Goal: Task Accomplishment & Management: Manage account settings

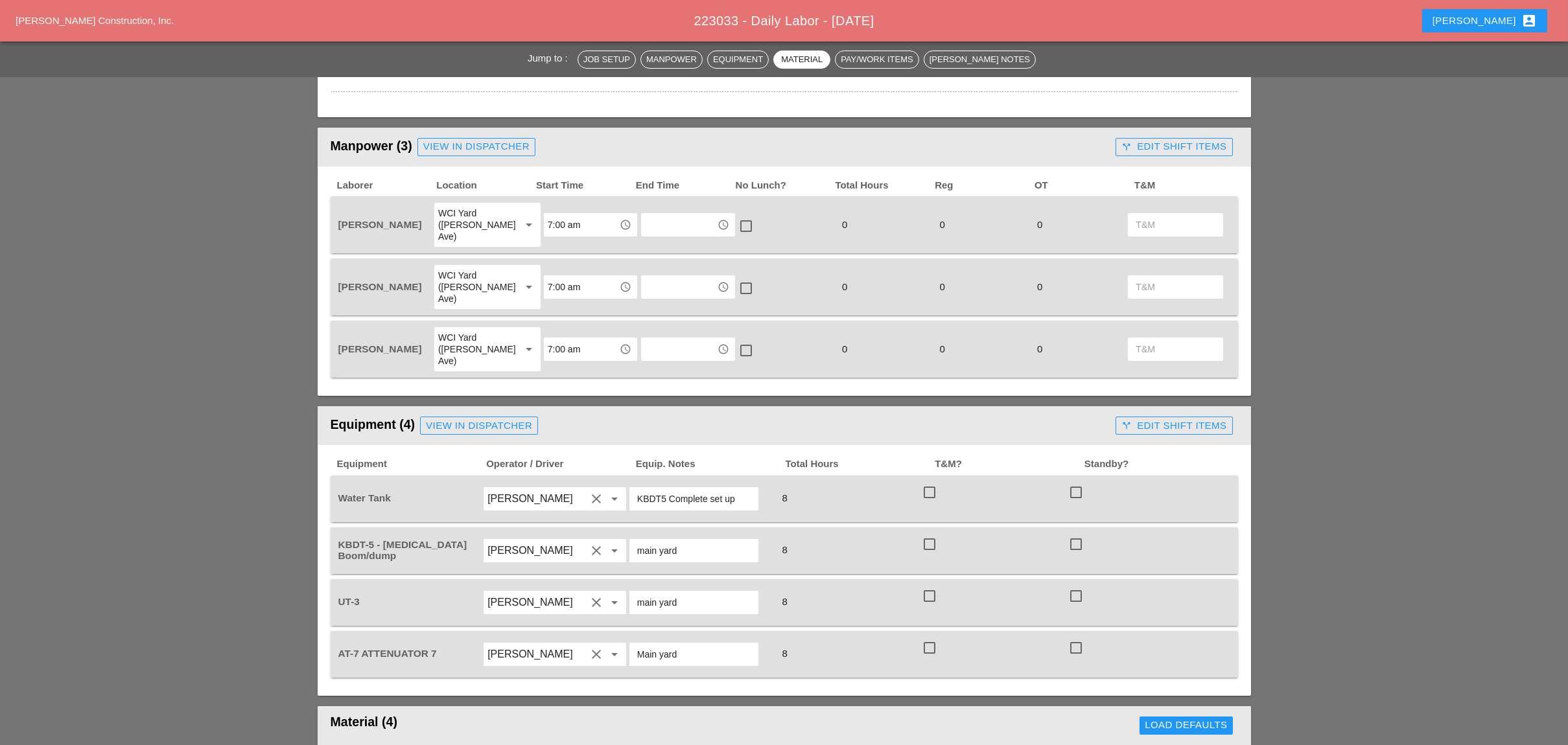
scroll to position [477, 0]
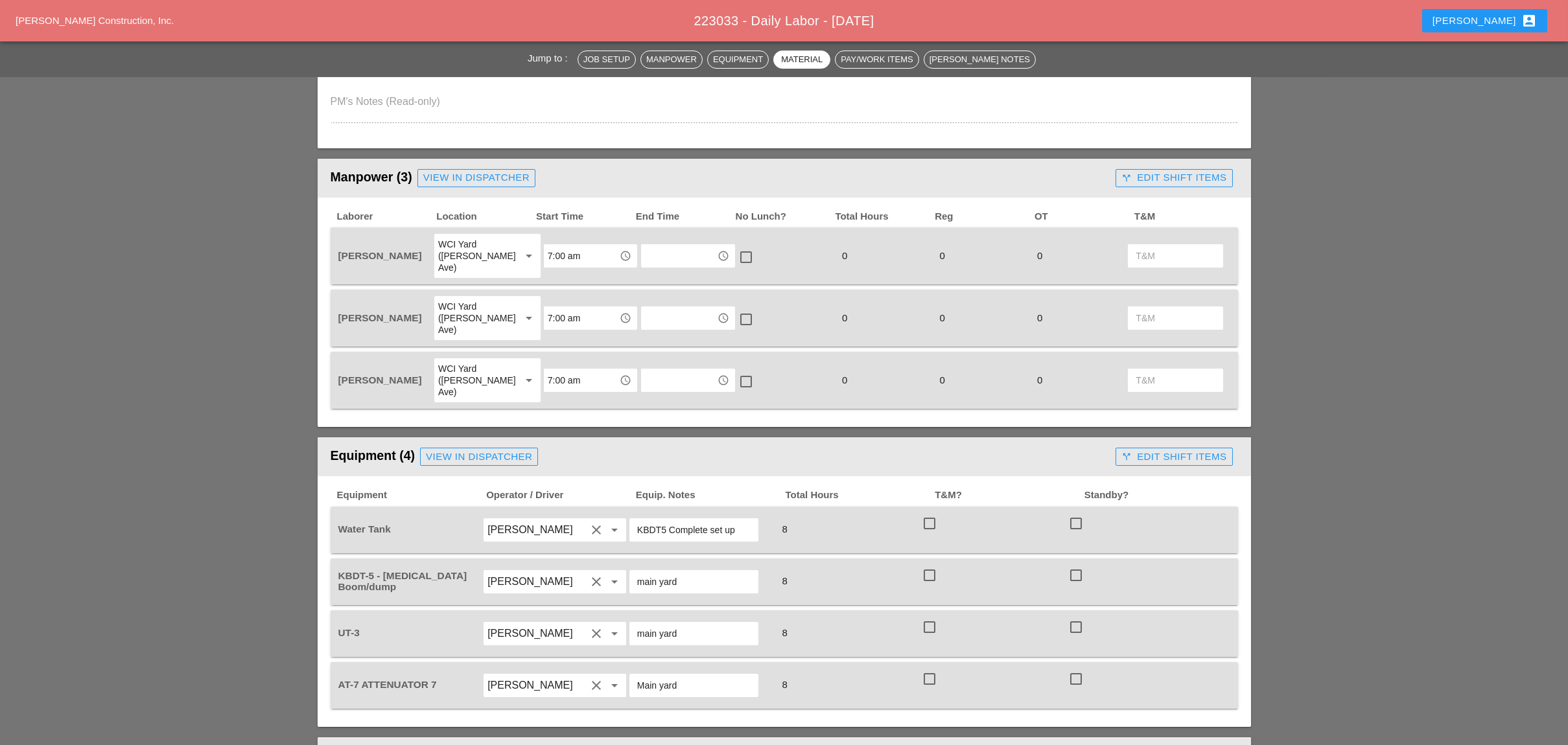
click at [469, 173] on div "View in Dispatcher" at bounding box center [477, 178] width 106 height 15
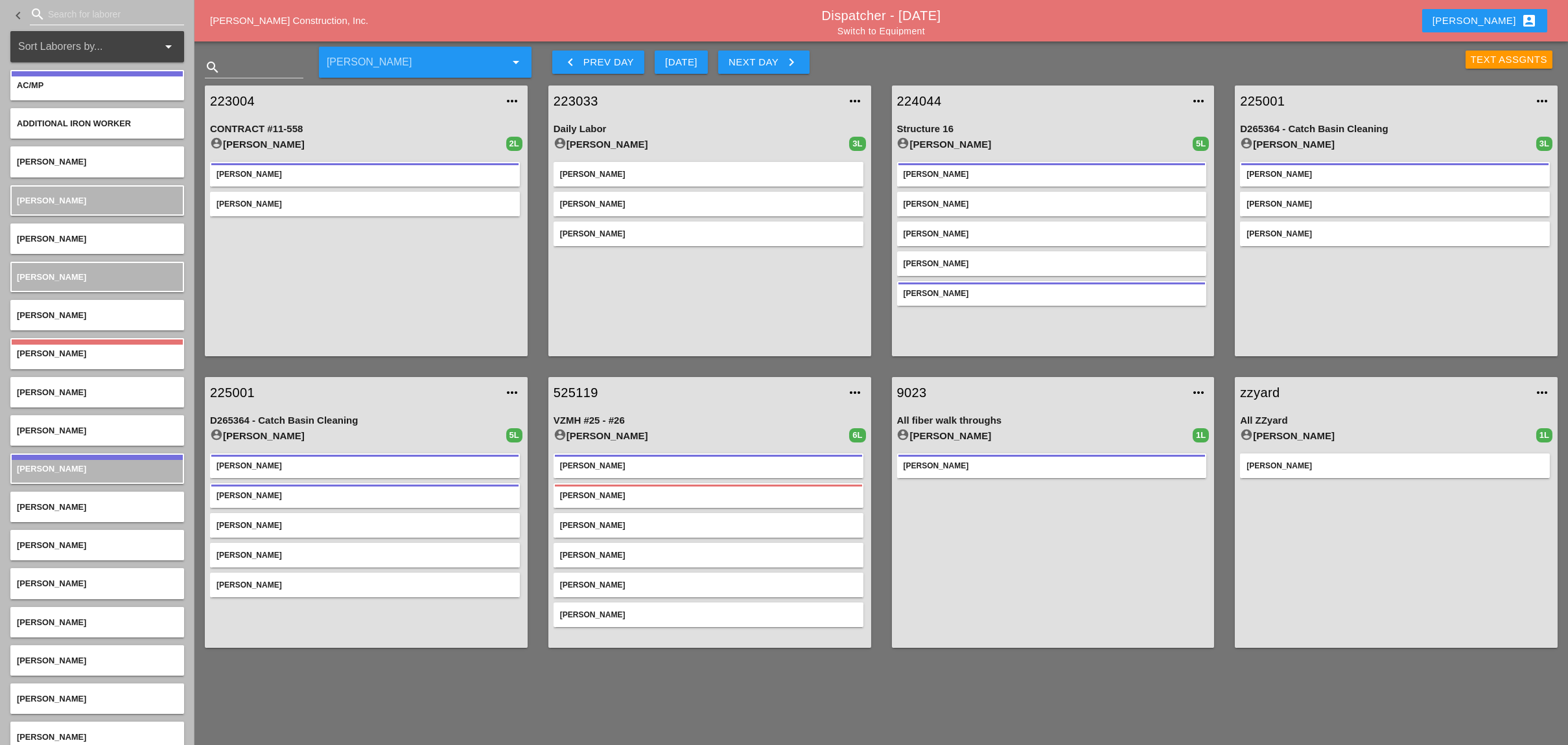
click at [66, 12] on input "Search for laborer" at bounding box center [107, 14] width 118 height 21
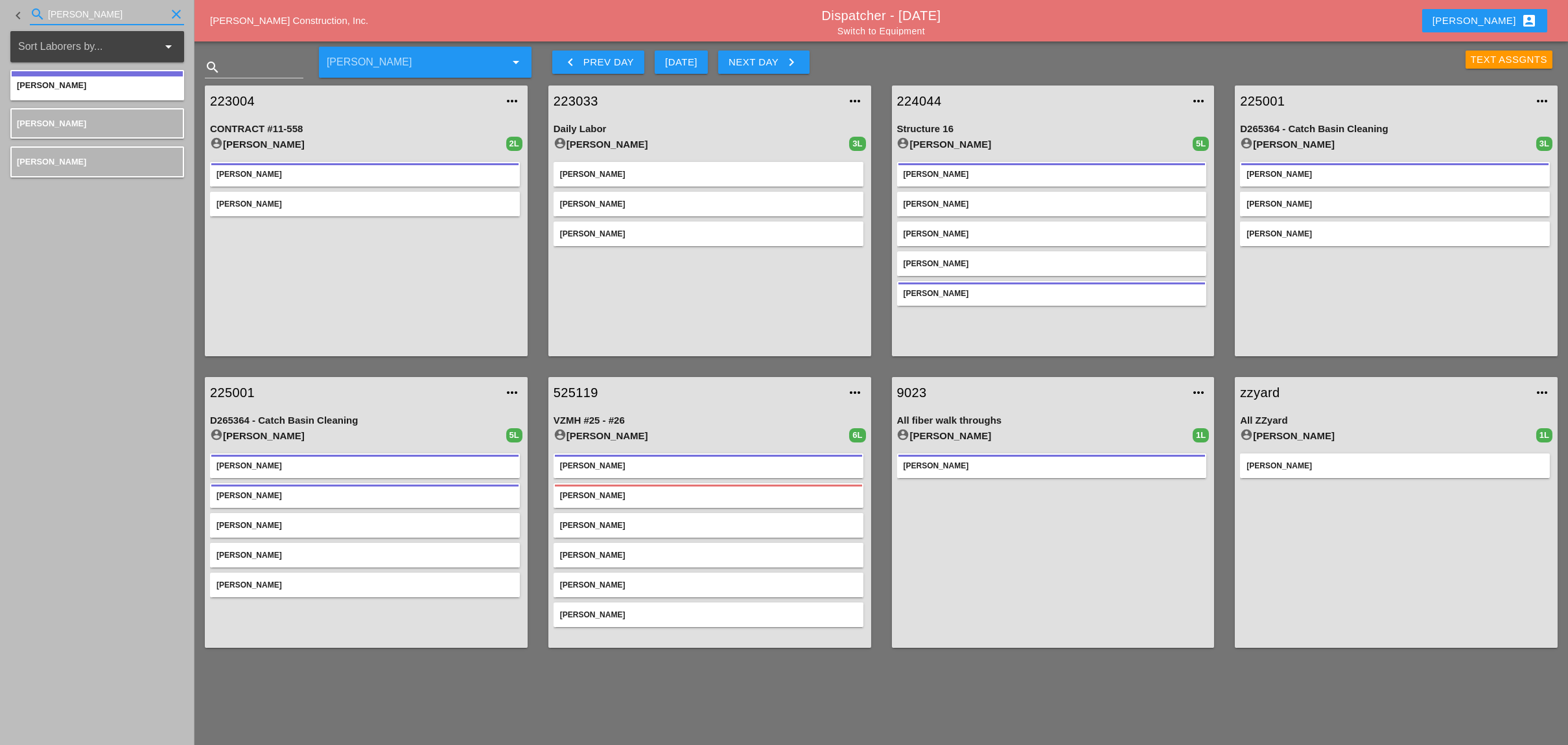
type input "luca"
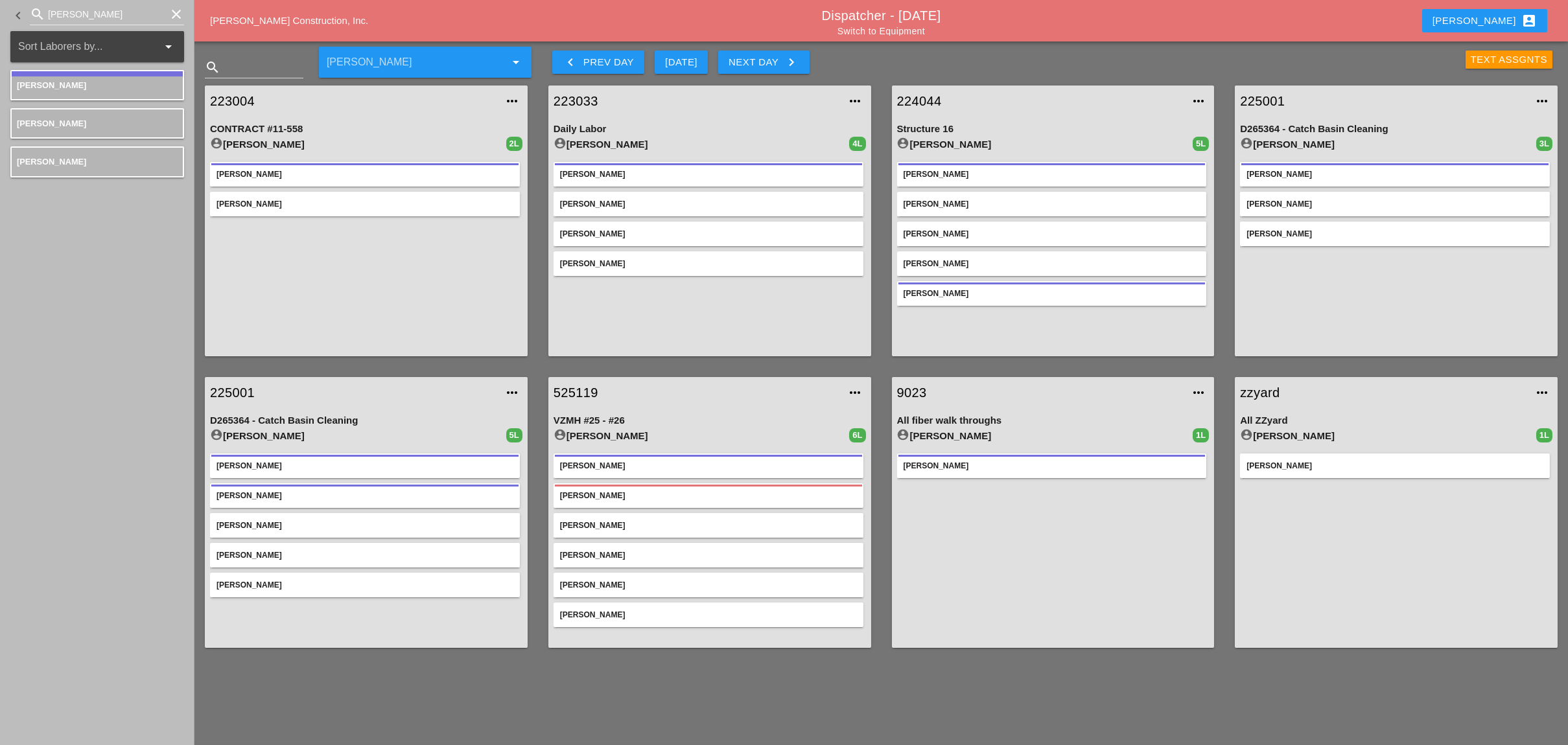
drag, startPoint x: 1272, startPoint y: 395, endPoint x: 1258, endPoint y: 393, distance: 14.1
click at [1272, 395] on link "zzyard" at bounding box center [1382, 393] width 286 height 19
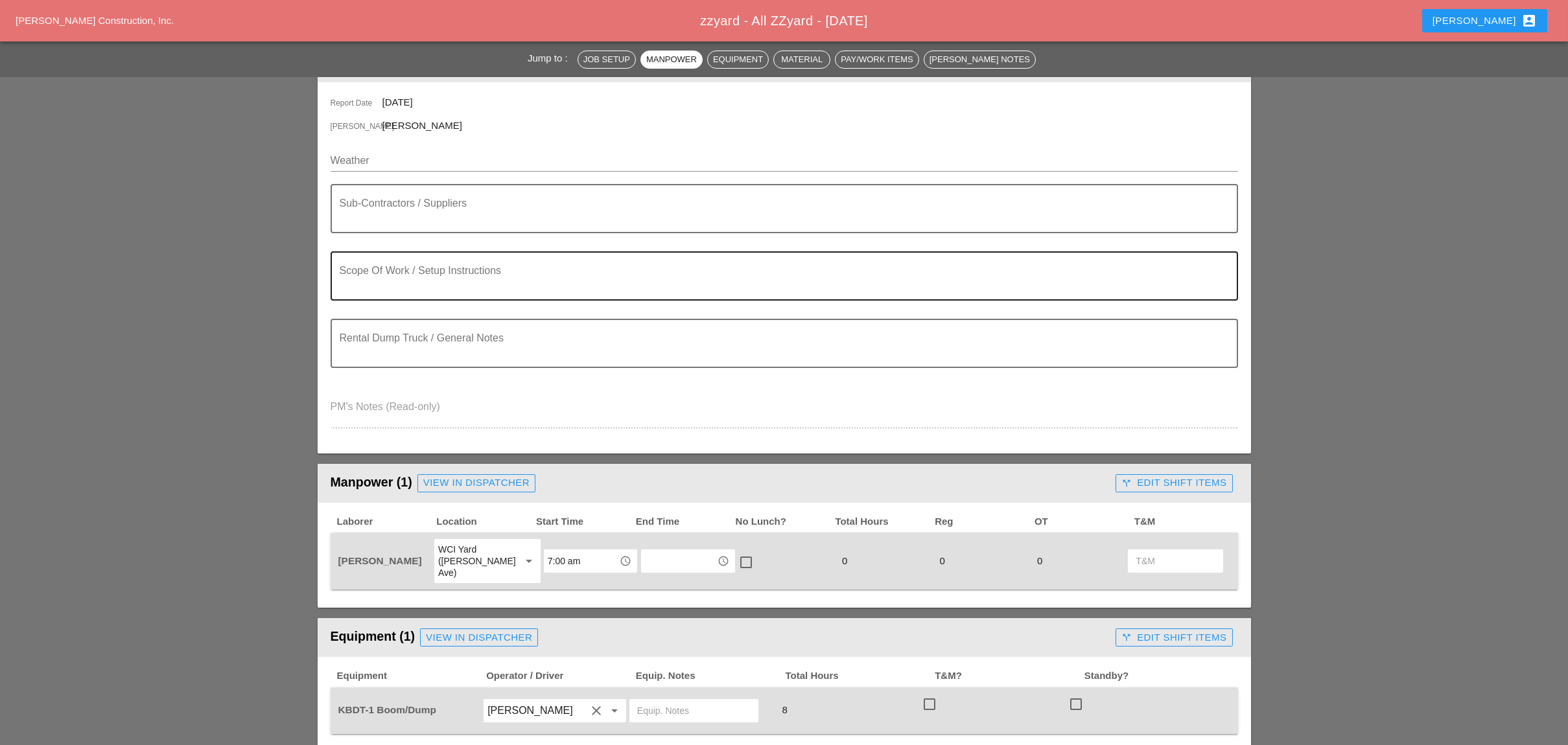
scroll to position [259, 0]
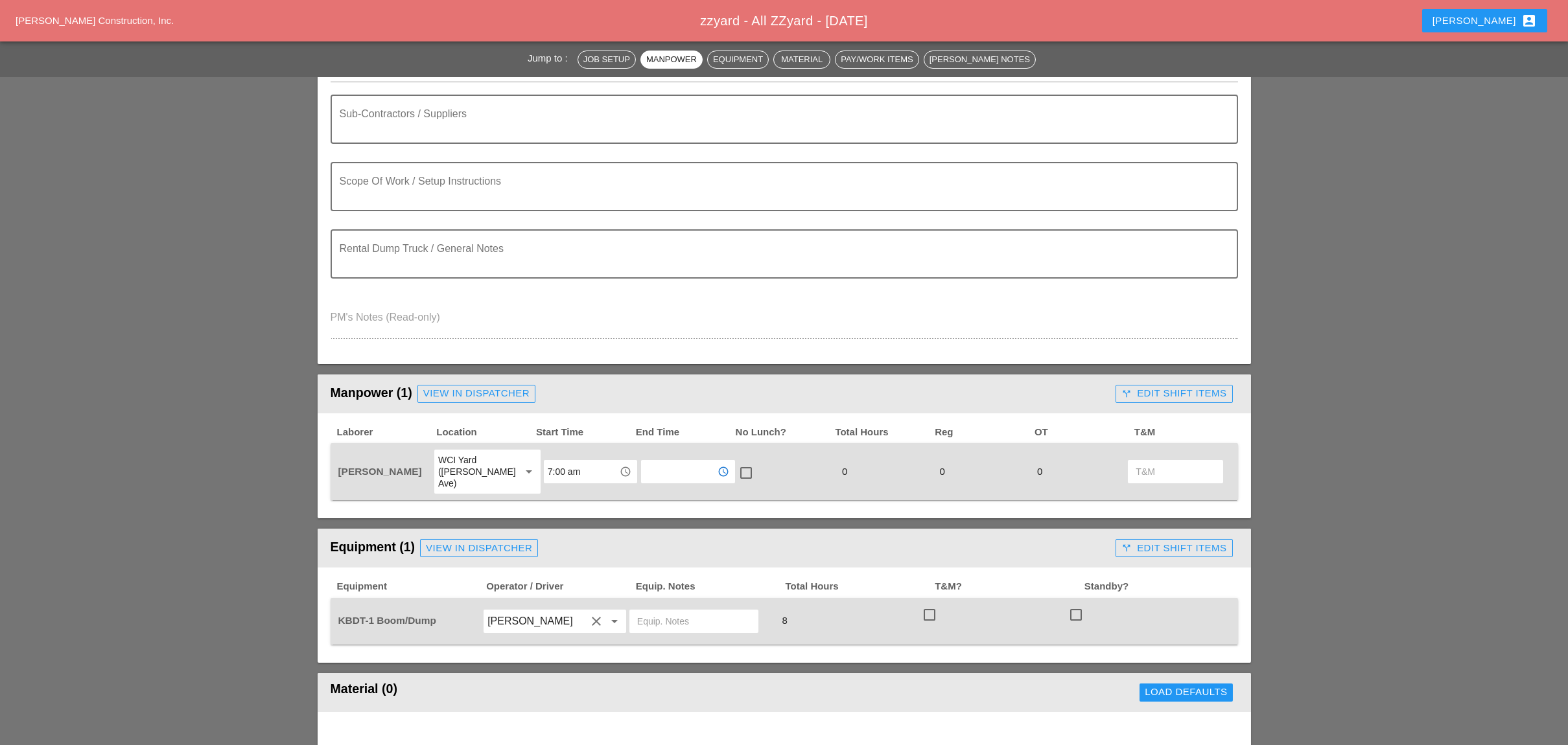
click at [645, 461] on input "text" at bounding box center [678, 472] width 68 height 21
click at [661, 537] on div "4 :00 pm" at bounding box center [677, 541] width 73 height 16
type input "4:00 pm"
click at [737, 463] on div at bounding box center [746, 473] width 22 height 22
checkbox input "true"
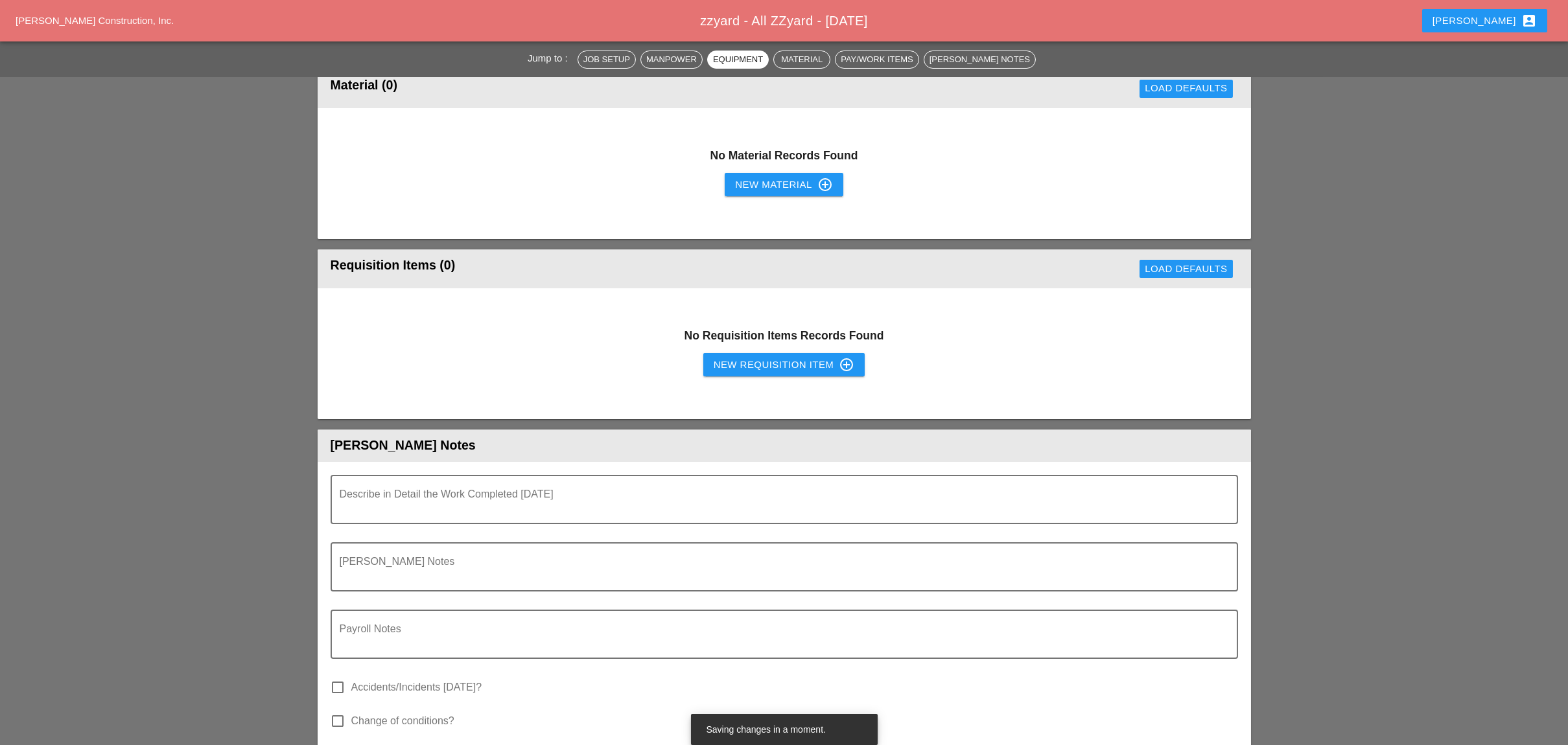
scroll to position [864, 0]
click at [560, 491] on textarea "Describe in Detail the Work Completed Today" at bounding box center [778, 507] width 878 height 31
click at [450, 491] on textarea "Attempted the mornig" at bounding box center [778, 507] width 878 height 31
click at [423, 491] on textarea "Attempted the mornig" at bounding box center [778, 507] width 878 height 31
click at [462, 491] on textarea "Attempted in the morning" at bounding box center [778, 507] width 878 height 31
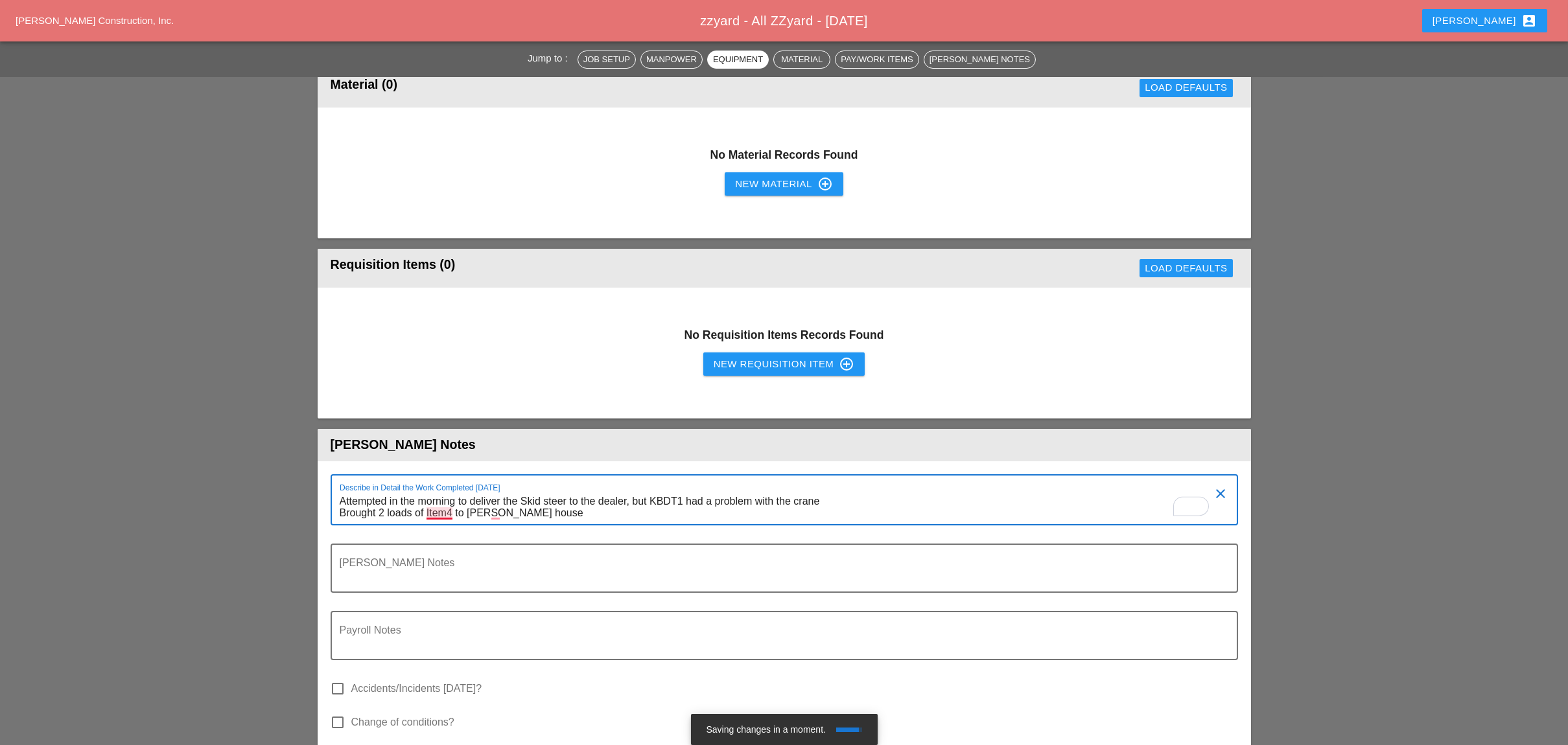
click at [440, 495] on textarea "Attempted in the morning to deliver the Skid steer to the dealer, but KBDT1 had…" at bounding box center [778, 507] width 878 height 33
click at [547, 500] on textarea "Attempted in the morning to deliver the Skid steer to the dealer, but KBDT1 had…" at bounding box center [778, 507] width 878 height 33
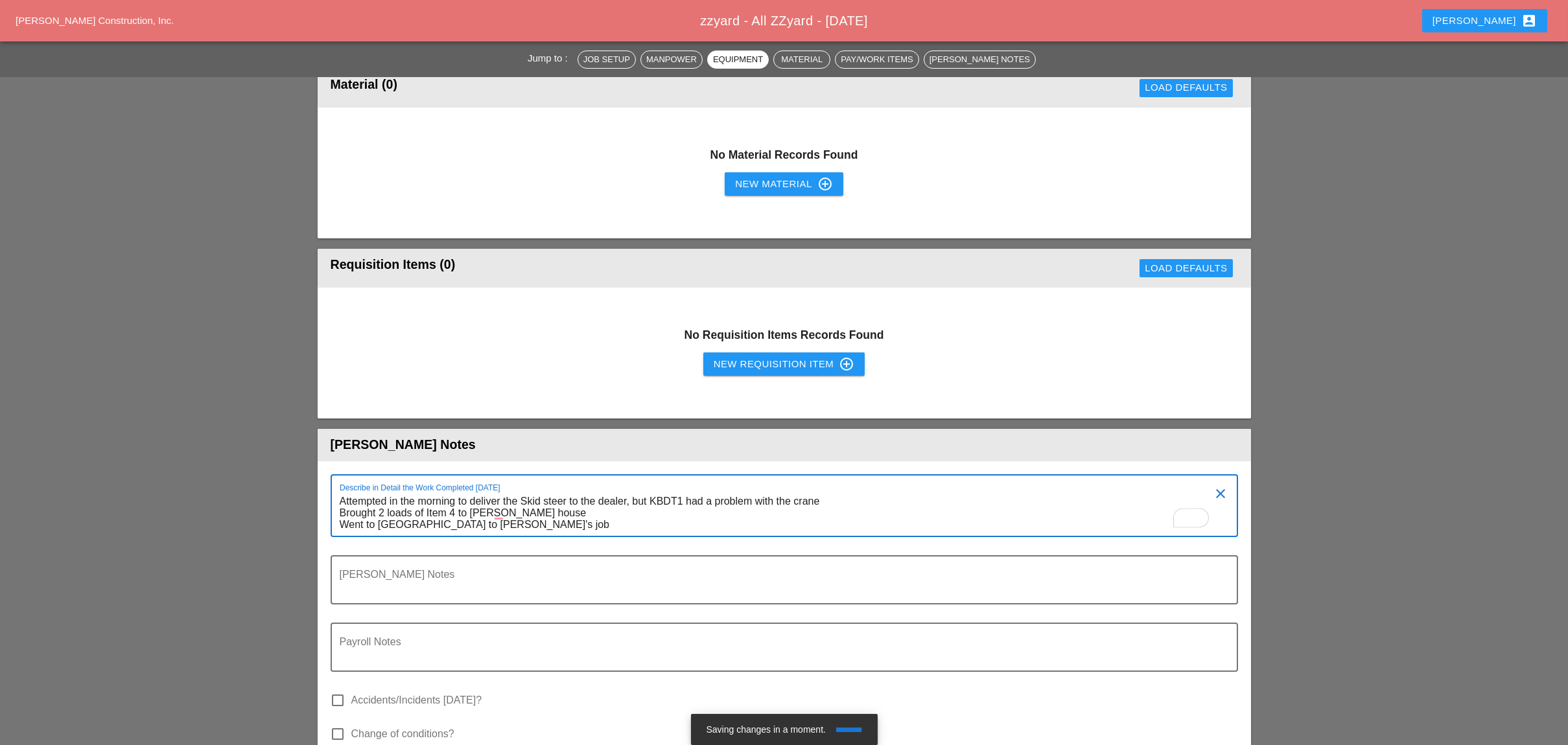
click at [588, 500] on textarea "Attempted in the morning to deliver the Skid steer to the dealer, but KBDT1 had…" at bounding box center [778, 513] width 878 height 45
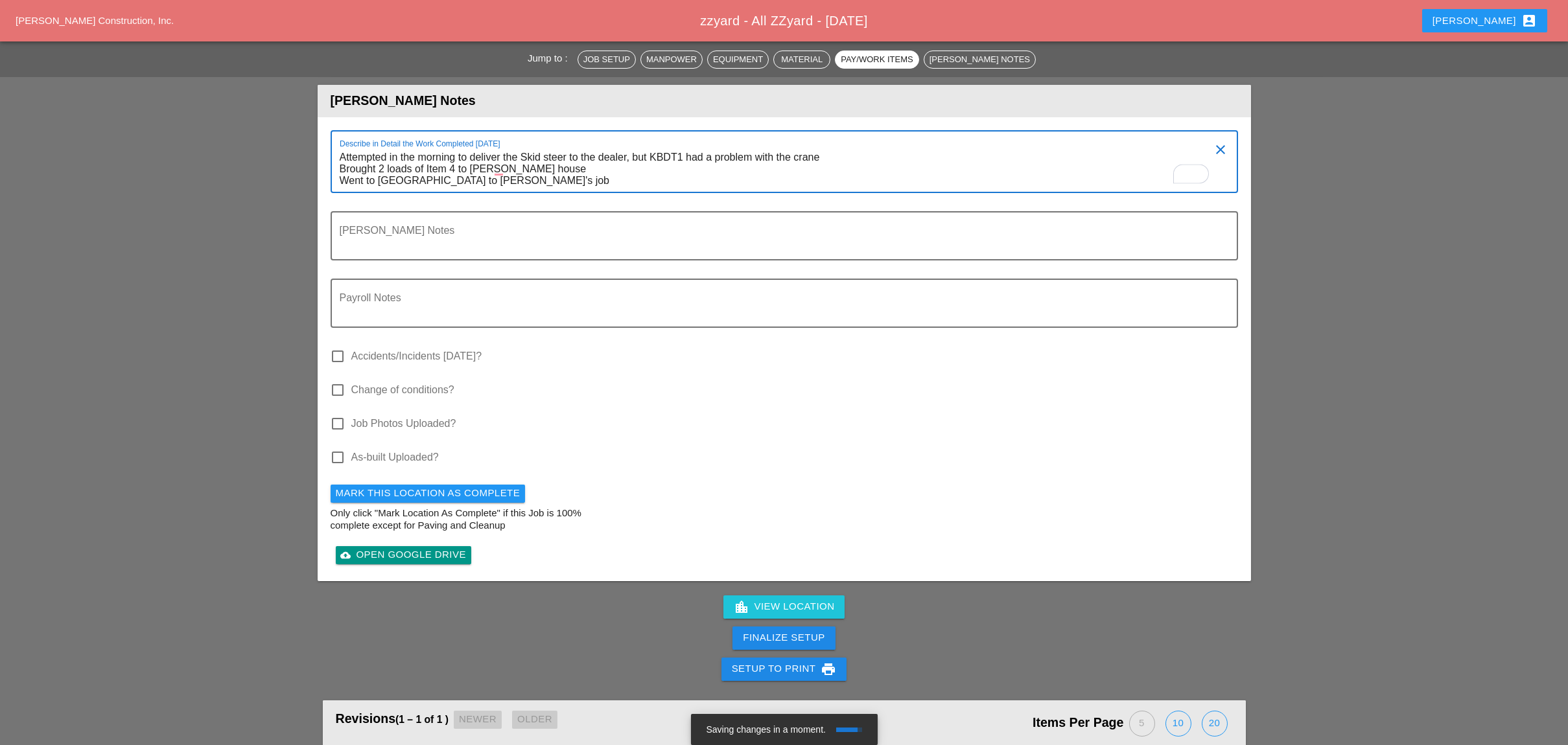
scroll to position [1209, 0]
type textarea "Attempted in the morning to deliver the Skid steer to the dealer, but KBDT1 had…"
click at [767, 629] on div "Finalize Setup" at bounding box center [784, 636] width 82 height 15
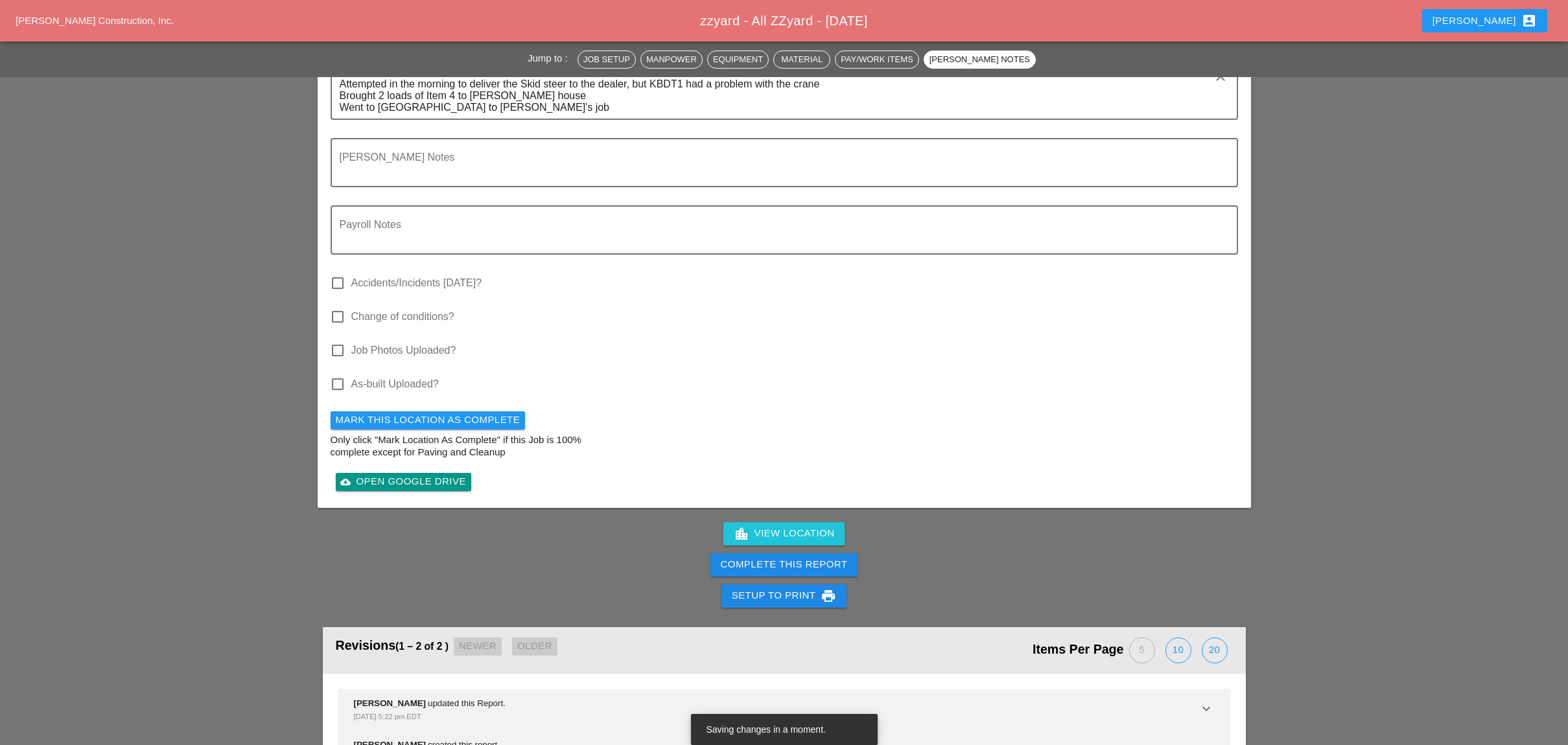
scroll to position [1295, 0]
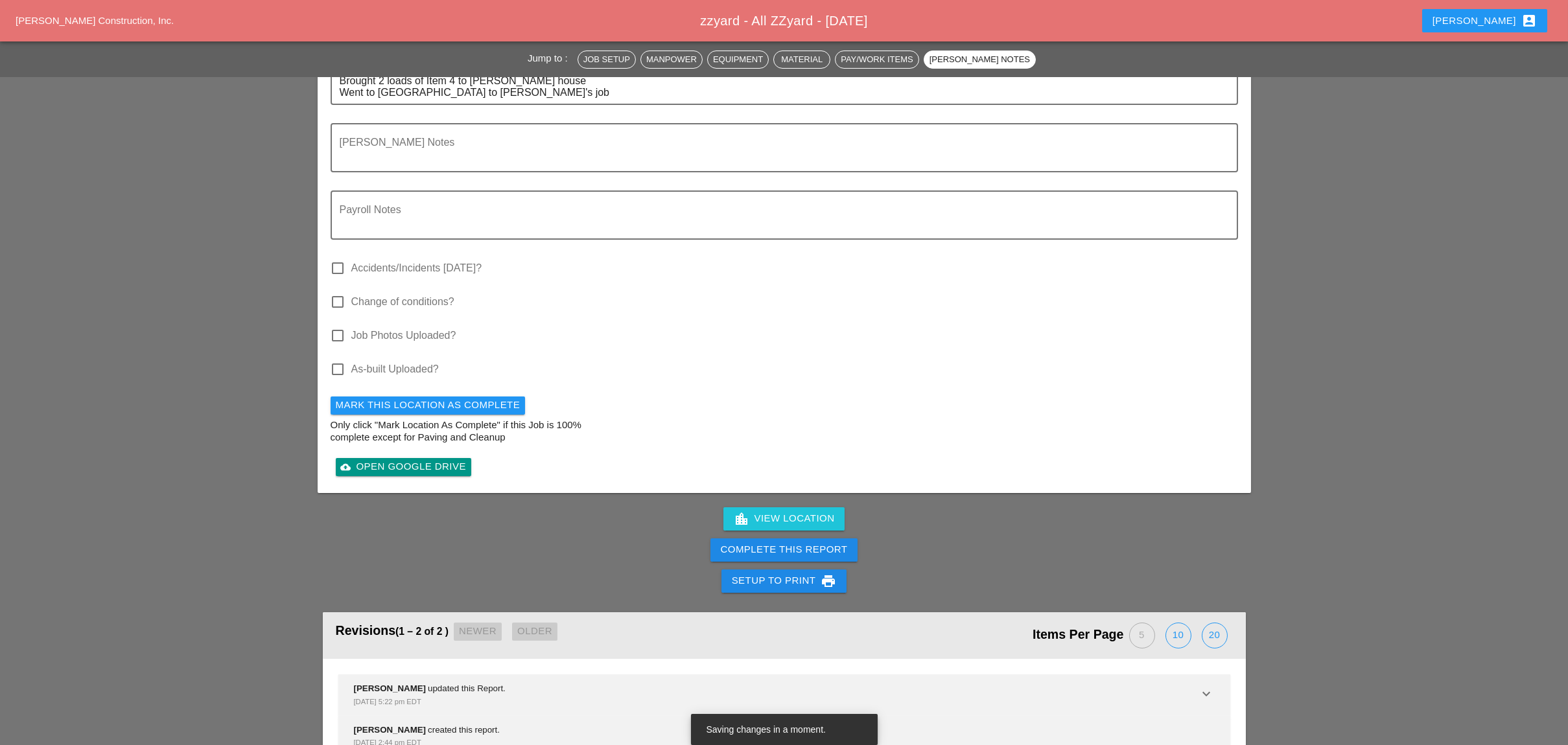
click at [774, 542] on div "Complete This Report" at bounding box center [784, 549] width 127 height 15
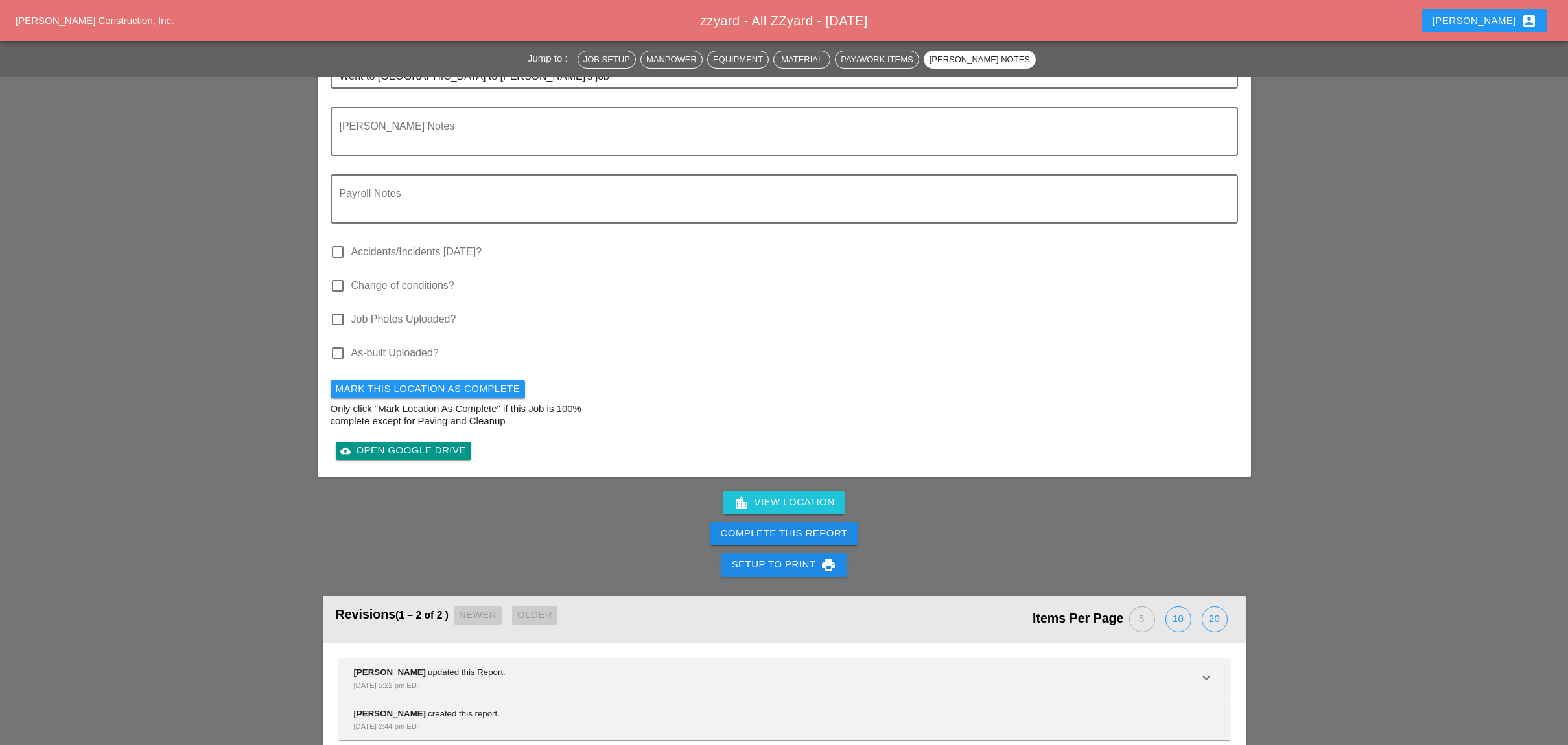
scroll to position [1317, 0]
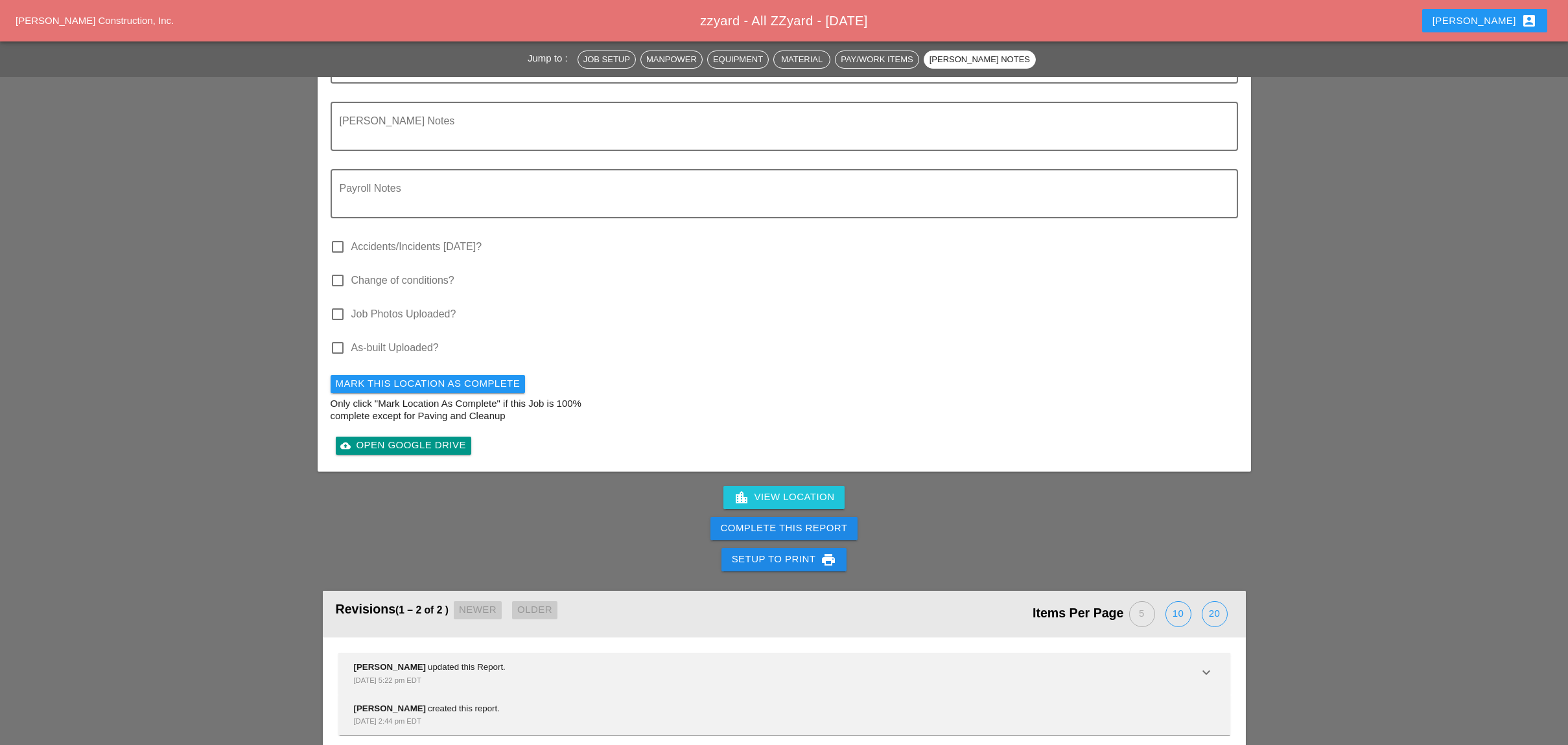
click at [780, 521] on div "Complete This Report" at bounding box center [784, 528] width 127 height 15
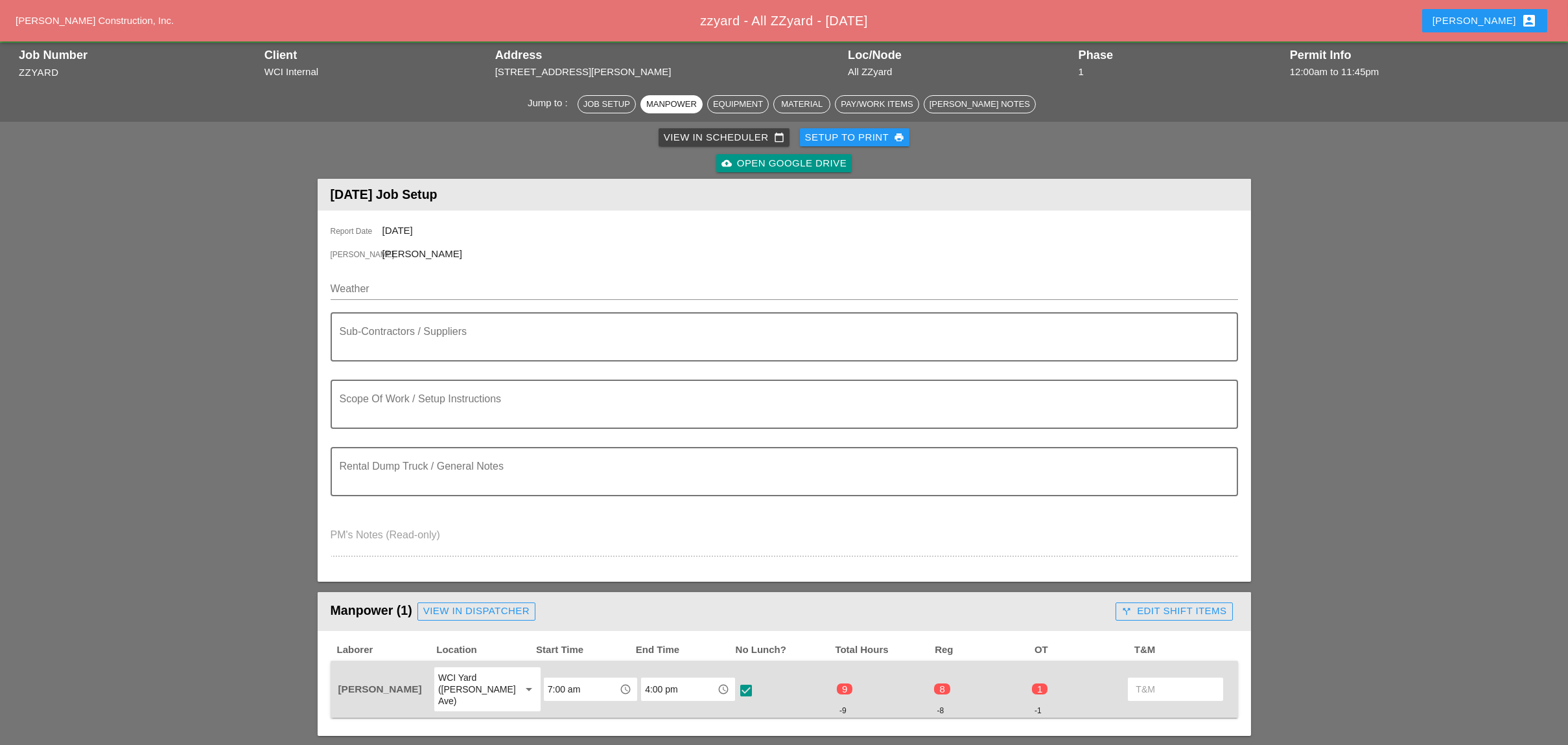
scroll to position [0, 0]
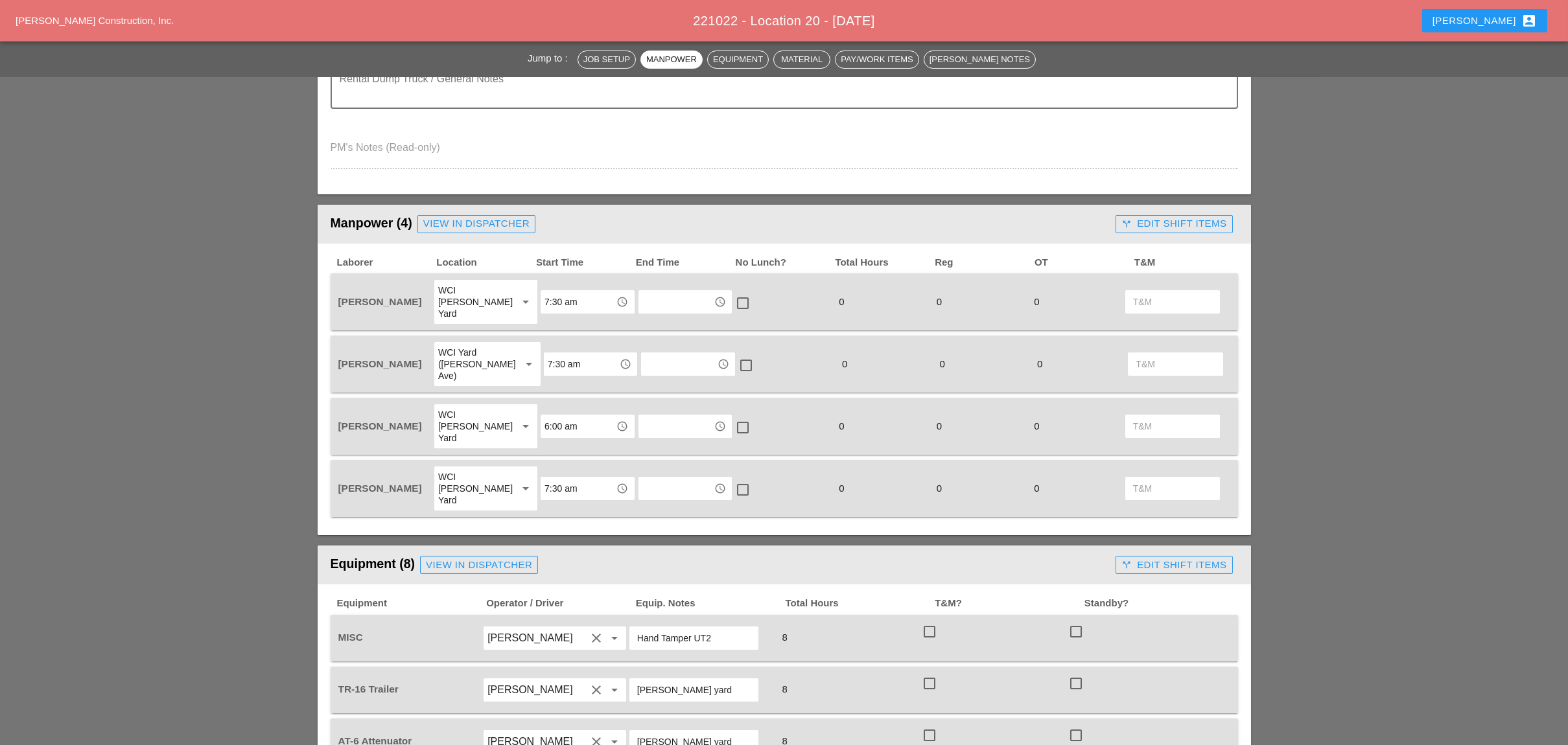
scroll to position [519, 0]
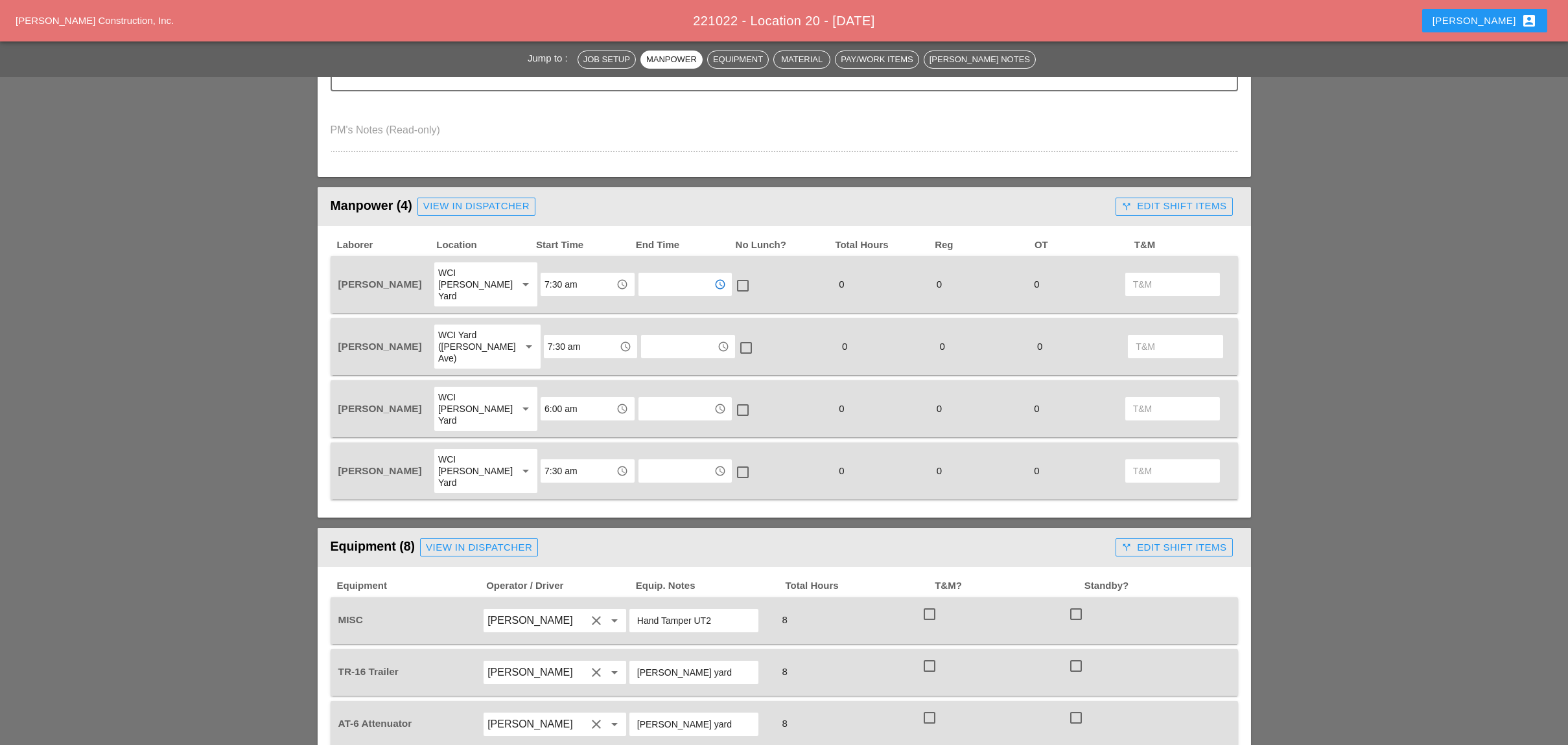
click at [656, 275] on input "text" at bounding box center [676, 284] width 68 height 21
click at [660, 350] on div "4 :00 pm" at bounding box center [677, 354] width 73 height 16
type input "4:00 pm"
click at [654, 336] on input "text" at bounding box center [678, 347] width 68 height 21
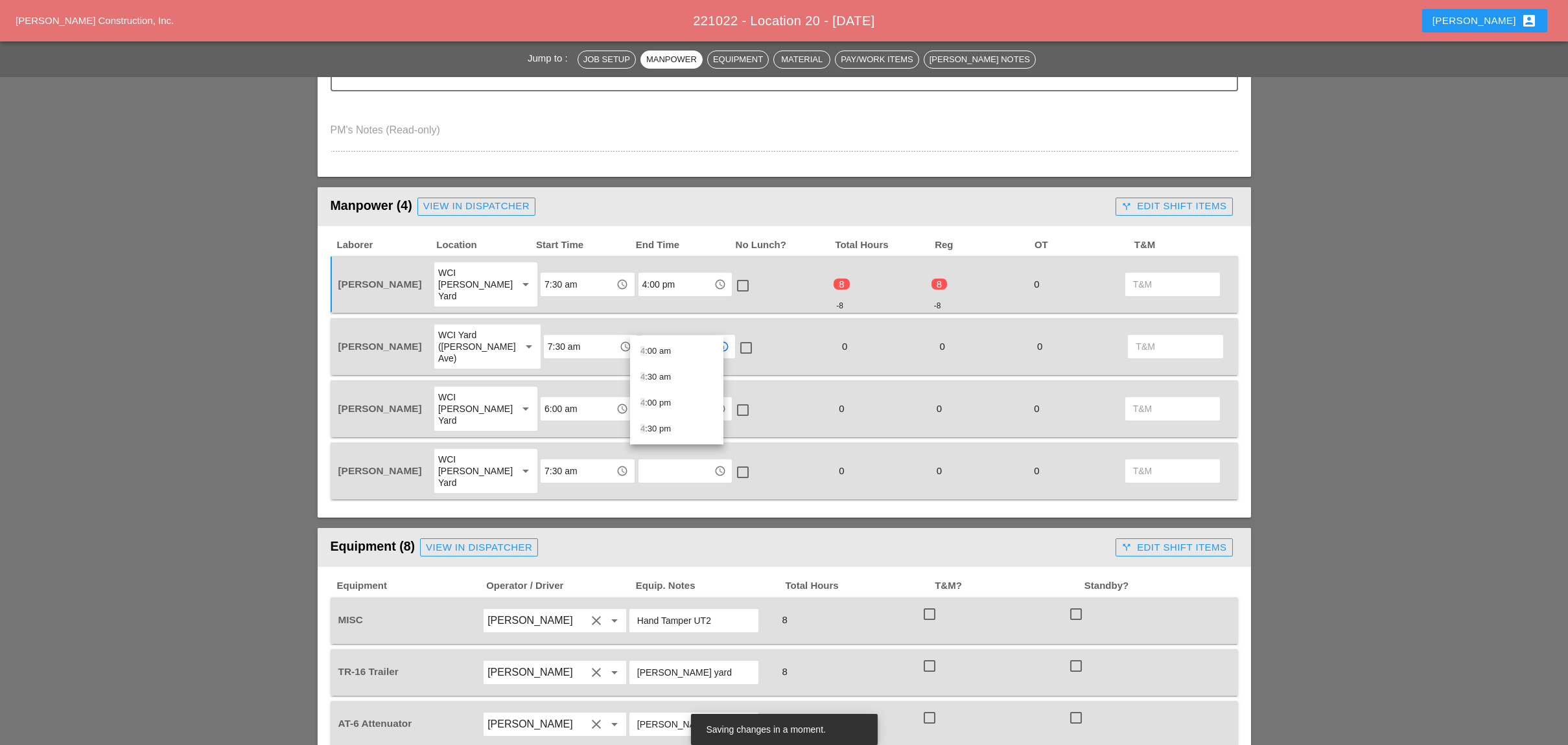
type input "4"
click at [675, 275] on input "4:00 pm" at bounding box center [676, 284] width 68 height 21
click at [656, 377] on div "4 :30 pm" at bounding box center [677, 380] width 73 height 16
type input "4:30 pm"
click at [666, 336] on input "text" at bounding box center [678, 347] width 68 height 21
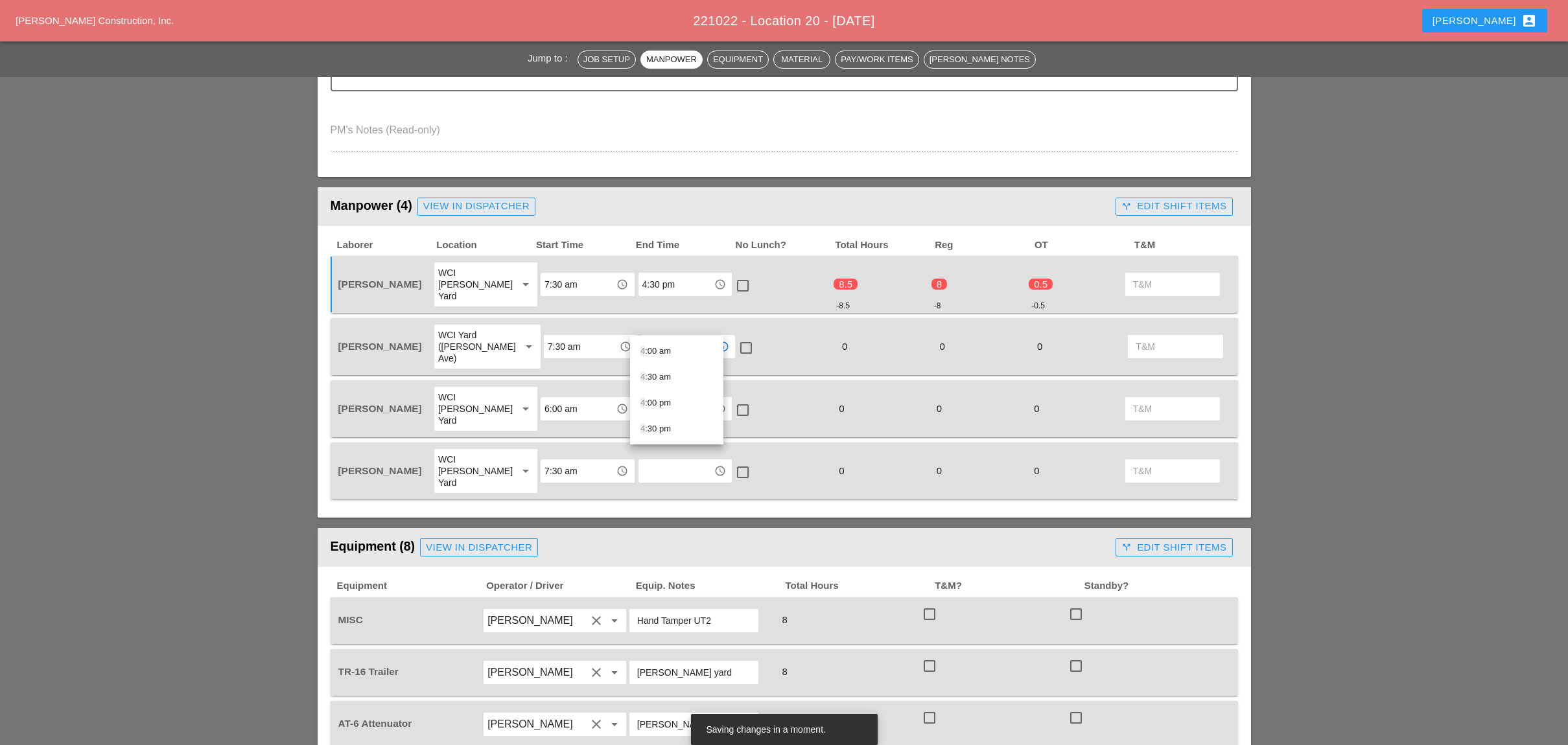
click at [660, 431] on div "4 :30 pm" at bounding box center [677, 429] width 73 height 16
type input "4:30 pm"
click at [669, 398] on input "text" at bounding box center [676, 409] width 68 height 21
click at [658, 476] on div "4 :30 pm" at bounding box center [677, 479] width 73 height 16
type input "4:30 pm"
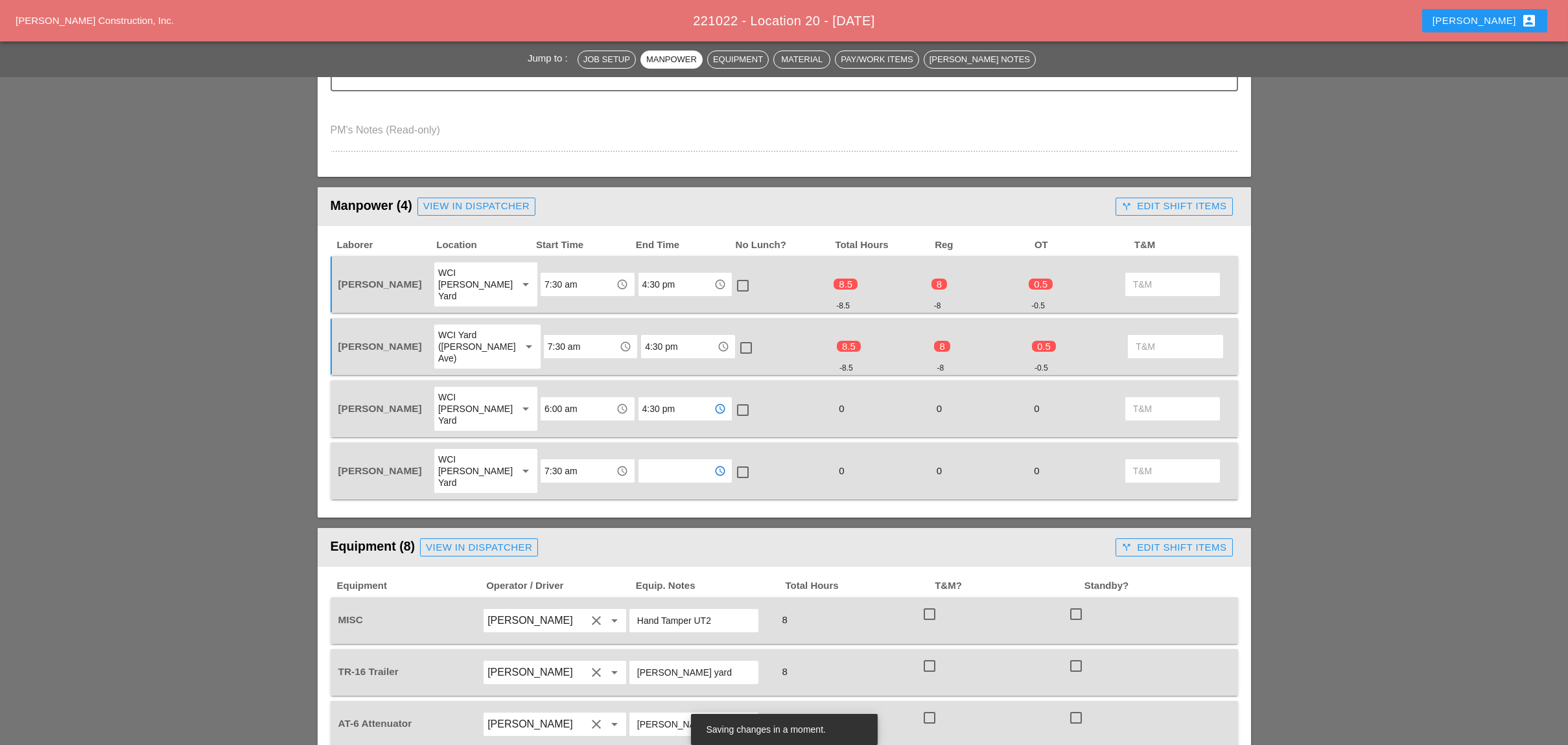
click at [661, 461] on input "text" at bounding box center [676, 471] width 68 height 21
click at [652, 526] on div "4 :30 pm" at bounding box center [677, 528] width 73 height 16
type input "4:30 pm"
drag, startPoint x: 503, startPoint y: 197, endPoint x: 915, endPoint y: 51, distance: 437.1
click at [503, 199] on div "View in Dispatcher" at bounding box center [477, 206] width 106 height 15
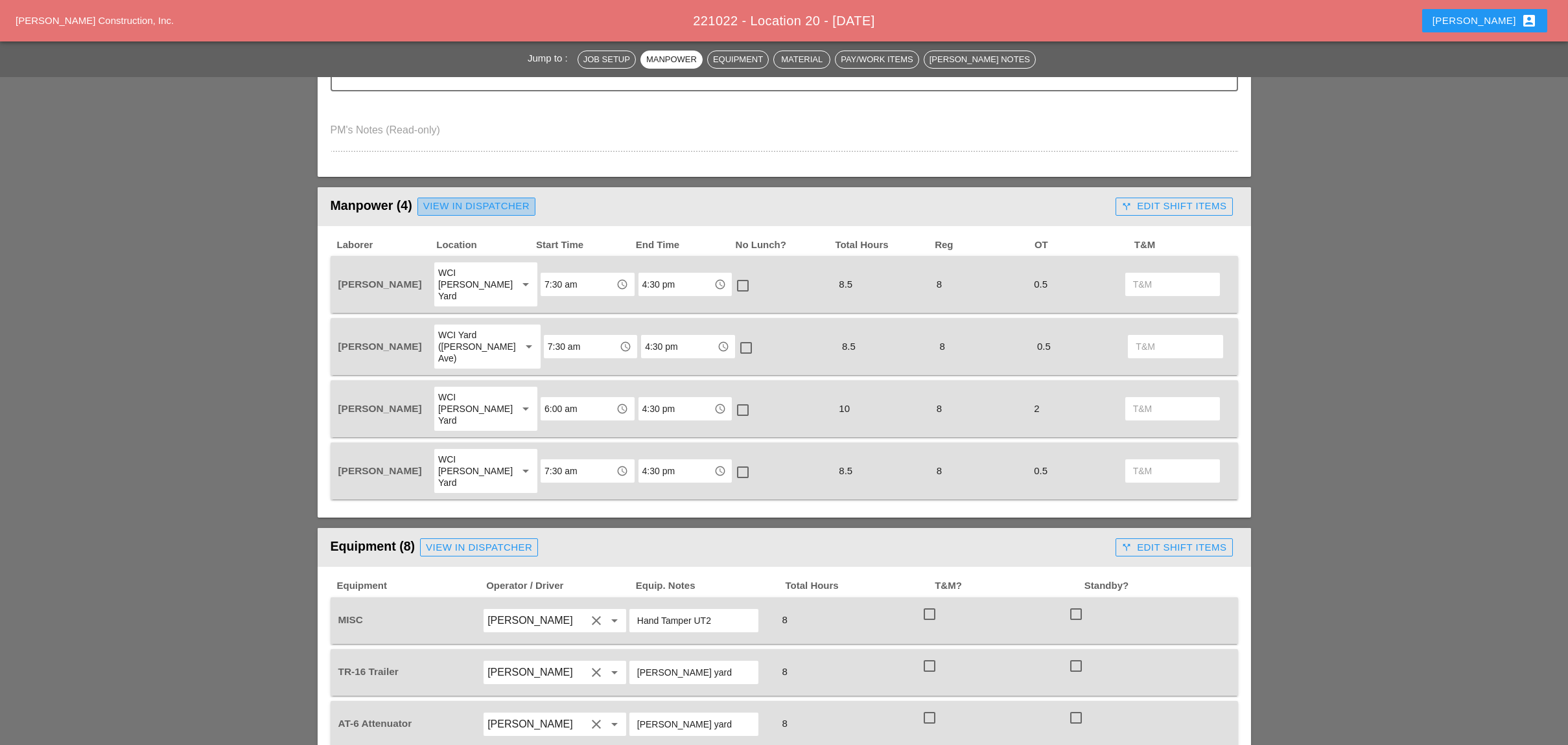
click at [515, 199] on div "View in Dispatcher" at bounding box center [477, 206] width 106 height 15
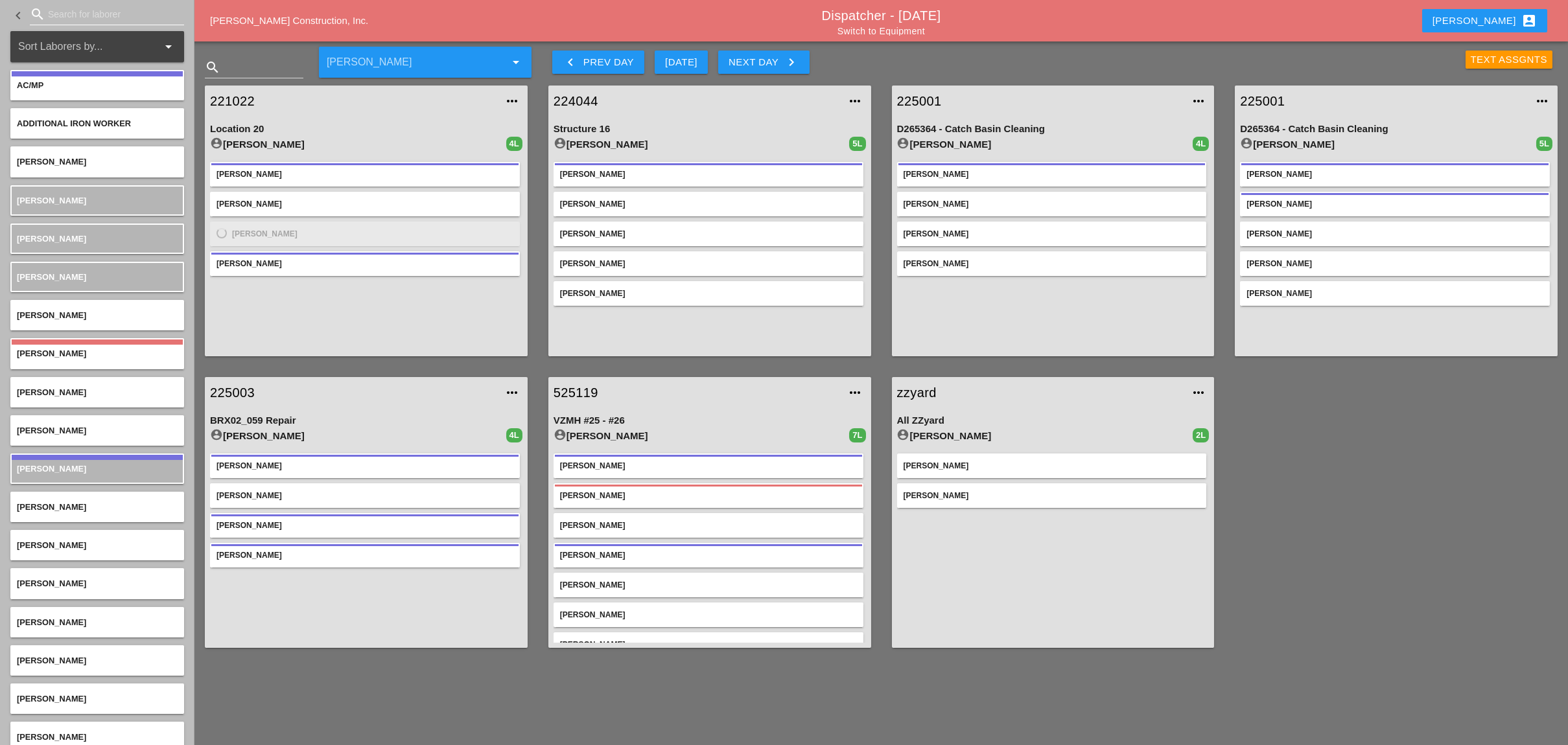
click at [71, 4] on input "Search for laborer" at bounding box center [107, 14] width 118 height 21
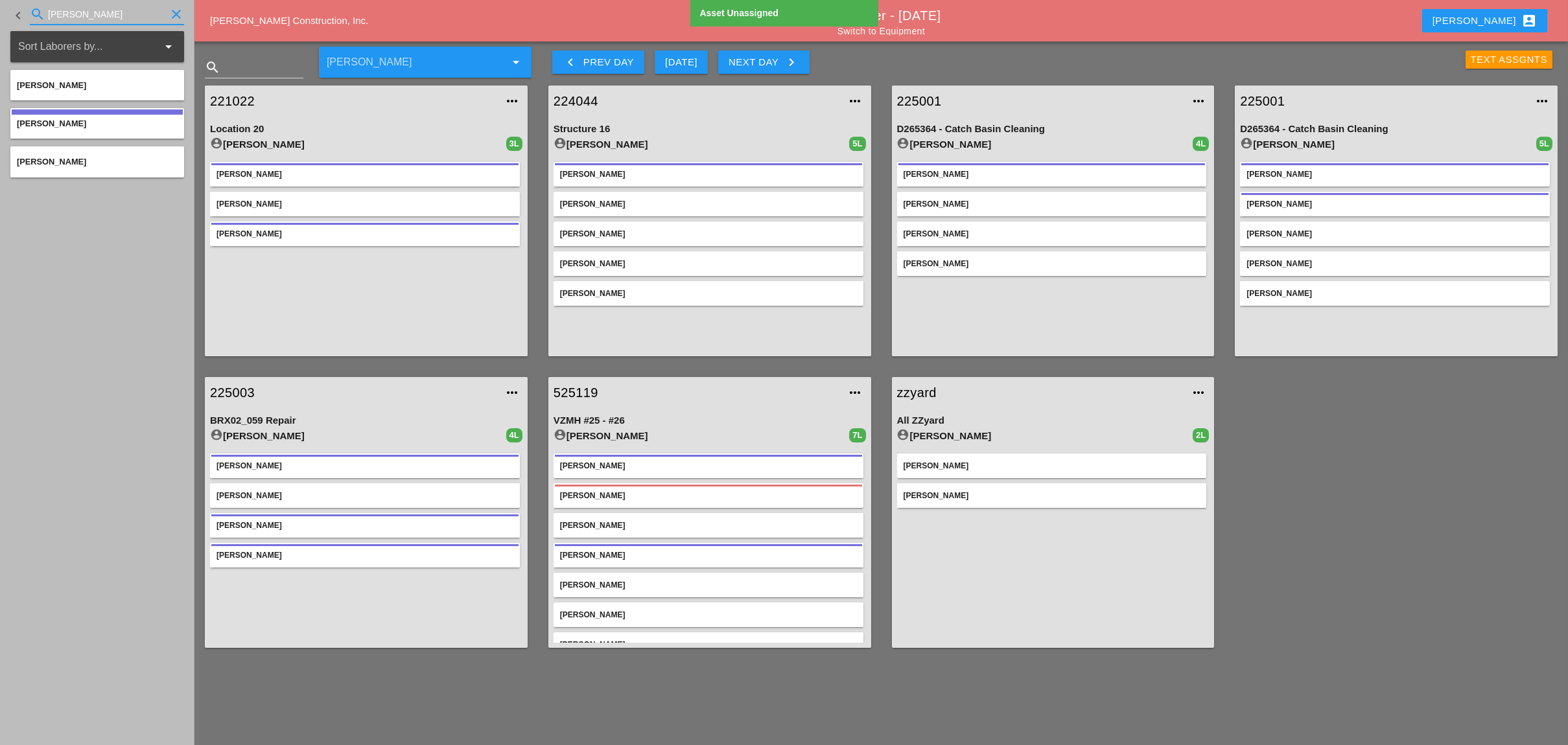
type input "simon"
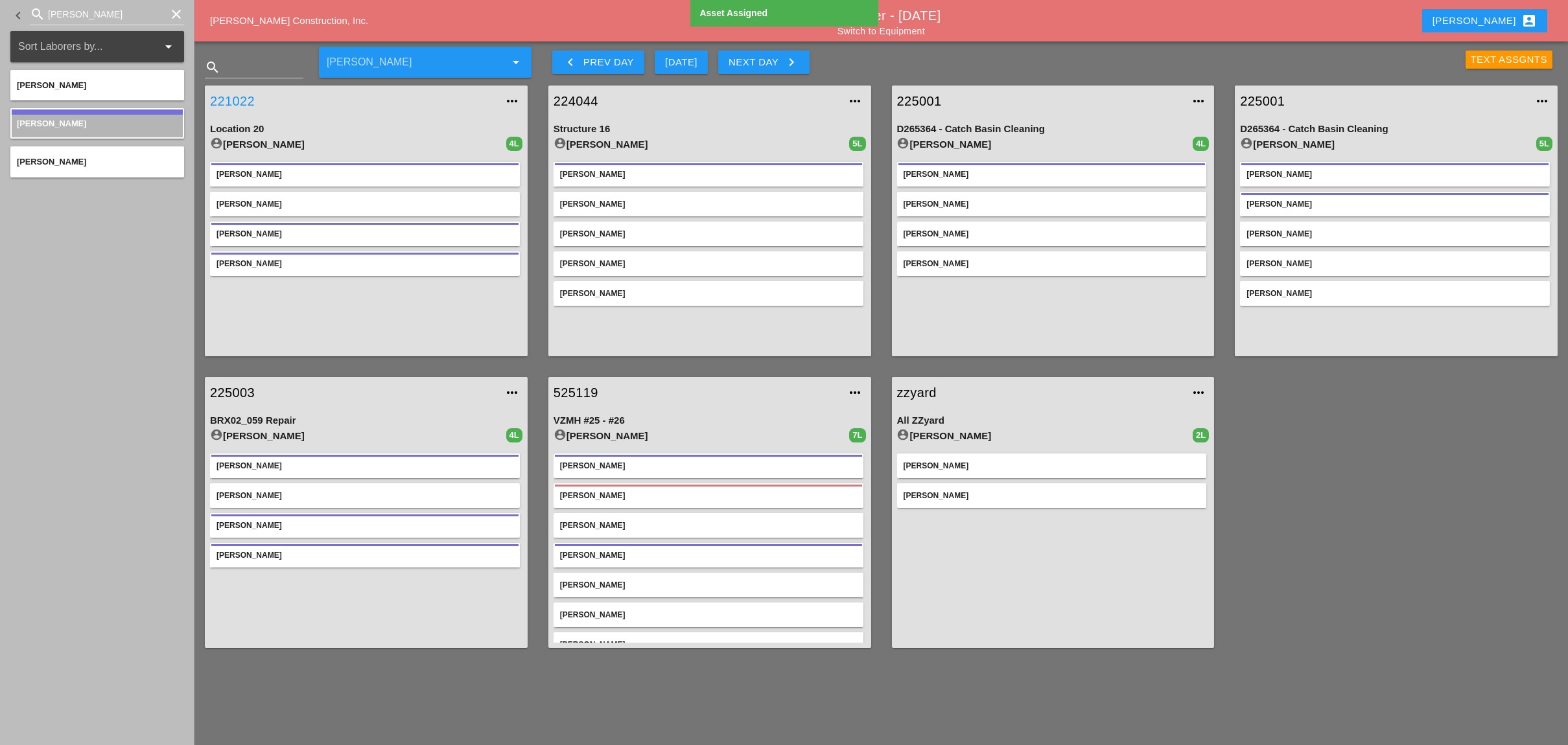
click at [243, 96] on link "221022" at bounding box center [353, 101] width 286 height 19
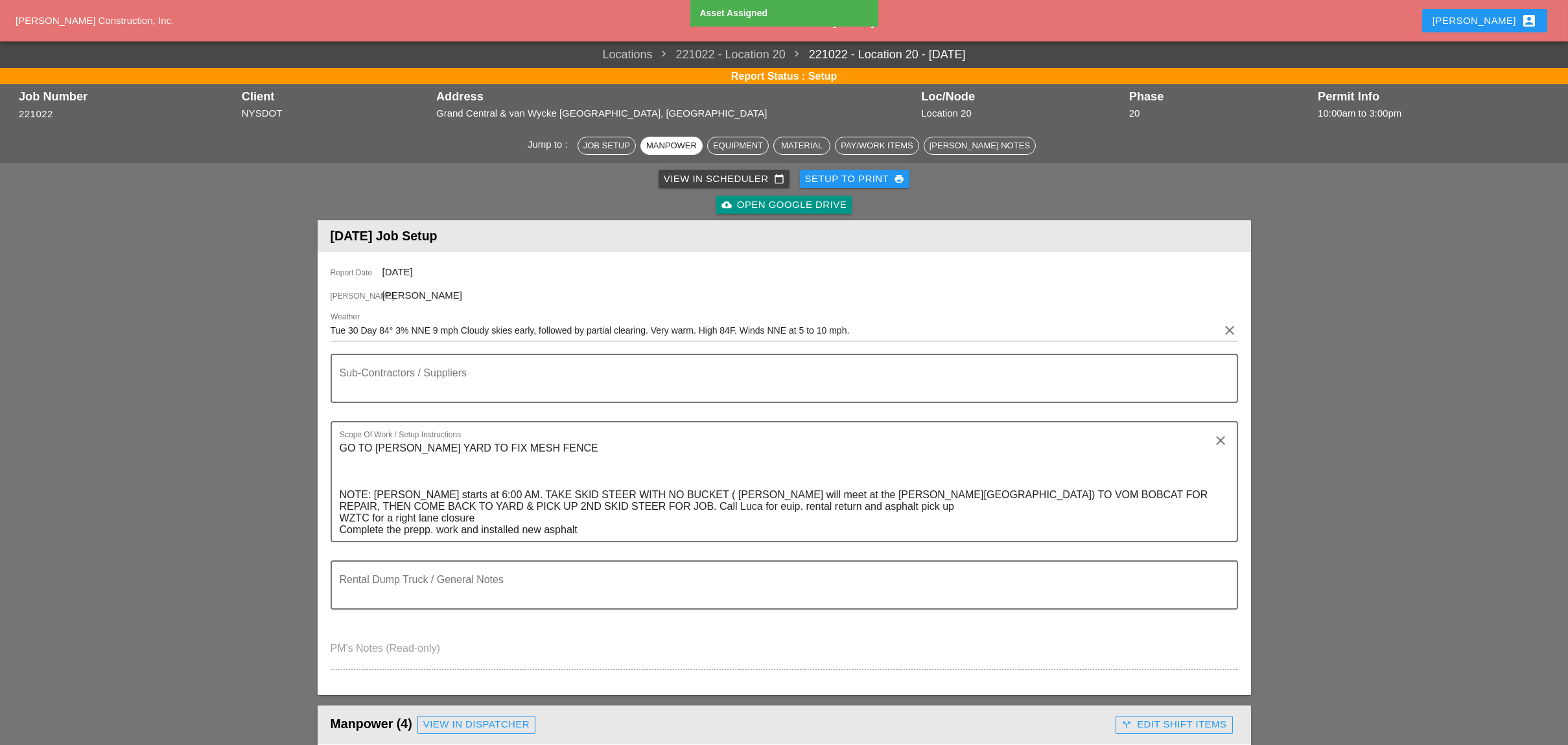
scroll to position [519, 0]
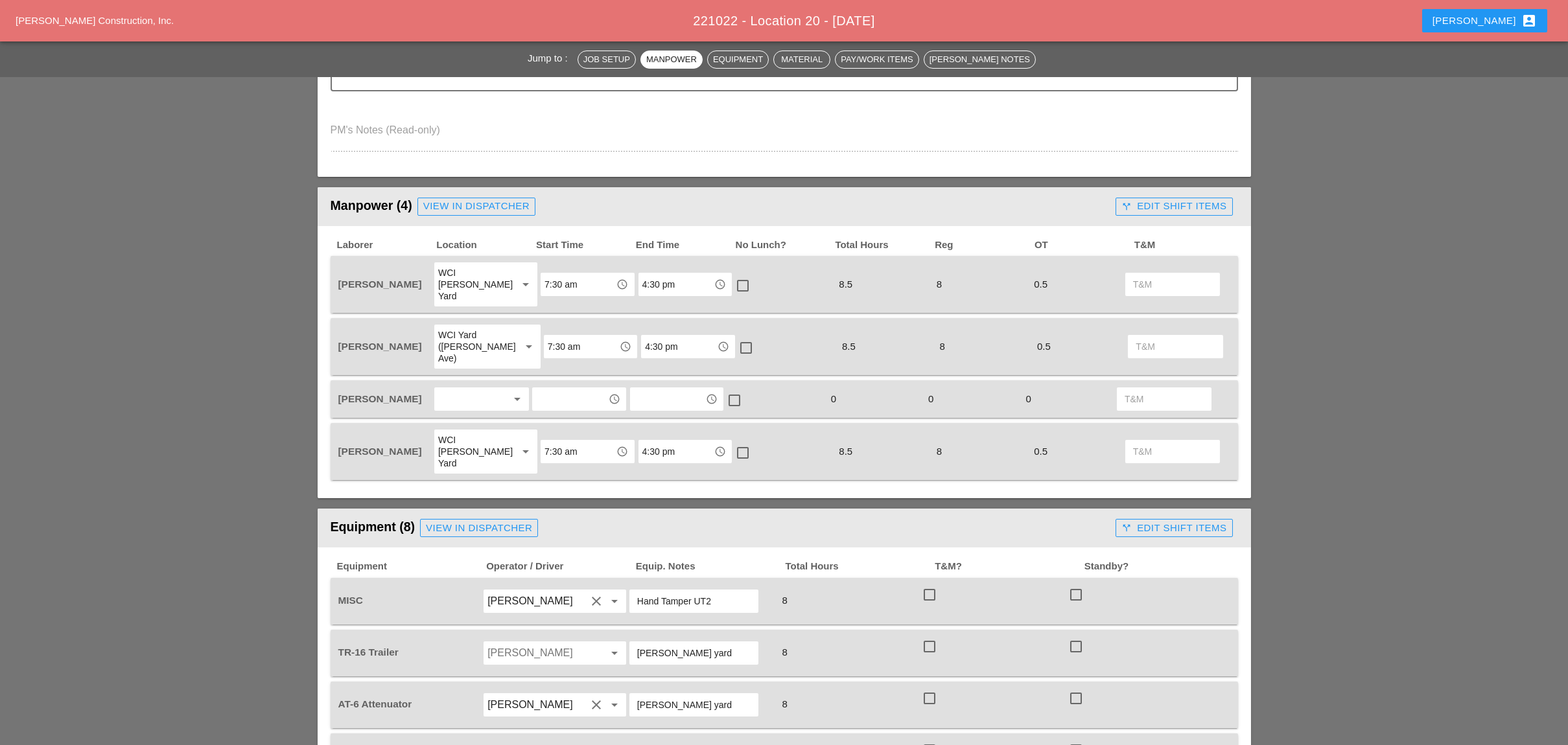
click at [487, 389] on div at bounding box center [473, 399] width 69 height 21
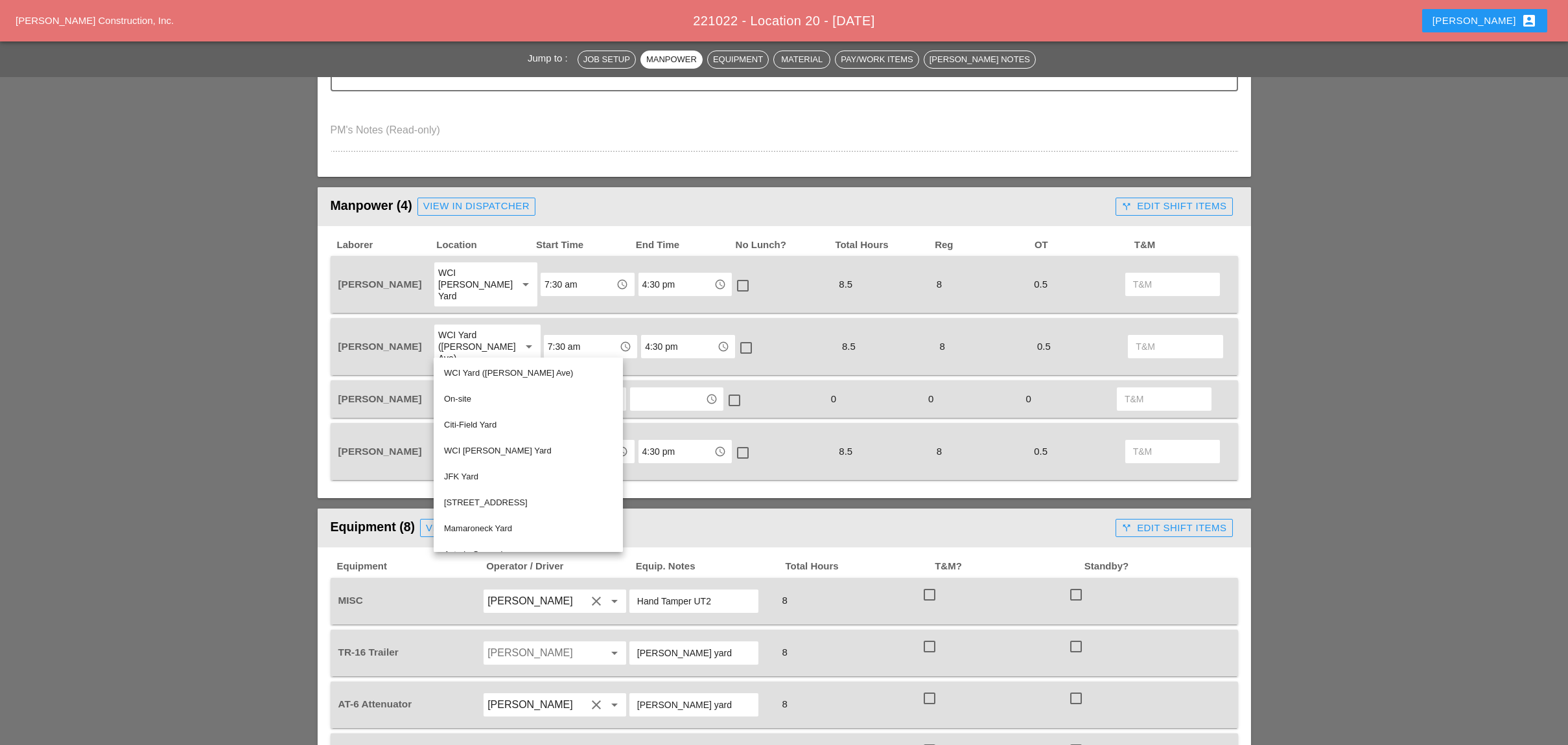
click at [502, 374] on div "WCI Yard ([PERSON_NAME] Ave)" at bounding box center [529, 373] width 169 height 16
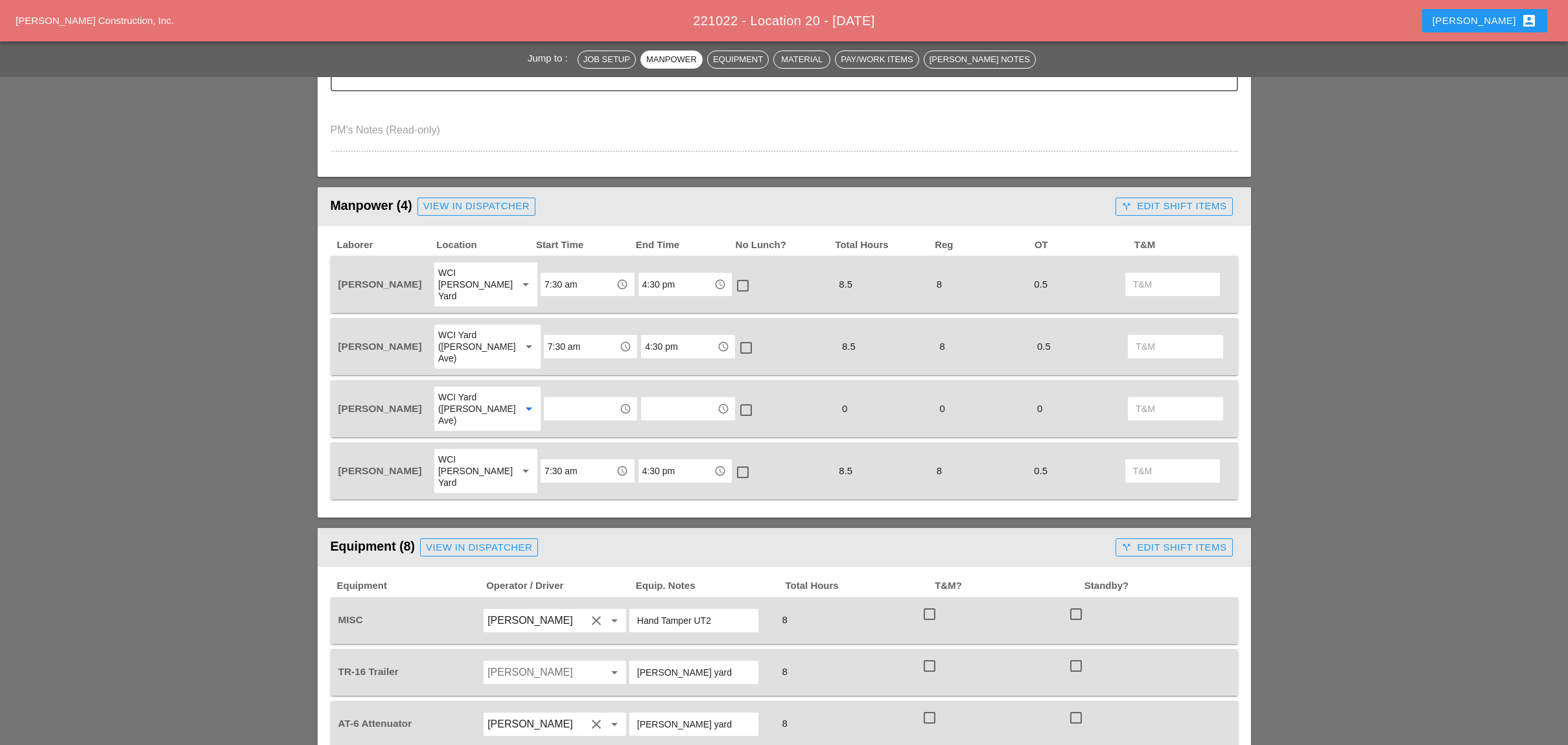
click at [554, 398] on input "text" at bounding box center [581, 409] width 68 height 21
click at [561, 398] on div "6 :00 am" at bounding box center [579, 401] width 73 height 16
type input "6:00 am"
click at [654, 398] on input "text" at bounding box center [678, 409] width 68 height 21
click at [654, 478] on div "4 :30 pm" at bounding box center [677, 479] width 73 height 16
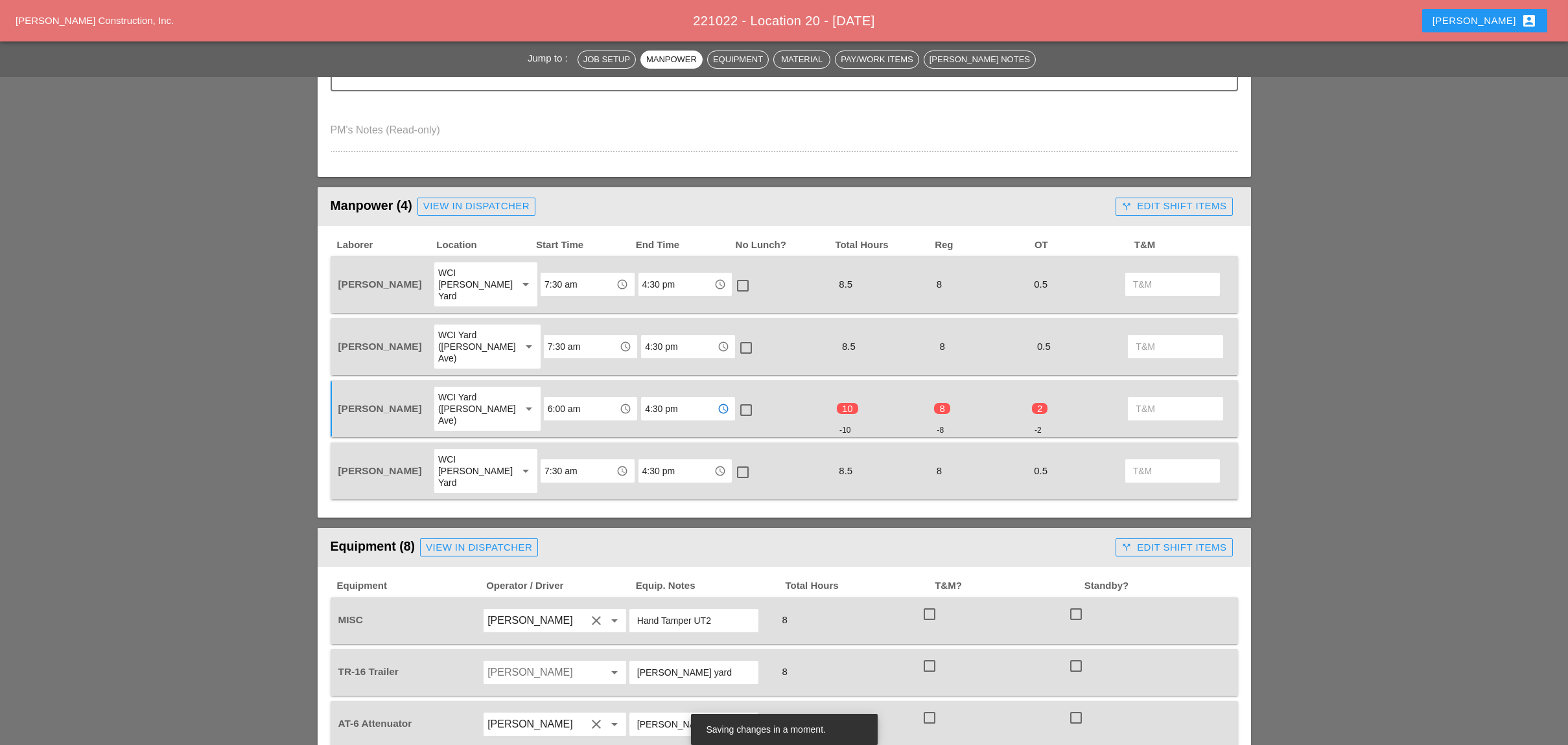
type input "4:30 pm"
click at [735, 399] on div at bounding box center [746, 410] width 22 height 22
checkbox input "false"
click at [735, 337] on div at bounding box center [746, 348] width 22 height 22
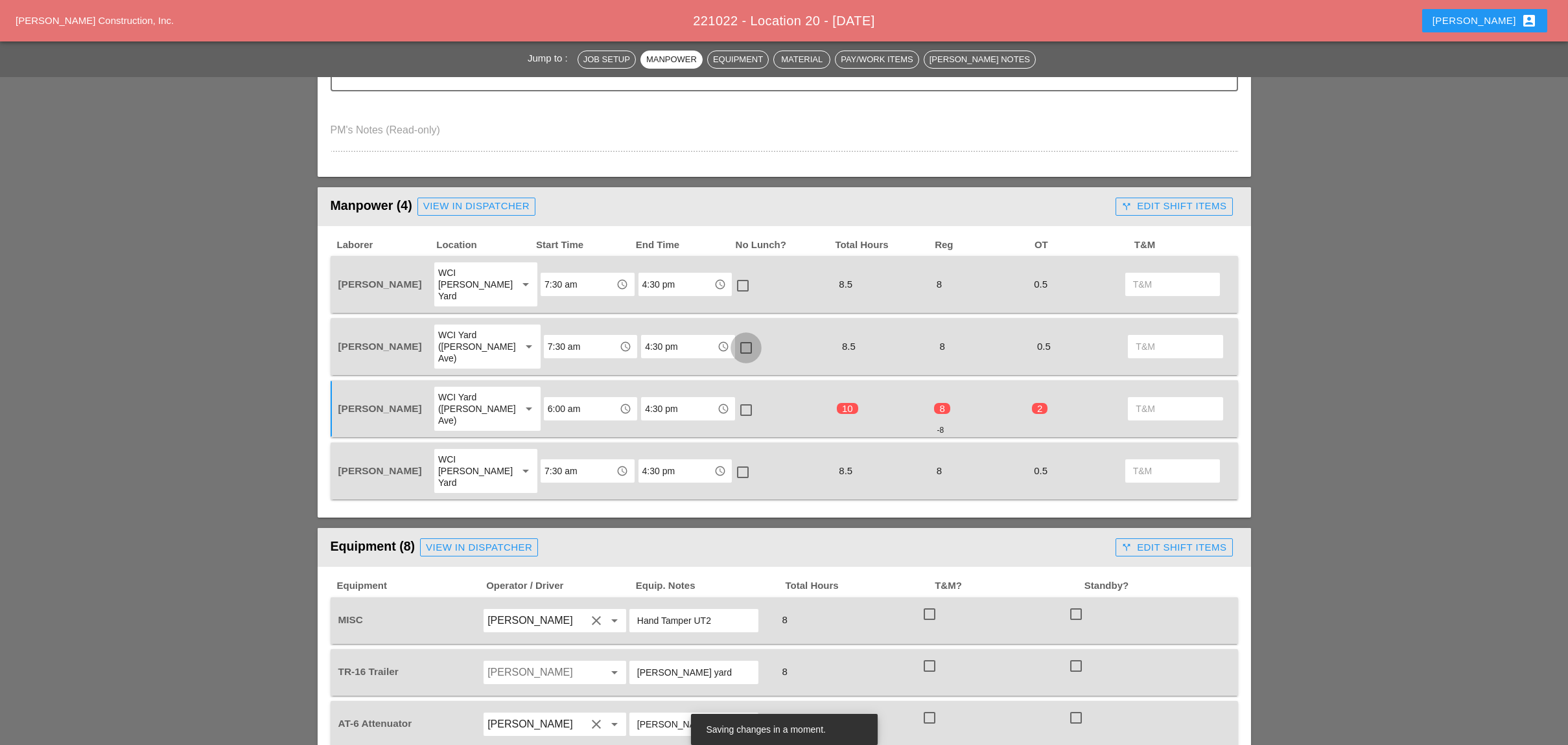
checkbox input "true"
click at [734, 275] on div at bounding box center [743, 286] width 22 height 22
checkbox input "true"
click at [734, 461] on div at bounding box center [743, 472] width 22 height 22
checkbox input "true"
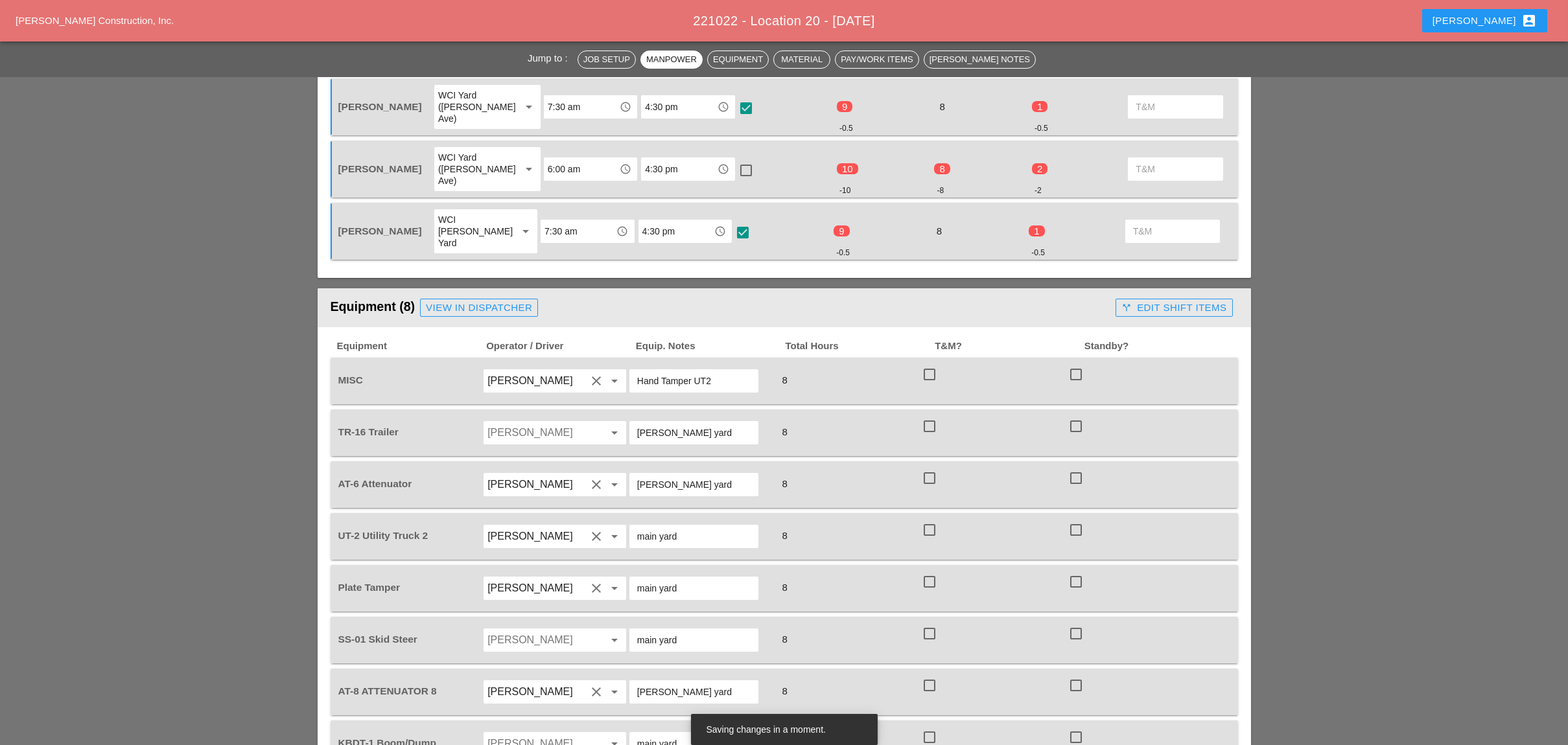
scroll to position [777, 0]
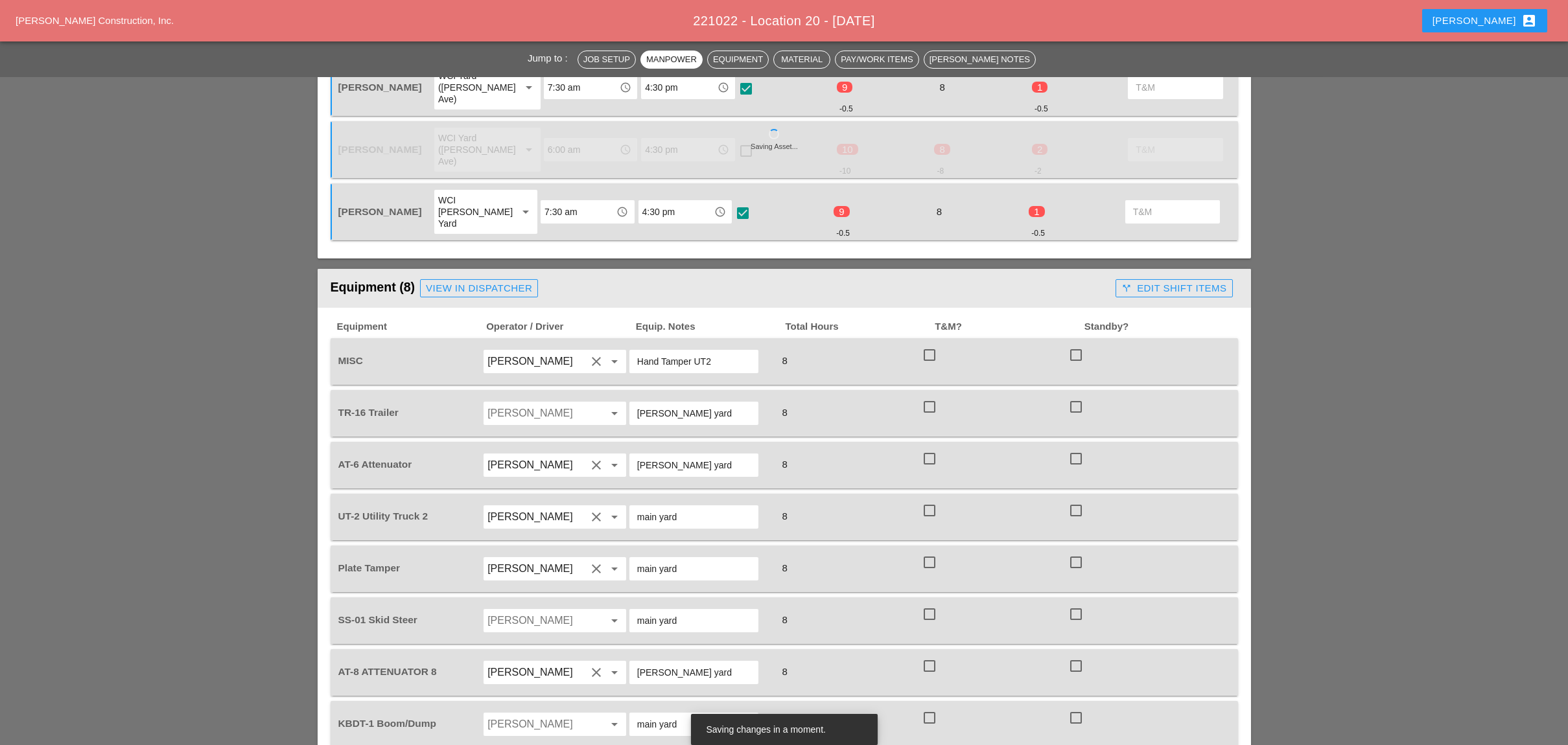
click at [931, 344] on div at bounding box center [929, 355] width 22 height 22
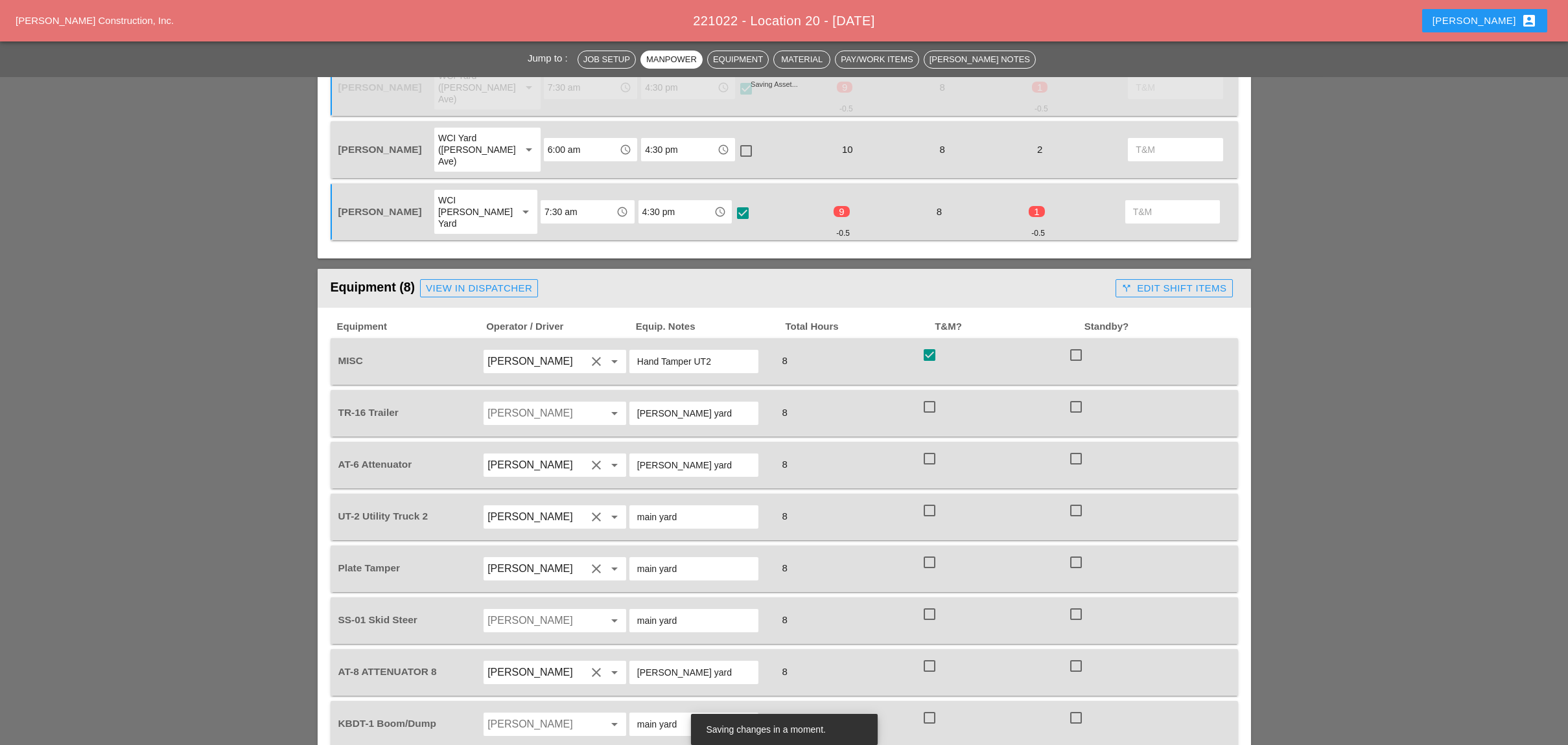
checkbox input "true"
click at [927, 396] on div at bounding box center [929, 407] width 22 height 22
checkbox input "true"
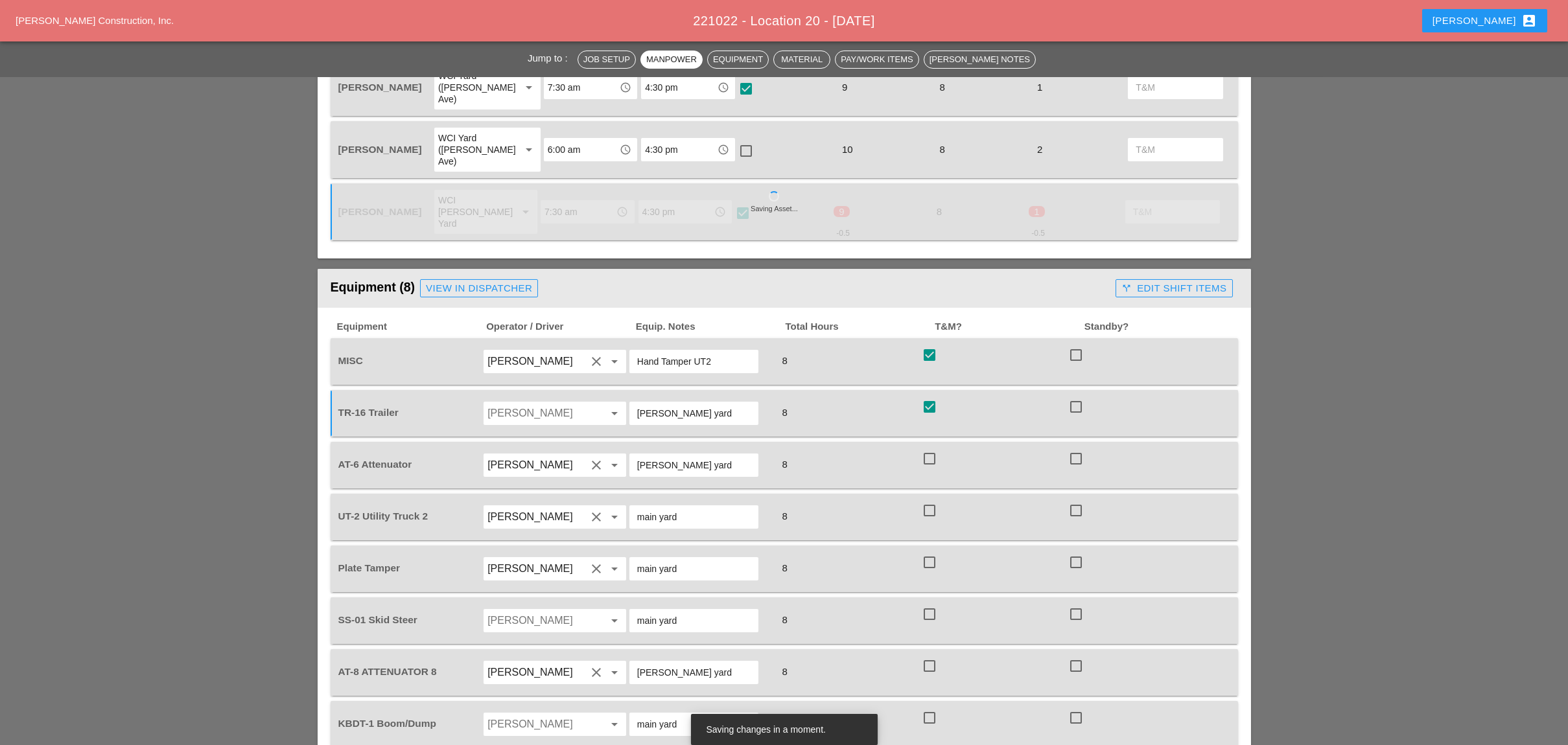
click at [929, 448] on div at bounding box center [929, 459] width 22 height 22
checkbox input "true"
click at [930, 500] on div at bounding box center [929, 511] width 22 height 22
checkbox input "true"
click at [929, 551] on div at bounding box center [929, 562] width 22 height 22
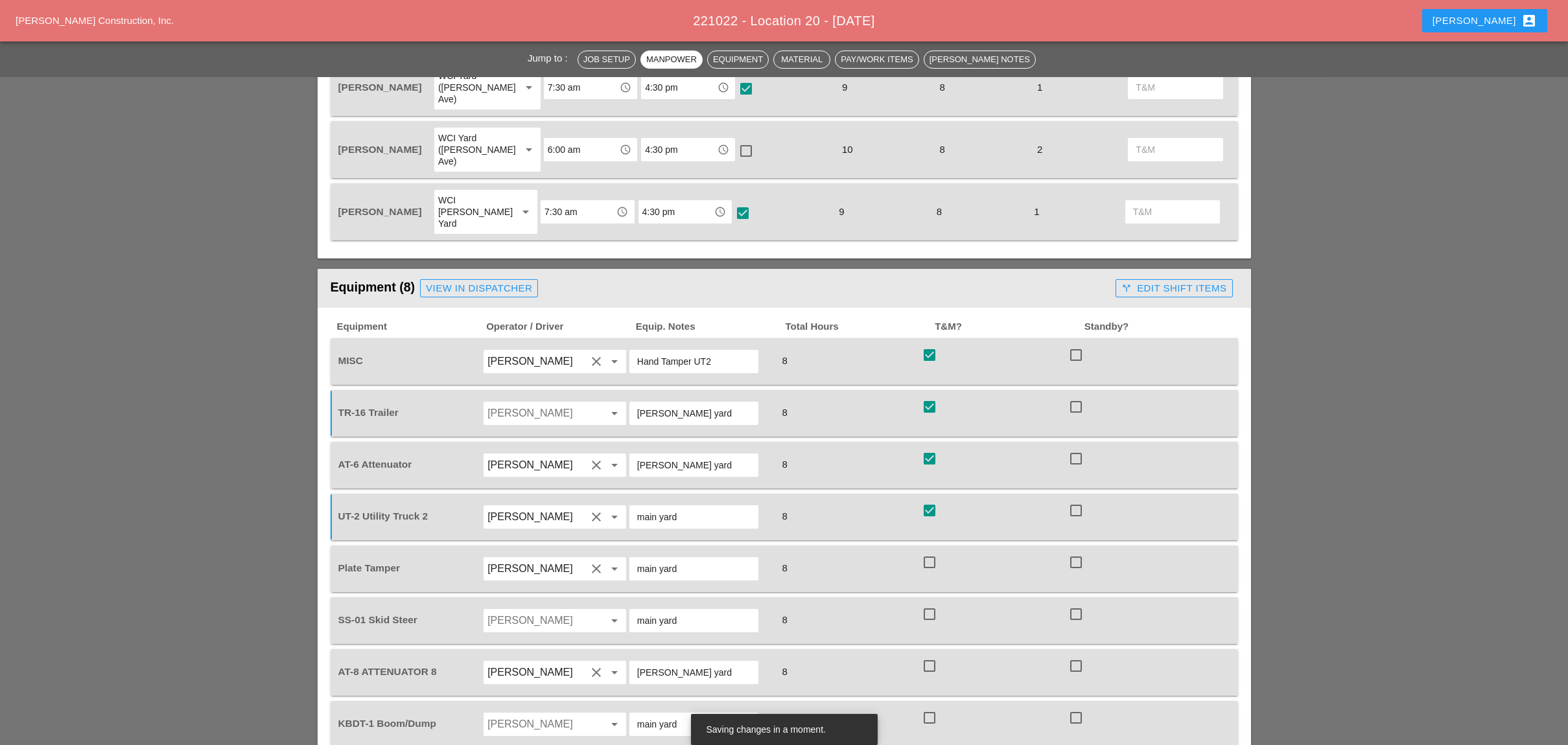
checkbox input "true"
click at [930, 603] on div at bounding box center [929, 614] width 22 height 22
checkbox input "true"
drag, startPoint x: 930, startPoint y: 601, endPoint x: 930, endPoint y: 625, distance: 24.0
click at [930, 655] on div at bounding box center [929, 666] width 22 height 22
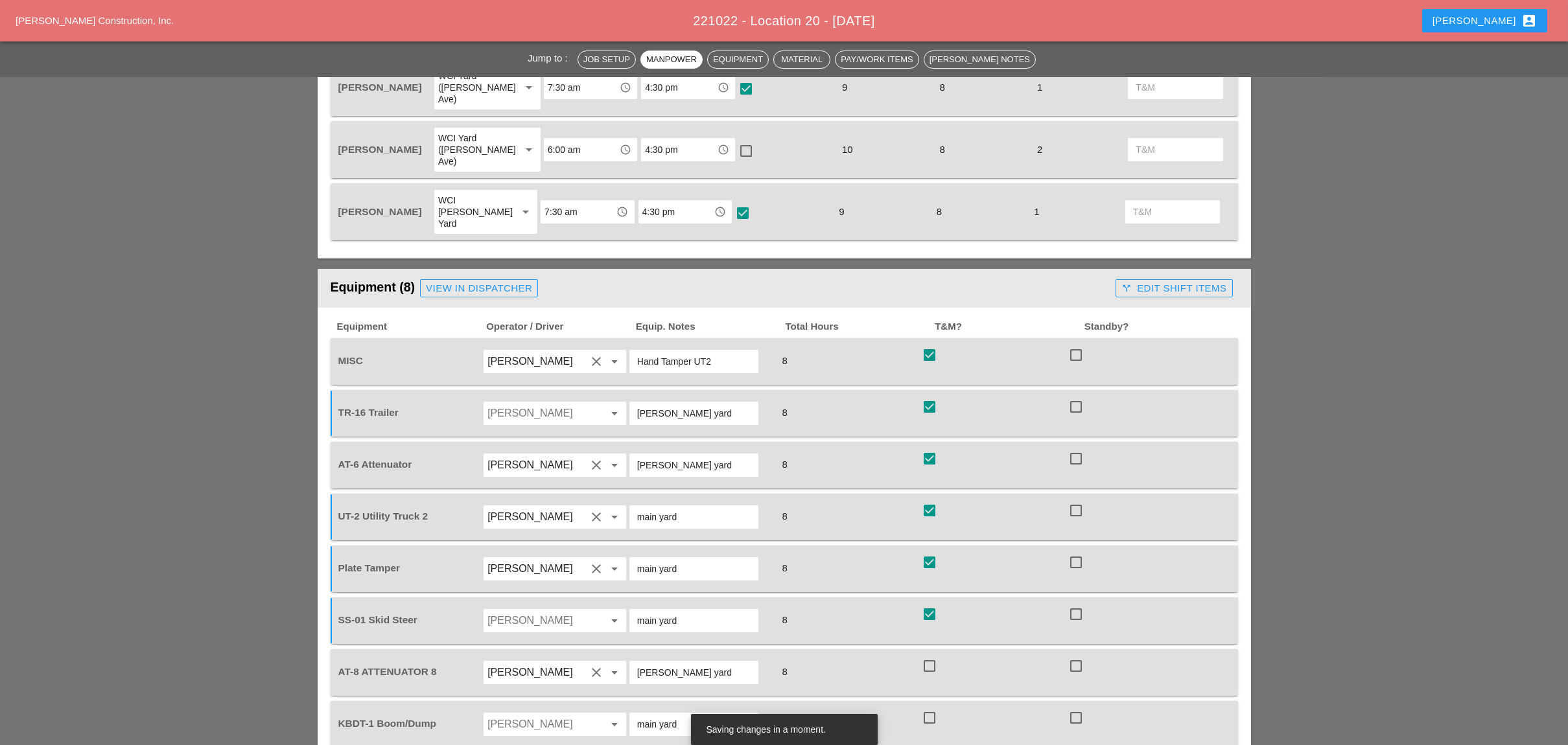
checkbox input "true"
drag, startPoint x: 933, startPoint y: 651, endPoint x: 977, endPoint y: 622, distance: 52.7
click at [940, 707] on div at bounding box center [929, 718] width 22 height 22
checkbox input "true"
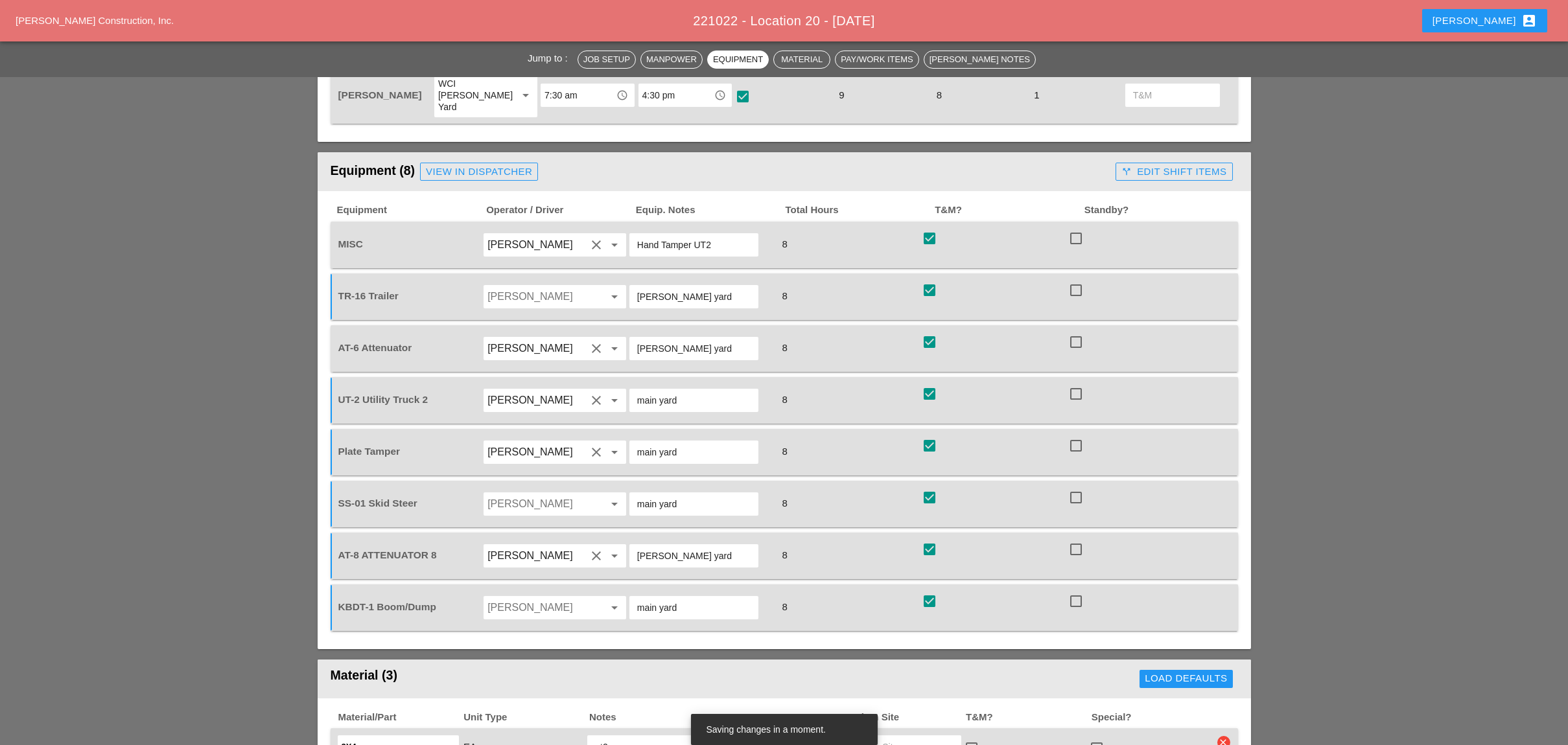
scroll to position [864, 0]
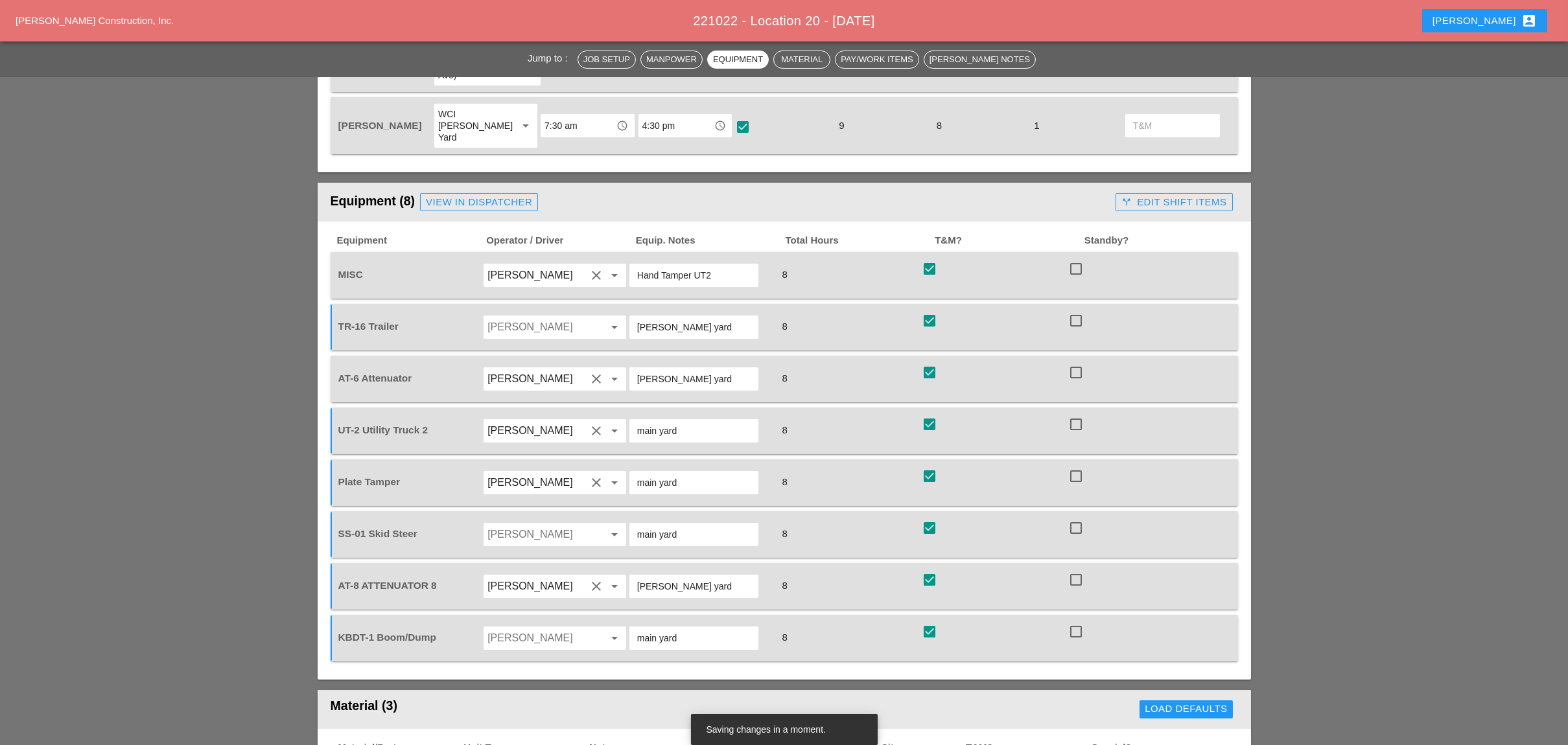
click at [930, 258] on div at bounding box center [929, 269] width 22 height 22
checkbox input "false"
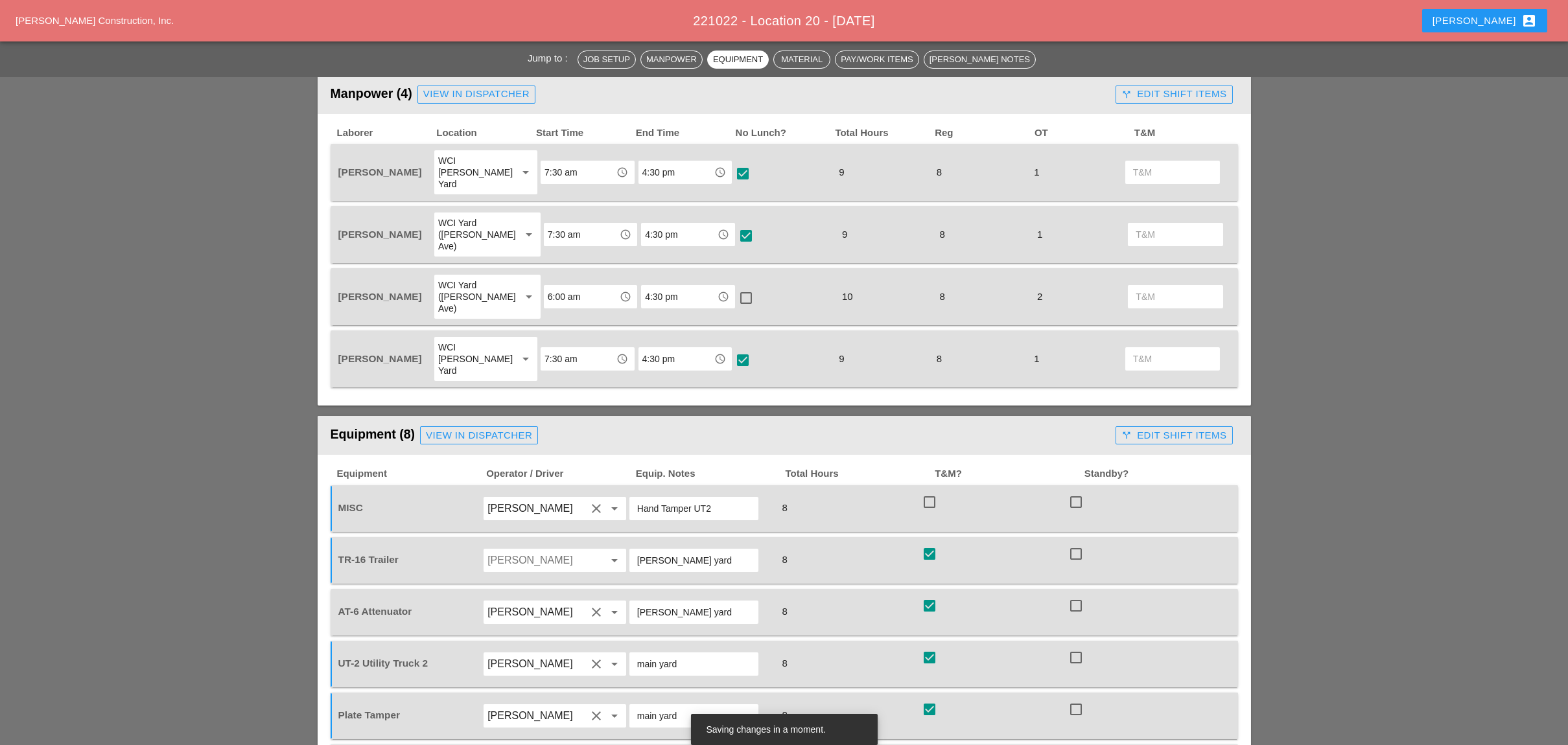
scroll to position [604, 0]
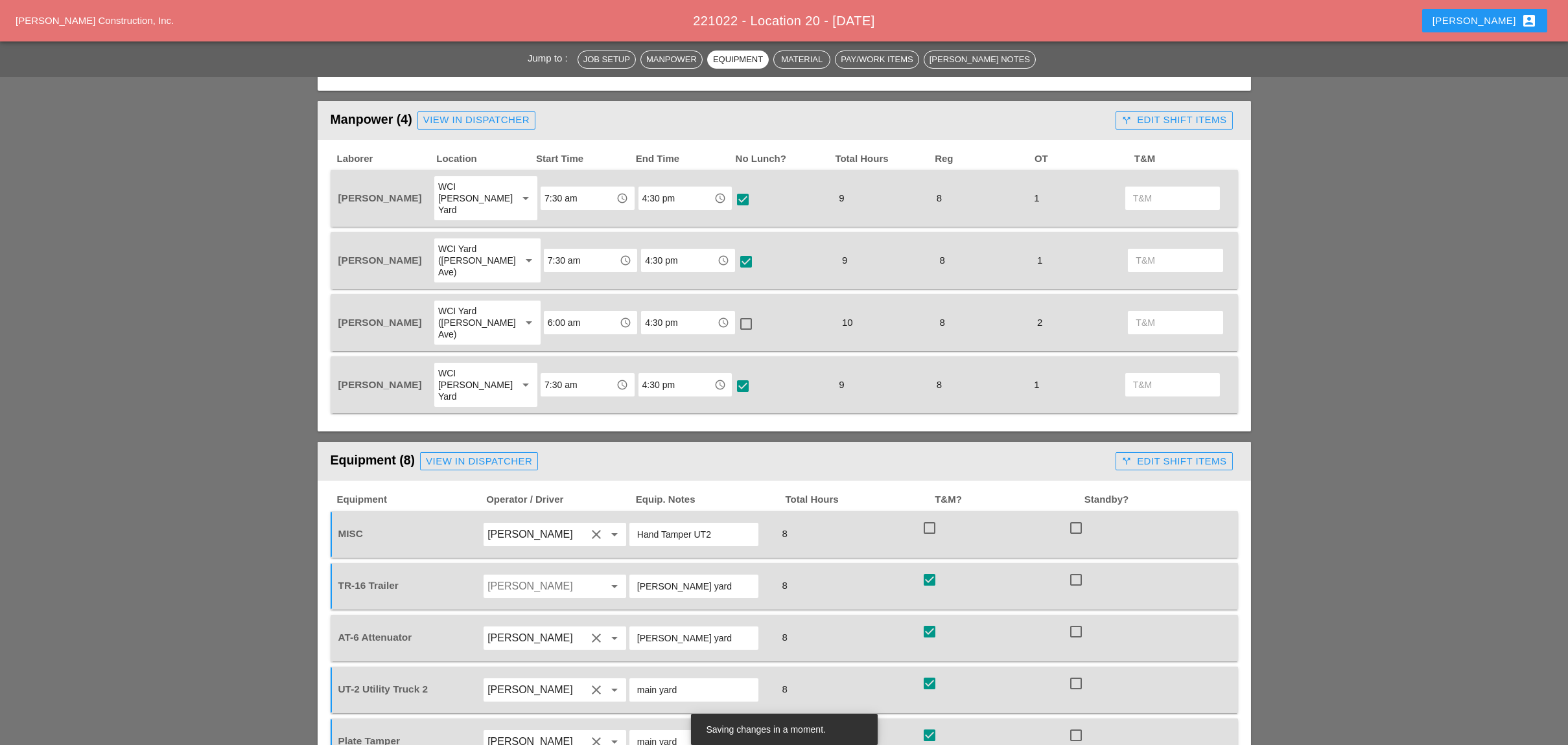
click at [1164, 454] on div "call_split Edit Shift Items" at bounding box center [1174, 461] width 105 height 15
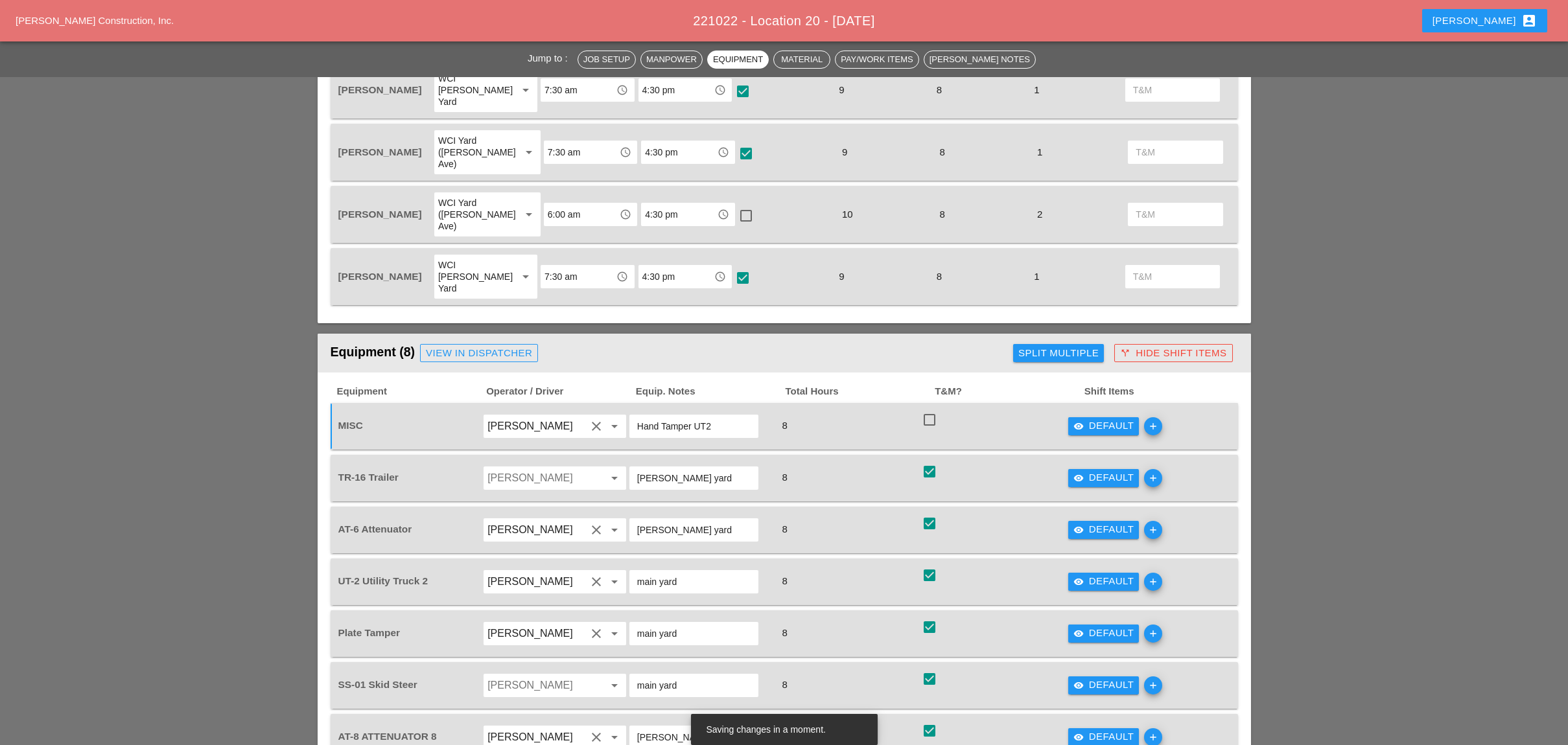
scroll to position [690, 0]
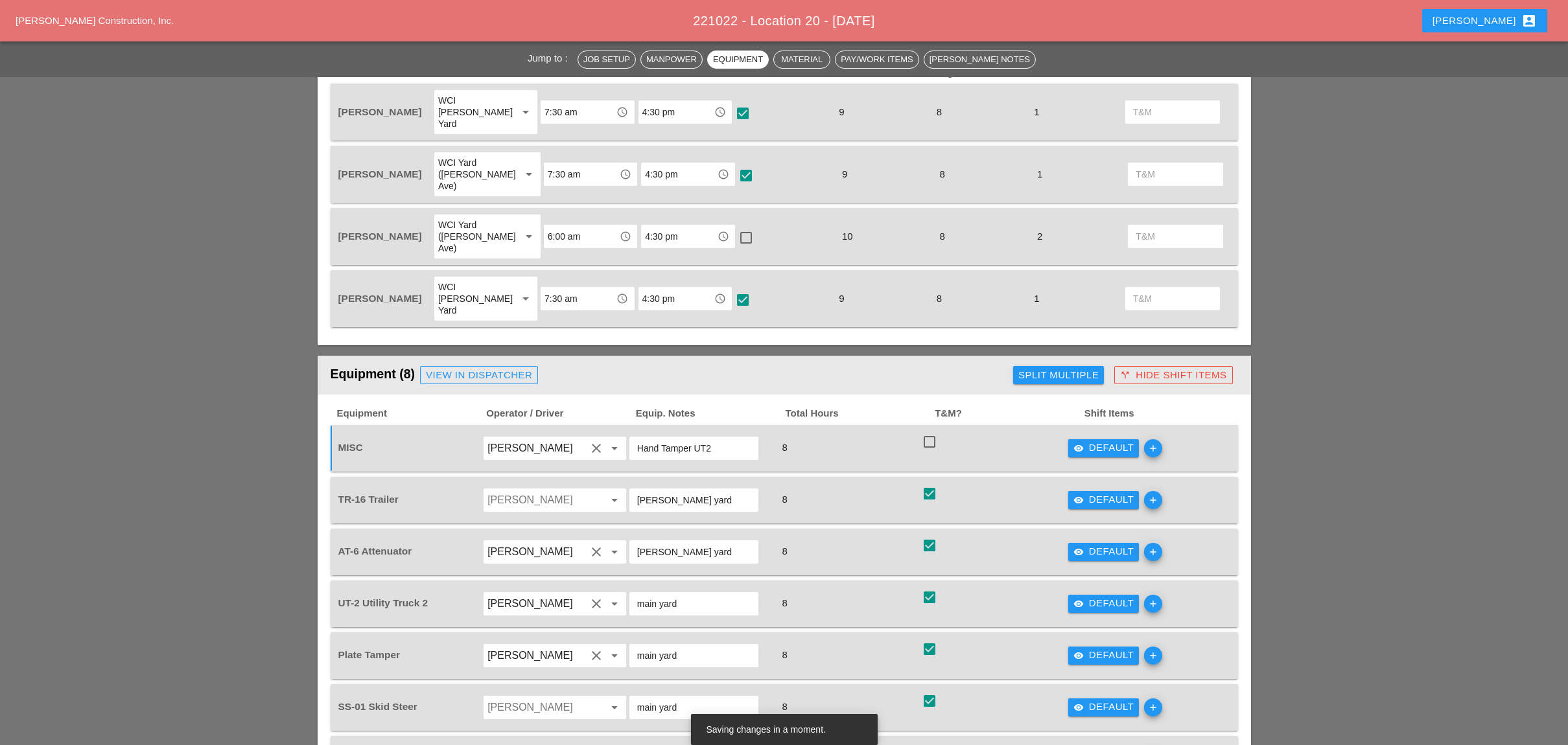
click at [1100, 493] on div "visibility Default" at bounding box center [1104, 500] width 61 height 15
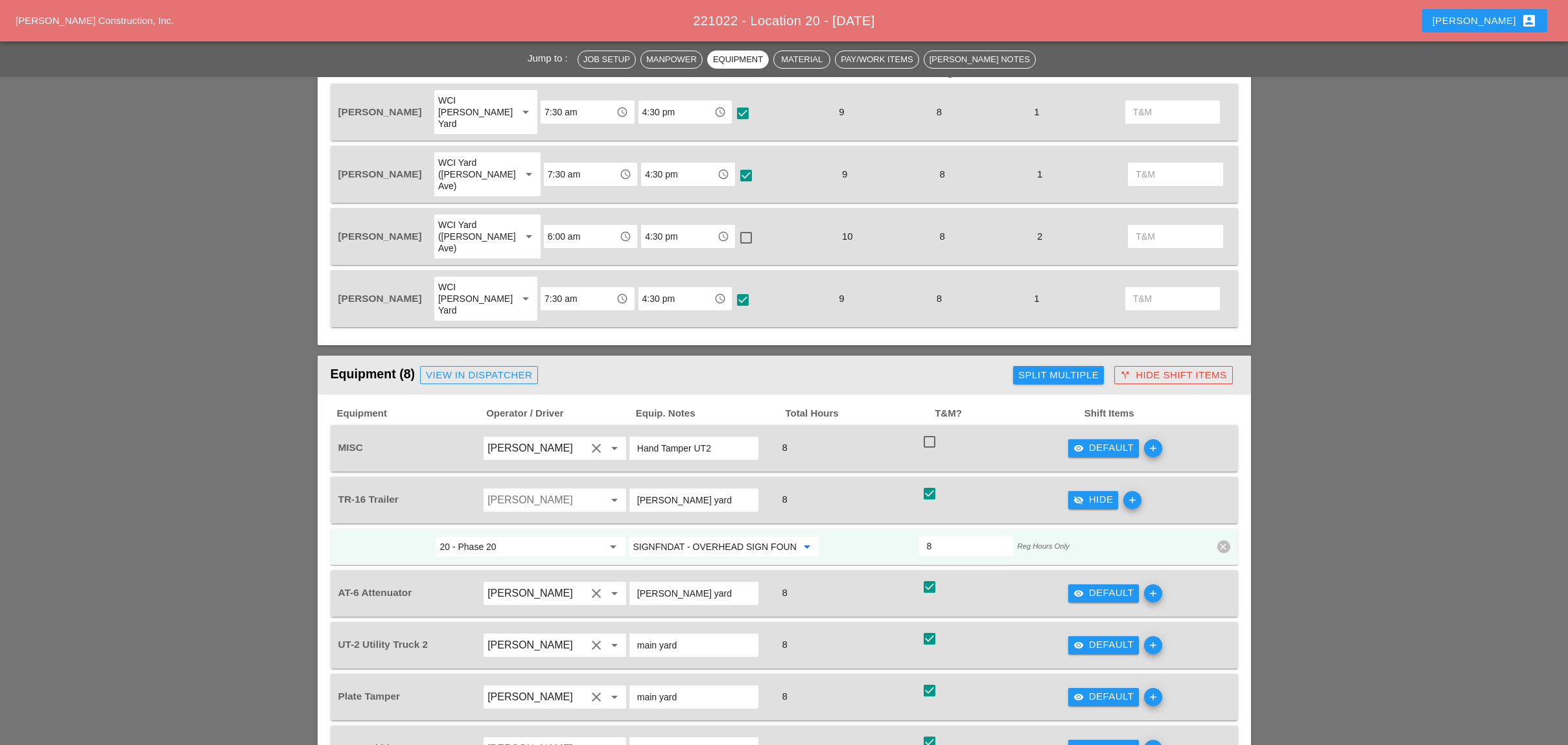
click at [728, 536] on input "SIGNFNDAT - OVERHEAD SIGN FOUNDATIONS" at bounding box center [715, 546] width 164 height 21
click at [706, 539] on div "608 .020102 - HMA SIDE W, DRVWAY, BICY PATH, VEG CON S" at bounding box center [760, 541] width 241 height 16
click at [690, 536] on input "608.020102 - HMA SIDE W, DRVWAY, BICY PATH, VEG CON S" at bounding box center [715, 546] width 164 height 21
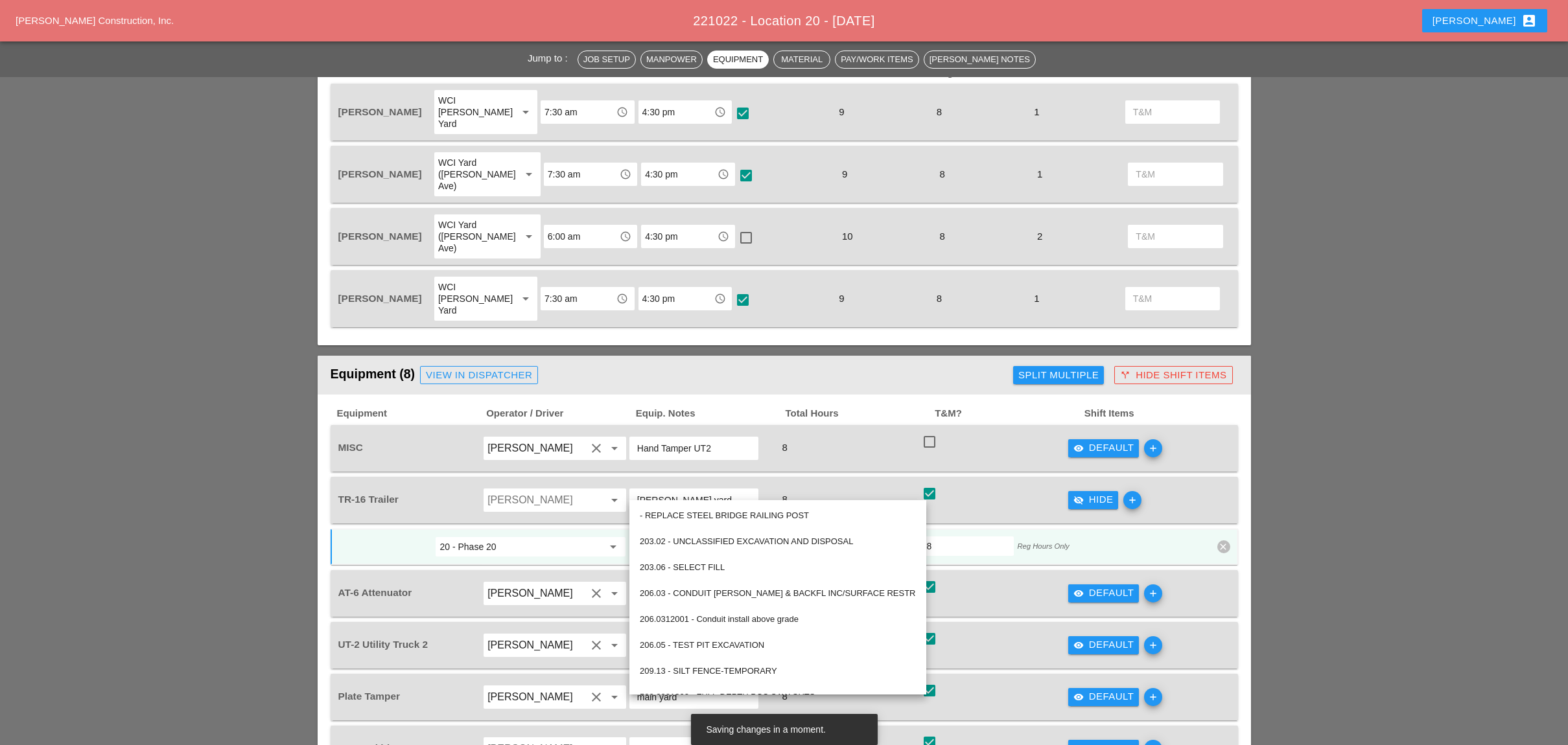
type input "608.020102 - HMA SIDE W, DRVWAY, BICY PATH, VEG CON S"
drag, startPoint x: 582, startPoint y: 490, endPoint x: 632, endPoint y: 490, distance: 50.0
click at [583, 536] on input "20 - Phase 20" at bounding box center [521, 546] width 164 height 21
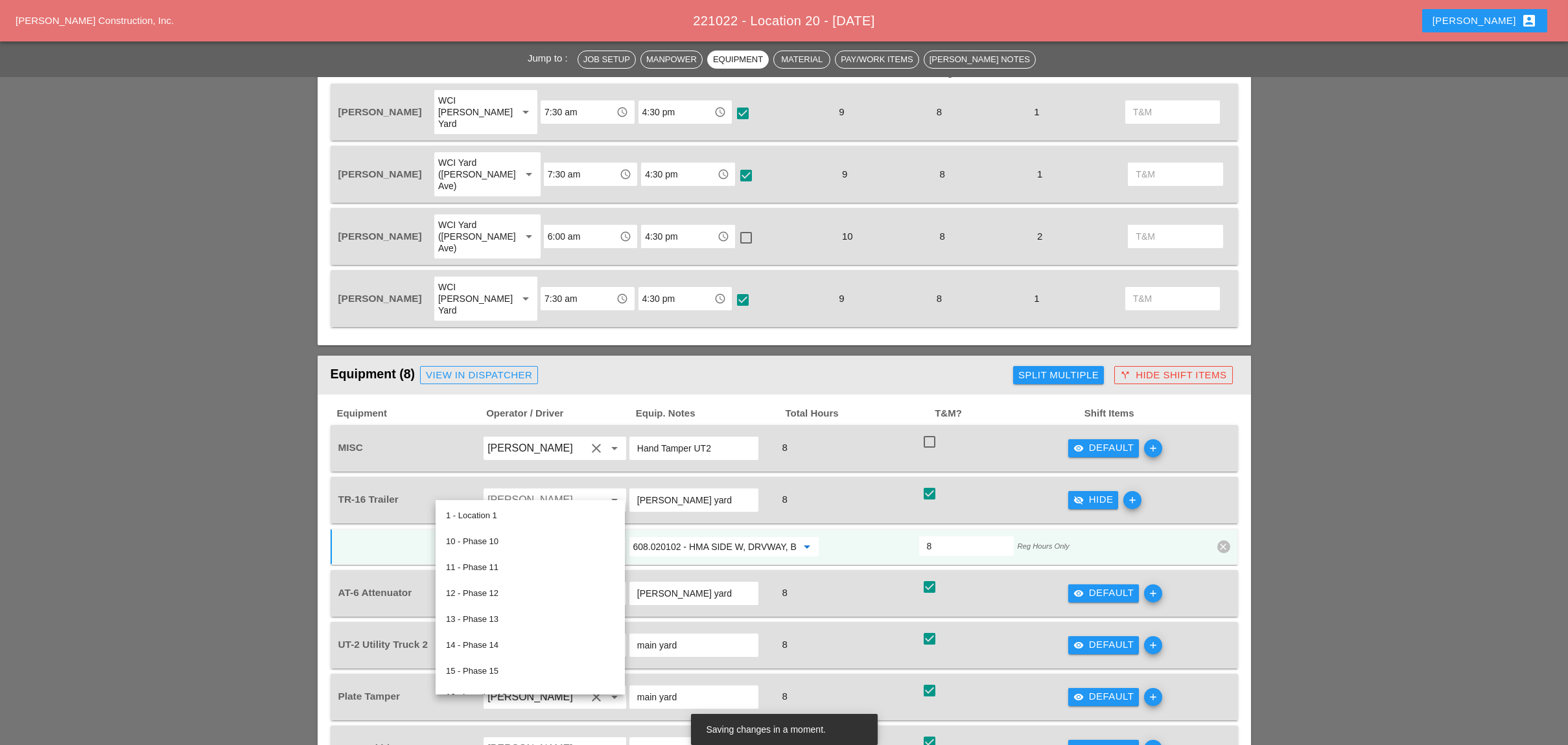
click at [656, 536] on input "608.020102 - HMA SIDE W, DRVWAY, BICY PATH, VEG CON S" at bounding box center [715, 546] width 164 height 21
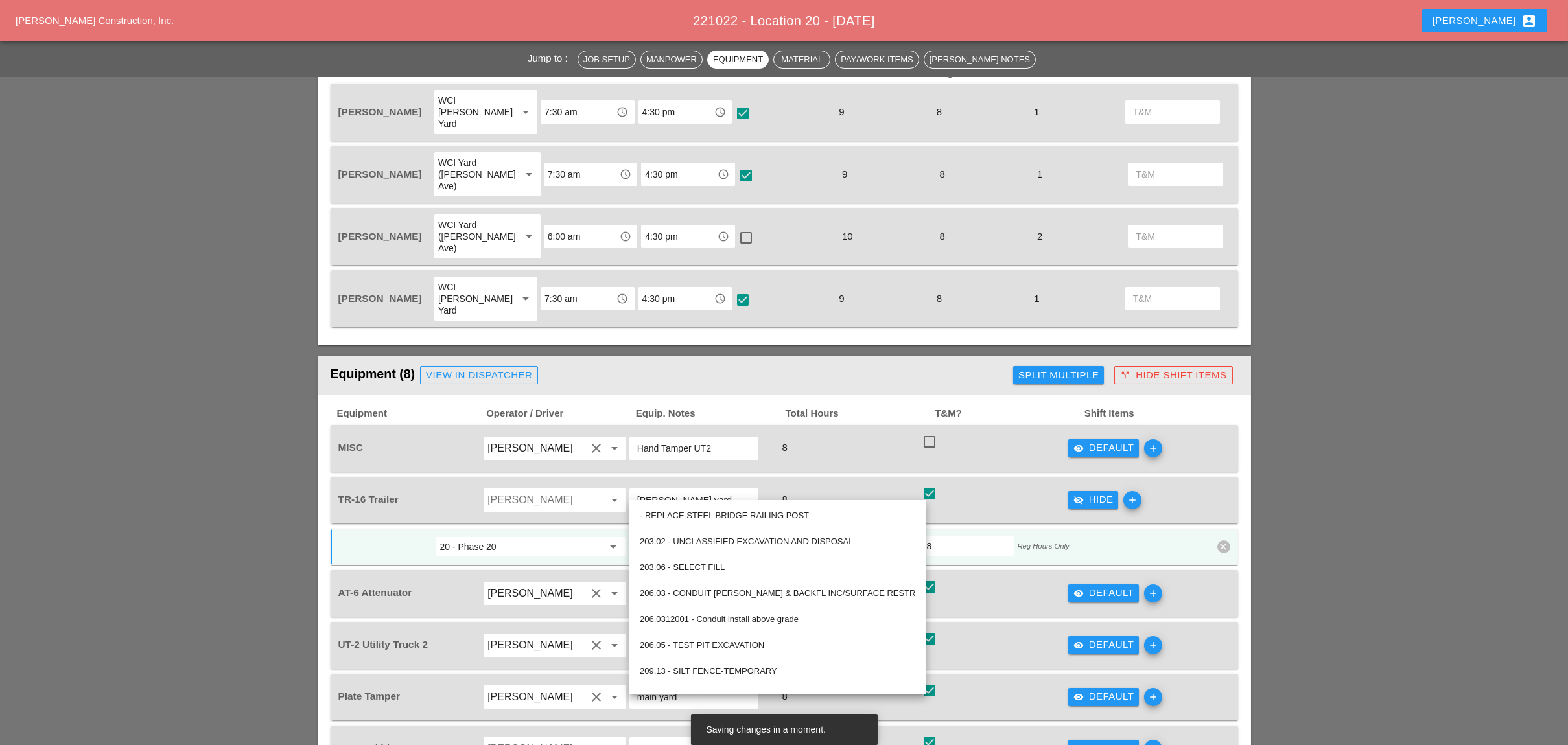
click at [852, 535] on div at bounding box center [869, 546] width 97 height 23
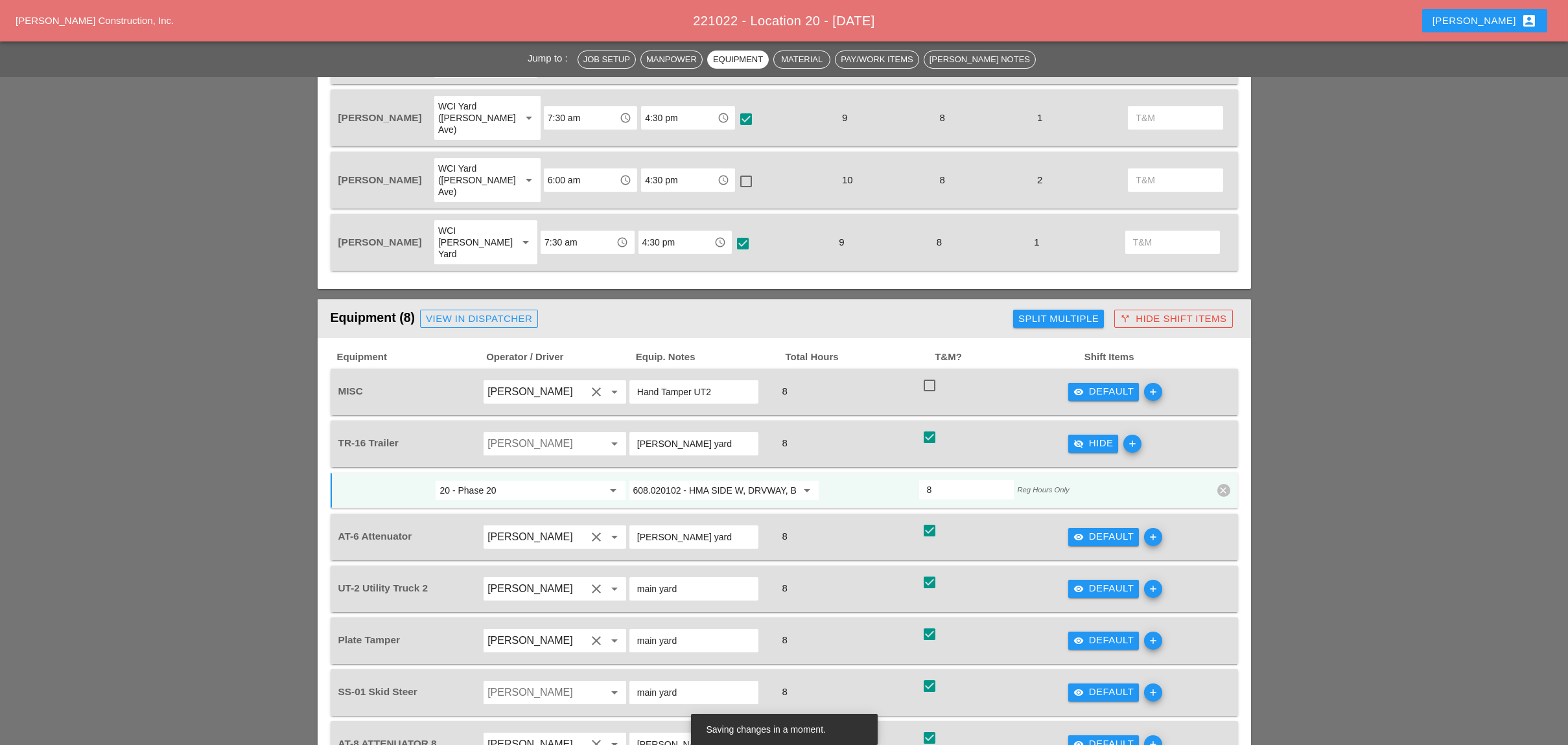
scroll to position [864, 0]
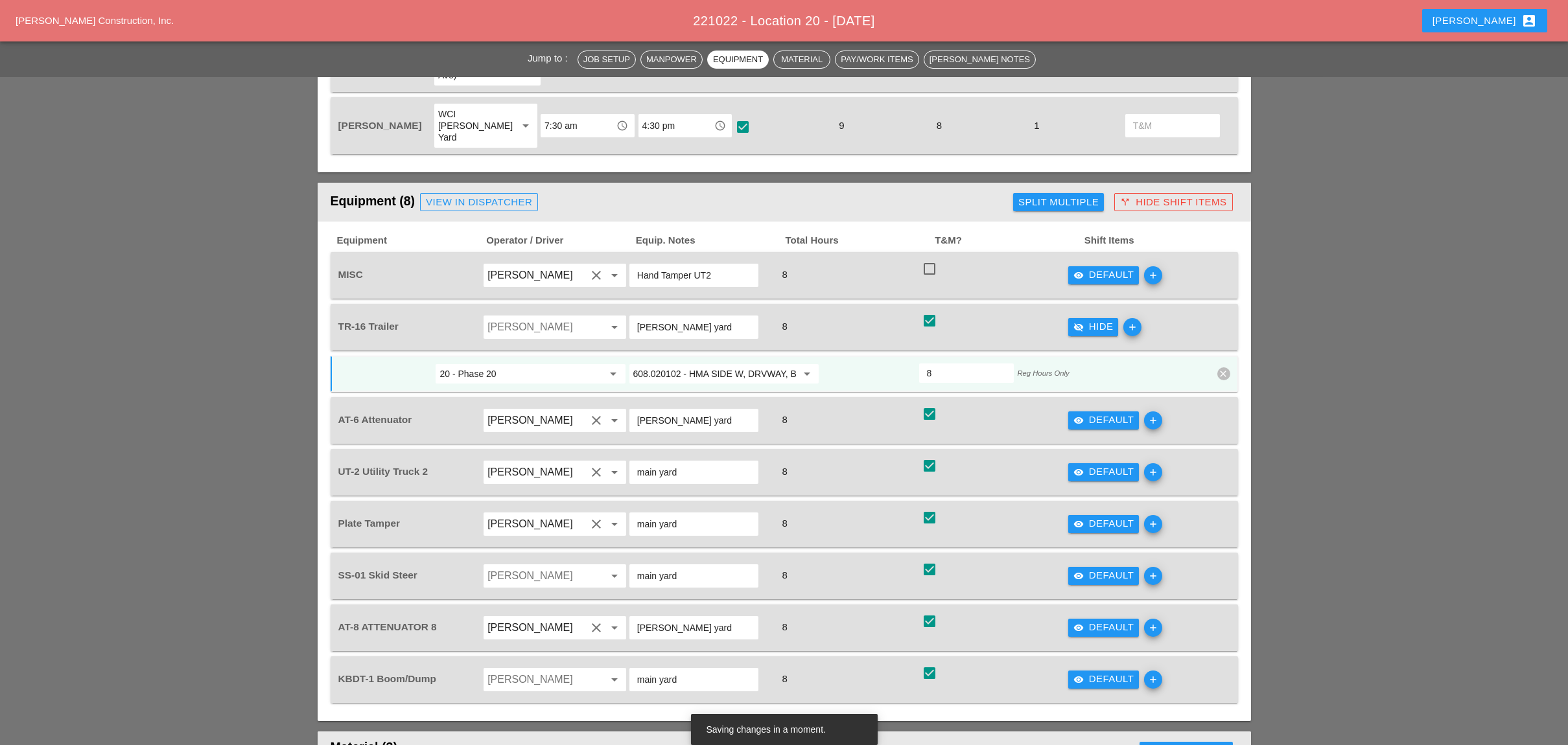
drag, startPoint x: 1075, startPoint y: 468, endPoint x: 1057, endPoint y: 470, distance: 18.1
click at [1075, 519] on icon "visibility" at bounding box center [1078, 524] width 10 height 10
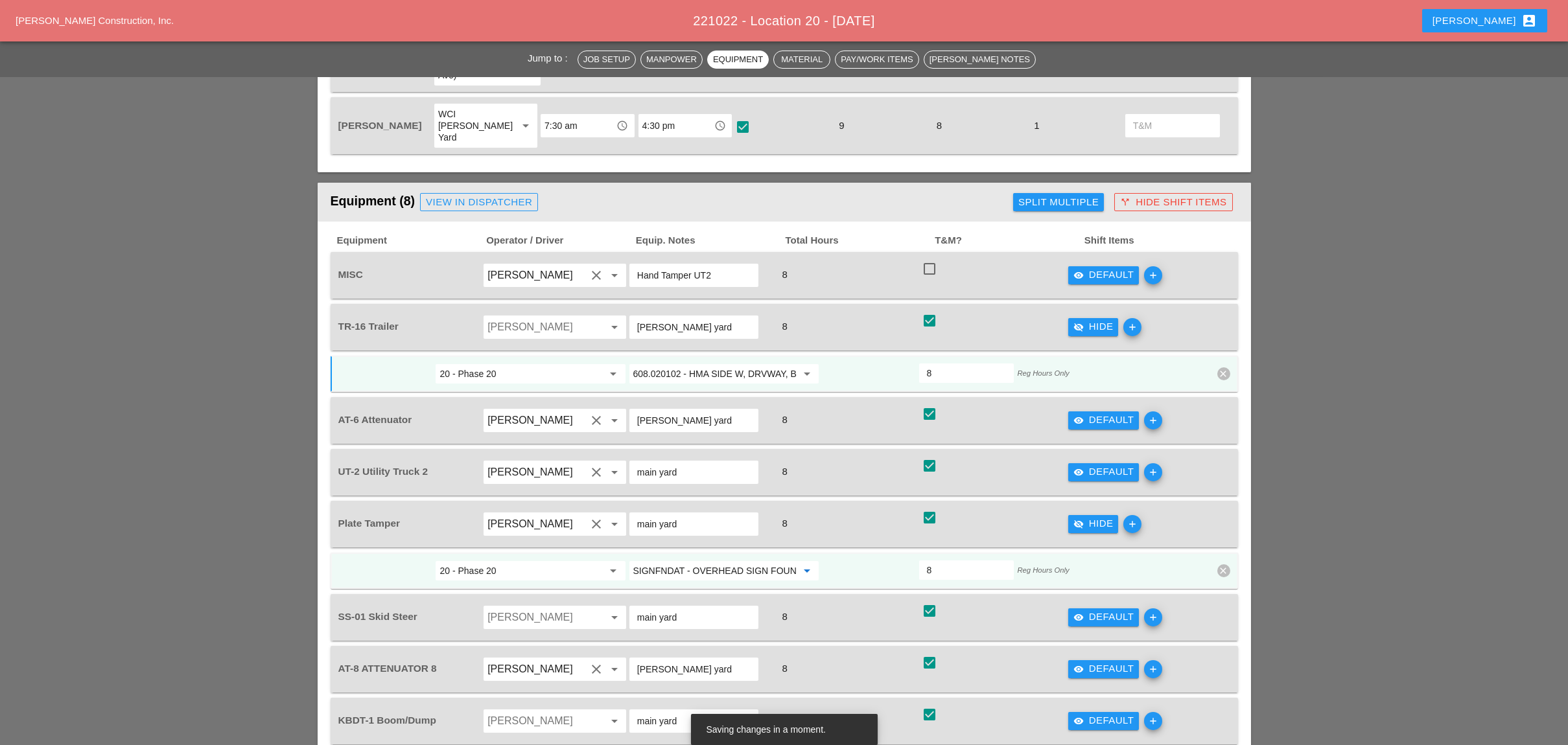
click at [682, 560] on input "SIGNFNDAT - OVERHEAD SIGN FOUNDATIONS" at bounding box center [715, 570] width 164 height 21
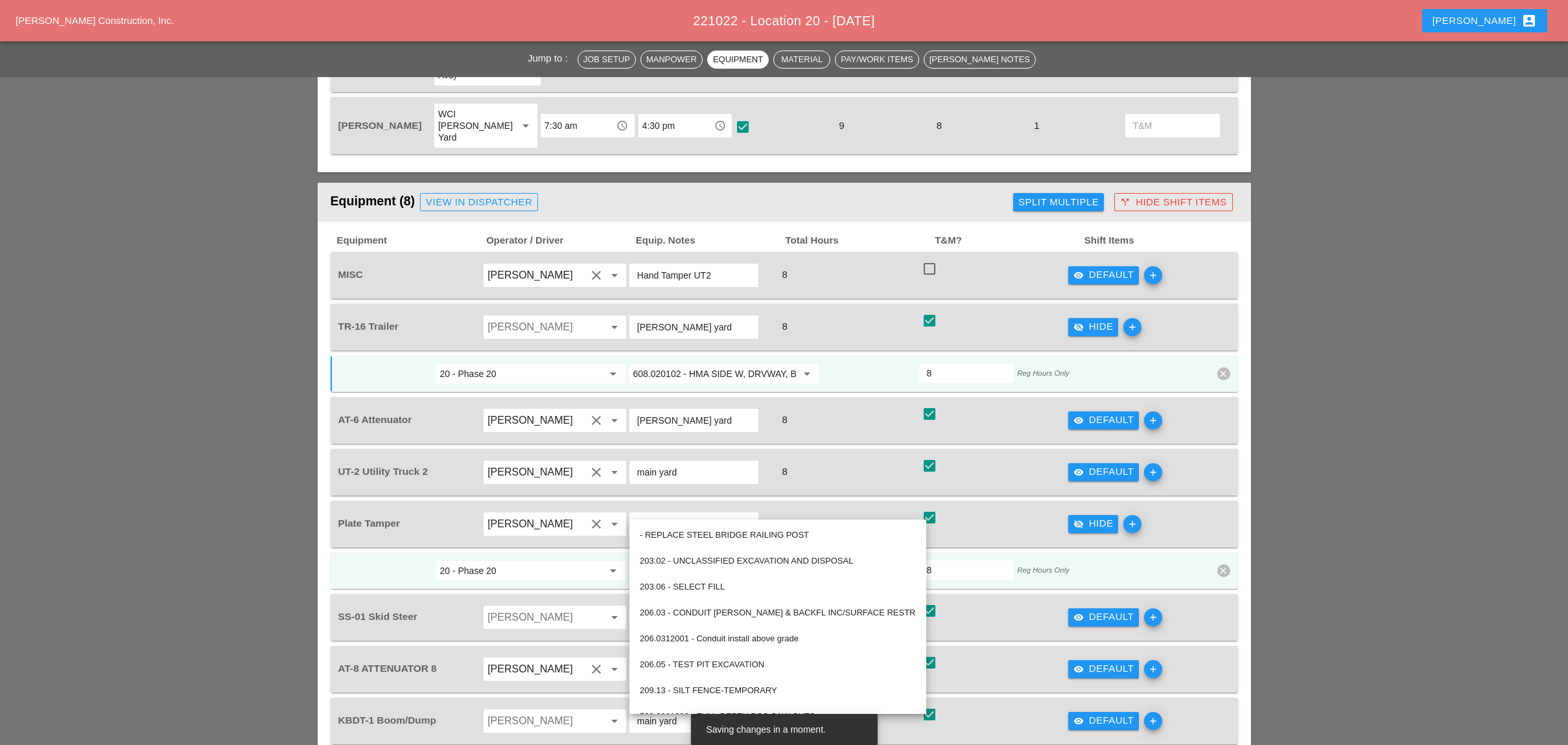
paste input "608.020102 - HMA SIDE W, DRVWAY, BICY PATH, VEG CON"
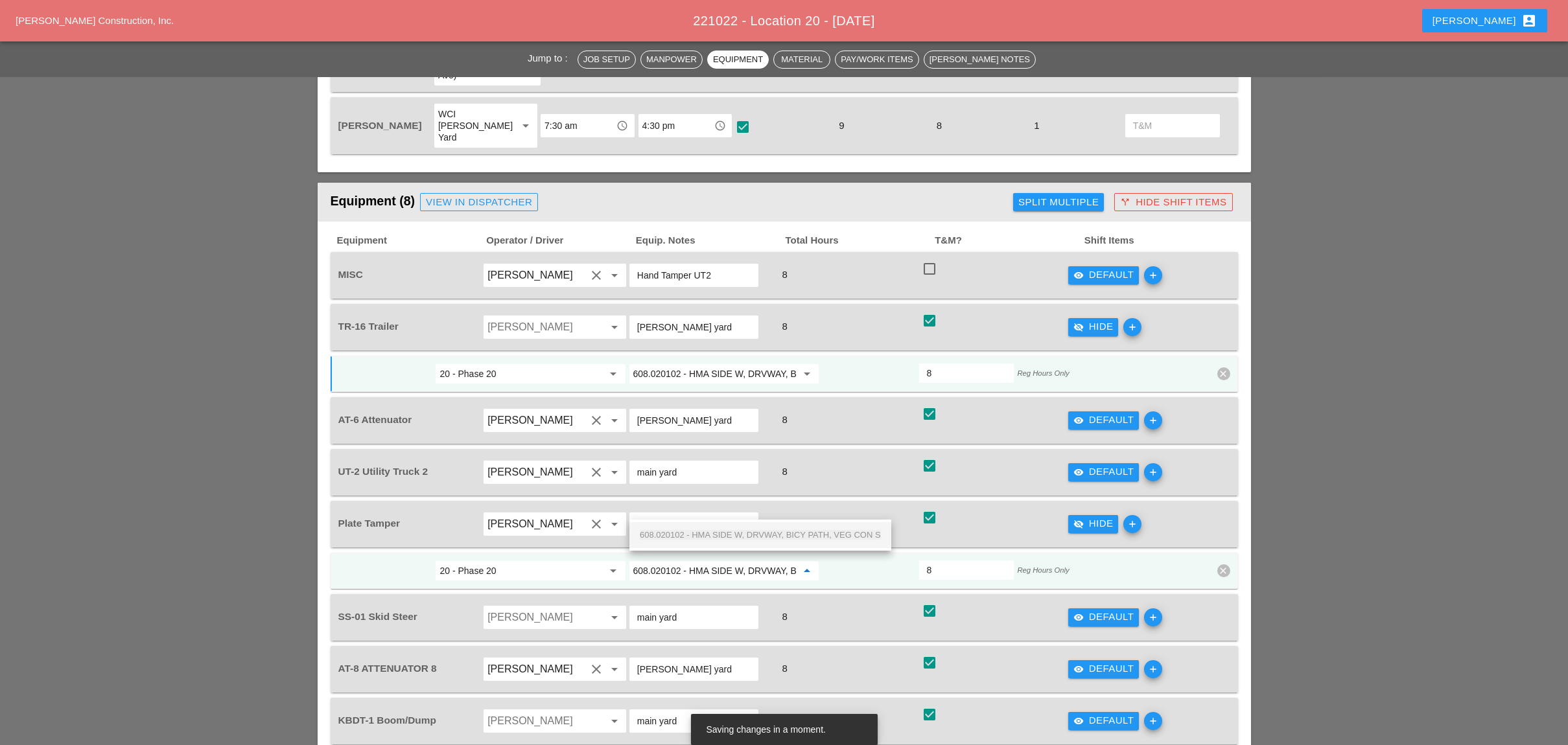
scroll to position [0, 96]
click at [701, 537] on span "608.020102 - HMA SIDE W, DRVWAY, BICY PATH, VEG CON S" at bounding box center [760, 534] width 241 height 10
type input "608.020102 - HMA SIDE W, DRVWAY, BICY PATH, VEG CON S"
click at [1080, 612] on icon "visibility" at bounding box center [1078, 617] width 10 height 10
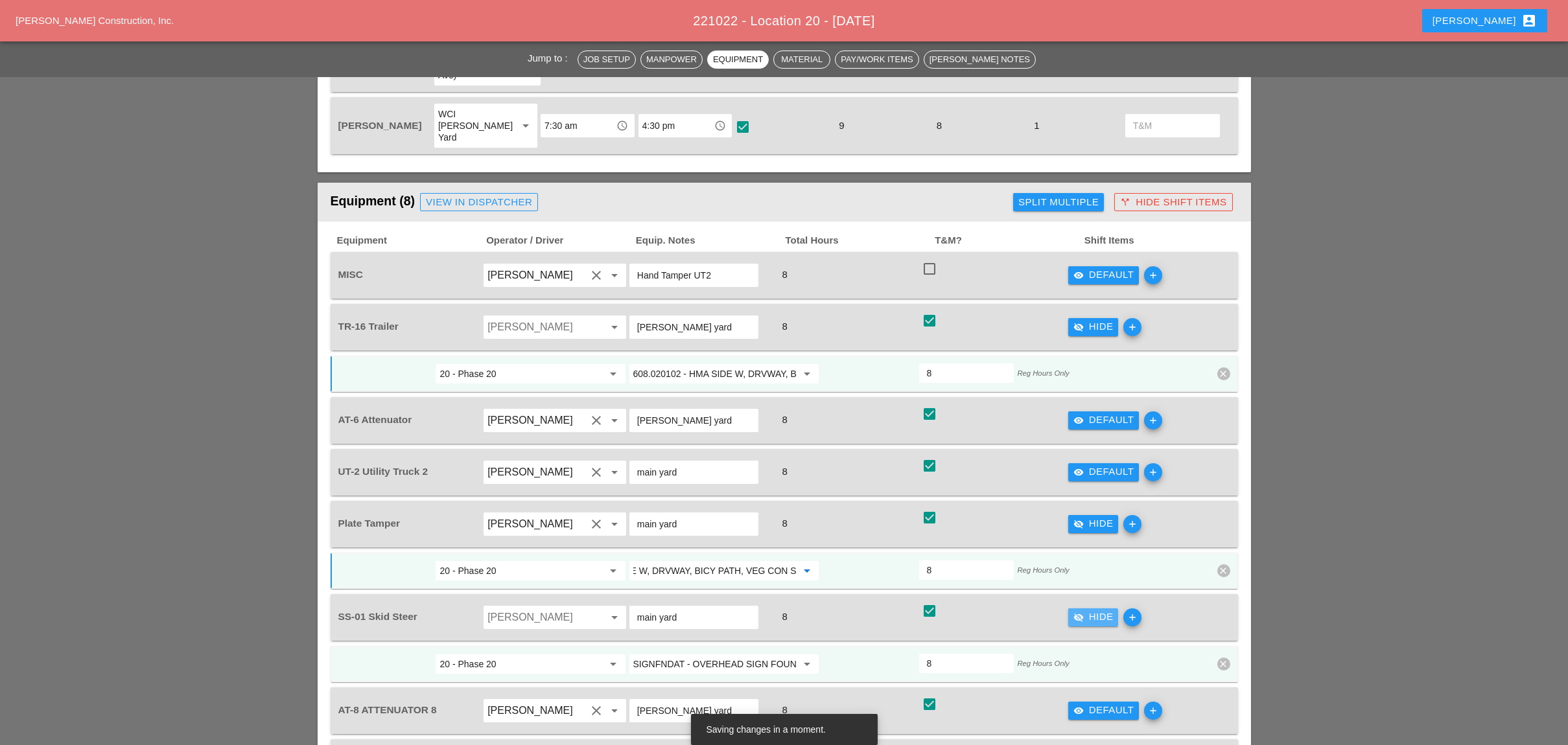
scroll to position [0, 0]
click at [706, 653] on input "SIGNFNDAT - OVERHEAD SIGN FOUNDATIONS" at bounding box center [715, 664] width 164 height 21
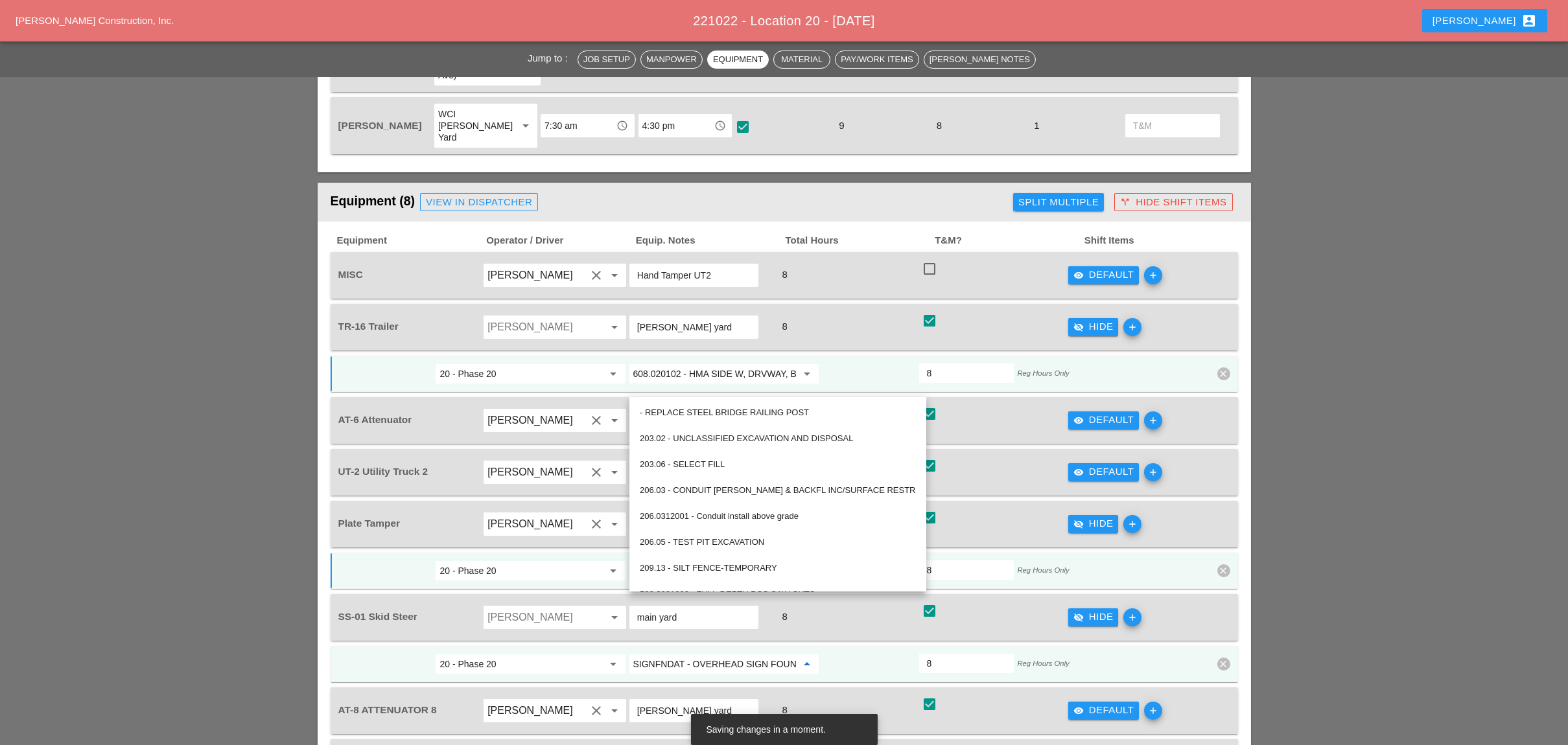
paste input "608.020102 - HMA SIDE W, DRVWAY, BICY PATH, VEG CON"
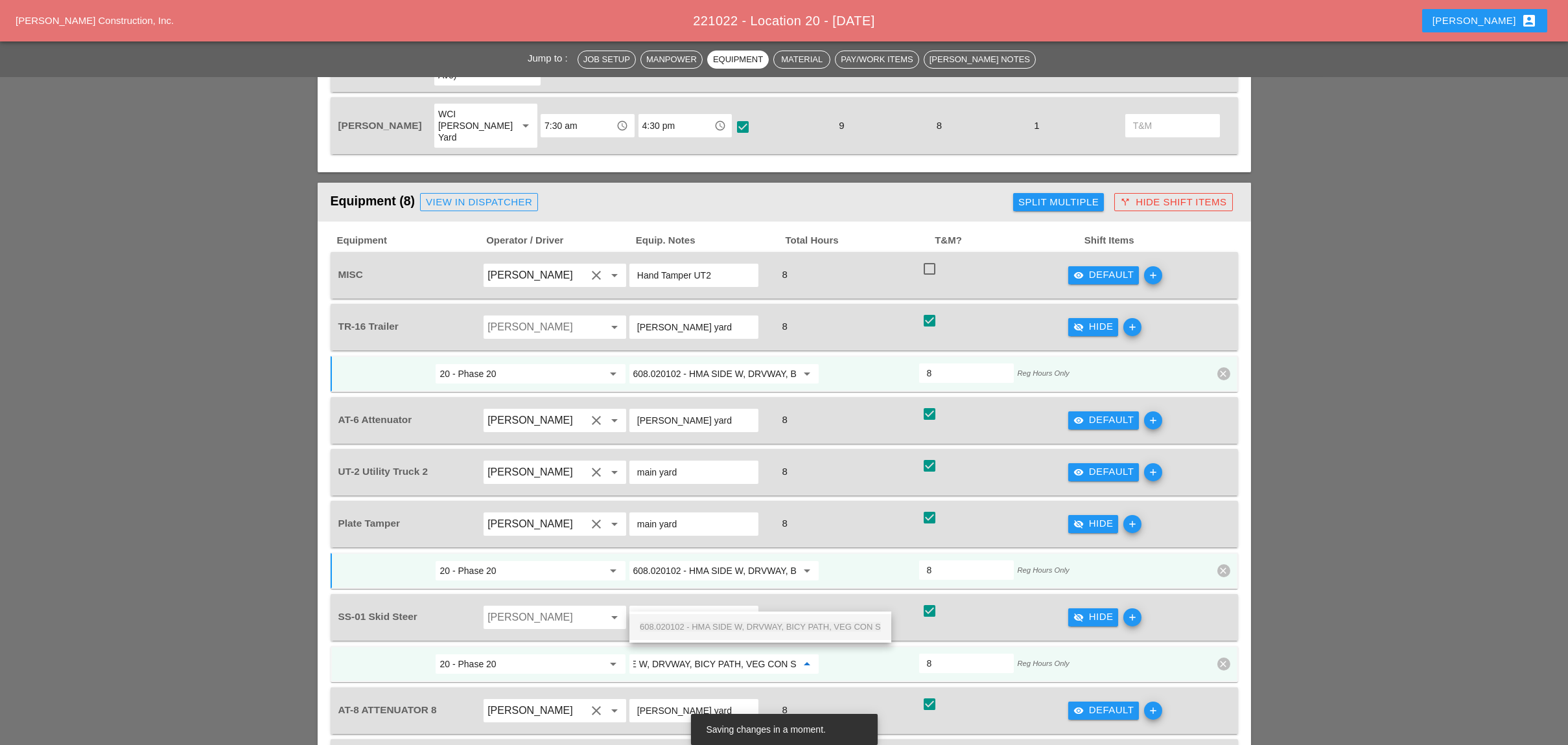
click at [717, 624] on span "608.020102 - HMA SIDE W, DRVWAY, BICY PATH, VEG CON S" at bounding box center [760, 626] width 241 height 10
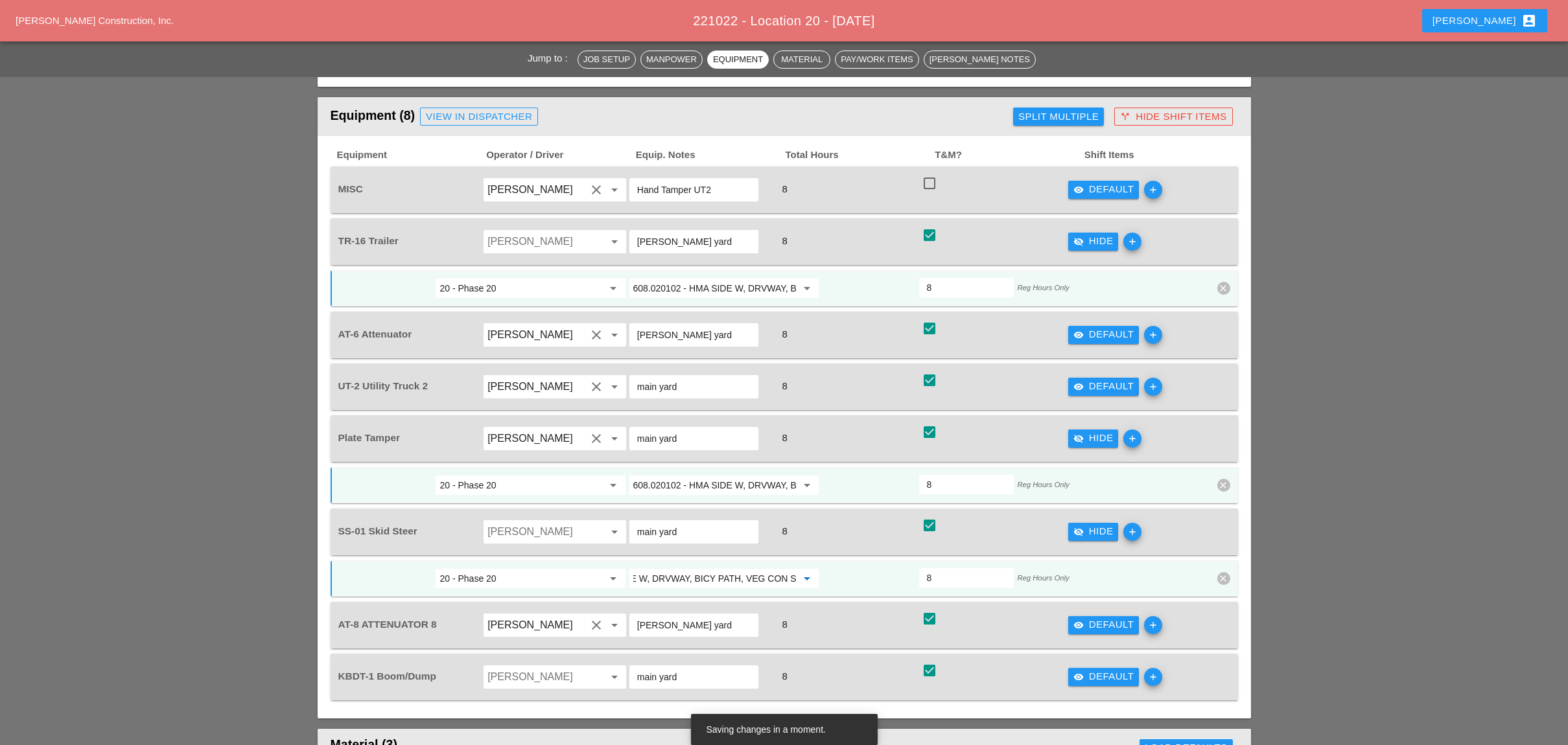
scroll to position [949, 0]
type input "608.020102 - HMA SIDE W, DRVWAY, BICY PATH, VEG CON S"
drag, startPoint x: 1099, startPoint y: 610, endPoint x: 858, endPoint y: 611, distance: 241.0
click at [1080, 668] on div "visibility Default" at bounding box center [1104, 676] width 61 height 15
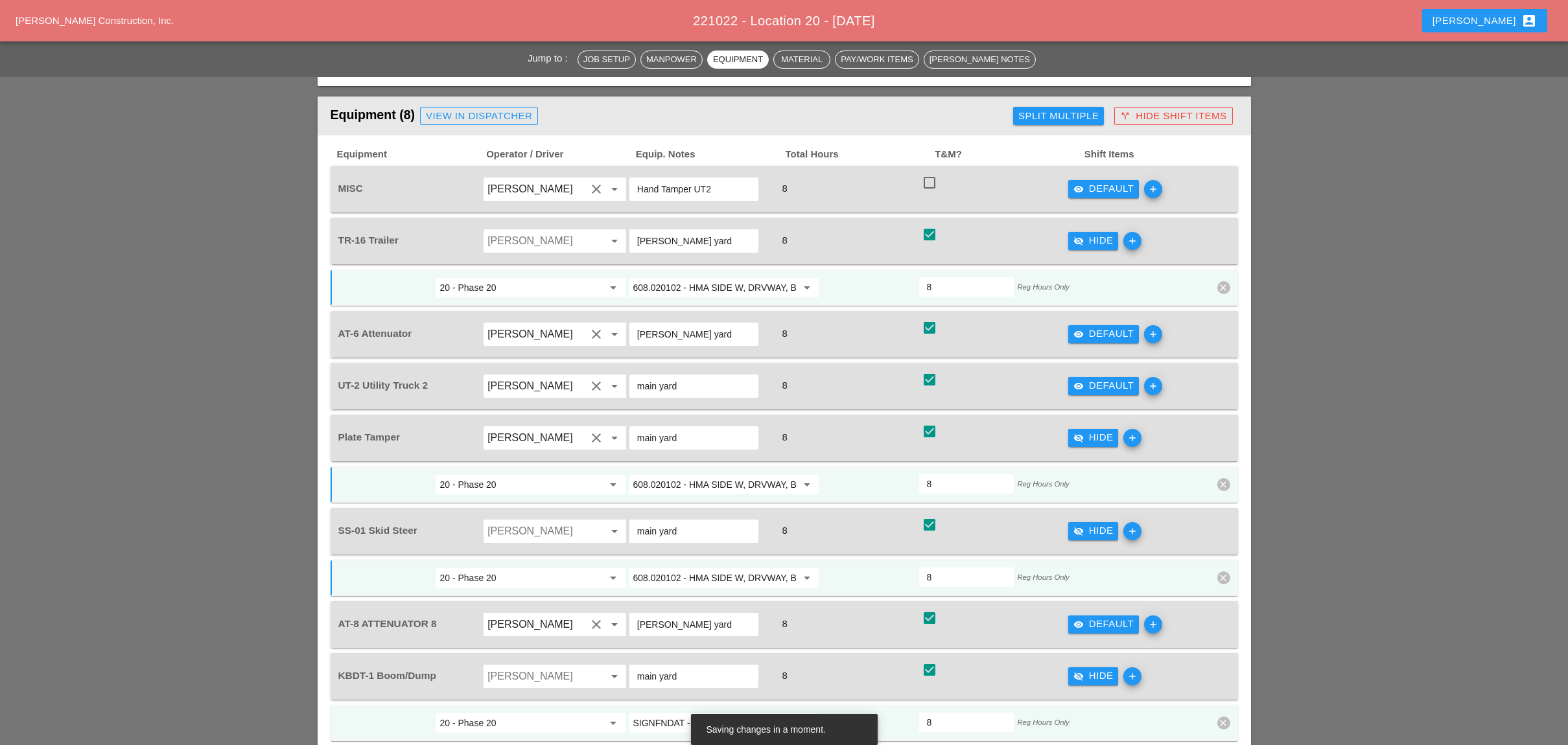
click at [697, 713] on input "SIGNFNDAT - OVERHEAD SIGN FOUNDATIONS" at bounding box center [715, 723] width 164 height 21
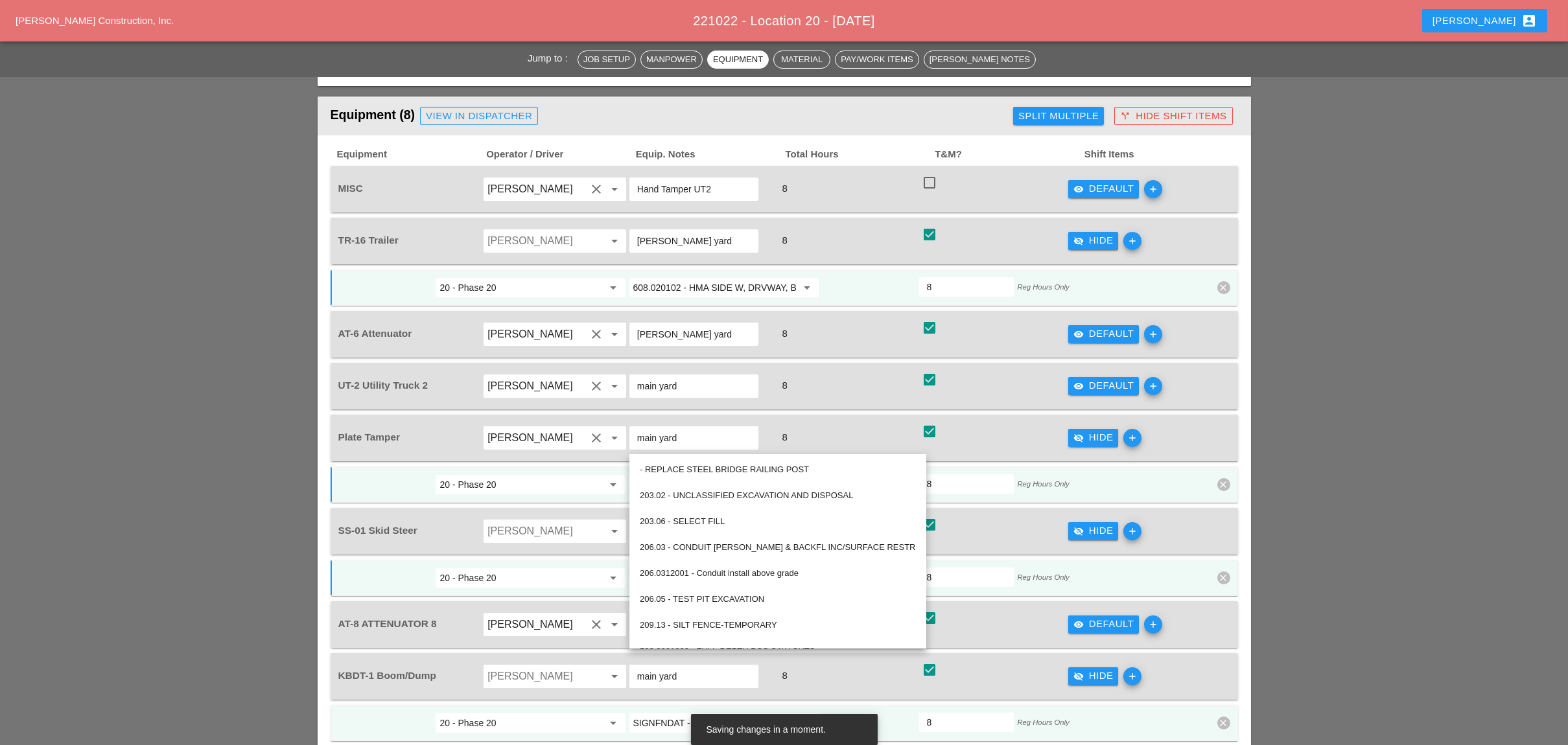
paste input "608.020102 - HMA SIDE W, DRVWAY, BICY PATH, VEG CON"
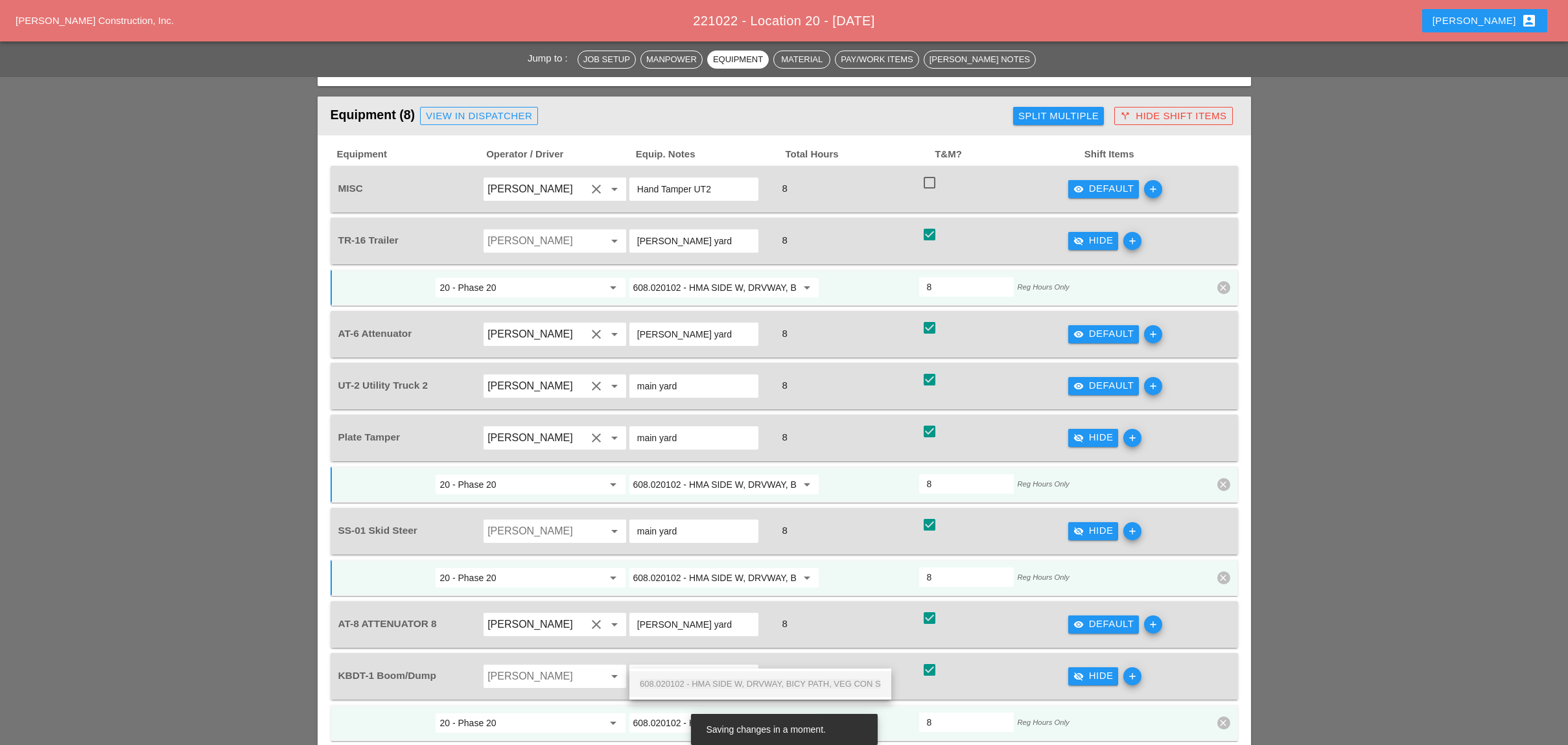
scroll to position [0, 96]
click at [708, 679] on span "608.020102 - HMA SIDE W, DRVWAY, BICY PATH, VEG CON S" at bounding box center [760, 683] width 241 height 10
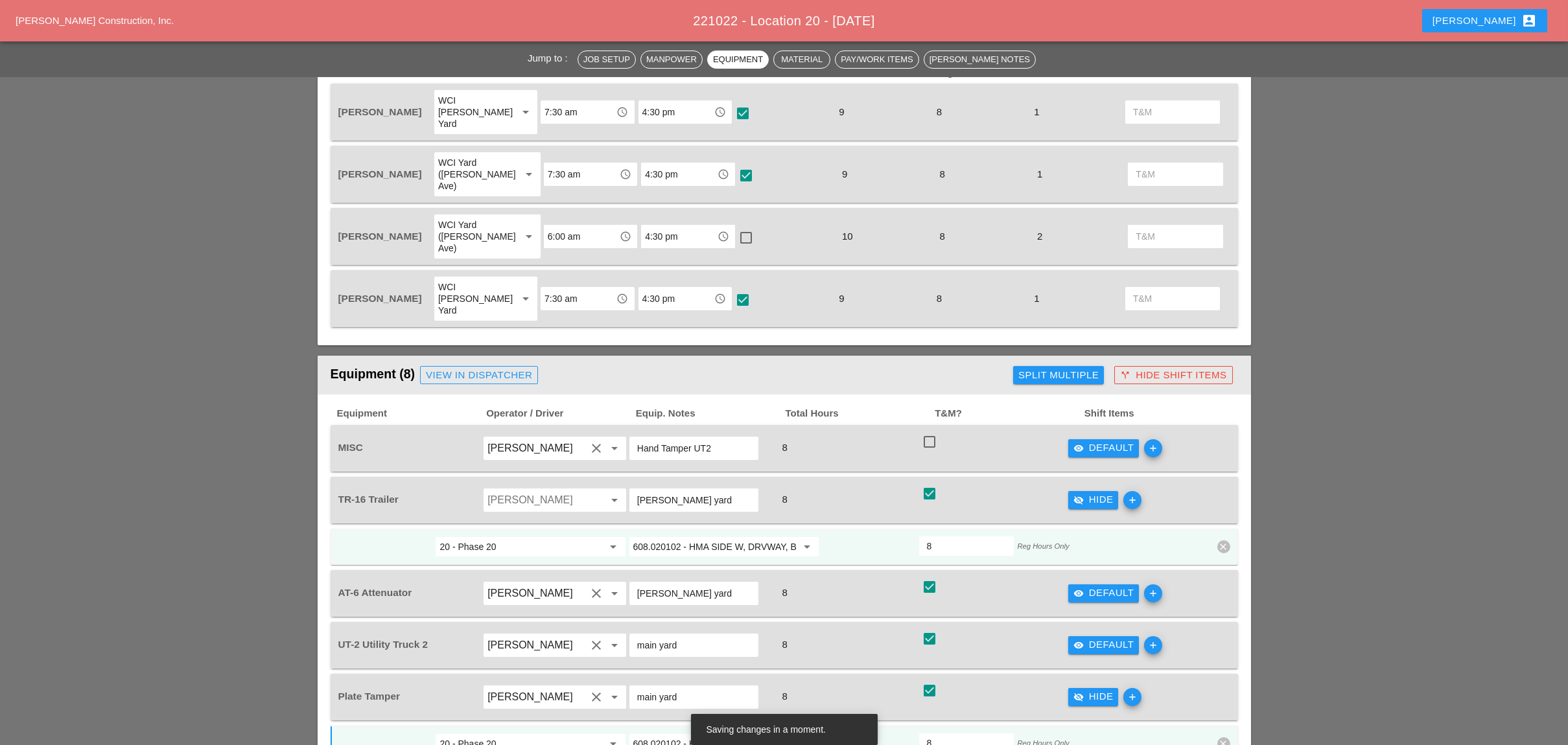
scroll to position [777, 0]
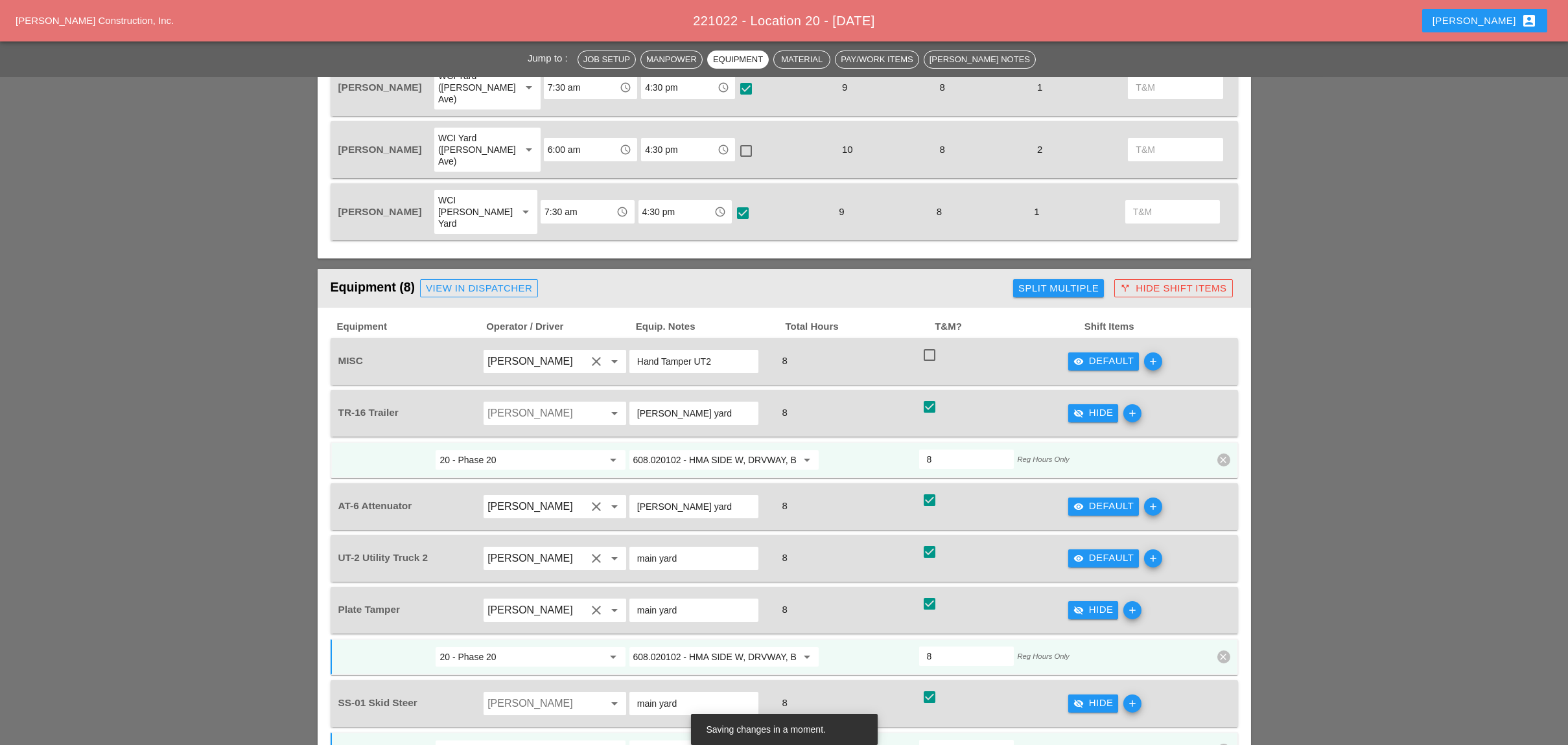
type input "608.020102 - HMA SIDE W, DRVWAY, BICY PATH, VEG CON S"
click at [1104, 499] on div "visibility Default" at bounding box center [1104, 506] width 61 height 15
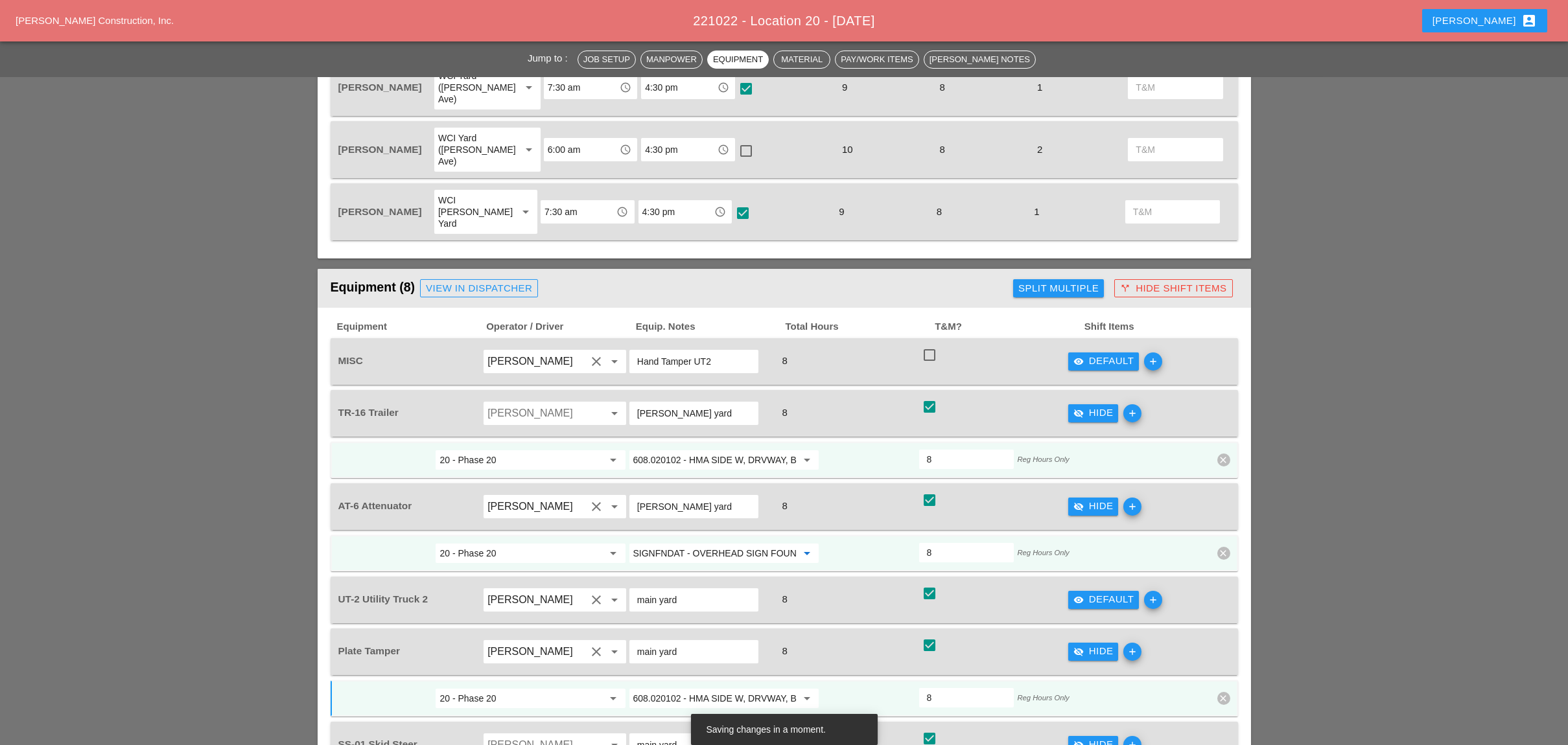
click at [708, 543] on input "SIGNFNDAT - OVERHEAD SIGN FOUNDATIONS" at bounding box center [715, 553] width 164 height 21
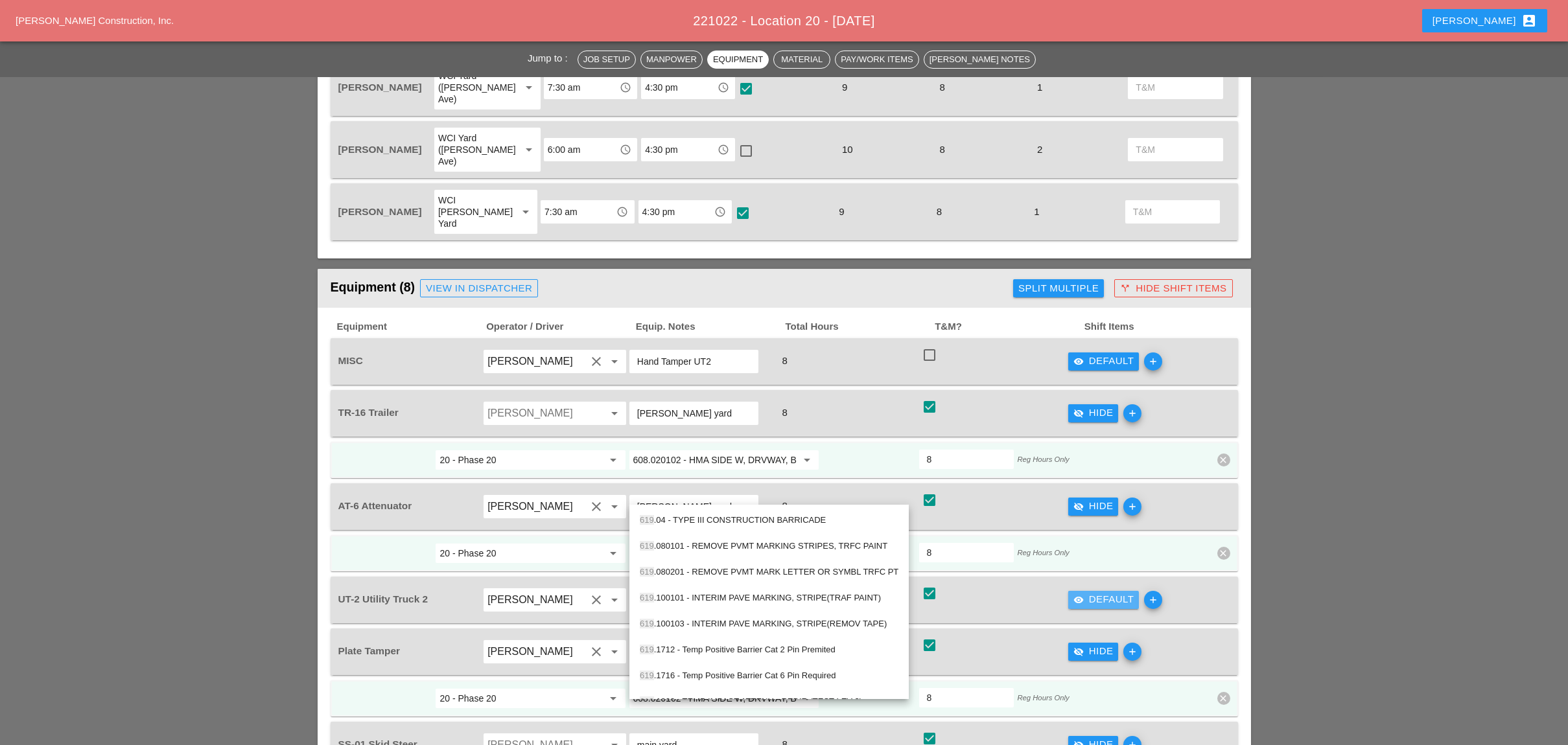
click at [1097, 591] on button "visibility Default" at bounding box center [1104, 600] width 71 height 18
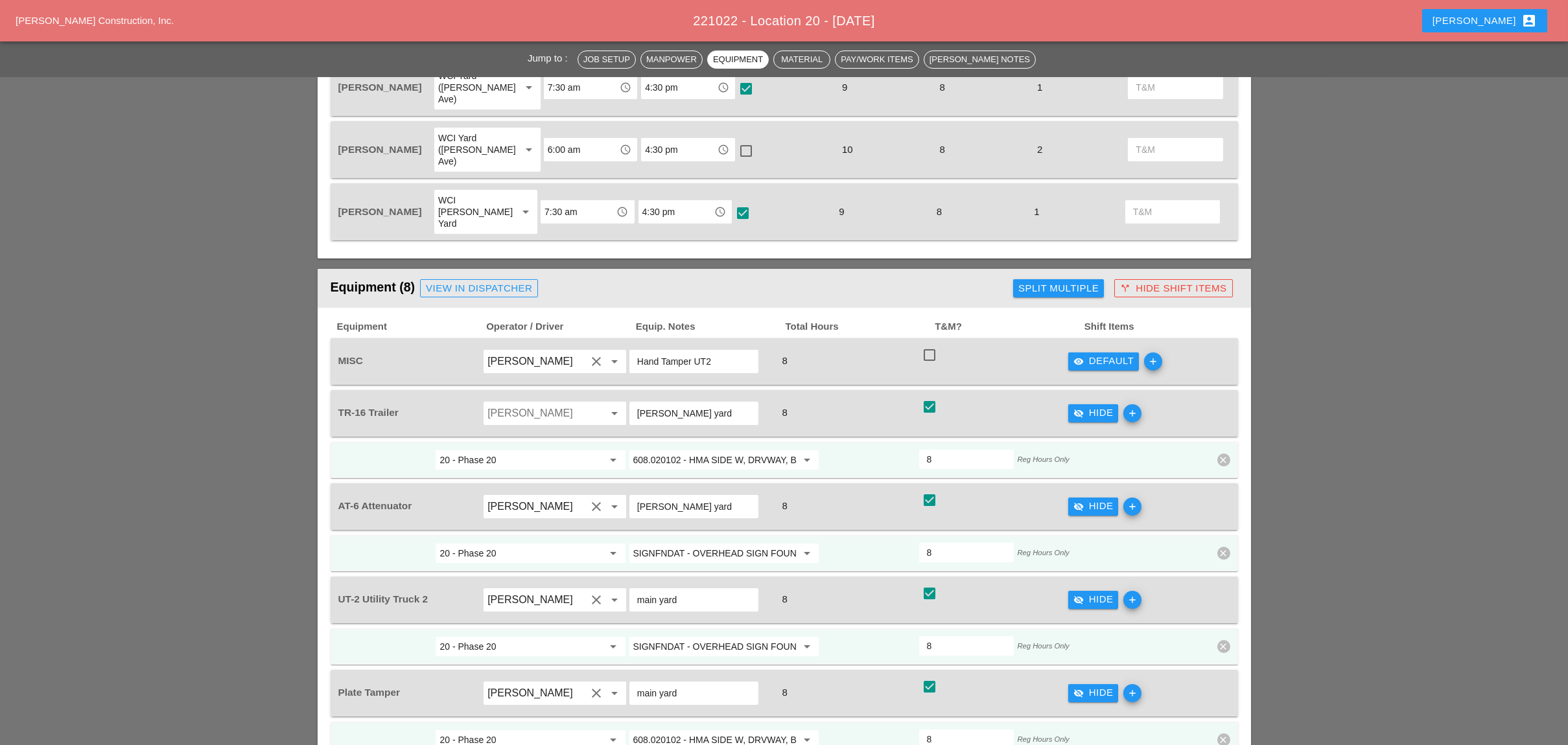
click at [706, 543] on input "SIGNFNDAT - OVERHEAD SIGN FOUNDATIONS" at bounding box center [715, 553] width 164 height 21
click at [710, 517] on div "MPT SETUP - SET UP WORK ZONE" at bounding box center [724, 520] width 169 height 16
click at [693, 543] on input "MPT SETUP - SET UP WORK ZONE" at bounding box center [715, 553] width 164 height 21
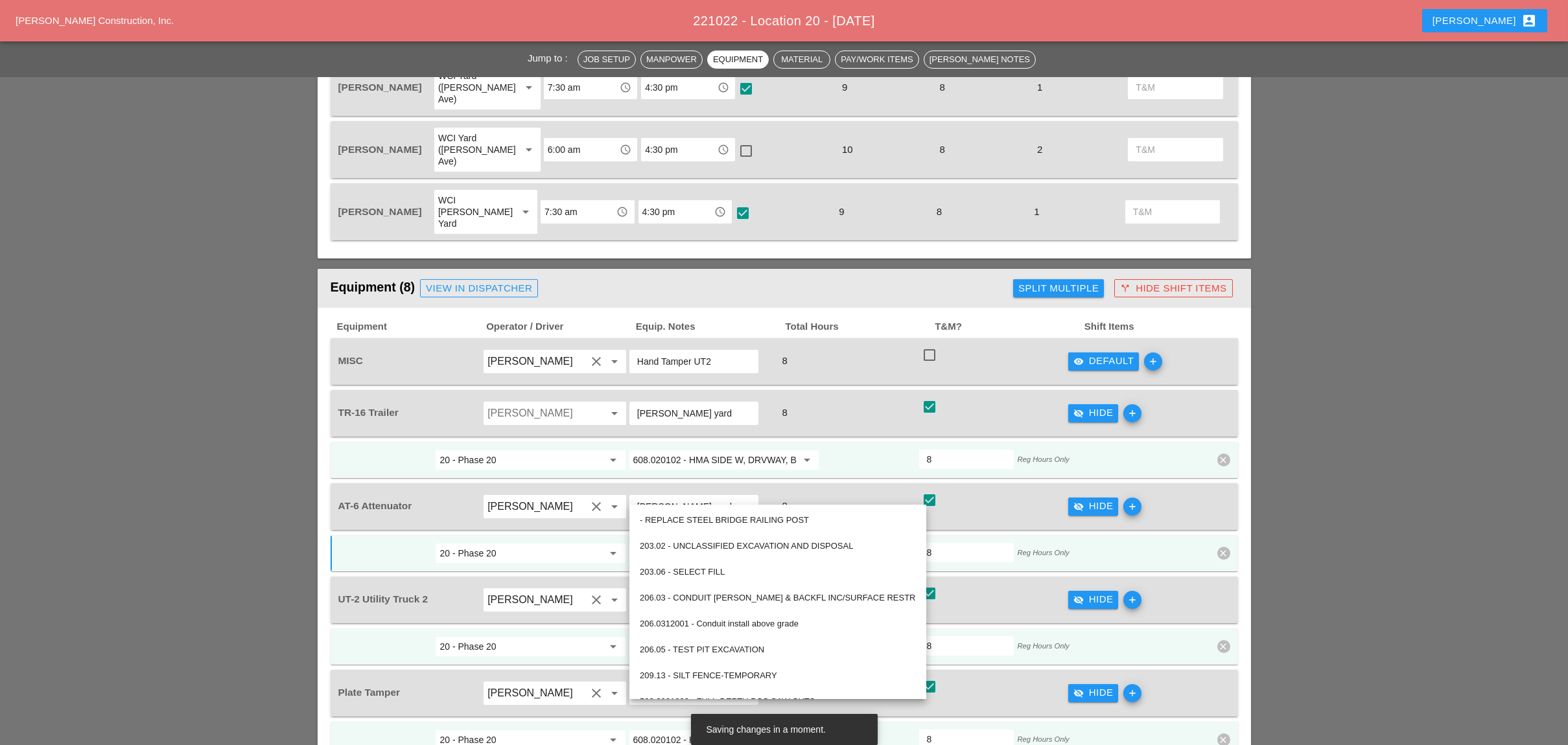
type input "MPT SETUP - SET UP WORK ZONE"
click at [682, 543] on input "MPT SETUP - SET UP WORK ZONE" at bounding box center [715, 553] width 164 height 21
click at [577, 543] on input "20 - Phase 20" at bounding box center [521, 553] width 164 height 21
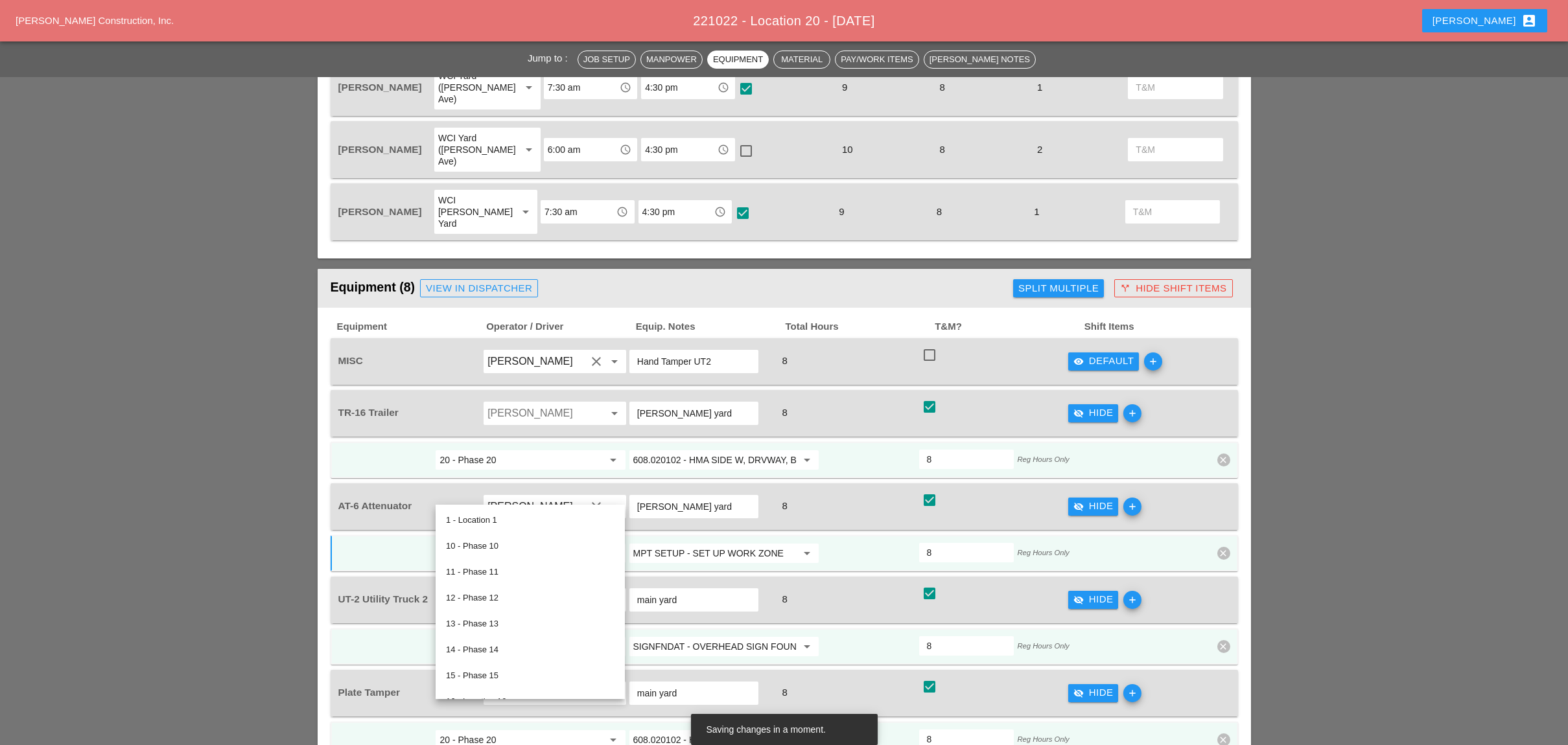
click at [677, 496] on input "Bruckner yard" at bounding box center [693, 507] width 114 height 21
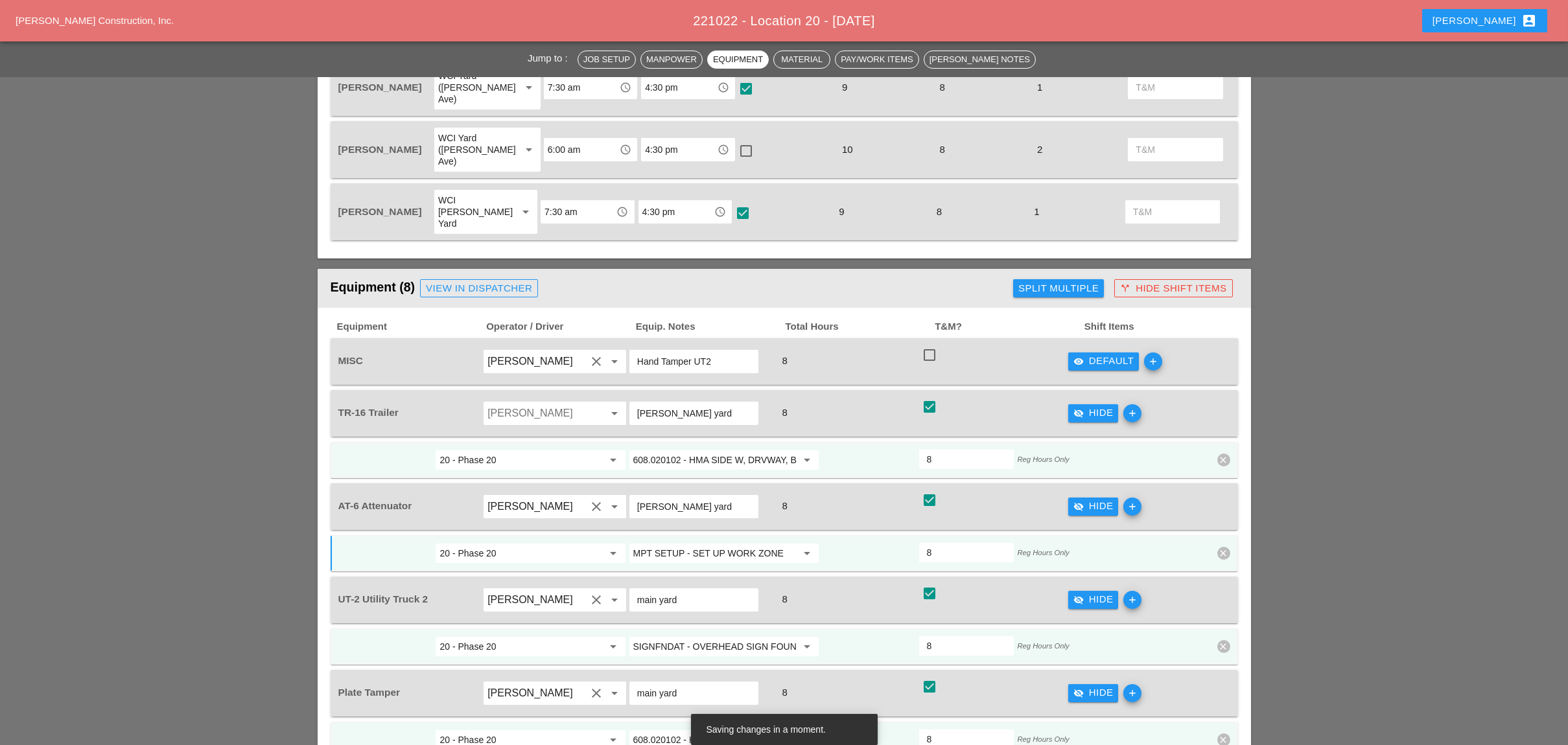
click at [677, 543] on input "MPT SETUP - SET UP WORK ZONE" at bounding box center [715, 553] width 164 height 21
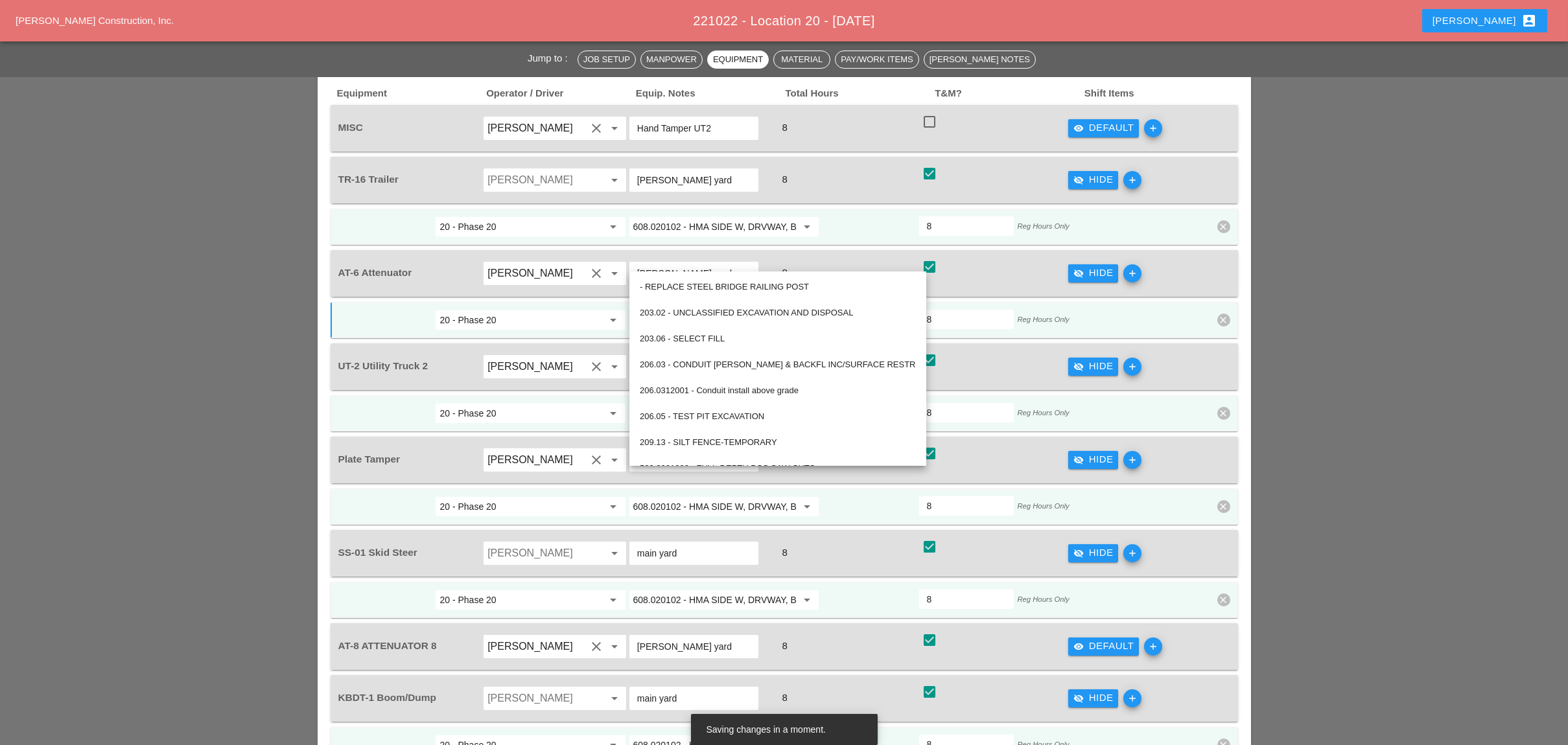
scroll to position [1036, 0]
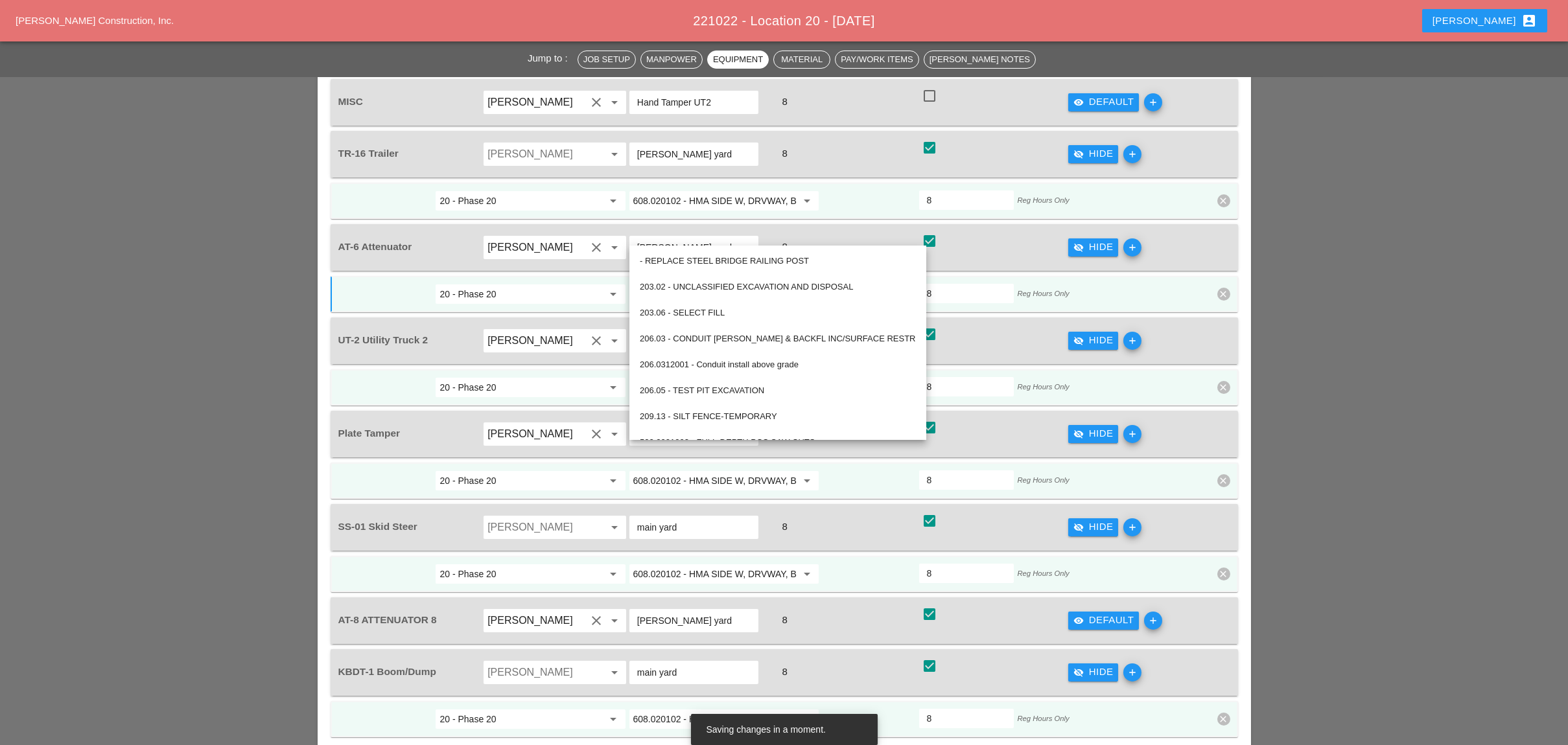
click at [1091, 613] on div "visibility Default" at bounding box center [1104, 620] width 61 height 15
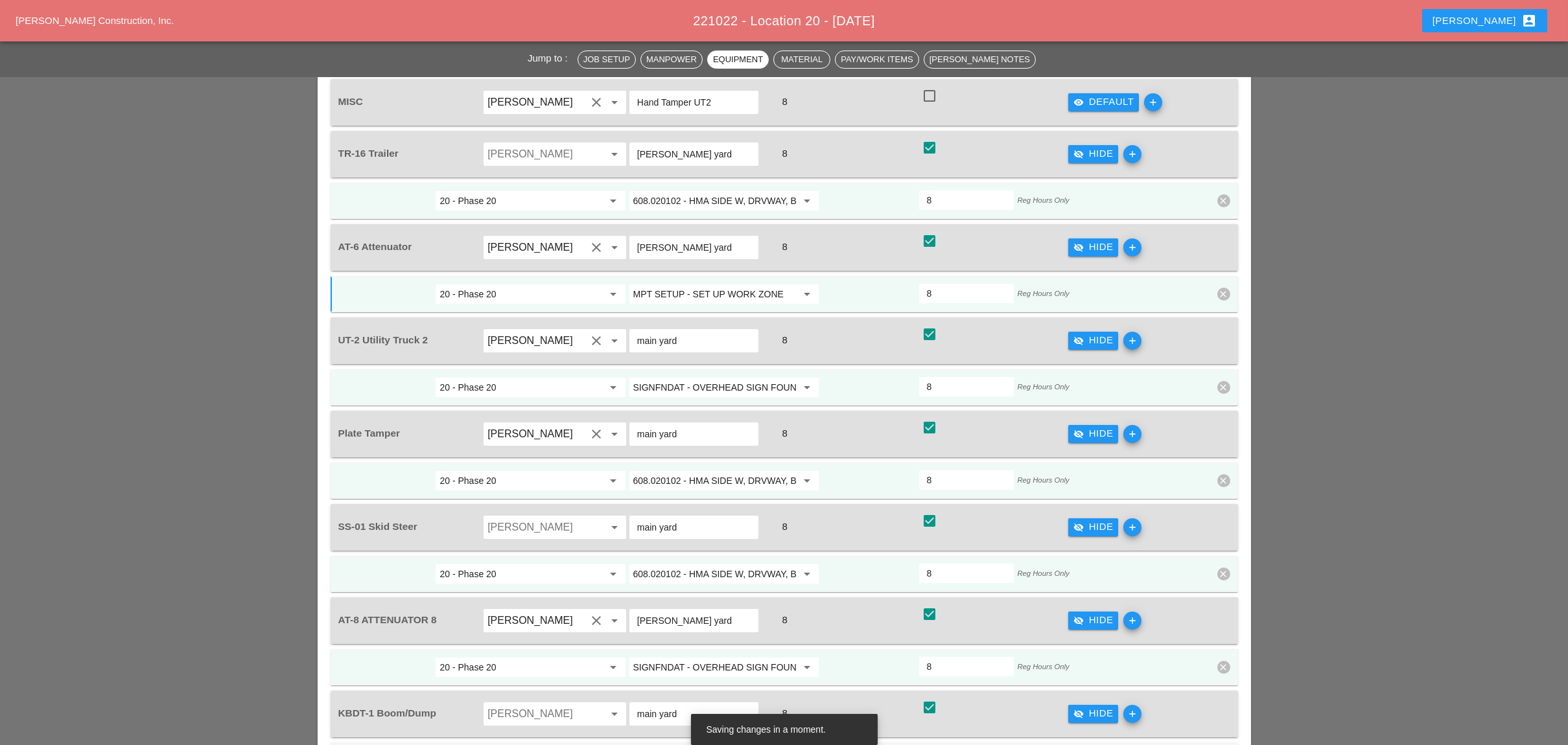
click at [699, 657] on input "SIGNFNDAT - OVERHEAD SIGN FOUNDATIONS" at bounding box center [715, 667] width 164 height 21
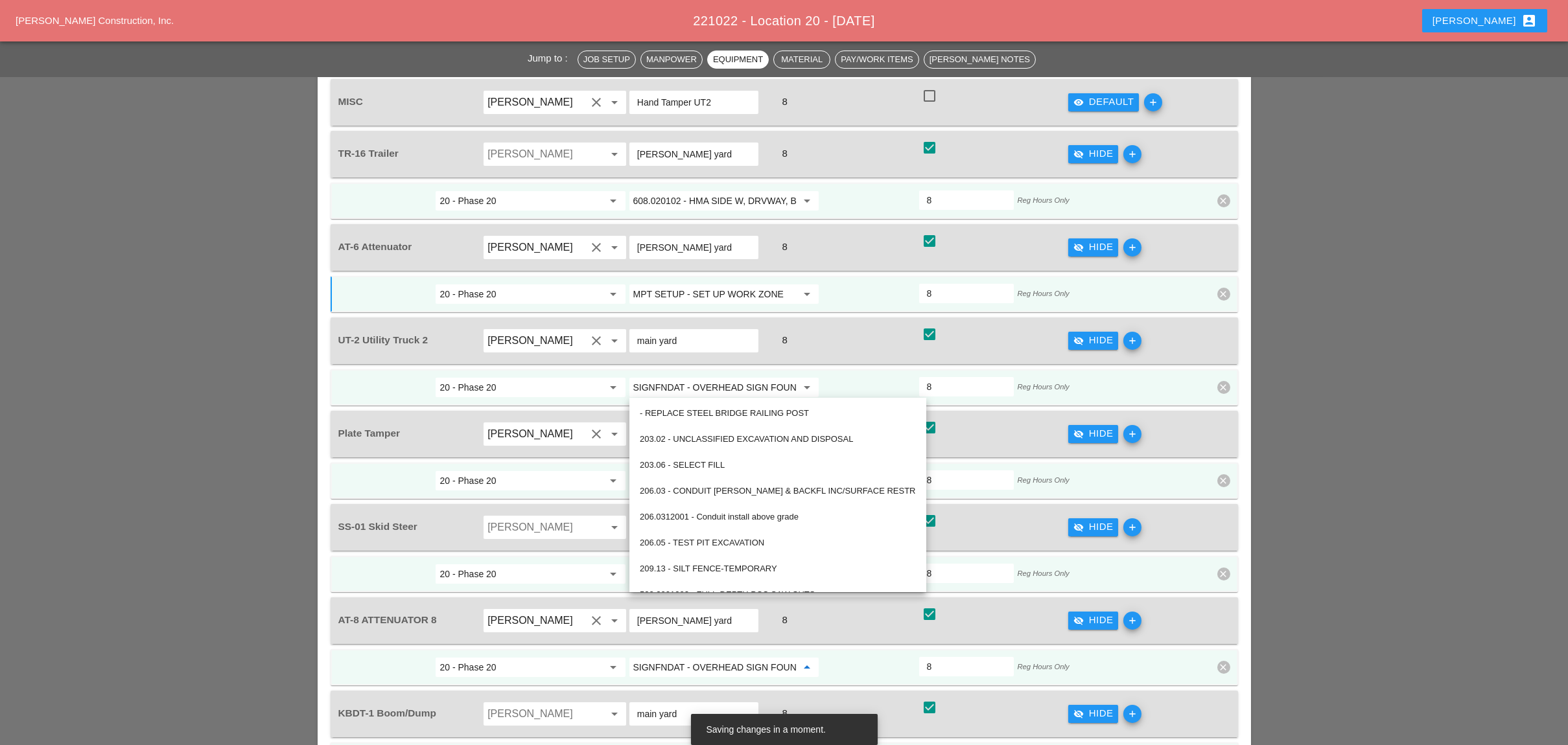
paste input "MPT SETUP - SET UP WORK ZONE"
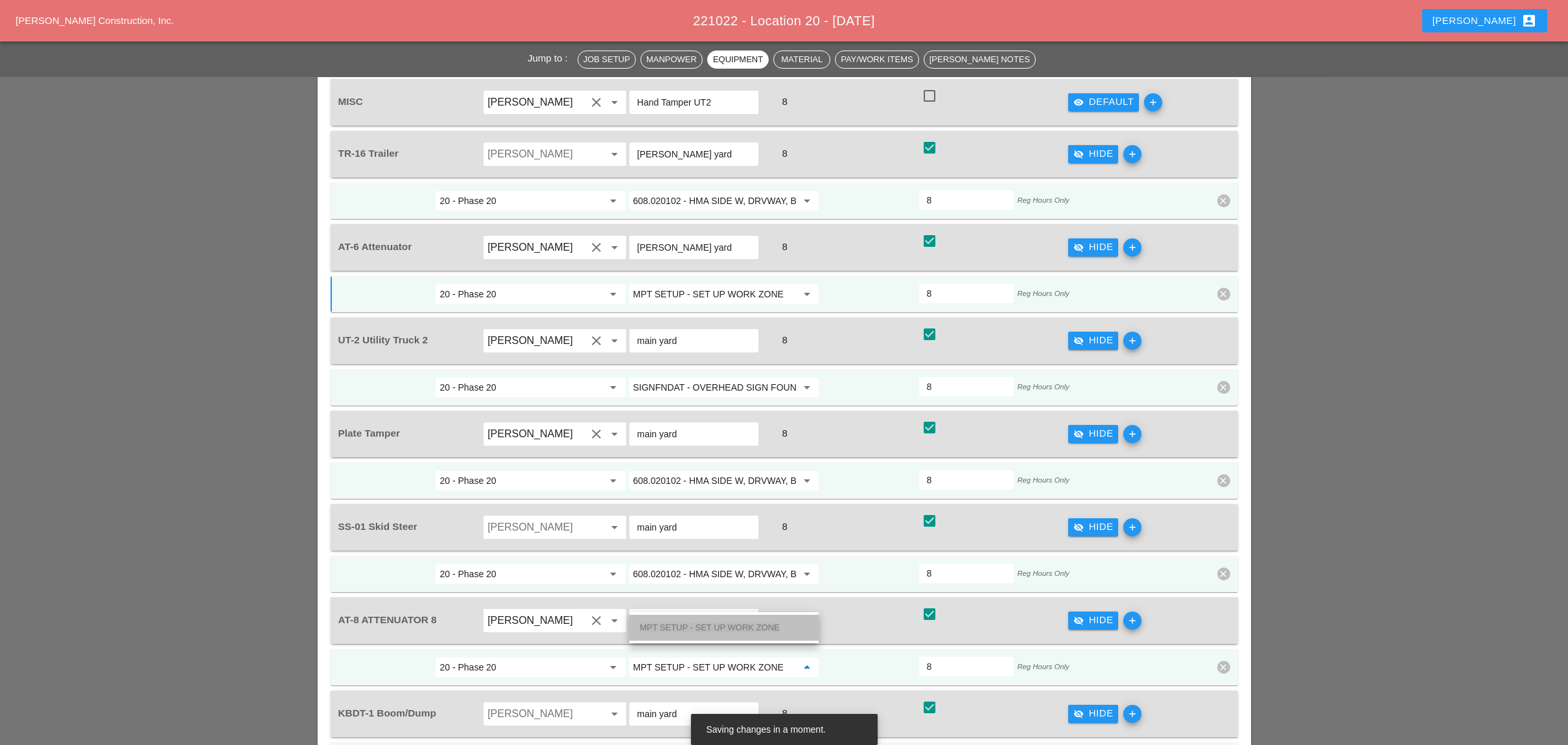
click at [736, 620] on div "MPT SETUP - SET UP WORK ZONE" at bounding box center [724, 628] width 169 height 16
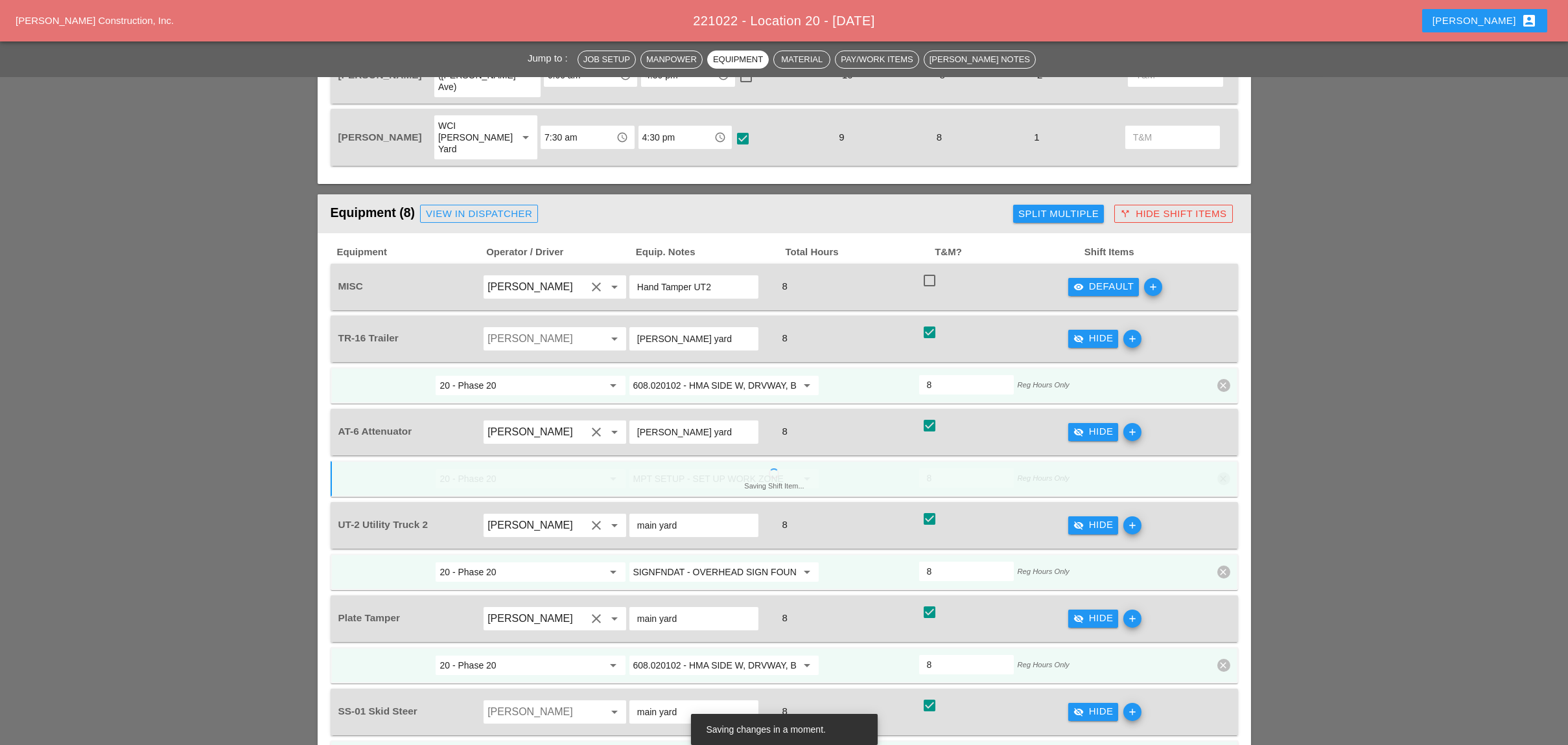
scroll to position [777, 0]
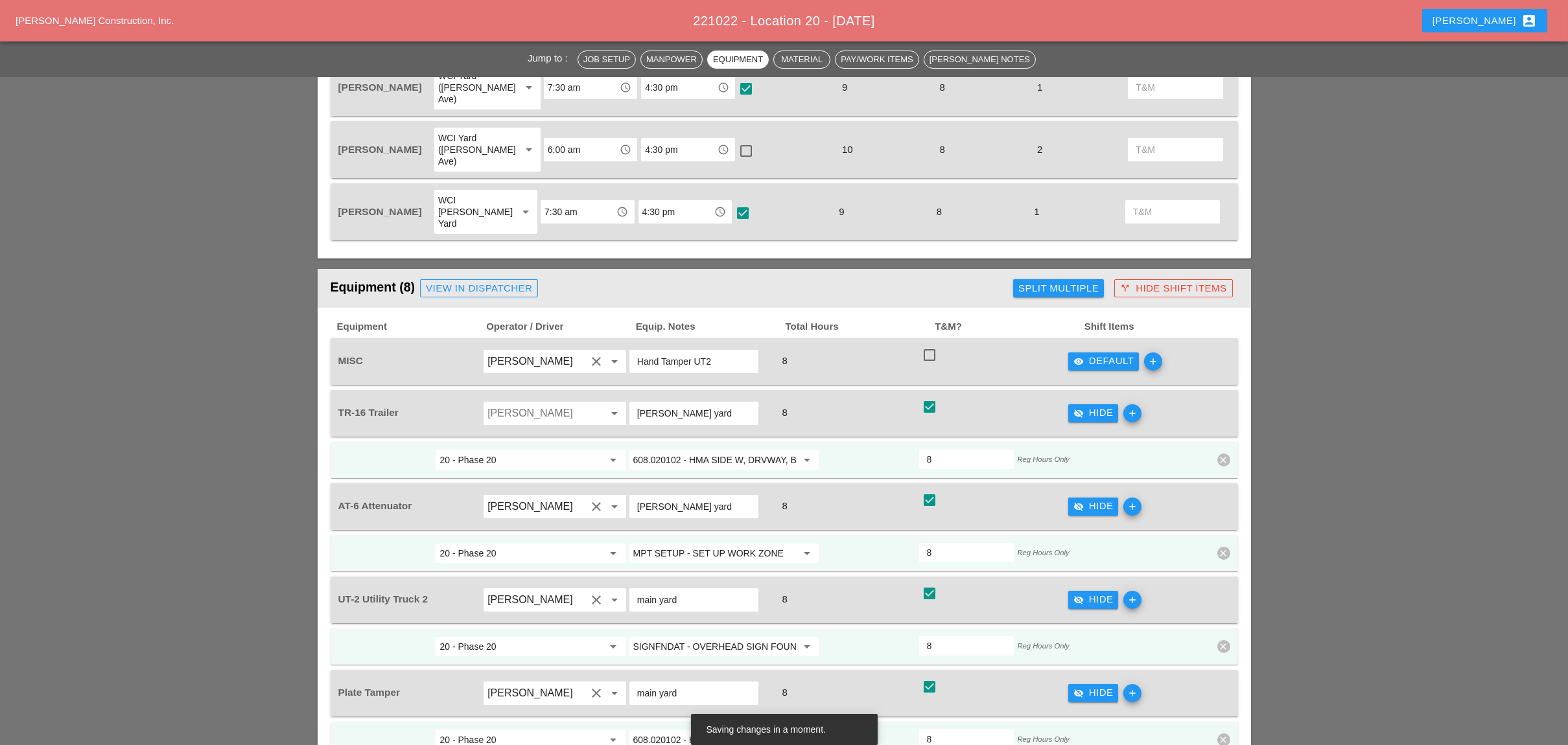
type input "MPT SETUP - SET UP WORK ZONE"
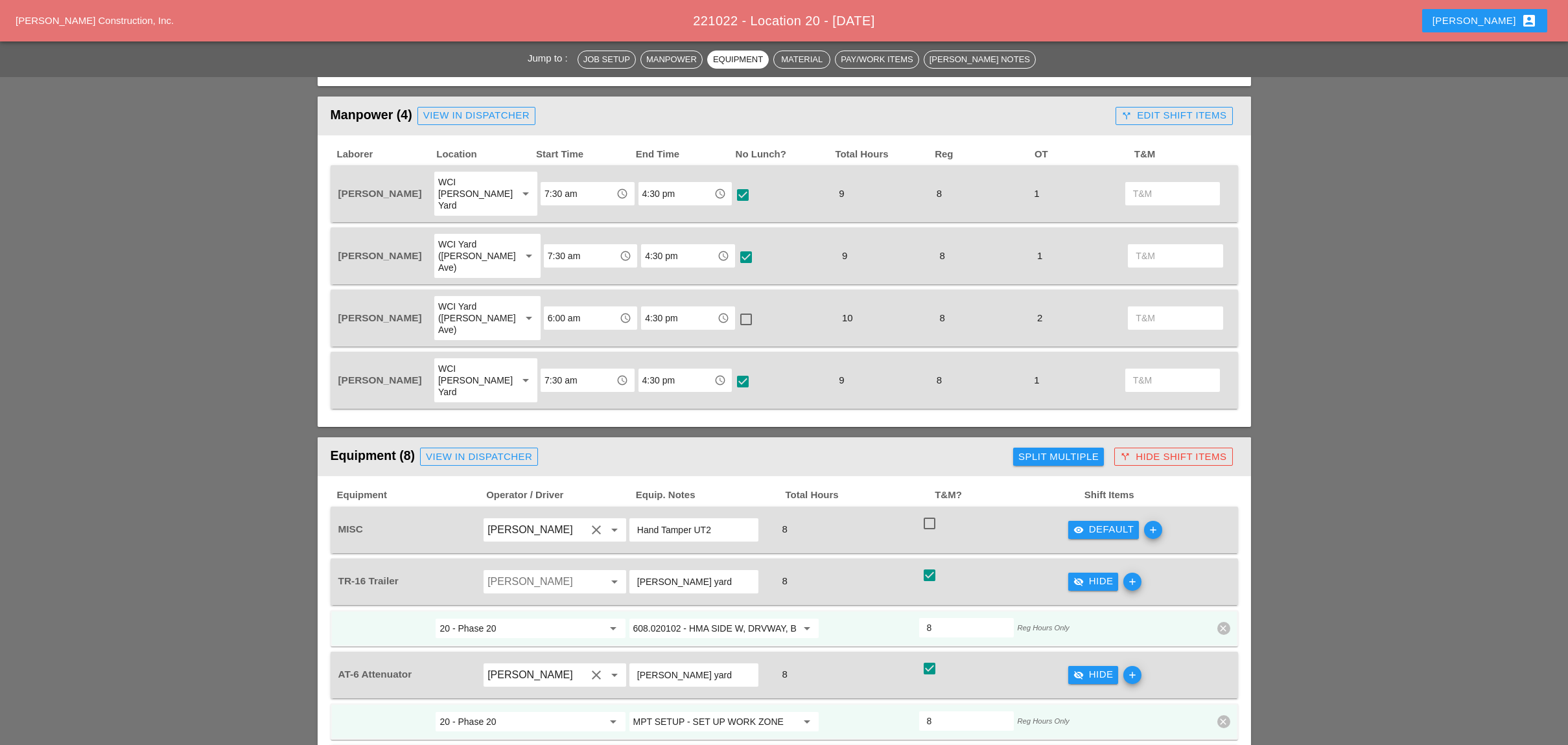
scroll to position [604, 0]
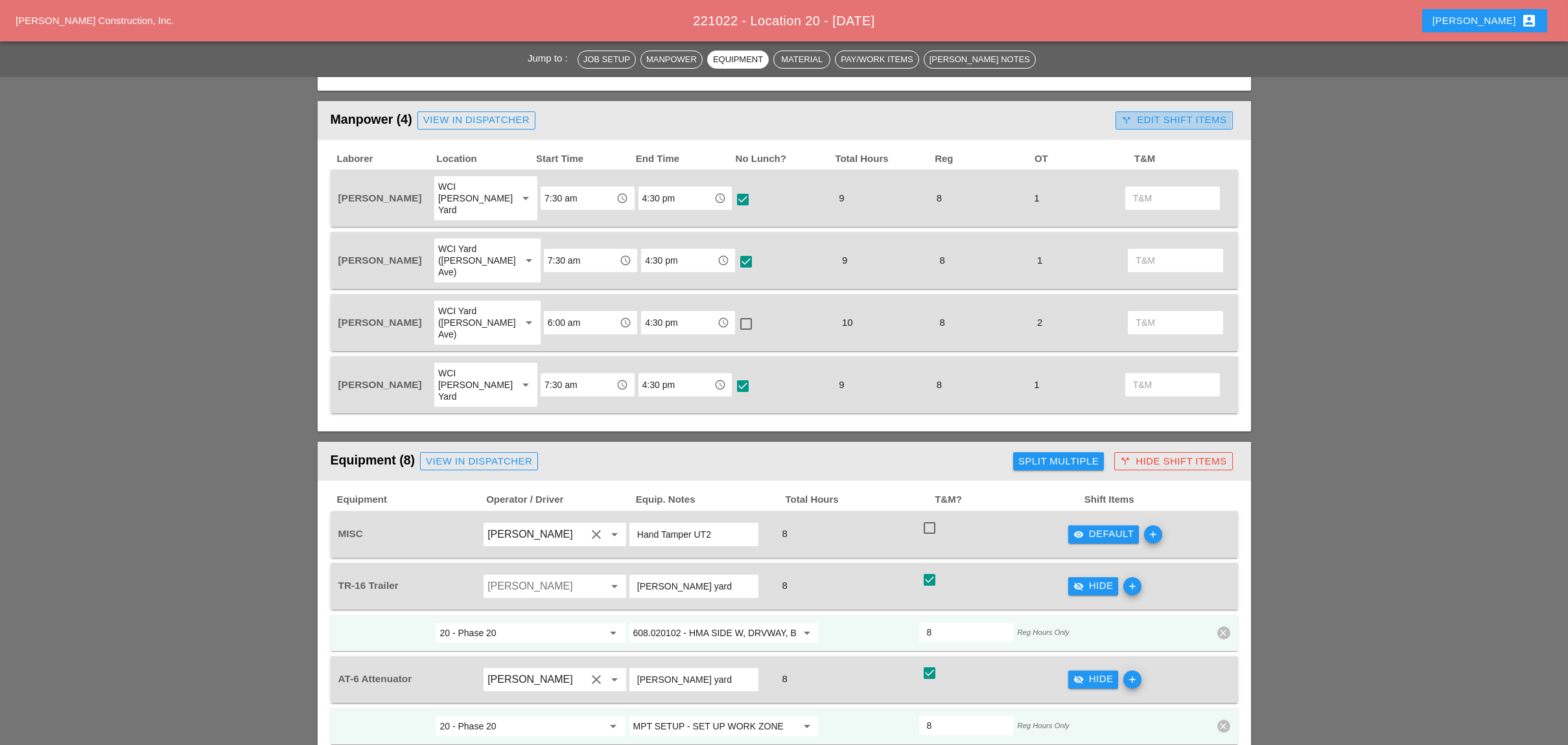
click at [1158, 116] on div "call_split Edit Shift Items" at bounding box center [1174, 120] width 105 height 15
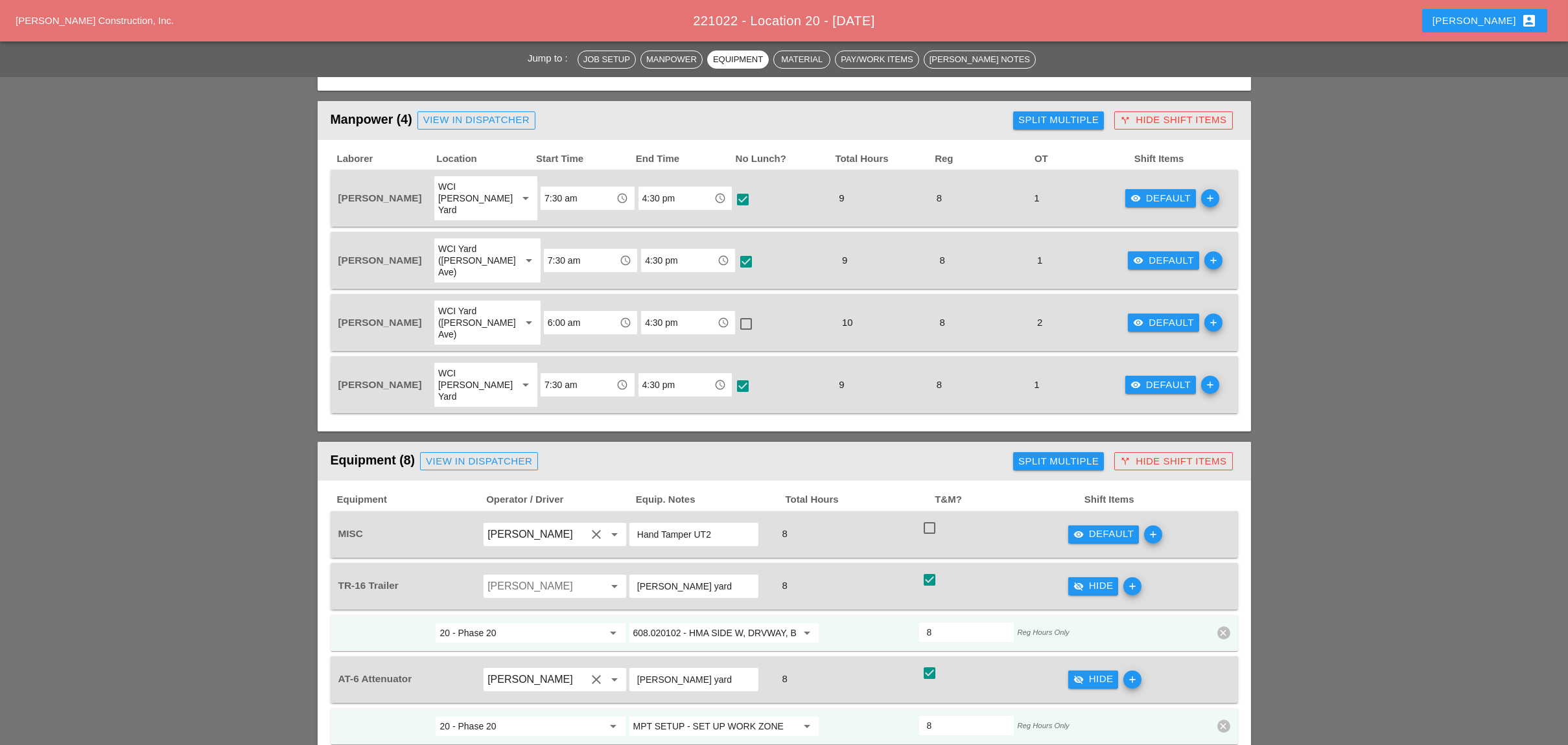
click at [1143, 191] on div "visibility Default" at bounding box center [1161, 198] width 61 height 15
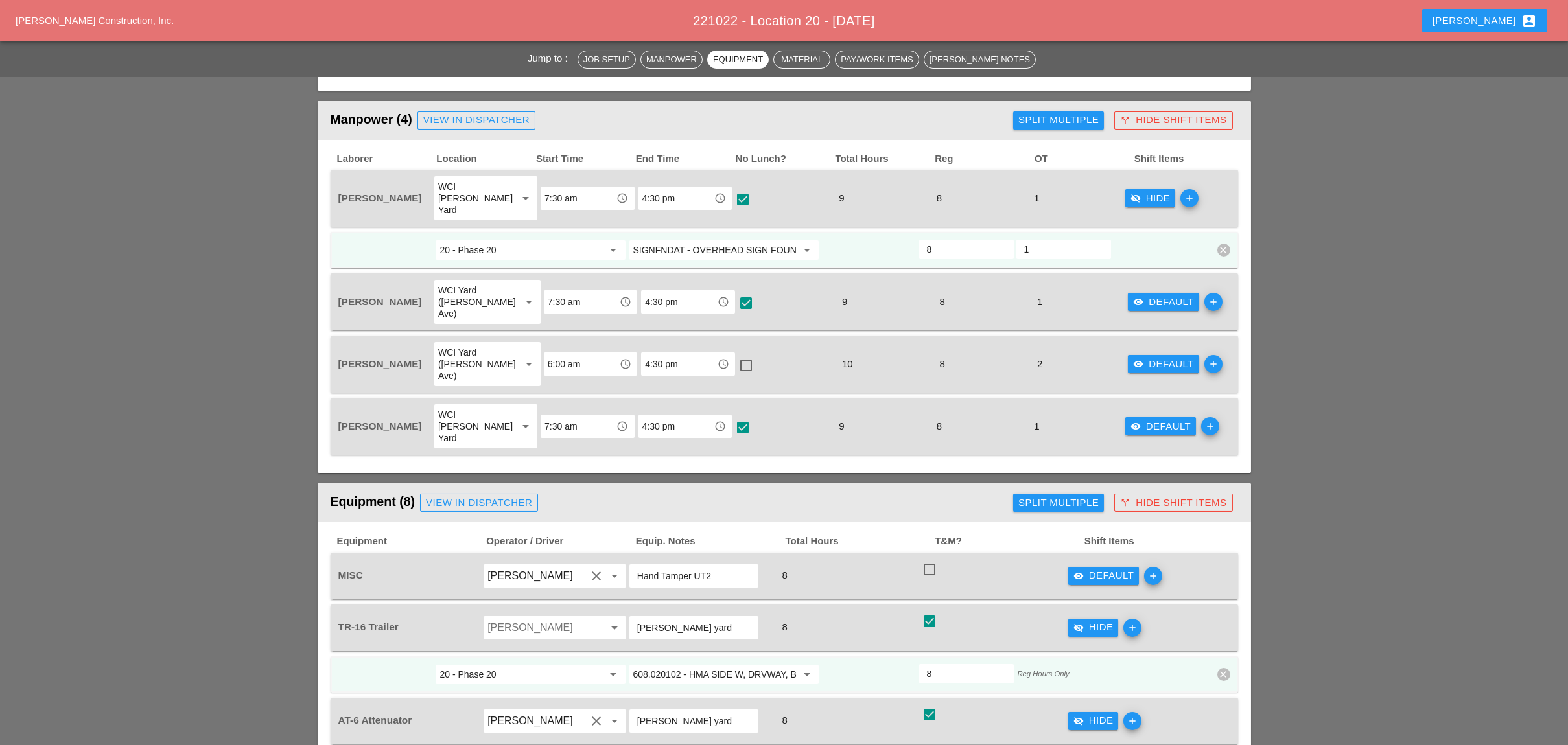
click at [1045, 118] on div "Split Multiple" at bounding box center [1058, 120] width 81 height 15
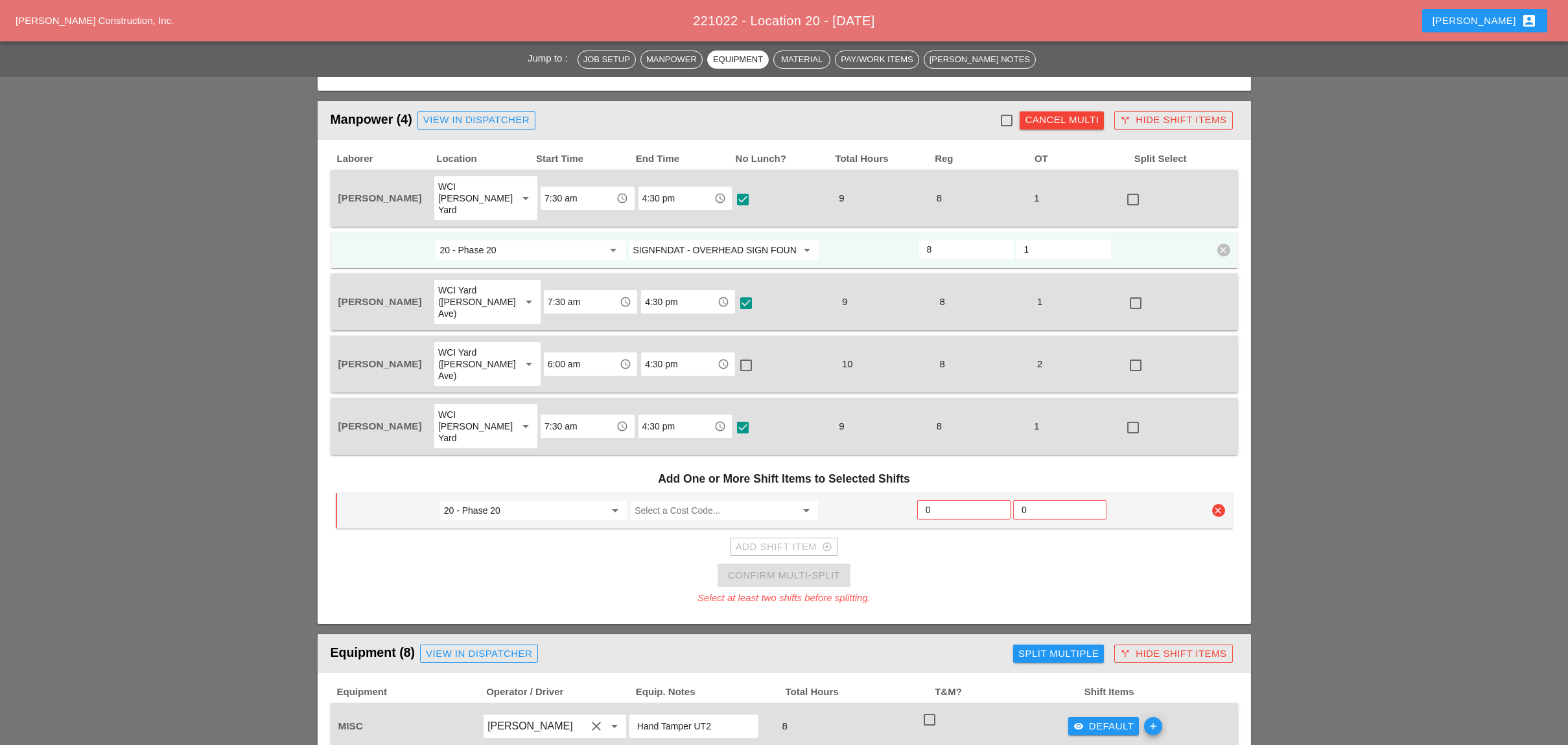
click at [1010, 116] on div at bounding box center [1006, 121] width 22 height 22
checkbox input "true"
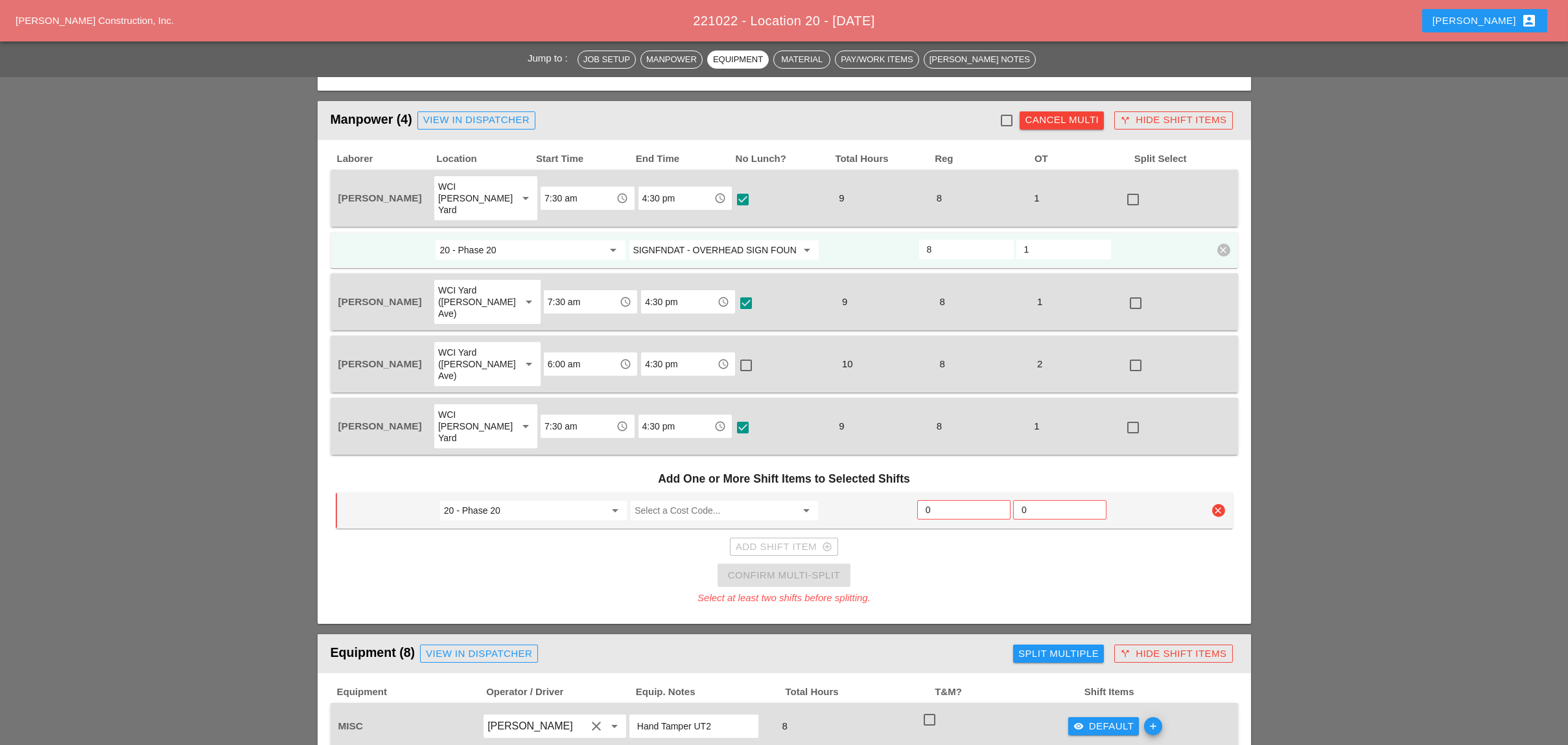
checkbox input "true"
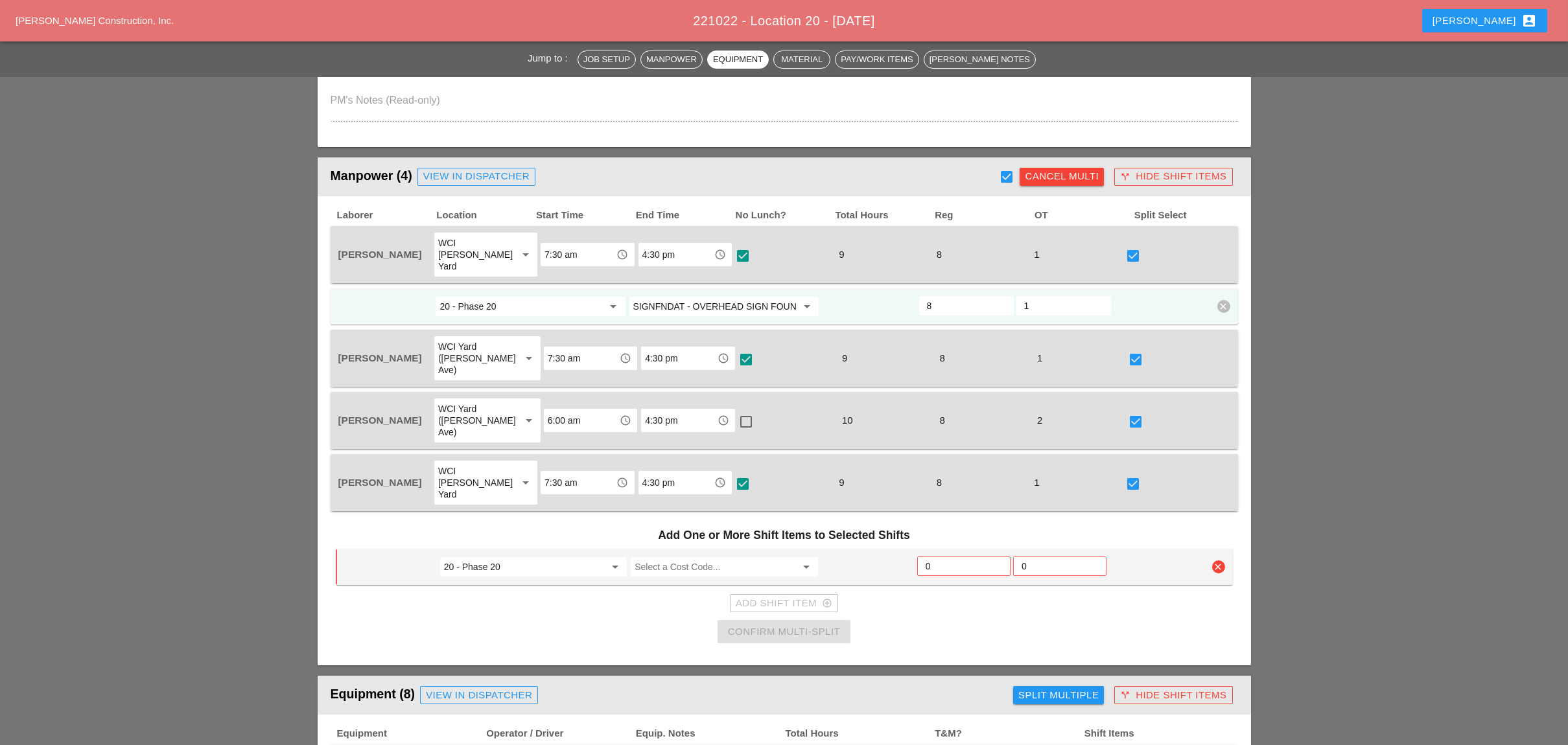
scroll to position [519, 0]
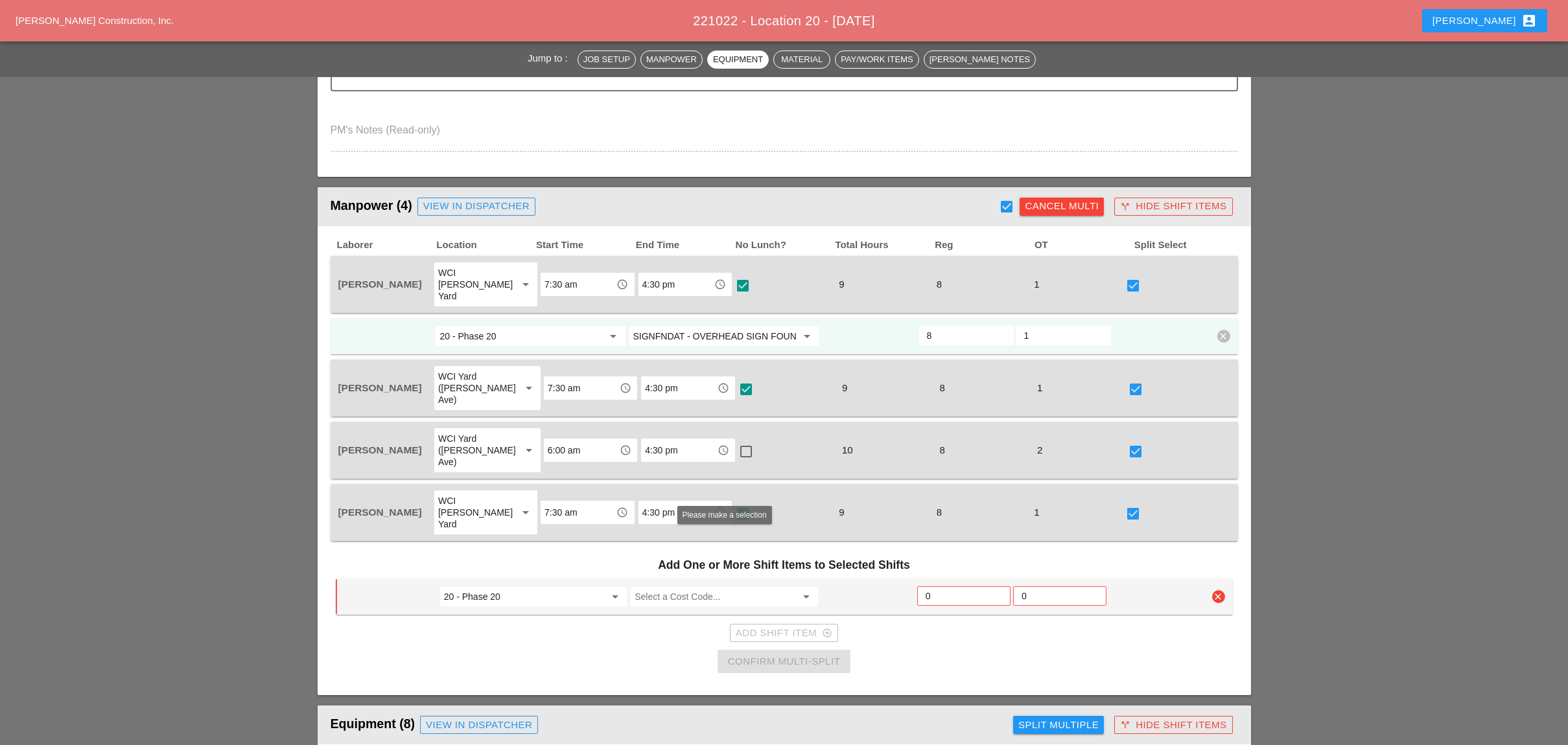
click at [690, 586] on input "Select a Cost Code..." at bounding box center [715, 596] width 161 height 21
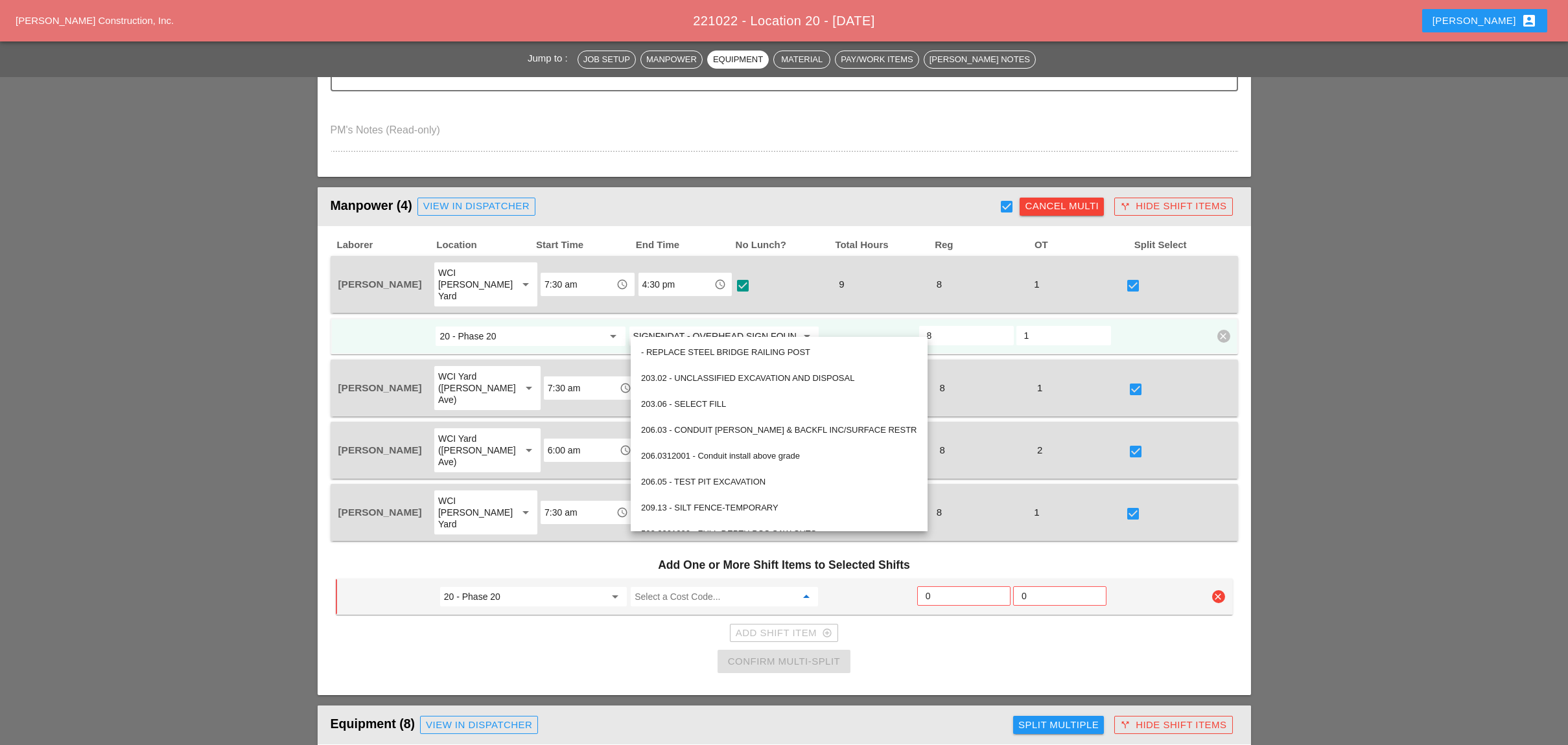
paste input "MPT SETUP - SET UP WORK ZONE"
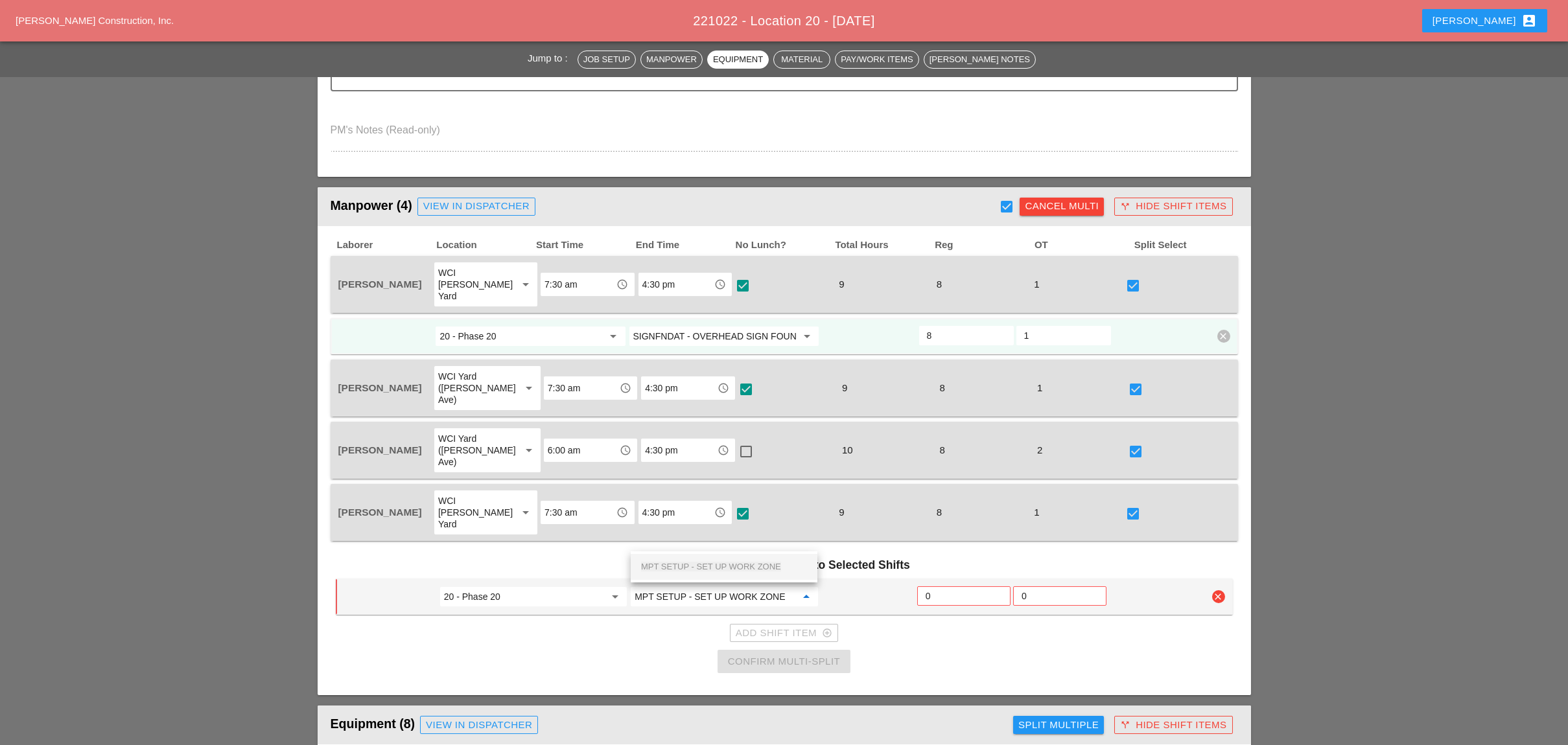
click at [717, 561] on span "MPT SETUP - SET UP WORK ZONE" at bounding box center [711, 566] width 140 height 10
type input "MPT SETUP - SET UP WORK ZONE"
click at [951, 585] on input "0" at bounding box center [964, 596] width 77 height 21
type input "2"
click at [801, 654] on div "Confirm Multi-Split" at bounding box center [784, 661] width 112 height 15
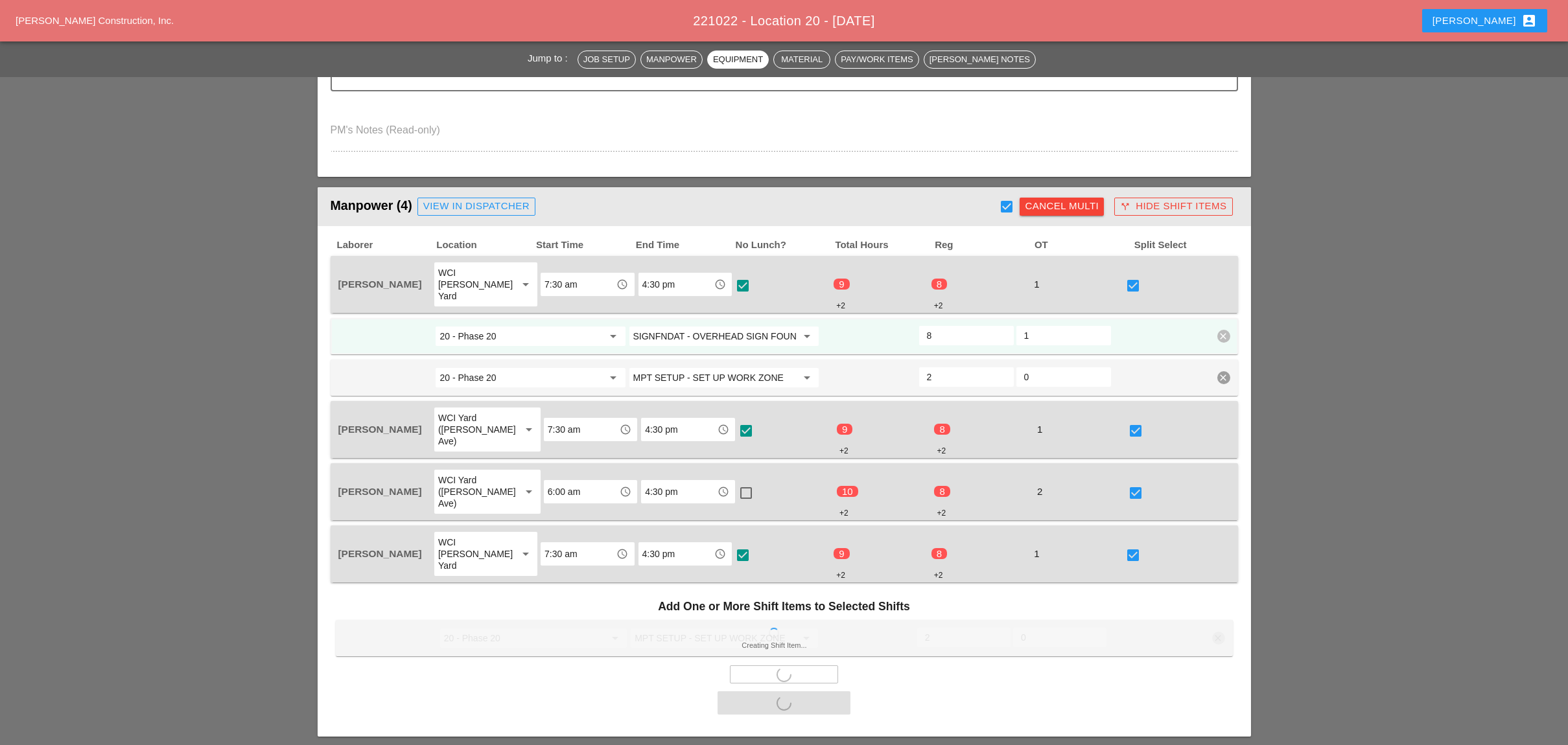
checkbox input "false"
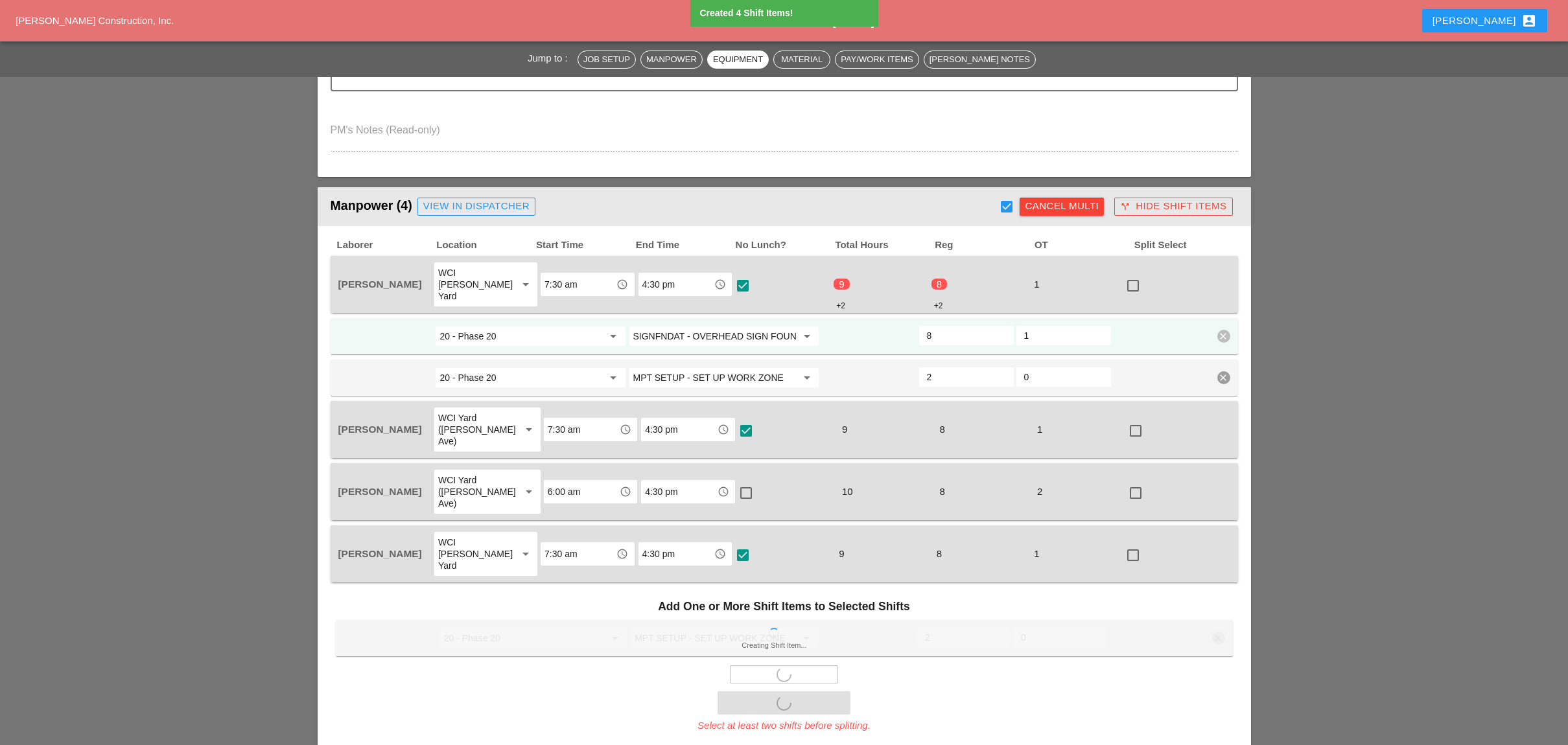
type input "6"
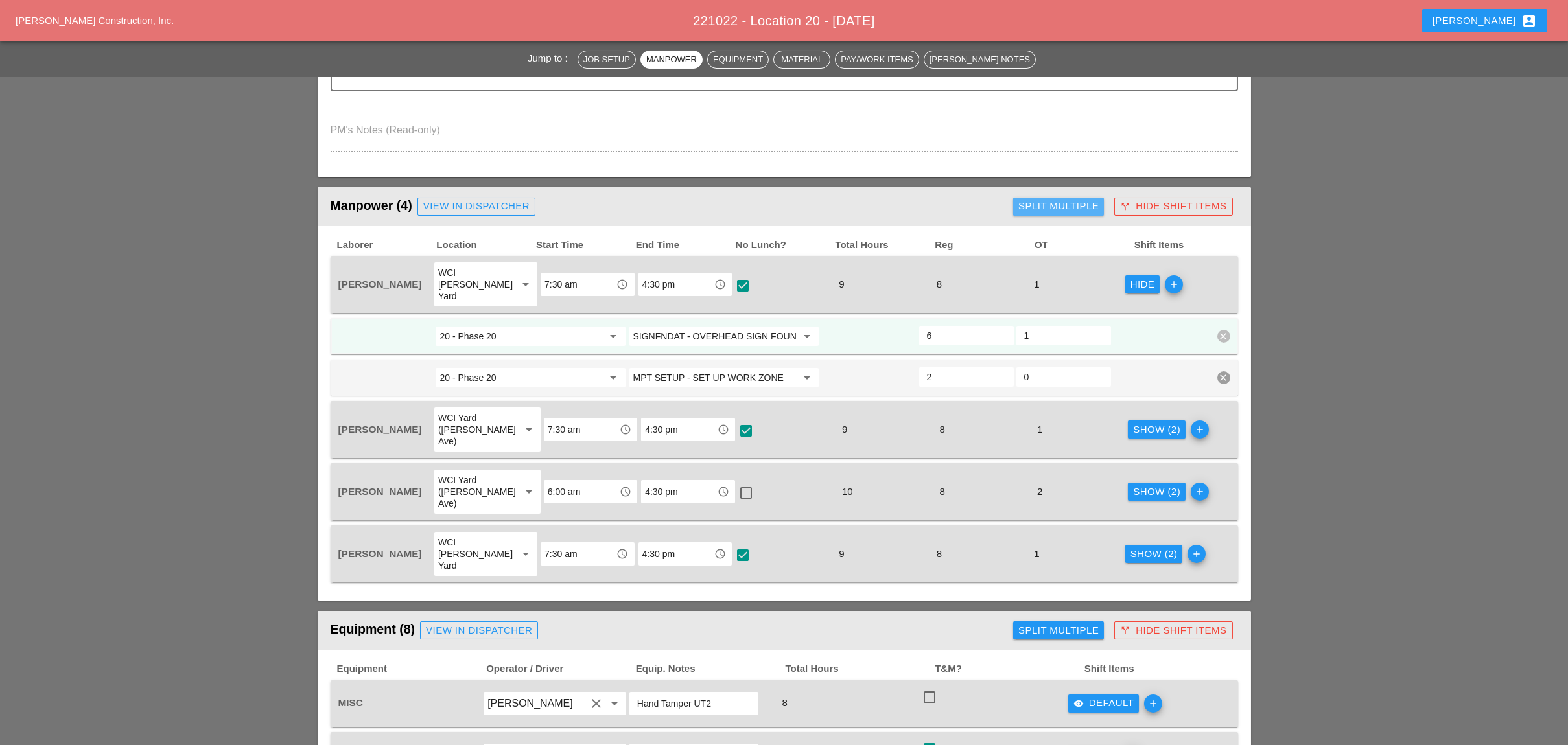
click at [1054, 202] on div "Split Multiple" at bounding box center [1058, 206] width 81 height 15
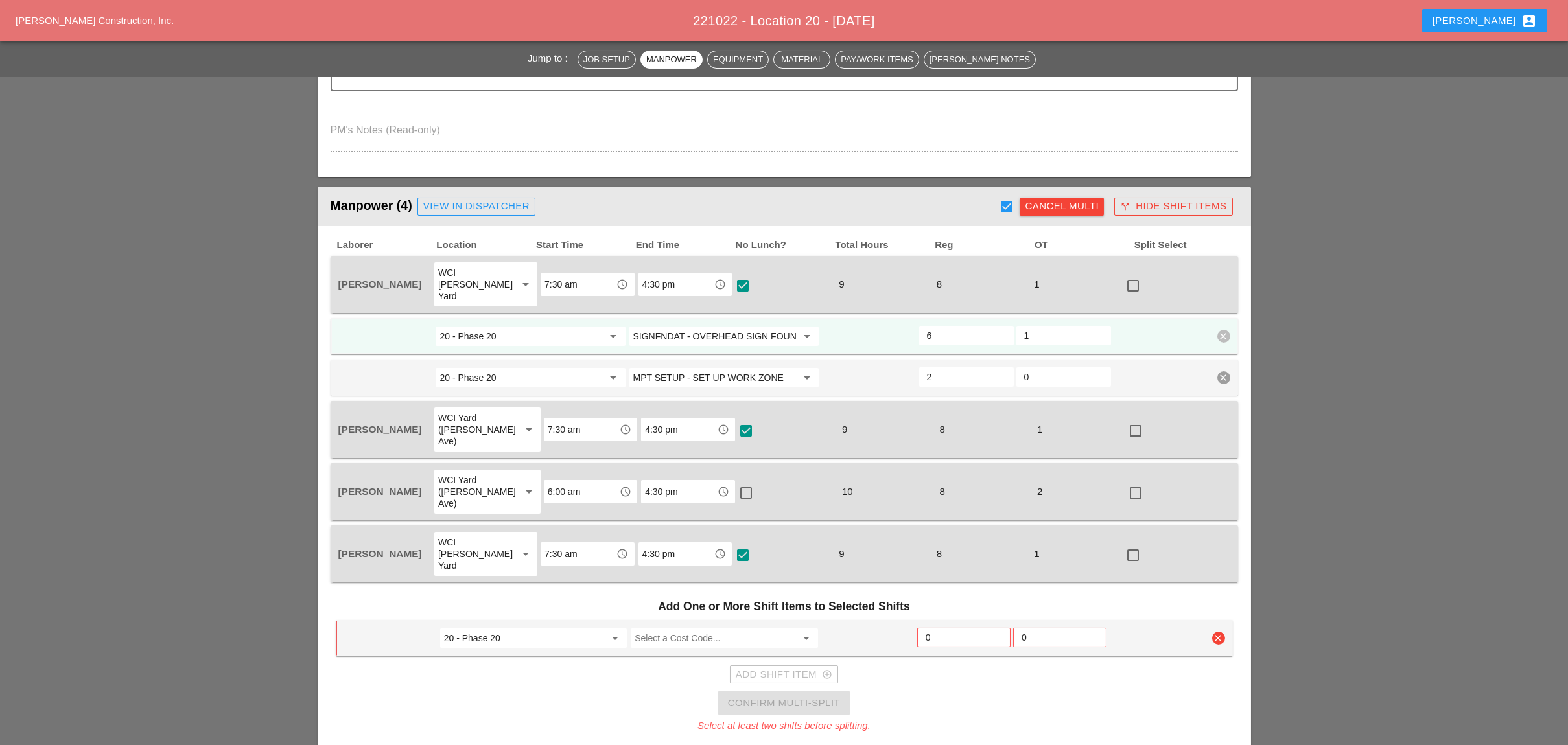
click at [1054, 202] on div "Cancel Multi" at bounding box center [1062, 206] width 74 height 15
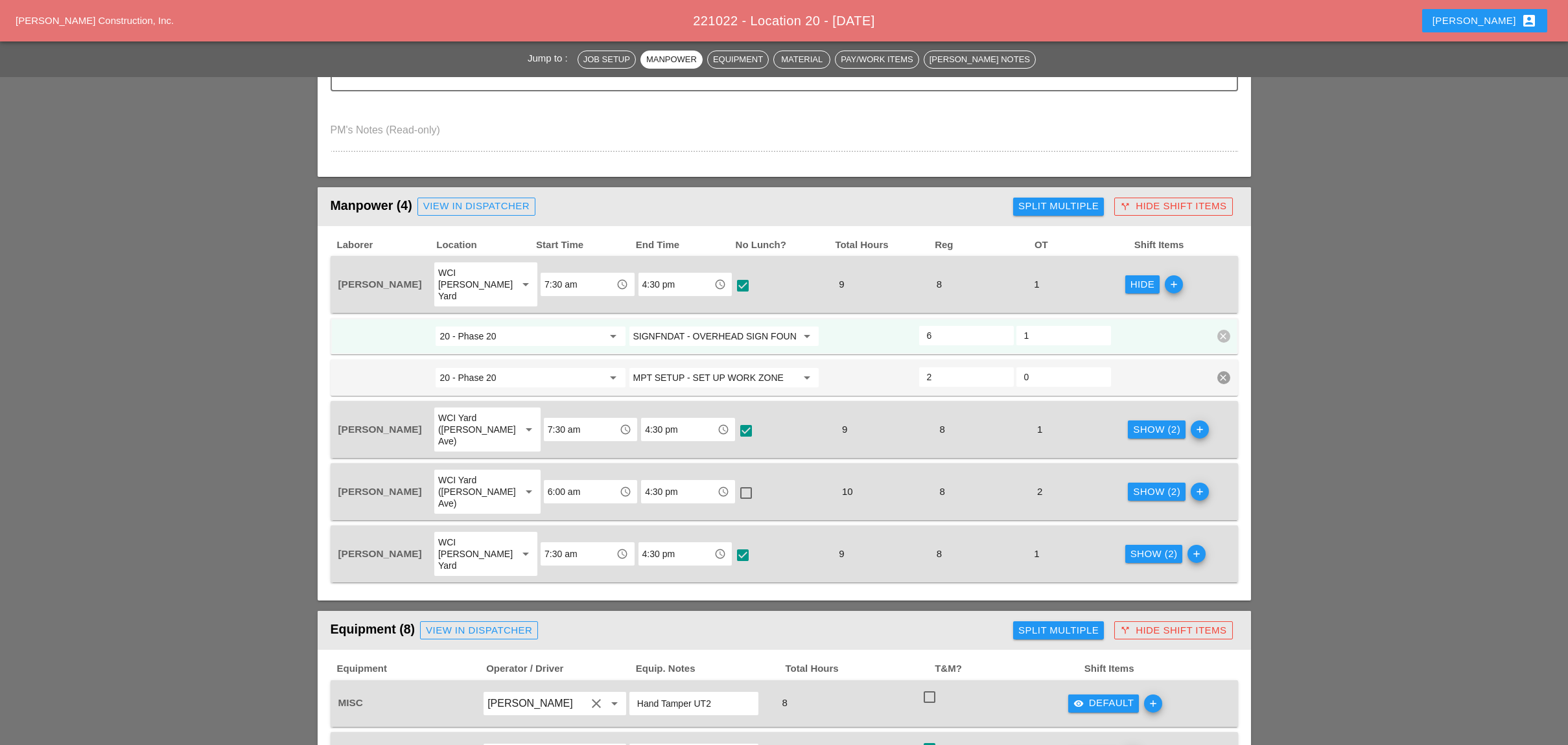
click at [1164, 202] on div "call_split Hide Shift Items" at bounding box center [1173, 206] width 106 height 15
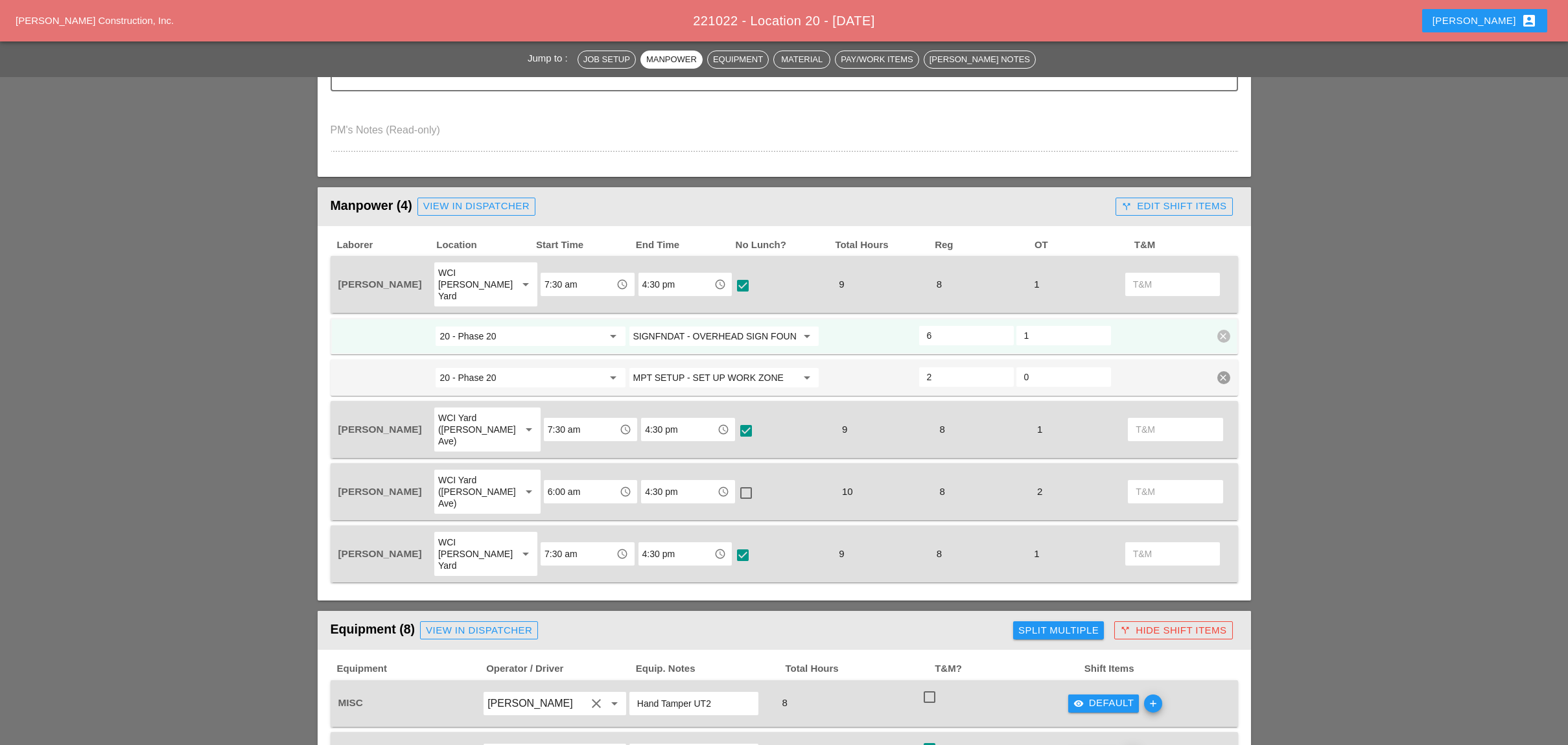
click at [1164, 202] on div "call_split Edit Shift Items" at bounding box center [1174, 206] width 105 height 15
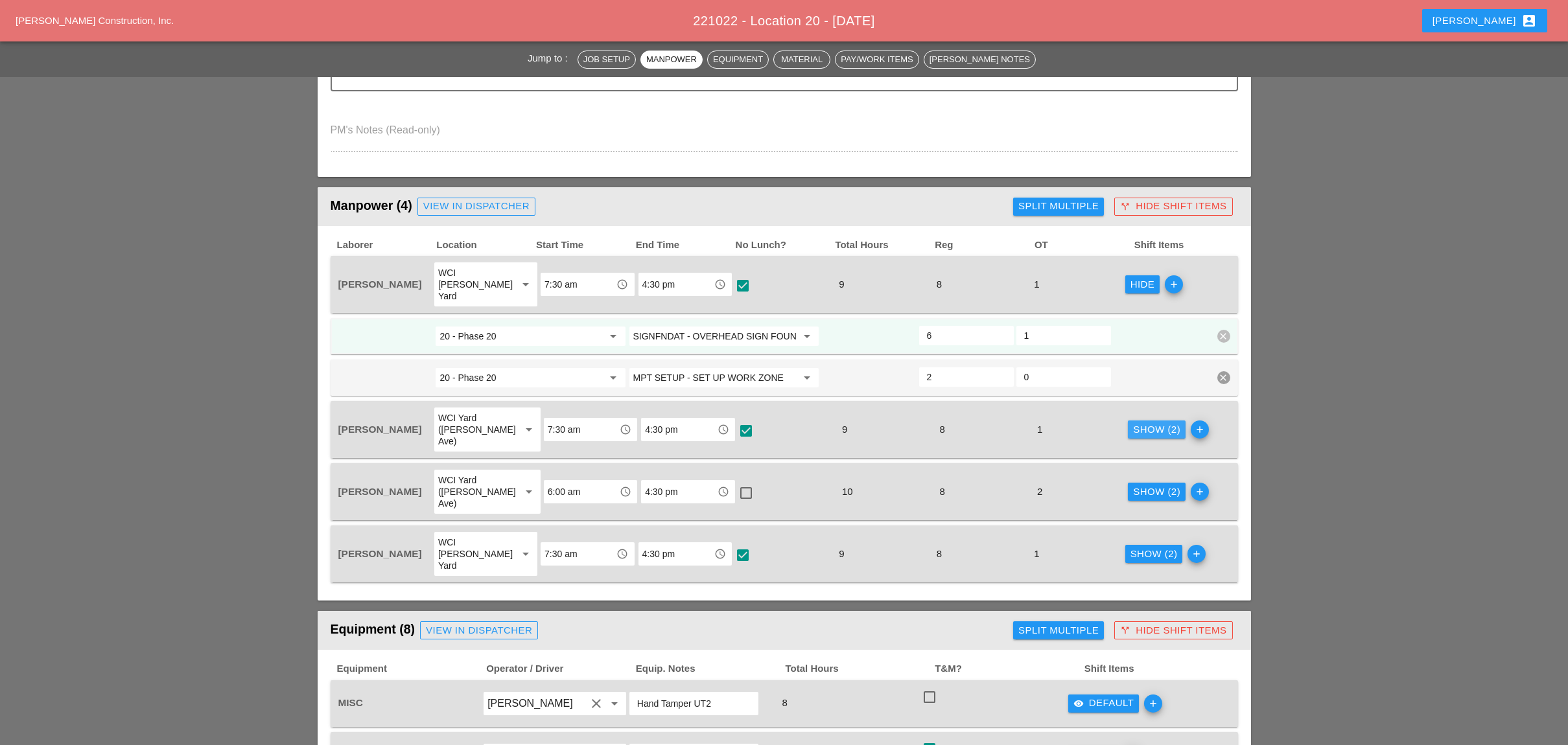
click at [1137, 422] on div "Show (2)" at bounding box center [1156, 430] width 47 height 15
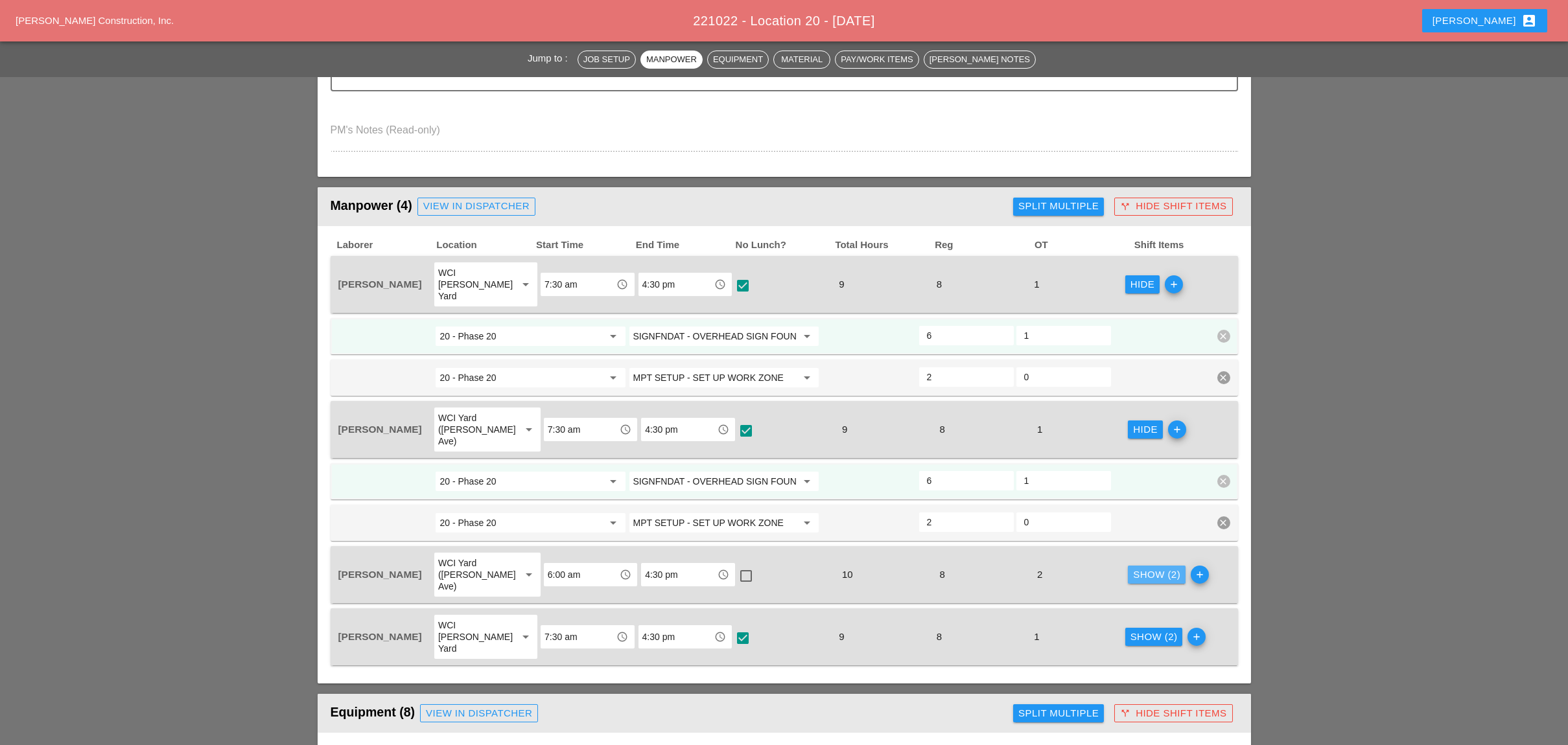
click at [1145, 567] on div "Show (2)" at bounding box center [1156, 574] width 47 height 15
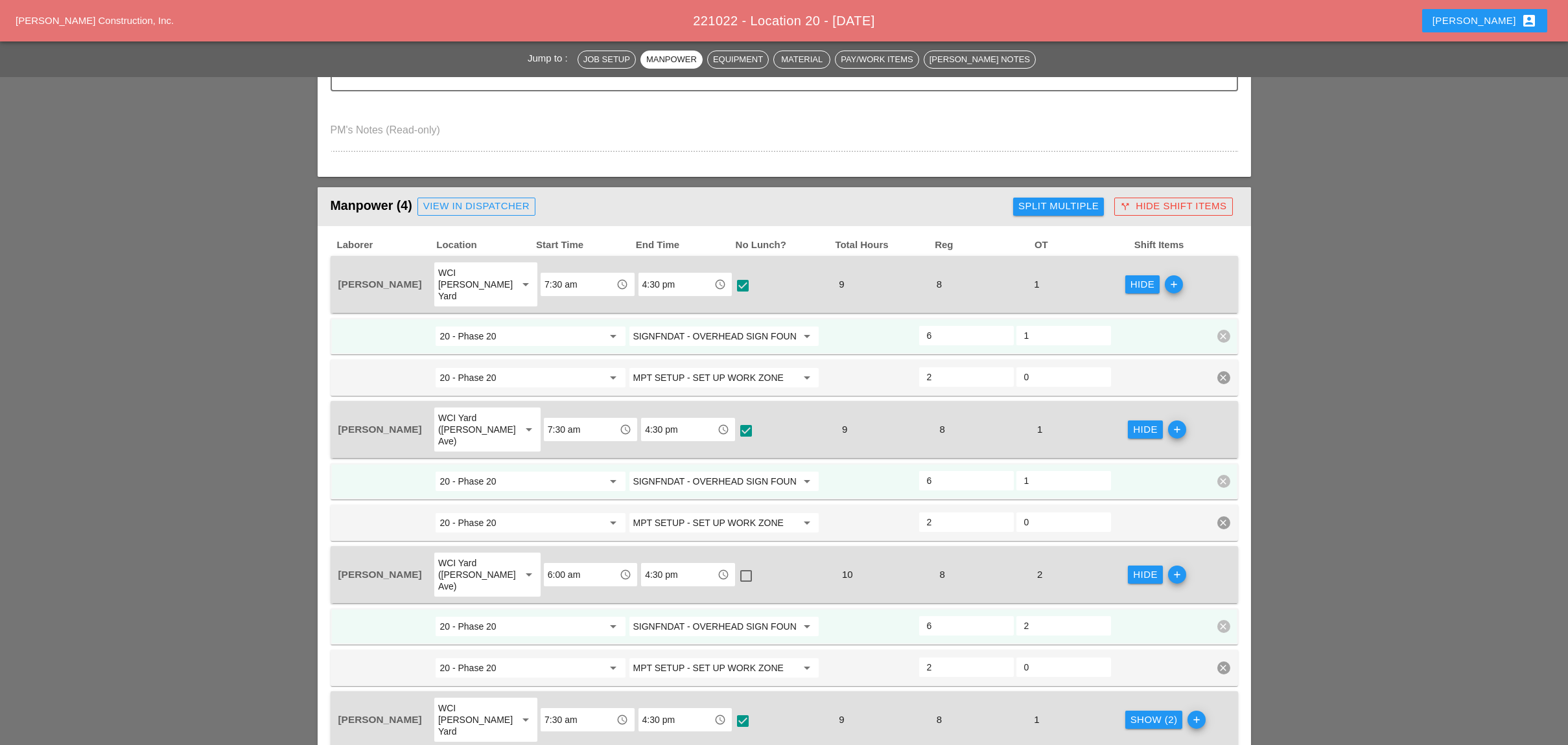
click at [1136, 713] on div "Show (2)" at bounding box center [1154, 720] width 47 height 15
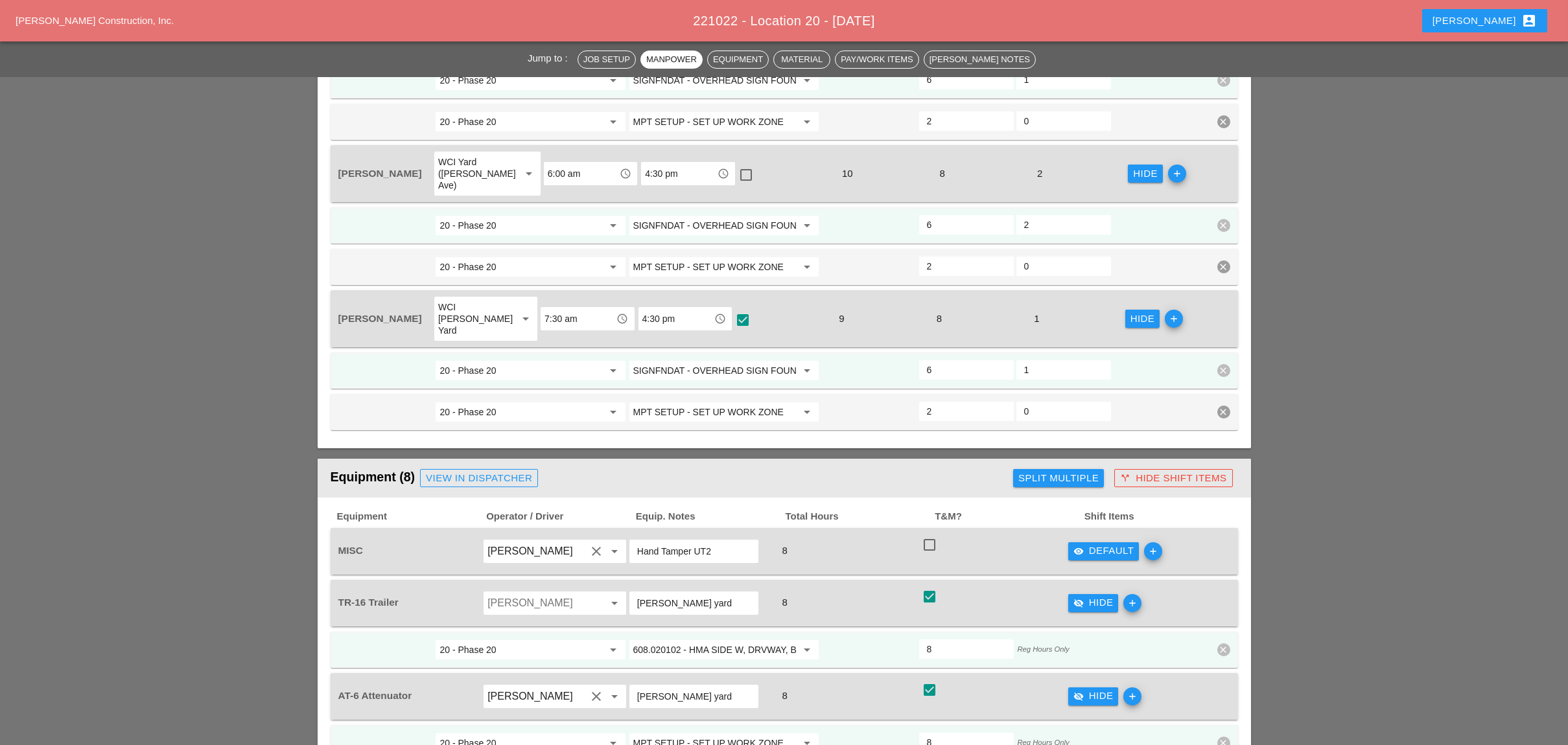
scroll to position [949, 0]
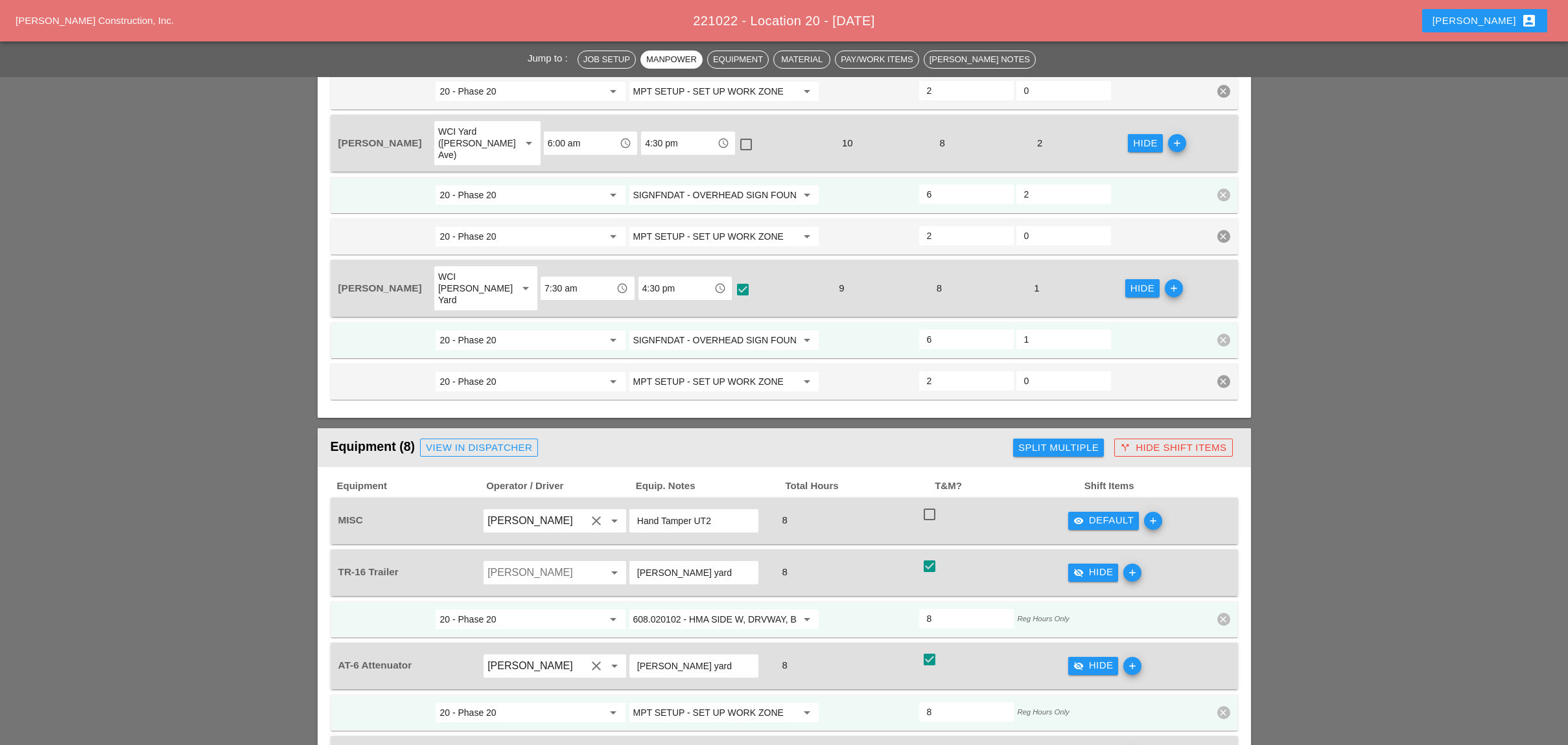
click at [741, 609] on input "608.020102 - HMA SIDE W, DRVWAY, BICY PATH, VEG CON S" at bounding box center [715, 619] width 164 height 21
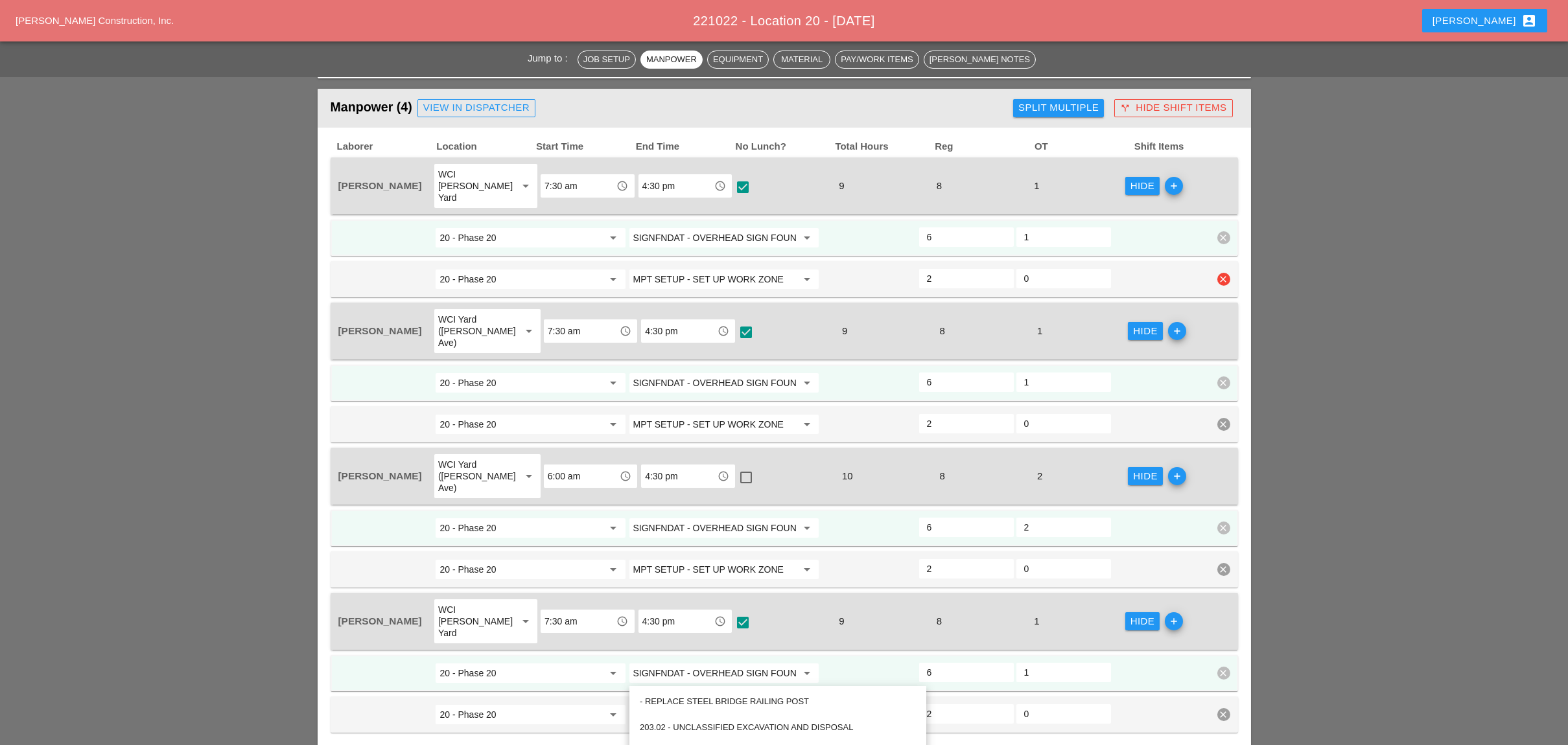
scroll to position [604, 0]
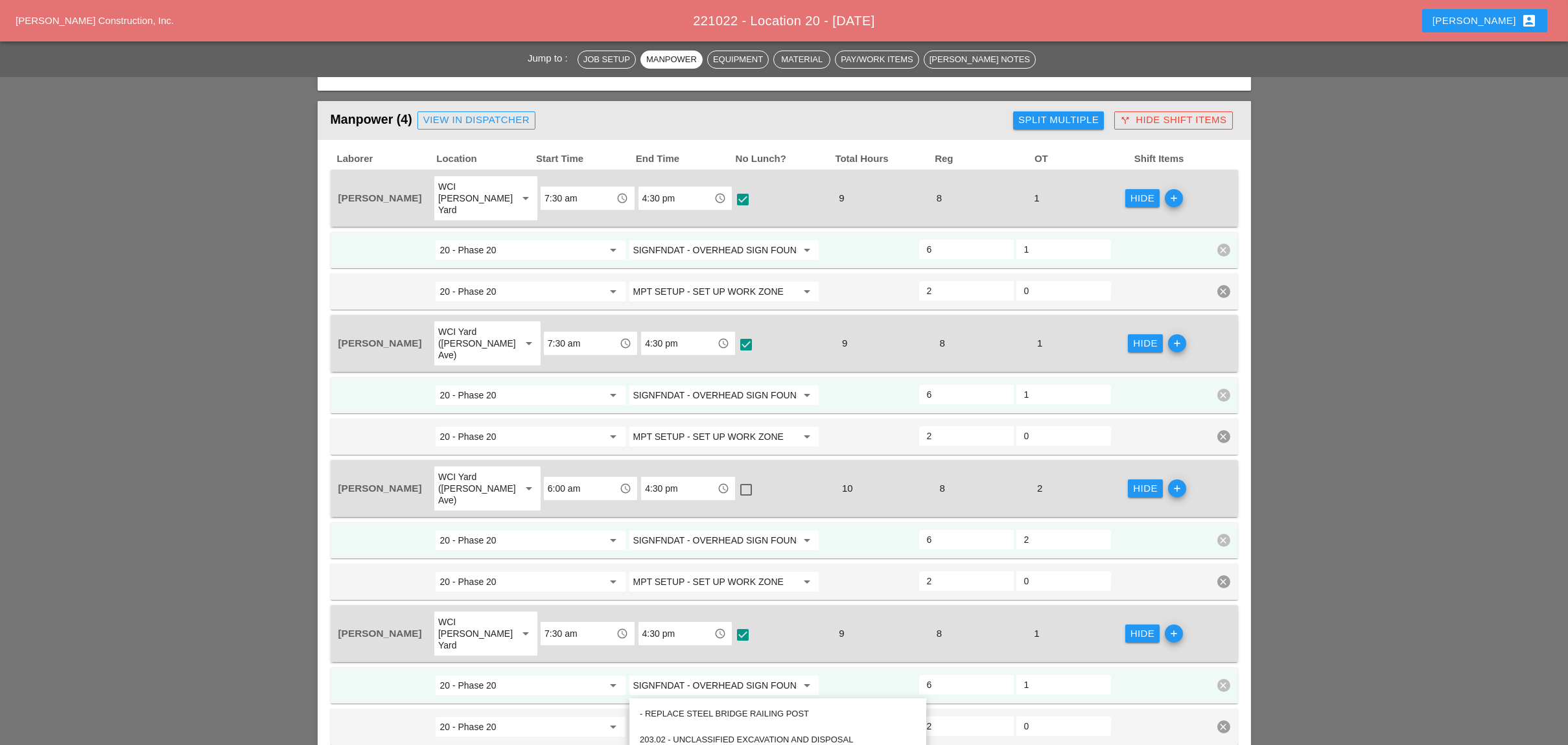
click at [710, 239] on input "SIGNFNDAT - OVERHEAD SIGN FOUNDATIONS" at bounding box center [715, 250] width 164 height 21
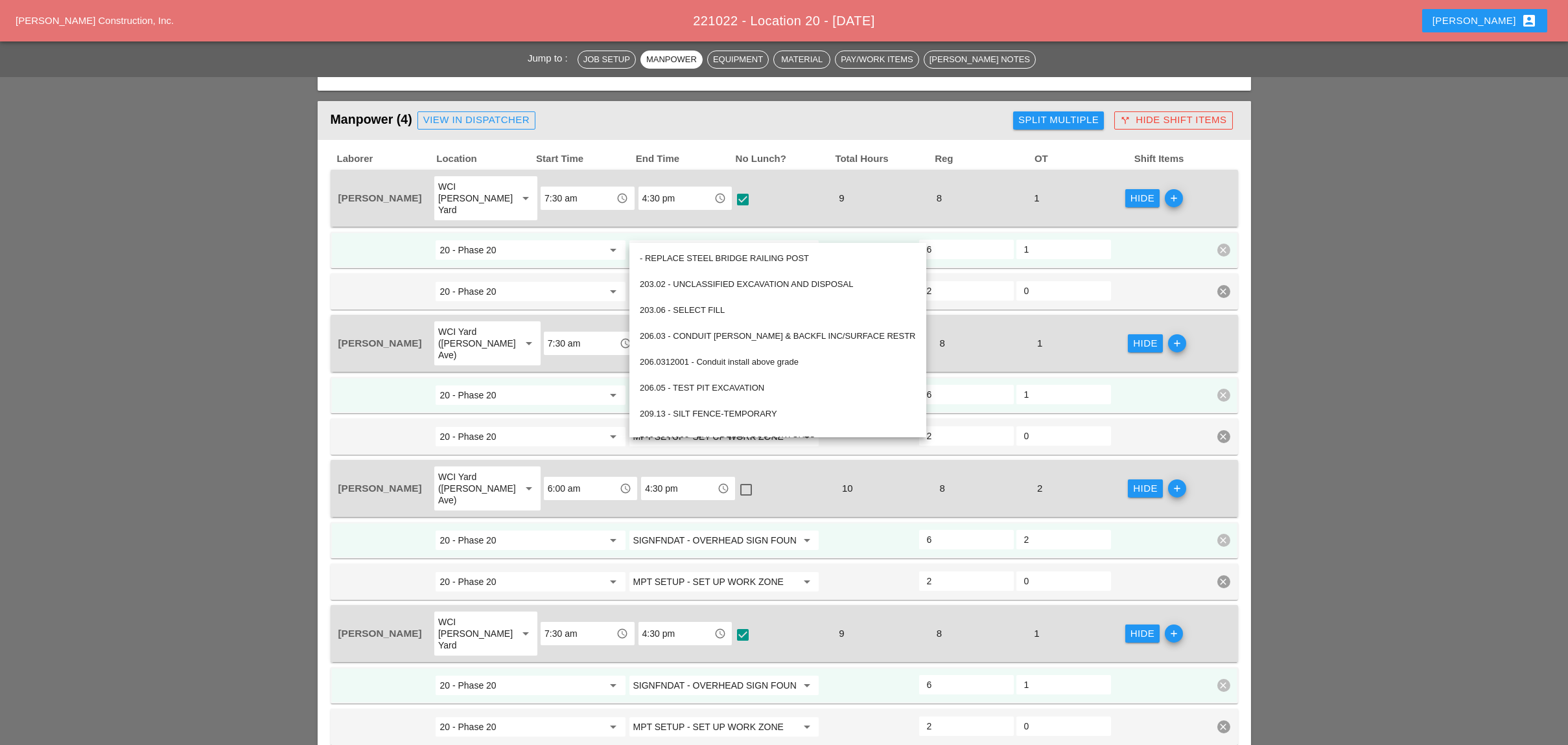
paste input "608.020102 - HMA SIDE W, DRVWAY, BICY PATH, VEG CON"
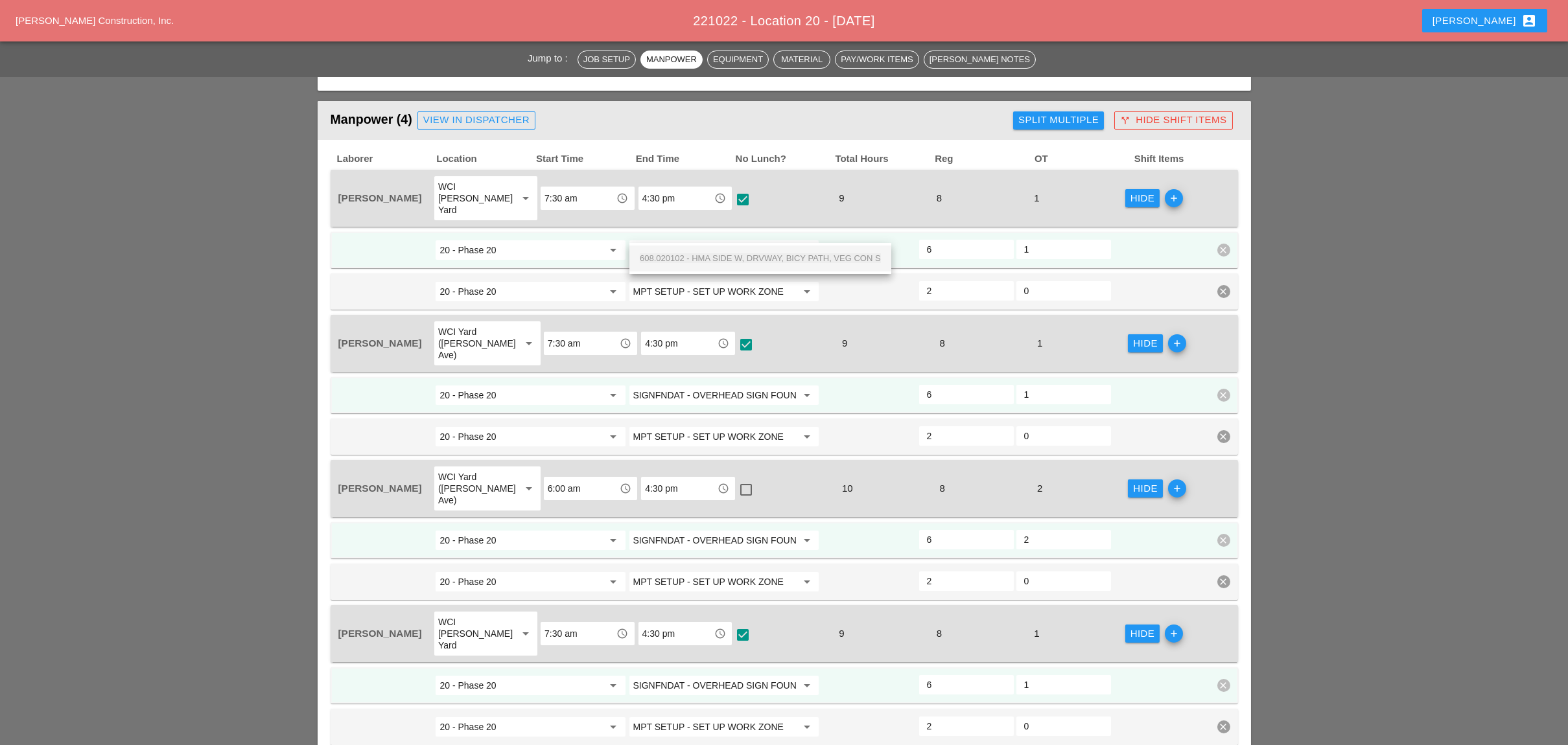
click at [713, 256] on span "608.020102 - HMA SIDE W, DRVWAY, BICY PATH, VEG CON S" at bounding box center [760, 258] width 241 height 10
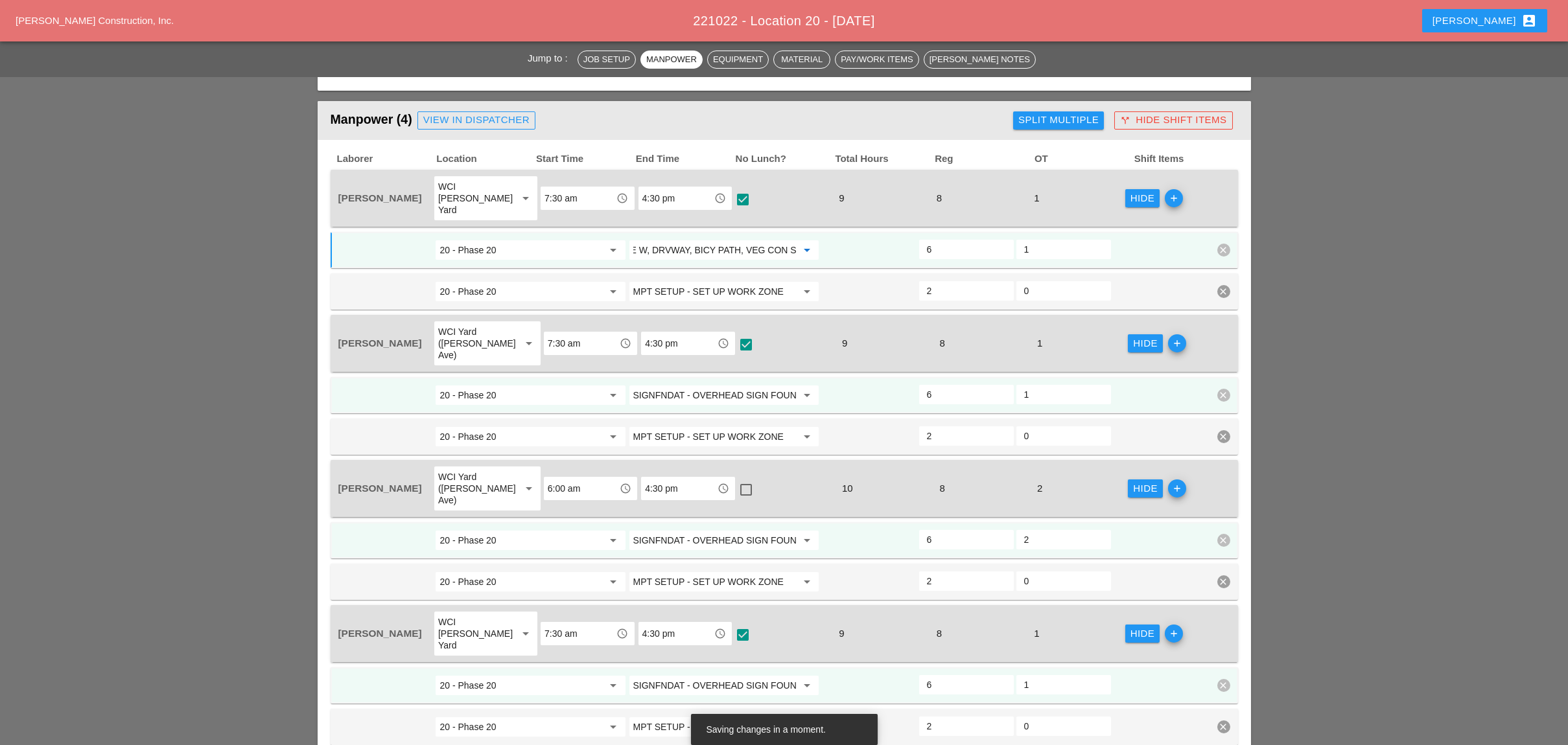
type input "608.020102 - HMA SIDE W, DRVWAY, BICY PATH, VEG CON S"
click at [729, 385] on input "SIGNFNDAT - OVERHEAD SIGN FOUNDATIONS" at bounding box center [715, 395] width 164 height 21
paste input "608.020102 - HMA SIDE W, DRVWAY, BICY PATH, VEG CON"
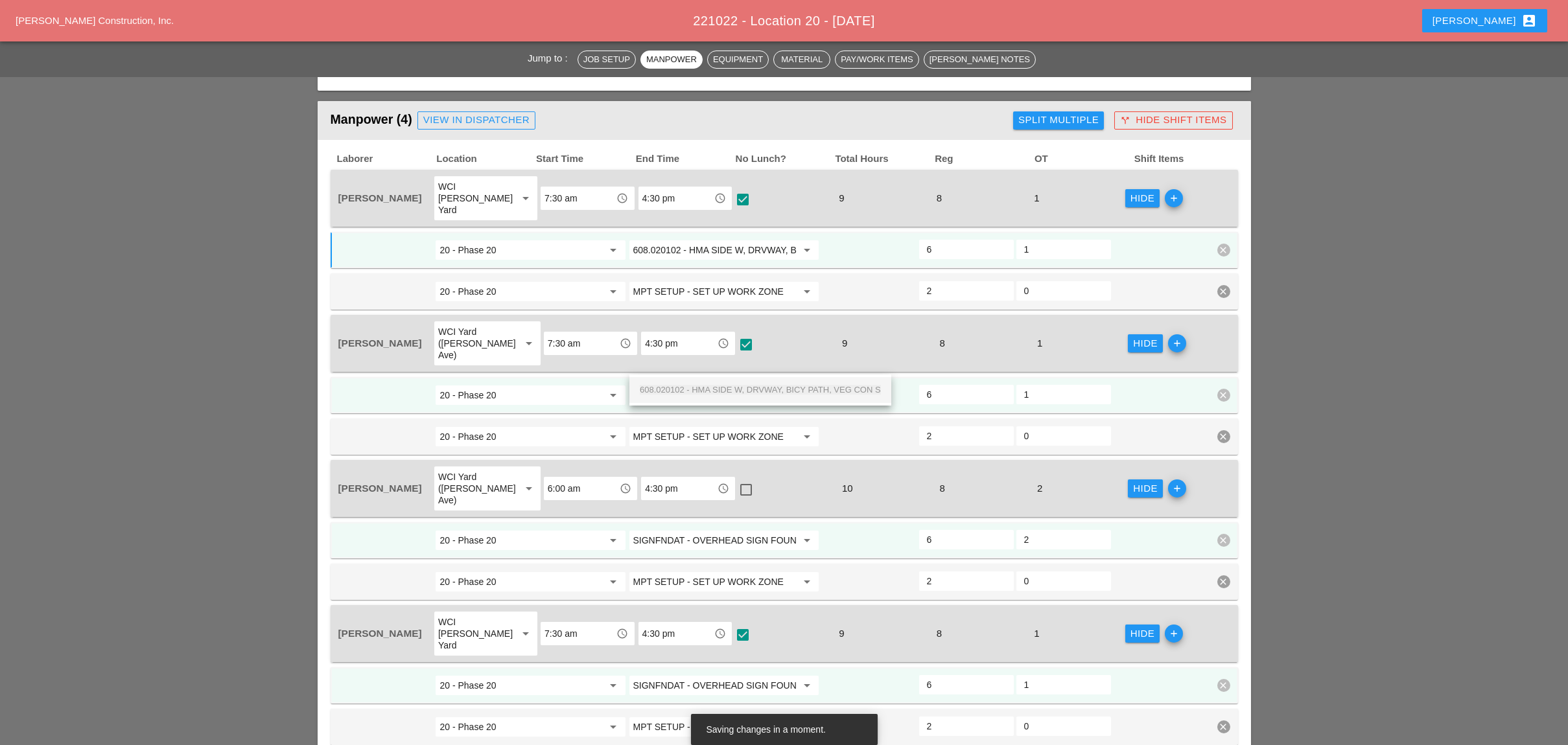
click at [725, 385] on span "608.020102 - HMA SIDE W, DRVWAY, BICY PATH, VEG CON S" at bounding box center [760, 389] width 241 height 10
type input "608.020102 - HMA SIDE W, DRVWAY, BICY PATH, VEG CON S"
click at [717, 530] on input "SIGNFNDAT - OVERHEAD SIGN FOUNDATIONS" at bounding box center [715, 540] width 164 height 21
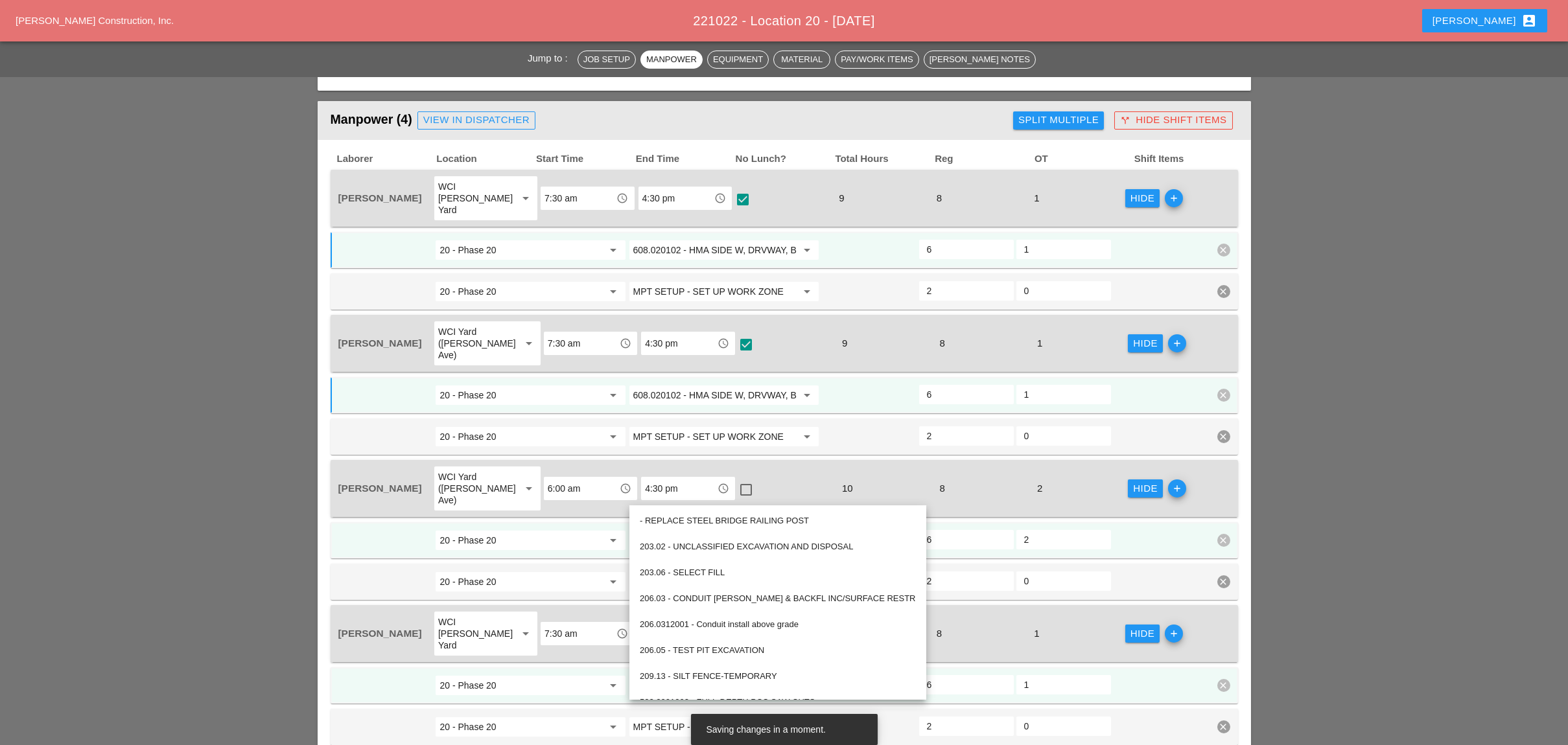
paste input "608.020102 - HMA SIDE W, DRVWAY, BICY PATH, VEG CON"
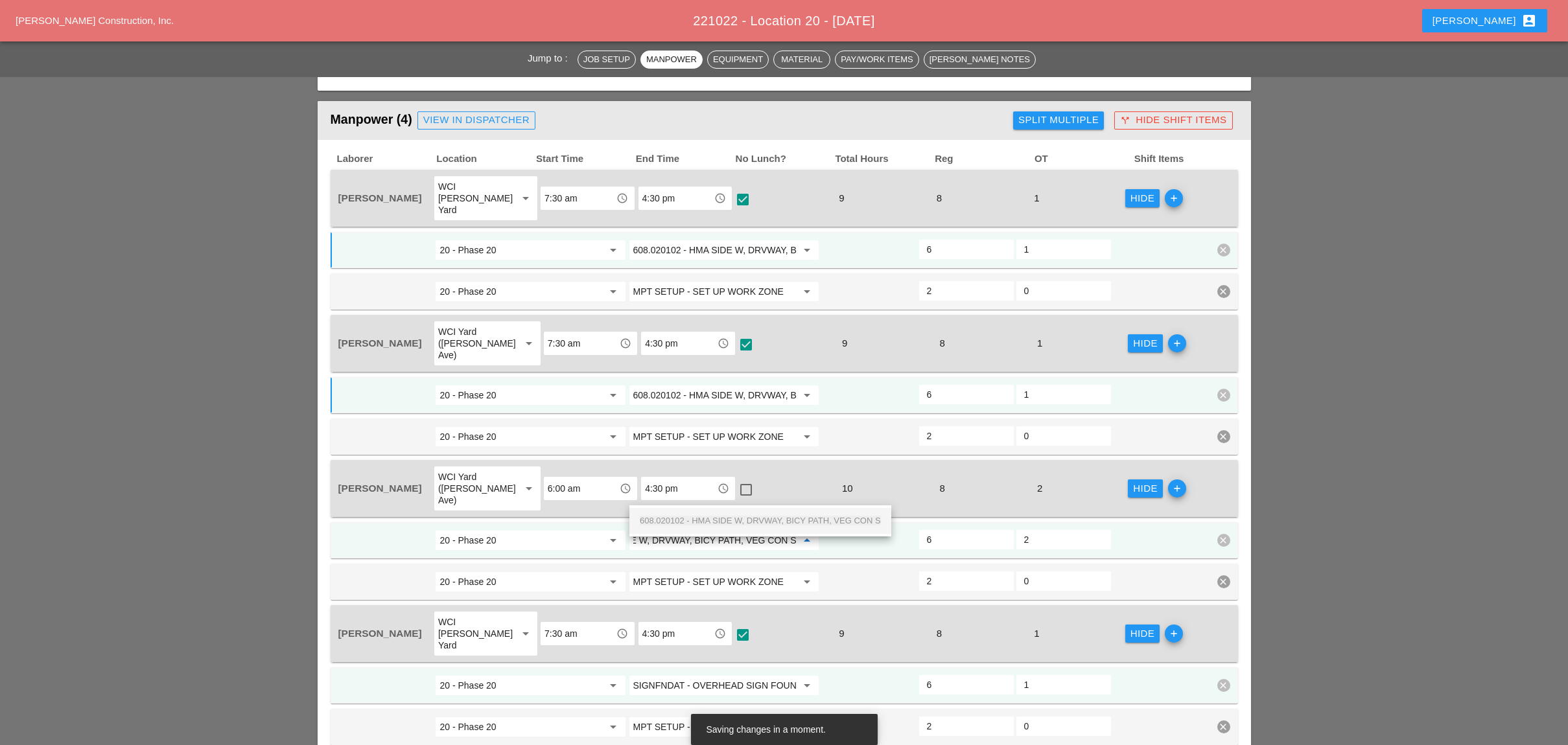
drag, startPoint x: 721, startPoint y: 516, endPoint x: 743, endPoint y: 515, distance: 22.0
click at [723, 516] on span "608.020102 - HMA SIDE W, DRVWAY, BICY PATH, VEG CON S" at bounding box center [760, 520] width 241 height 10
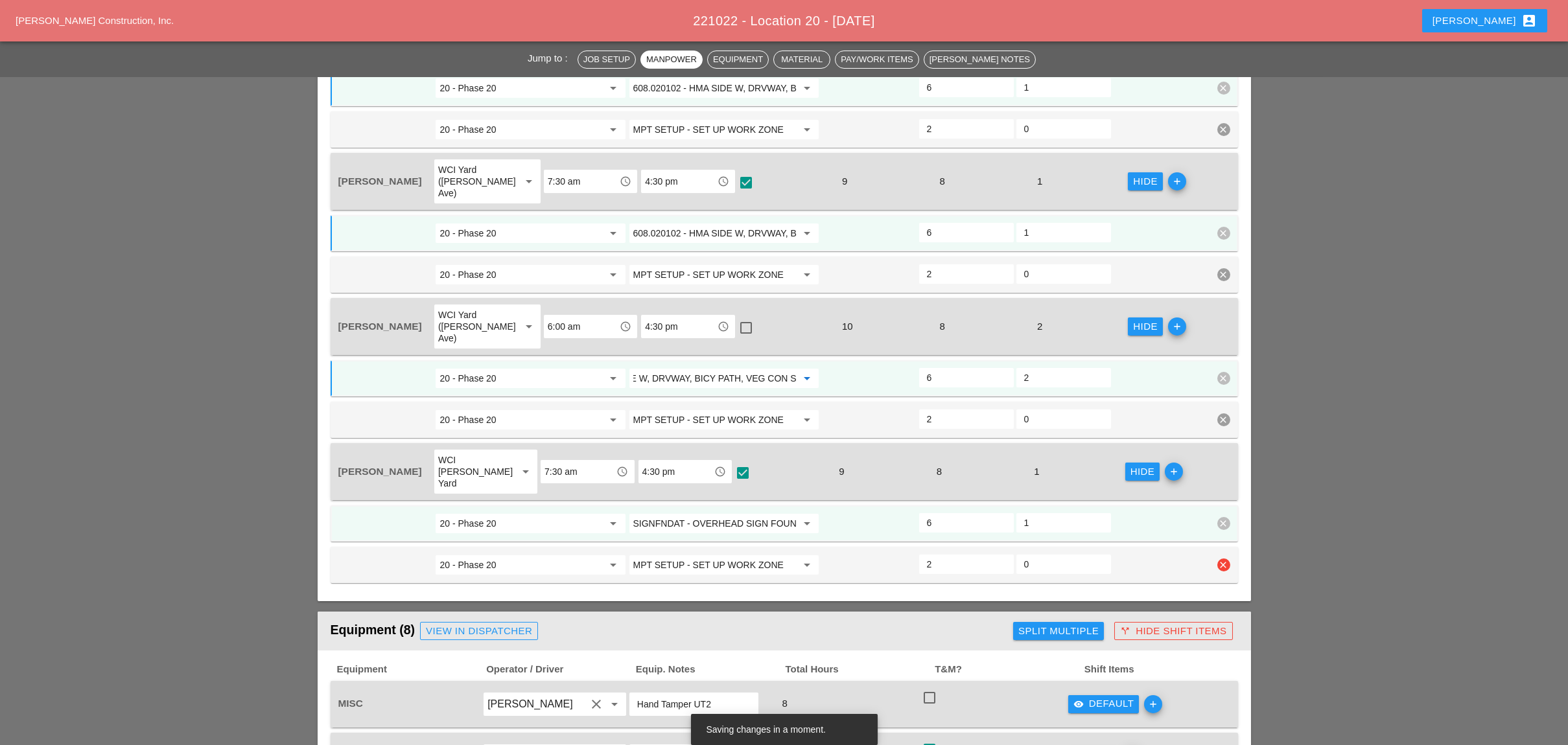
scroll to position [777, 0]
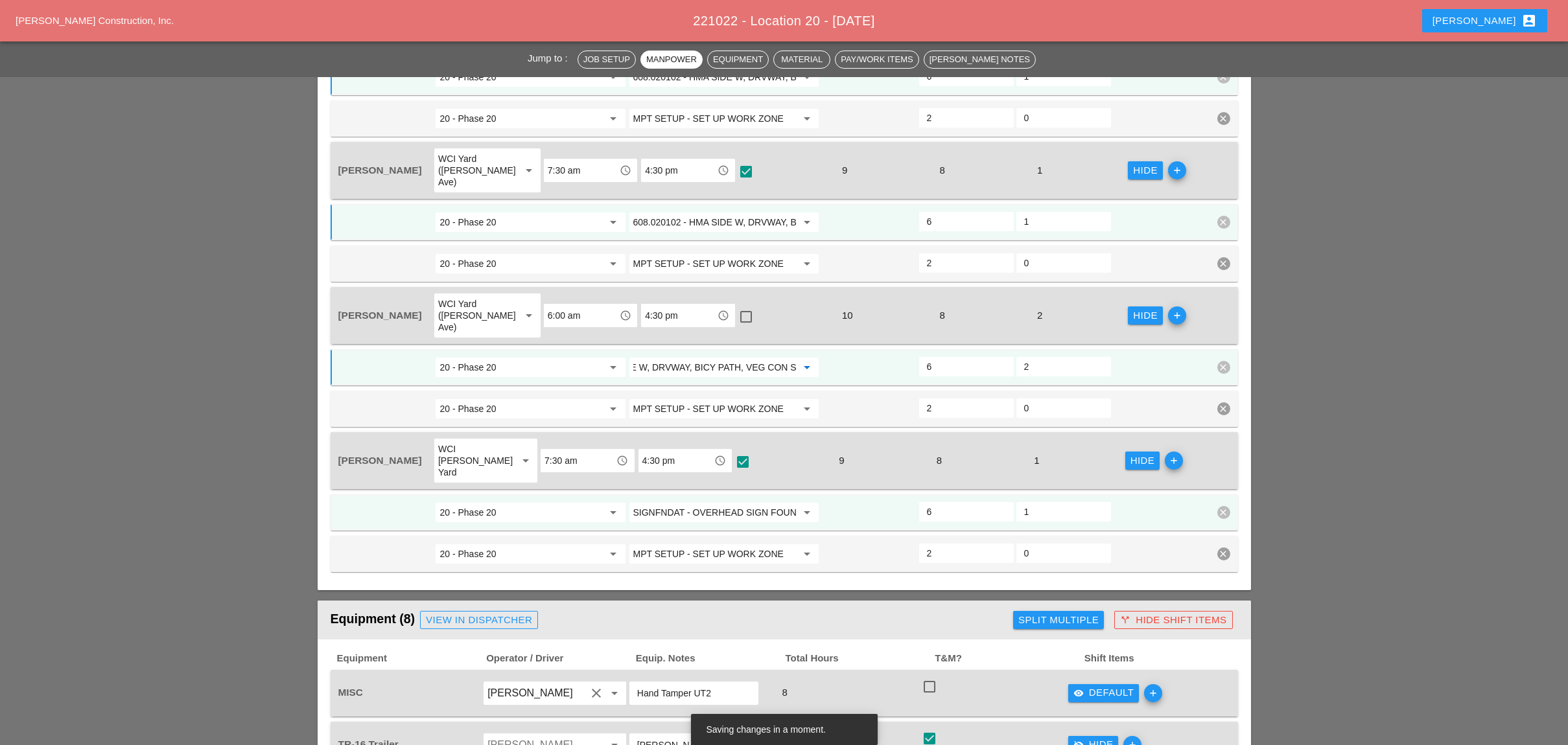
type input "608.020102 - HMA SIDE W, DRVWAY, BICY PATH, VEG CON S"
click at [725, 502] on input "SIGNFNDAT - OVERHEAD SIGN FOUNDATIONS" at bounding box center [715, 513] width 164 height 21
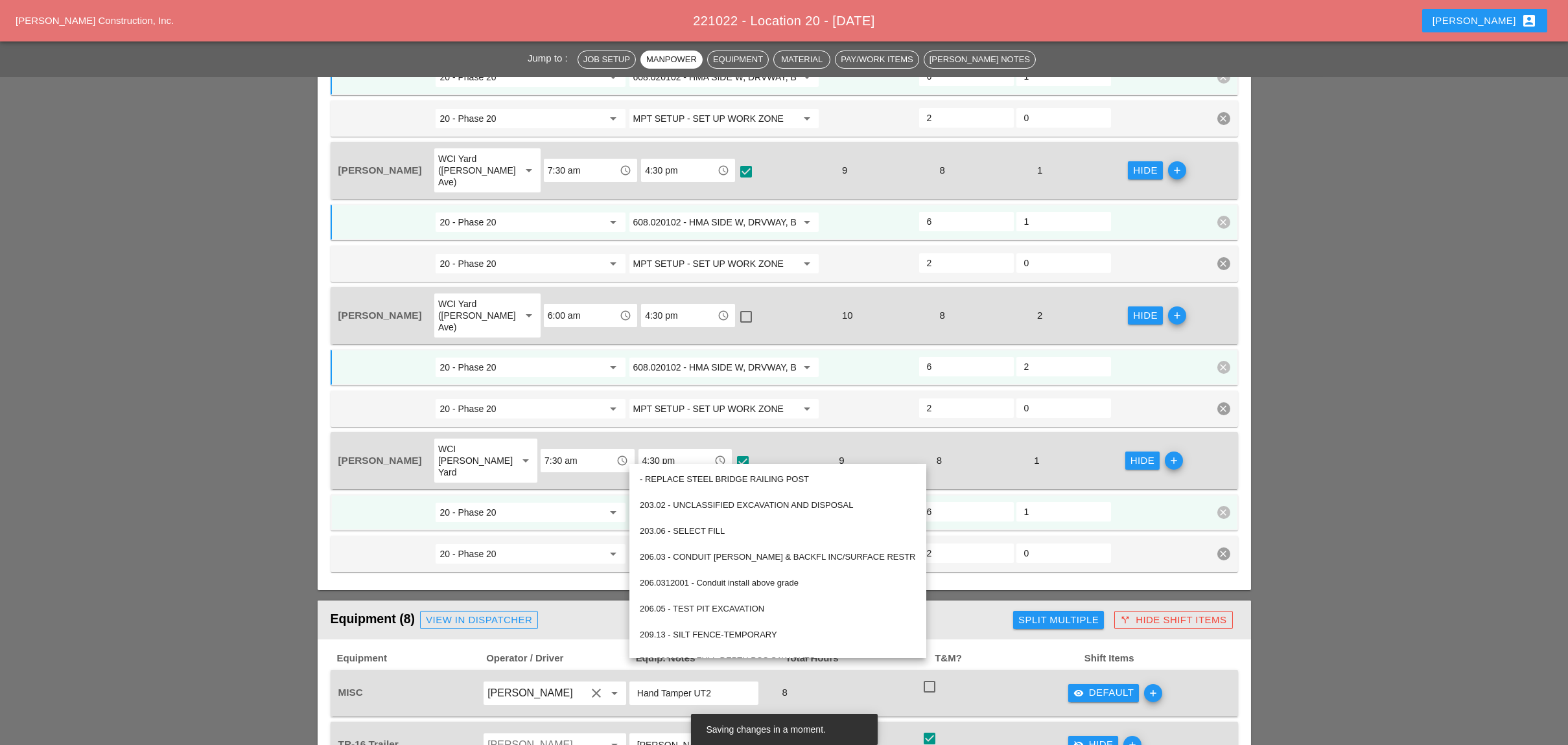
paste input "608.020102 - HMA SIDE W, DRVWAY, BICY PATH, VEG CON"
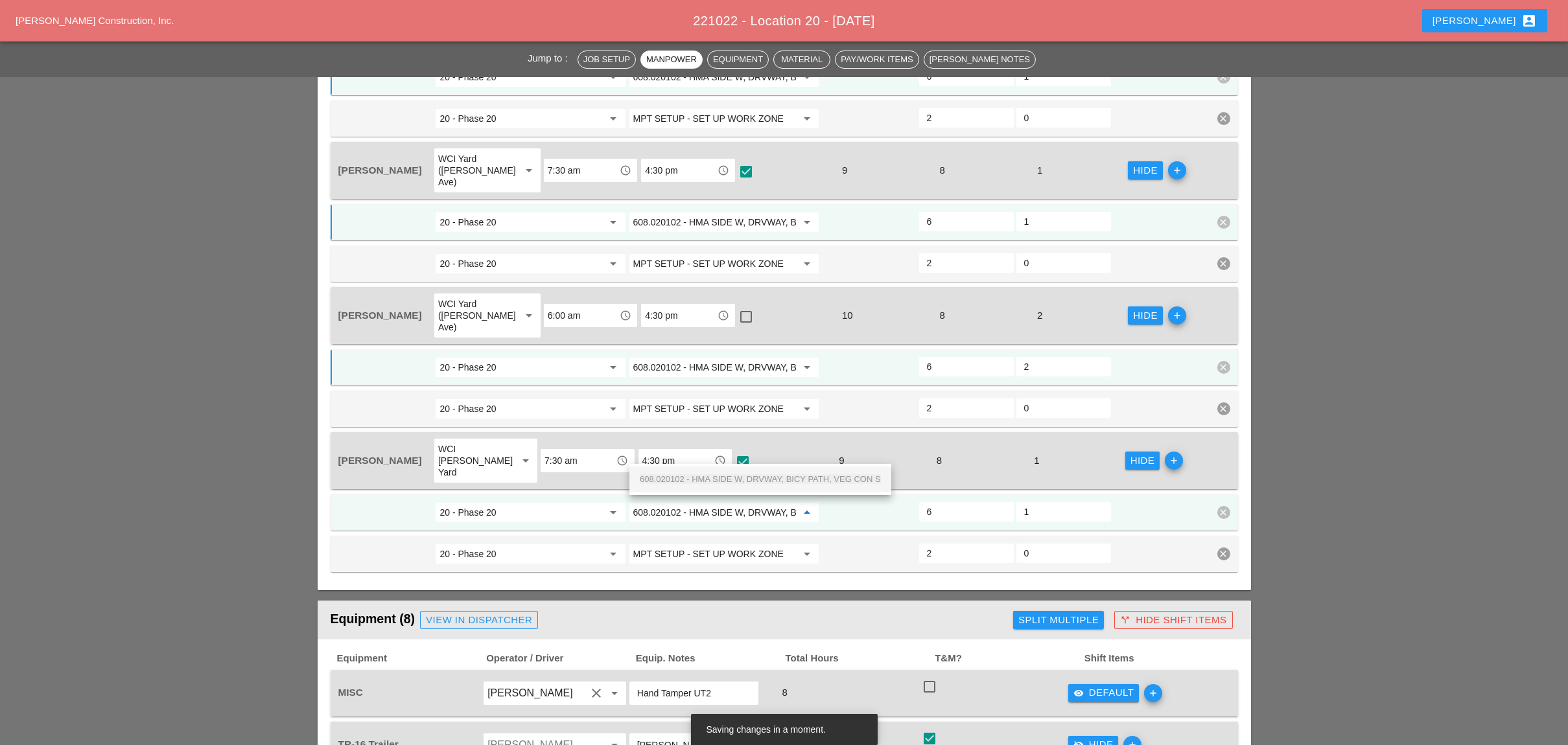
scroll to position [0, 96]
click at [742, 478] on span "608.020102 - HMA SIDE W, DRVWAY, BICY PATH, VEG CON S" at bounding box center [760, 479] width 241 height 10
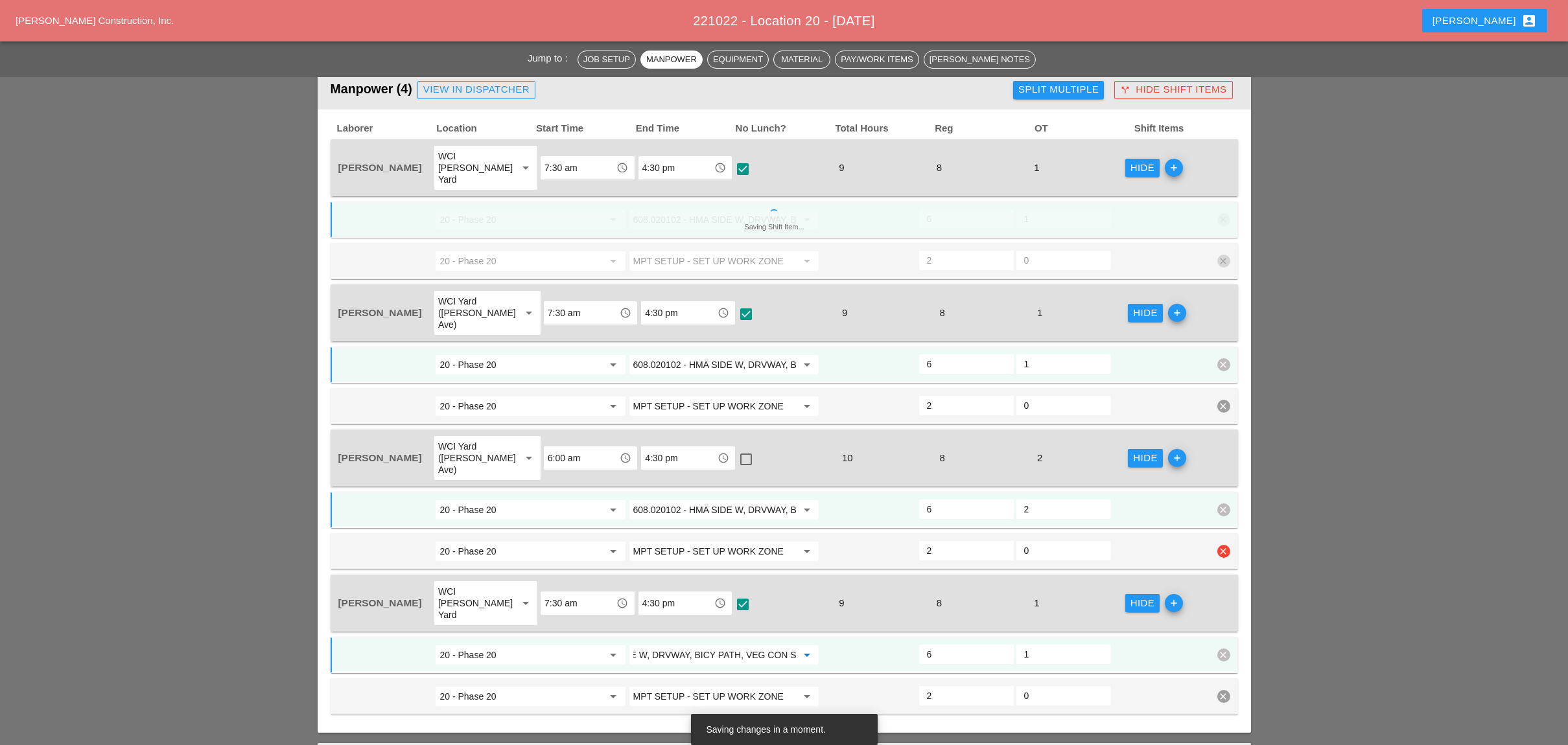
scroll to position [604, 0]
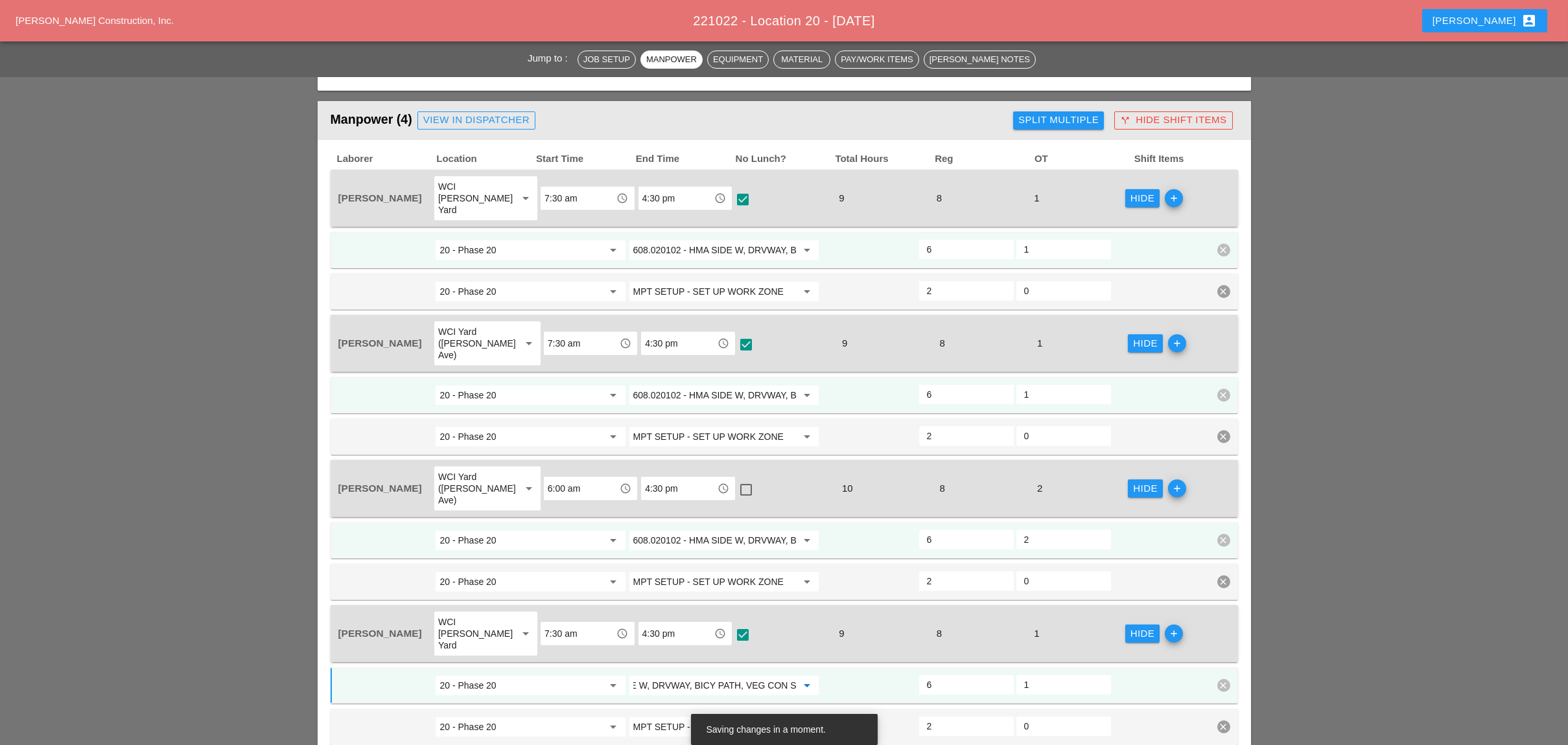
type input "608.020102 - HMA SIDE W, DRVWAY, BICY PATH, VEG CON S"
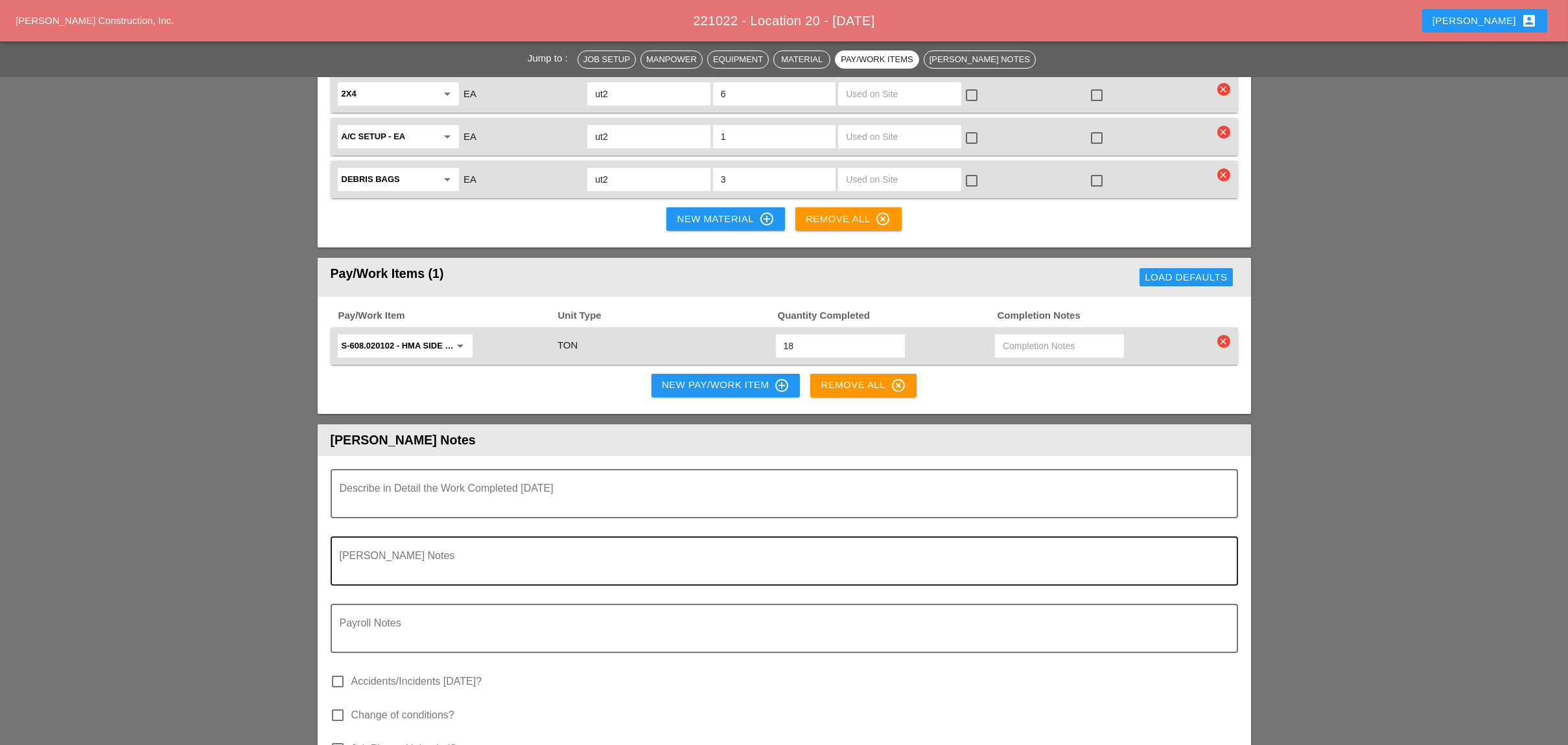
scroll to position [2159, 0]
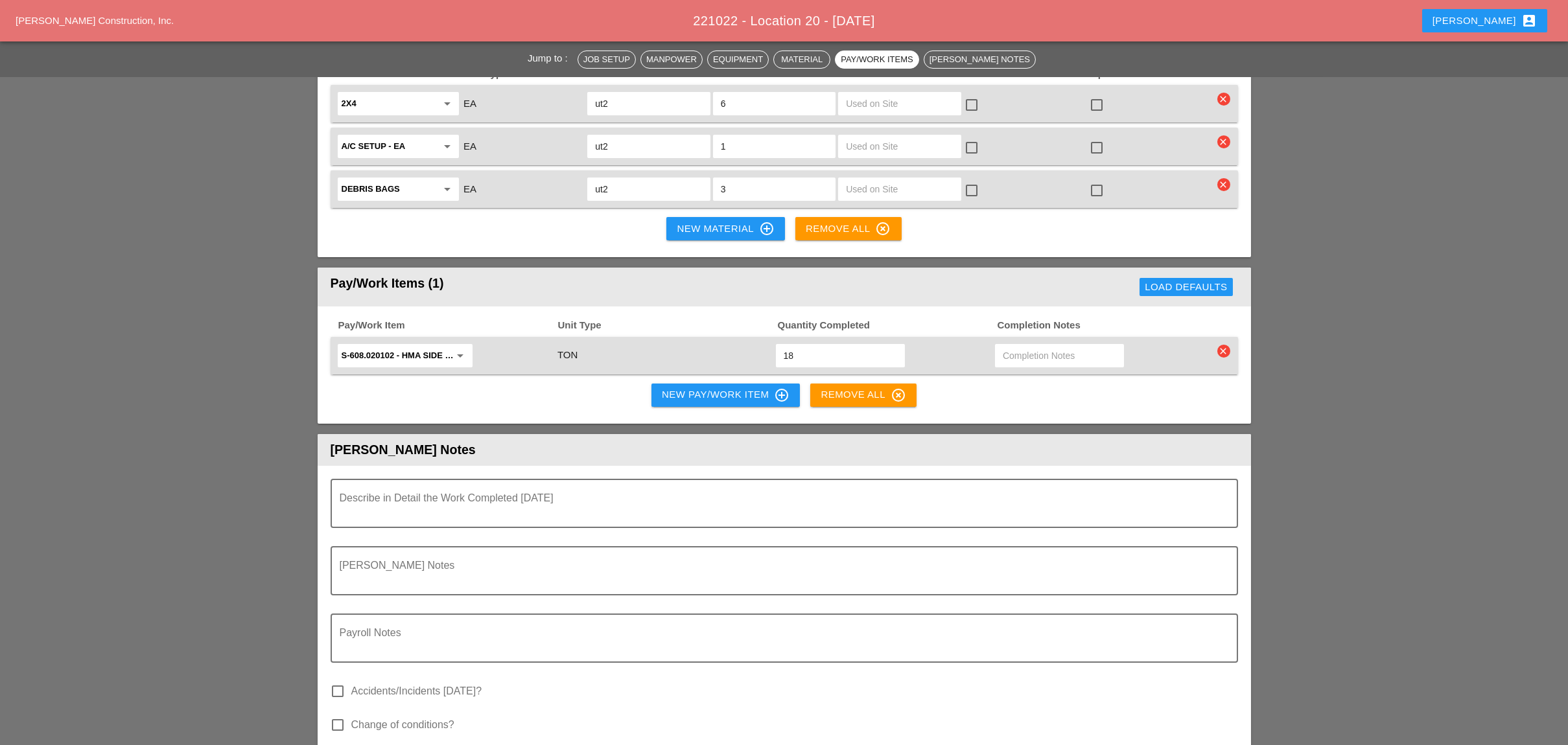
click at [416, 533] on div at bounding box center [784, 537] width 891 height 8
click at [423, 496] on textarea "Describe in Detail the Work Completed Today" at bounding box center [778, 511] width 878 height 31
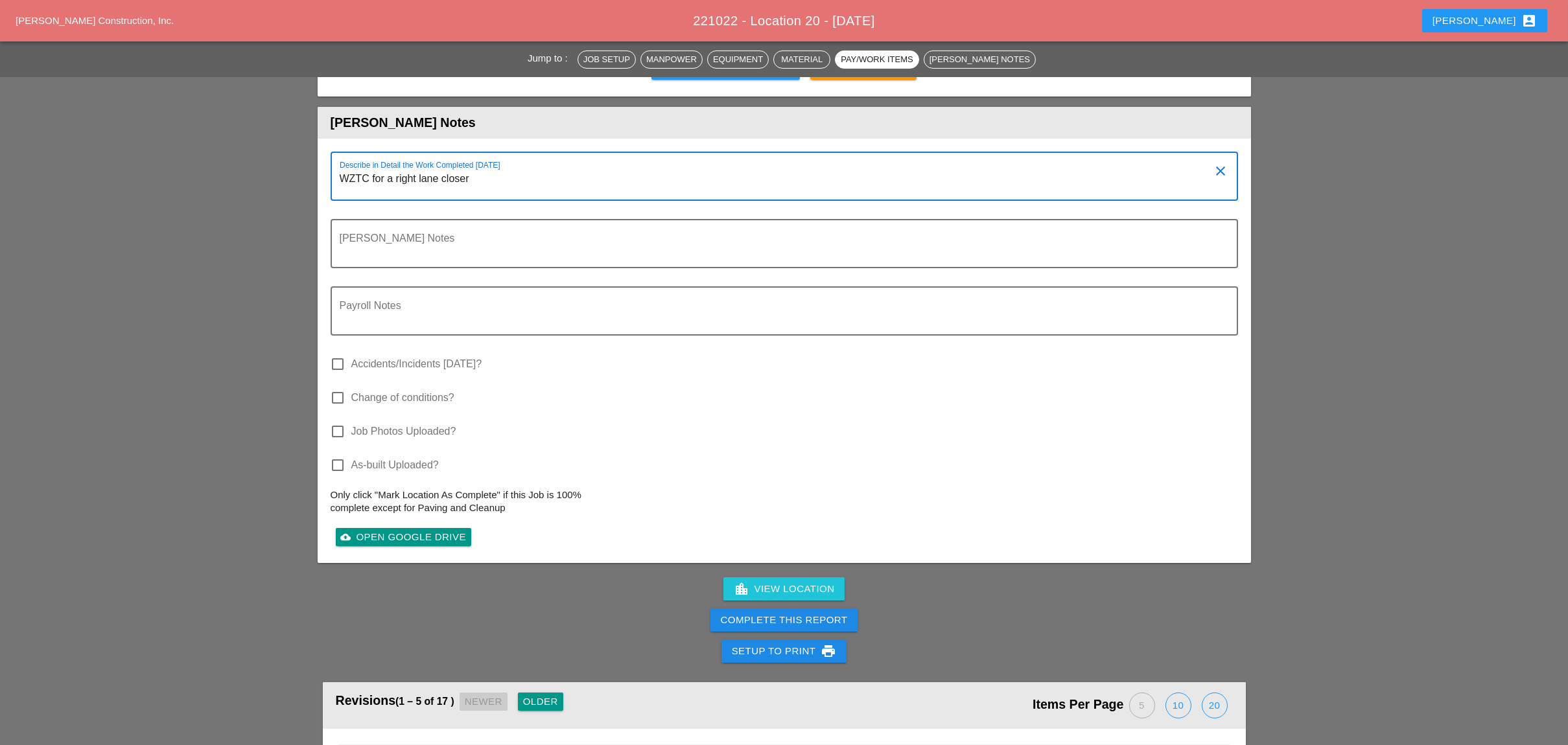
scroll to position [2504, 0]
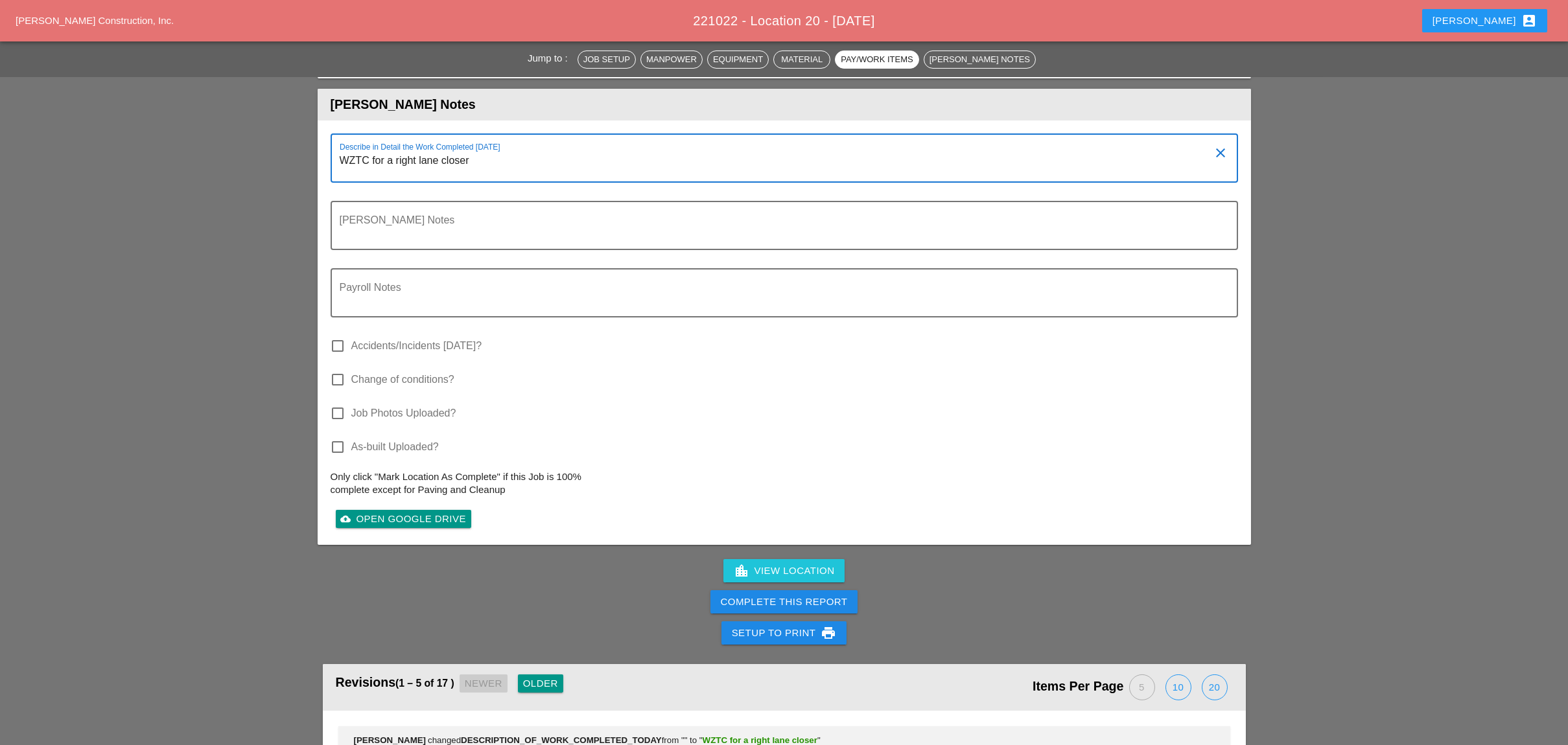
type textarea "WZTC for a right lane closer"
click at [339, 402] on div at bounding box center [338, 413] width 22 height 22
checkbox input "true"
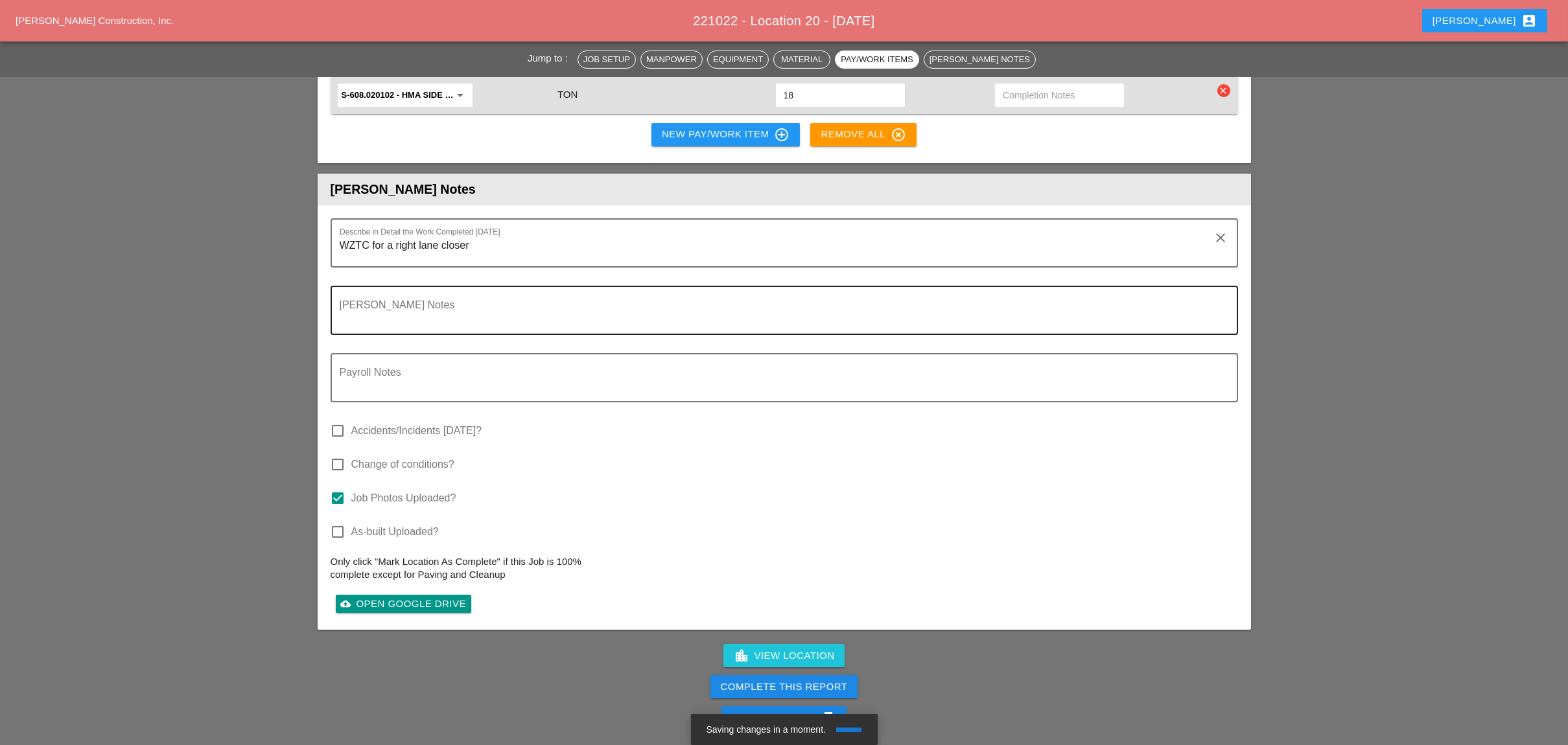
scroll to position [2332, 0]
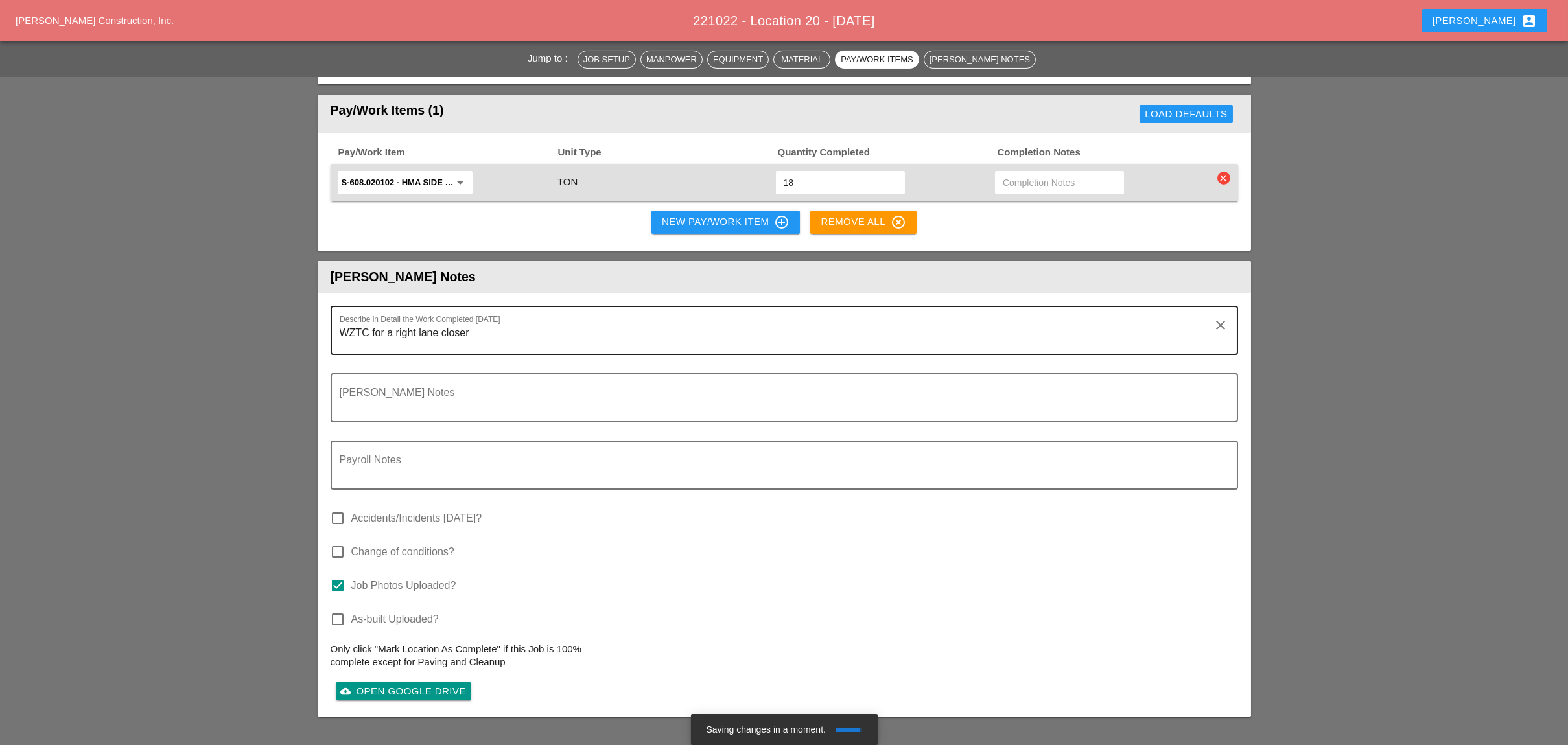
click at [483, 323] on textarea "WZTC for a right lane closer" at bounding box center [778, 338] width 878 height 31
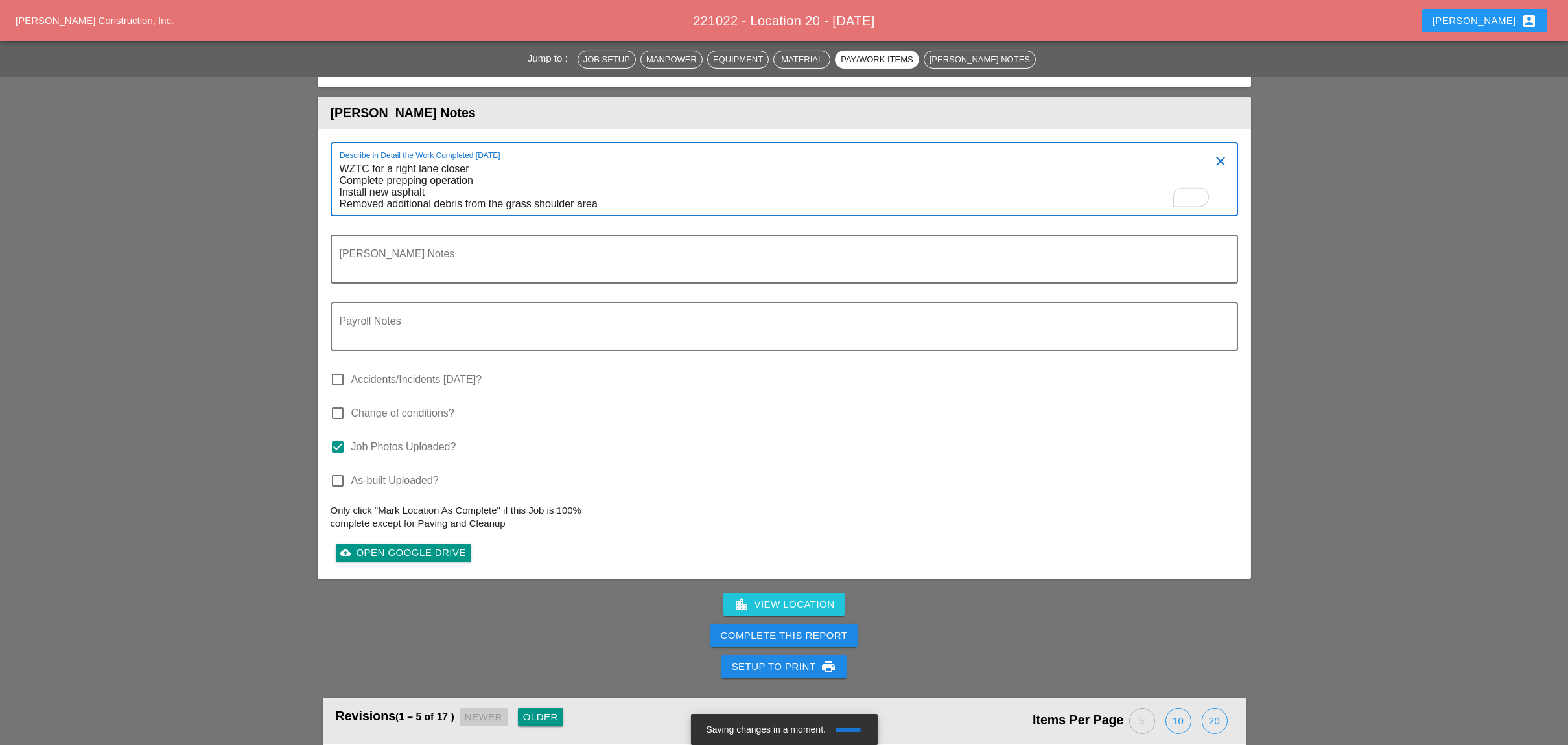
scroll to position [2504, 0]
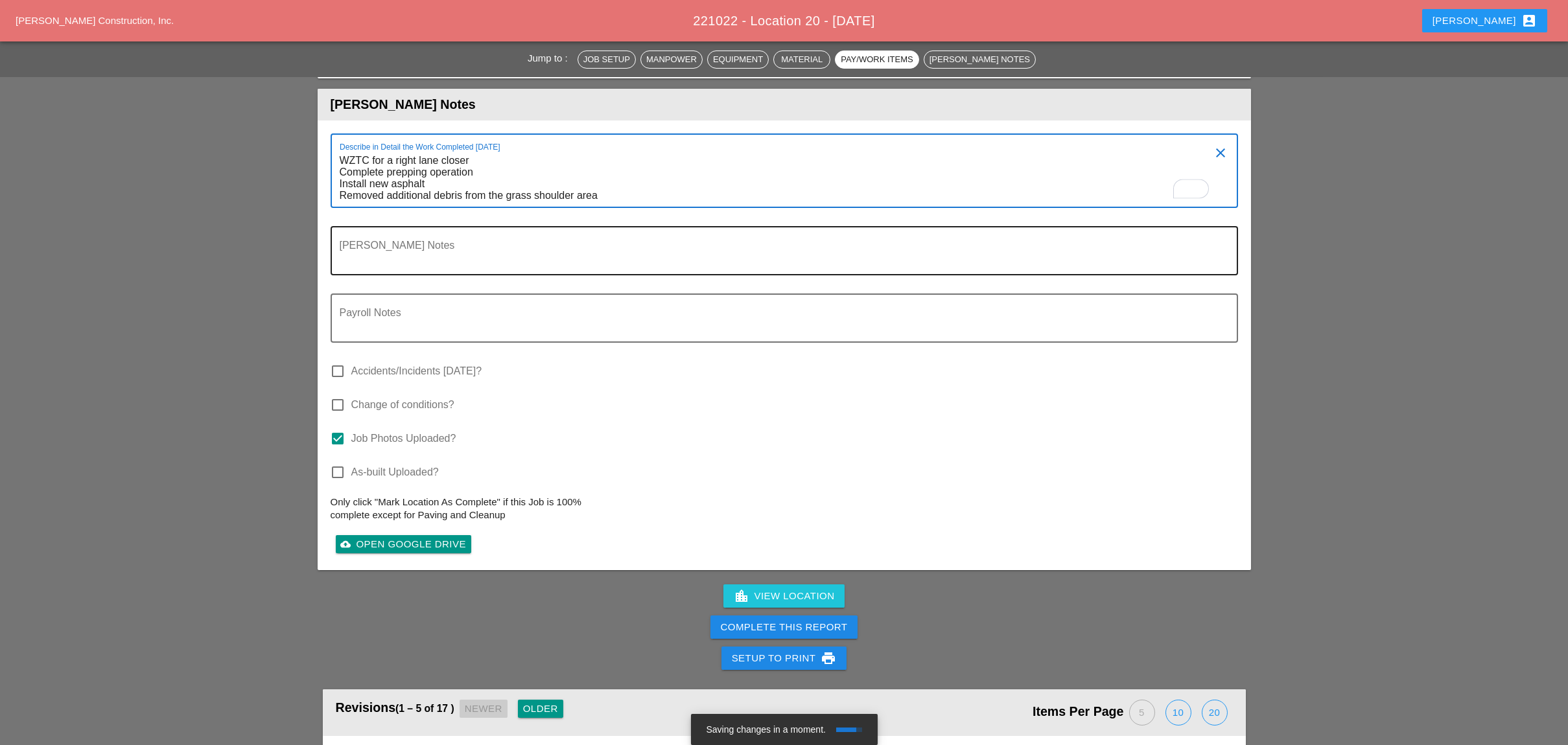
type textarea "WZTC for a right lane closer Complete prepping operation Install new asphalt Re…"
click at [382, 243] on textarea "Foreman's Notes" at bounding box center [778, 258] width 878 height 31
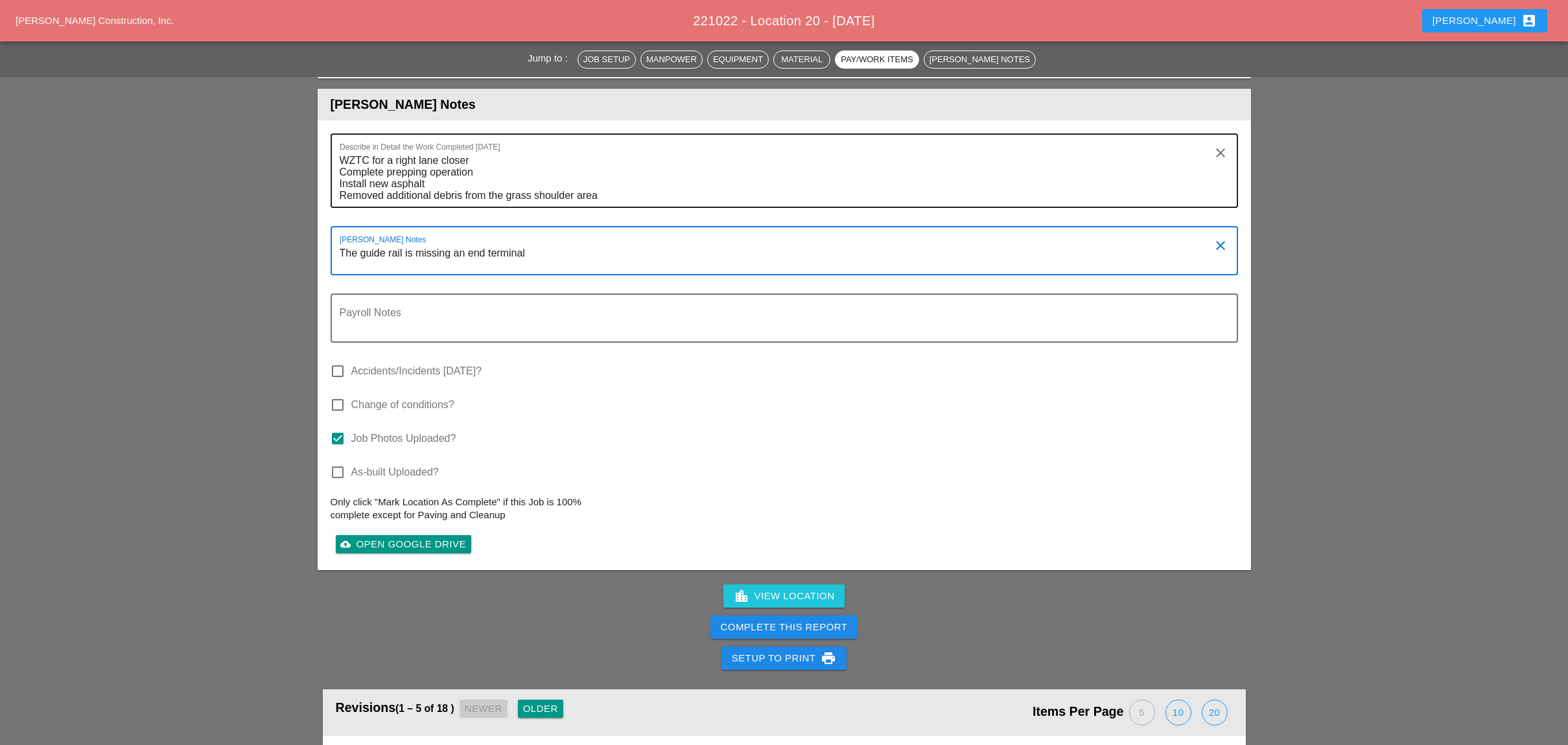
type textarea "The guide rail is missing an end terminal"
click at [630, 151] on textarea "WZTC for a right lane closer Complete prepping operation Install new asphalt Re…" at bounding box center [778, 178] width 878 height 56
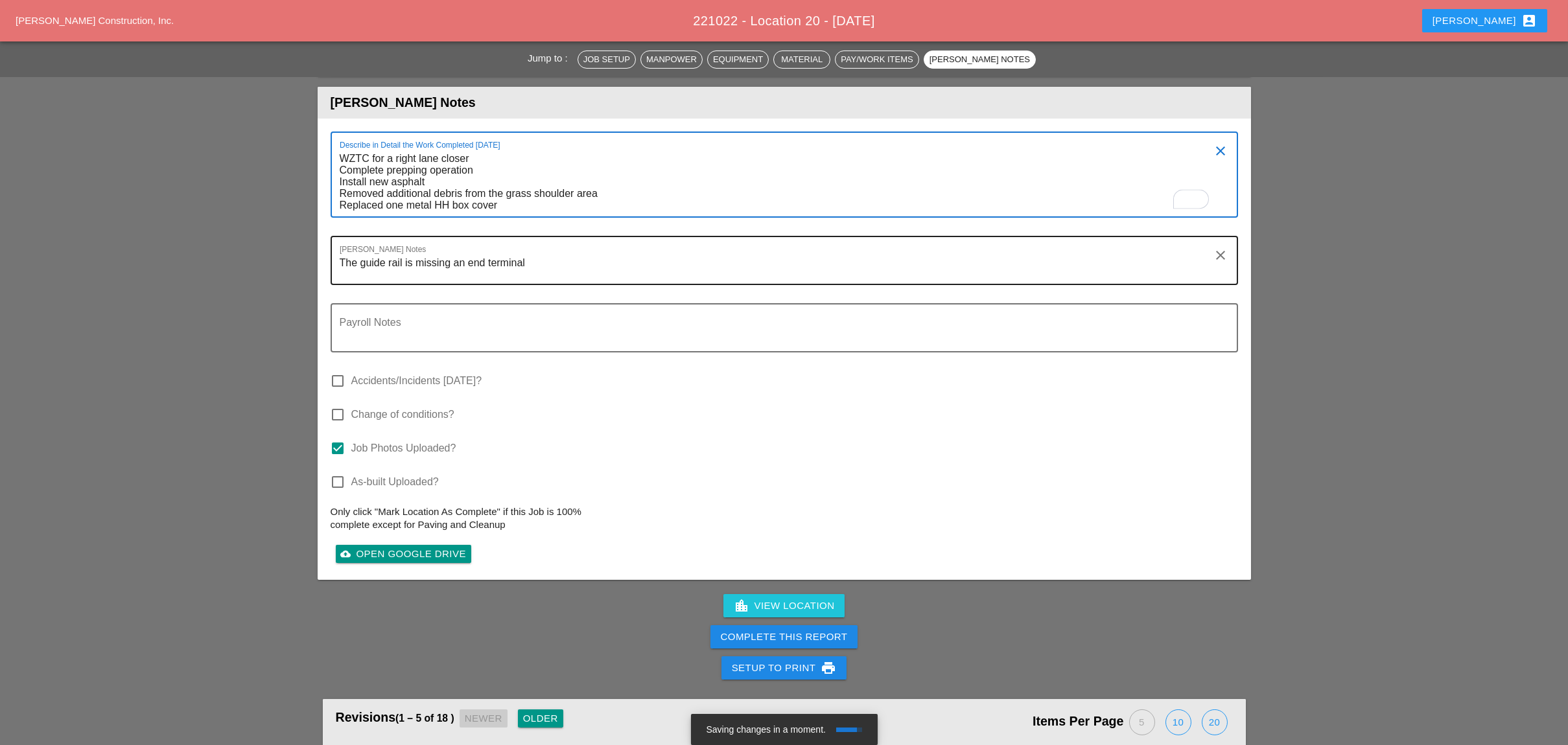
scroll to position [2332, 0]
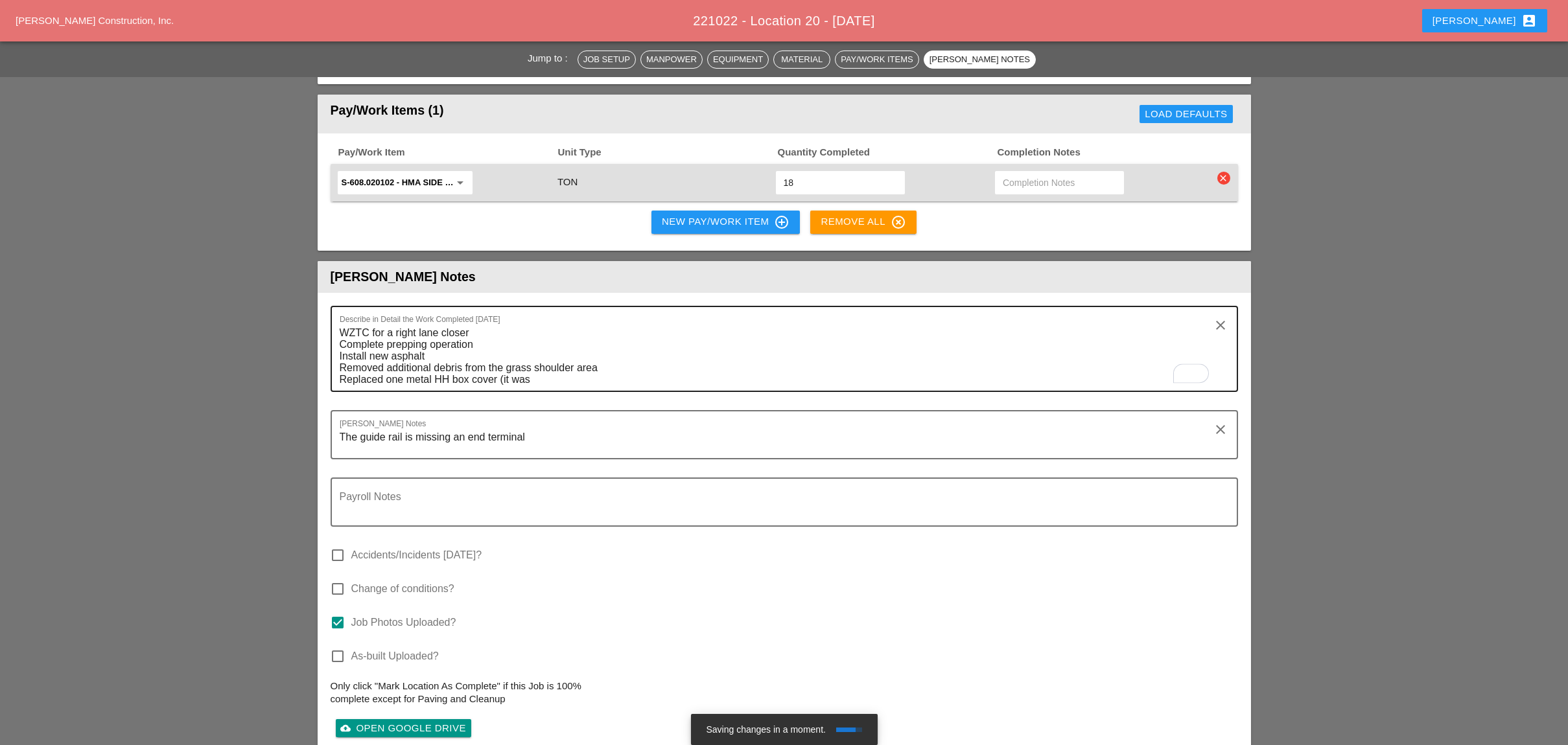
click at [554, 323] on textarea "WZTC for a right lane closer Complete prepping operation Install new asphalt Re…" at bounding box center [778, 356] width 878 height 68
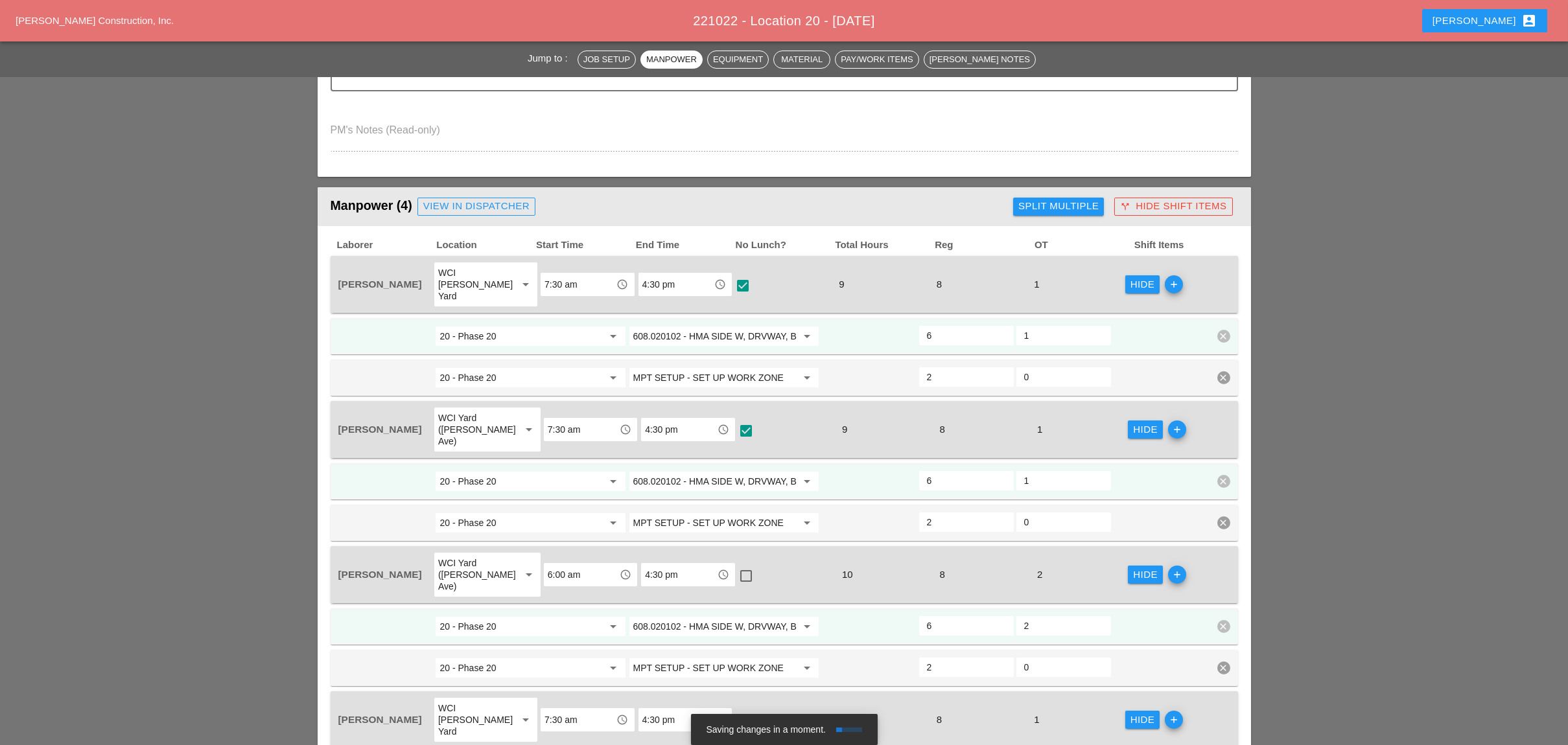
scroll to position [345, 0]
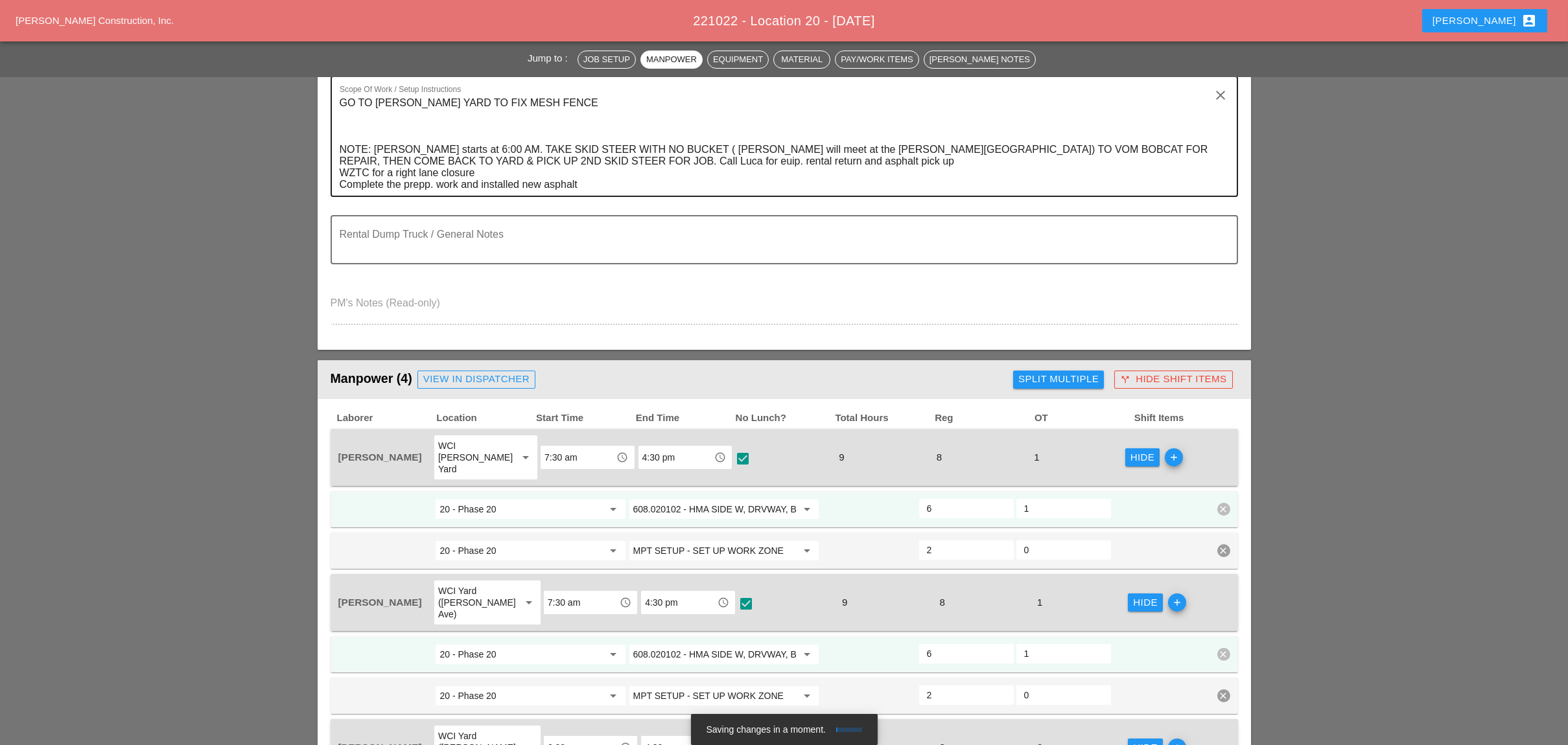
type textarea "WZTC for a right lane closer Complete prepping operation Install new asphalt Re…"
click at [406, 145] on textarea "GO TO BRUCKNER YARD TO FIX MESH FENCE NOTE: L. Ceja starts at 6:00 AM. TAKE SKI…" at bounding box center [778, 144] width 878 height 103
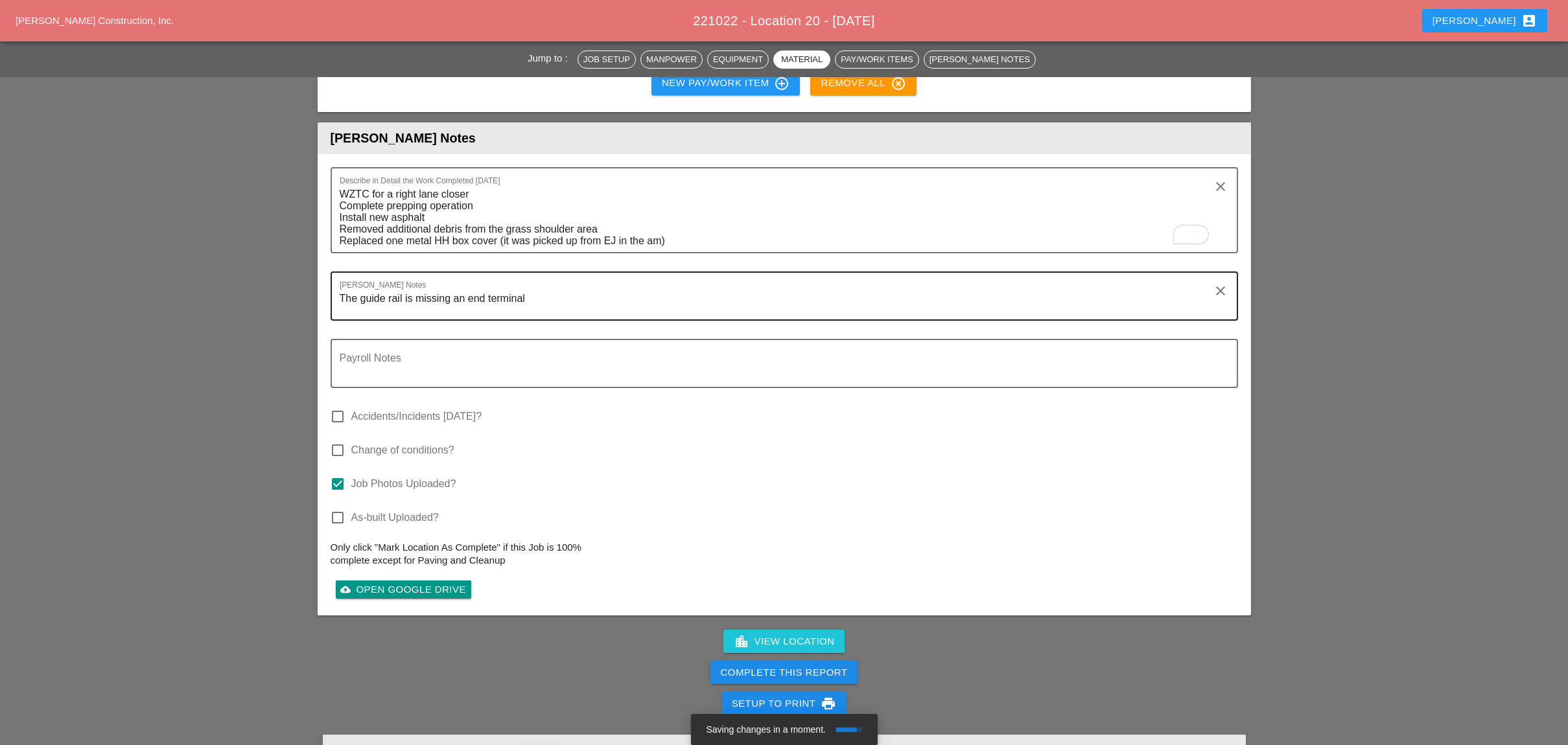
scroll to position [2504, 0]
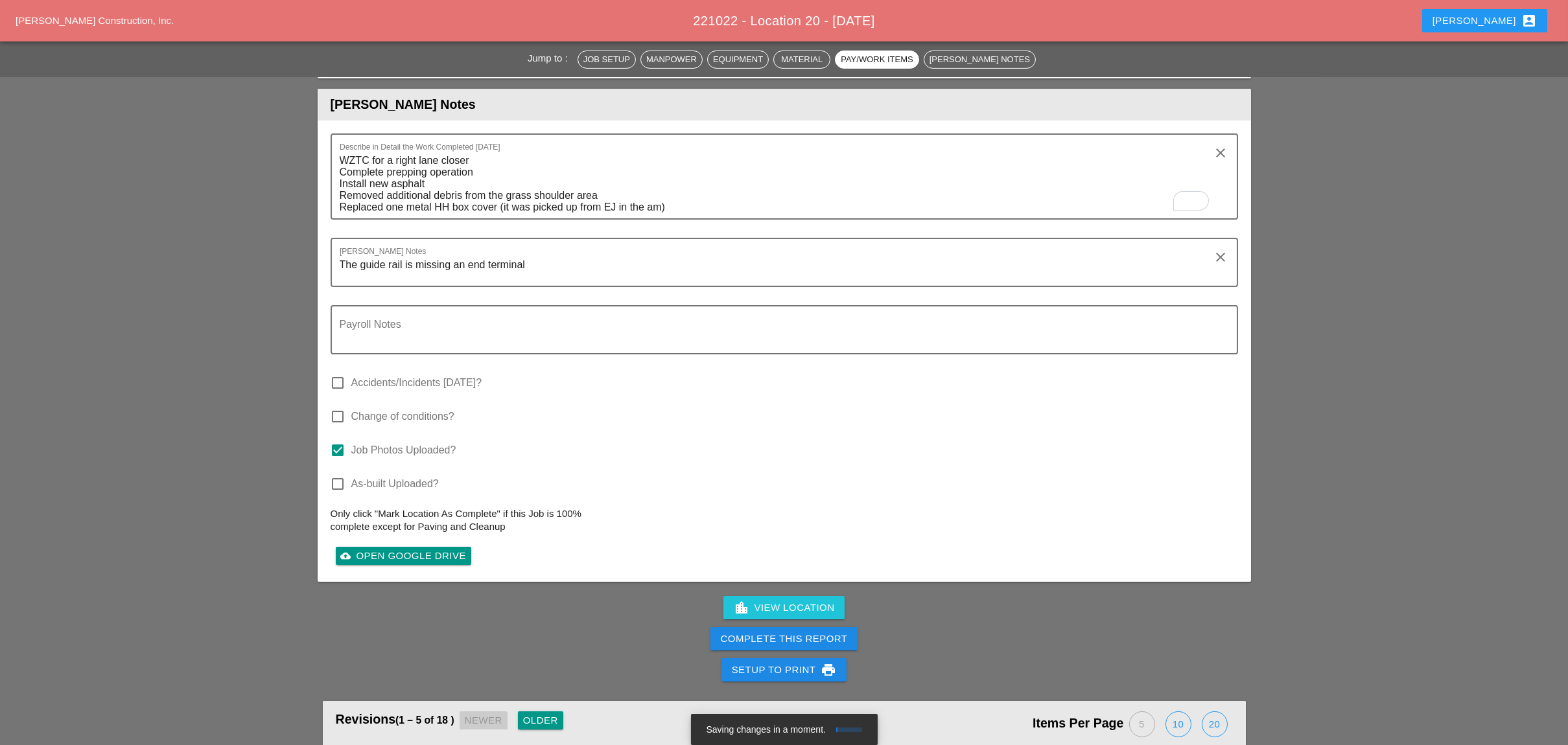
type textarea "GO TO BRUCKNER YARD TO FIX MESH FENCE NOTE: Simon starts at 6:00 AM. TAKE SKID …"
click at [788, 631] on div "Complete This Report" at bounding box center [784, 639] width 127 height 15
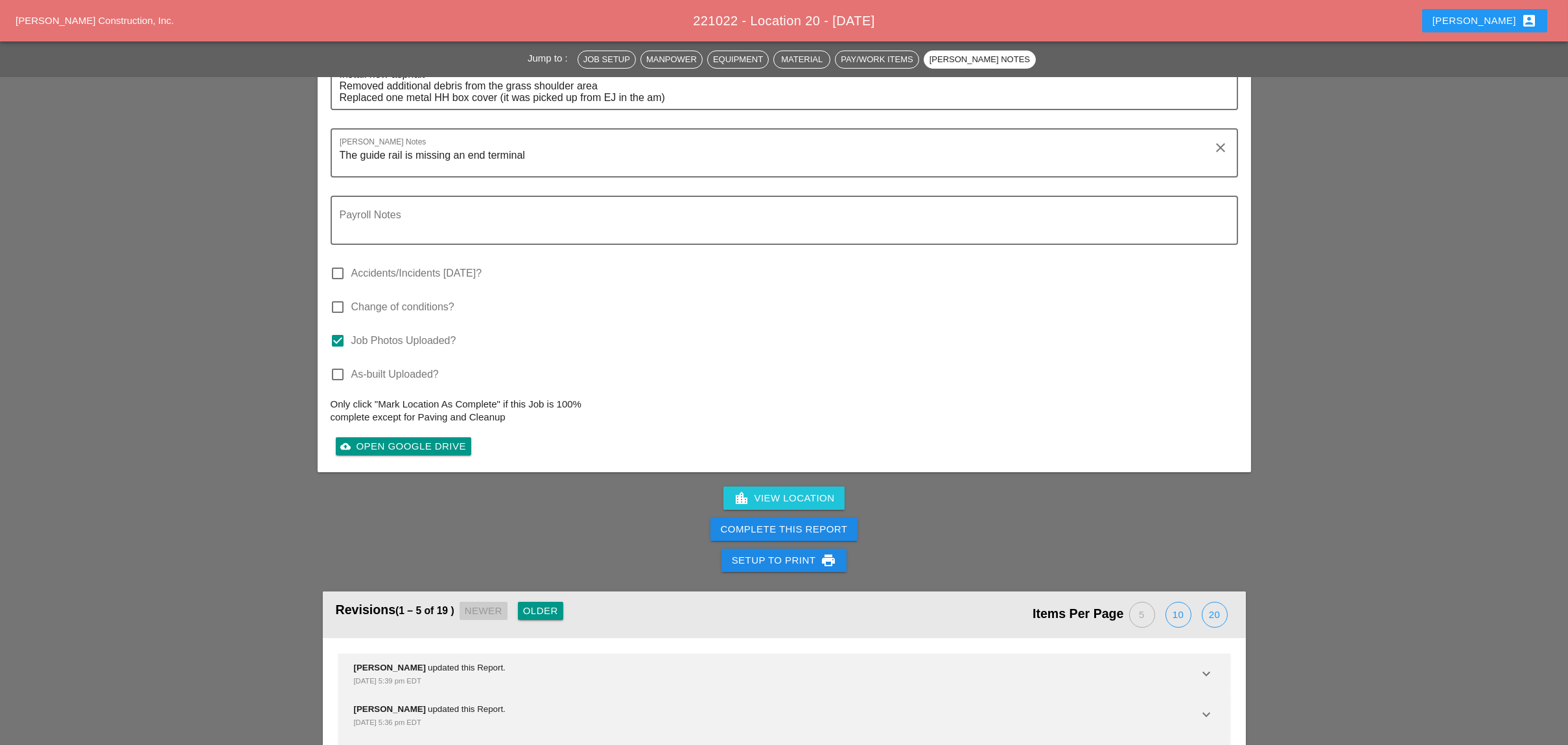
scroll to position [2147, 0]
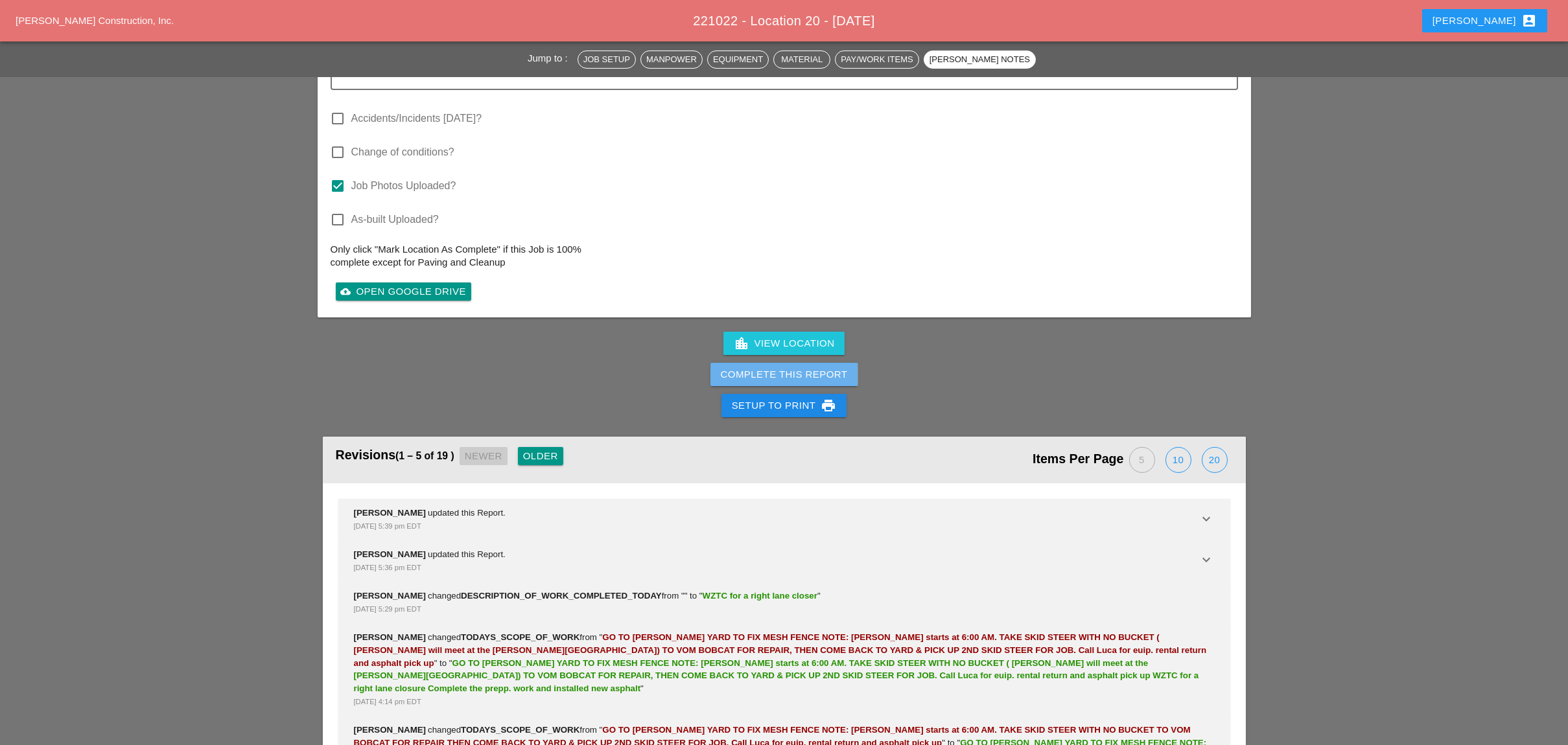
drag, startPoint x: 816, startPoint y: 300, endPoint x: 936, endPoint y: 93, distance: 239.3
click at [817, 367] on div "Complete This Report" at bounding box center [784, 374] width 127 height 15
click at [812, 367] on div "Complete This Report" at bounding box center [784, 374] width 127 height 15
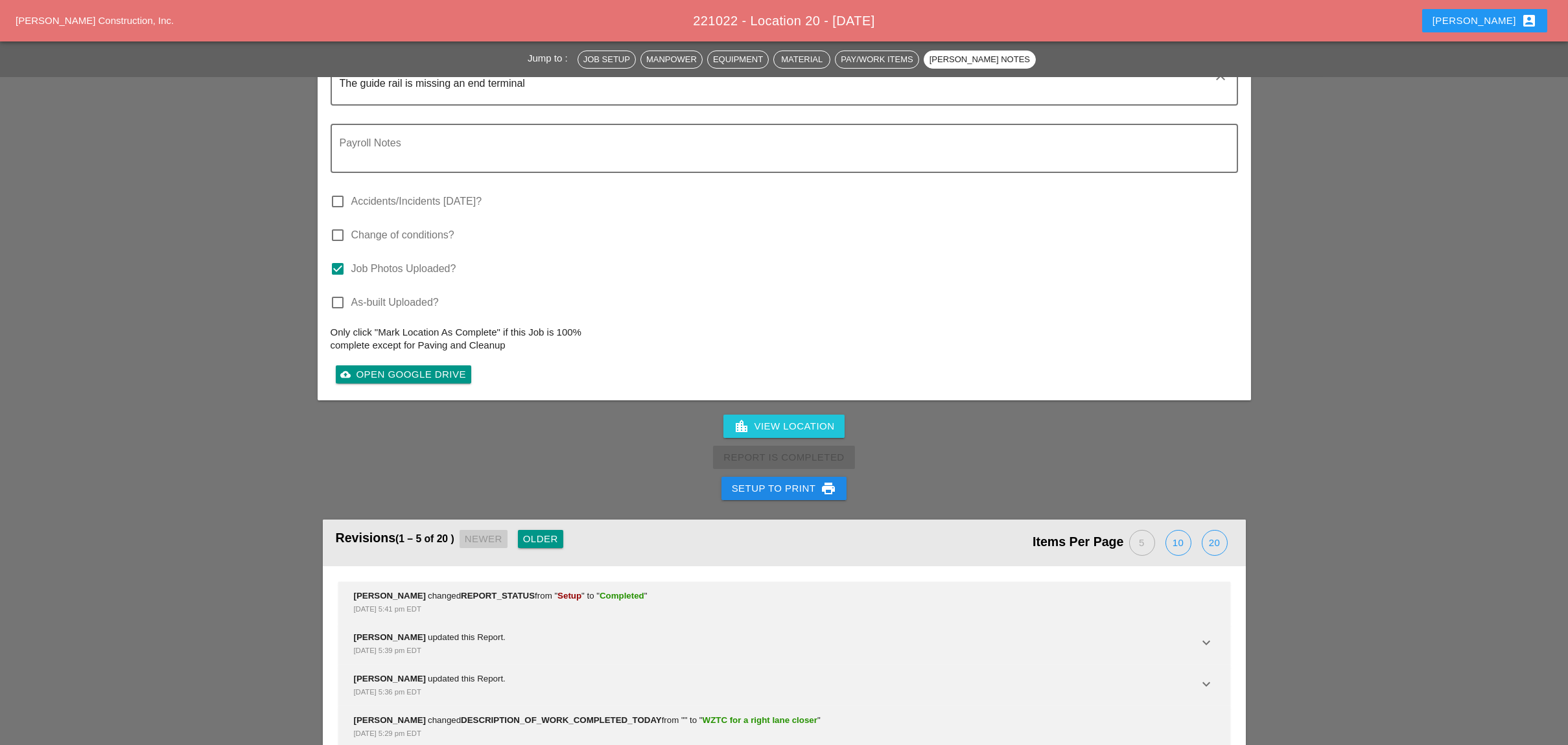
scroll to position [2021, 0]
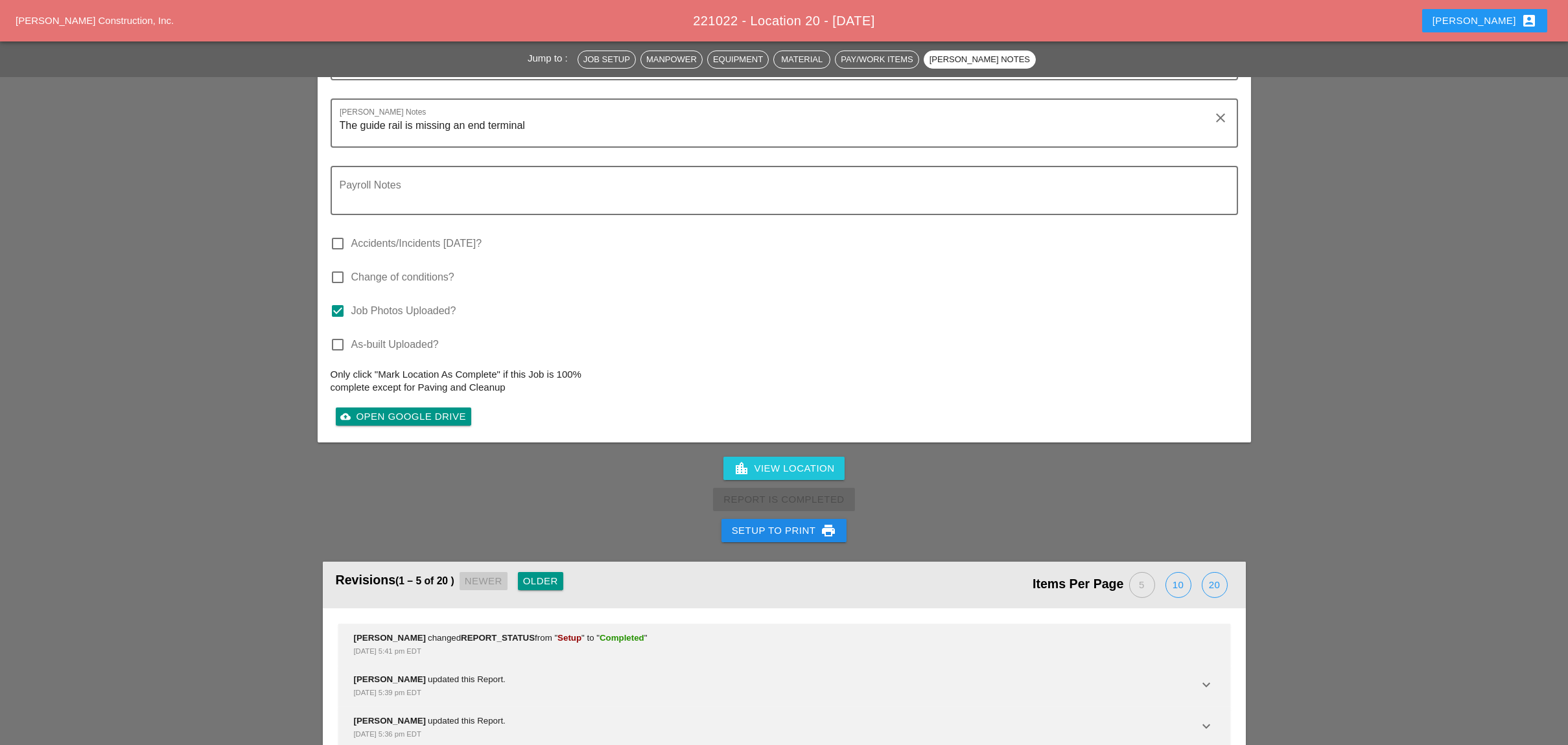
click at [877, 334] on div "check_box_outline_blank As-built Uploaded?" at bounding box center [784, 351] width 907 height 34
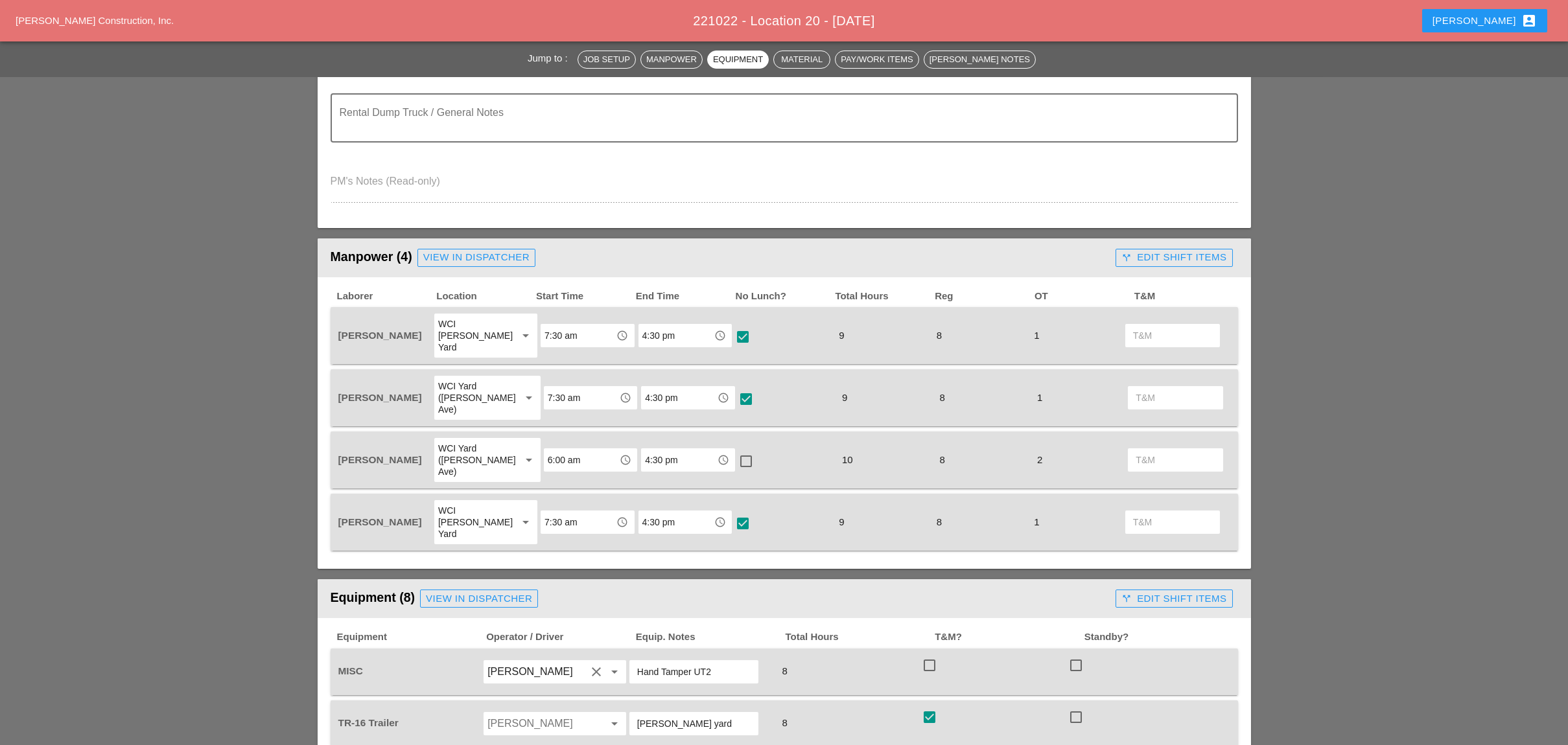
scroll to position [0, 0]
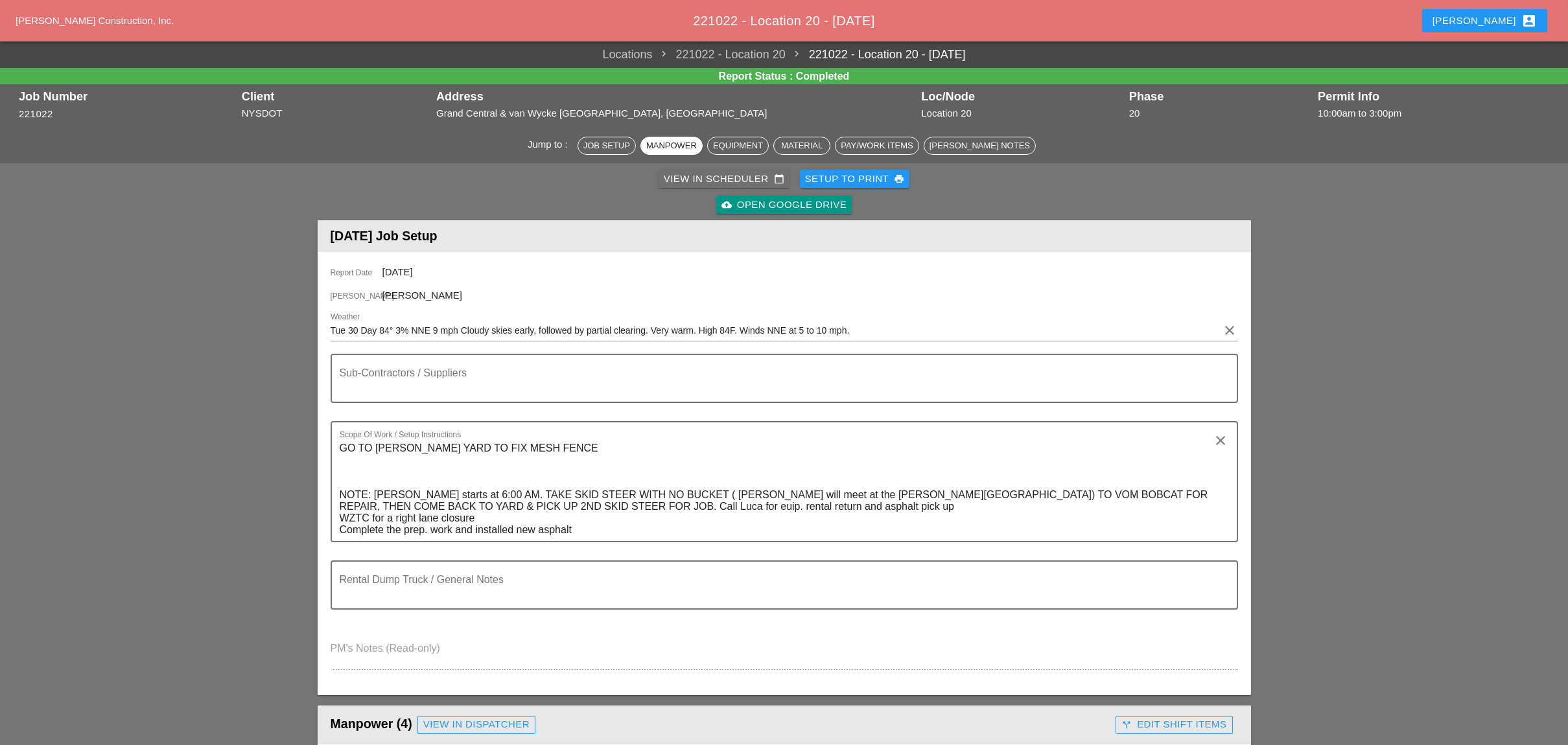
click at [732, 172] on div "View in Scheduler calendar_today" at bounding box center [724, 179] width 121 height 15
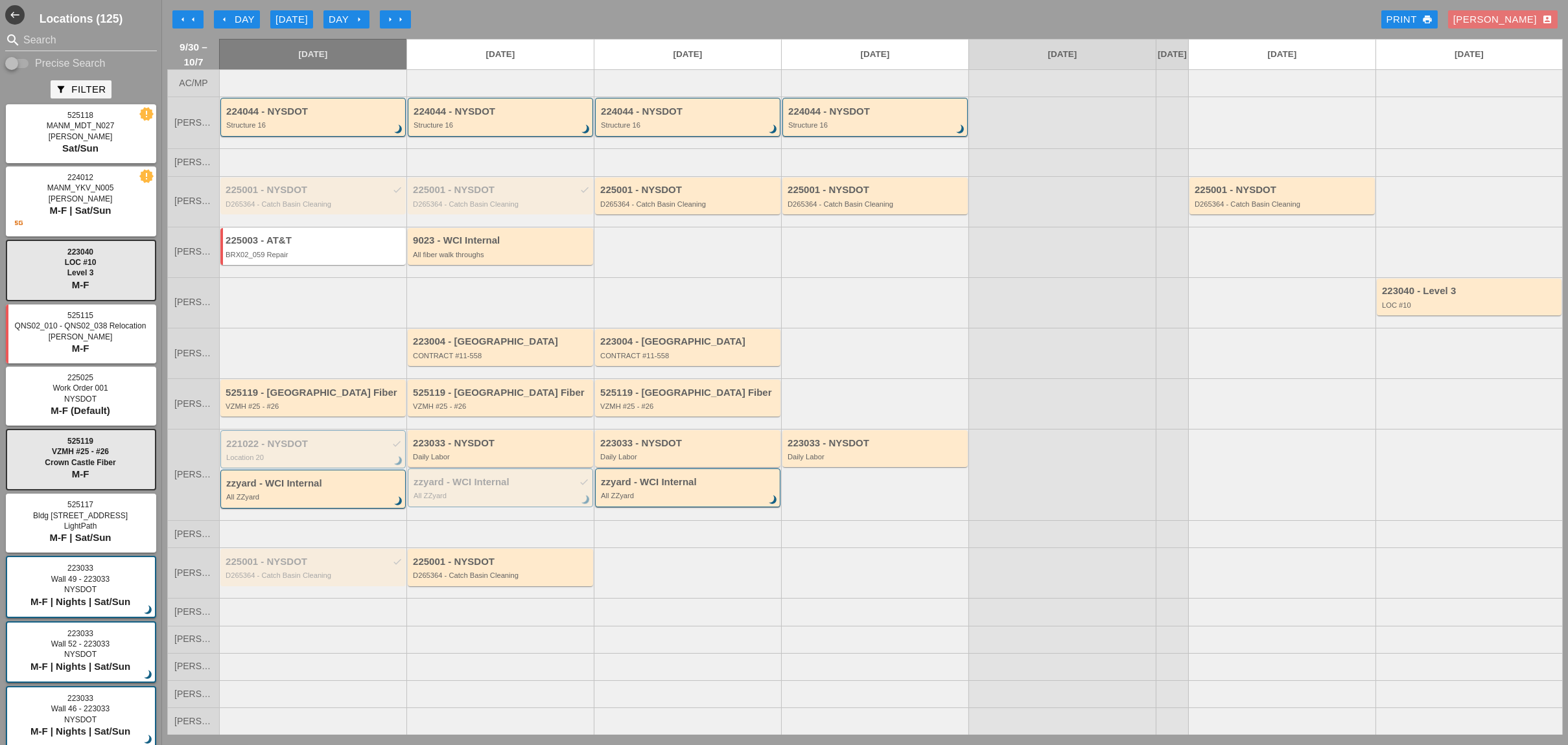
click at [293, 20] on div "[DATE]" at bounding box center [292, 19] width 32 height 15
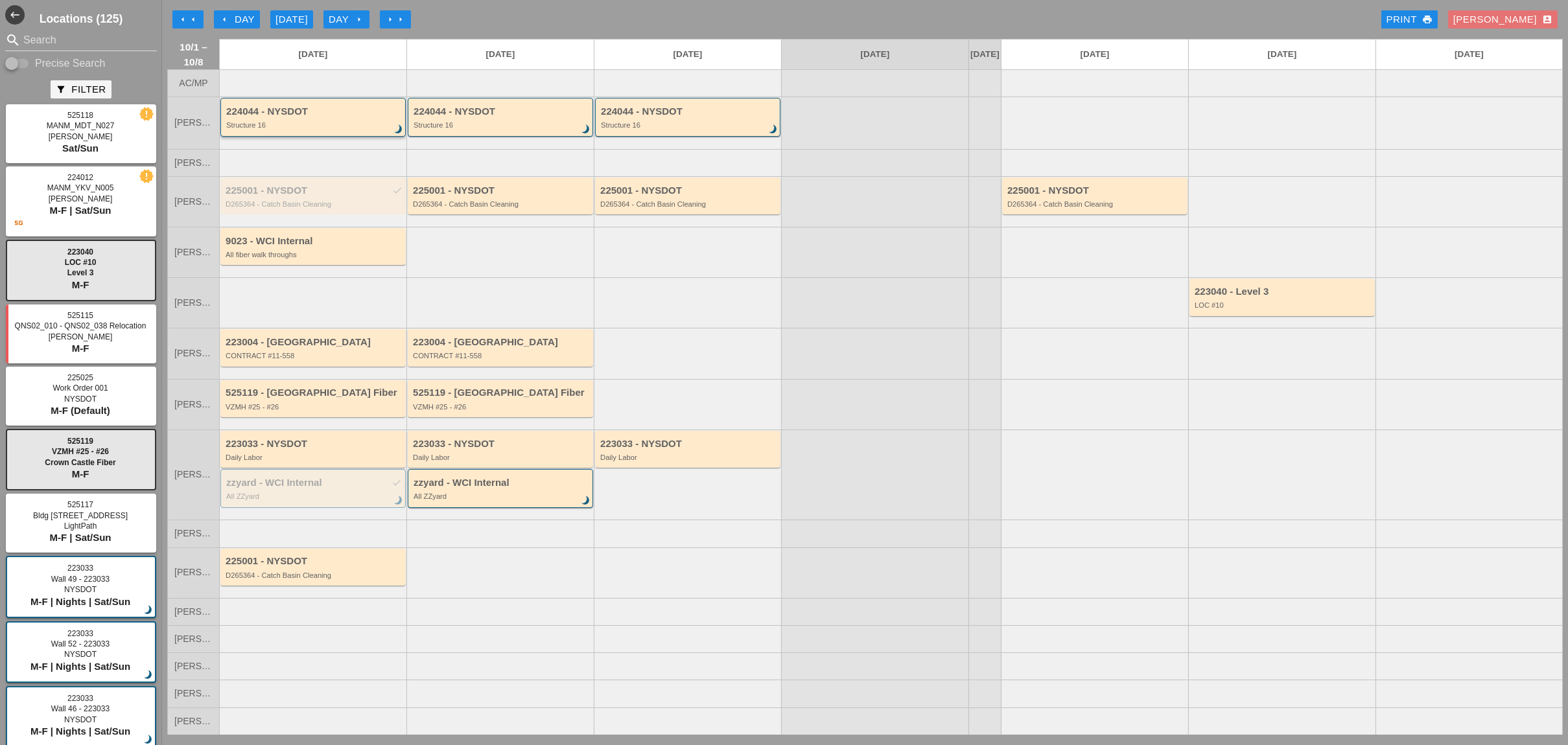
click at [307, 117] on div "224044 - NYSDOT" at bounding box center [314, 112] width 175 height 11
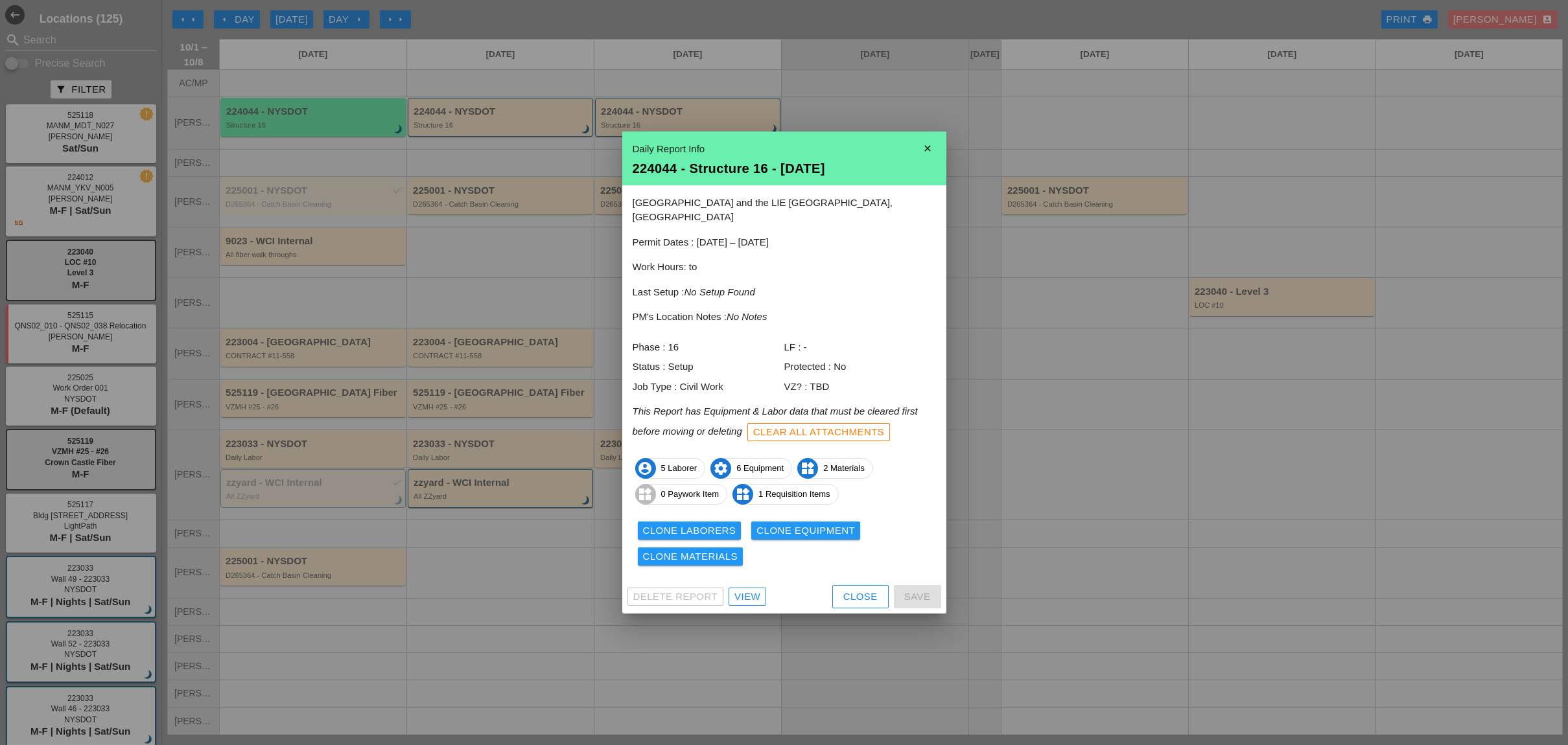
click at [754, 589] on div "View" at bounding box center [747, 596] width 26 height 15
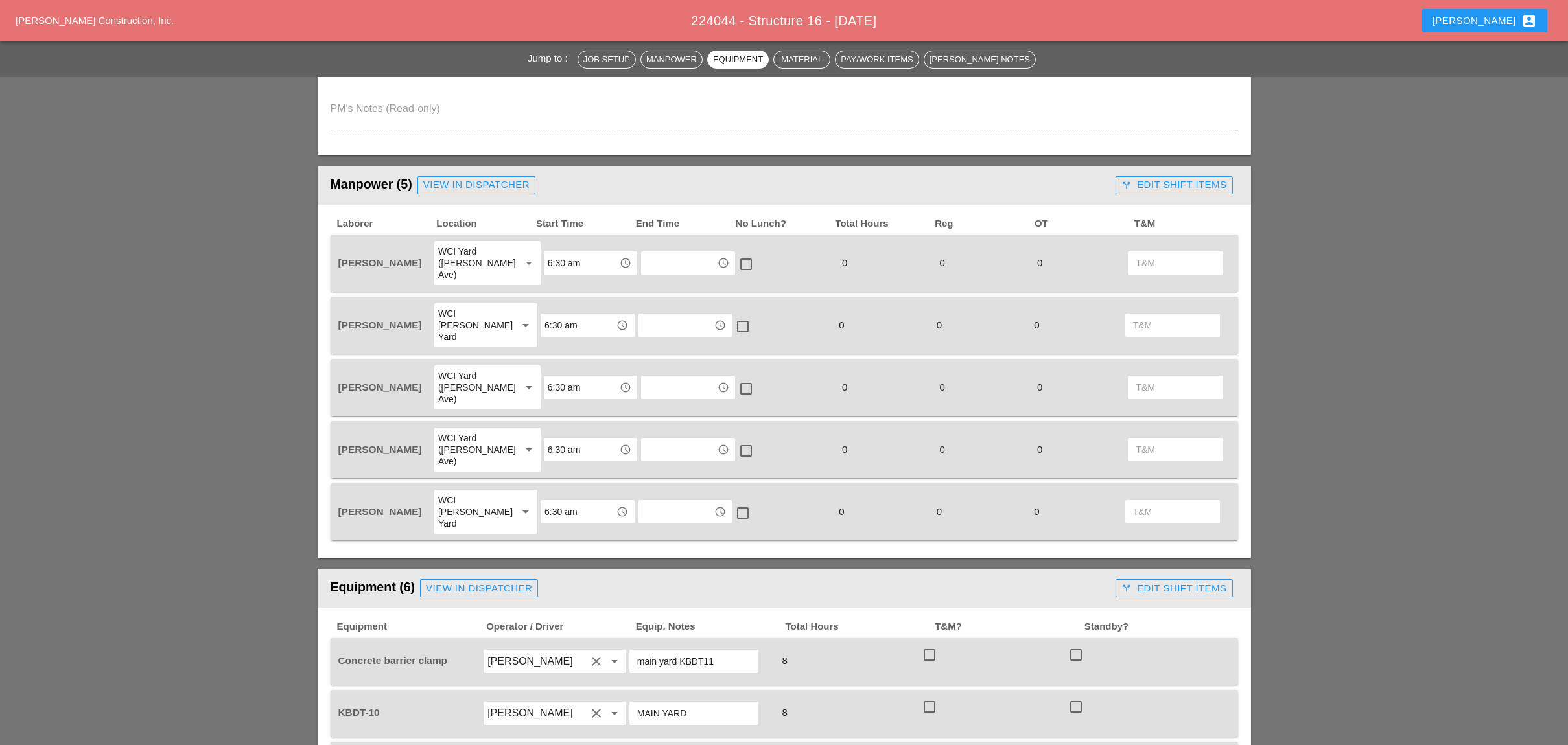
scroll to position [432, 0]
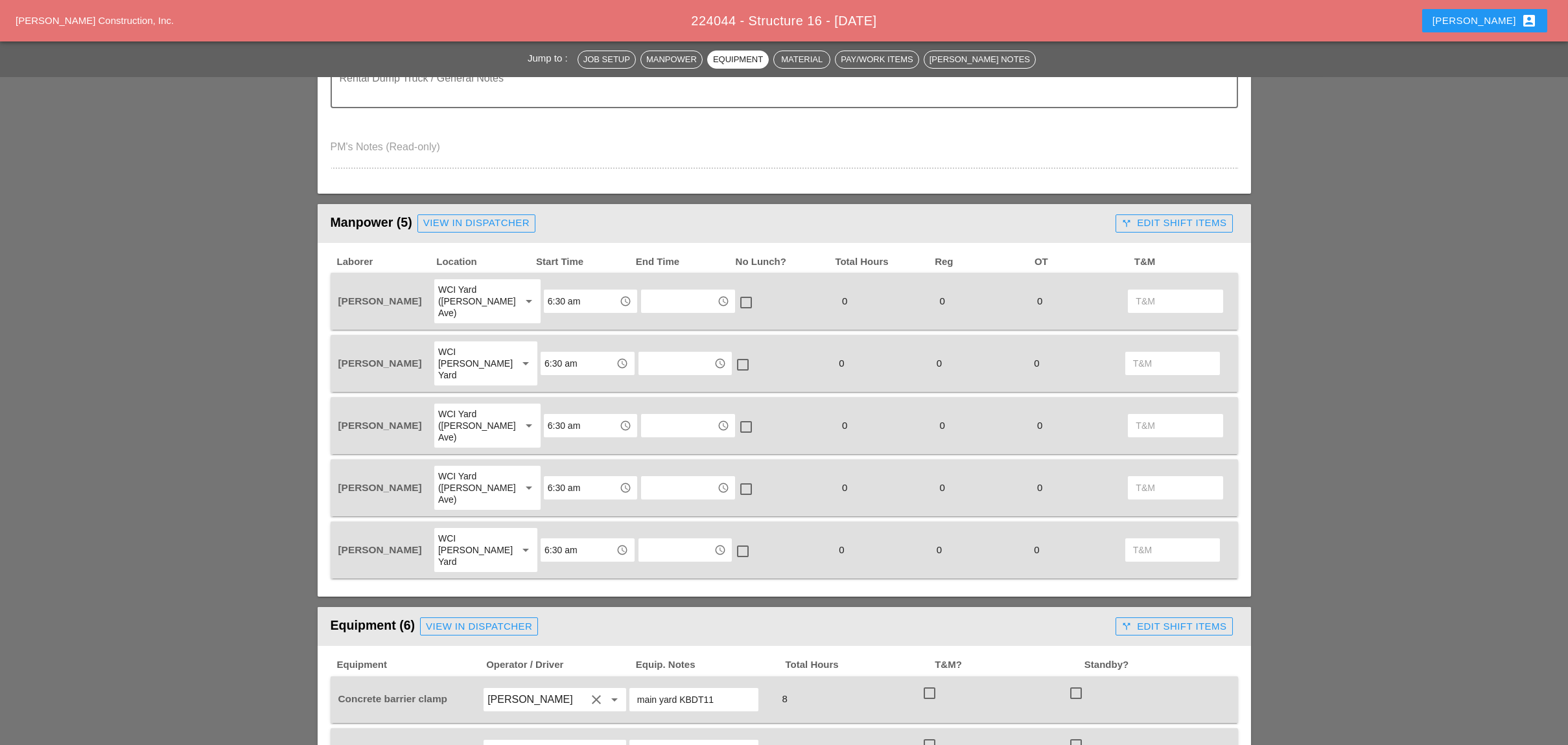
click at [1188, 215] on div "call_split Edit Shift Items" at bounding box center [1174, 223] width 105 height 15
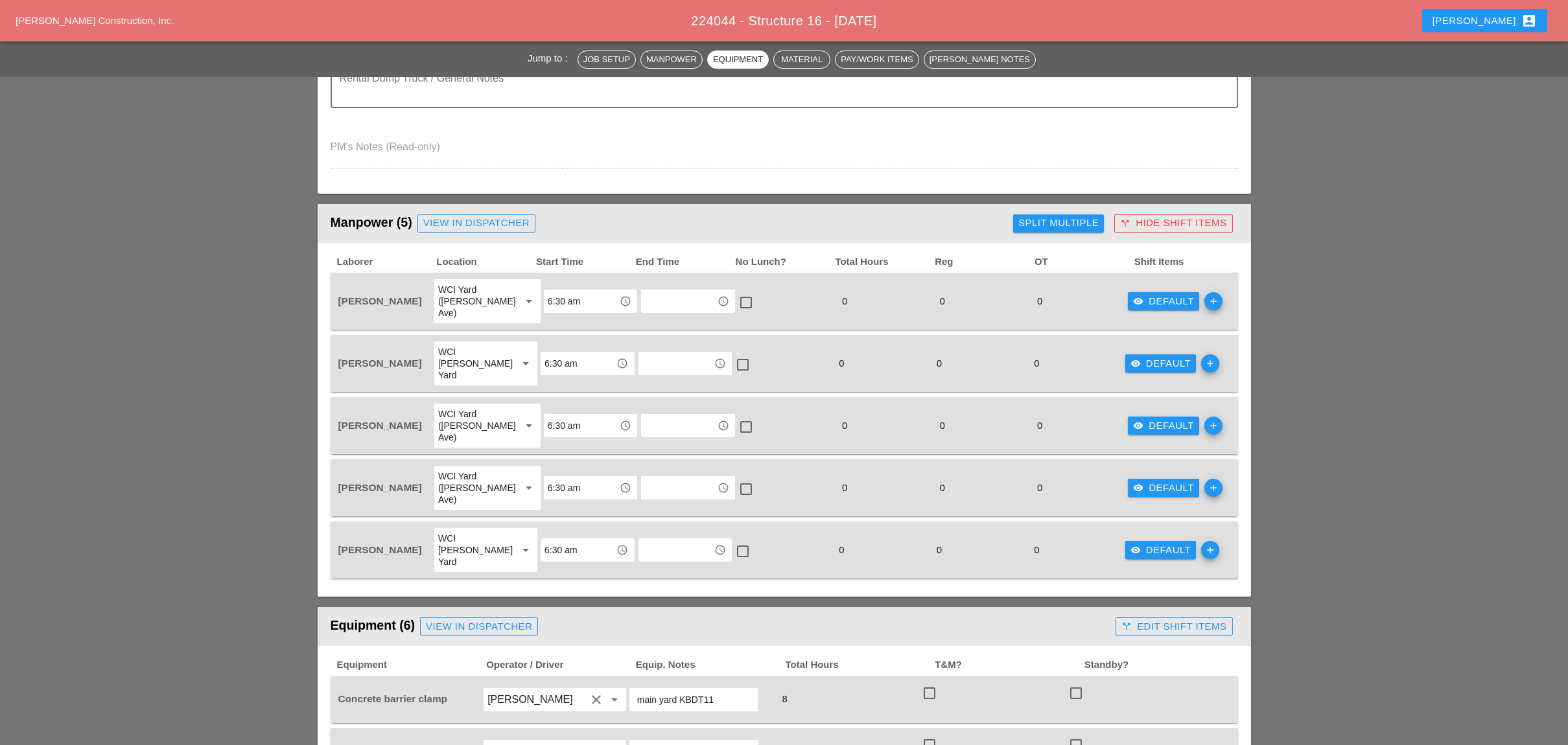
click at [1076, 219] on div "Split Multiple" at bounding box center [1058, 223] width 81 height 15
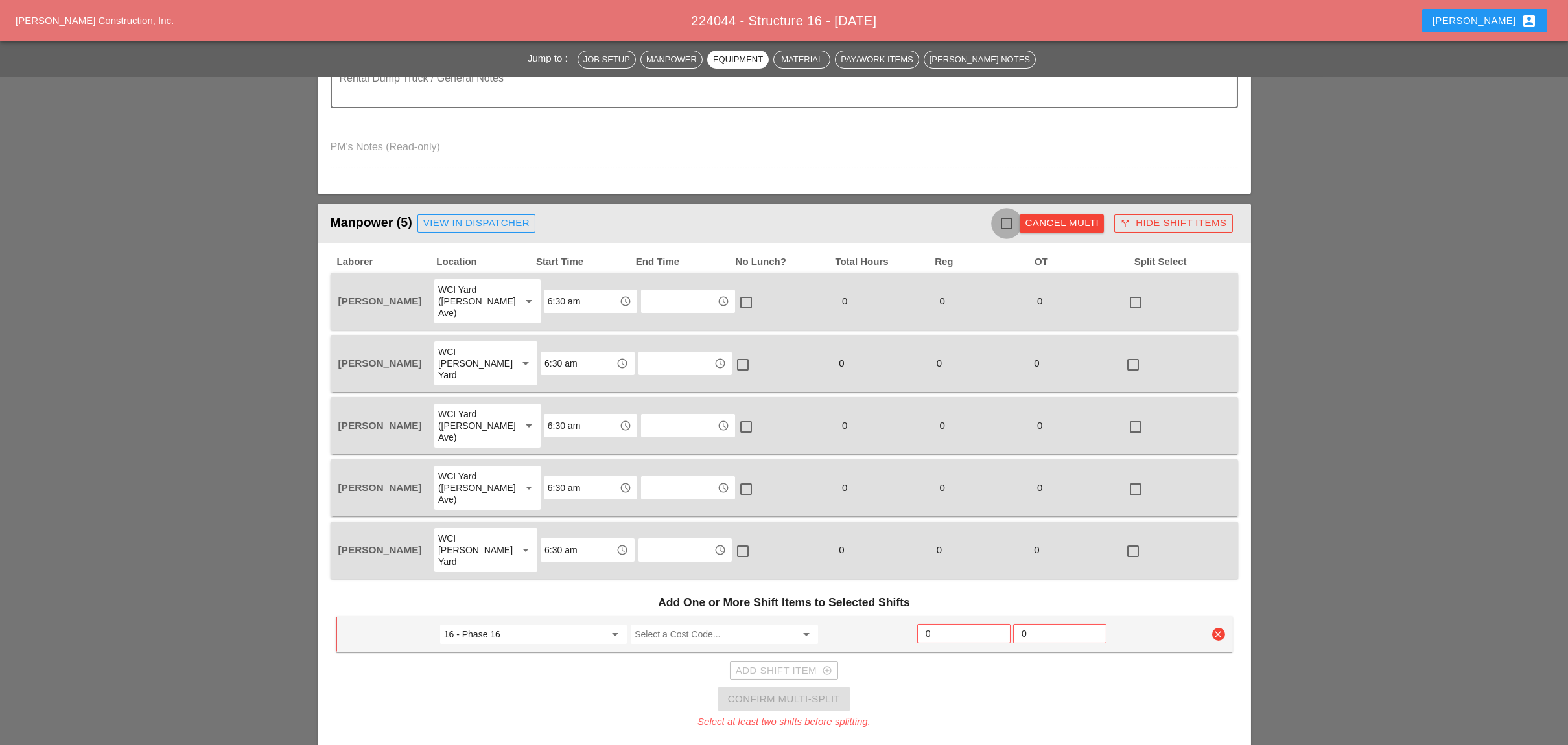
click at [1007, 215] on div at bounding box center [1006, 223] width 22 height 22
checkbox input "true"
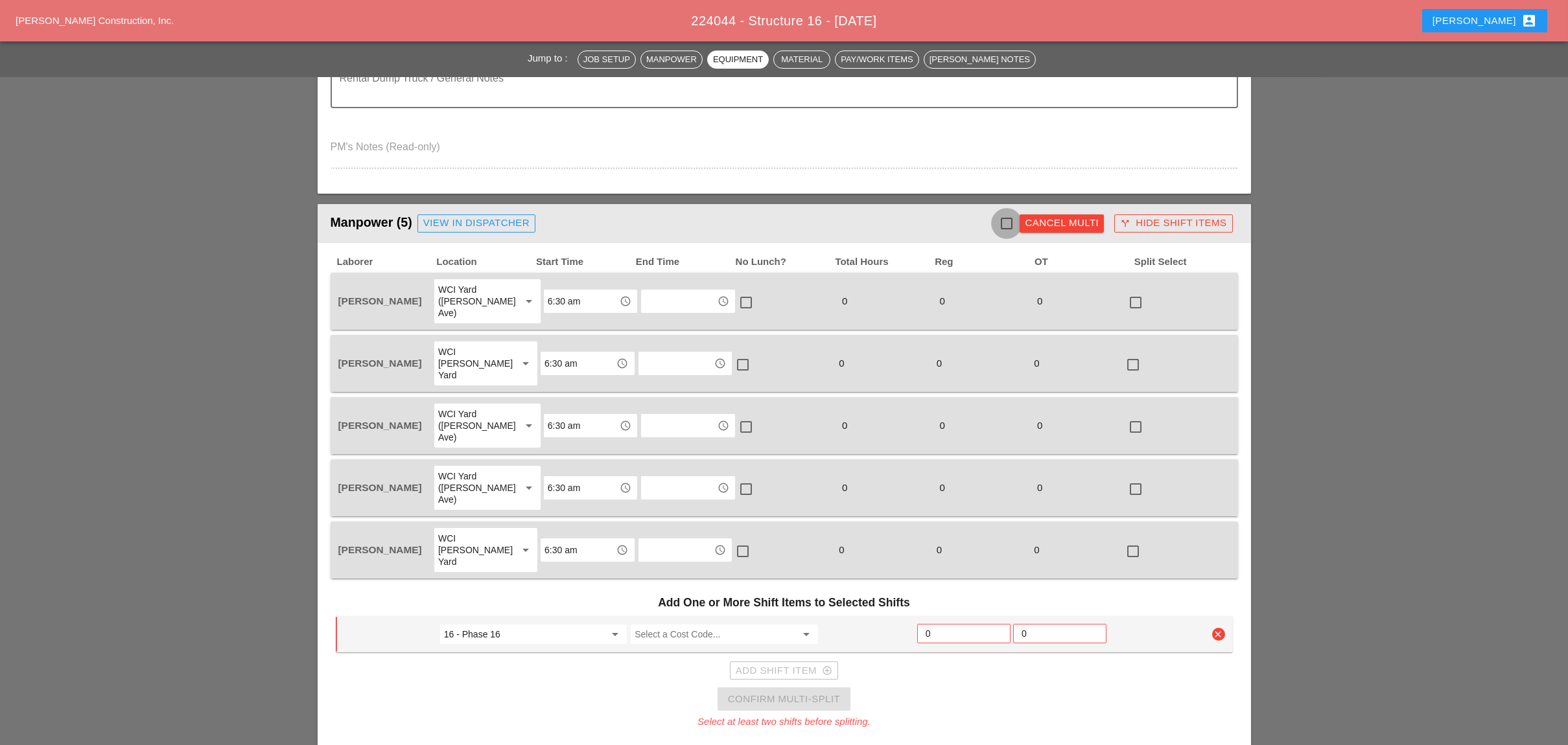
checkbox input "true"
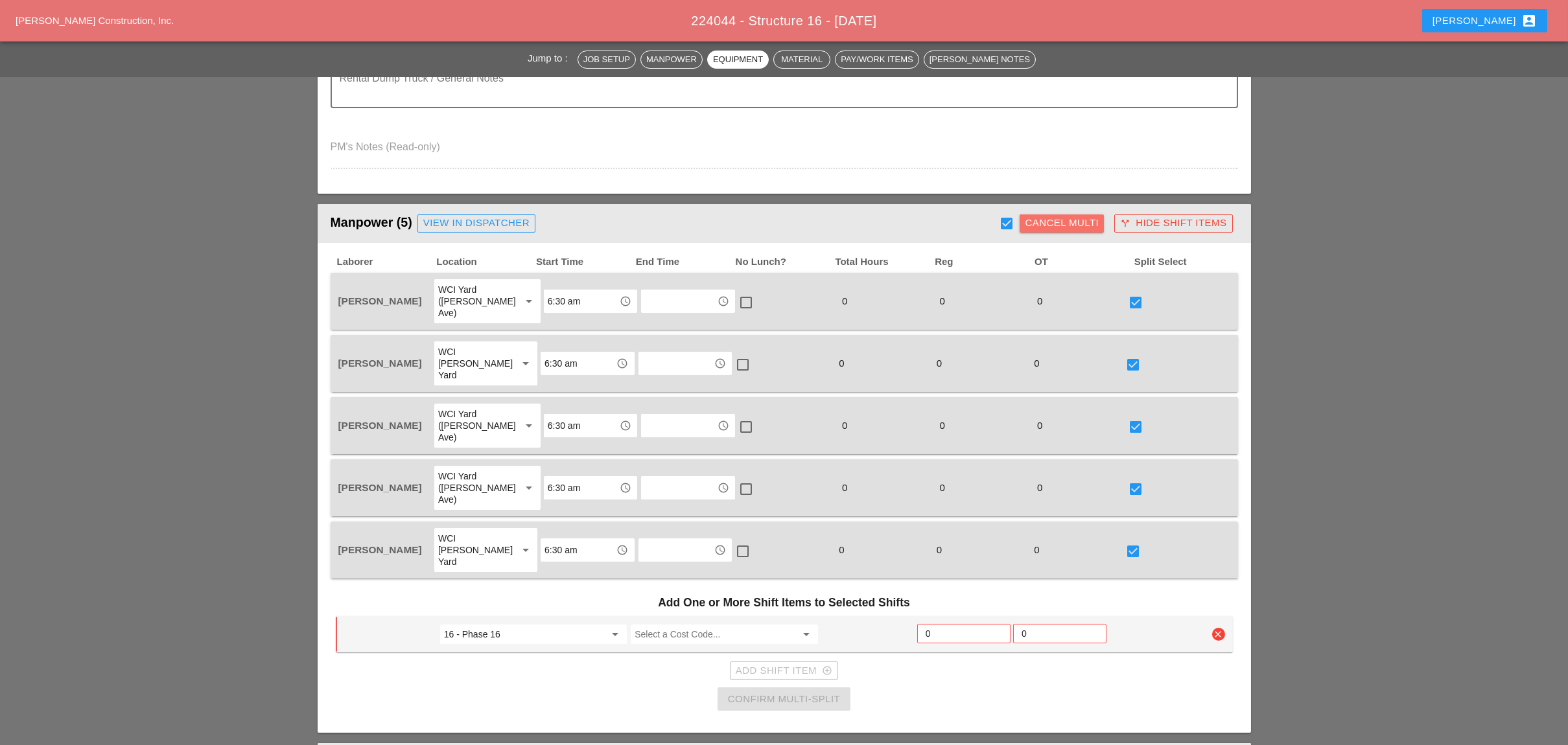
click at [1075, 220] on div "Cancel Multi" at bounding box center [1062, 223] width 74 height 15
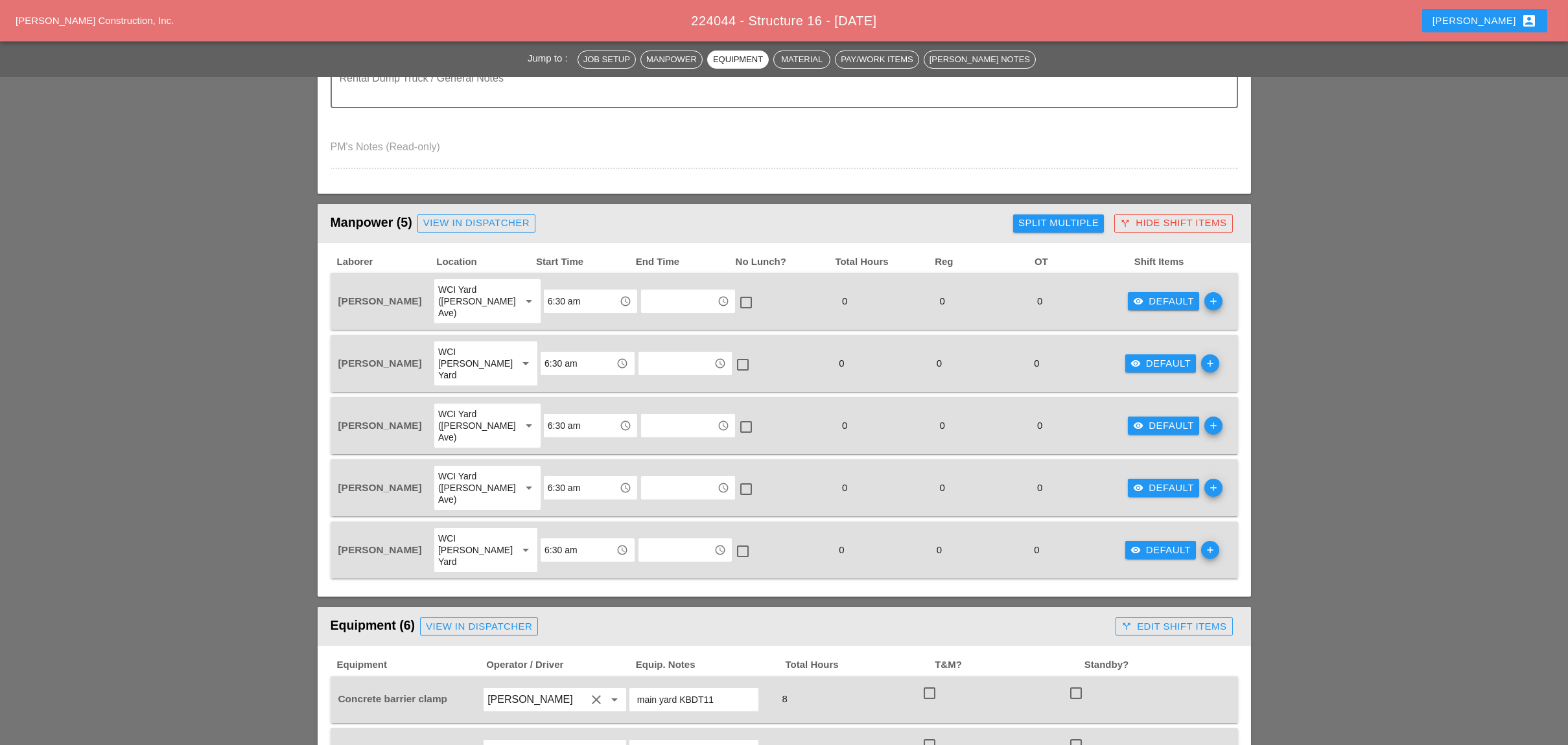
click at [1145, 294] on div "visibility Default" at bounding box center [1164, 301] width 61 height 15
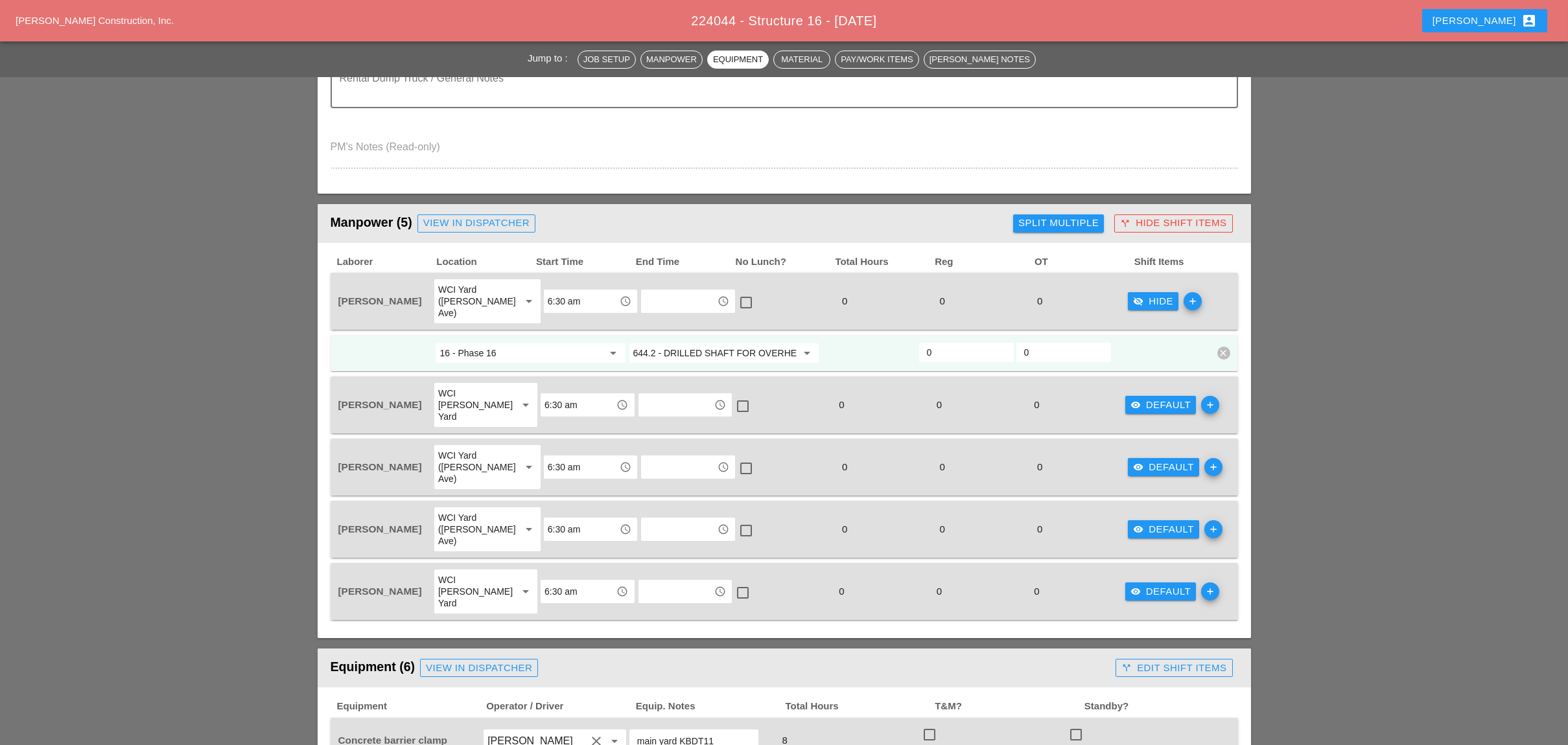
click at [1057, 218] on div "Split Multiple" at bounding box center [1058, 223] width 81 height 15
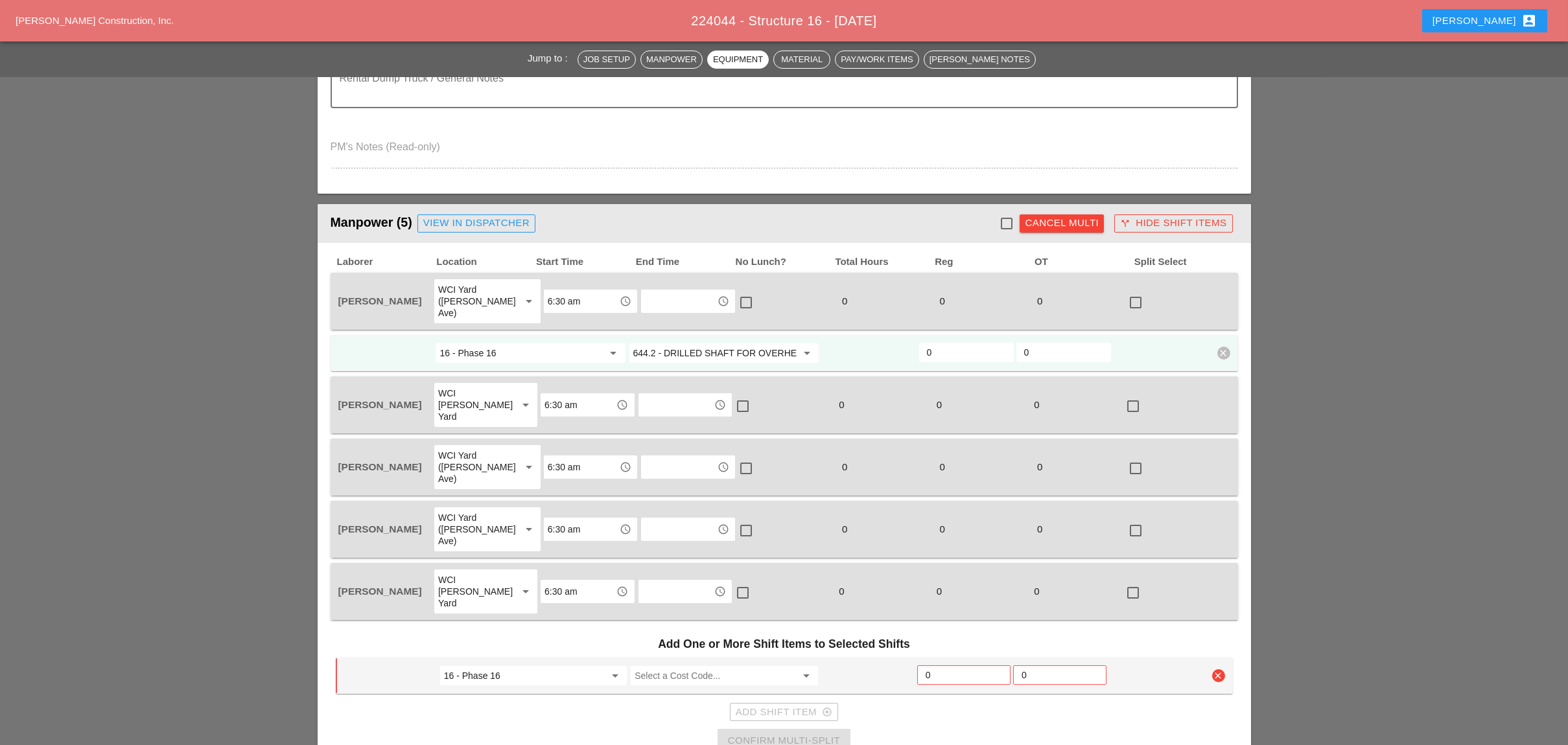
click at [1006, 215] on div at bounding box center [1006, 223] width 22 height 22
checkbox input "true"
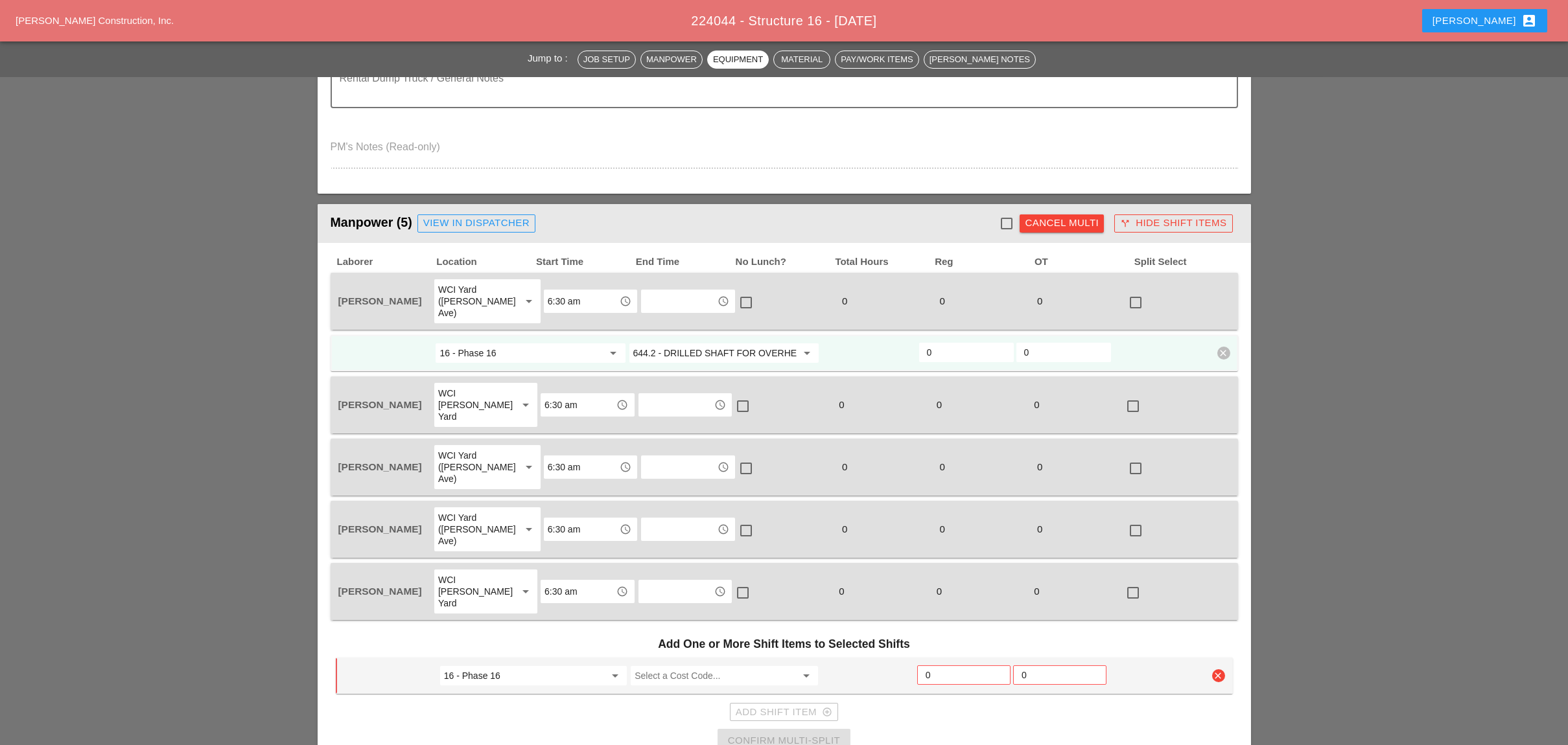
checkbox input "true"
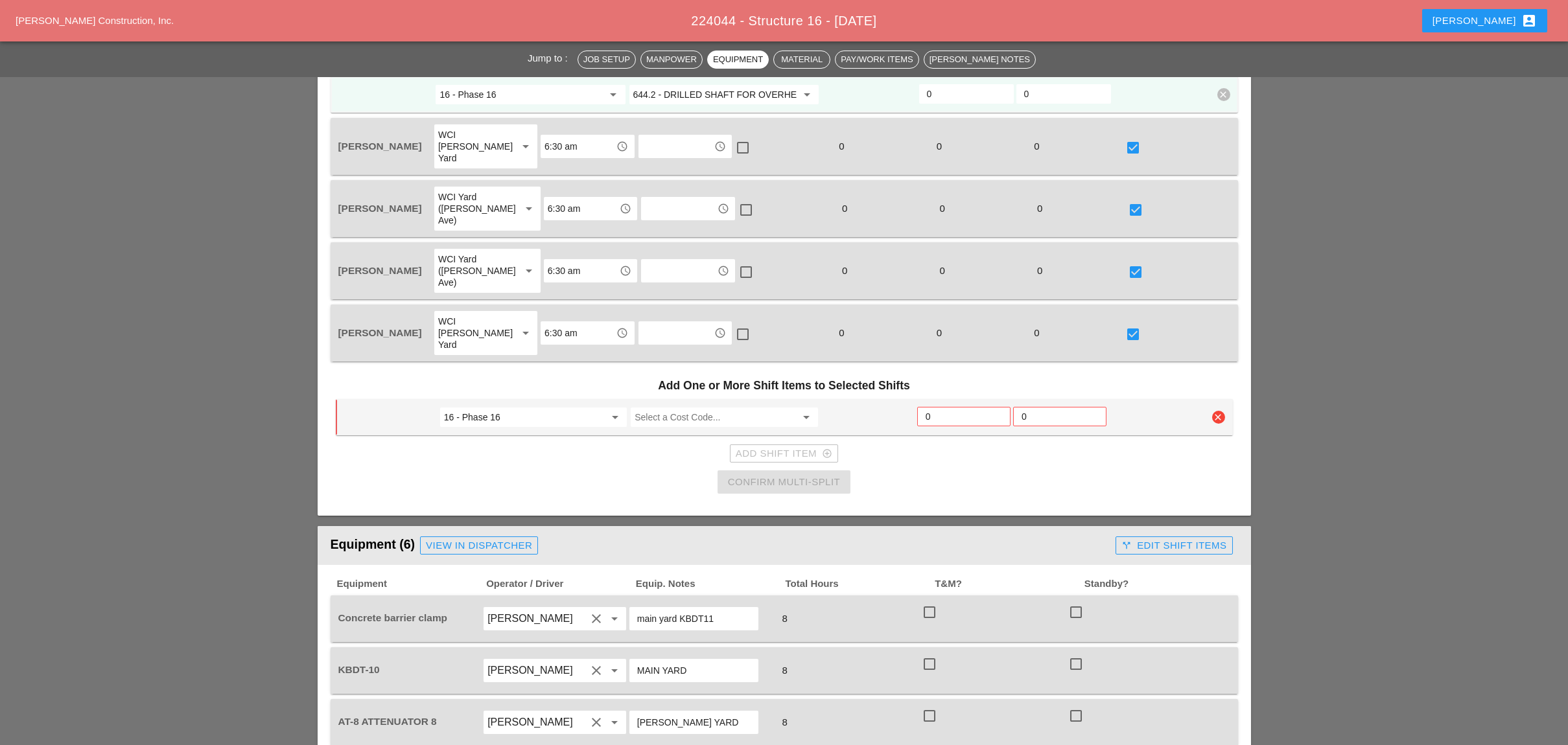
scroll to position [777, 0]
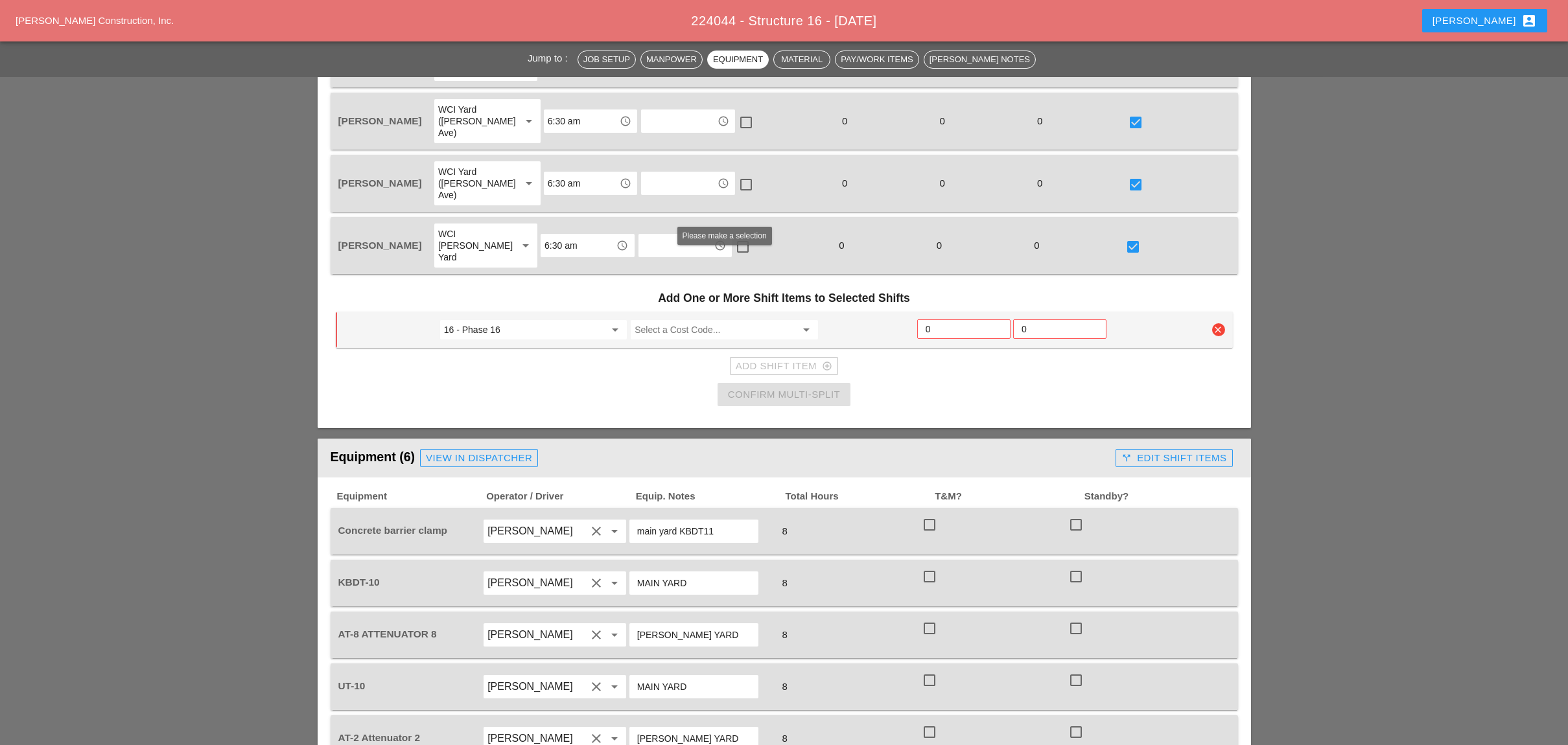
click at [702, 319] on input "Select a Cost Code..." at bounding box center [715, 330] width 161 height 21
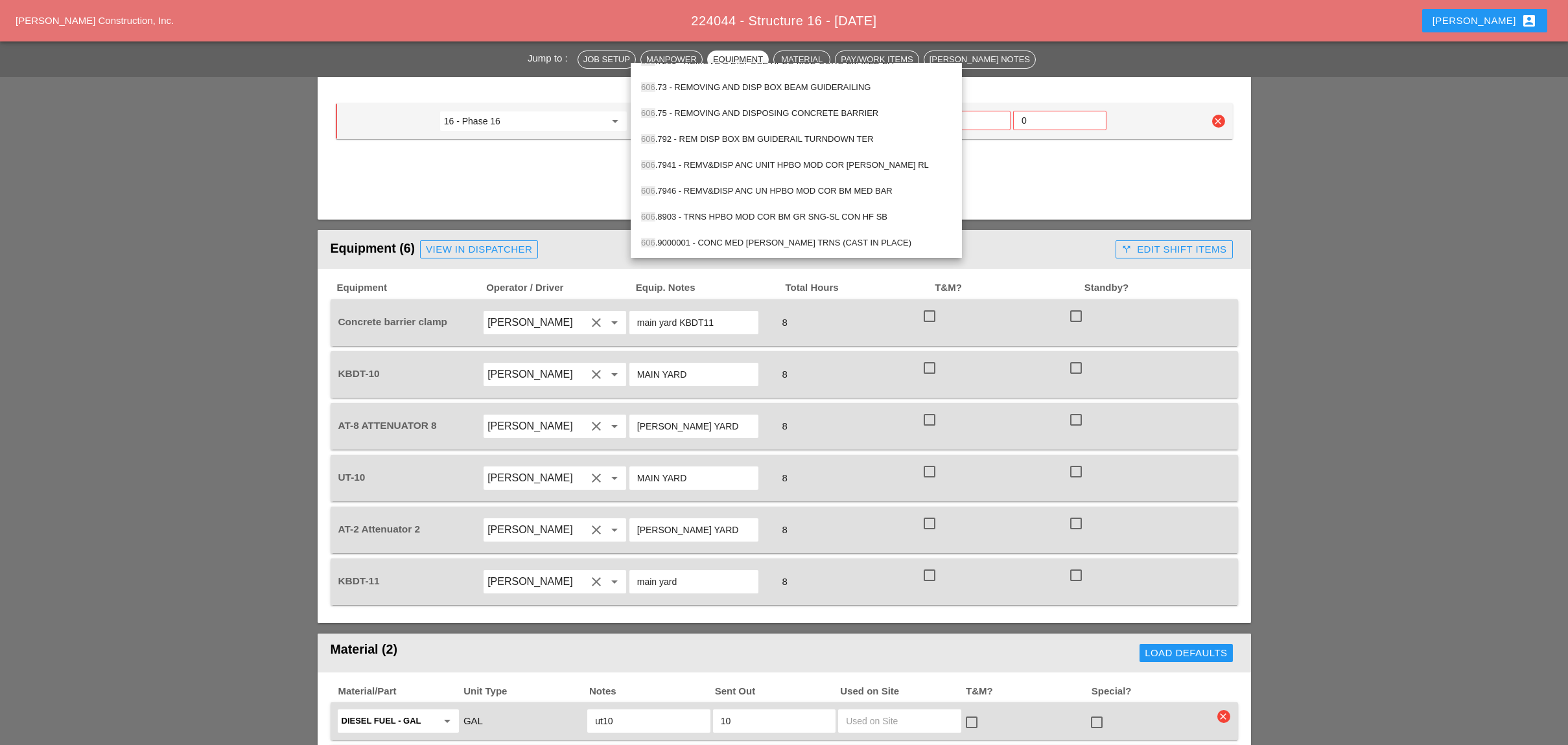
scroll to position [1123, 0]
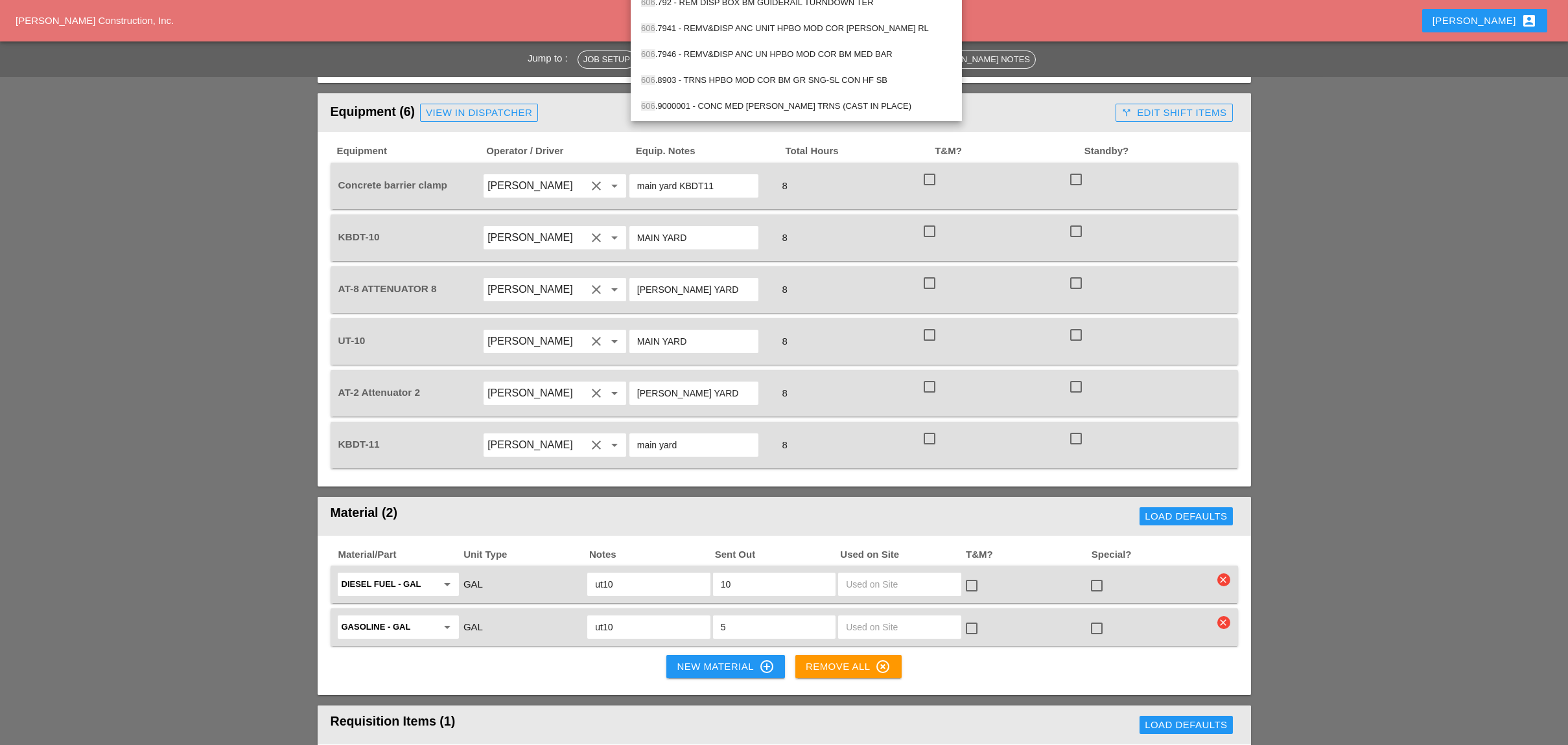
click at [790, 104] on div "606 .9000001 - CONC MED BARR TRNS (CAST IN PLACE)" at bounding box center [796, 106] width 310 height 16
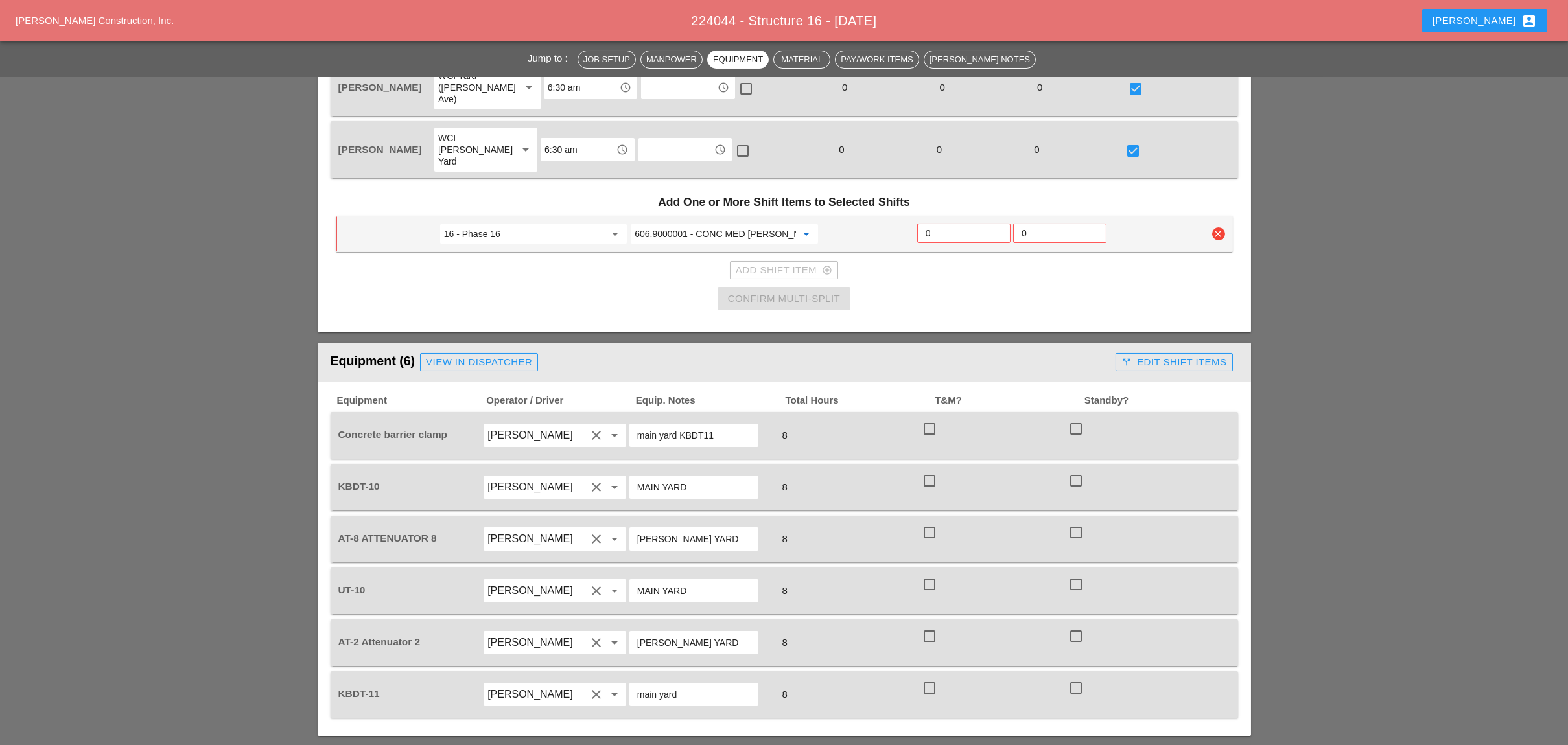
scroll to position [777, 0]
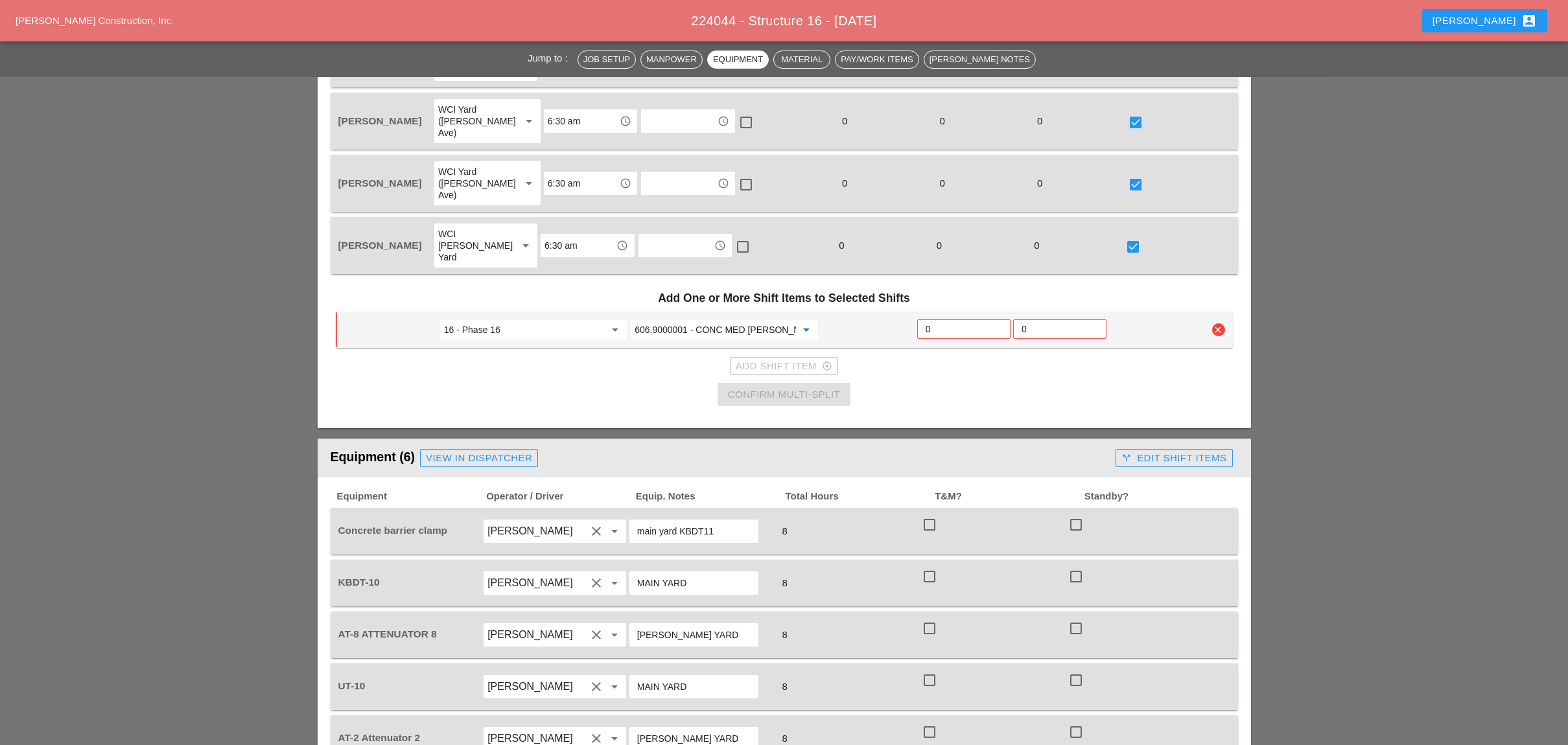
type input "606.9000001 - CONC MED BARR TRNS (CAST IN PLACE)"
click at [937, 319] on input "0" at bounding box center [964, 329] width 77 height 21
type input "6"
click at [792, 359] on div "Add Shift Item add_circle_outline" at bounding box center [784, 366] width 97 height 15
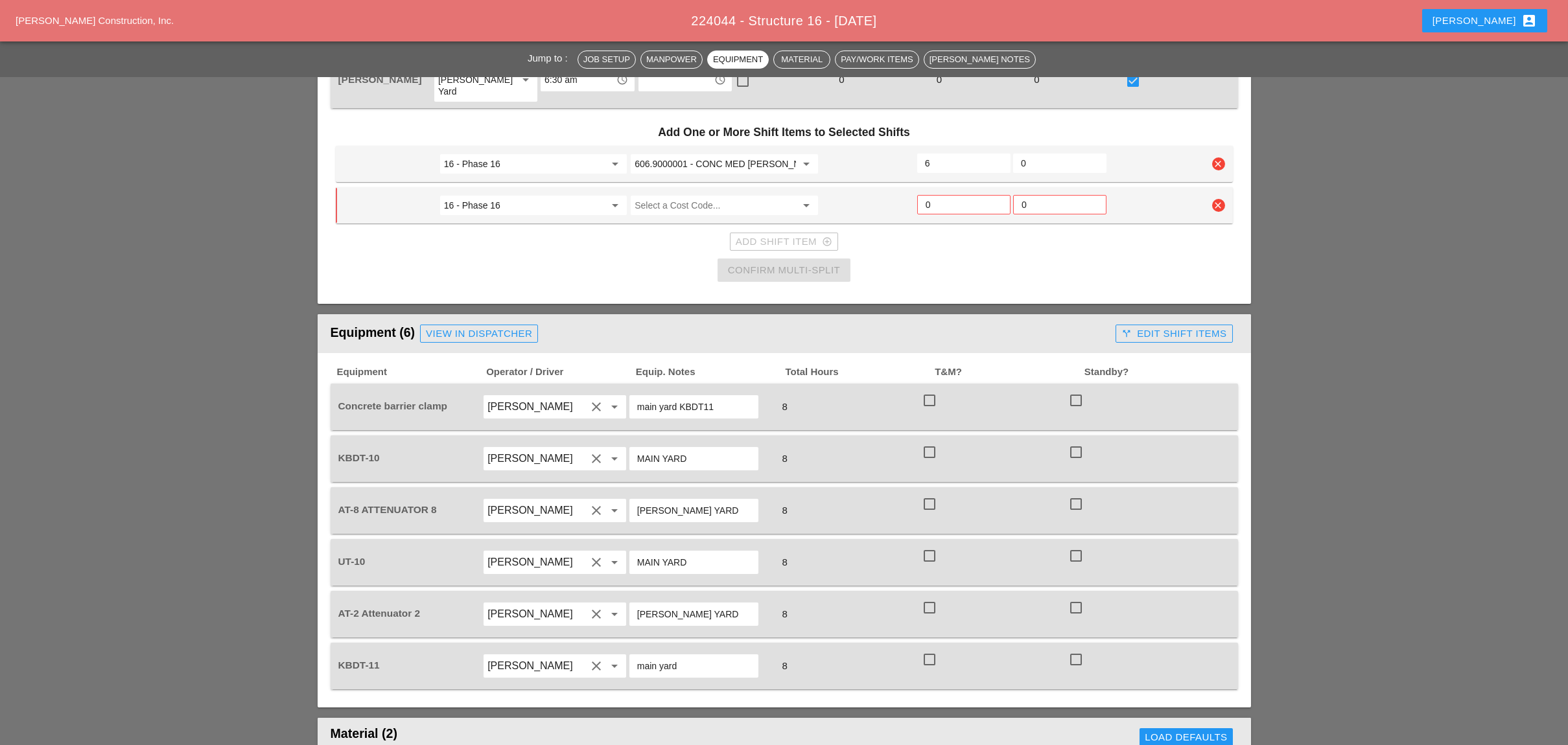
scroll to position [949, 0]
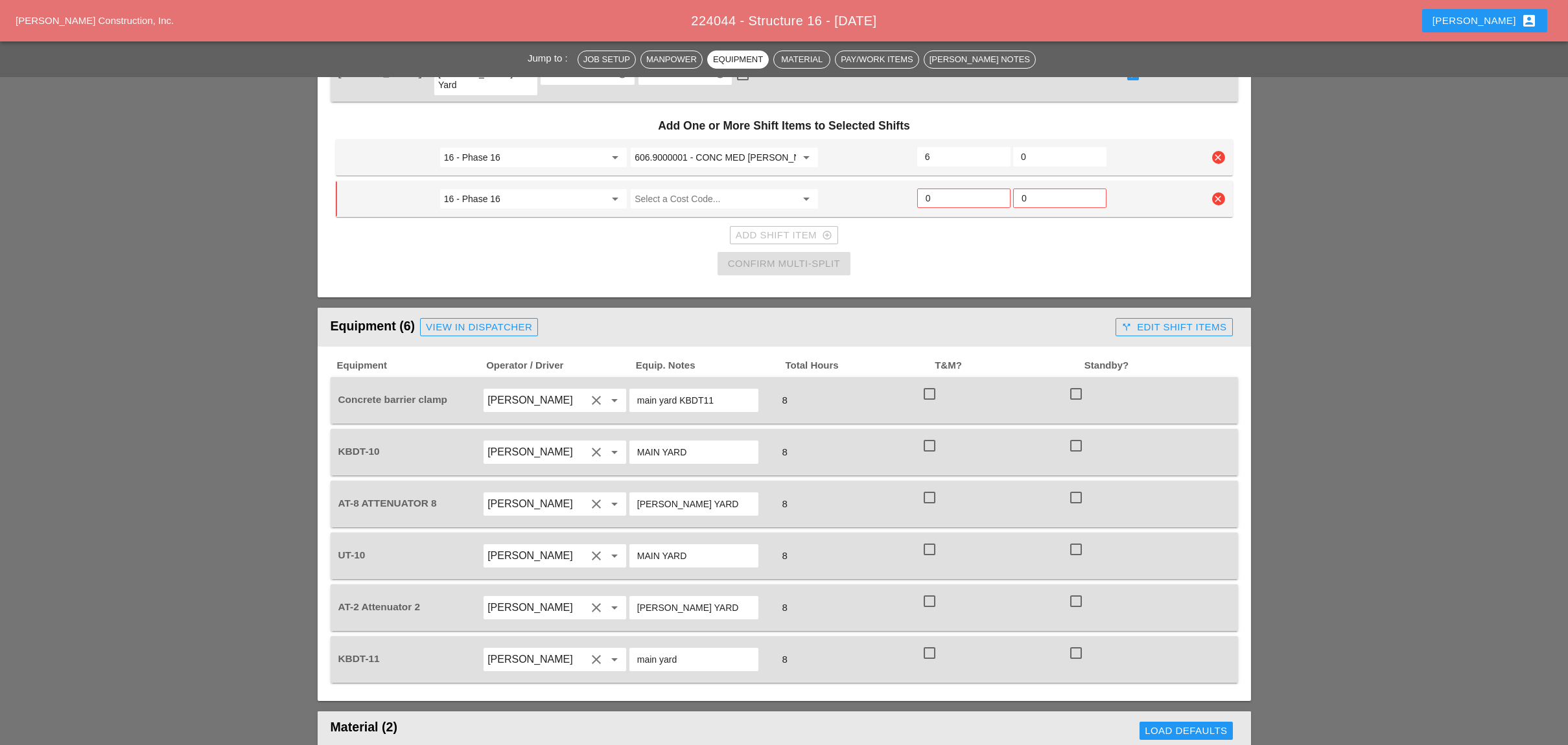
click at [926, 383] on div at bounding box center [929, 394] width 22 height 22
checkbox input "true"
click at [934, 435] on div at bounding box center [929, 446] width 22 height 22
checkbox input "true"
click at [933, 487] on div at bounding box center [929, 498] width 22 height 22
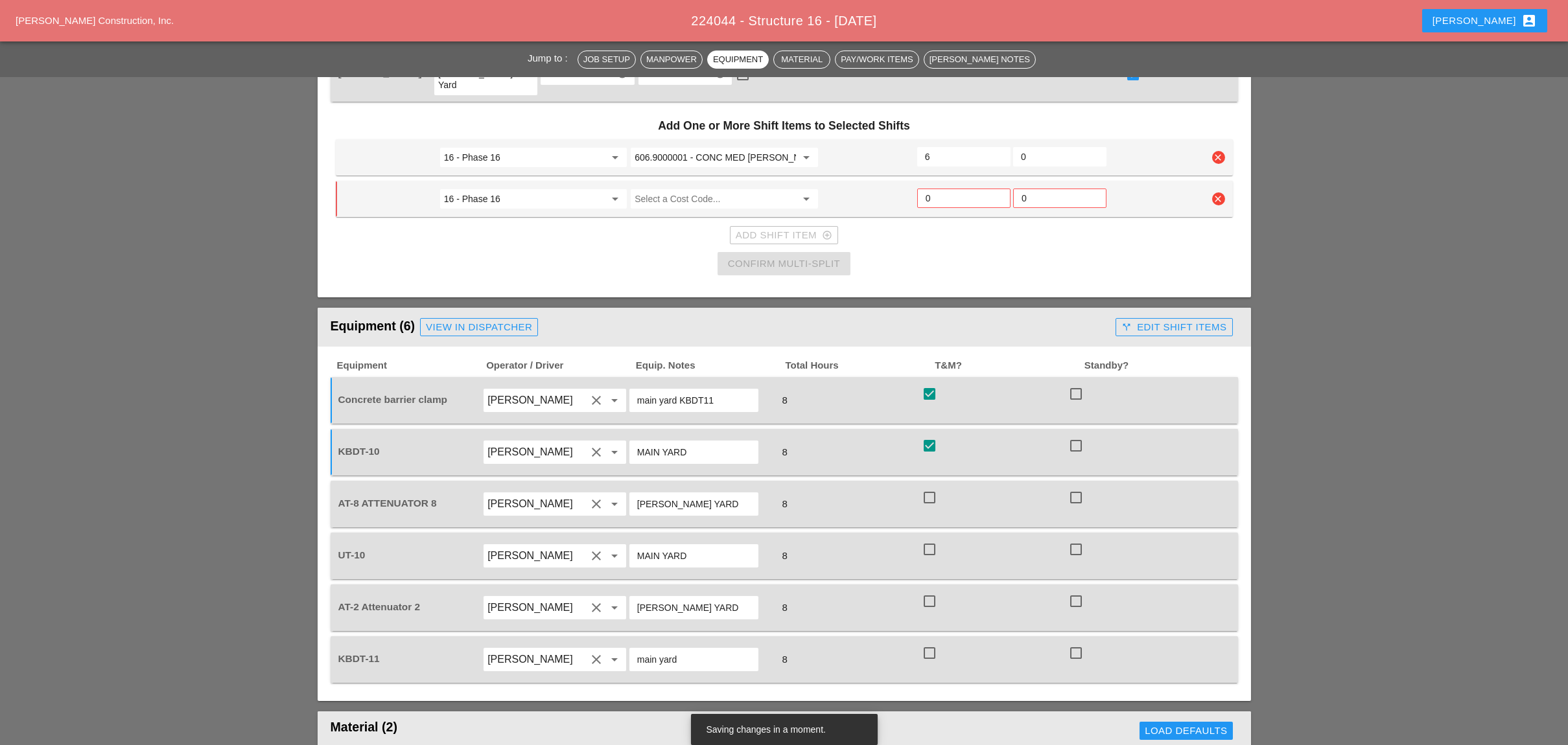
checkbox input "true"
click at [930, 538] on div at bounding box center [929, 549] width 22 height 22
checkbox input "true"
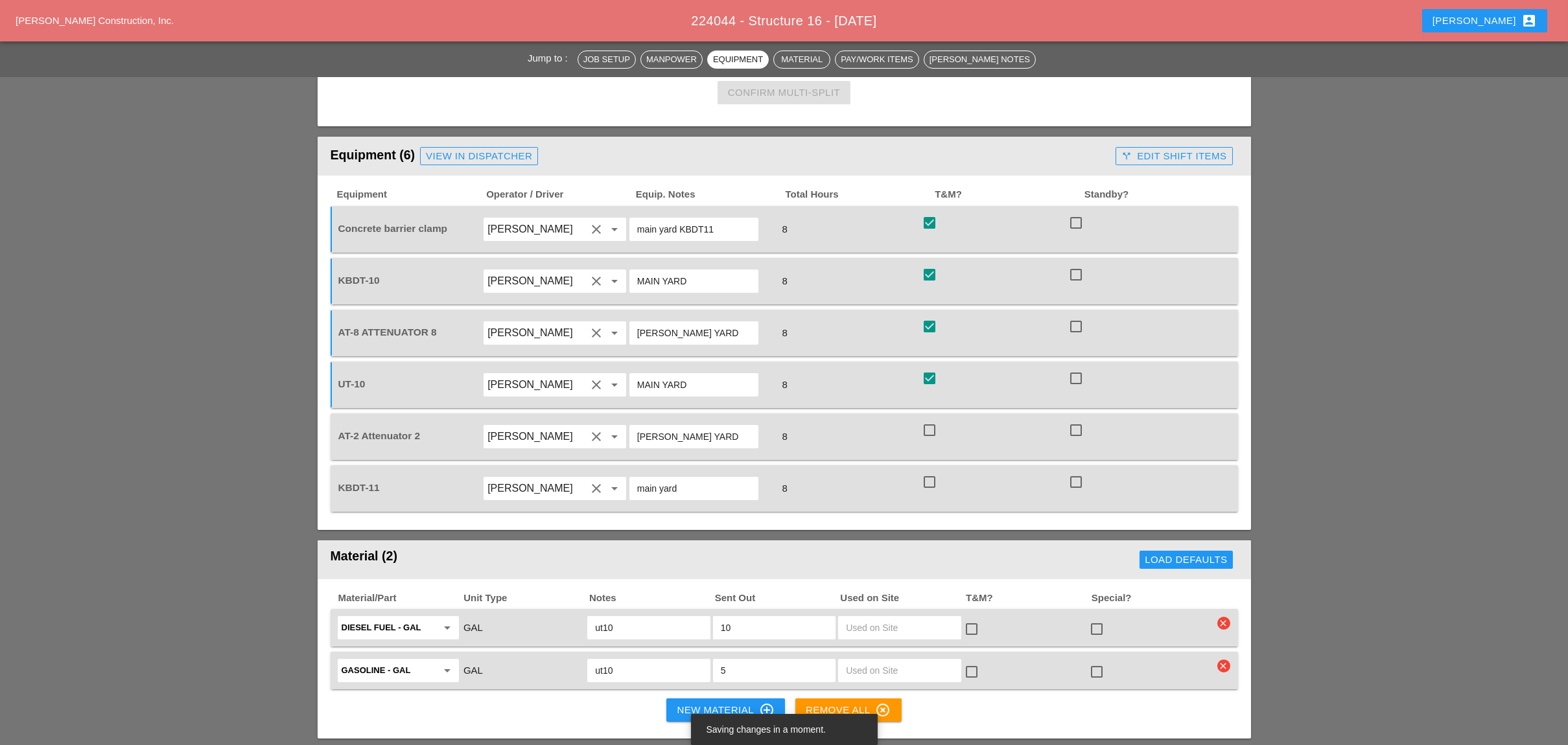
scroll to position [1123, 0]
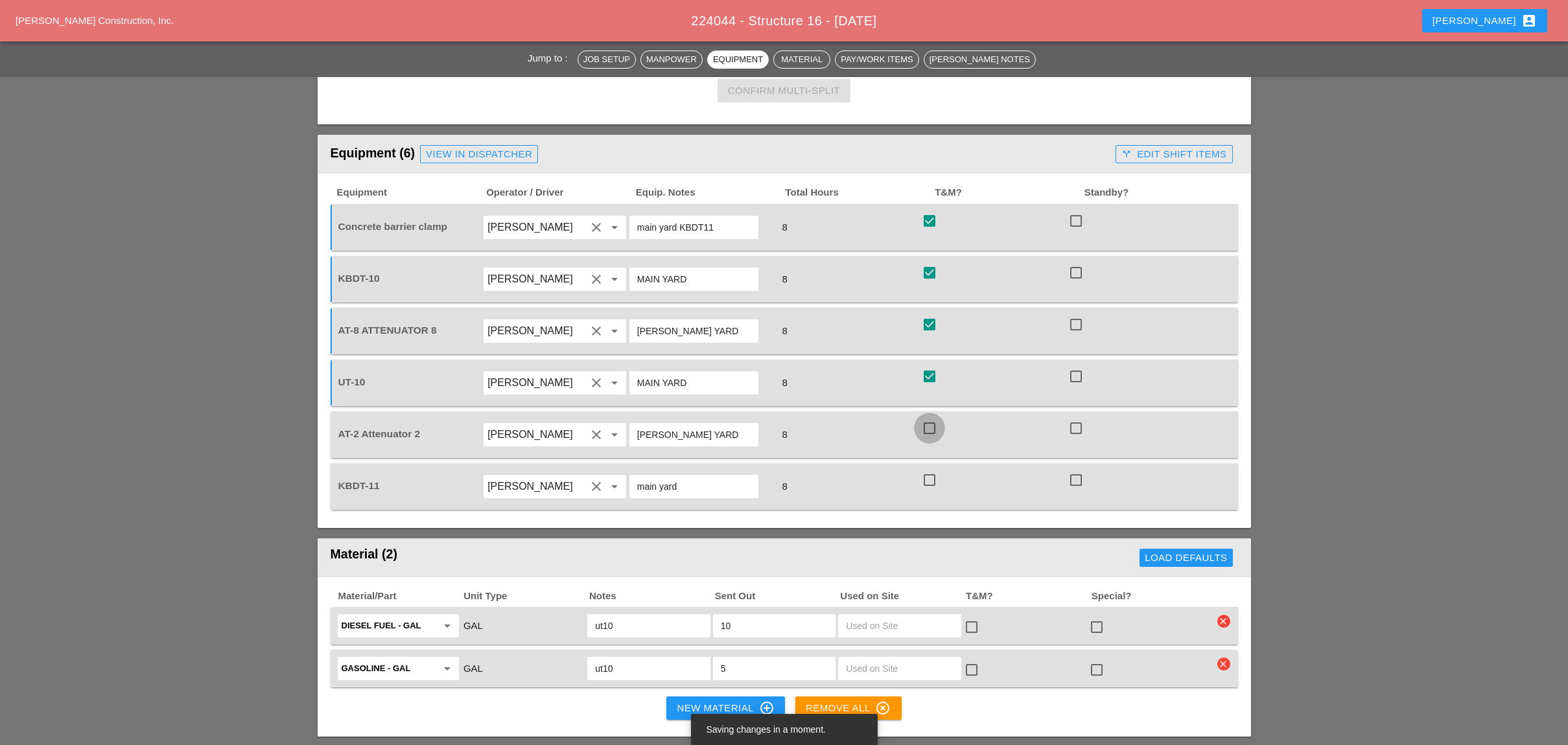
click at [928, 417] on div at bounding box center [929, 428] width 22 height 22
checkbox input "true"
click at [931, 469] on div at bounding box center [929, 480] width 22 height 22
checkbox input "true"
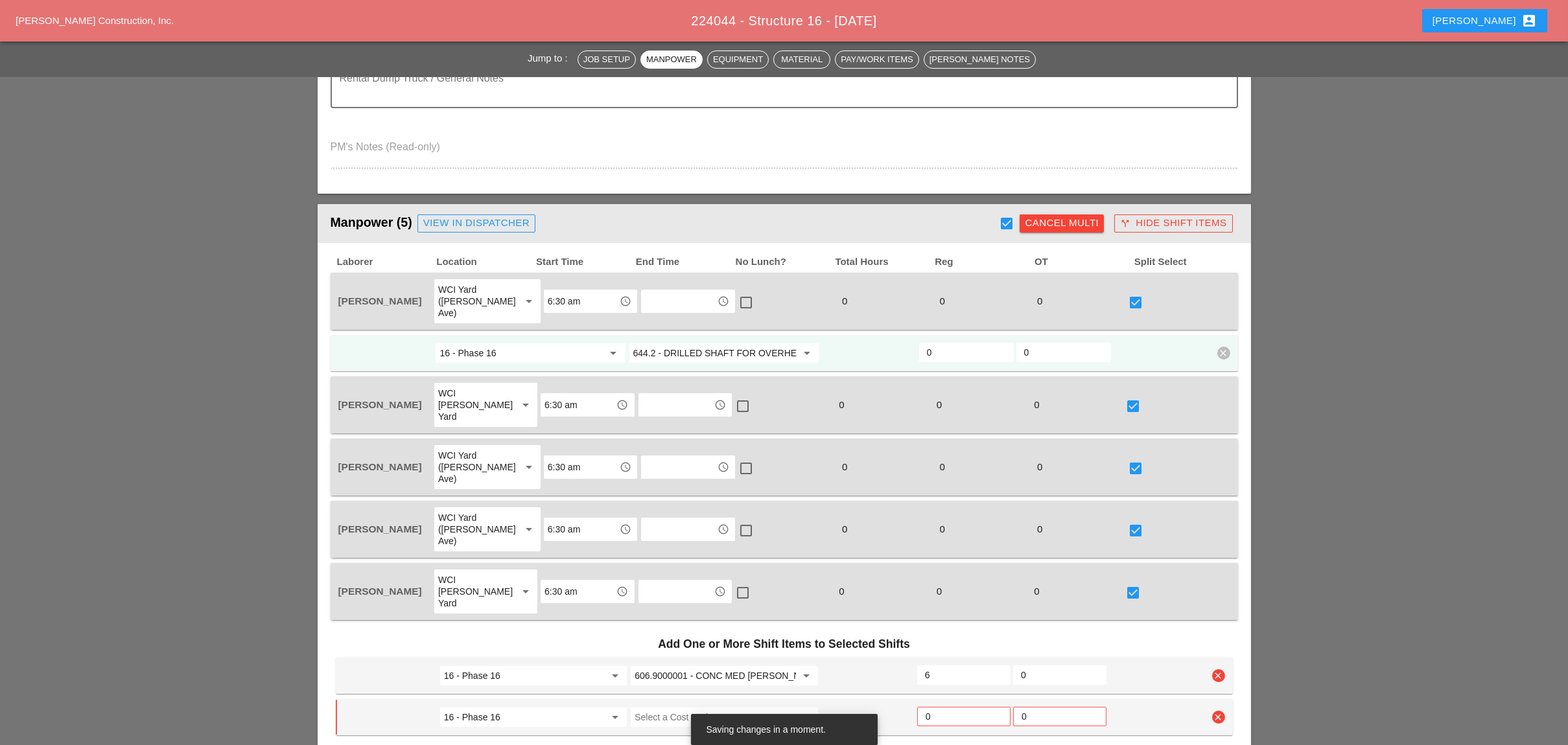
scroll to position [519, 0]
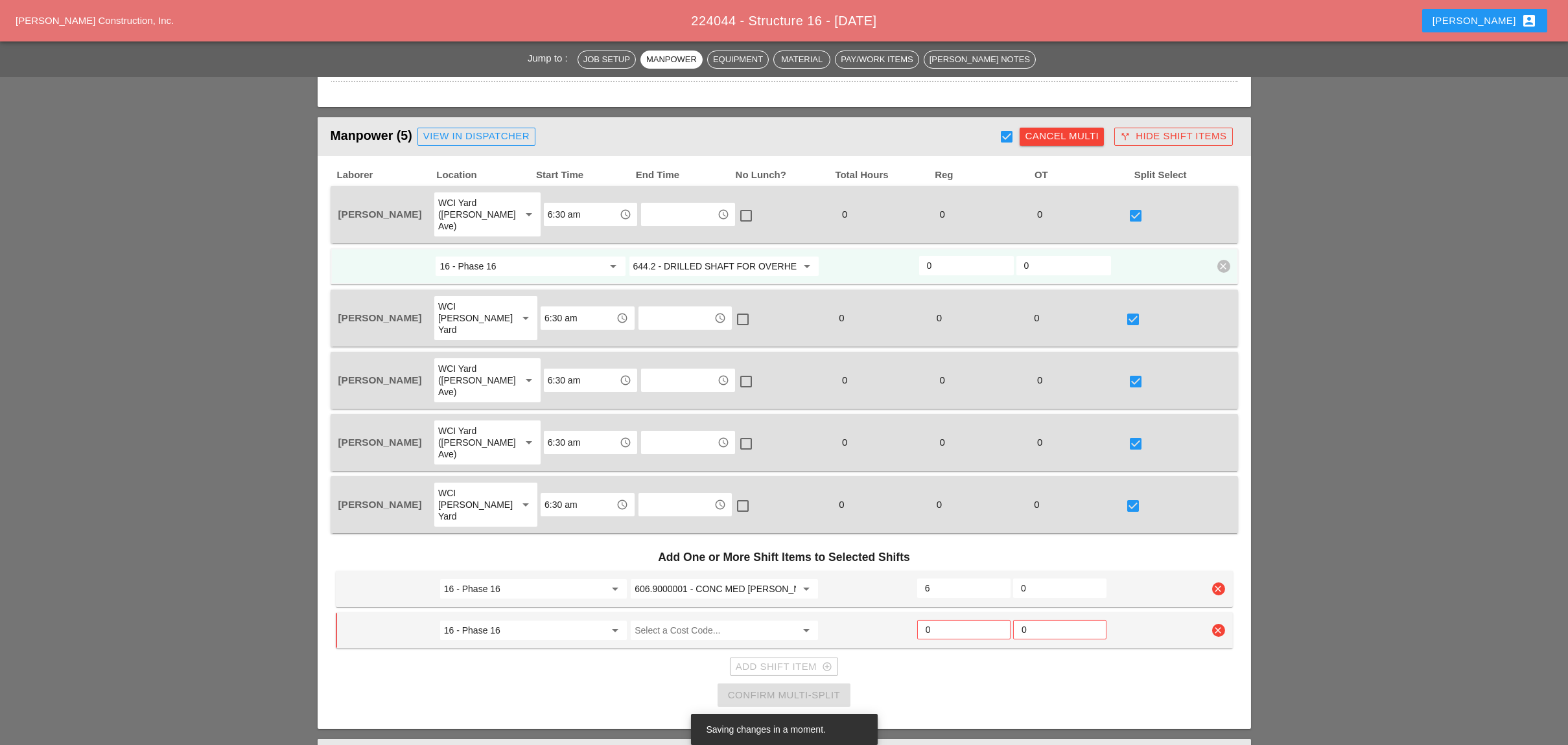
click at [1224, 624] on icon "clear" at bounding box center [1219, 630] width 13 height 13
drag, startPoint x: 1213, startPoint y: 535, endPoint x: 1201, endPoint y: 534, distance: 12.0
click at [1212, 535] on div "Confirm delete" at bounding box center [1219, 532] width 63 height 15
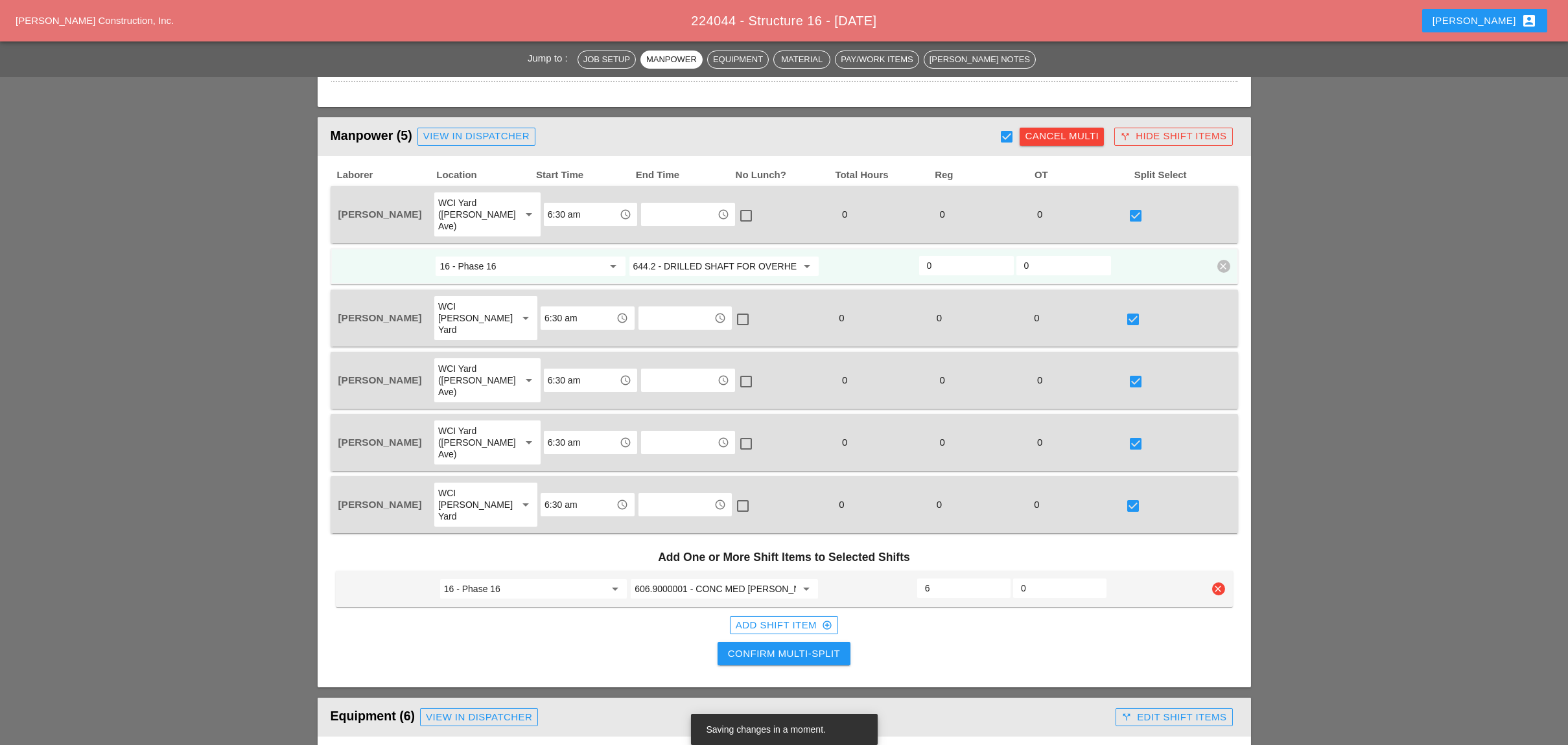
click at [791, 646] on div "Confirm Multi-Split" at bounding box center [784, 653] width 112 height 15
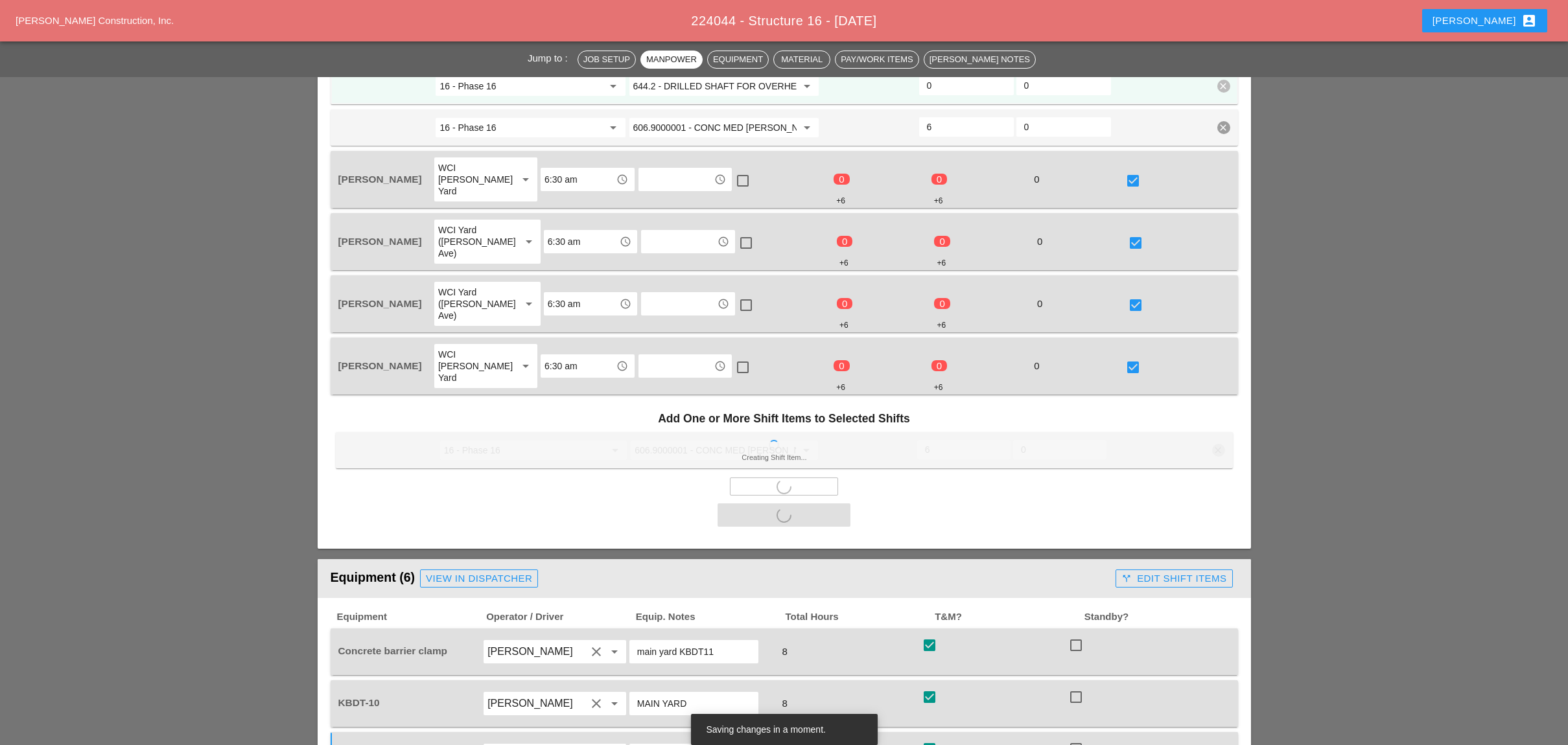
scroll to position [949, 0]
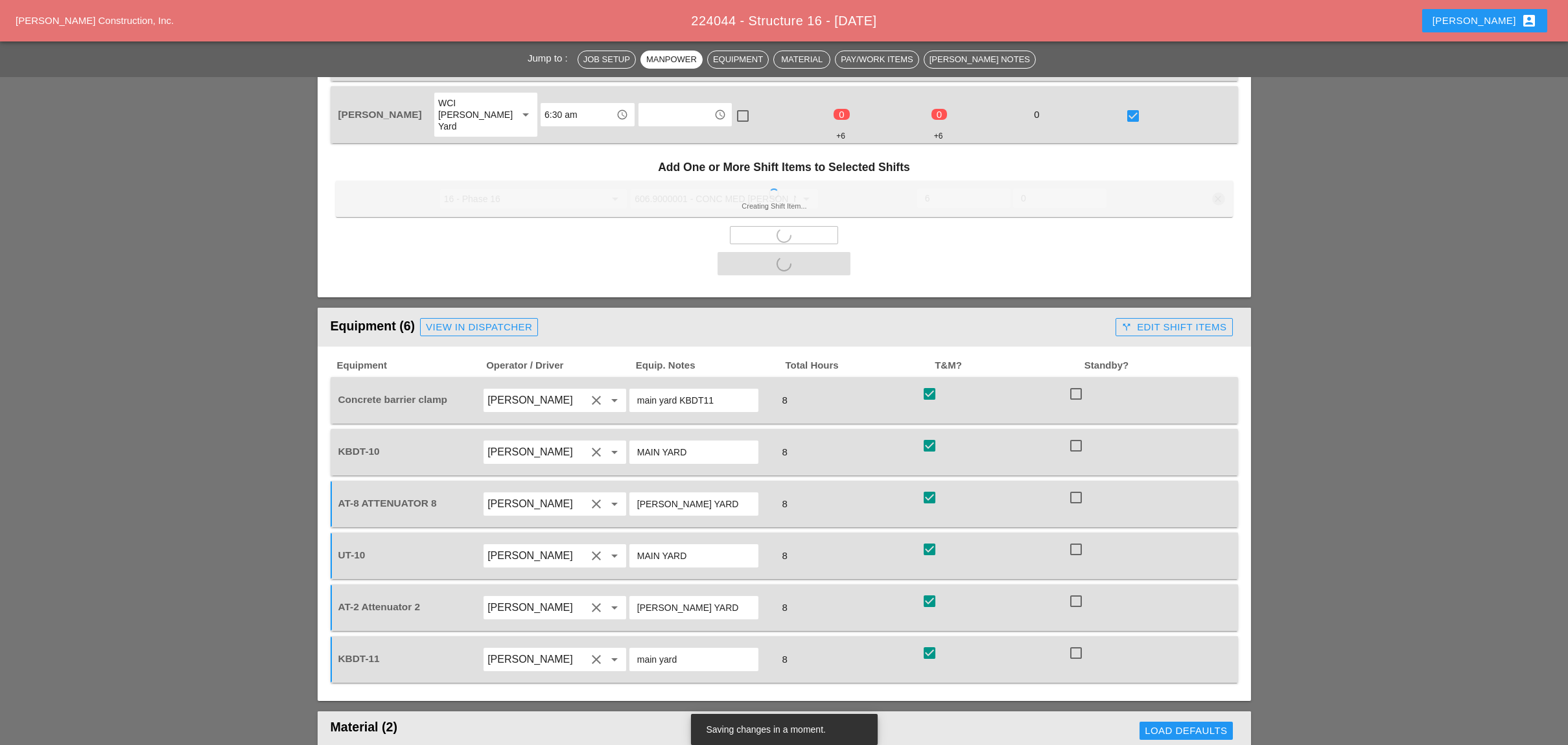
checkbox input "false"
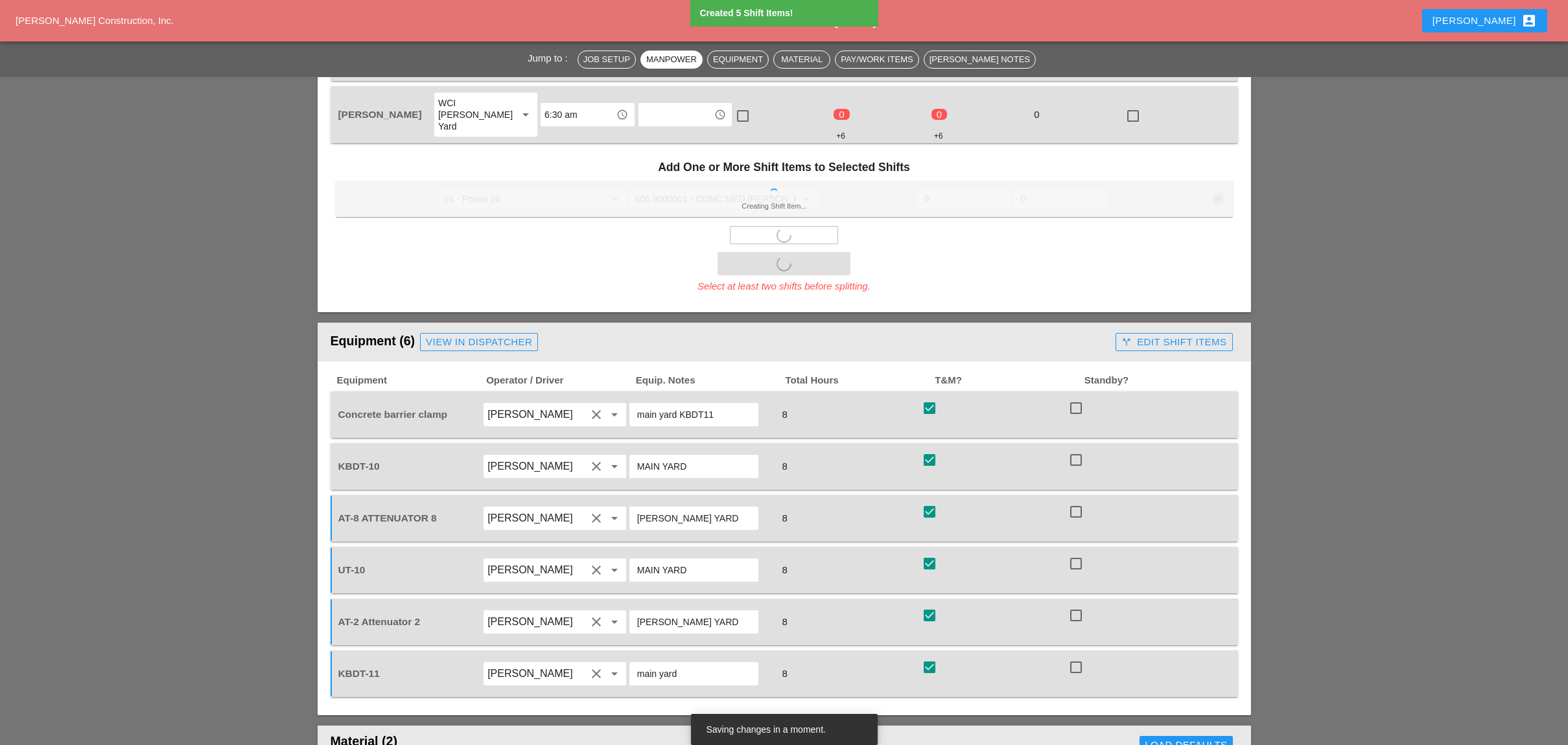
click at [1176, 323] on header "Equipment (6) View in Dispatcher call_split Edit Shift Items" at bounding box center [784, 342] width 933 height 39
click at [1161, 335] on div "call_split Edit Shift Items" at bounding box center [1174, 342] width 105 height 15
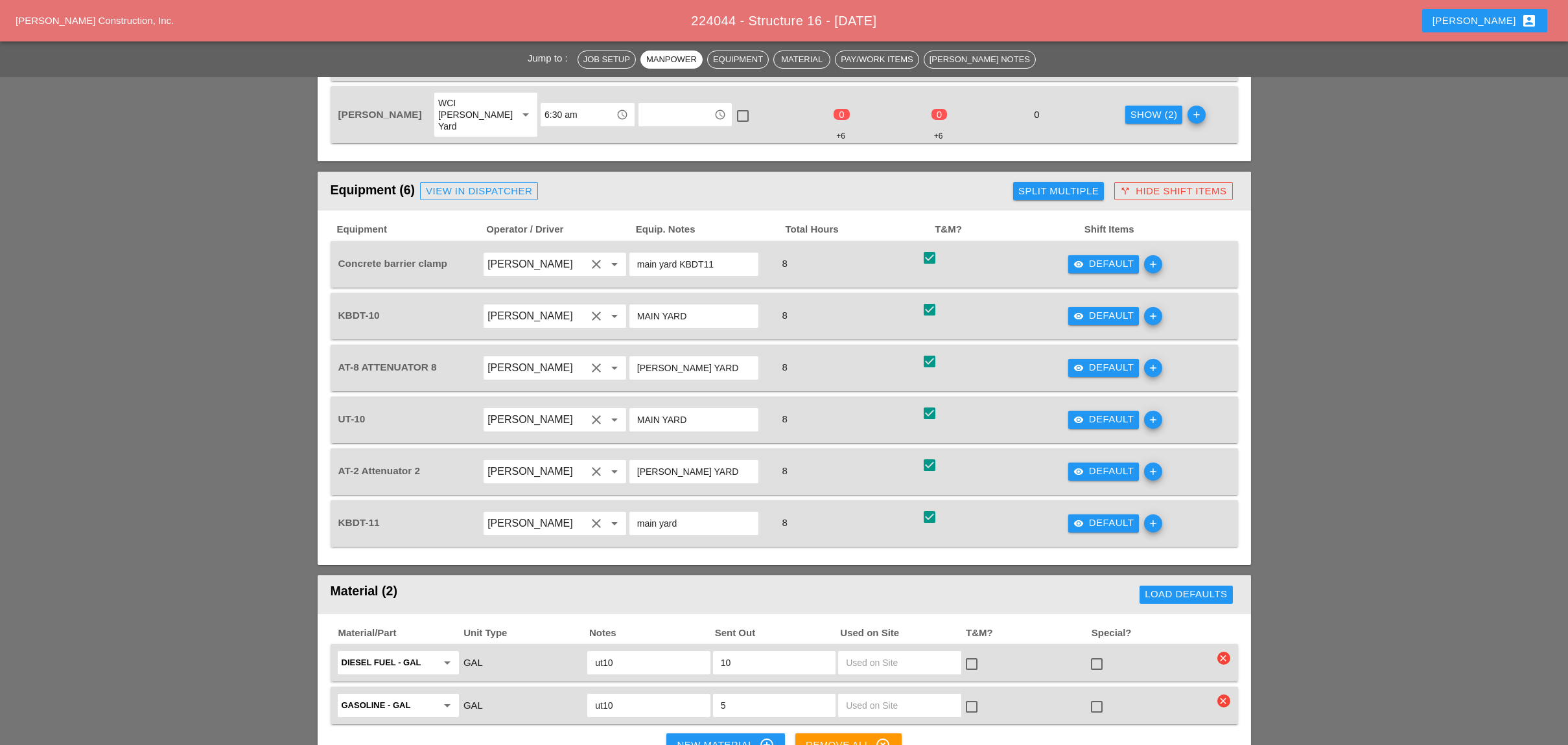
click at [1130, 360] on div "visibility Default" at bounding box center [1104, 367] width 61 height 15
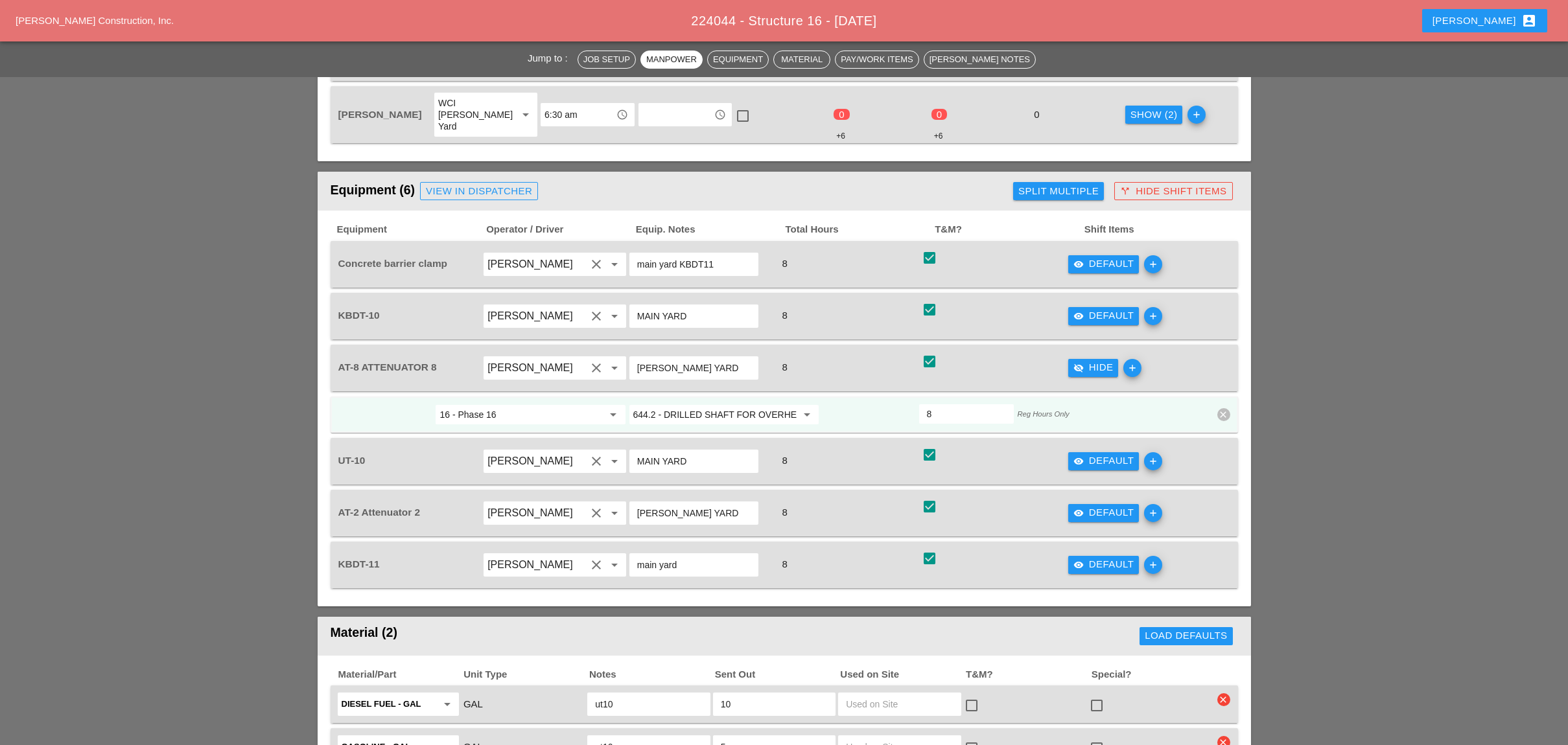
click at [709, 404] on input "644.2 - DRILLED SHAFT FOR OVERHEAD SIGN STRUCTUR" at bounding box center [715, 415] width 164 height 21
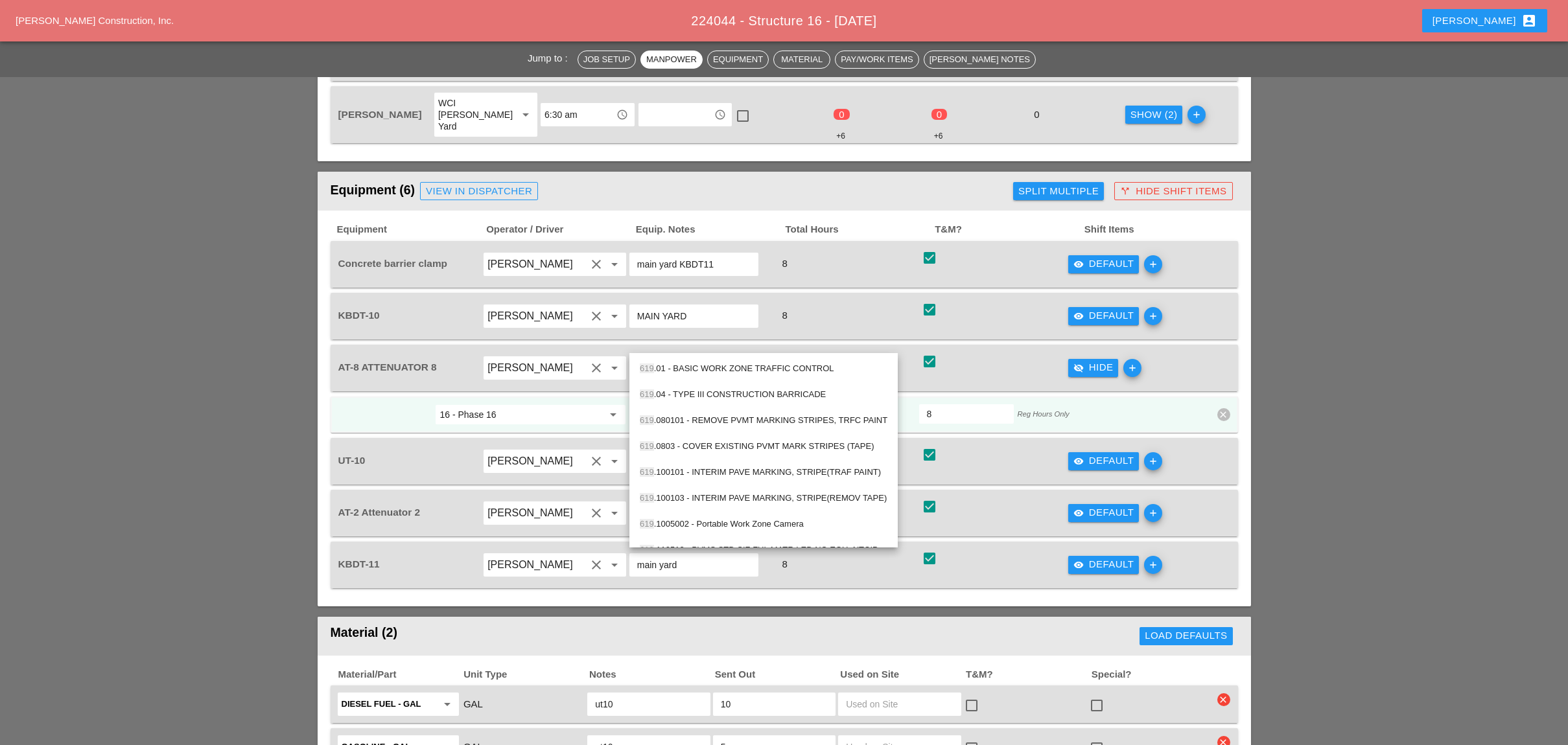
click at [713, 364] on div "619 .01 - BASIC WORK ZONE TRAFFIC CONTROL" at bounding box center [763, 369] width 247 height 16
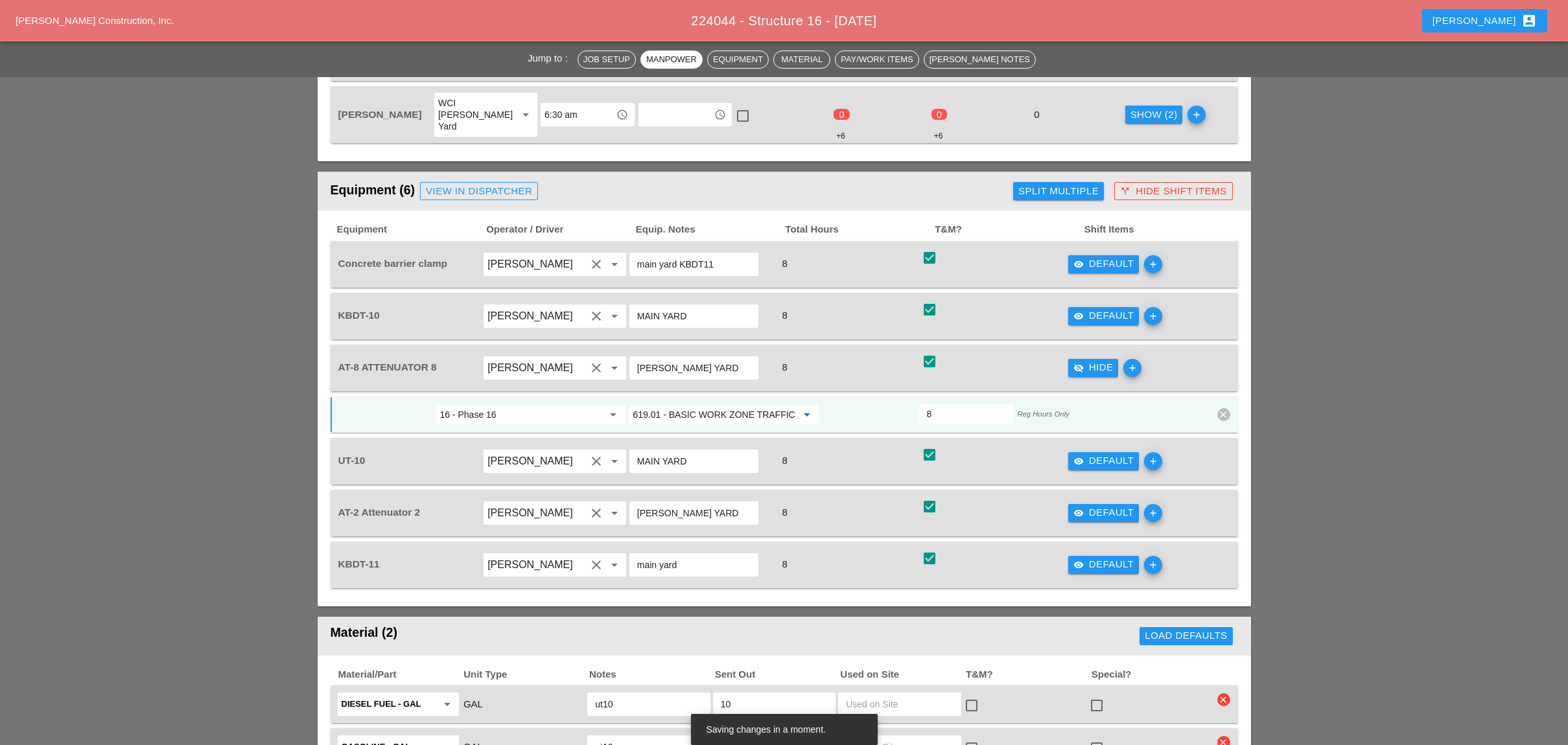
type input "619.01 - BASIC WORK ZONE TRAFFIC CONTROL"
drag, startPoint x: 575, startPoint y: 340, endPoint x: 616, endPoint y: 340, distance: 41.0
click at [578, 404] on input "16 - Phase 16" at bounding box center [521, 415] width 164 height 21
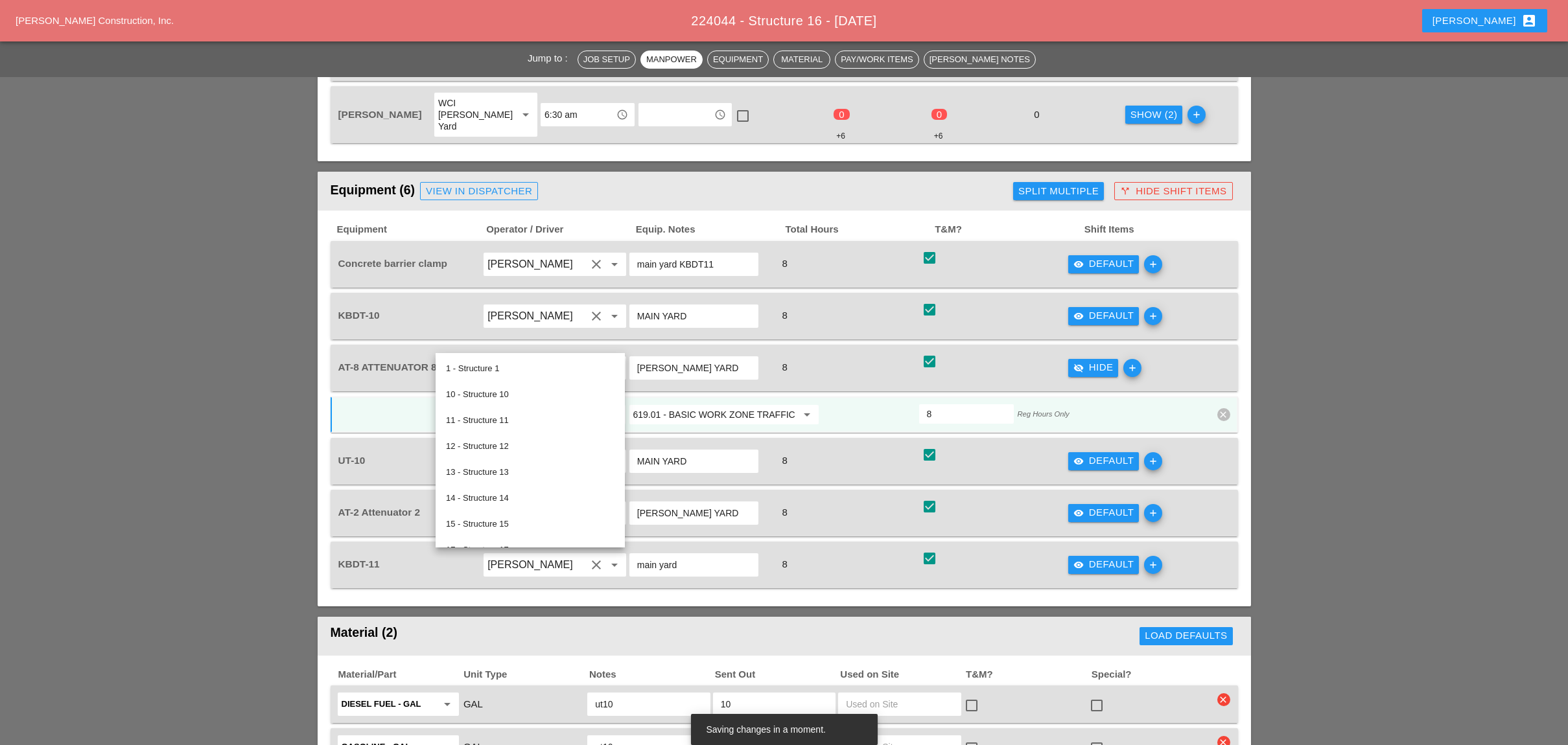
click at [685, 404] on input "619.01 - BASIC WORK ZONE TRAFFIC CONTROL" at bounding box center [715, 415] width 164 height 21
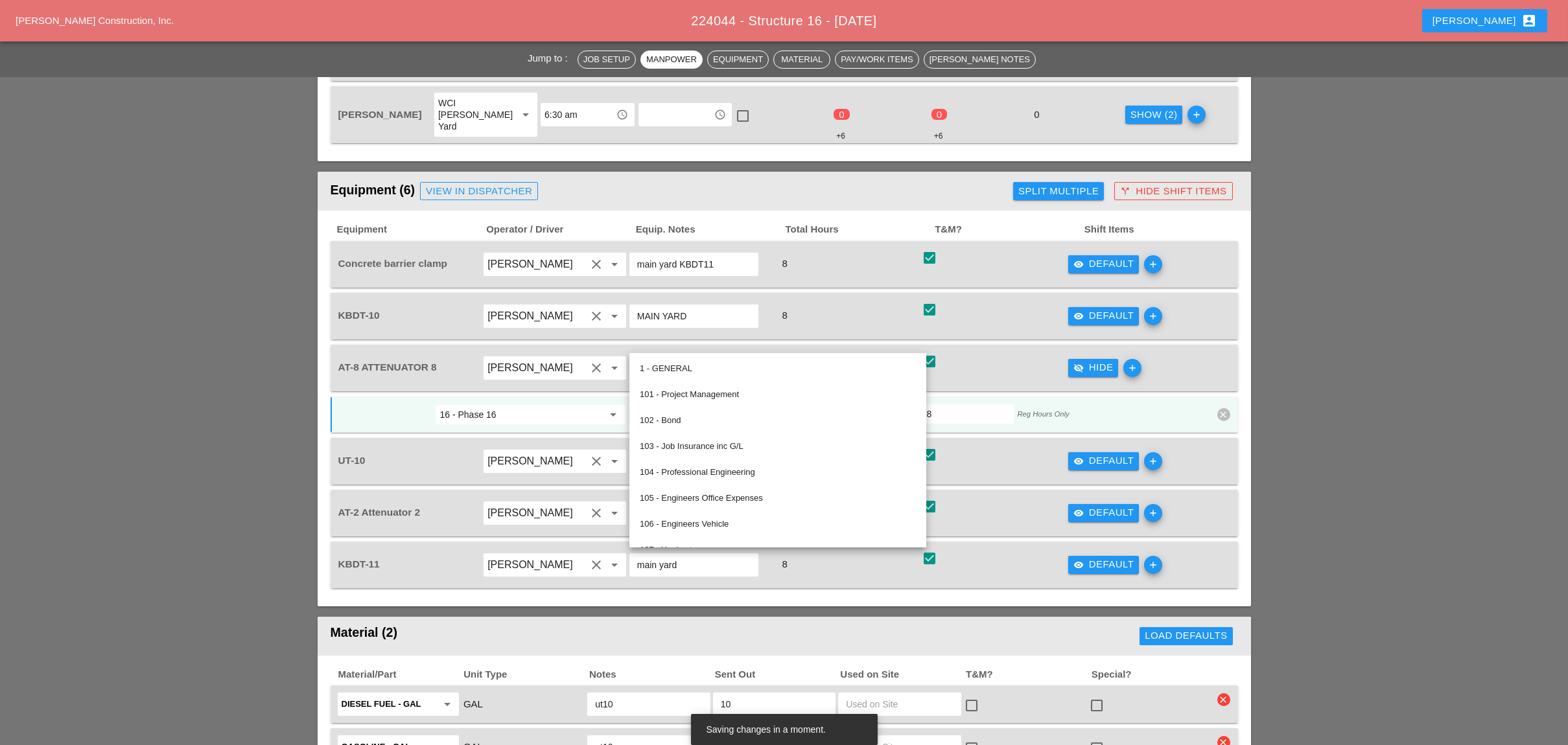
click at [531, 503] on input "Alberto Barajas Flores" at bounding box center [537, 513] width 99 height 21
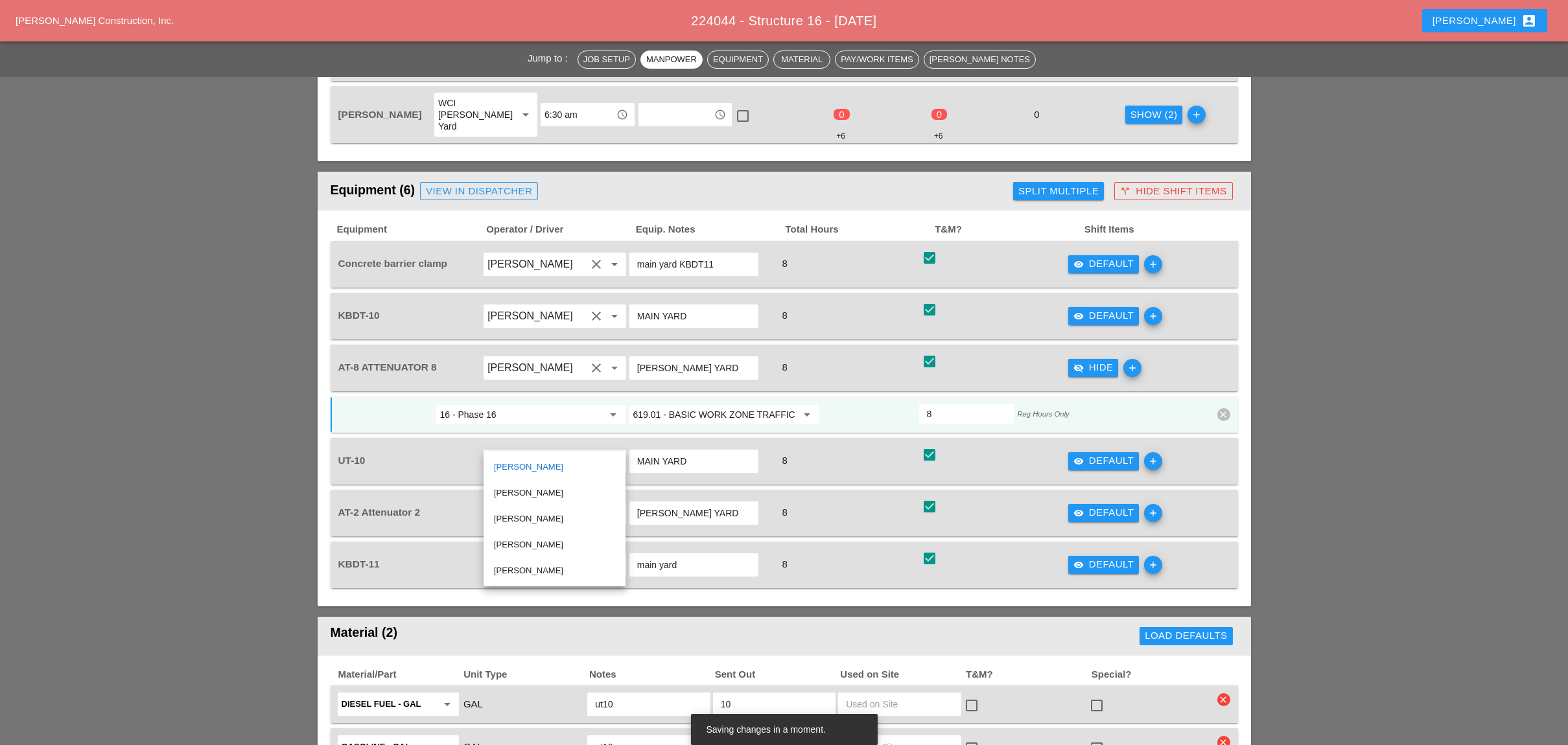
click at [691, 503] on input "BRUCKNER YARD" at bounding box center [693, 513] width 114 height 21
click at [1097, 506] on div "visibility Default" at bounding box center [1104, 513] width 61 height 15
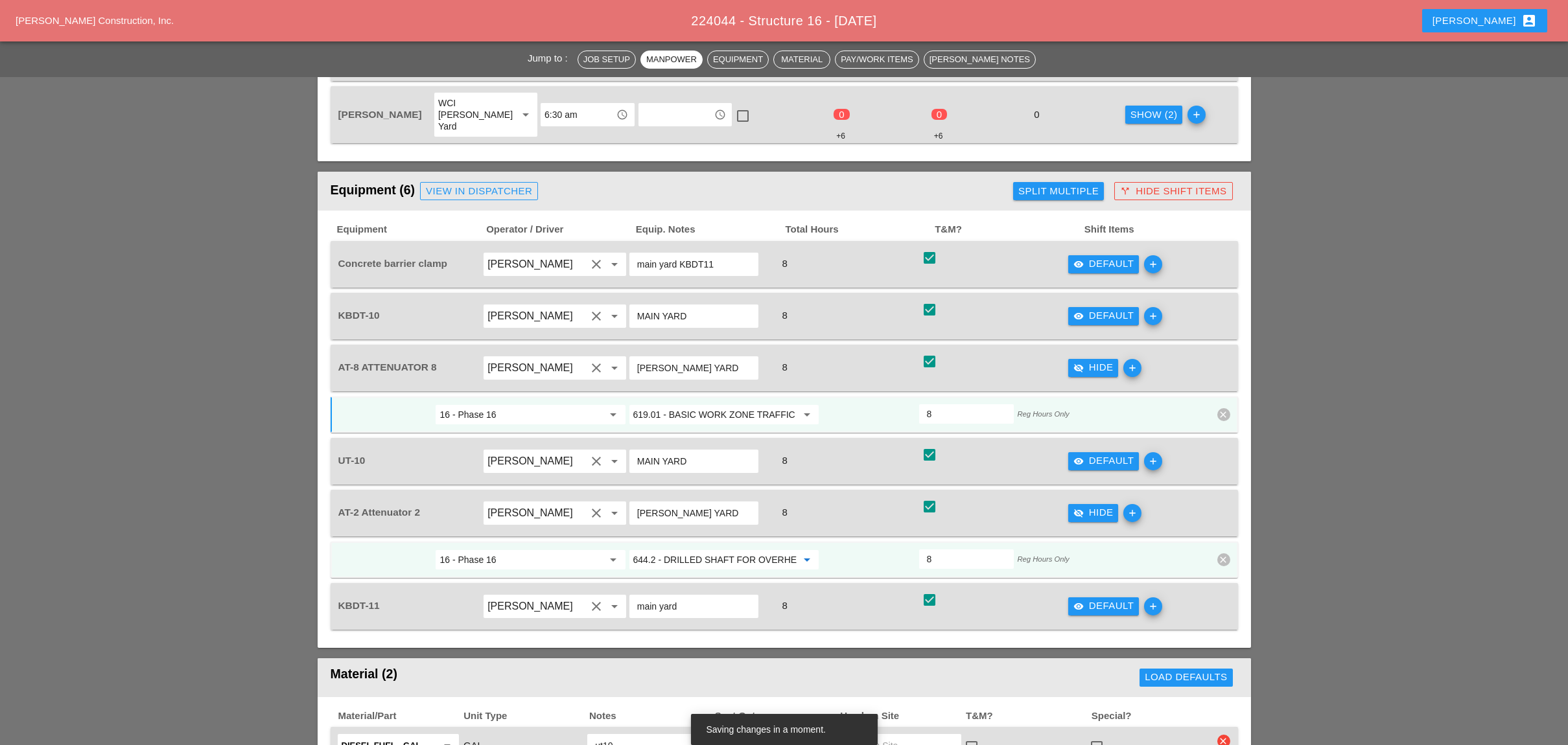
click at [687, 549] on input "644.2 - DRILLED SHAFT FOR OVERHEAD SIGN STRUCTUR" at bounding box center [715, 559] width 164 height 21
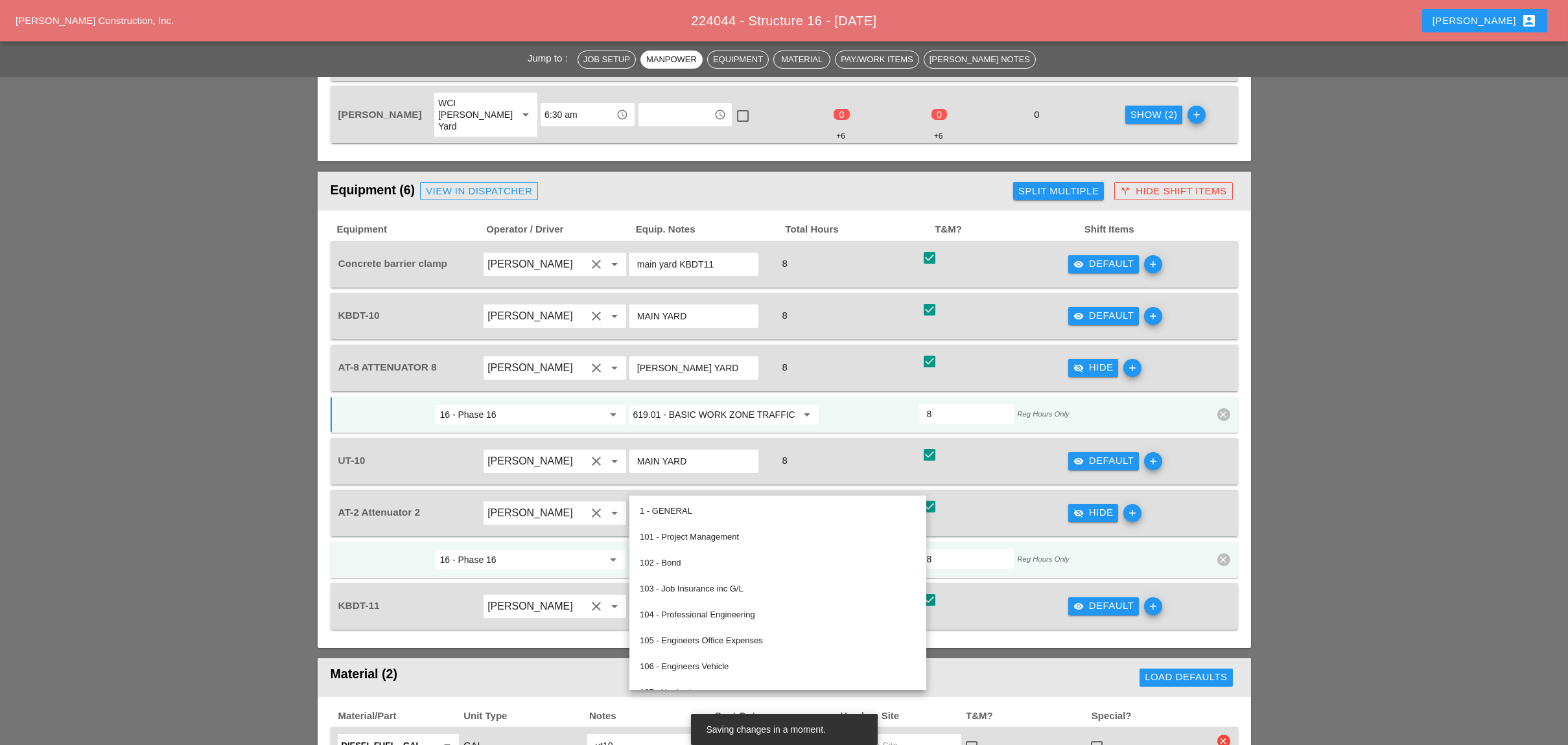
paste input "19.01 - BASIC WORK ZONE TRAFFIC CONTROL"
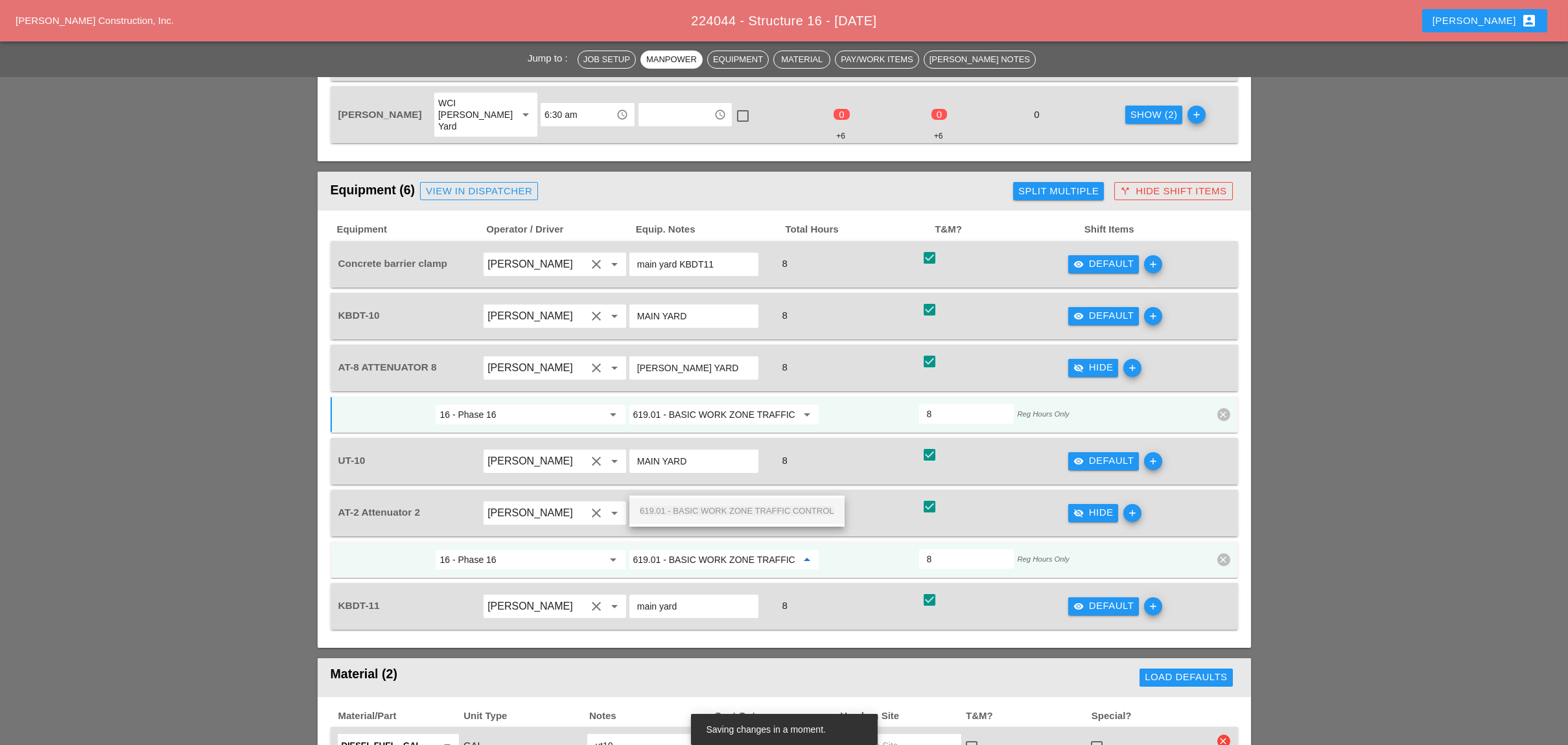
scroll to position [0, 46]
drag, startPoint x: 699, startPoint y: 508, endPoint x: 772, endPoint y: 518, distance: 73.7
click at [700, 508] on span "619.01 - BASIC WORK ZONE TRAFFIC CONTROL" at bounding box center [736, 511] width 194 height 10
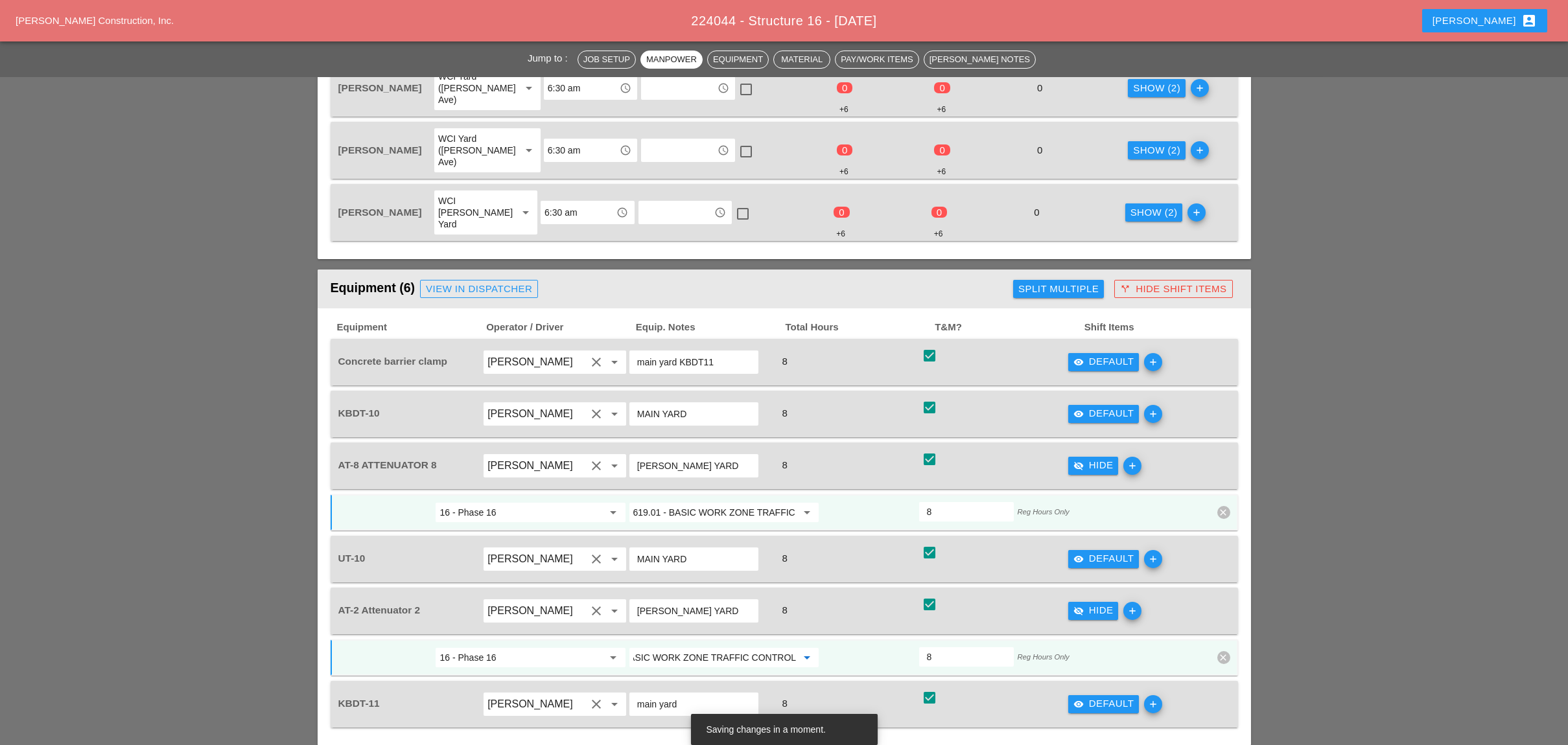
scroll to position [690, 0]
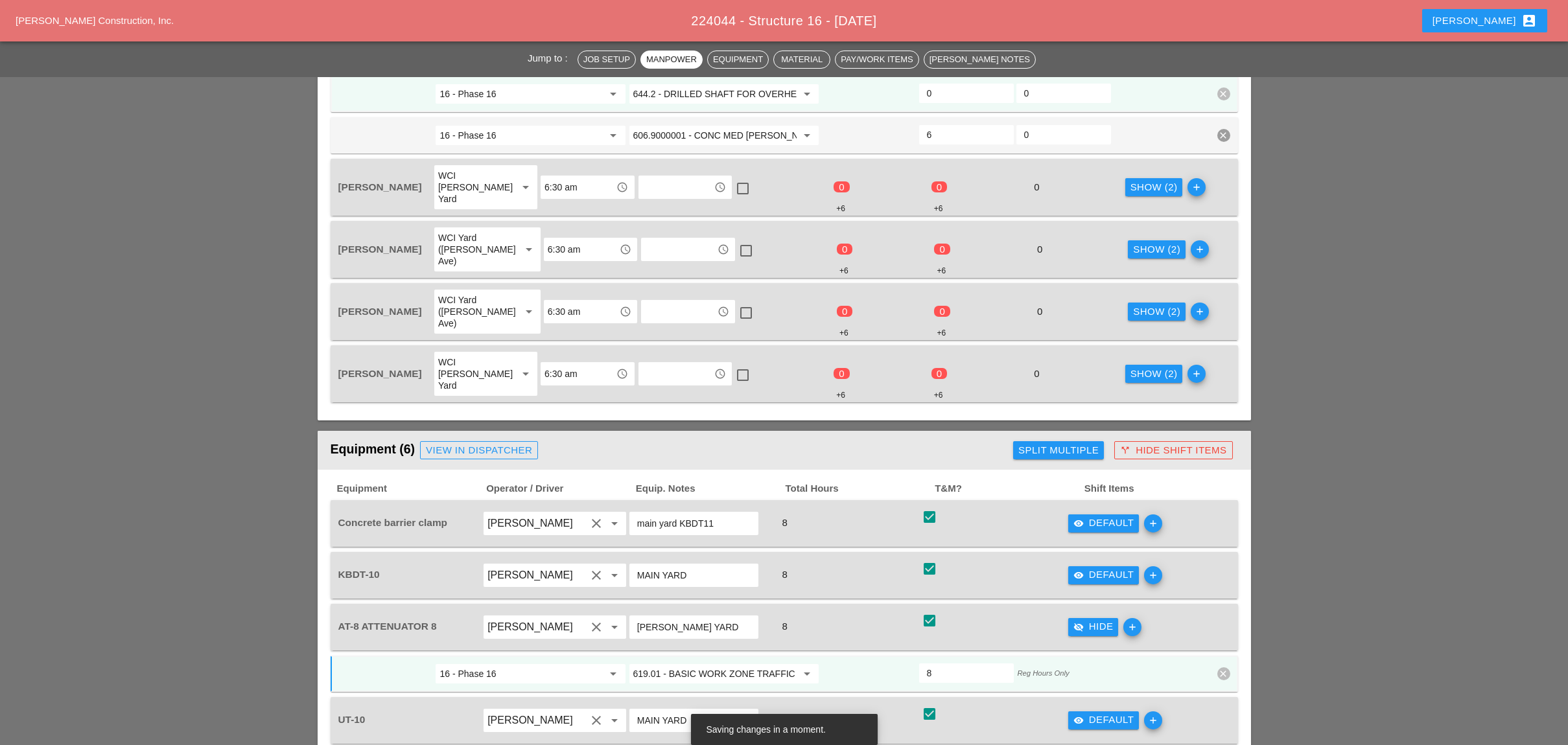
type input "619.01 - BASIC WORK ZONE TRAFFIC CONTROL"
click at [1151, 180] on div "Show (2)" at bounding box center [1154, 187] width 47 height 15
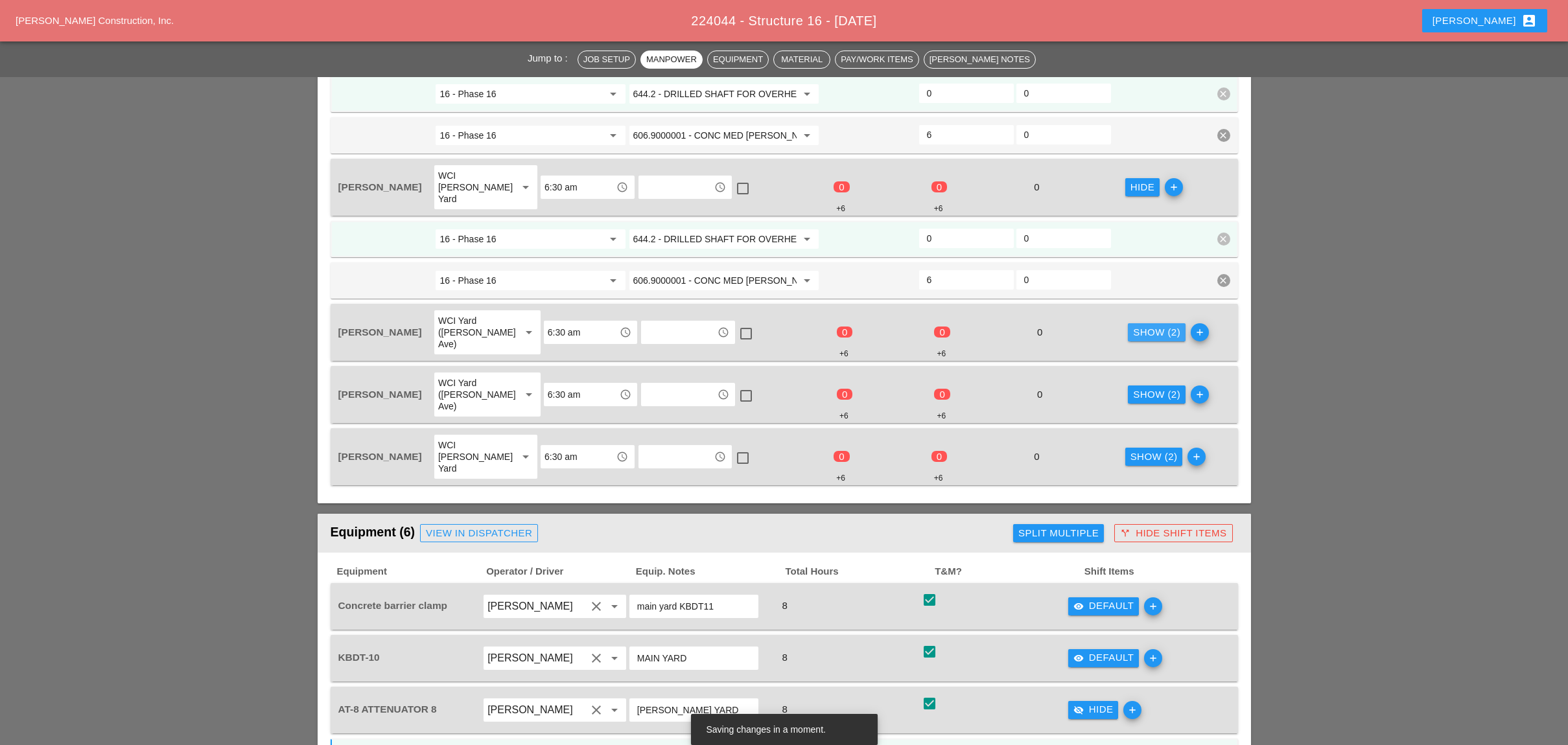
click at [1137, 325] on div "Show (2)" at bounding box center [1156, 332] width 47 height 15
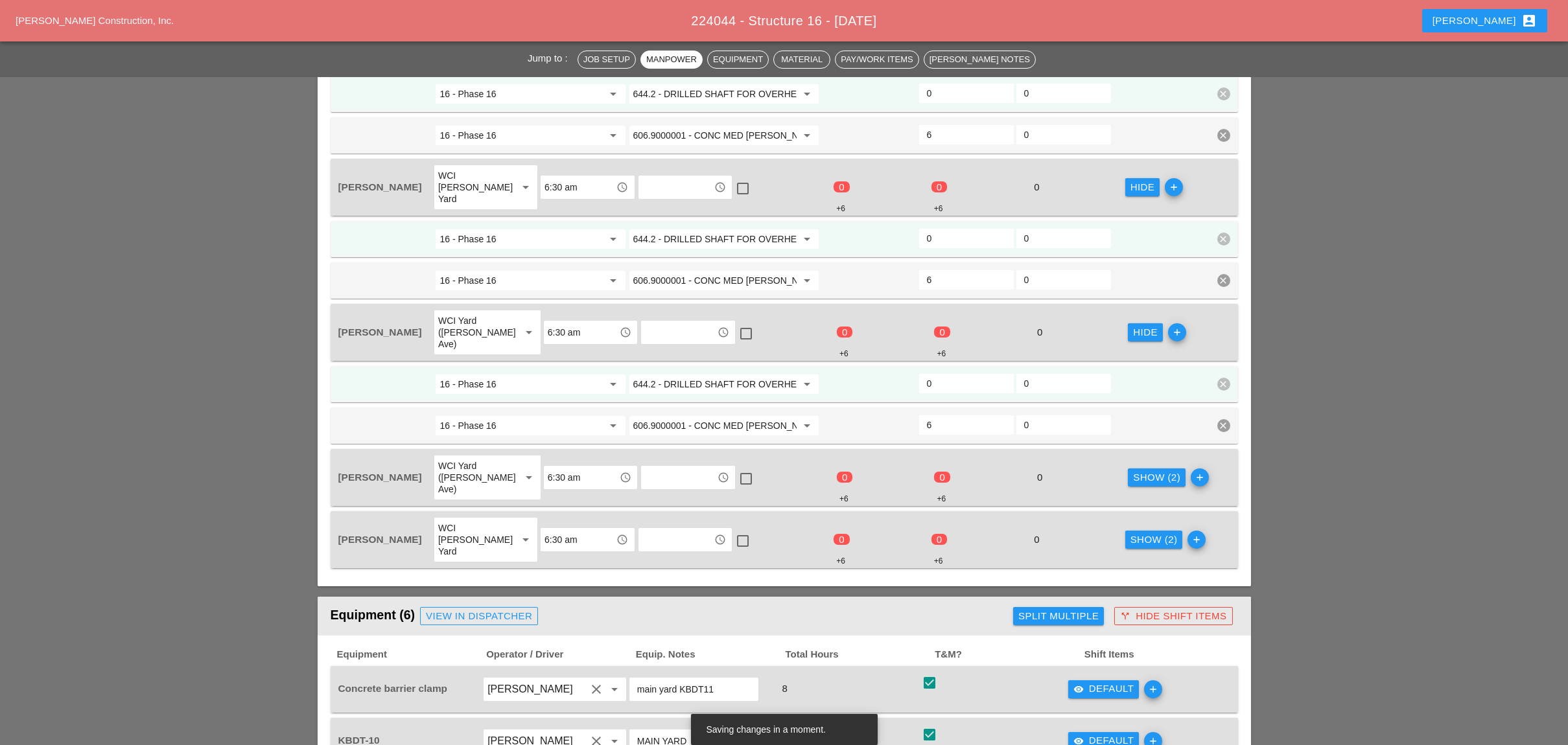
click at [1136, 449] on div "Guido Padilla WCI Yard (Provost Ave) arrow_drop_down 6:30 am access_time access…" at bounding box center [784, 478] width 907 height 57
click at [1138, 469] on button "Show (2)" at bounding box center [1156, 478] width 58 height 18
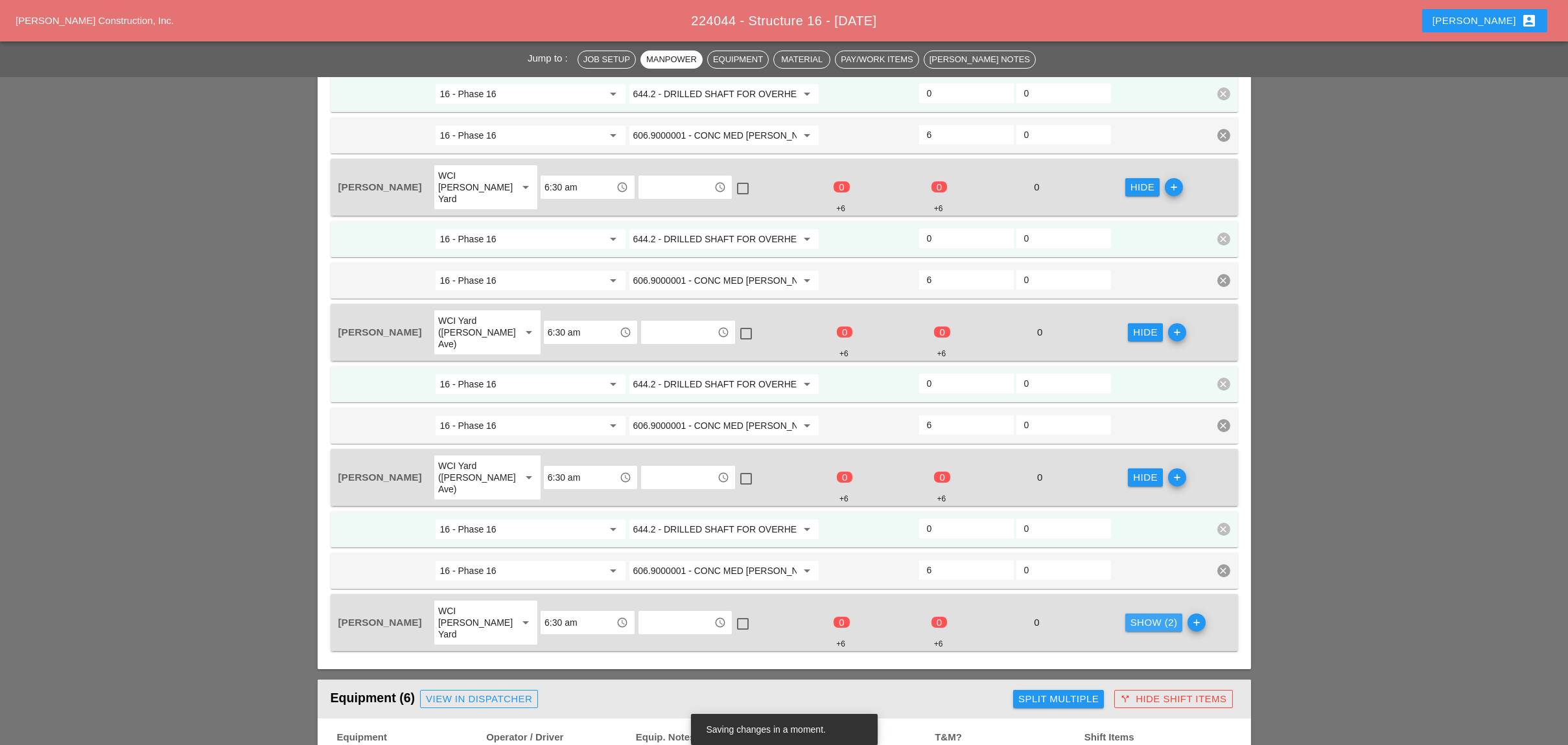
click at [1136, 615] on div "Show (2)" at bounding box center [1154, 622] width 47 height 15
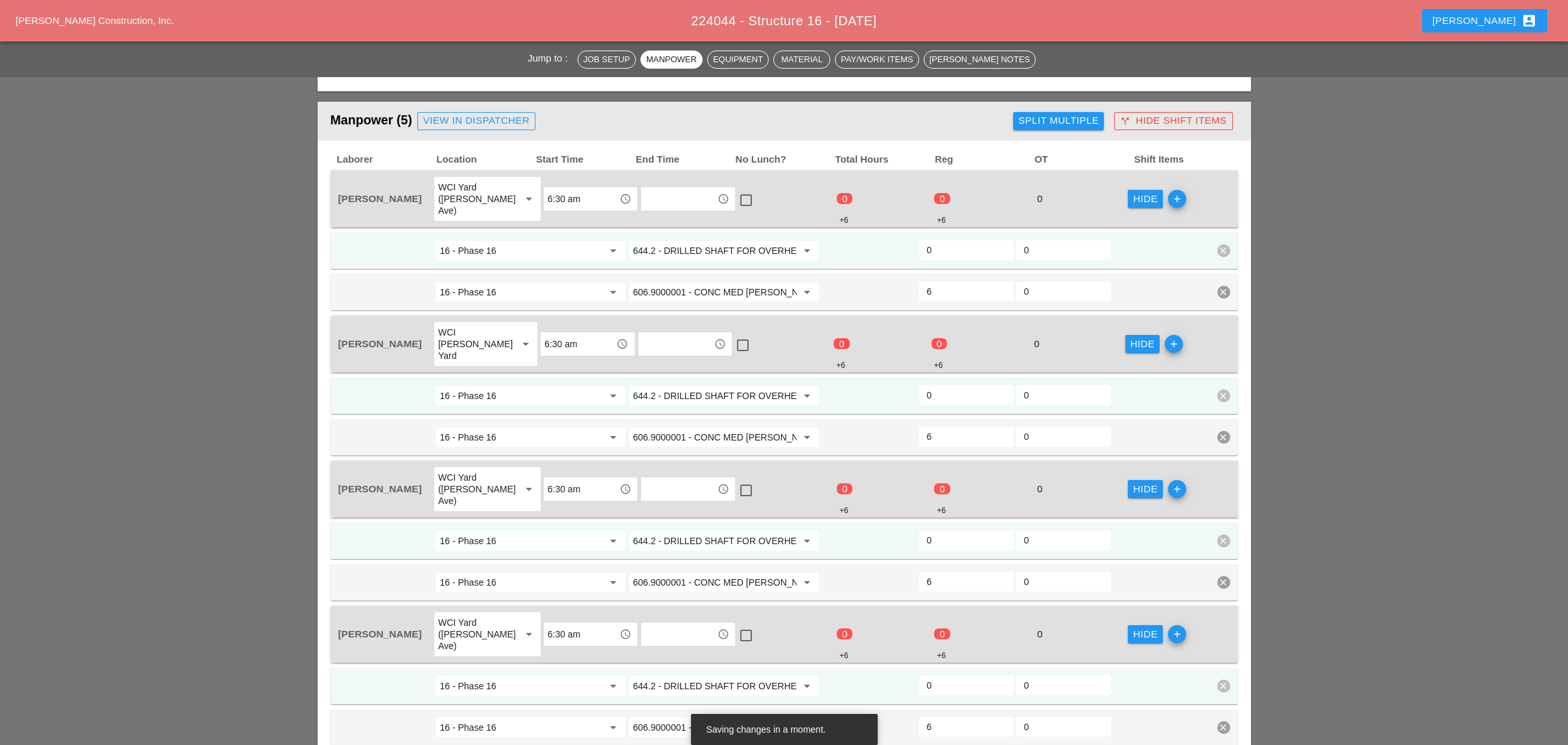
scroll to position [519, 0]
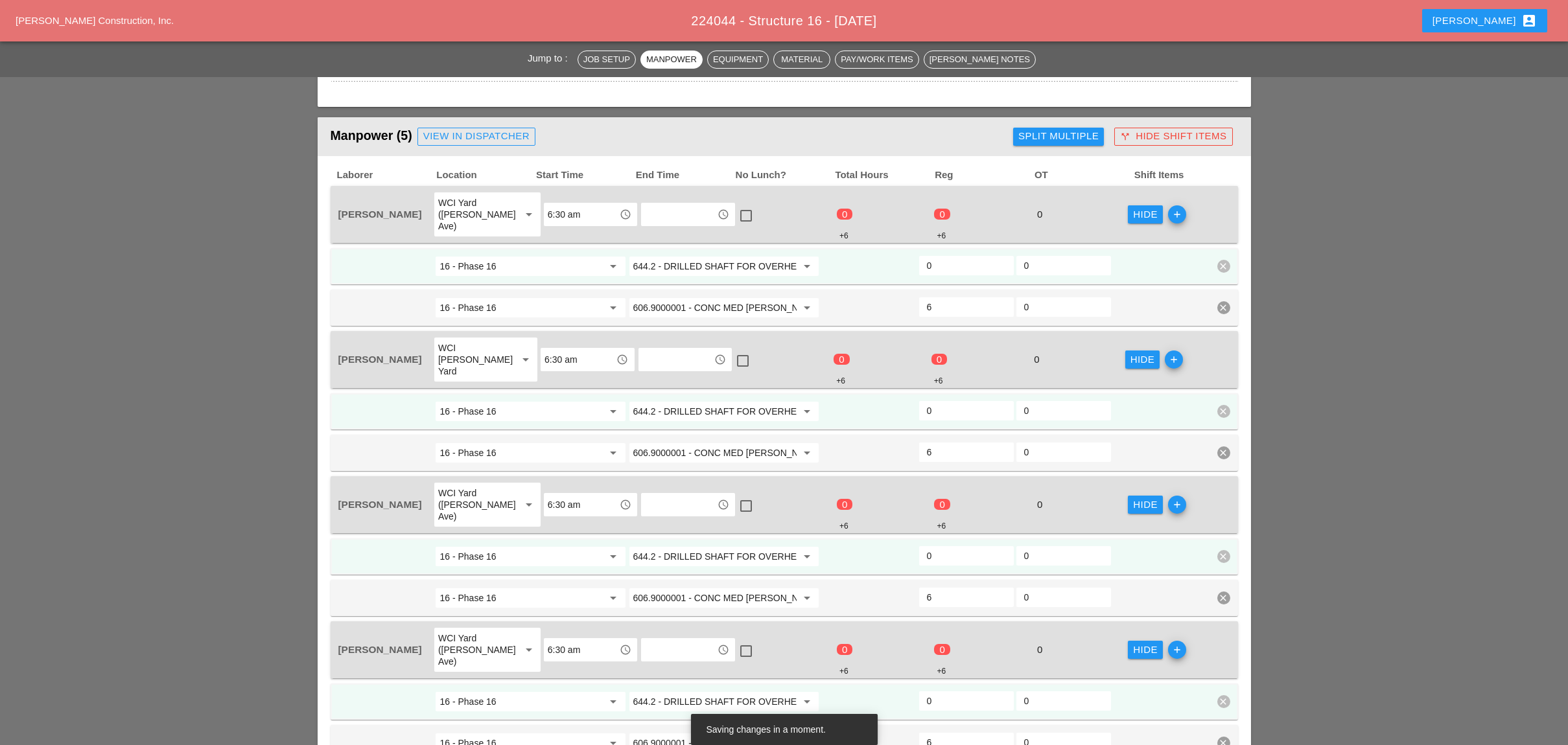
click at [697, 256] on input "644.2 - DRILLED SHAFT FOR OVERHEAD SIGN STRUCTUR" at bounding box center [715, 266] width 164 height 21
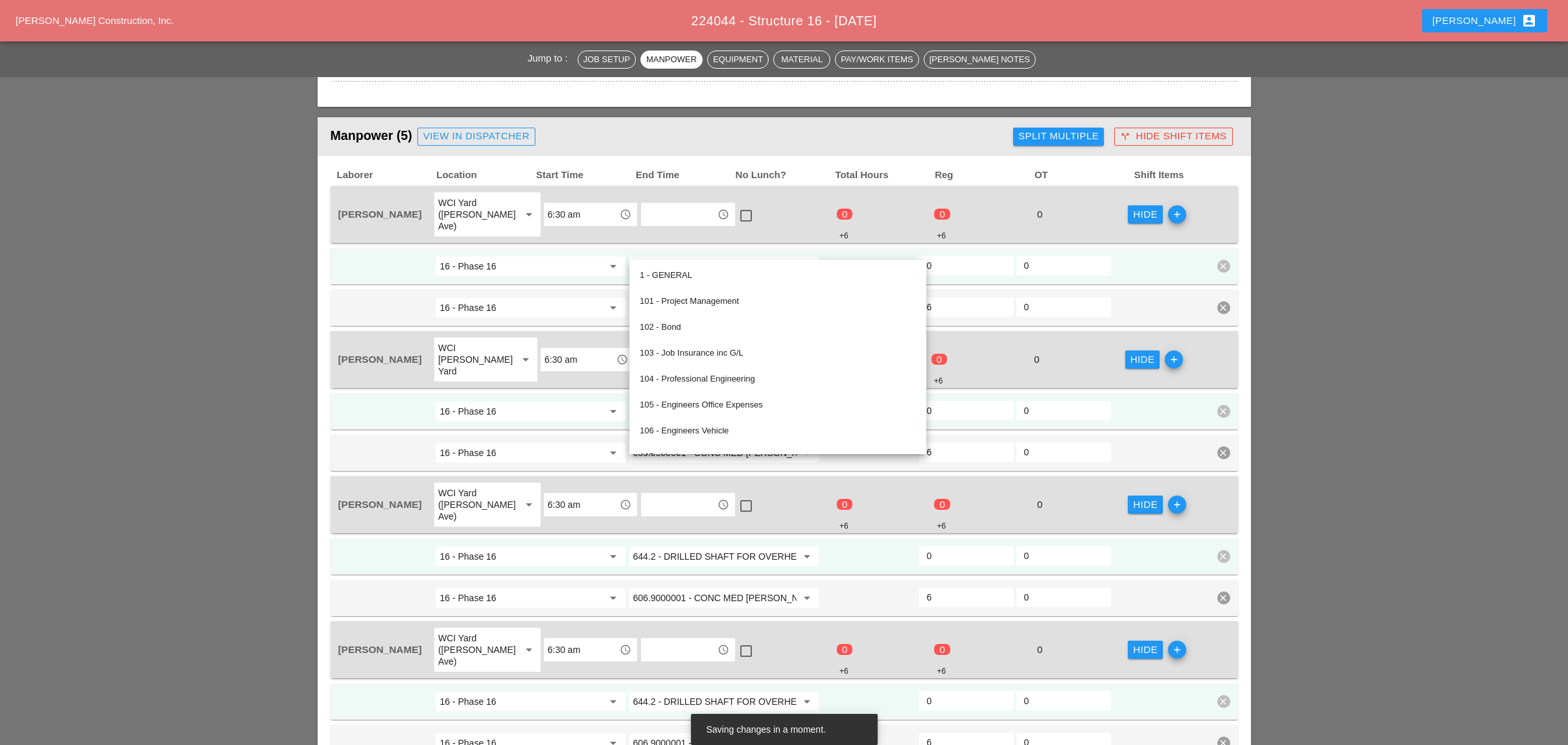
paste input "19.01 - BASIC WORK ZONE TRAFFIC CONTROL"
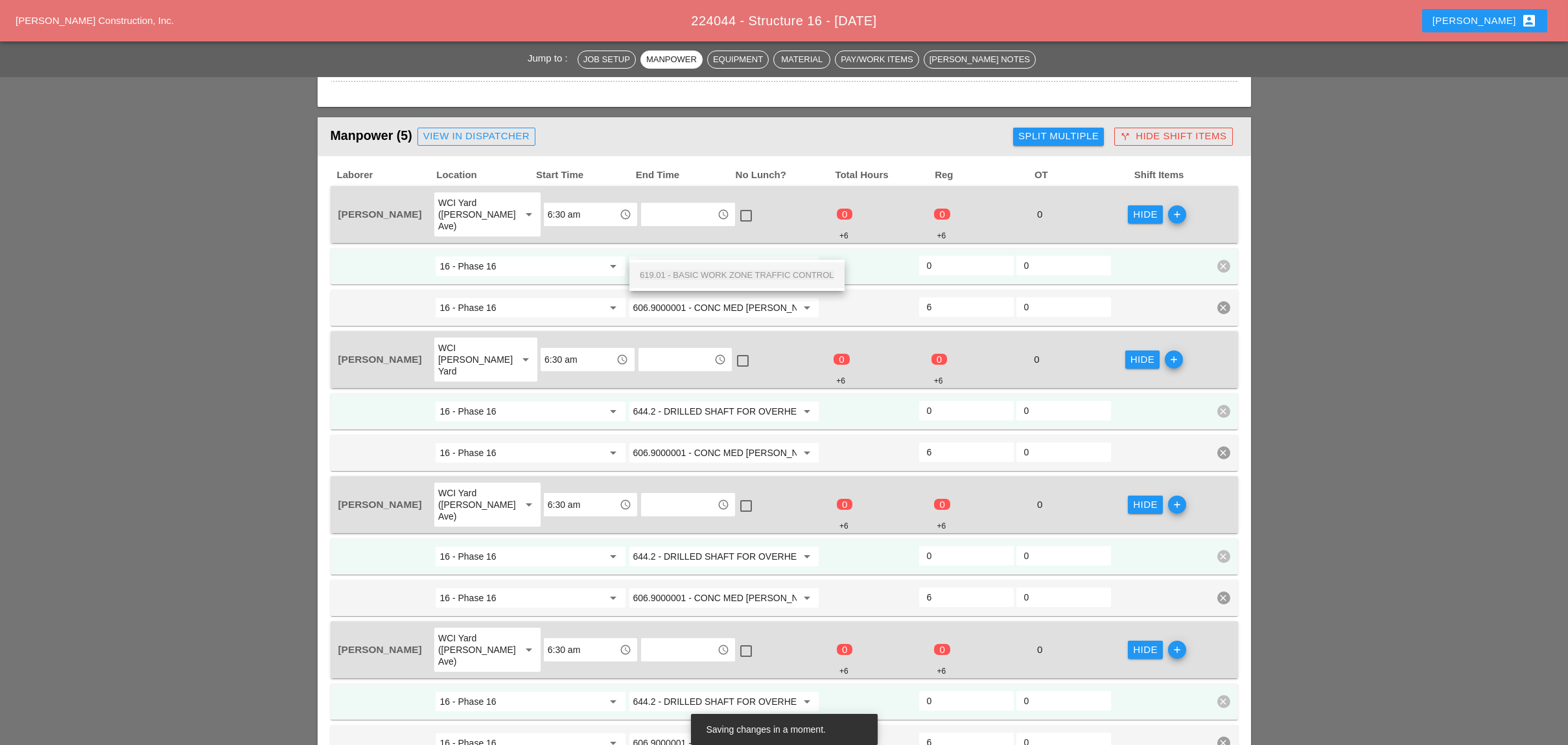
scroll to position [0, 46]
click at [700, 273] on span "619.01 - BASIC WORK ZONE TRAFFIC CONTROL" at bounding box center [736, 275] width 194 height 10
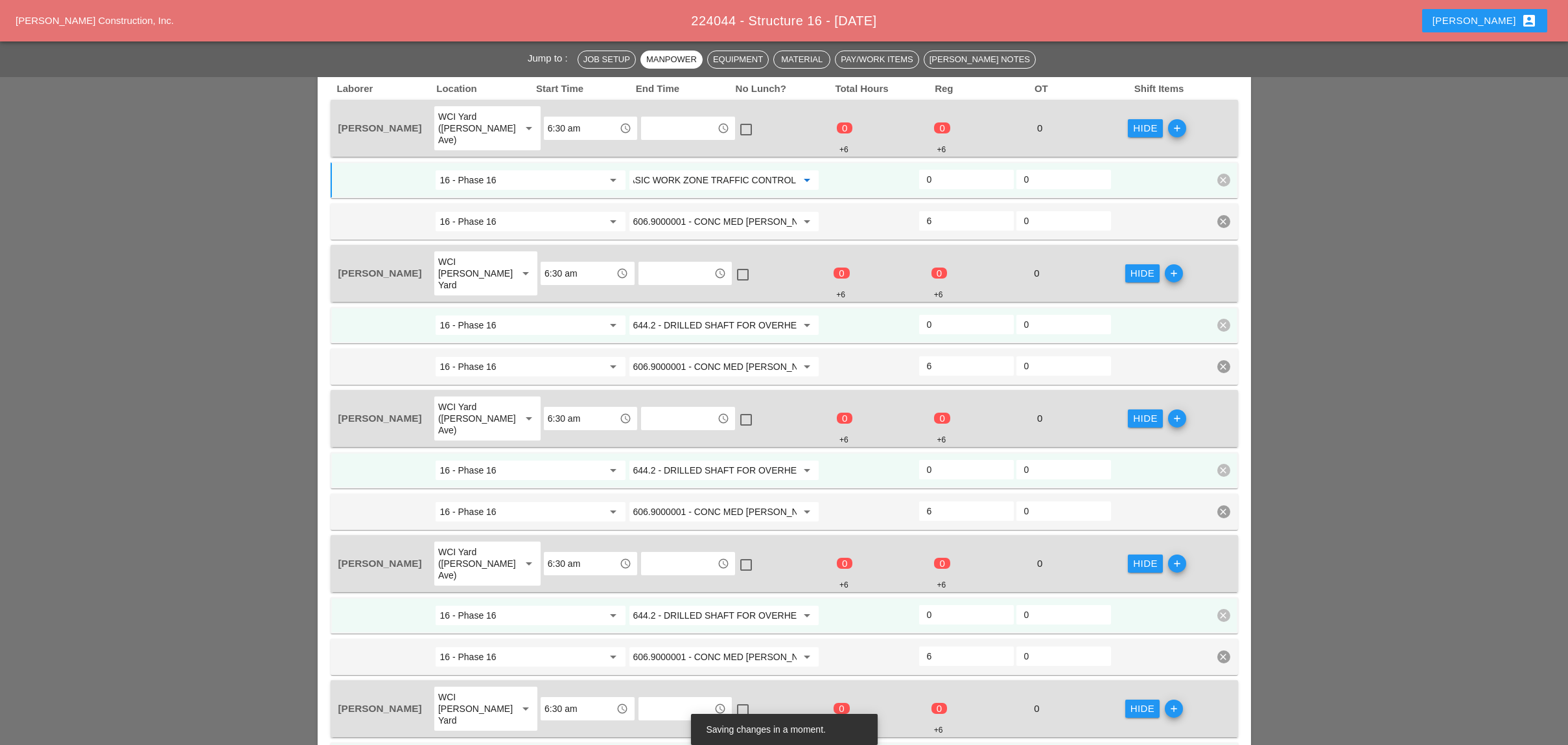
type input "619.01 - BASIC WORK ZONE TRAFFIC CONTROL"
click at [713, 315] on input "644.2 - DRILLED SHAFT FOR OVERHEAD SIGN STRUCTUR" at bounding box center [715, 325] width 164 height 21
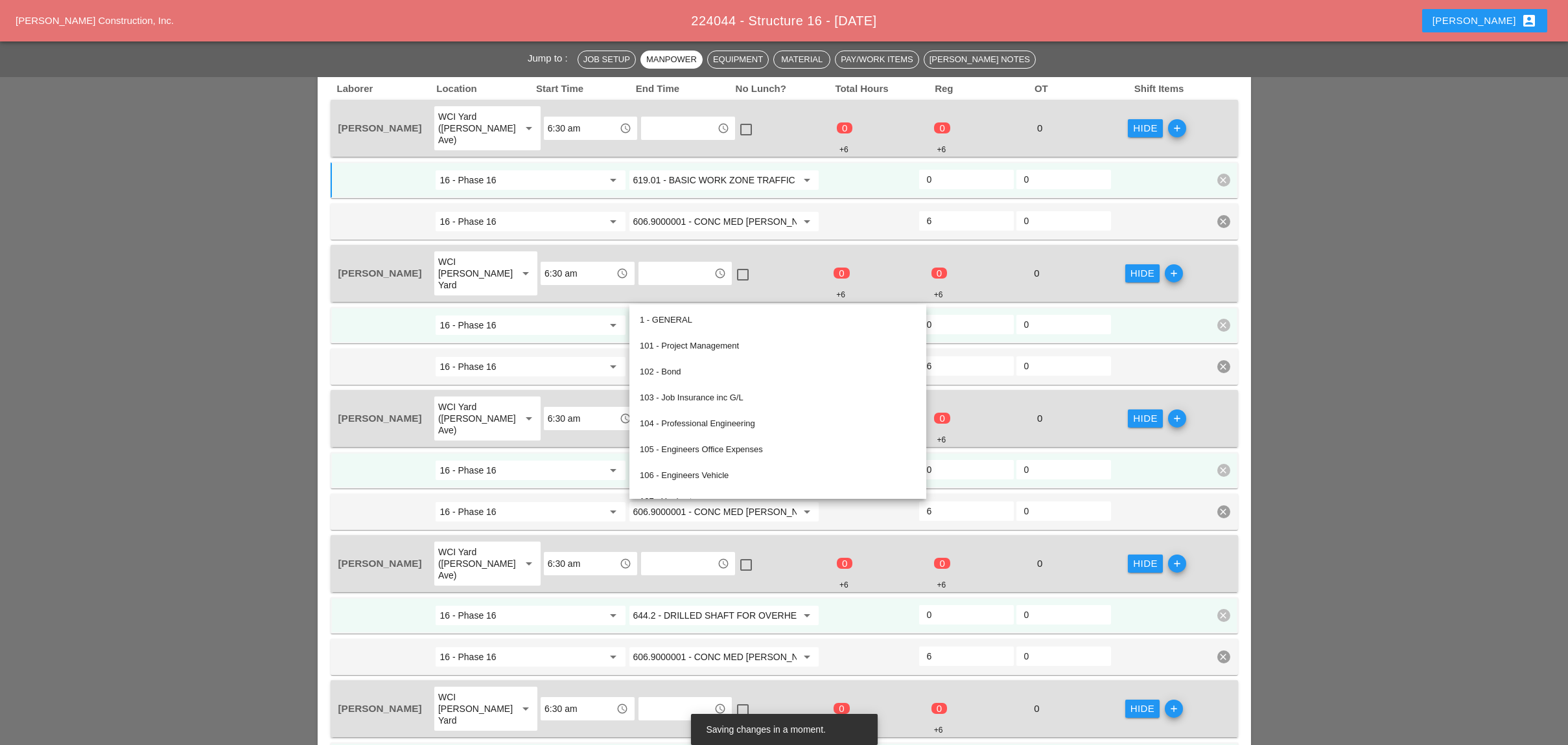
paste input "19.01 - BASIC WORK ZONE TRAFFIC CONTROL"
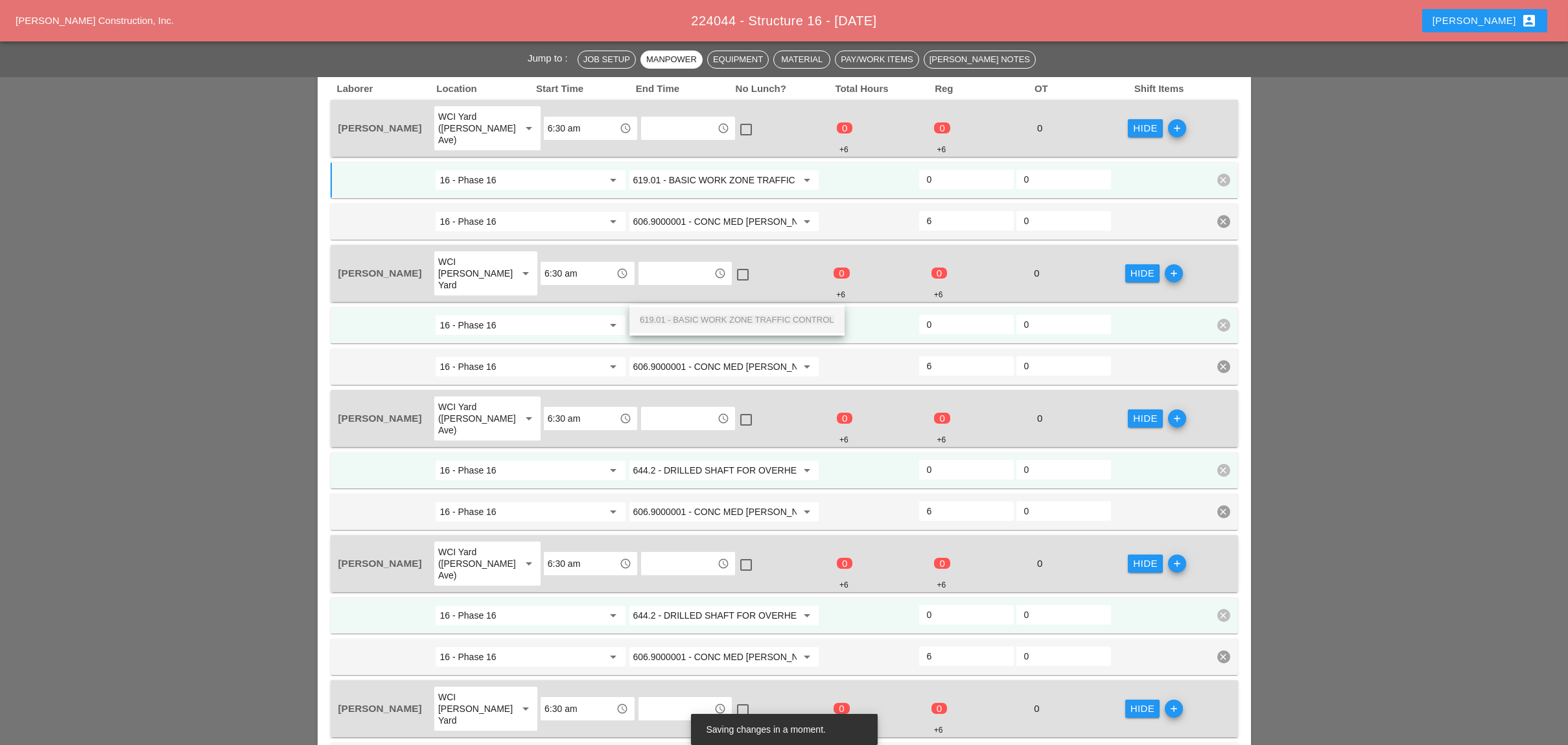
scroll to position [0, 46]
click at [717, 321] on span "619.01 - BASIC WORK ZONE TRAFFIC CONTROL" at bounding box center [736, 319] width 194 height 10
type input "619.01 - BASIC WORK ZONE TRAFFIC CONTROL"
click at [703, 460] on input "644.2 - DRILLED SHAFT FOR OVERHEAD SIGN STRUCTUR" at bounding box center [715, 470] width 164 height 21
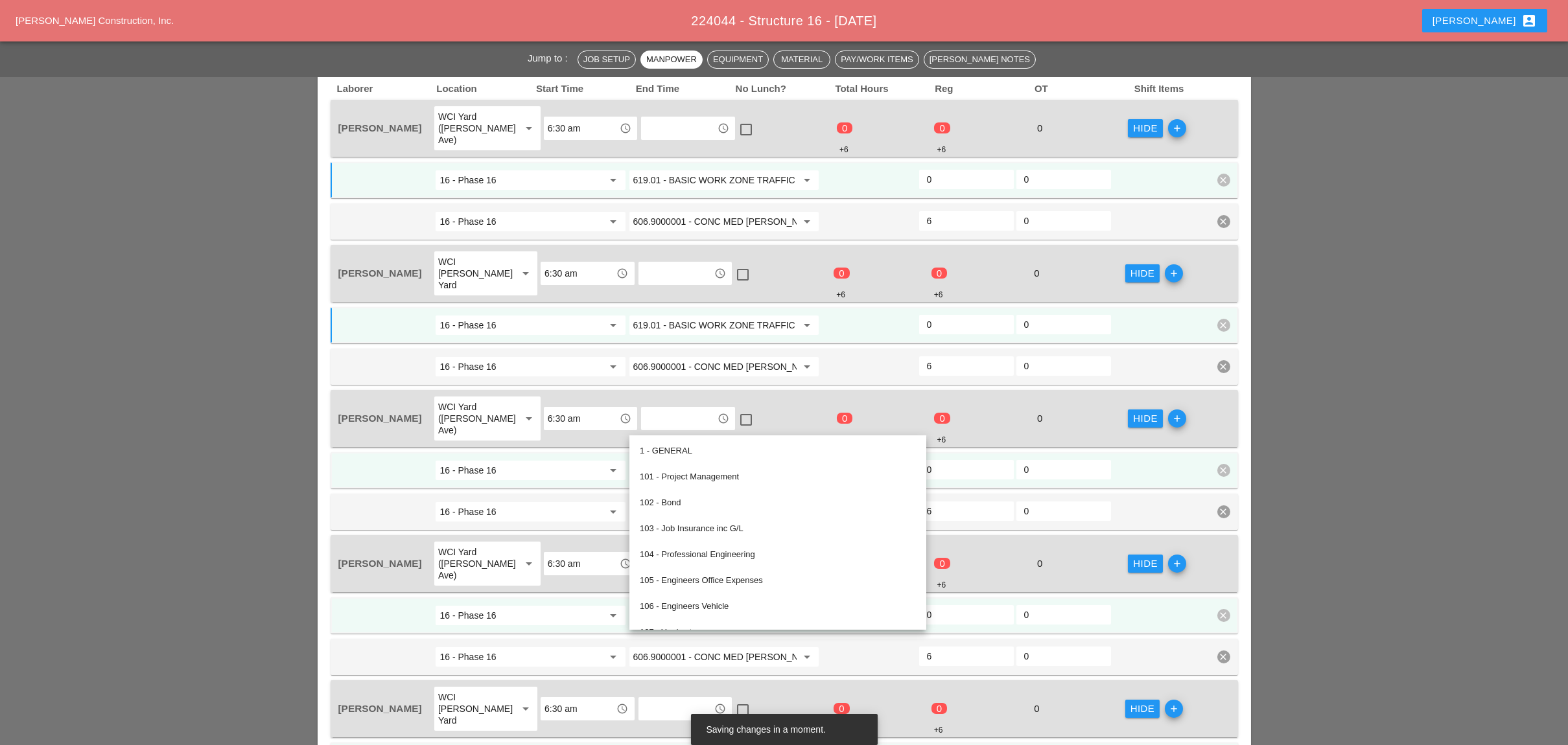
paste input "19.01 - BASIC WORK ZONE TRAFFIC CONTROL"
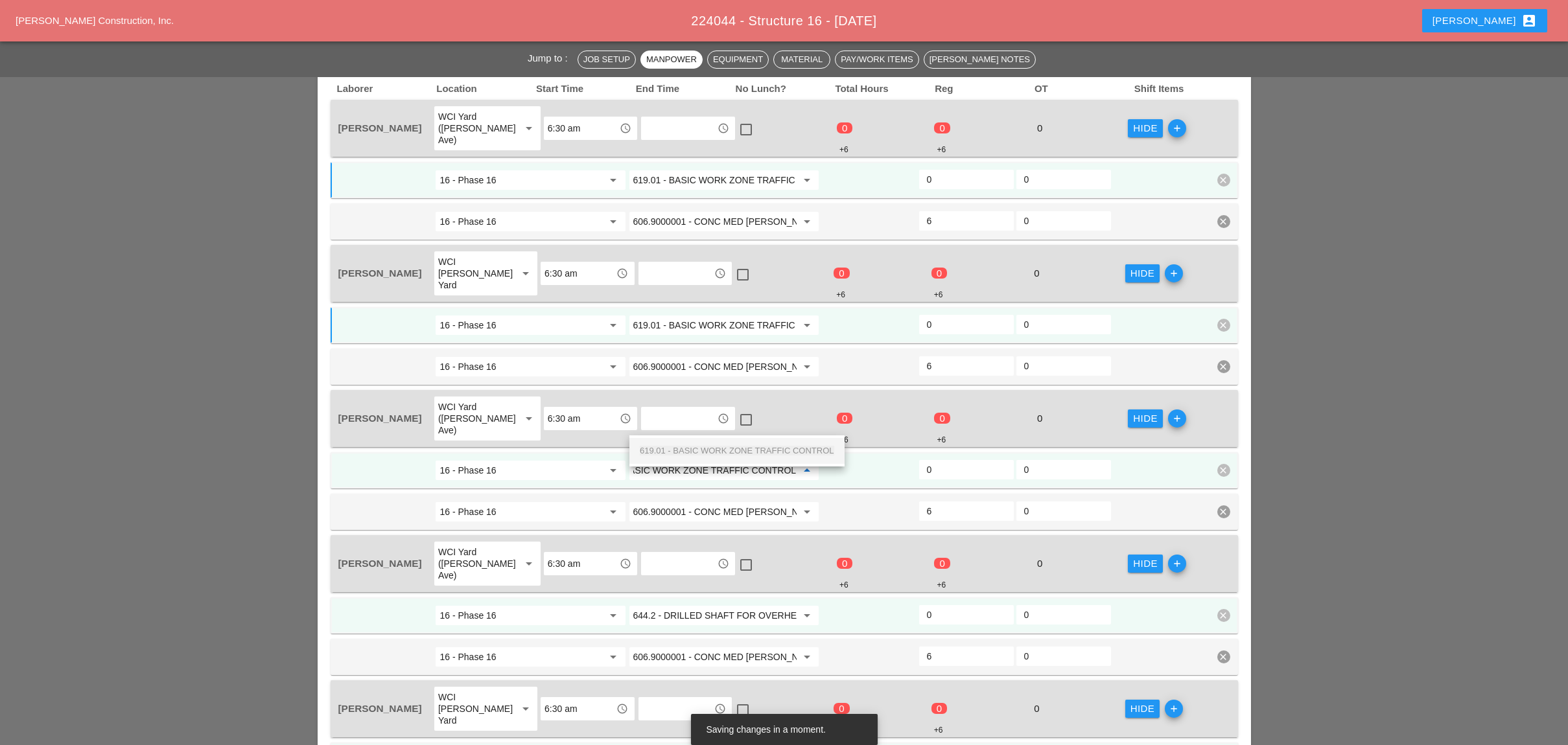
drag, startPoint x: 710, startPoint y: 444, endPoint x: 746, endPoint y: 430, distance: 38.6
click at [711, 444] on div "619.01 - BASIC WORK ZONE TRAFFIC CONTROL" at bounding box center [736, 451] width 194 height 16
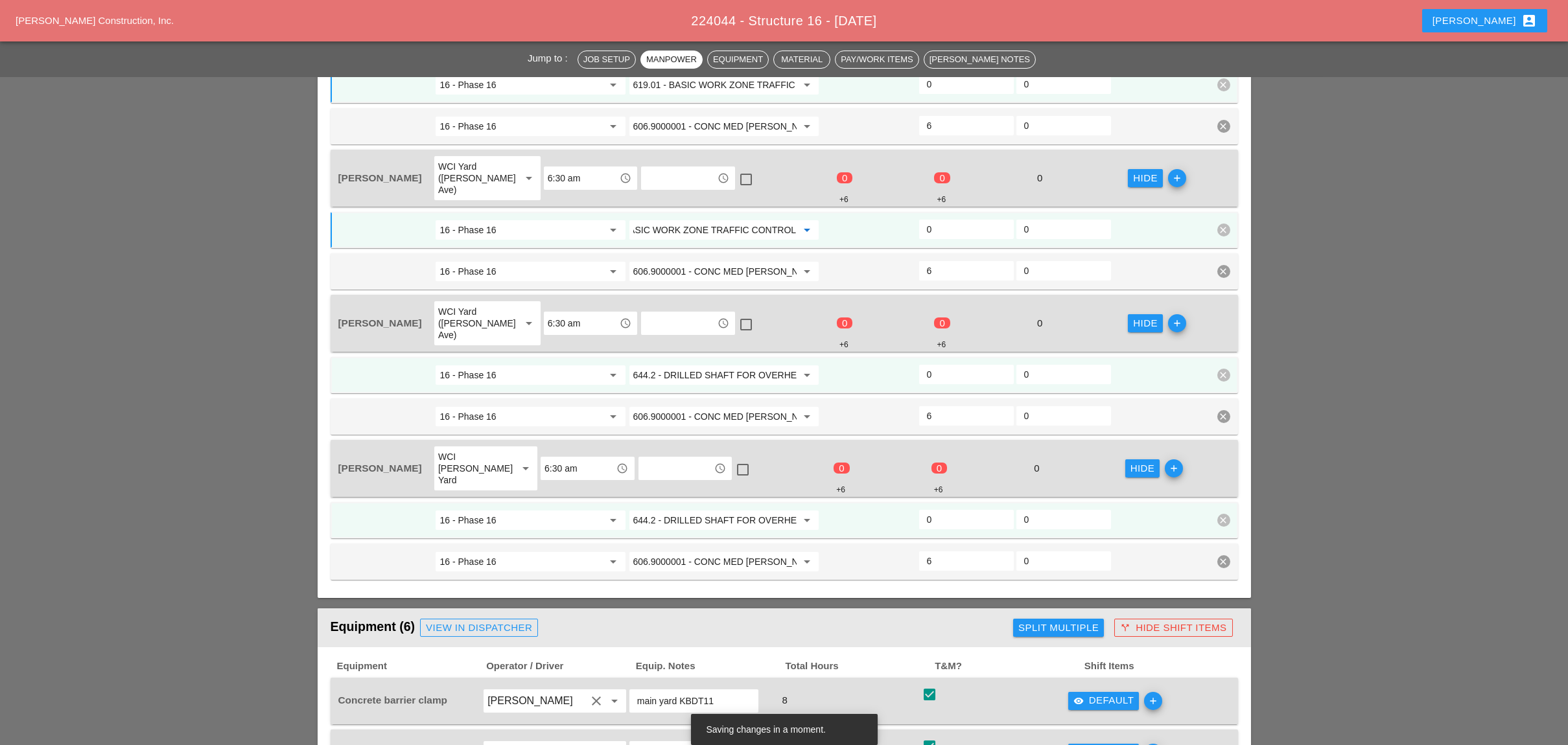
scroll to position [864, 0]
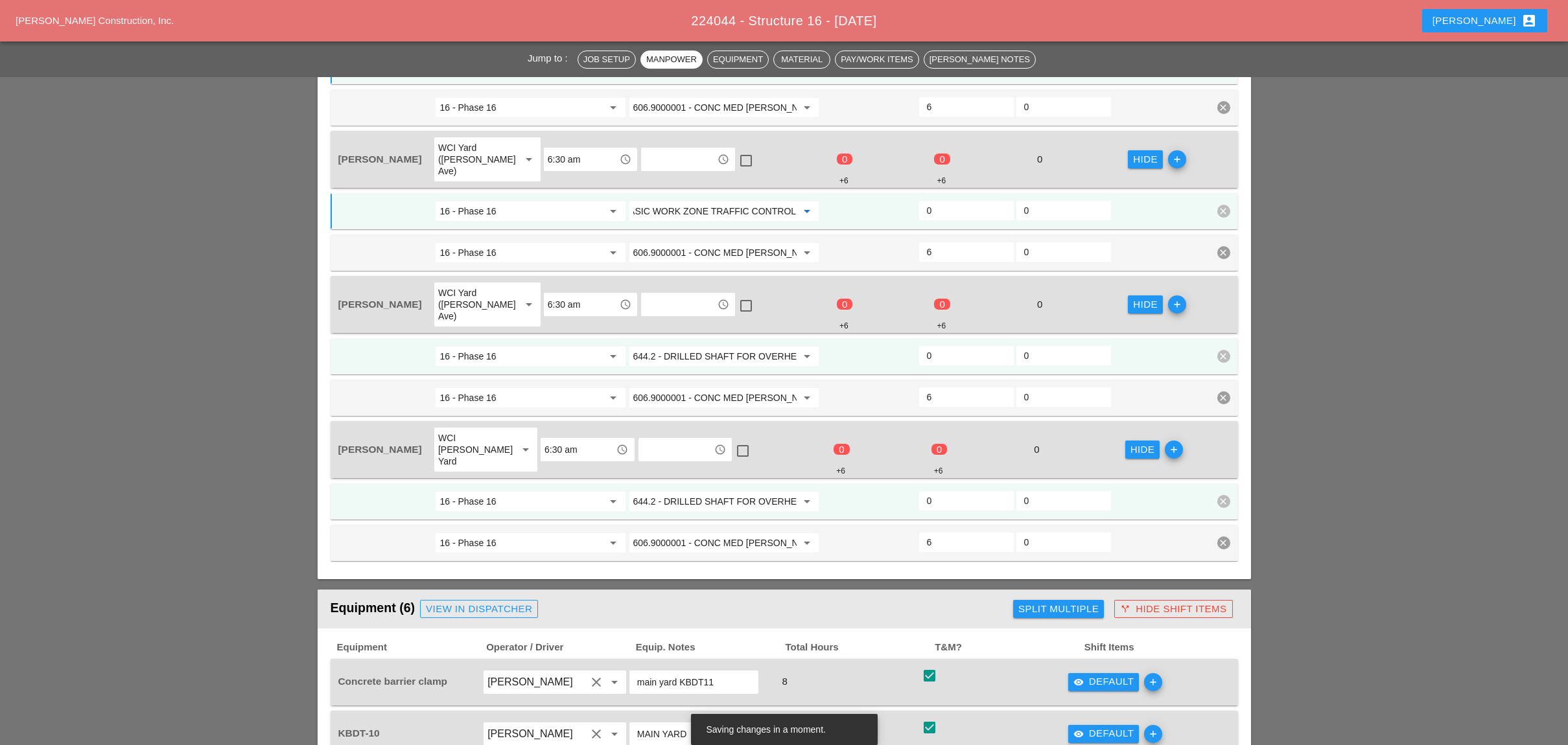
type input "619.01 - BASIC WORK ZONE TRAFFIC CONTROL"
click at [712, 346] on input "644.2 - DRILLED SHAFT FOR OVERHEAD SIGN STRUCTUR" at bounding box center [715, 356] width 164 height 21
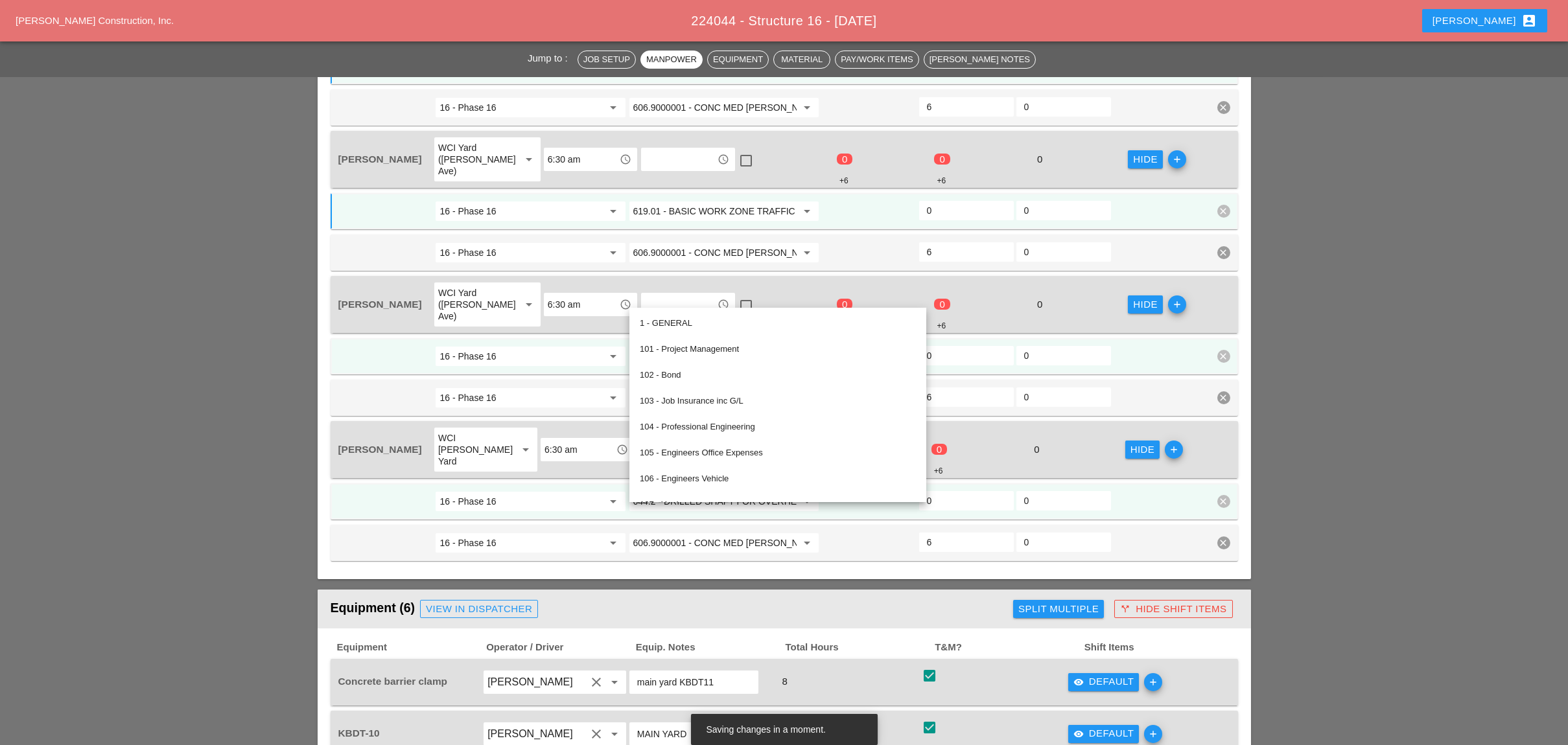
paste input "19.01 - BASIC WORK ZONE TRAFFIC CONTROL"
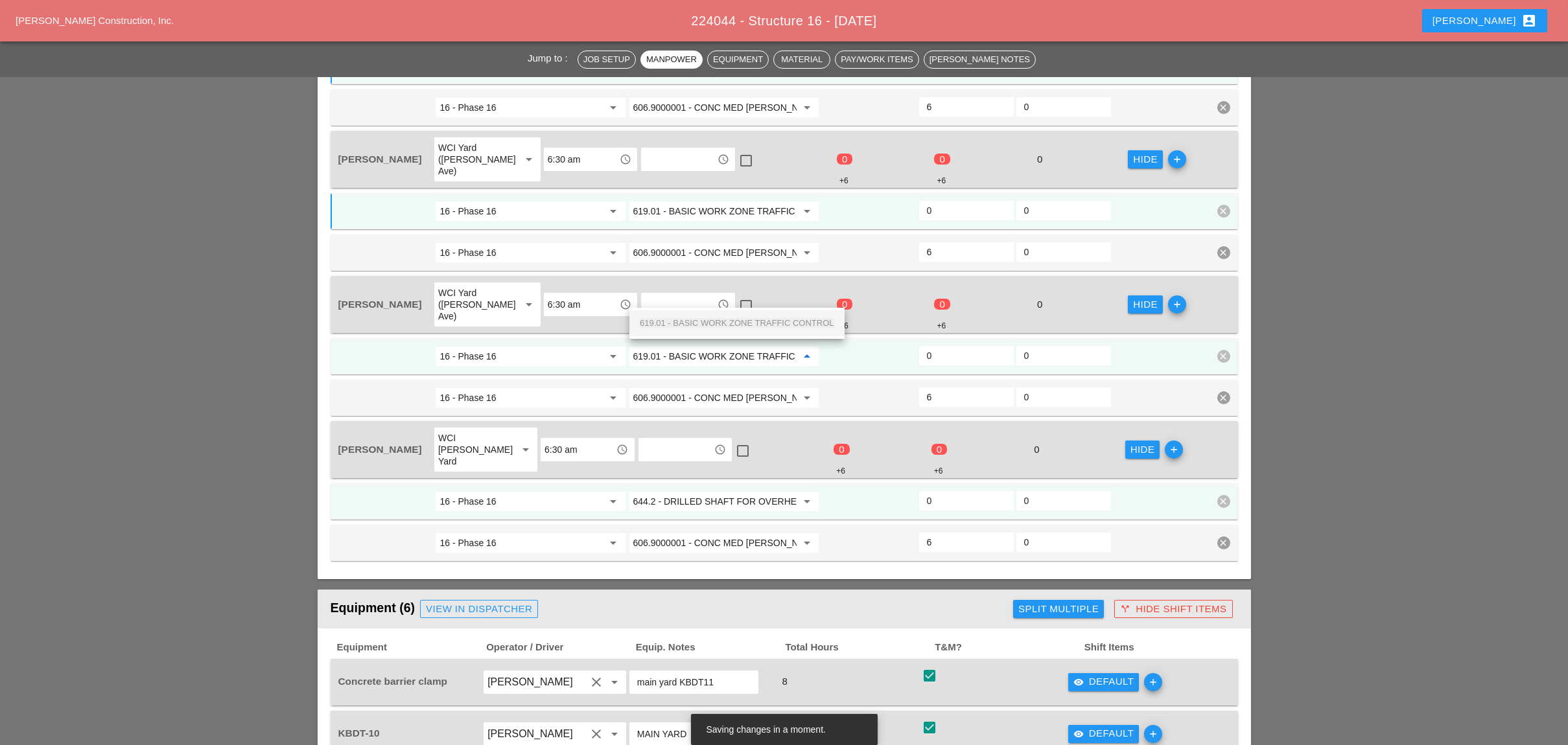
scroll to position [0, 46]
click at [723, 318] on span "619.01 - BASIC WORK ZONE TRAFFIC CONTROL" at bounding box center [736, 323] width 194 height 10
type input "619.01 - BASIC WORK ZONE TRAFFIC CONTROL"
click at [709, 491] on input "644.2 - DRILLED SHAFT FOR OVERHEAD SIGN STRUCTUR" at bounding box center [715, 502] width 164 height 21
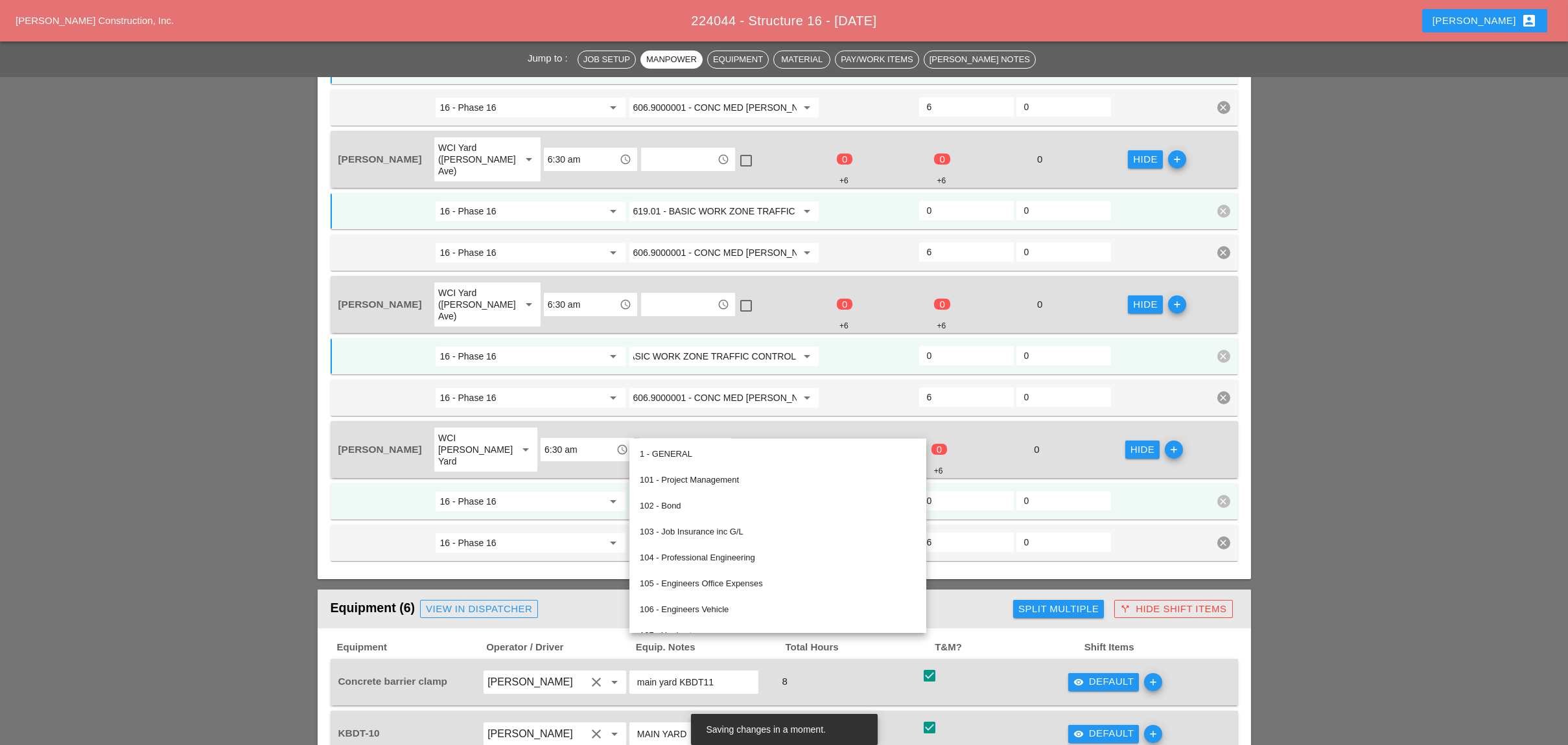
scroll to position [0, 0]
paste input "19.01 - BASIC WORK ZONE TRAFFIC CONTROL"
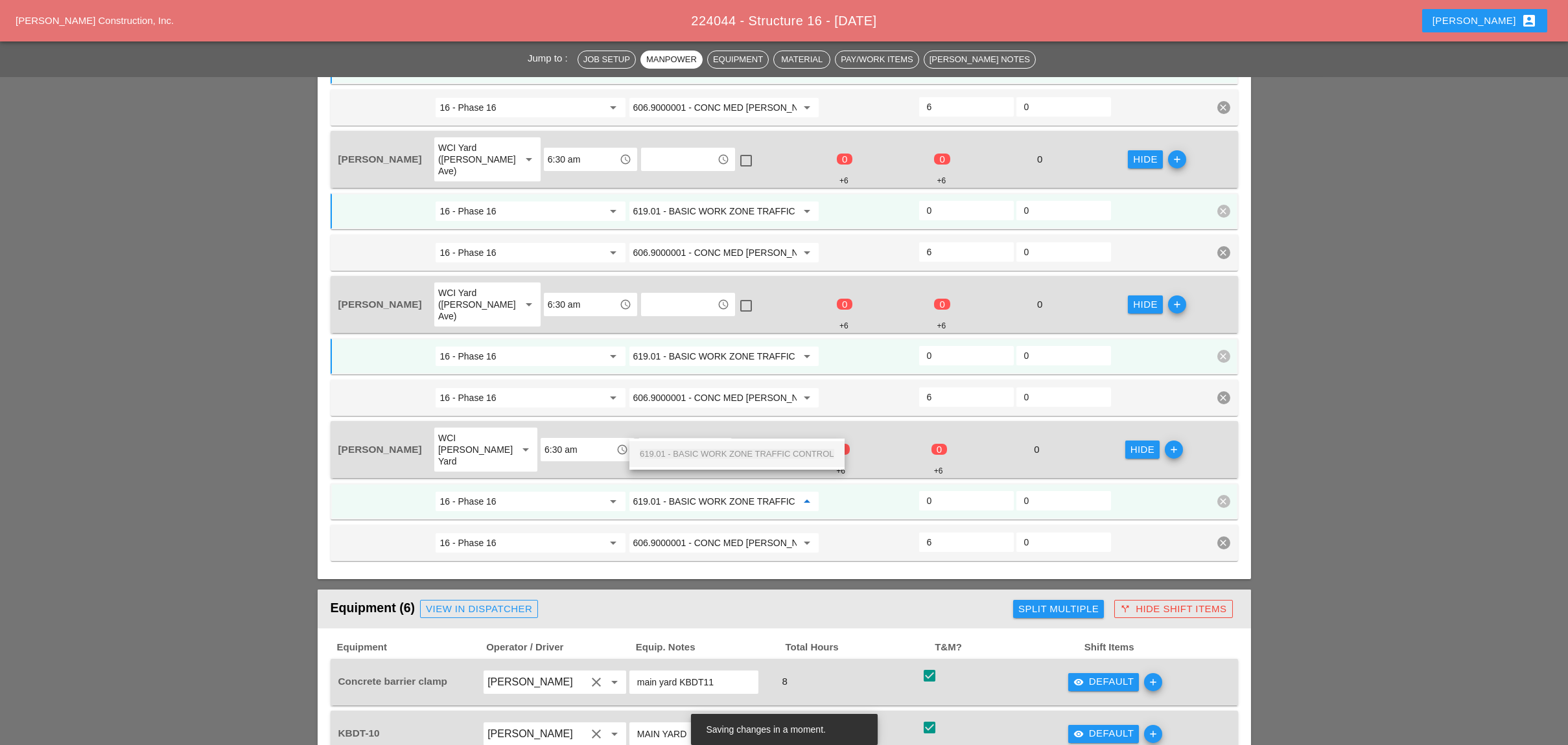
scroll to position [0, 46]
drag, startPoint x: 710, startPoint y: 448, endPoint x: 797, endPoint y: 446, distance: 87.0
click at [712, 449] on span "619.01 - BASIC WORK ZONE TRAFFIC CONTROL" at bounding box center [736, 454] width 194 height 10
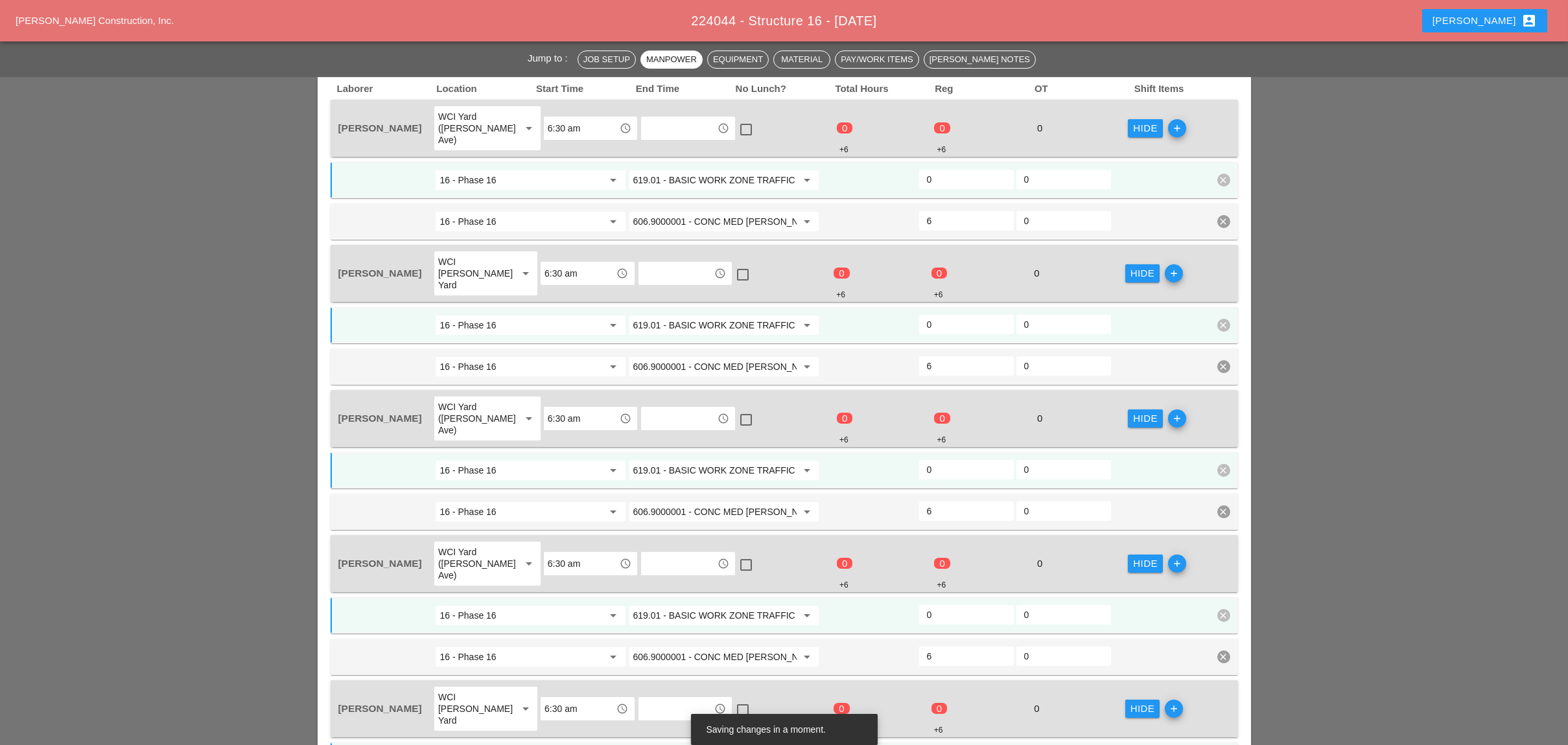
scroll to position [519, 0]
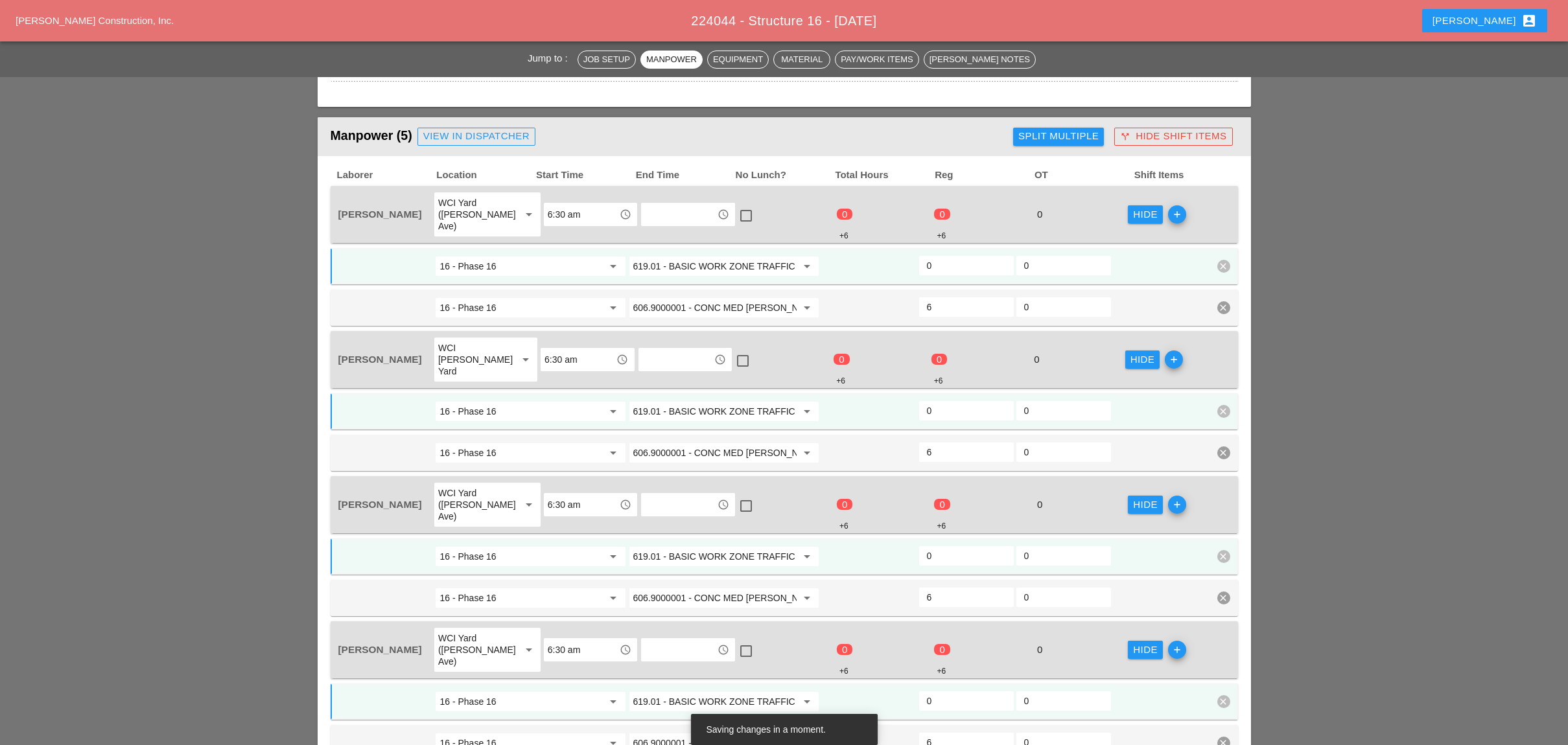
type input "619.01 - BASIC WORK ZONE TRAFFIC CONTROL"
click at [941, 255] on input "0" at bounding box center [966, 265] width 79 height 21
type input "2"
click at [946, 400] on input "0" at bounding box center [966, 411] width 79 height 21
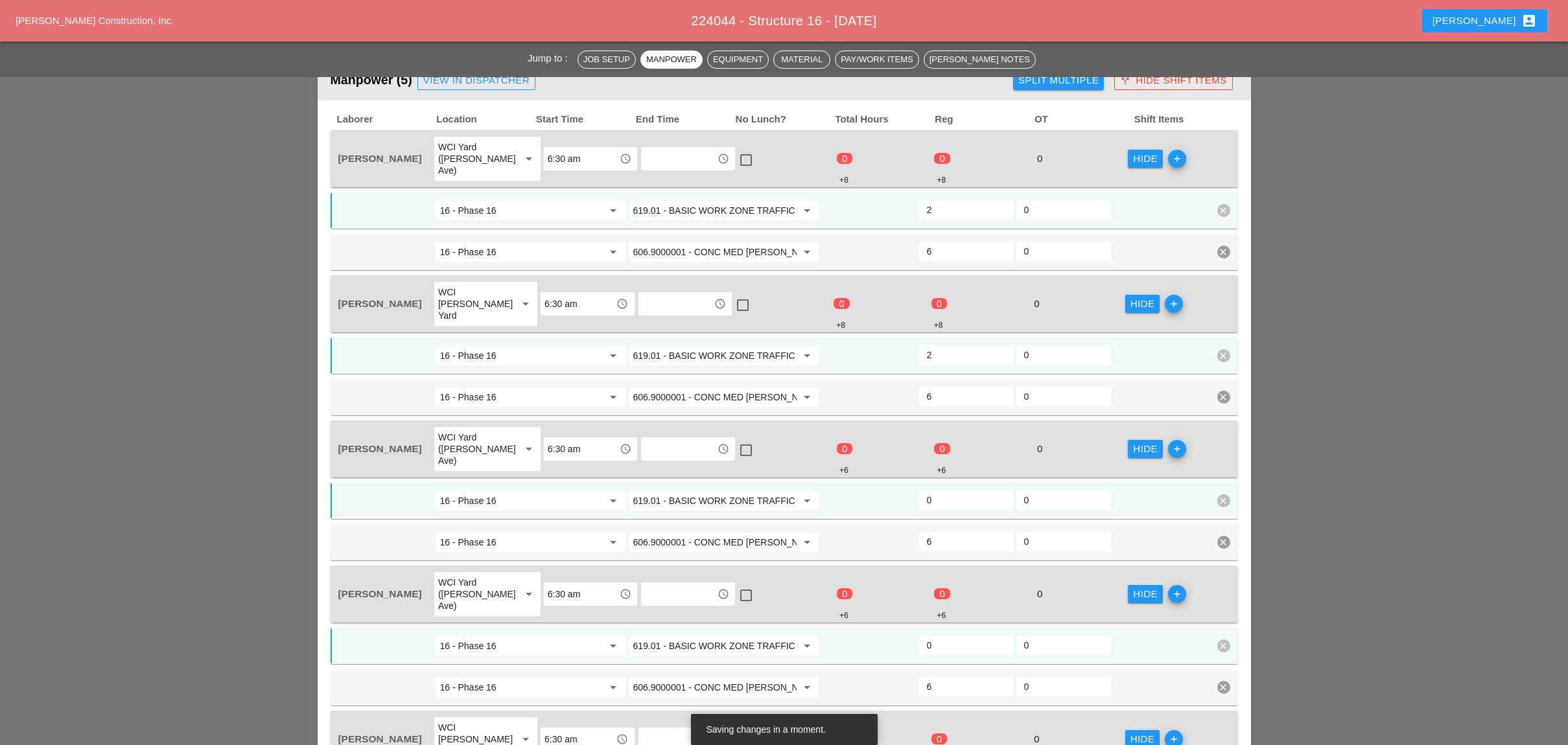
scroll to position [604, 0]
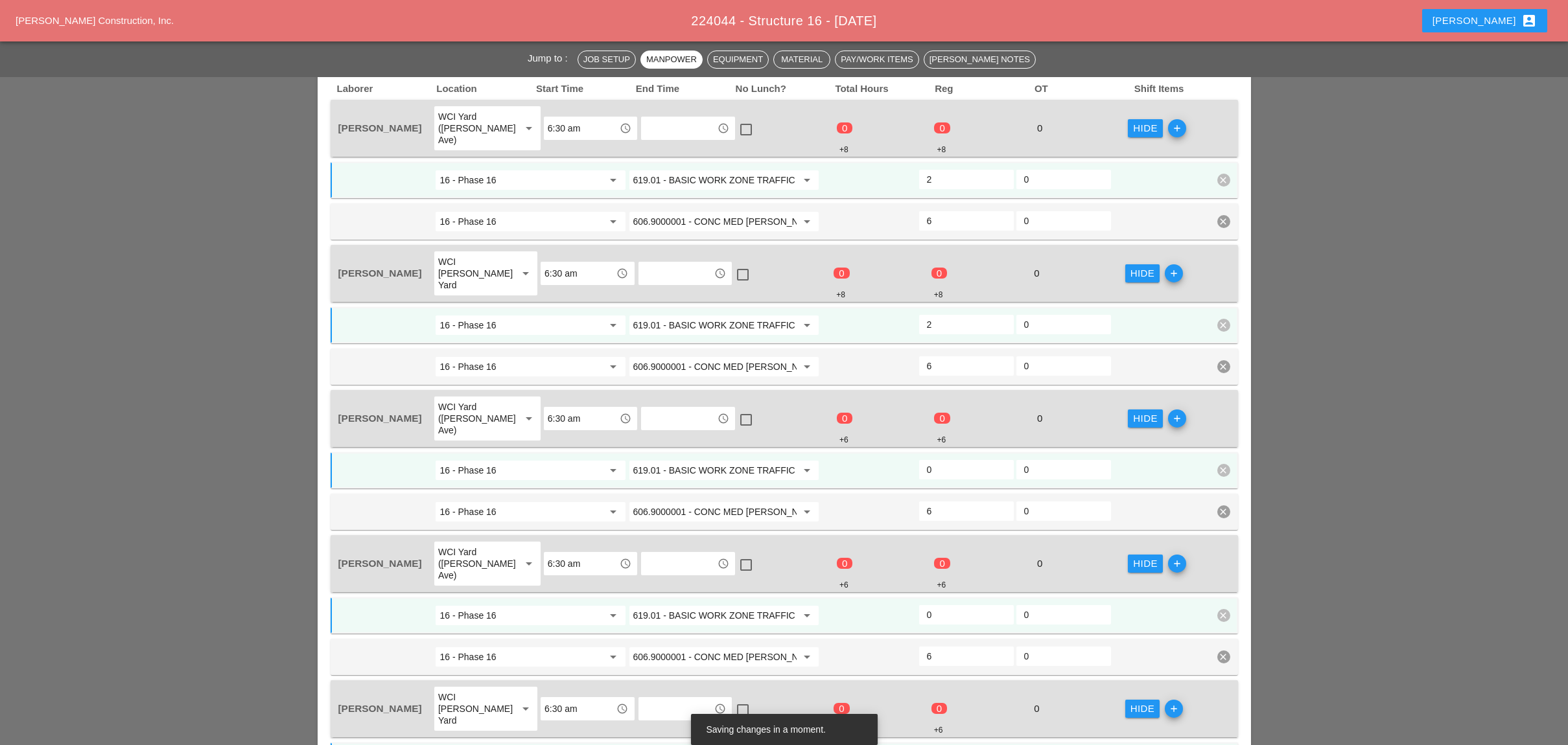
type input "2"
click at [946, 459] on input "0" at bounding box center [966, 470] width 79 height 21
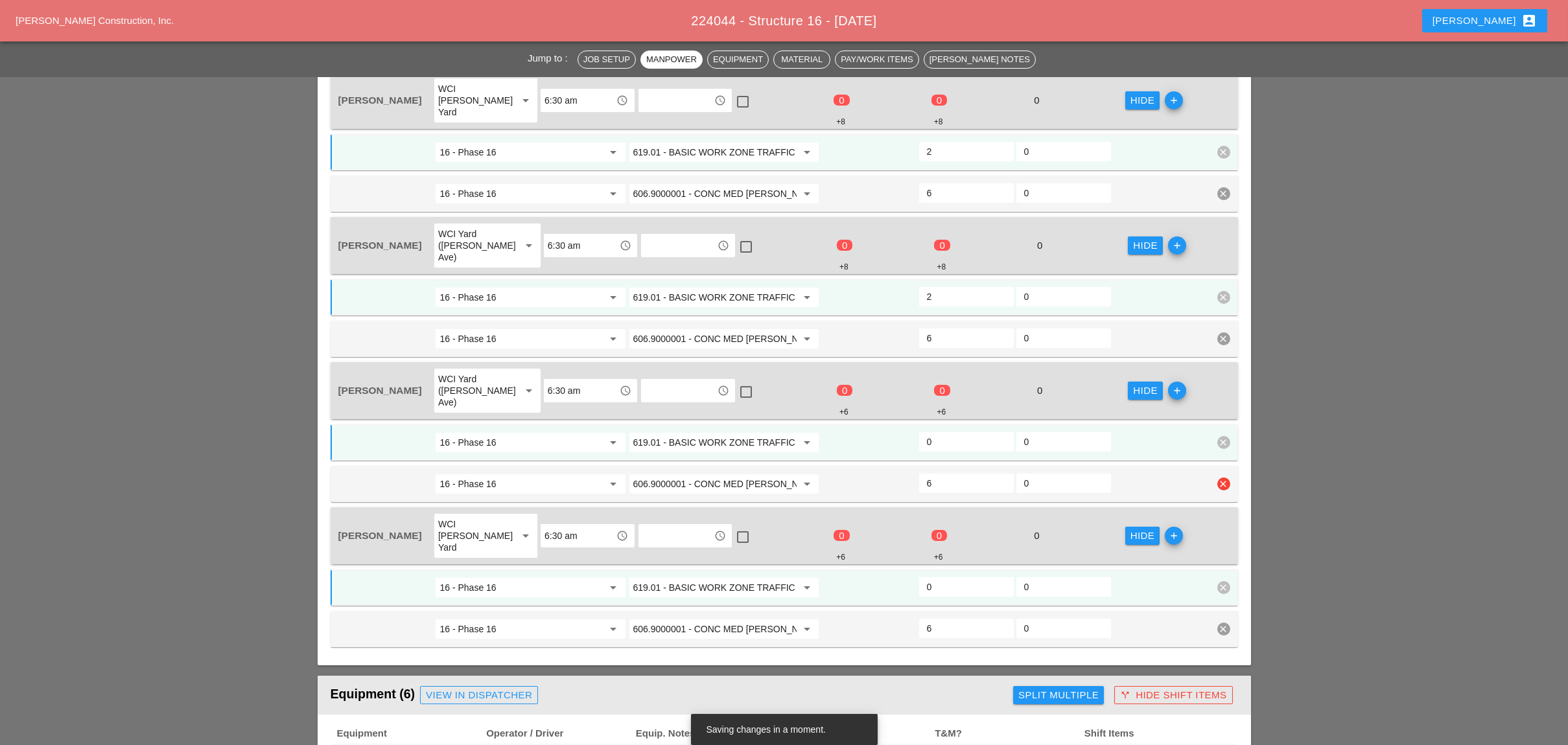
type input "2"
click at [943, 432] on input "0" at bounding box center [966, 442] width 79 height 21
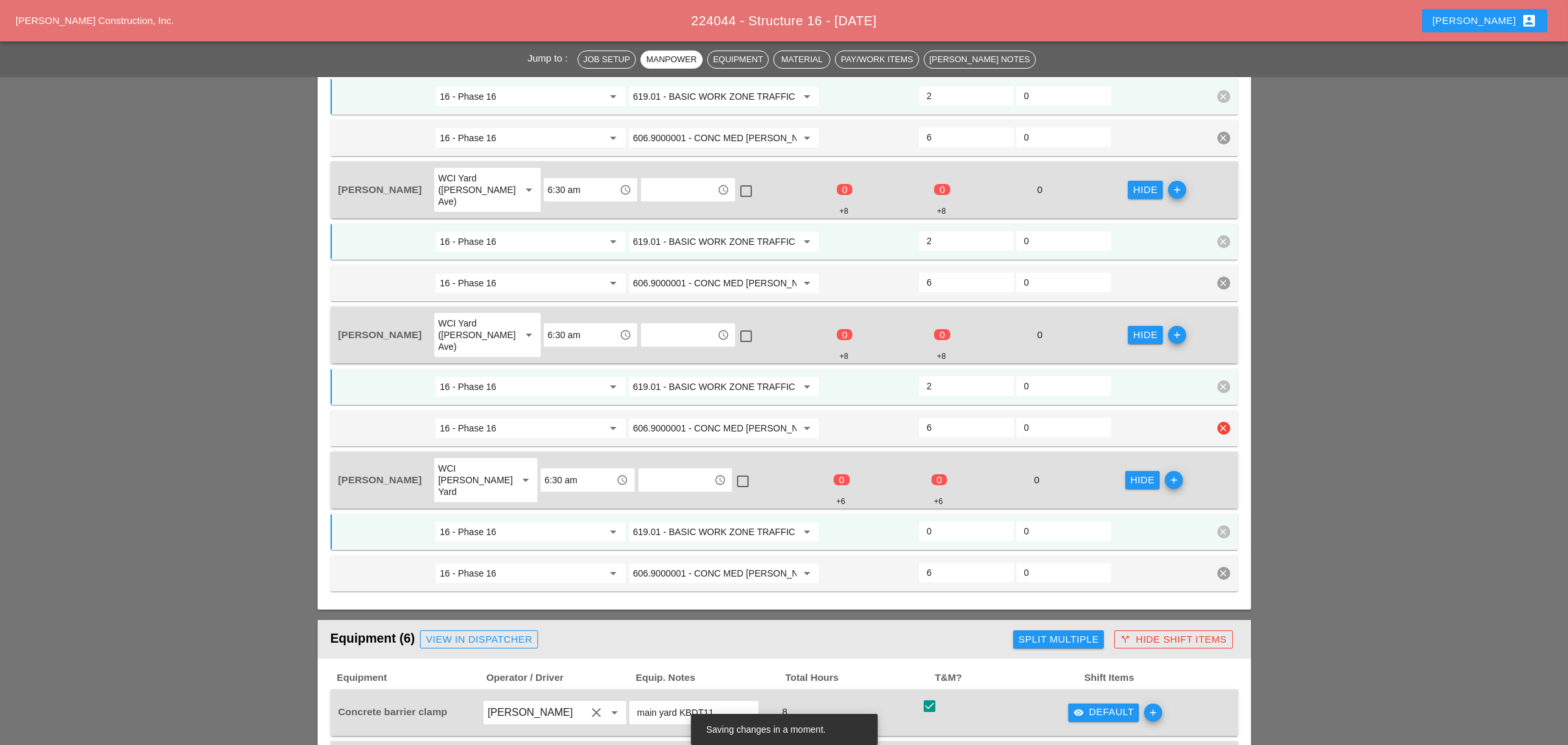
scroll to position [864, 0]
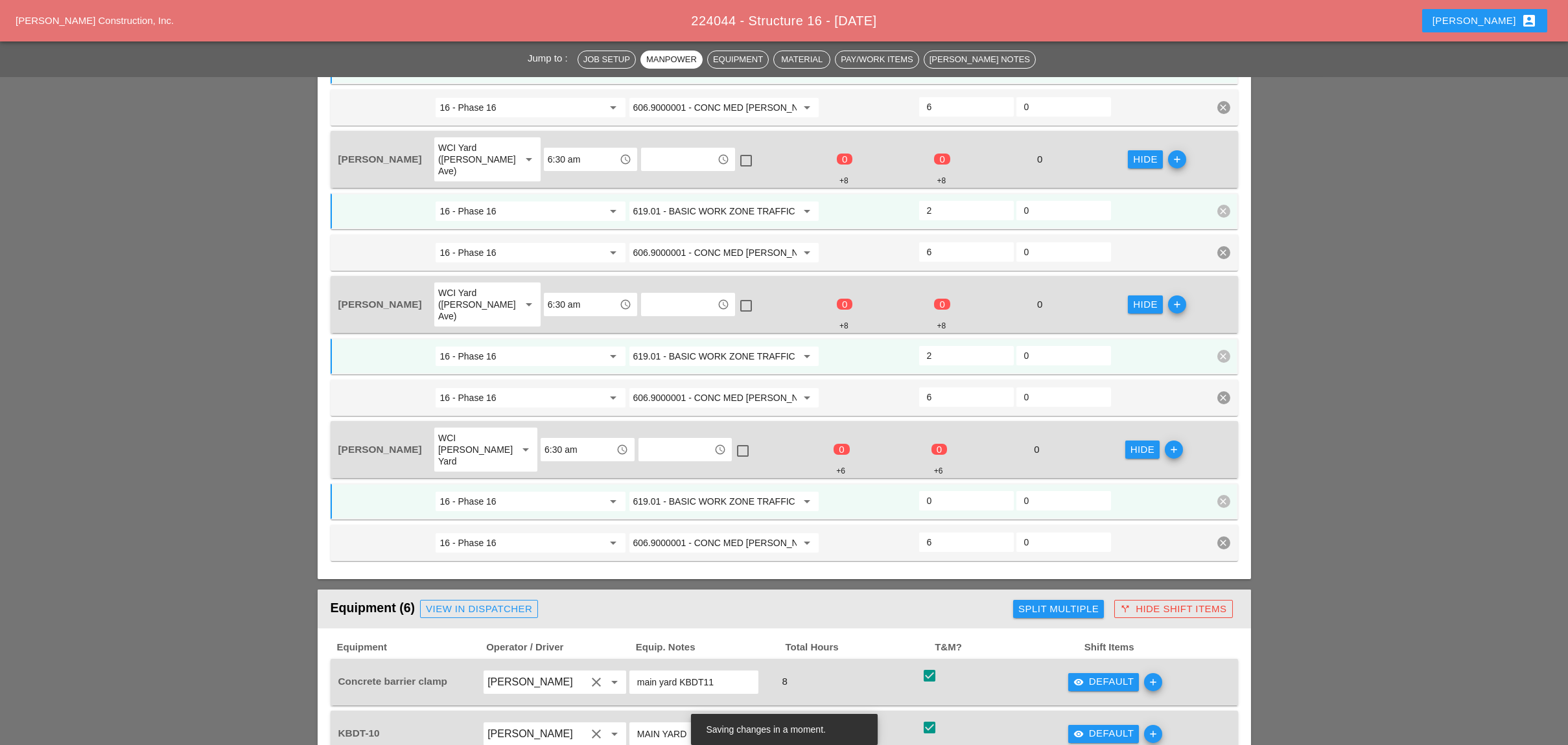
type input "2"
click at [949, 491] on input "0" at bounding box center [966, 501] width 79 height 21
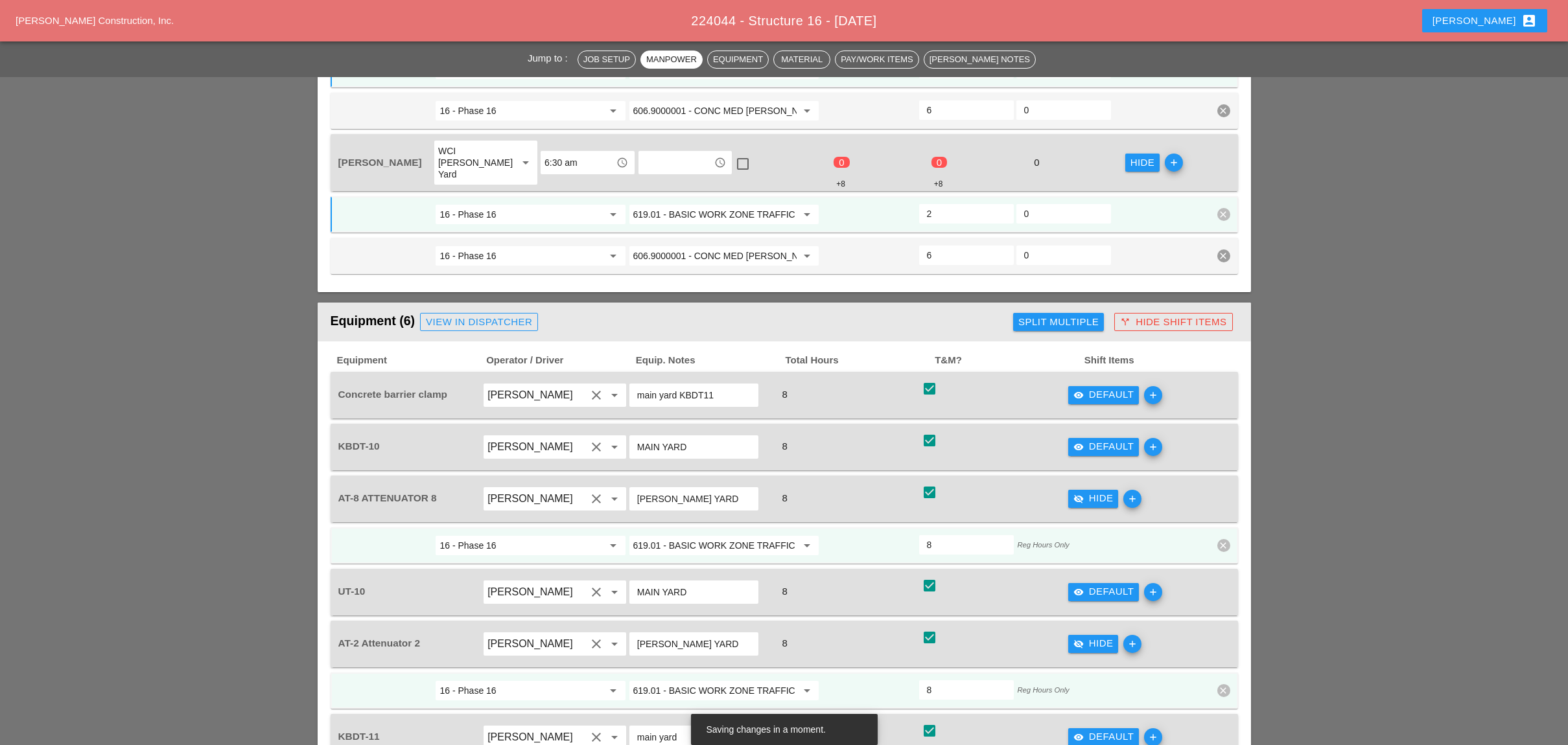
scroll to position [1209, 0]
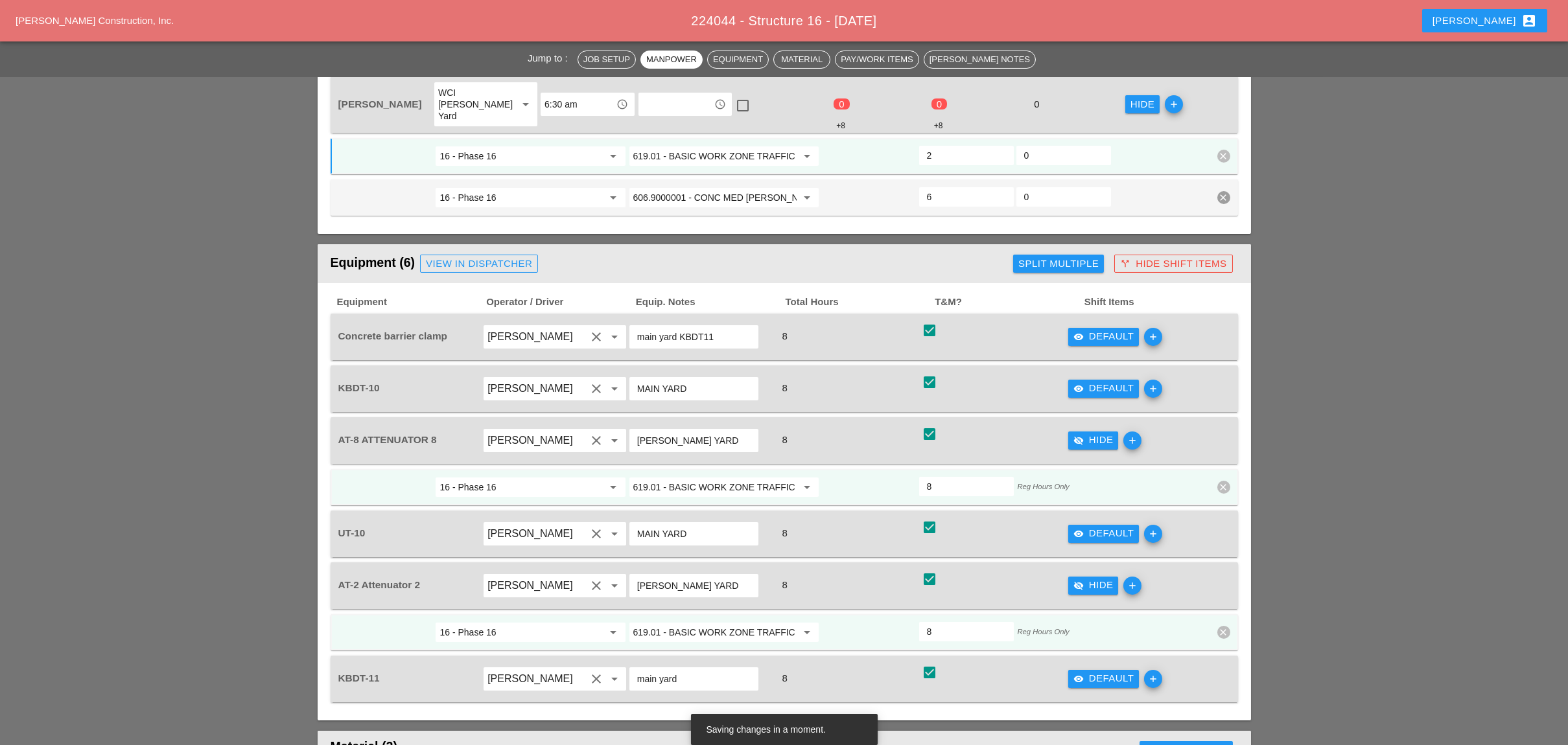
type input "2"
click at [1102, 329] on div "visibility Default" at bounding box center [1104, 336] width 61 height 15
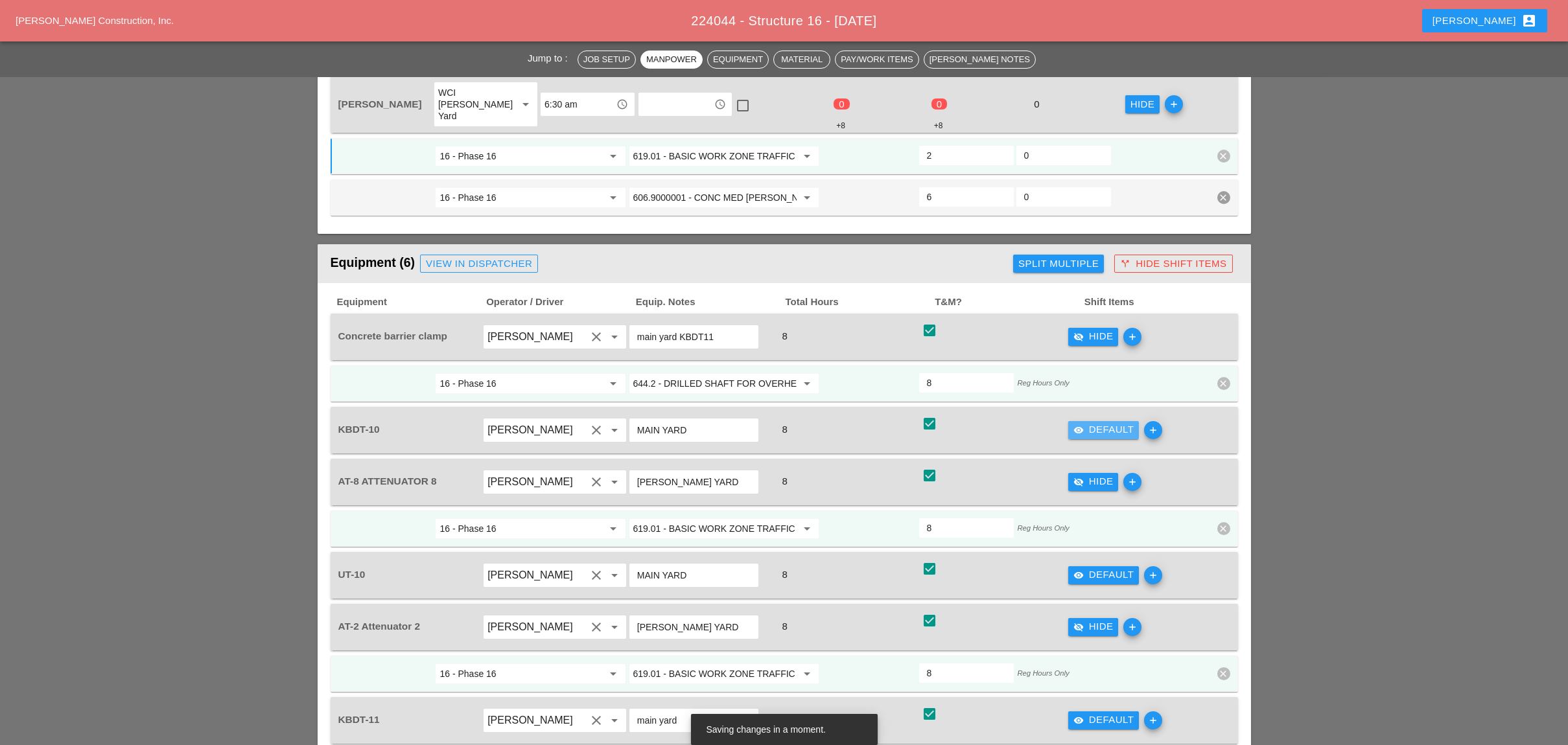
click at [1089, 422] on div "visibility Default" at bounding box center [1104, 430] width 61 height 15
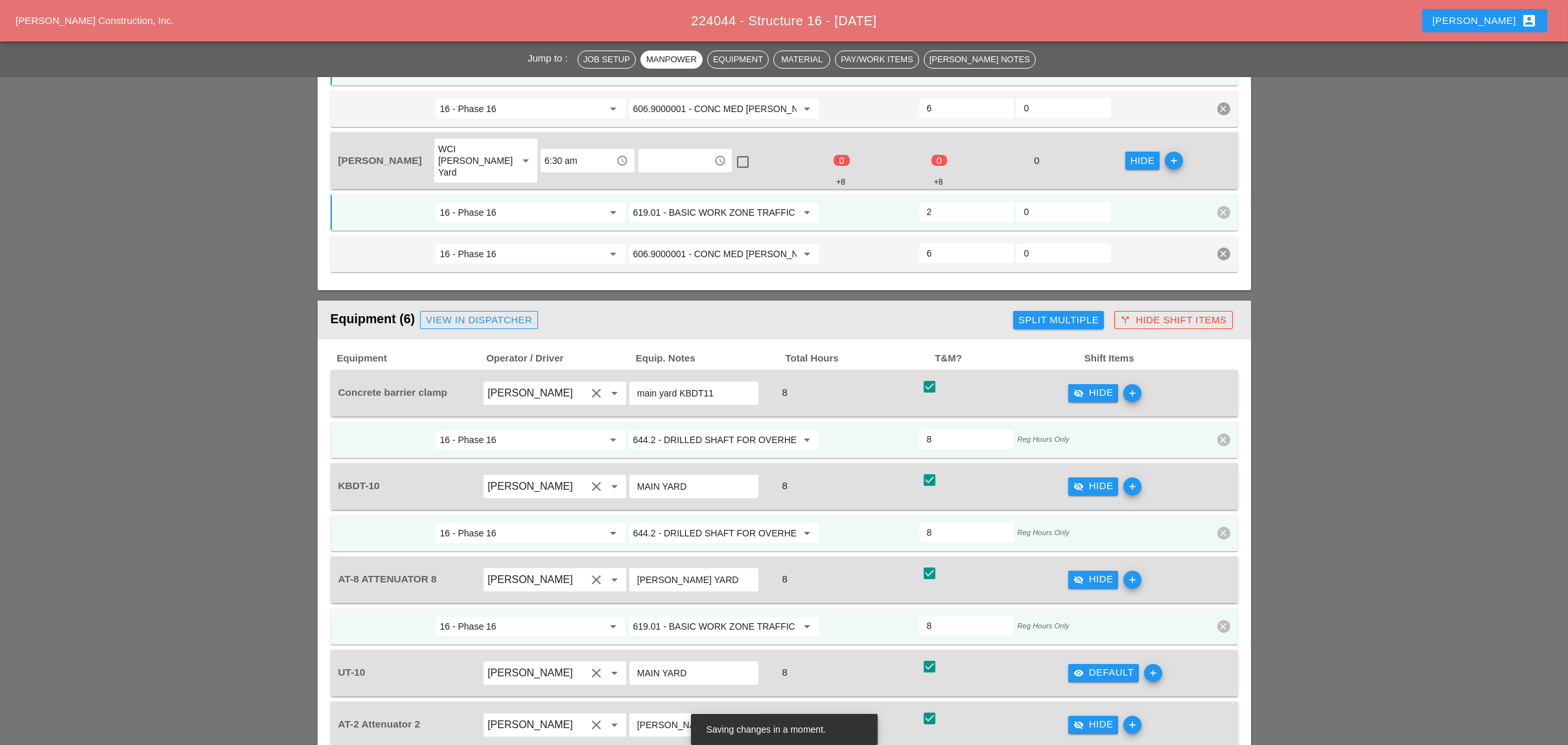
scroll to position [1123, 0]
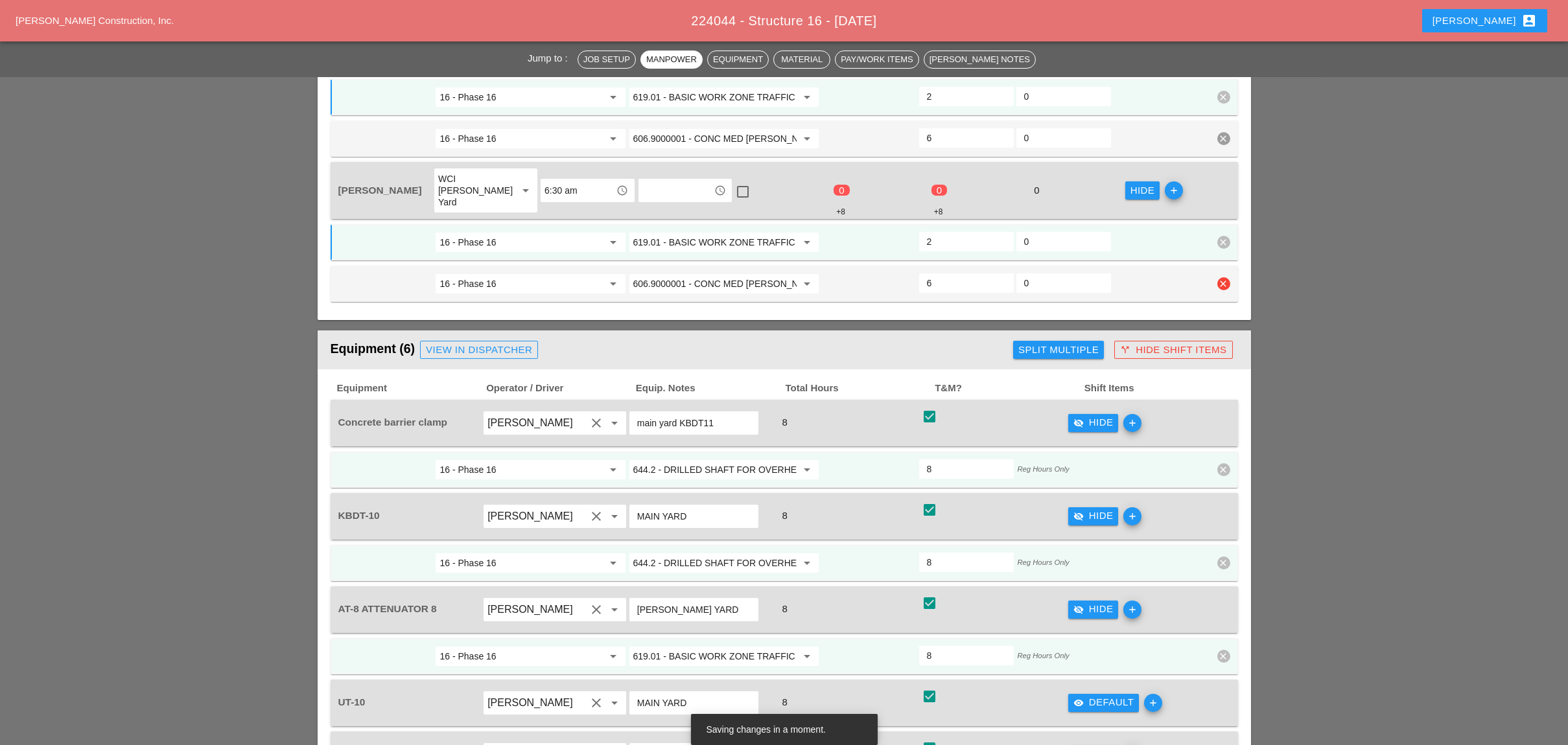
click at [715, 273] on input "606.9000001 - CONC MED [PERSON_NAME] TRNS (CAST IN PLACE)" at bounding box center [715, 284] width 164 height 21
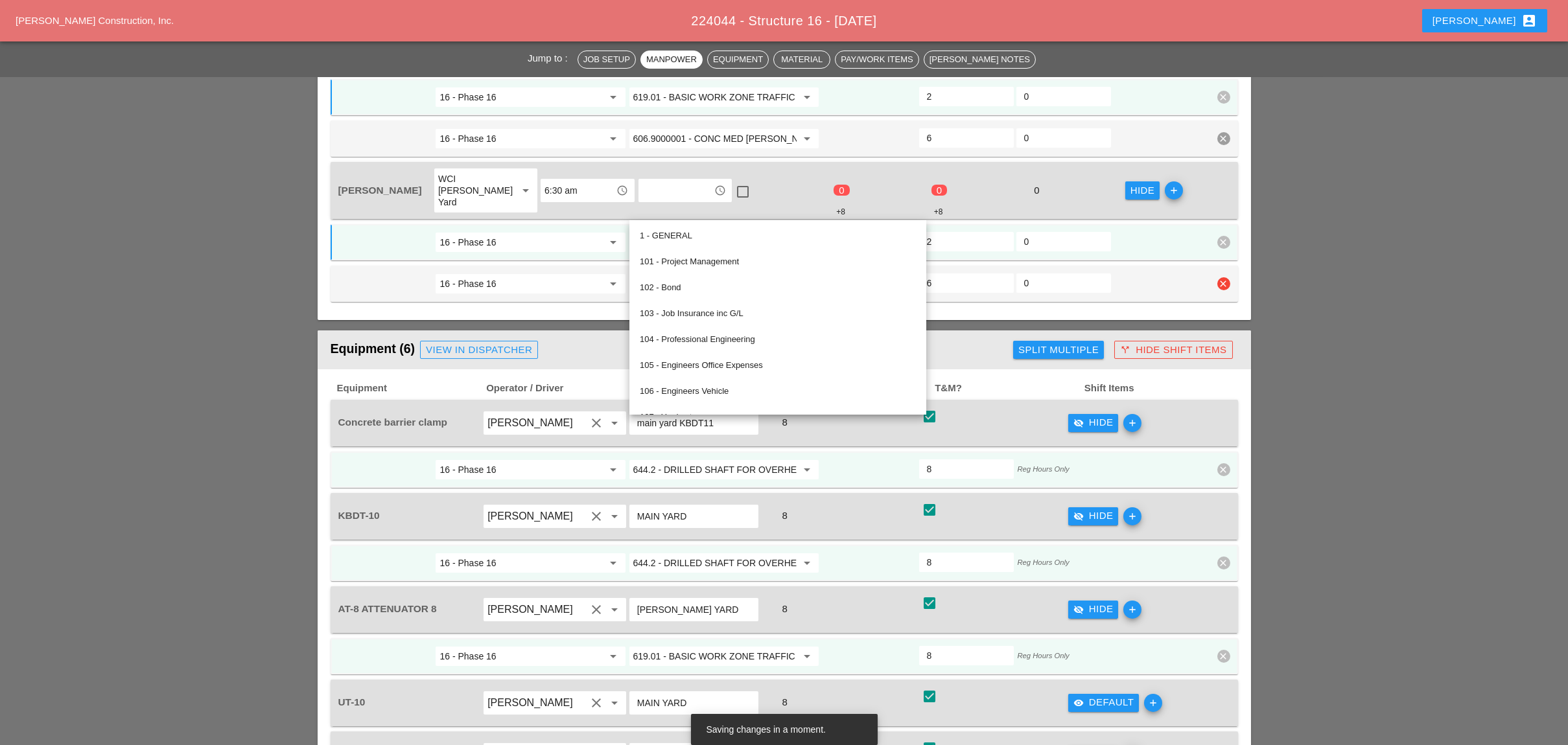
click at [715, 273] on input "606.9000001 - CONC MED [PERSON_NAME] TRNS (CAST IN PLACE)" at bounding box center [715, 284] width 164 height 21
drag, startPoint x: 952, startPoint y: 275, endPoint x: 934, endPoint y: 291, distance: 24.1
click at [954, 337] on div "Equipment (6) View in Dispatcher" at bounding box center [669, 350] width 678 height 26
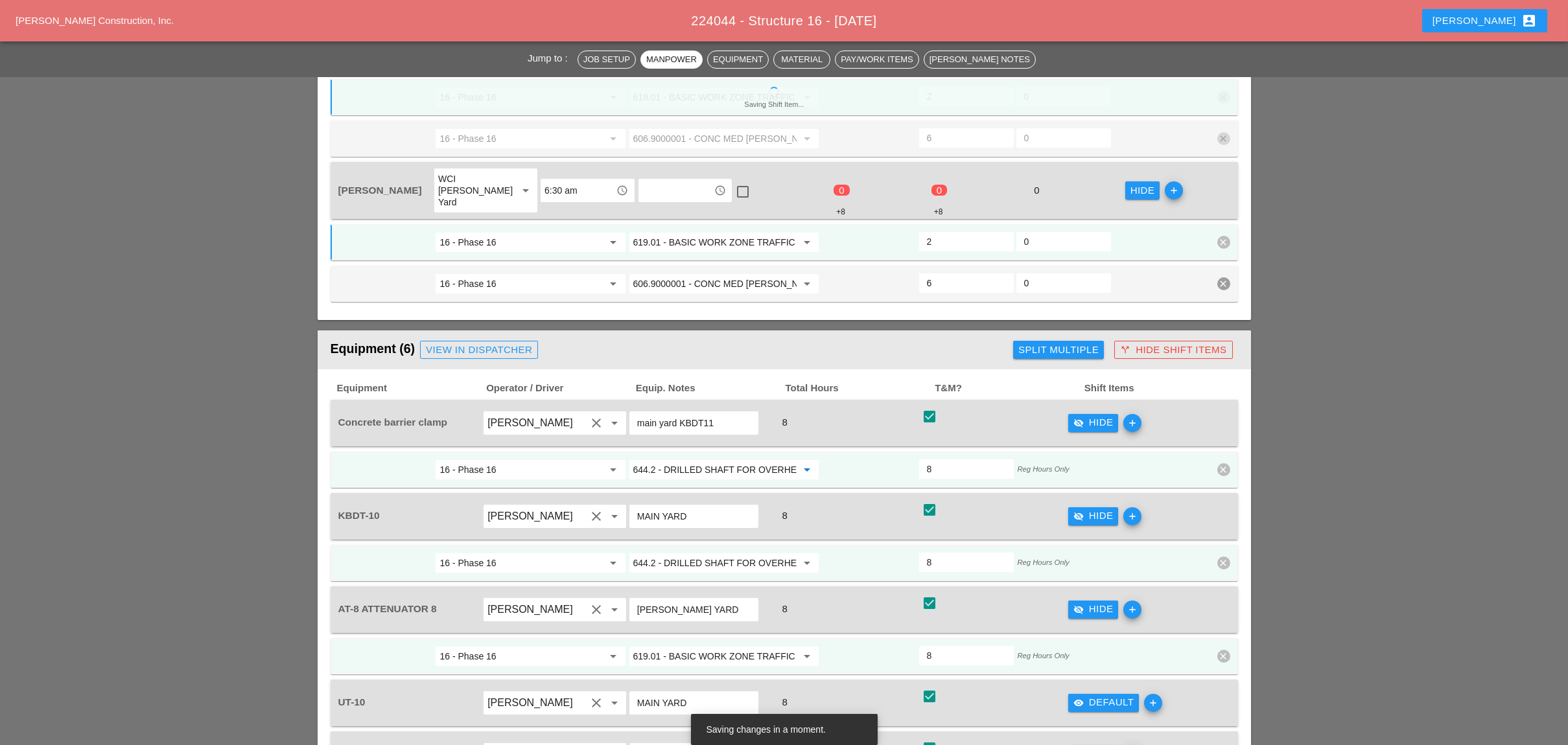
click at [712, 459] on input "644.2 - DRILLED SHAFT FOR OVERHEAD SIGN STRUCTUR" at bounding box center [715, 470] width 164 height 21
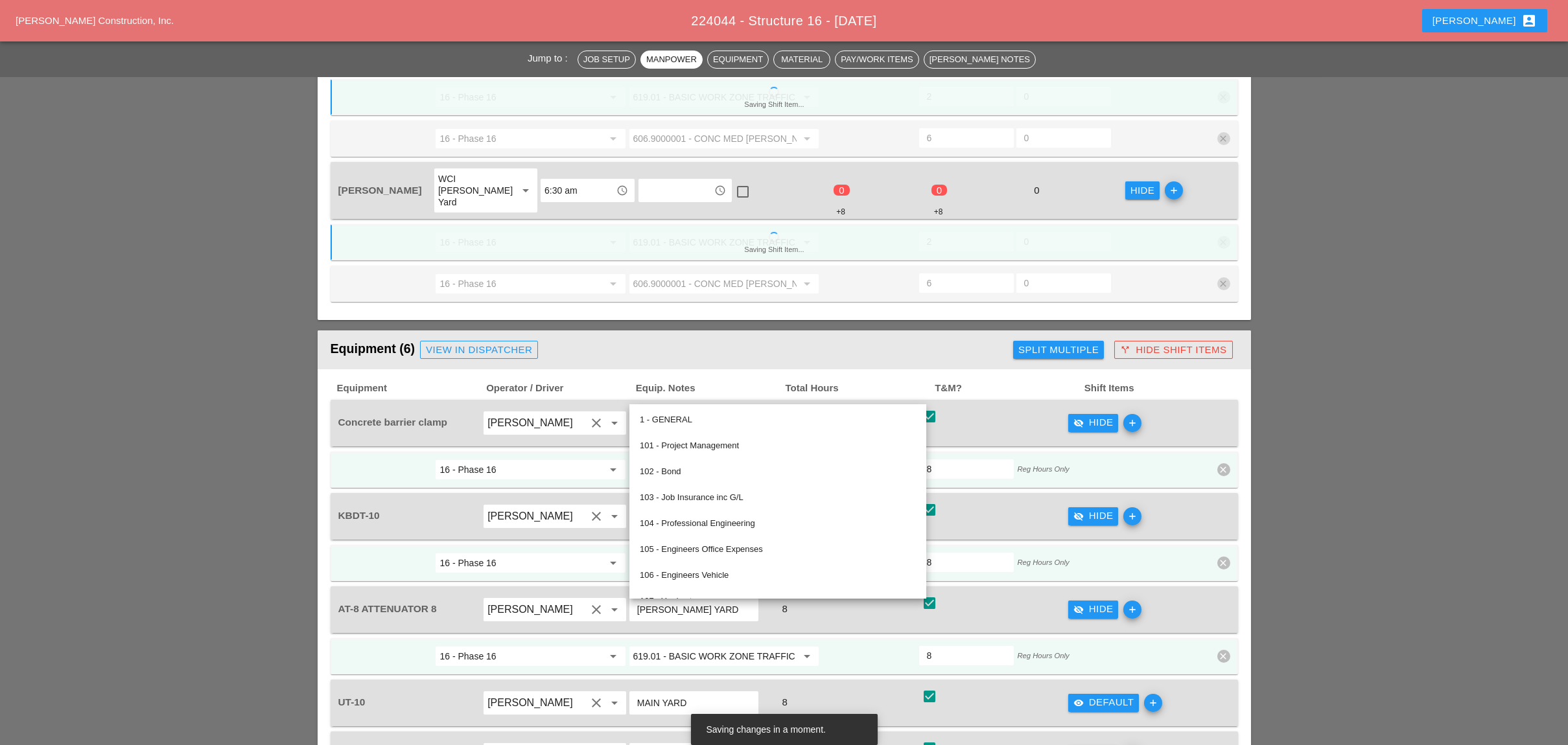
paste input "06.9000001 - CONC MED BARR TRNS (CAST IN PLACE)"
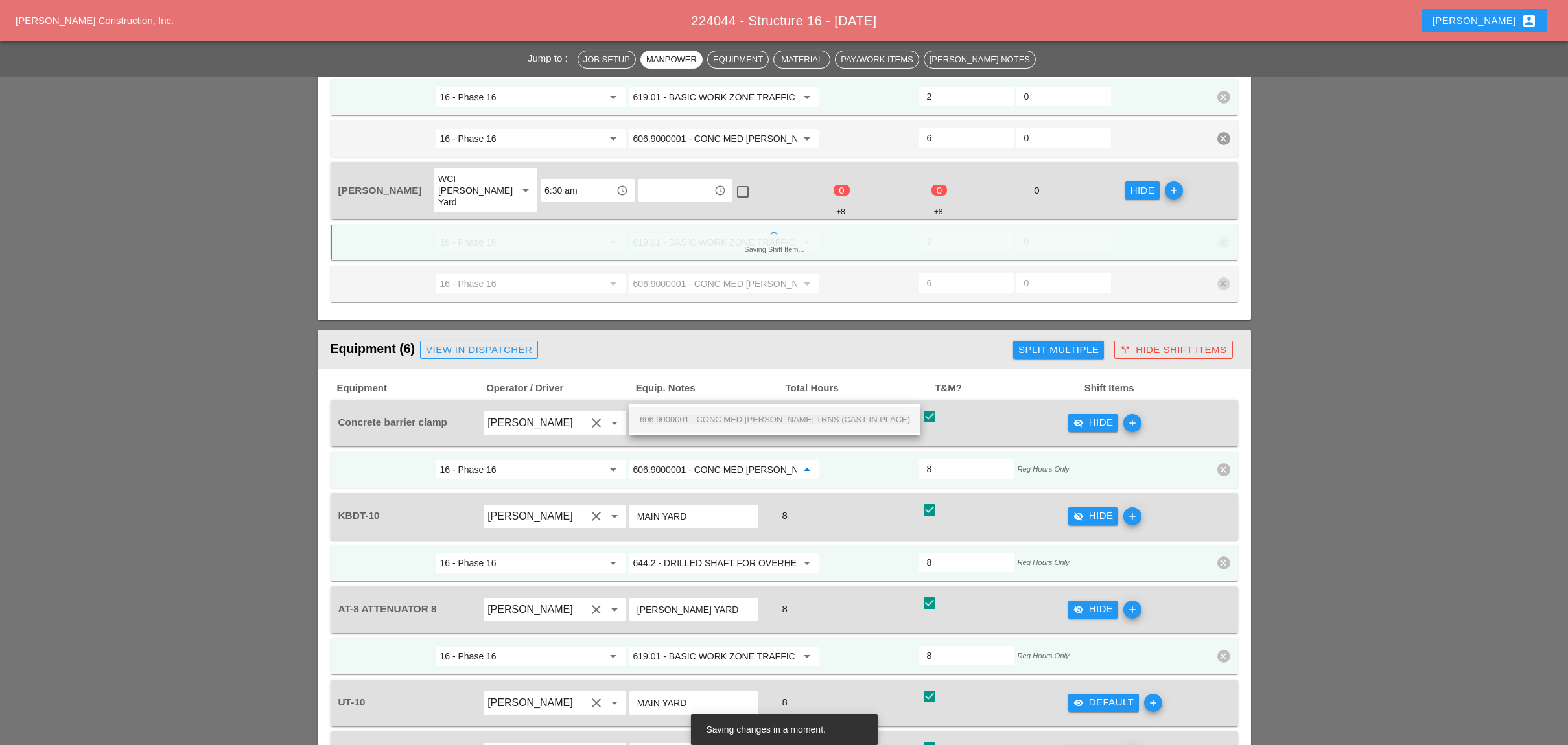
scroll to position [0, 79]
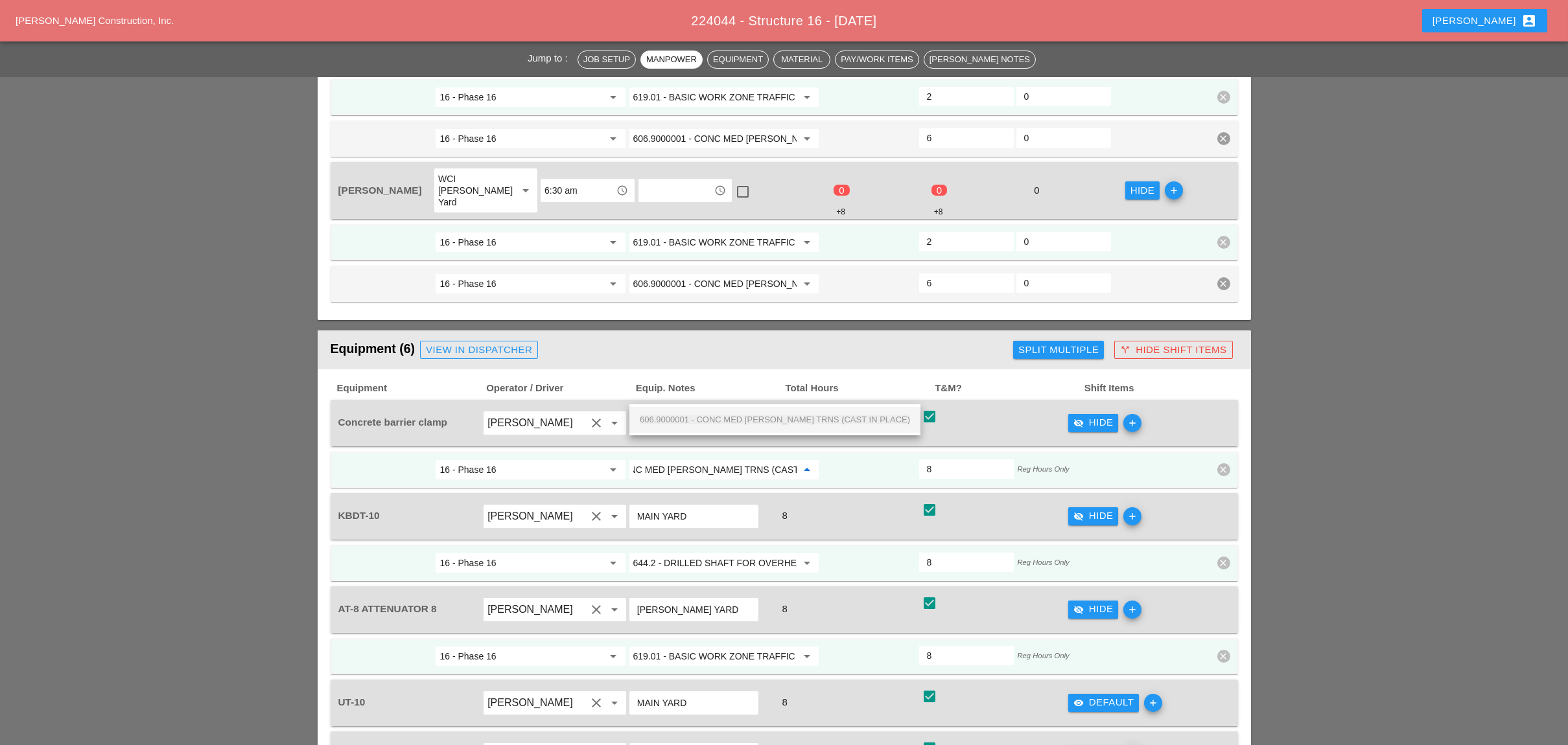
click at [727, 415] on span "606.9000001 - CONC MED [PERSON_NAME] TRNS (CAST IN PLACE)" at bounding box center [775, 419] width 270 height 10
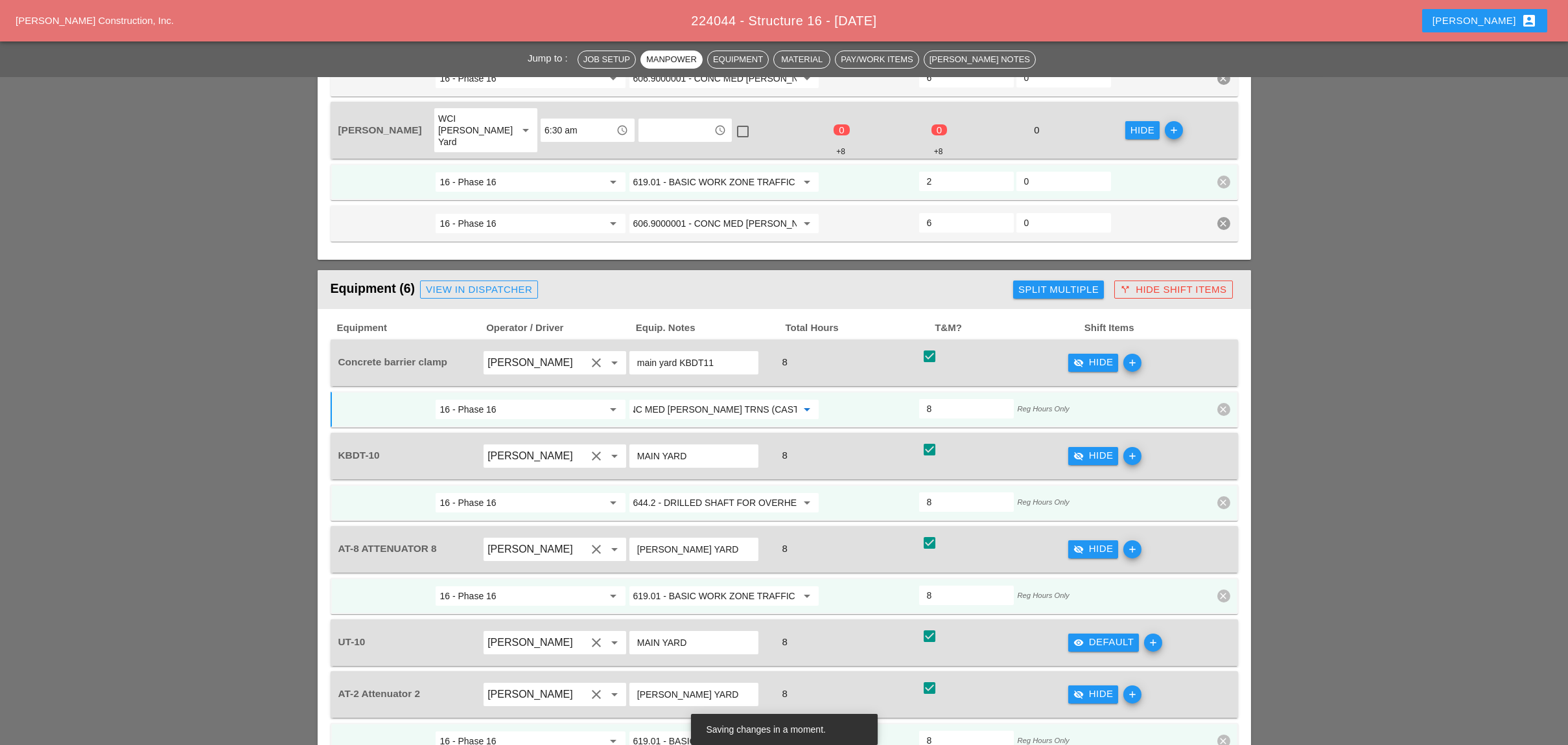
scroll to position [1295, 0]
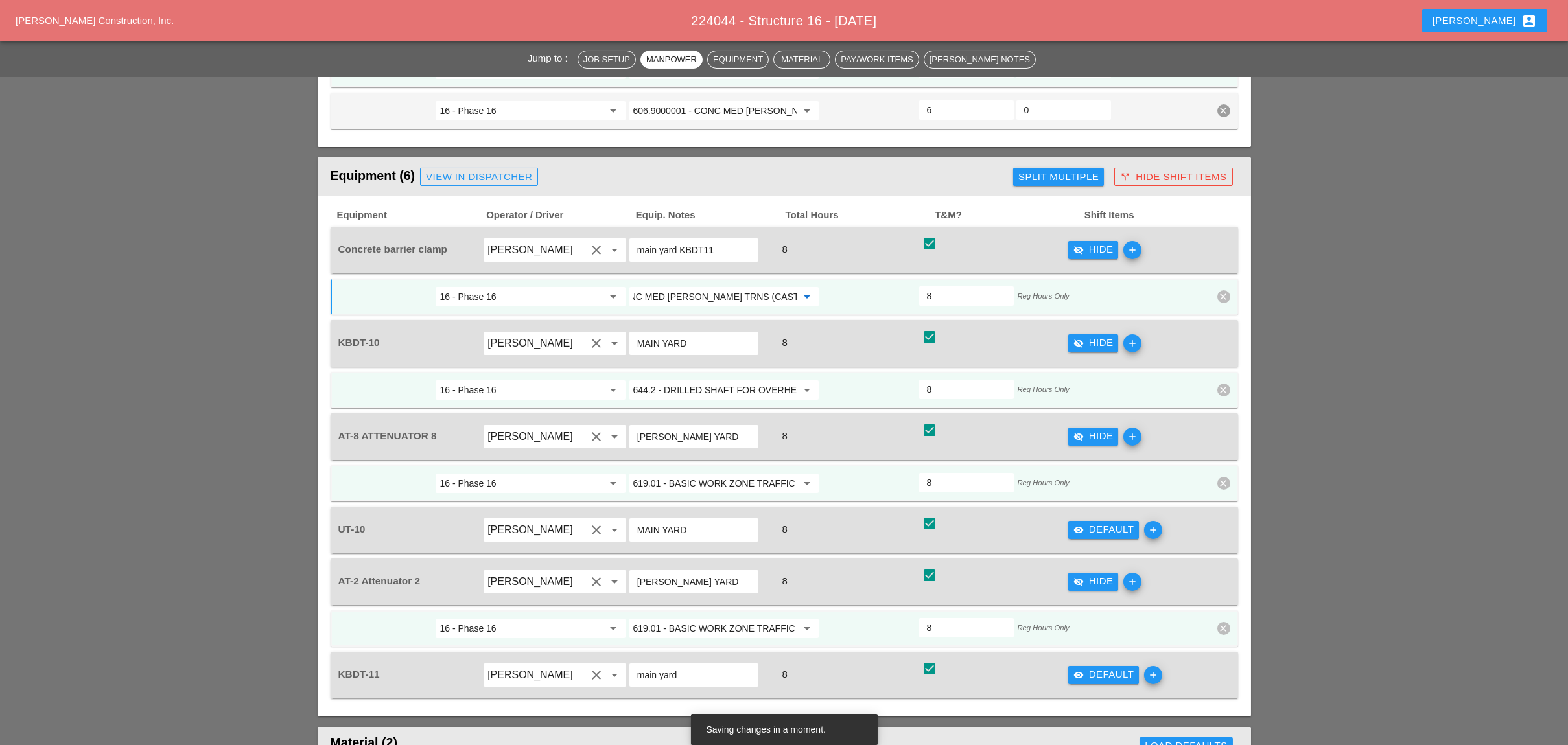
type input "606.9000001 - CONC MED [PERSON_NAME] TRNS (CAST IN PLACE)"
click at [714, 380] on input "644.2 - DRILLED SHAFT FOR OVERHEAD SIGN STRUCTUR" at bounding box center [715, 390] width 164 height 21
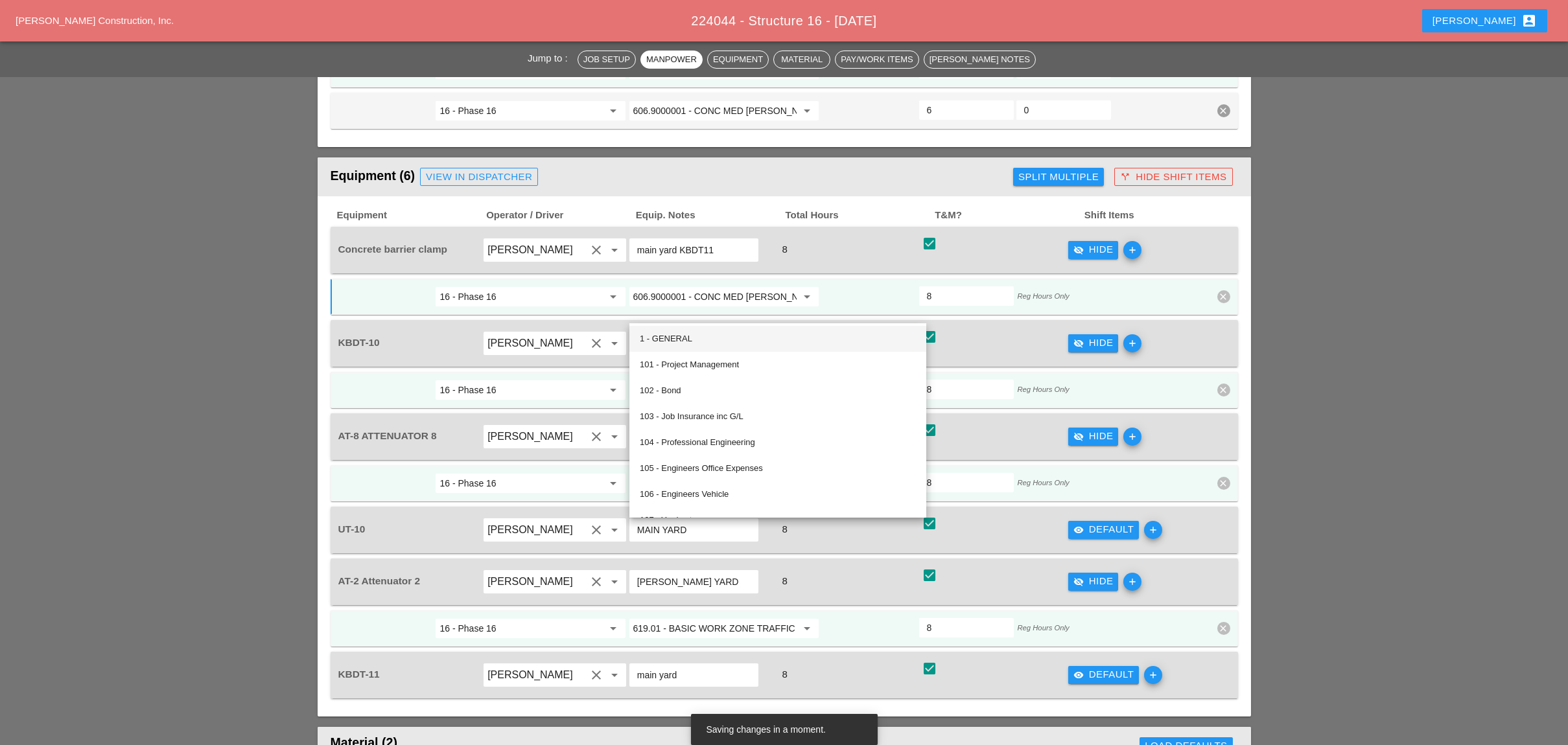
paste input "06.9000001 - CONC MED BARR TRNS (CAST IN PLACE)"
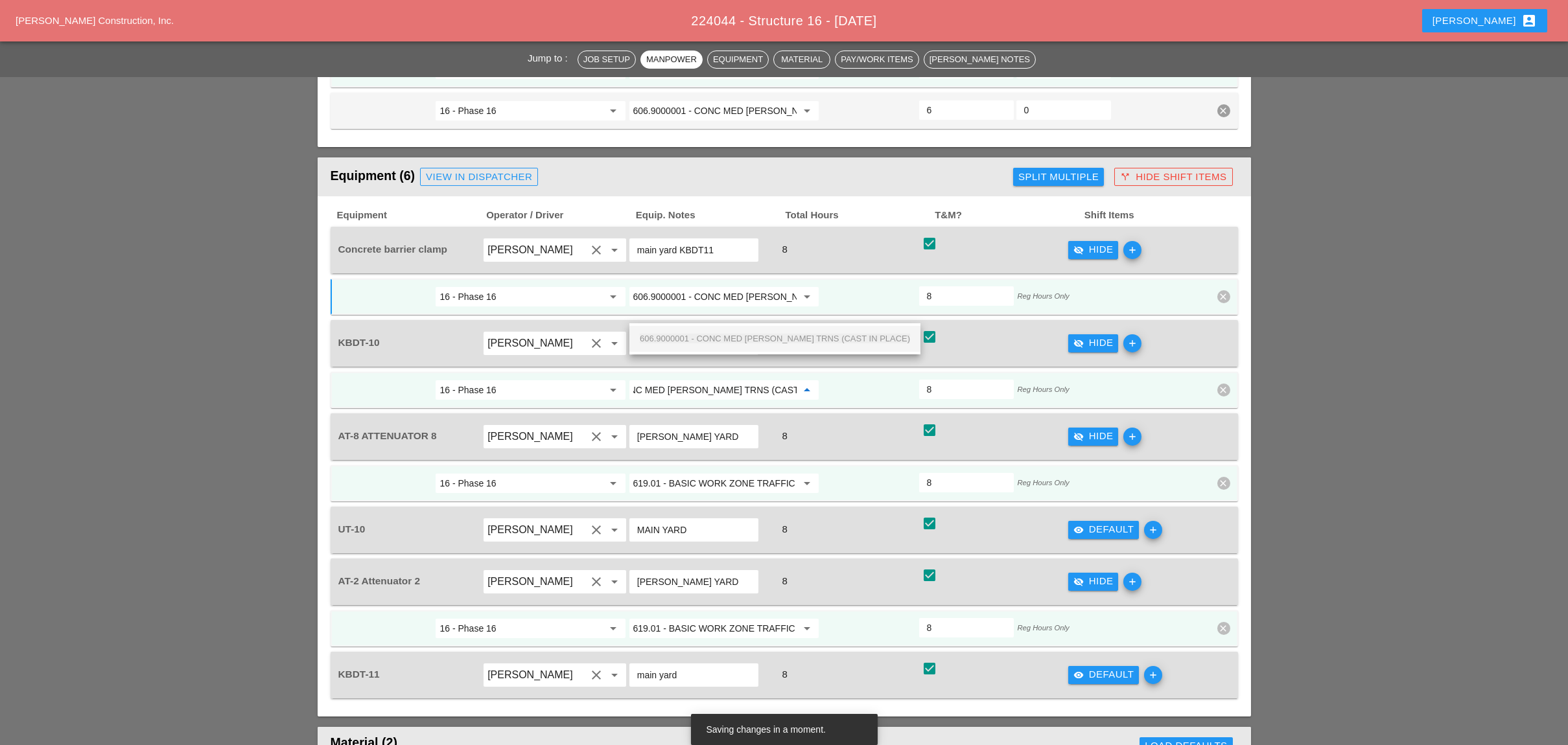
drag, startPoint x: 721, startPoint y: 336, endPoint x: 721, endPoint y: 342, distance: 6.0
click at [721, 334] on span "606.9000001 - CONC MED [PERSON_NAME] TRNS (CAST IN PLACE)" at bounding box center [775, 338] width 270 height 10
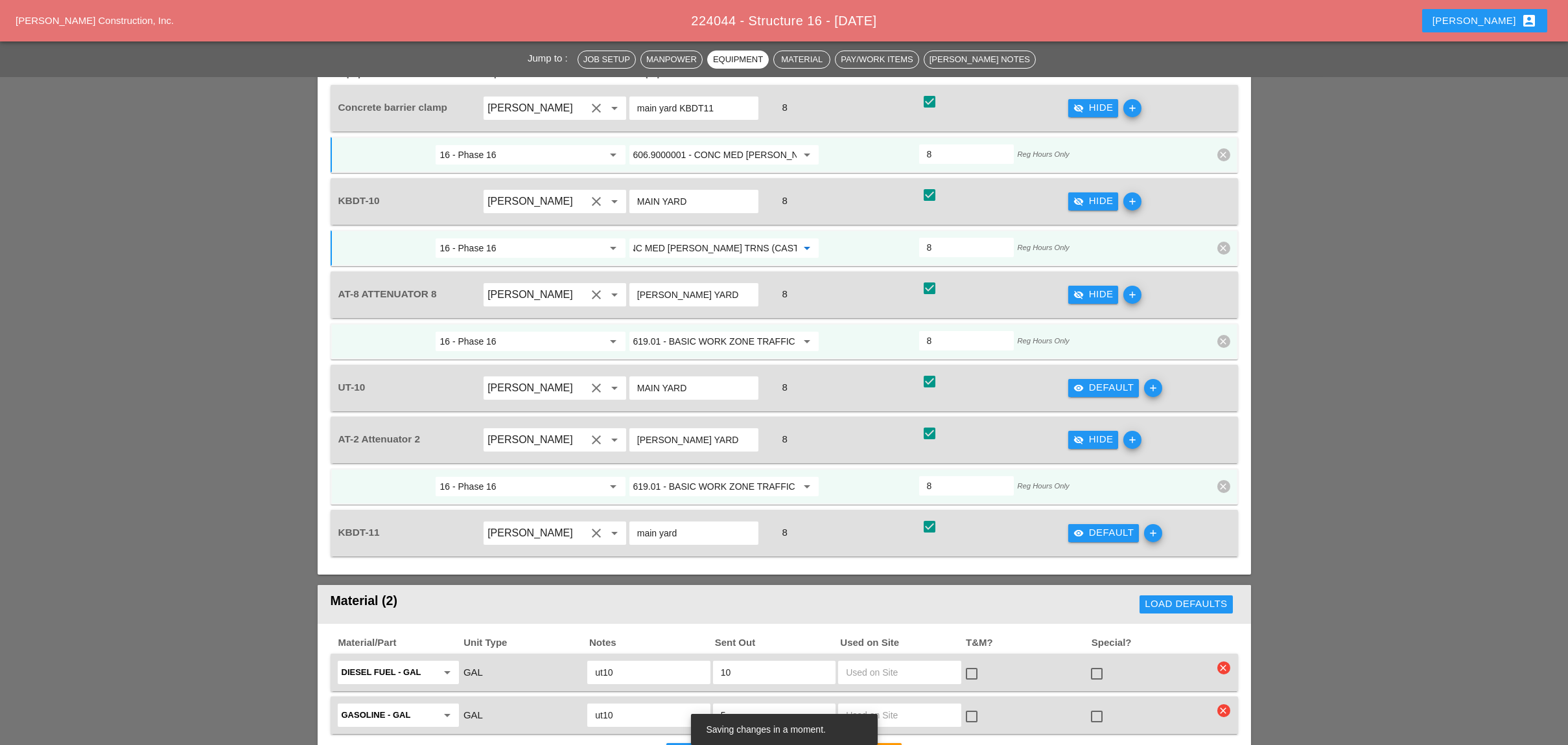
scroll to position [1468, 0]
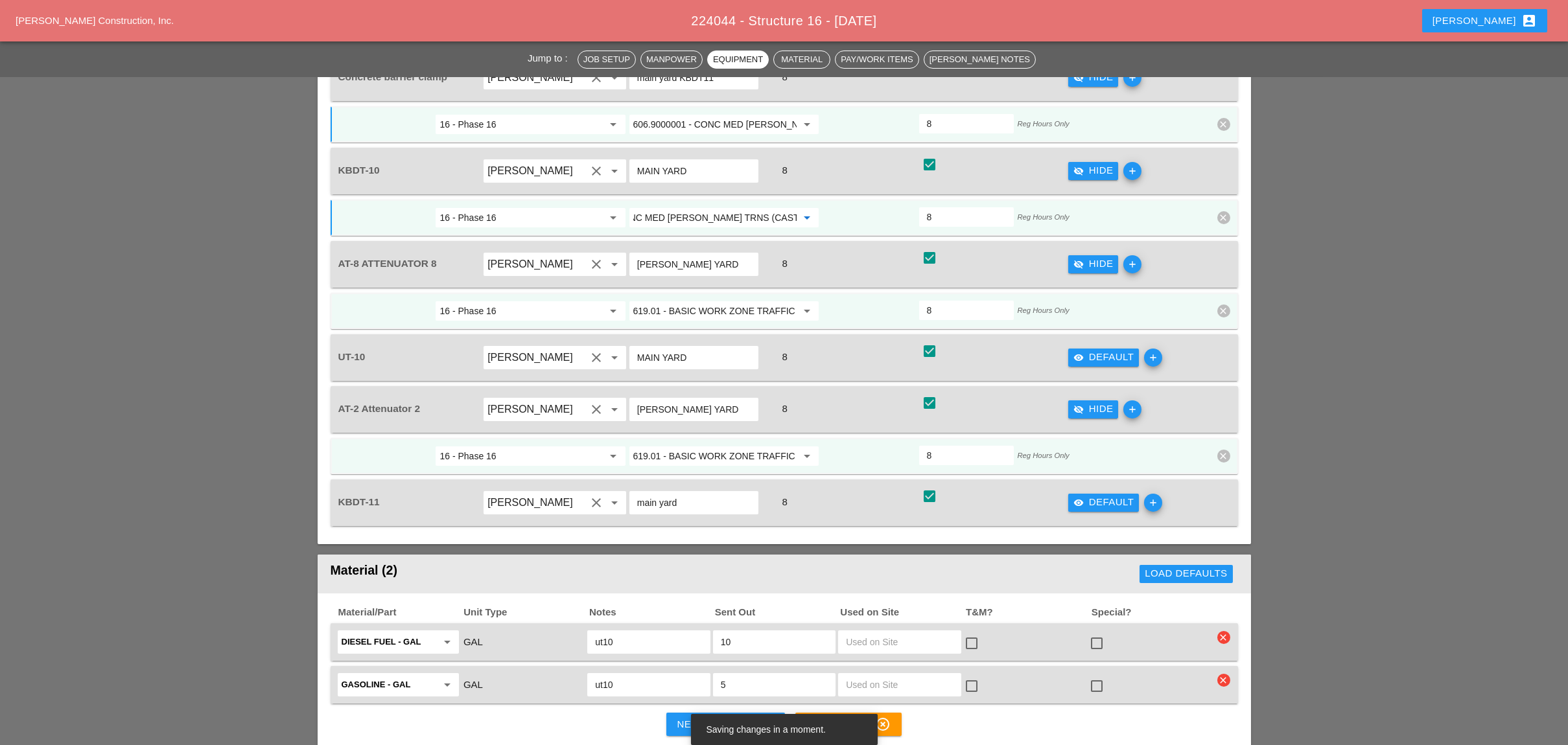
type input "606.9000001 - CONC MED [PERSON_NAME] TRNS (CAST IN PLACE)"
drag, startPoint x: 1086, startPoint y: 276, endPoint x: 940, endPoint y: 301, distance: 148.1
click at [1085, 350] on div "visibility Default" at bounding box center [1104, 357] width 61 height 15
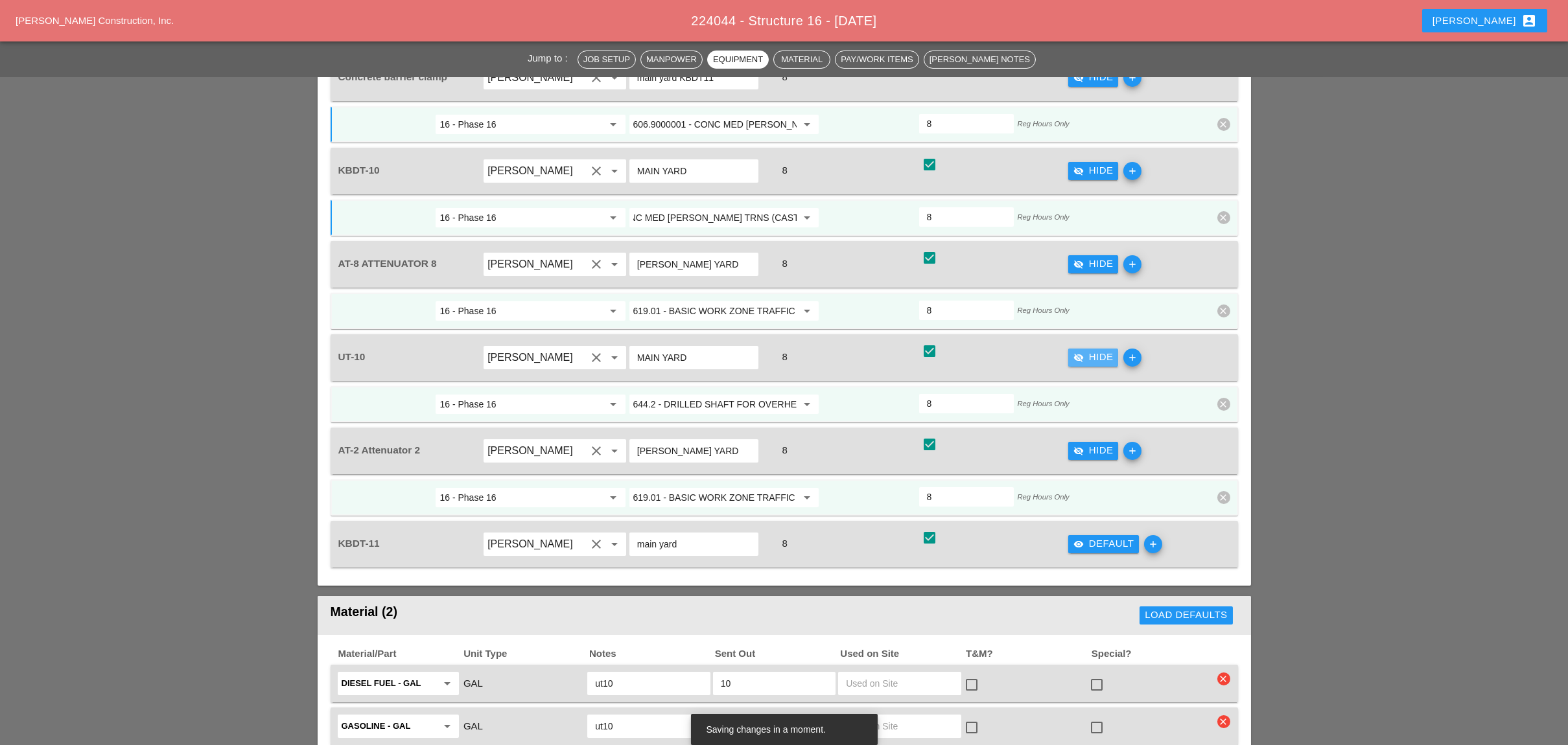
scroll to position [0, 0]
click at [712, 394] on input "644.2 - DRILLED SHAFT FOR OVERHEAD SIGN STRUCTUR" at bounding box center [715, 404] width 164 height 21
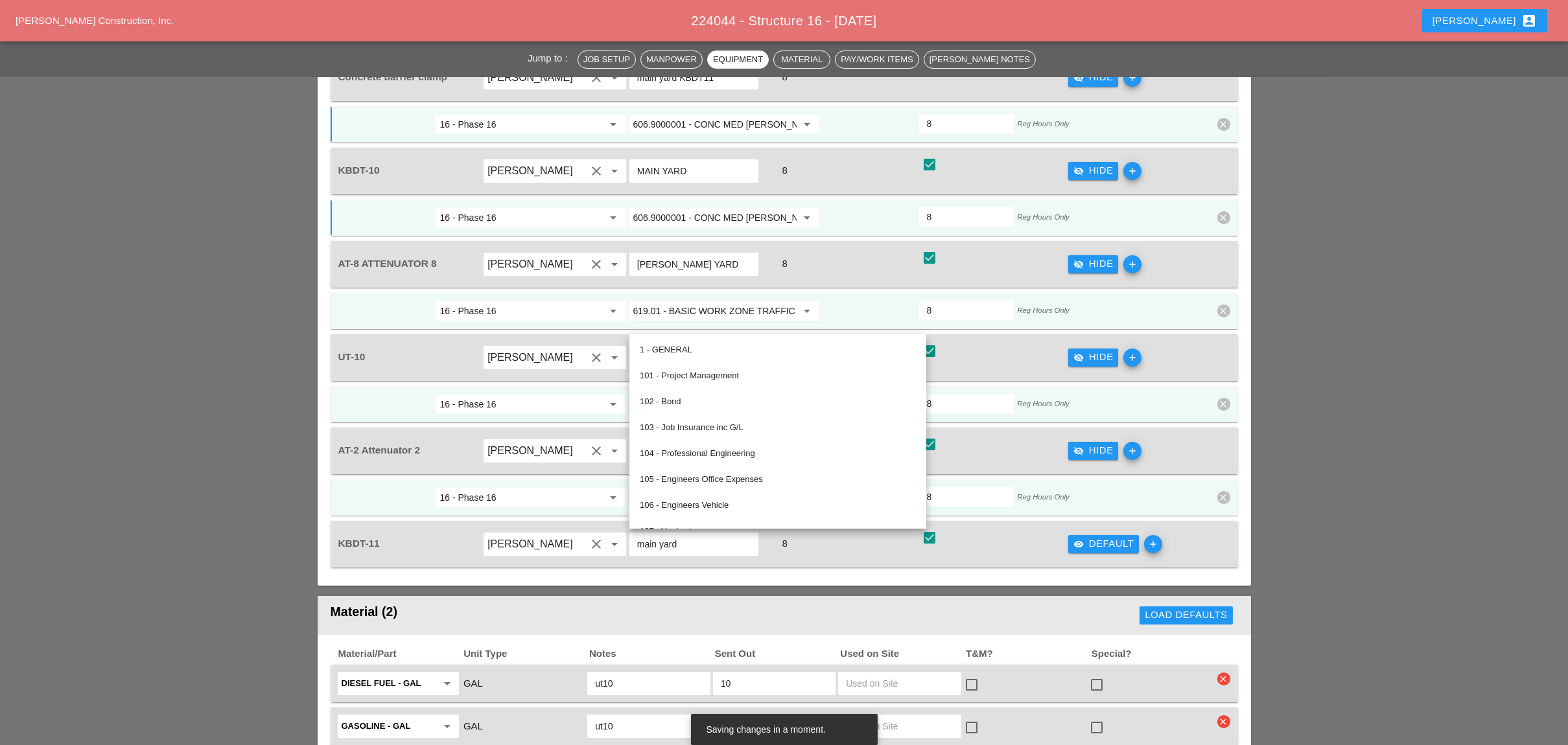
paste input "06.9000001 - CONC MED BARR TRNS (CAST IN PLACE)"
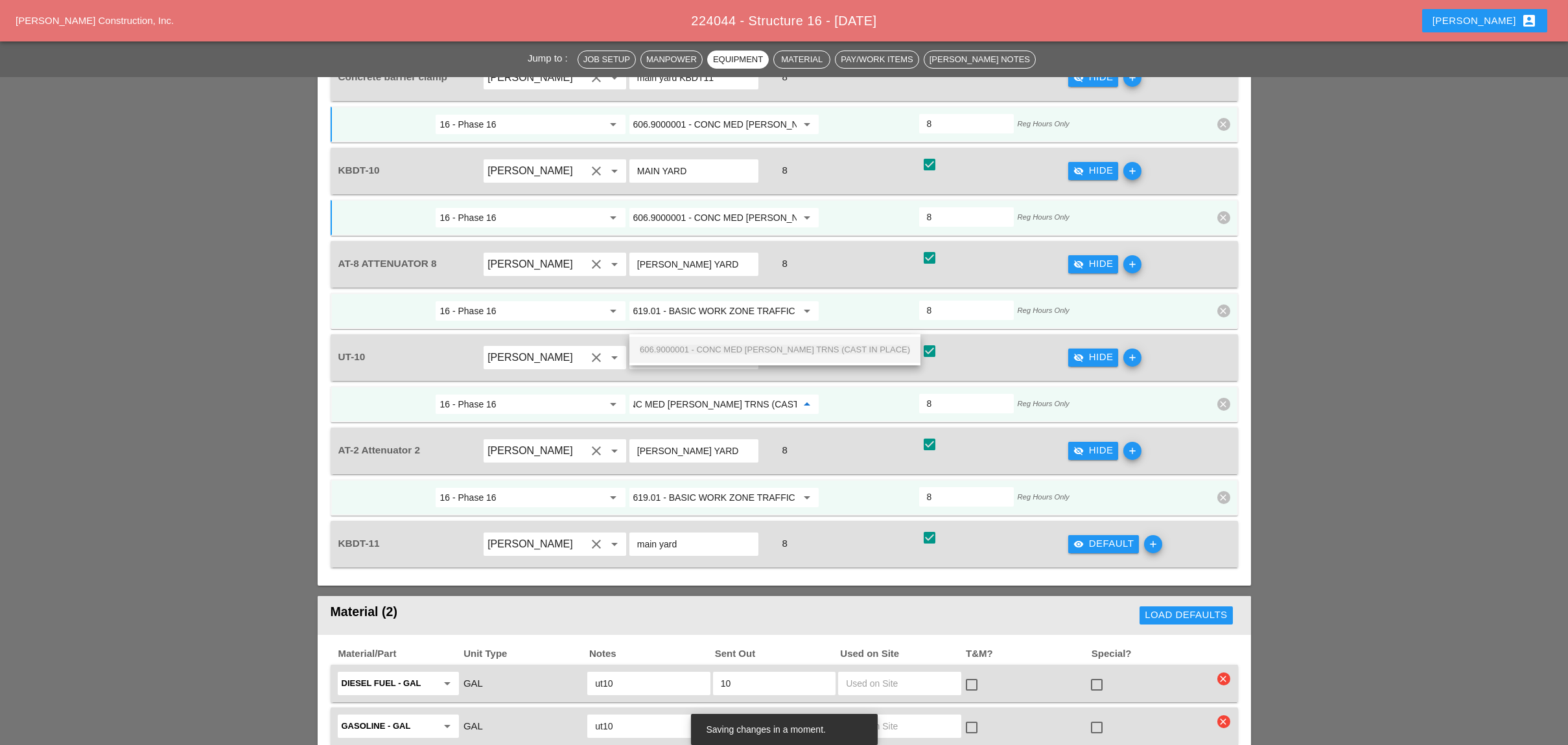
click at [709, 348] on span "606.9000001 - CONC MED [PERSON_NAME] TRNS (CAST IN PLACE)" at bounding box center [775, 349] width 270 height 10
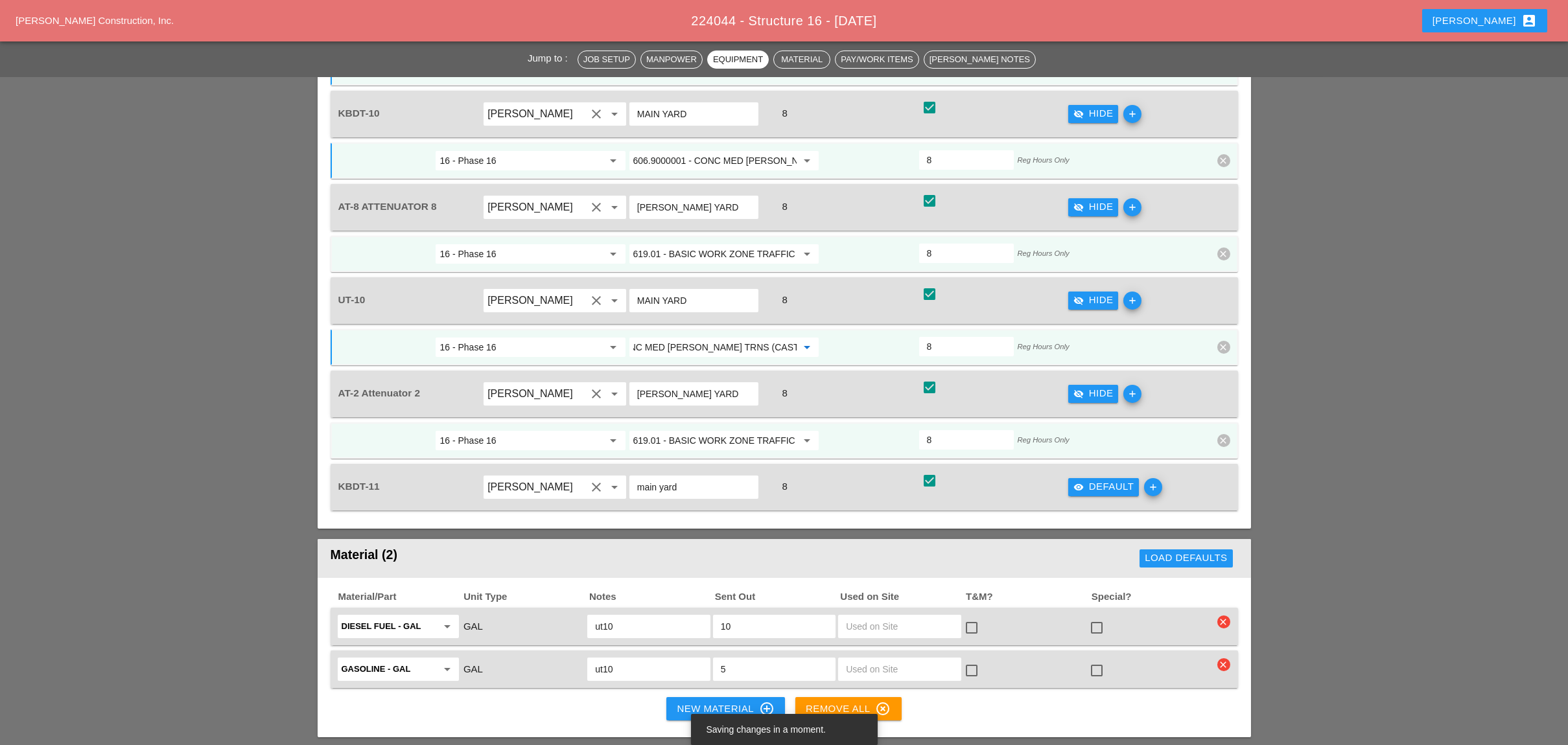
scroll to position [0, 0]
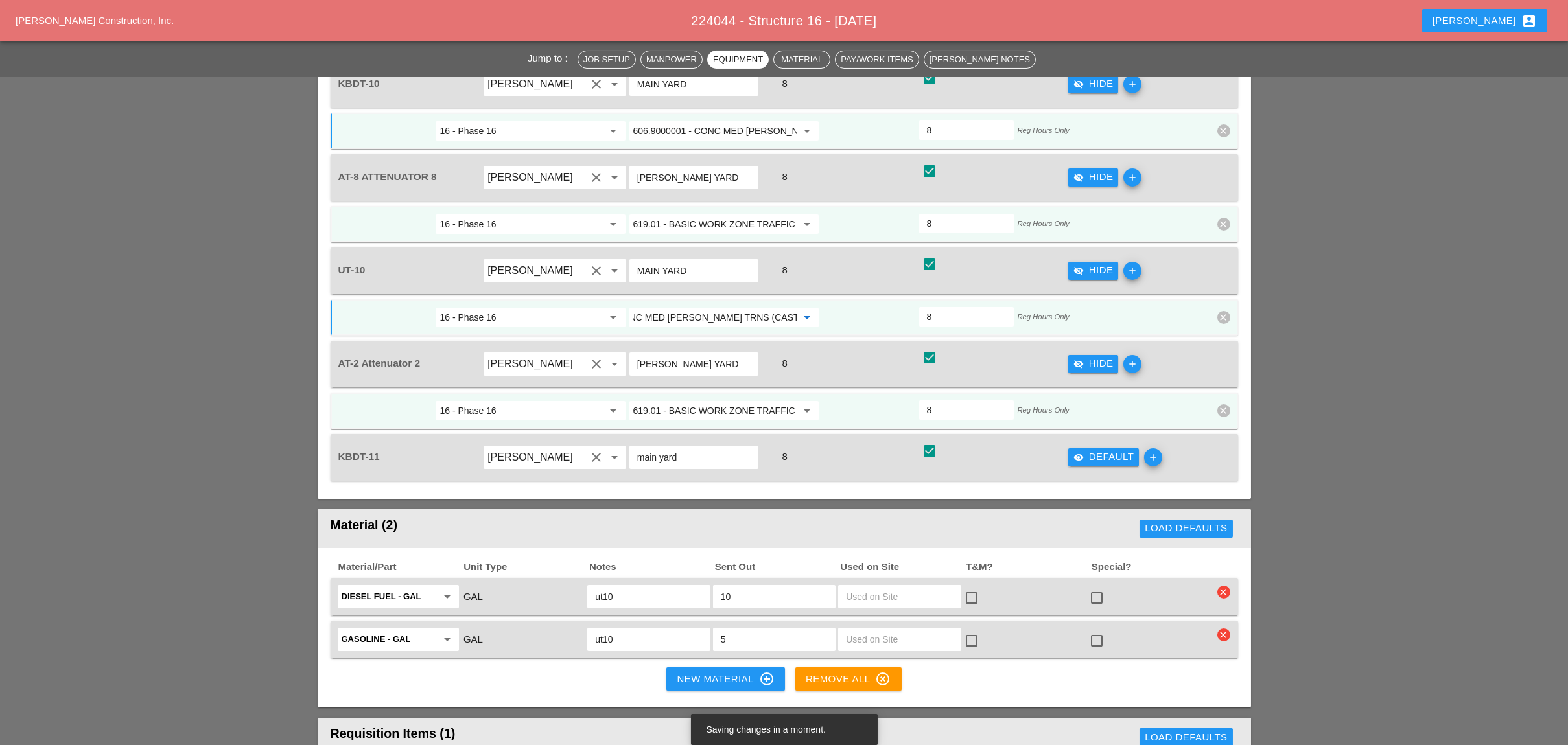
type input "606.9000001 - CONC MED [PERSON_NAME] TRNS (CAST IN PLACE)"
drag, startPoint x: 1094, startPoint y: 373, endPoint x: 1029, endPoint y: 374, distance: 65.0
click at [1093, 450] on div "visibility Default" at bounding box center [1104, 457] width 61 height 15
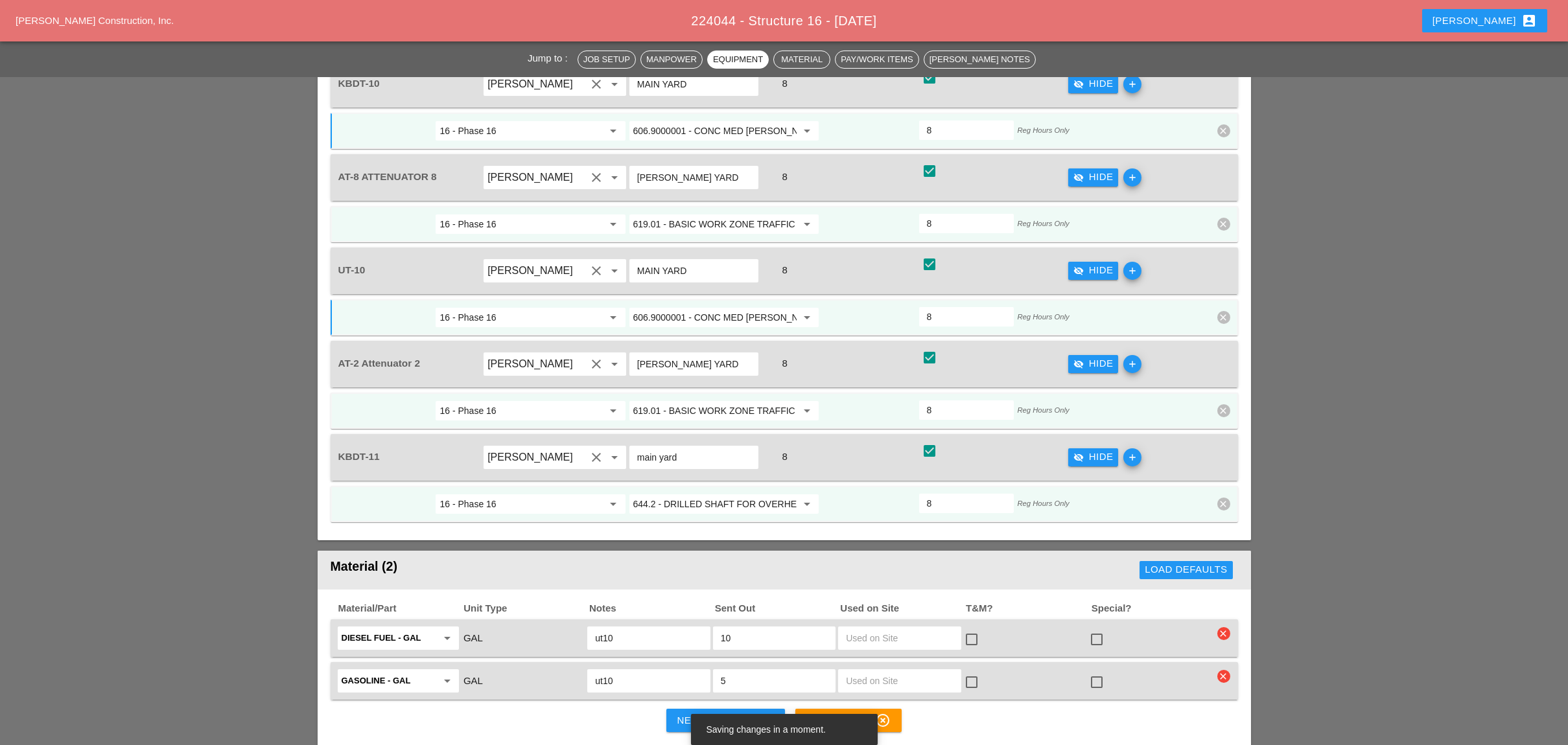
click at [702, 494] on input "644.2 - DRILLED SHAFT FOR OVERHEAD SIGN STRUCTUR" at bounding box center [715, 504] width 164 height 21
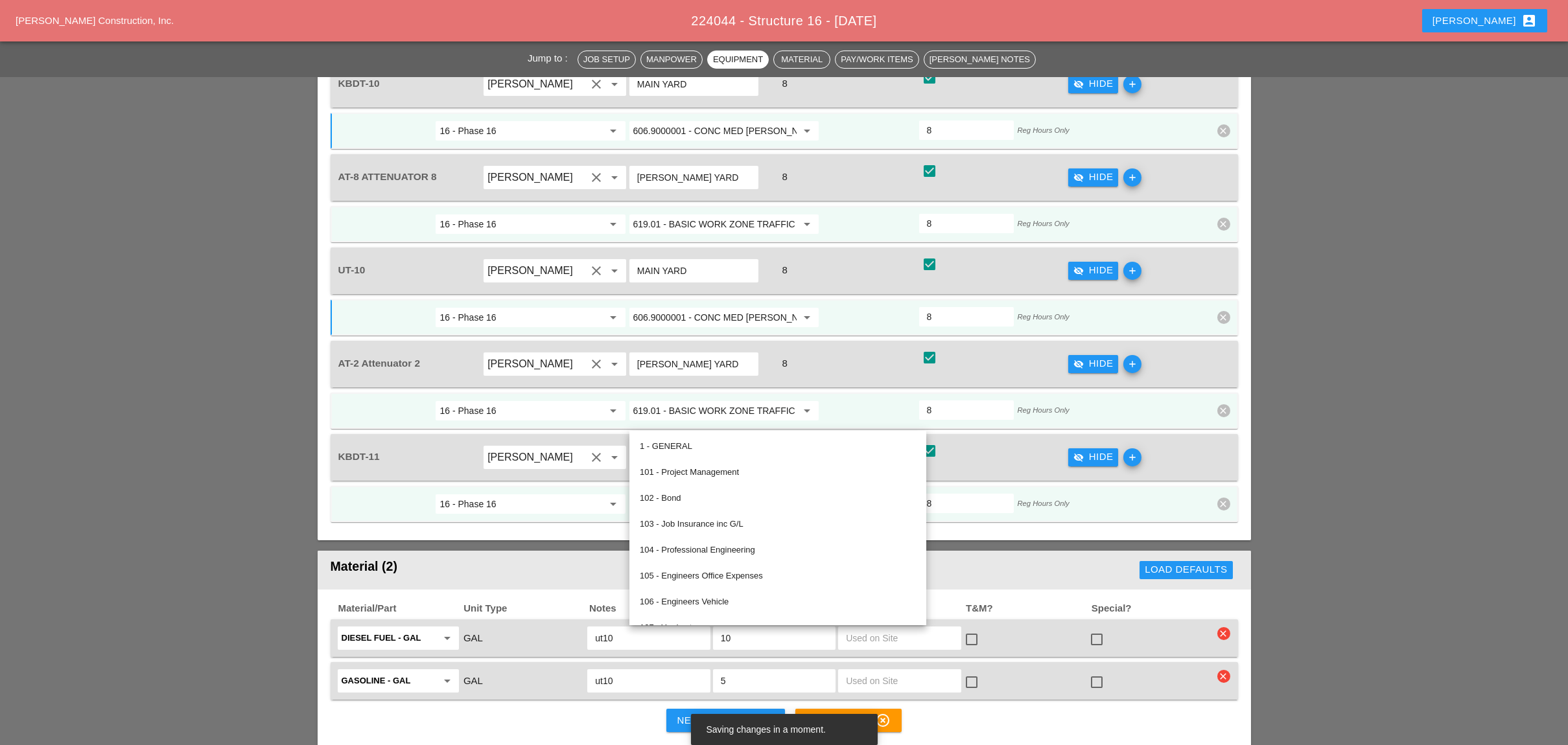
paste input "06.9000001 - CONC MED BARR TRNS (CAST IN PLACE)"
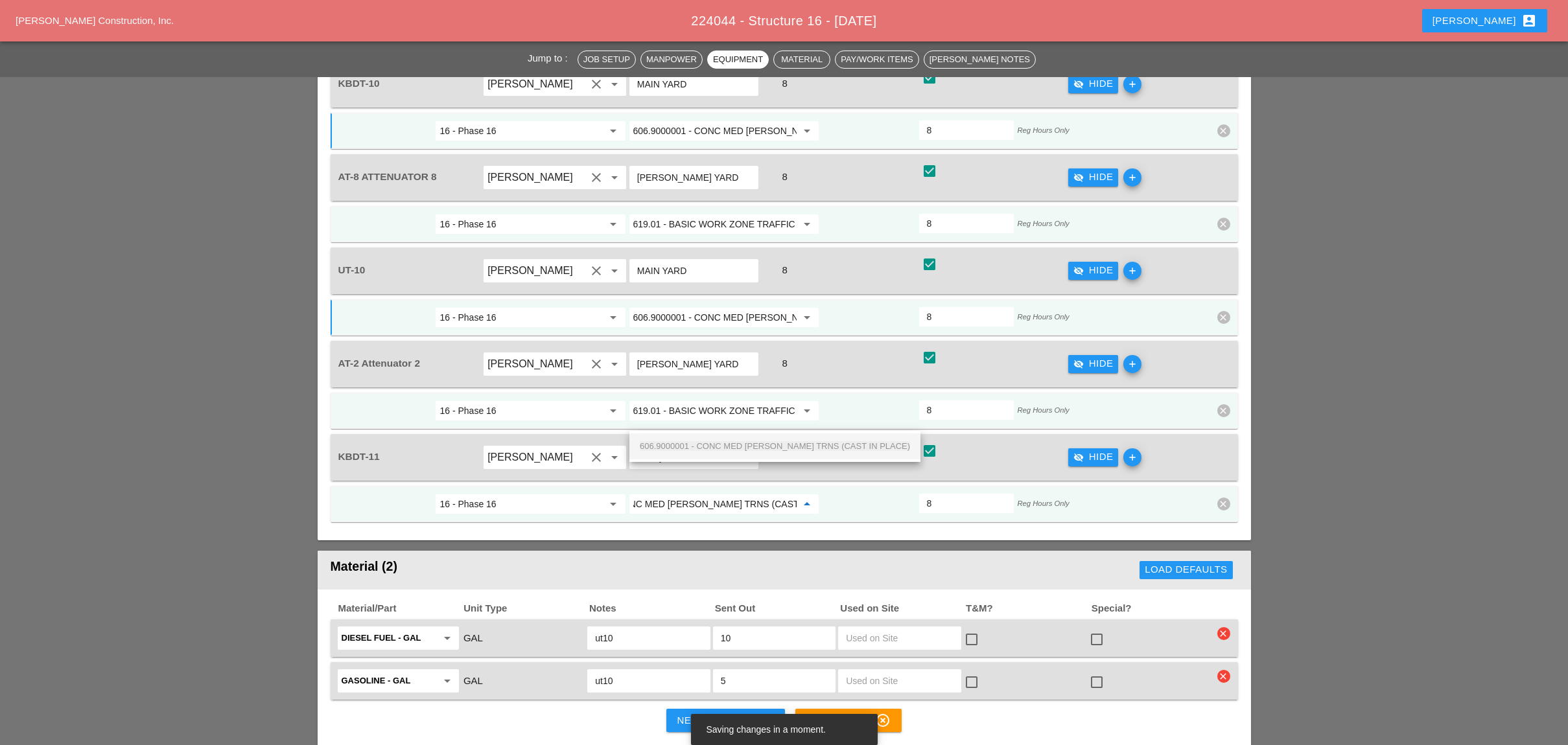
click at [705, 443] on span "606.9000001 - CONC MED [PERSON_NAME] TRNS (CAST IN PLACE)" at bounding box center [775, 446] width 270 height 10
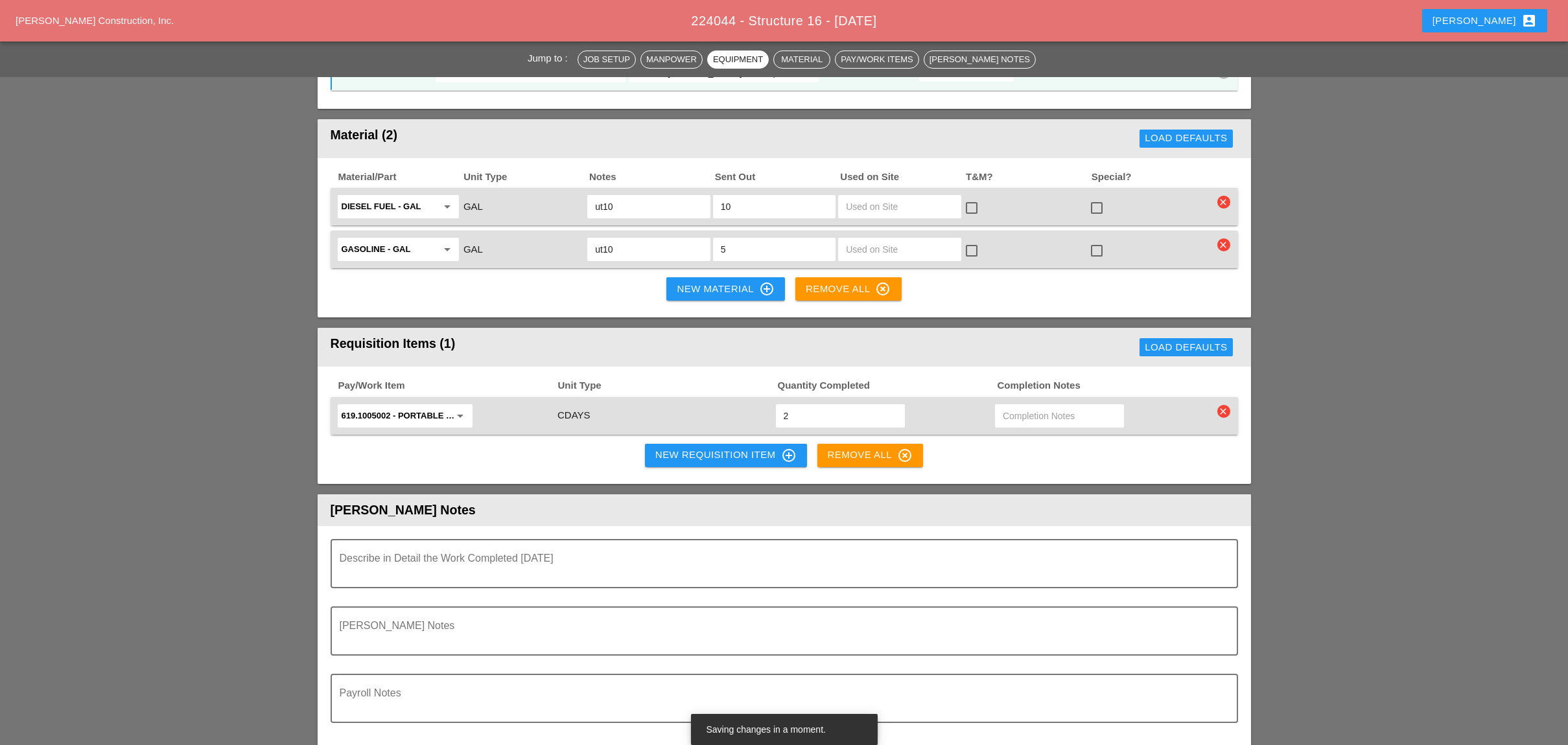
type input "606.9000001 - CONC MED [PERSON_NAME] TRNS (CAST IN PLACE)"
click at [710, 448] on div "New Requisition Item control_point" at bounding box center [726, 456] width 142 height 16
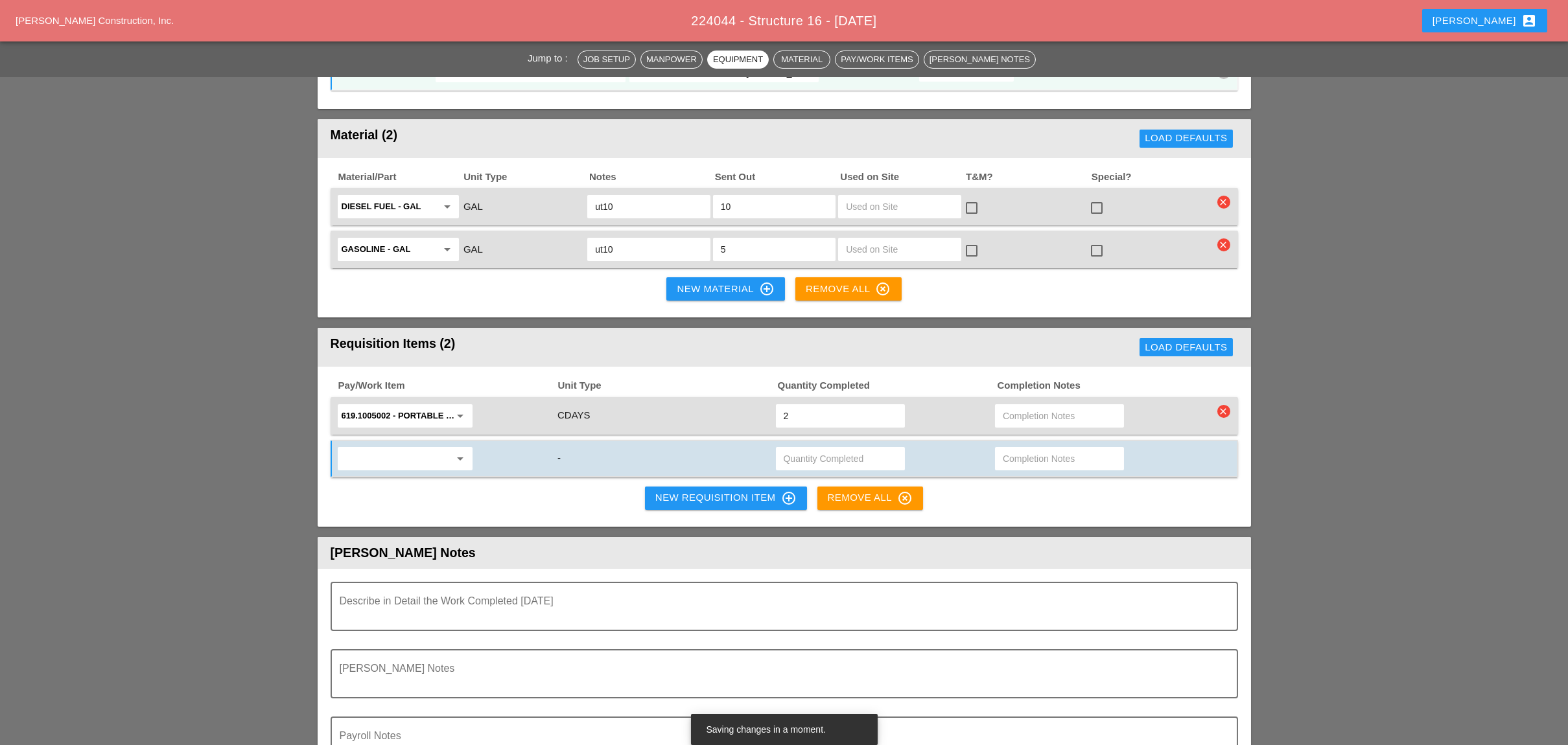
click at [958, 415] on div "Pay/Work Item Unit Type Quantity Completed Completion Notes 619.1005002 - Porta…" at bounding box center [784, 446] width 933 height 160
click at [897, 334] on div "Load Defaults" at bounding box center [1016, 347] width 443 height 26
click at [989, 406] on div "Pay/Work Item Unit Type Quantity Completed Completion Notes 619.1005002 - Porta…" at bounding box center [784, 446] width 933 height 160
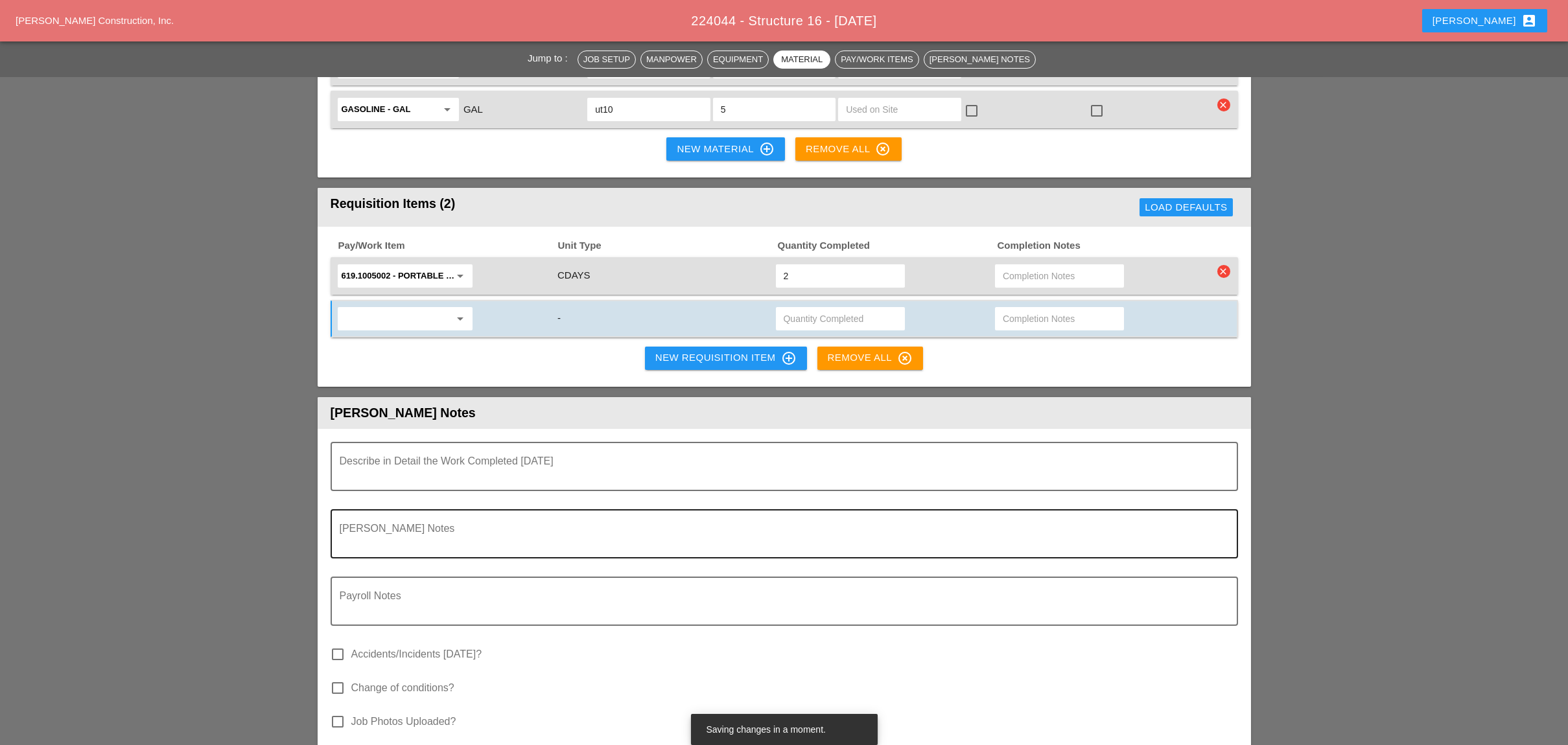
scroll to position [2159, 0]
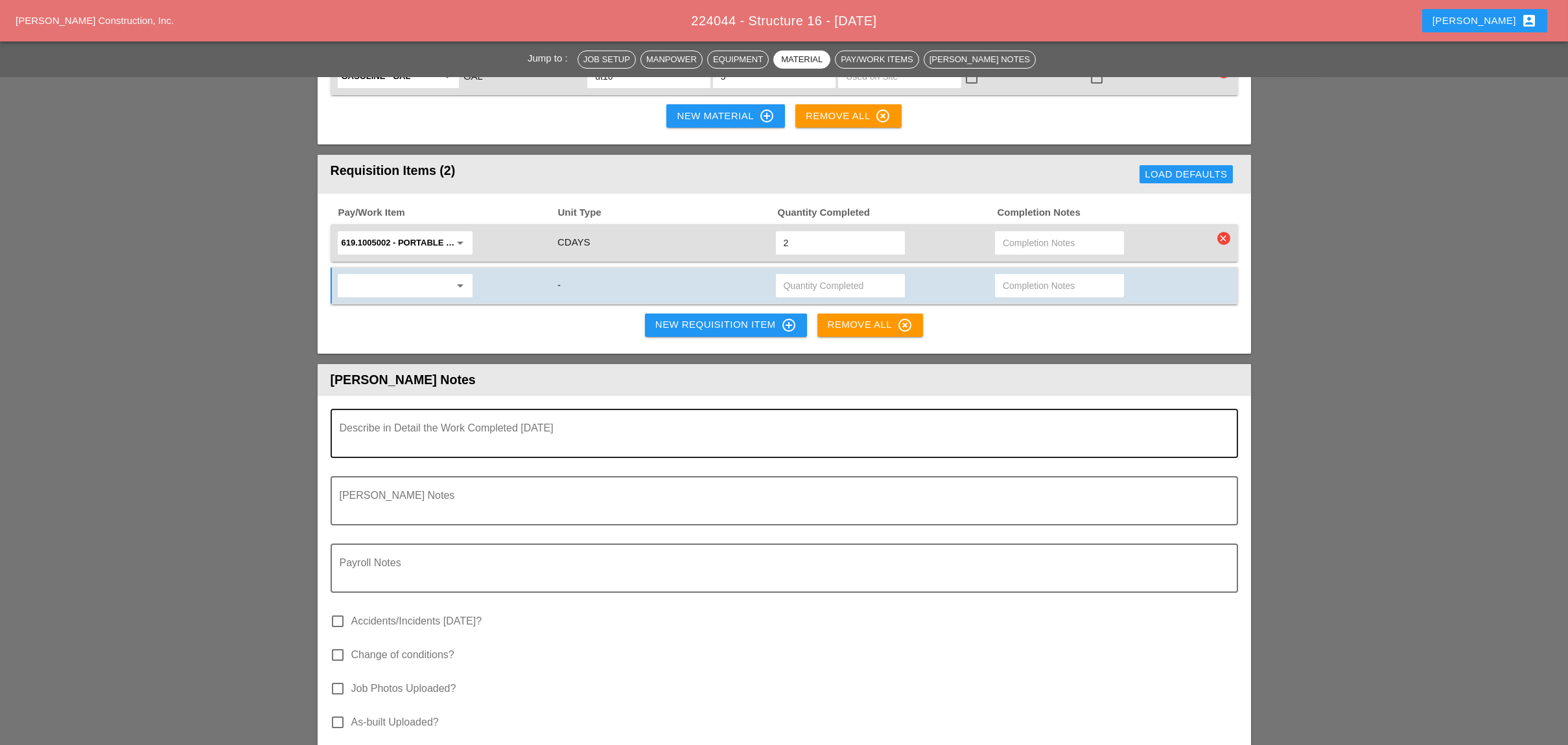
click at [634, 426] on textarea "Describe in Detail the Work Completed Today" at bounding box center [778, 441] width 878 height 31
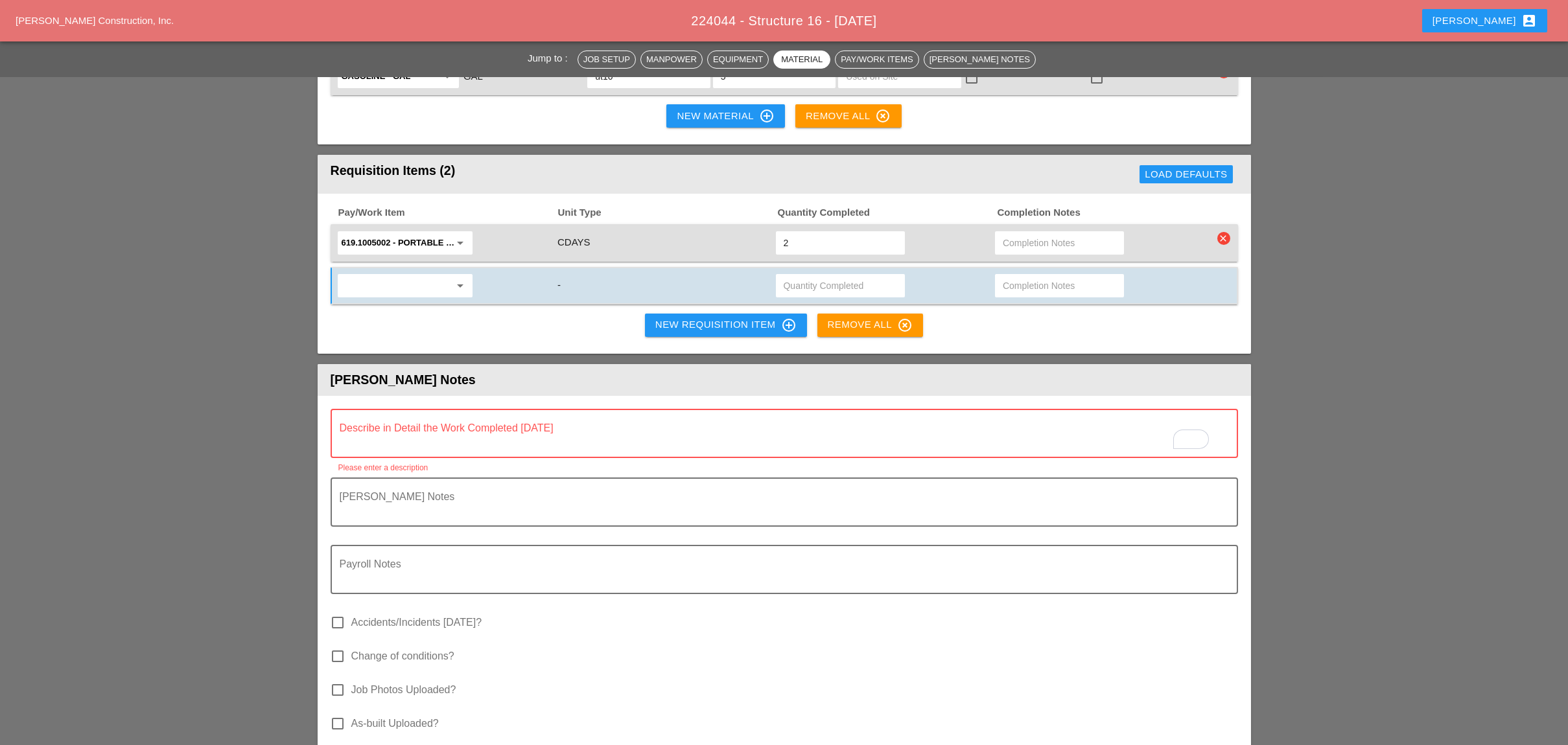
click at [534, 254] on div "Pay/Work Item Unit Type Quantity Completed Completion Notes 619.1005002 - Porta…" at bounding box center [784, 273] width 933 height 160
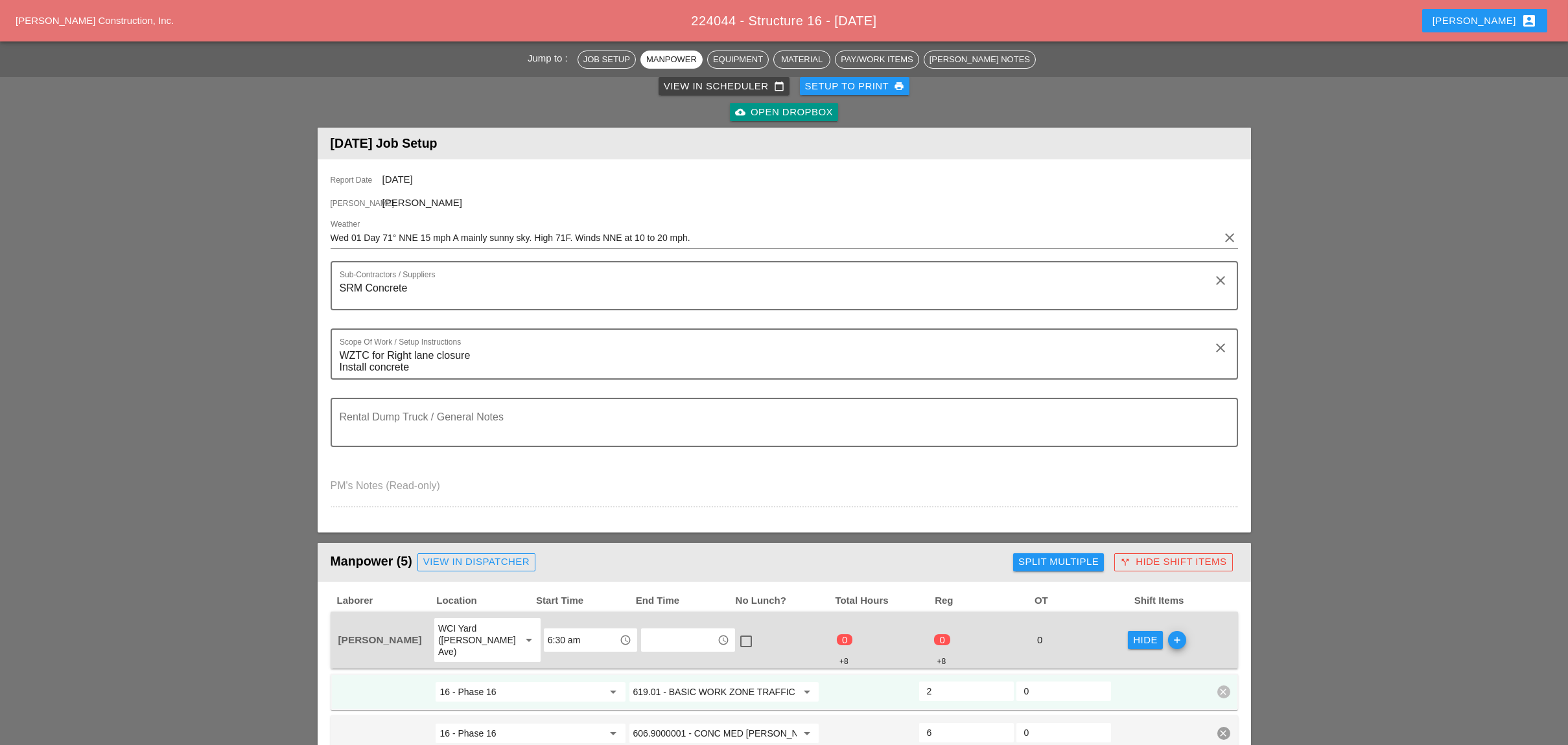
scroll to position [0, 0]
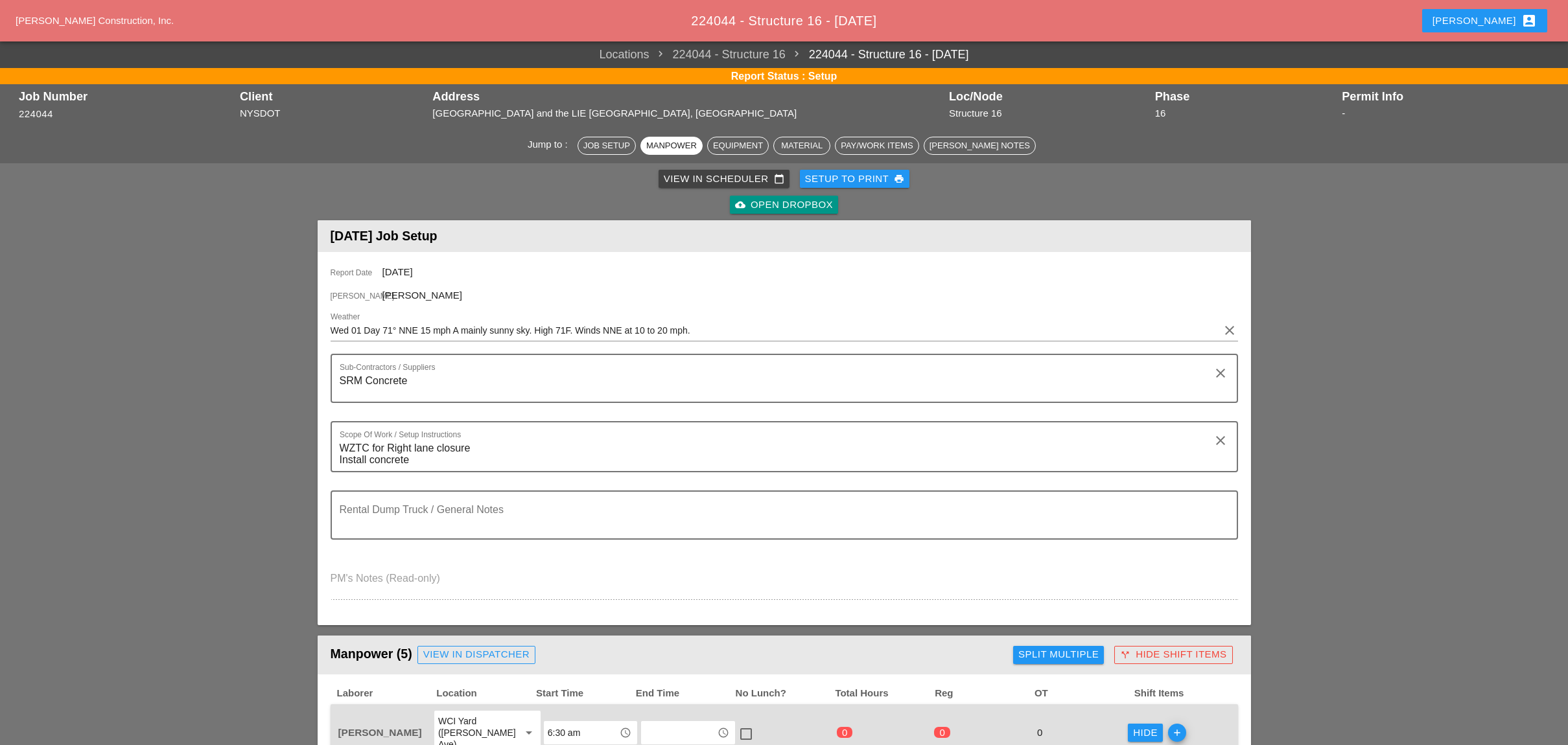
click at [700, 177] on div "View in Scheduler calendar_today" at bounding box center [724, 179] width 121 height 15
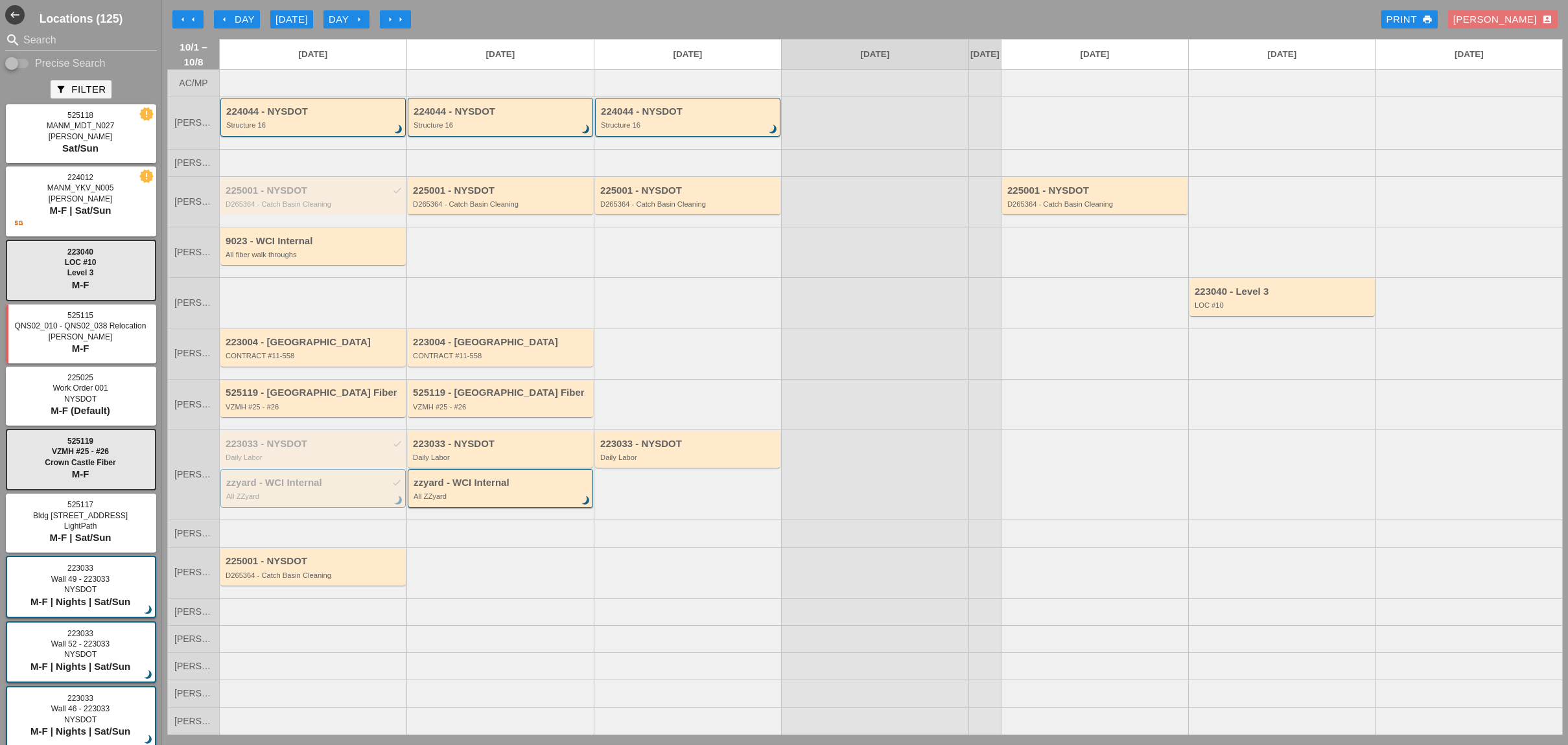
click at [289, 20] on div "[DATE]" at bounding box center [292, 19] width 32 height 15
click at [290, 14] on div "[DATE]" at bounding box center [292, 19] width 32 height 15
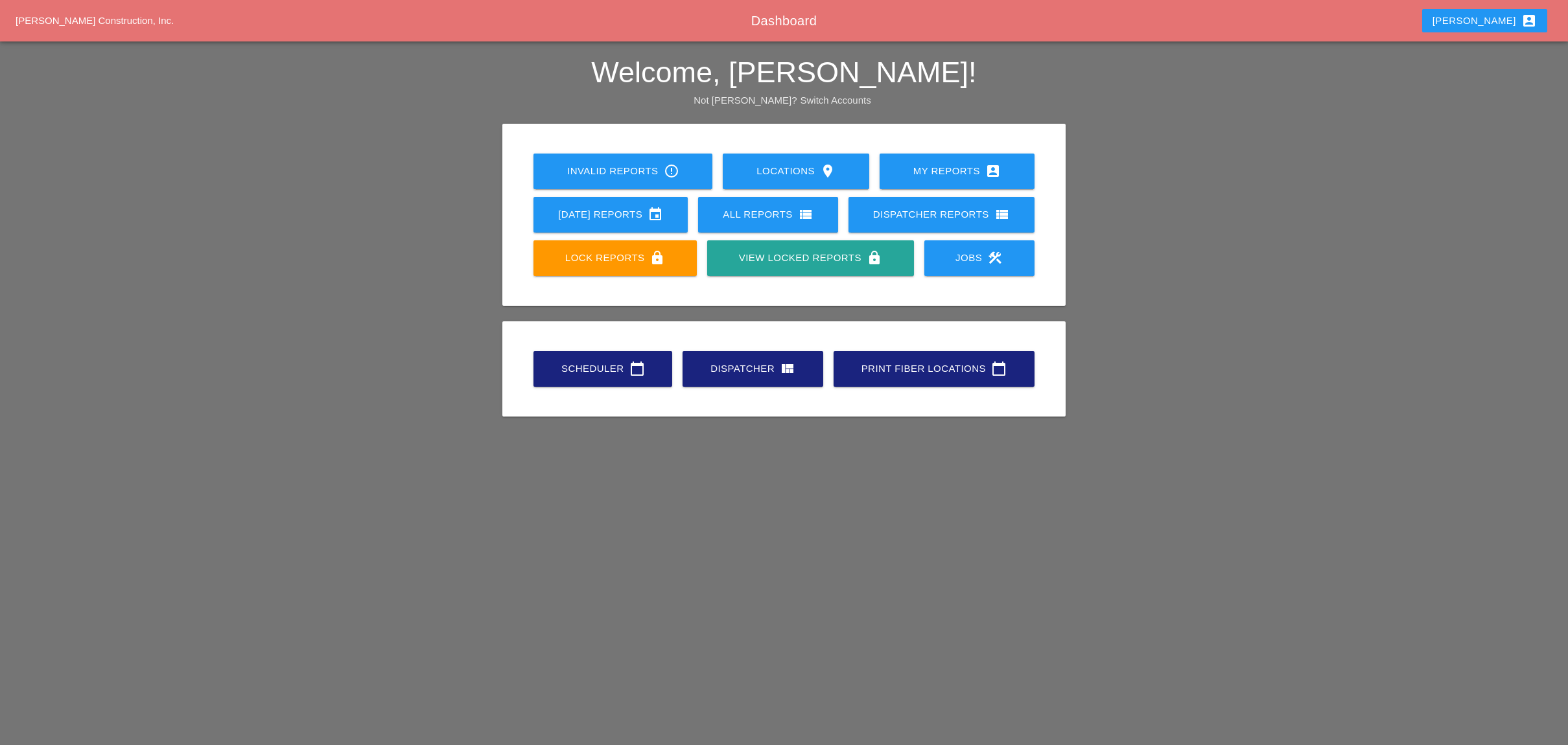
click at [598, 367] on div "Scheduler calendar_today" at bounding box center [603, 369] width 97 height 16
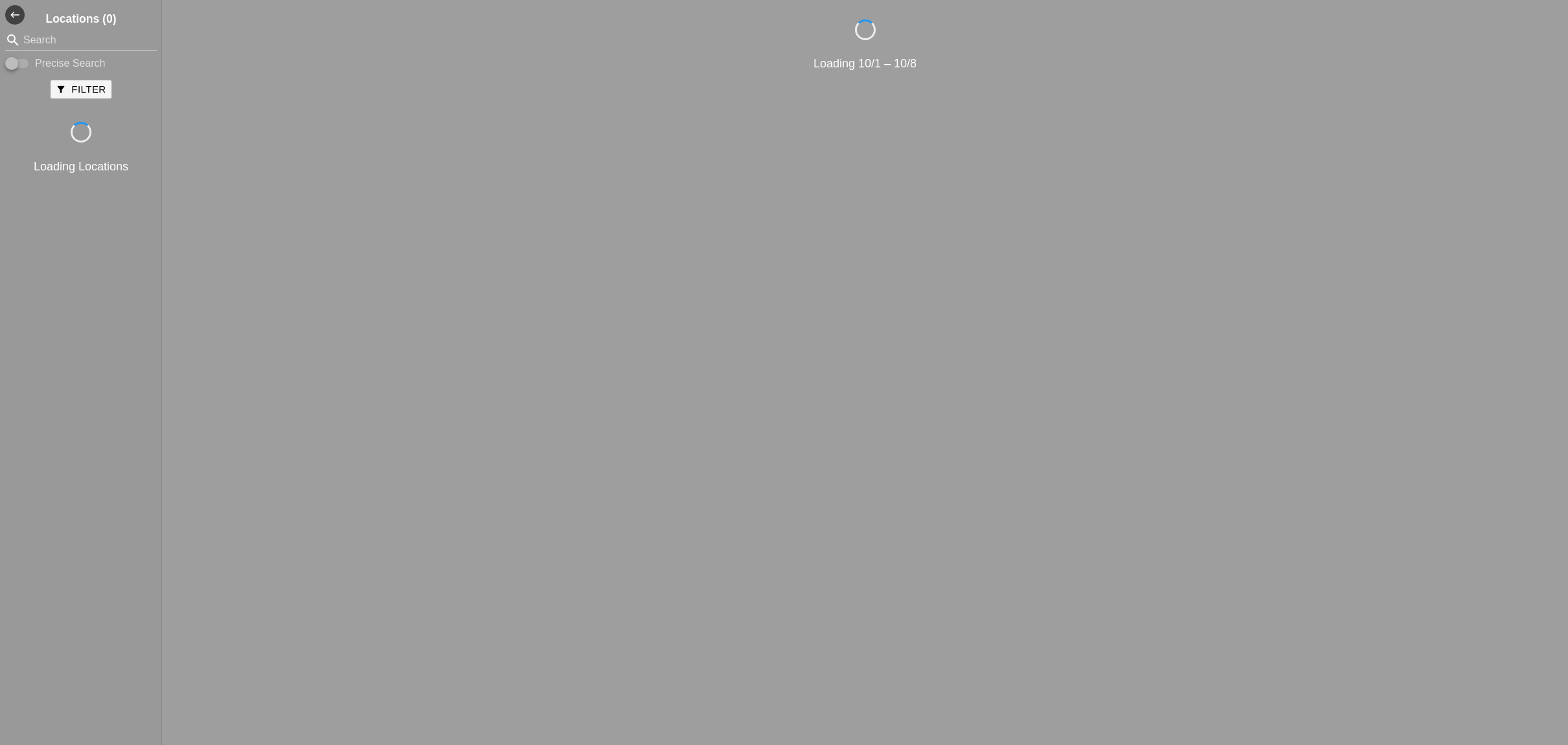
click at [471, 206] on div "Loading 10/1 – 10/8" at bounding box center [865, 367] width 1395 height 696
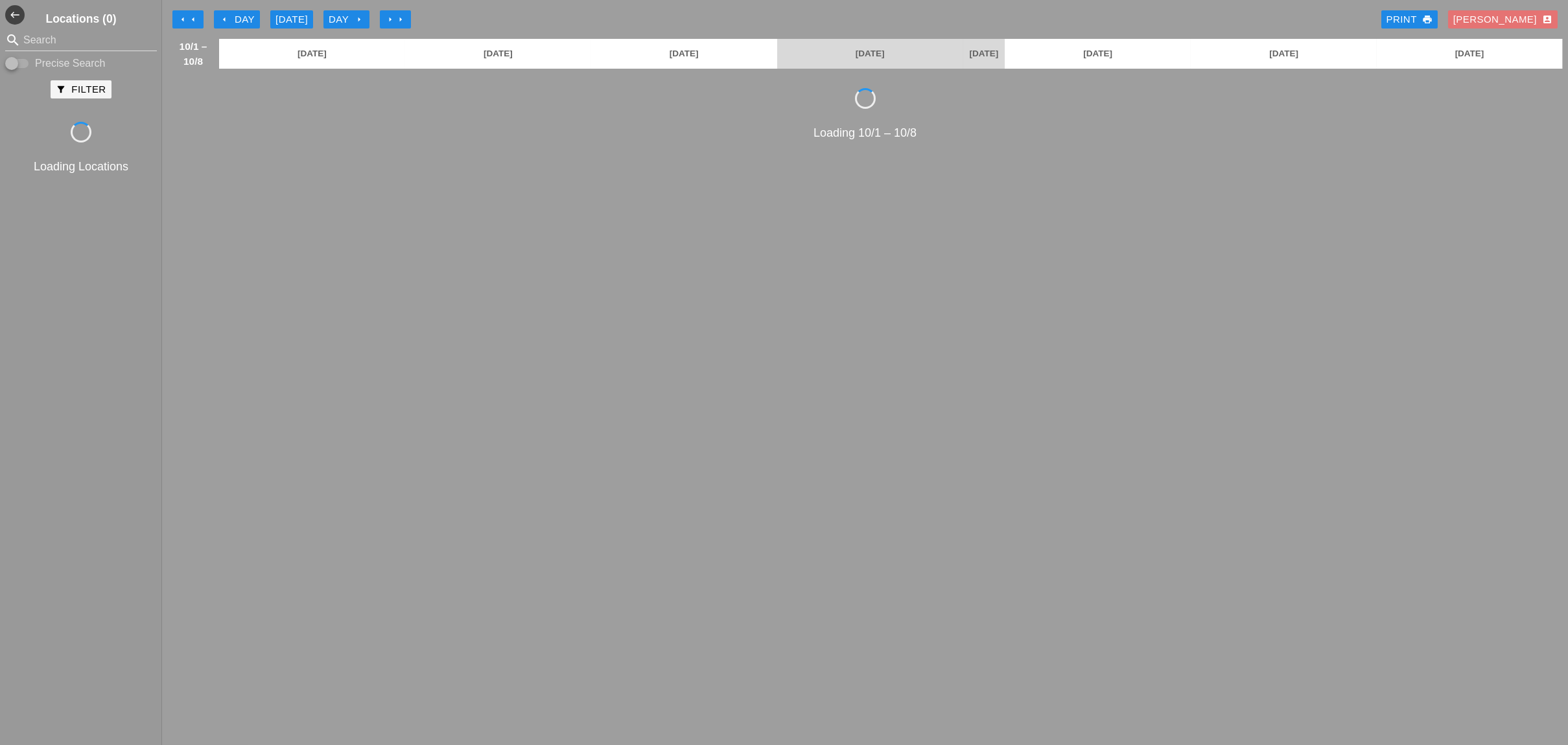
click at [358, 165] on div "Loading 10/1 – 10/8" at bounding box center [865, 402] width 1395 height 627
drag, startPoint x: 252, startPoint y: 105, endPoint x: 255, endPoint y: 91, distance: 14.3
click at [252, 100] on div "Loading 10/1 – 10/8" at bounding box center [865, 402] width 1395 height 627
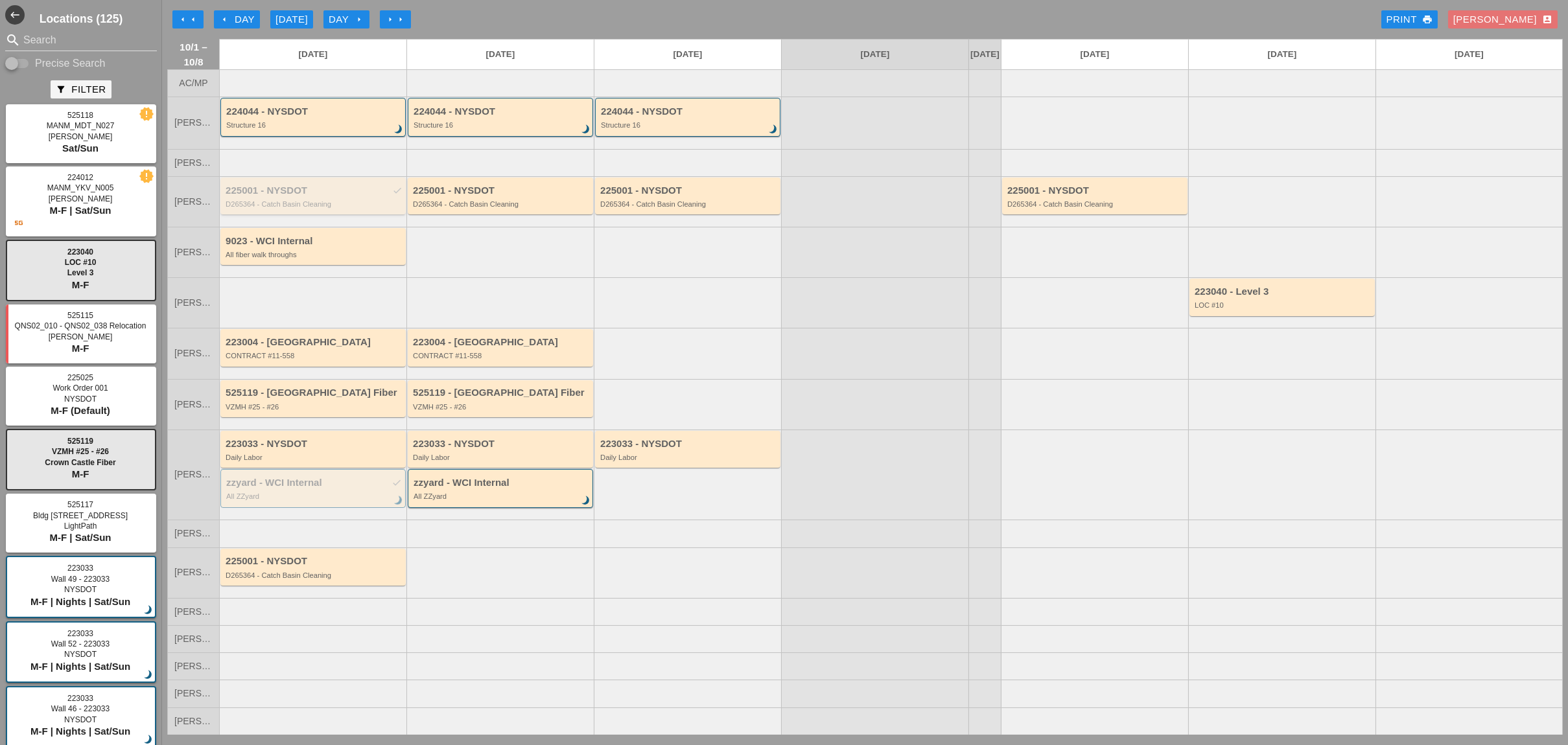
click at [296, 204] on div "225001 - NYSDOT check D265364 - Catch Basin Cleaning" at bounding box center [314, 197] width 177 height 23
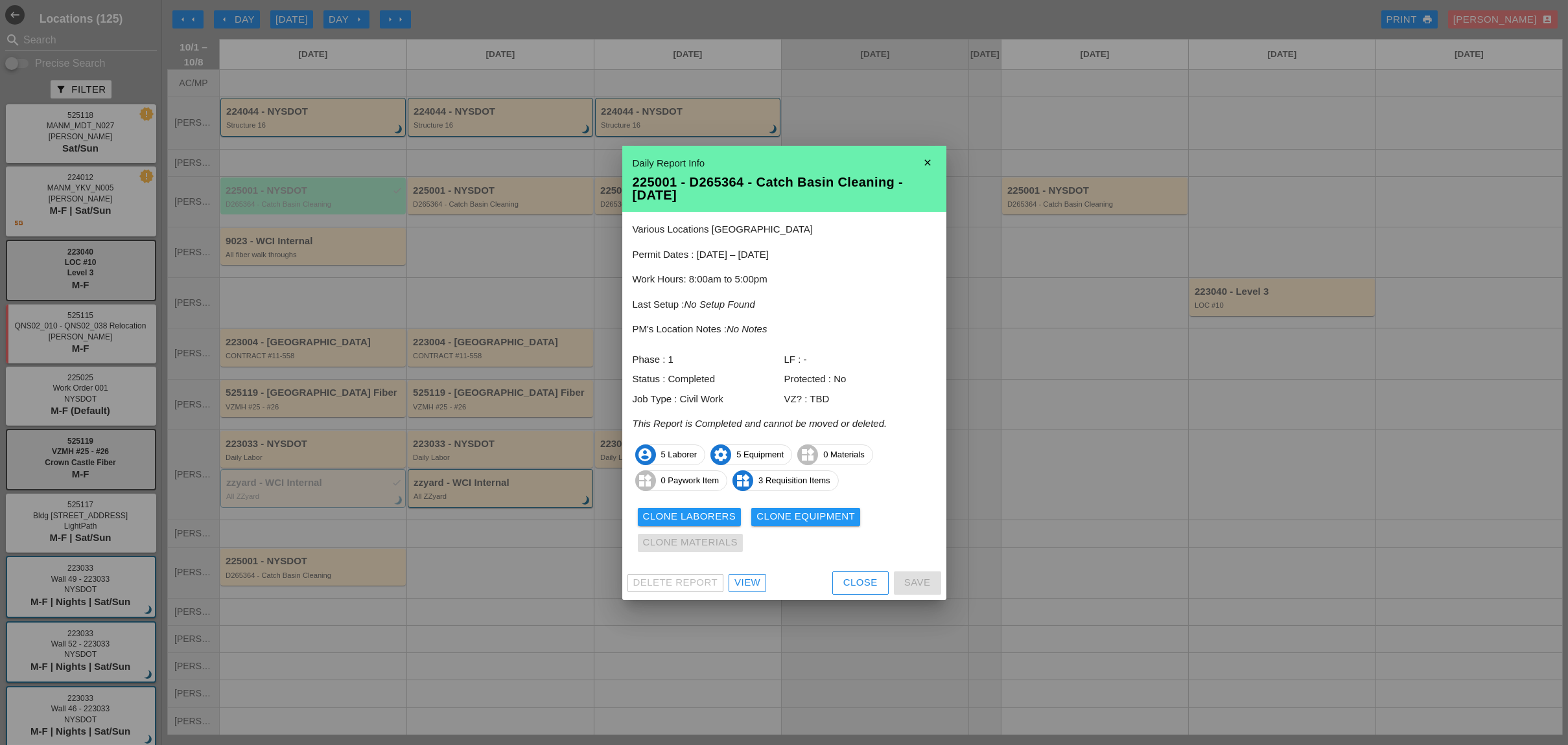
click at [296, 204] on div at bounding box center [784, 373] width 1568 height 745
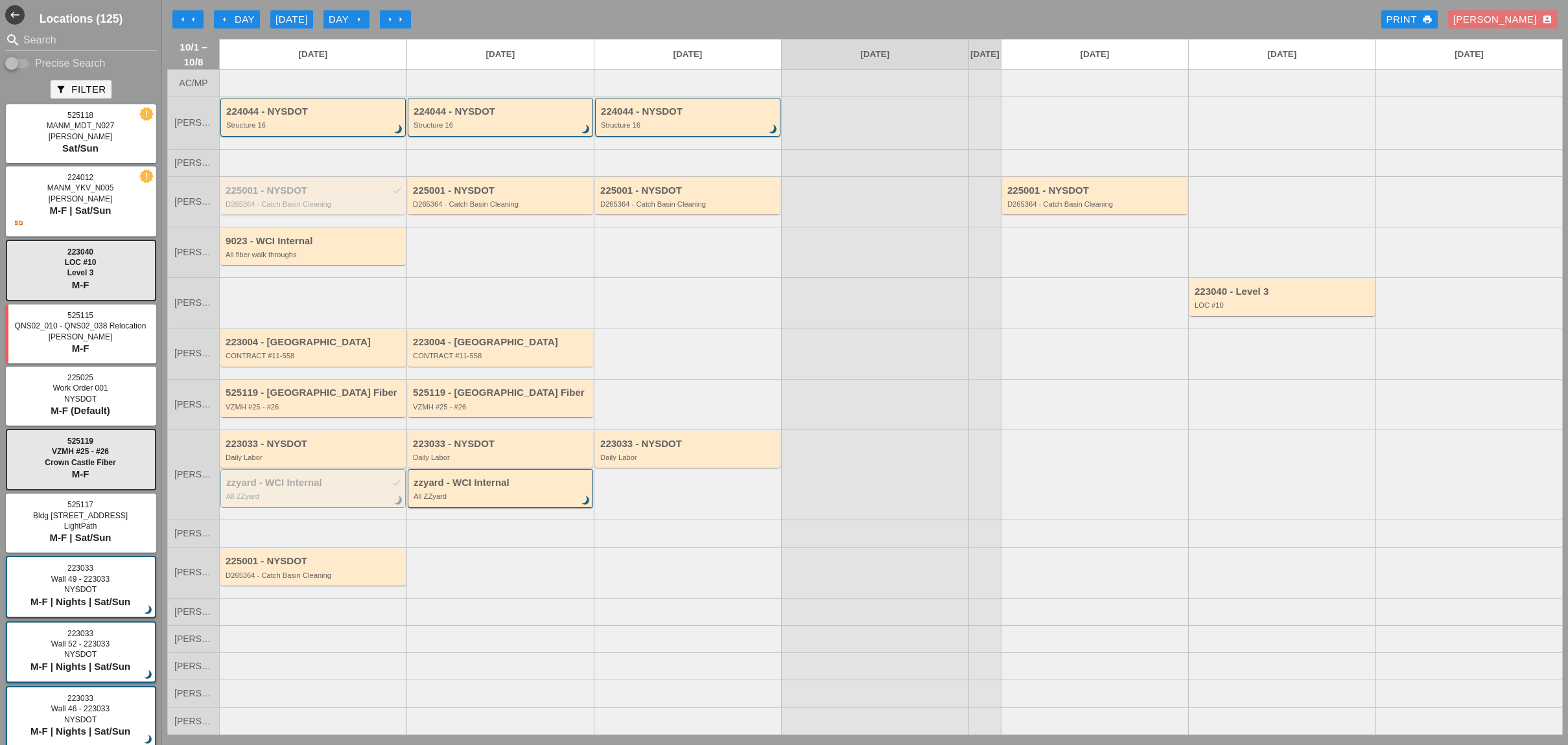
click at [296, 204] on div "225001 - NYSDOT check D265364 - Catch Basin Cleaning" at bounding box center [314, 197] width 177 height 23
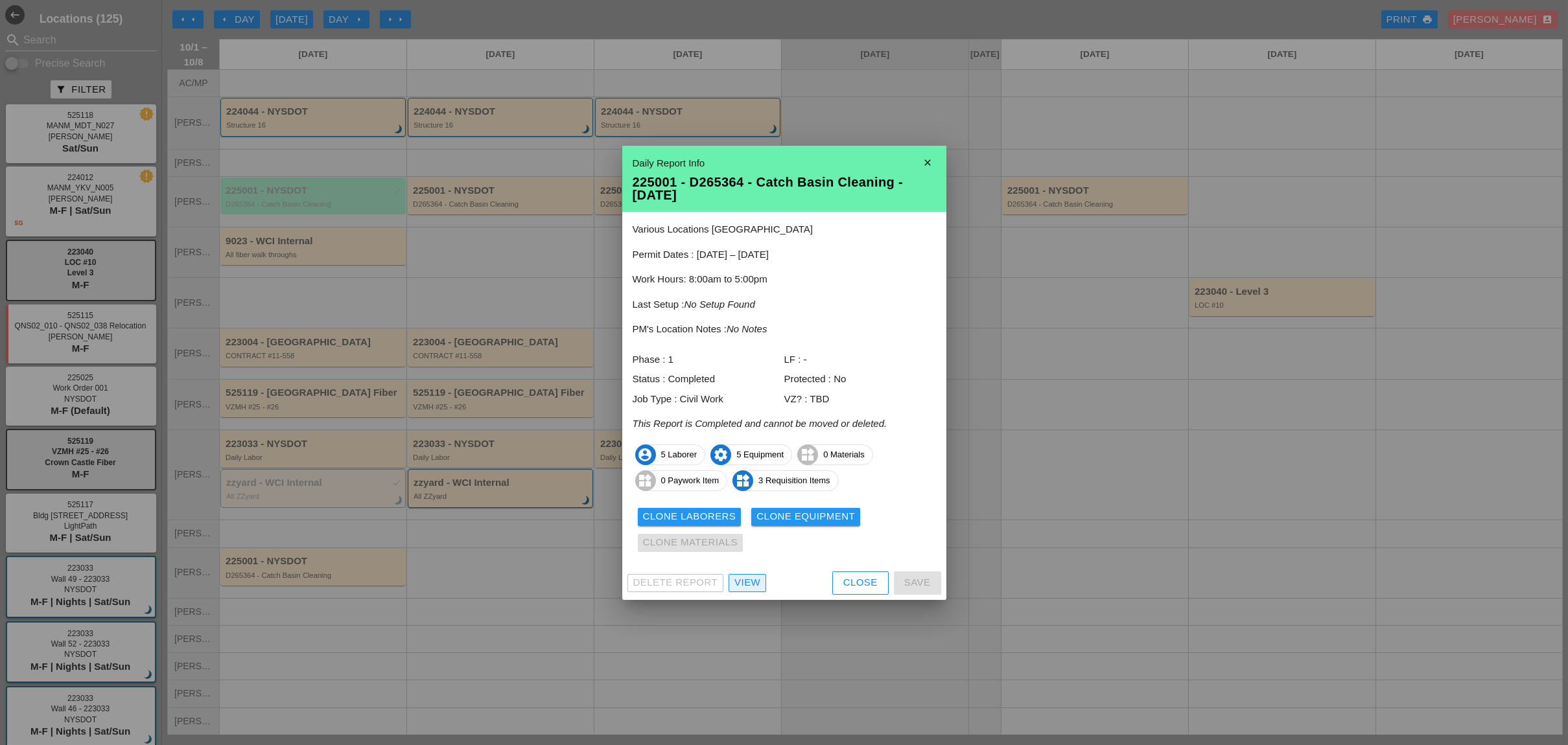
click at [757, 583] on div "View" at bounding box center [747, 582] width 26 height 15
click at [758, 581] on div "west Locations (125) search Search Precise Search filter_alt Filter 525118 MANM…" at bounding box center [784, 373] width 1568 height 745
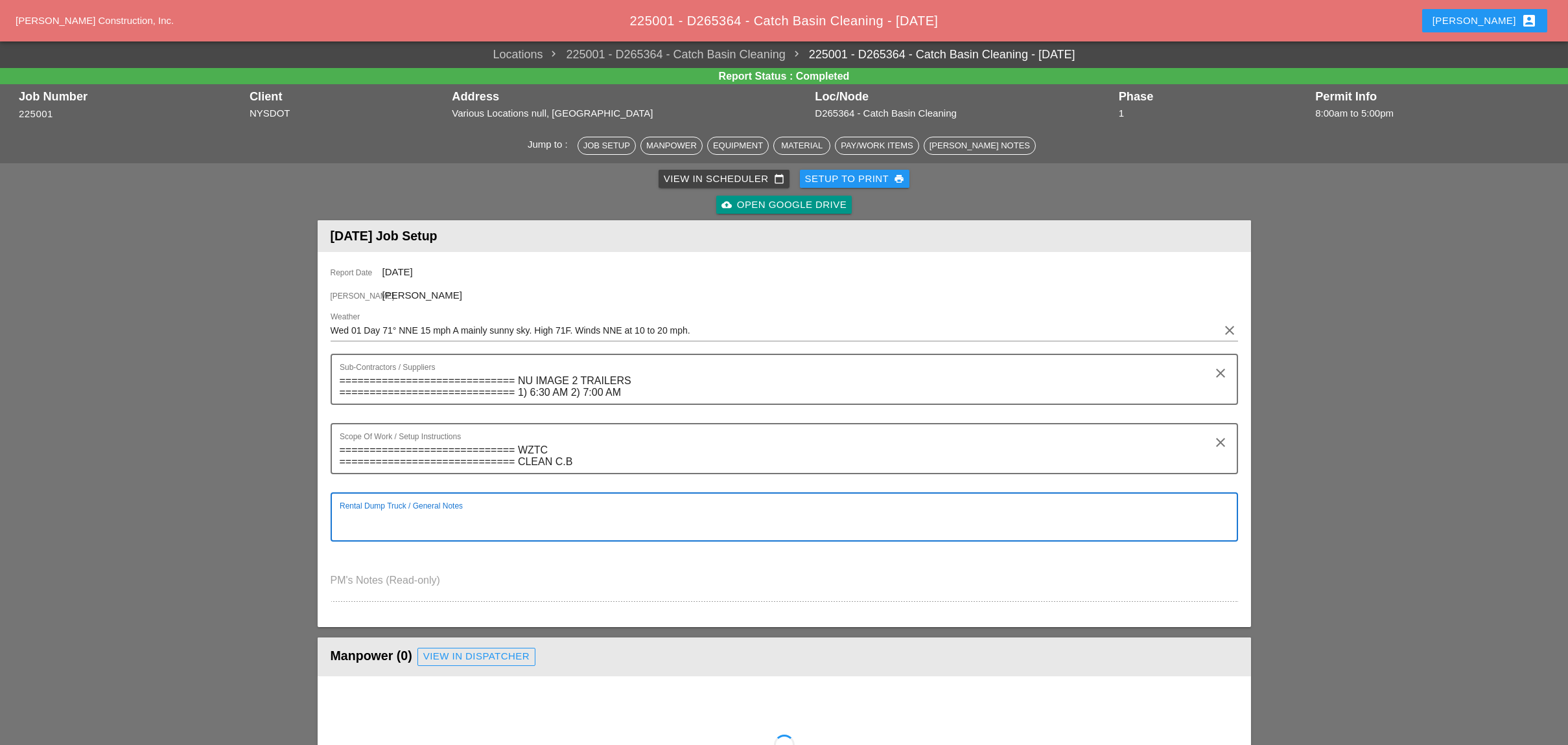
click at [915, 504] on div "Rental Dump Truck / General Notes" at bounding box center [778, 517] width 878 height 47
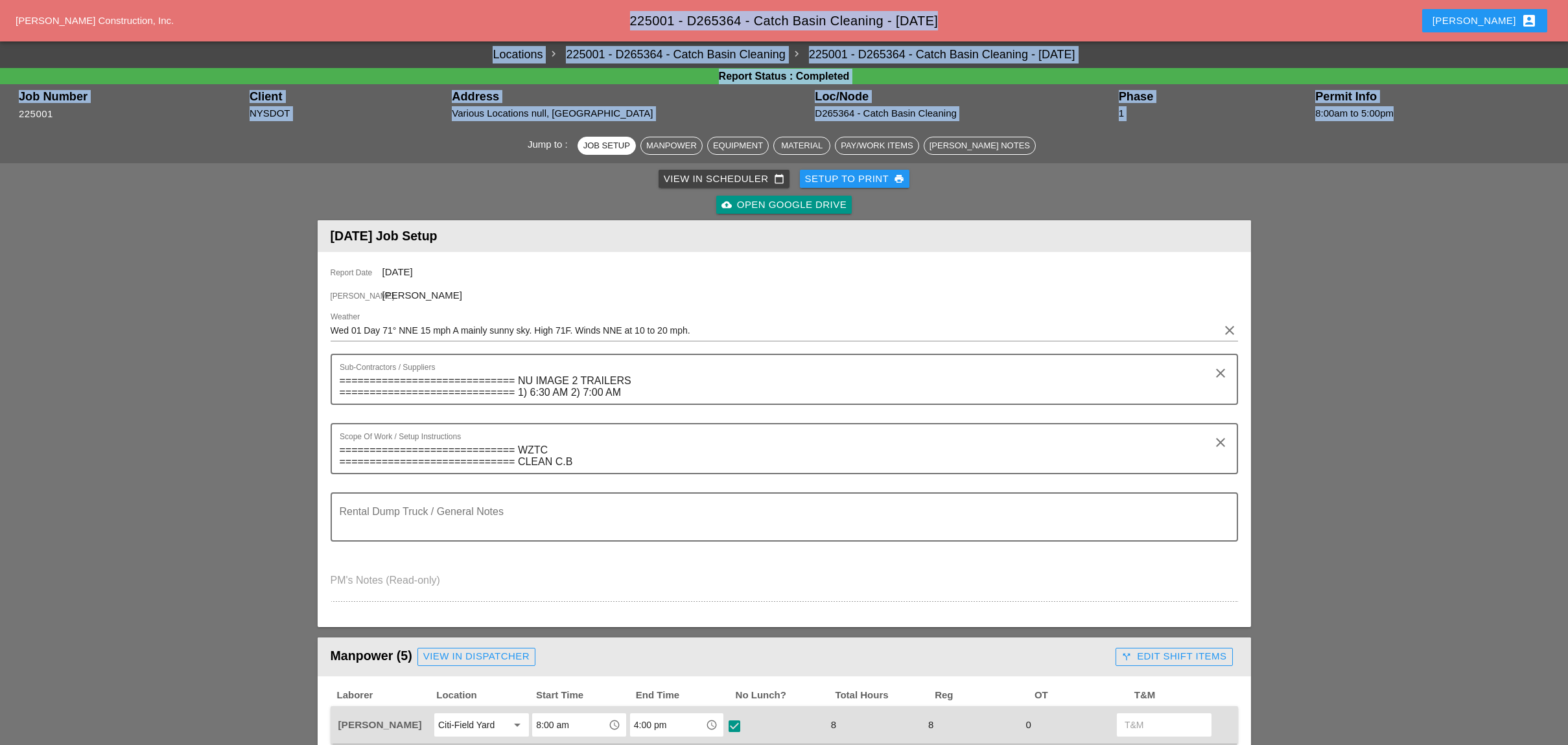
click at [962, 203] on div "cloud_upload Open Google Drive" at bounding box center [784, 204] width 928 height 26
click at [958, 204] on div "cloud_upload Open Google Drive" at bounding box center [784, 204] width 928 height 26
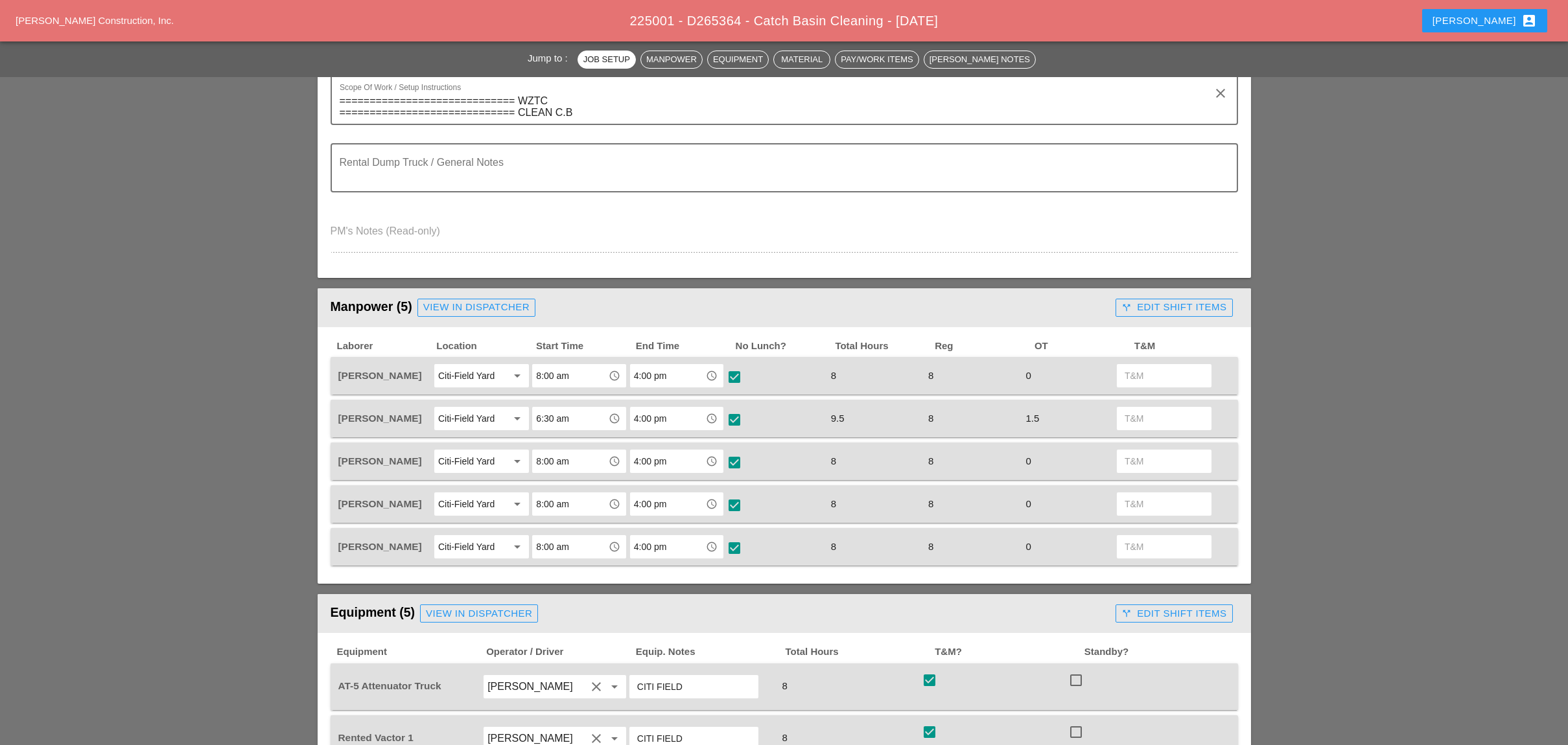
scroll to position [432, 0]
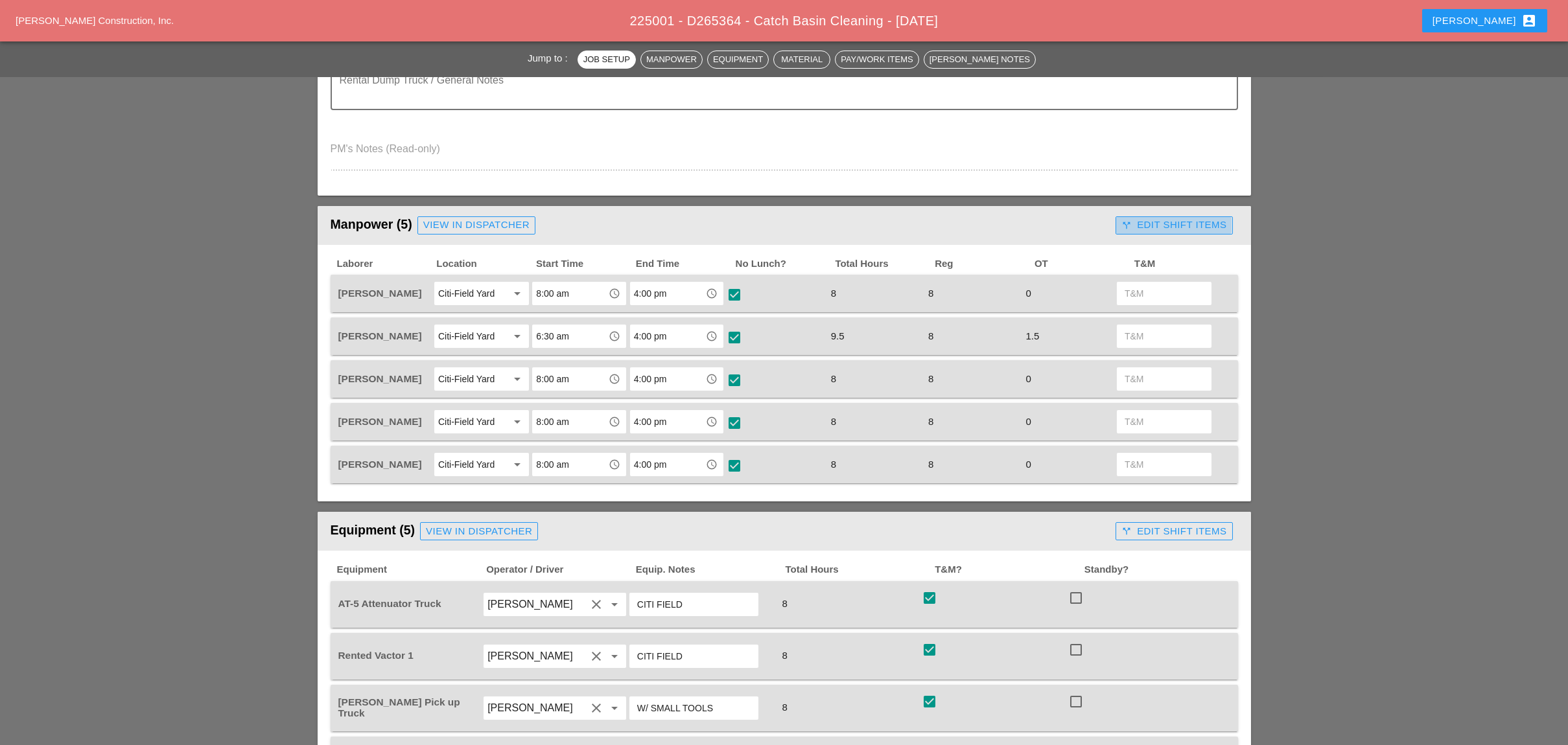
click at [1176, 218] on div "call_split Edit Shift Items" at bounding box center [1174, 225] width 105 height 15
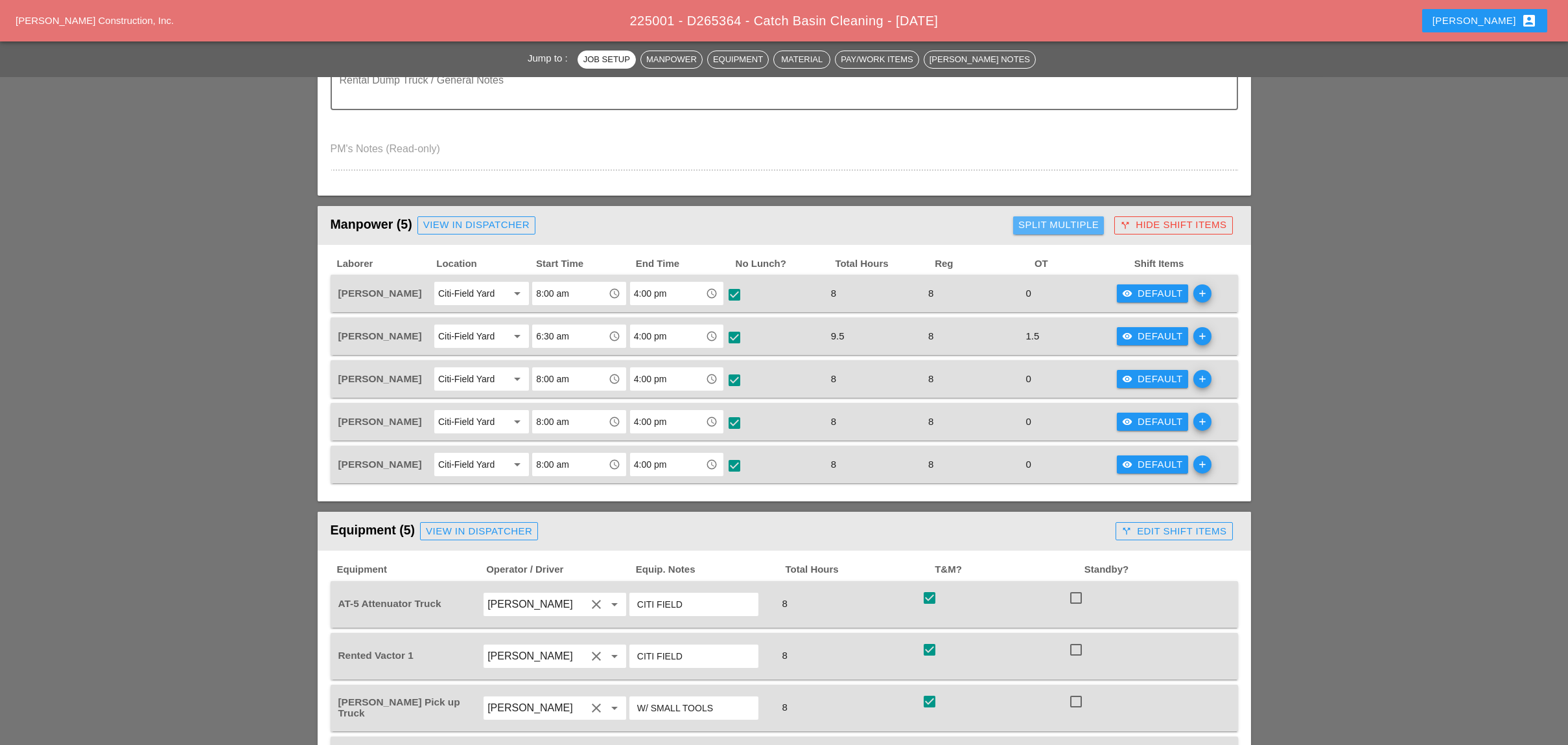
click at [1086, 220] on div "Split Multiple" at bounding box center [1058, 225] width 81 height 15
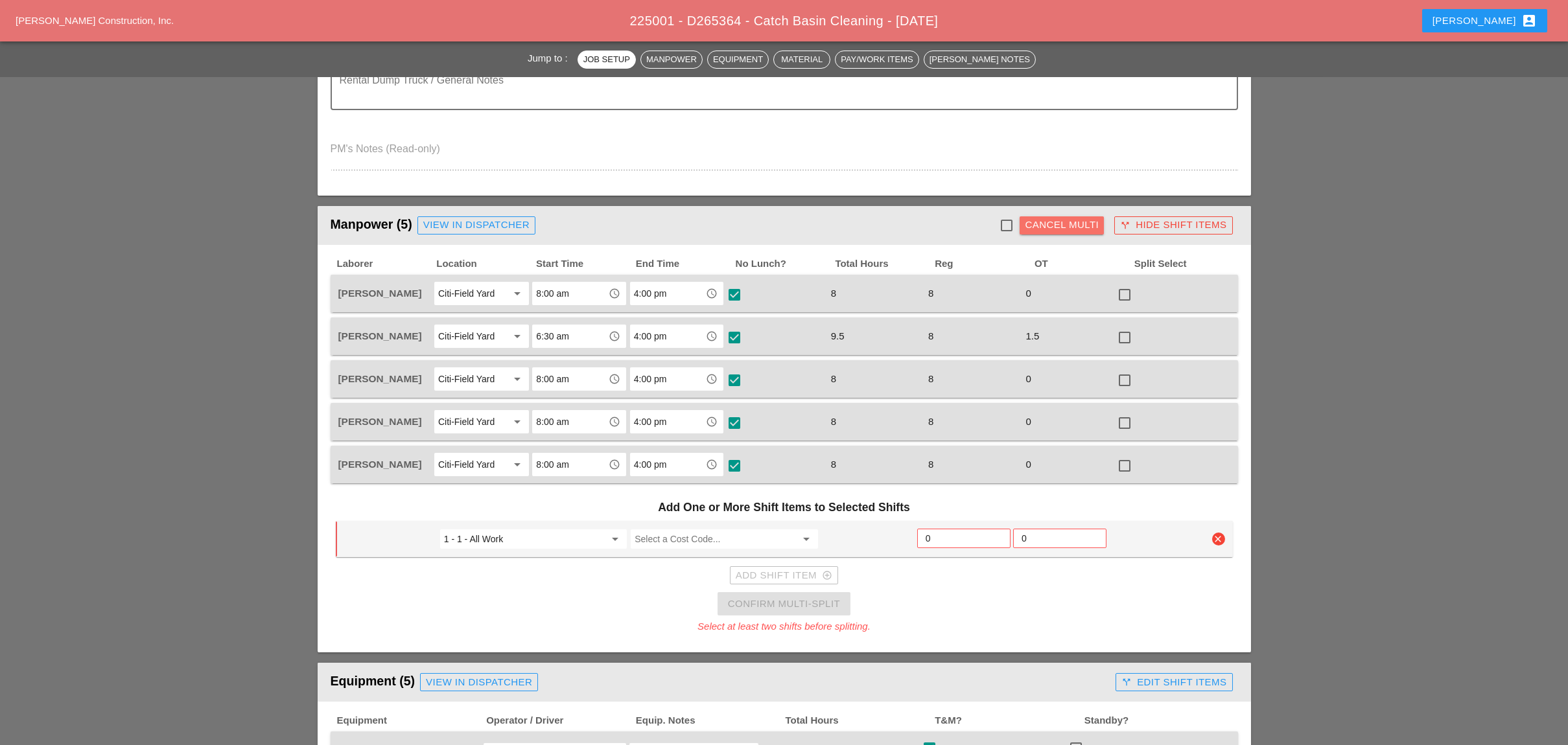
click at [1086, 220] on div "Cancel Multi" at bounding box center [1062, 225] width 74 height 15
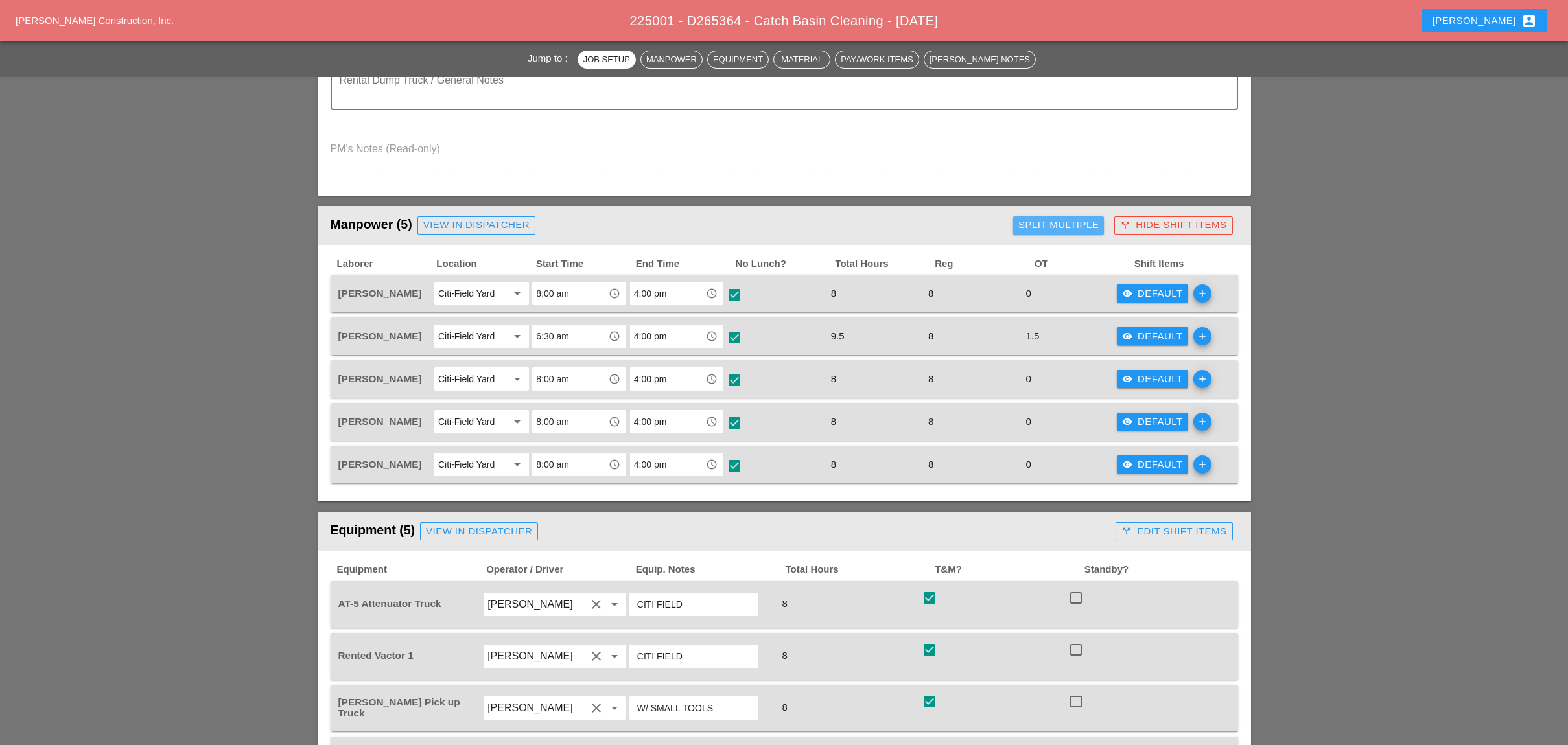
click at [1073, 224] on div "Split Multiple" at bounding box center [1058, 225] width 81 height 15
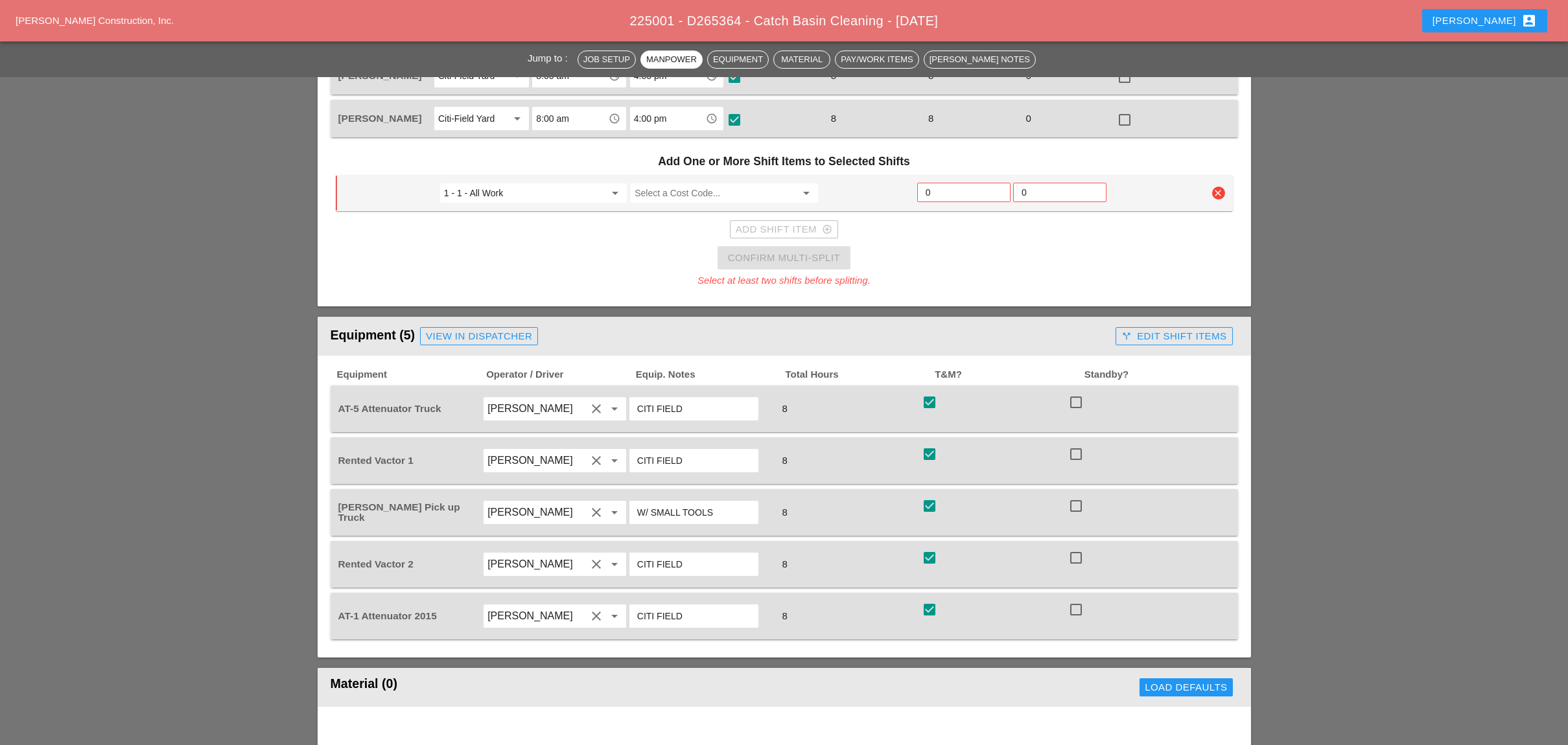
click at [1333, 307] on div "Jump to : Job Setup Manpower Equipment Material Pay/Work Items [PERSON_NAME] No…" at bounding box center [784, 718] width 1568 height 2736
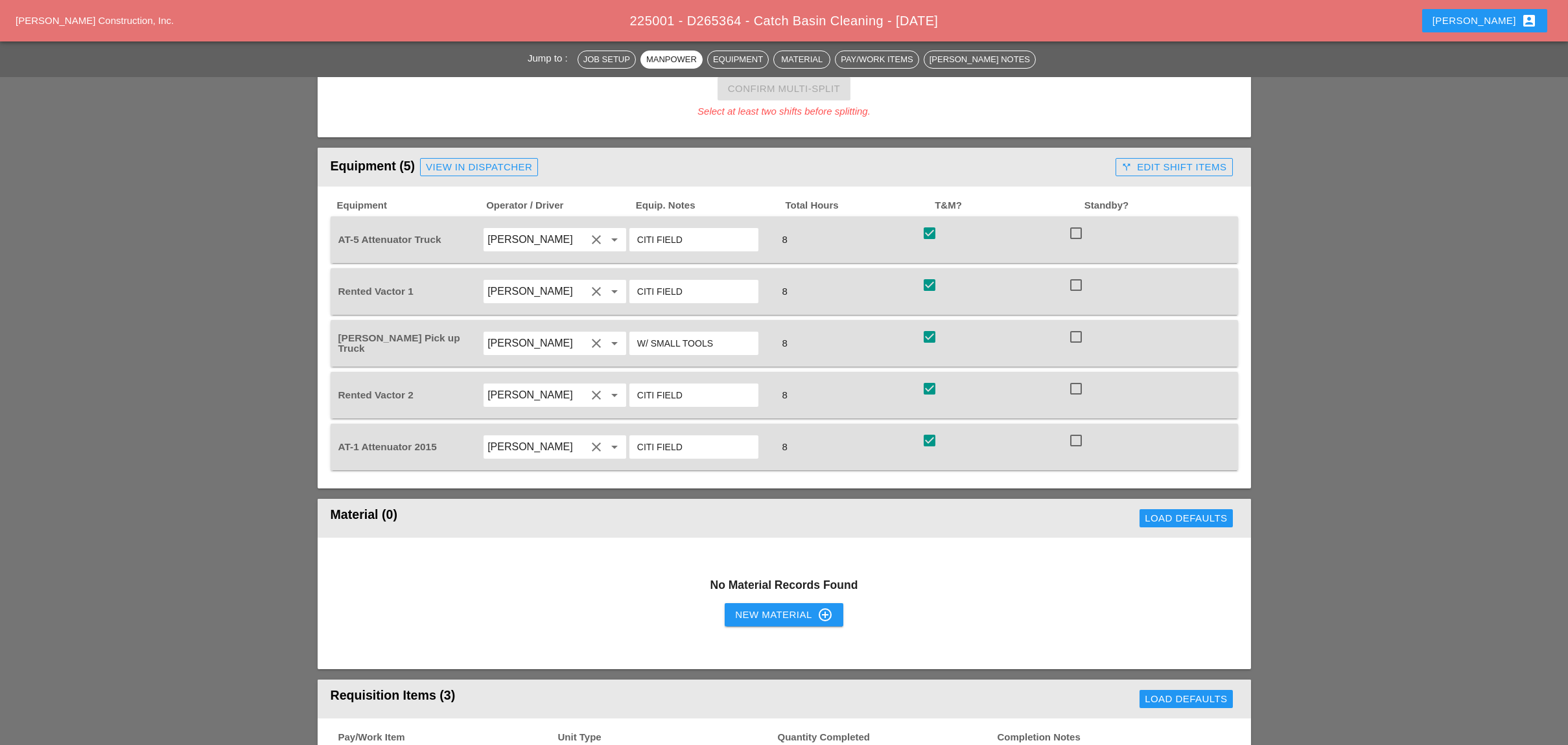
scroll to position [949, 0]
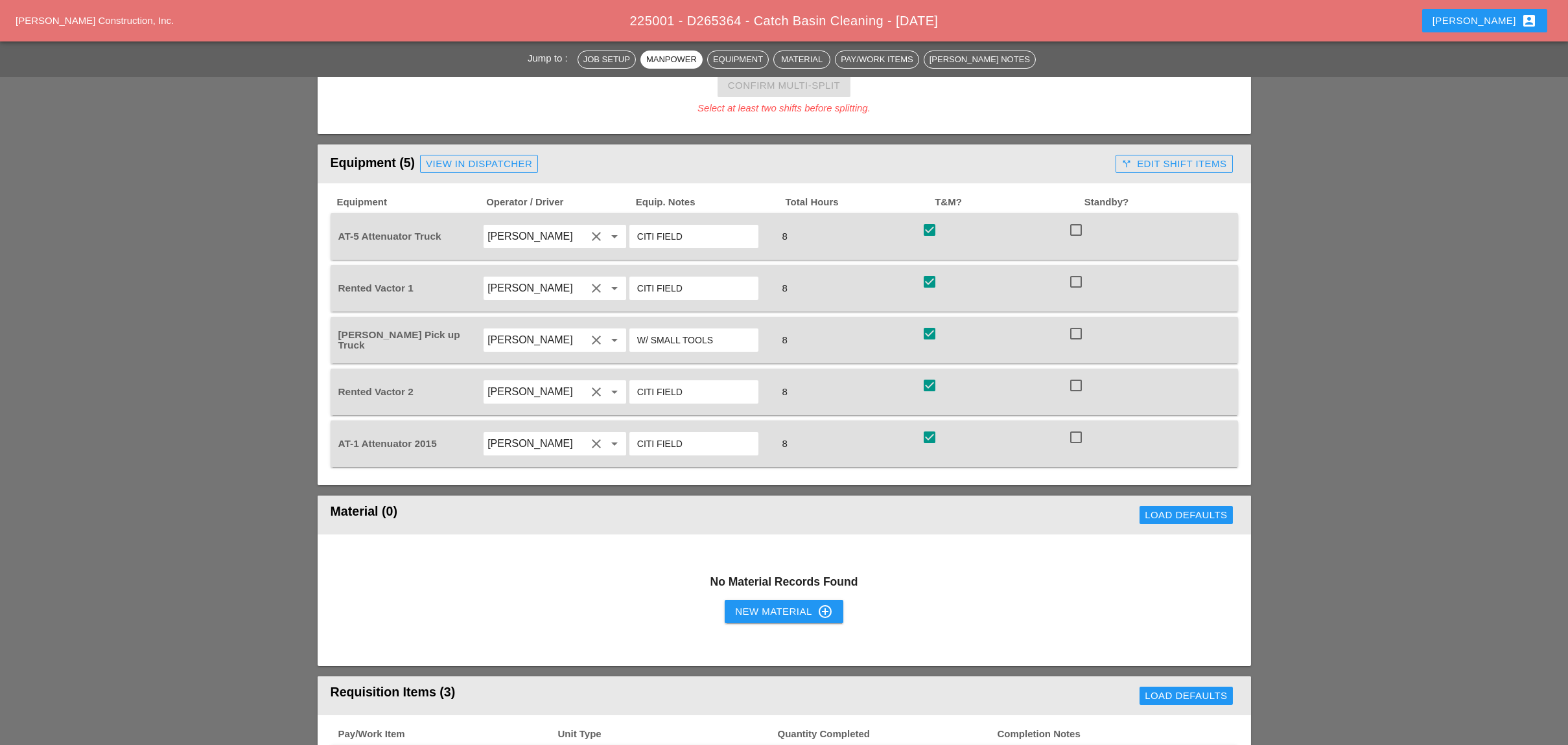
click at [1330, 307] on div "Jump to : Job Setup Manpower Equipment Material Pay/Work Items [PERSON_NAME] No…" at bounding box center [784, 546] width 1568 height 2736
click at [1193, 157] on div "call_split Edit Shift Items" at bounding box center [1174, 164] width 105 height 15
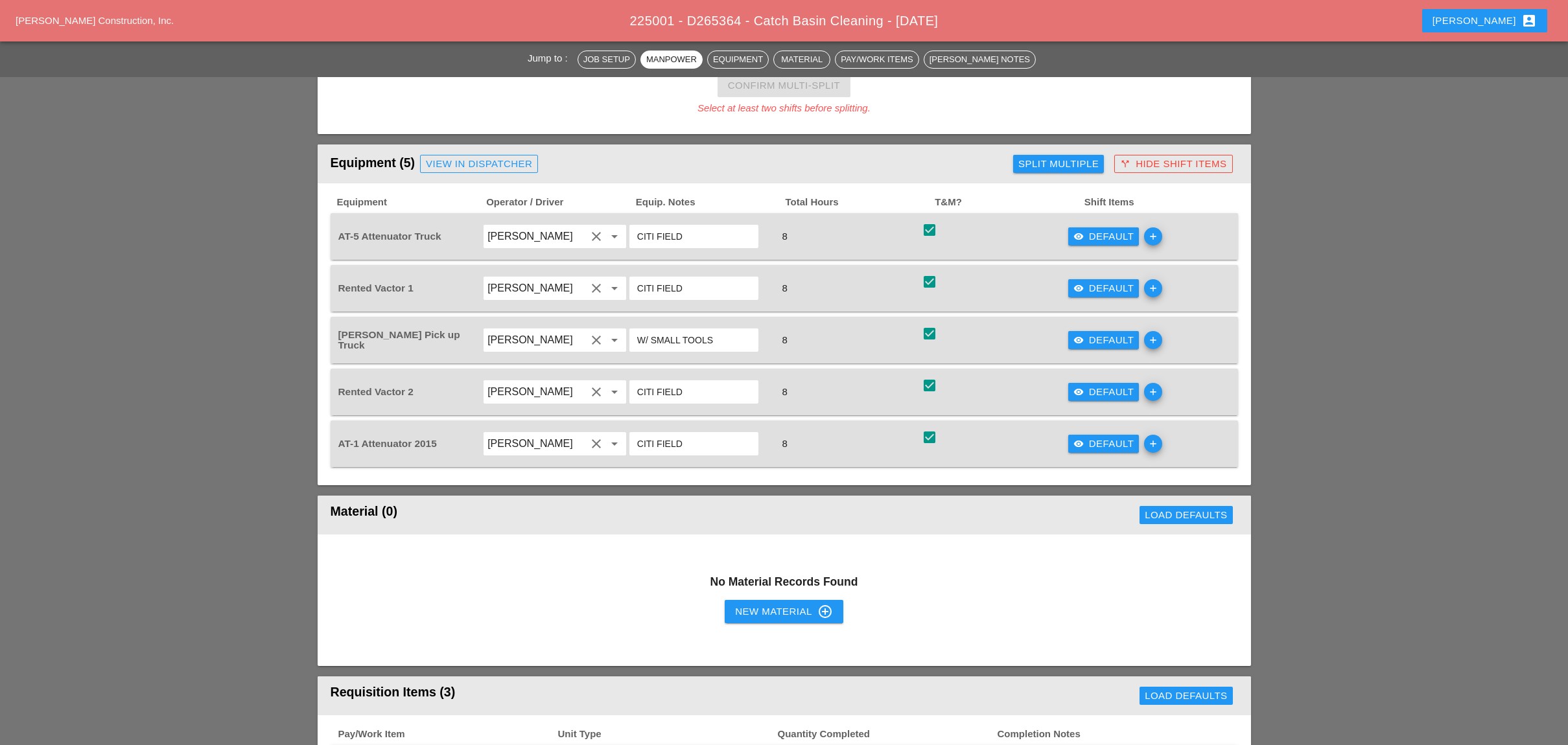
click at [1093, 229] on div "visibility Default" at bounding box center [1104, 236] width 61 height 15
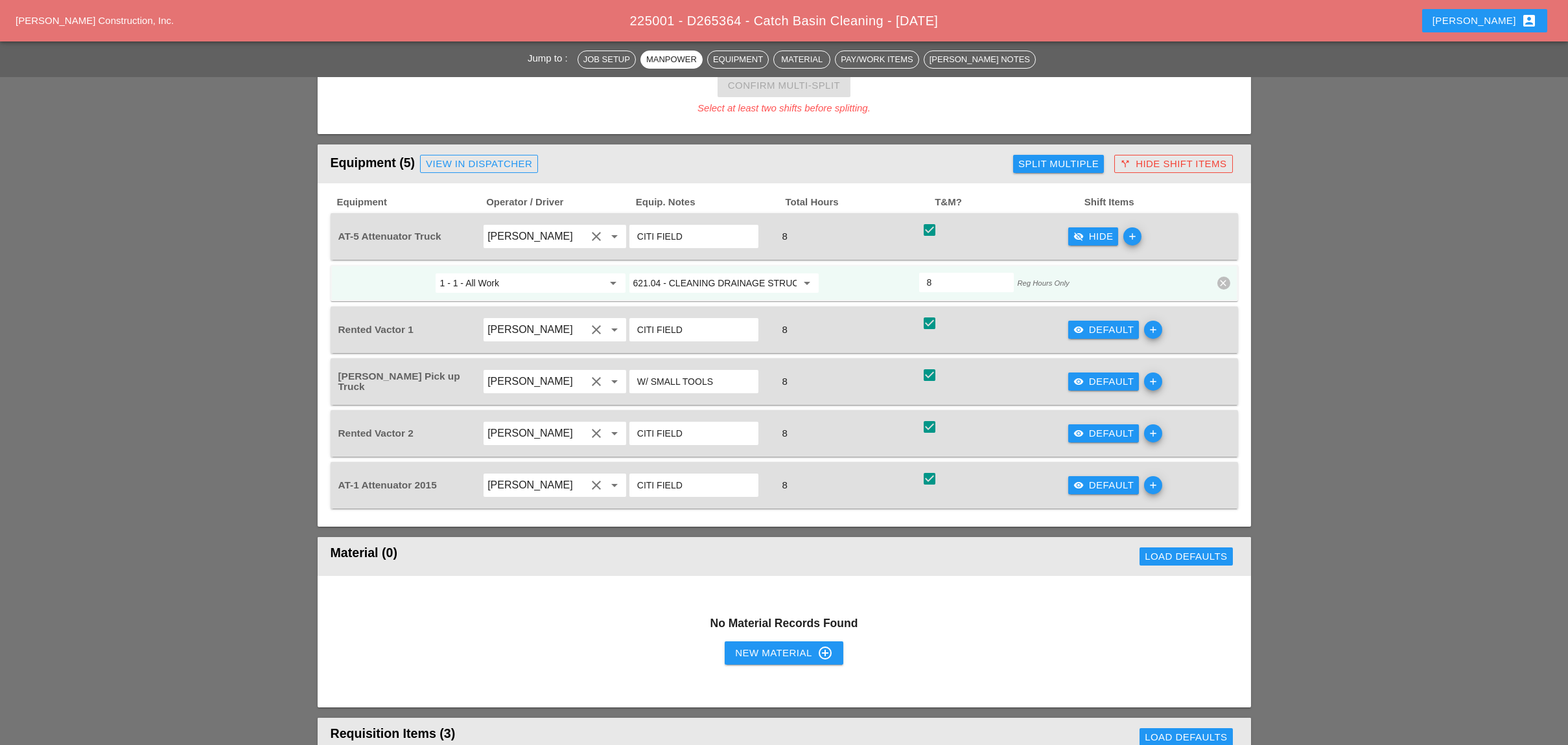
click at [1093, 229] on div "visibility_off Hide" at bounding box center [1093, 236] width 40 height 15
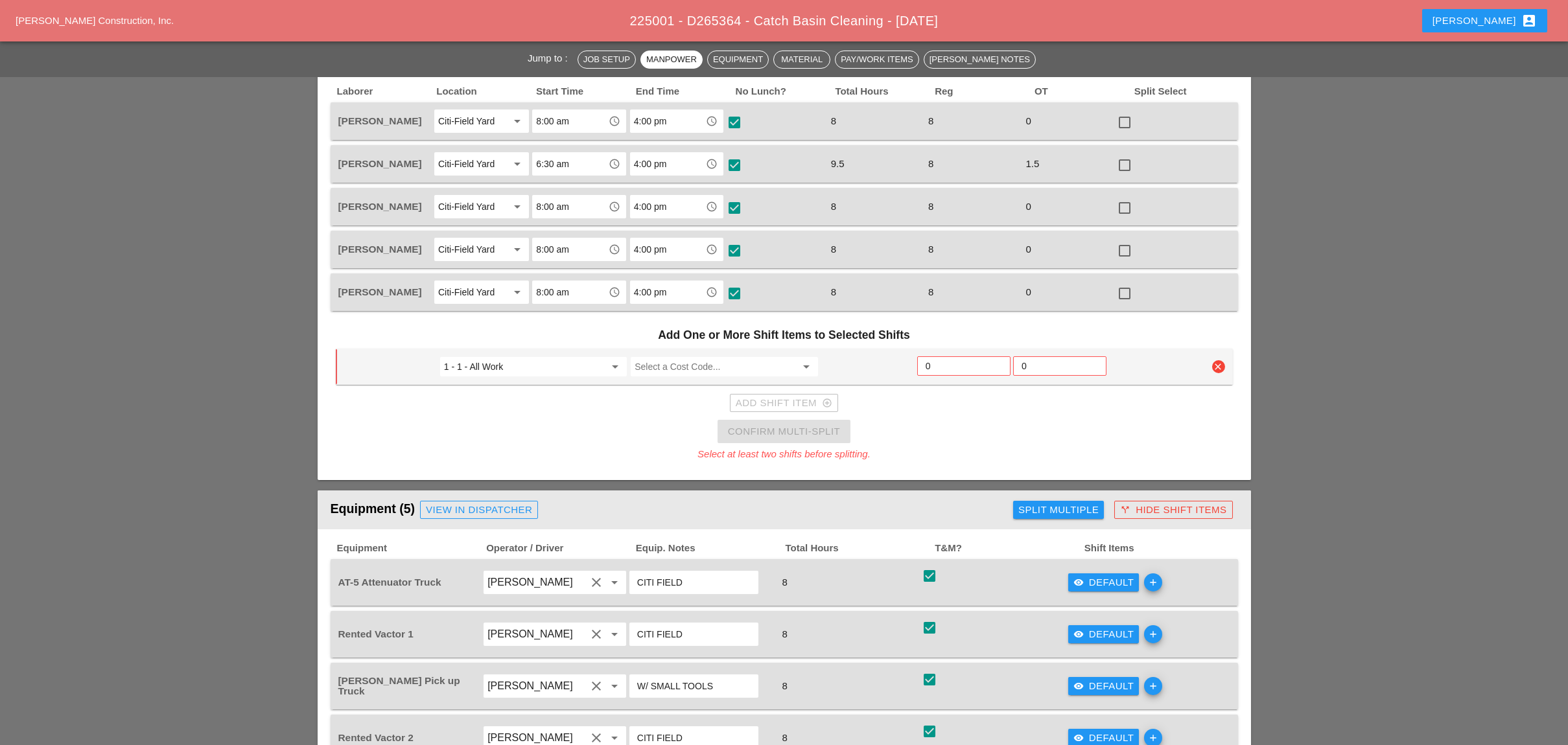
scroll to position [604, 0]
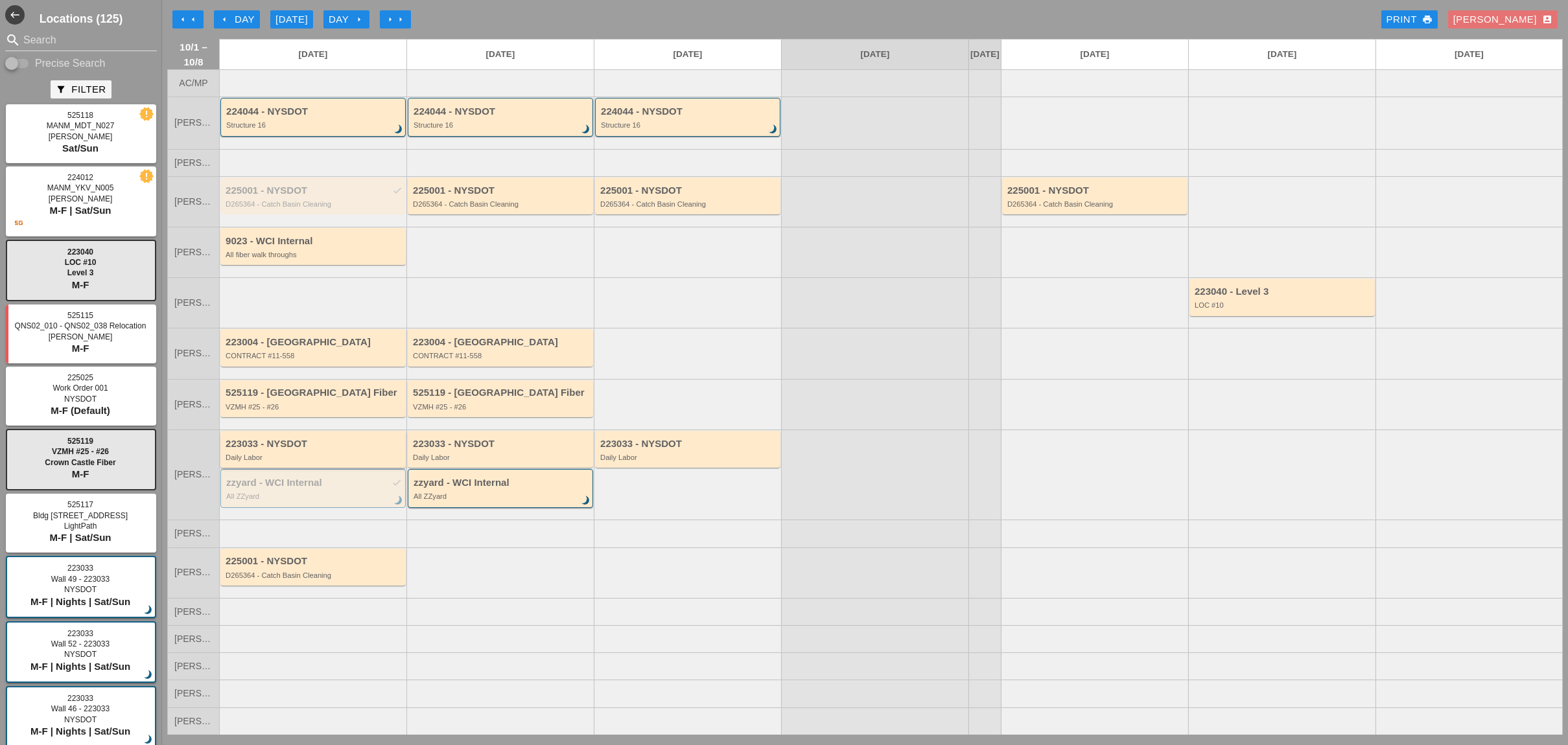
click at [288, 461] on div "Daily Labor" at bounding box center [314, 458] width 177 height 8
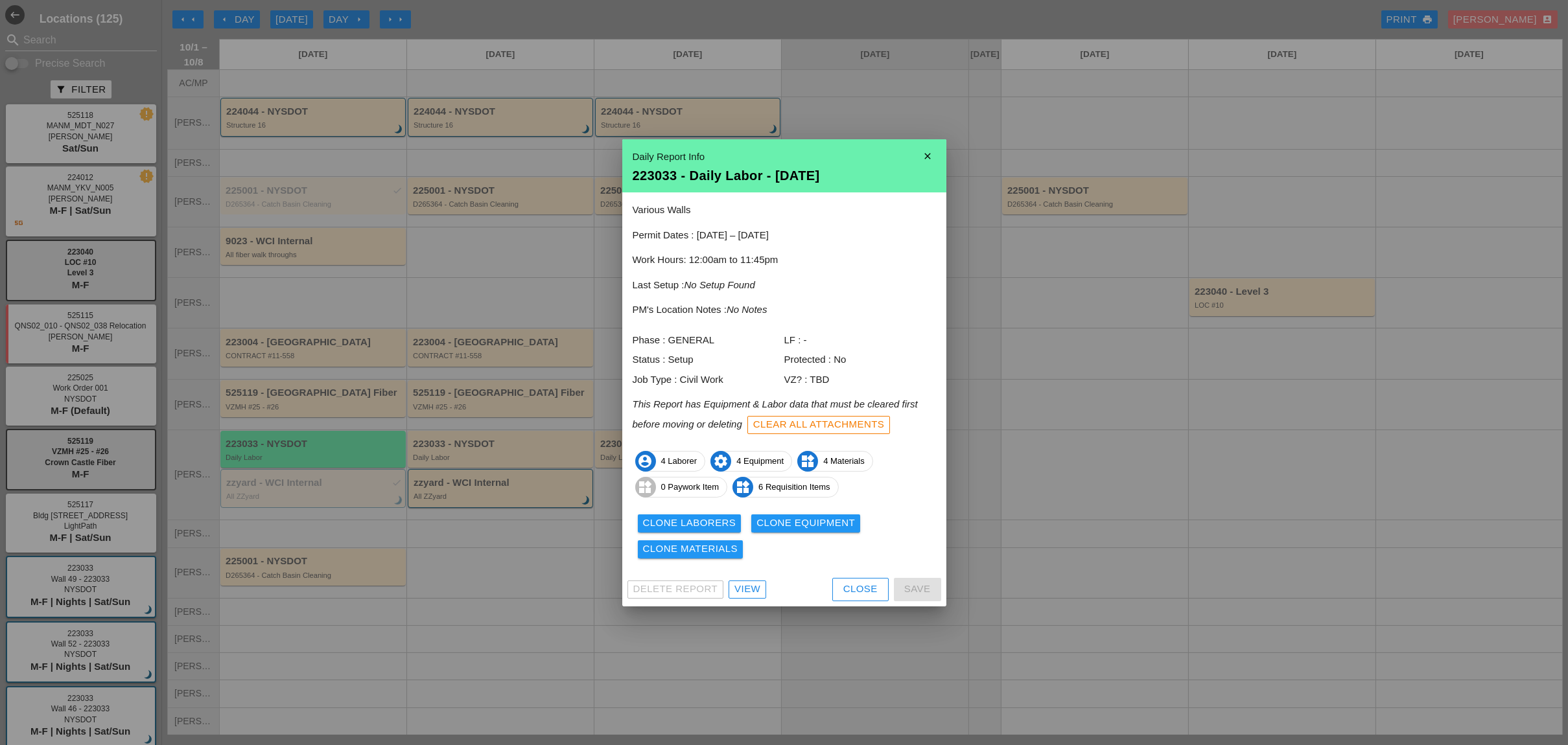
click at [749, 592] on div "View" at bounding box center [747, 589] width 26 height 15
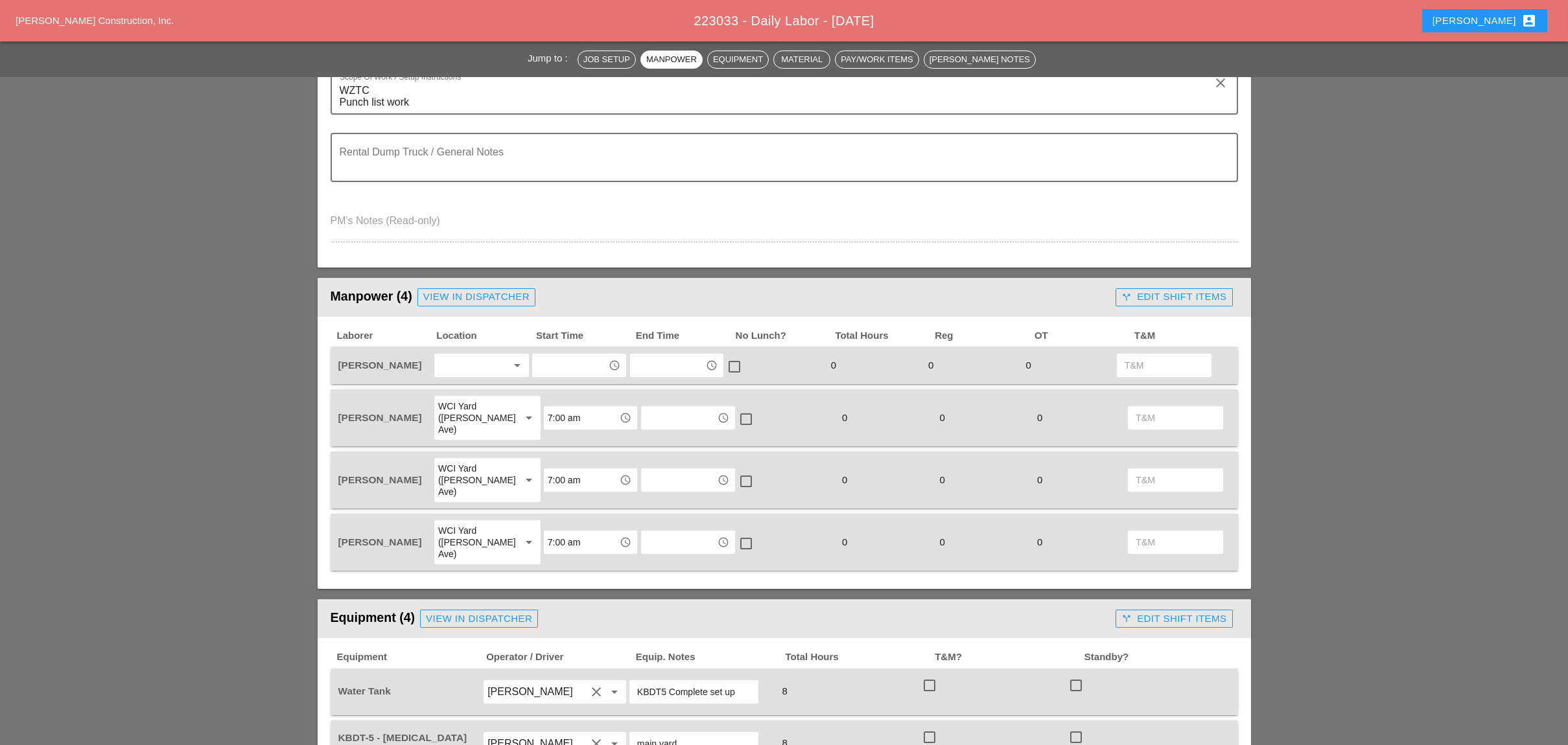
scroll to position [519, 0]
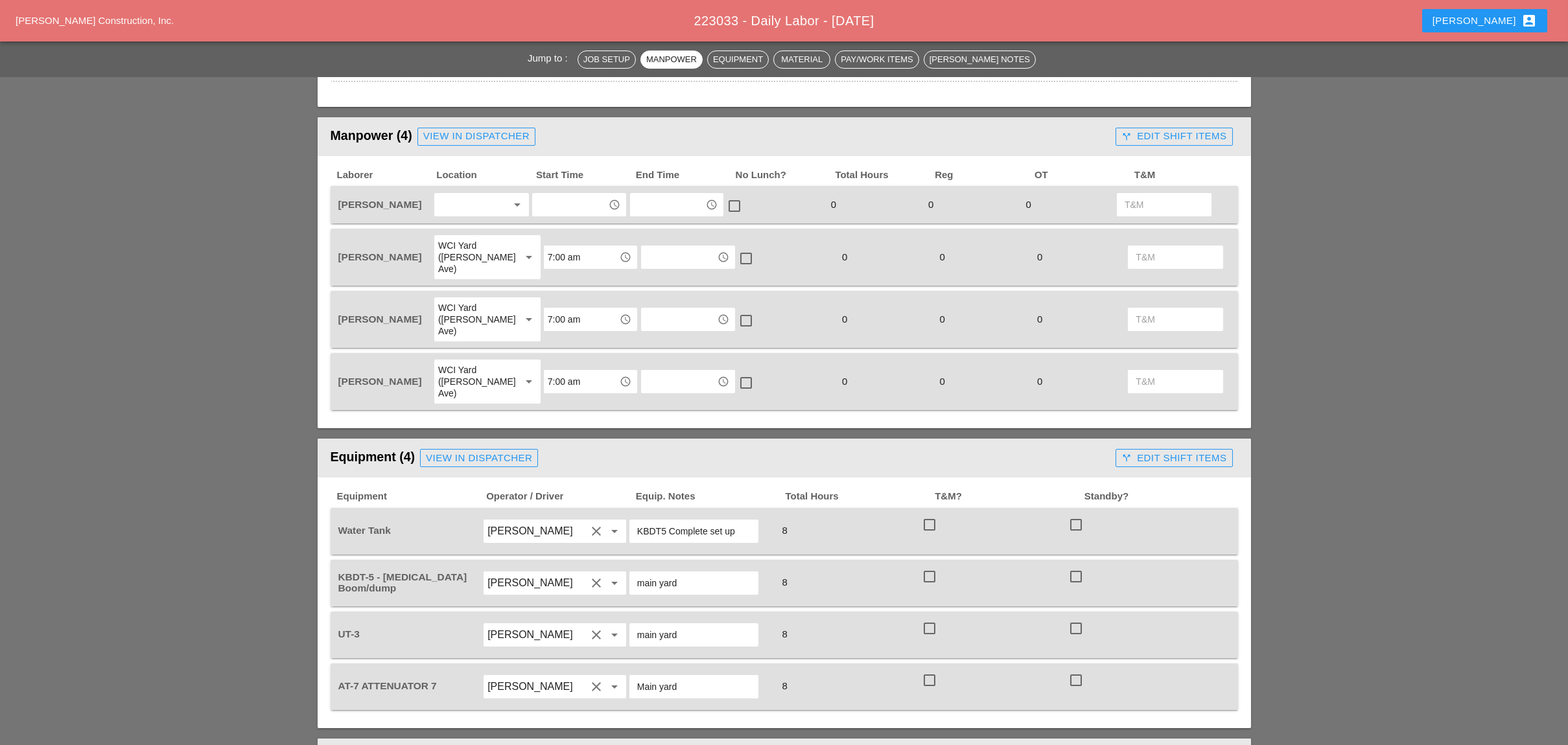
click at [468, 196] on div at bounding box center [473, 204] width 69 height 21
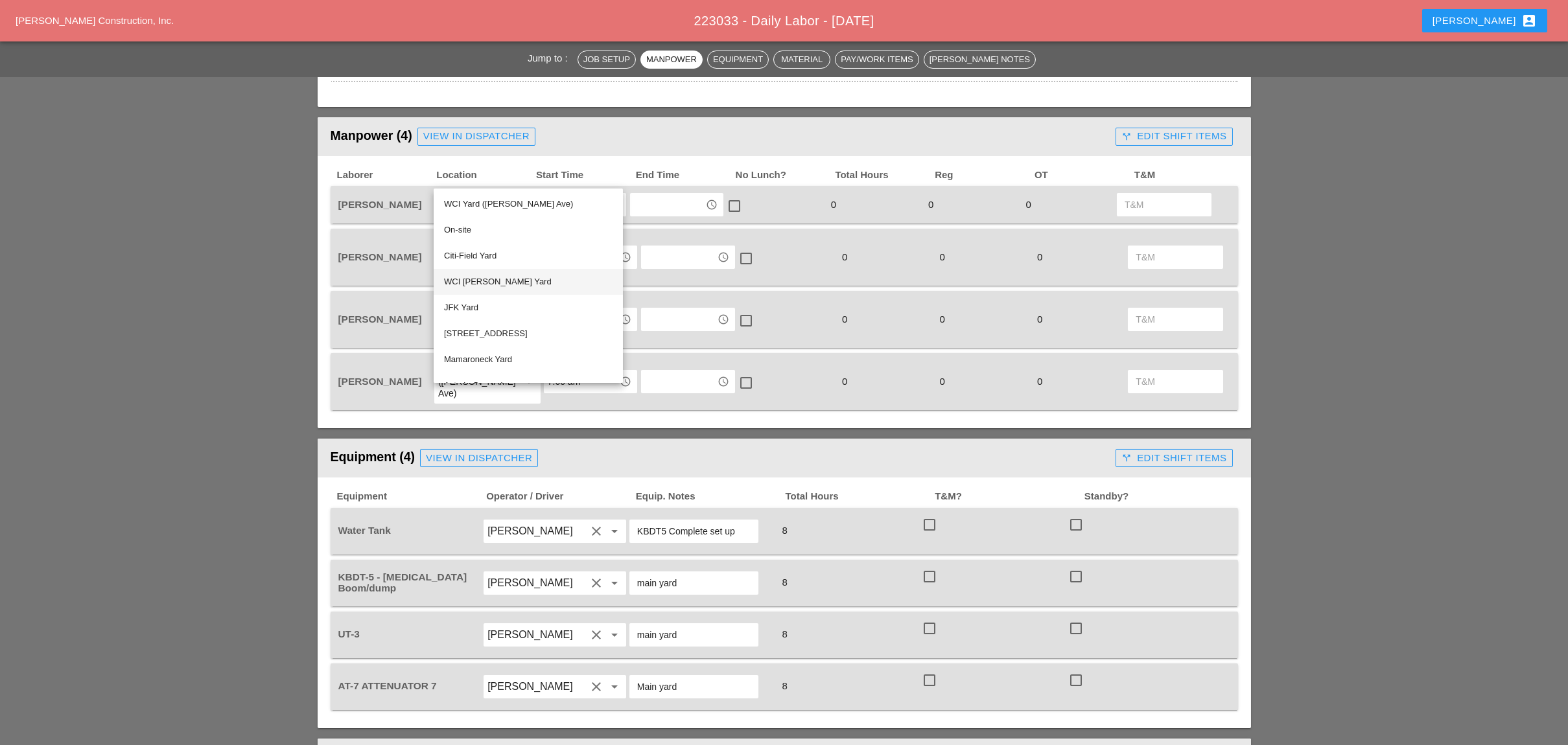
drag, startPoint x: 480, startPoint y: 279, endPoint x: 493, endPoint y: 251, distance: 30.9
click at [481, 279] on div "WCI [PERSON_NAME] Yard" at bounding box center [529, 282] width 169 height 16
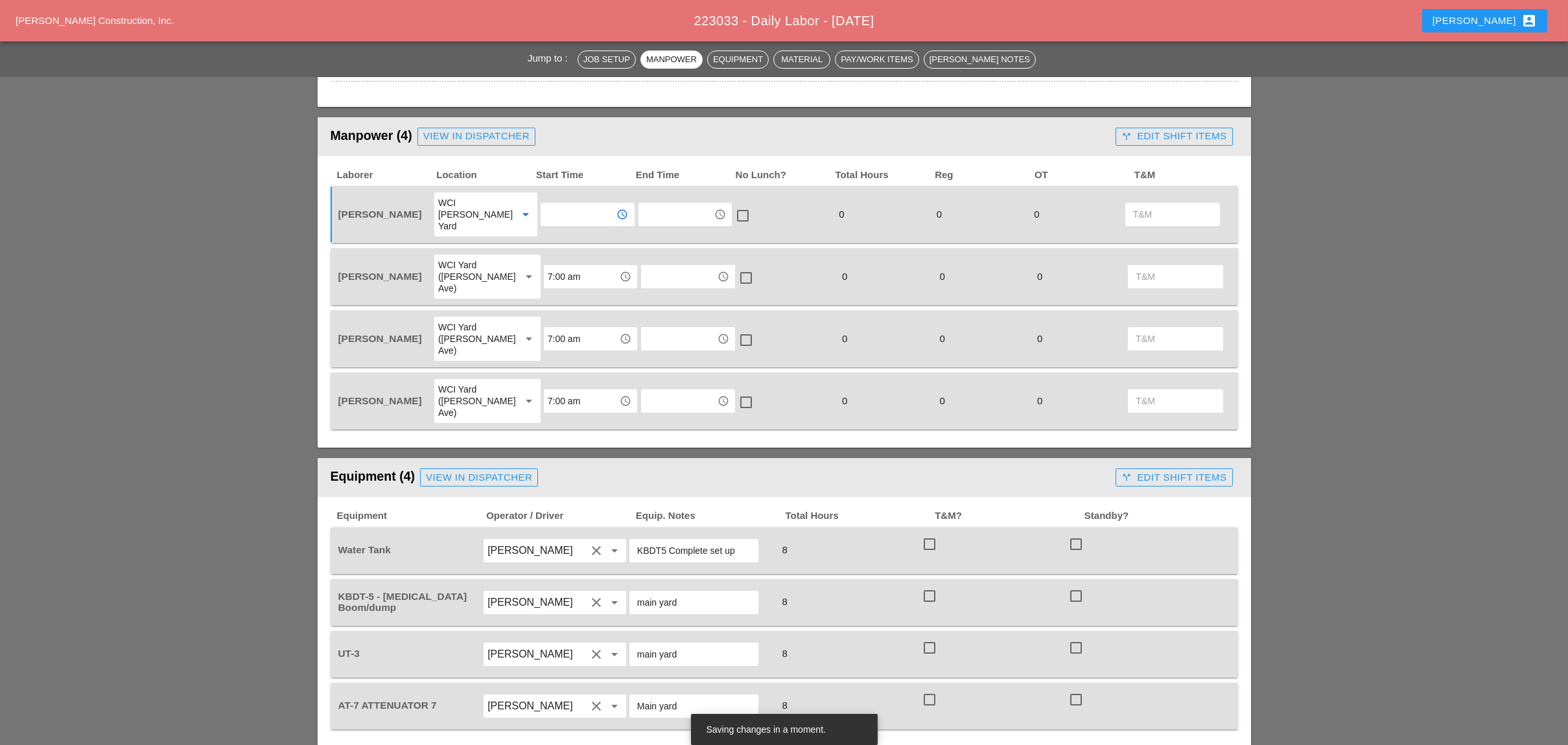
click at [552, 204] on input "text" at bounding box center [578, 214] width 68 height 21
click at [557, 228] on div "7 :00 am" at bounding box center [579, 232] width 73 height 16
type input "7:00 am"
click at [658, 204] on input "text" at bounding box center [676, 214] width 68 height 21
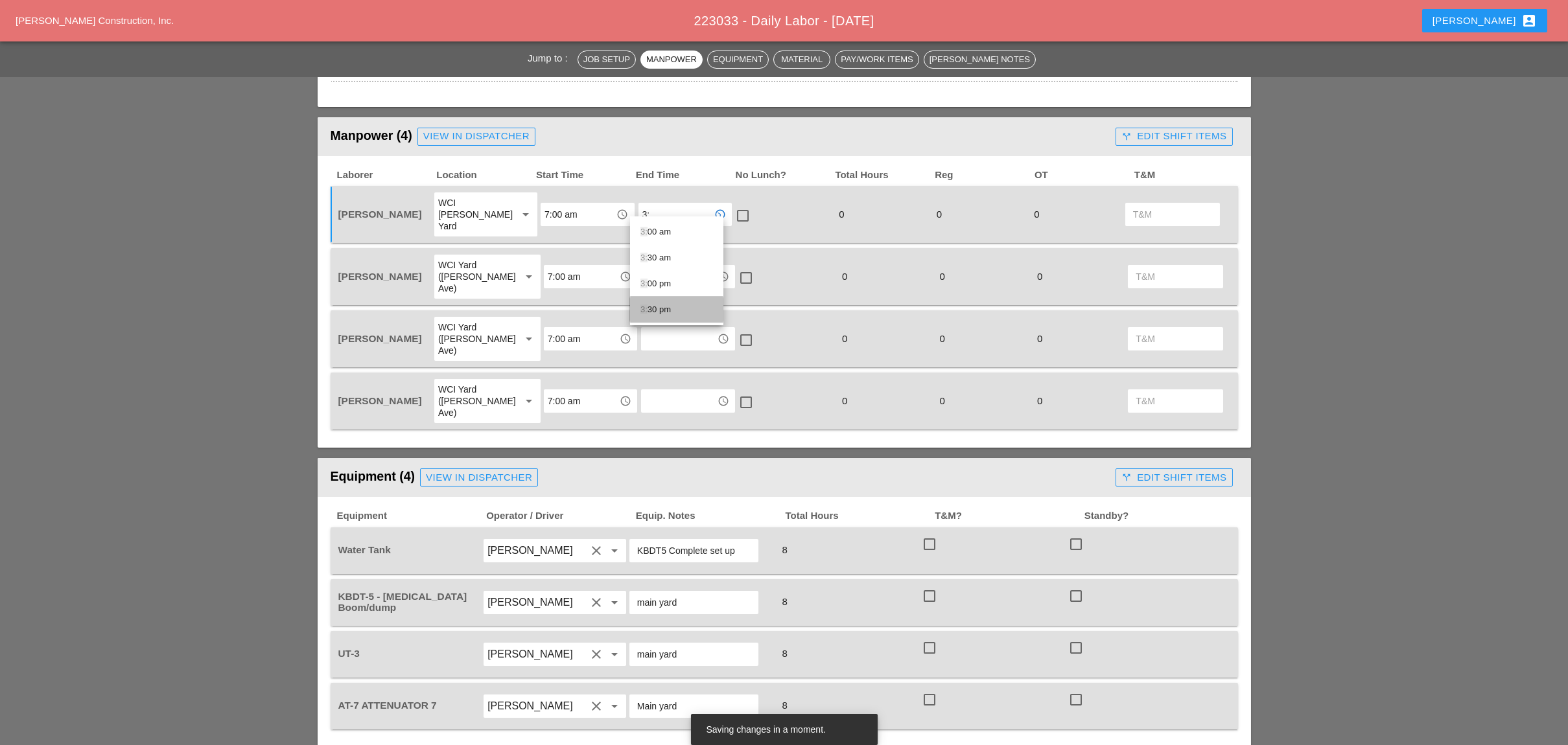
click at [657, 310] on div "3: 30 pm" at bounding box center [677, 310] width 73 height 16
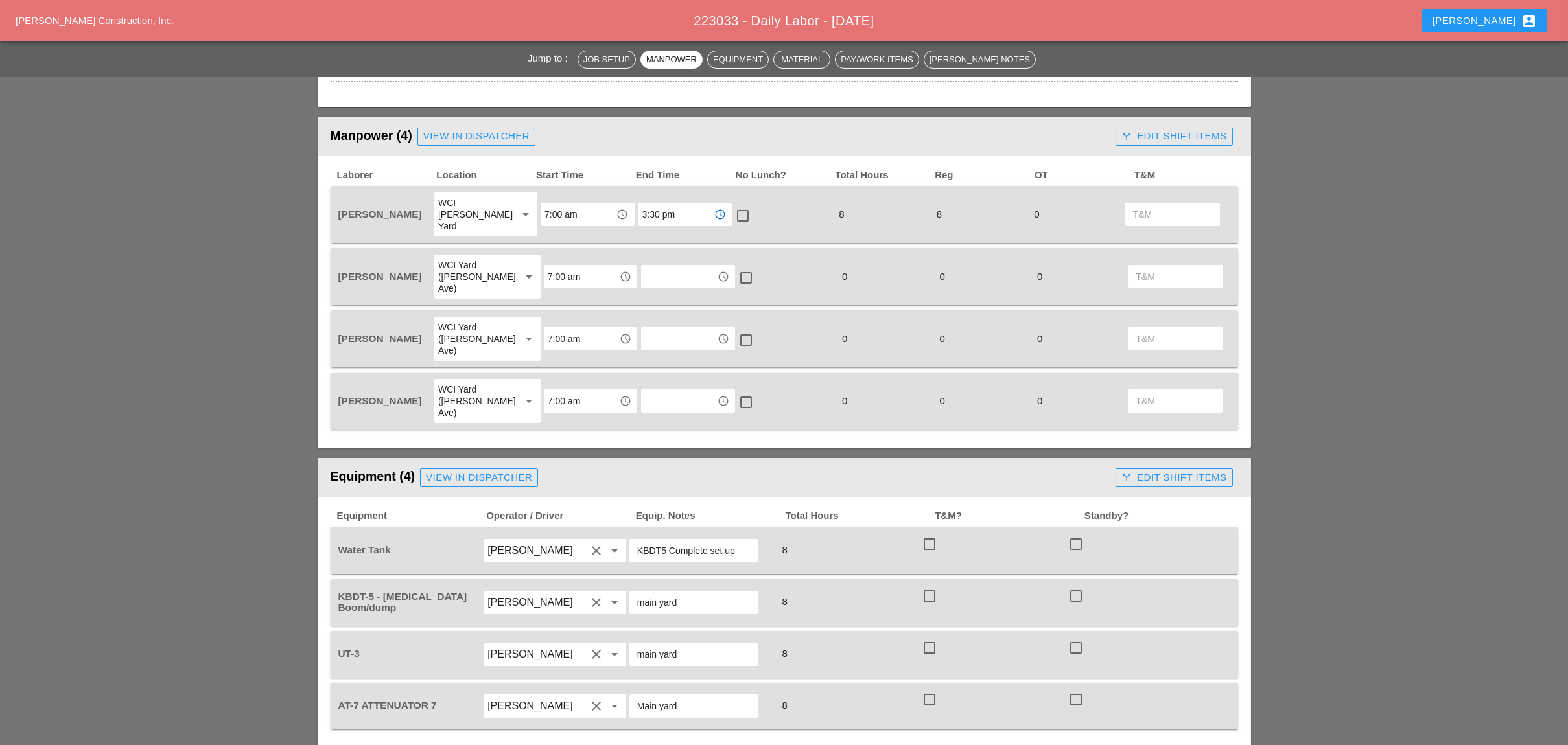
drag, startPoint x: 671, startPoint y: 203, endPoint x: 632, endPoint y: 203, distance: 39.0
click at [638, 203] on div "3:30 pm access_time" at bounding box center [685, 214] width 93 height 23
type input "3:30 pm"
click at [775, 253] on div "check_box_outline_blank" at bounding box center [786, 276] width 97 height 47
drag, startPoint x: 642, startPoint y: 245, endPoint x: 647, endPoint y: 252, distance: 8.6
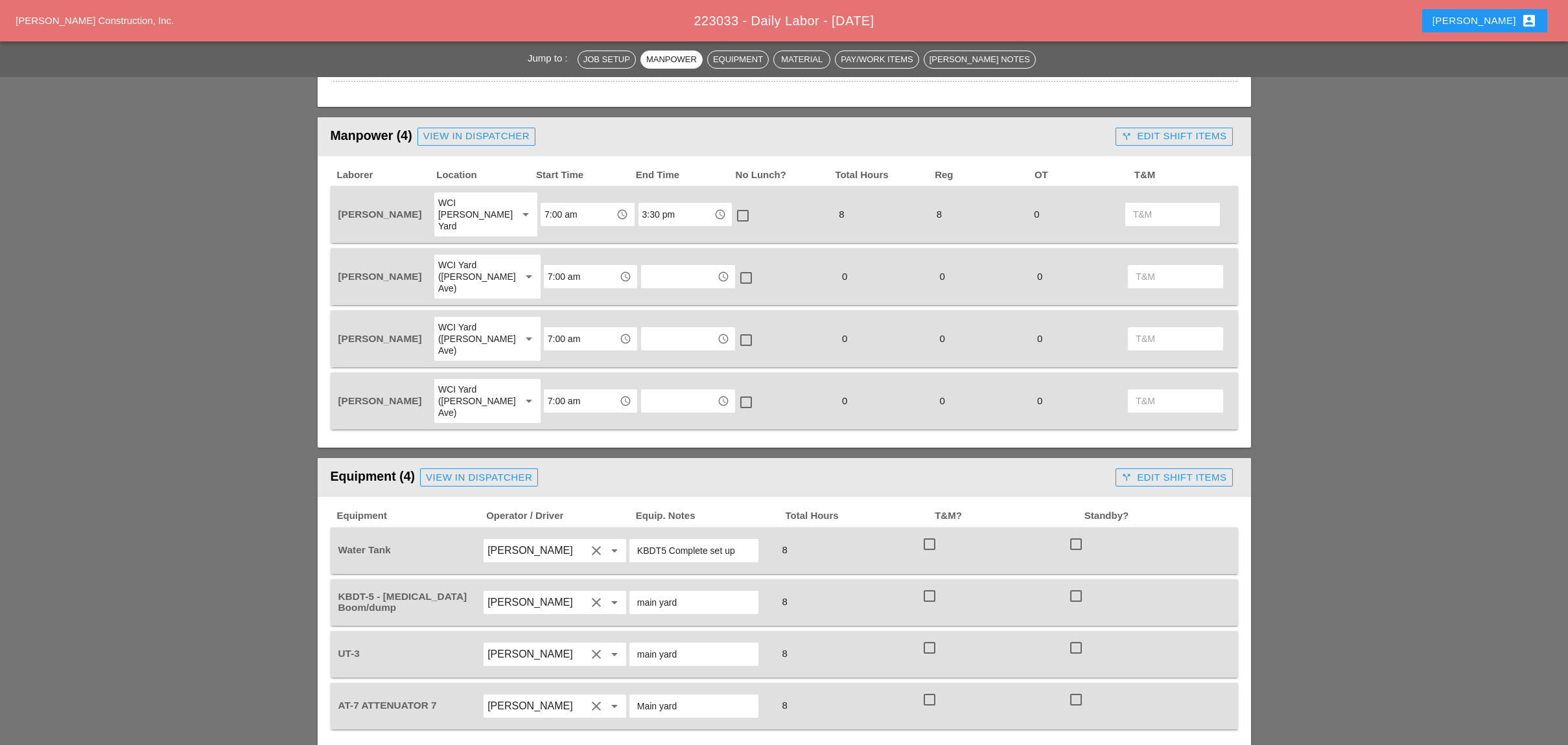
click at [645, 266] on input "text" at bounding box center [678, 276] width 68 height 21
paste input "3:30 pm"
click at [659, 281] on span "3:30 pm" at bounding box center [655, 280] width 31 height 10
type input "3:30 pm"
click at [664, 328] on input "text" at bounding box center [678, 339] width 68 height 21
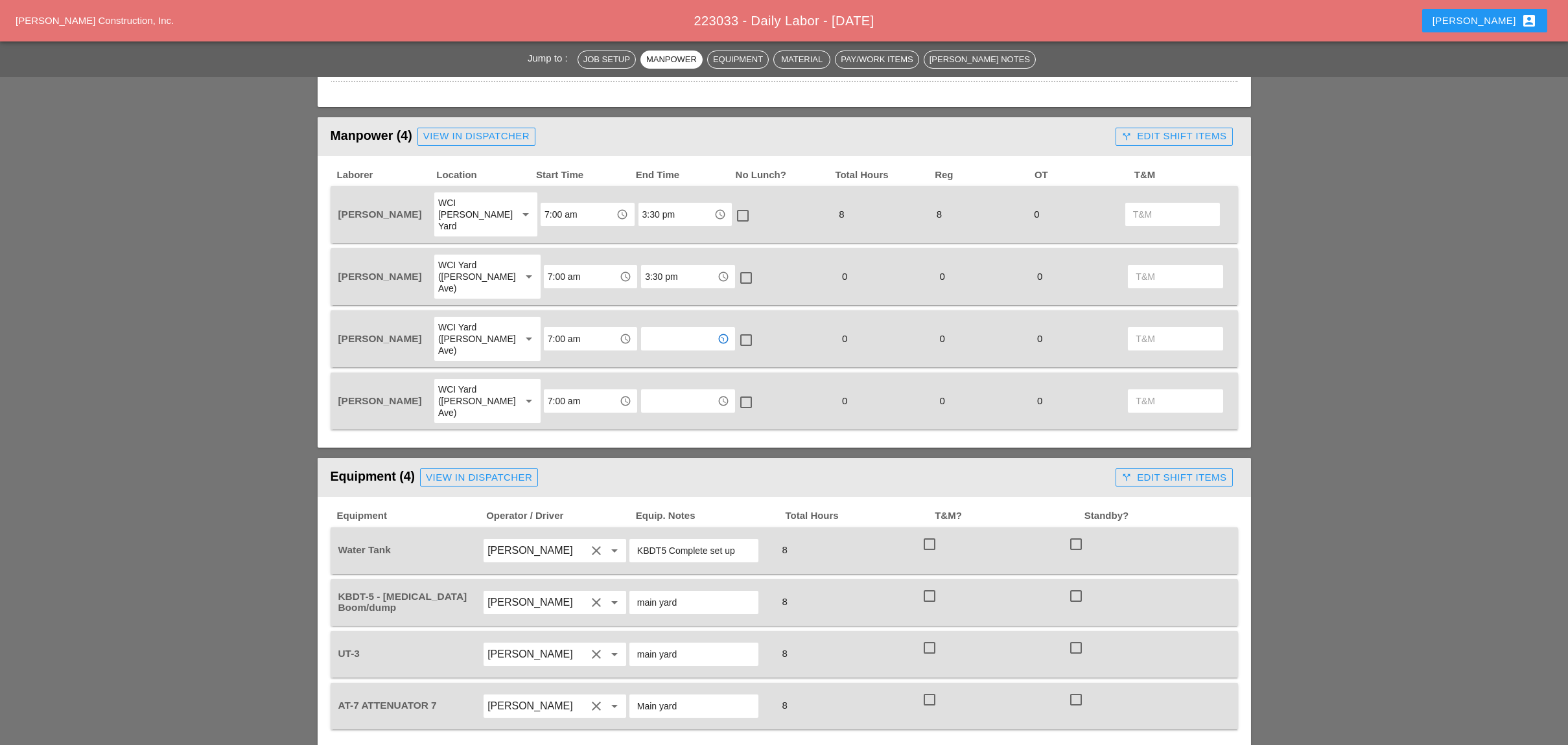
paste input "3:30 pm"
click at [665, 333] on span "3:30 pm" at bounding box center [655, 330] width 31 height 10
type input "3:30 pm"
click at [665, 391] on input "text" at bounding box center [678, 401] width 68 height 21
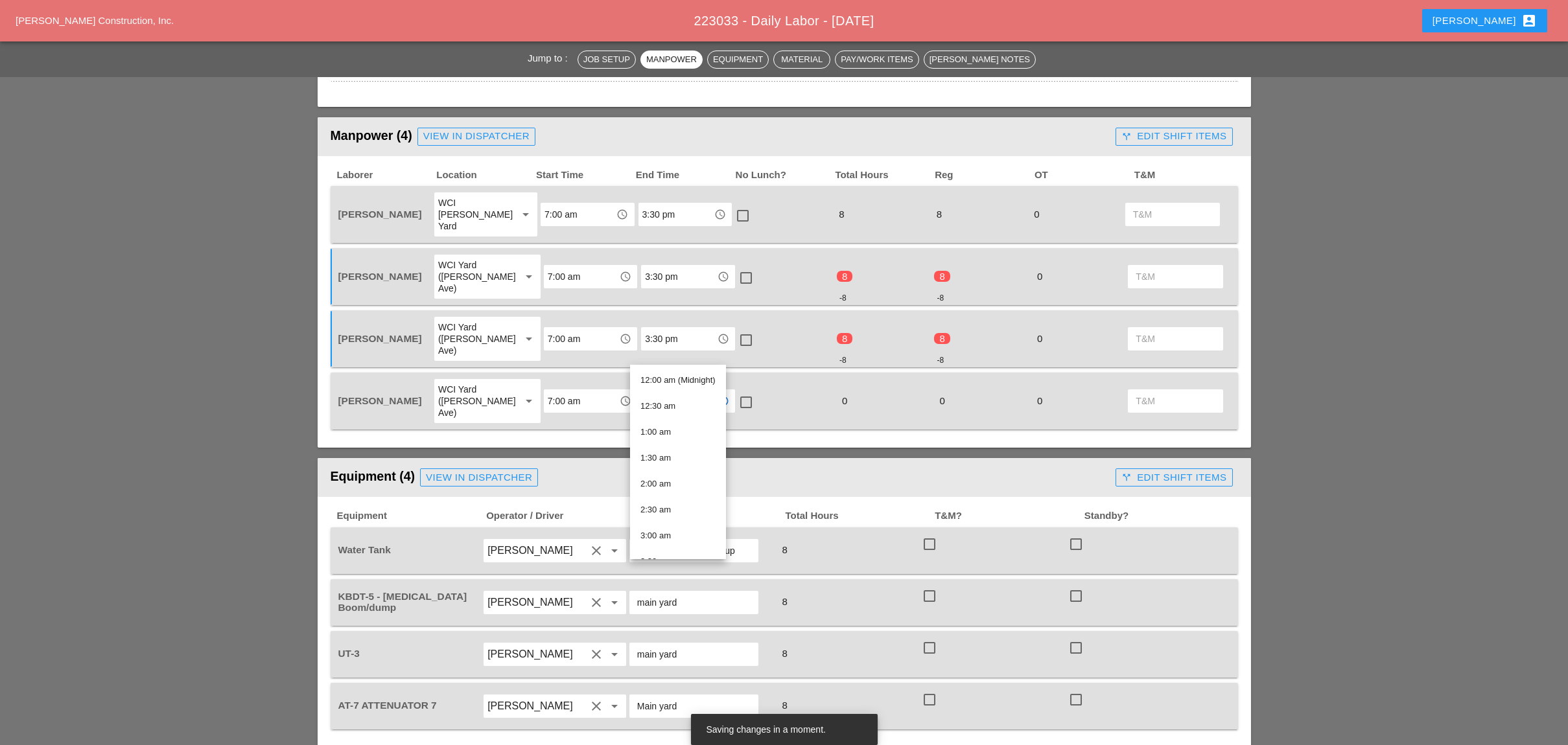
paste input "3:30 pm"
click at [667, 380] on span "3:30 pm" at bounding box center [655, 380] width 31 height 10
type input "3:30 pm"
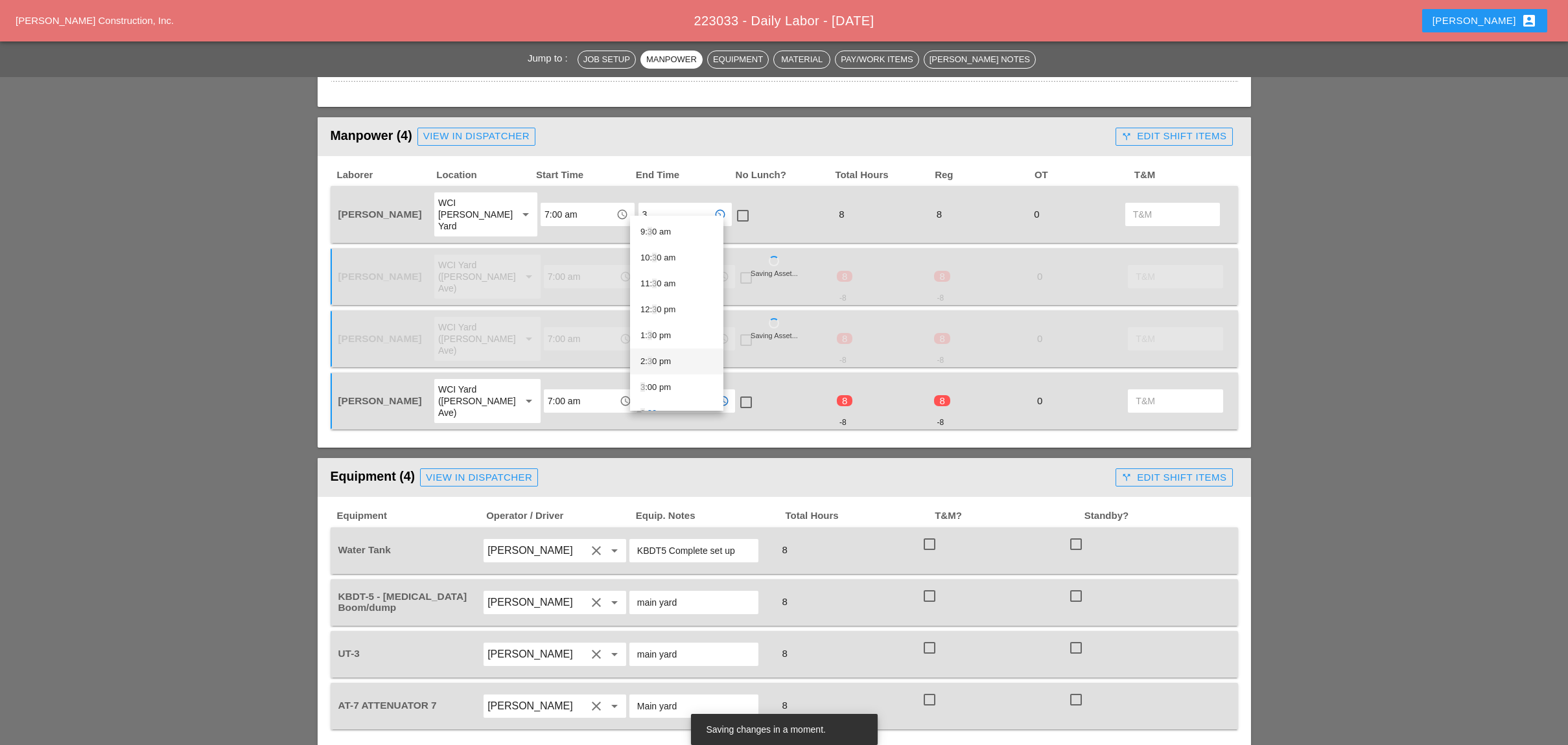
scroll to position [345, 0]
click at [650, 297] on div "3 :00 pm" at bounding box center [677, 301] width 73 height 16
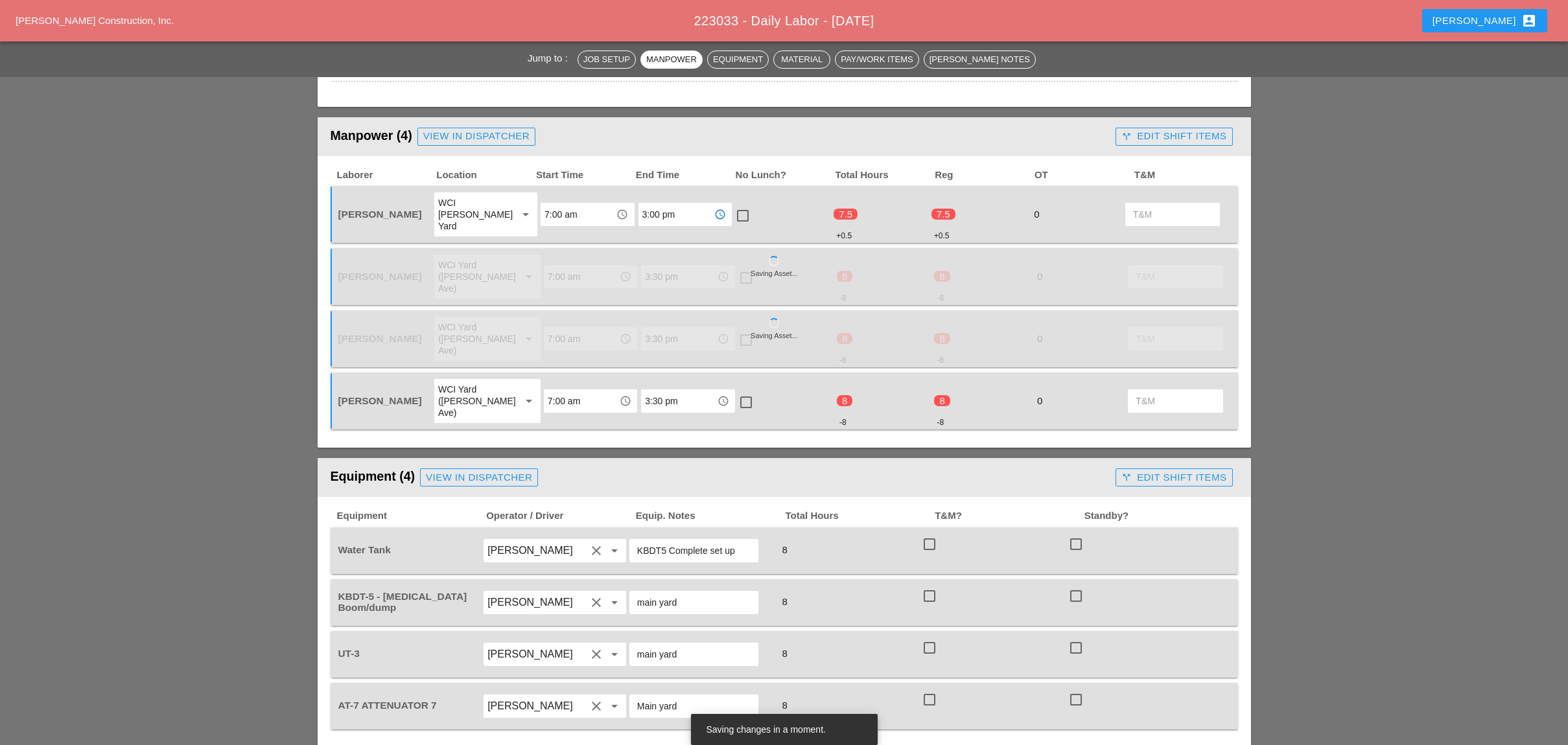
drag, startPoint x: 682, startPoint y: 199, endPoint x: 630, endPoint y: 206, distance: 52.5
click at [638, 203] on div "3:00 pm access_time" at bounding box center [685, 214] width 93 height 23
click at [644, 214] on input "3:00 pm" at bounding box center [676, 214] width 68 height 21
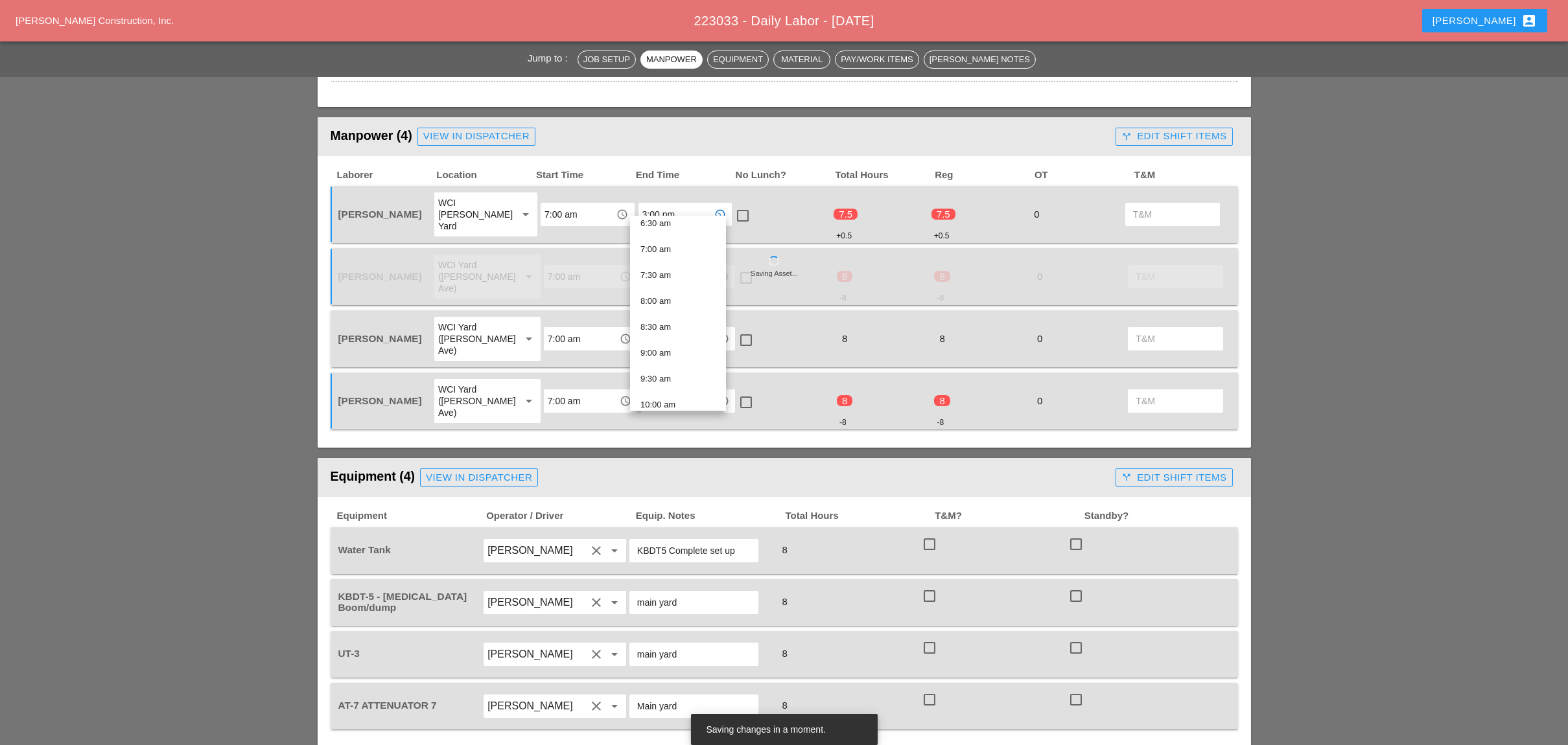
type input "3:00 pm"
click at [775, 203] on div "check_box_outline_blank" at bounding box center [782, 214] width 97 height 47
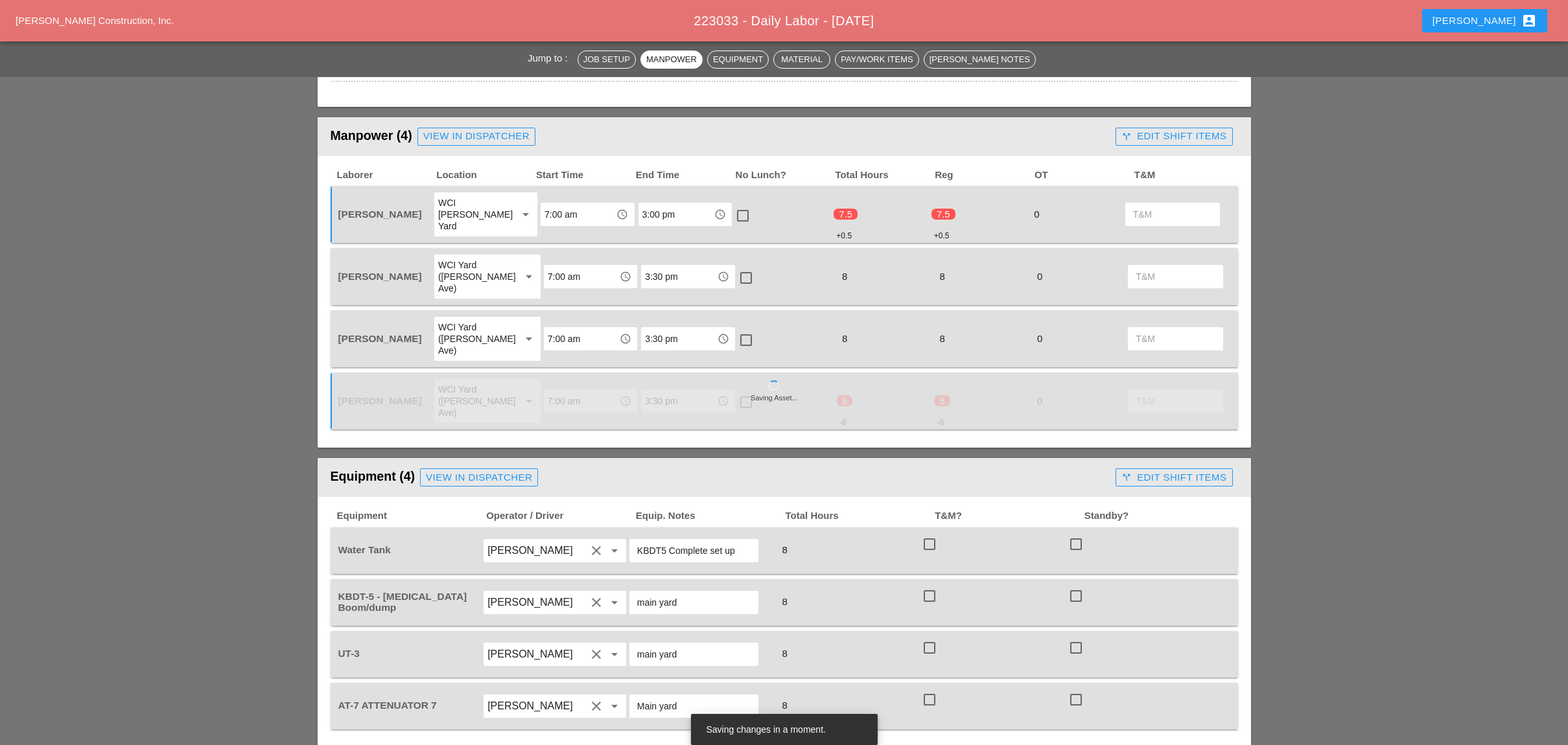
click at [649, 266] on input "3:30 pm" at bounding box center [678, 276] width 68 height 21
paste input "0"
click at [665, 279] on span "3:00 pm" at bounding box center [655, 280] width 31 height 10
type input "3:00 pm"
click at [662, 328] on input "3:30 pm" at bounding box center [678, 339] width 68 height 21
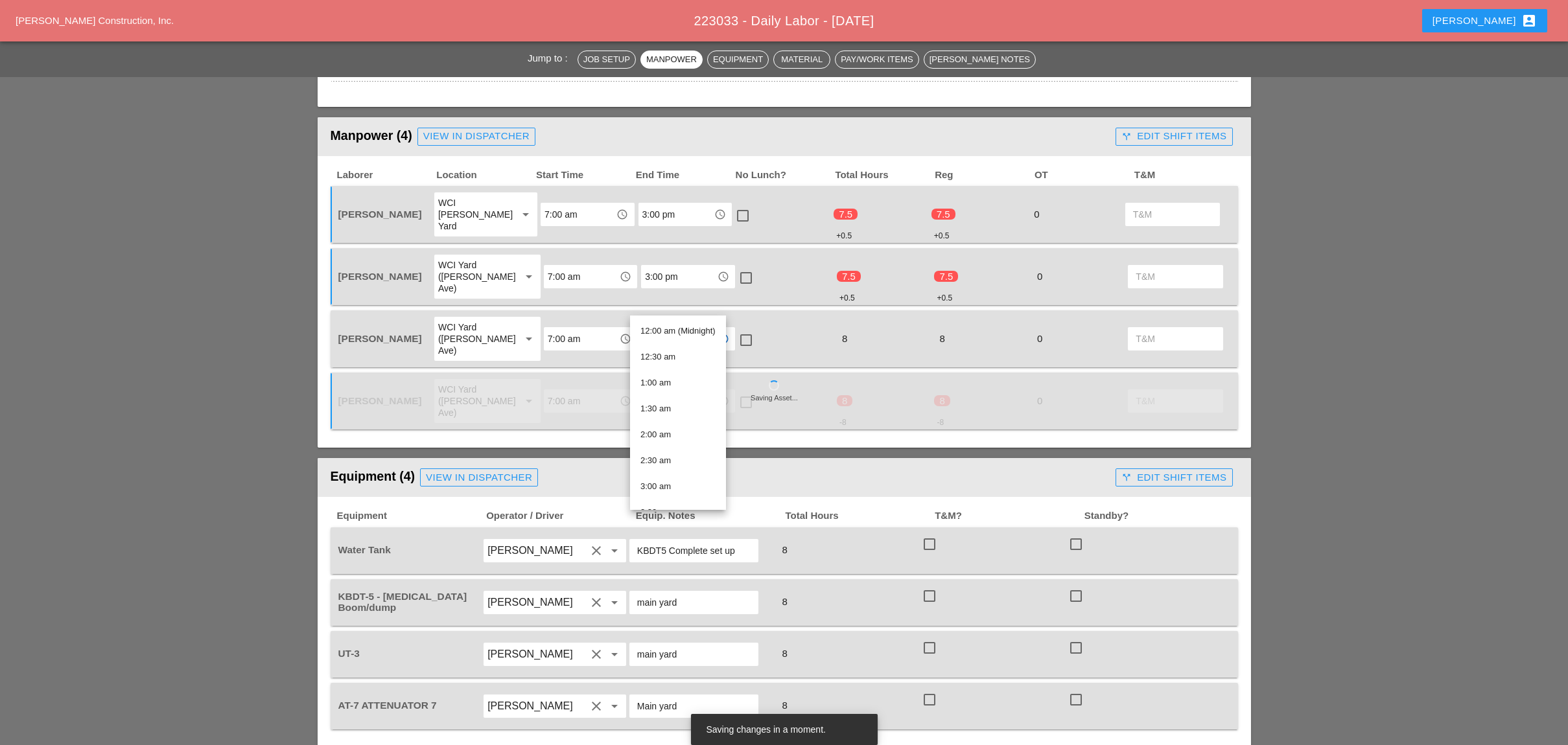
paste input "00 pm"
drag, startPoint x: 688, startPoint y: 308, endPoint x: 617, endPoint y: 300, distance: 71.4
click at [617, 315] on div "Freddie Rodas Torres WCI Yard (Provost Ave) arrow_drop_down 7:00 am access_time…" at bounding box center [774, 339] width 877 height 47
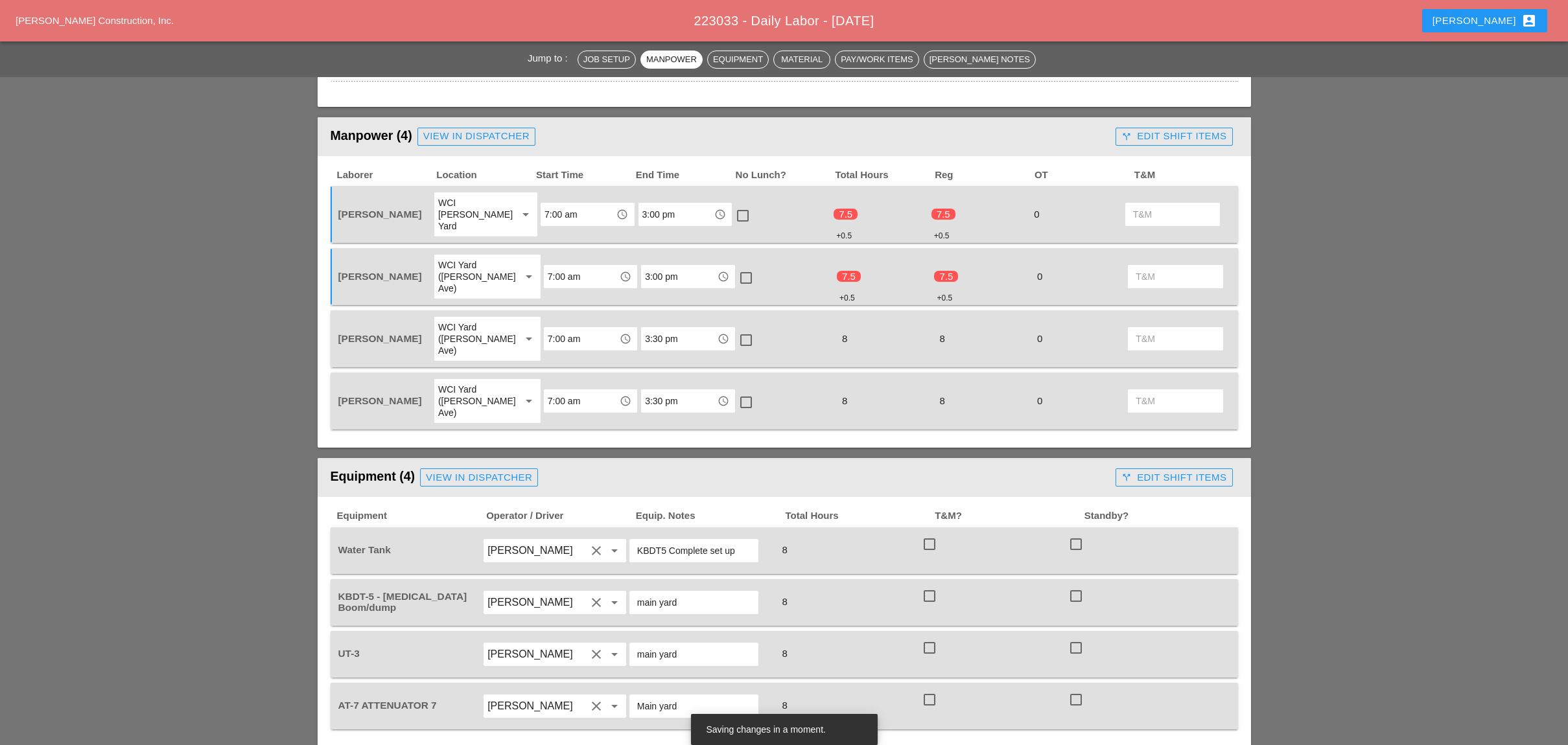
click at [677, 328] on input "3:30 pm" at bounding box center [678, 339] width 68 height 21
paste input "0"
click at [664, 330] on span "3:00 pm" at bounding box center [655, 330] width 31 height 10
type input "3:00 pm"
click at [665, 391] on input "3:30 pm" at bounding box center [678, 401] width 68 height 21
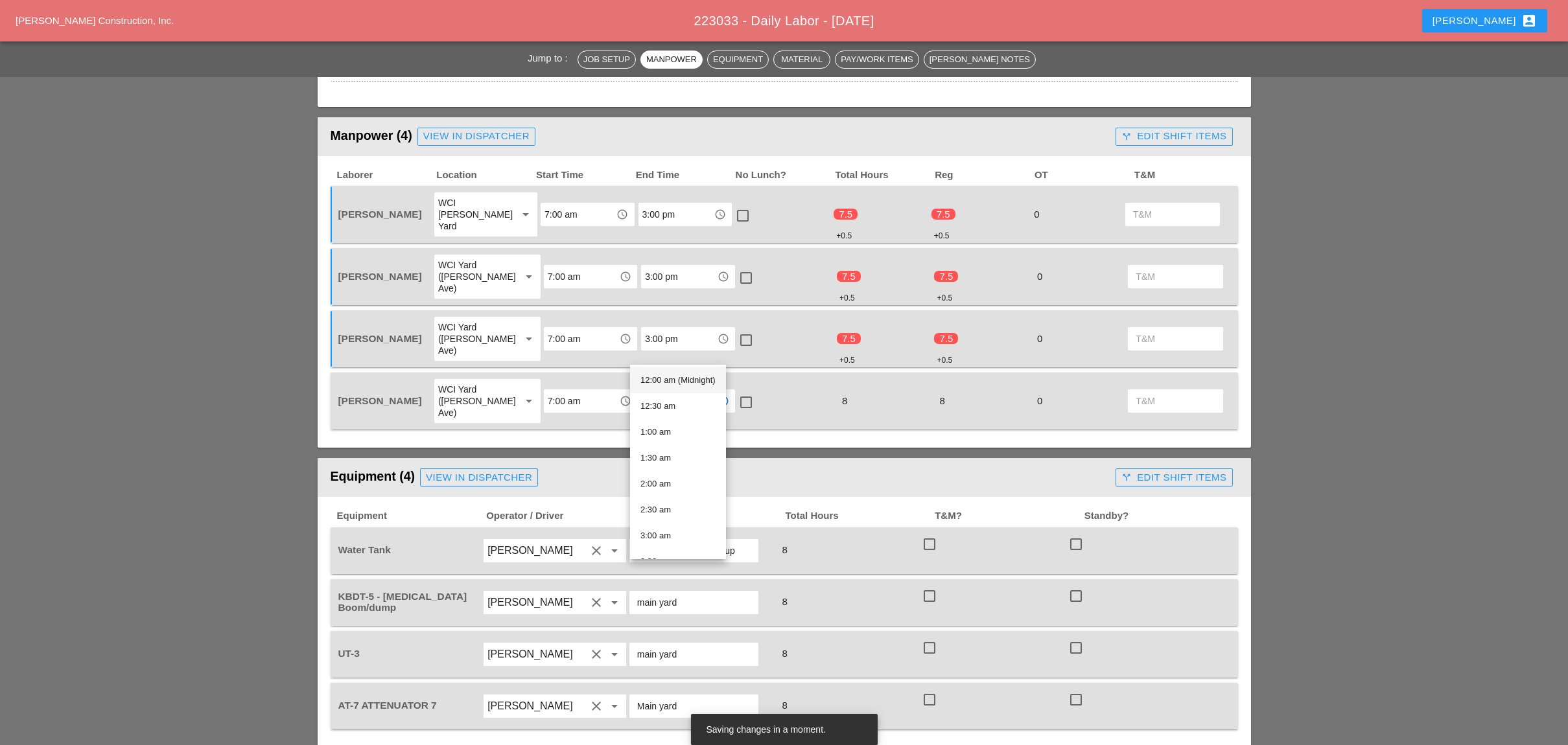
paste input "0"
click at [658, 379] on span "3:00 pm" at bounding box center [655, 380] width 31 height 10
type input "3:00 pm"
click at [736, 391] on div at bounding box center [746, 402] width 22 height 22
checkbox input "true"
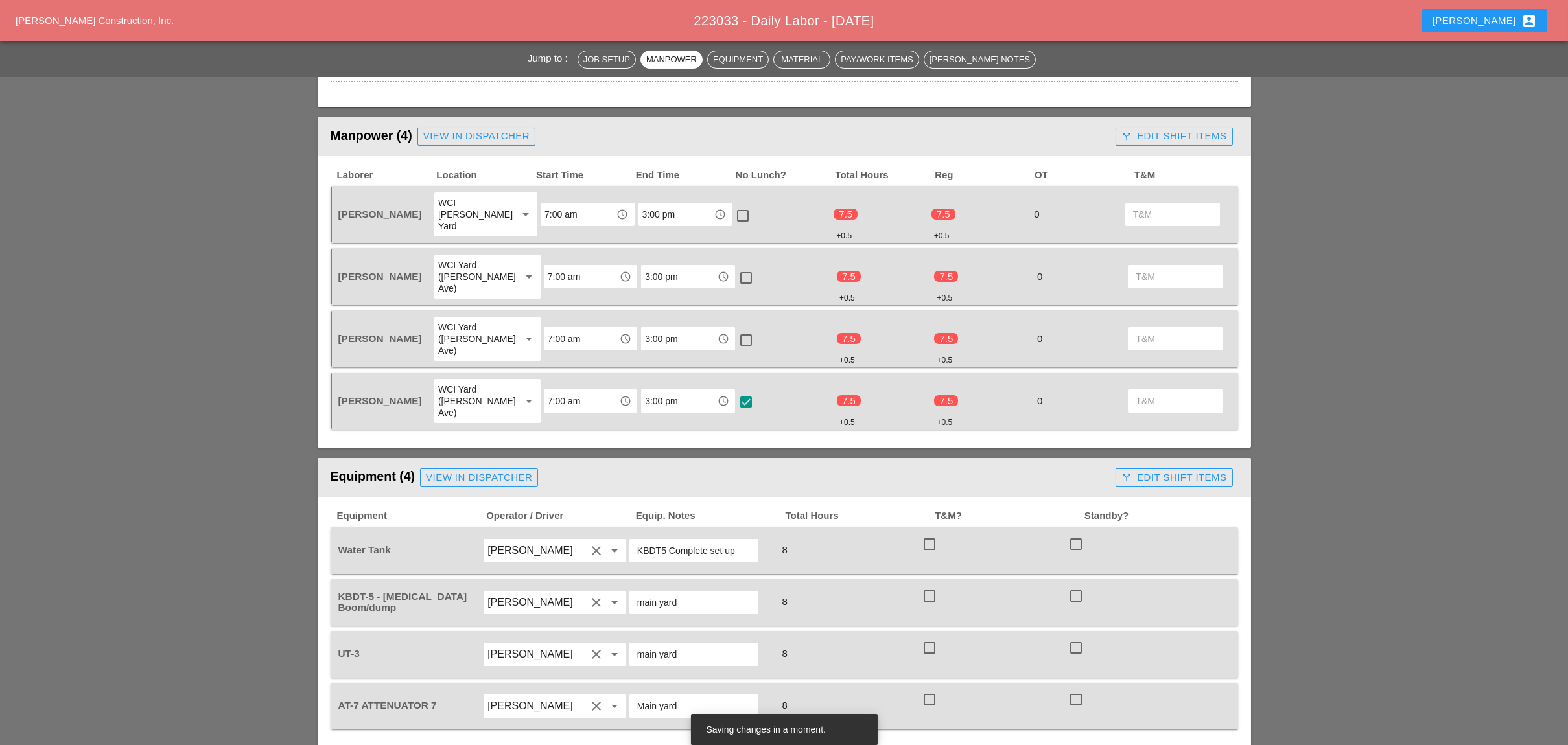
click at [736, 329] on div at bounding box center [746, 340] width 22 height 22
checkbox input "true"
click at [736, 267] on div at bounding box center [746, 278] width 22 height 22
checkbox input "true"
click at [736, 204] on div at bounding box center [743, 215] width 22 height 22
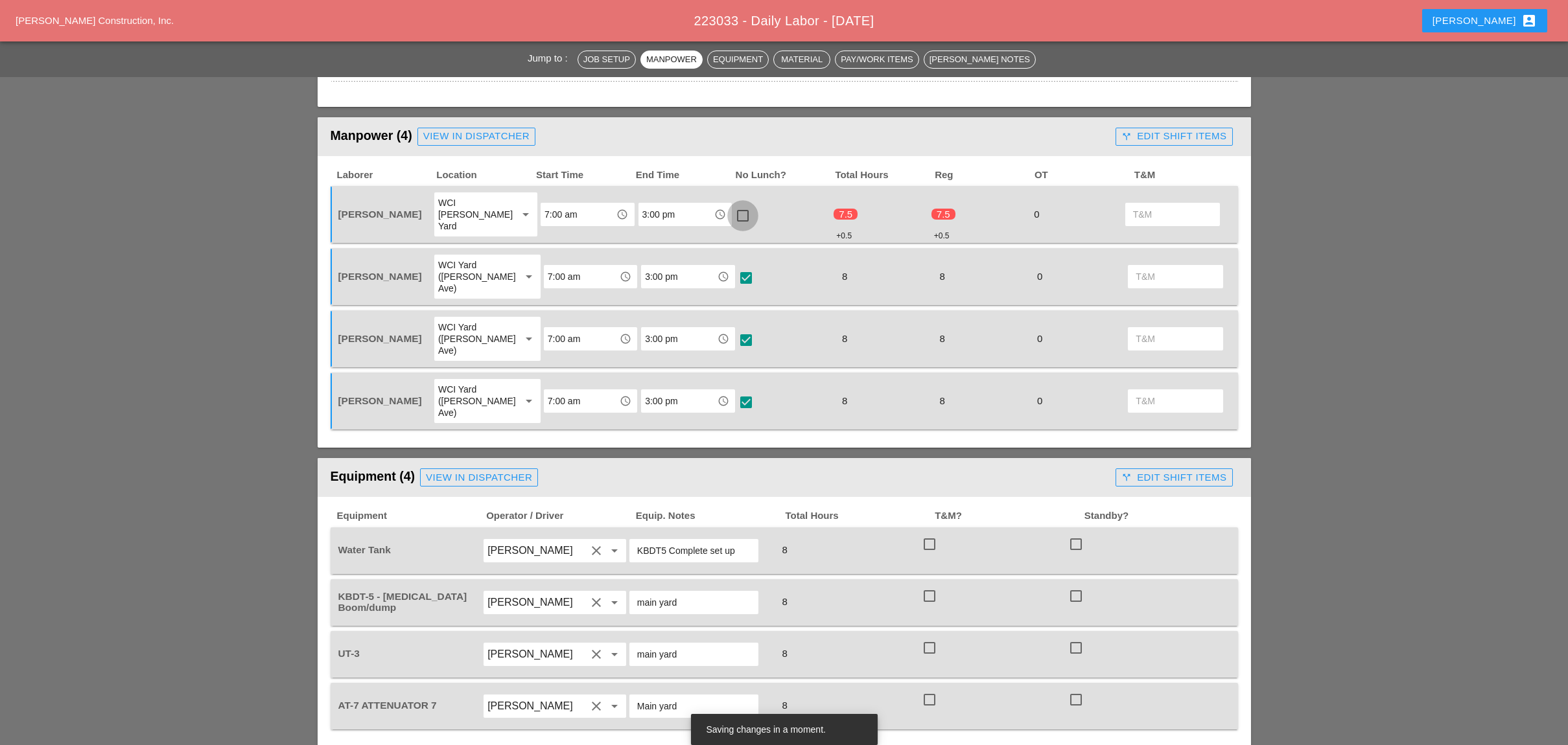
checkbox input "true"
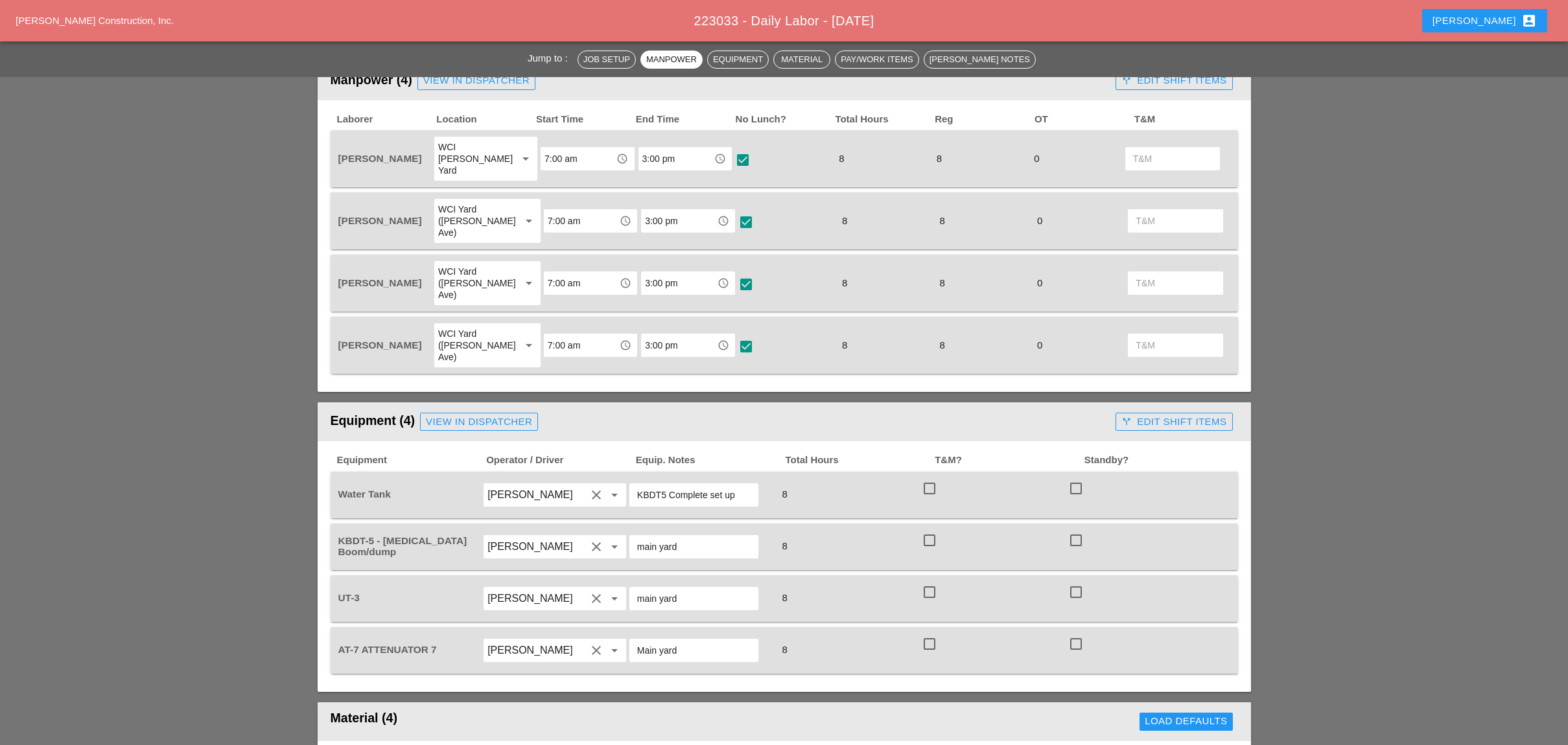
scroll to position [604, 0]
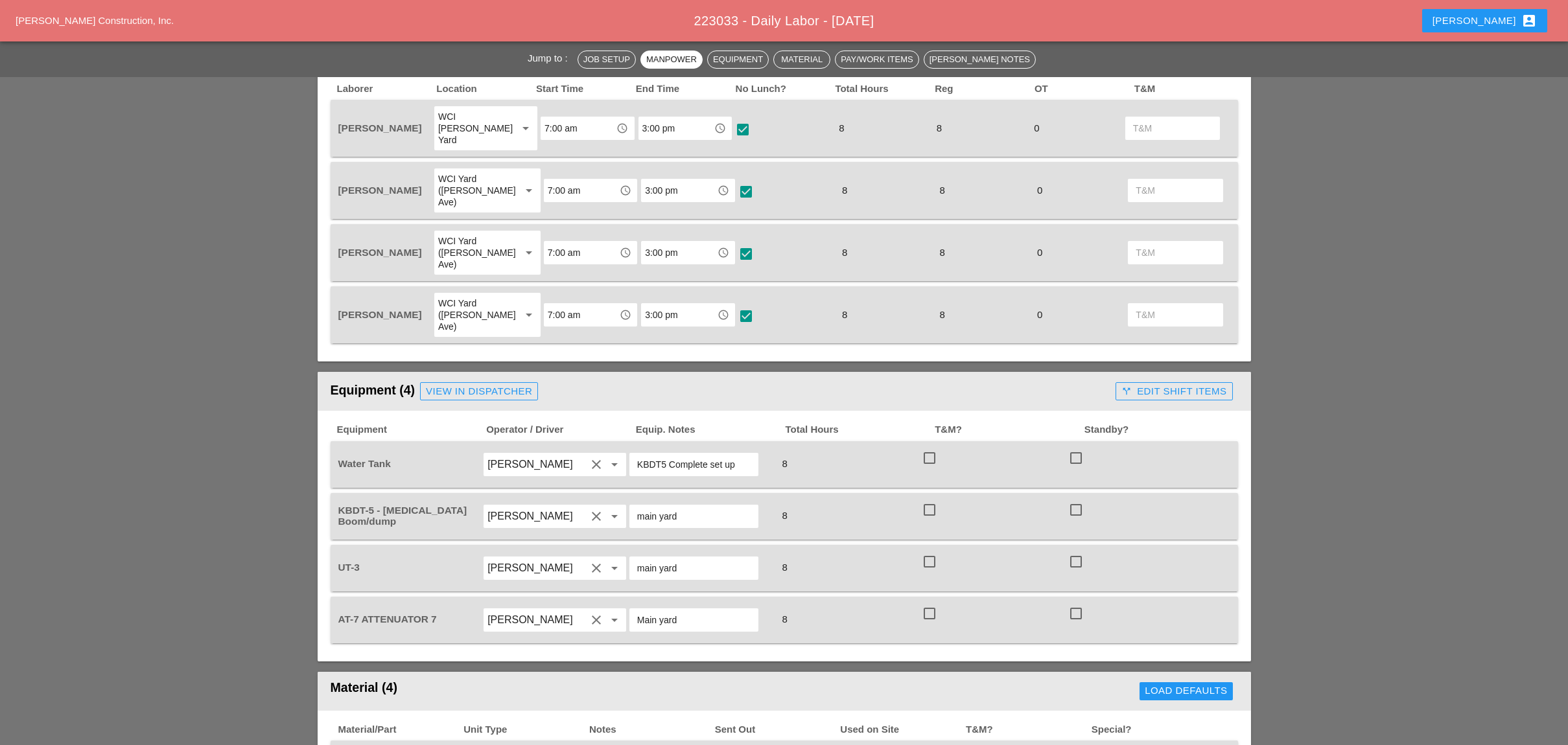
click at [929, 499] on div at bounding box center [929, 510] width 22 height 22
checkbox input "true"
drag, startPoint x: 926, startPoint y: 504, endPoint x: 927, endPoint y: 535, distance: 31.0
click at [927, 550] on div at bounding box center [929, 561] width 22 height 22
checkbox input "true"
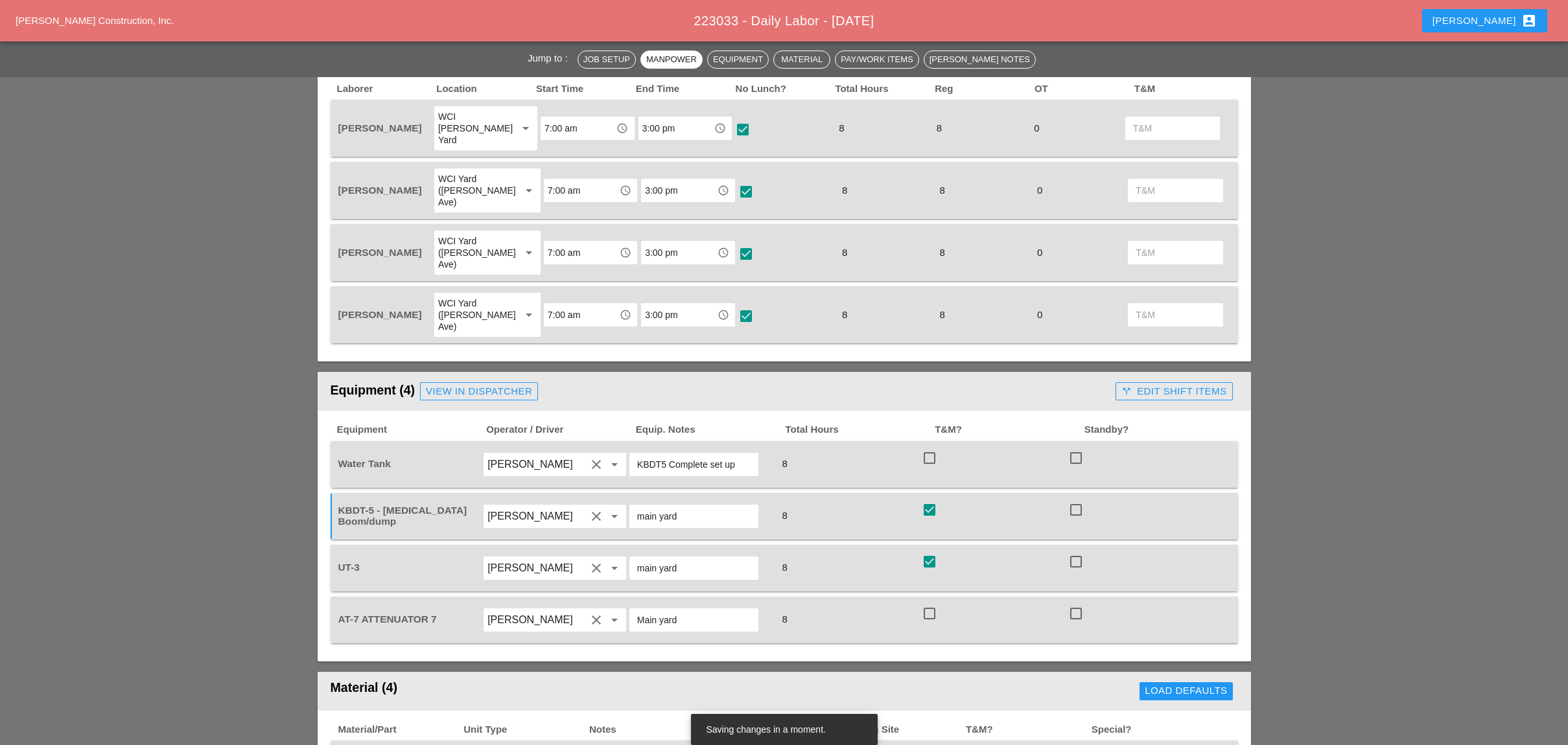
click at [923, 602] on div at bounding box center [929, 613] width 22 height 22
checkbox input "true"
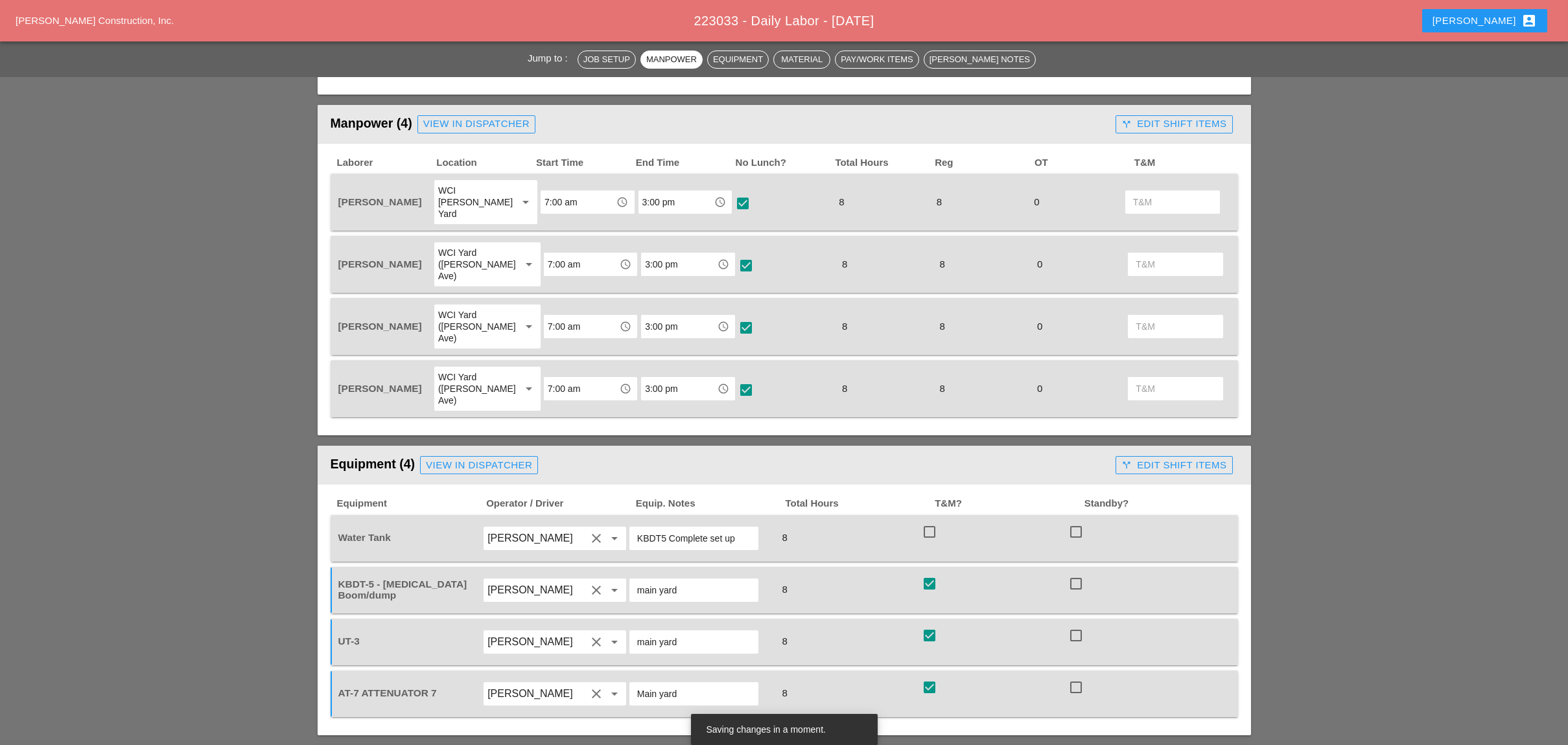
scroll to position [432, 0]
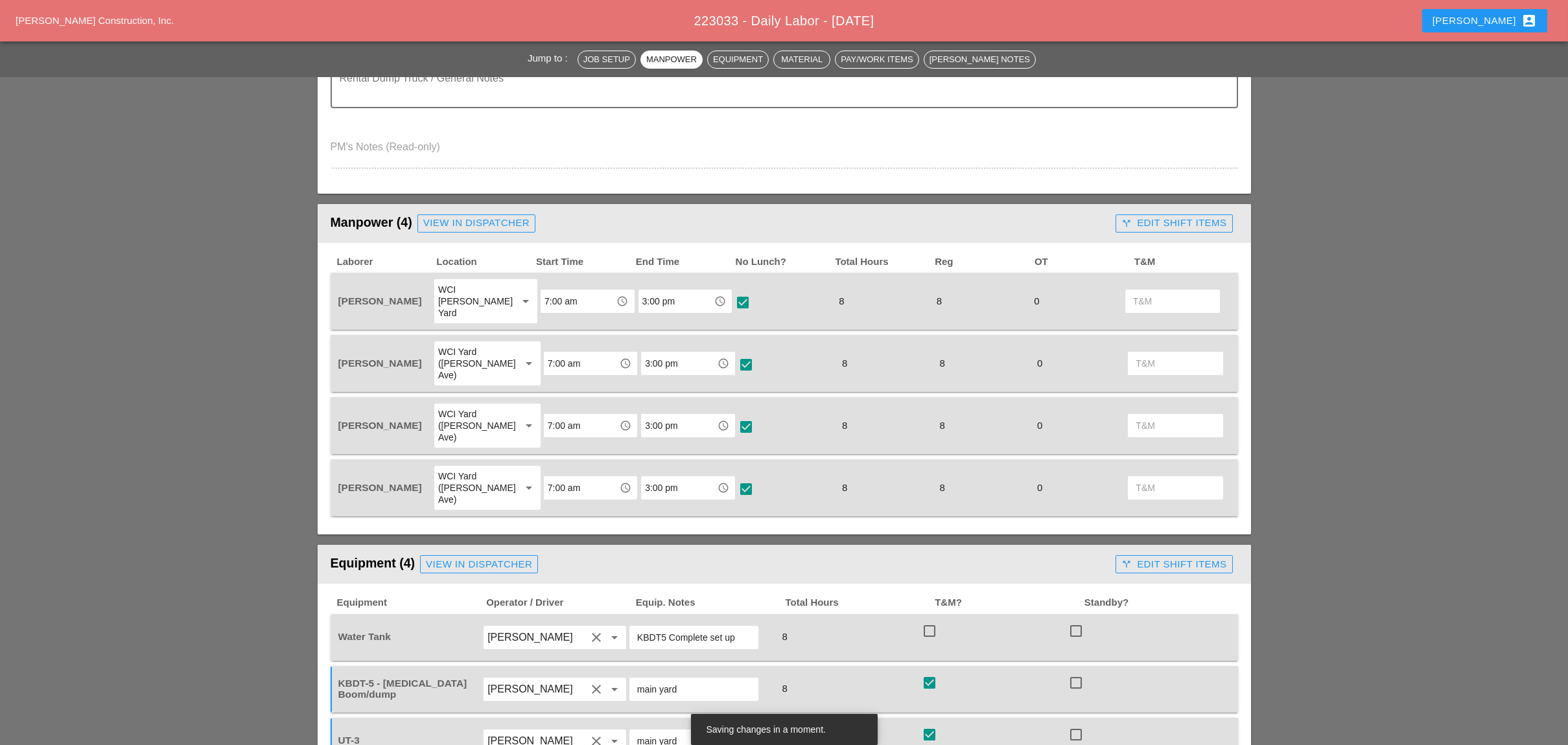
click at [1176, 215] on div "call_split Edit Shift Items" at bounding box center [1174, 223] width 105 height 15
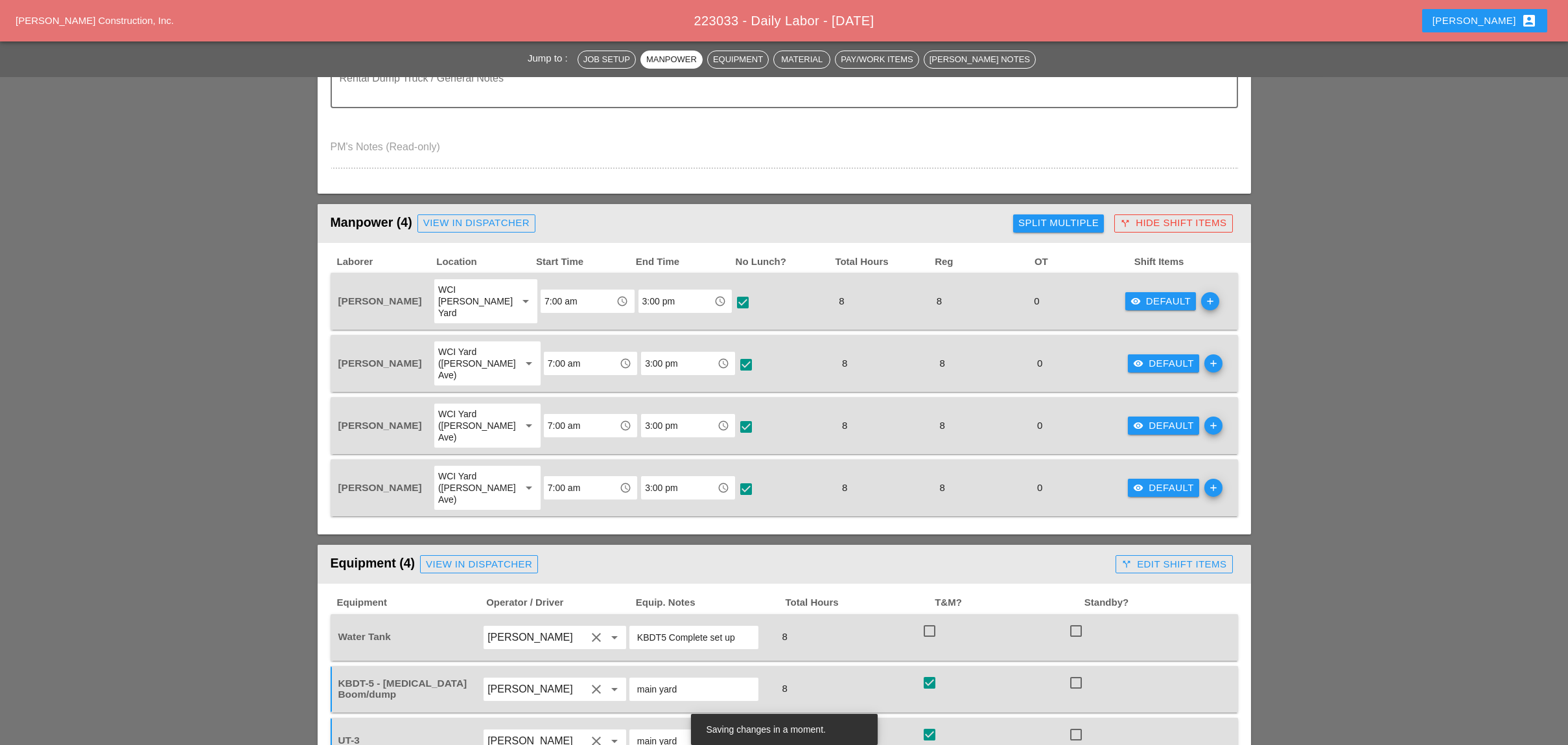
click at [1062, 215] on div "Split Multiple" at bounding box center [1058, 223] width 81 height 15
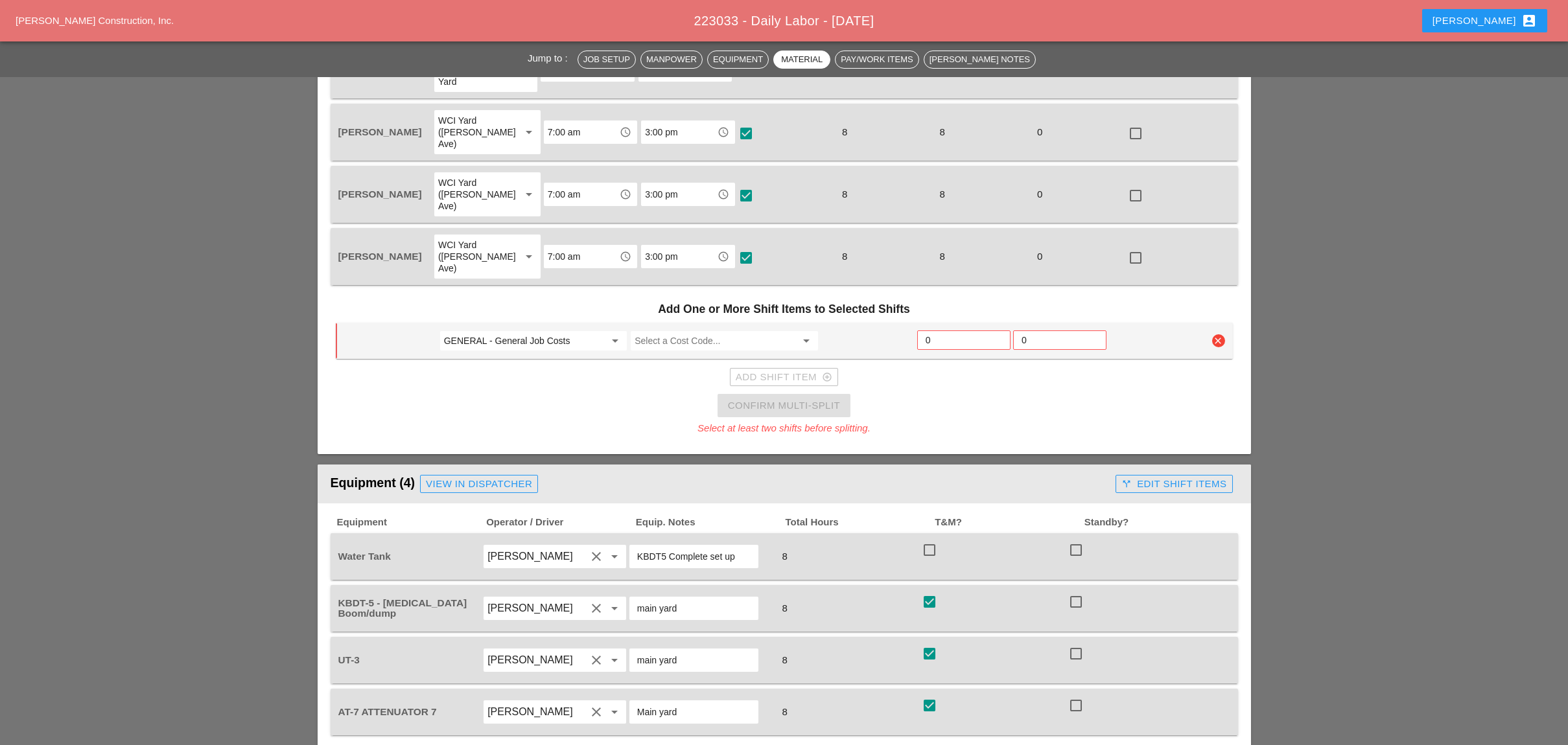
scroll to position [604, 0]
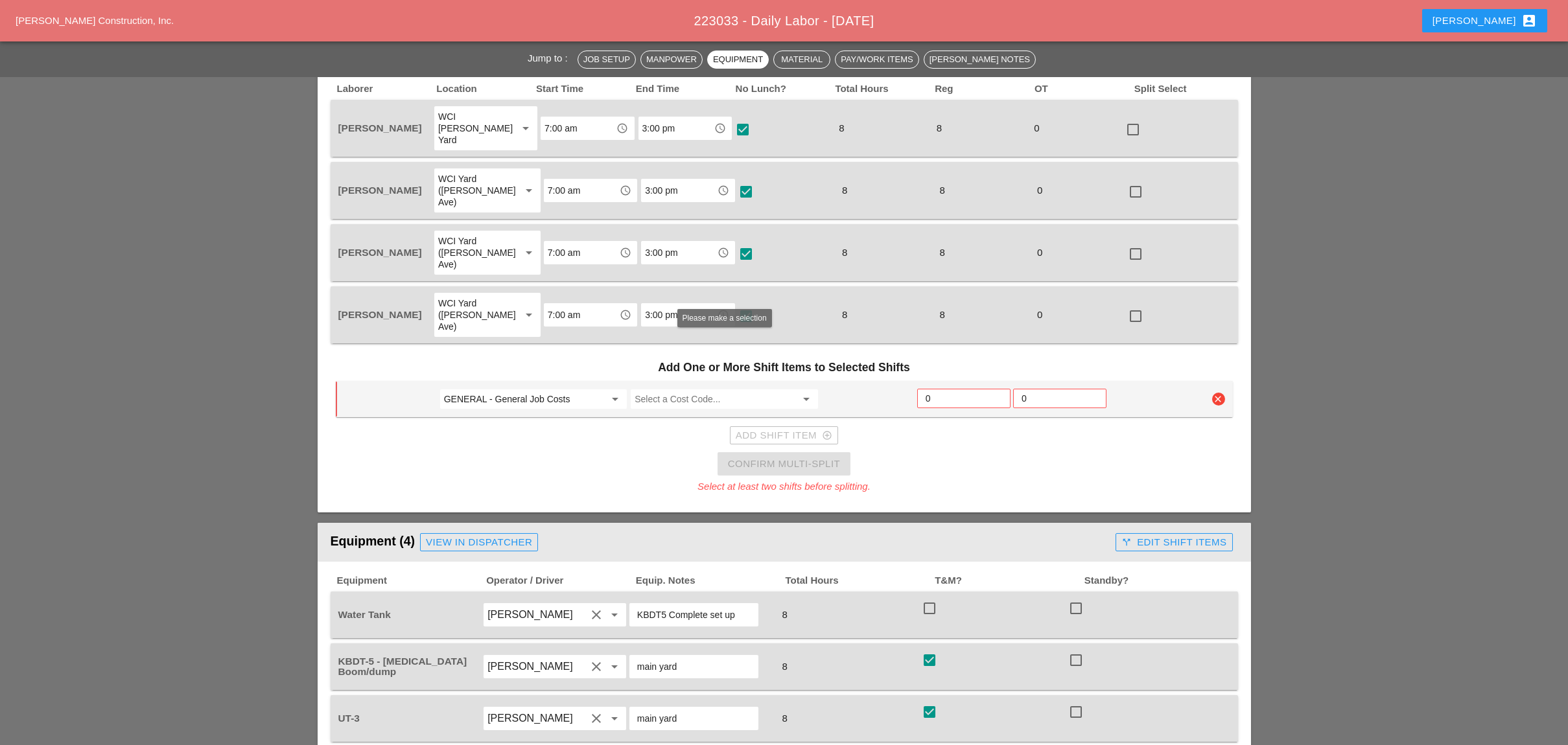
click at [703, 389] on input "Select a Cost Code..." at bounding box center [715, 399] width 161 height 21
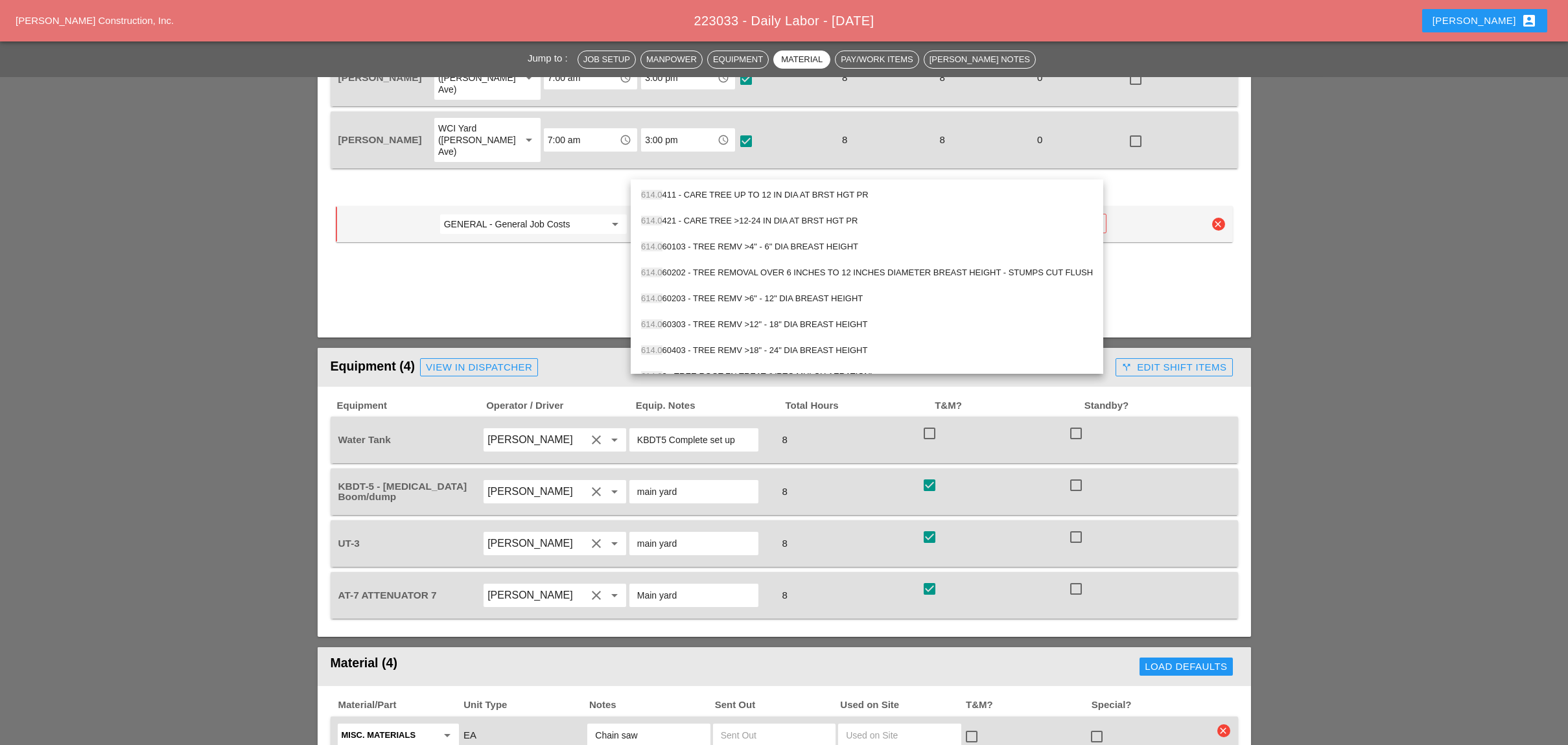
scroll to position [519, 0]
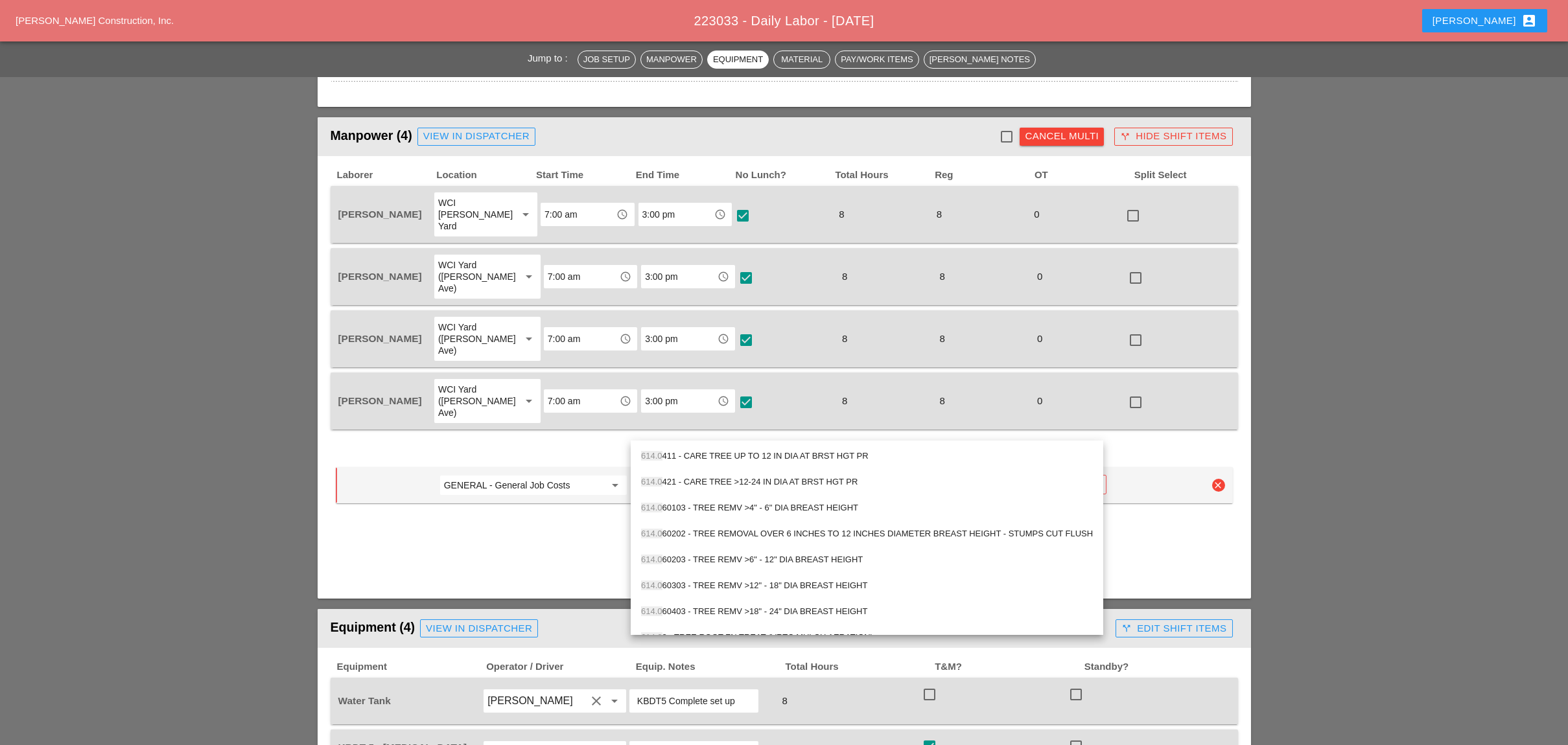
click at [726, 608] on div "614.0 60403 - TREE REMV >18" - 24" DIA BREAST HEIGHT" at bounding box center [867, 611] width 452 height 16
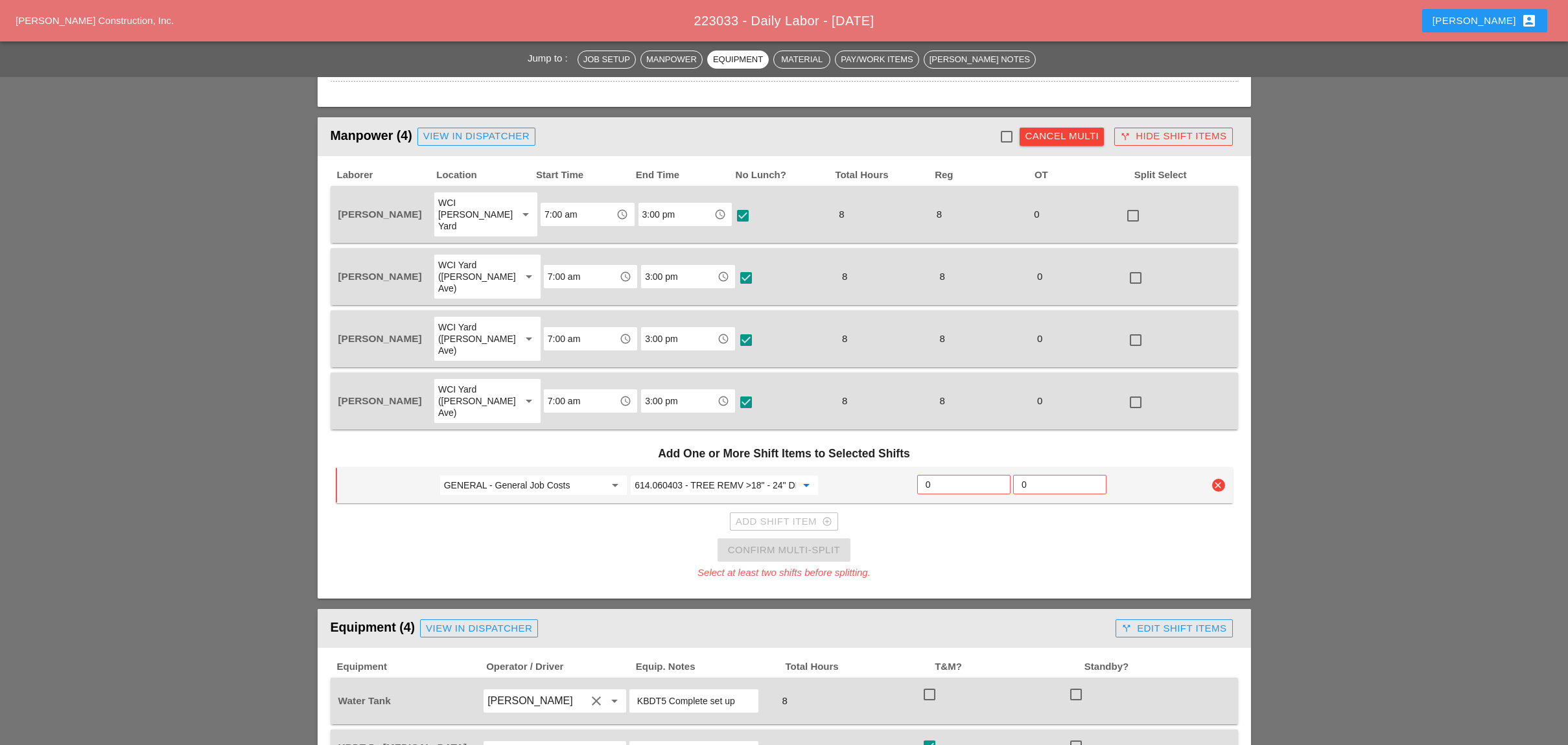
type input "614.060403 - TREE REMV >18" - 24" DIA BREAST HEIGHT"
click at [950, 474] on input "0" at bounding box center [964, 485] width 77 height 21
type input "2"
click at [773, 515] on div "Add Shift Item add_circle_outline" at bounding box center [784, 522] width 97 height 15
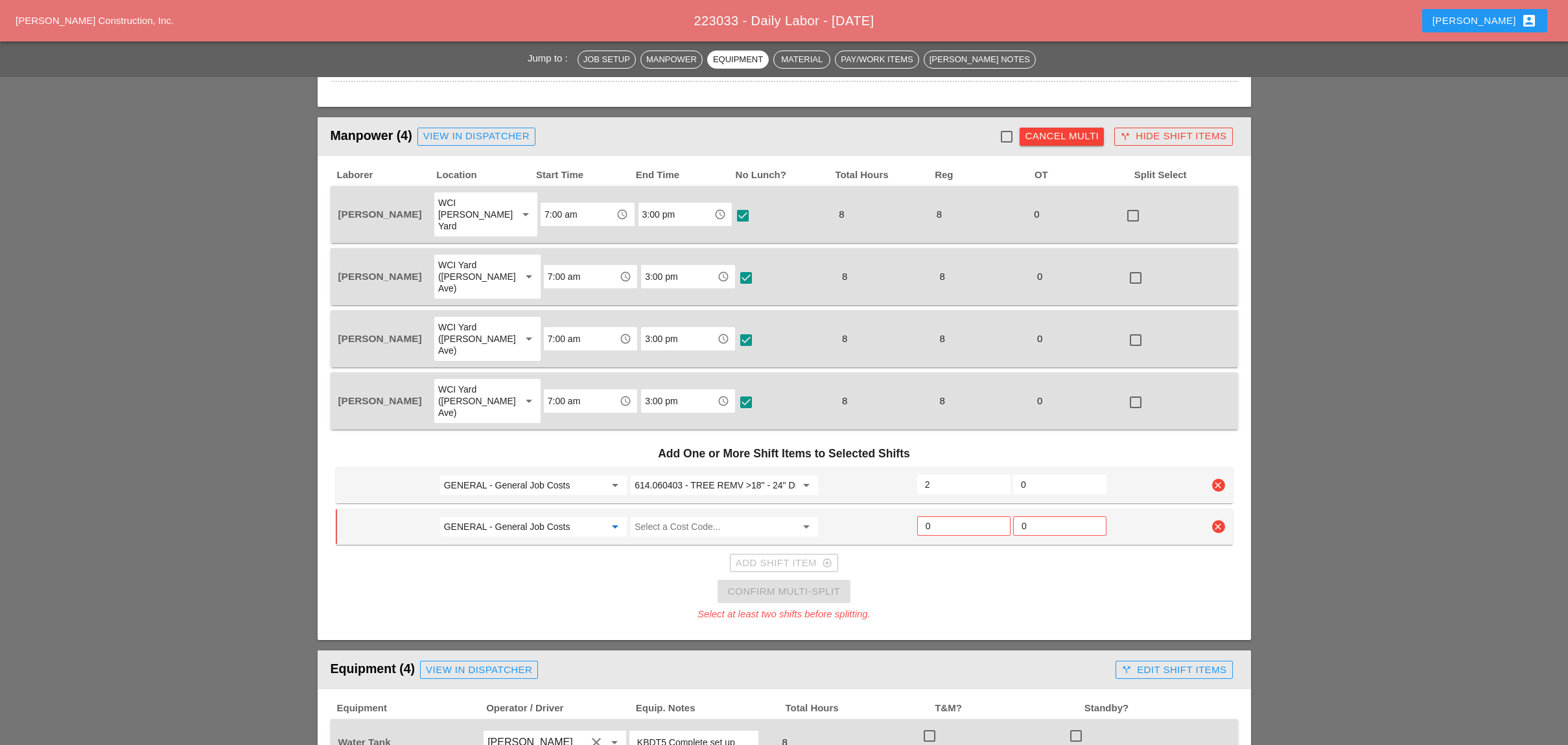
click at [510, 517] on input "GENERAL - General Job Costs" at bounding box center [525, 527] width 161 height 21
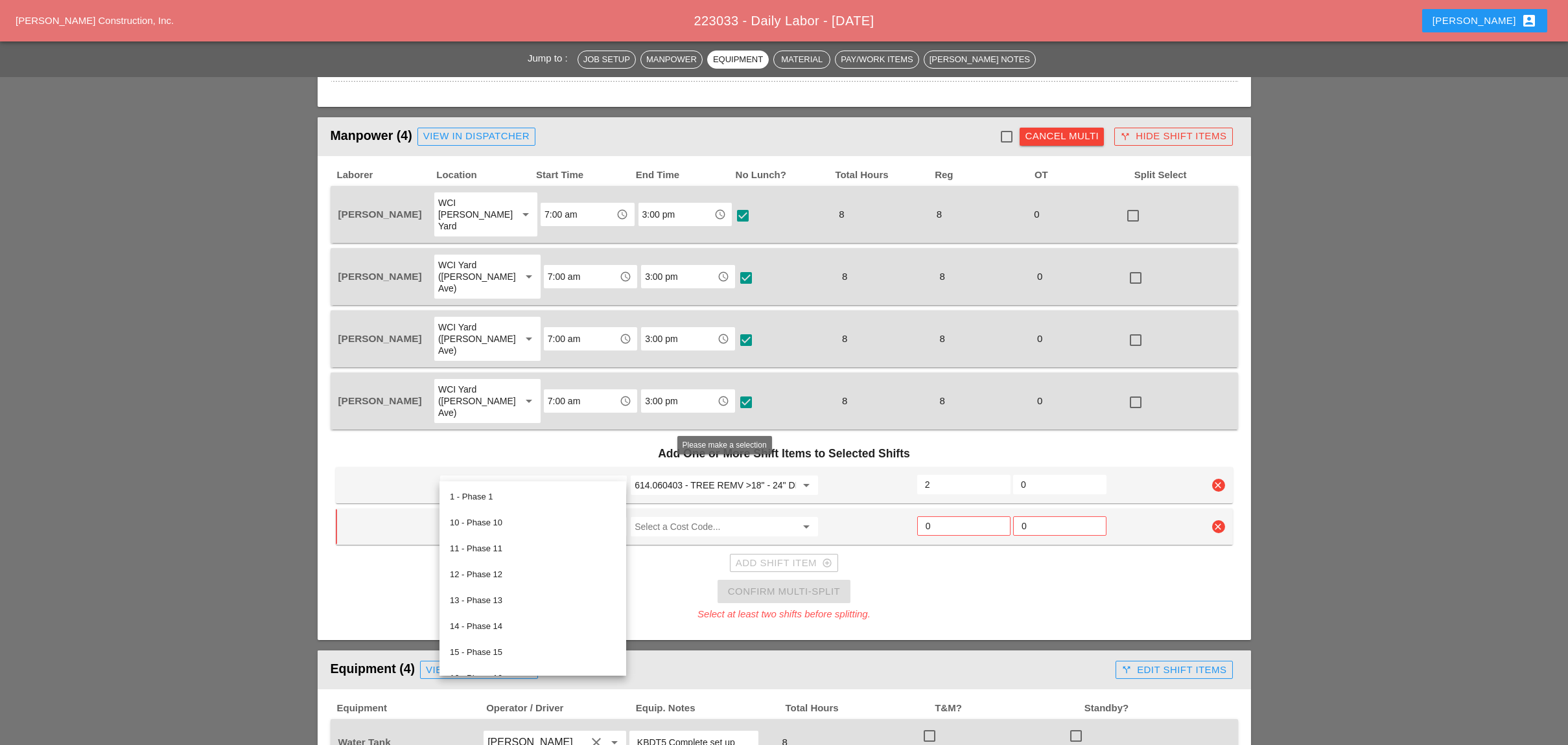
click at [688, 517] on input "Select a Cost Code..." at bounding box center [715, 527] width 161 height 21
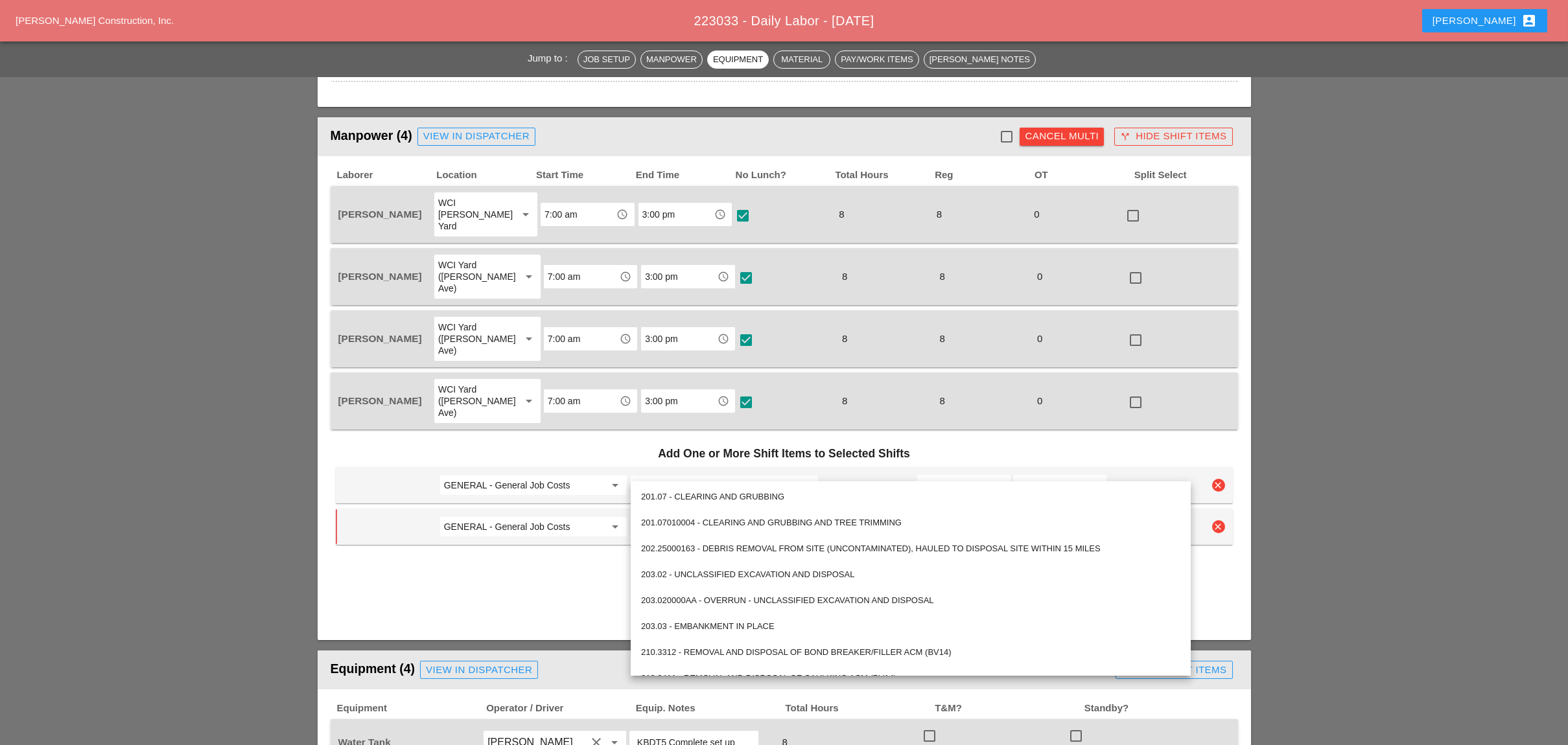
click at [513, 475] on input "GENERAL - General Job Costs" at bounding box center [525, 485] width 161 height 21
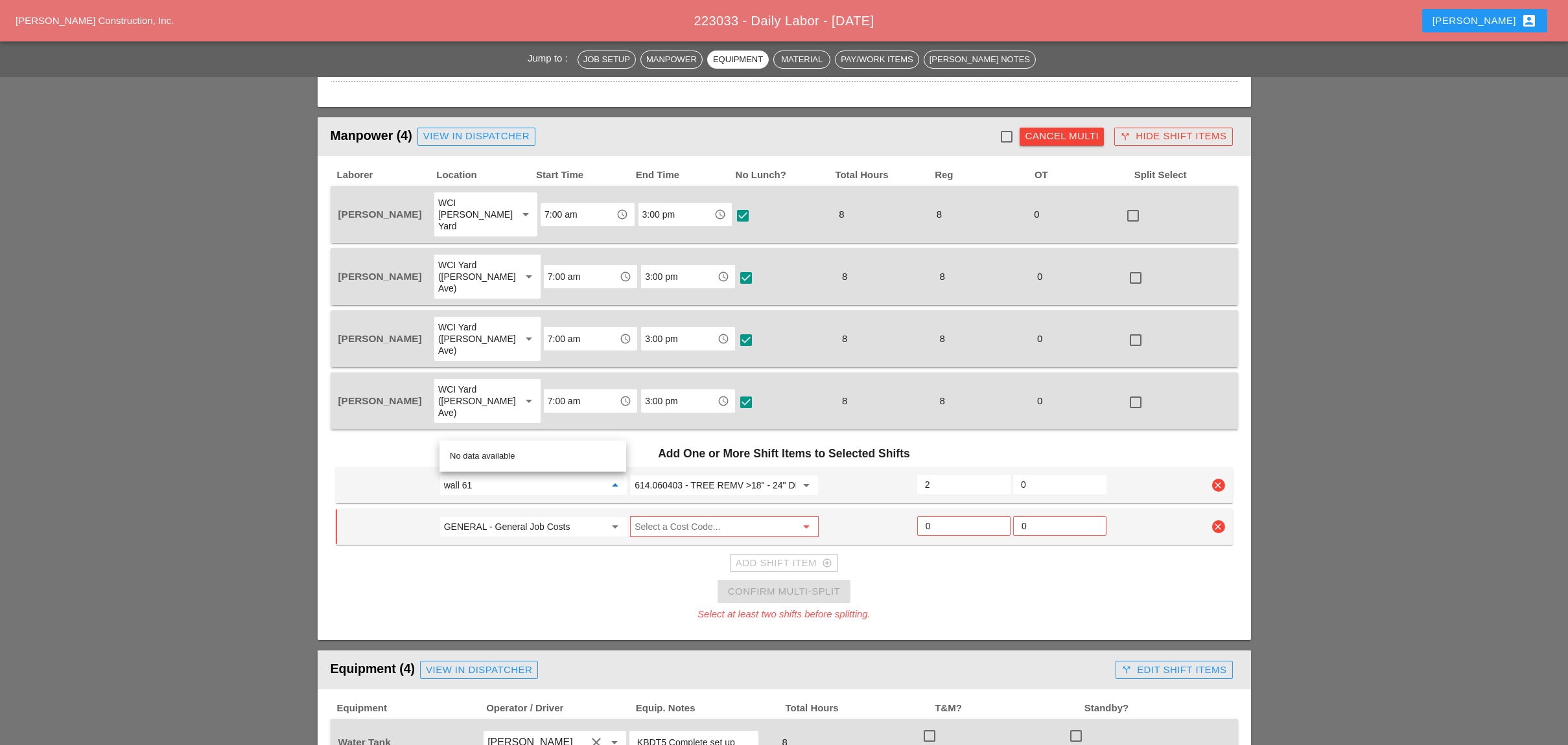
click at [527, 550] on div "Add Shift Item add_circle_outline" at bounding box center [784, 563] width 897 height 26
click at [525, 475] on input "GENERAL - General Job Costs" at bounding box center [525, 485] width 161 height 21
type input "5"
click at [498, 455] on div "61 - Phase 61" at bounding box center [533, 456] width 166 height 16
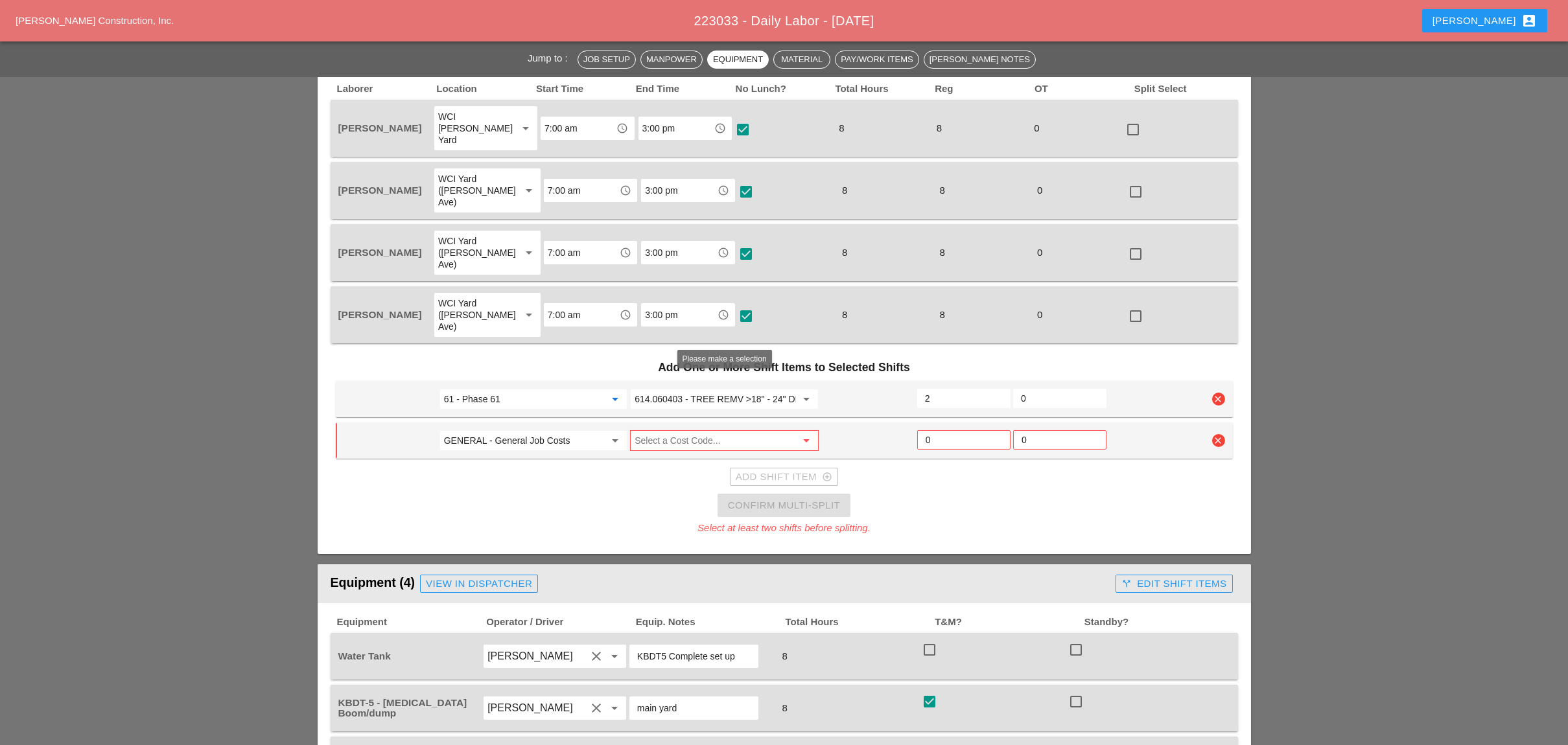
type input "61 - Phase 61"
click at [669, 430] on input "Select a Cost Code..." at bounding box center [715, 441] width 161 height 21
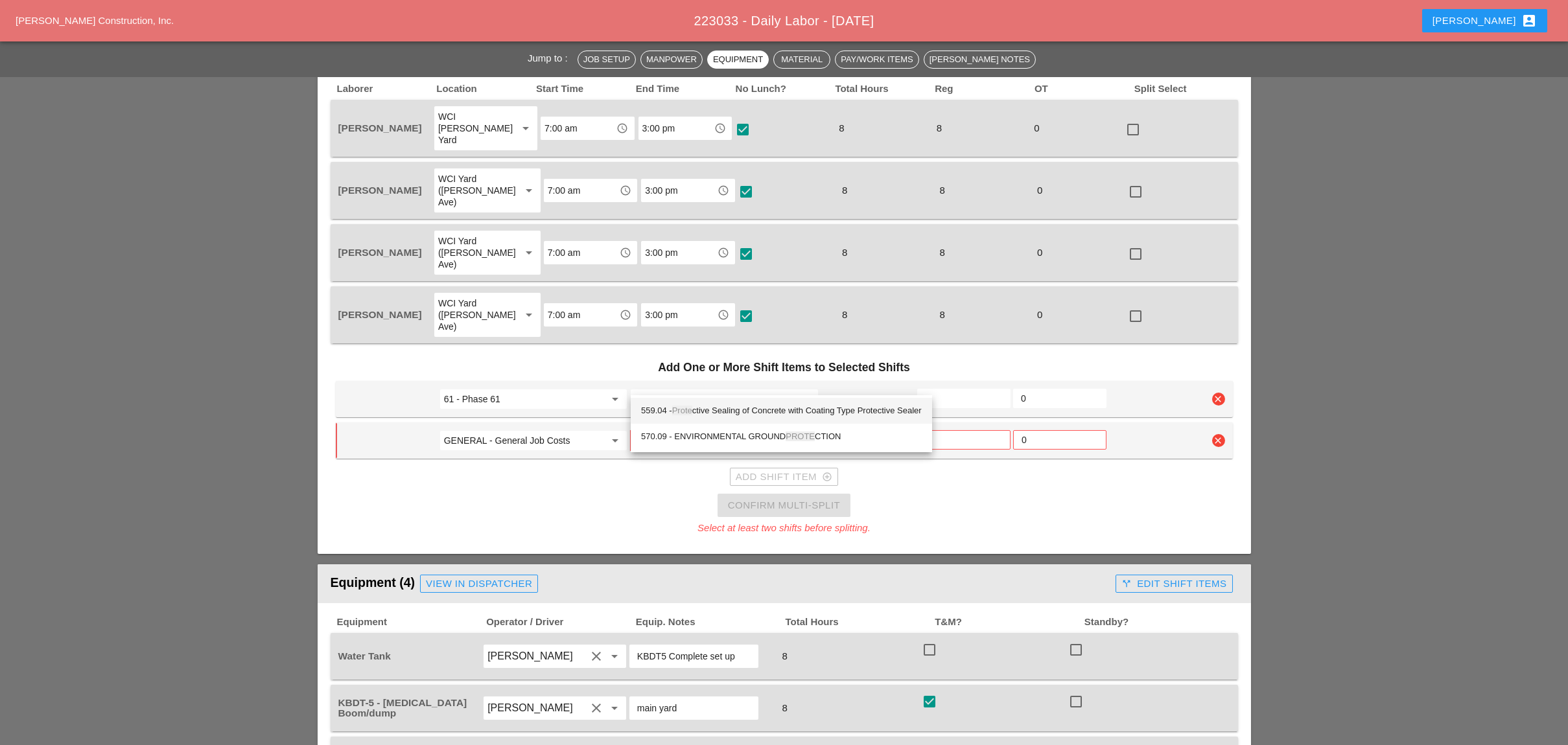
click at [690, 411] on span "Prote" at bounding box center [682, 410] width 20 height 10
type input "559.04 - Protective Sealing of Concrete with Coating Type Protective Sealer"
click at [525, 430] on input "GENERAL - General Job Costs" at bounding box center [525, 441] width 161 height 21
click at [502, 414] on div "23 - Phase 23" at bounding box center [533, 411] width 166 height 16
type input "23 - Phase 23"
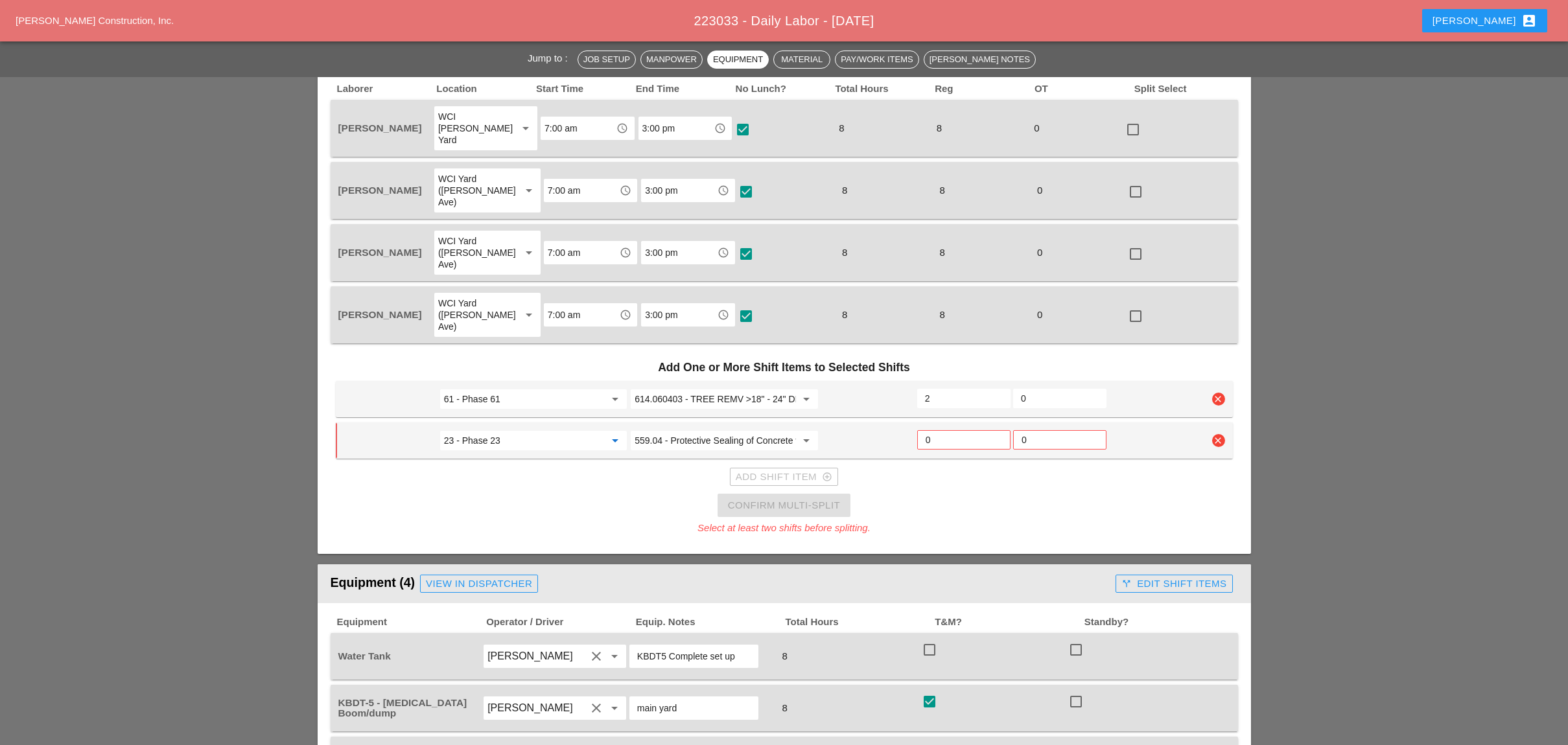
click at [936, 430] on input "0" at bounding box center [964, 440] width 77 height 21
type input "1"
click at [767, 470] on div "Add Shift Item add_circle_outline" at bounding box center [784, 477] width 97 height 15
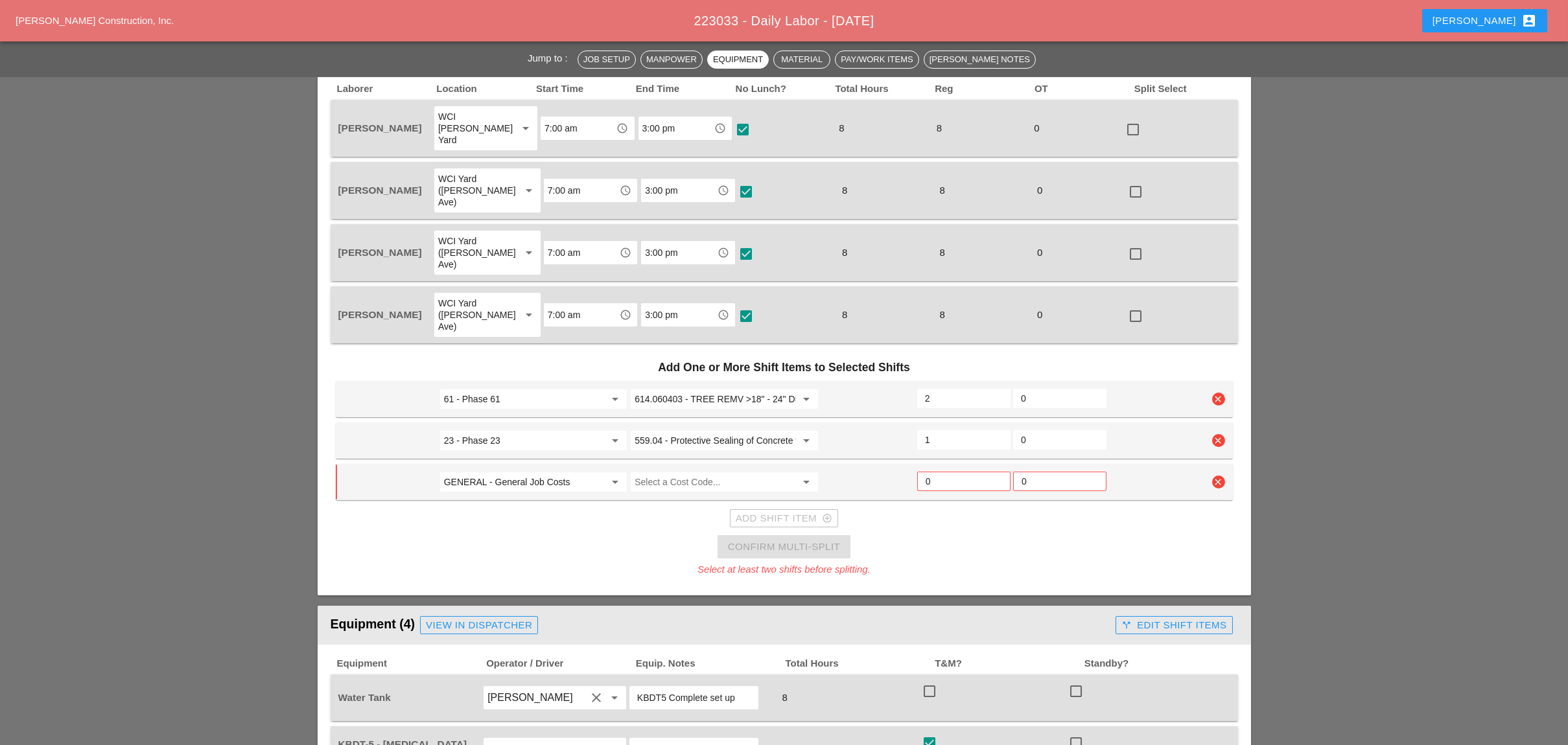
click at [538, 472] on input "GENERAL - General Job Costs" at bounding box center [525, 482] width 161 height 21
drag, startPoint x: 492, startPoint y: 453, endPoint x: 557, endPoint y: 439, distance: 66.5
click at [497, 453] on div "19 - Phase 19" at bounding box center [533, 452] width 166 height 16
type input "19 - Phase 19"
click at [667, 472] on input "Select a Cost Code..." at bounding box center [715, 482] width 161 height 21
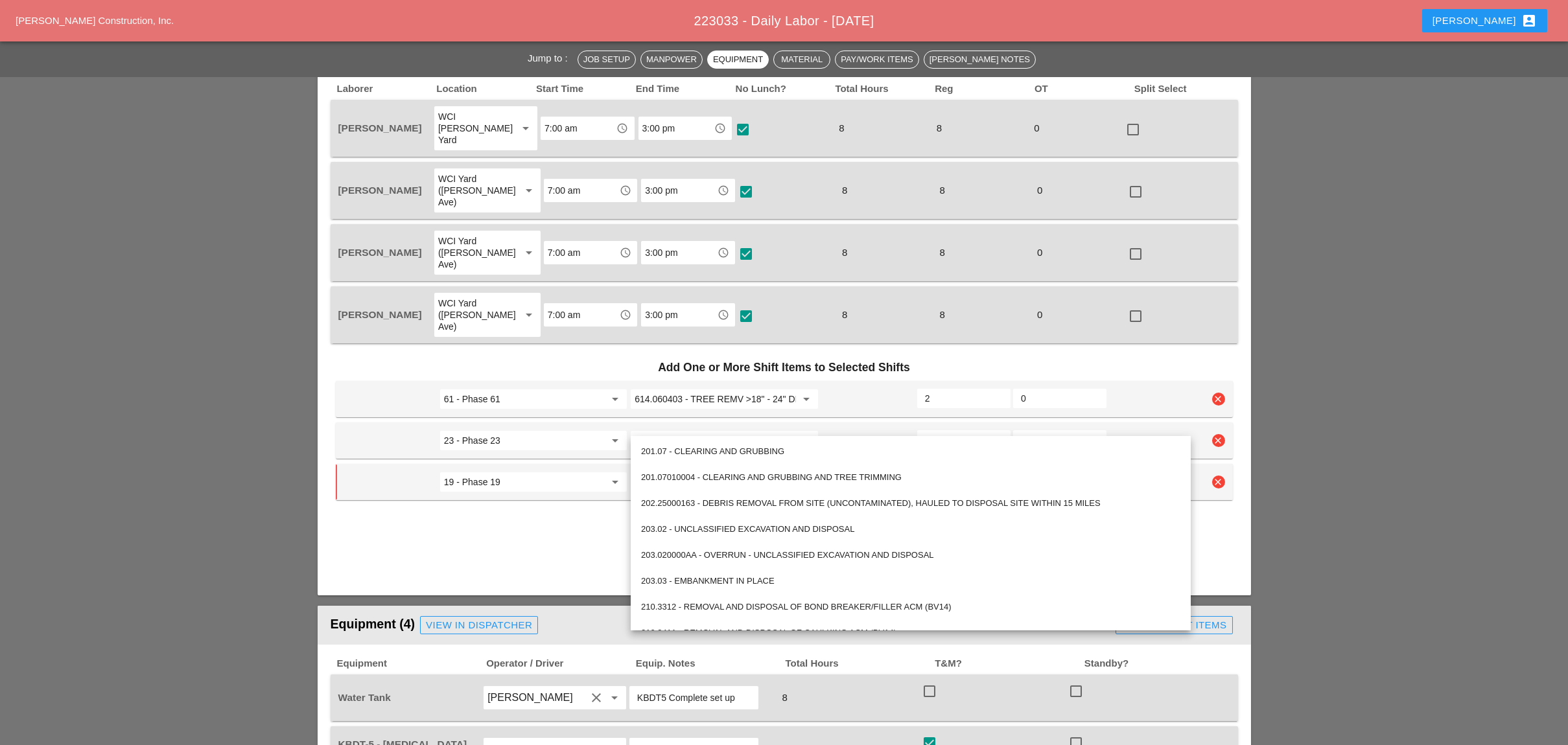
click at [684, 430] on input "559.04 - Protective Sealing of Concrete with Coating Type Protective Sealer" at bounding box center [715, 441] width 161 height 21
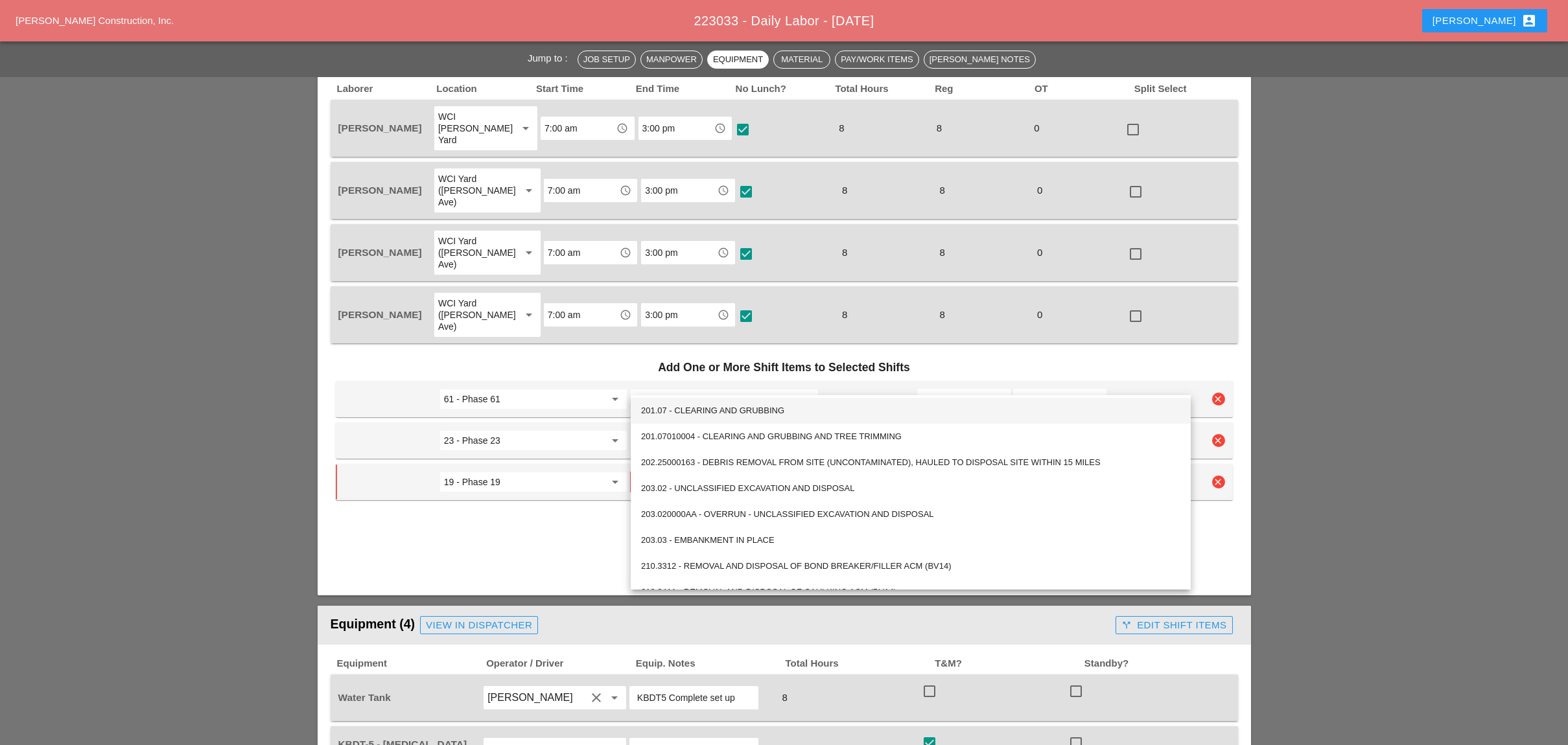
click at [565, 472] on input "19 - Phase 19" at bounding box center [525, 482] width 161 height 21
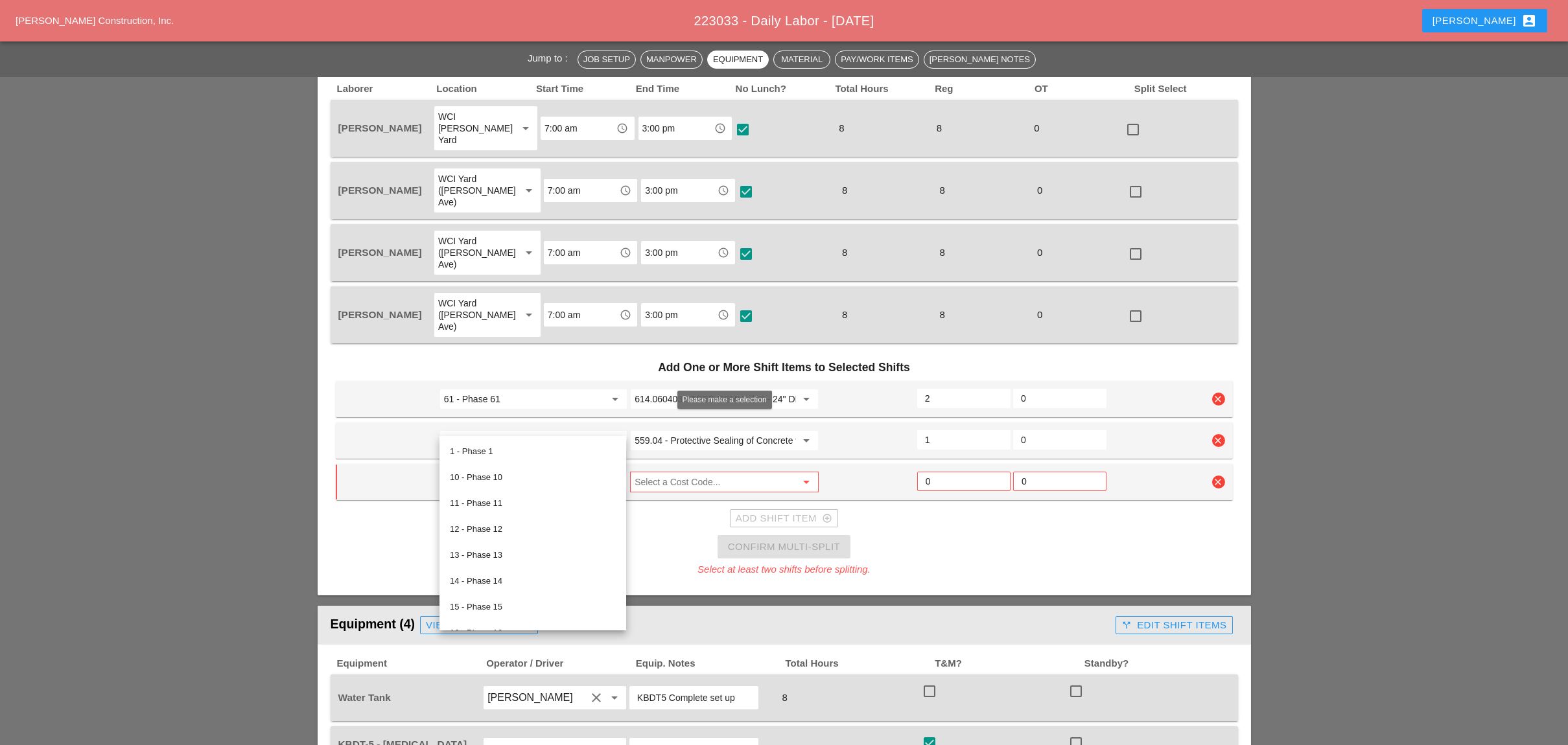
click at [677, 472] on input "Select a Cost Code..." at bounding box center [715, 482] width 161 height 21
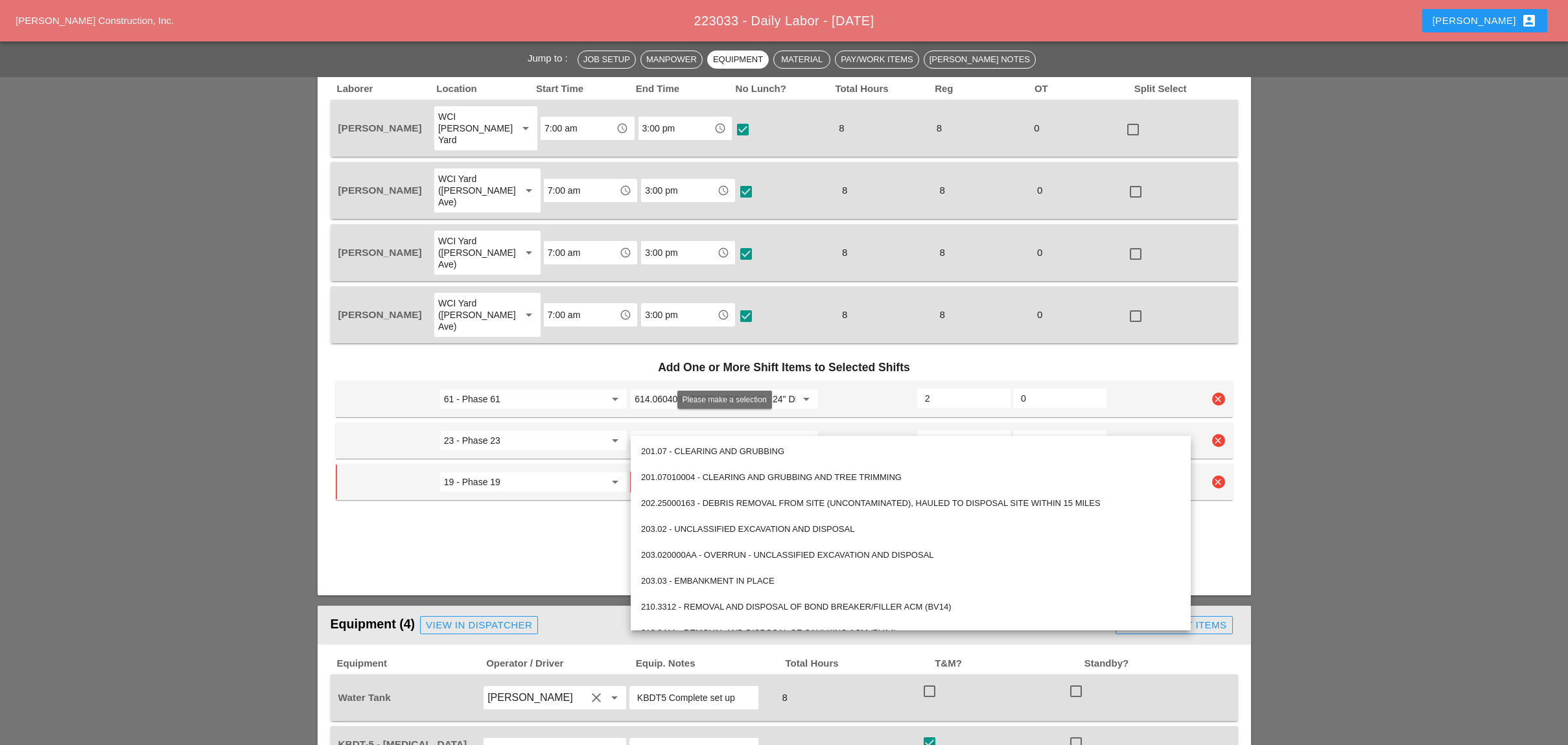
paste input "559.04 - Protective Sealing of Concrete with Coating Type Protective Sealer"
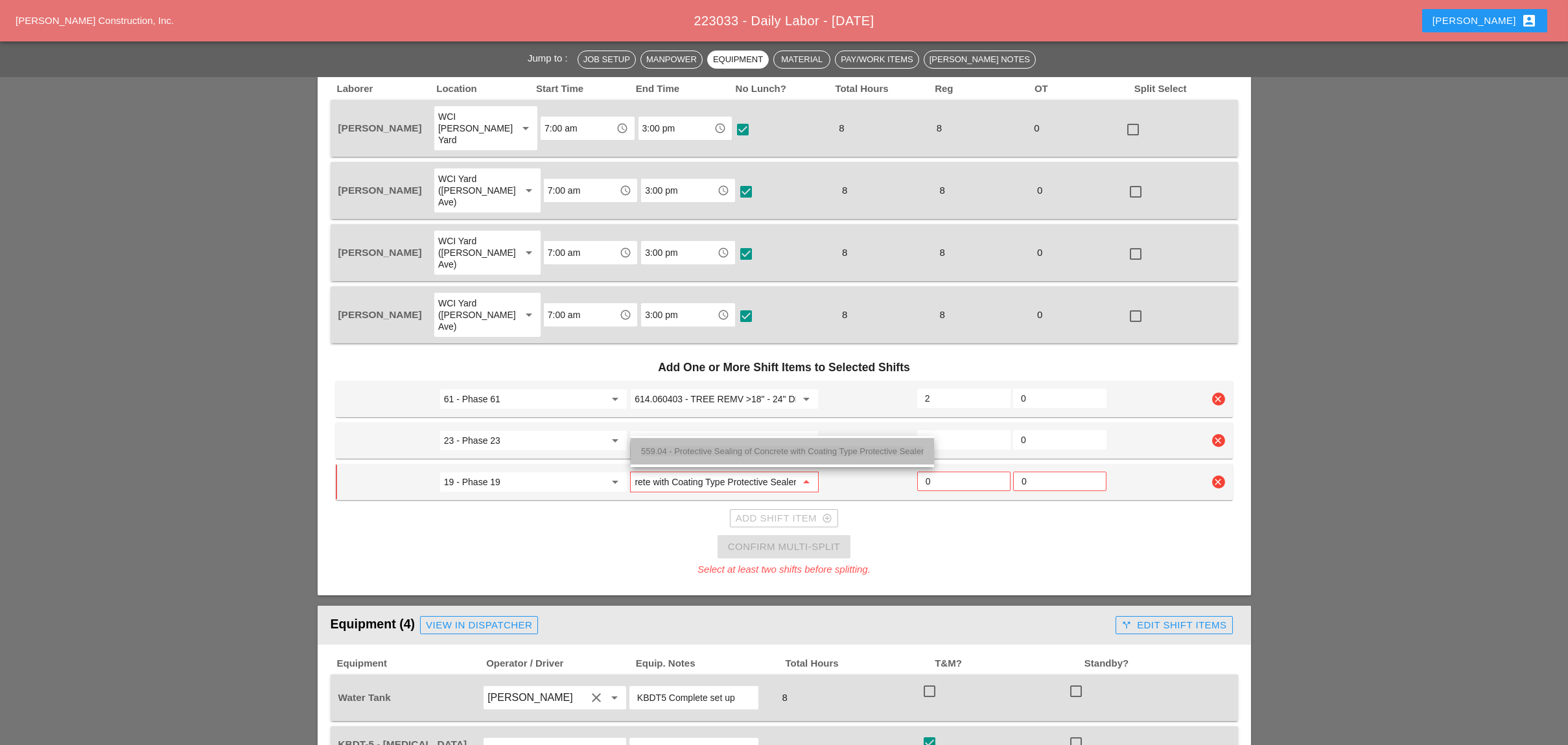
click at [701, 446] on span "559.04 - Protective Sealing of Concrete with Coating Type Protective Sealer" at bounding box center [782, 451] width 282 height 10
type input "559.04 - Protective Sealing of Concrete with Coating Type Protective Sealer"
click at [929, 471] on input "0" at bounding box center [964, 482] width 77 height 21
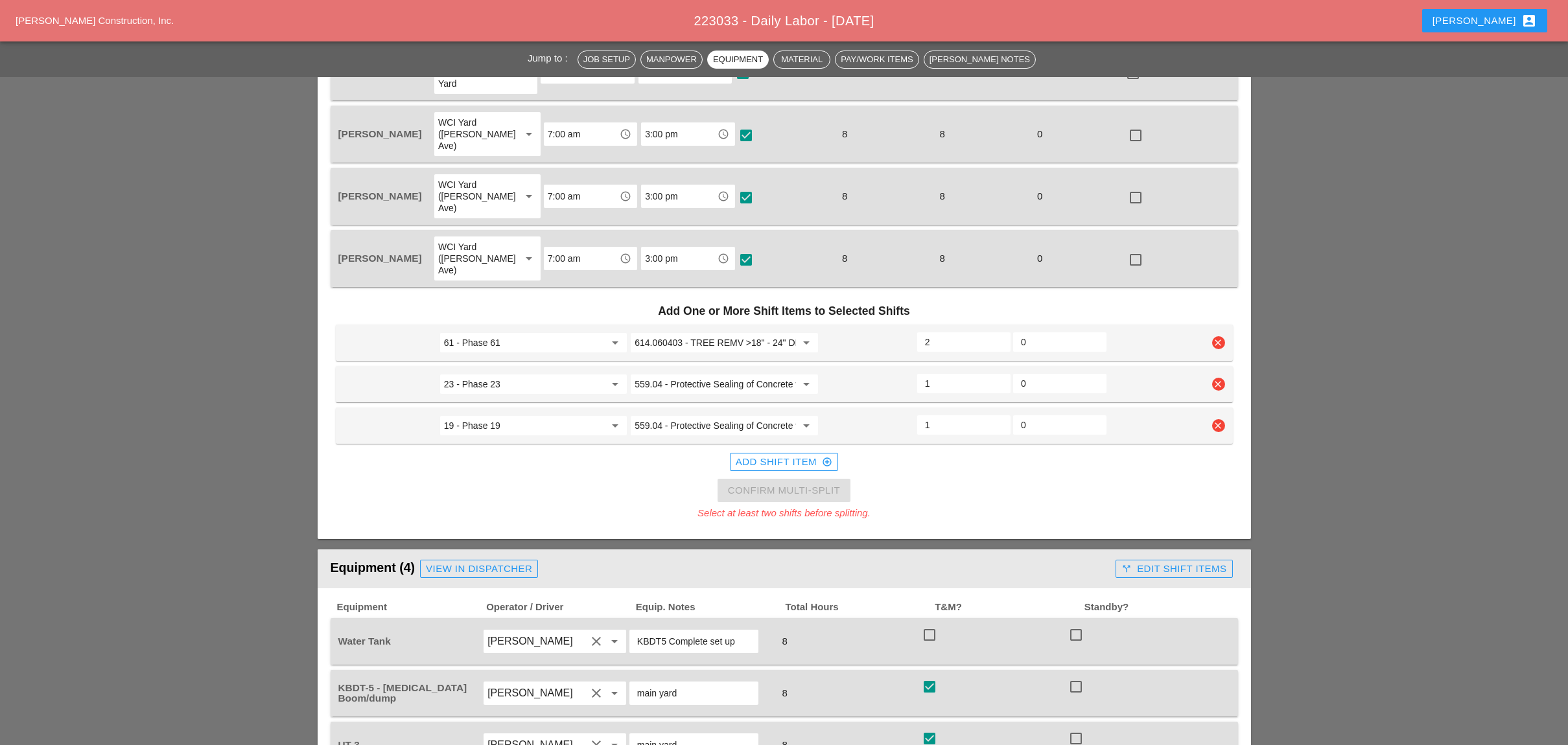
scroll to position [690, 0]
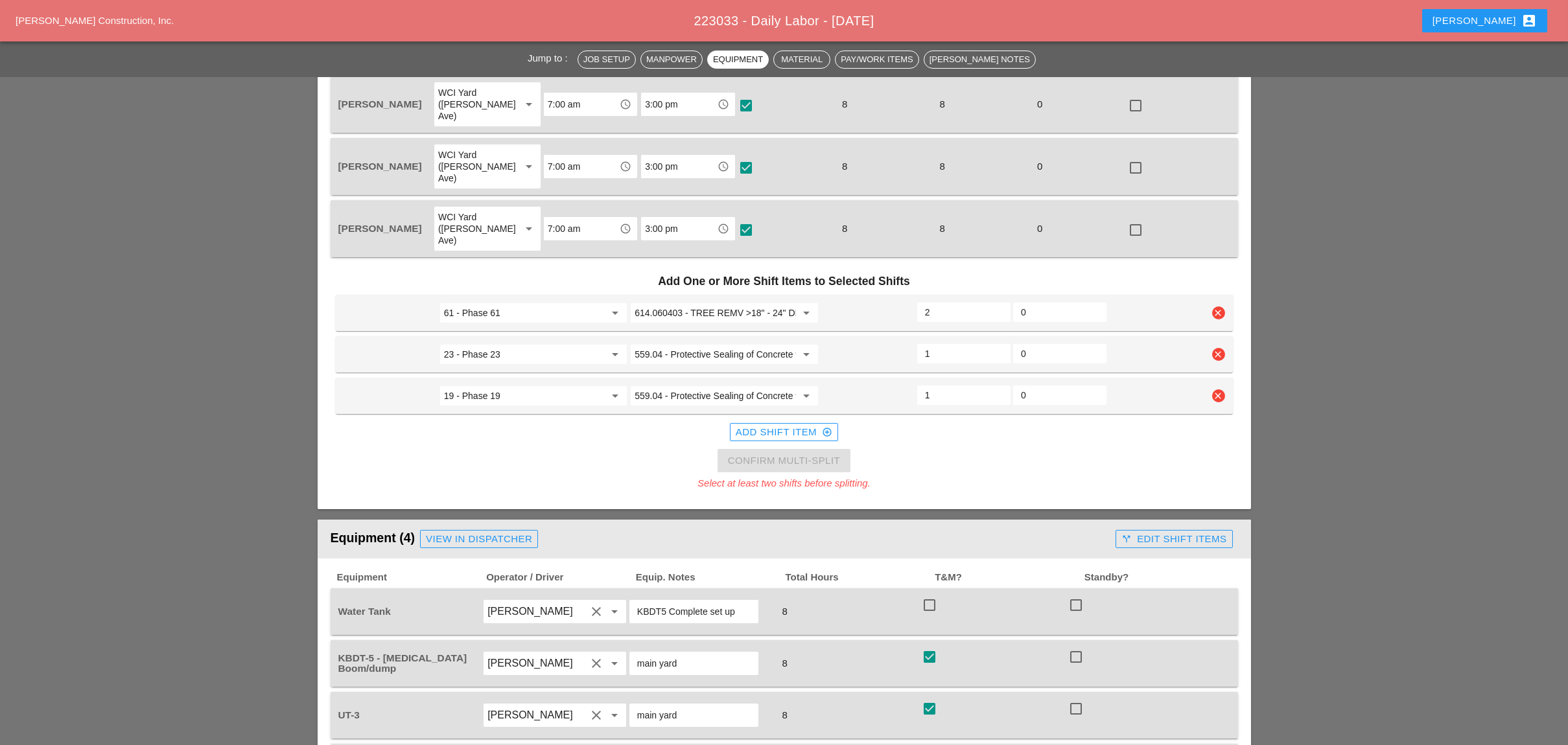
type input "1"
click at [789, 425] on div "Add Shift Item add_circle_outline" at bounding box center [784, 432] width 97 height 15
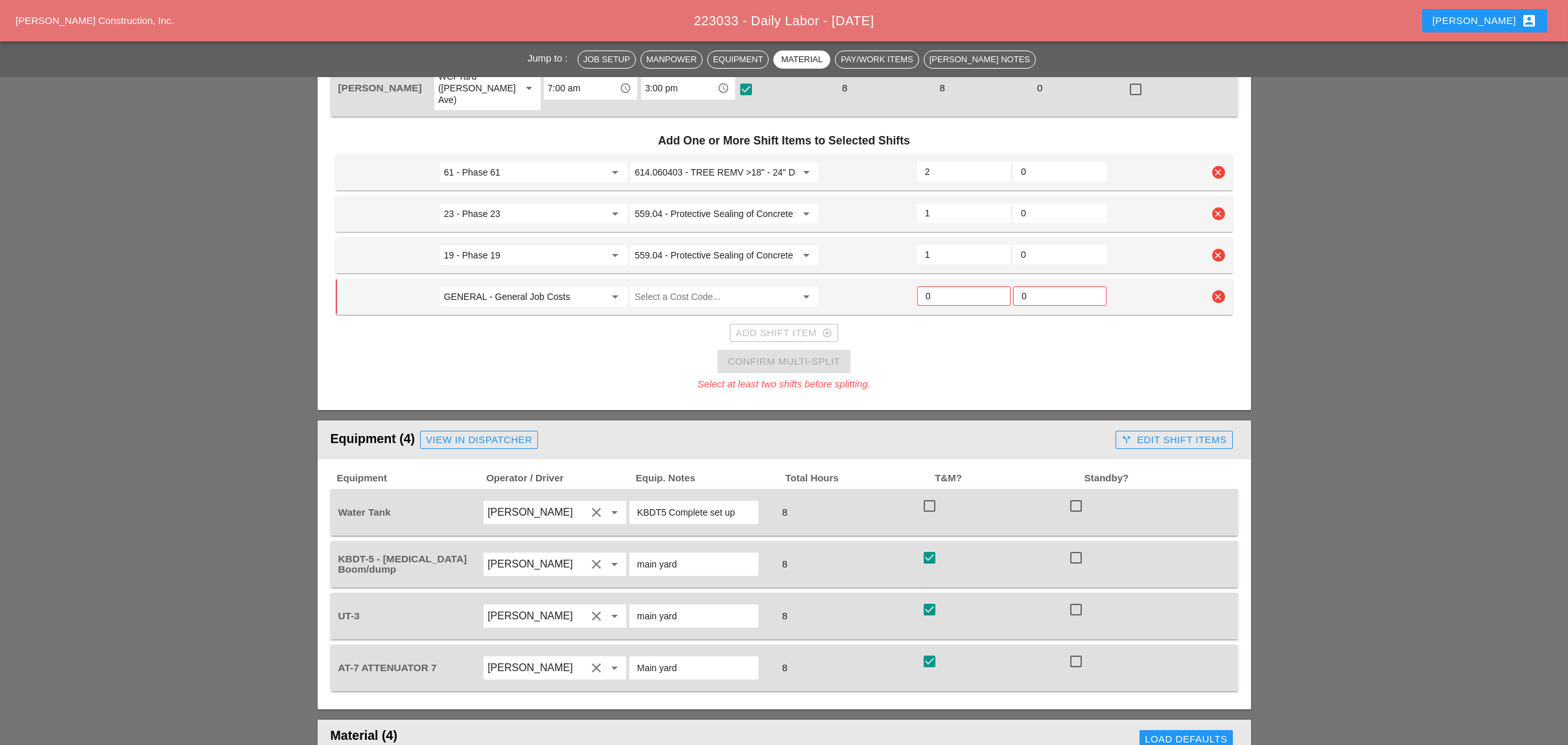
scroll to position [777, 0]
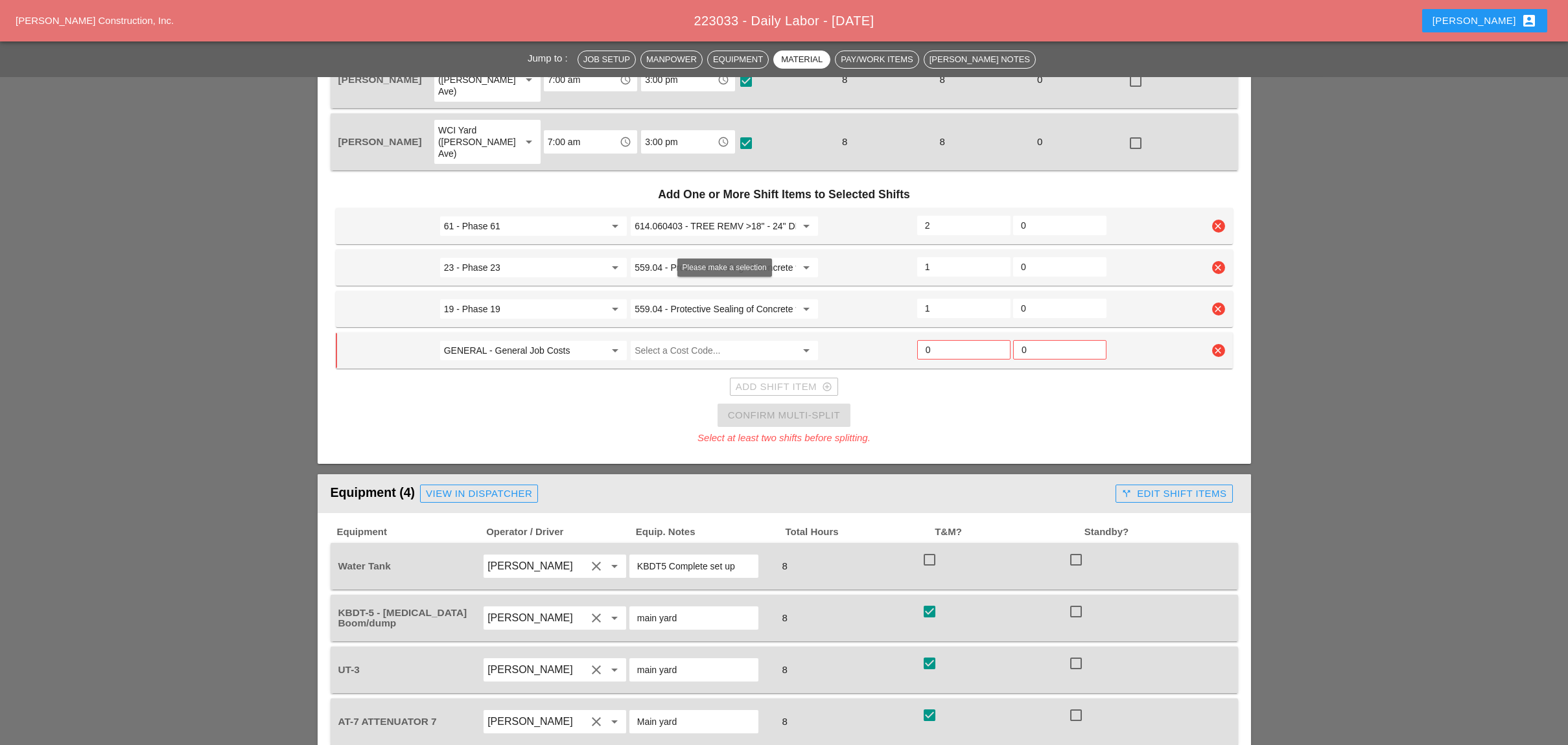
click at [649, 340] on input "Select a Cost Code..." at bounding box center [715, 350] width 161 height 21
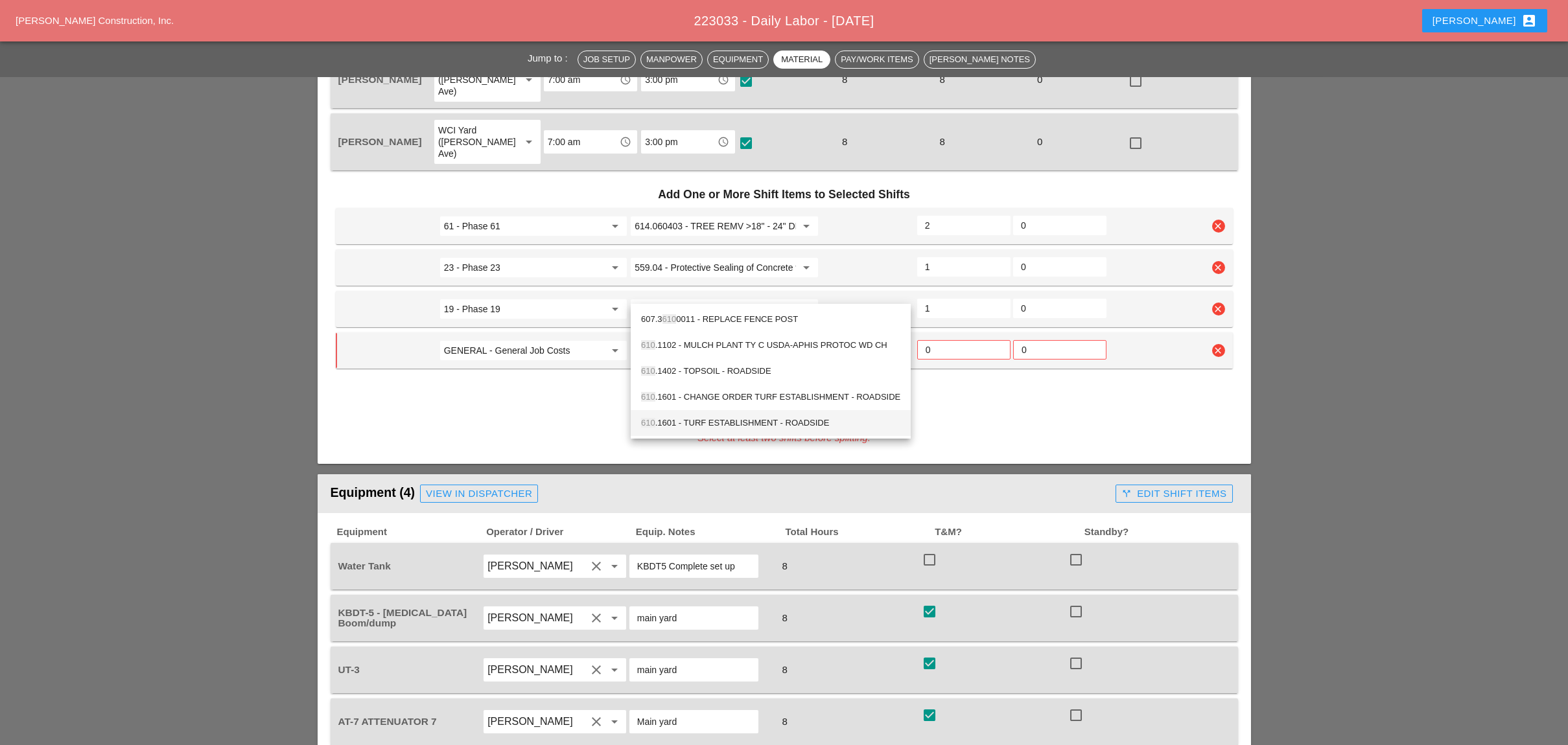
click at [703, 418] on div "610 .1601 - TURF ESTABLISHMENT - ROADSIDE" at bounding box center [770, 423] width 259 height 16
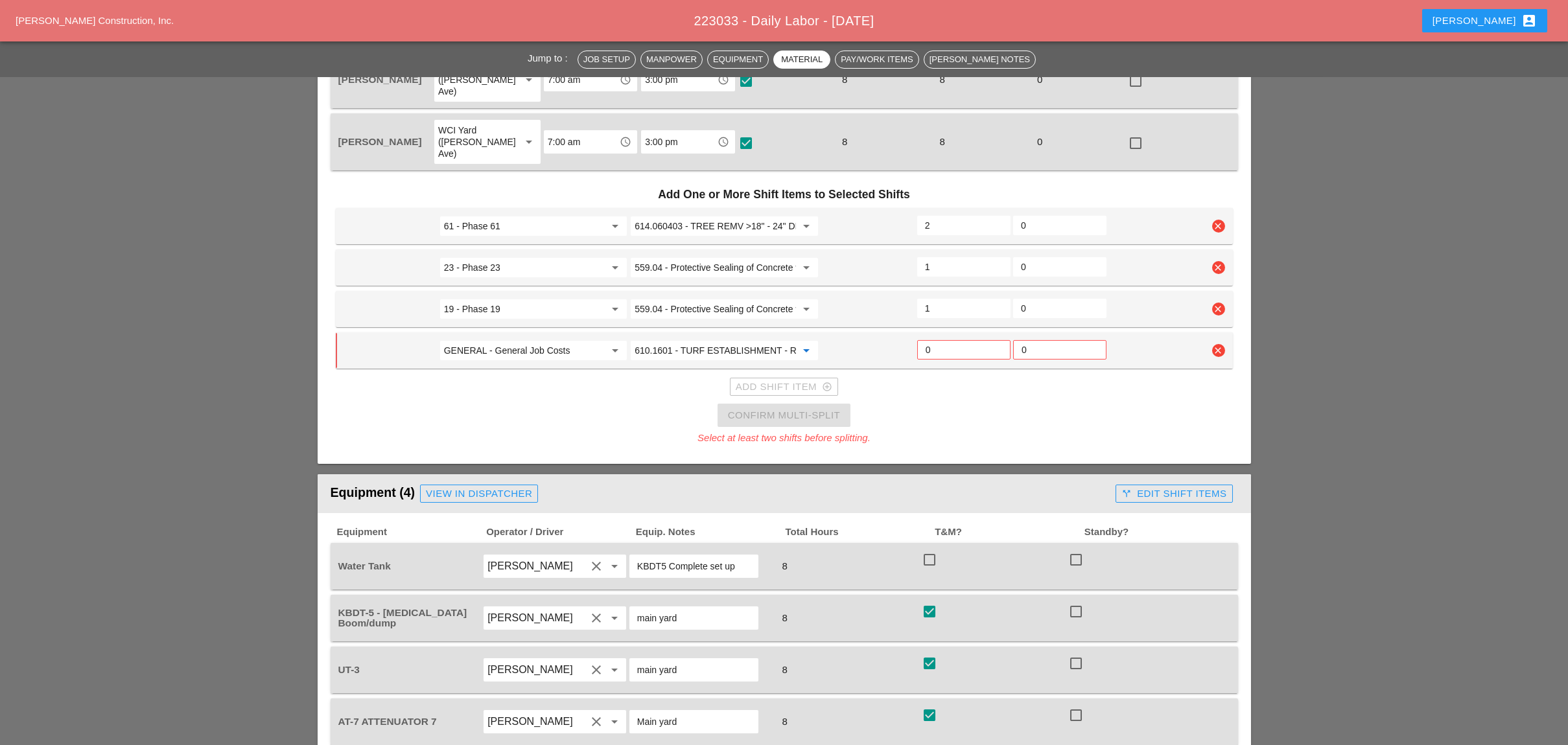
type input "610.1601 - TURF ESTABLISHMENT - ROADSIDE"
click at [941, 339] on input "0" at bounding box center [964, 350] width 77 height 21
drag, startPoint x: 932, startPoint y: 291, endPoint x: 922, endPoint y: 291, distance: 10.0
click at [923, 340] on div "1" at bounding box center [964, 350] width 93 height 19
type input "2"
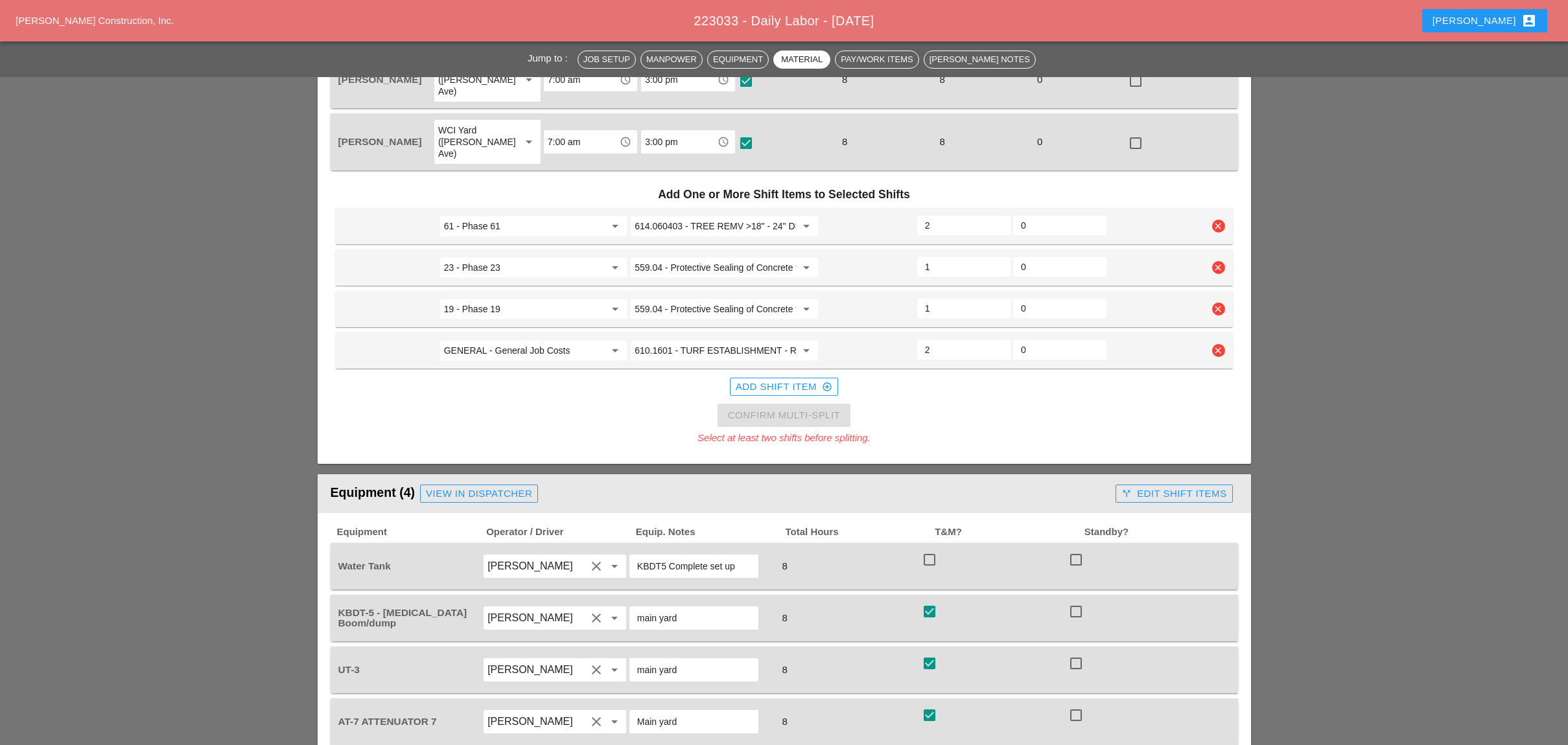
type input "1.5"
click at [998, 256] on input "1.5" at bounding box center [964, 267] width 78 height 21
type input "1.5"
click at [998, 298] on input "1.5" at bounding box center [964, 308] width 78 height 21
drag, startPoint x: 934, startPoint y: 293, endPoint x: 915, endPoint y: 293, distance: 19.0
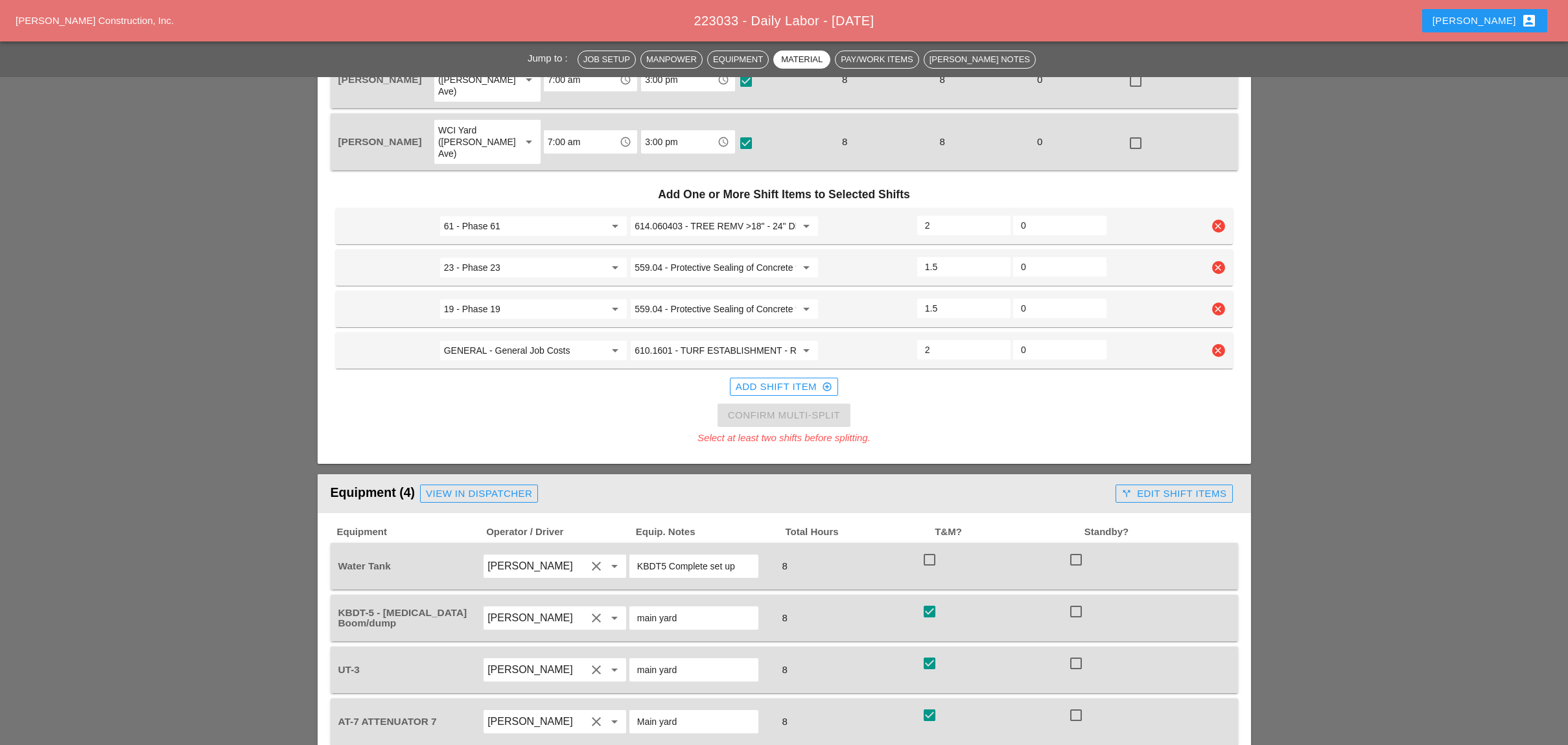
click at [915, 339] on div "2" at bounding box center [964, 350] width 96 height 23
drag, startPoint x: 934, startPoint y: 291, endPoint x: 919, endPoint y: 291, distance: 15.0
click at [923, 340] on div "1" at bounding box center [964, 350] width 93 height 19
type input "2"
click at [943, 374] on div "Add Shift Item add_circle_outline" at bounding box center [784, 387] width 897 height 26
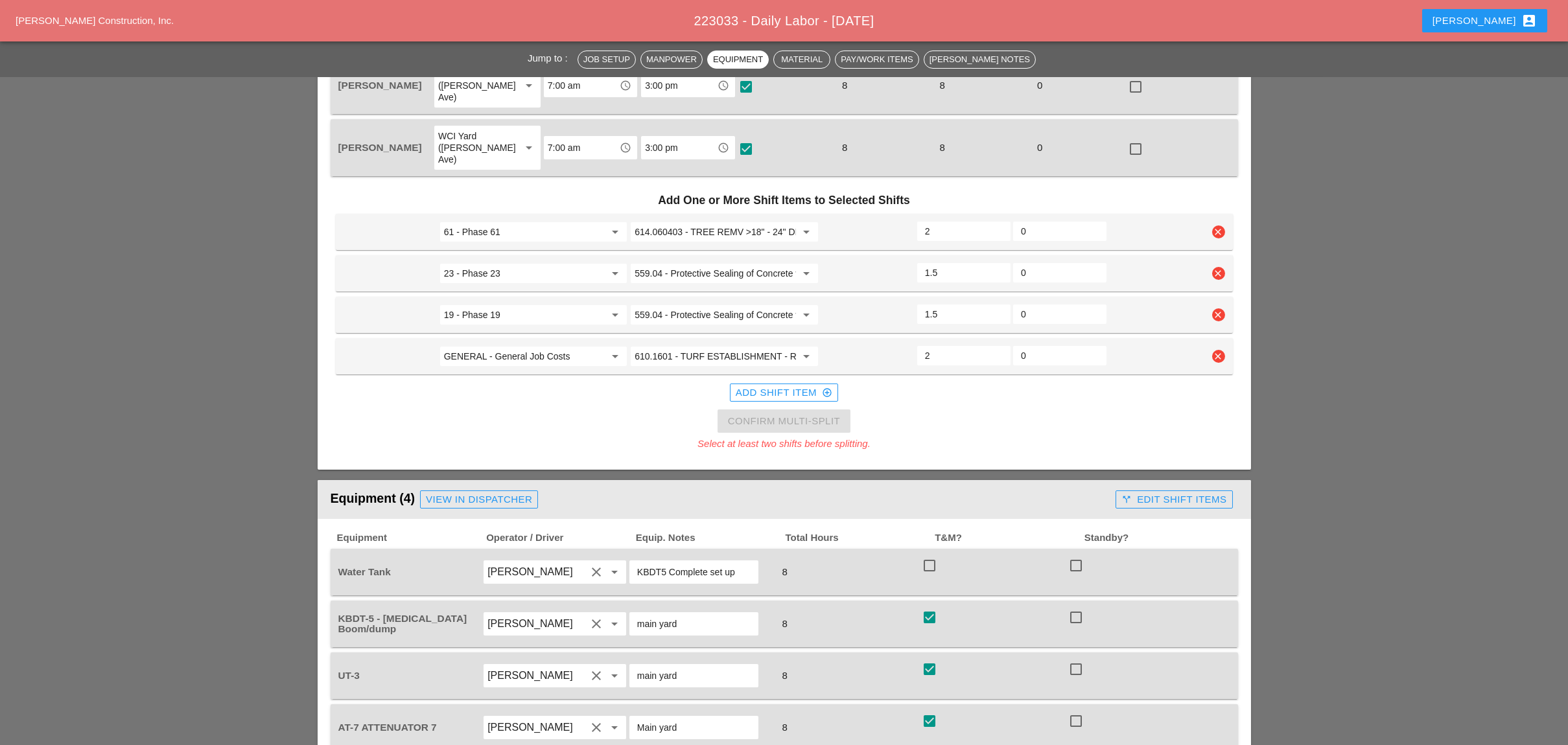
scroll to position [432, 0]
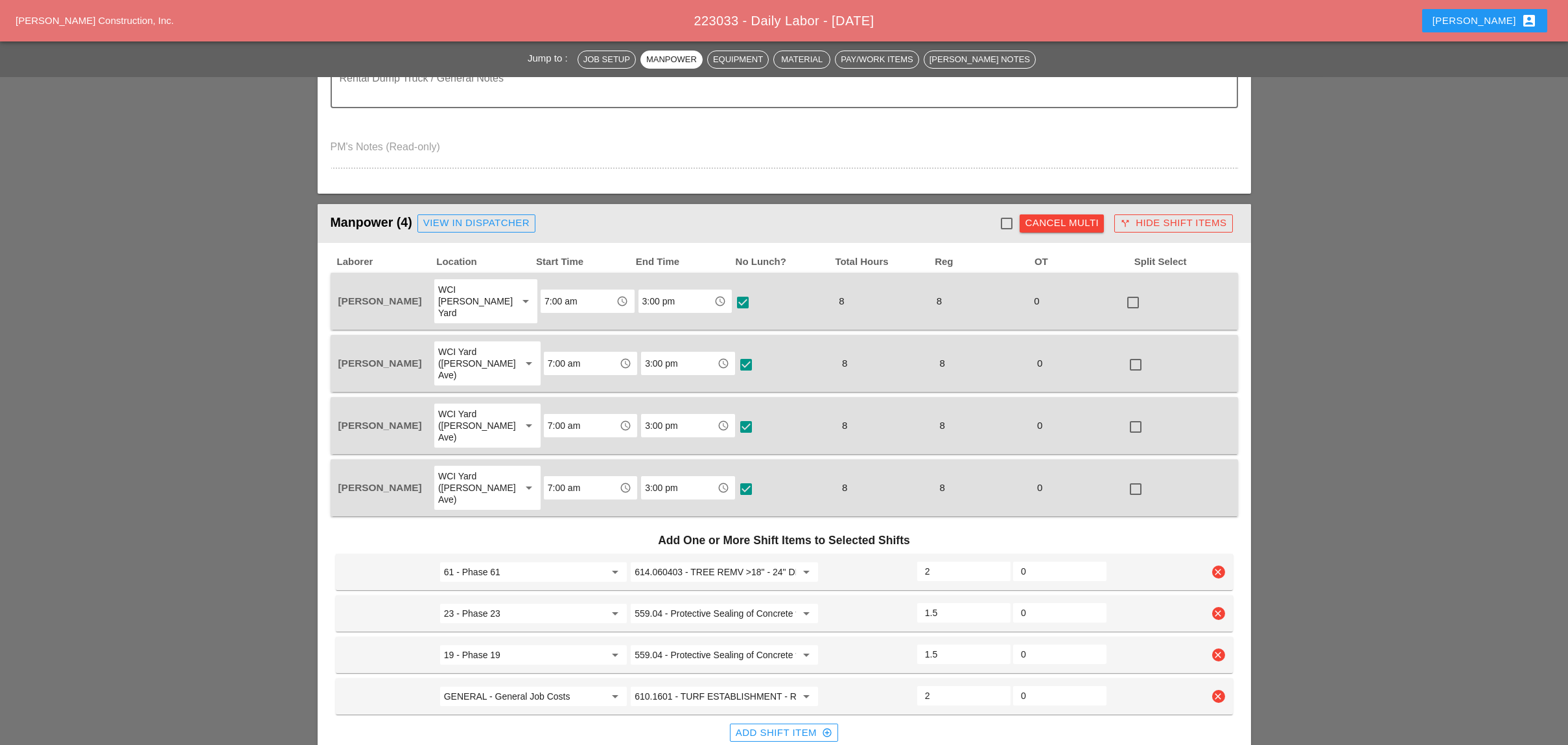
click at [1006, 212] on div at bounding box center [1006, 223] width 22 height 22
checkbox input "true"
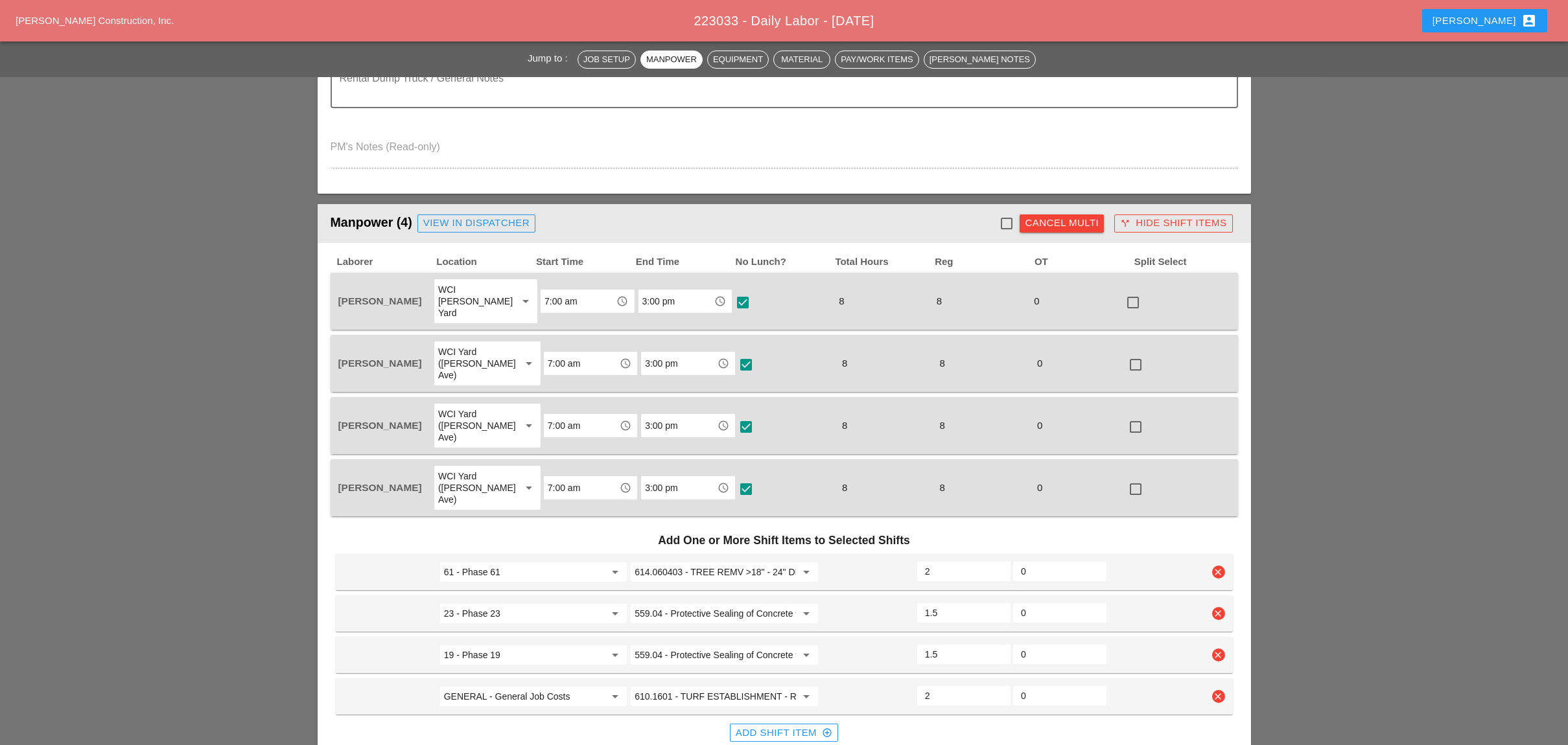
checkbox input "true"
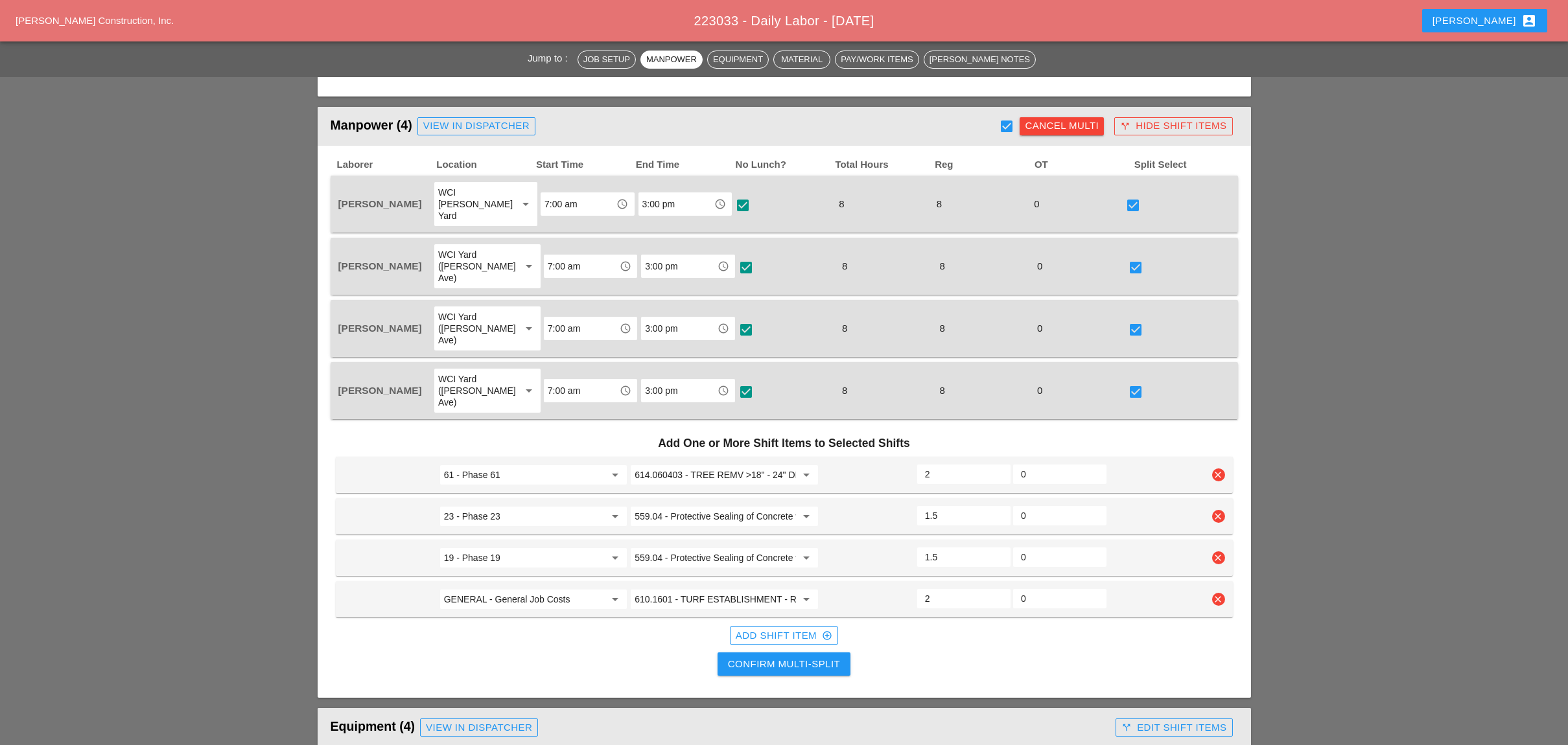
scroll to position [777, 0]
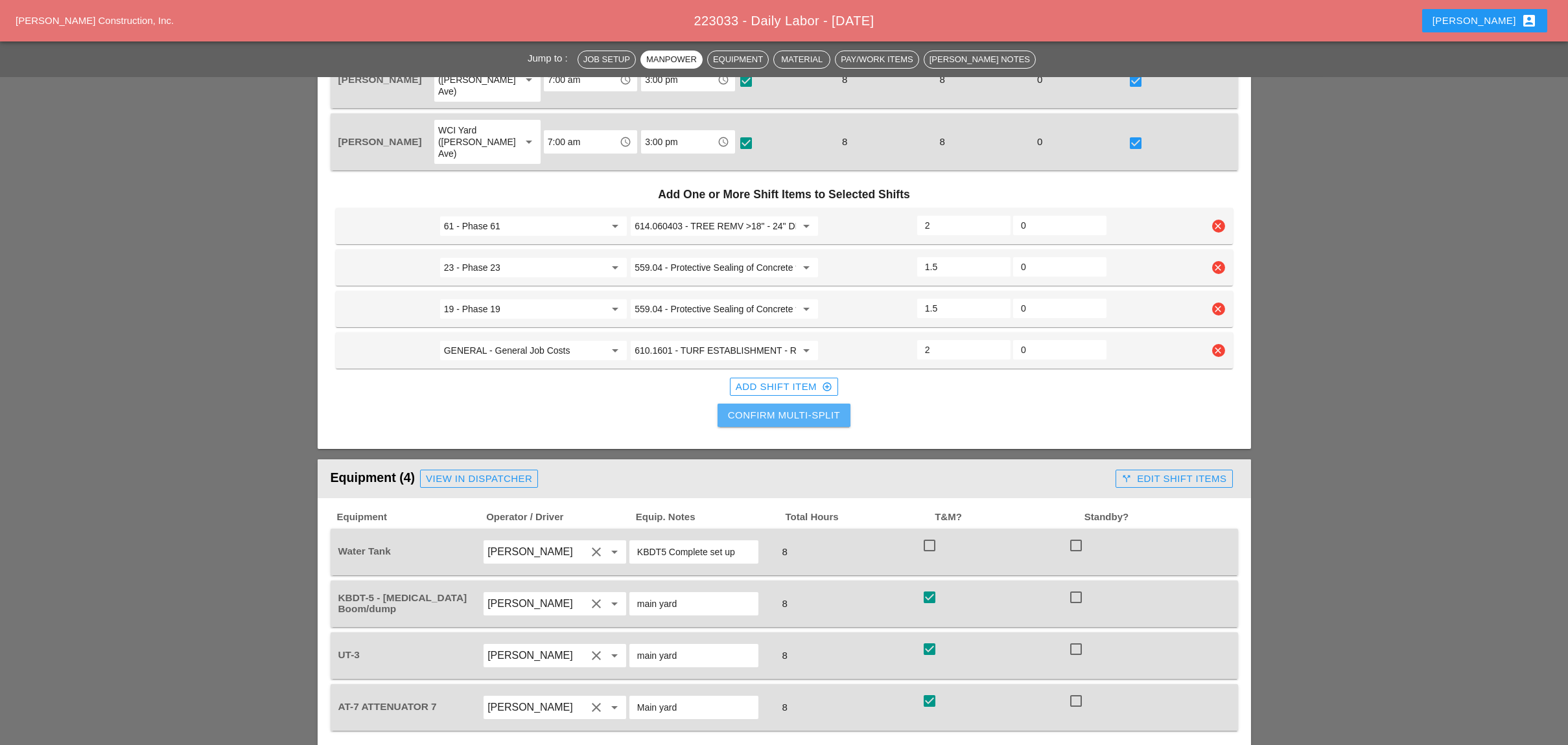
click at [819, 408] on div "Confirm Multi-Split" at bounding box center [784, 415] width 112 height 15
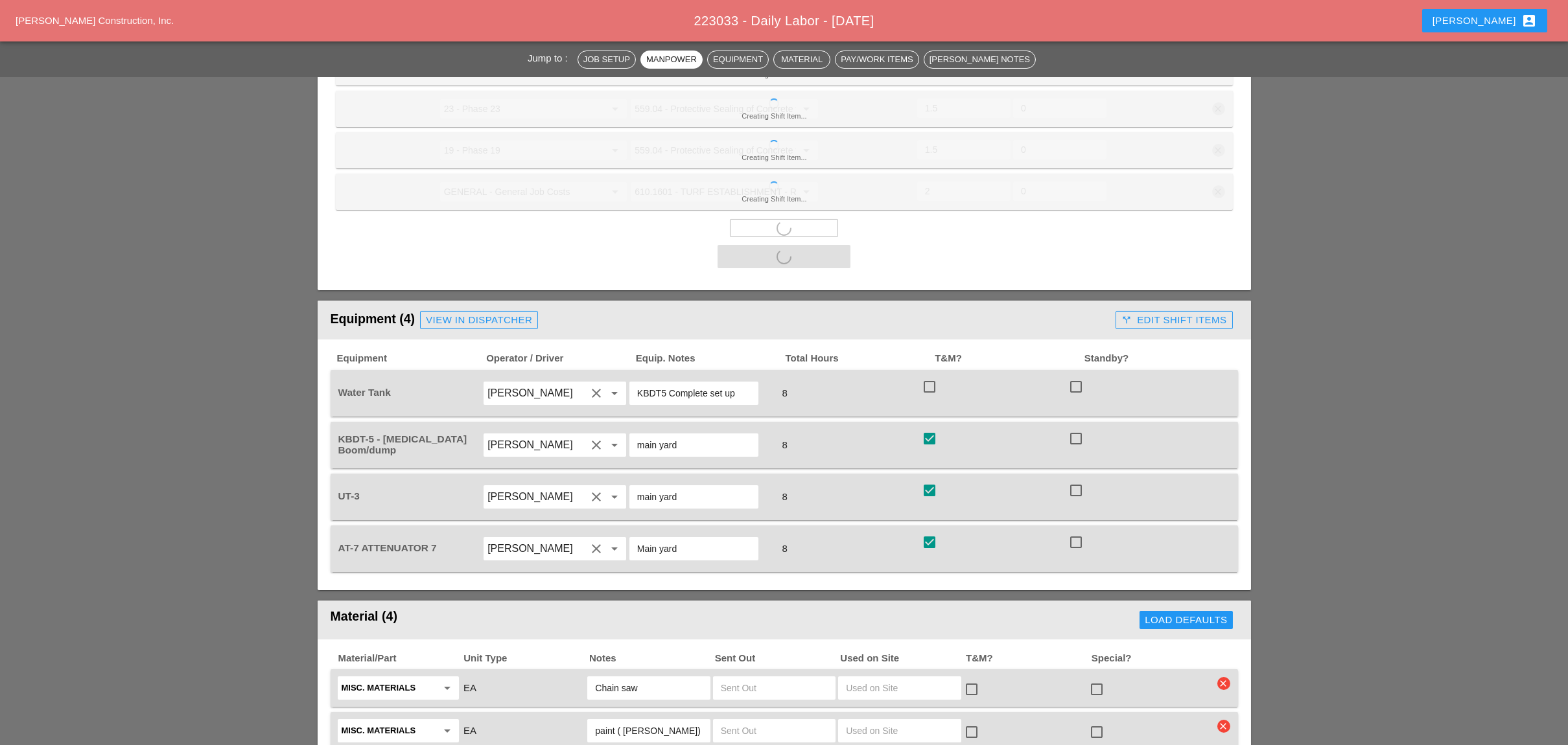
scroll to position [949, 0]
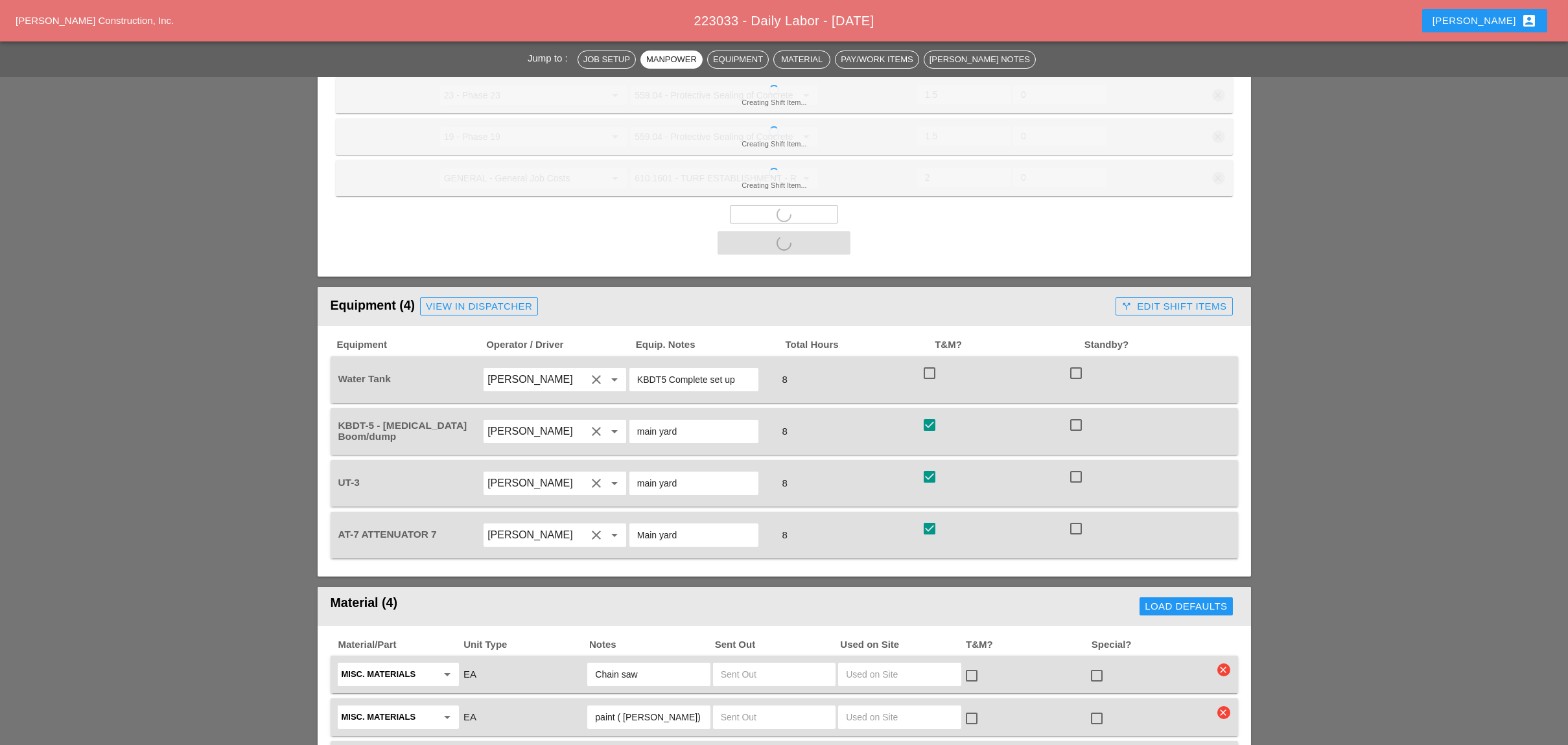
click at [1164, 299] on div "call_split Edit Shift Items" at bounding box center [1174, 306] width 105 height 15
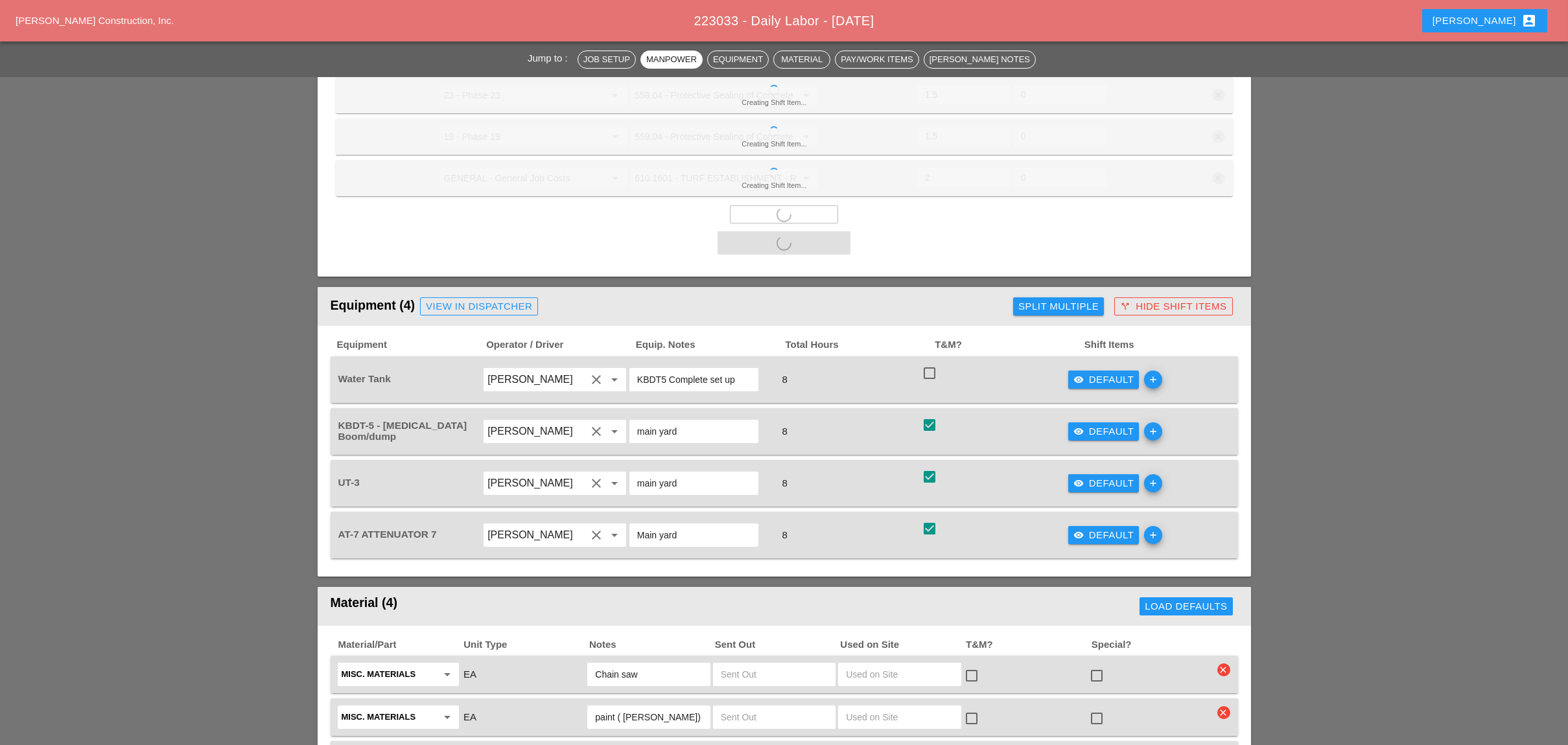
click at [1077, 299] on div "Split Multiple" at bounding box center [1058, 306] width 81 height 15
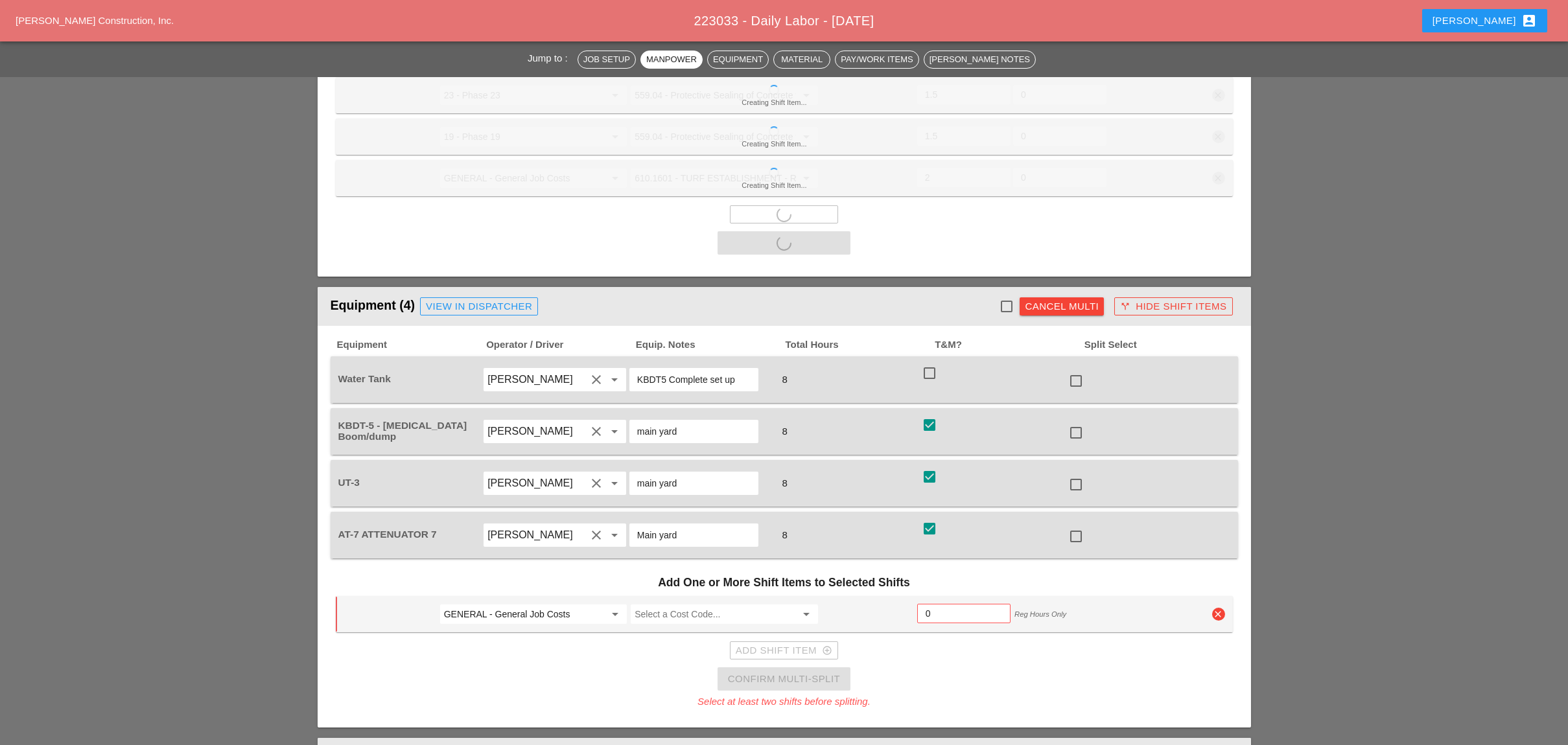
click at [1007, 295] on div at bounding box center [1006, 306] width 22 height 22
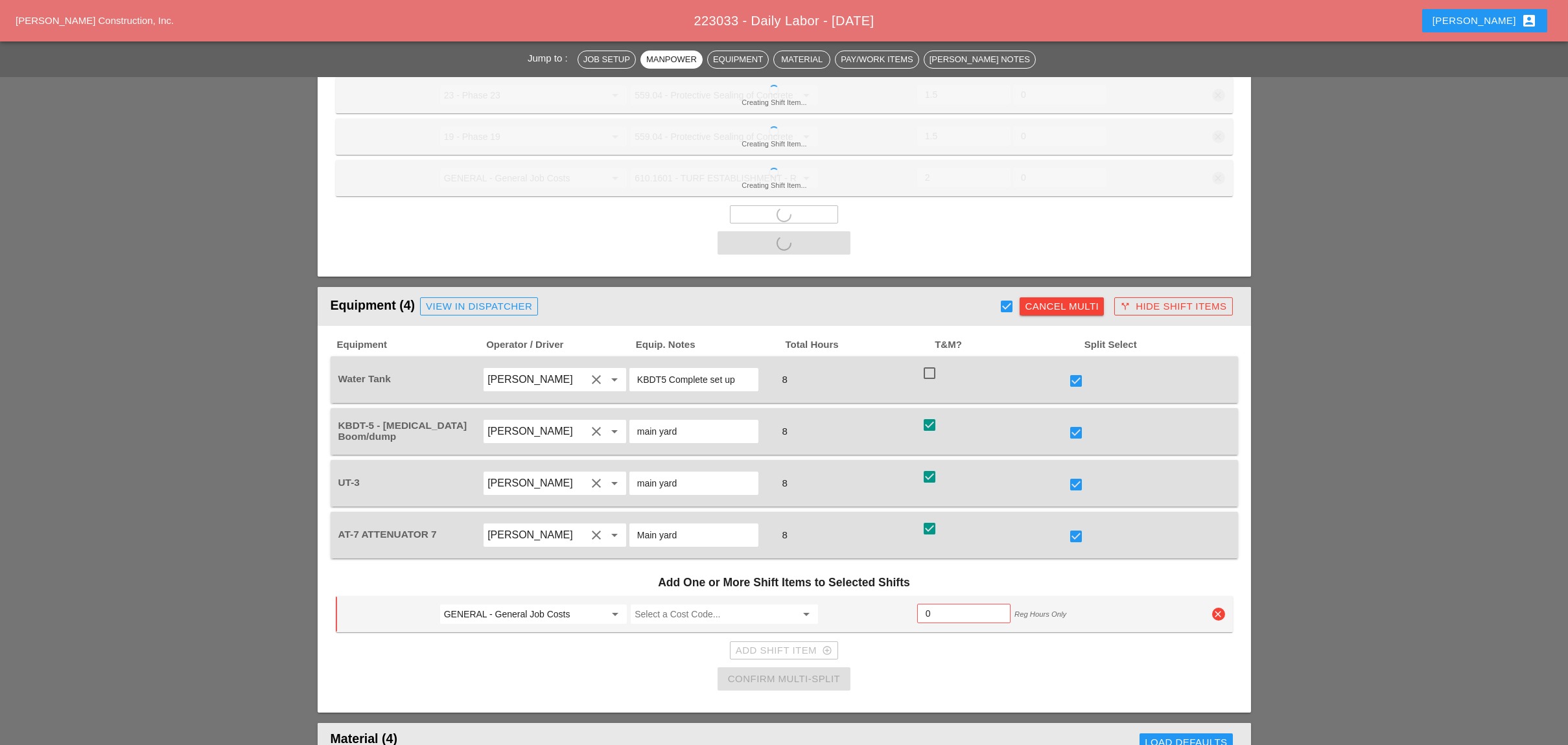
checkbox input "true"
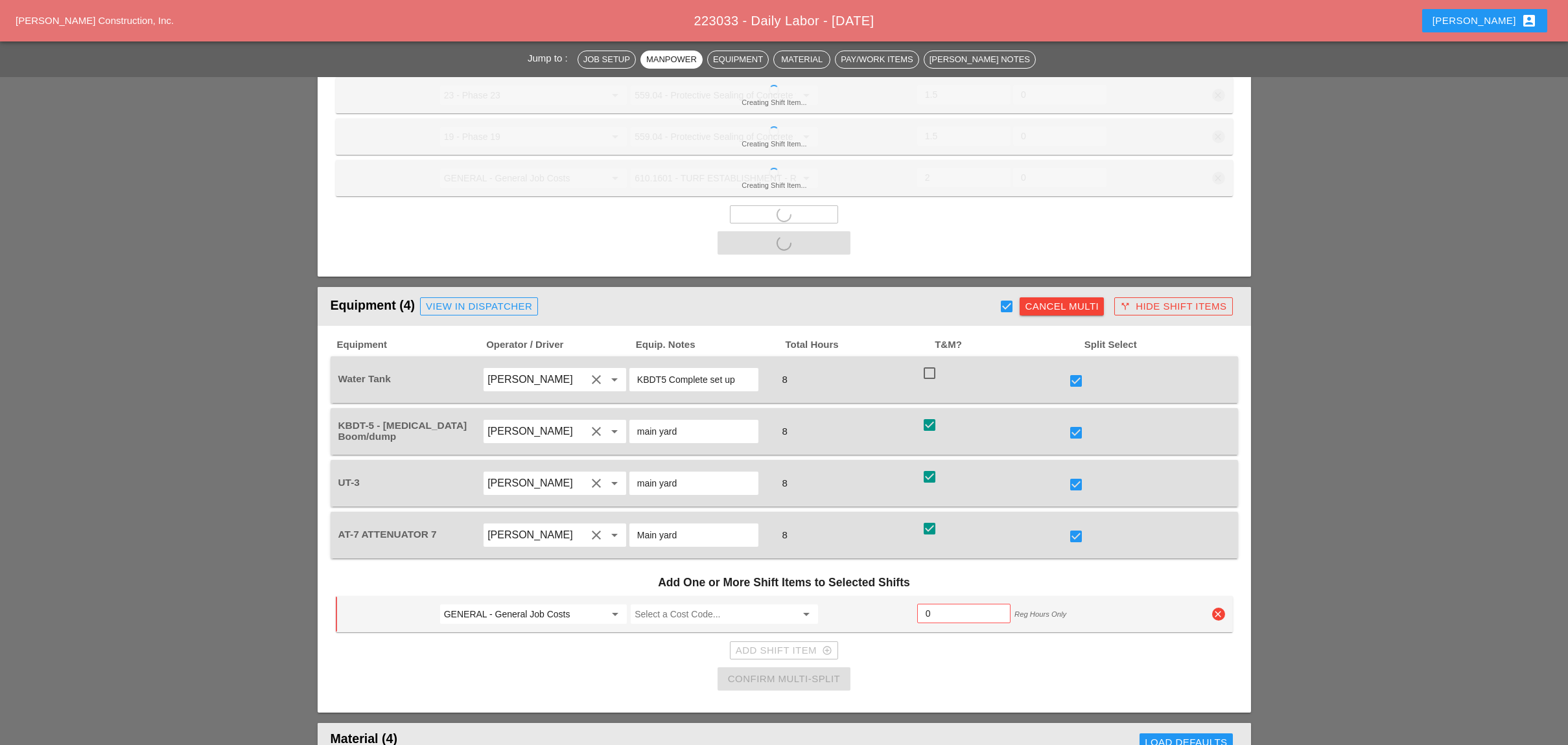
click at [1077, 370] on div at bounding box center [1076, 381] width 22 height 22
checkbox input "false"
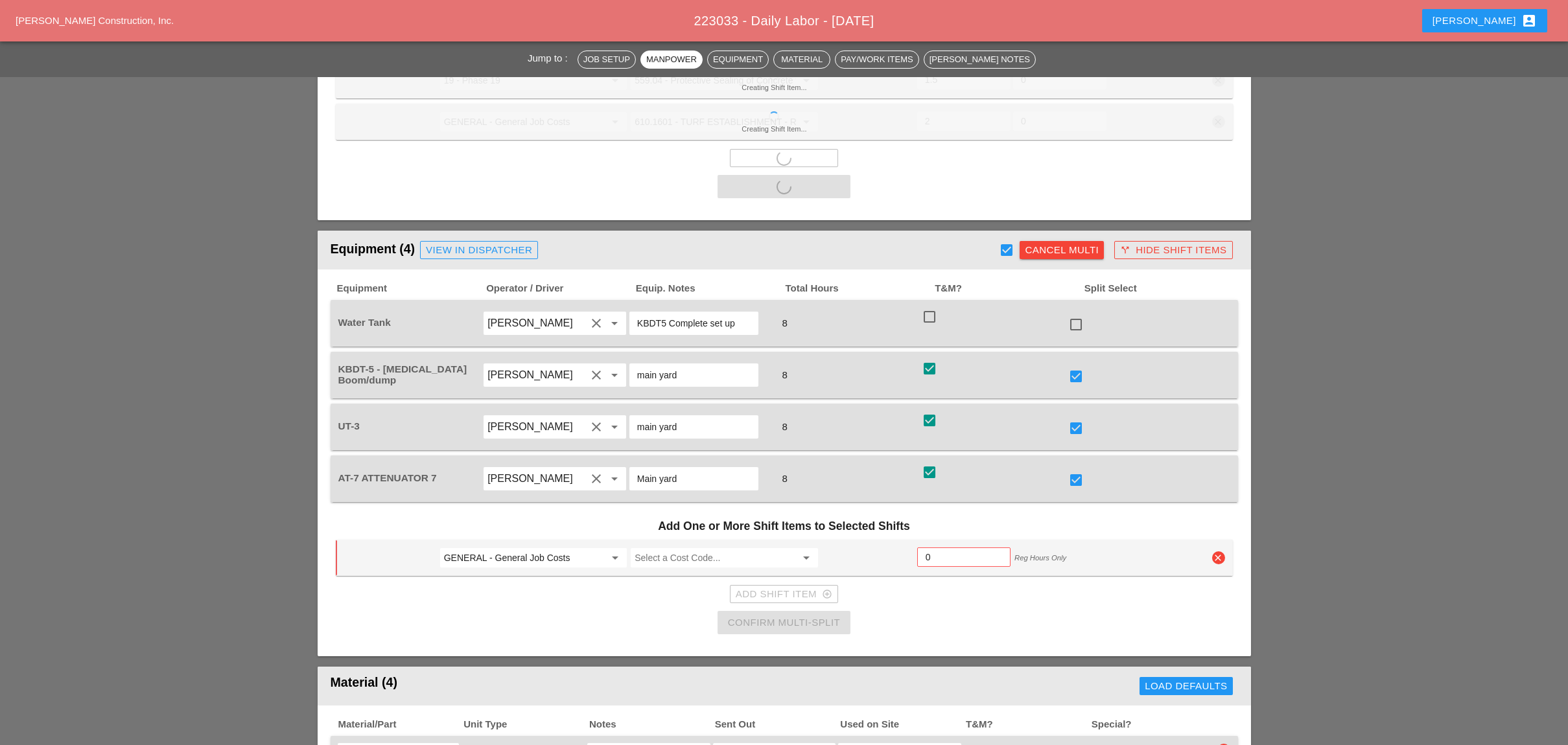
scroll to position [1036, 0]
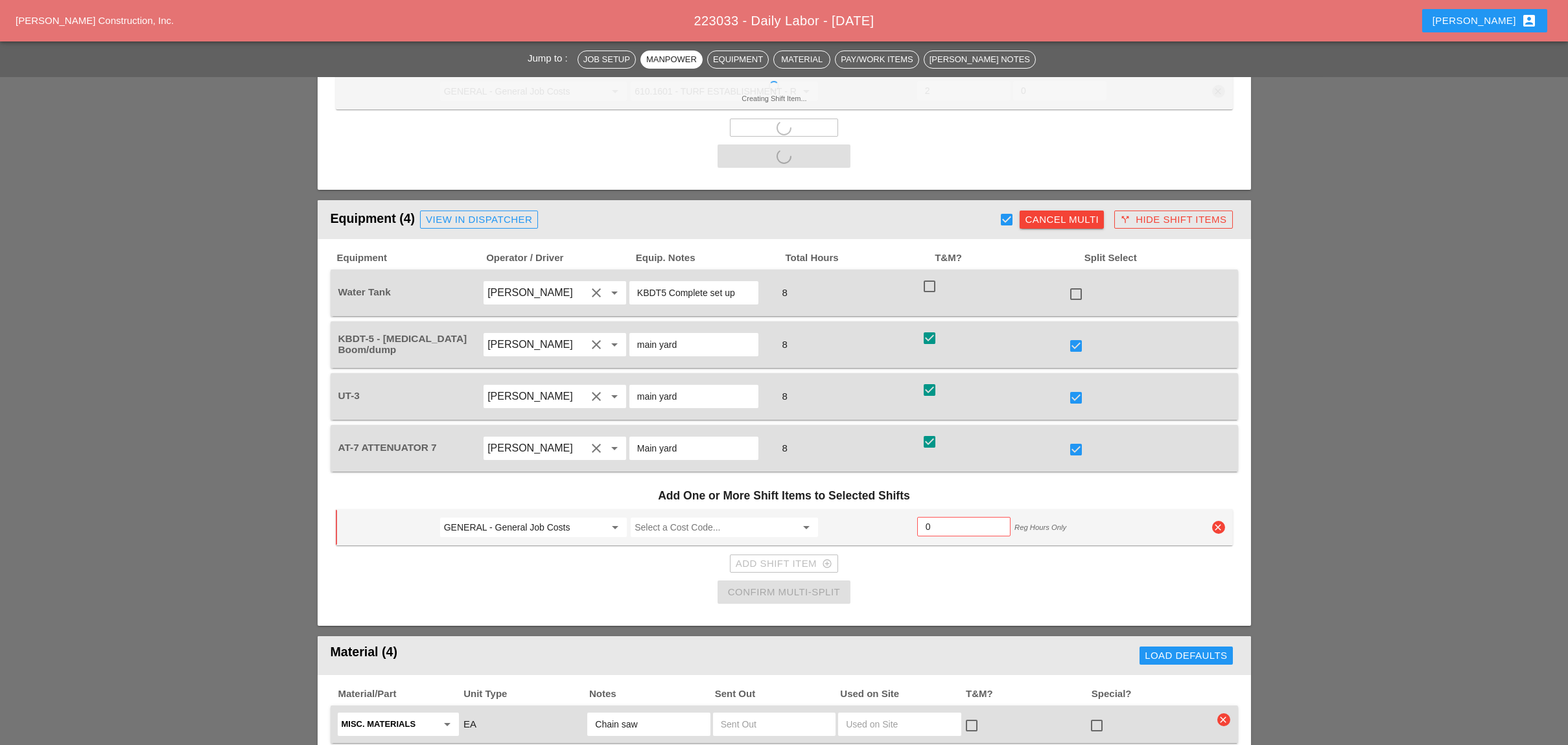
click at [1078, 439] on div at bounding box center [1076, 450] width 22 height 22
checkbox input "false"
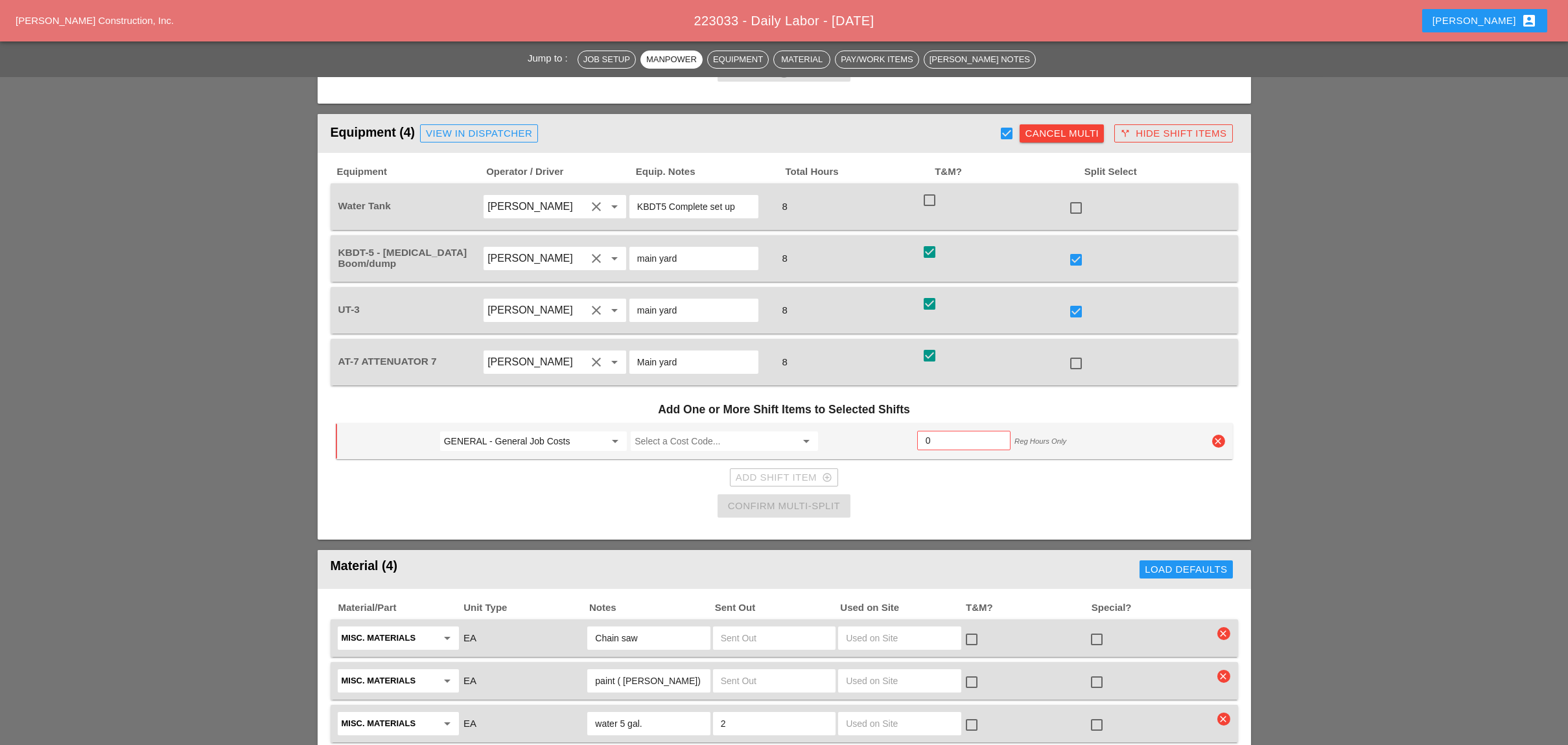
click at [538, 431] on input "GENERAL - General Job Costs" at bounding box center [525, 441] width 161 height 21
click at [504, 403] on div "72 - Phase 72" at bounding box center [533, 406] width 166 height 16
type input "72 - Phase 72"
click at [682, 431] on input "Select a Cost Code..." at bounding box center [715, 441] width 161 height 21
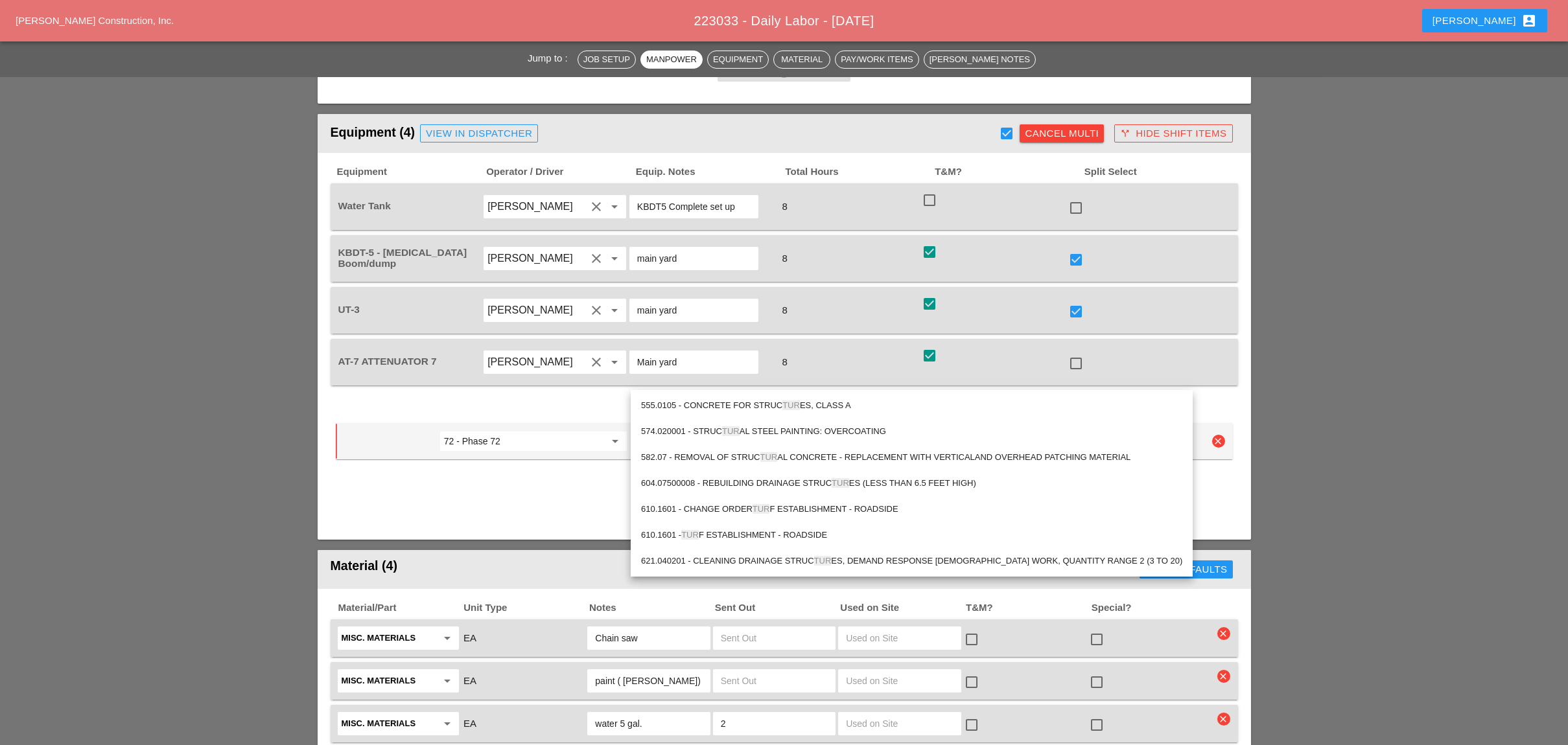
type input "turf"
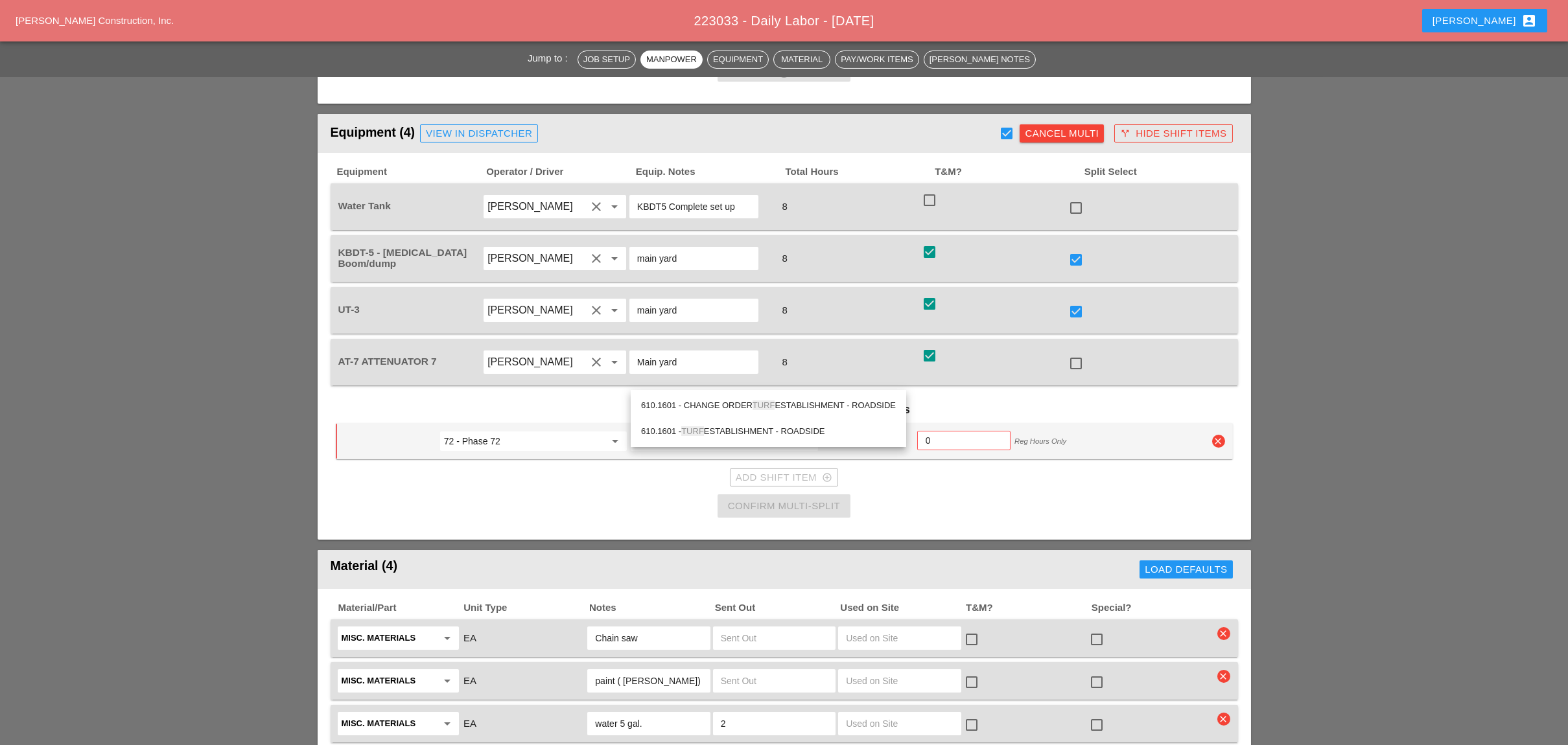
drag, startPoint x: 741, startPoint y: 426, endPoint x: 920, endPoint y: 387, distance: 183.2
click at [743, 426] on div "610.1601 - TURF ESTABLISHMENT - ROADSIDE" at bounding box center [768, 432] width 255 height 16
checkbox input "false"
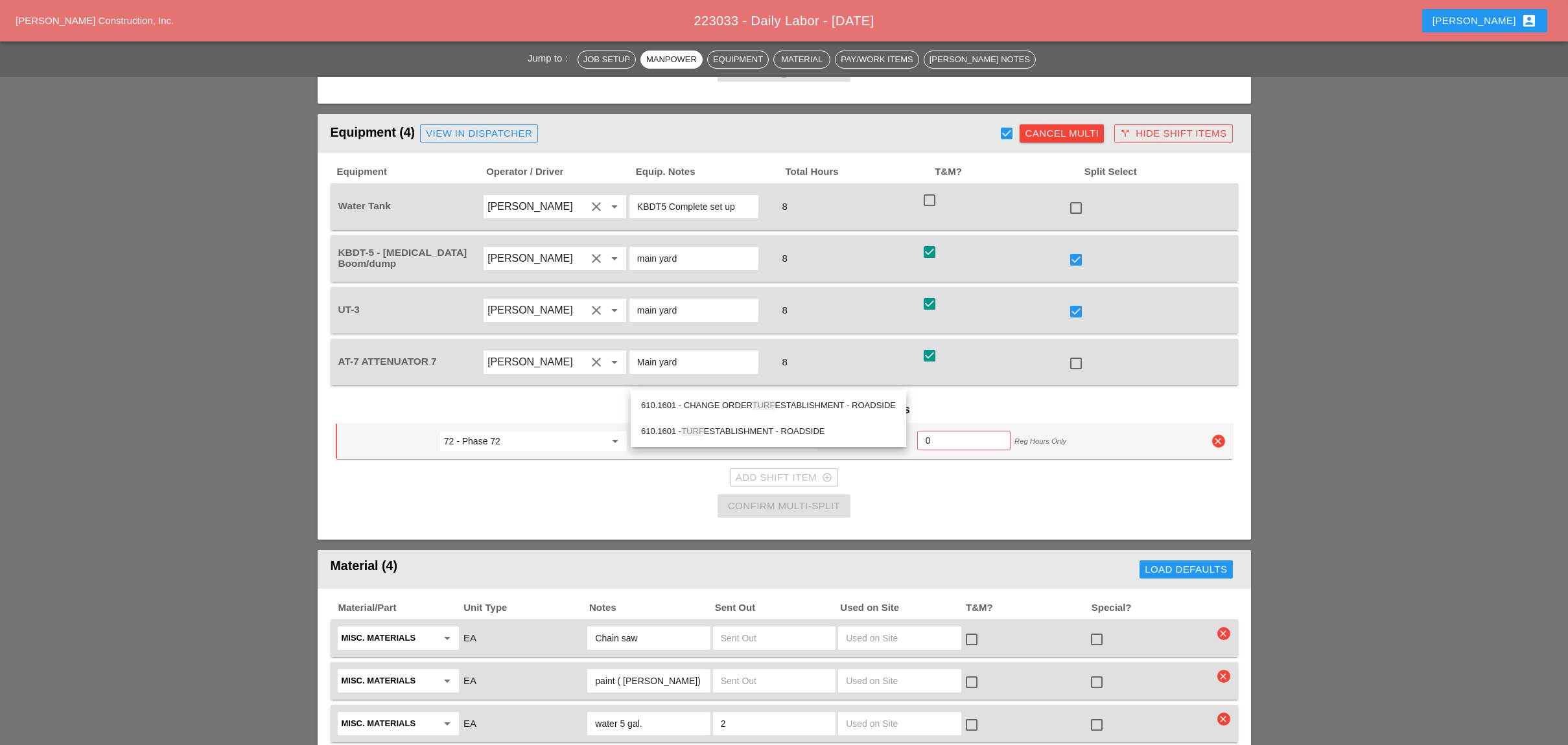
checkbox input "false"
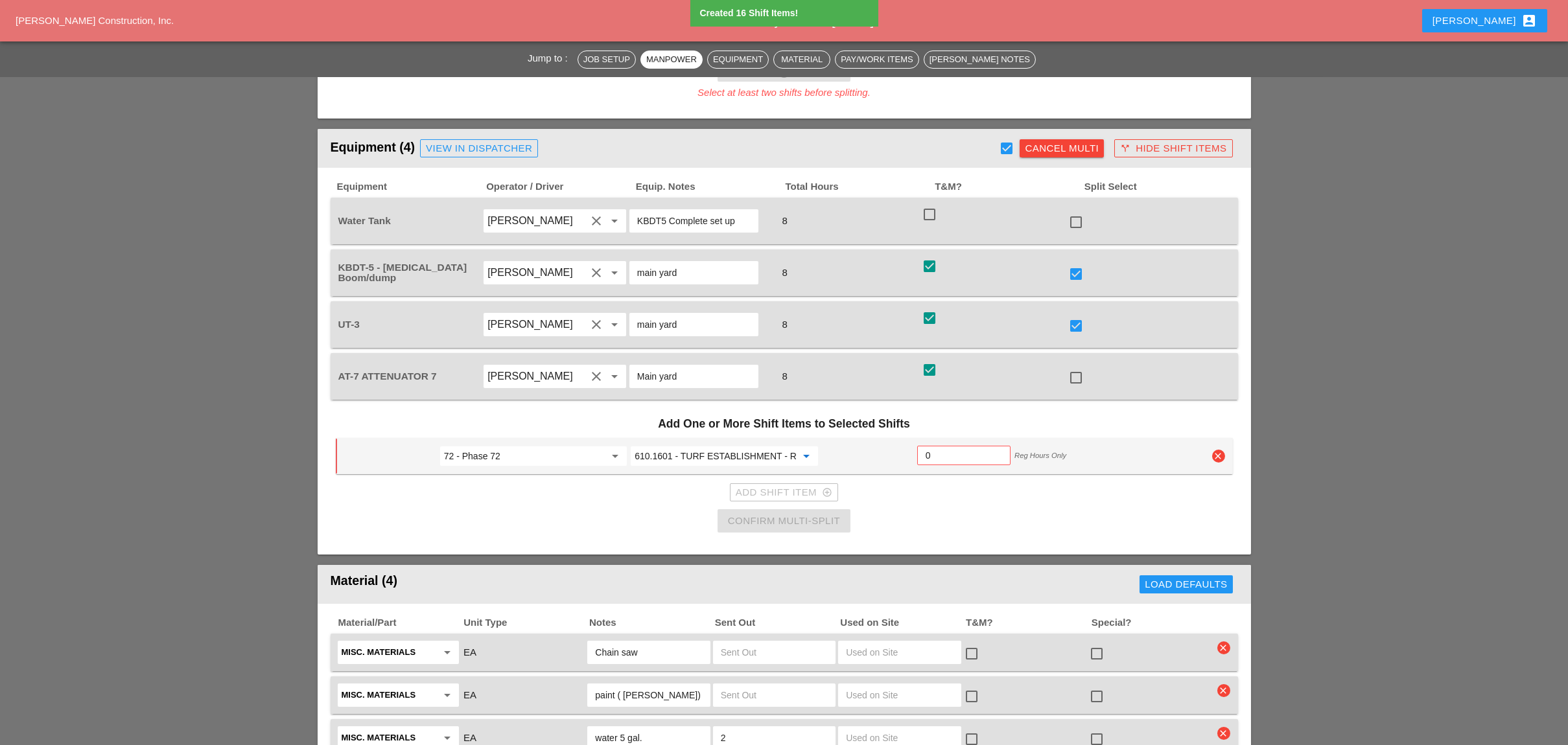
type input "610.1601 - TURF ESTABLISHMENT - ROADSIDE"
click at [934, 445] on input "0" at bounding box center [964, 456] width 77 height 21
type input "2"
click at [756, 485] on div "Add Shift Item add_circle_outline" at bounding box center [784, 493] width 97 height 15
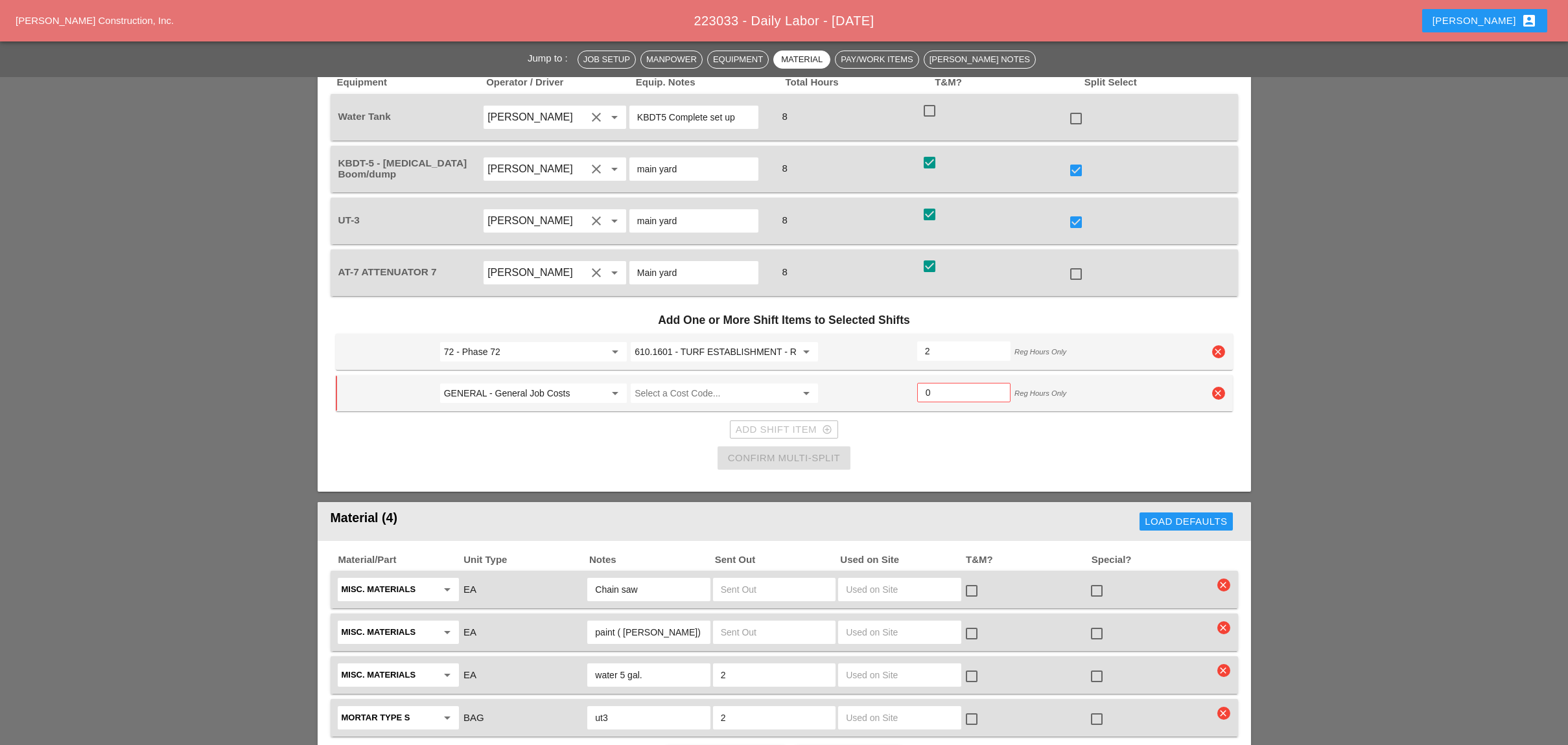
scroll to position [949, 0]
click at [511, 385] on input "GENERAL - General Job Costs" at bounding box center [525, 395] width 161 height 21
drag, startPoint x: 501, startPoint y: 356, endPoint x: 674, endPoint y: 346, distance: 173.3
click at [504, 356] on div "19 - Phase 19" at bounding box center [533, 361] width 166 height 16
type input "19 - Phase 19"
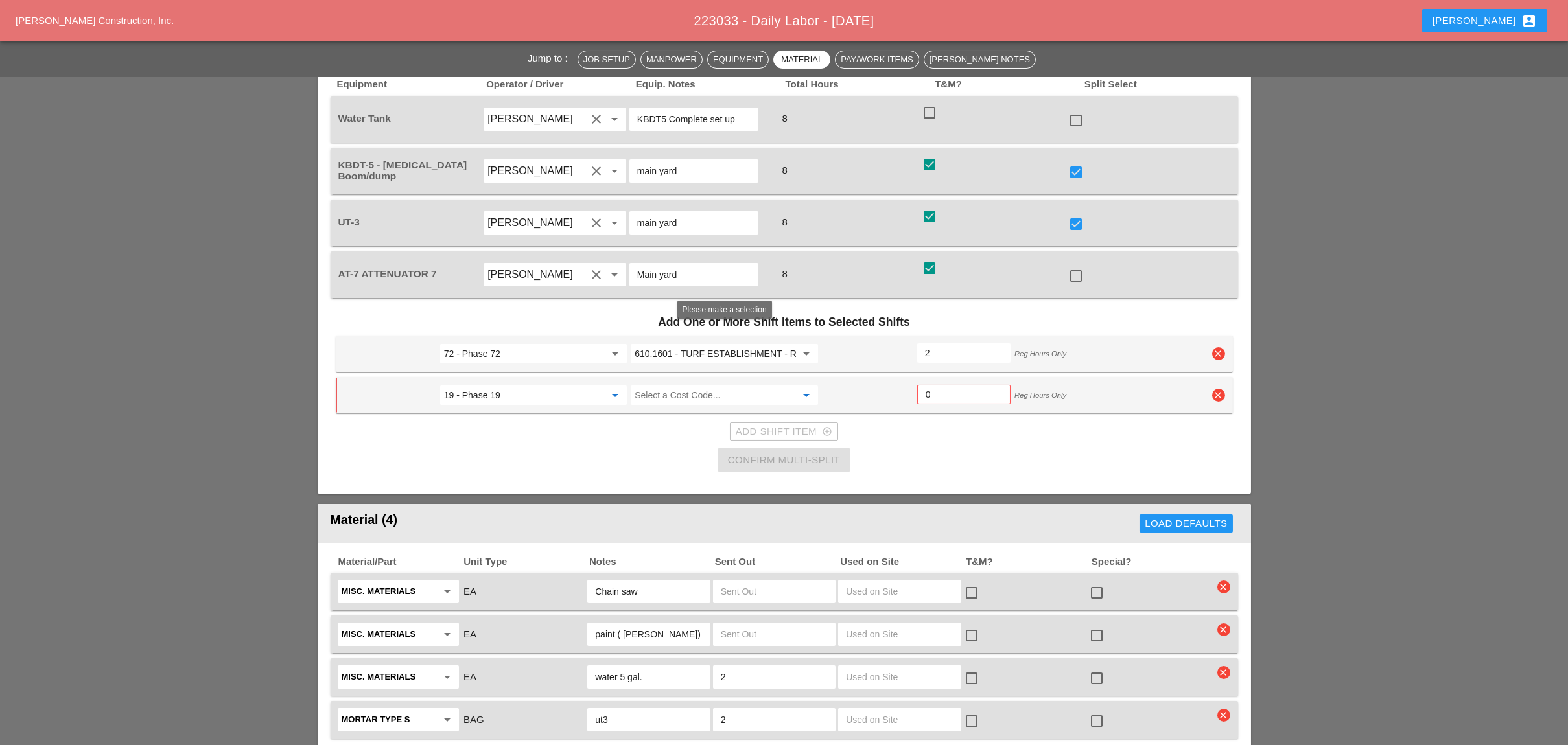
click at [690, 385] on input "Select a Cost Code..." at bounding box center [715, 395] width 161 height 21
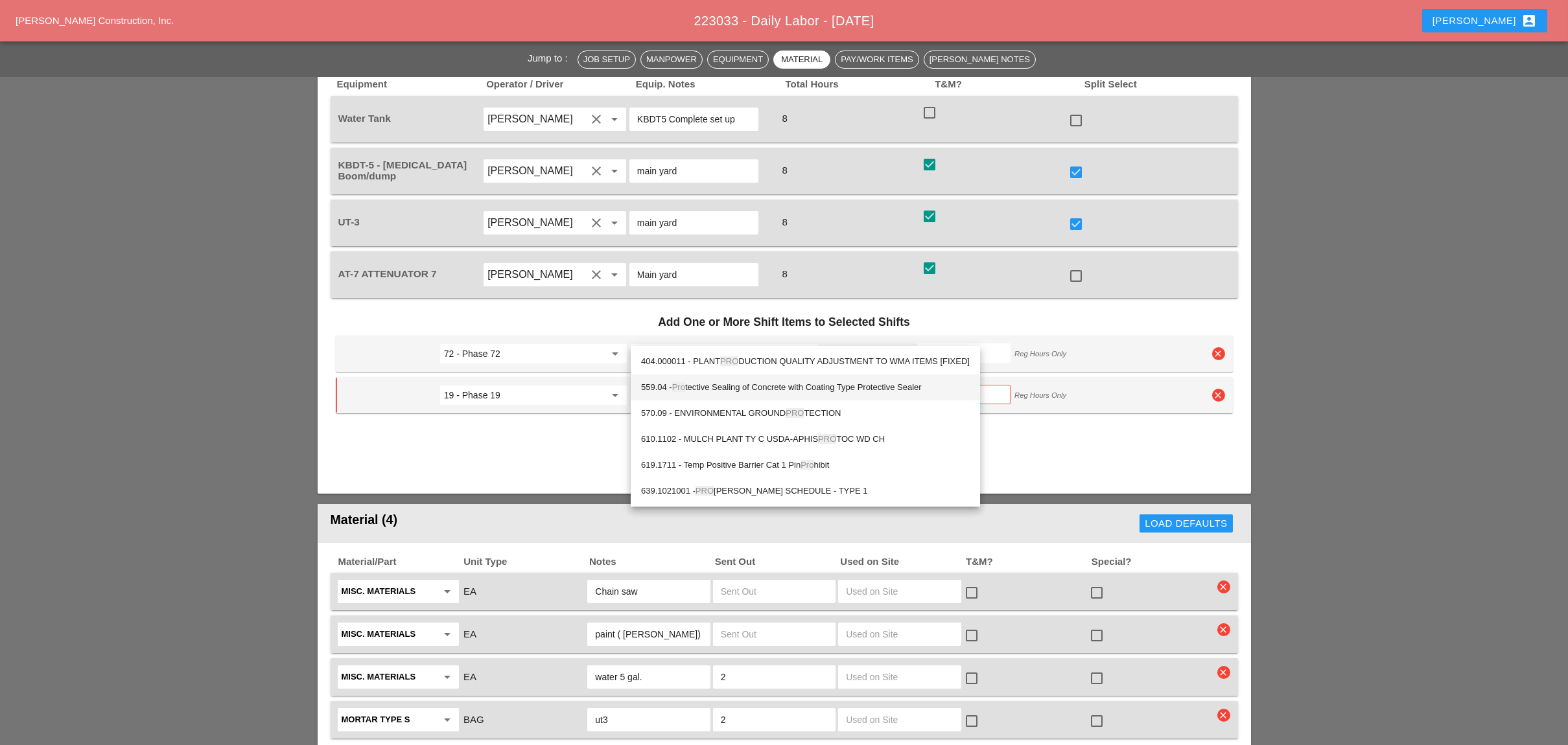
click at [721, 387] on div "559.04 - Pro tective Sealing of Concrete with Coating Type Protective Sealer" at bounding box center [805, 387] width 329 height 16
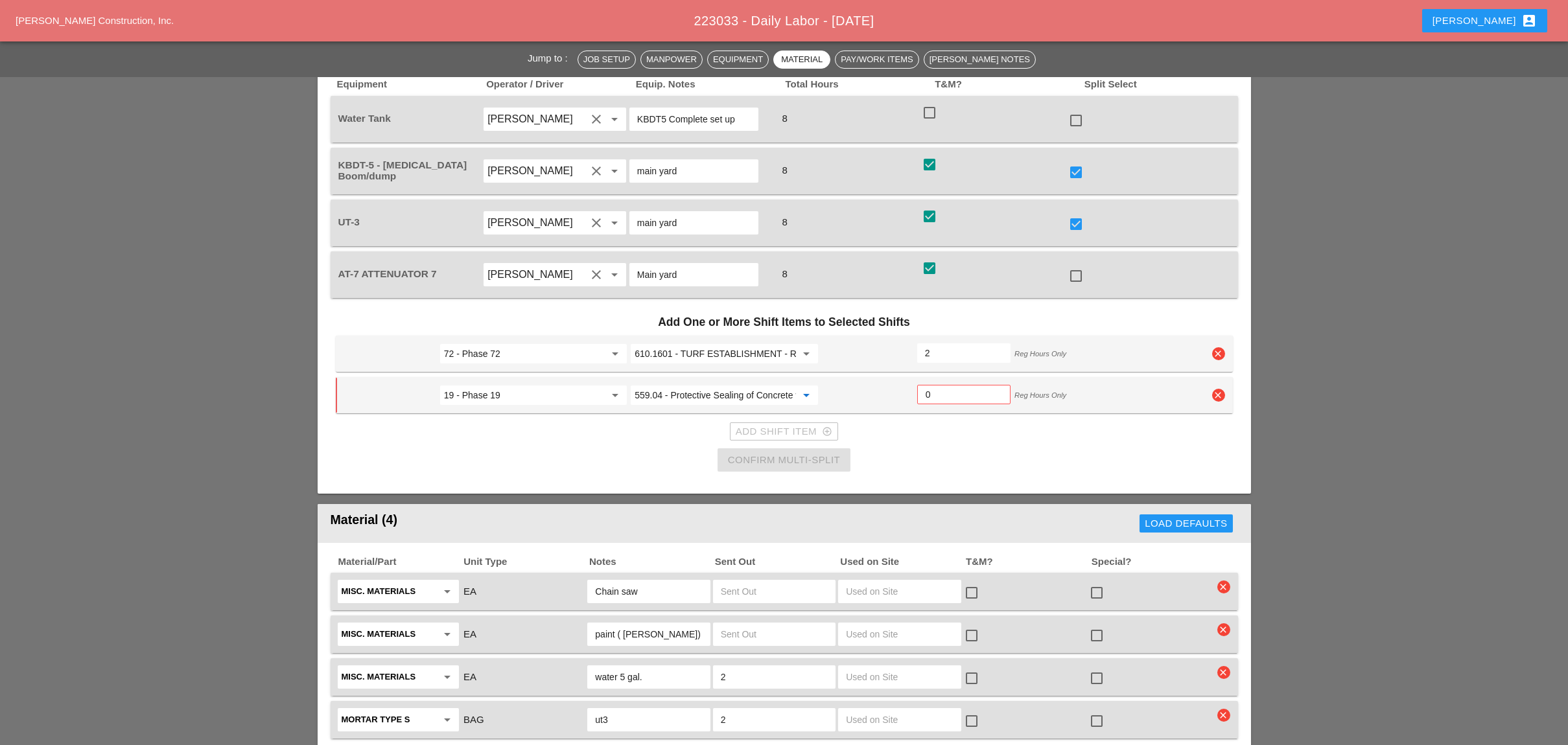
type input "559.04 - Protective Sealing of Concrete with Coating Type Protective Sealer"
click at [932, 384] on input "0" at bounding box center [964, 395] width 77 height 21
type input "2"
click at [747, 424] on div "Add Shift Item add_circle_outline" at bounding box center [784, 432] width 97 height 15
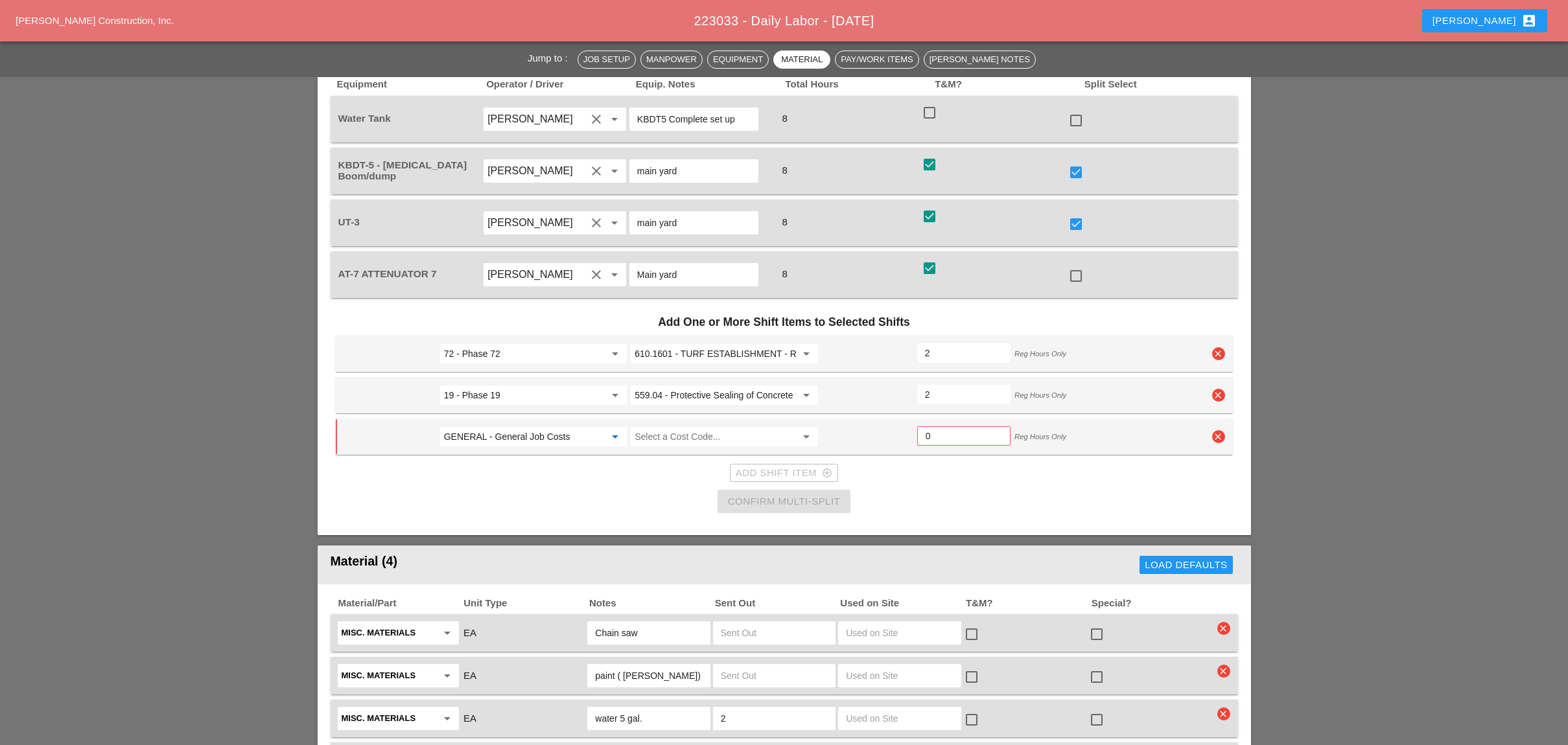
click at [513, 426] on input "GENERAL - General Job Costs" at bounding box center [525, 437] width 161 height 21
drag, startPoint x: 496, startPoint y: 403, endPoint x: 517, endPoint y: 397, distance: 21.8
click at [501, 403] on div "23 - Phase 23" at bounding box center [533, 402] width 166 height 16
type input "23 - Phase 23"
click at [697, 385] on input "559.04 - Protective Sealing of Concrete with Coating Type Protective Sealer" at bounding box center [715, 395] width 161 height 21
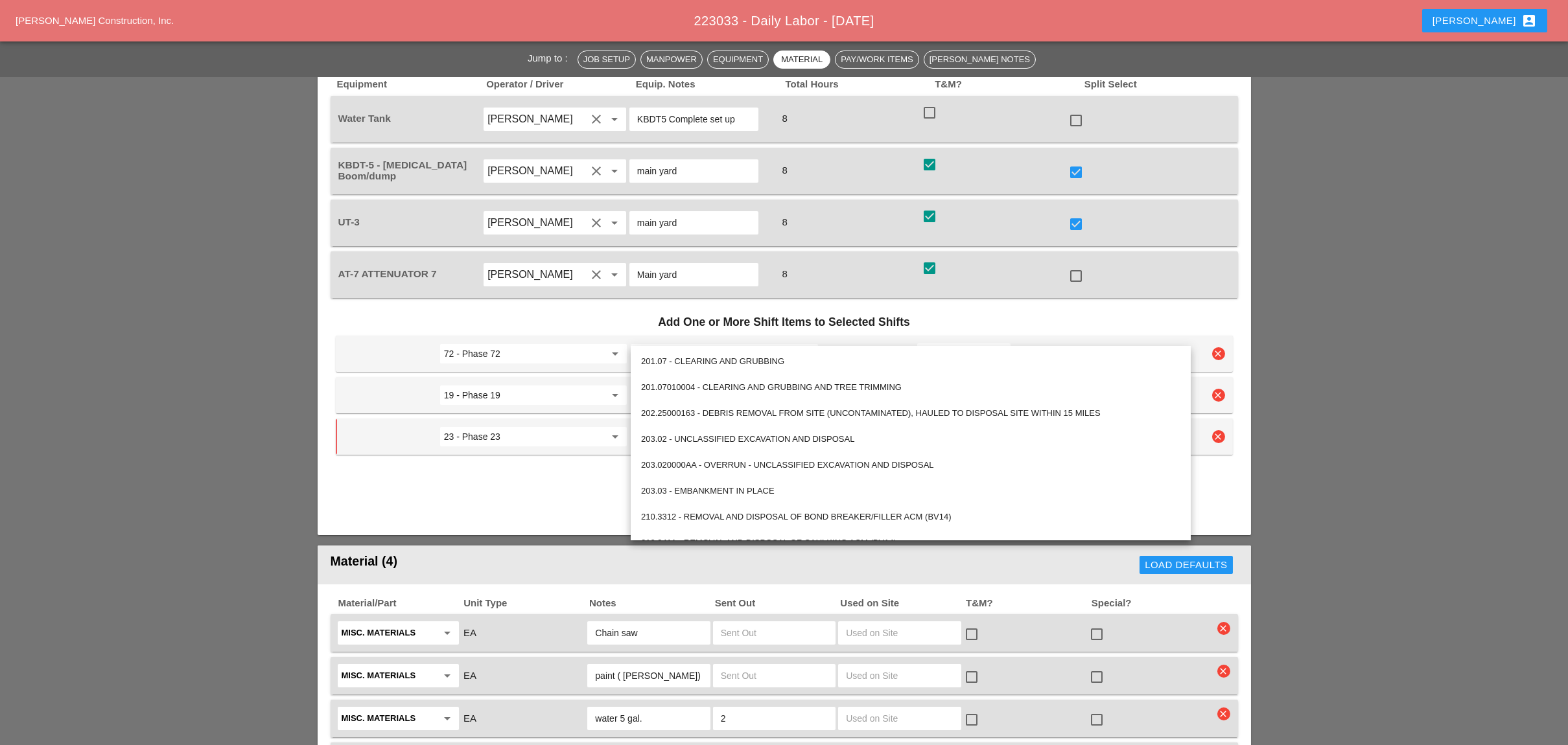
click at [582, 426] on input "23 - Phase 23" at bounding box center [525, 437] width 161 height 21
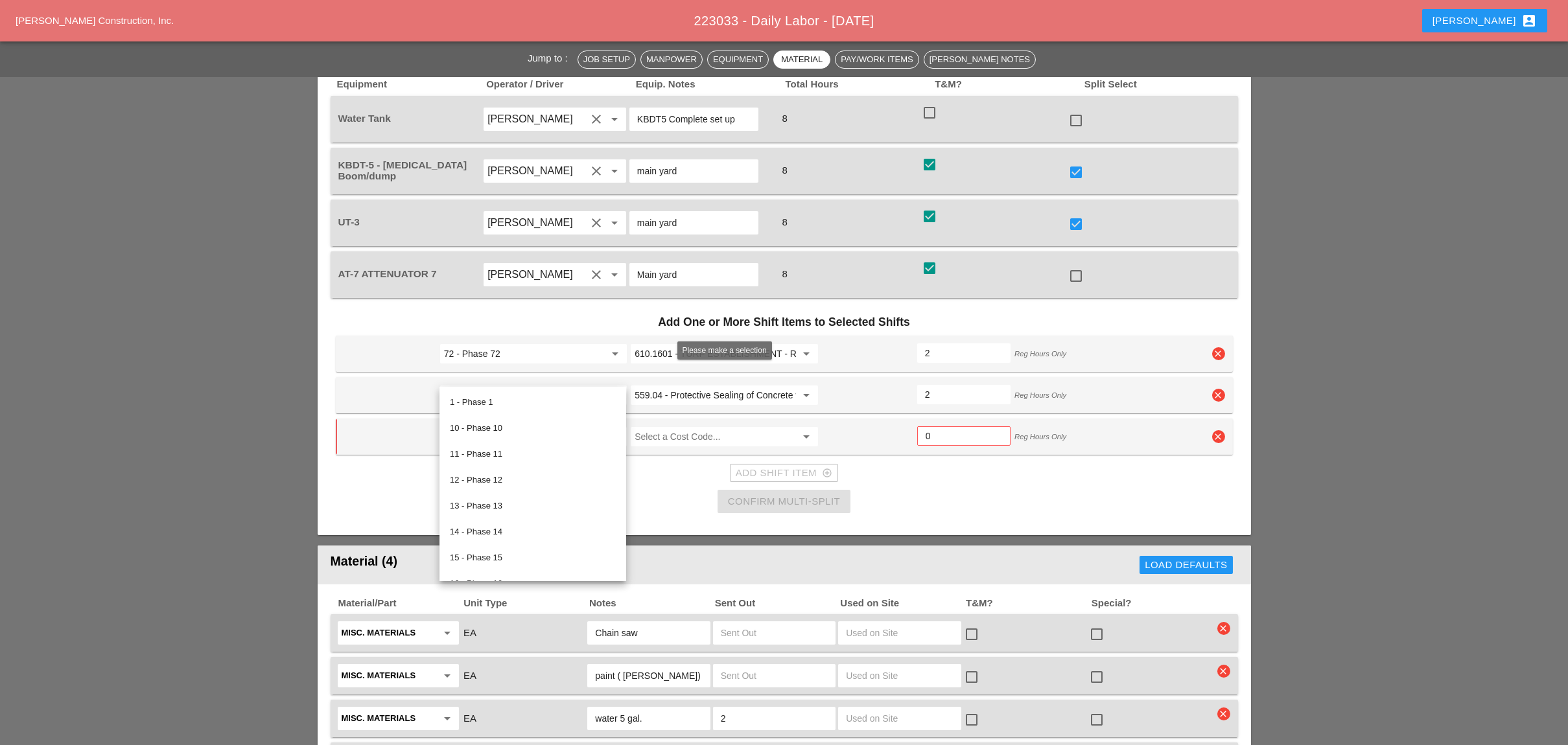
click at [668, 426] on input "Select a Cost Code..." at bounding box center [715, 437] width 161 height 21
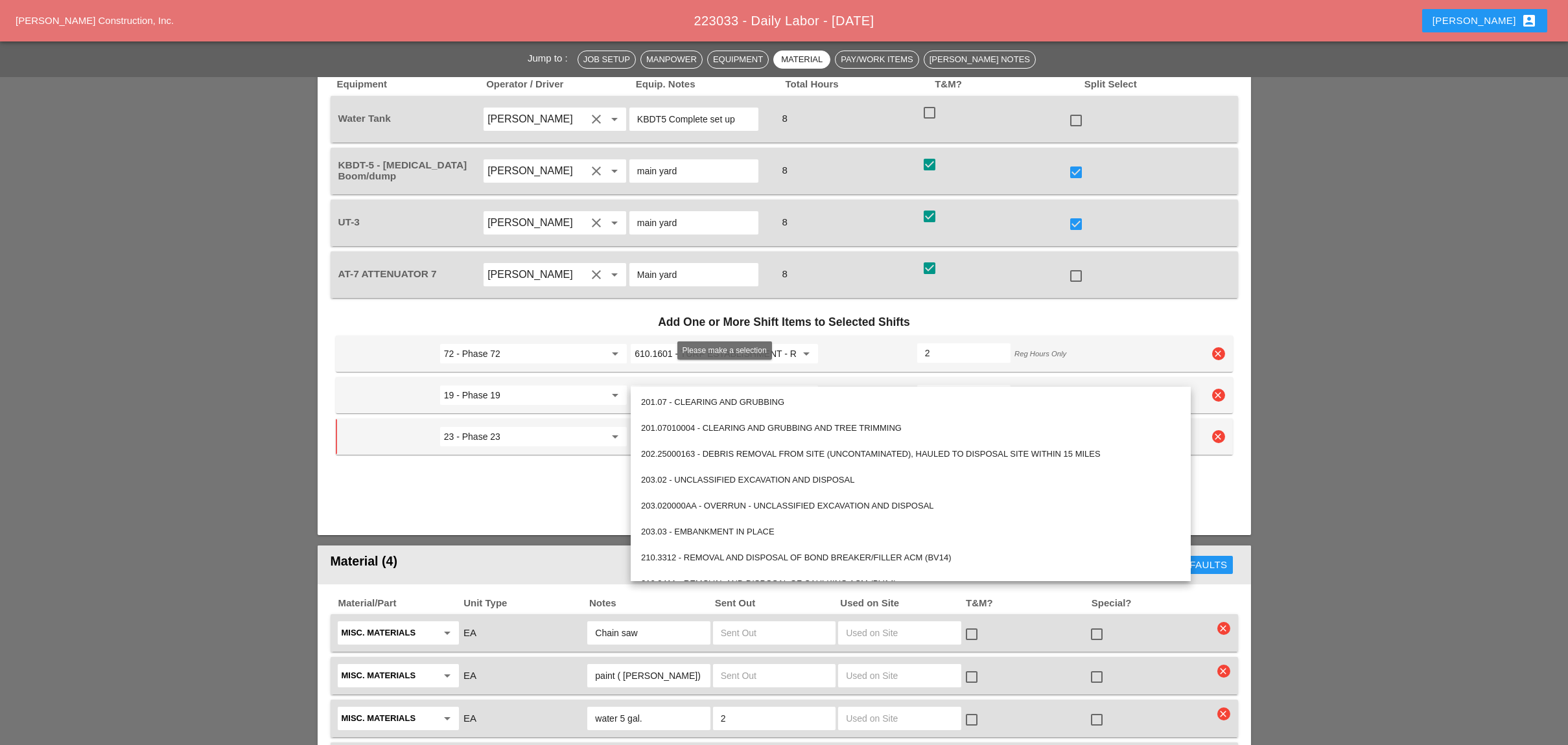
paste input "559.04 - Protective Sealing of Concrete with Coating Type Protective Sealer"
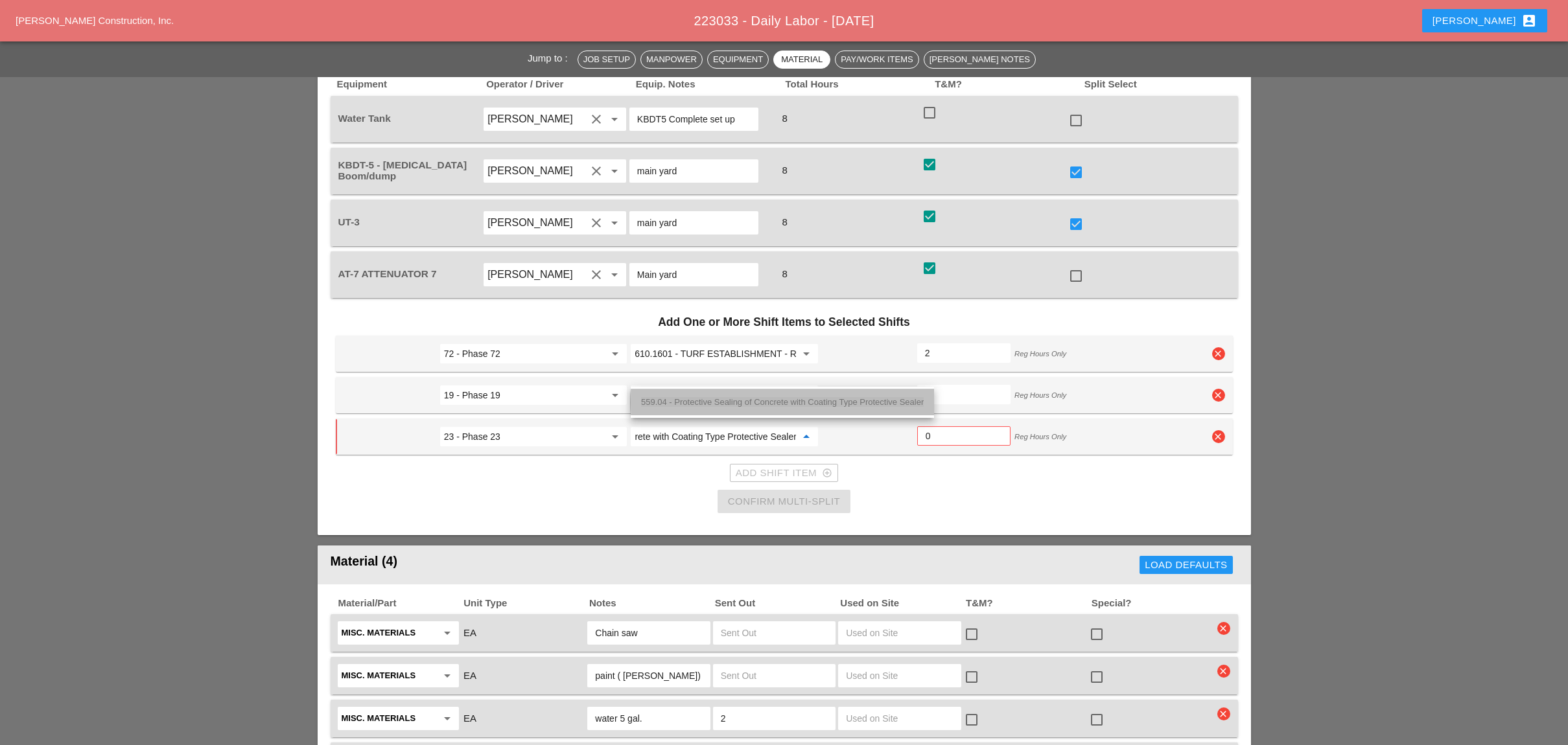
click at [690, 398] on span "559.04 - Protective Sealing of Concrete with Coating Type Protective Sealer" at bounding box center [782, 402] width 282 height 10
type input "559.04 - Protective Sealing of Concrete with Coating Type Protective Sealer"
click at [941, 426] on input "0" at bounding box center [964, 436] width 77 height 21
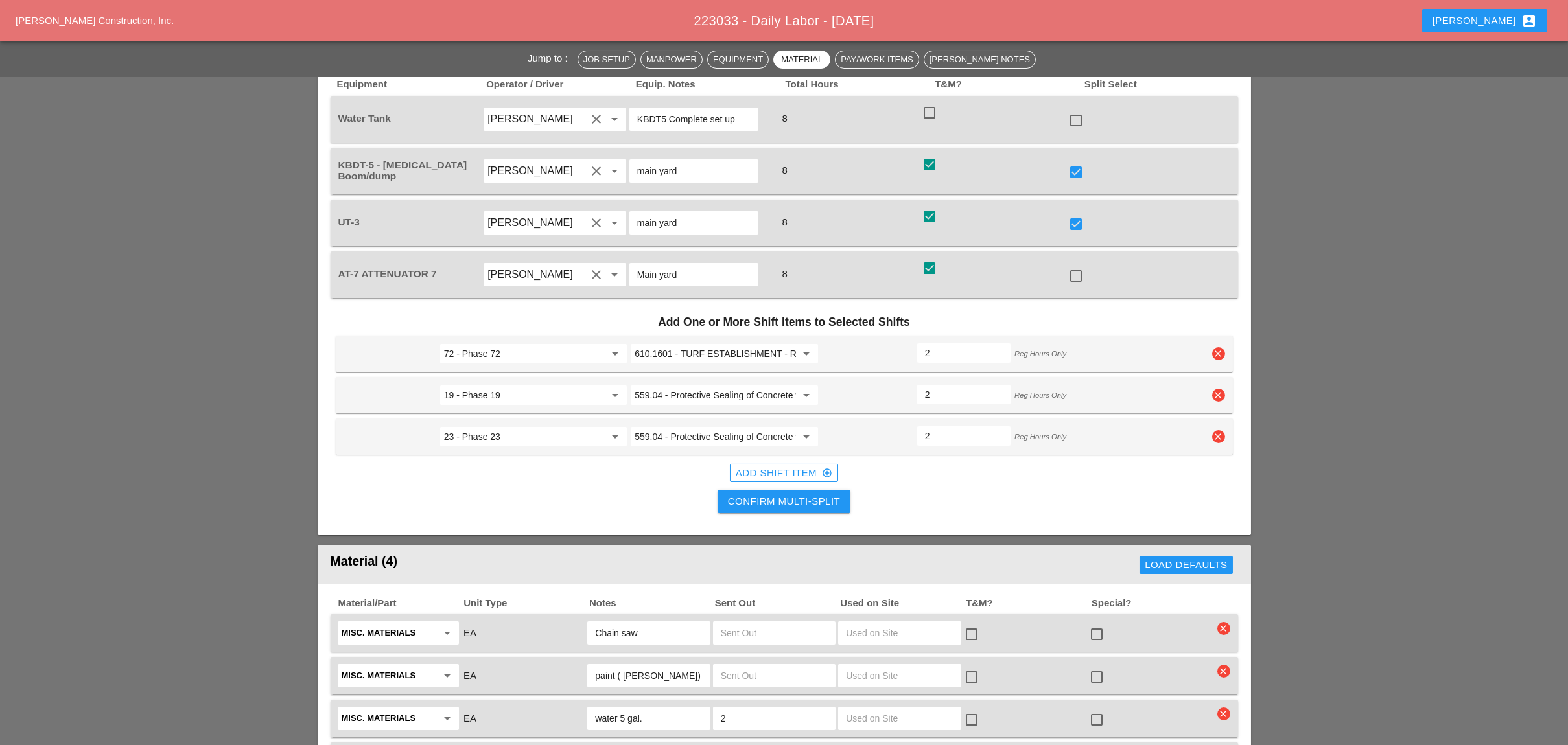
type input "2"
click at [791, 466] on div "Add Shift Item add_circle_outline" at bounding box center [784, 473] width 97 height 15
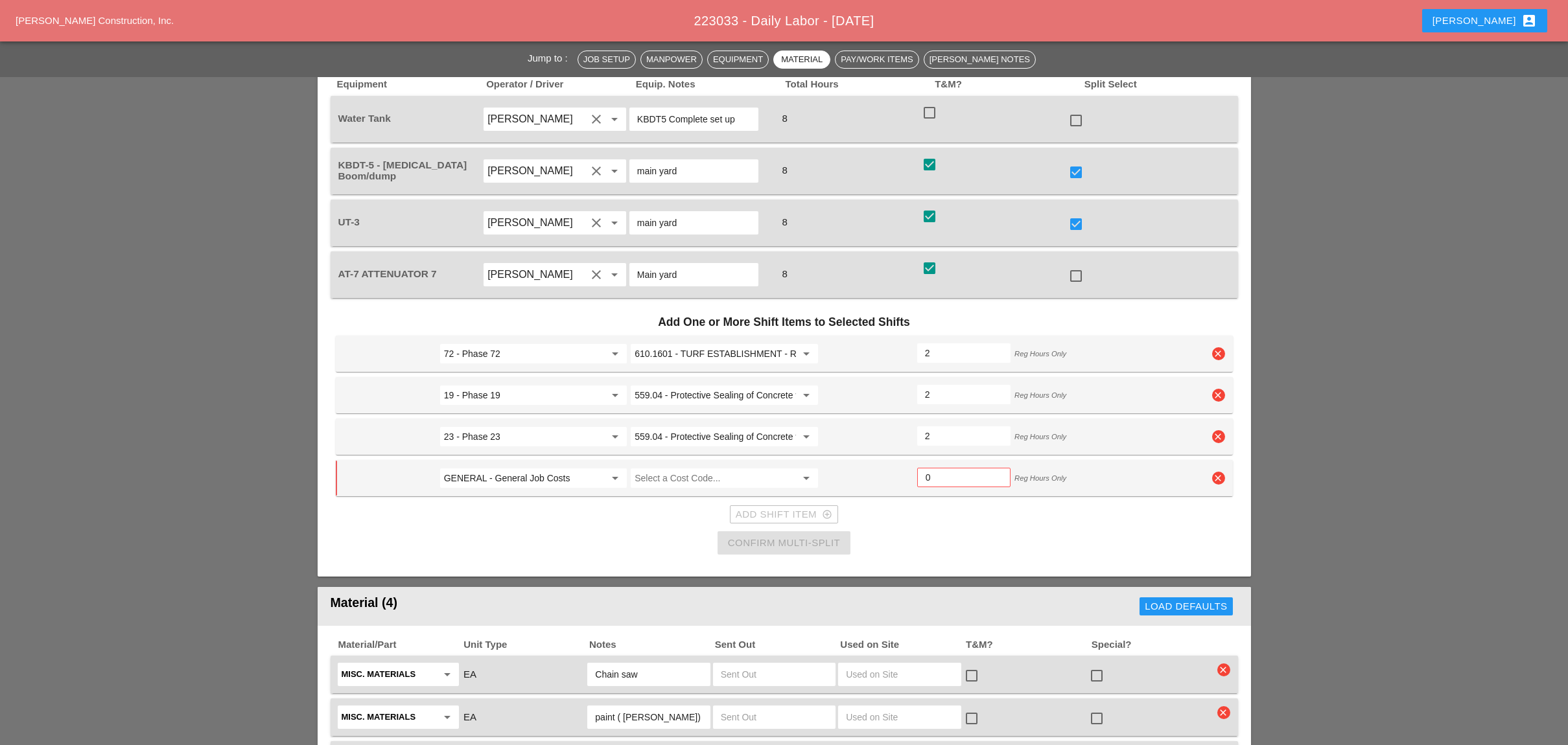
click at [525, 468] on input "GENERAL - General Job Costs" at bounding box center [525, 478] width 161 height 21
click at [493, 443] on div "61 - Phase 61" at bounding box center [533, 443] width 166 height 16
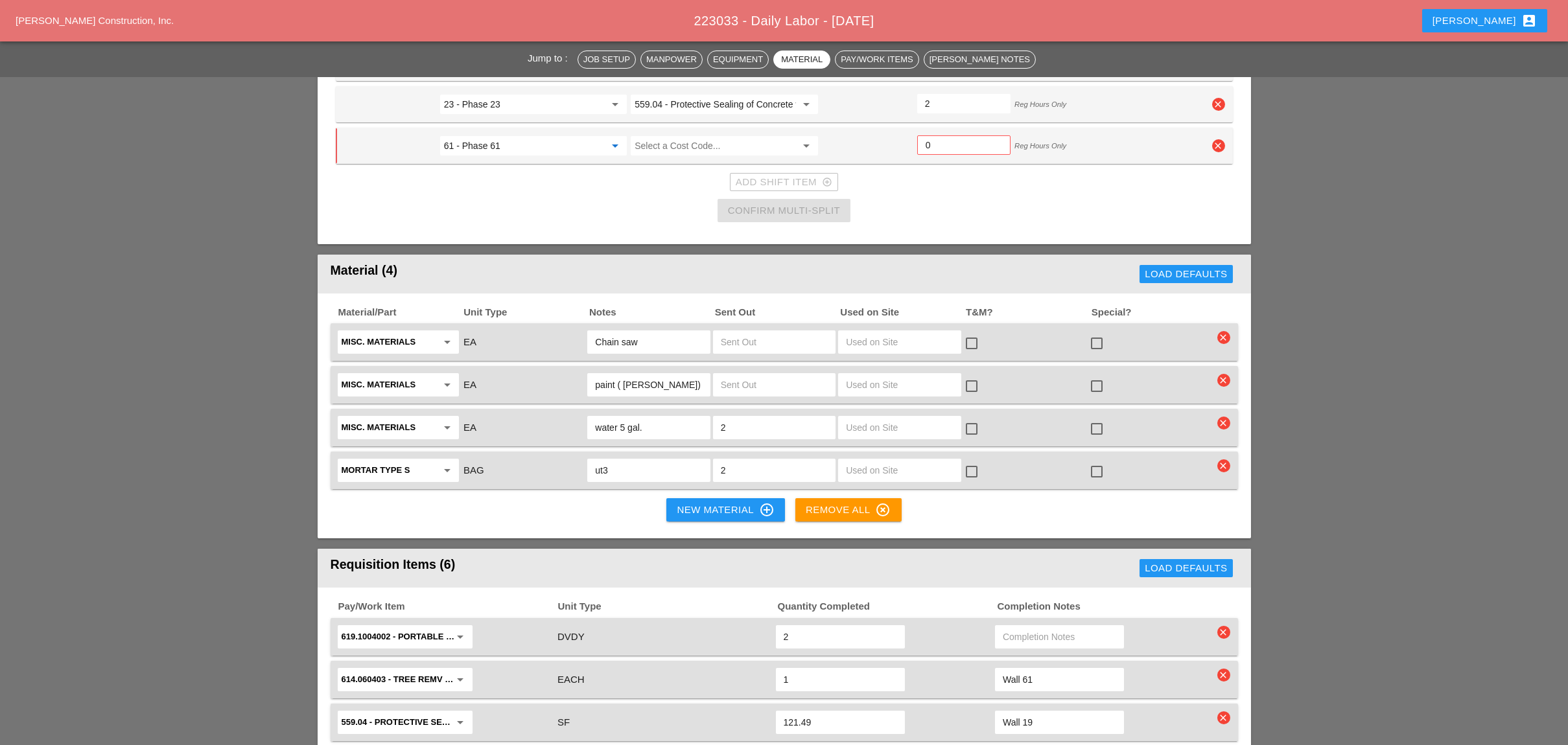
scroll to position [1036, 0]
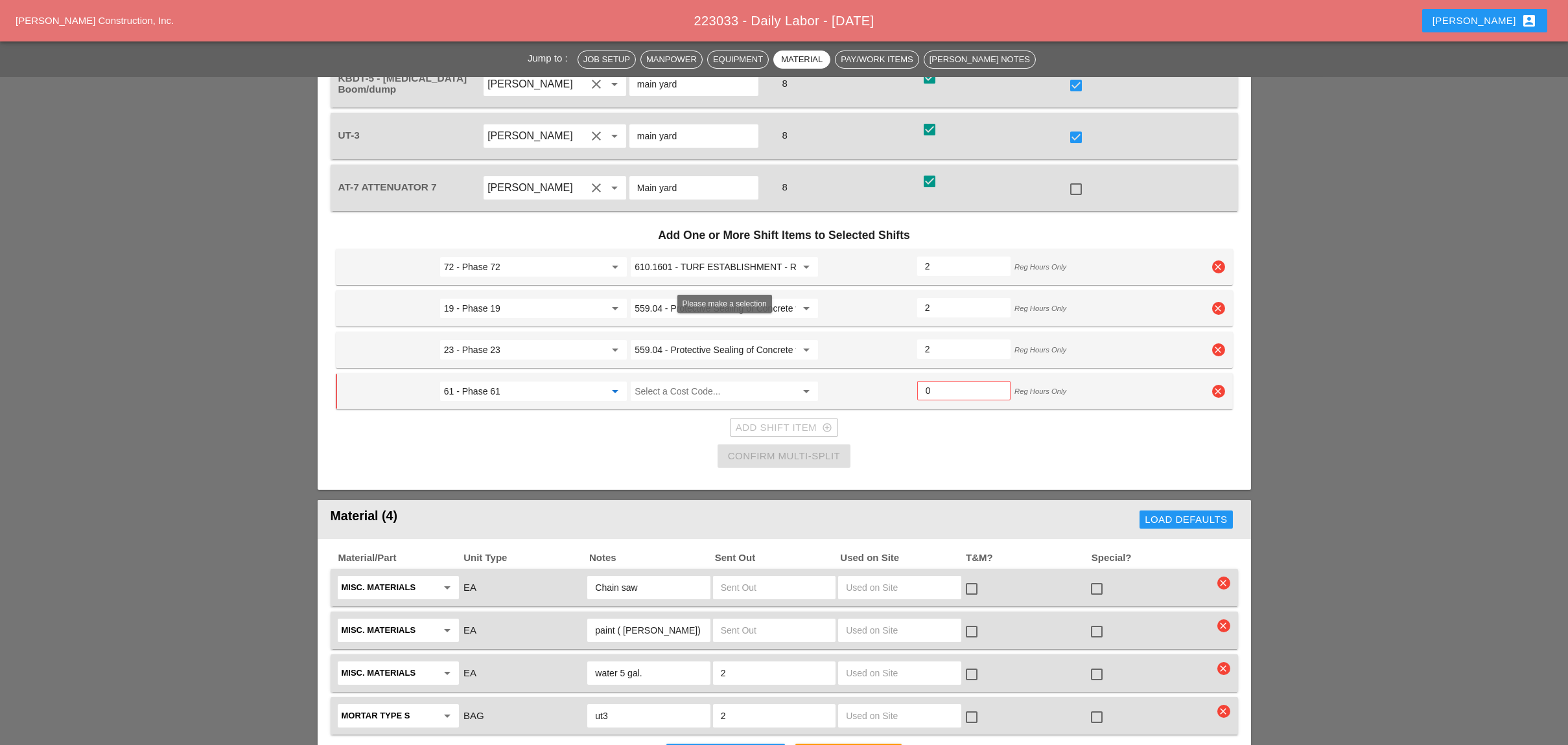
type input "61 - Phase 61"
click at [666, 381] on input "Select a Cost Code..." at bounding box center [715, 391] width 161 height 21
click at [686, 353] on div "614.0604 03 - TREE REMV >18" - 24" DIA BREAST HEIGHT" at bounding box center [754, 356] width 226 height 16
type input "614.060403 - TREE REMV >18" - 24" DIA BREAST HEIGHT"
click at [928, 380] on input "0" at bounding box center [964, 391] width 77 height 21
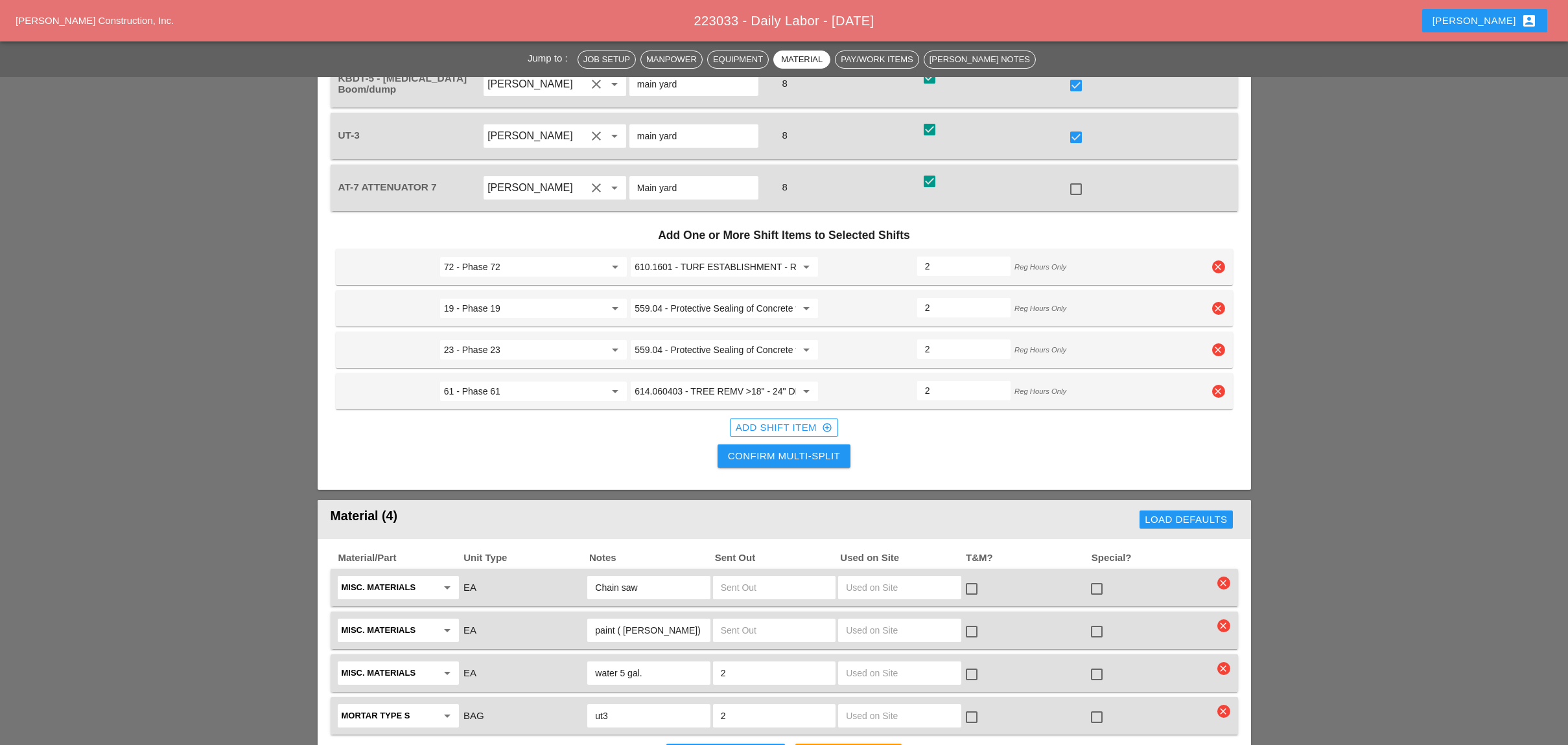
type input "2"
type input "1.5"
click at [999, 297] on input "1.5" at bounding box center [964, 308] width 78 height 21
type input "1.5"
click at [998, 339] on input "1.5" at bounding box center [964, 349] width 78 height 21
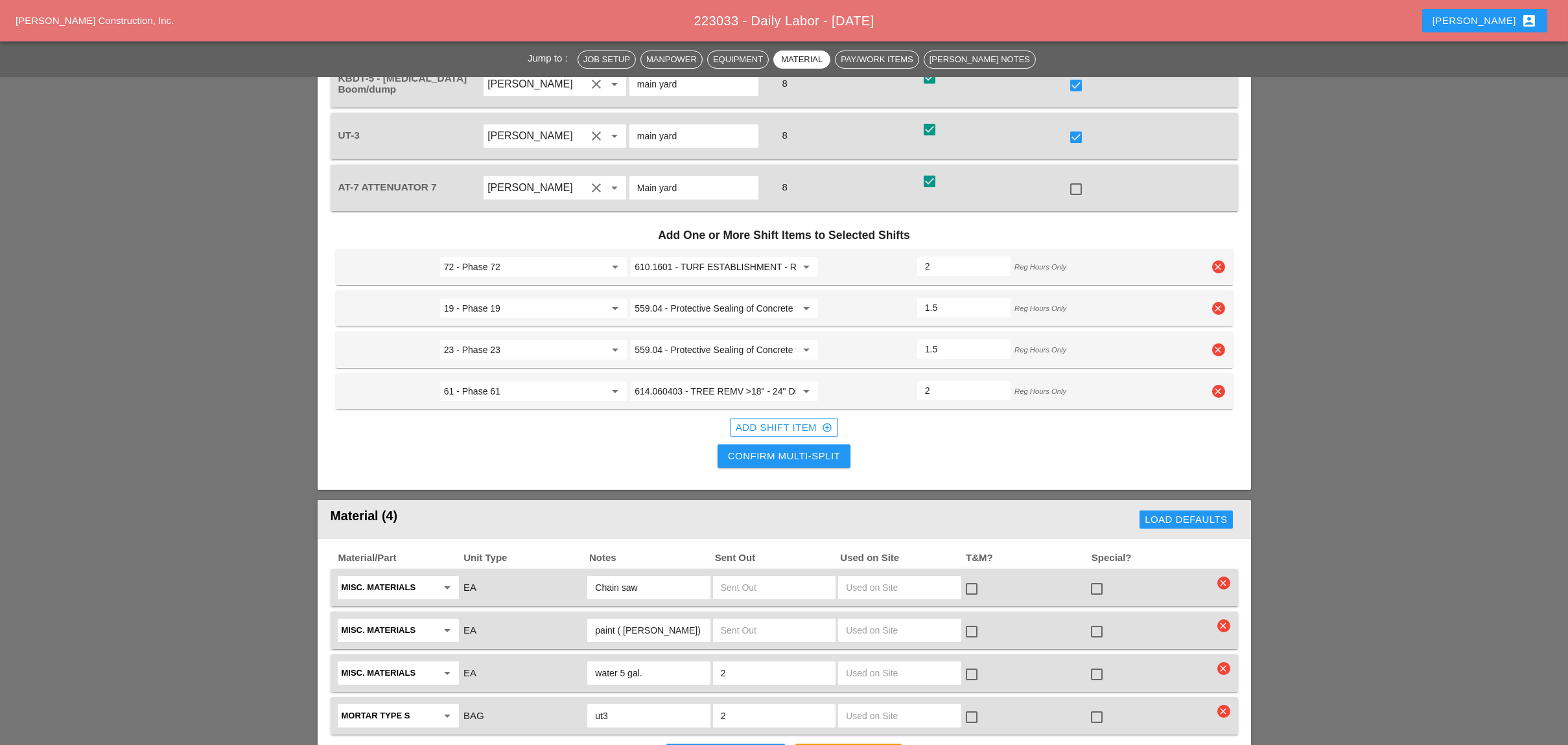
click at [760, 449] on div "Confirm Multi-Split" at bounding box center [784, 456] width 112 height 15
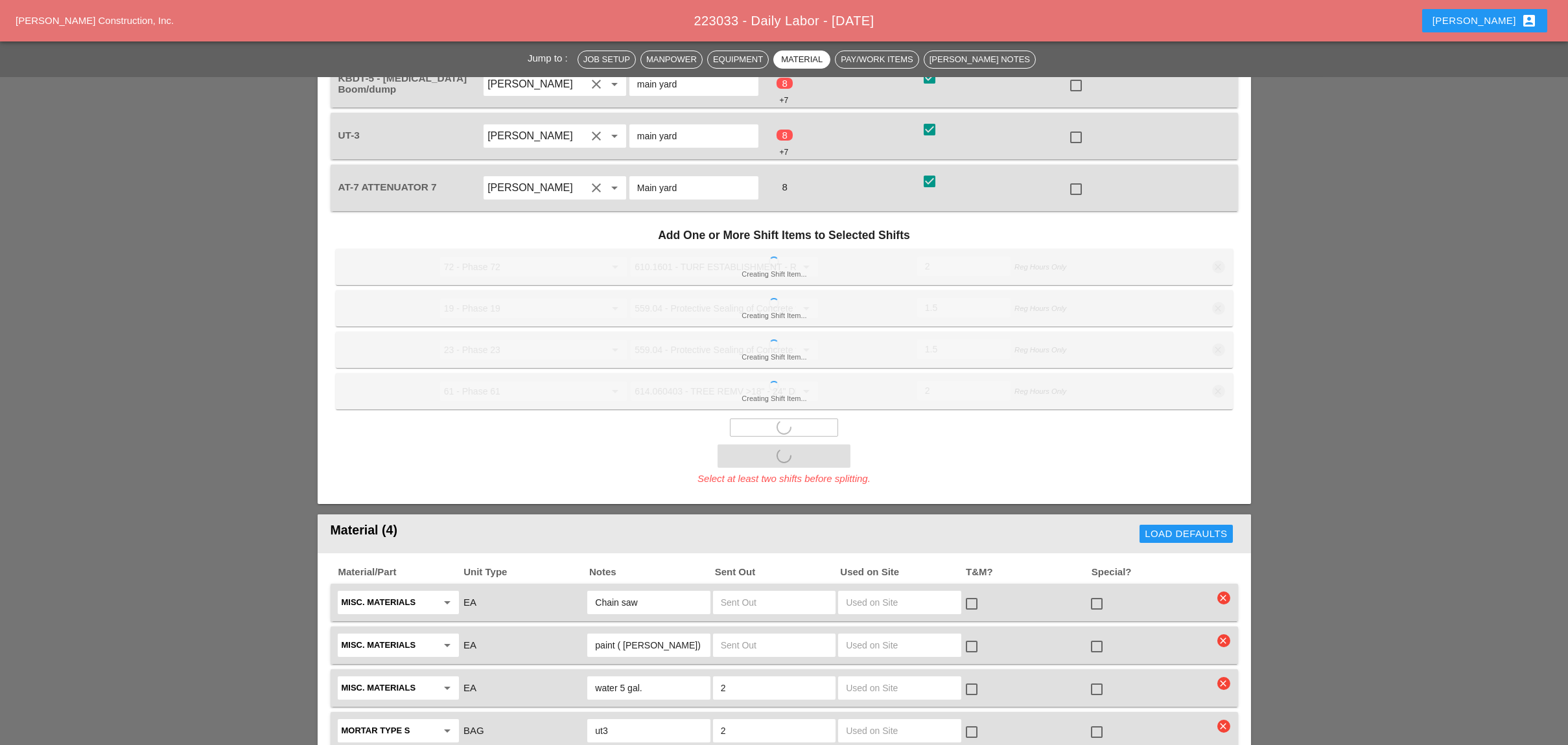
checkbox input "false"
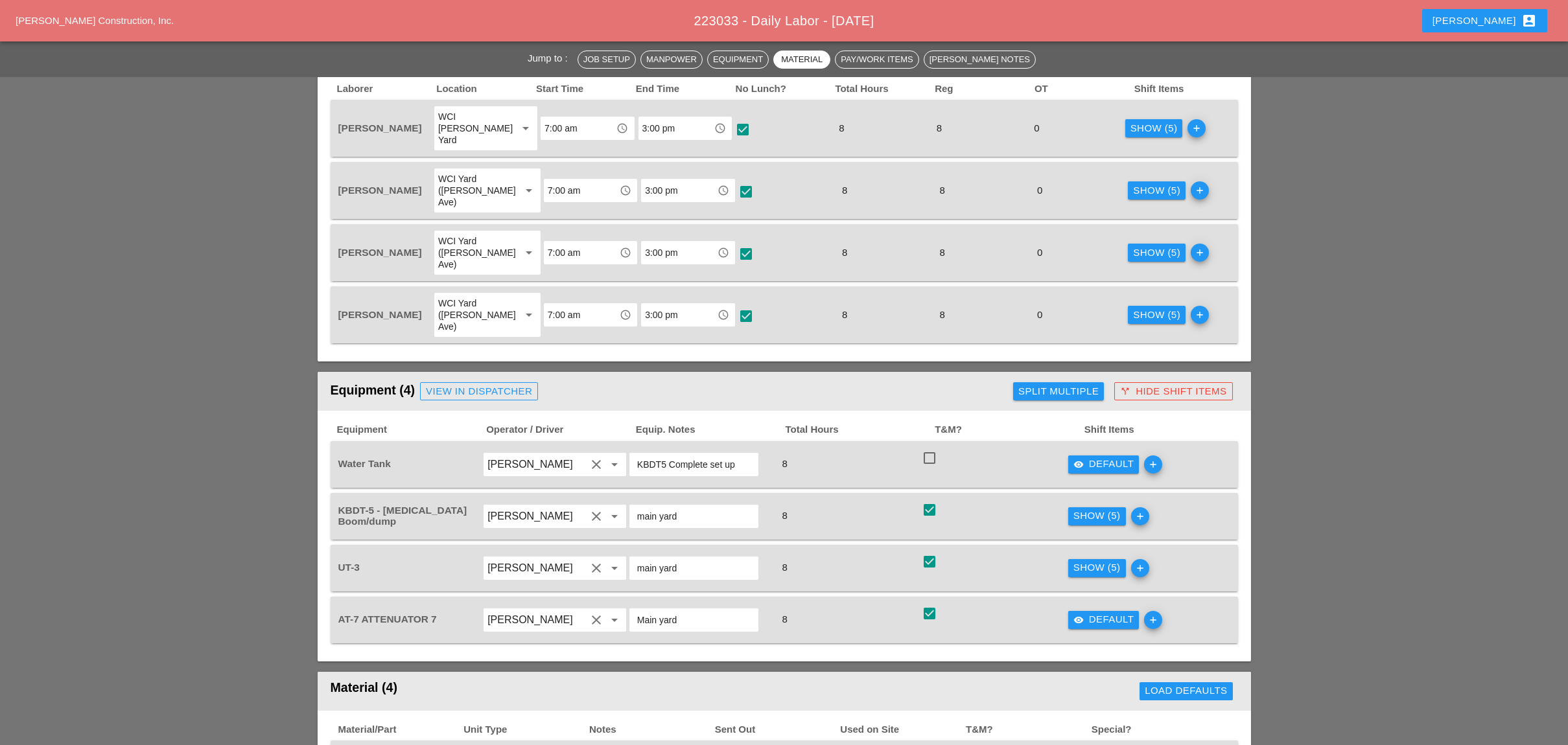
scroll to position [519, 0]
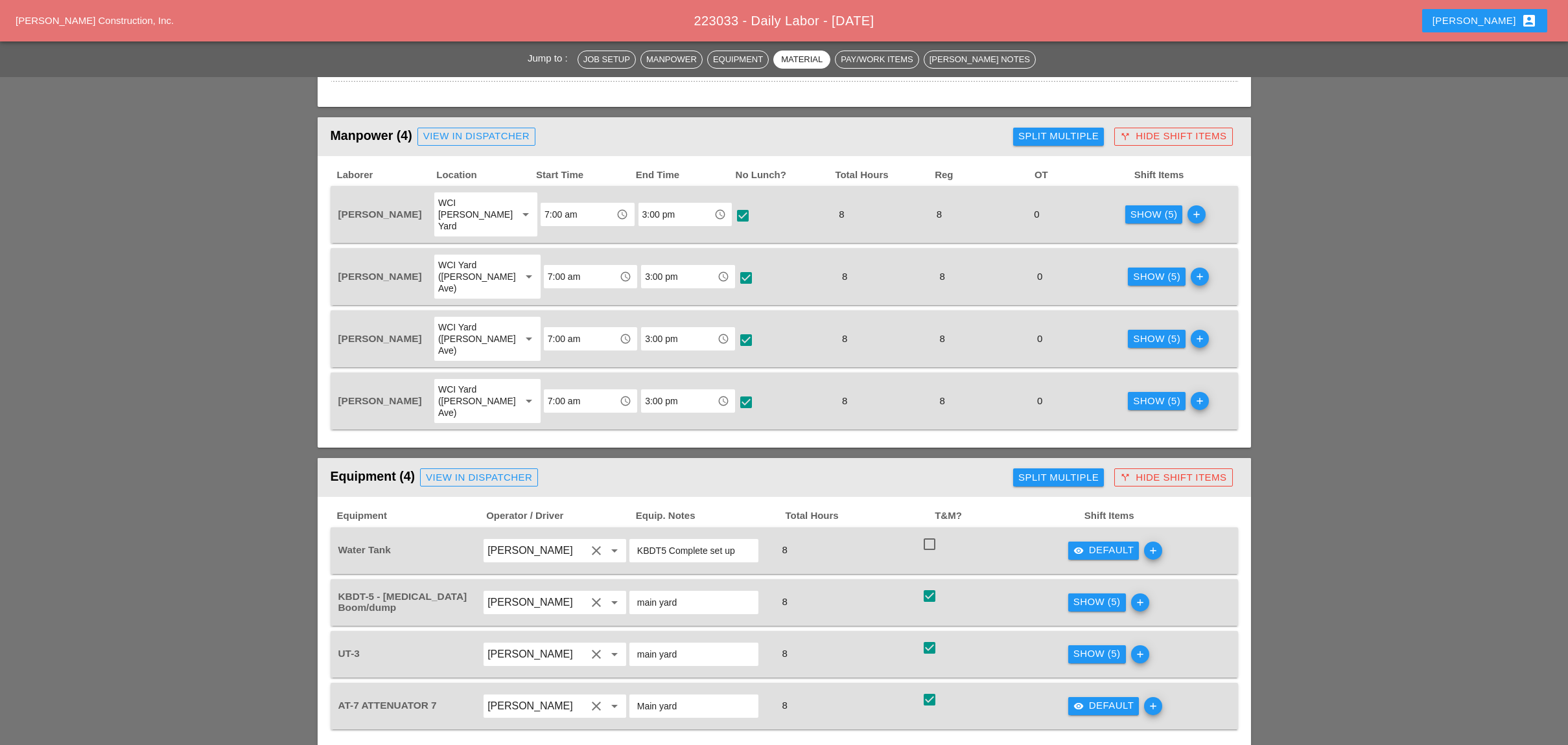
click at [1149, 207] on div "Show (5)" at bounding box center [1154, 214] width 47 height 15
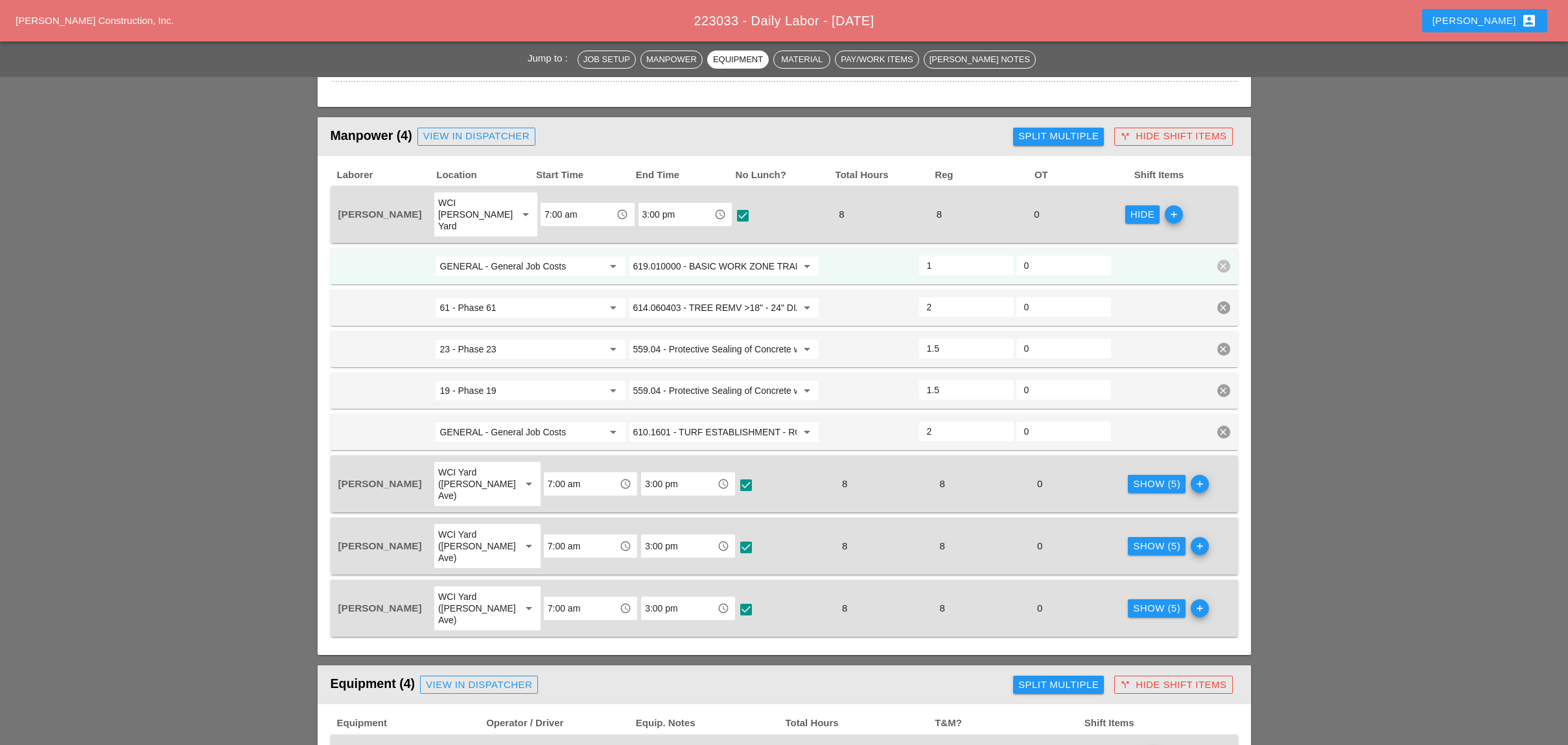
click at [1133, 477] on div "Show (5)" at bounding box center [1156, 484] width 47 height 15
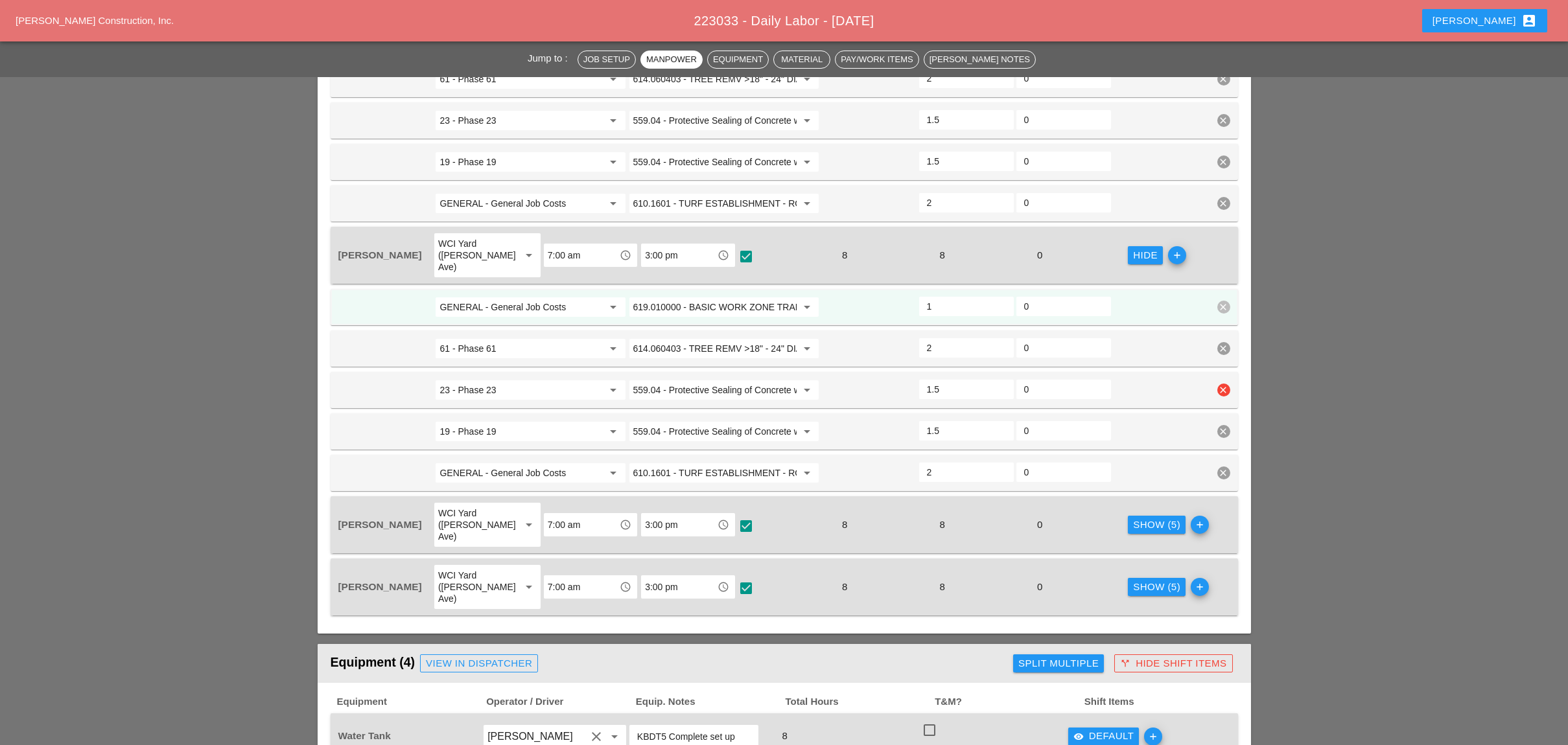
scroll to position [777, 0]
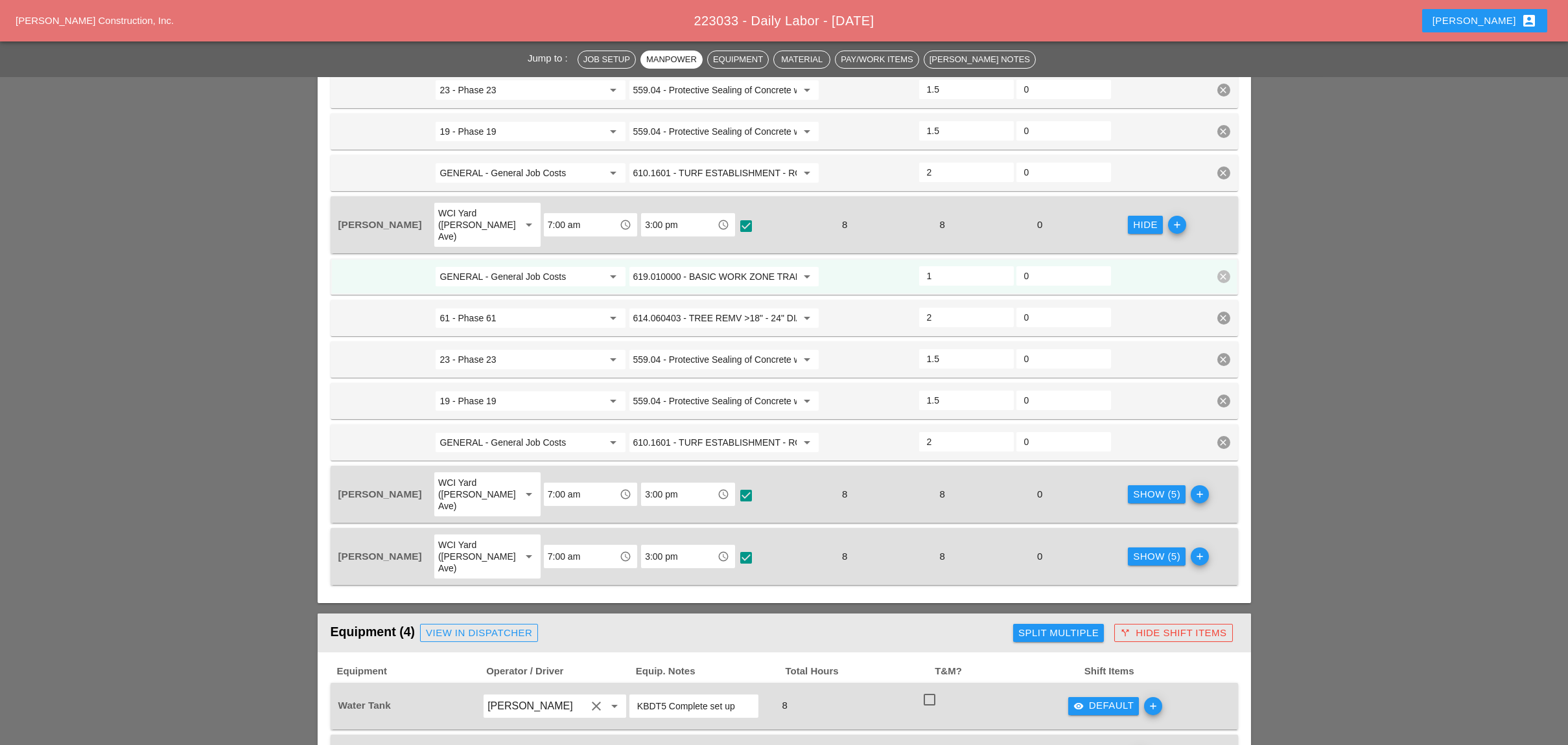
click at [1126, 471] on div "Show (5) add" at bounding box center [1175, 495] width 97 height 47
click at [1133, 487] on div "Show (5)" at bounding box center [1156, 495] width 47 height 15
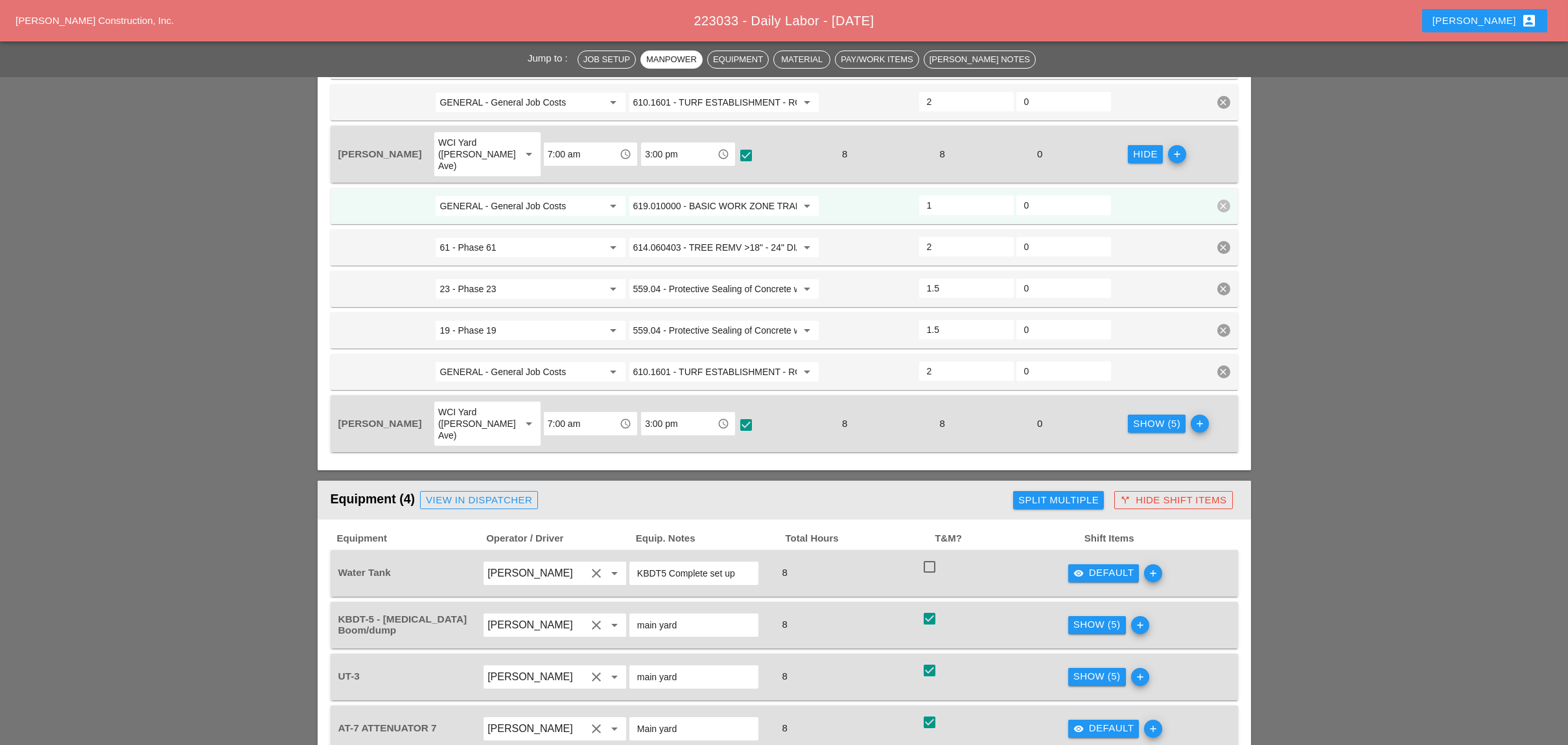
scroll to position [1123, 0]
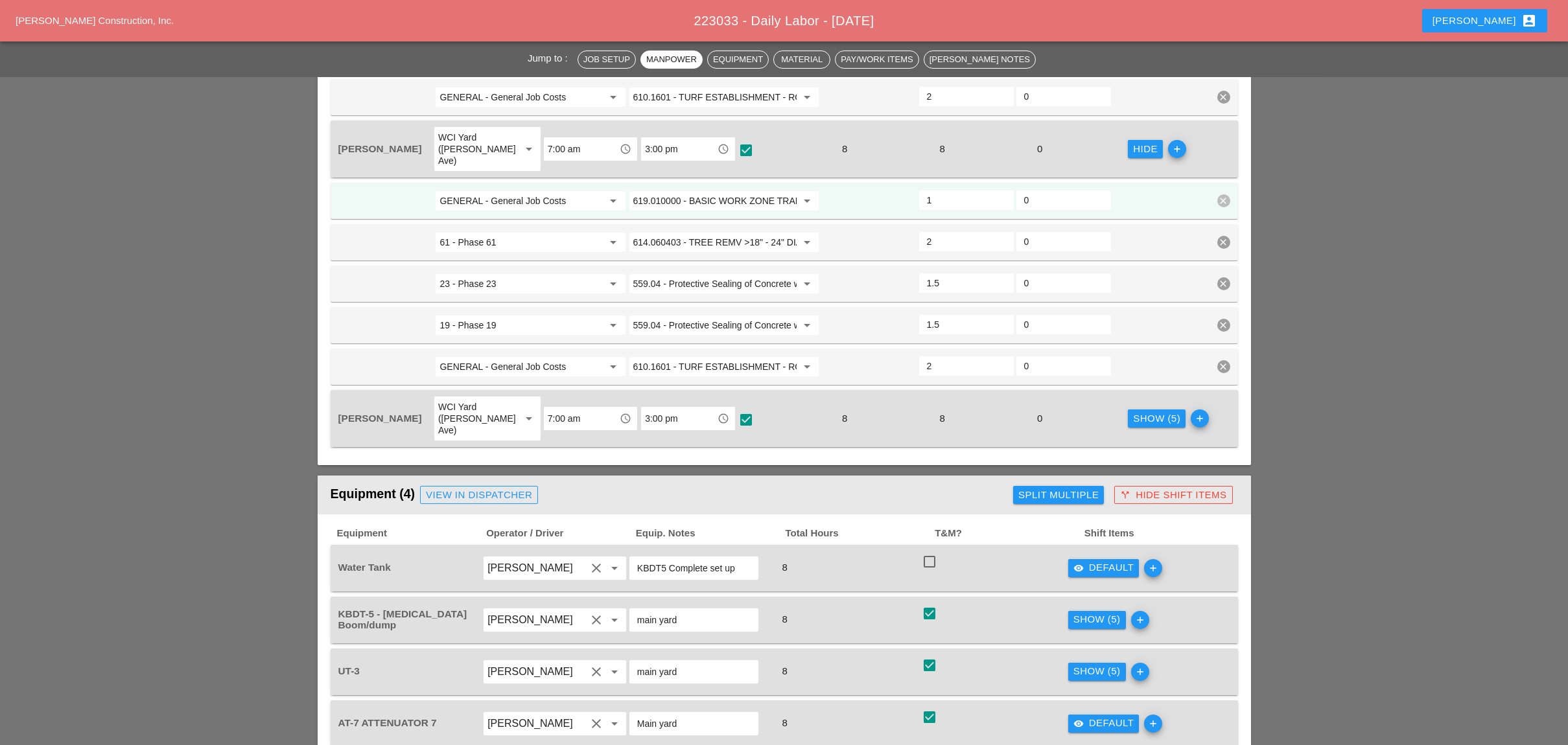
click at [1139, 411] on div "Show (5)" at bounding box center [1156, 419] width 47 height 15
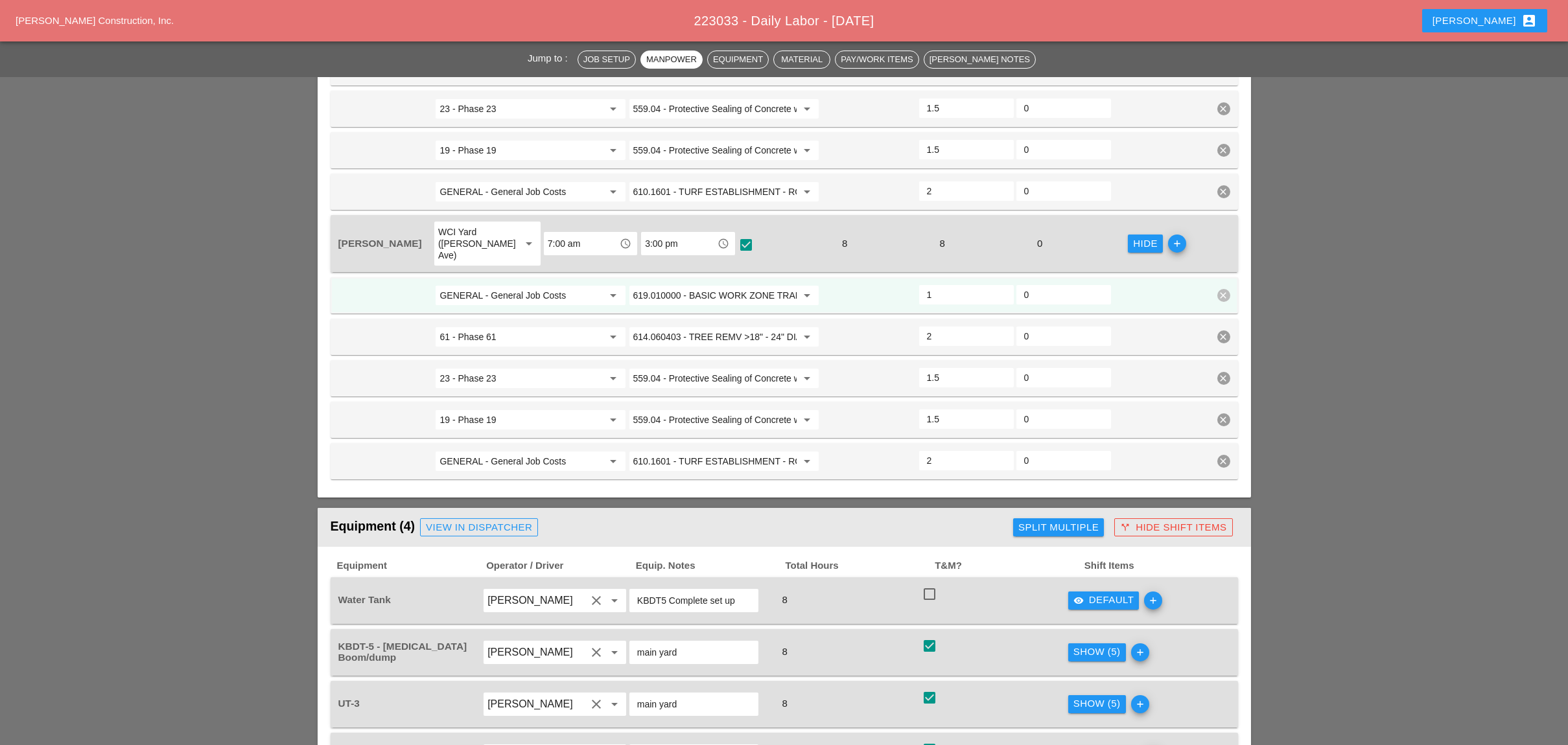
scroll to position [1382, 0]
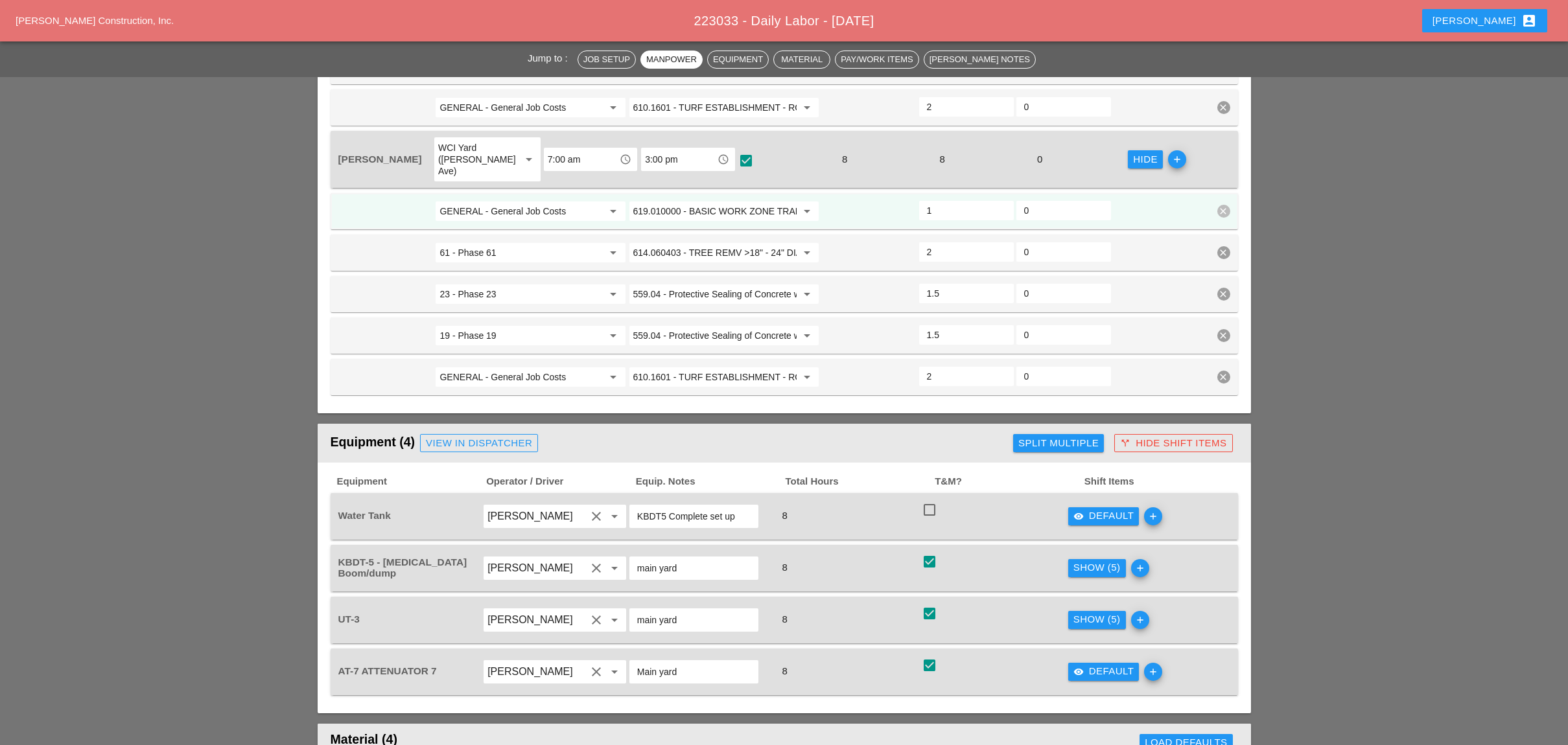
click at [1089, 560] on div "Show (5)" at bounding box center [1097, 567] width 47 height 15
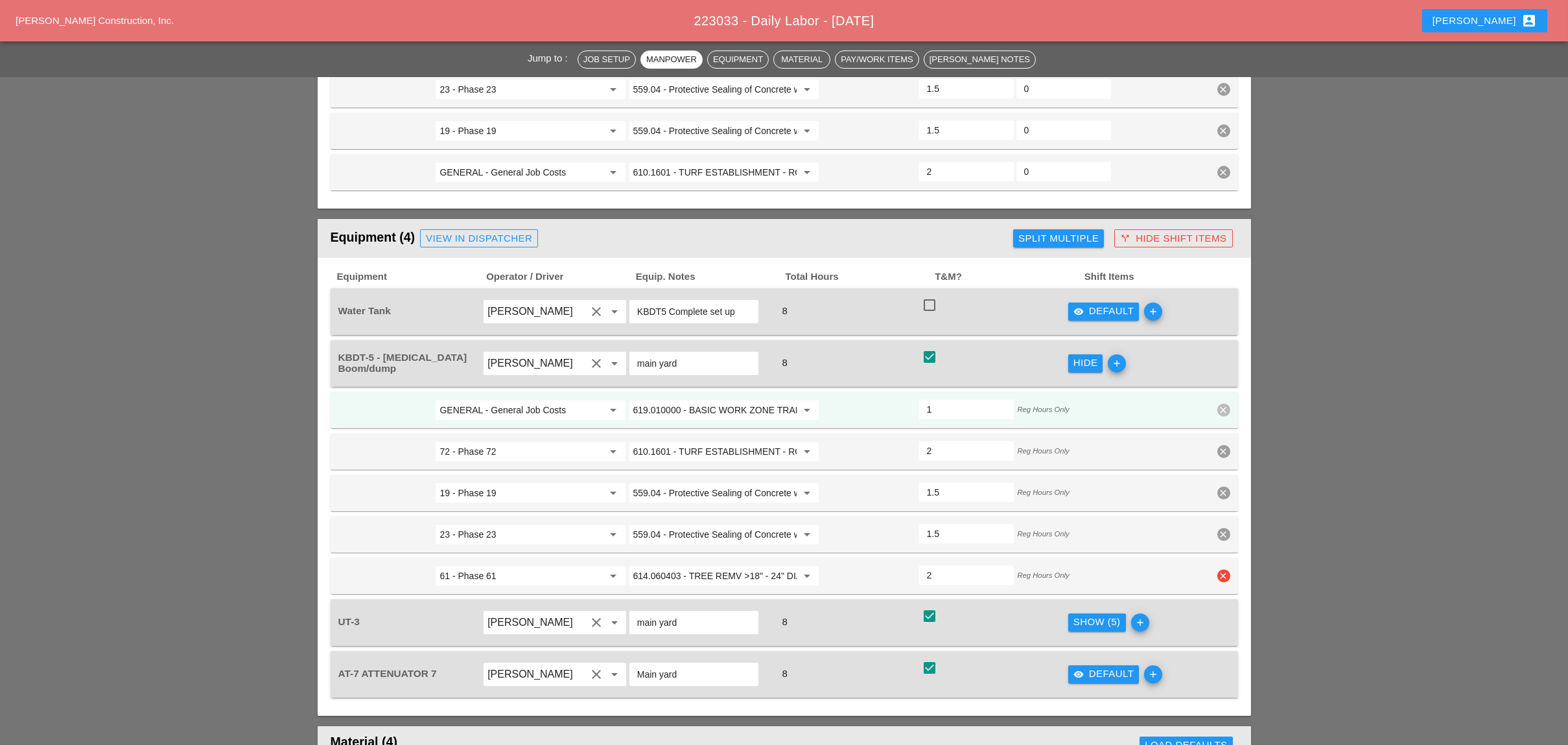
scroll to position [1641, 0]
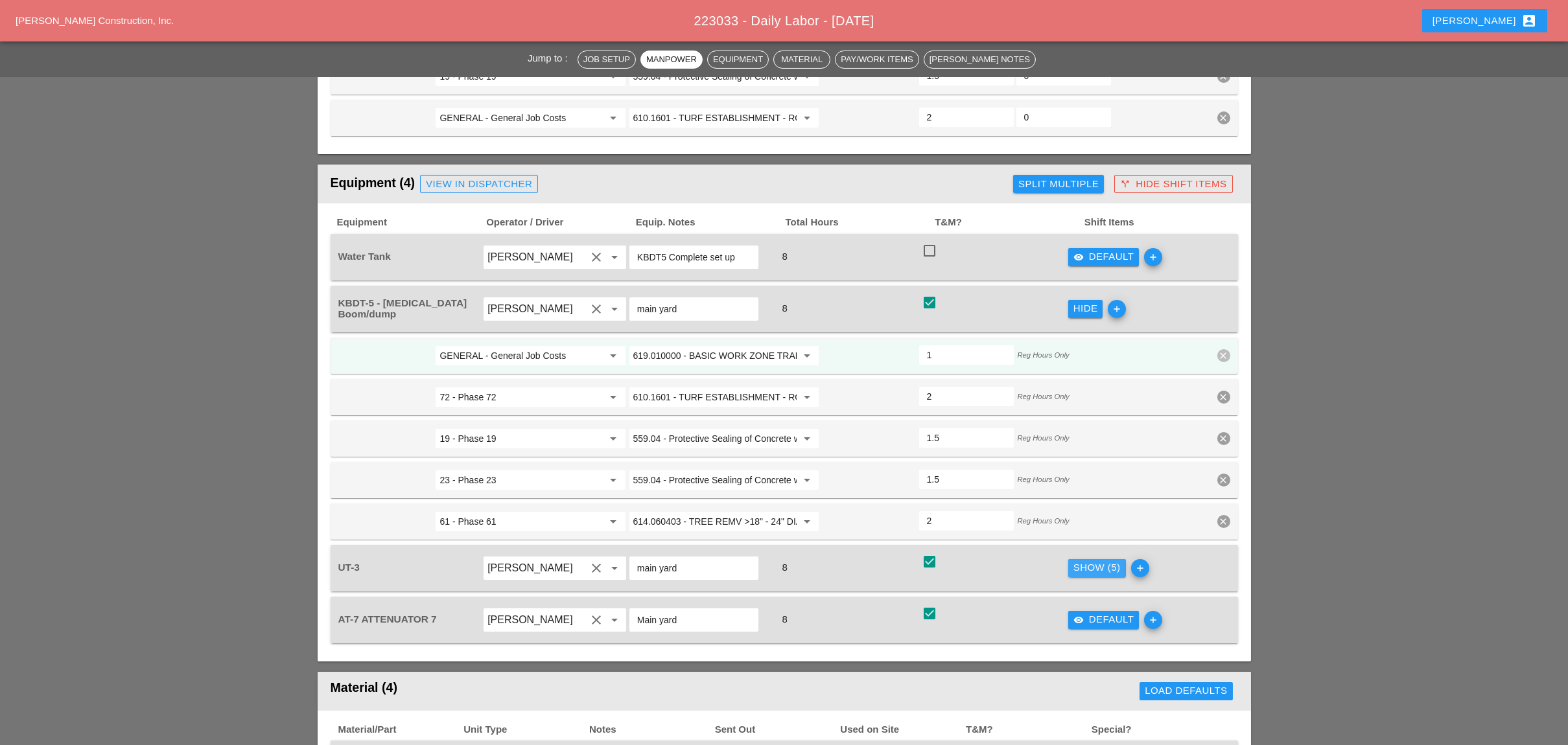
click at [1084, 560] on div "Show (5)" at bounding box center [1097, 567] width 47 height 15
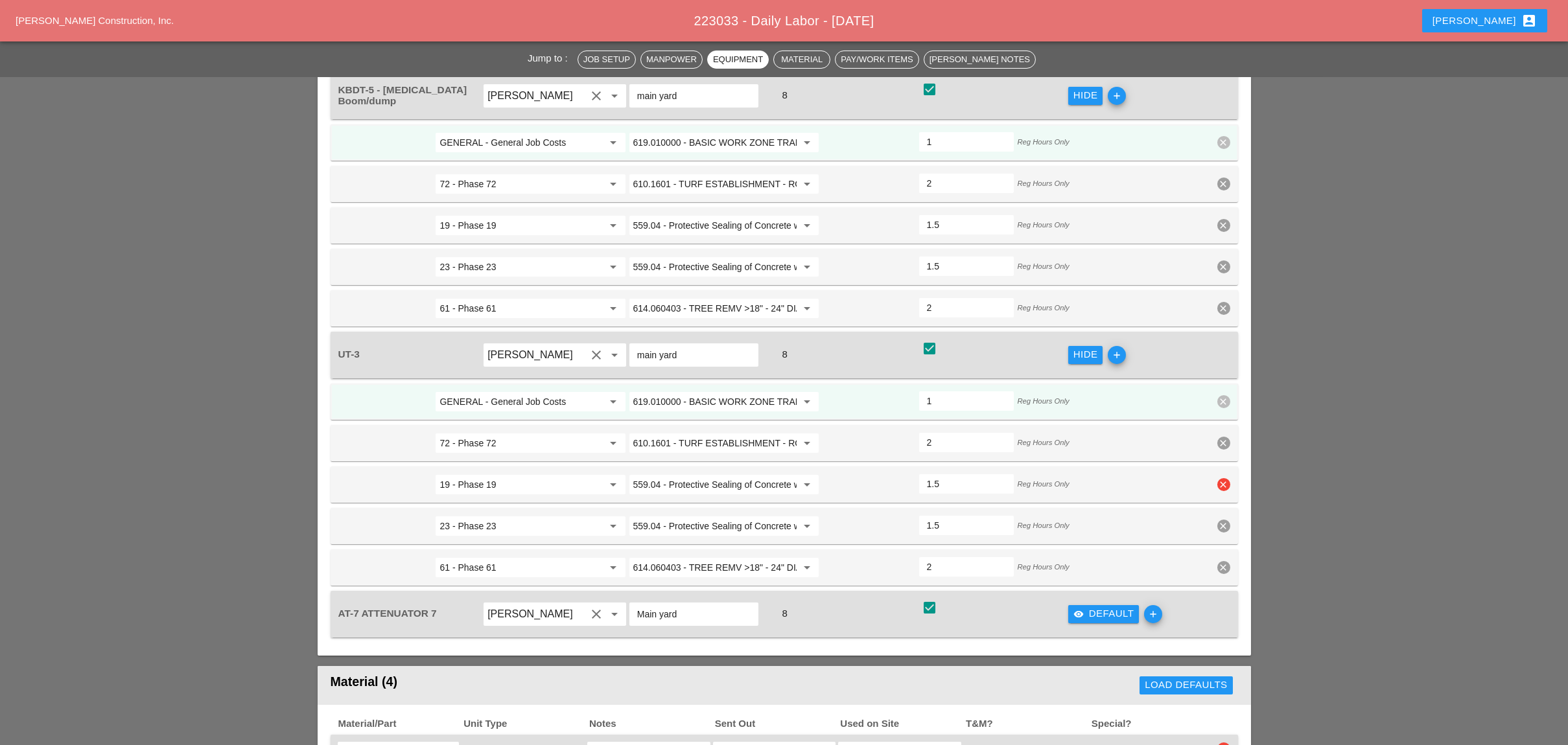
scroll to position [1900, 0]
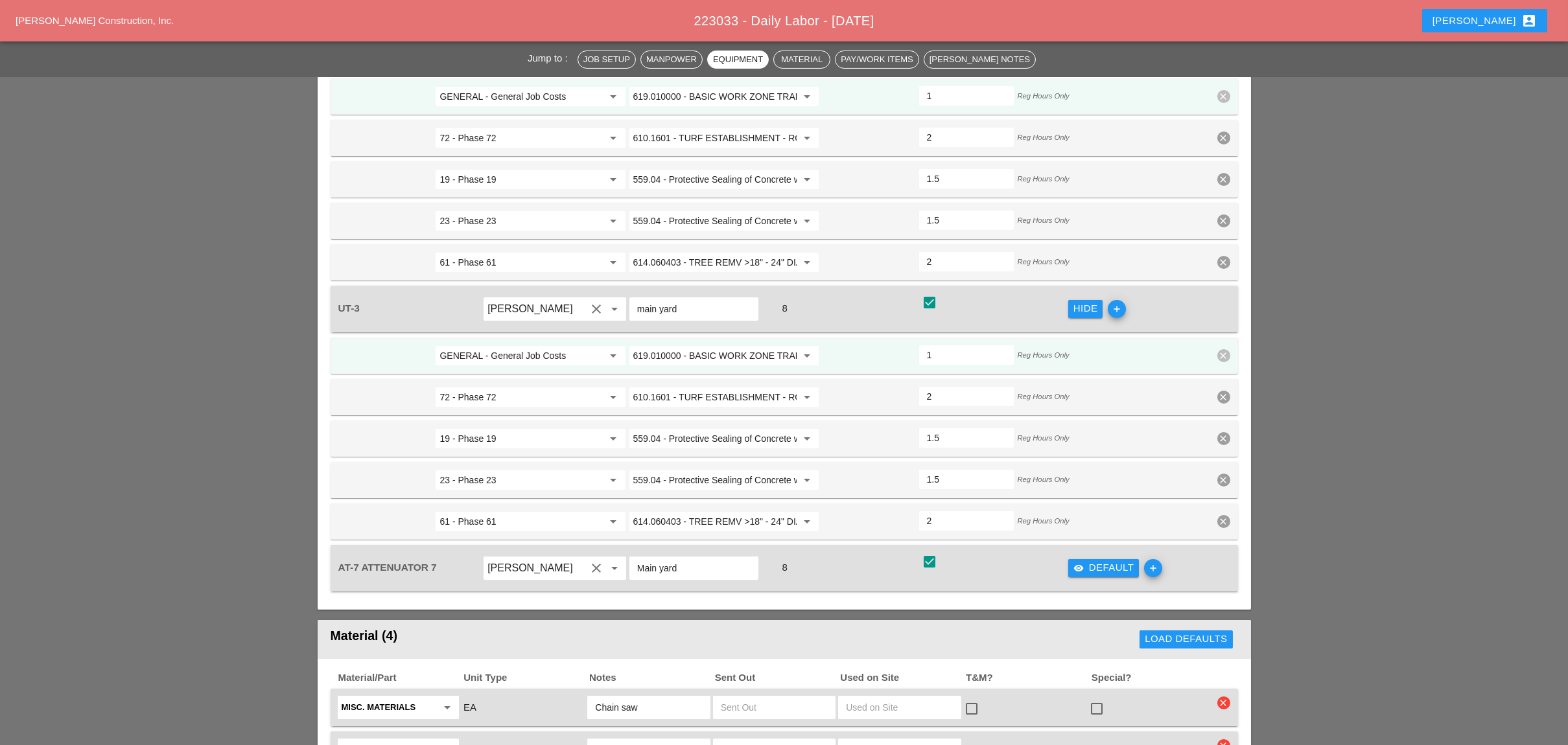
click at [1083, 563] on icon "visibility" at bounding box center [1078, 568] width 10 height 10
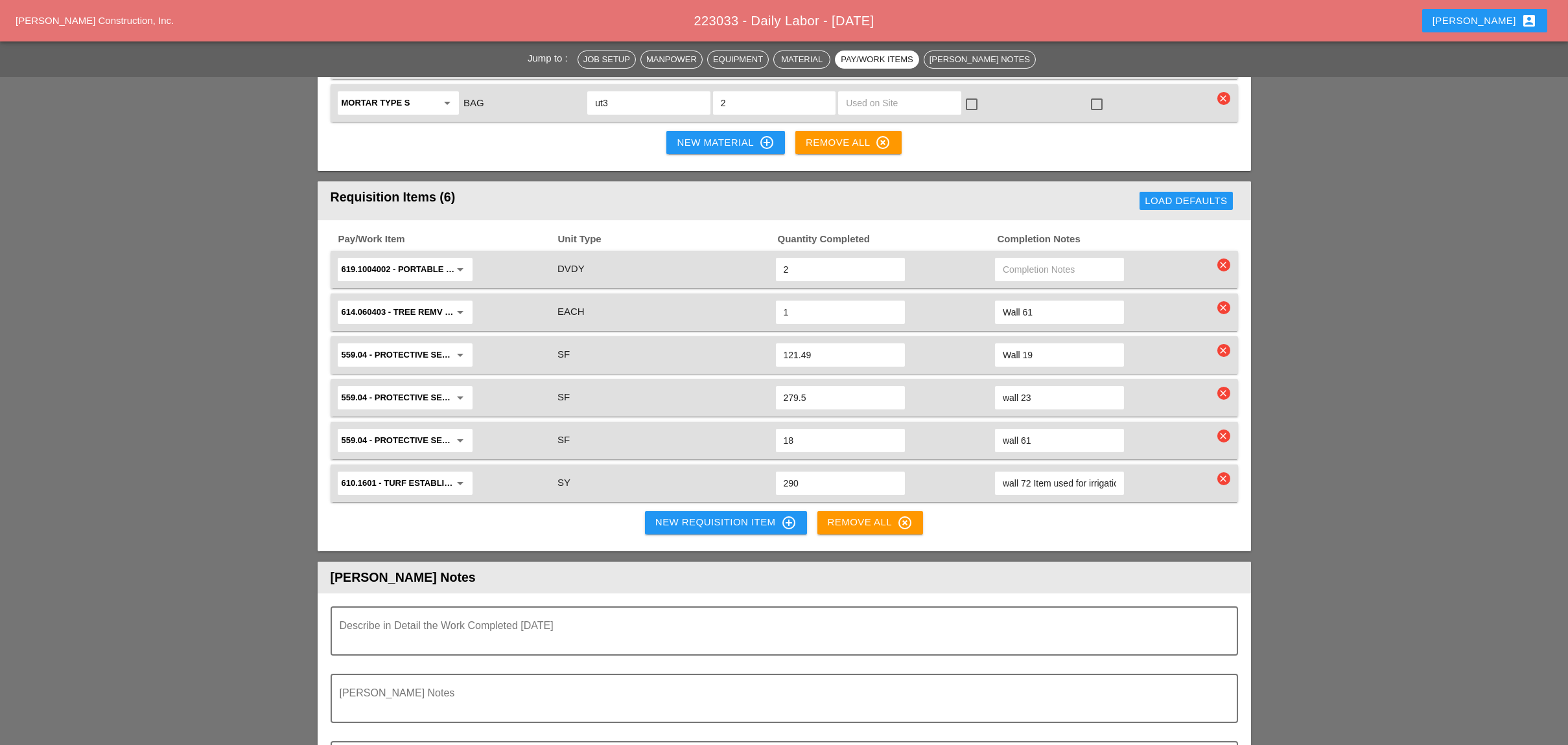
scroll to position [2677, 0]
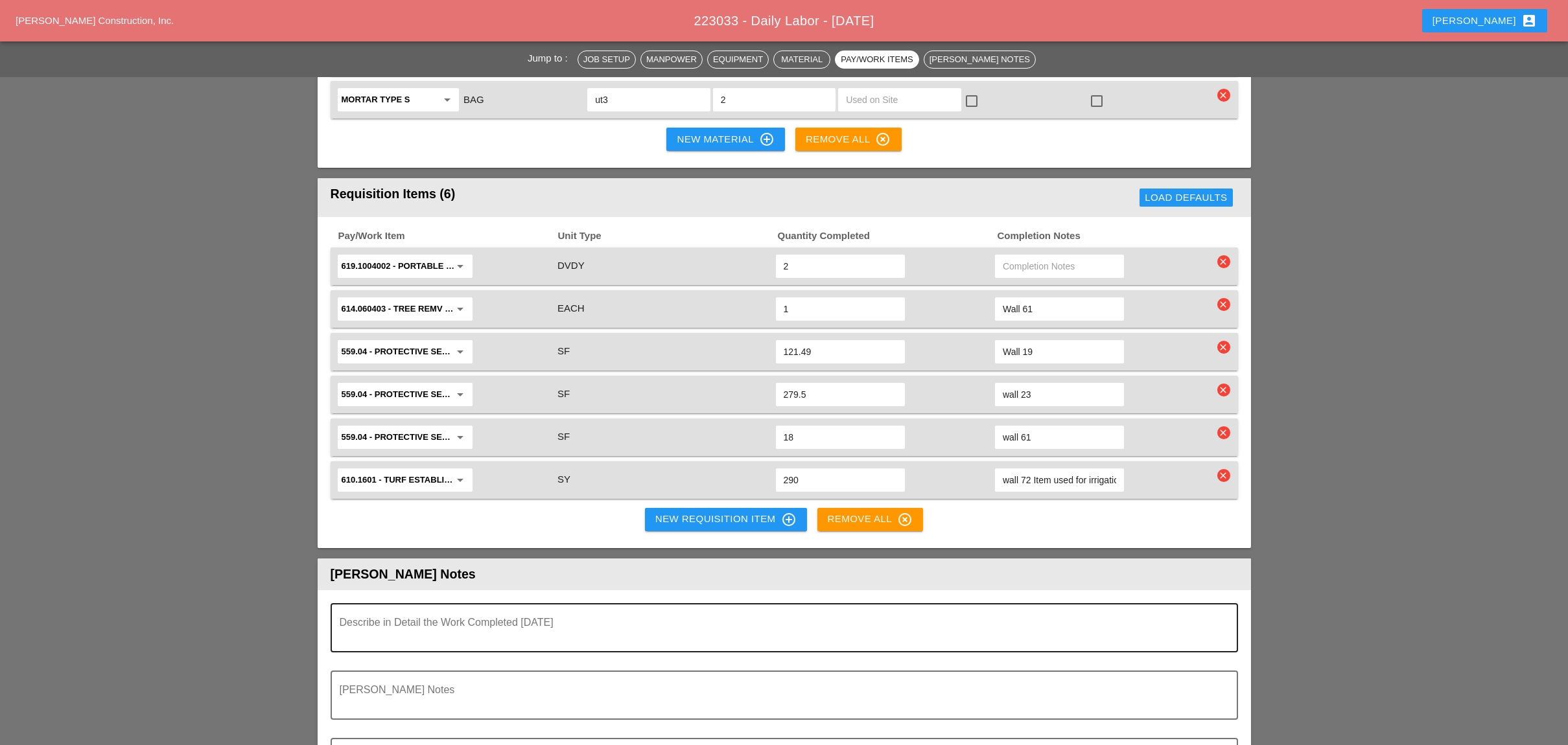
click at [399, 620] on textarea "Describe in Detail the Work Completed Today" at bounding box center [778, 635] width 878 height 31
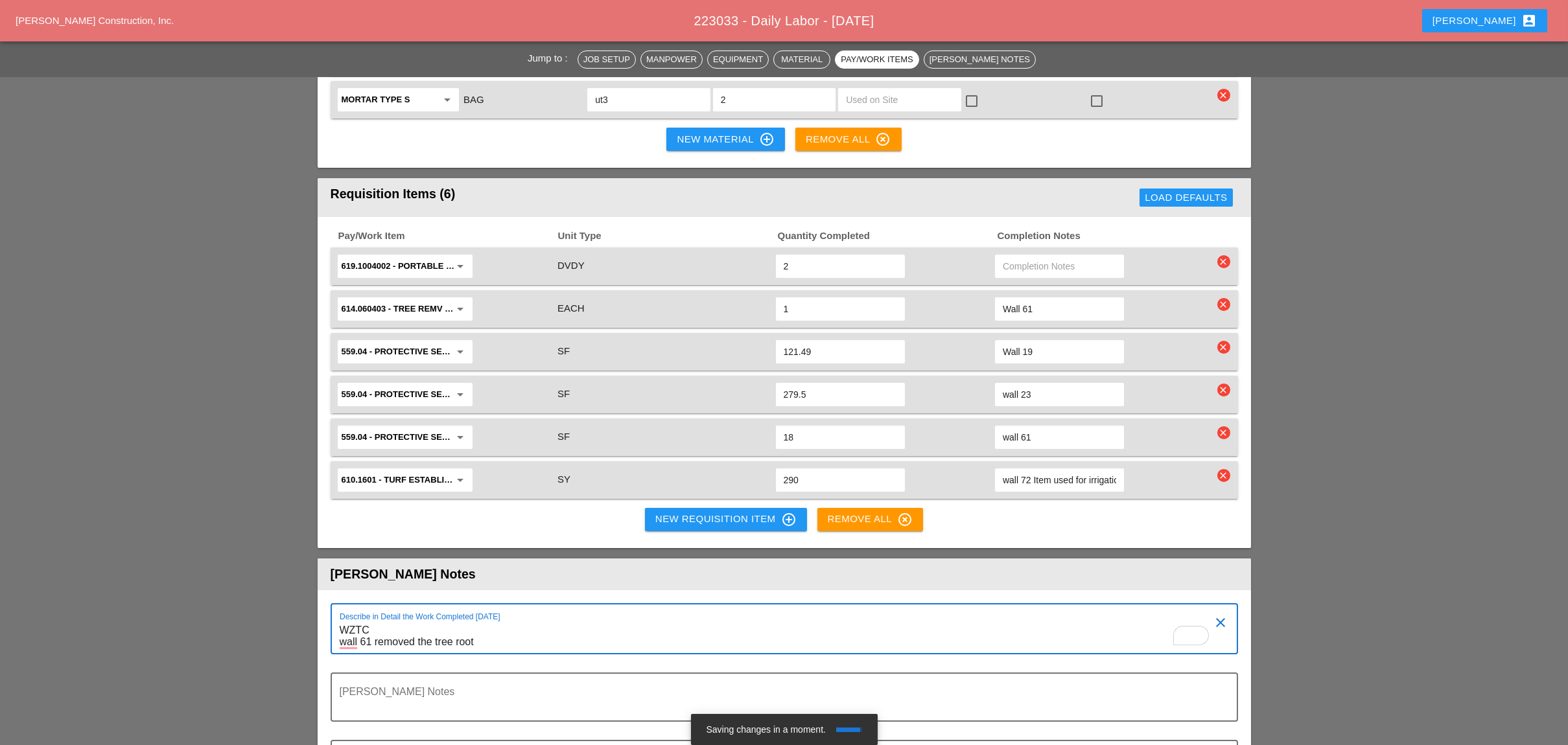
click at [504, 620] on textarea "WZTC wall 61 removed the tree root" at bounding box center [778, 636] width 878 height 33
click at [495, 620] on textarea "WZTC wall 61 removed the tree root" at bounding box center [778, 636] width 878 height 33
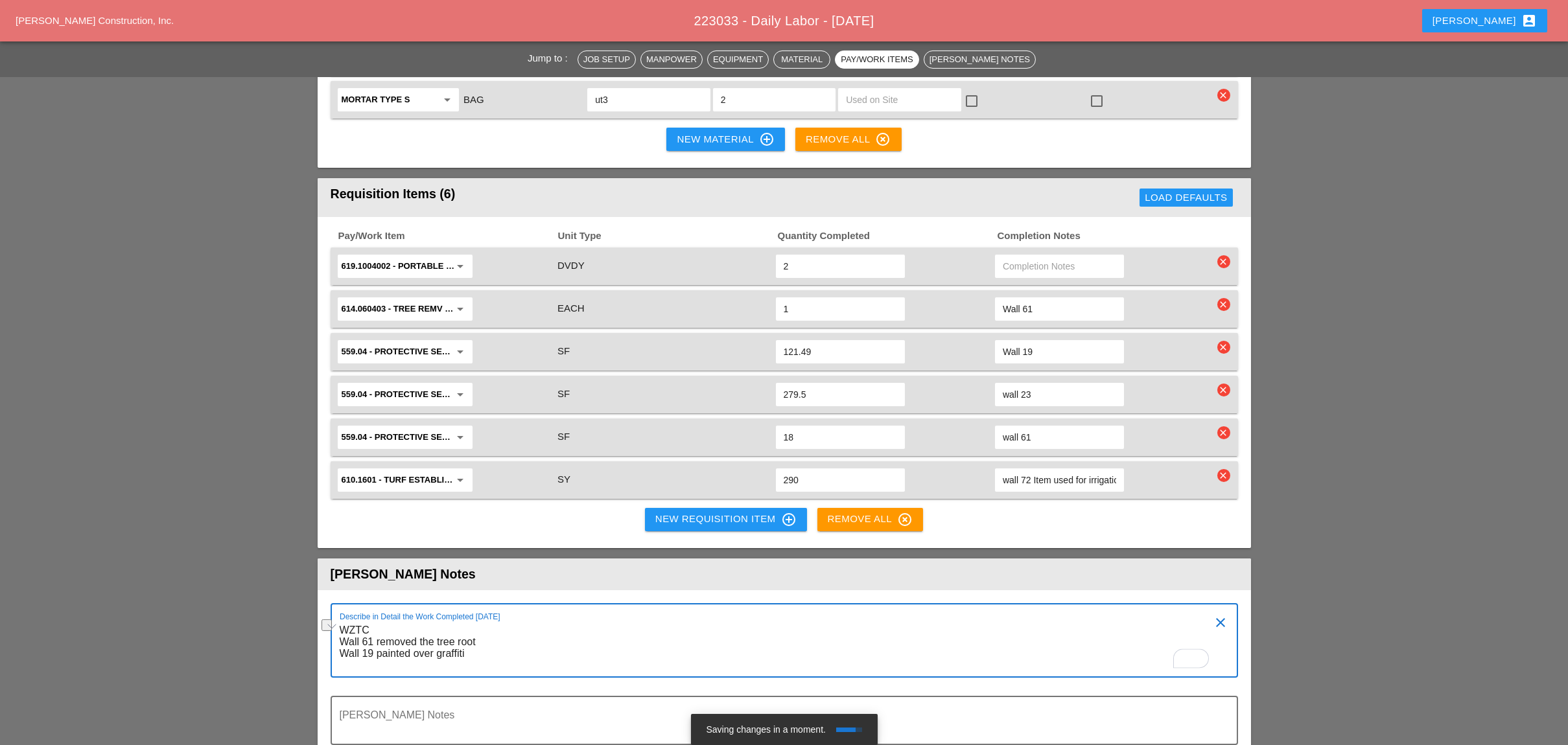
drag, startPoint x: 477, startPoint y: 570, endPoint x: 341, endPoint y: 565, distance: 136.1
click at [341, 620] on textarea "WZTC Wall 61 removed the tree root Wall 19 painted over graffiti" at bounding box center [778, 648] width 878 height 56
click at [484, 620] on textarea "WZTC Wall 61 removed the tree root Wall 19 painted over graffiti" at bounding box center [778, 648] width 878 height 56
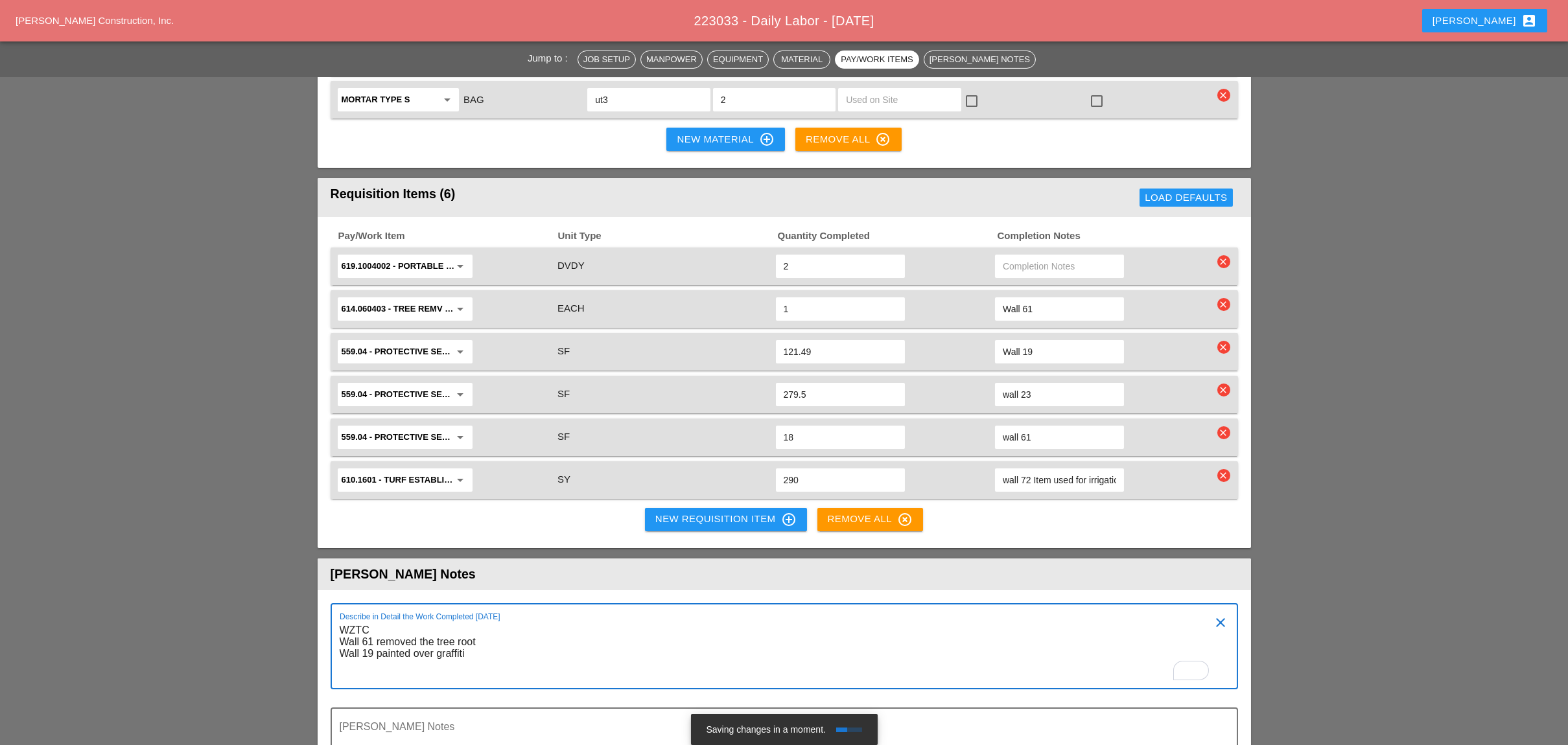
paste textarea "Wall 19 painted over graffiti"
drag, startPoint x: 371, startPoint y: 581, endPoint x: 361, endPoint y: 581, distance: 10.0
click at [361, 620] on textarea "WZTC Wall 61 removed the tree root Wall 19 painted over graffiti Wall 19 painte…" at bounding box center [778, 653] width 878 height 68
click at [474, 620] on textarea "WZTC Wall 61 removed the tree root Wall 19 painted over graffiti Wall 23 painte…" at bounding box center [778, 653] width 878 height 68
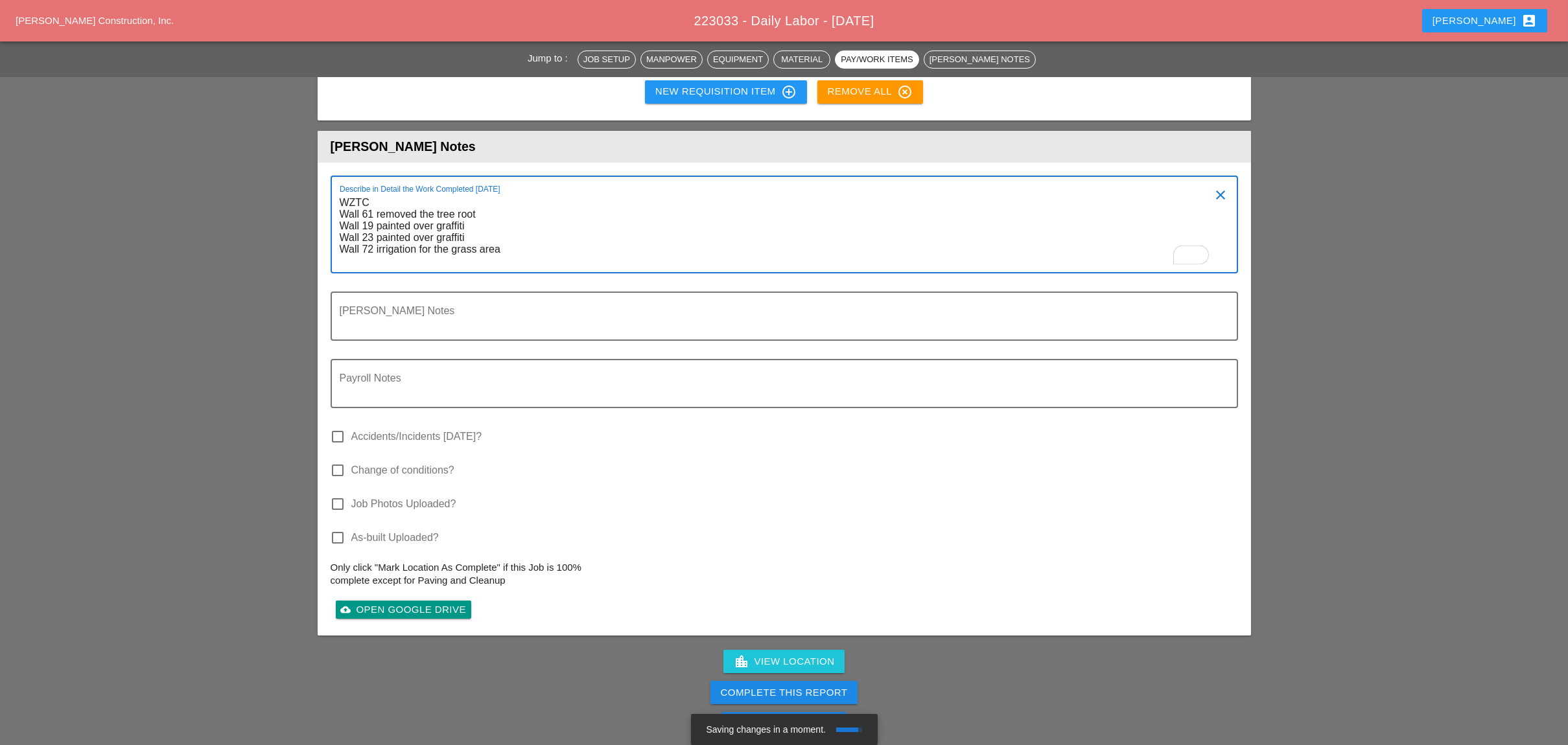
scroll to position [3109, 0]
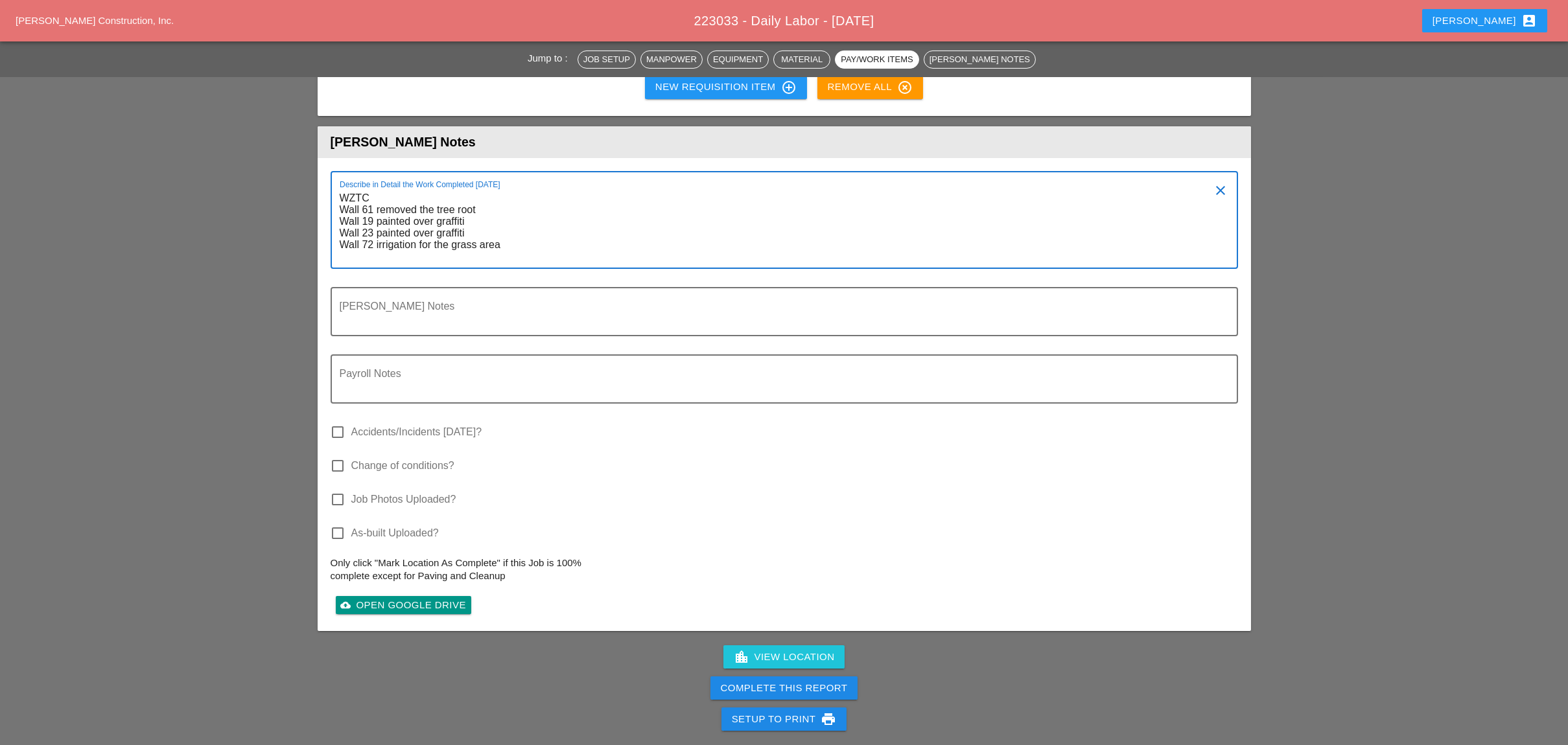
type textarea "WZTC Wall 61 removed the tree root Wall 19 painted over graffiti Wall 23 painte…"
click at [801, 681] on div "Complete This Report" at bounding box center [784, 688] width 127 height 15
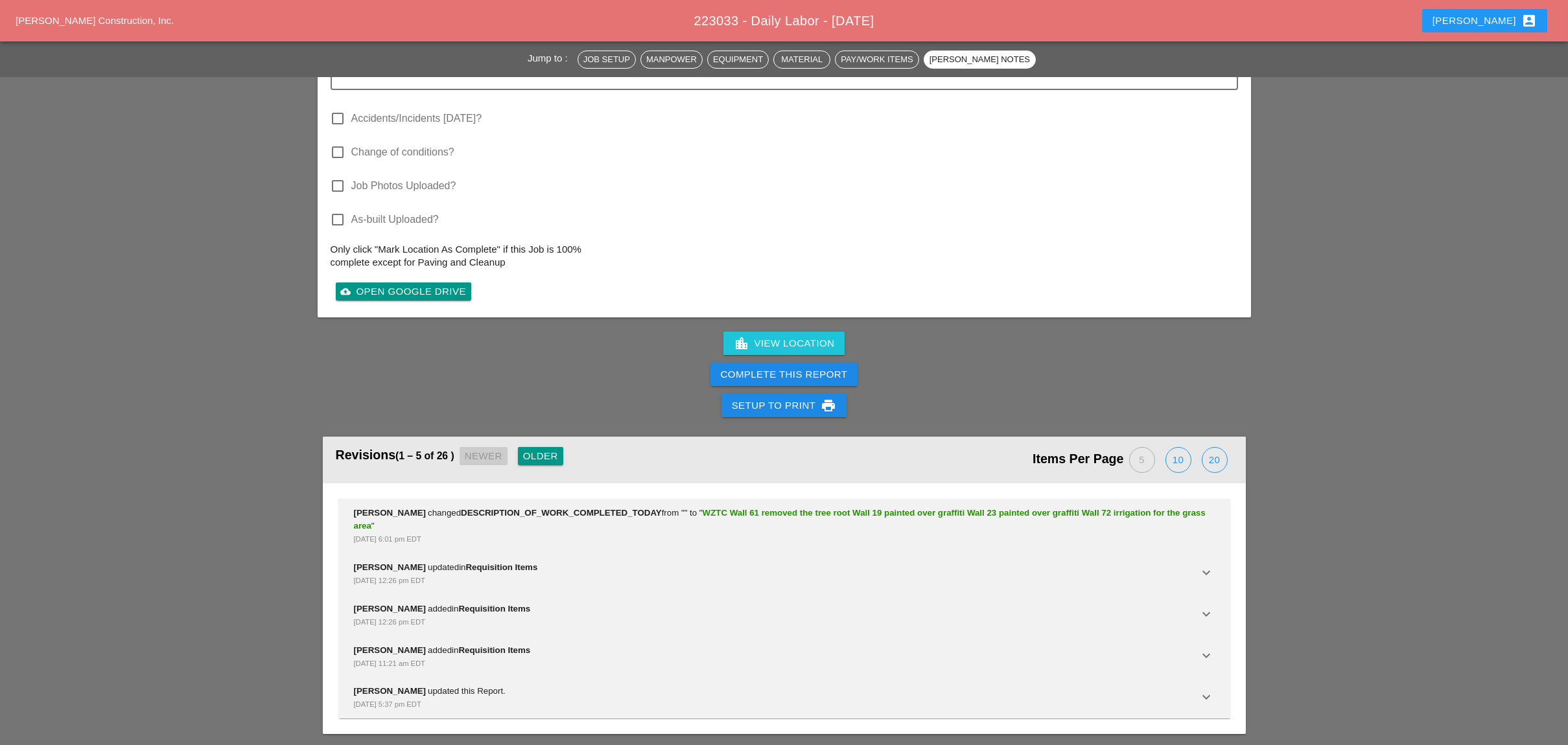
scroll to position [1461, 0]
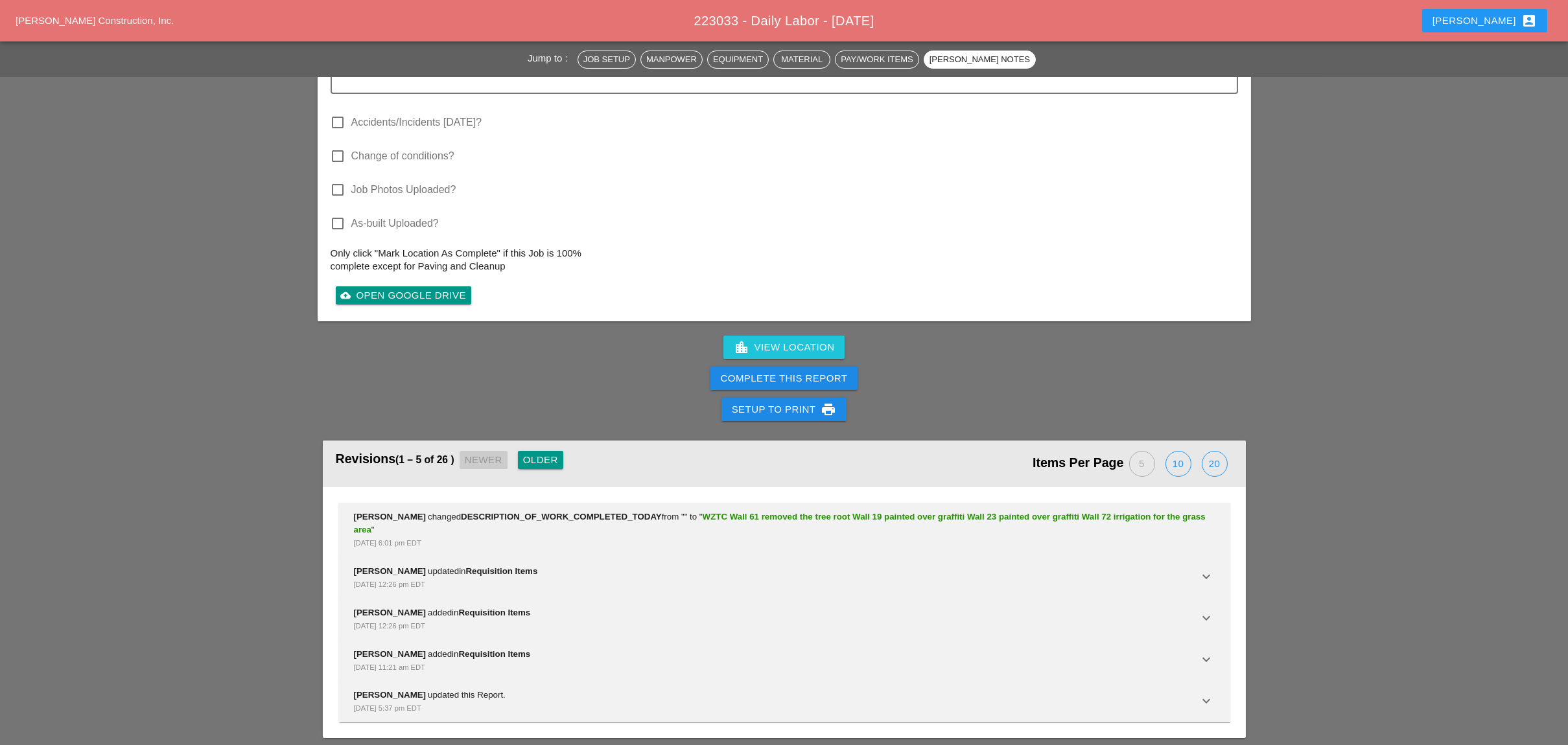
click at [819, 371] on div "Complete This Report" at bounding box center [784, 378] width 127 height 15
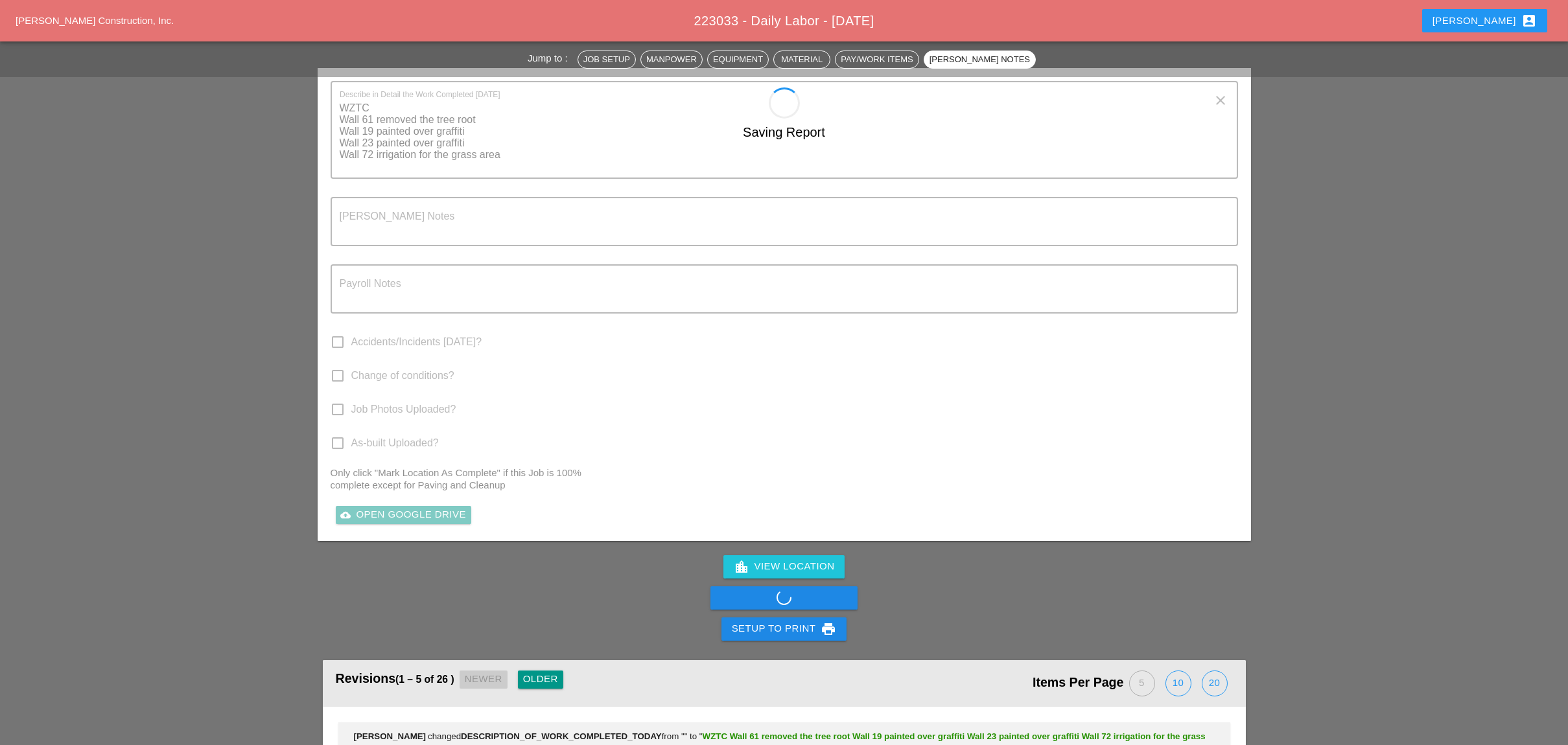
scroll to position [1916, 0]
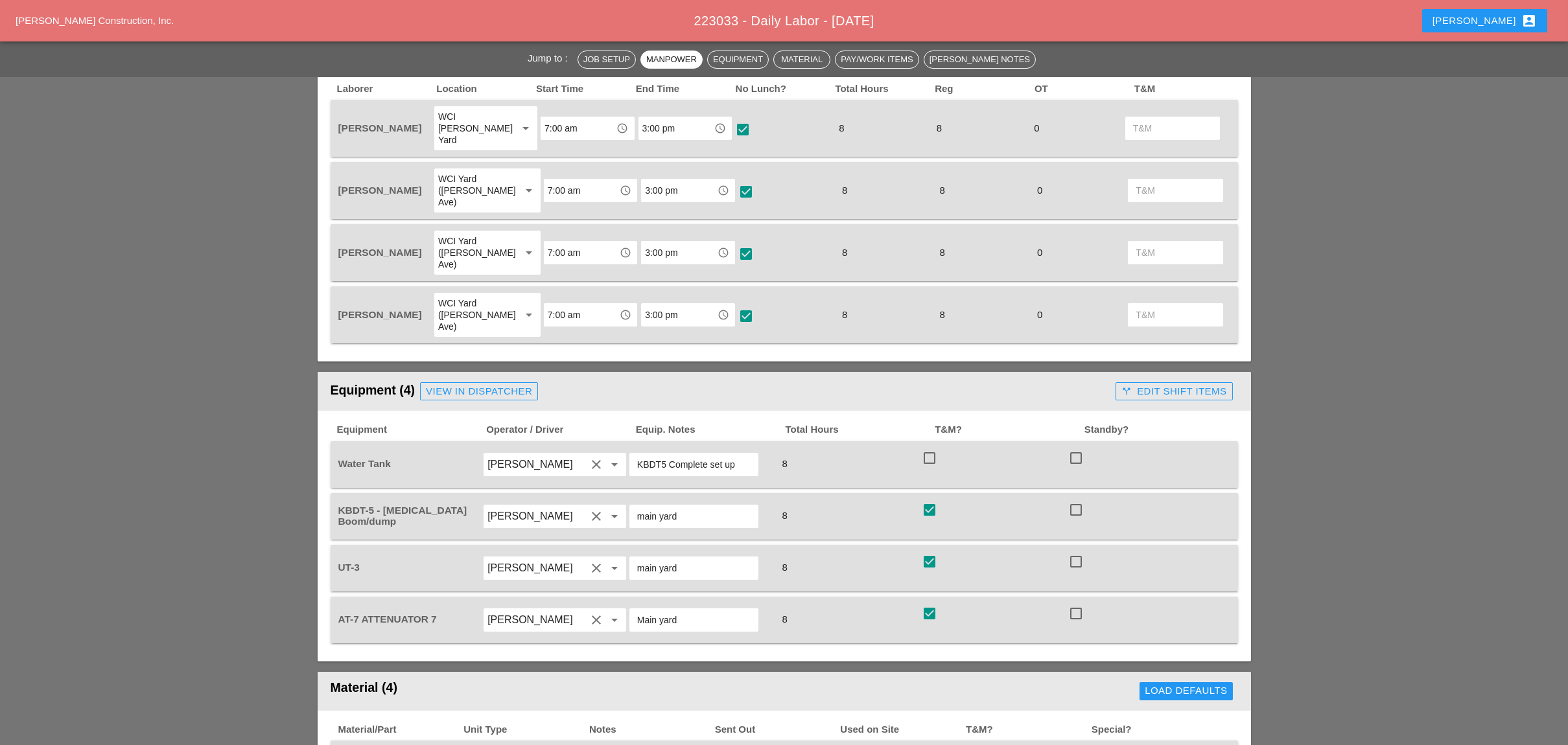
scroll to position [690, 0]
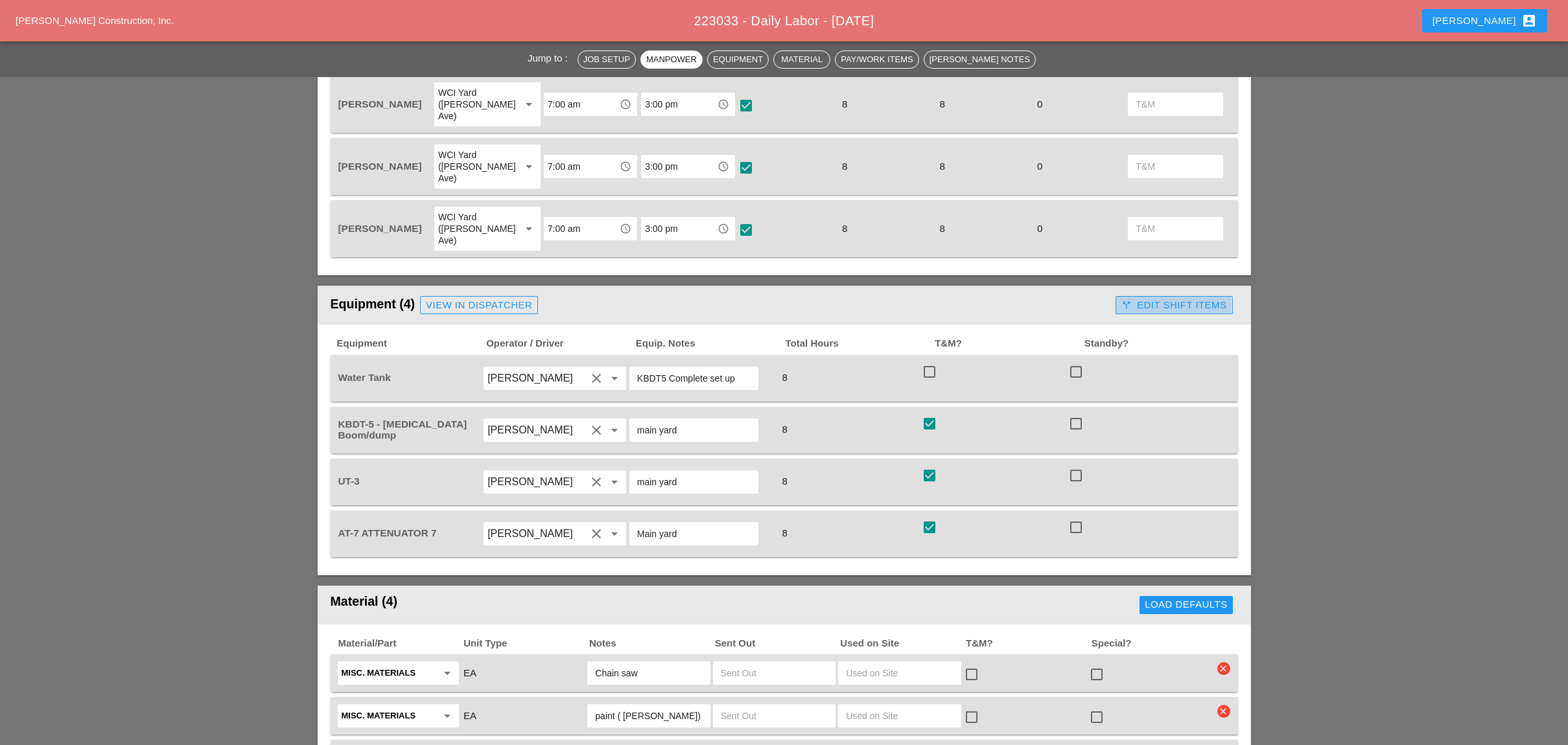
click at [1141, 298] on div "call_split Edit Shift Items" at bounding box center [1174, 305] width 105 height 15
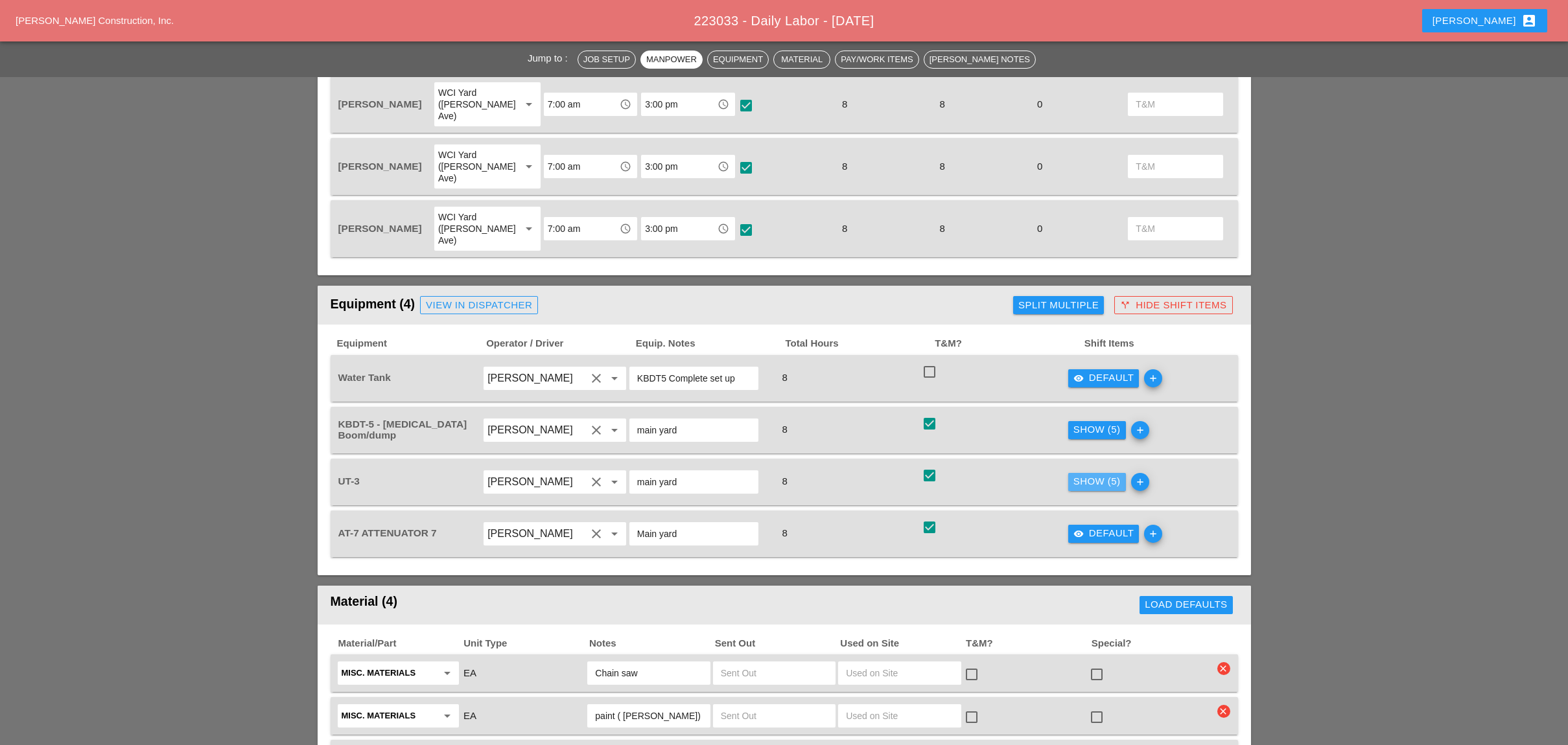
click at [1087, 474] on div "Show (5)" at bounding box center [1097, 482] width 47 height 15
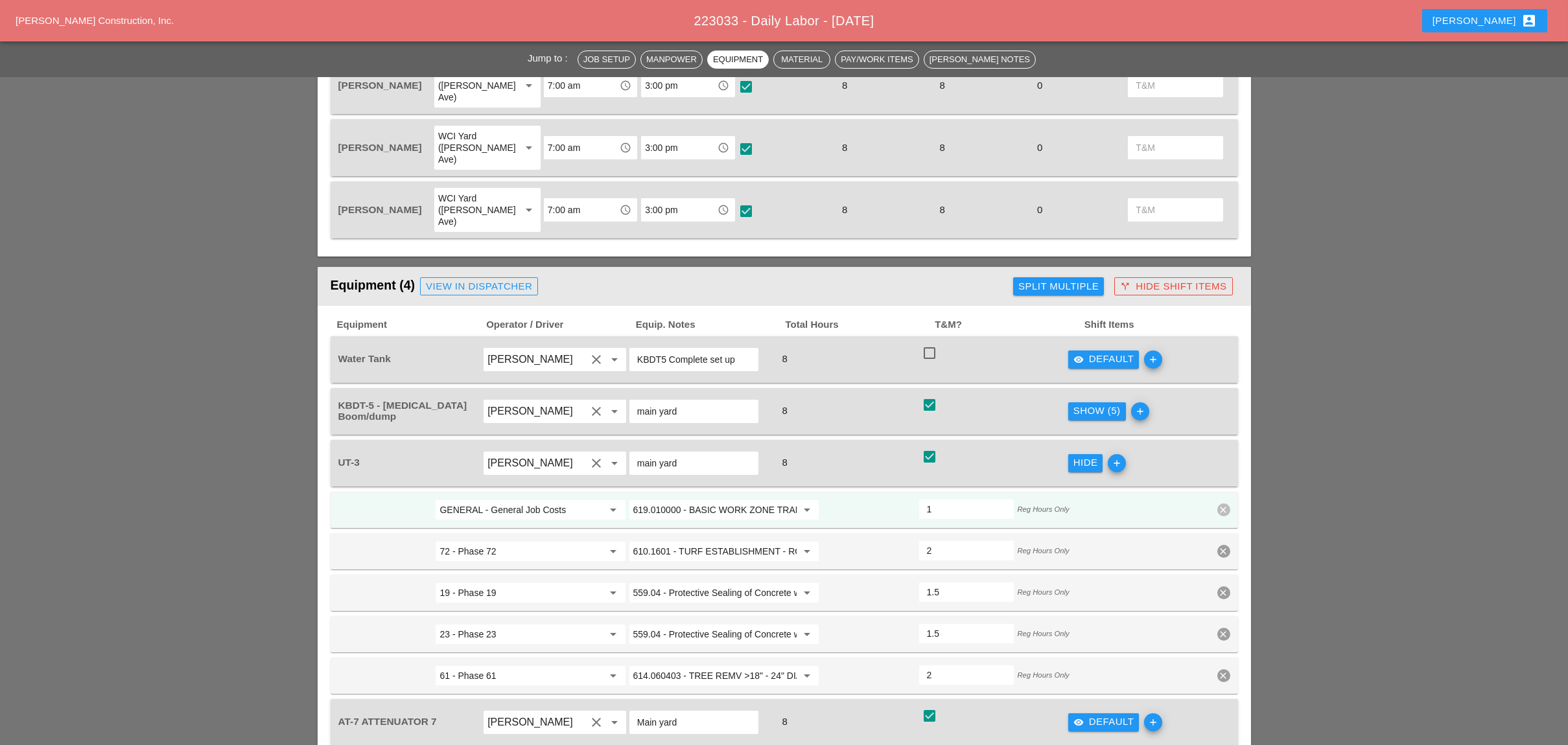
scroll to position [723, 0]
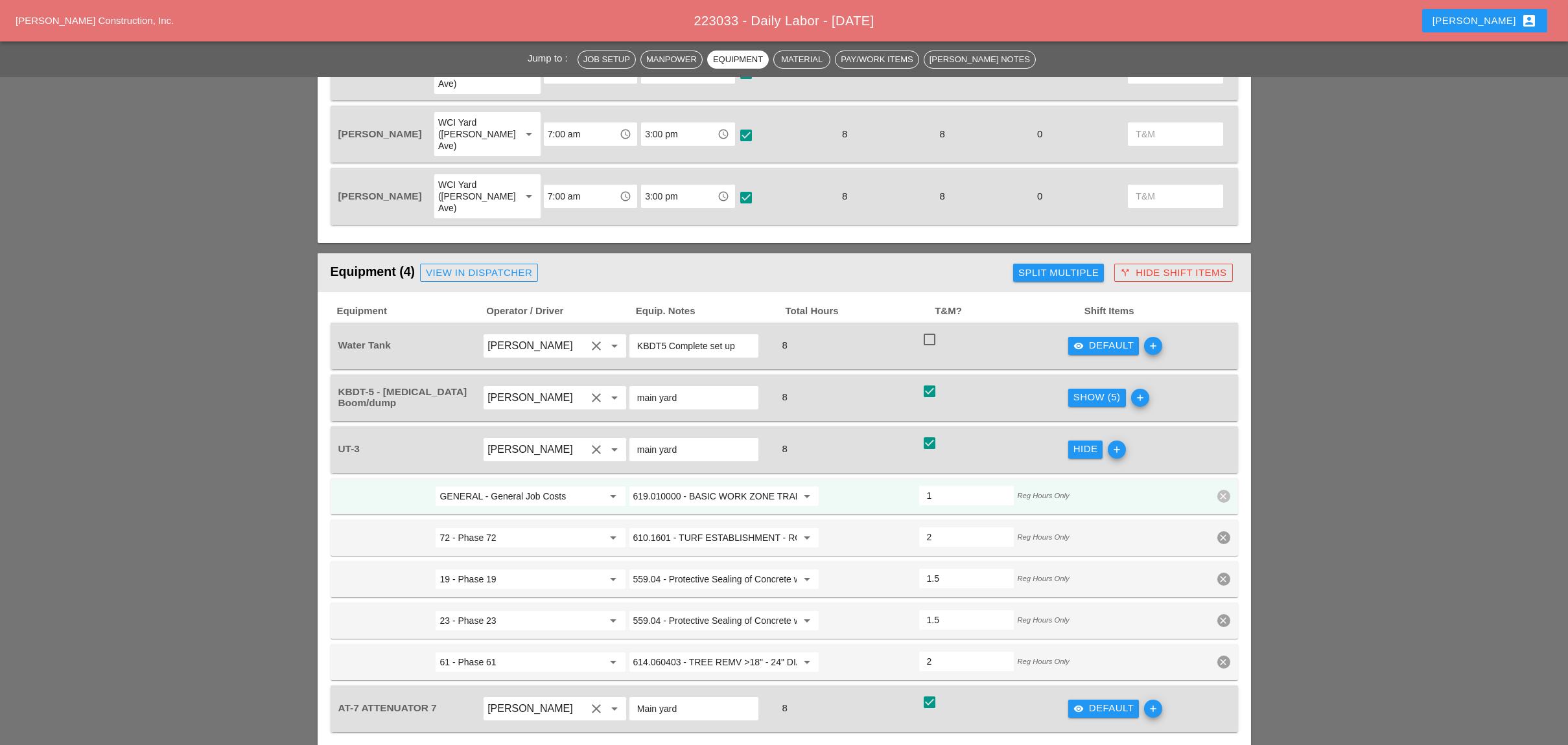
click at [1086, 390] on div "Show (5)" at bounding box center [1097, 397] width 47 height 15
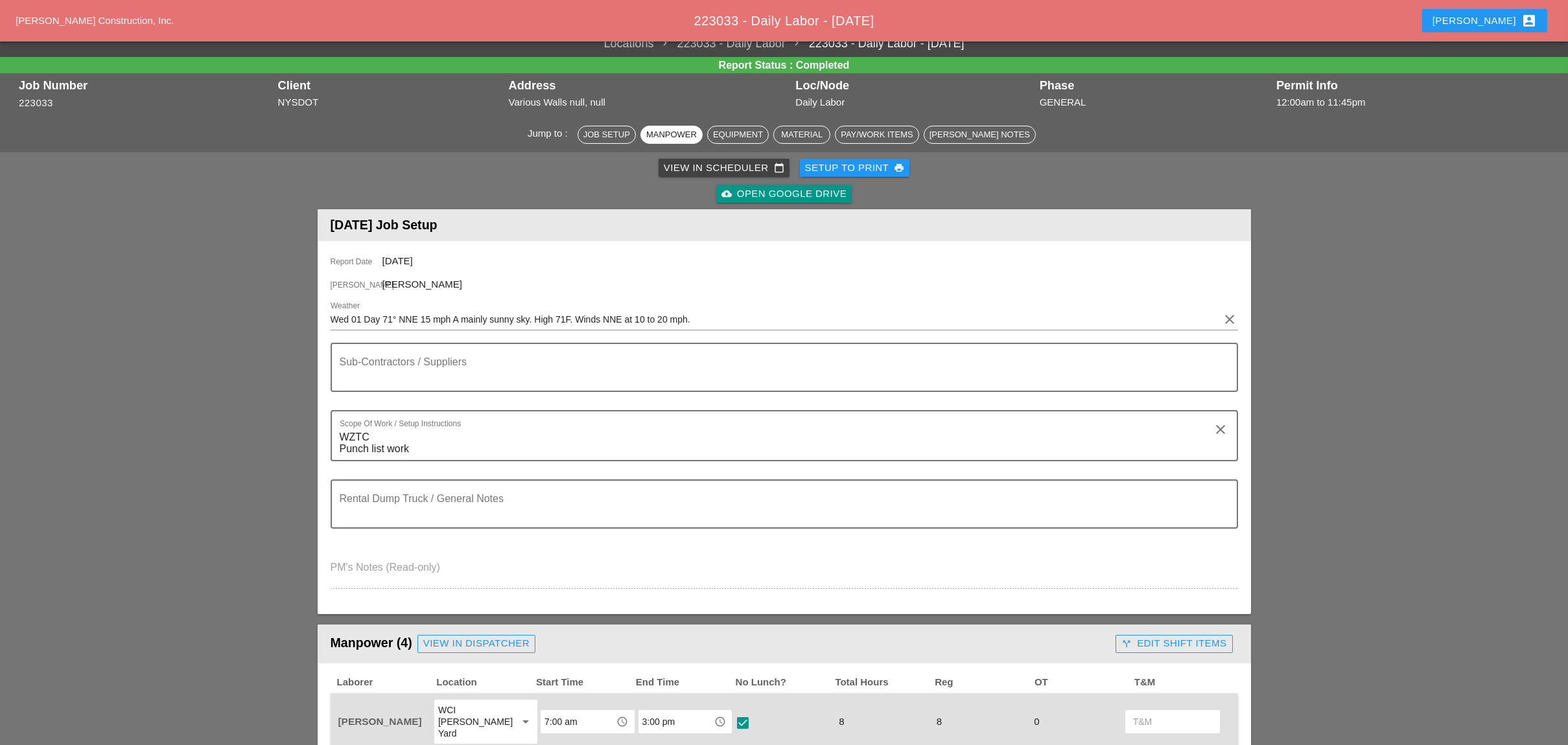
scroll to position [0, 0]
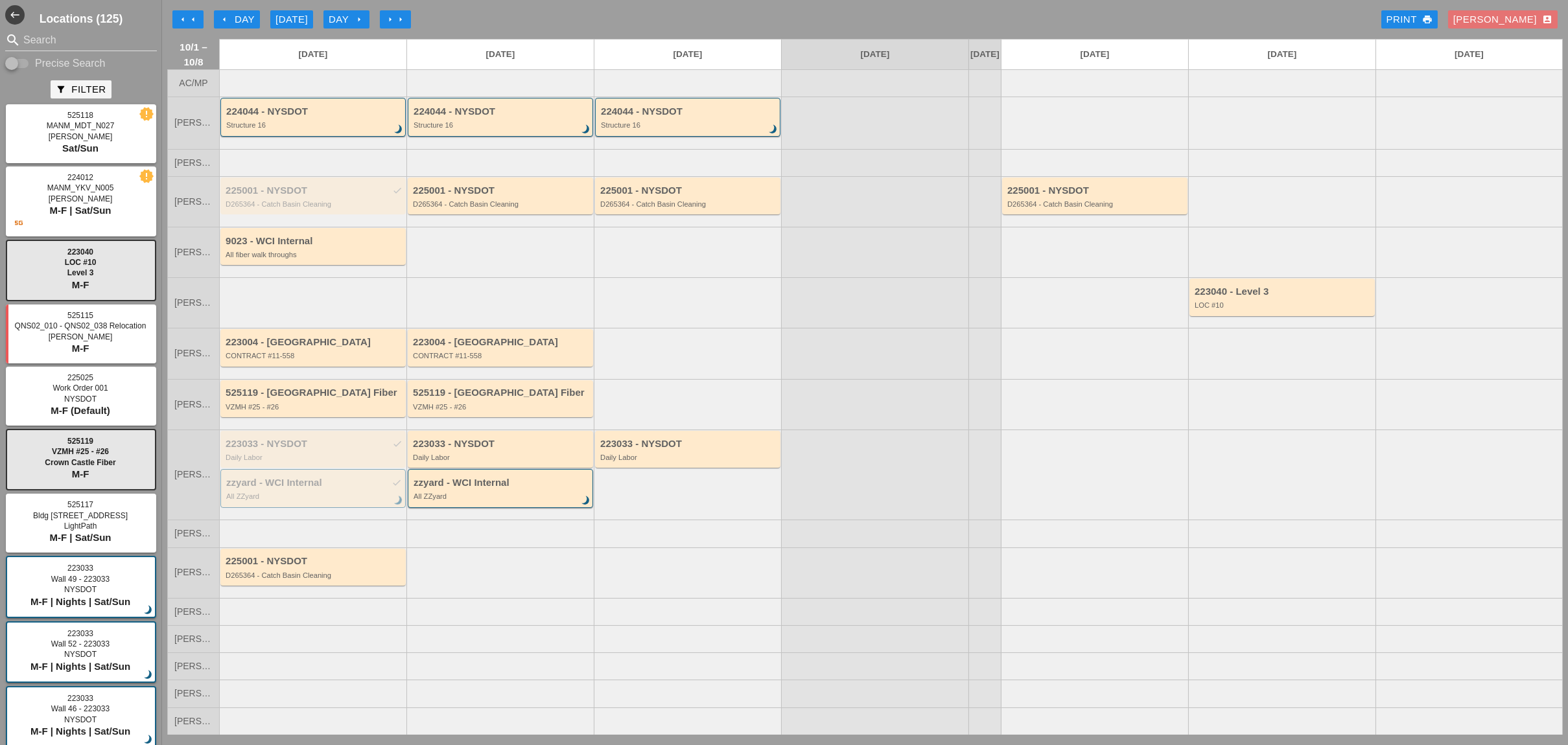
click at [977, 365] on div at bounding box center [984, 353] width 32 height 51
click at [244, 16] on div "arrow_left Day" at bounding box center [236, 19] width 36 height 15
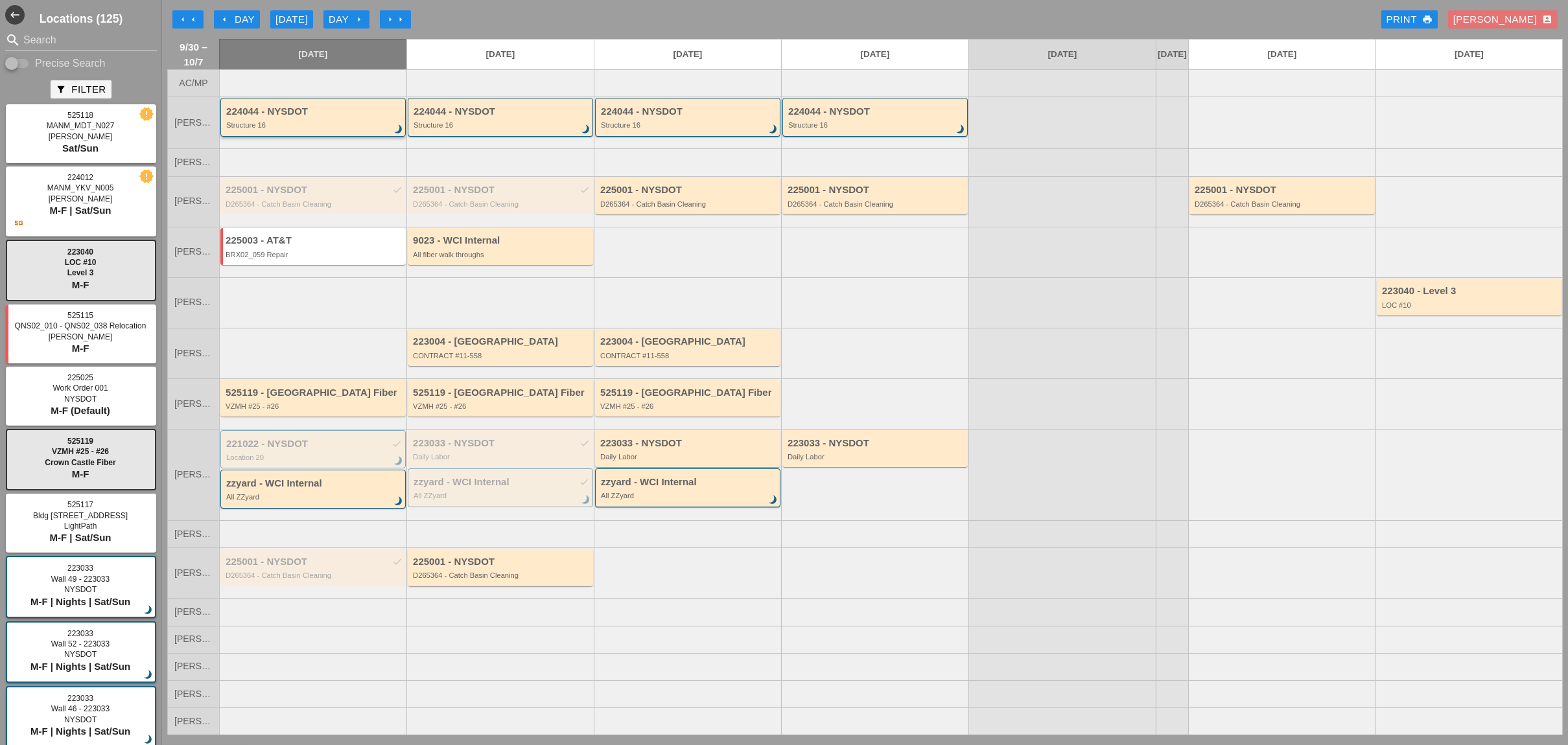
click at [316, 117] on div "224044 - NYSDOT" at bounding box center [314, 112] width 175 height 11
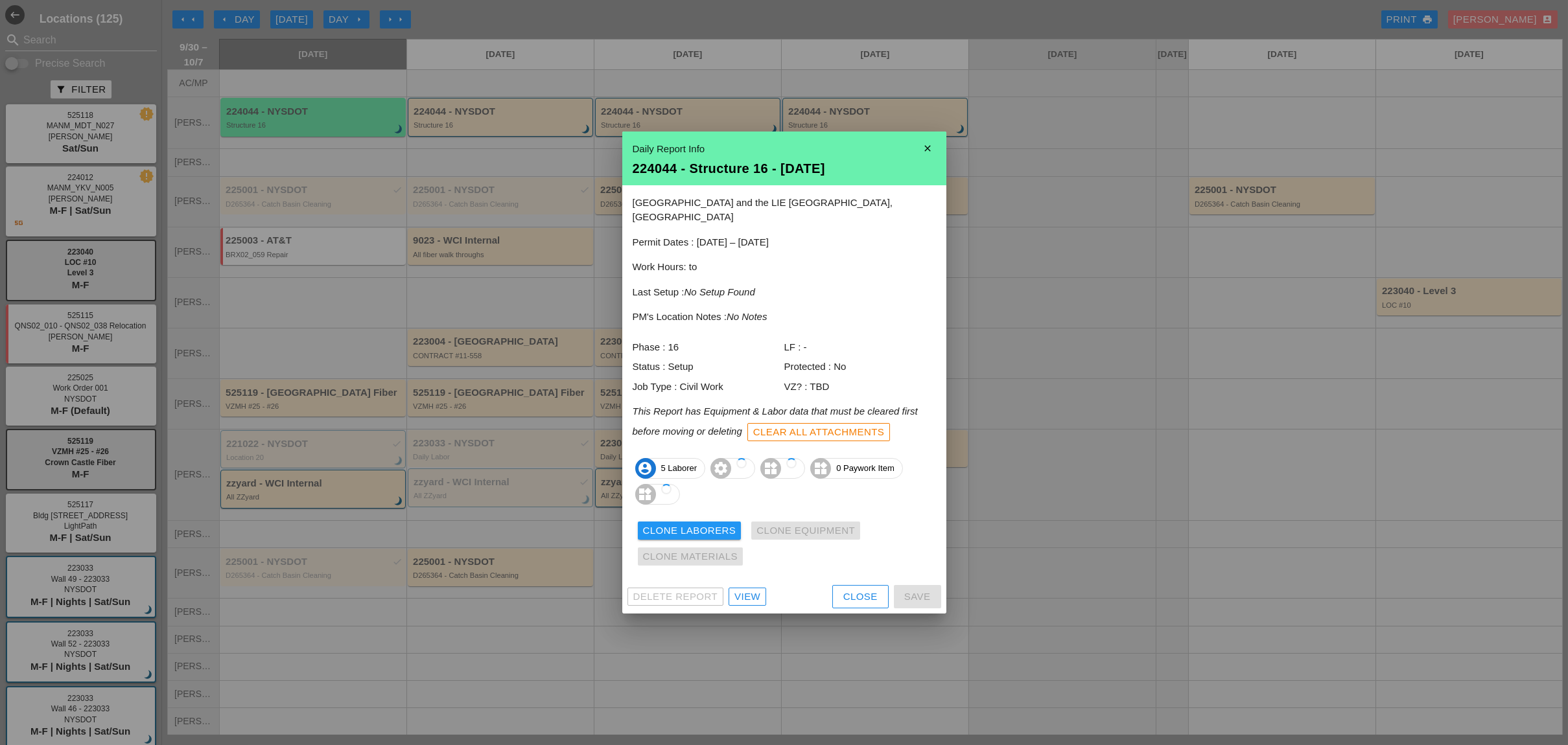
click at [745, 580] on div "Delete Report View Close Save" at bounding box center [784, 596] width 324 height 34
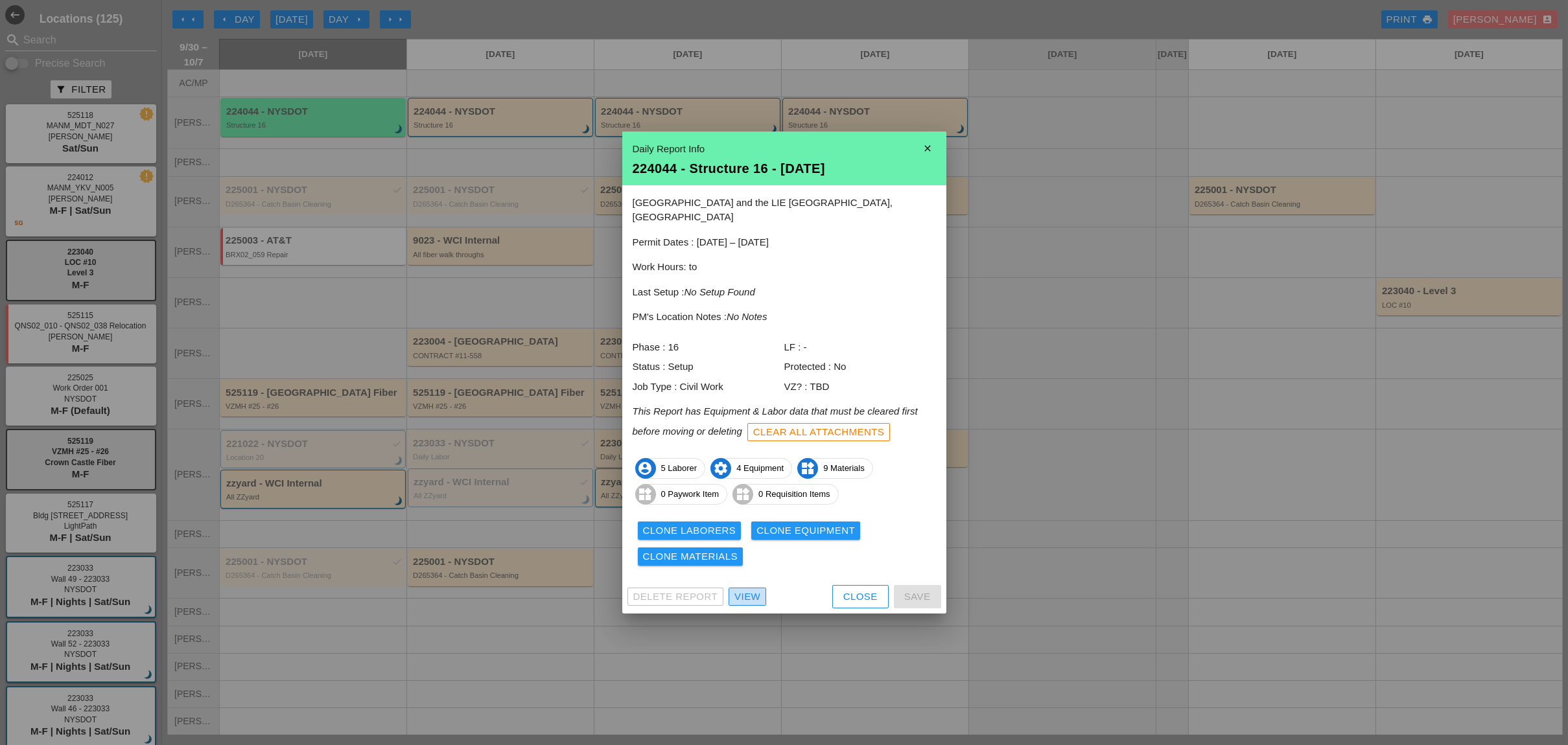
click at [753, 589] on div "View" at bounding box center [747, 596] width 26 height 15
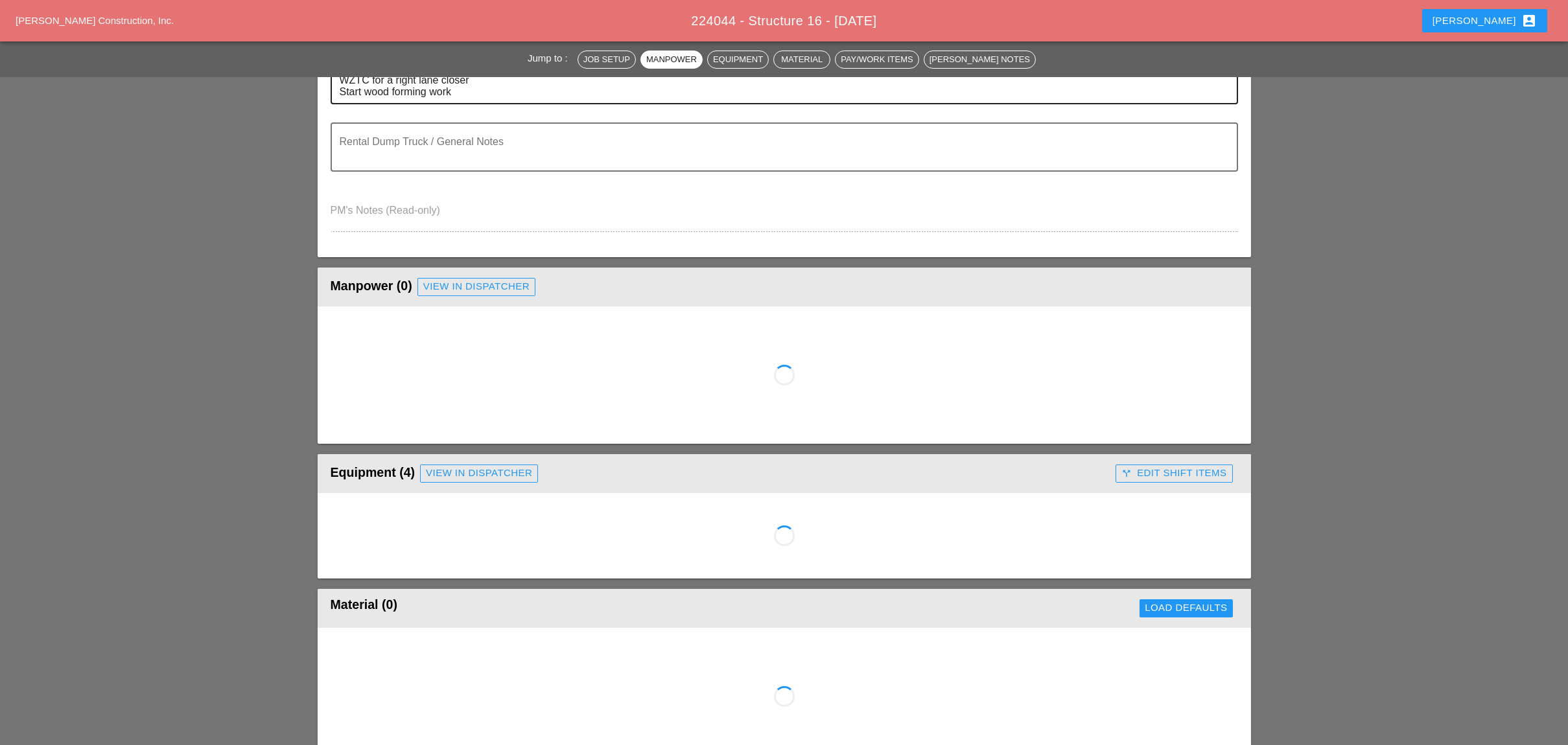
scroll to position [432, 0]
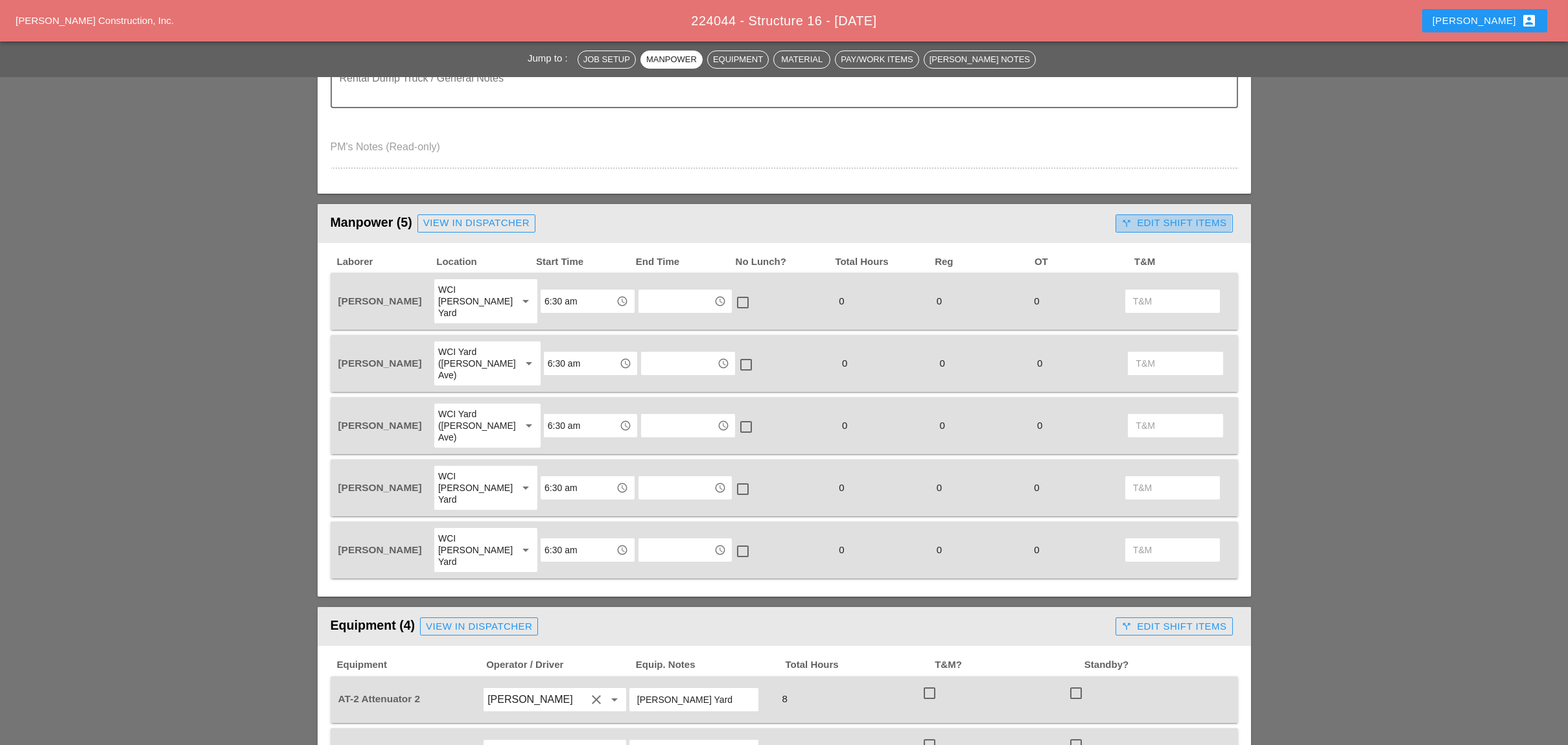
drag, startPoint x: 1154, startPoint y: 214, endPoint x: 1117, endPoint y: 219, distance: 37.3
click at [1153, 215] on div "call_split Edit Shift Items" at bounding box center [1174, 223] width 105 height 15
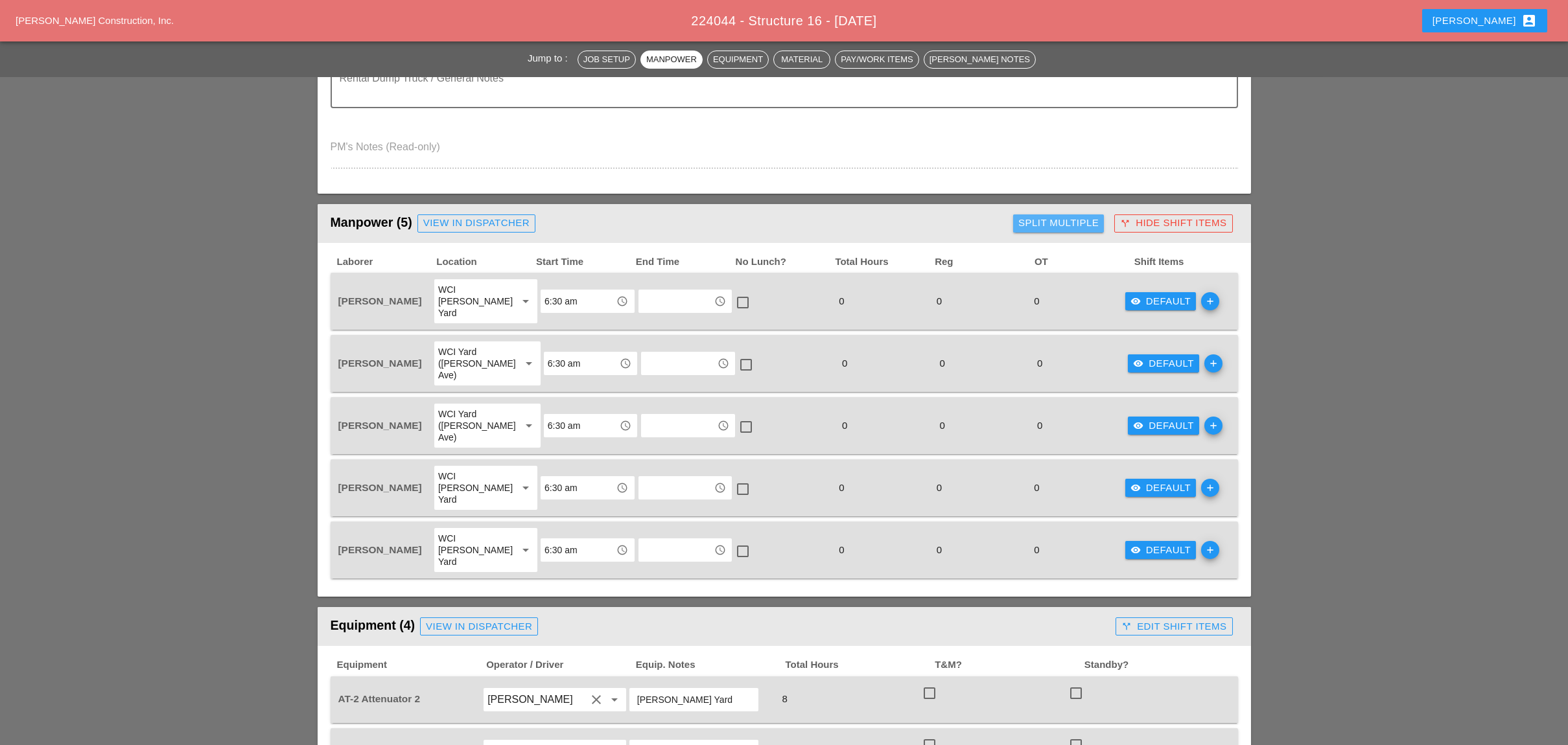
click at [1077, 215] on div "Split Multiple" at bounding box center [1058, 223] width 81 height 15
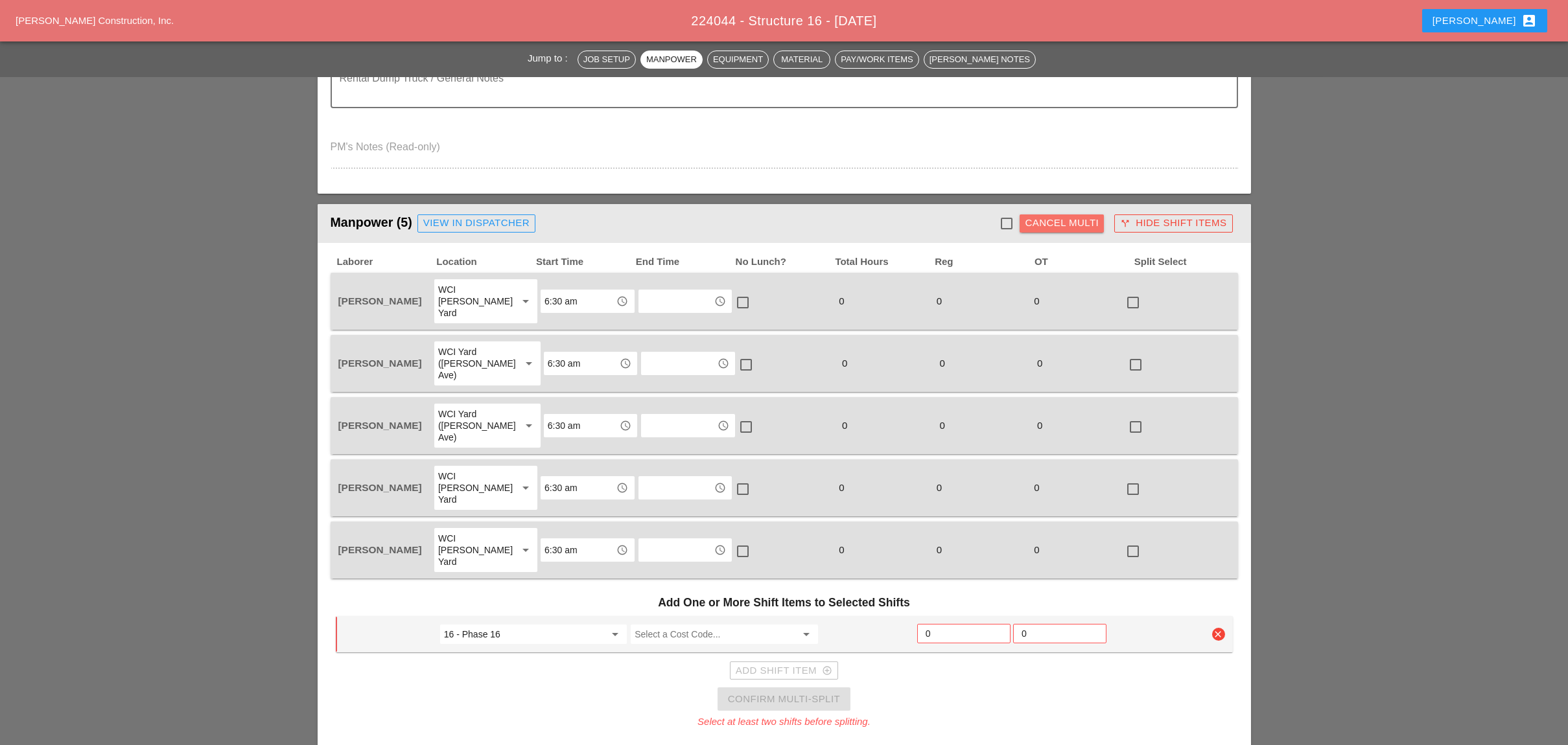
click at [1066, 226] on button "Cancel Multi" at bounding box center [1062, 223] width 84 height 18
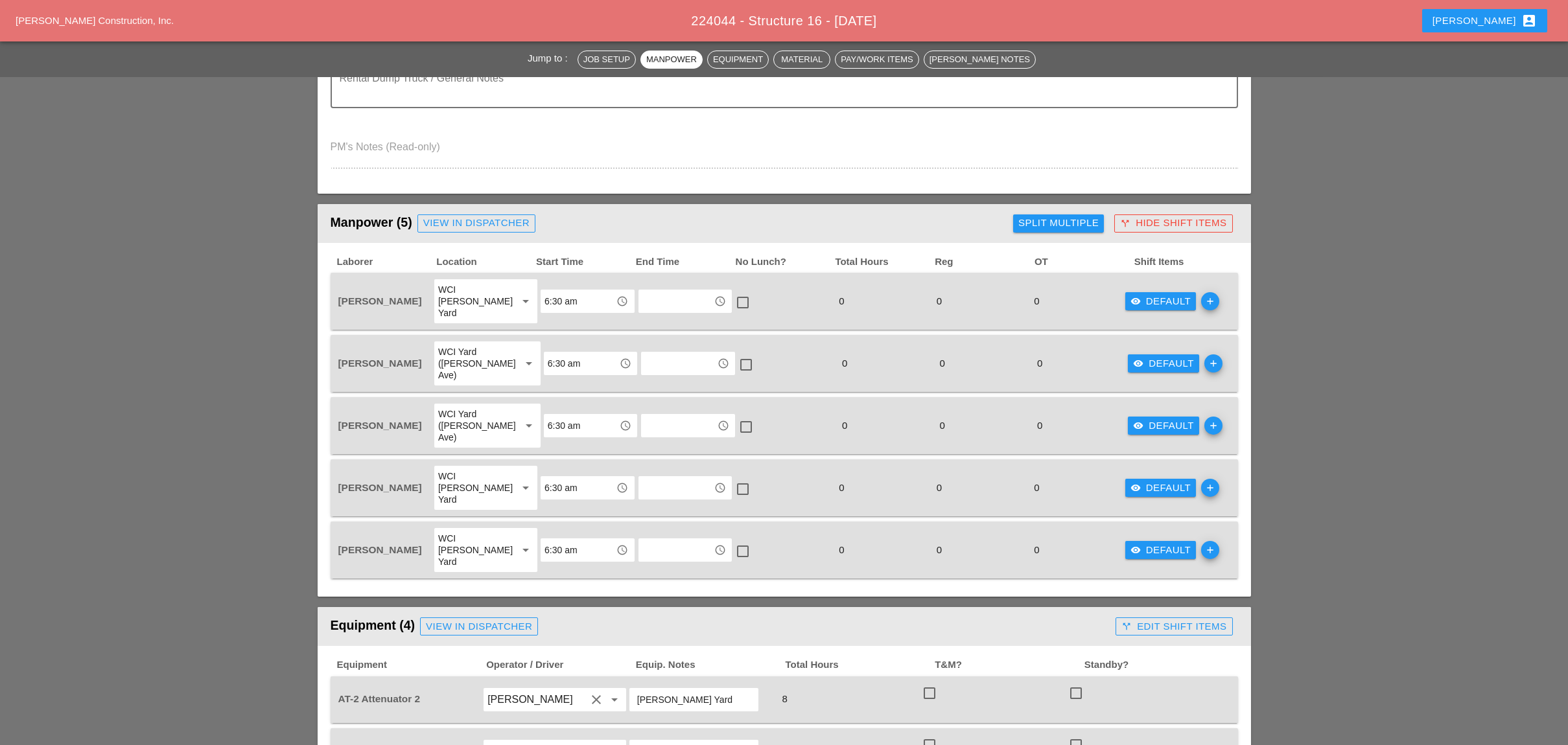
click at [1139, 294] on div "visibility Default" at bounding box center [1161, 301] width 61 height 15
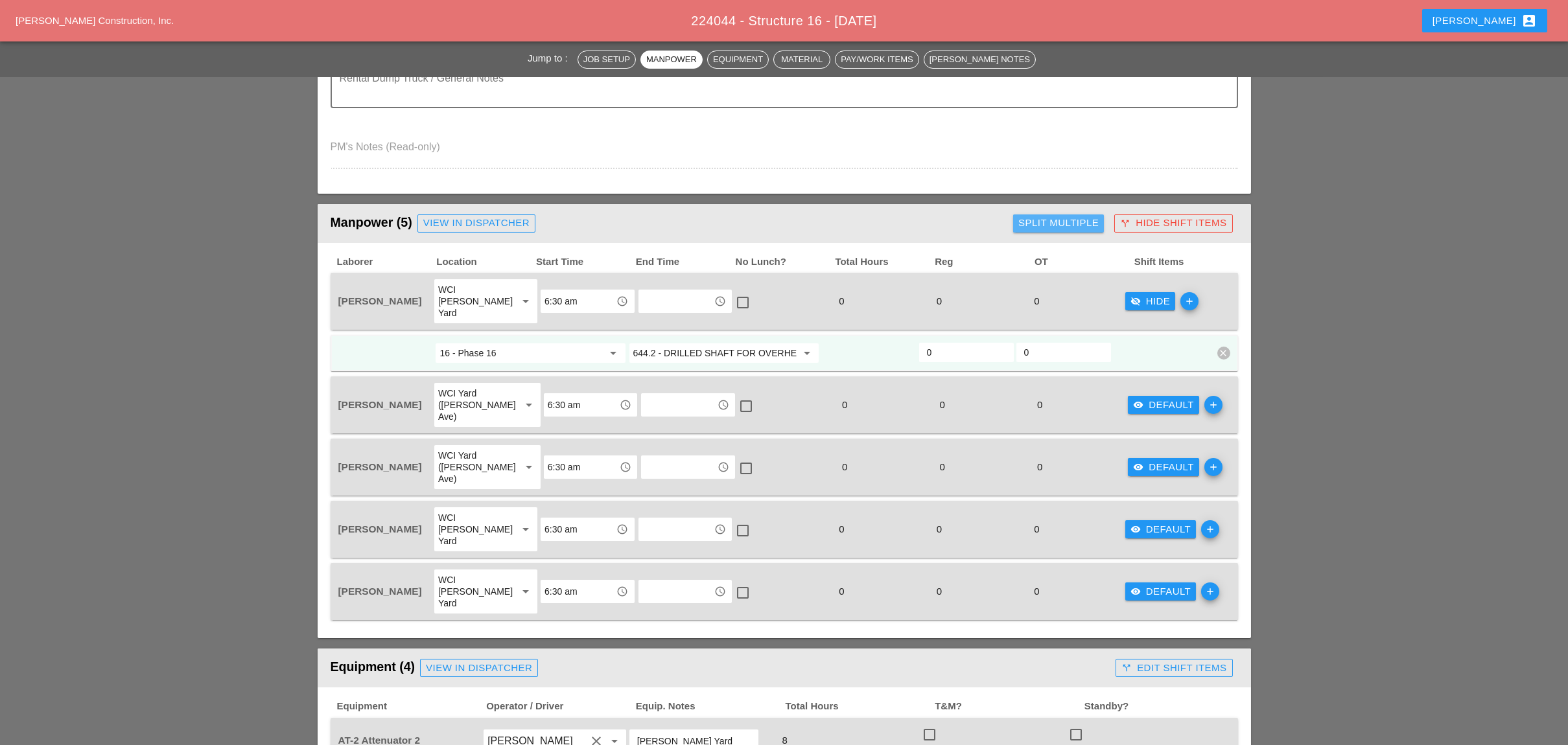
click at [1028, 215] on div "Split Multiple" at bounding box center [1058, 223] width 81 height 15
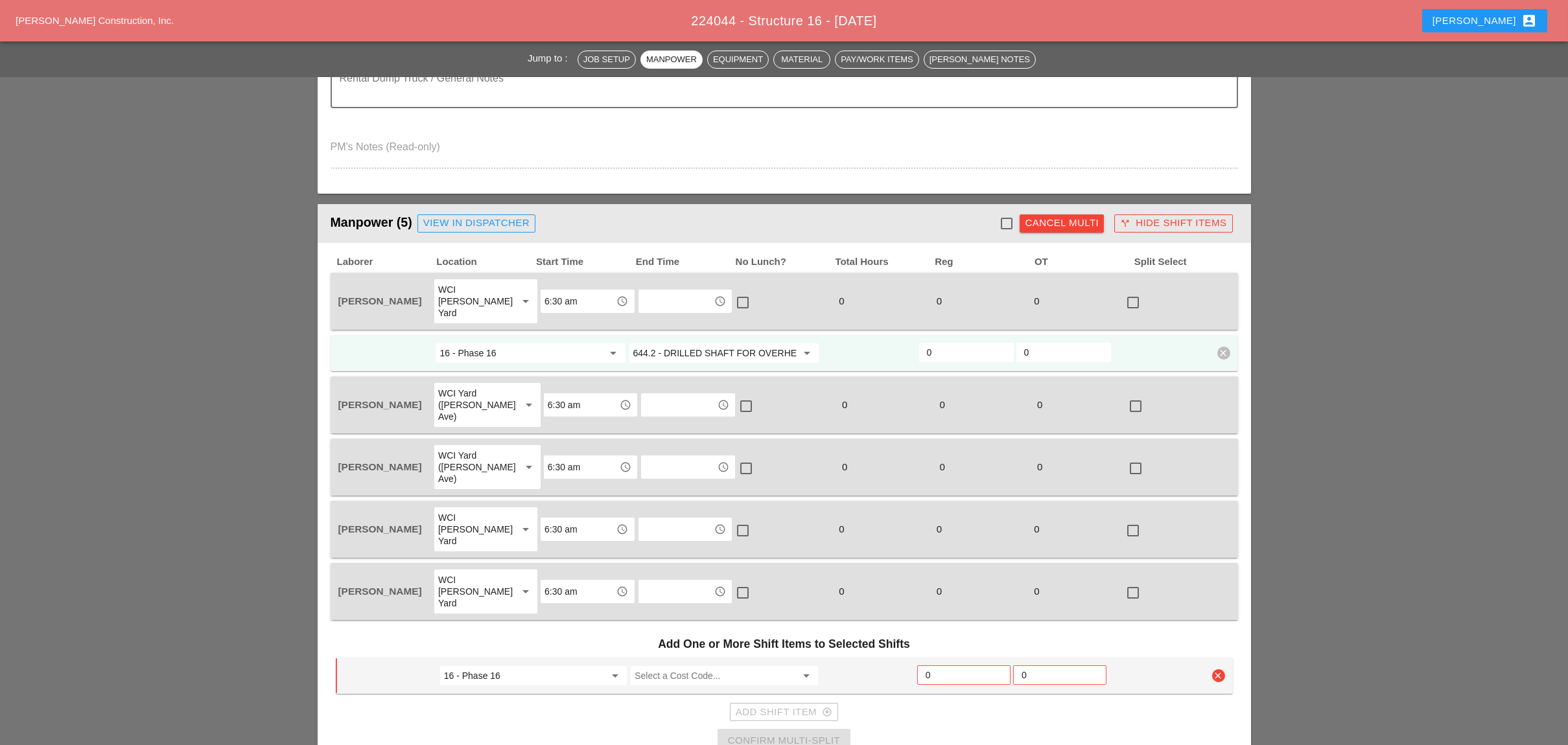
click at [1002, 215] on div at bounding box center [1006, 223] width 22 height 22
checkbox input "true"
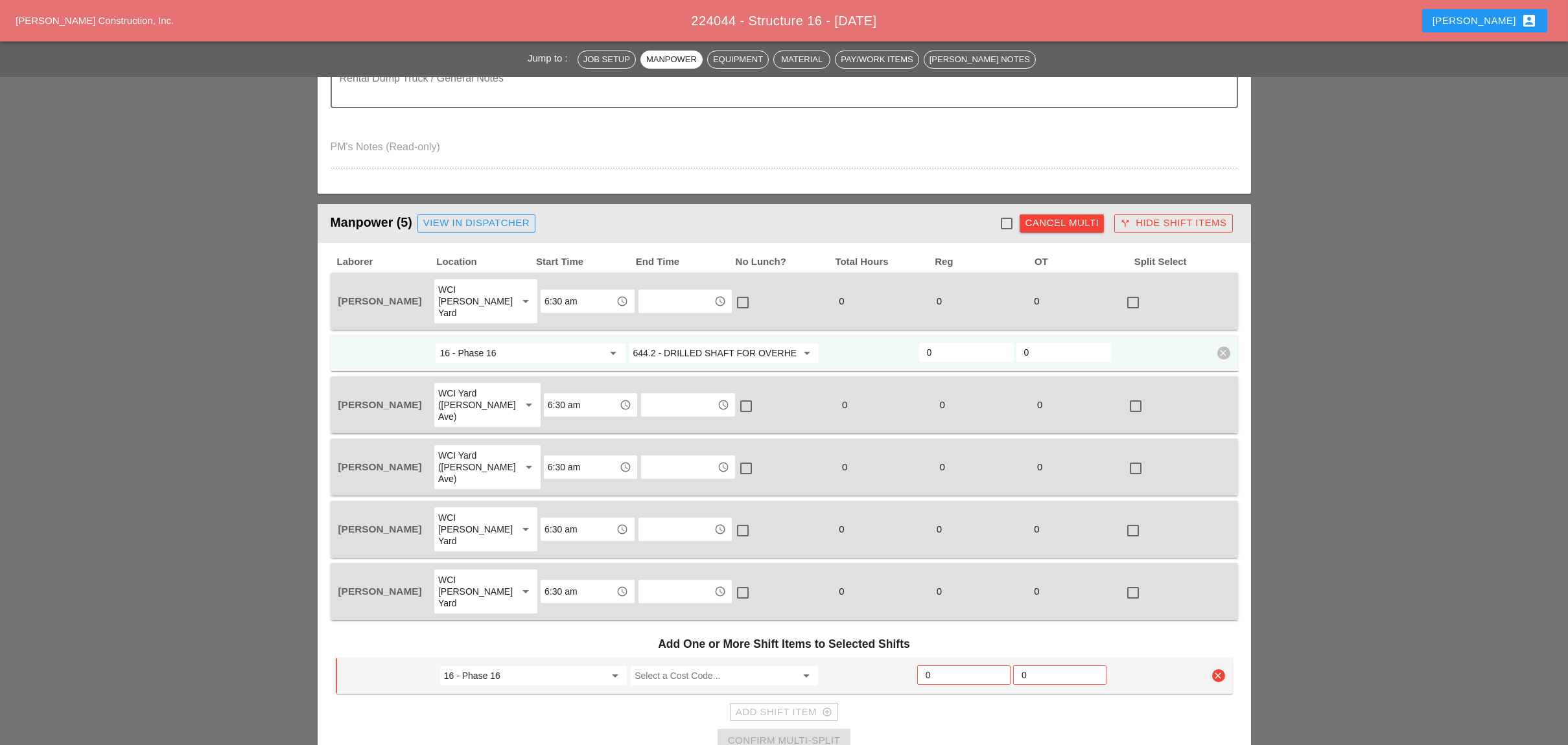
checkbox input "true"
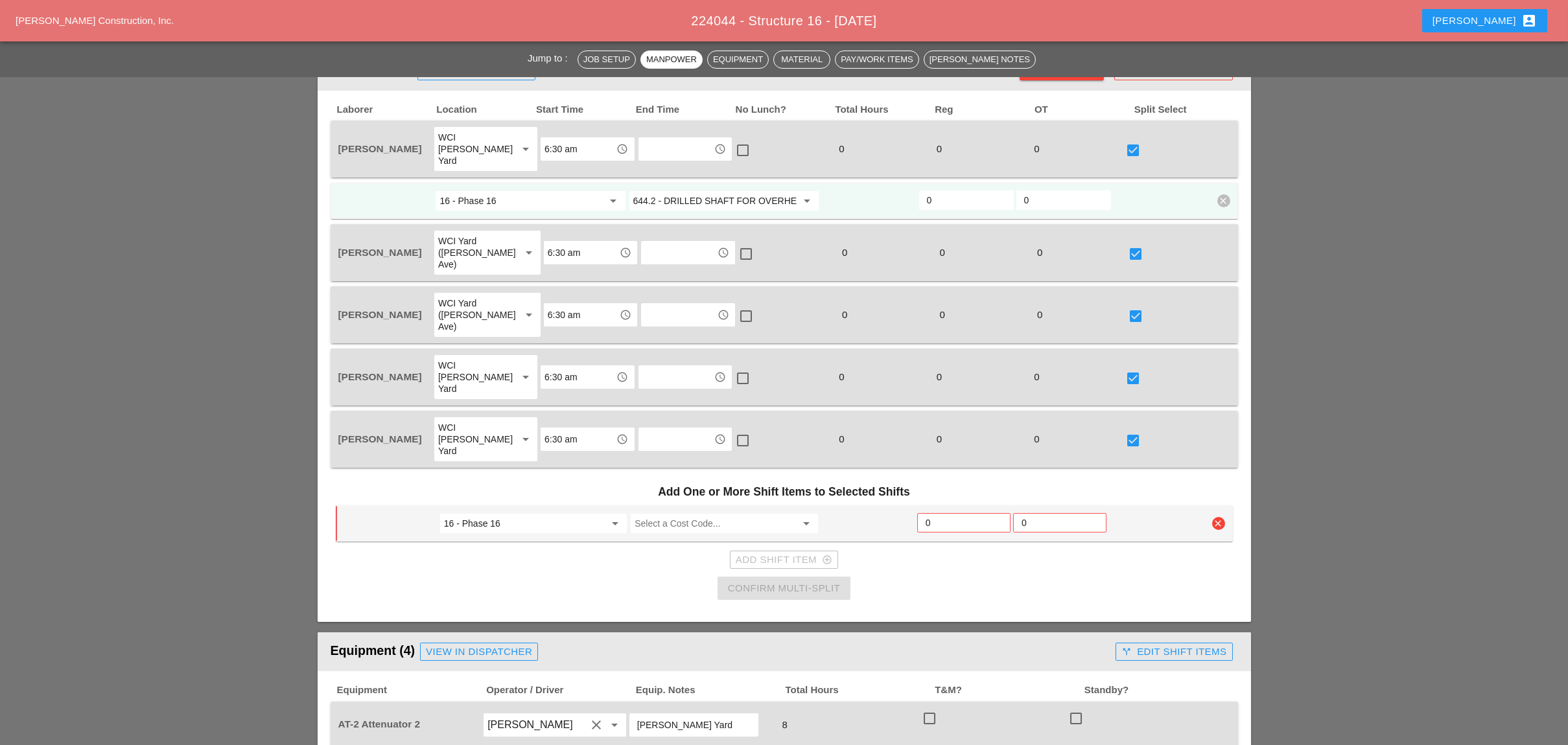
scroll to position [604, 0]
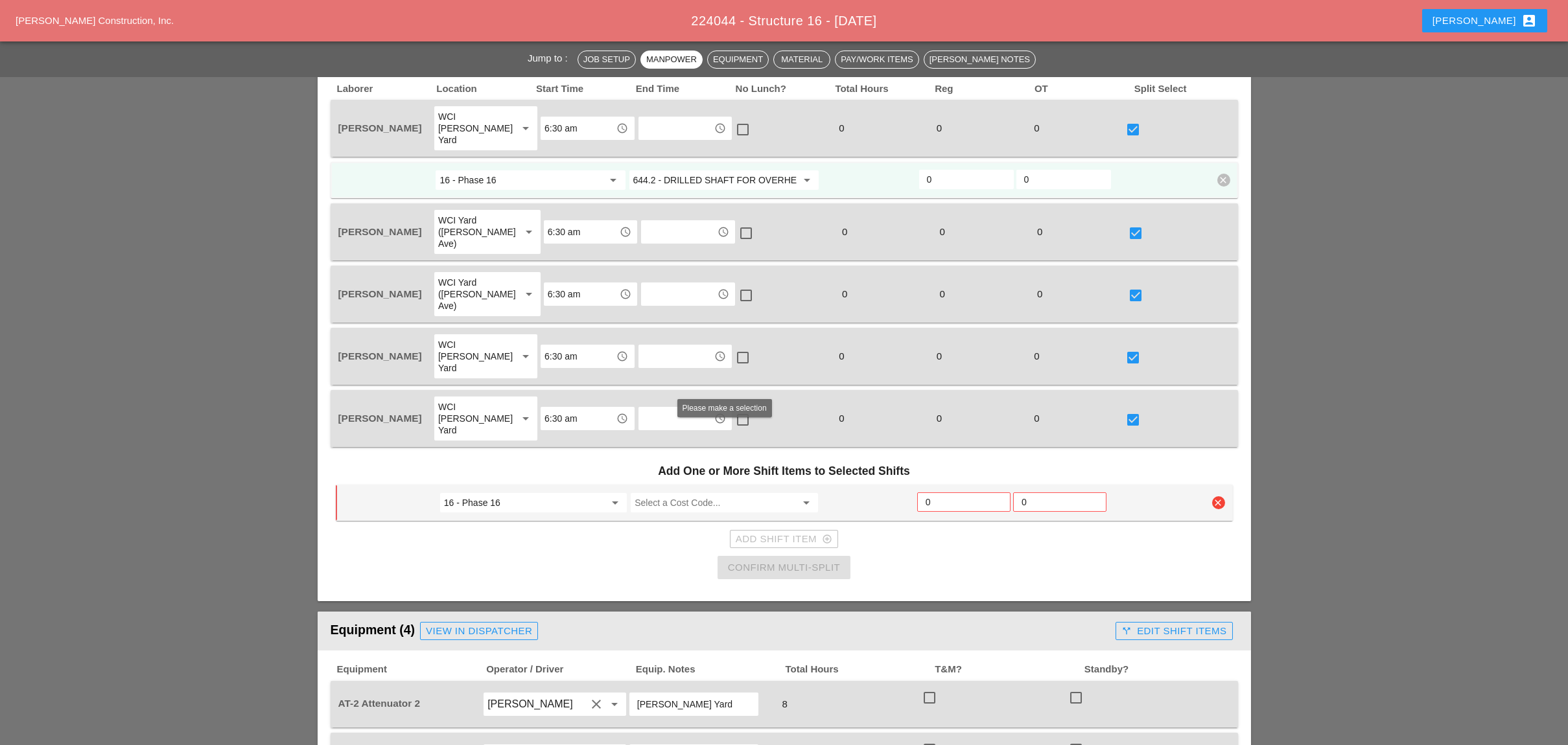
click at [652, 493] on input "Select a Cost Code..." at bounding box center [715, 503] width 161 height 21
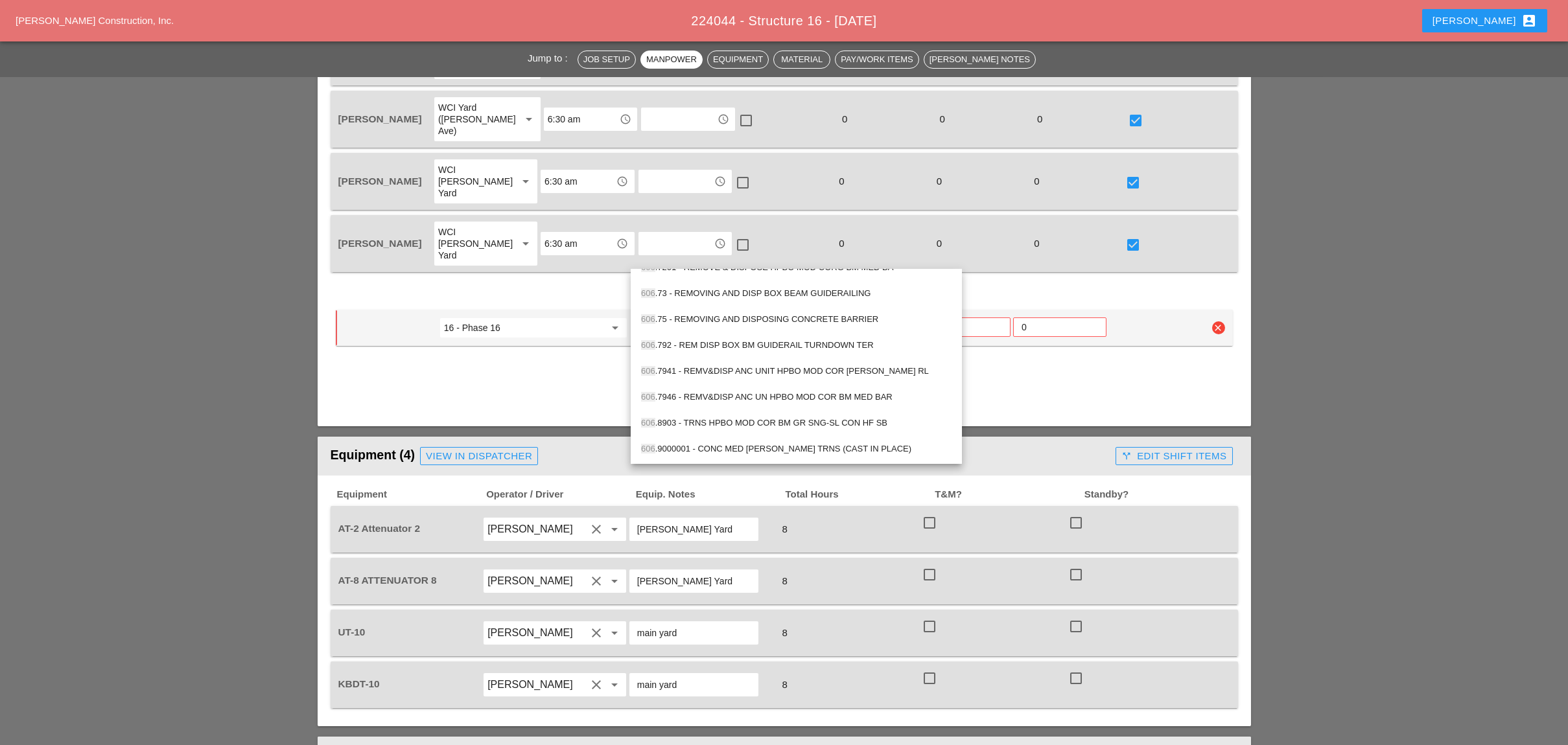
scroll to position [949, 0]
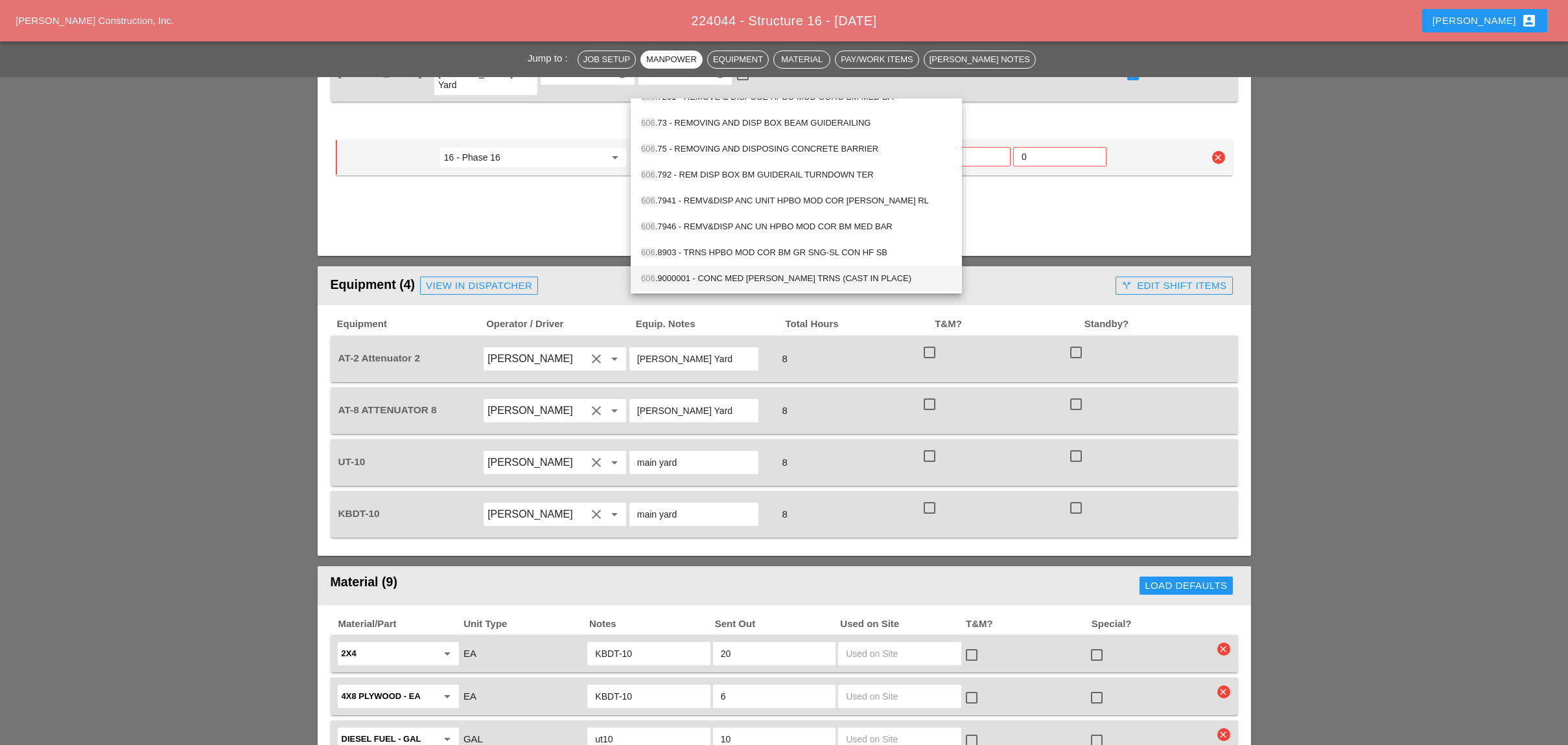
click at [743, 276] on div "606 .9000001 - CONC MED [PERSON_NAME] TRNS (CAST IN PLACE)" at bounding box center [796, 278] width 310 height 16
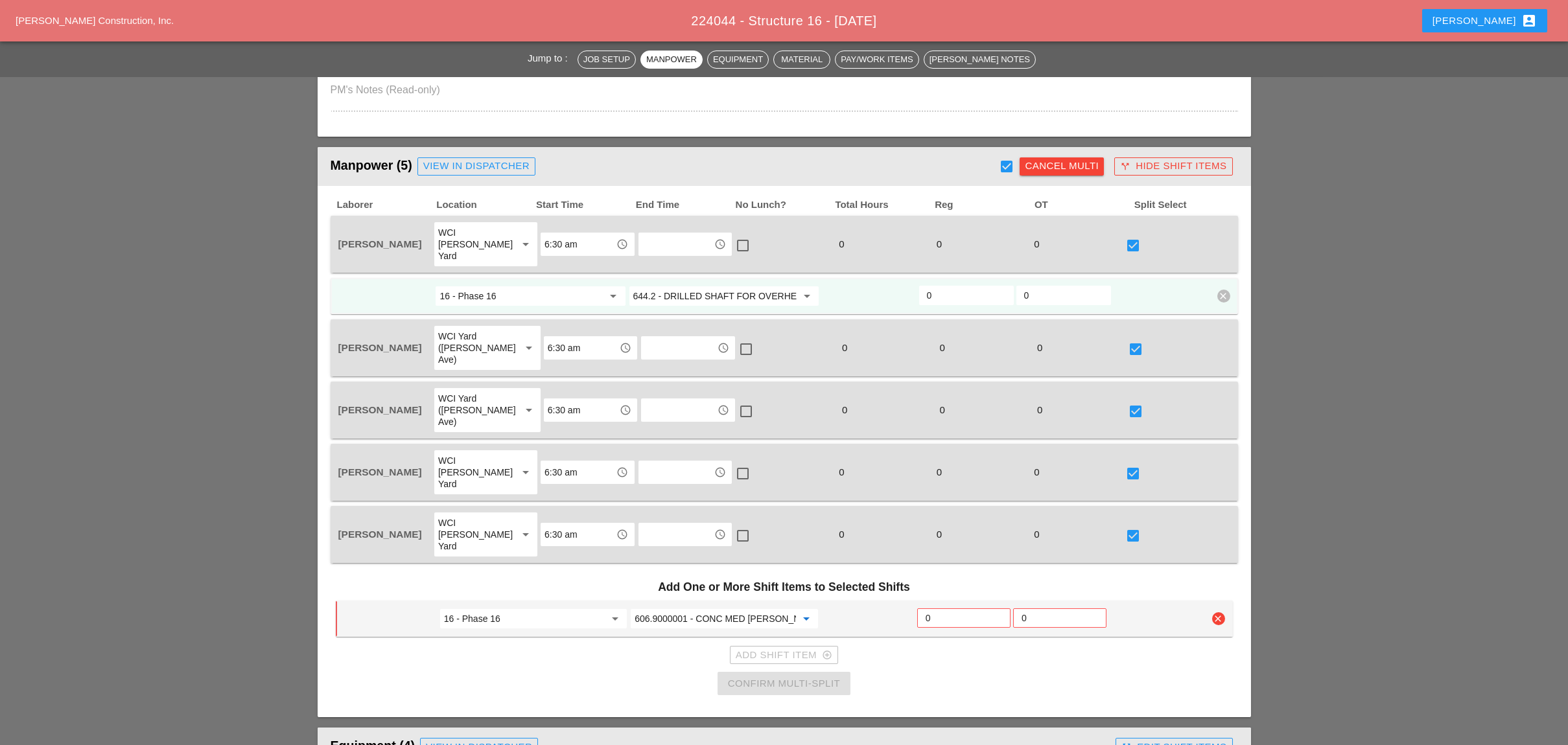
scroll to position [519, 0]
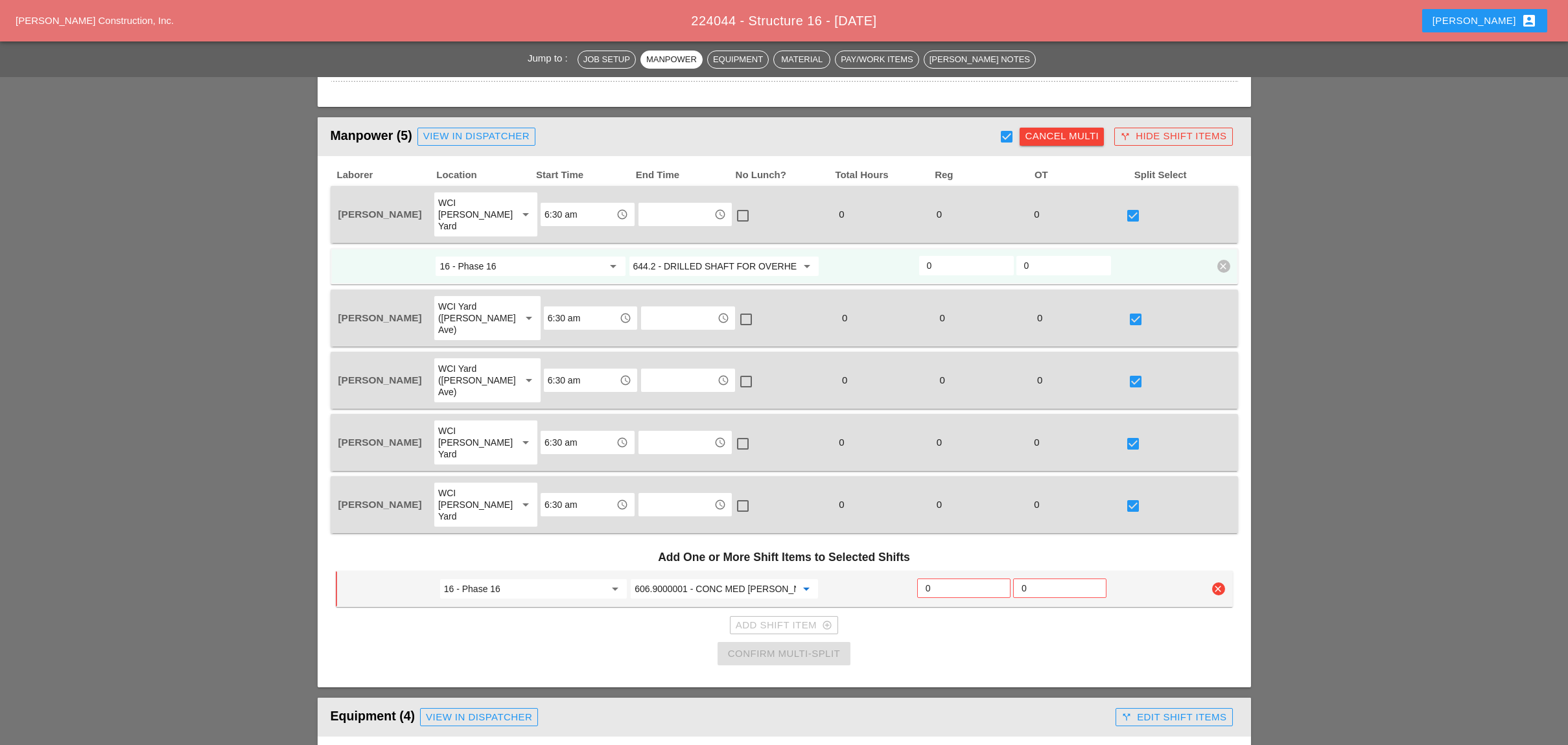
type input "606.9000001 - CONC MED [PERSON_NAME] TRNS (CAST IN PLACE)"
click at [941, 578] on input "0" at bounding box center [964, 588] width 77 height 21
type input "6"
click at [799, 646] on div "Confirm Multi-Split" at bounding box center [784, 653] width 112 height 15
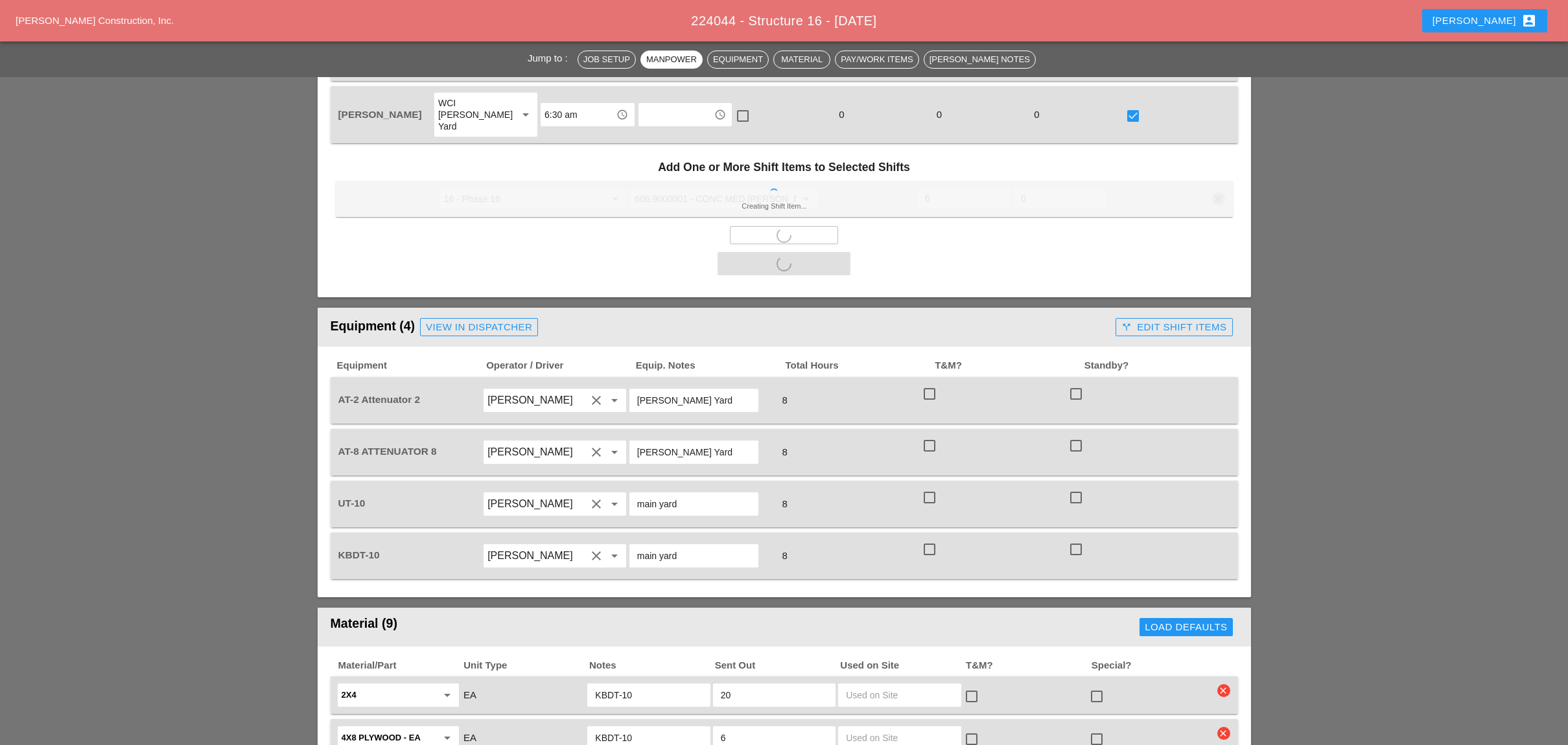
scroll to position [991, 0]
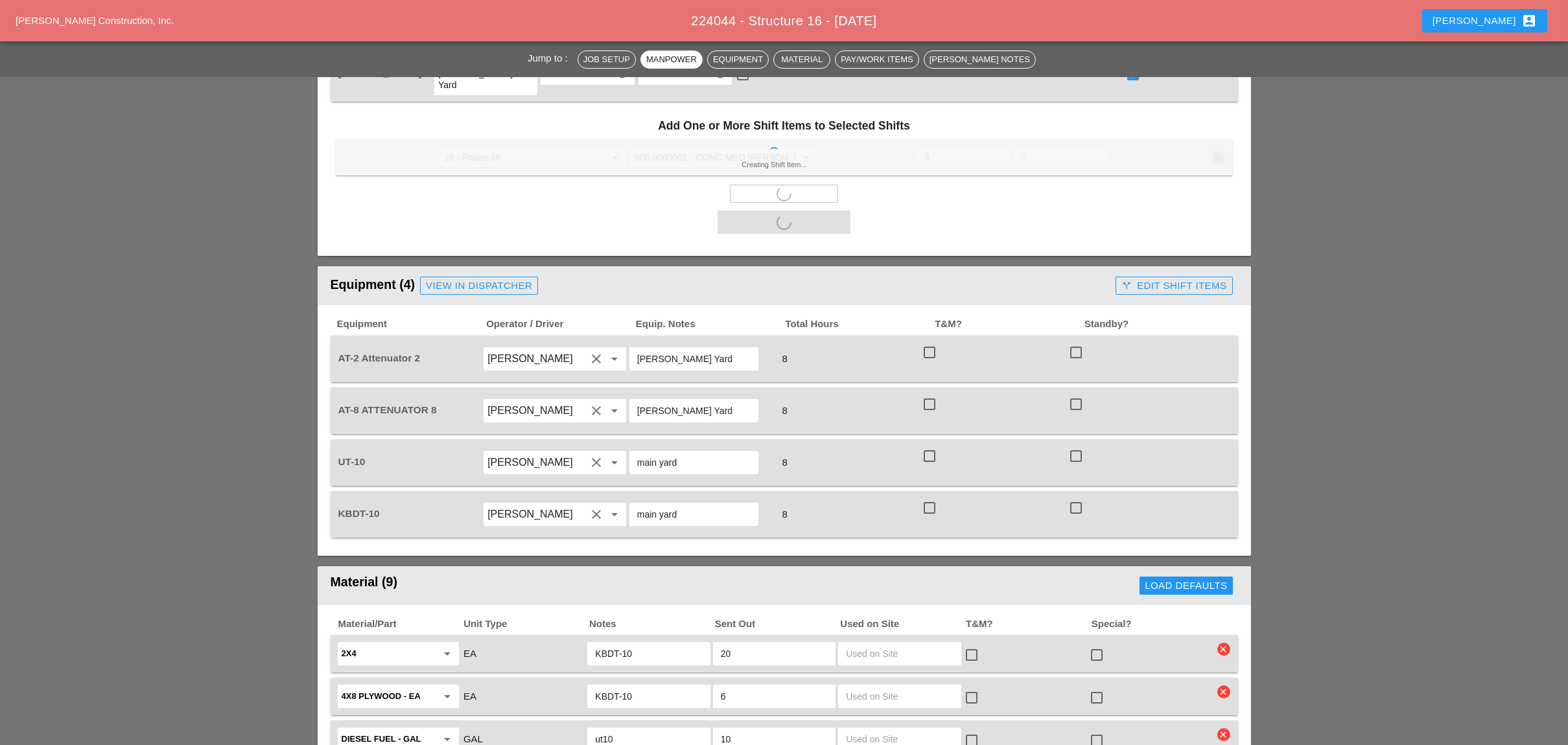
click at [928, 341] on div at bounding box center [929, 352] width 22 height 22
checkbox input "true"
drag, startPoint x: 926, startPoint y: 336, endPoint x: 928, endPoint y: 358, distance: 22.1
click at [926, 393] on div at bounding box center [929, 404] width 22 height 22
checkbox input "true"
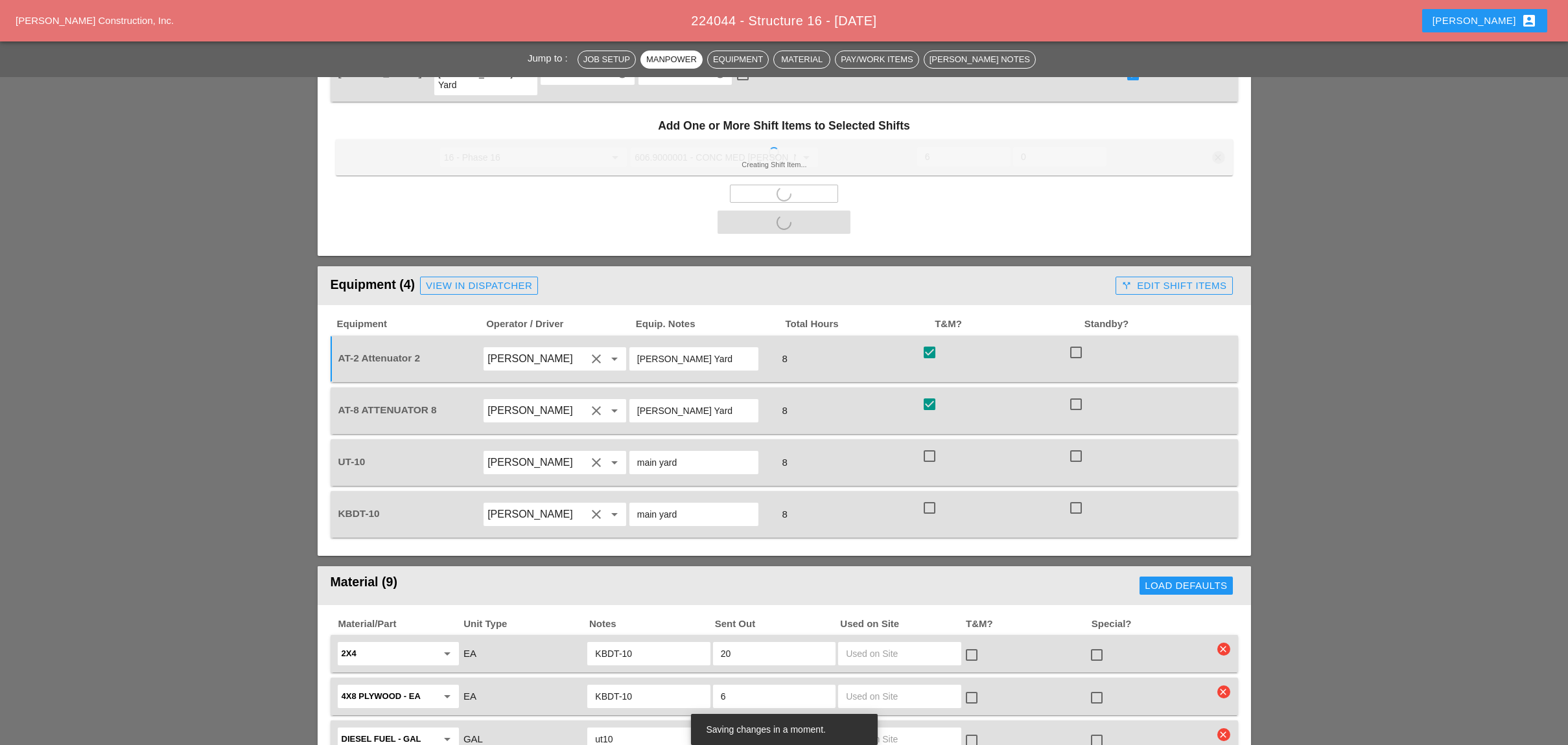
click at [930, 445] on div at bounding box center [929, 456] width 22 height 22
checkbox input "true"
click at [937, 497] on div at bounding box center [929, 508] width 22 height 22
checkbox input "true"
click at [1130, 280] on icon "call_split" at bounding box center [1126, 286] width 10 height 10
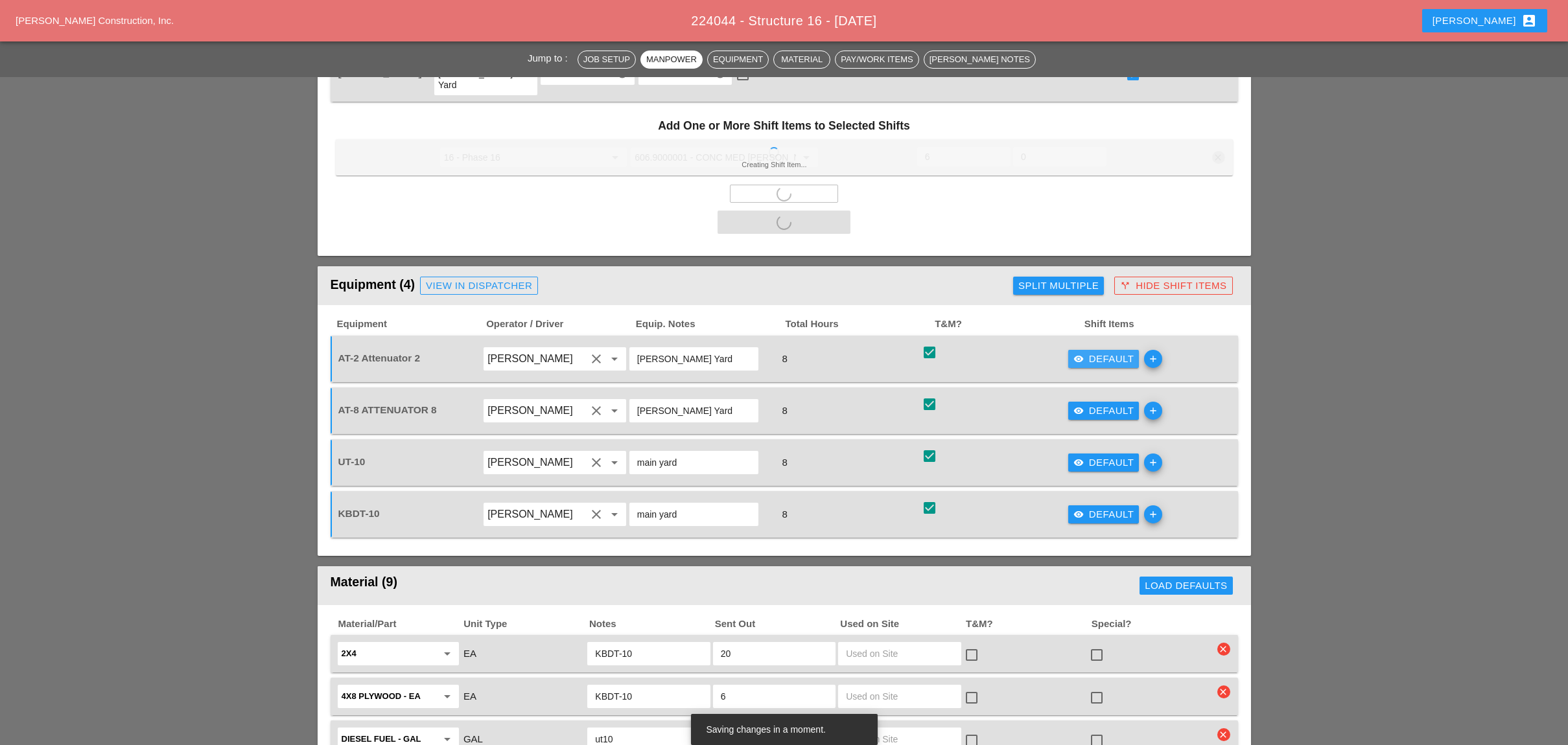
click at [1086, 352] on div "visibility Default" at bounding box center [1104, 359] width 61 height 15
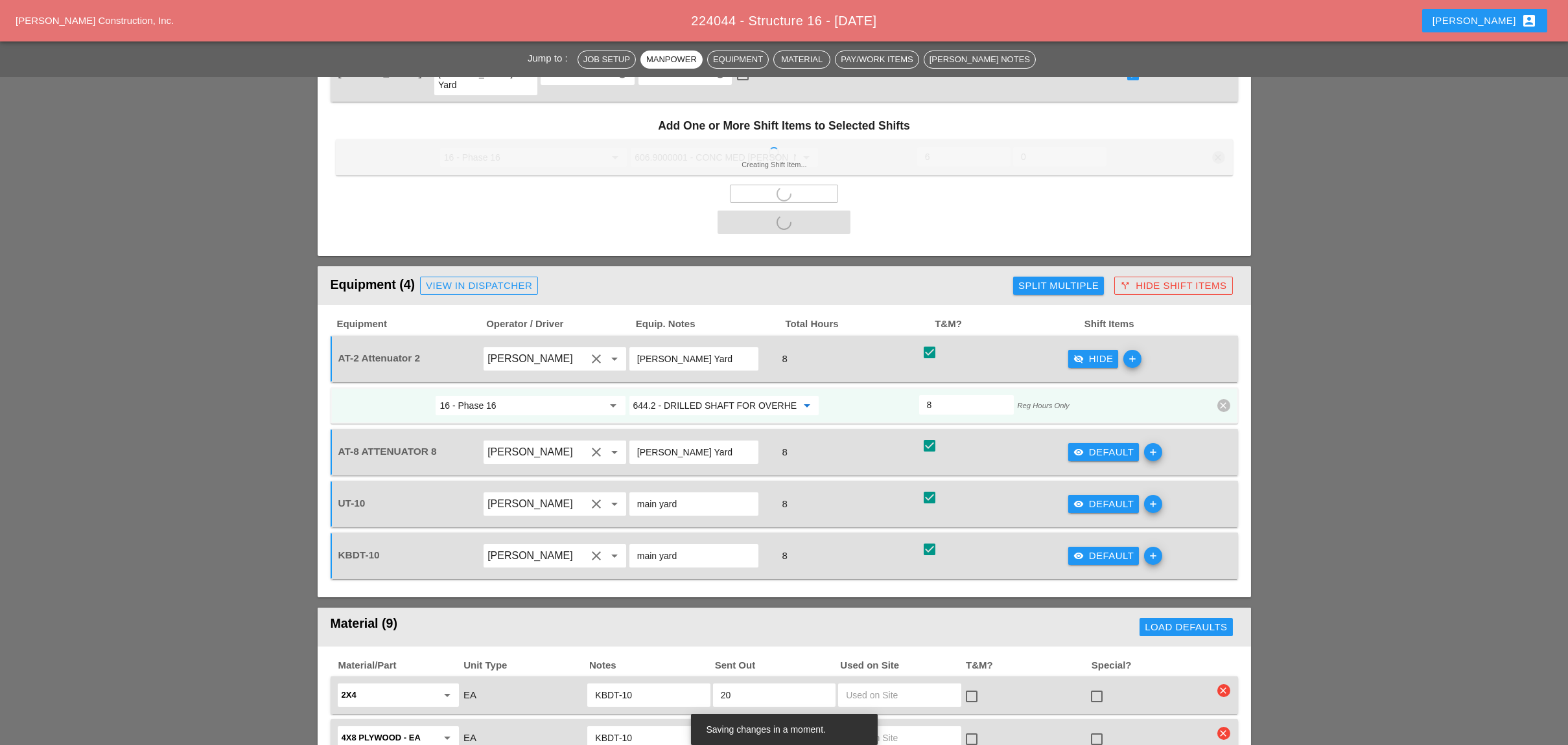
click at [728, 395] on input "644.2 - DRILLED SHAFT FOR OVERHEAD SIGN STRUCTUR" at bounding box center [715, 406] width 164 height 21
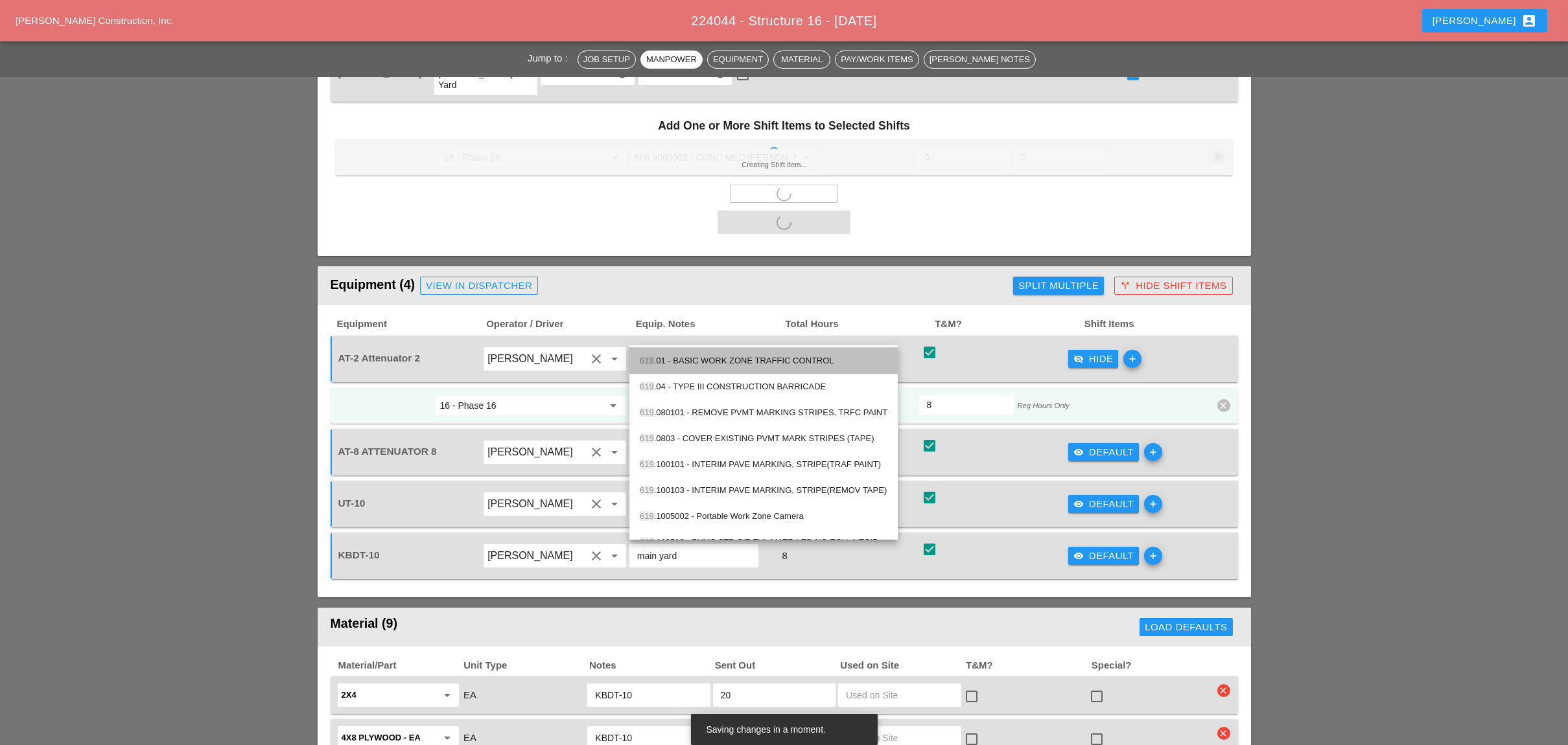
click at [716, 363] on div "619 .01 - BASIC WORK ZONE TRAFFIC CONTROL" at bounding box center [763, 361] width 247 height 16
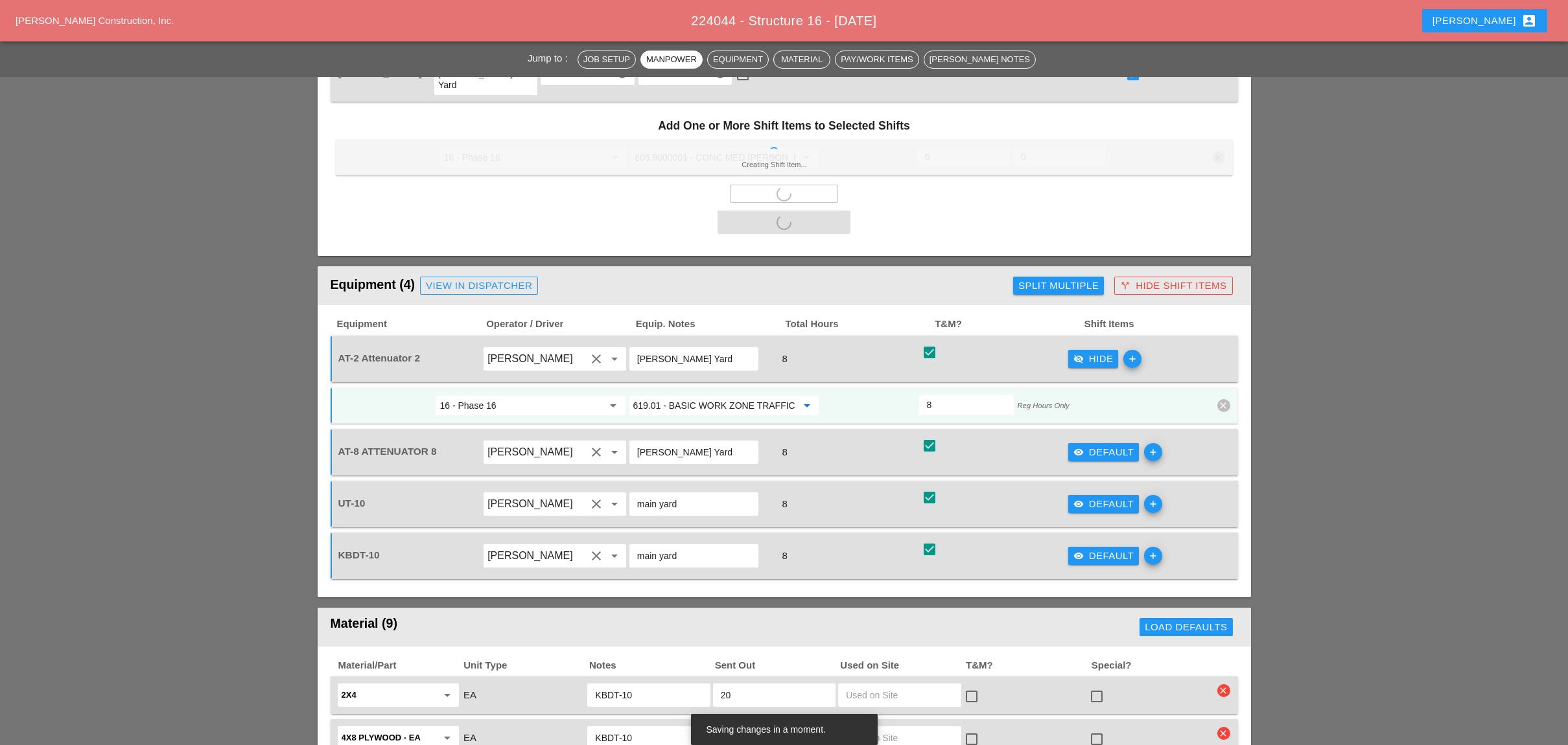
type input "619.01 - BASIC WORK ZONE TRAFFIC CONTROL"
click at [691, 442] on input "[PERSON_NAME] Yard" at bounding box center [693, 452] width 114 height 21
click at [706, 395] on input "619.01 - BASIC WORK ZONE TRAFFIC CONTROL" at bounding box center [715, 406] width 164 height 21
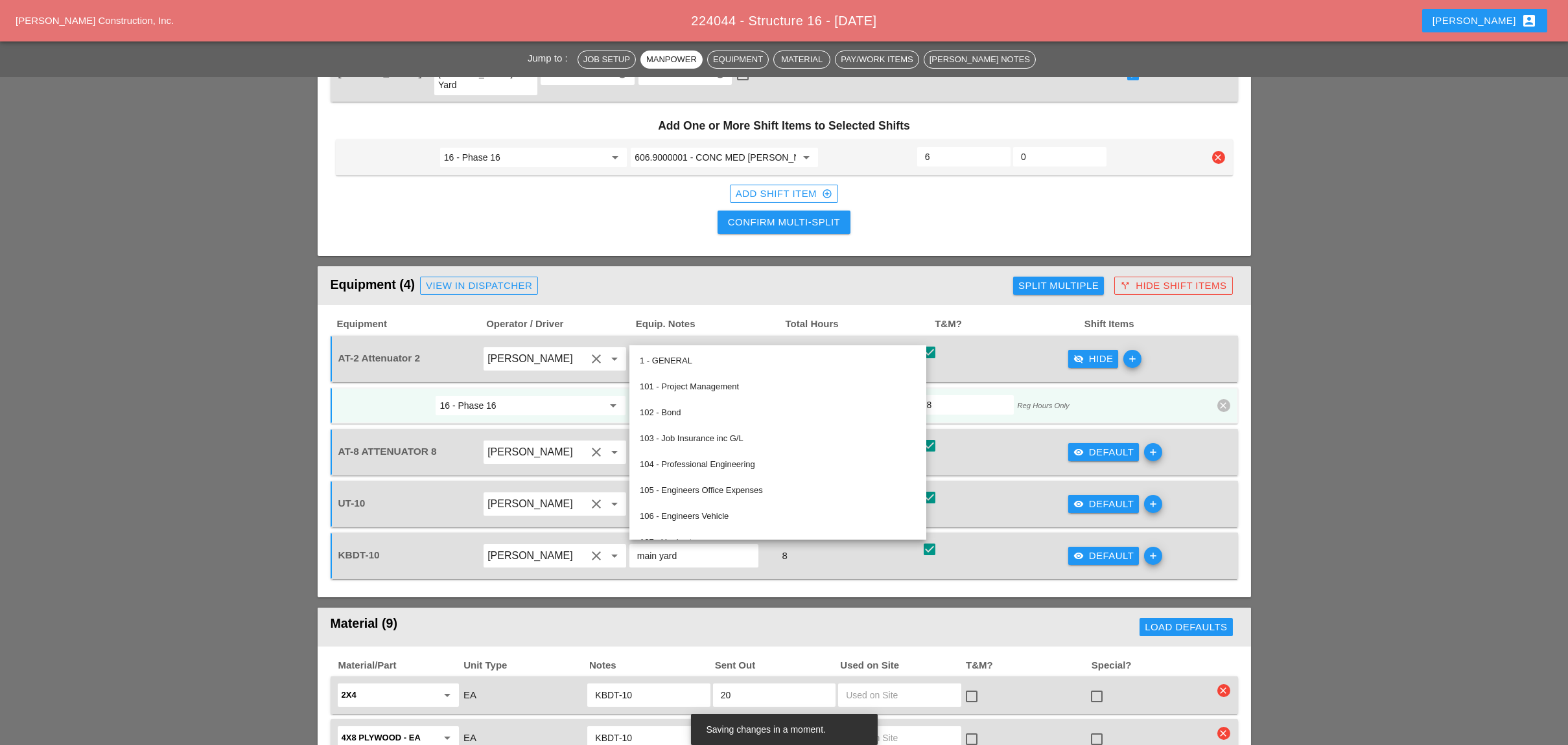
click at [566, 395] on input "16 - Phase 16" at bounding box center [521, 406] width 164 height 21
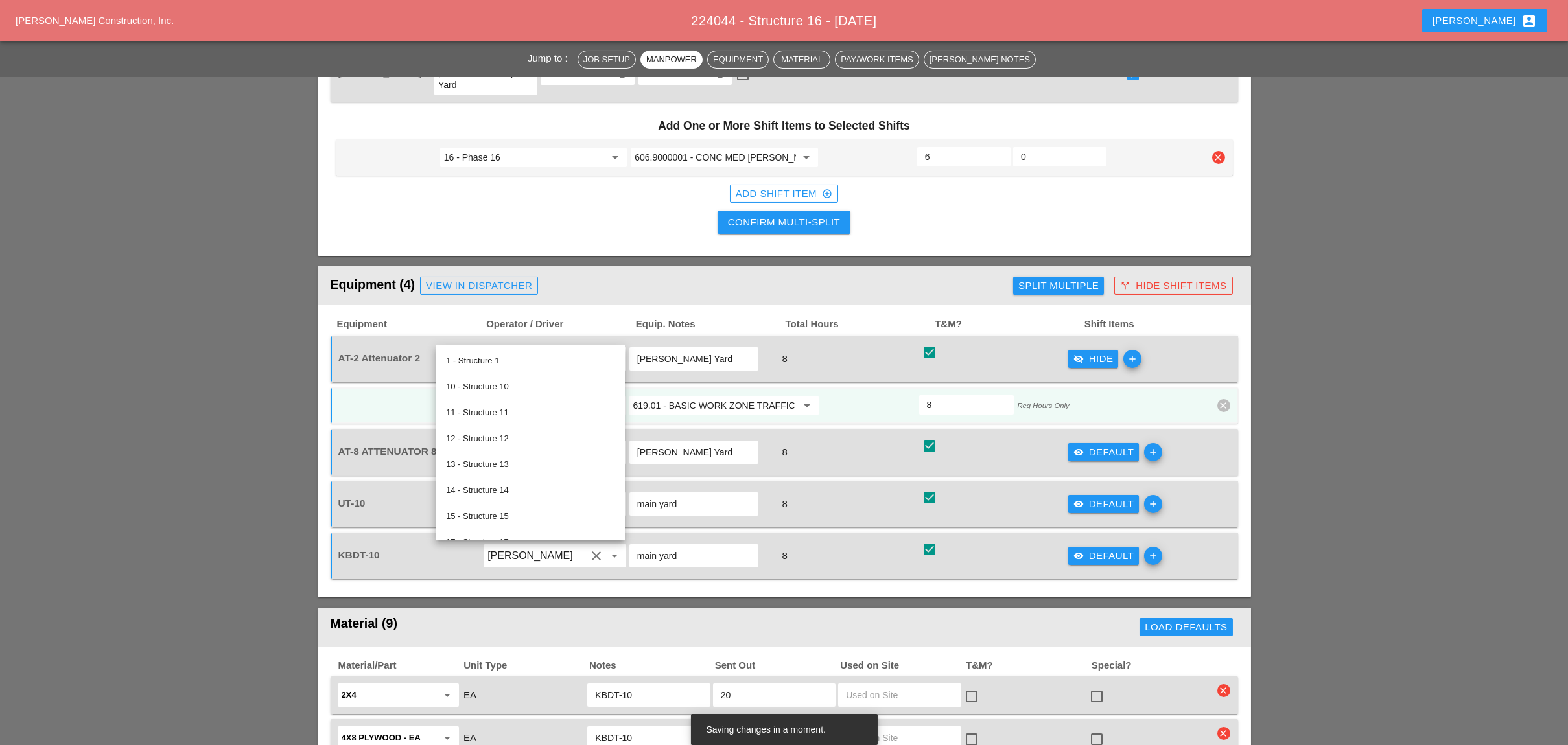
click at [688, 442] on input "[PERSON_NAME] Yard" at bounding box center [693, 452] width 114 height 21
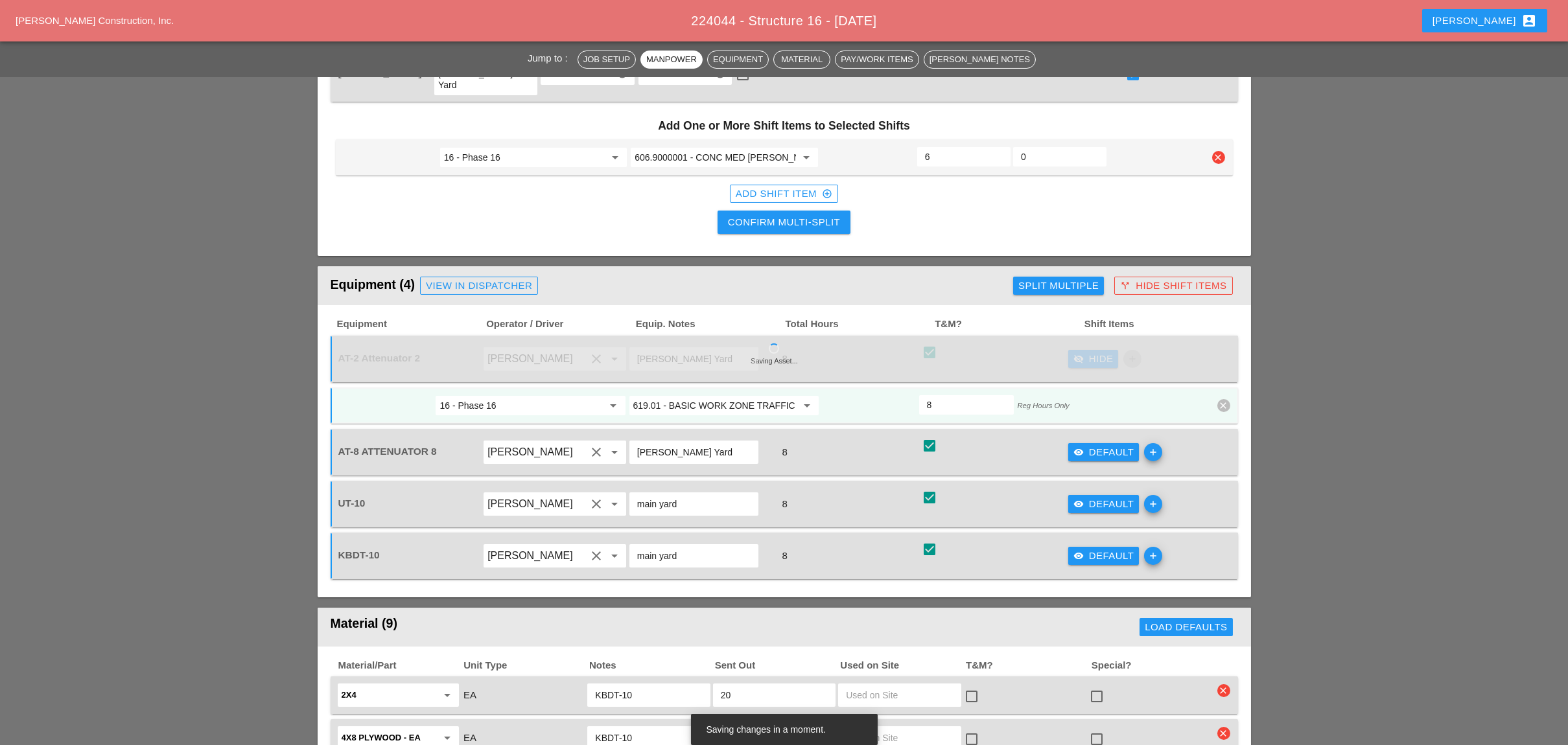
drag, startPoint x: 1074, startPoint y: 368, endPoint x: 1077, endPoint y: 380, distance: 12.4
click at [1075, 434] on div "visibility Default add" at bounding box center [1140, 452] width 147 height 36
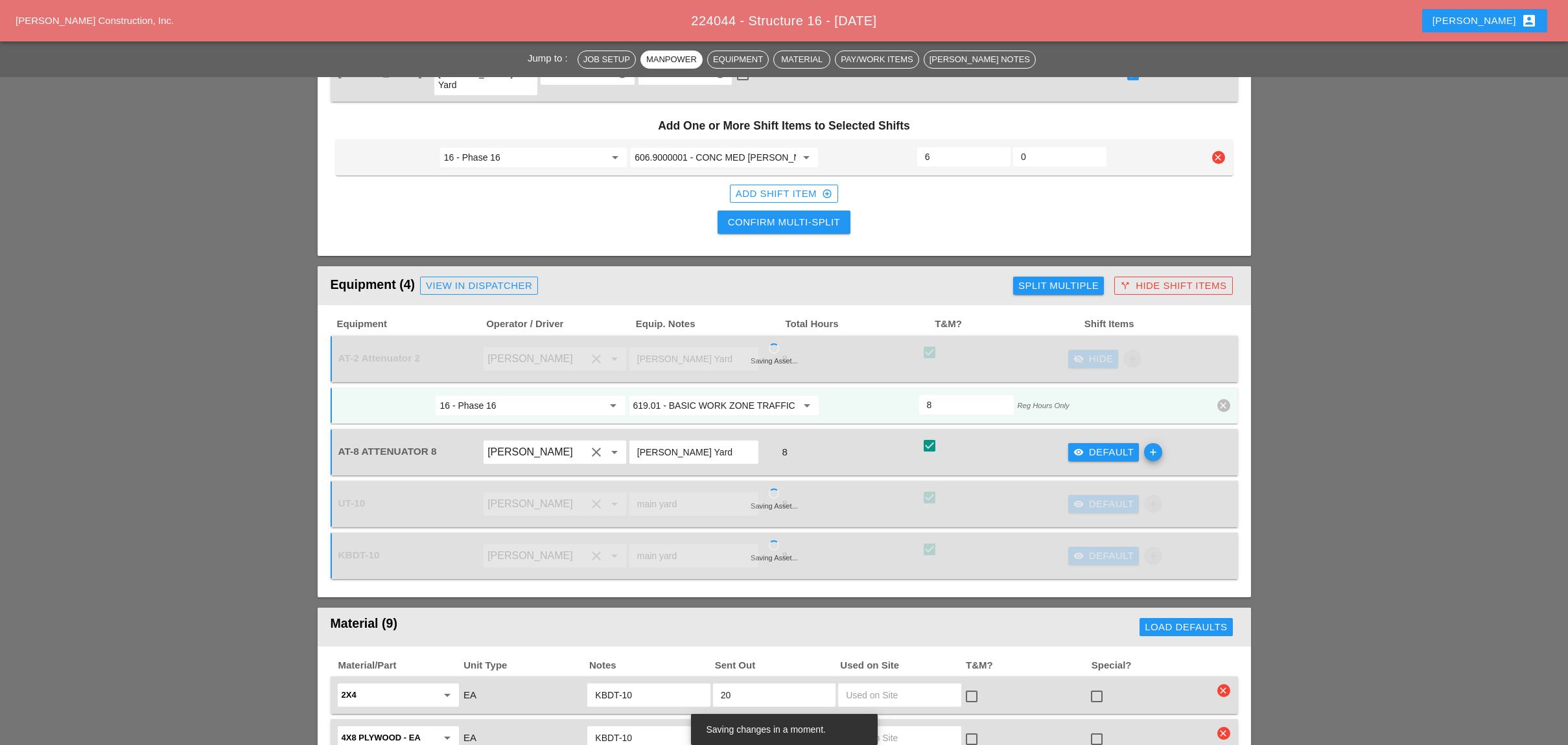
click at [1087, 445] on div "visibility Default" at bounding box center [1104, 452] width 61 height 15
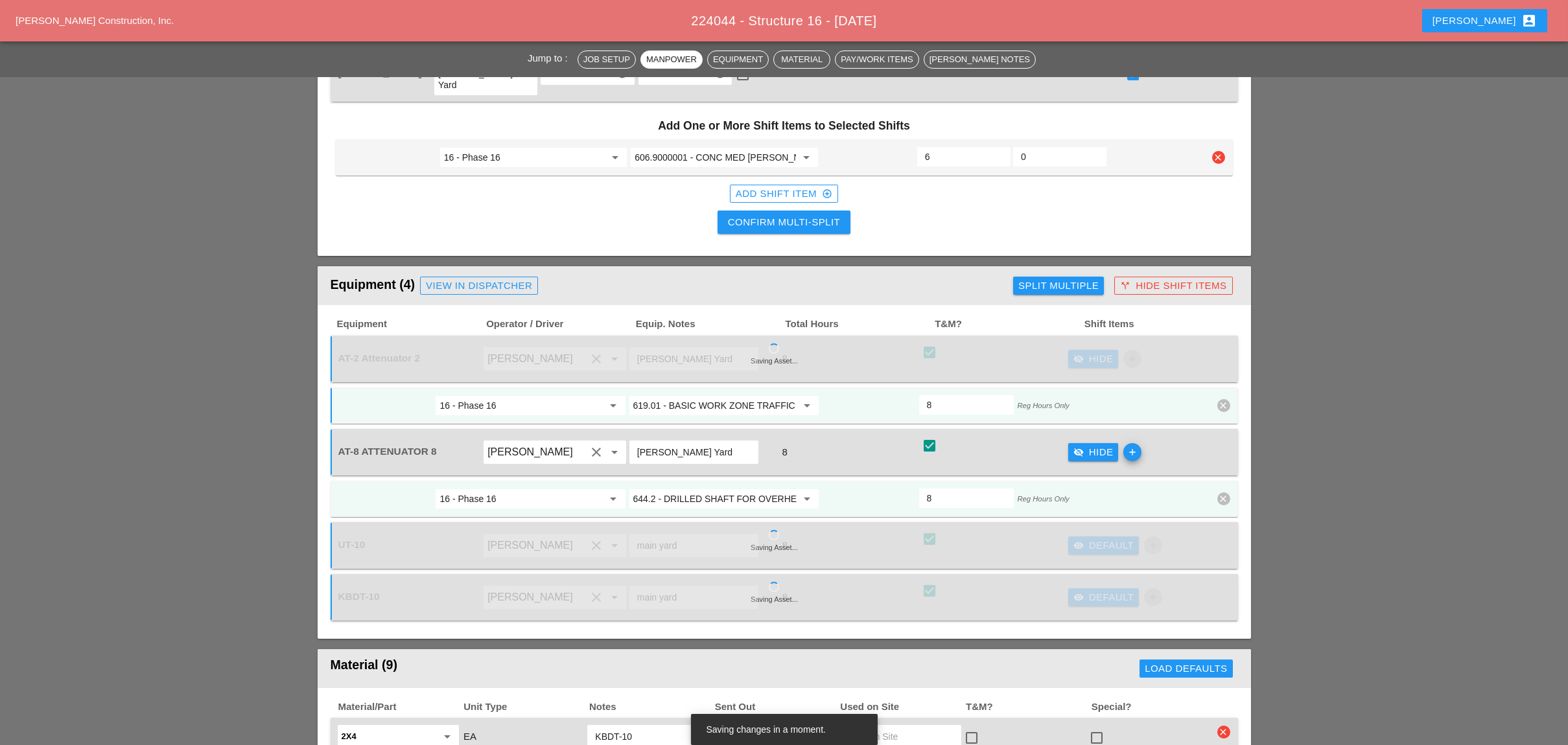
click at [1089, 538] on div "visibility Default" at bounding box center [1104, 545] width 61 height 15
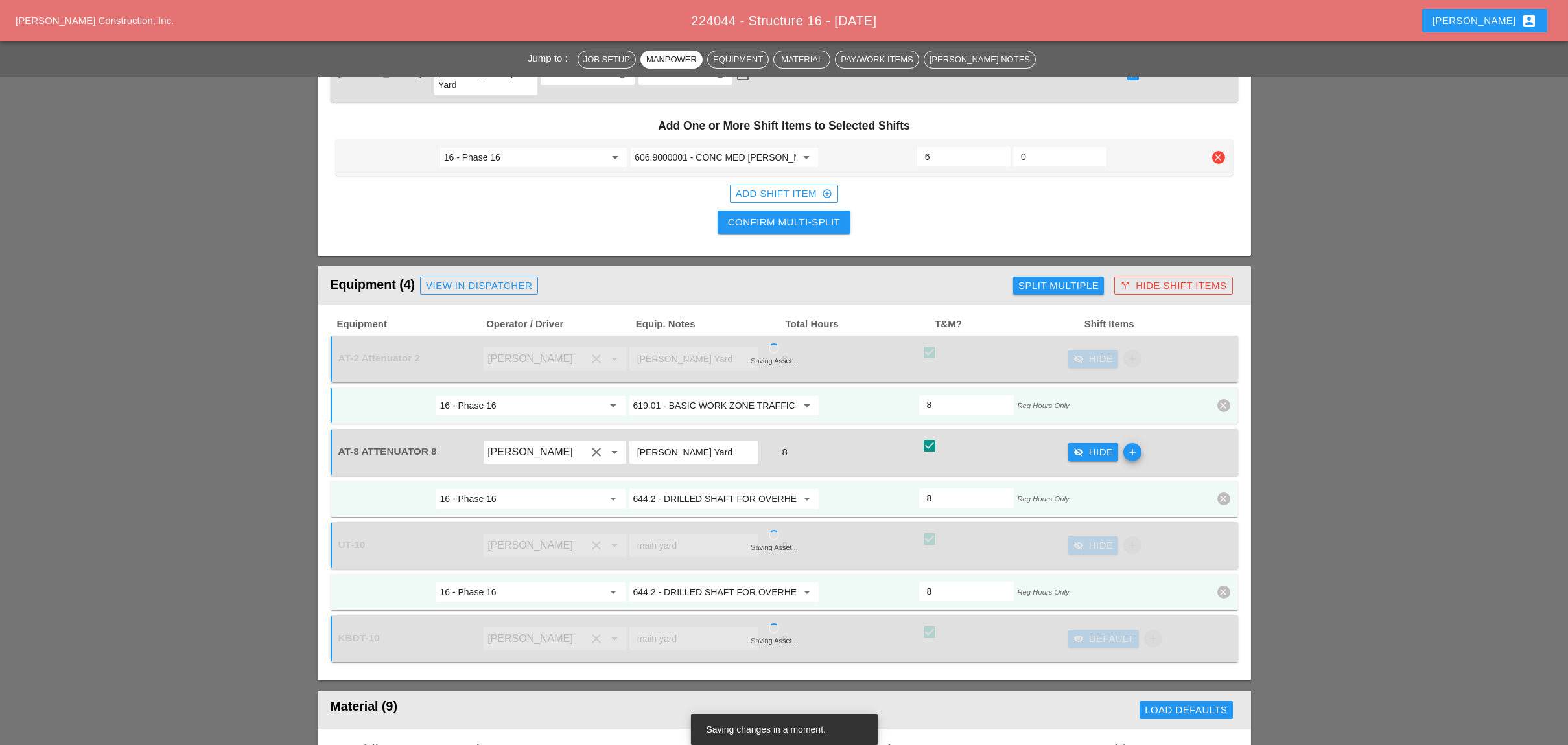
click at [1089, 631] on div "visibility Default" at bounding box center [1104, 639] width 61 height 15
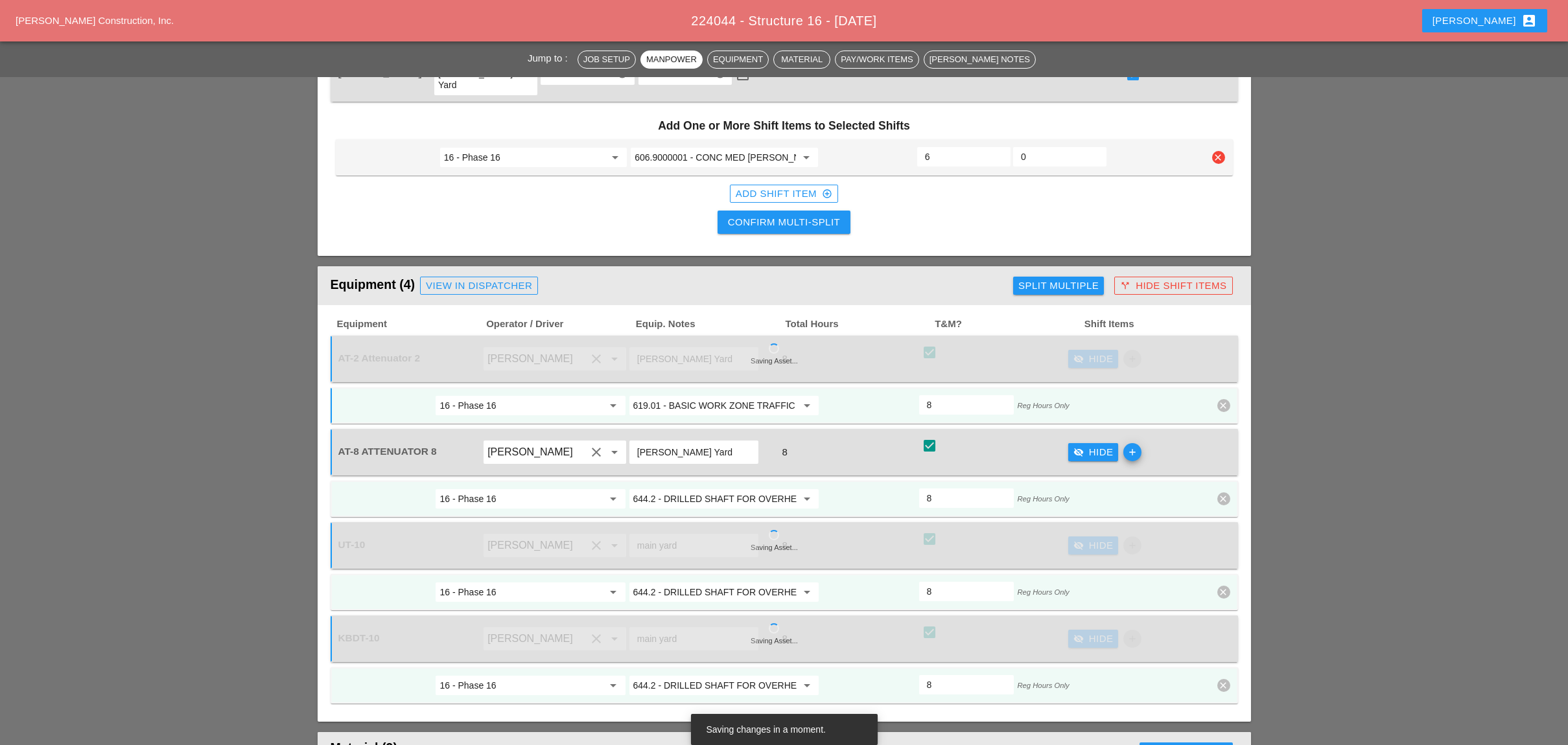
click at [685, 489] on input "644.2 - DRILLED SHAFT FOR OVERHEAD SIGN STRUCTUR" at bounding box center [715, 499] width 164 height 21
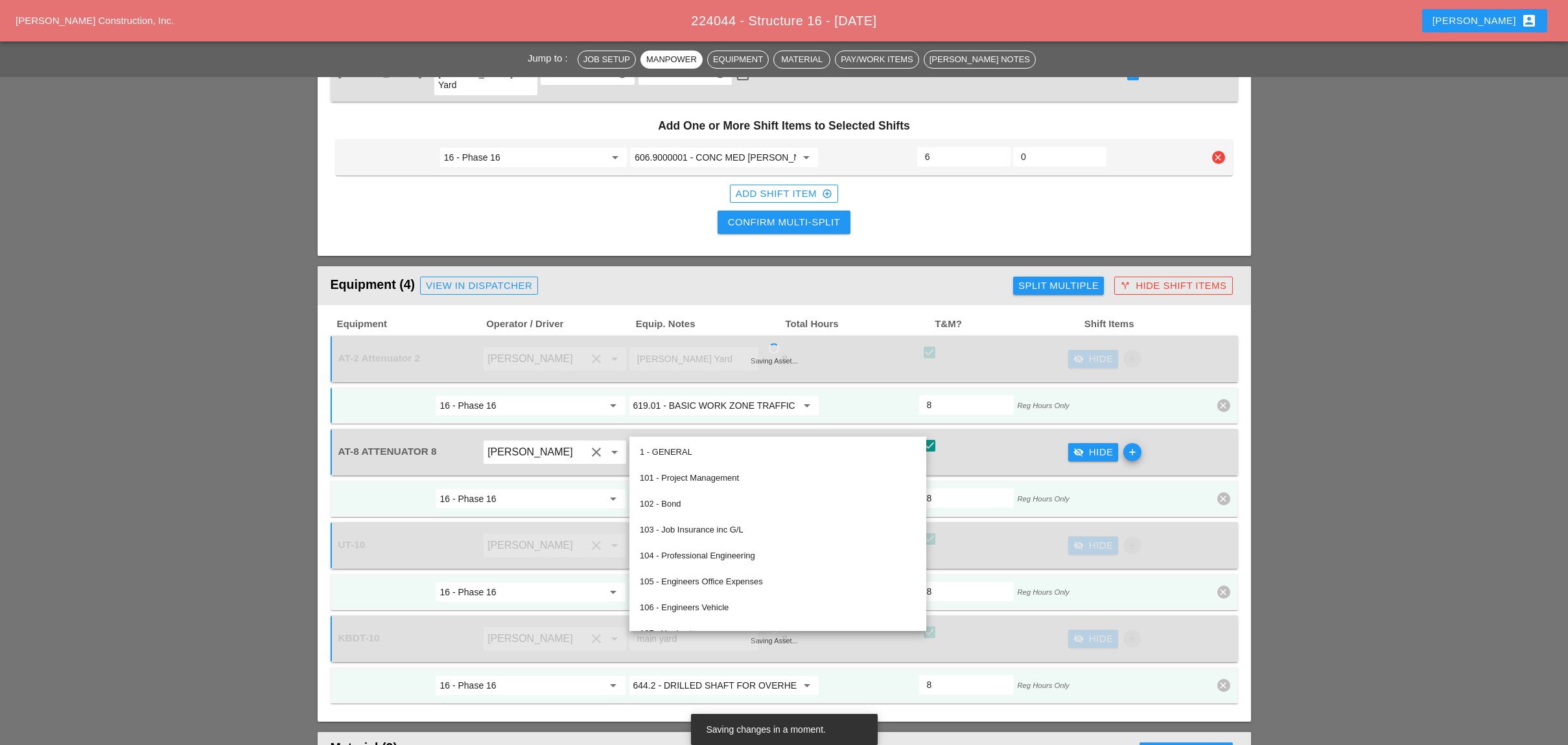
paste input "19.01 - BASIC WORK ZONE TRAFFIC CONTROL"
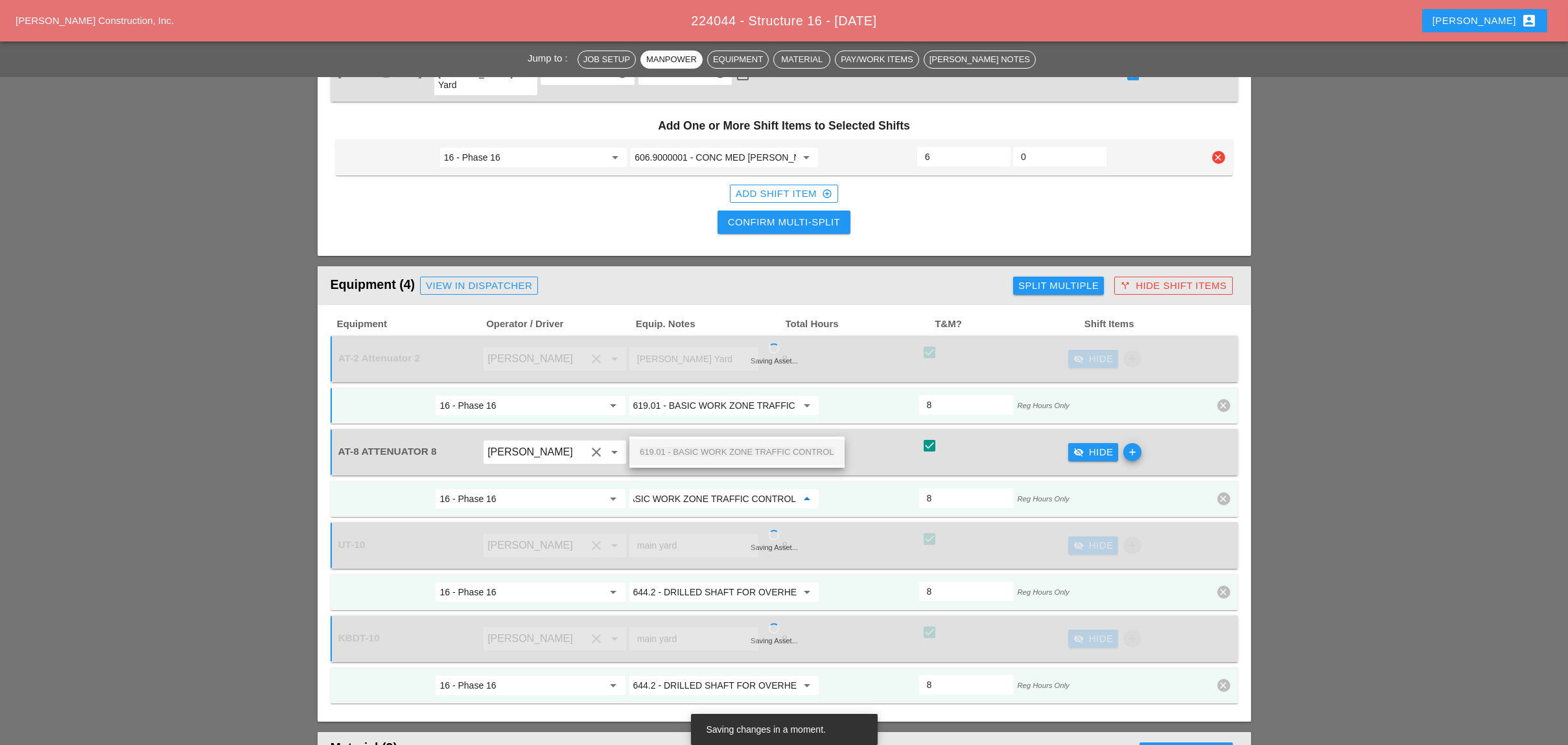
click at [691, 447] on span "619.01 - BASIC WORK ZONE TRAFFIC CONTROL" at bounding box center [736, 452] width 194 height 10
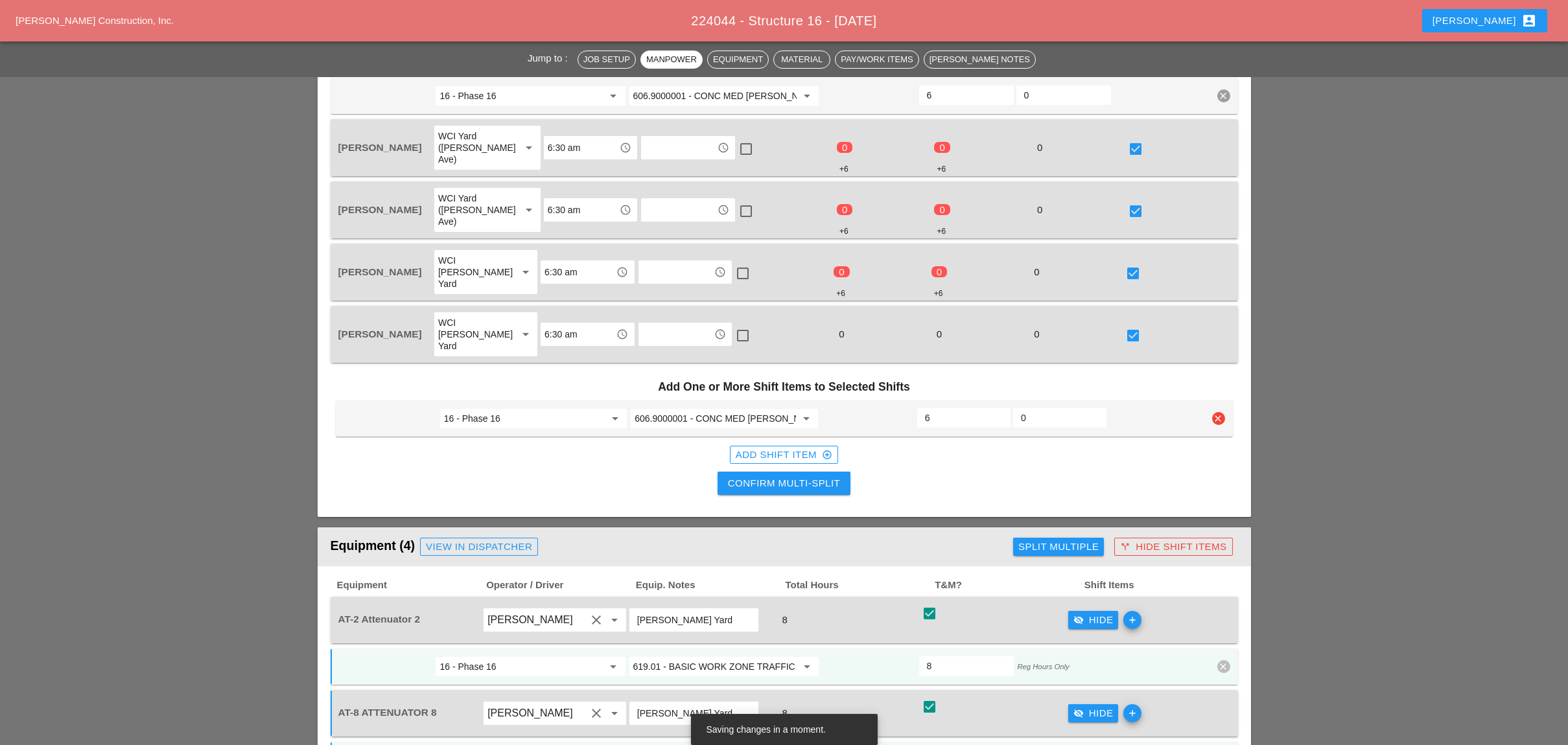
scroll to position [732, 0]
type input "619.01 - BASIC WORK ZONE TRAFFIC CONTROL"
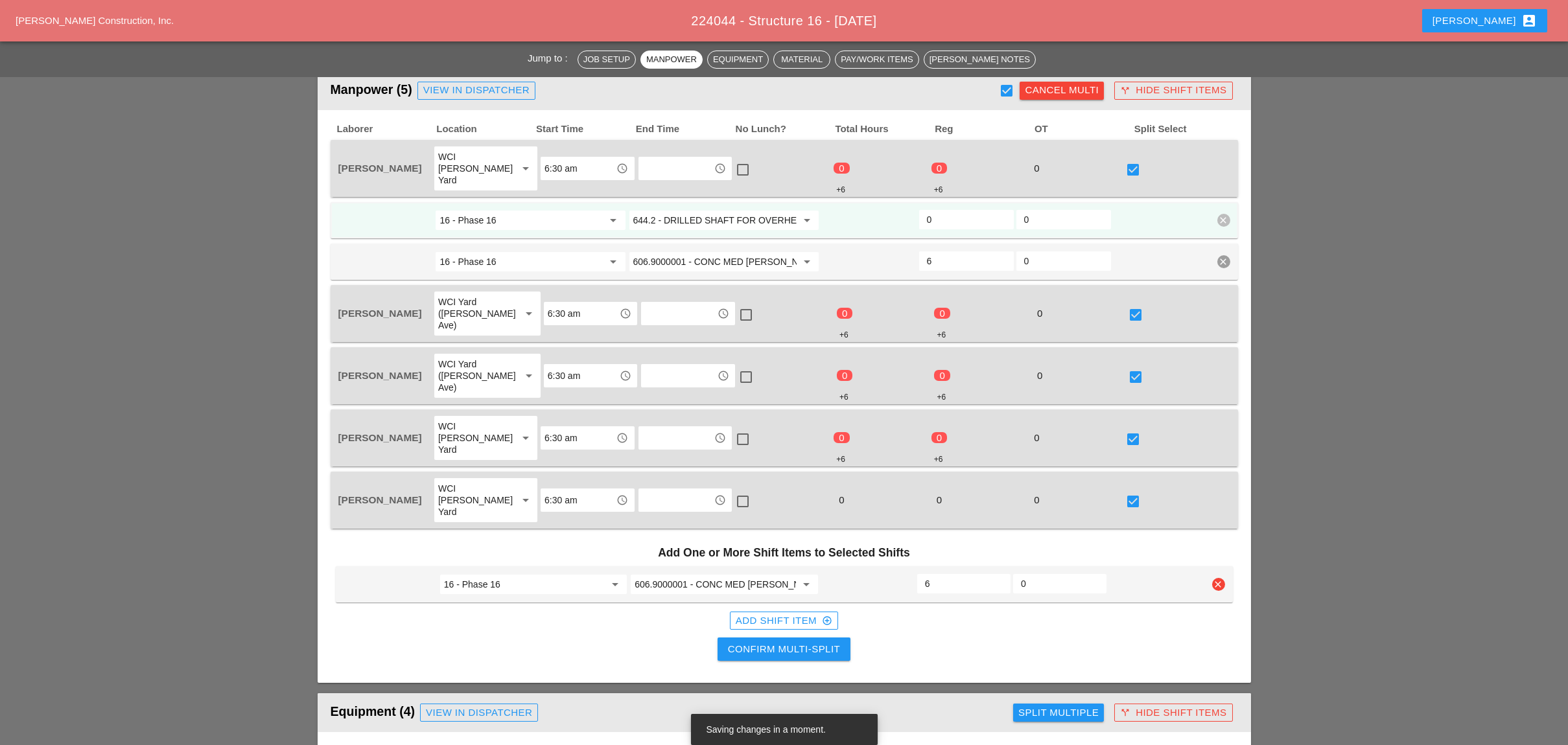
scroll to position [559, 0]
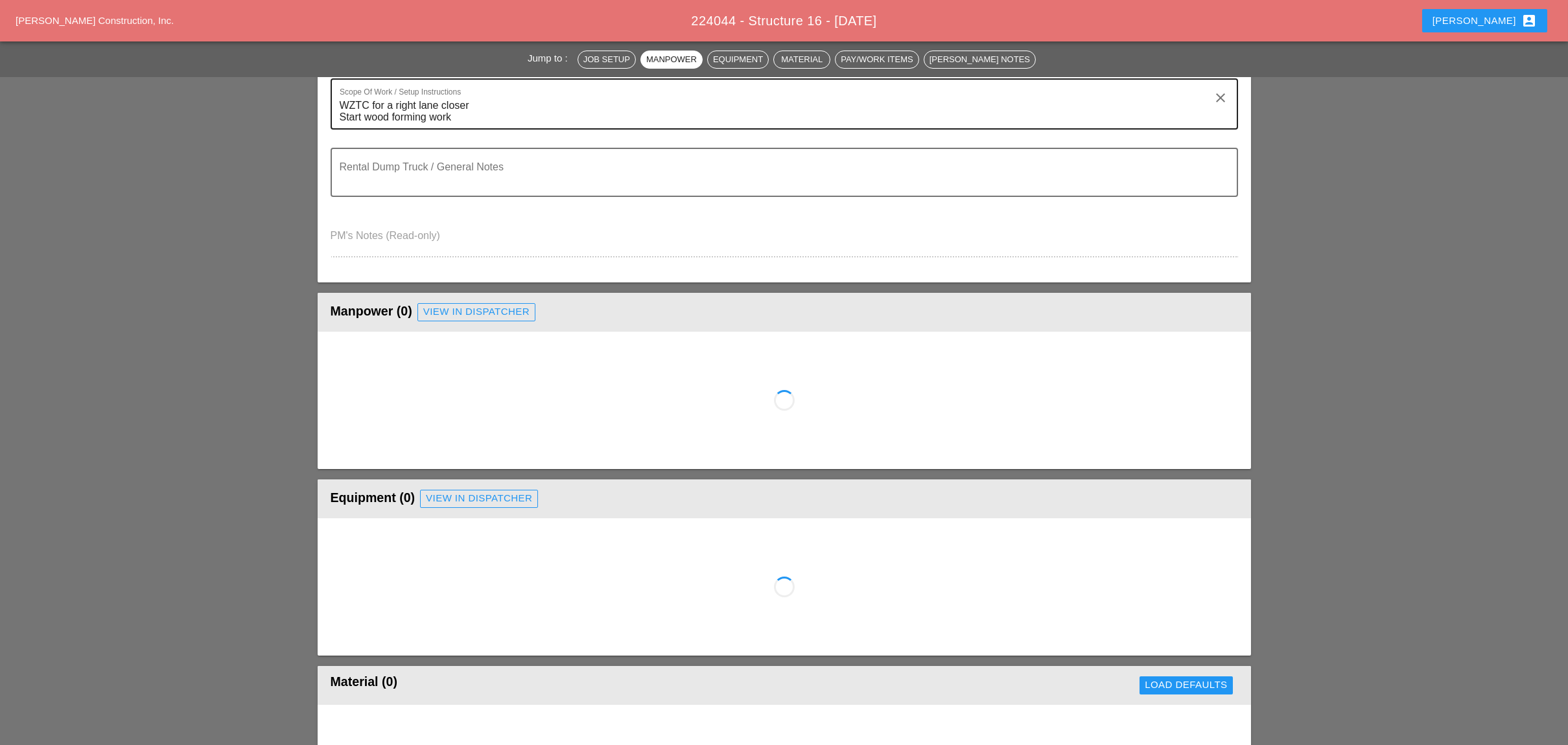
scroll to position [345, 0]
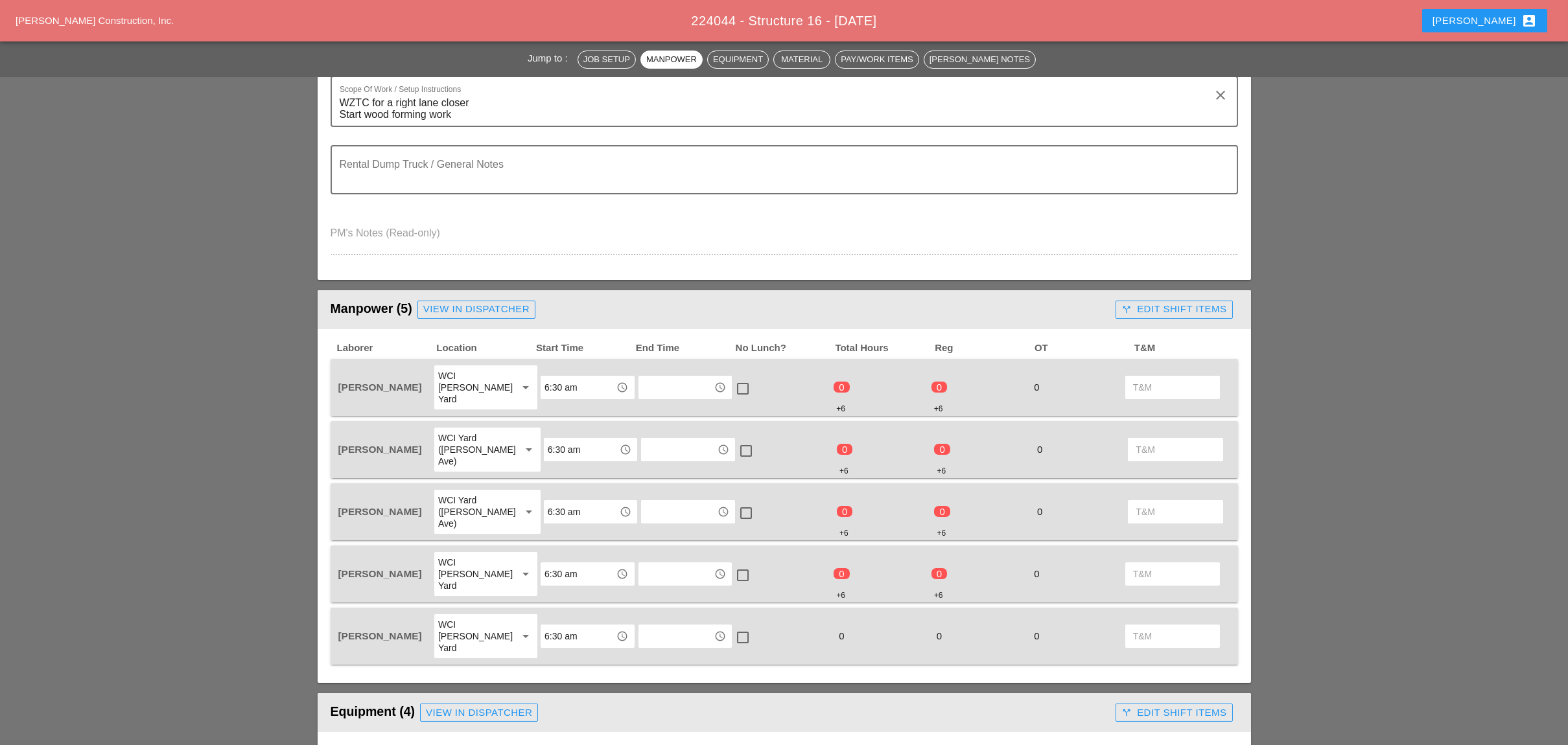
drag, startPoint x: 1182, startPoint y: 298, endPoint x: 1176, endPoint y: 304, distance: 8.5
click at [1182, 302] on div "call_split Edit Shift Items" at bounding box center [1174, 309] width 105 height 15
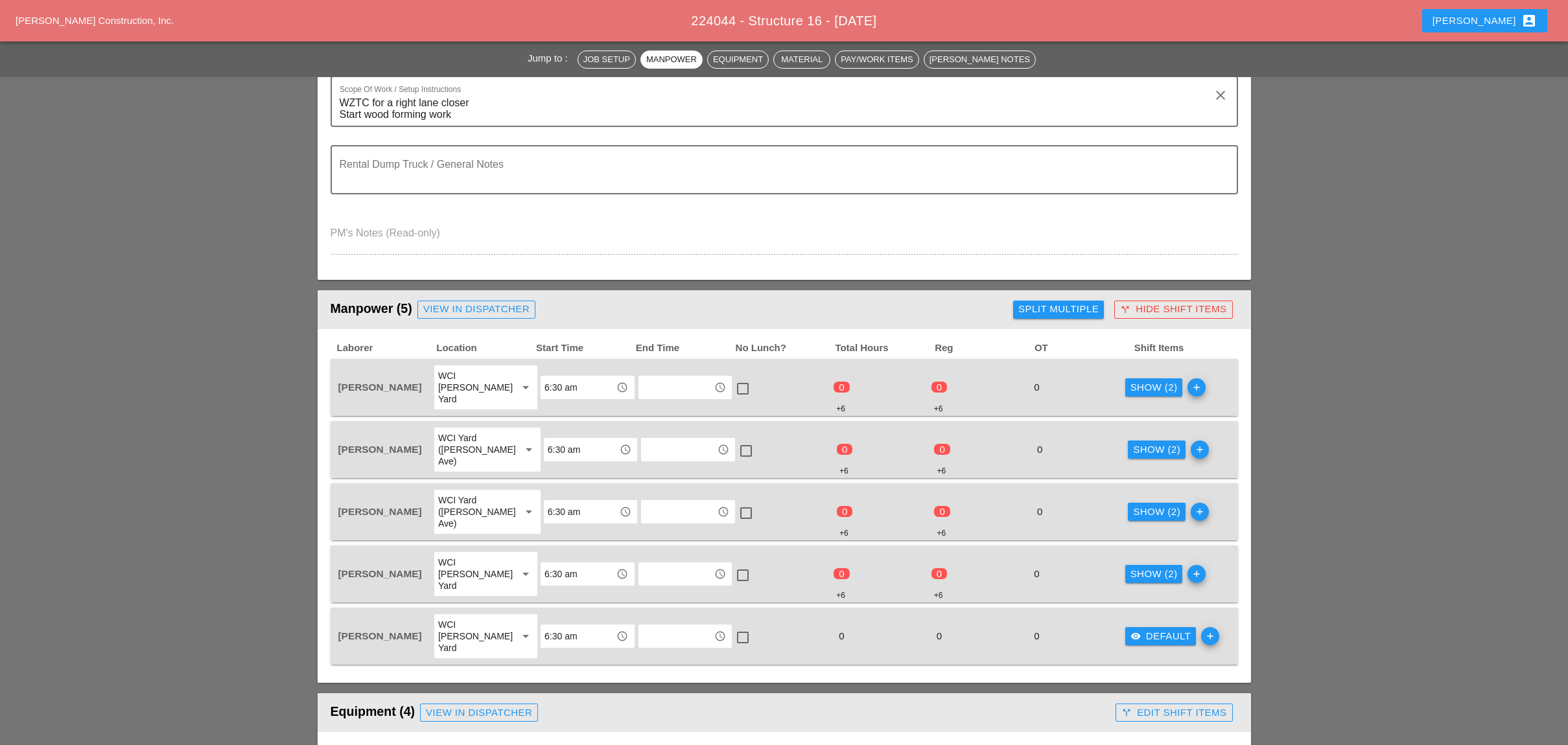
click at [1135, 382] on div "Show (2)" at bounding box center [1154, 387] width 47 height 15
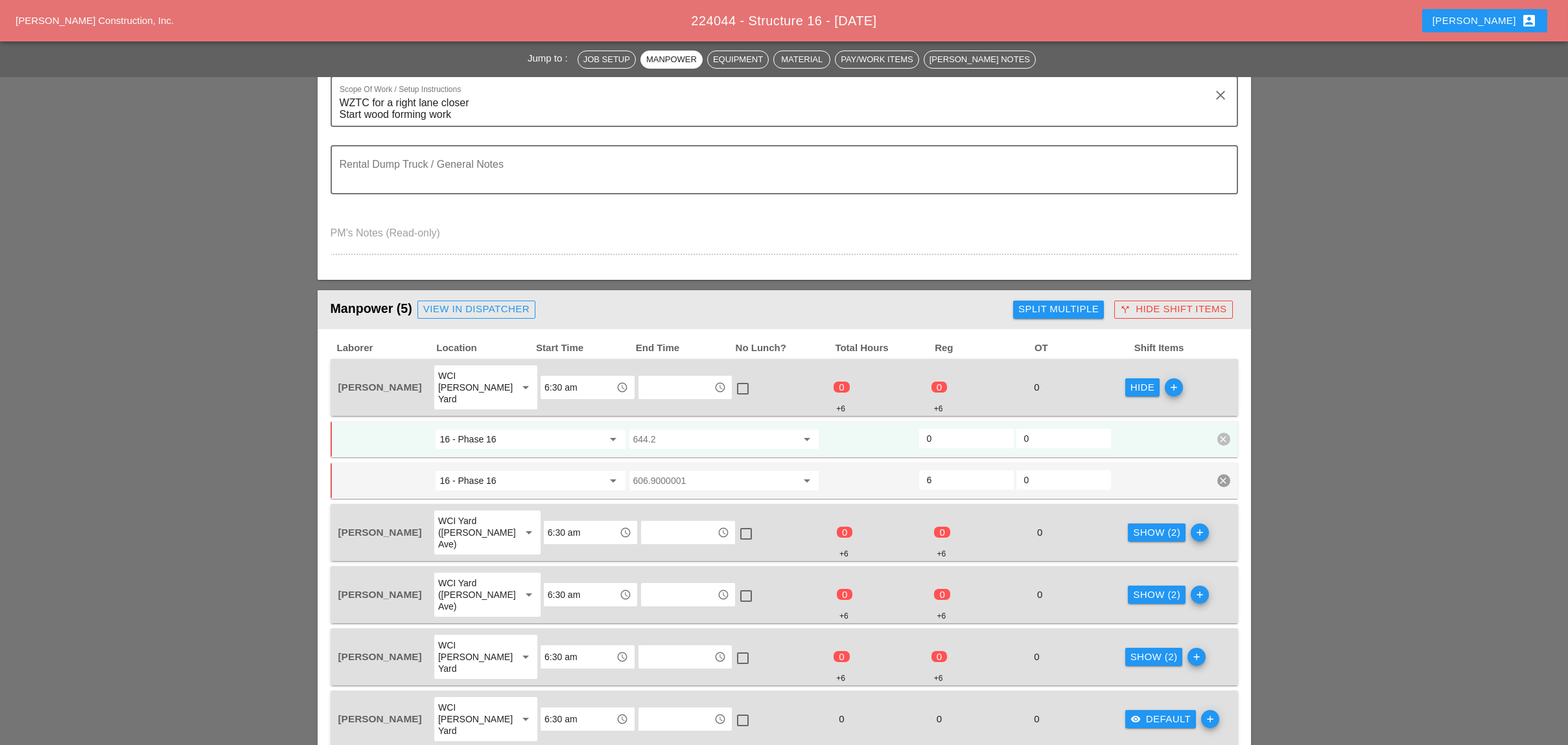
click at [1145, 525] on div "Show (2)" at bounding box center [1156, 532] width 47 height 15
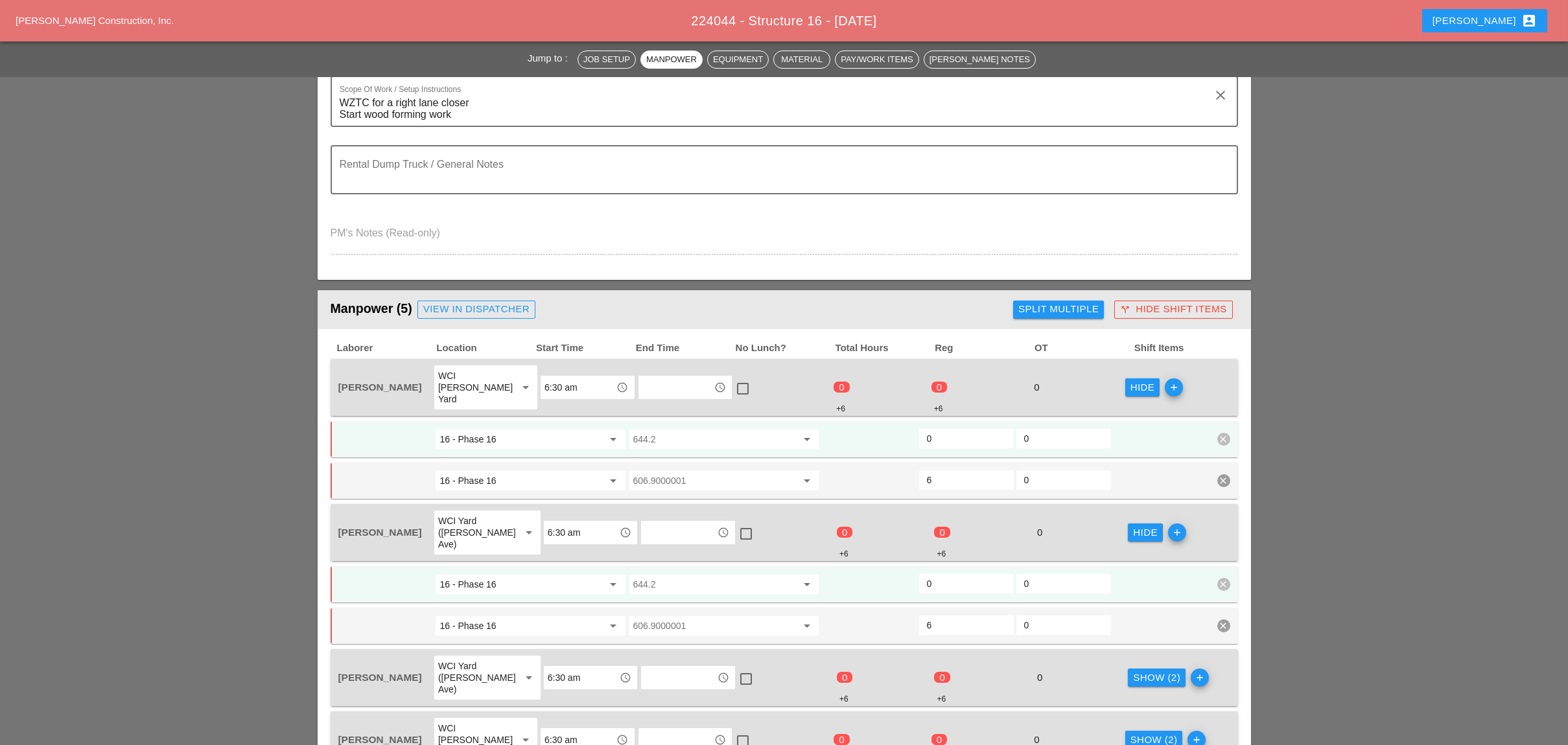
click at [1141, 670] on div "Show (2)" at bounding box center [1156, 678] width 47 height 15
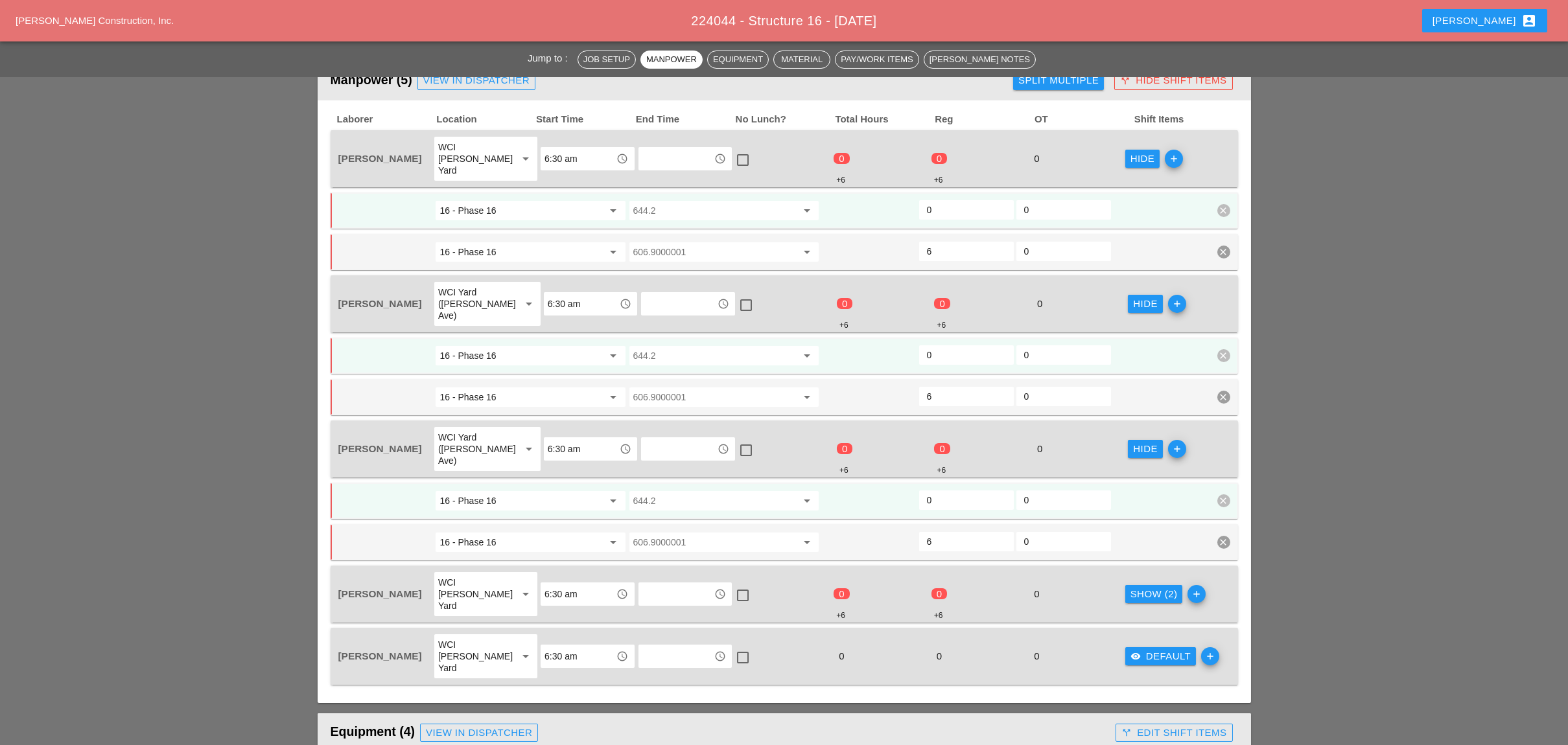
scroll to position [690, 0]
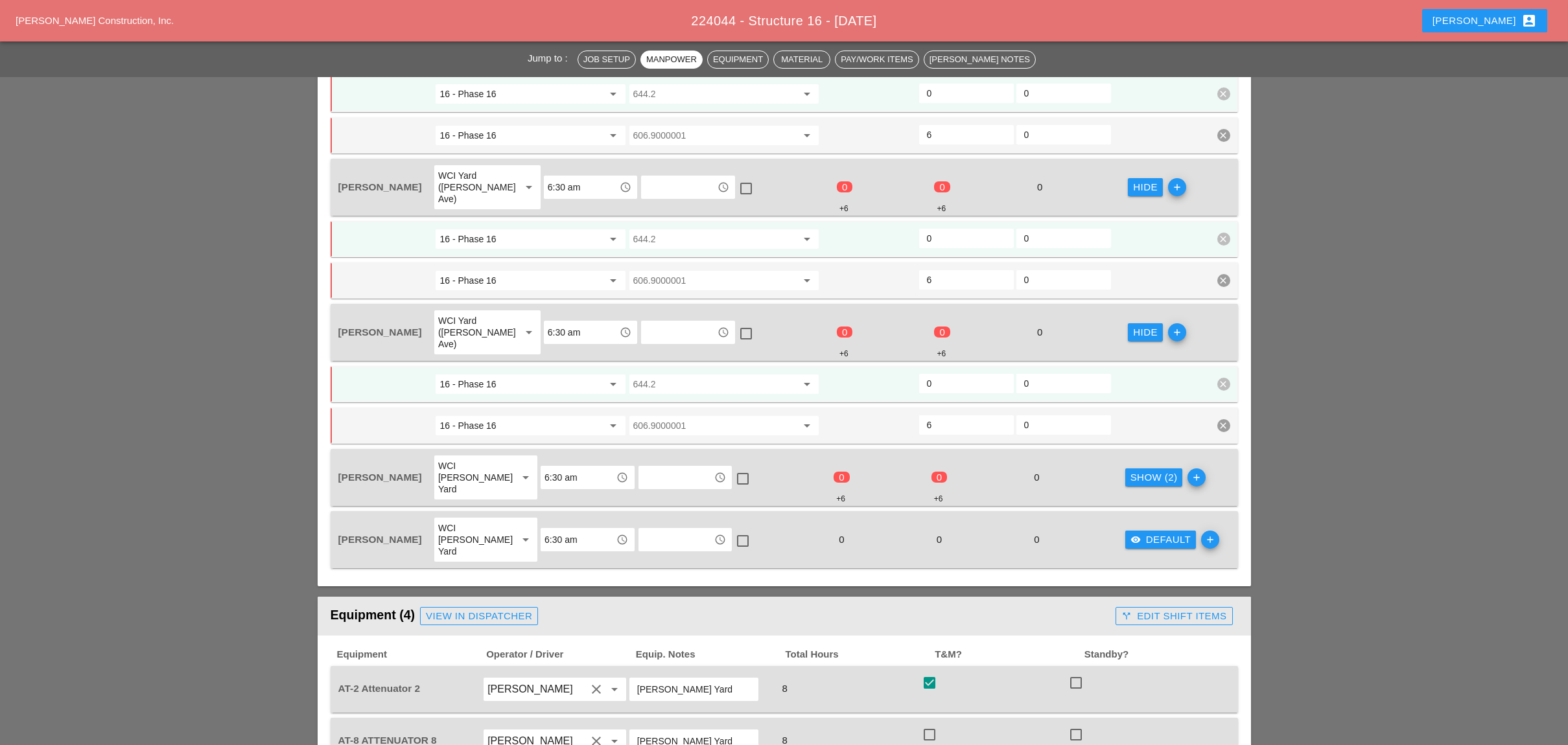
click at [1137, 470] on div "Show (2)" at bounding box center [1154, 478] width 47 height 15
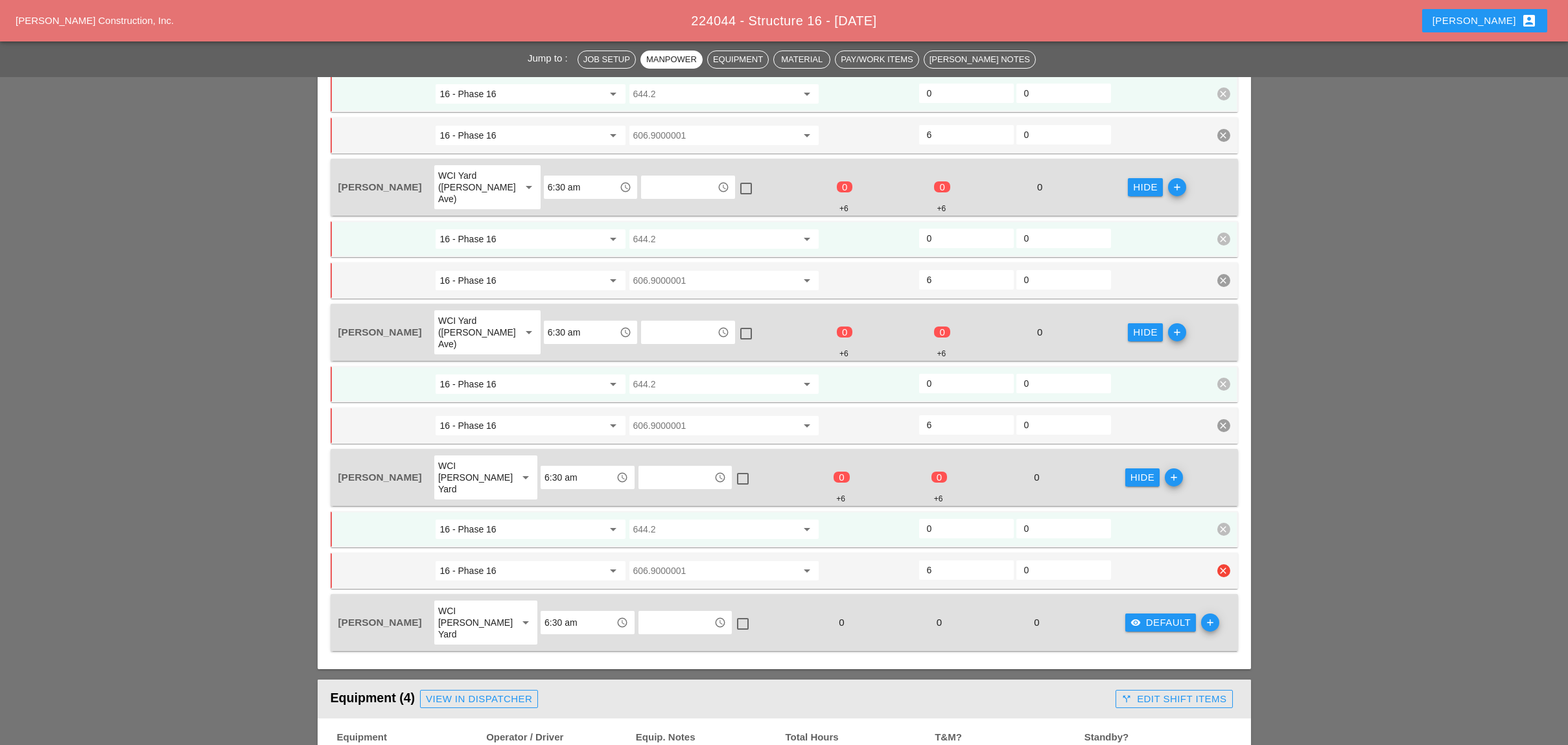
scroll to position [705, 0]
click at [1133, 613] on button "visibility Default" at bounding box center [1161, 622] width 71 height 18
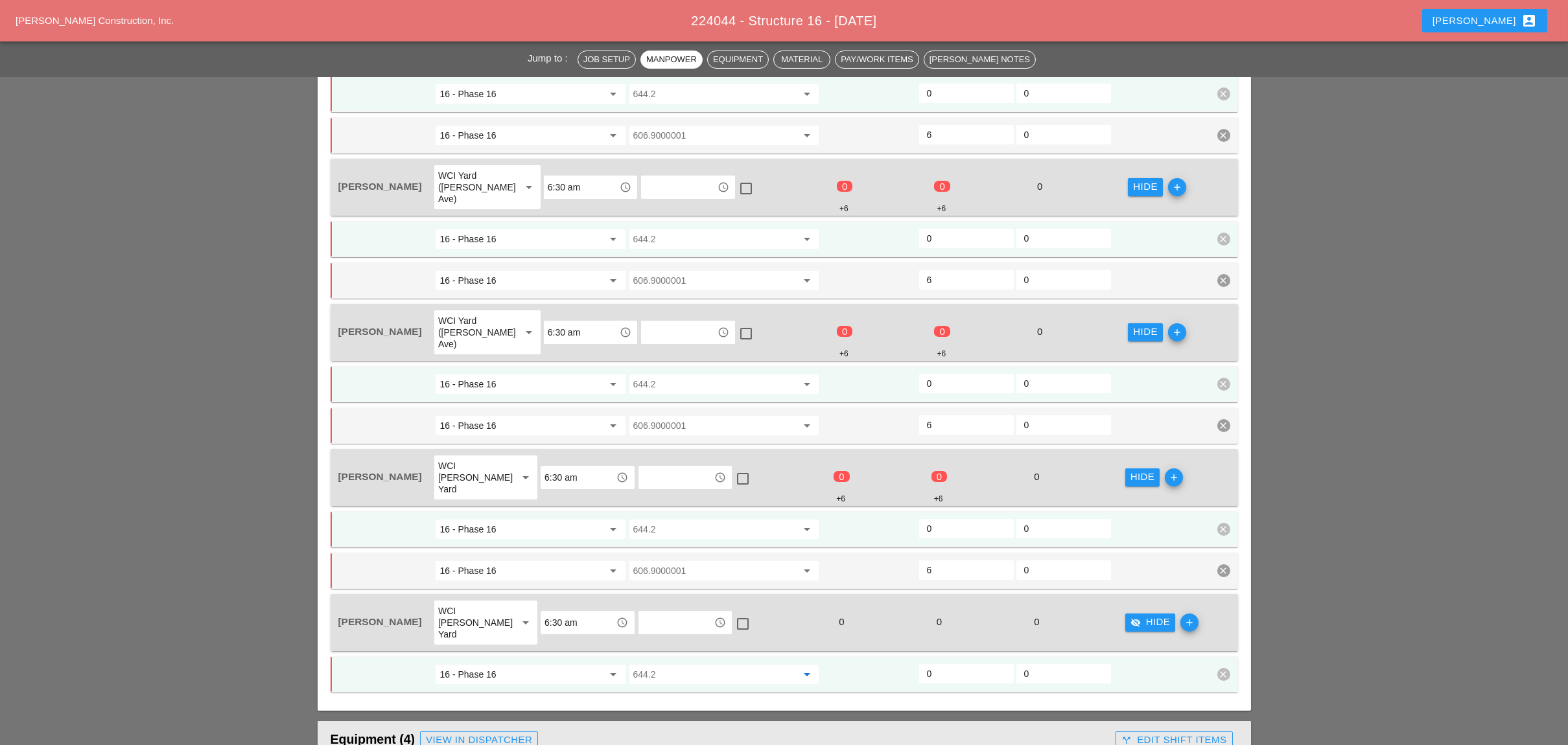
click at [693, 664] on input "644.2" at bounding box center [715, 674] width 164 height 21
type input "606"
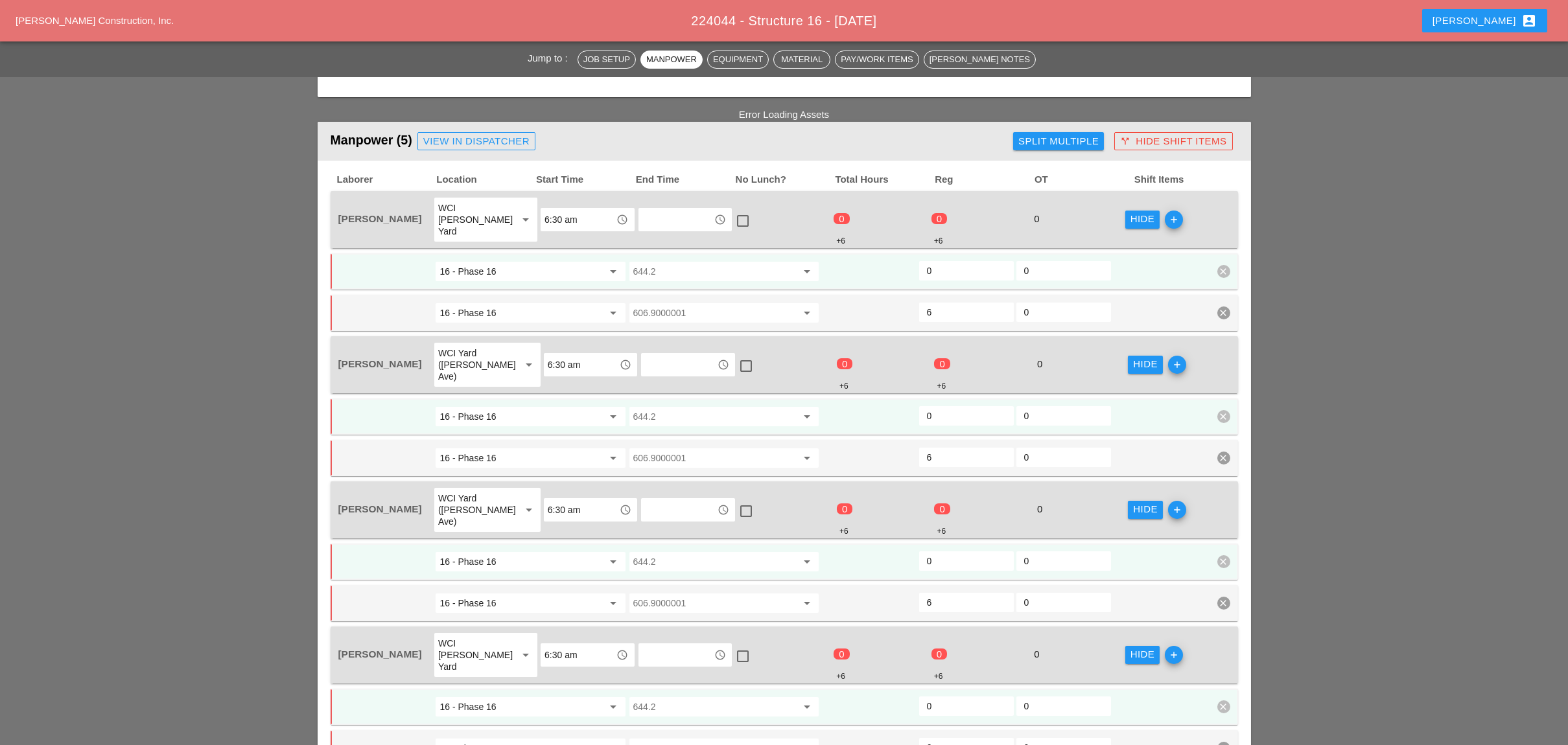
scroll to position [446, 0]
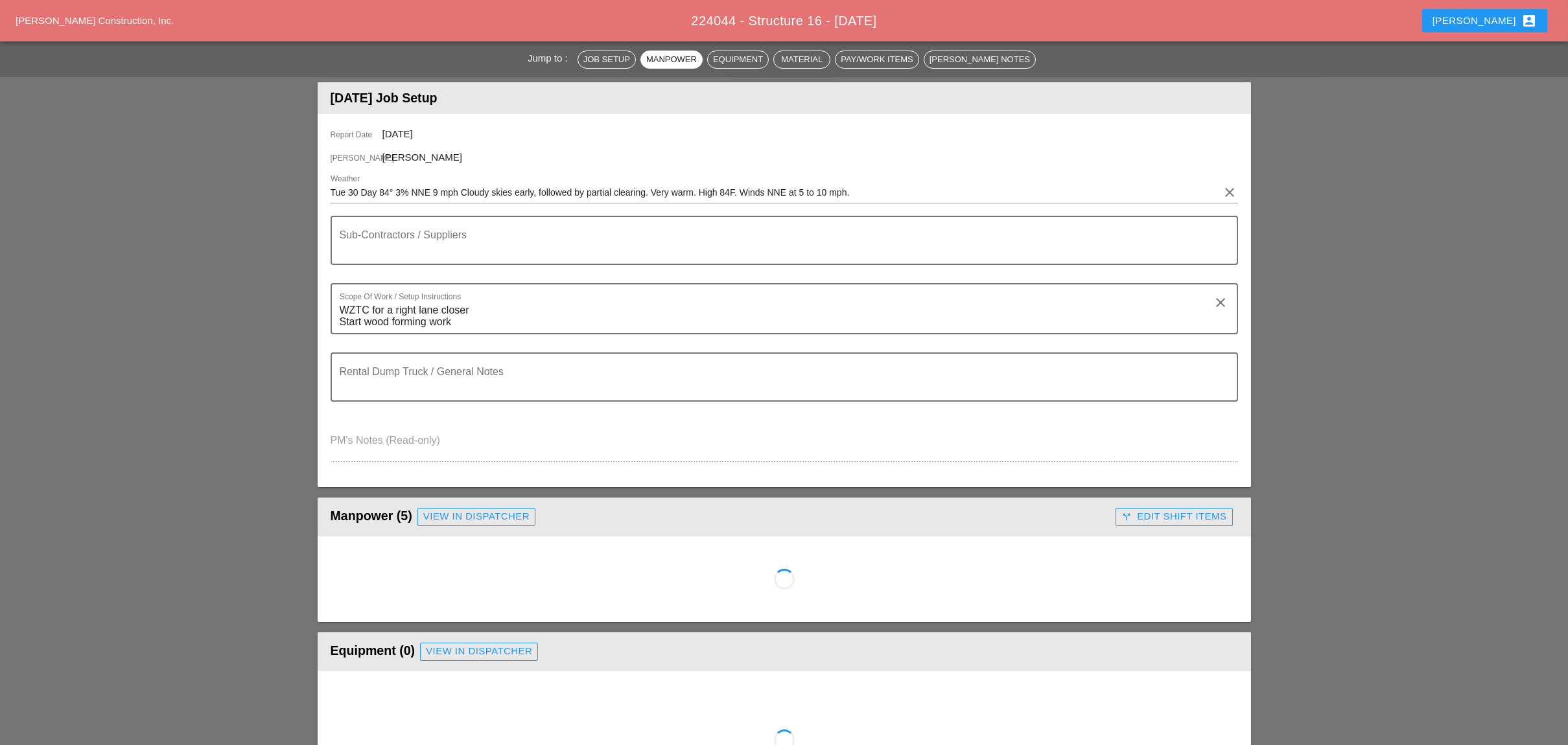
scroll to position [345, 0]
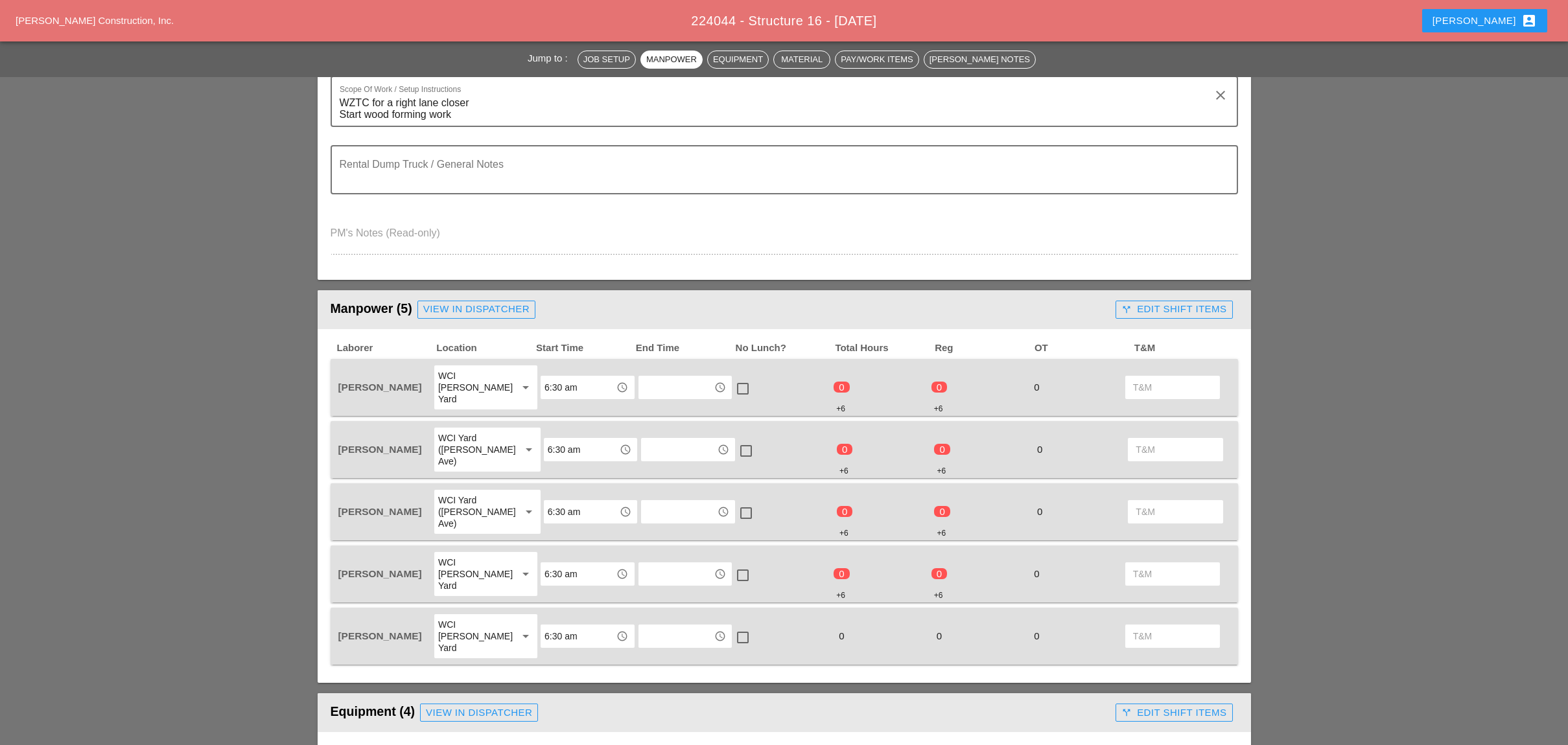
click at [1118, 300] on button "call_split Edit Shift Items" at bounding box center [1174, 310] width 117 height 18
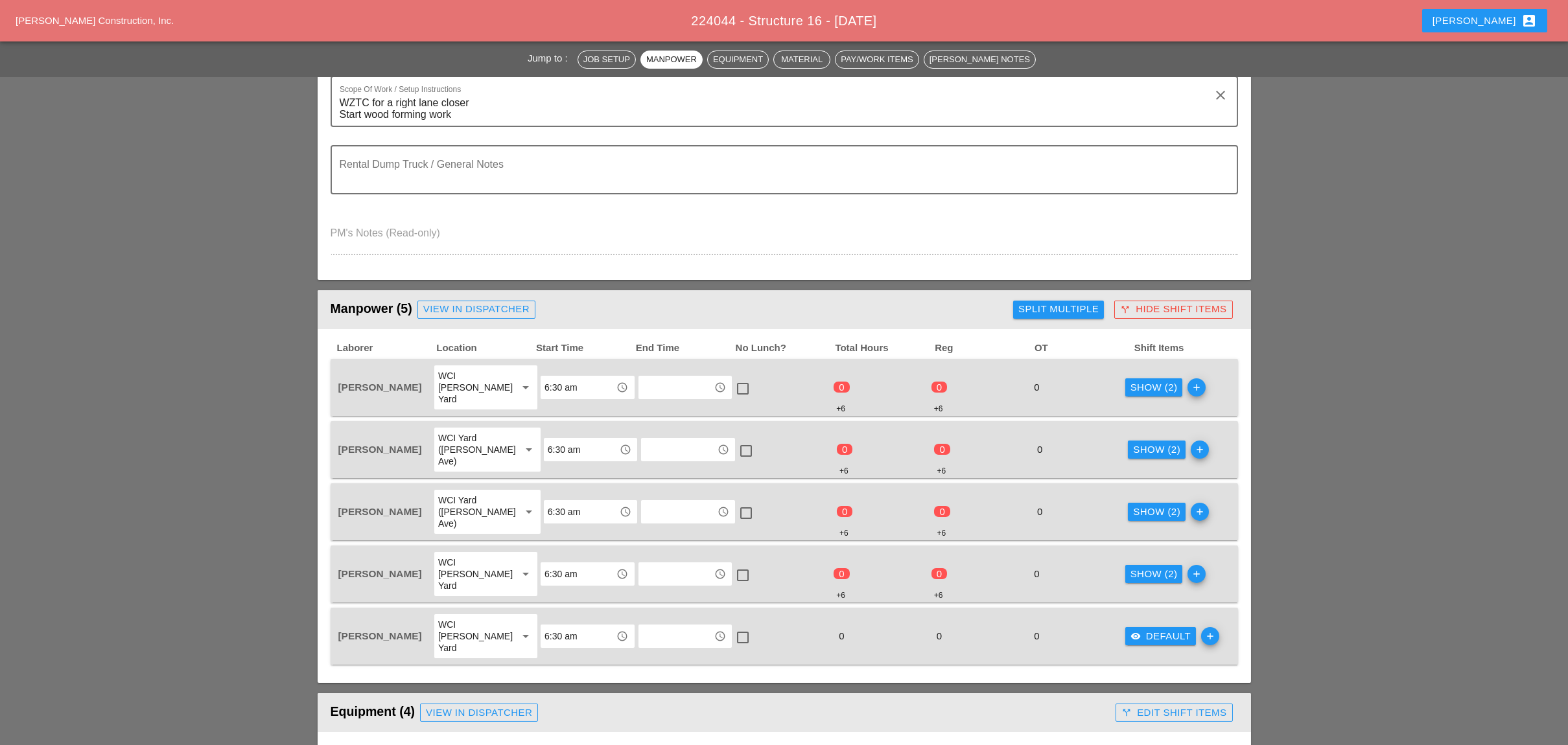
click at [1152, 380] on div "Show (2)" at bounding box center [1154, 387] width 47 height 15
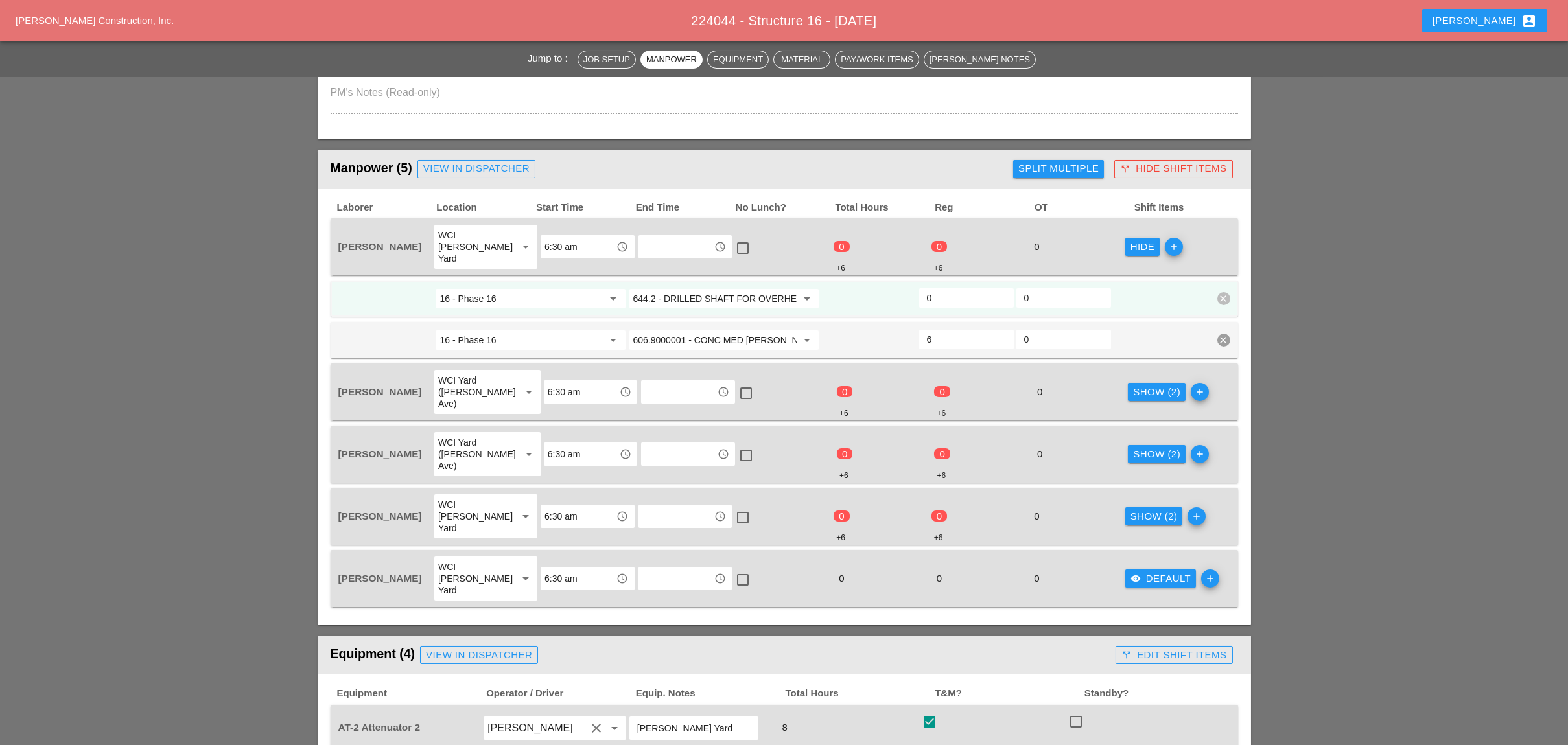
scroll to position [519, 0]
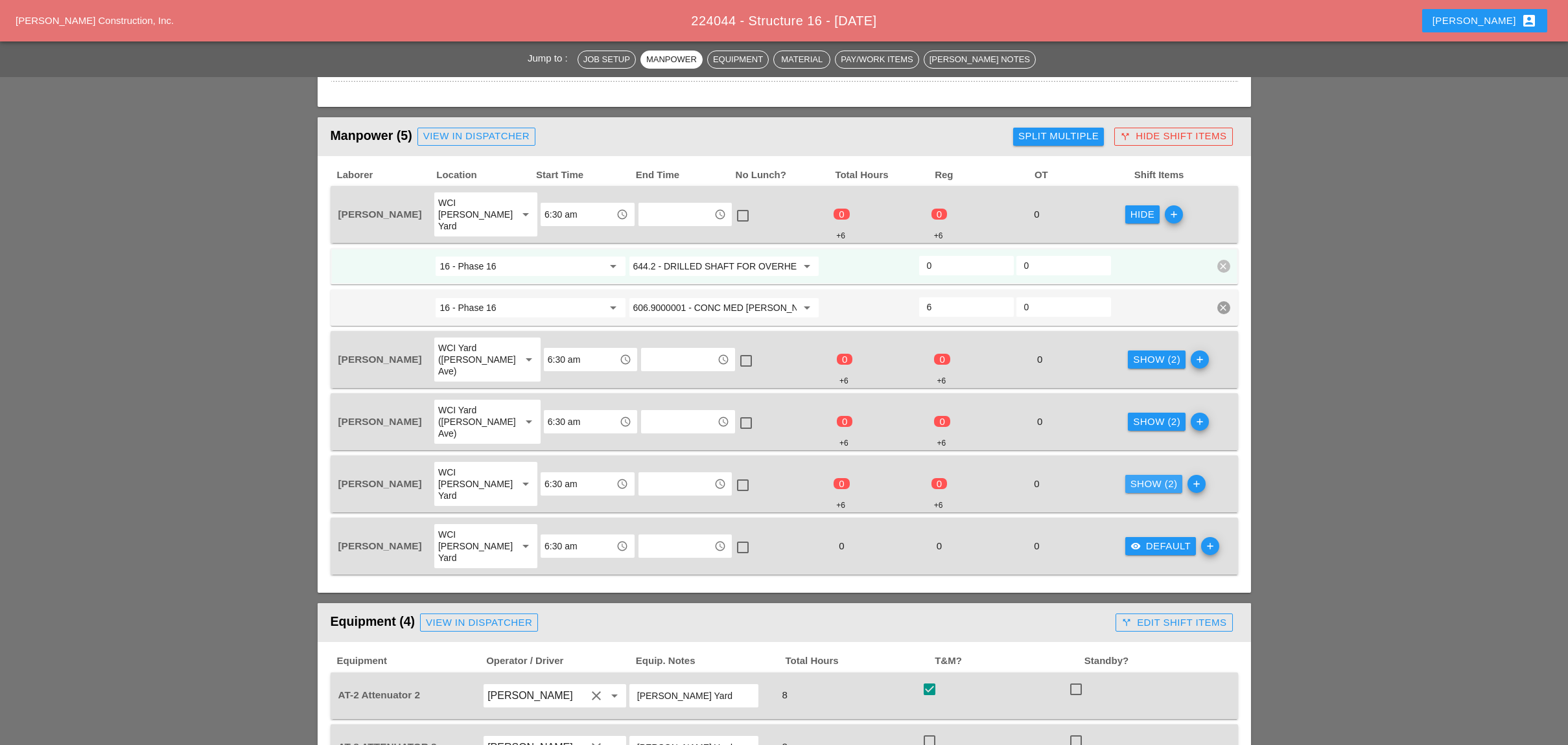
drag, startPoint x: 1145, startPoint y: 435, endPoint x: 1144, endPoint y: 397, distance: 38.0
click at [1147, 477] on div "Show (2)" at bounding box center [1154, 484] width 47 height 15
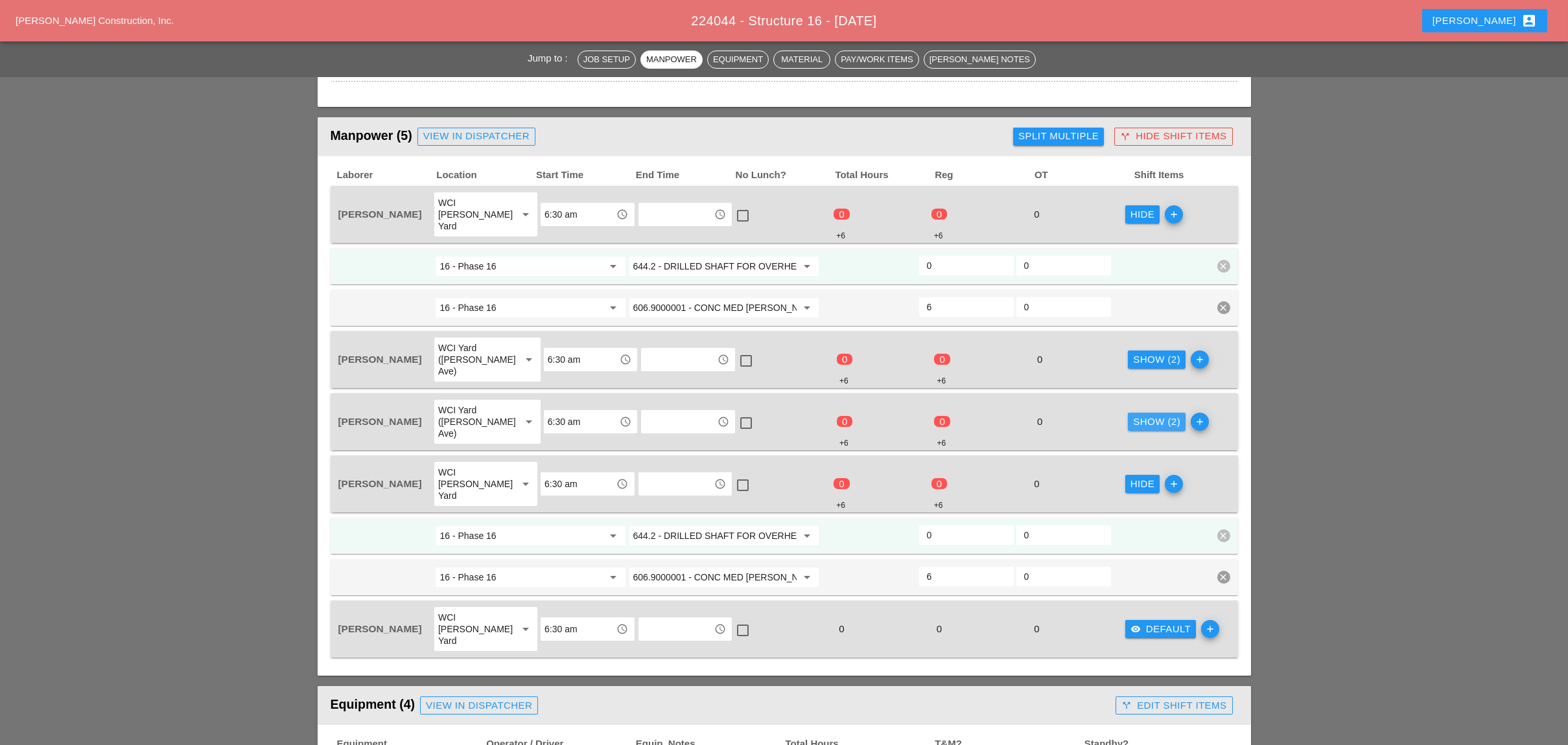
drag, startPoint x: 1142, startPoint y: 388, endPoint x: 1141, endPoint y: 365, distance: 23.0
click at [1143, 415] on div "Show (2)" at bounding box center [1156, 422] width 47 height 15
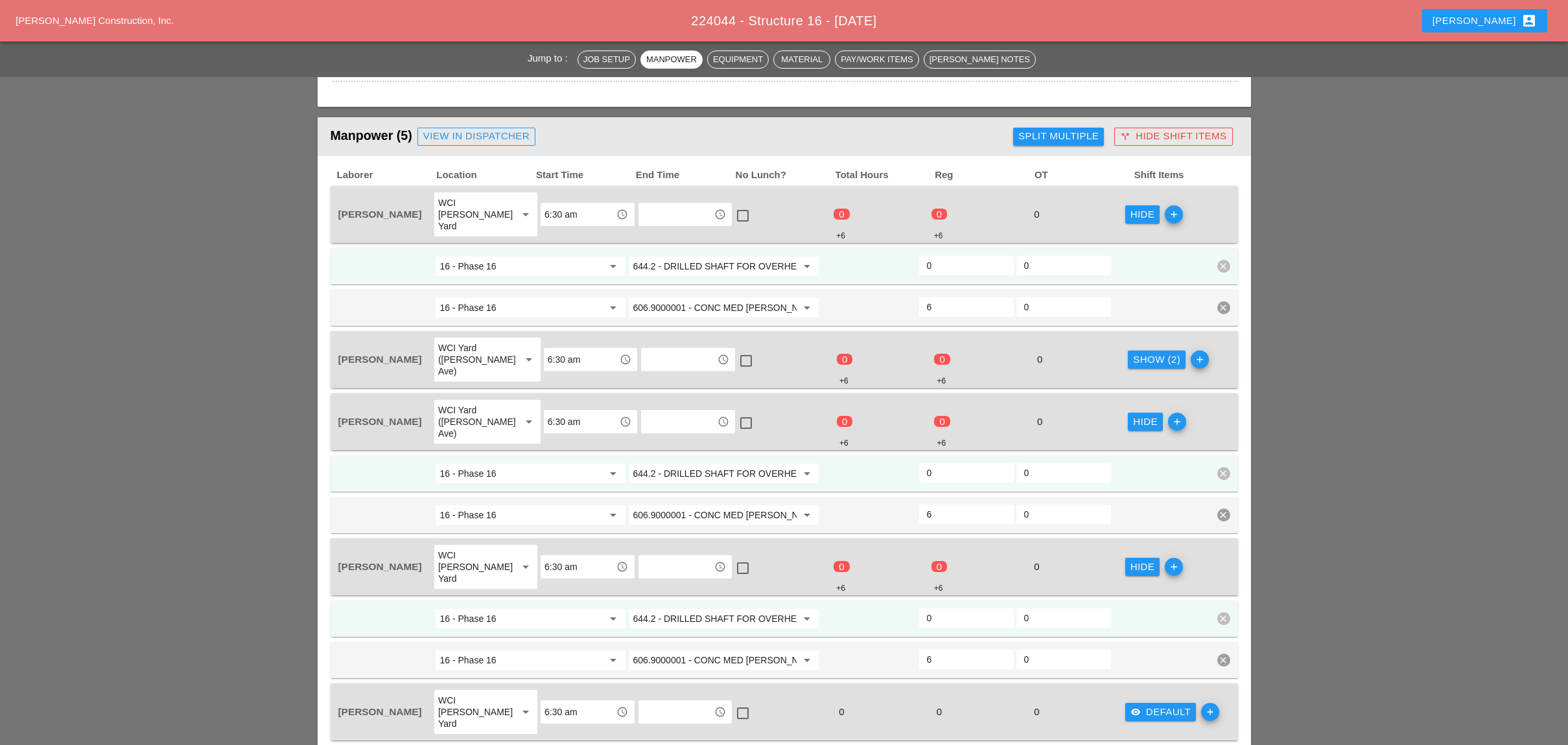
click at [1139, 352] on div "Show (2)" at bounding box center [1156, 360] width 47 height 15
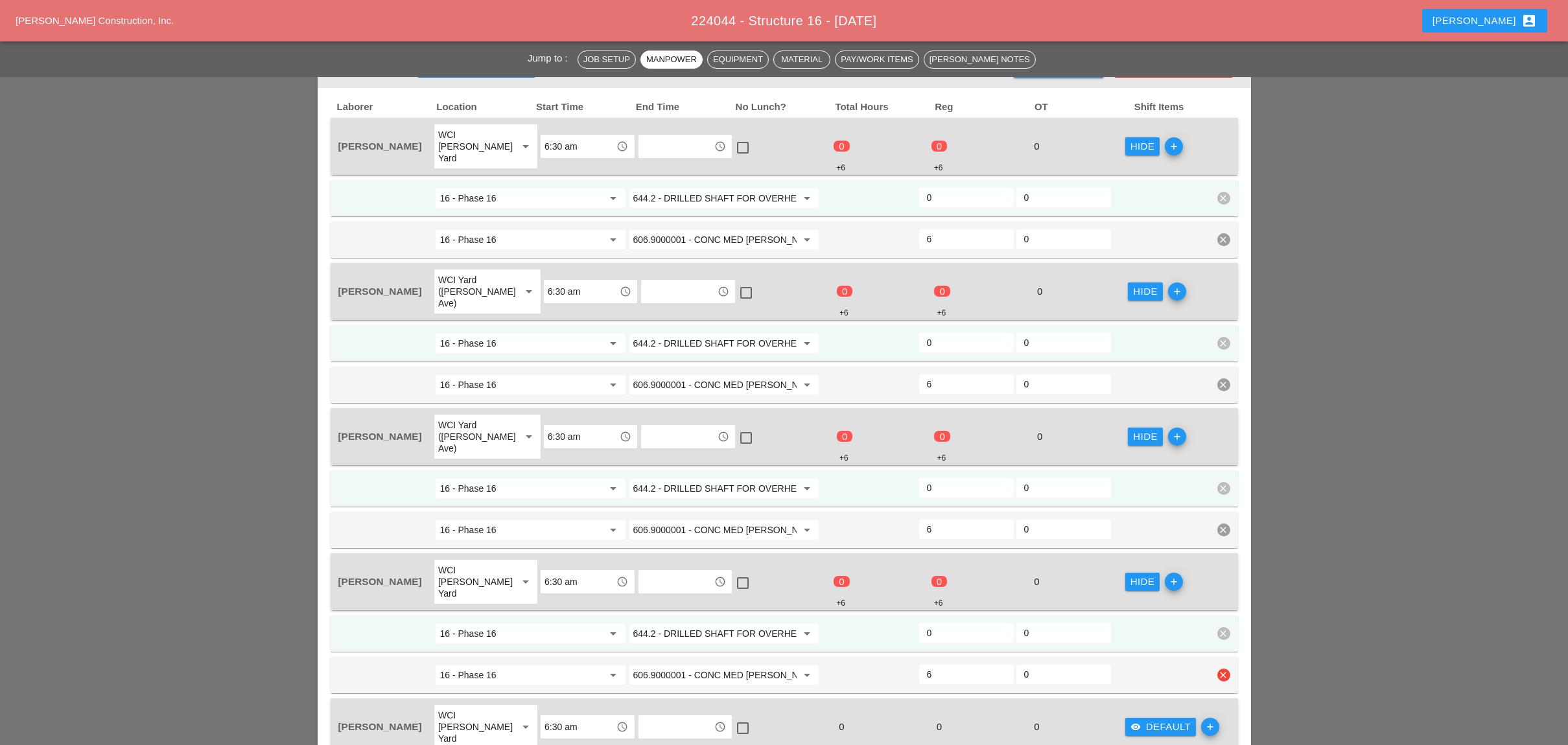
scroll to position [690, 0]
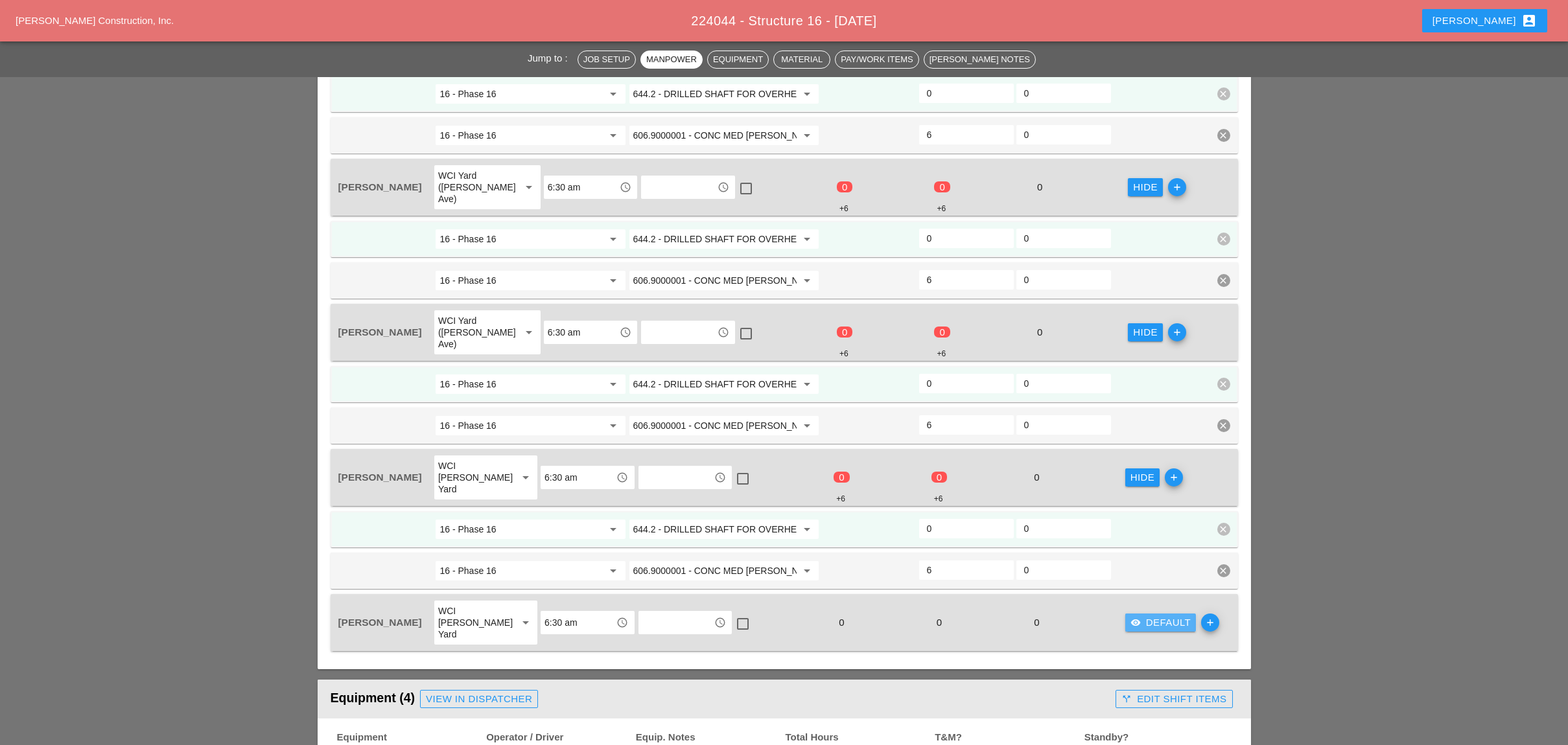
click at [1157, 615] on div "visibility Default" at bounding box center [1161, 622] width 61 height 15
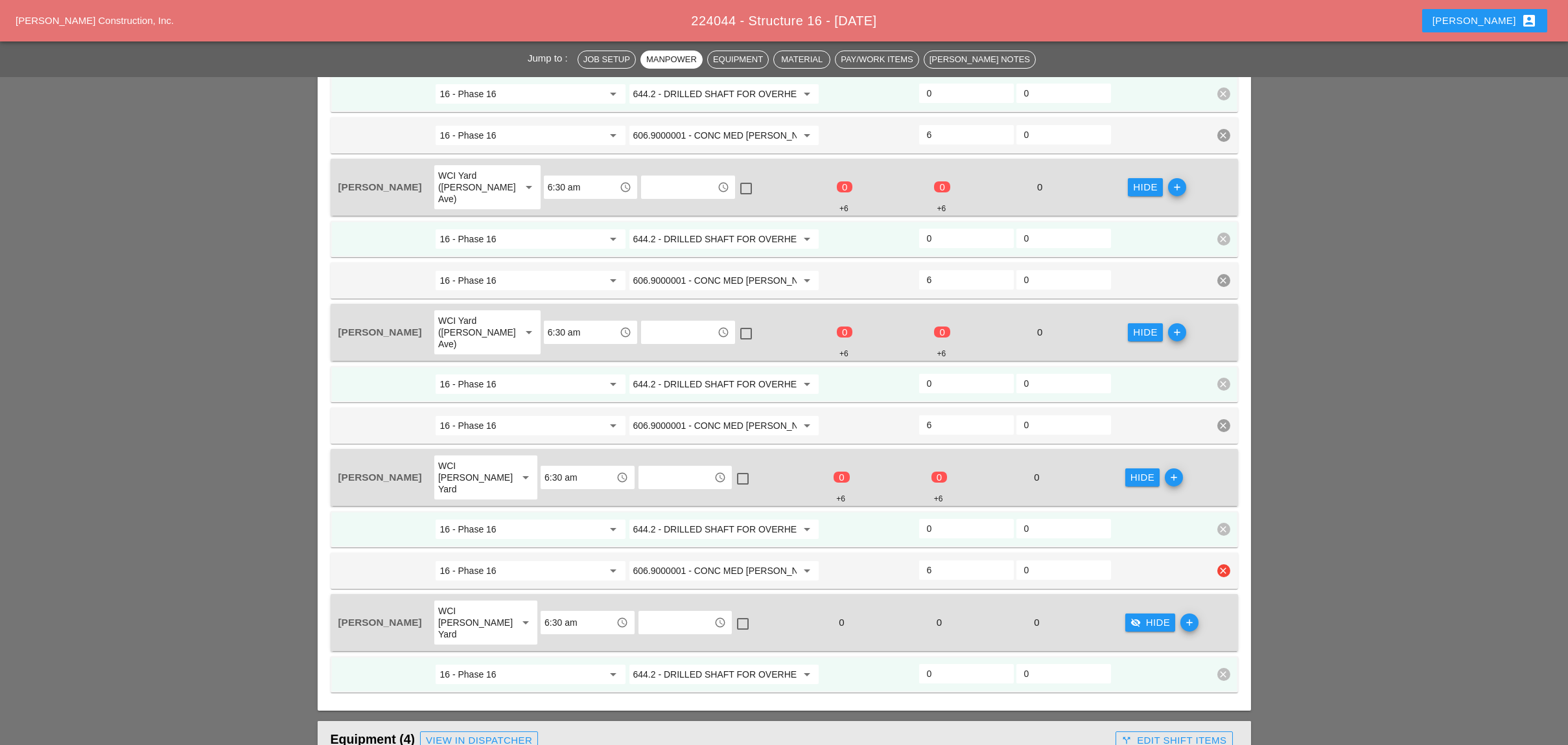
click at [699, 560] on input "606.9000001 - CONC MED BARR TRNS (CAST IN PLACE)" at bounding box center [715, 570] width 164 height 21
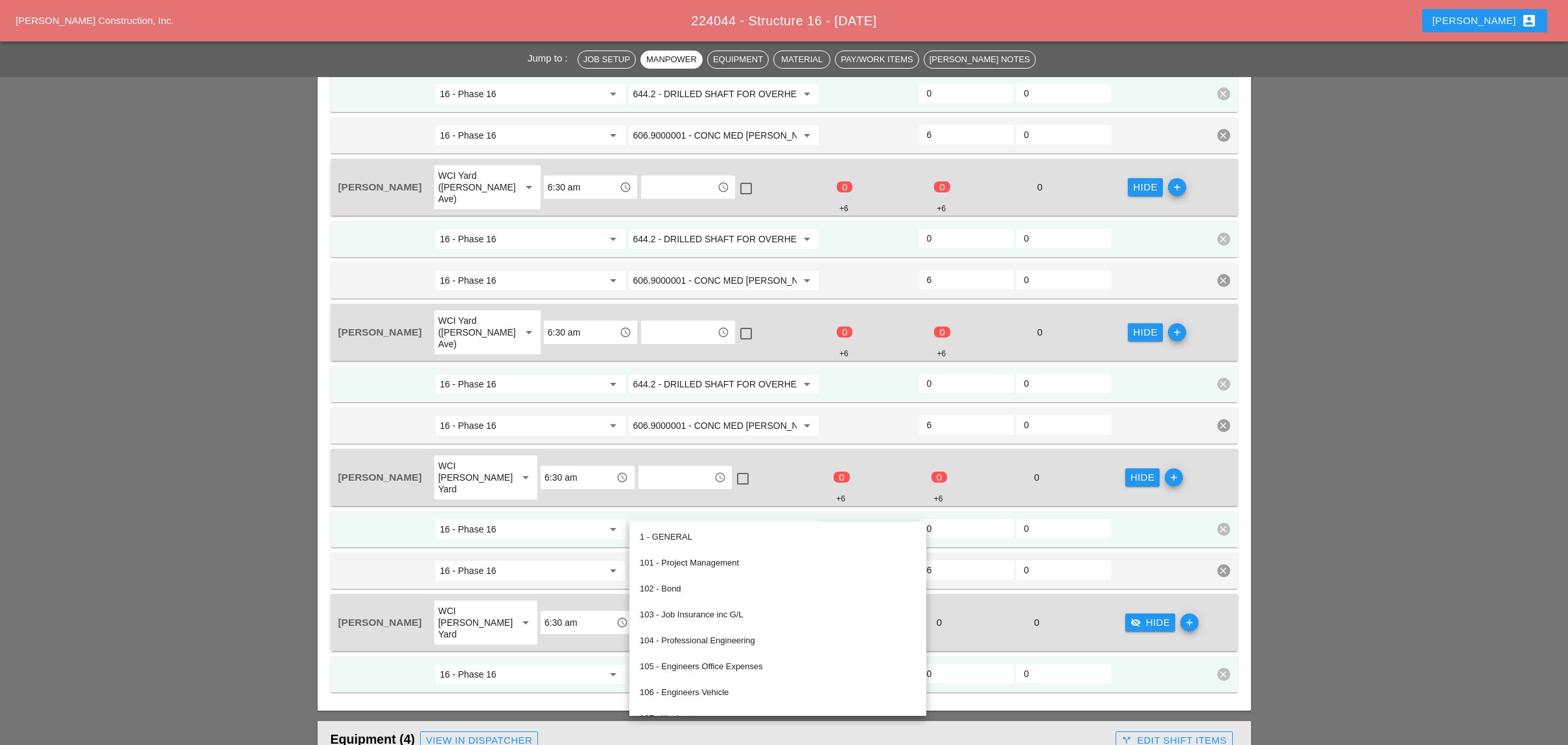
click at [584, 611] on div "6:30 am access_time" at bounding box center [587, 622] width 93 height 23
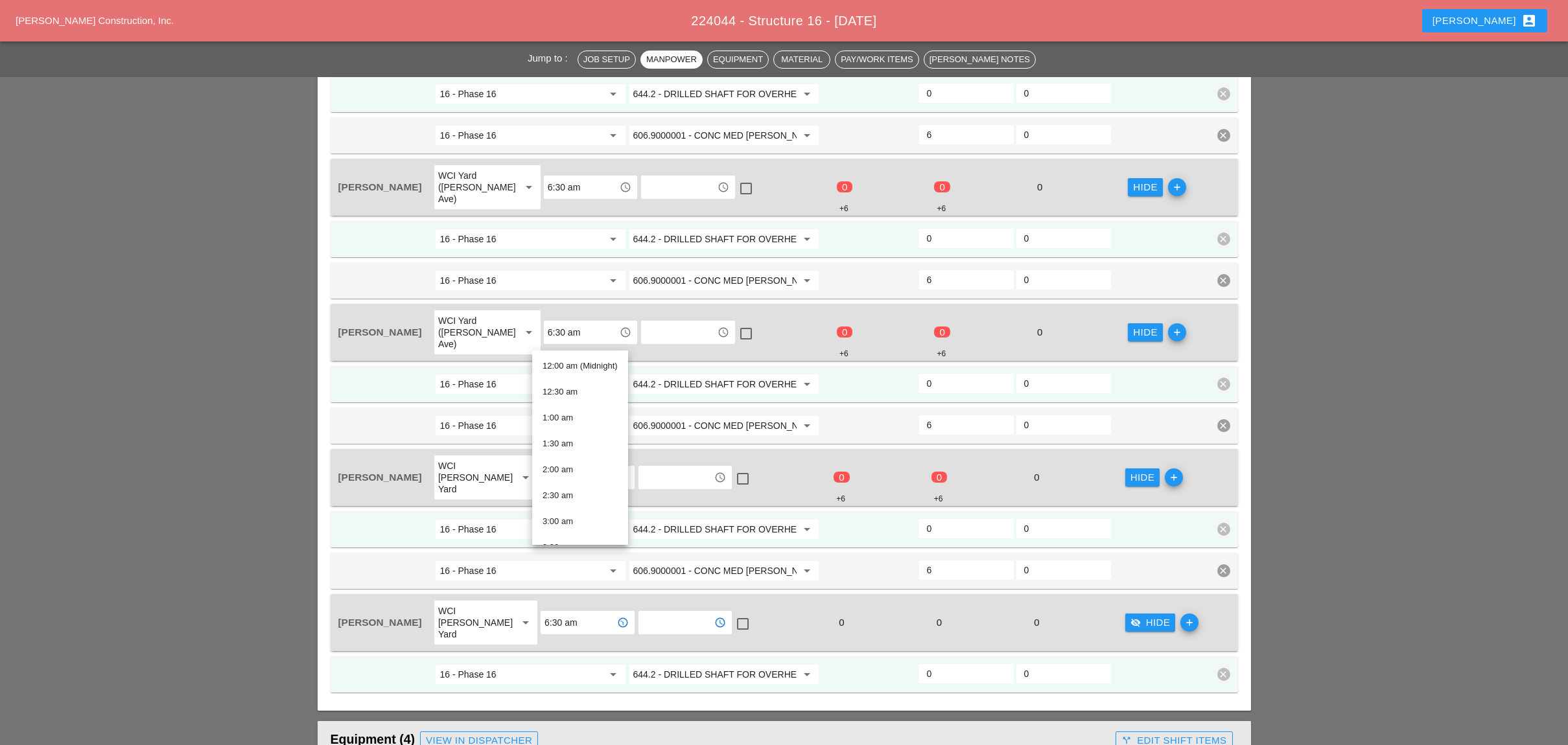
click at [669, 612] on input "text" at bounding box center [676, 622] width 68 height 21
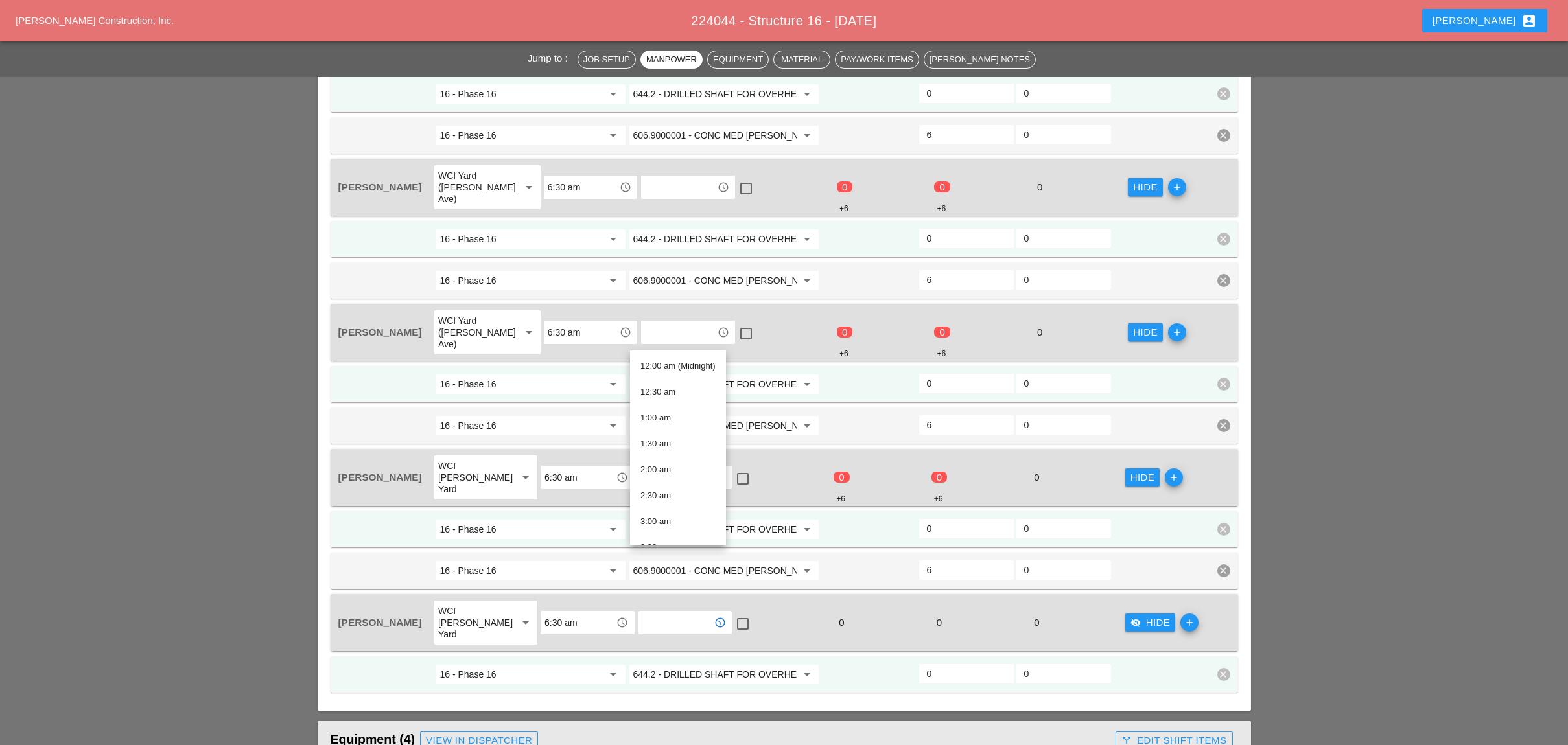
click at [656, 664] on input "644.2 - DRILLED SHAFT FOR OVERHEAD SIGN STRUCTUR" at bounding box center [715, 674] width 164 height 21
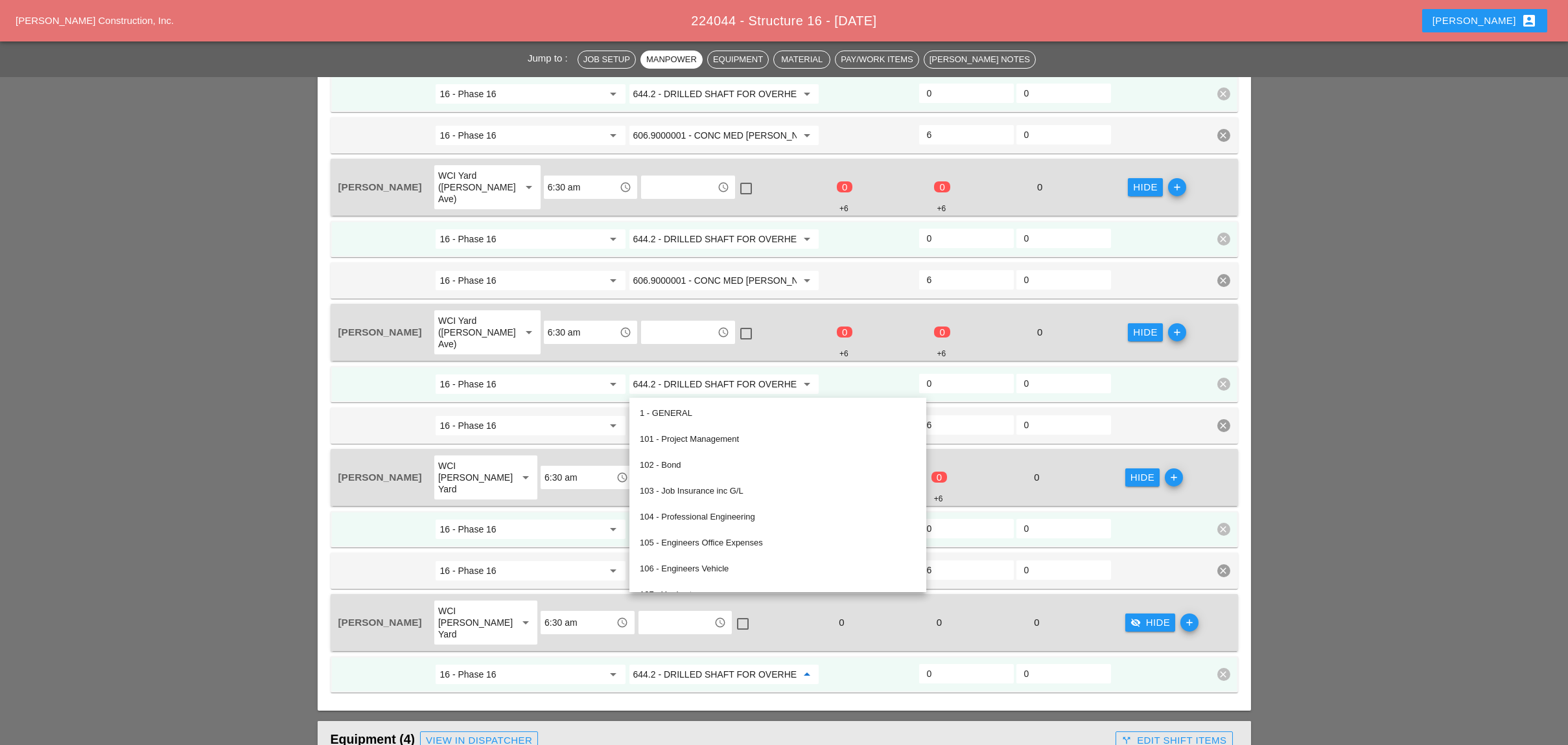
paste input "06.9000001 - CONC MED BARR TRNS (CAST IN PLACE)"
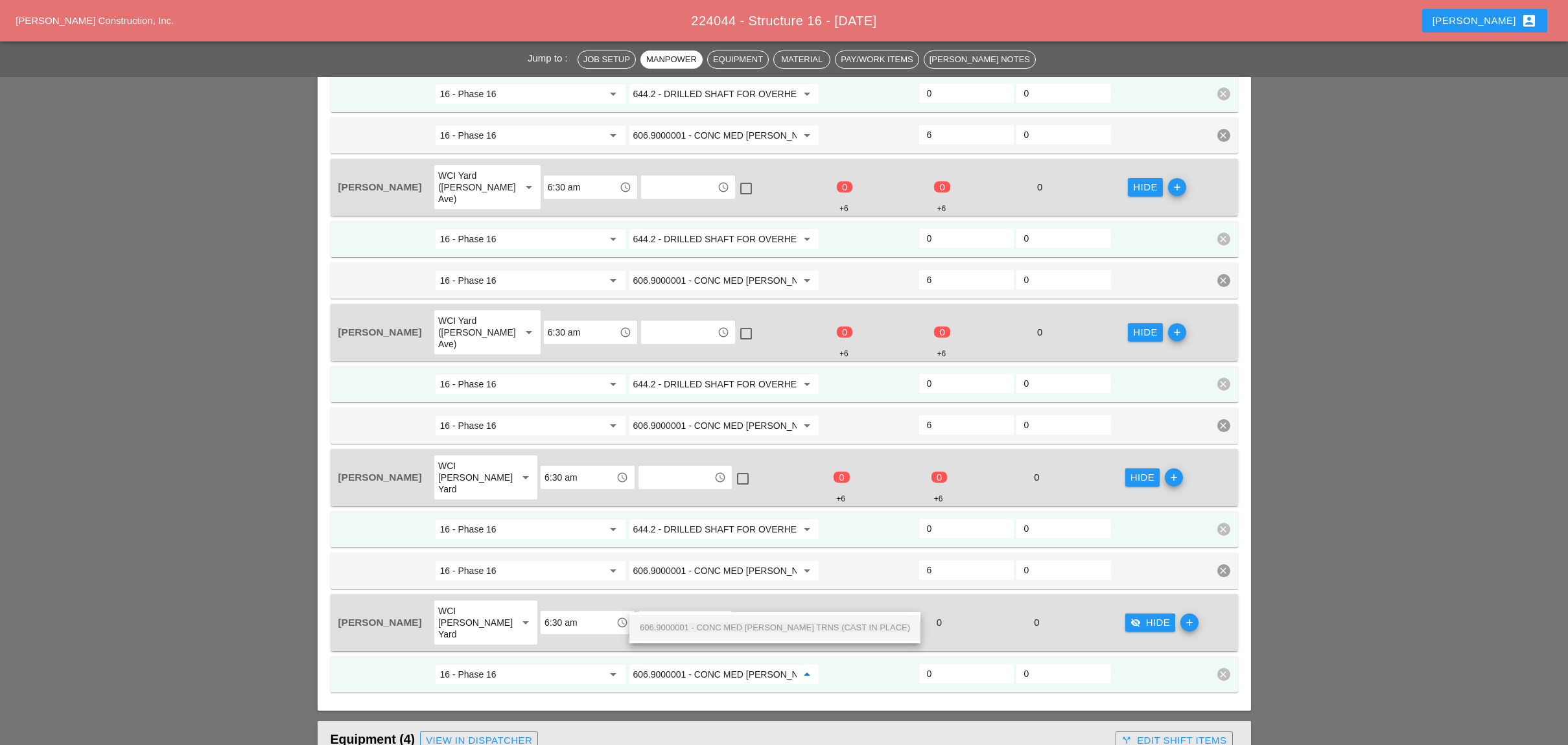
scroll to position [0, 79]
click at [672, 623] on span "606.9000001 - CONC MED [PERSON_NAME] TRNS (CAST IN PLACE)" at bounding box center [775, 627] width 270 height 10
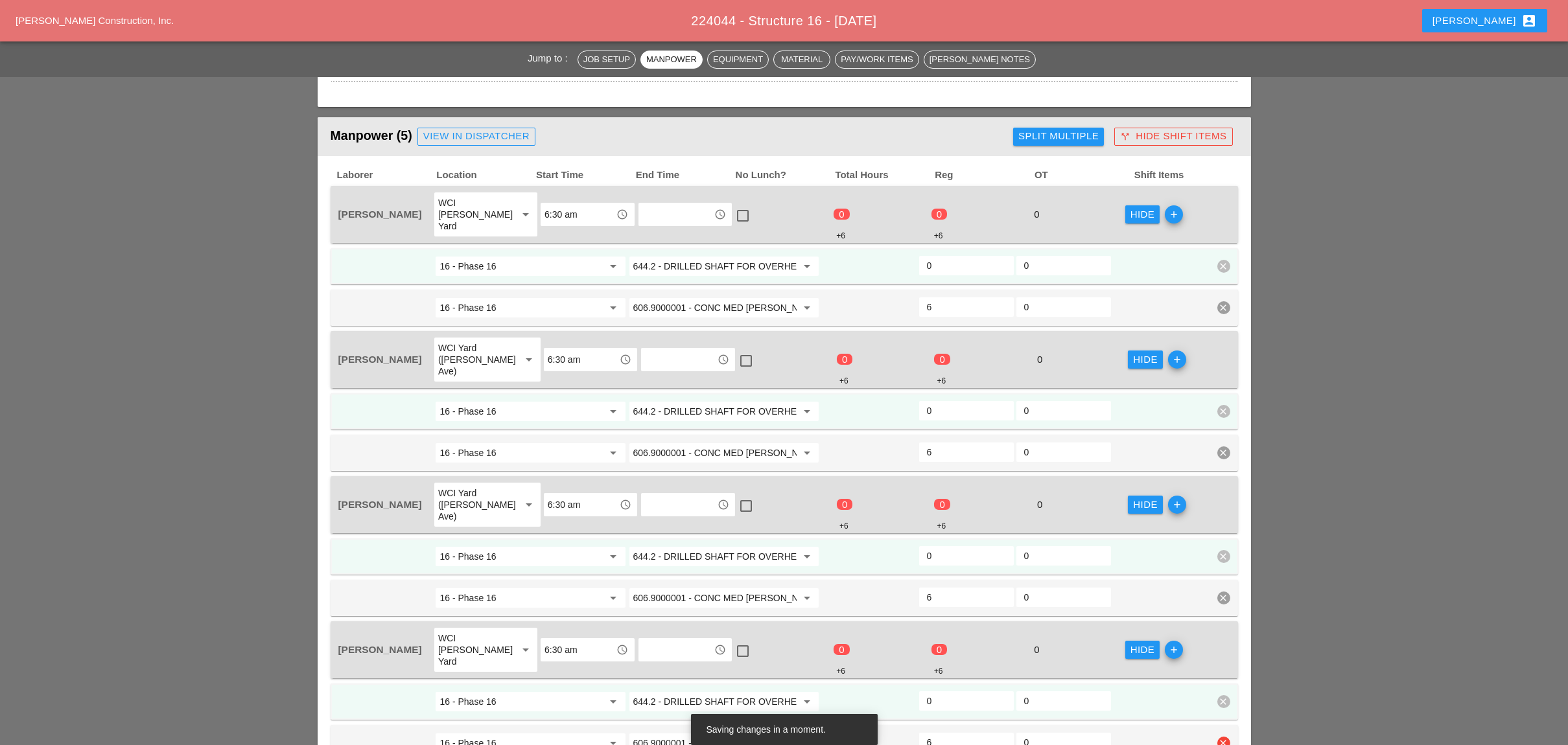
scroll to position [432, 0]
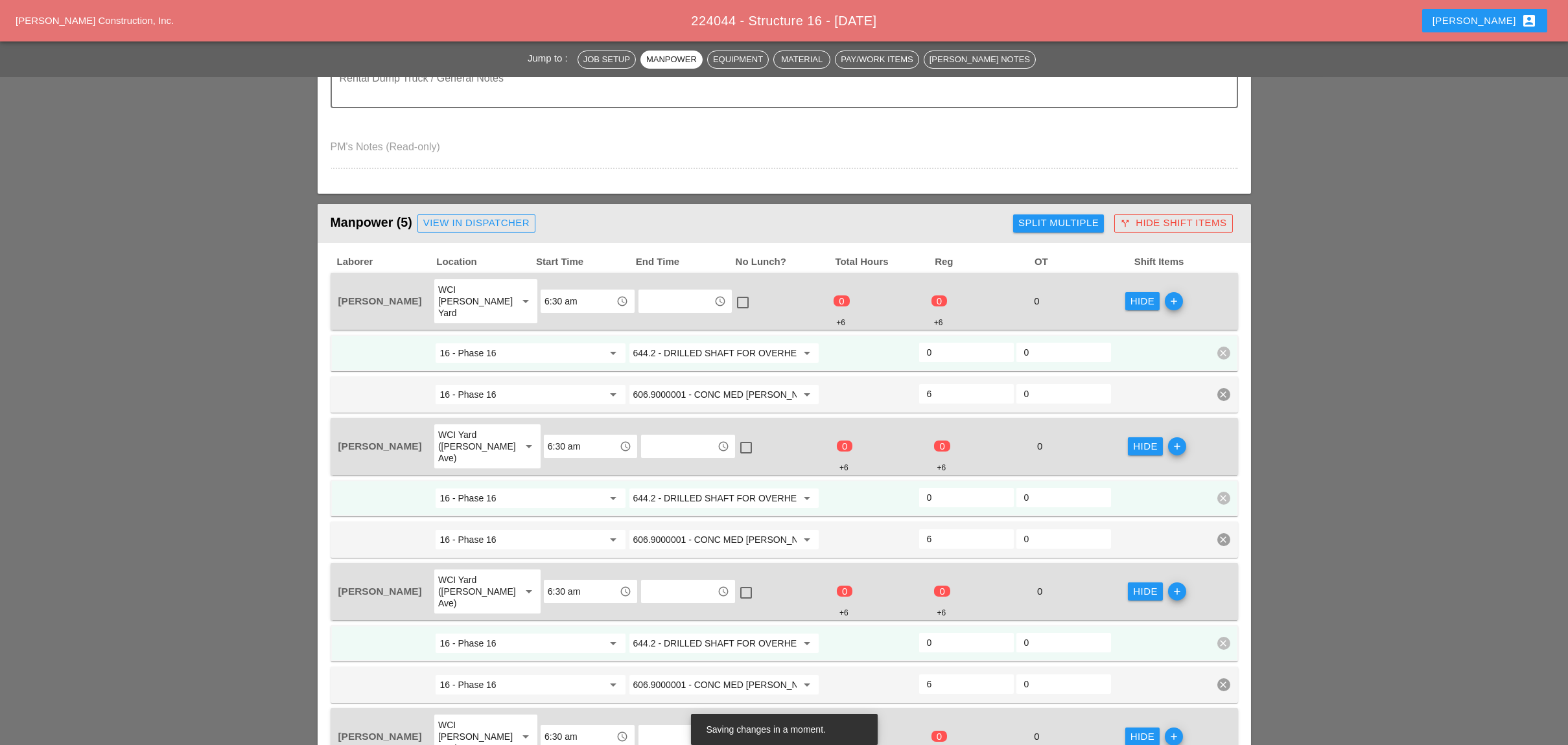
type input "606.9000001 - CONC MED [PERSON_NAME] TRNS (CAST IN PLACE)"
click at [691, 343] on input "644.2 - DRILLED SHAFT FOR OVERHEAD SIGN STRUCTUR" at bounding box center [715, 353] width 164 height 21
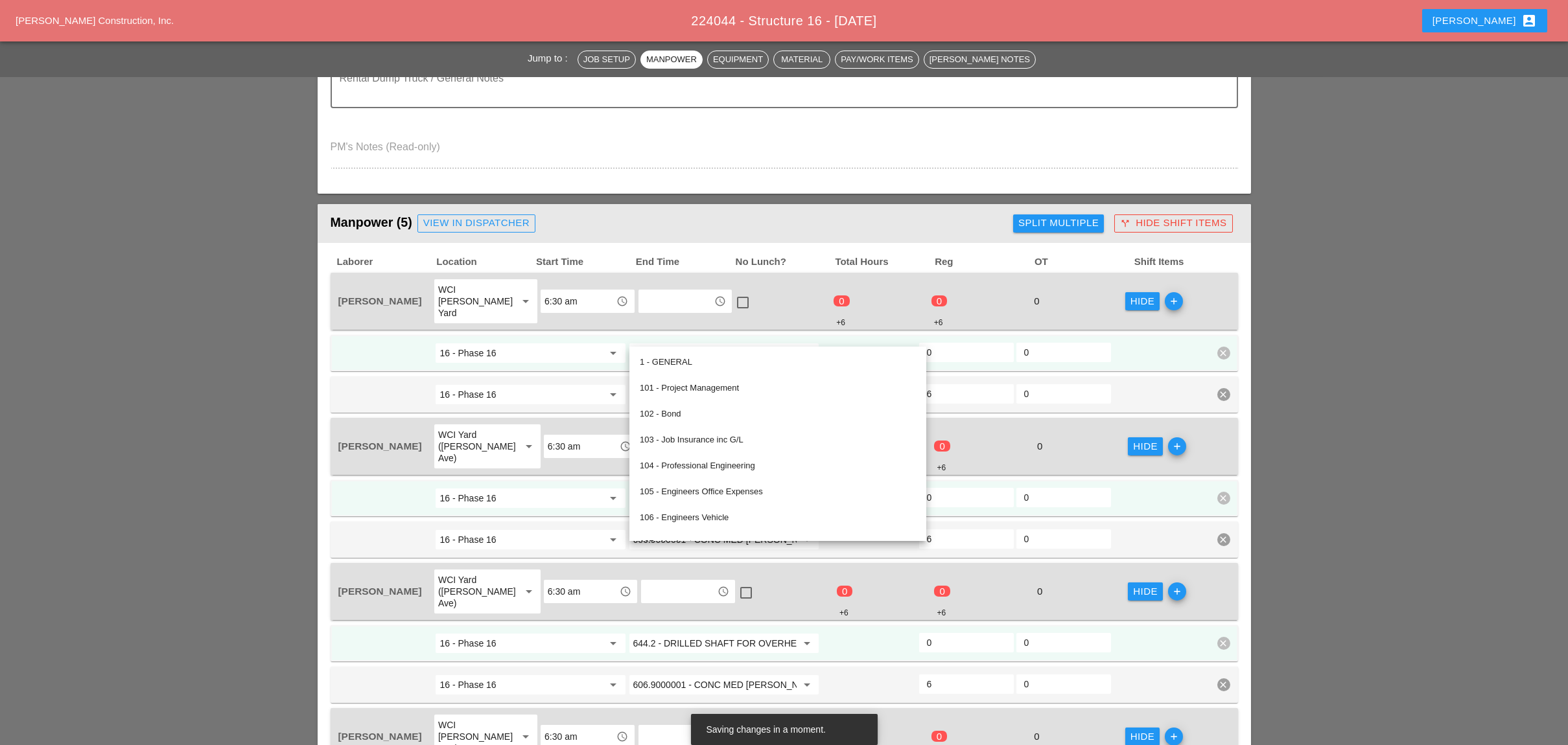
scroll to position [0, 0]
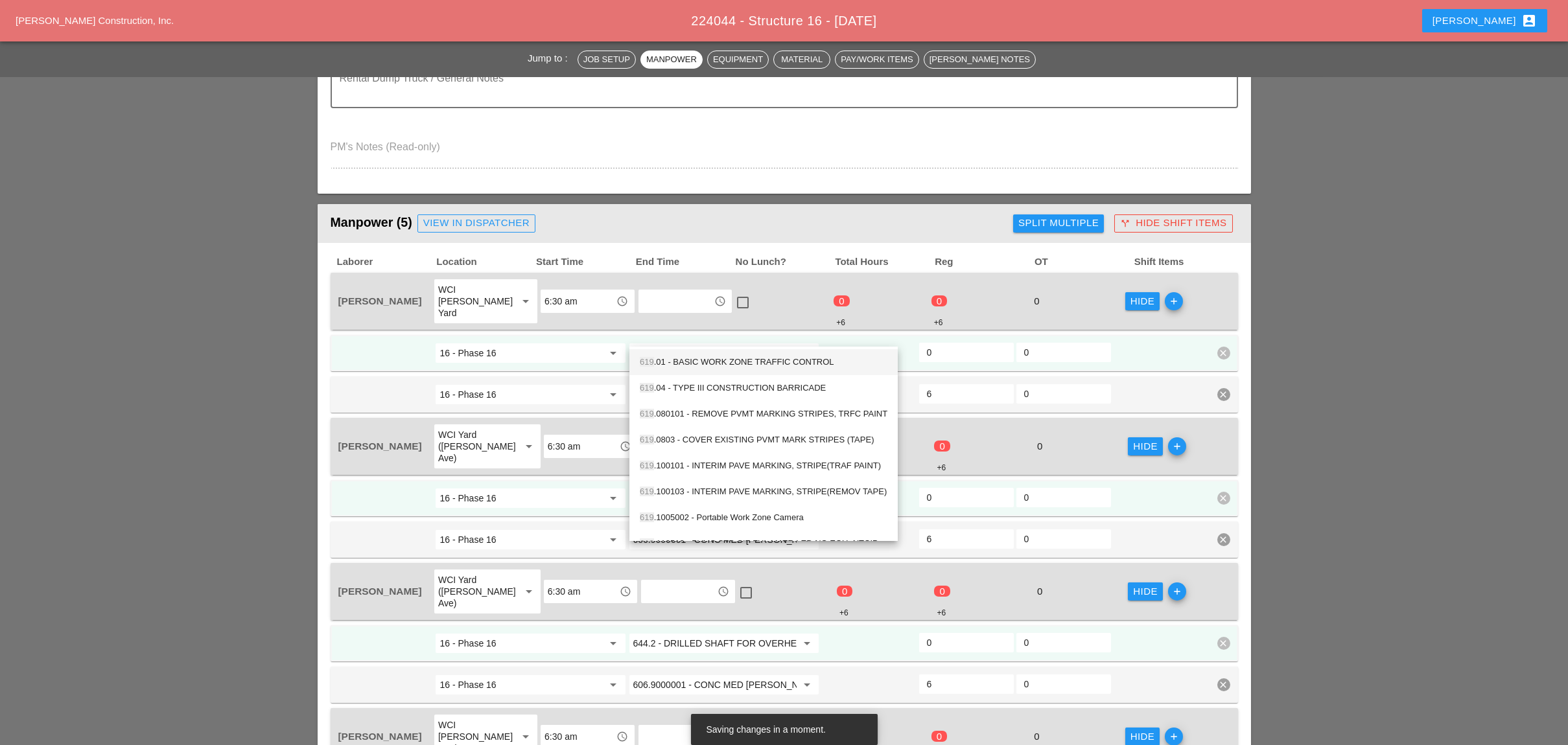
click at [722, 354] on div "619 .01 - BASIC WORK ZONE TRAFFIC CONTROL" at bounding box center [763, 362] width 247 height 16
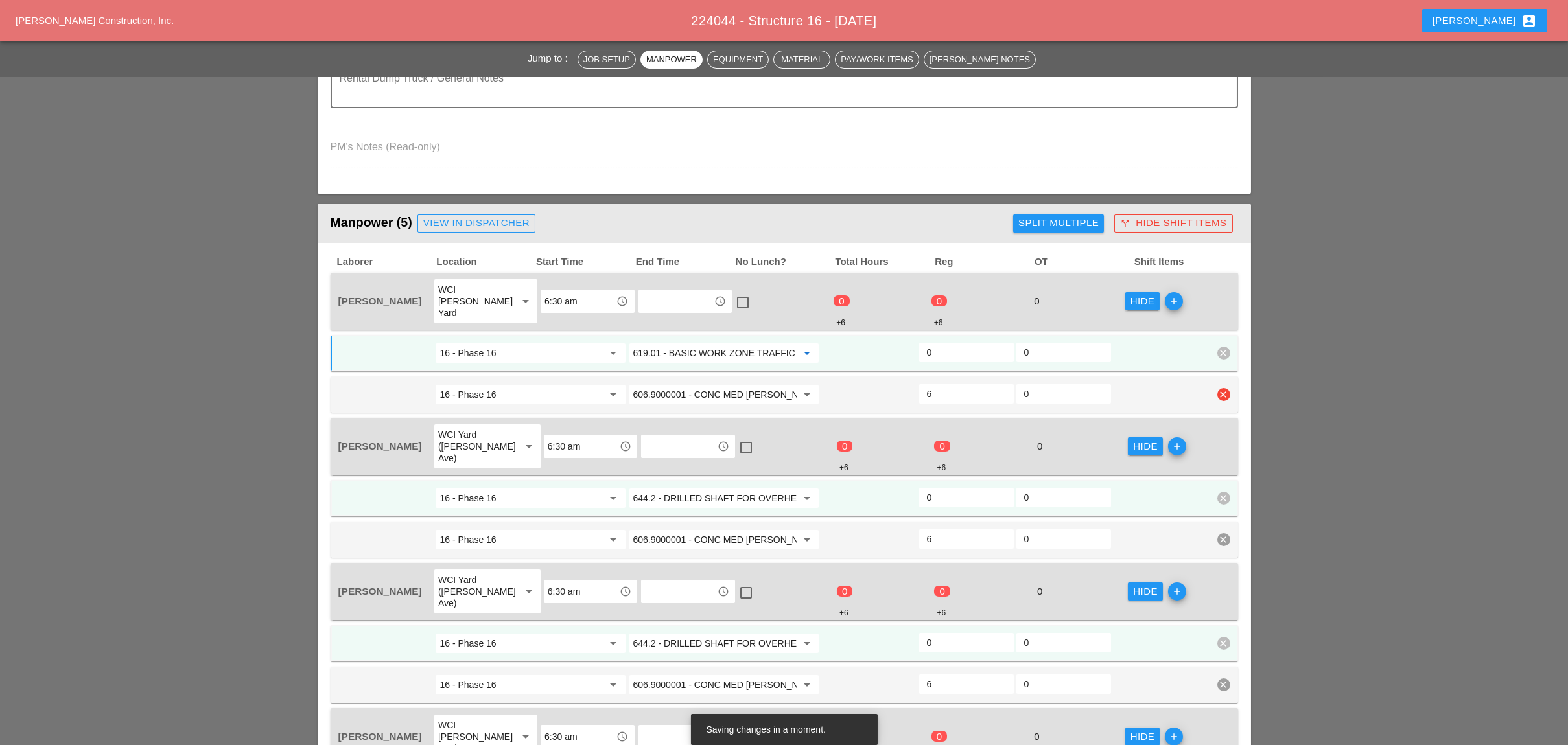
type input "619.01 - BASIC WORK ZONE TRAFFIC CONTROL"
click at [684, 385] on input "606.9000001 - CONC MED [PERSON_NAME] TRNS (CAST IN PLACE)" at bounding box center [715, 395] width 164 height 21
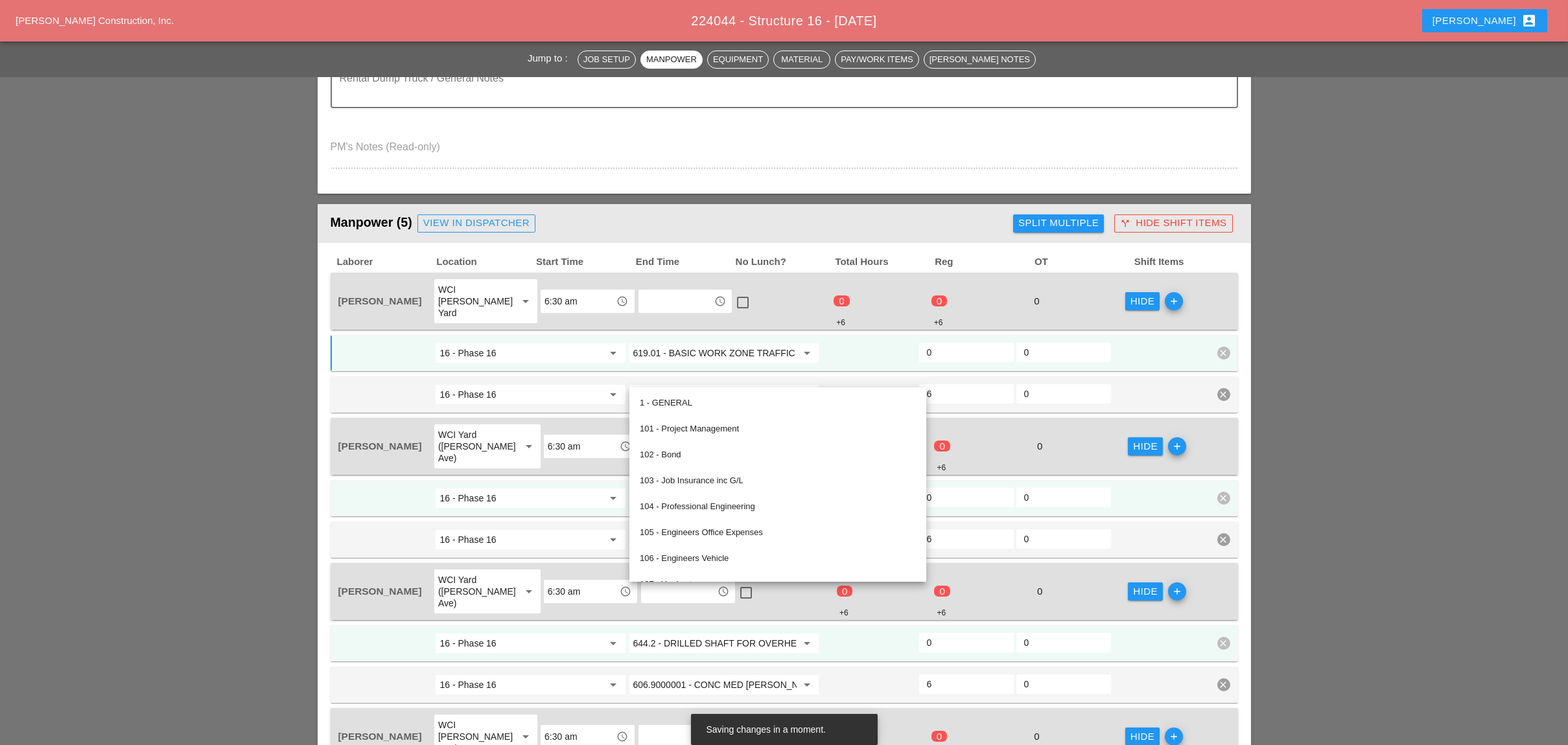
click at [691, 343] on input "619.01 - BASIC WORK ZONE TRAFFIC CONTROL" at bounding box center [715, 353] width 164 height 21
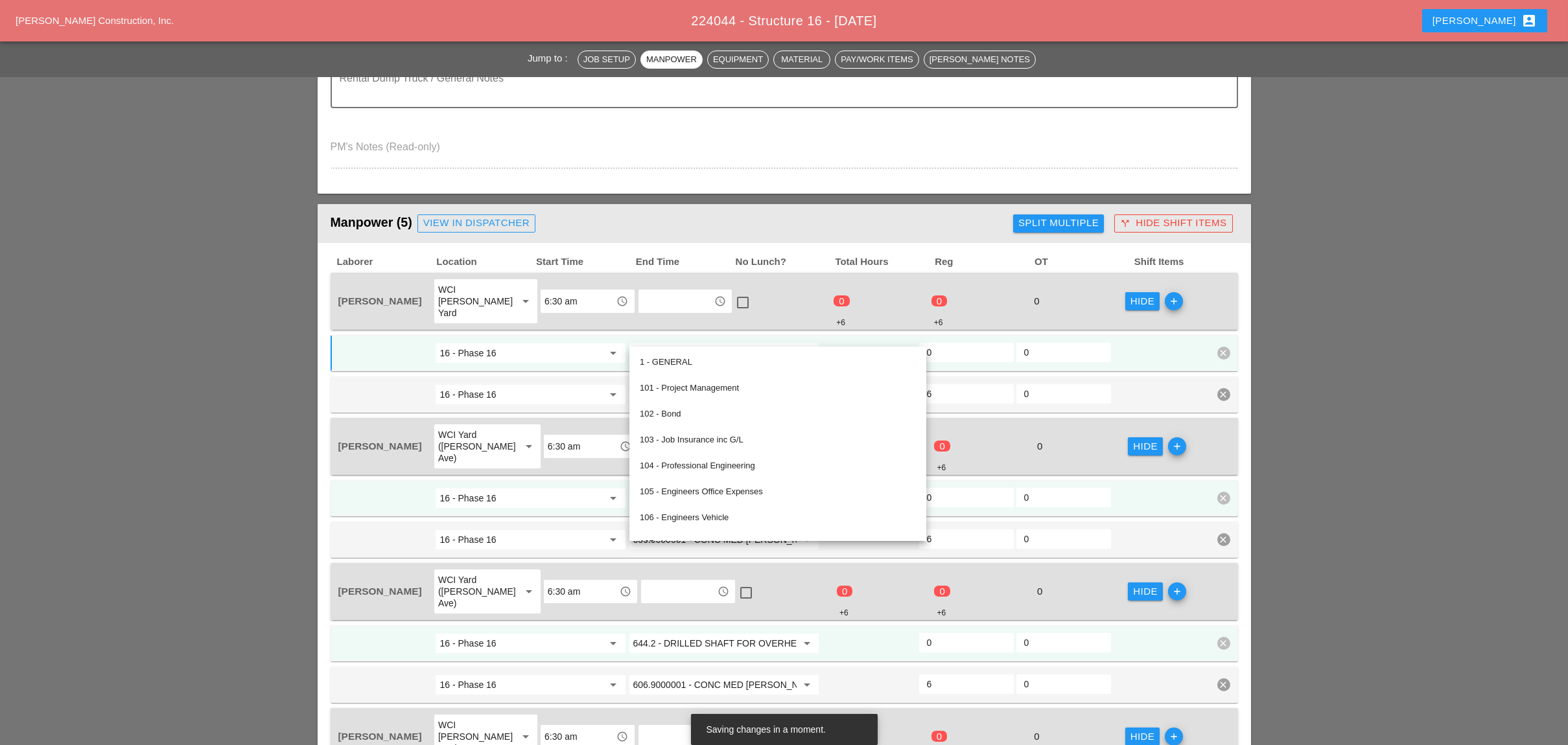
click at [596, 488] on input "16 - Phase 16" at bounding box center [521, 498] width 164 height 21
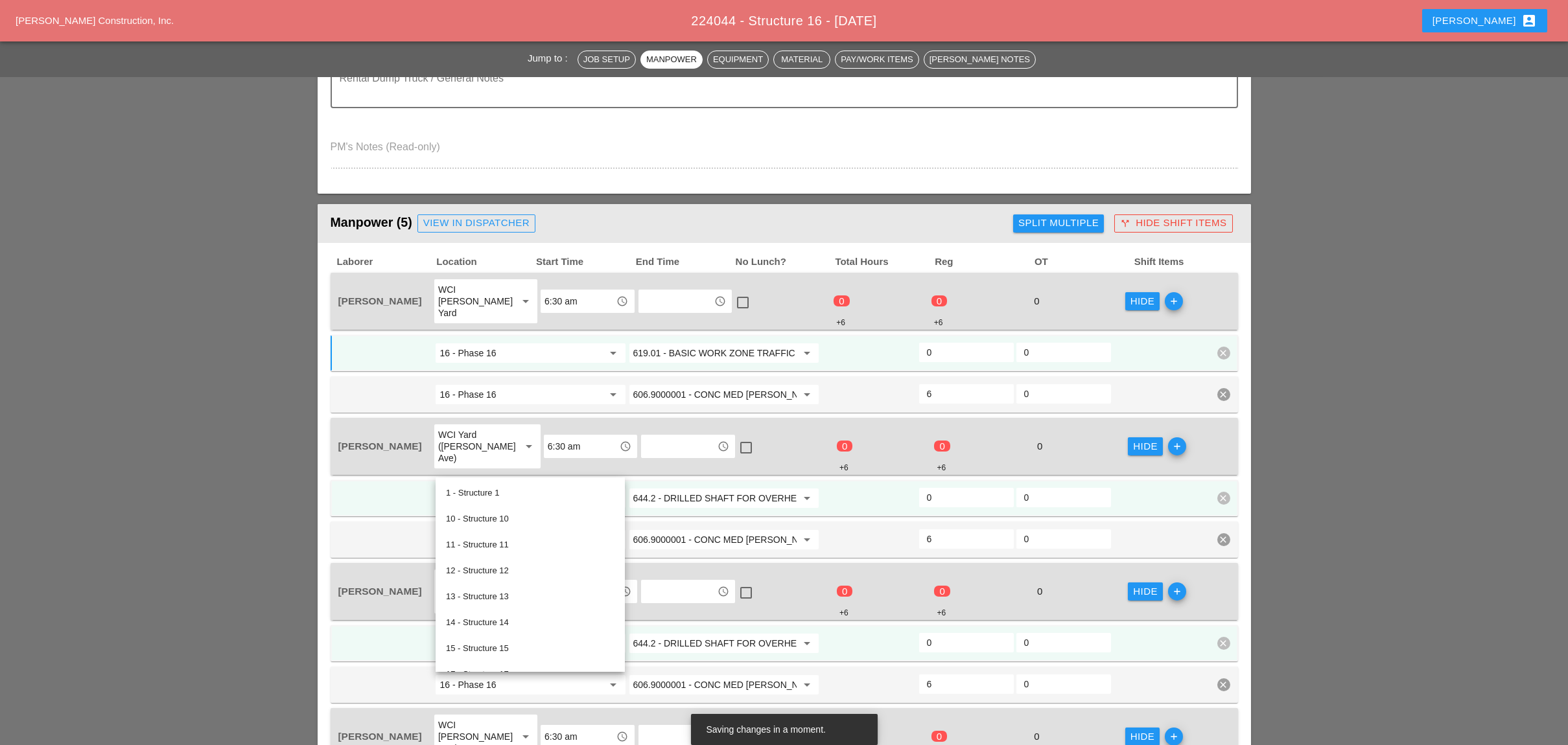
click at [688, 488] on input "644.2 - DRILLED SHAFT FOR OVERHEAD SIGN STRUCTUR" at bounding box center [715, 498] width 164 height 21
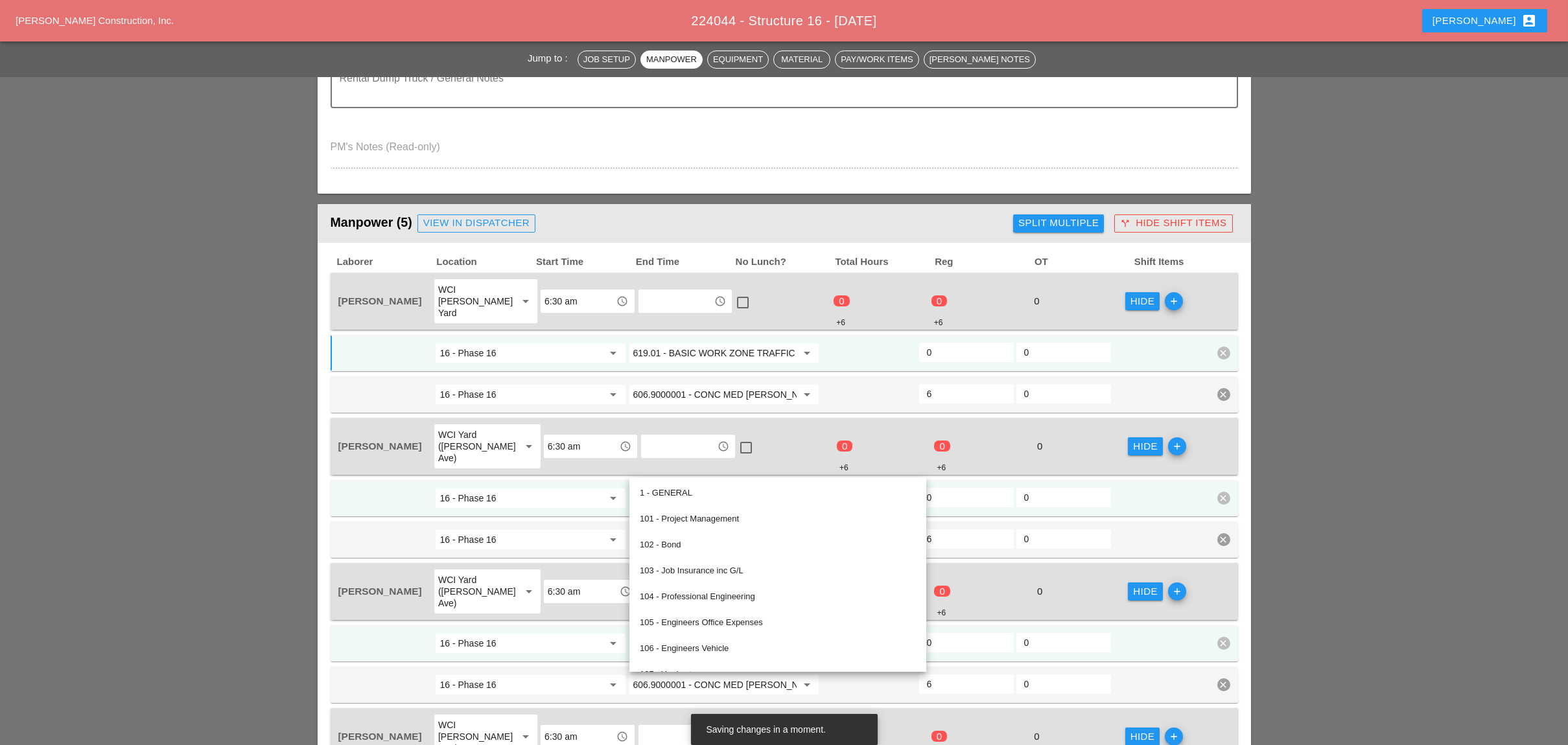
paste input "19.01 - BASIC WORK ZONE TRAFFIC CONTROL"
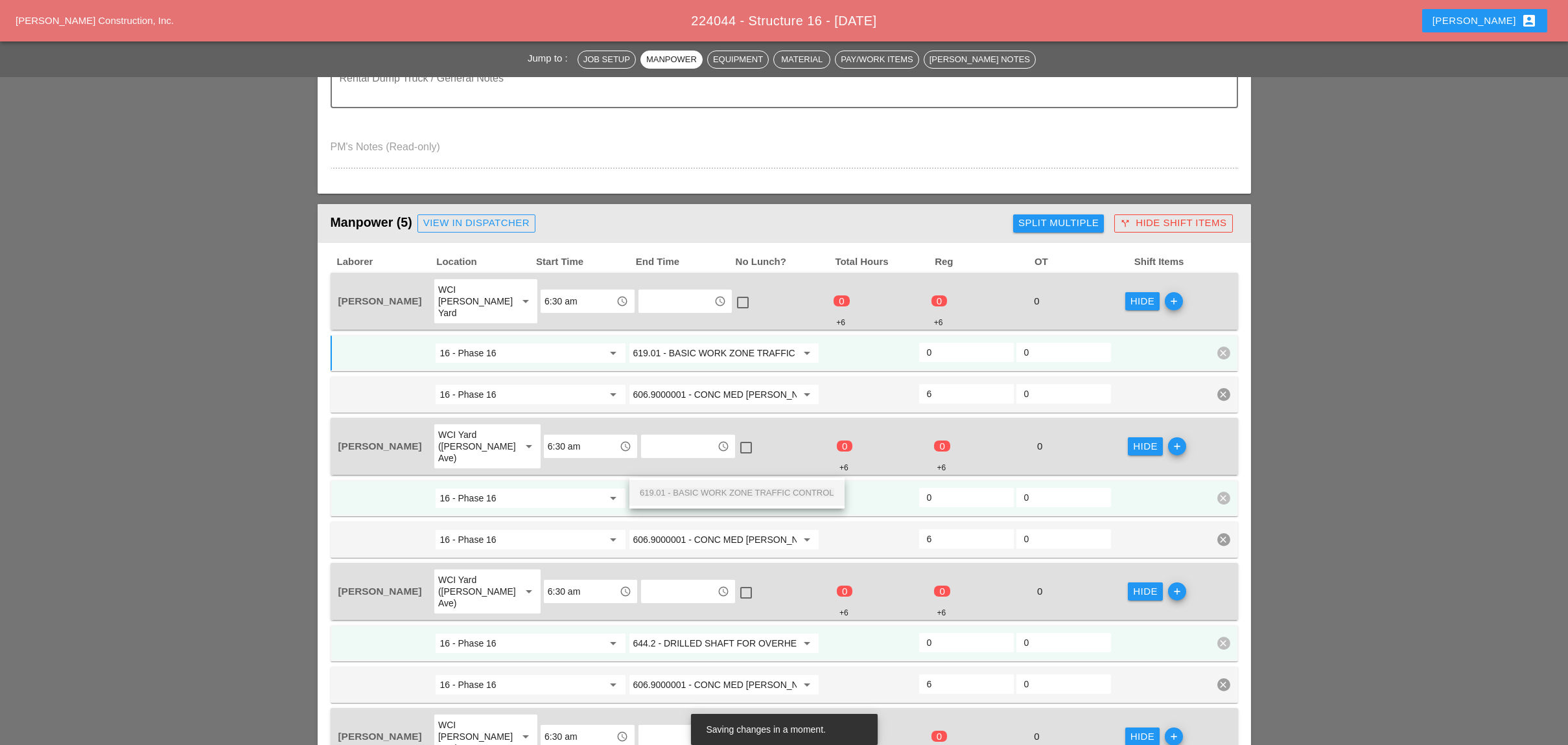
drag, startPoint x: 699, startPoint y: 491, endPoint x: 697, endPoint y: 502, distance: 11.2
click at [699, 491] on span "619.01 - BASIC WORK ZONE TRAFFIC CONTROL" at bounding box center [736, 493] width 194 height 10
type input "619.01 - BASIC WORK ZONE TRAFFIC CONTROL"
click at [690, 633] on input "644.2 - DRILLED SHAFT FOR OVERHEAD SIGN STRUCTUR" at bounding box center [715, 643] width 164 height 21
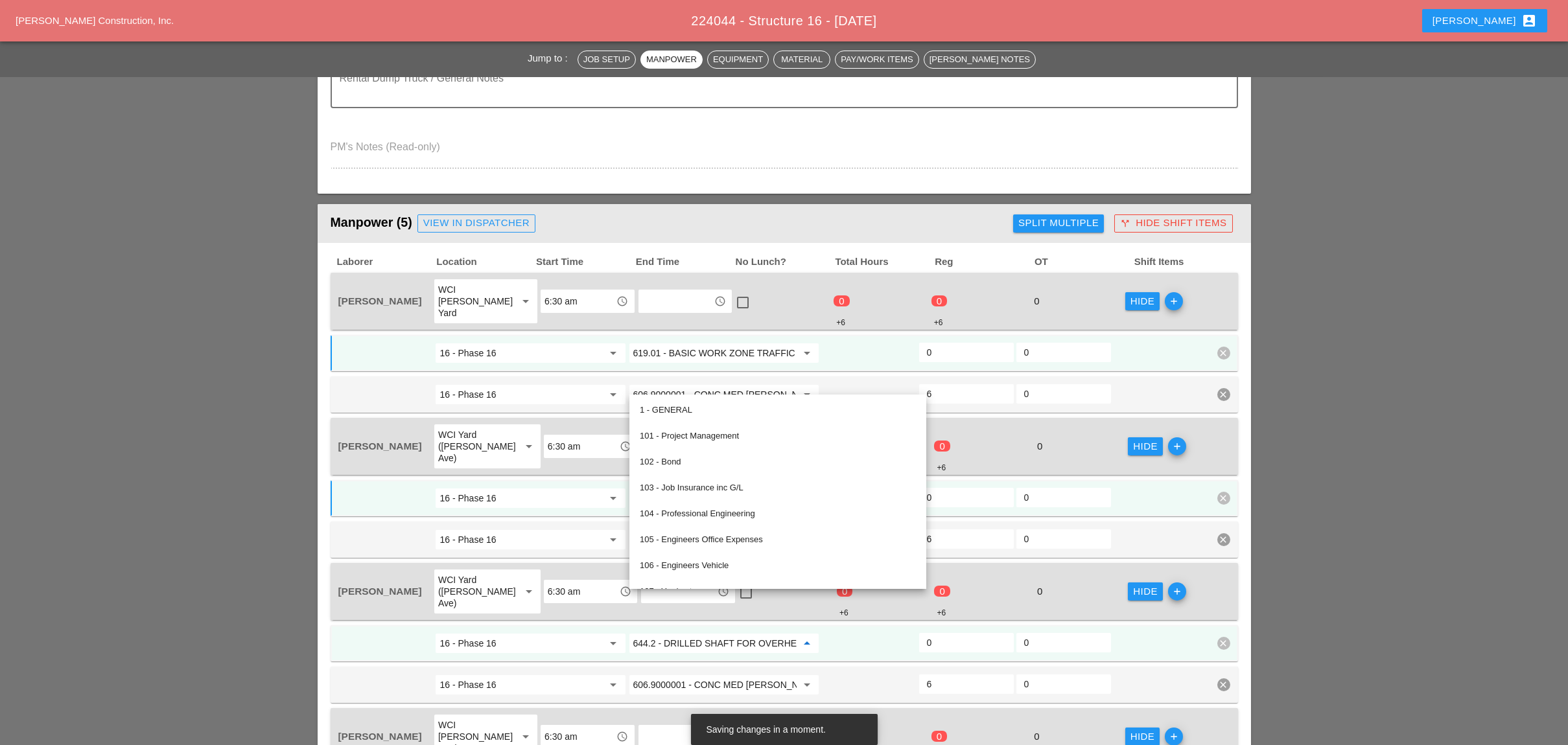
paste input "19.01 - BASIC WORK ZONE TRAFFIC CONTROL"
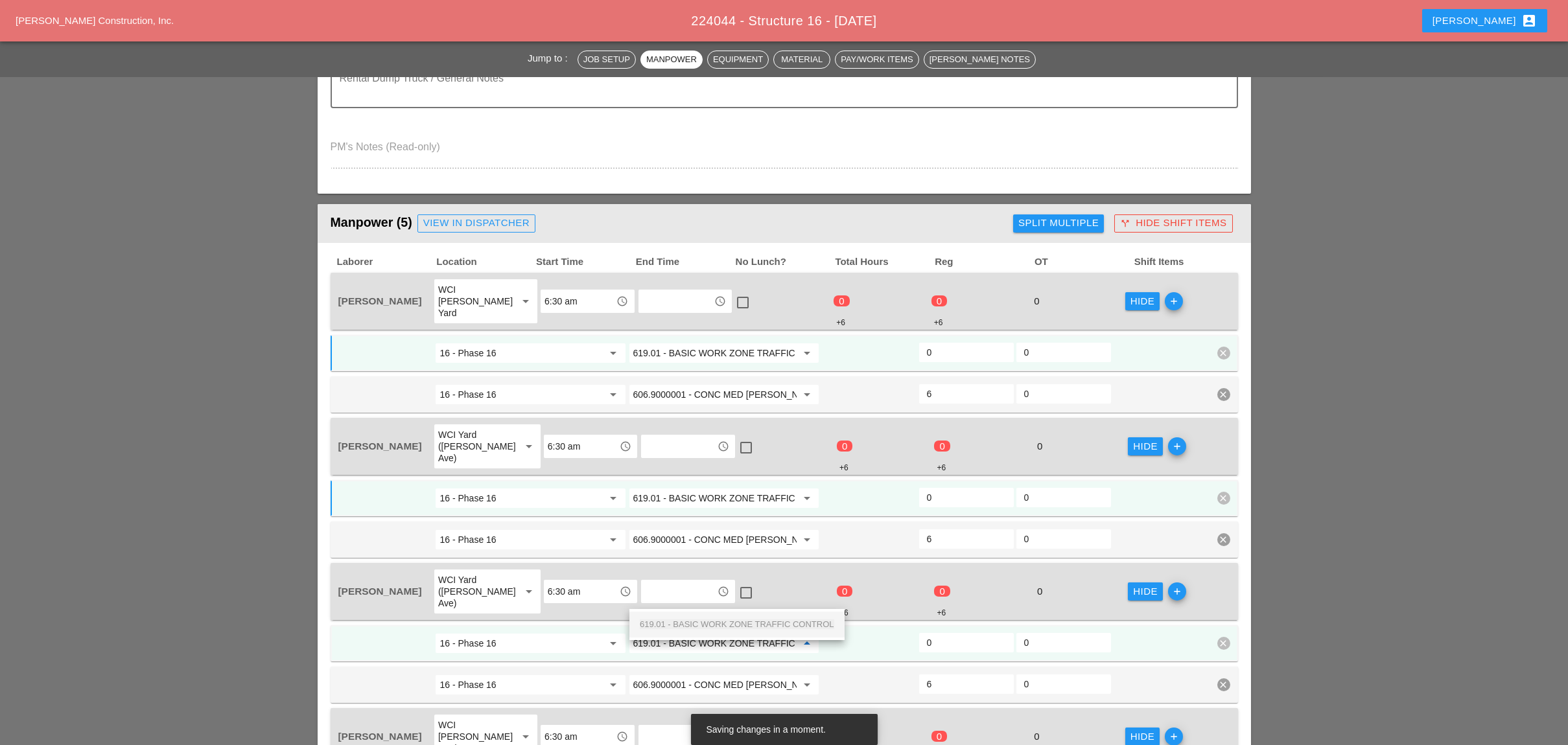
scroll to position [0, 46]
click at [712, 624] on span "619.01 - BASIC WORK ZONE TRAFFIC CONTROL" at bounding box center [736, 624] width 194 height 10
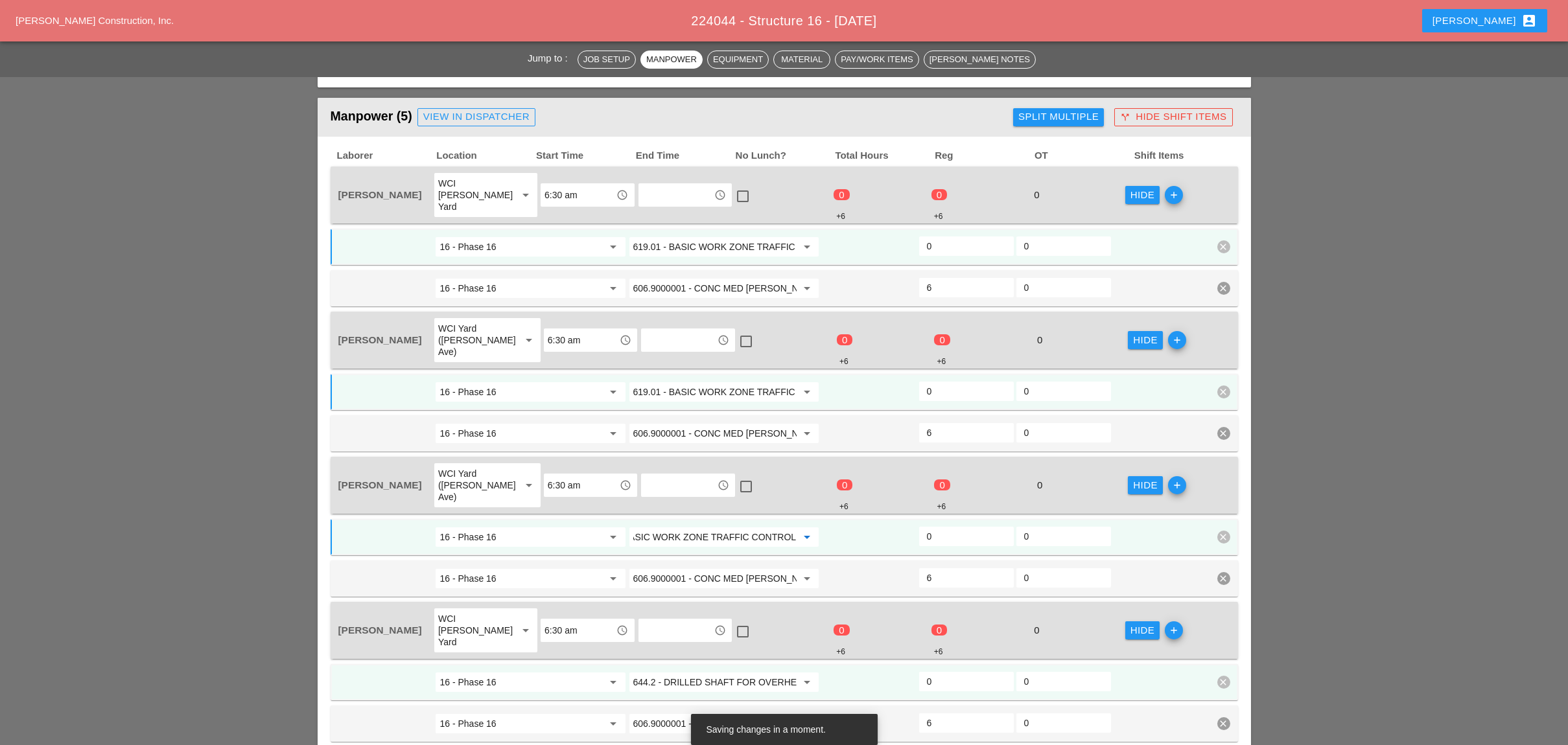
scroll to position [604, 0]
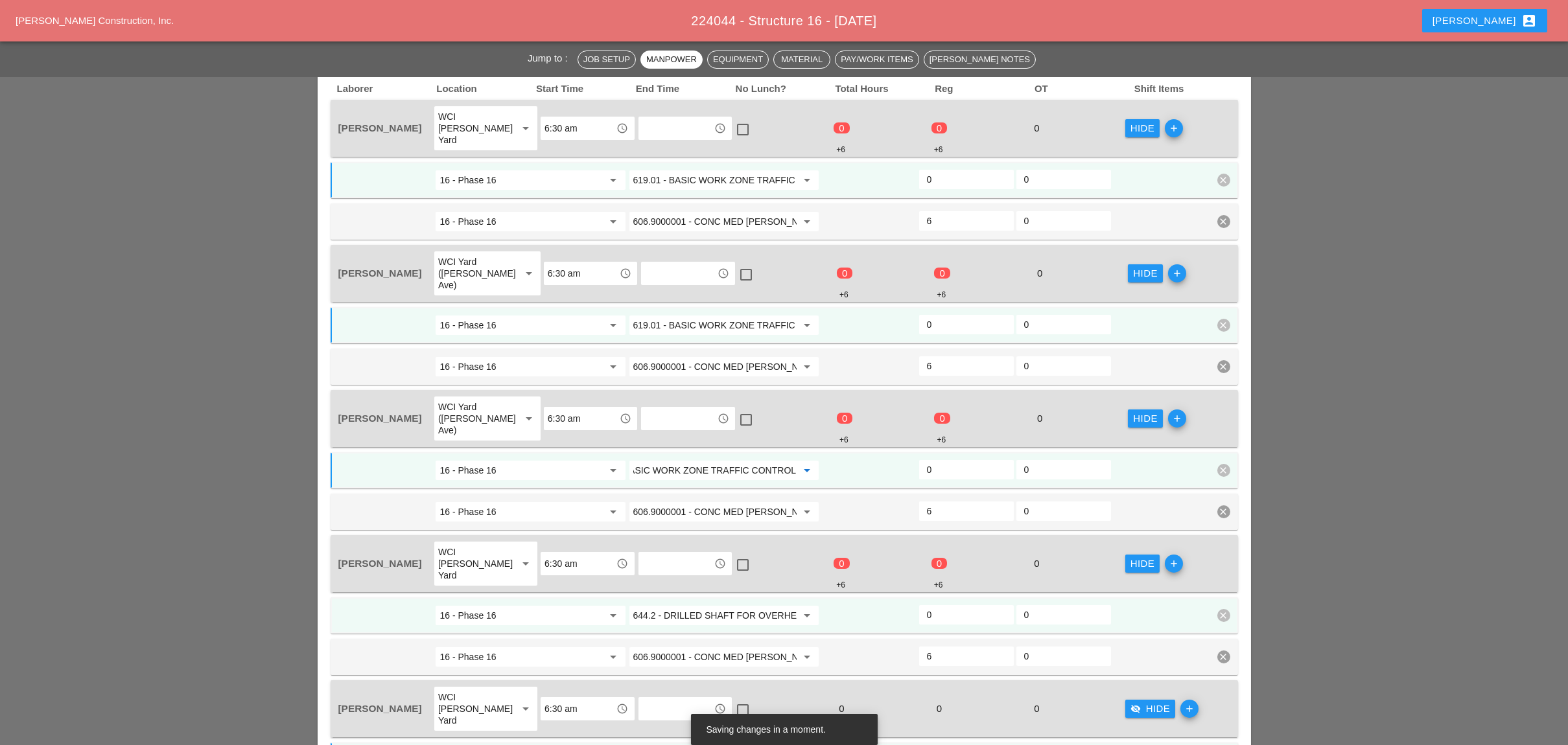
type input "619.01 - BASIC WORK ZONE TRAFFIC CONTROL"
click at [688, 605] on input "644.2 - DRILLED SHAFT FOR OVERHEAD SIGN STRUCTUR" at bounding box center [715, 615] width 164 height 21
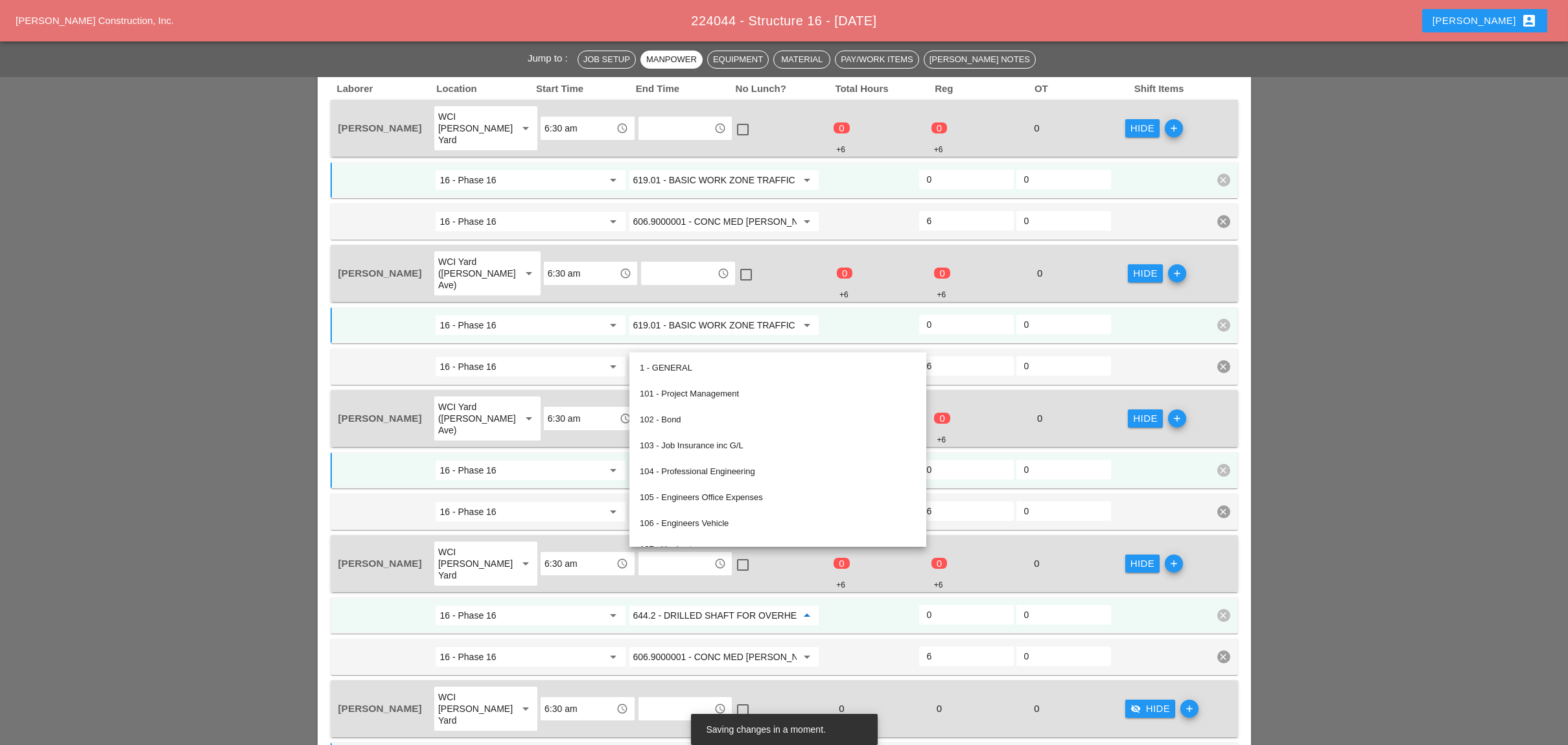
scroll to position [0, 0]
paste input "19.01 - BASIC WORK ZONE TRAFFIC CONTROL"
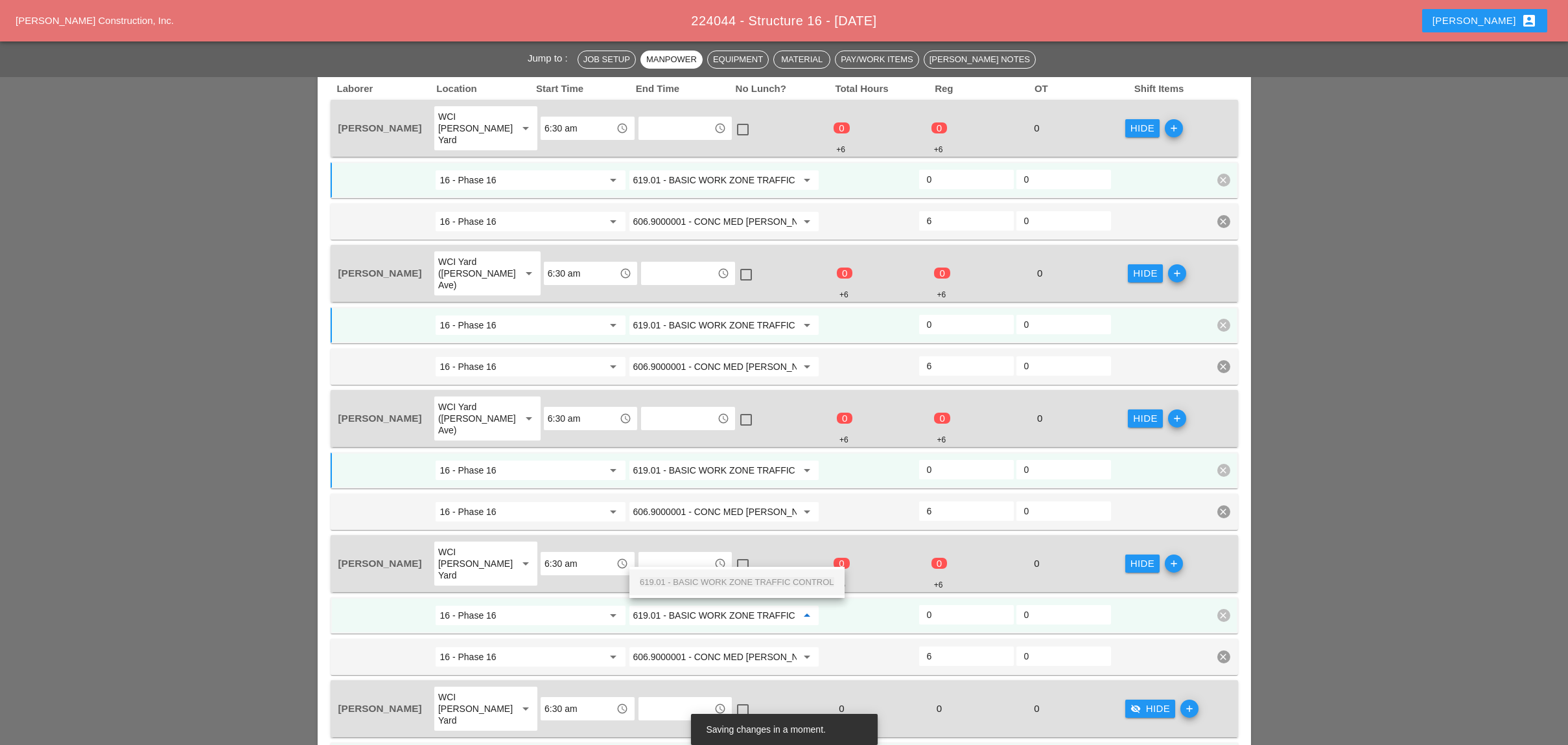
scroll to position [0, 46]
click at [699, 584] on span "619.01 - BASIC WORK ZONE TRAFFIC CONTROL" at bounding box center [736, 581] width 194 height 10
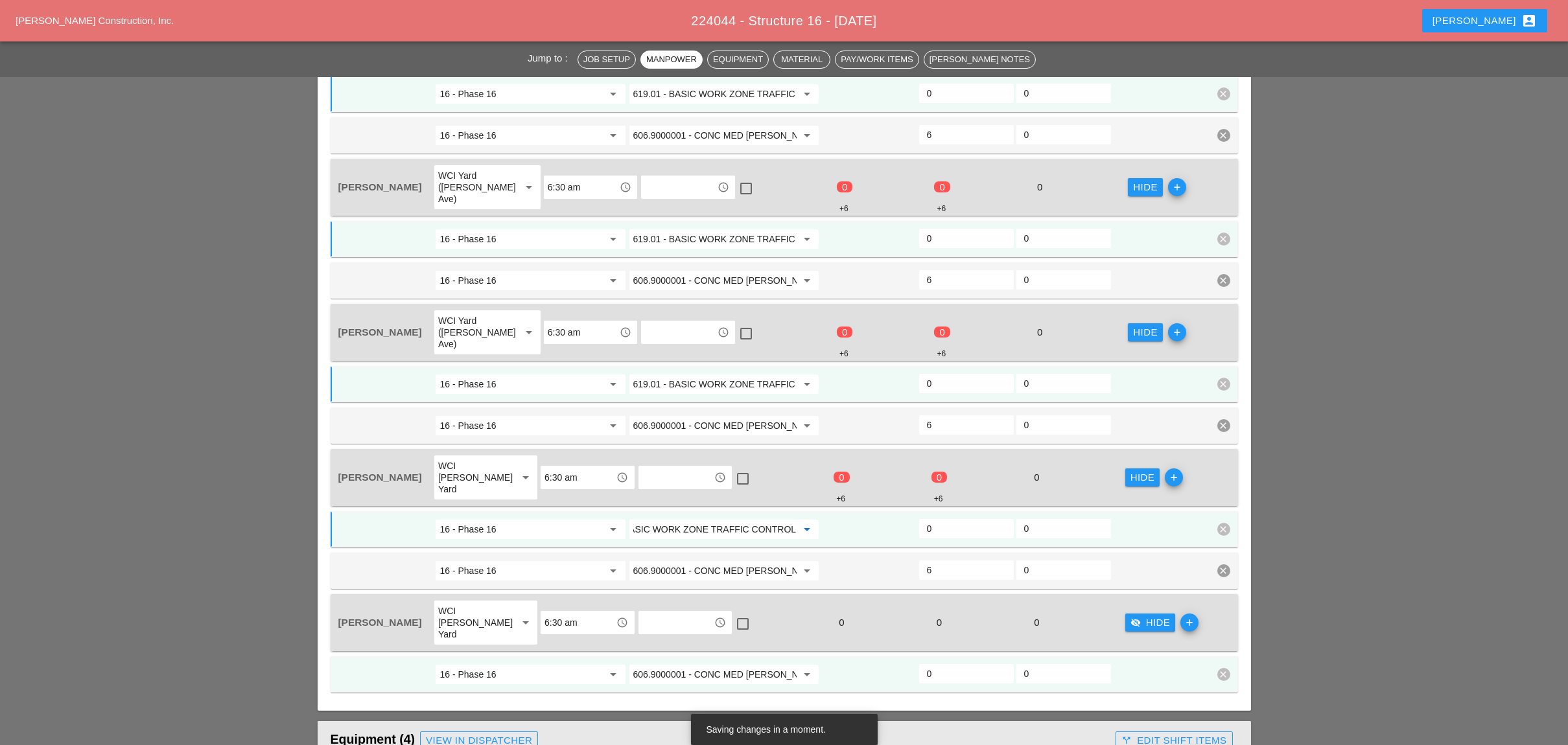
type input "619.01 - BASIC WORK ZONE TRAFFIC CONTROL"
click at [1136, 615] on div "visibility_off Hide" at bounding box center [1151, 622] width 40 height 15
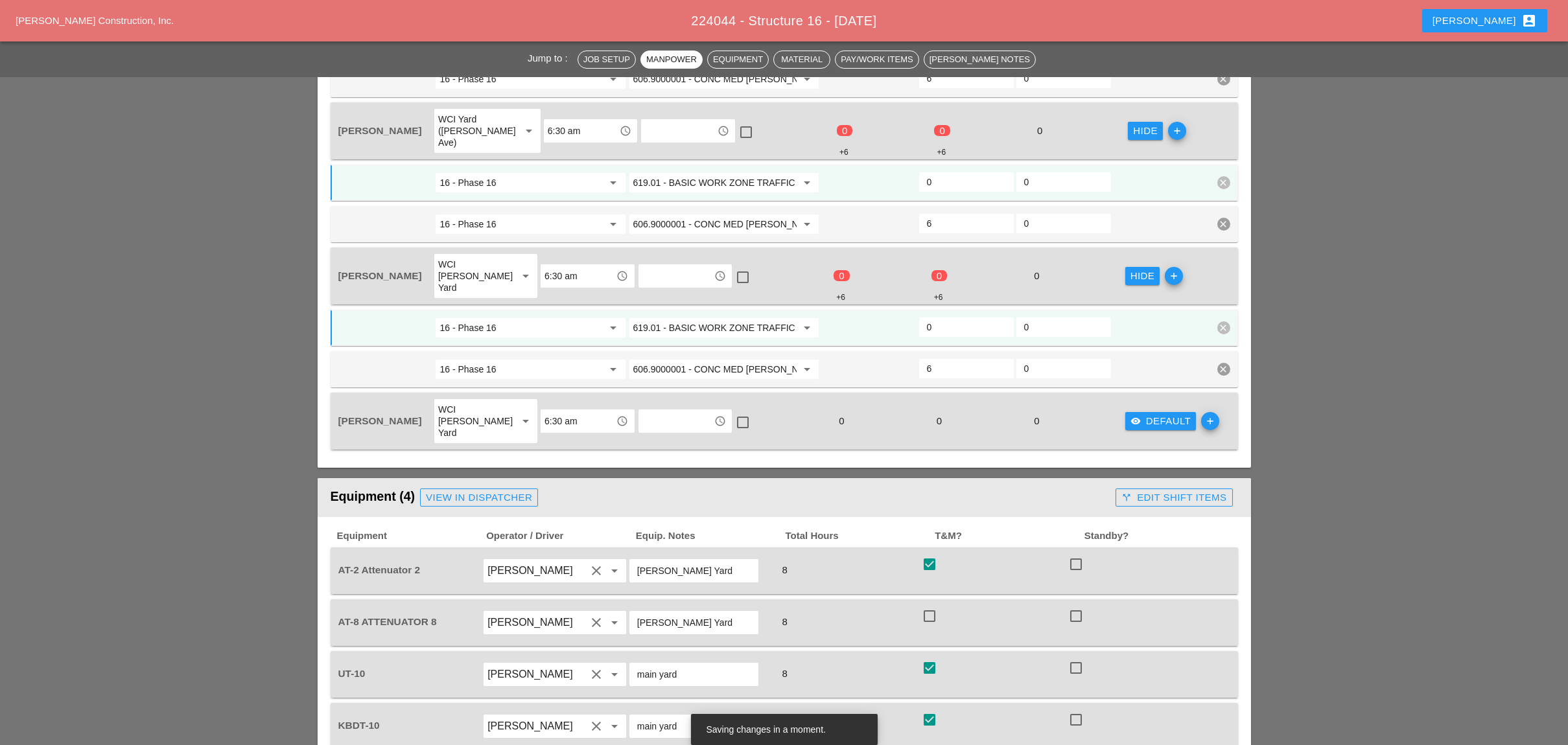
scroll to position [949, 0]
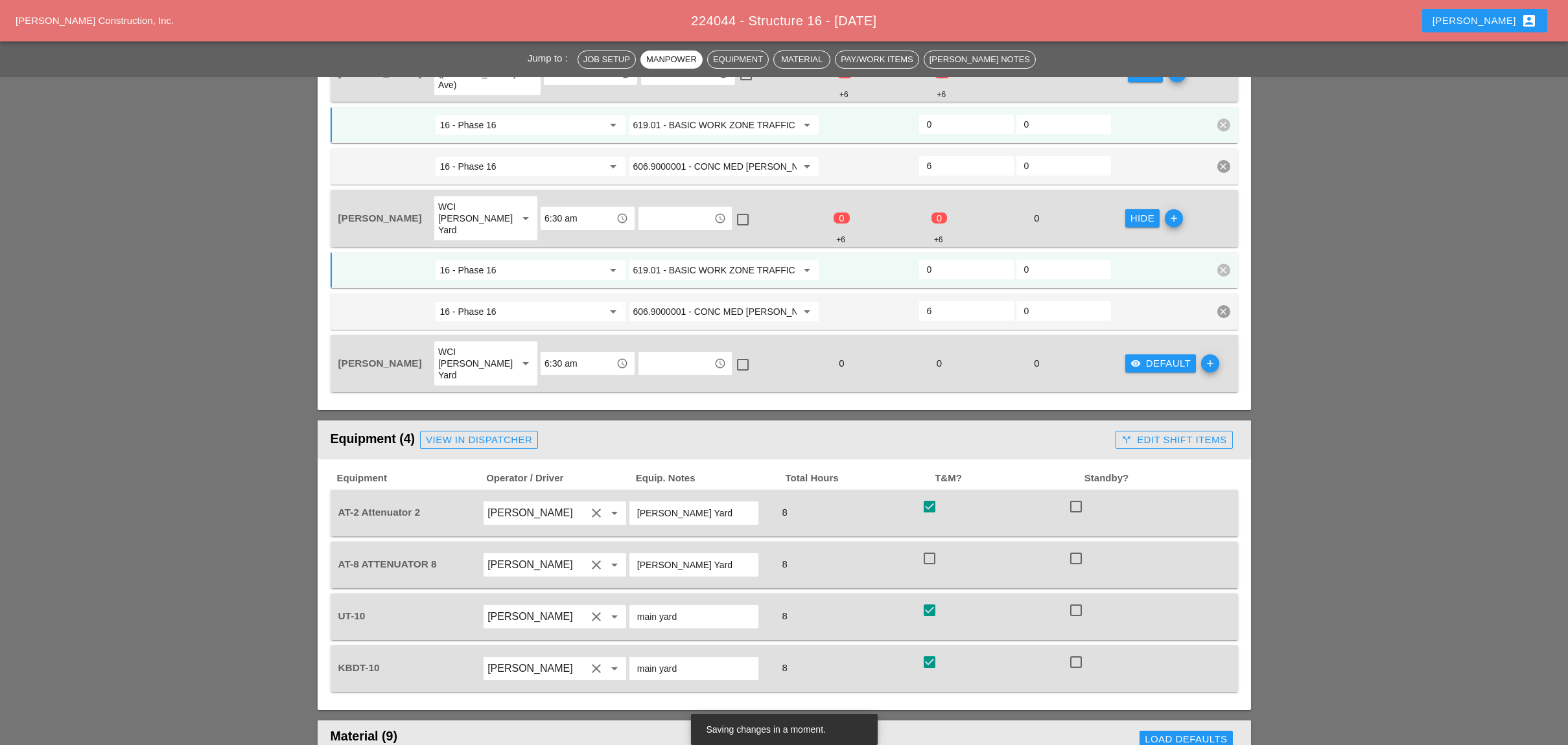
click at [1148, 356] on div "visibility Default" at bounding box center [1161, 363] width 61 height 15
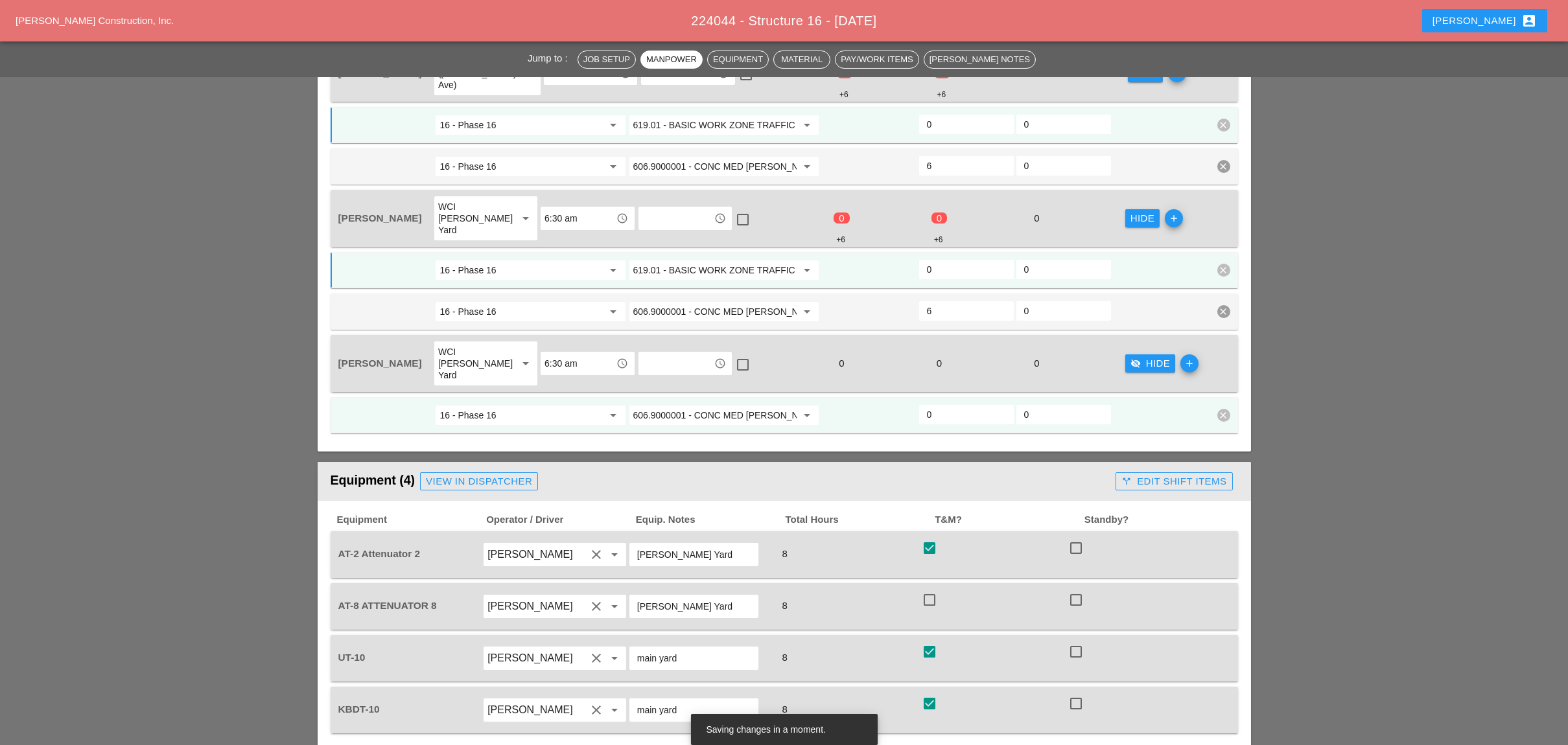
click at [1187, 354] on icon "add" at bounding box center [1189, 363] width 18 height 18
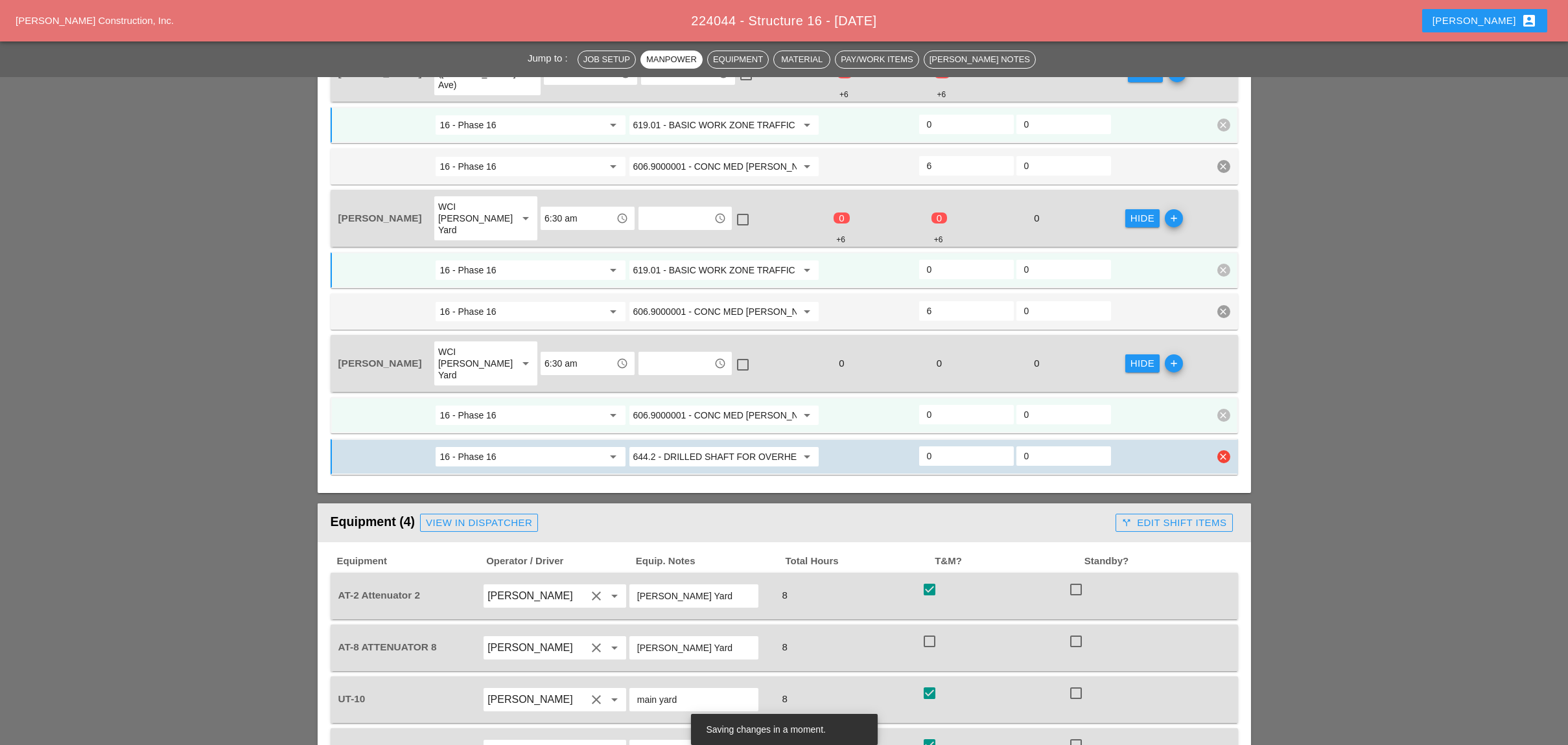
click at [712, 446] on input "644.2 - DRILLED SHAFT FOR OVERHEAD SIGN STRUCTUR" at bounding box center [715, 457] width 164 height 21
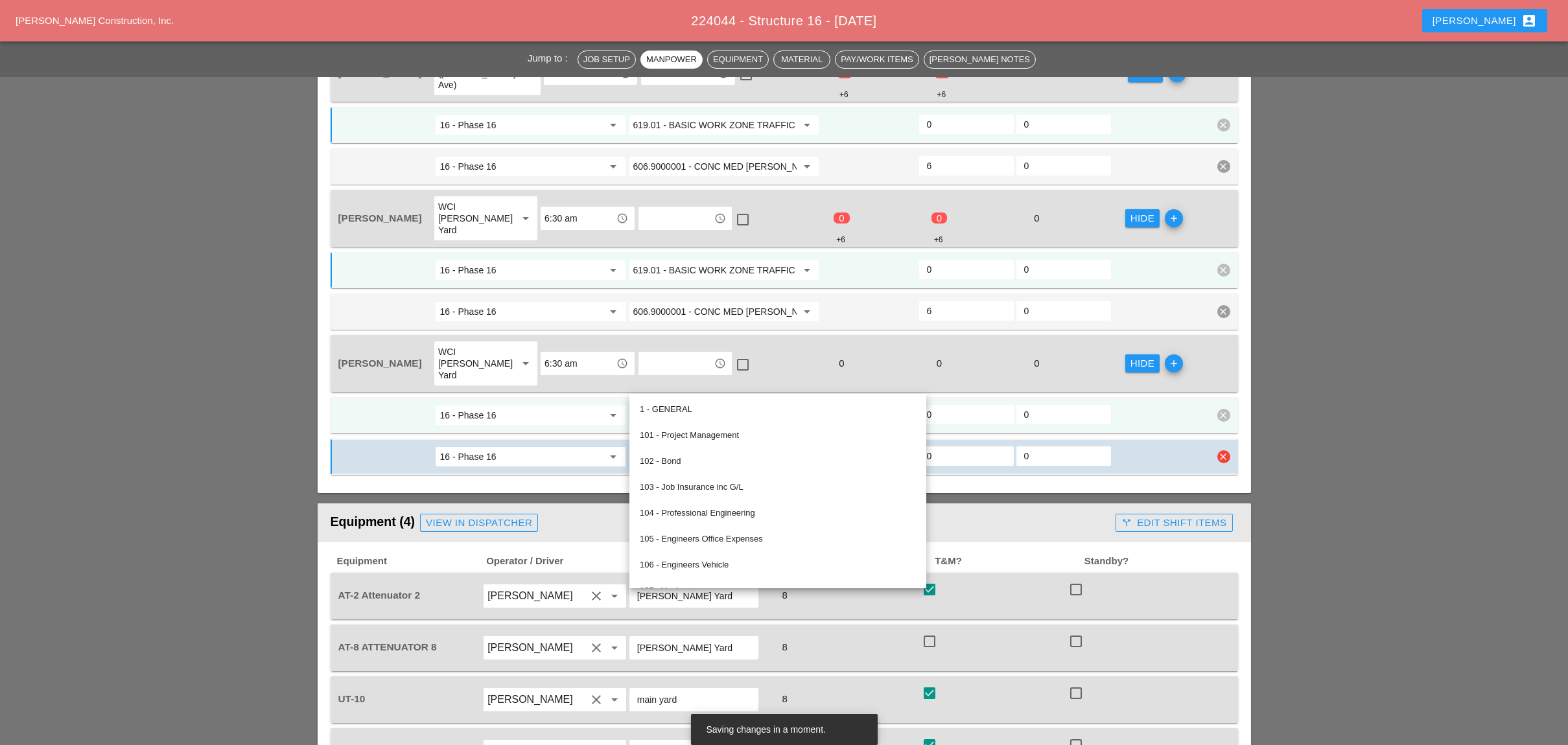
paste input "19.01 - BASIC WORK ZONE TRAFFIC CONTROL"
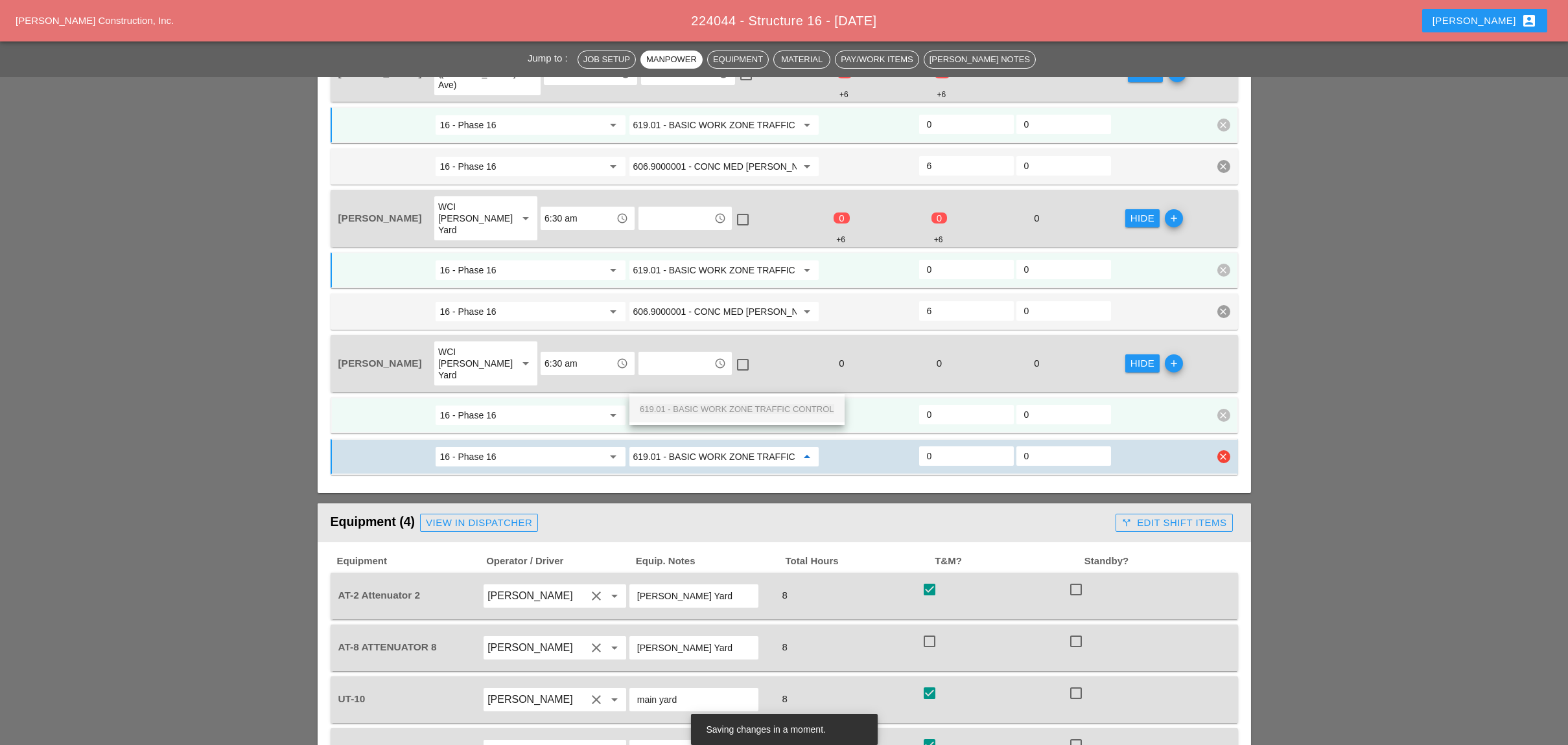
scroll to position [0, 46]
click at [717, 402] on div "619.01 - BASIC WORK ZONE TRAFFIC CONTROL" at bounding box center [736, 409] width 194 height 16
type input "619.01 - BASIC WORK ZONE TRAFFIC CONTROL"
click at [944, 446] on input "0" at bounding box center [966, 456] width 79 height 21
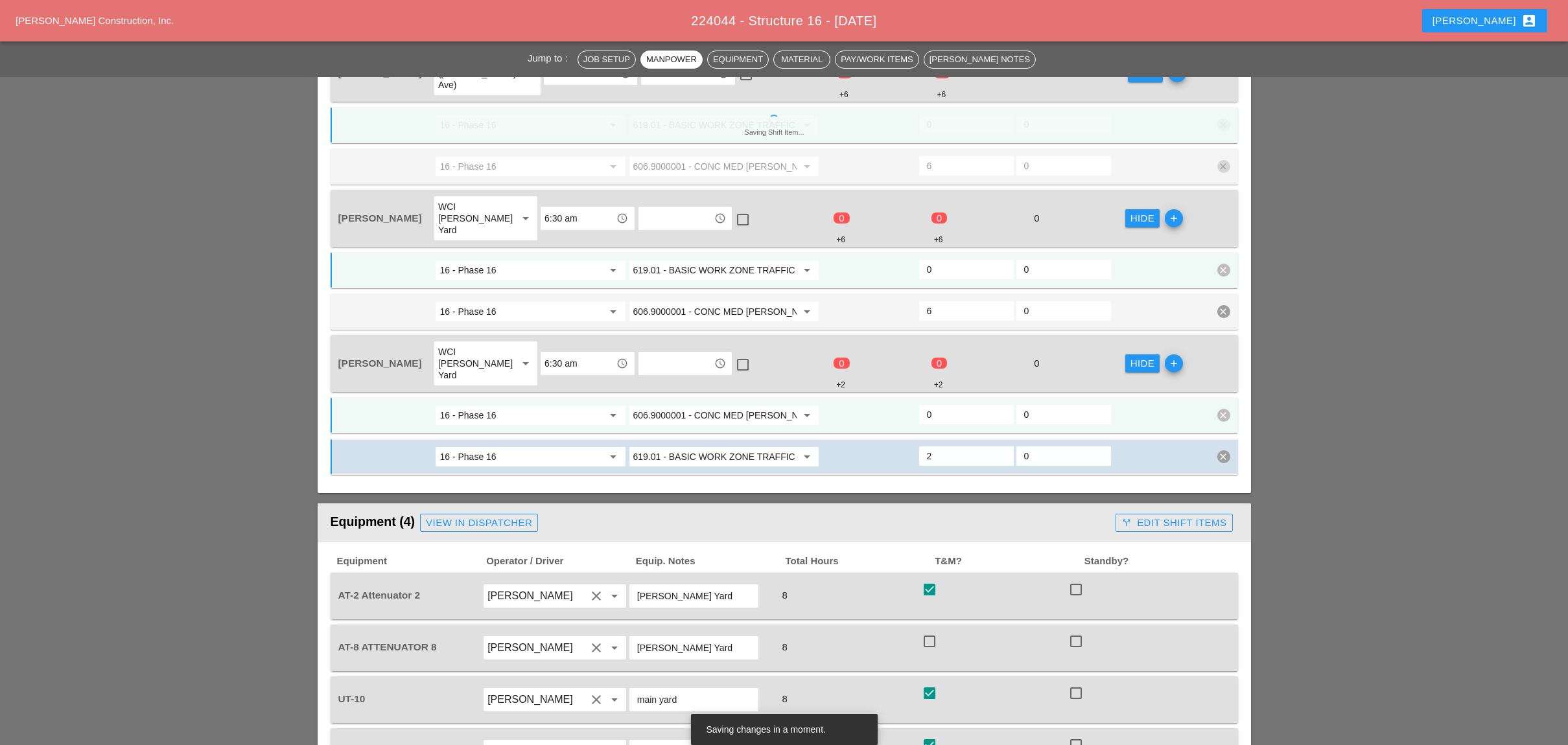
type input "2"
click at [941, 404] on input "0" at bounding box center [966, 415] width 79 height 21
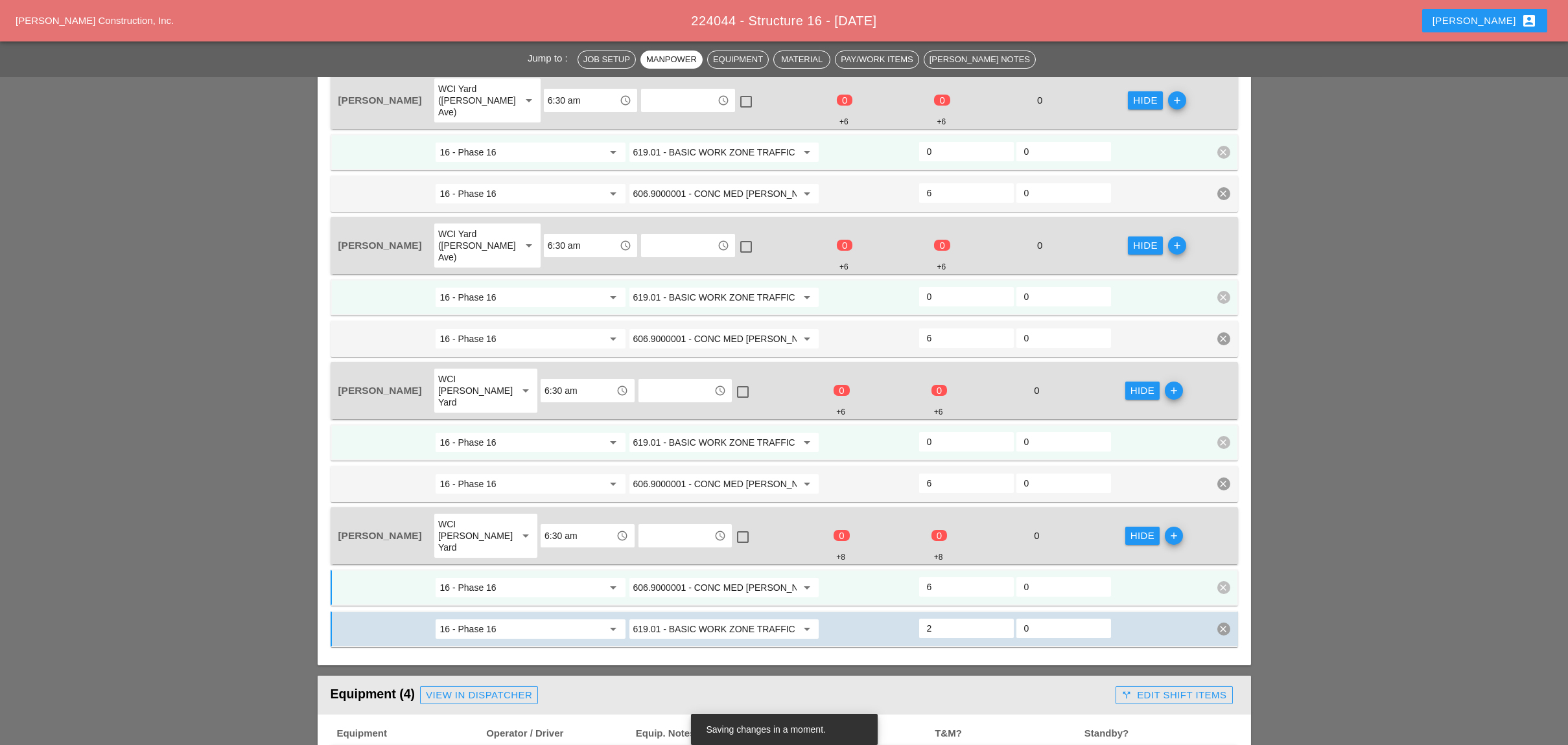
scroll to position [690, 0]
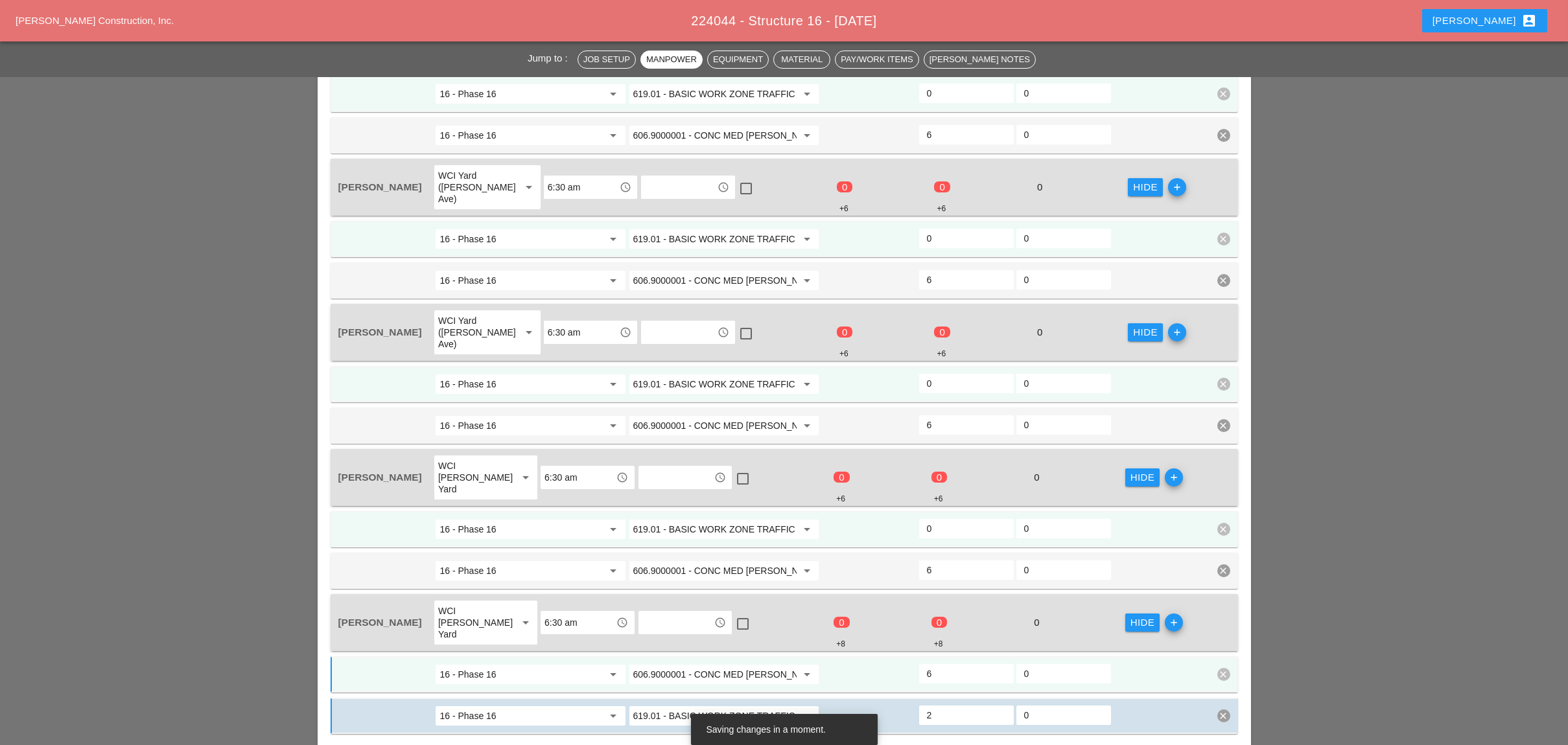
type input "6"
click at [950, 519] on input "0" at bounding box center [966, 529] width 79 height 21
type input "2"
click at [943, 373] on input "0" at bounding box center [966, 384] width 79 height 21
type input "2"
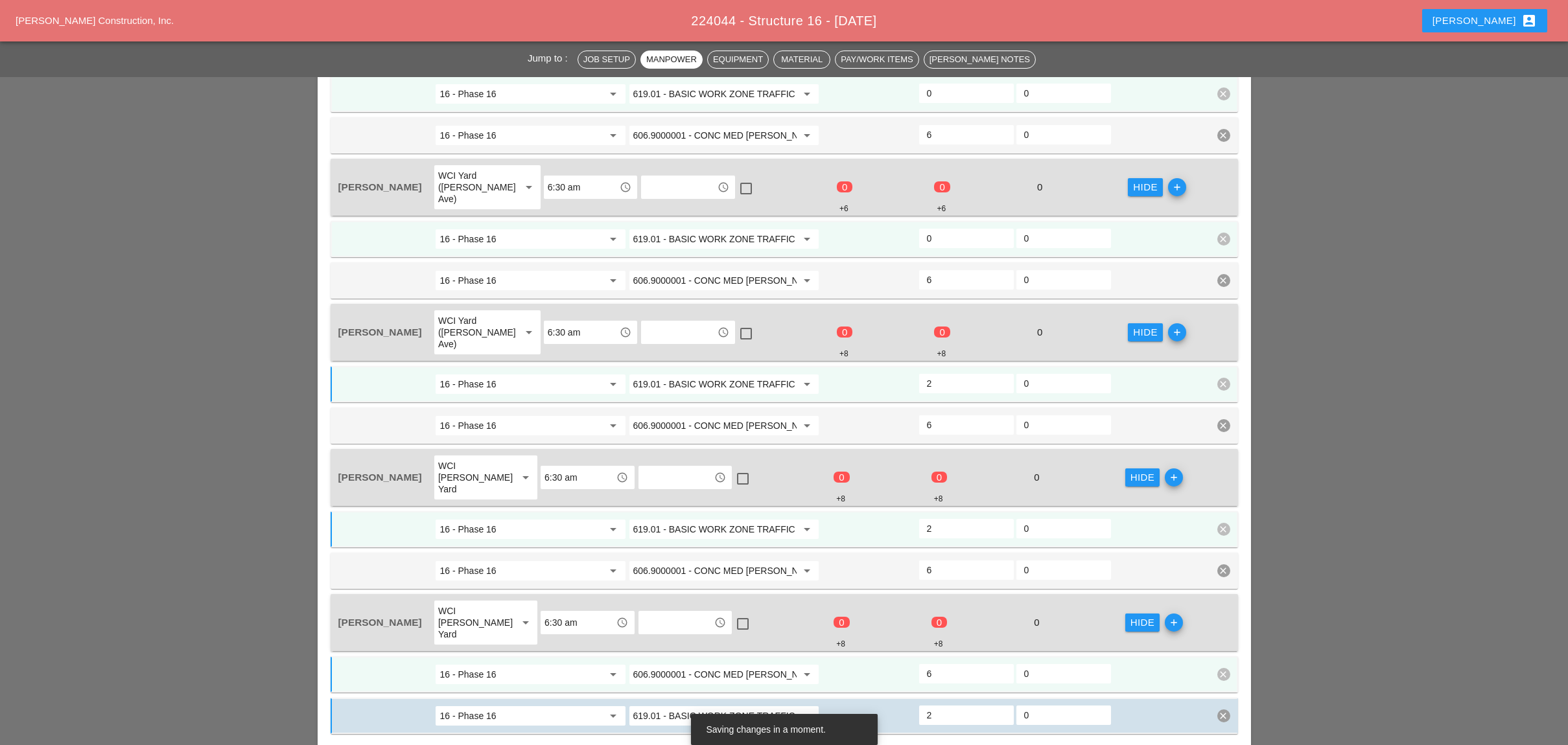
click at [943, 221] on span "16 - Phase 16 arrow_drop_down 619.01 - BASIC WORK ZONE TRAFFIC CONTROL arrow_dr…" at bounding box center [784, 260] width 907 height 78
click at [941, 228] on input "0" at bounding box center [966, 238] width 79 height 21
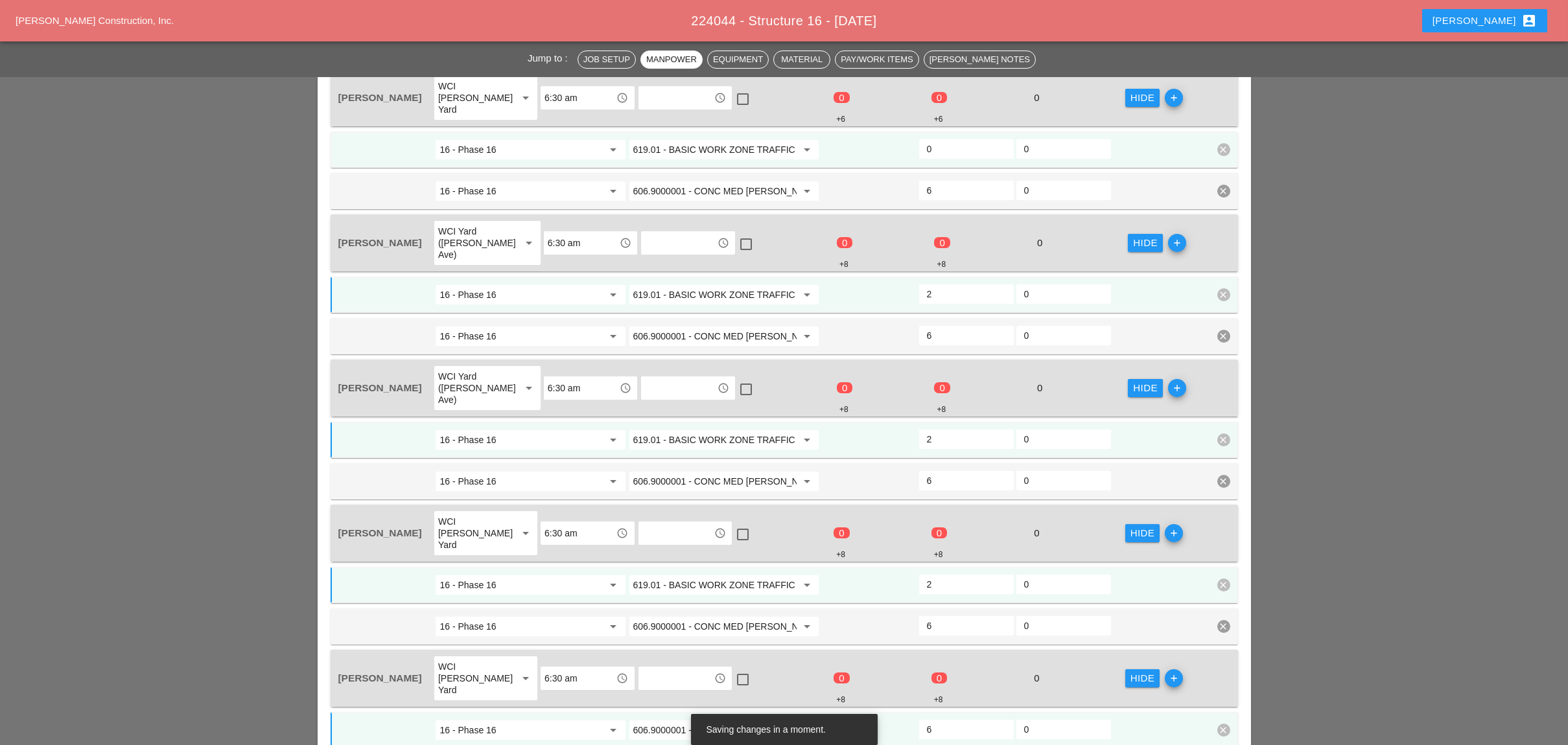
scroll to position [604, 0]
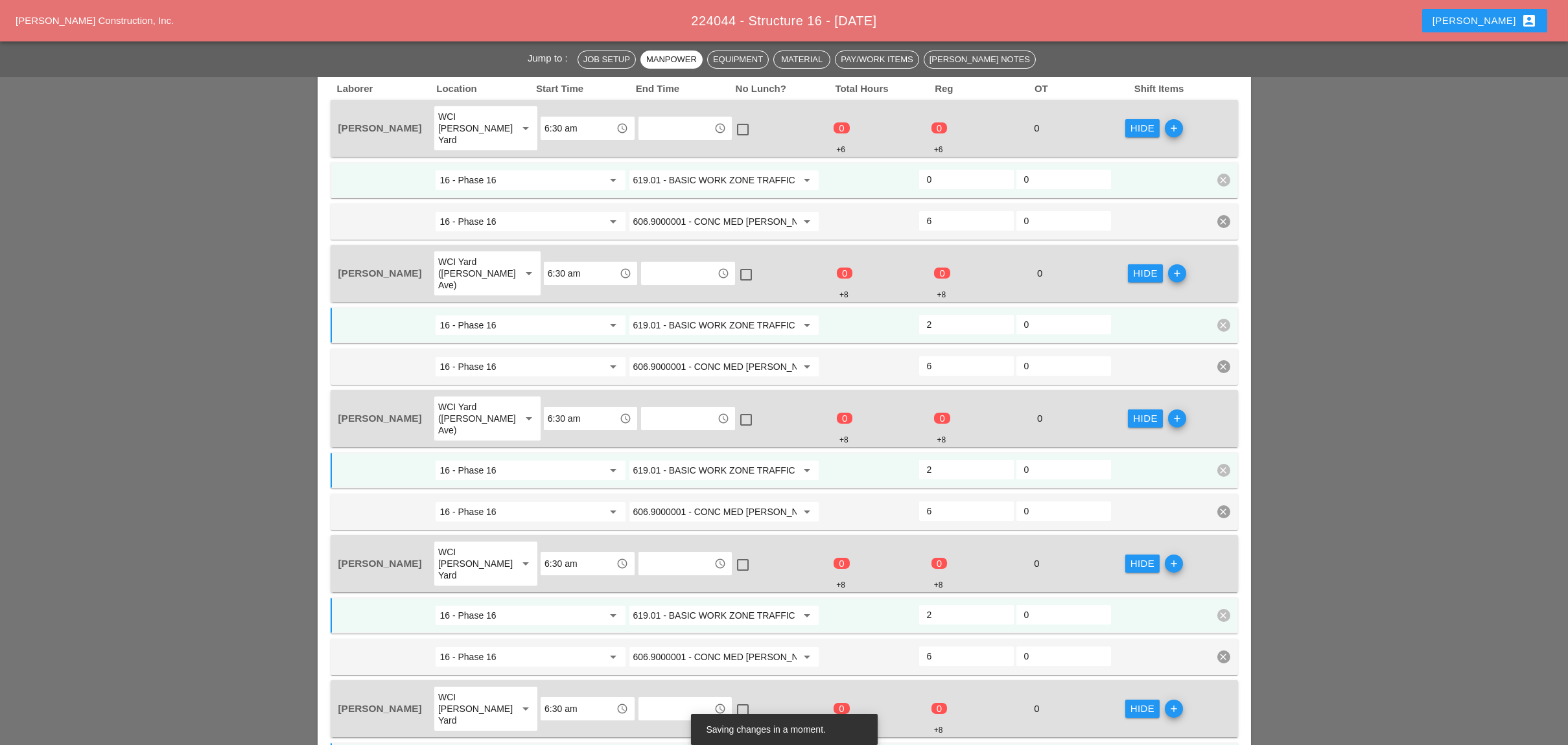
type input "2"
click at [944, 169] on input "0" at bounding box center [966, 180] width 79 height 21
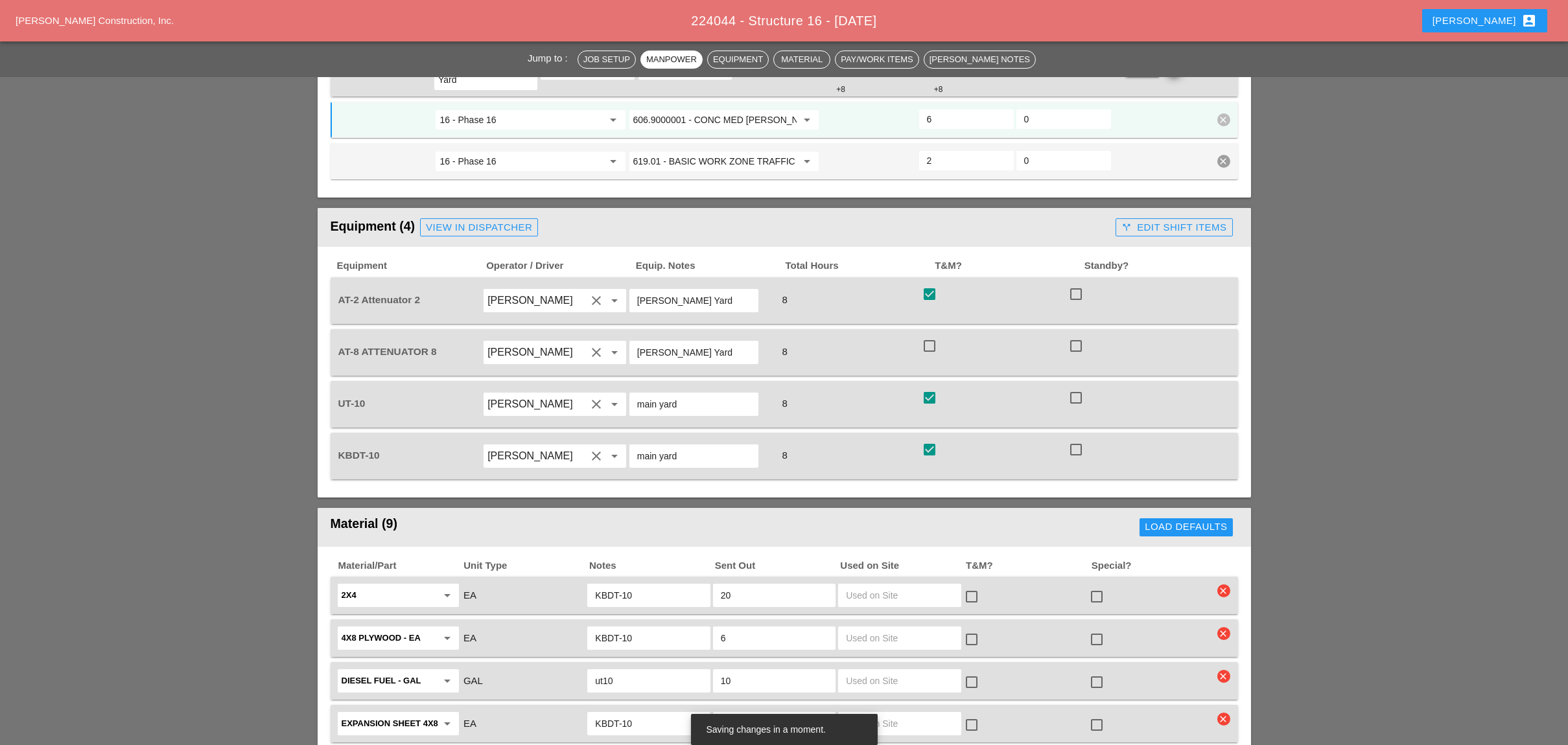
scroll to position [1295, 0]
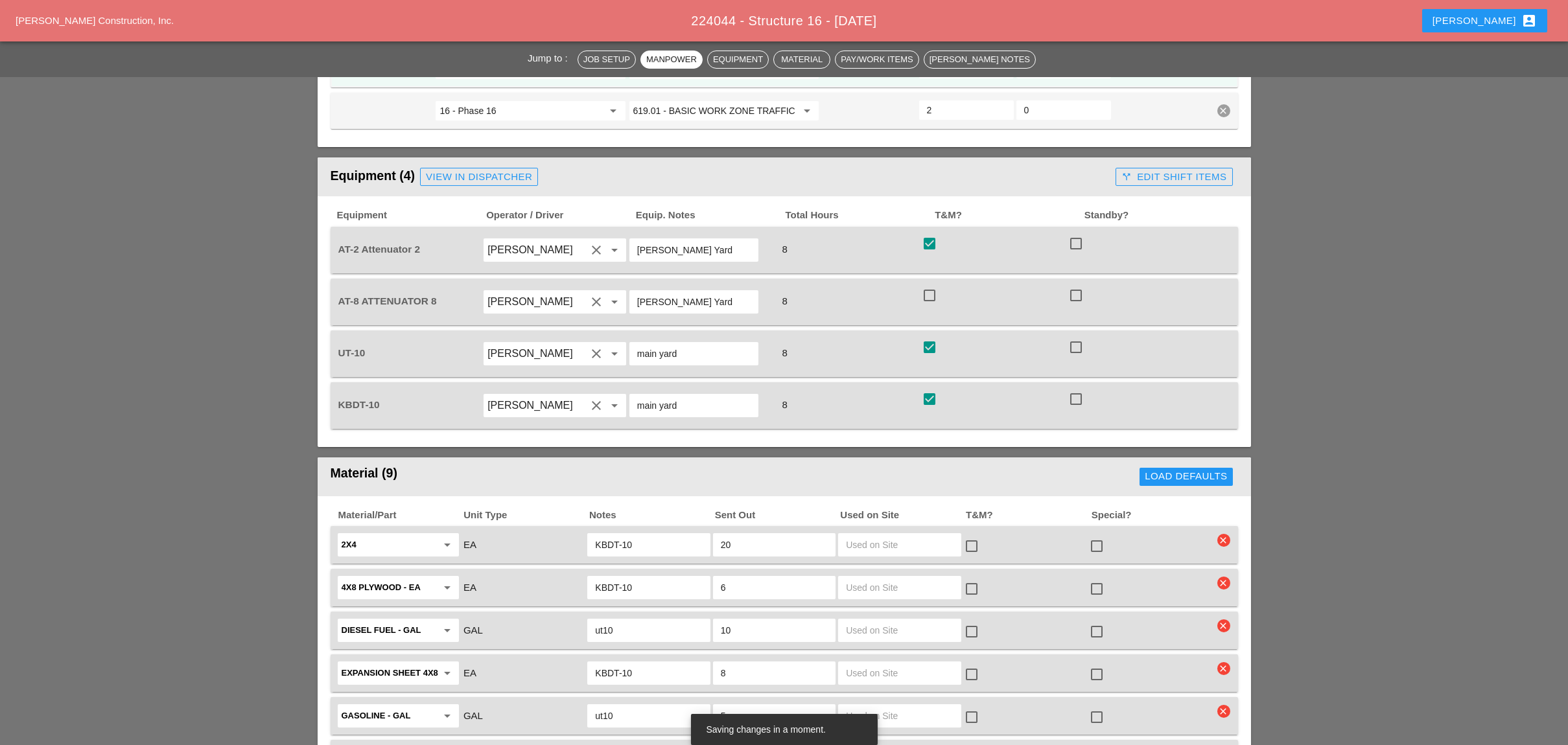
type input "2"
click at [935, 284] on div at bounding box center [929, 295] width 22 height 22
checkbox input "true"
click at [1146, 170] on div "call_split Edit Shift Items" at bounding box center [1174, 177] width 105 height 15
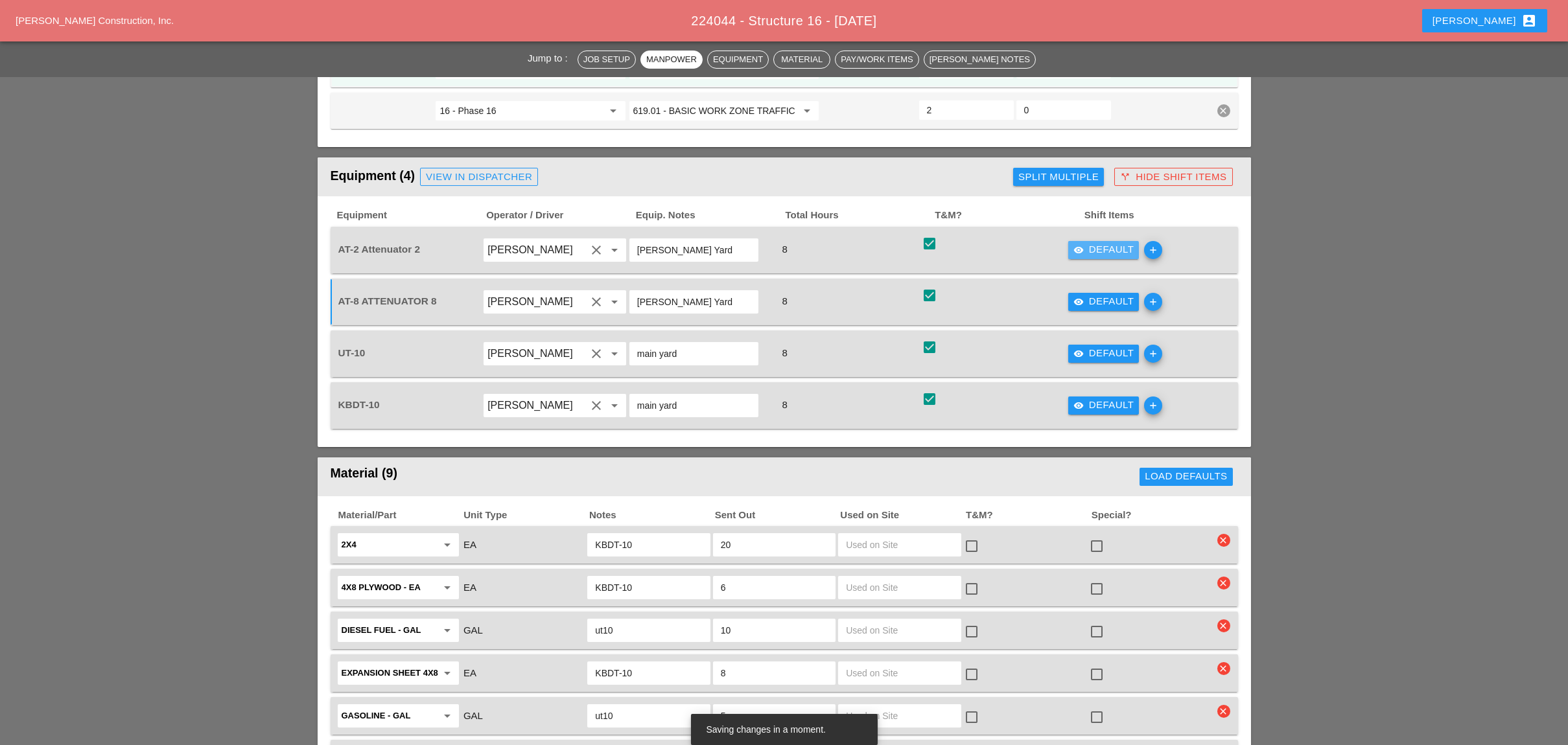
click at [1086, 242] on div "visibility Default" at bounding box center [1104, 249] width 61 height 15
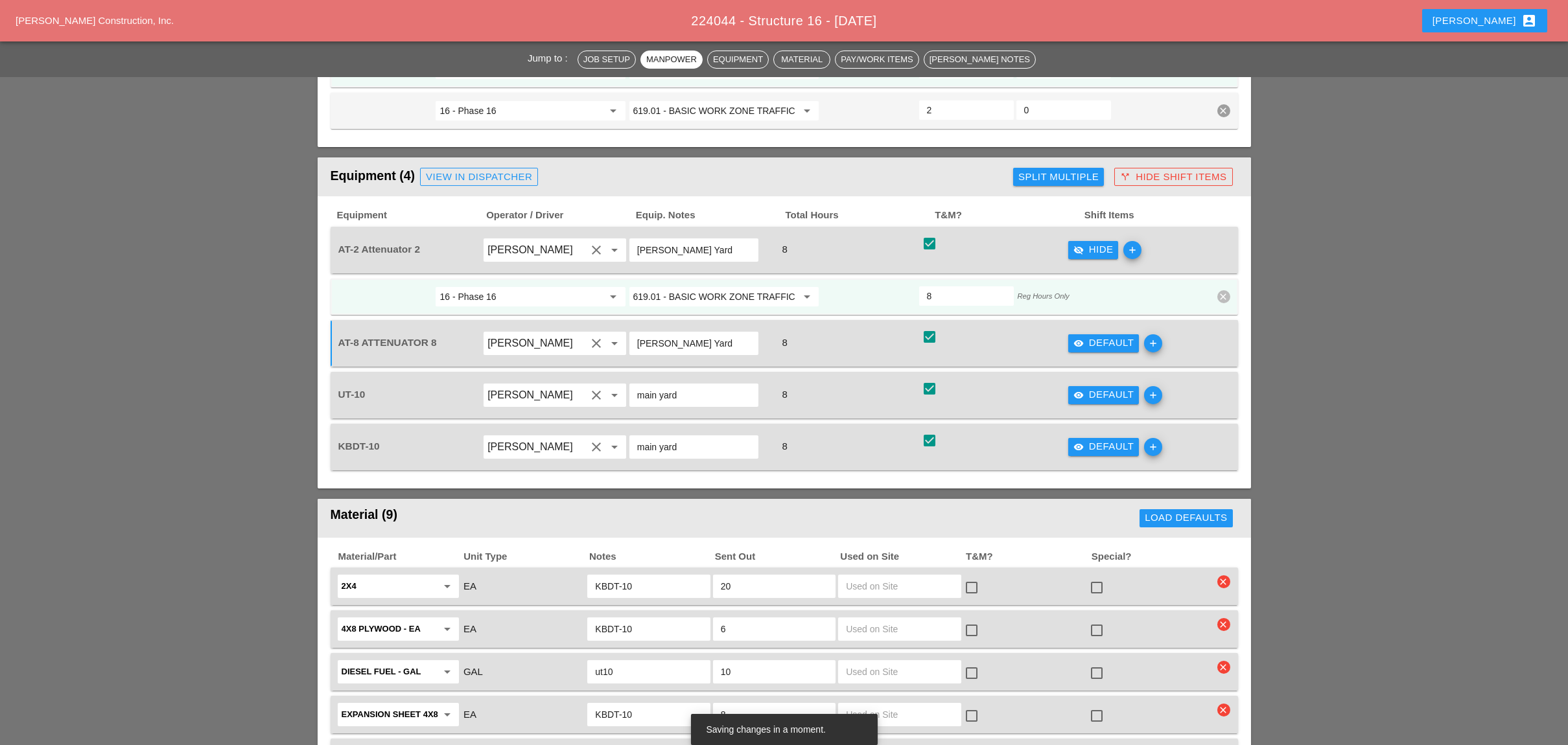
click at [1085, 336] on div "visibility Default" at bounding box center [1104, 343] width 61 height 15
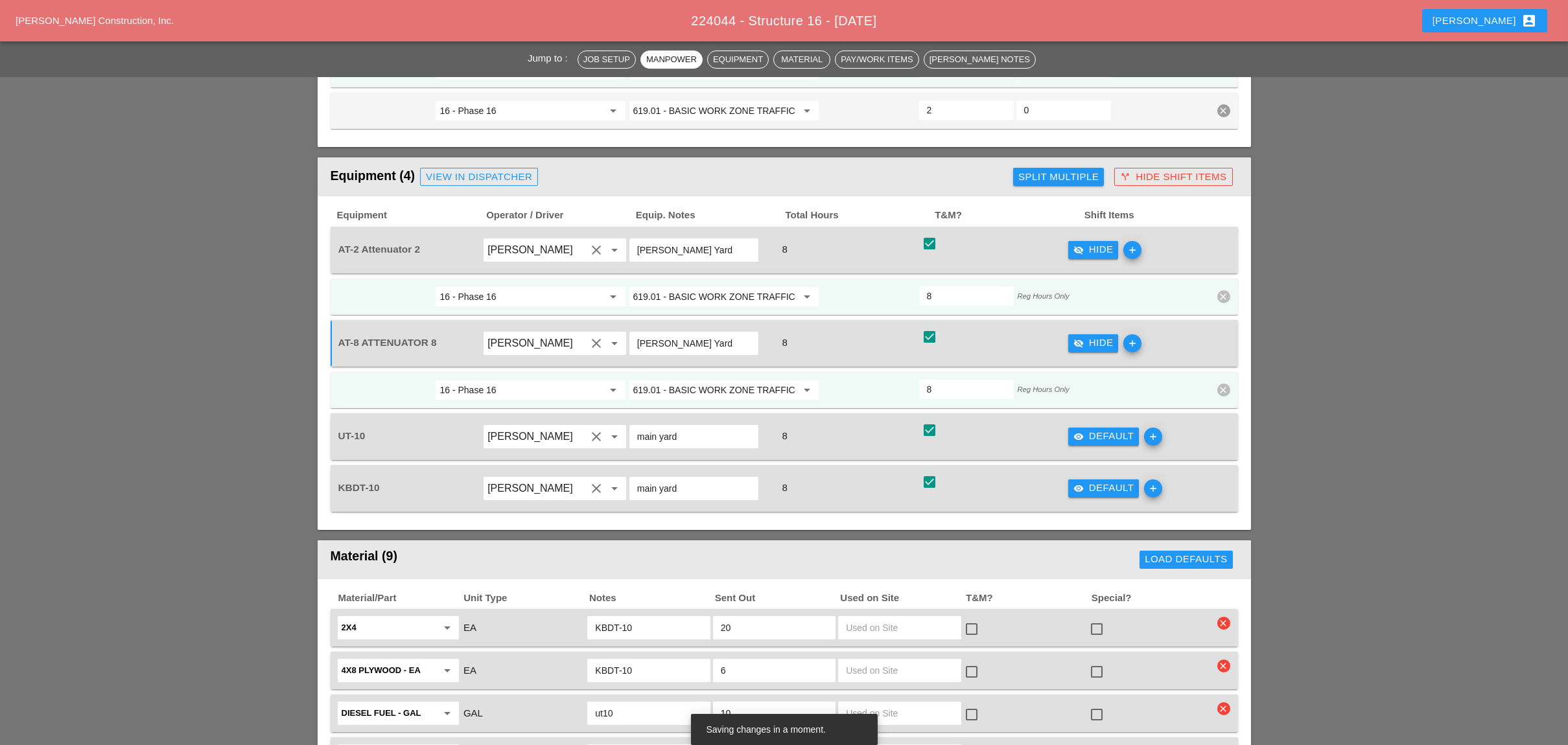
click at [1100, 429] on div "visibility Default" at bounding box center [1104, 436] width 61 height 15
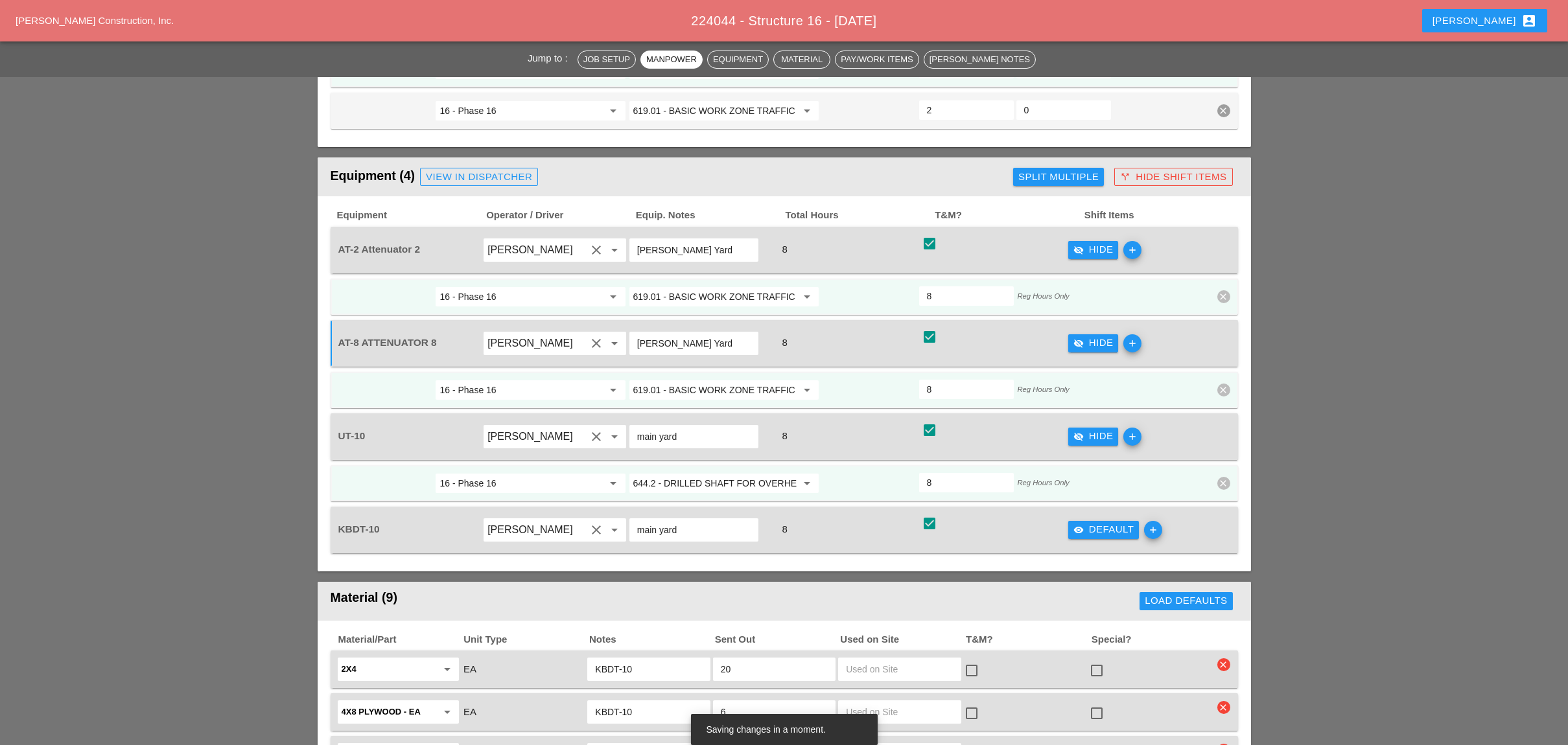
drag, startPoint x: 1106, startPoint y: 447, endPoint x: 1075, endPoint y: 443, distance: 31.3
click at [1106, 522] on div "visibility Default" at bounding box center [1104, 530] width 61 height 15
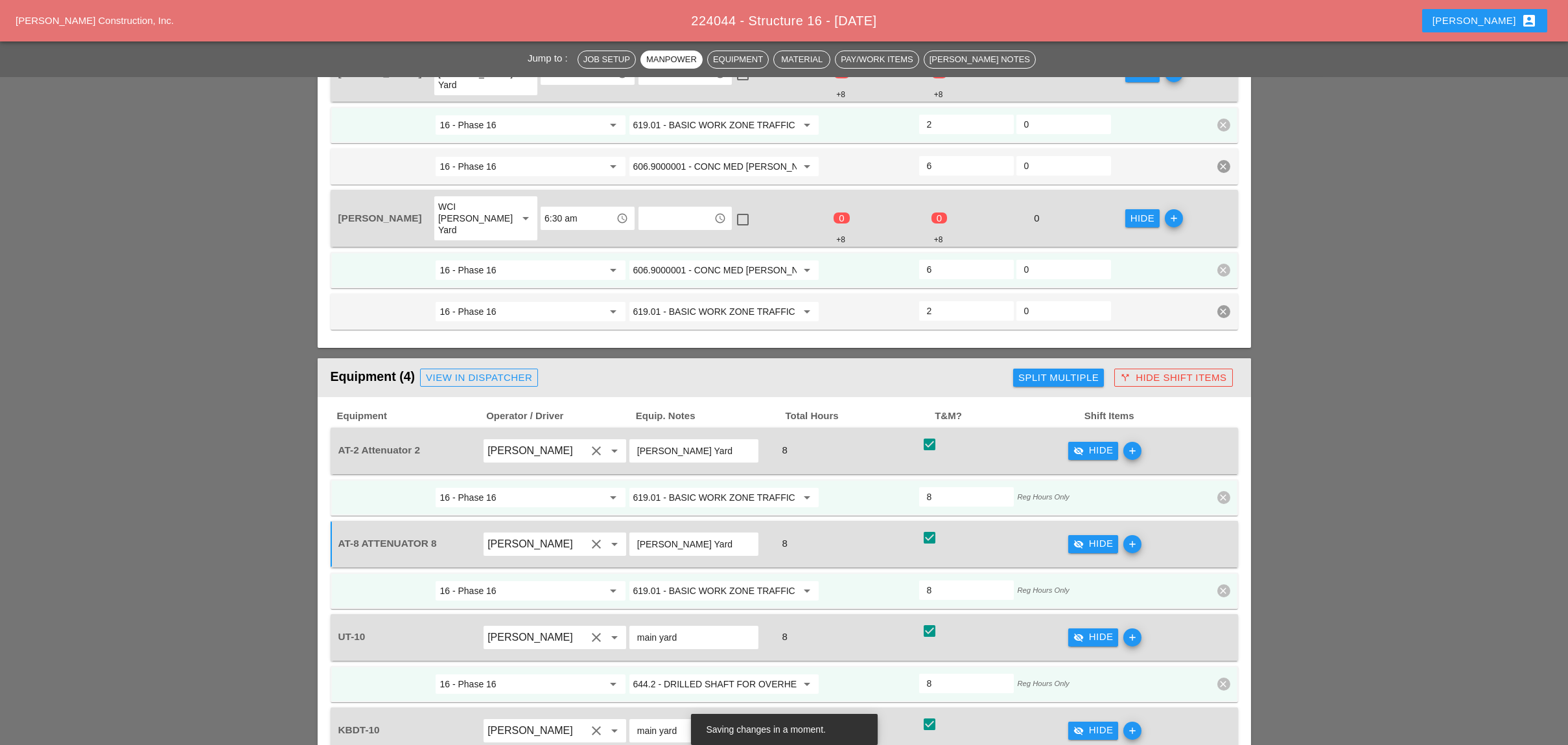
scroll to position [1036, 0]
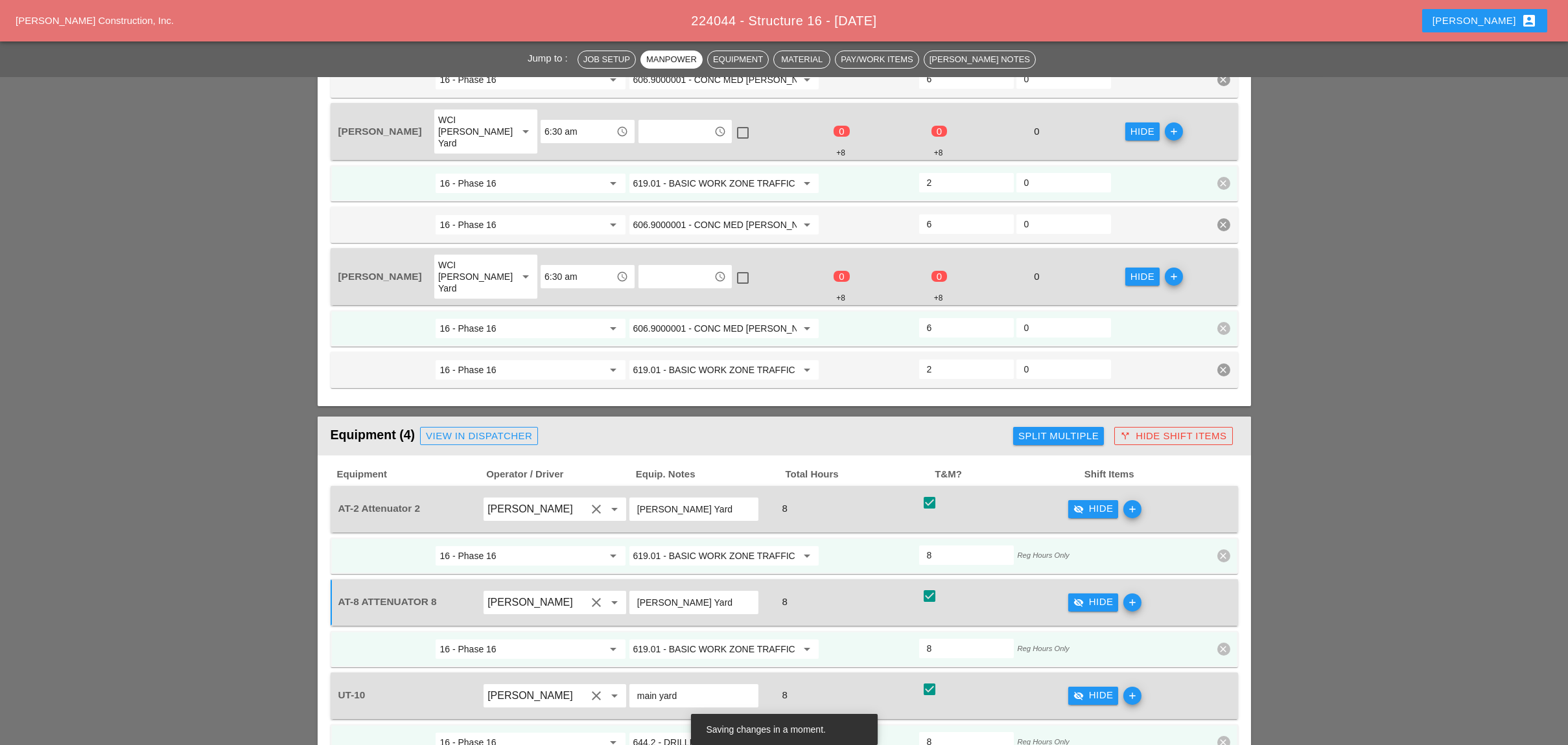
click at [725, 318] on input "606.9000001 - CONC MED BARR TRNS (CAST IN PLACE)" at bounding box center [715, 328] width 164 height 21
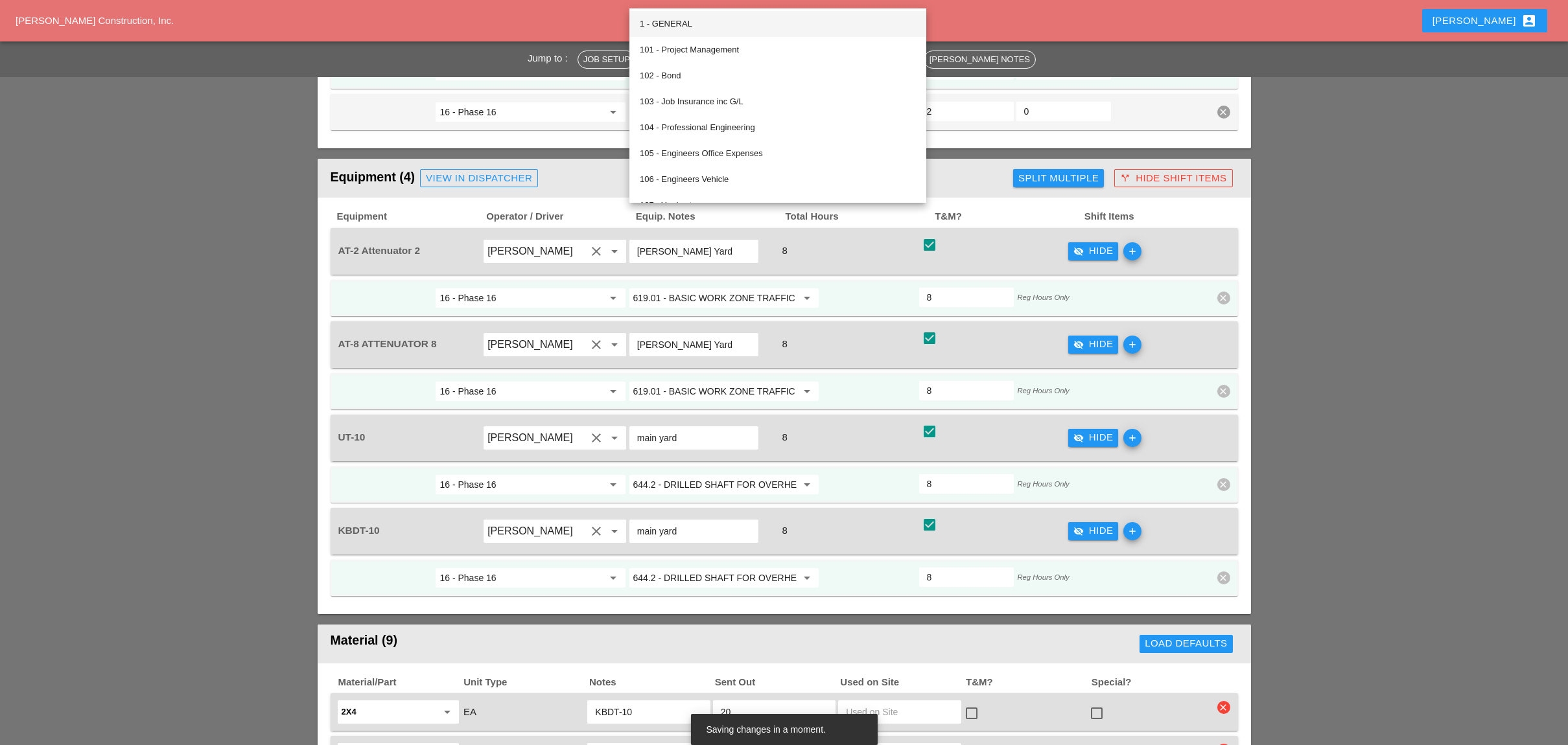
scroll to position [1295, 0]
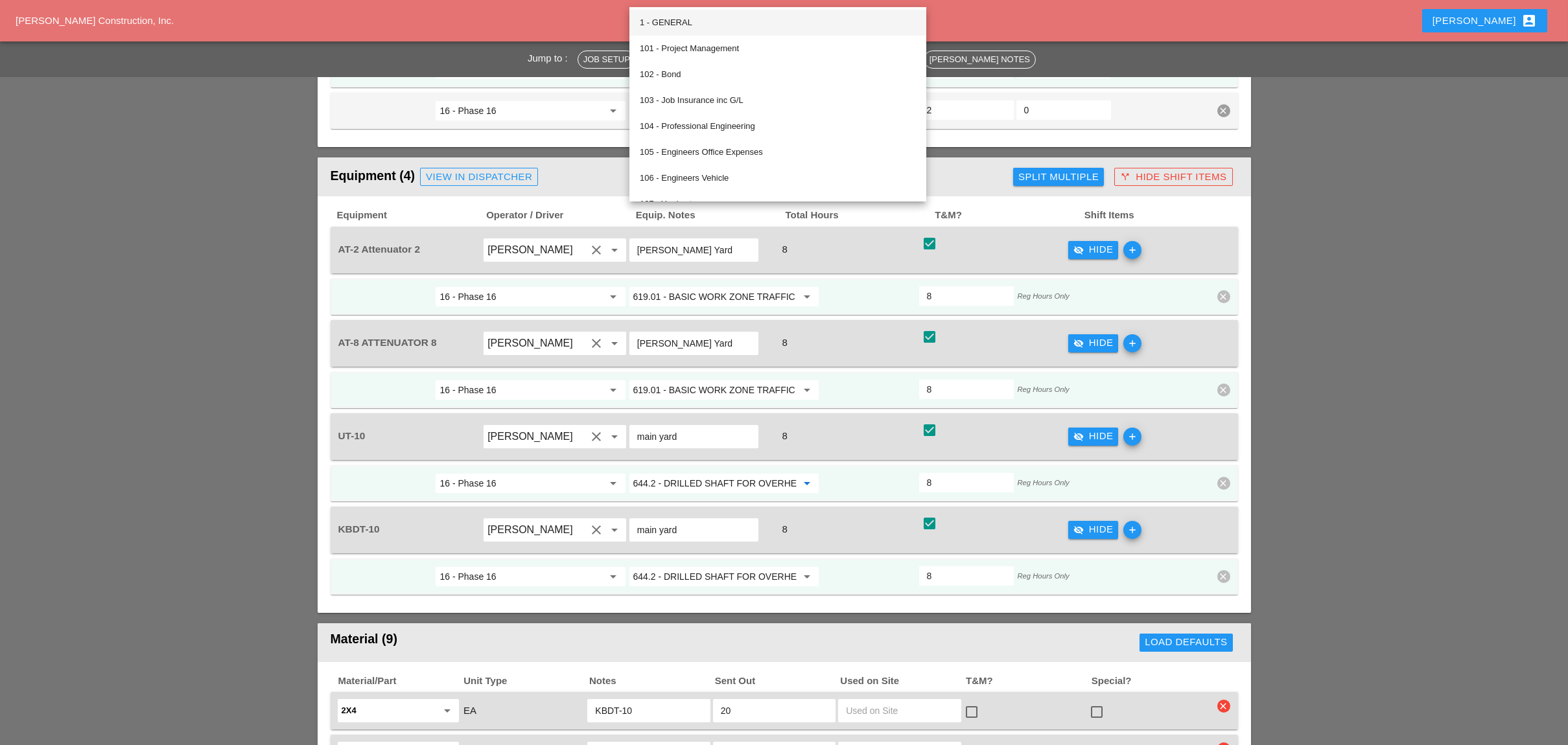
click at [694, 473] on input "644.2 - DRILLED SHAFT FOR OVERHEAD SIGN STRUCTUR" at bounding box center [715, 483] width 164 height 21
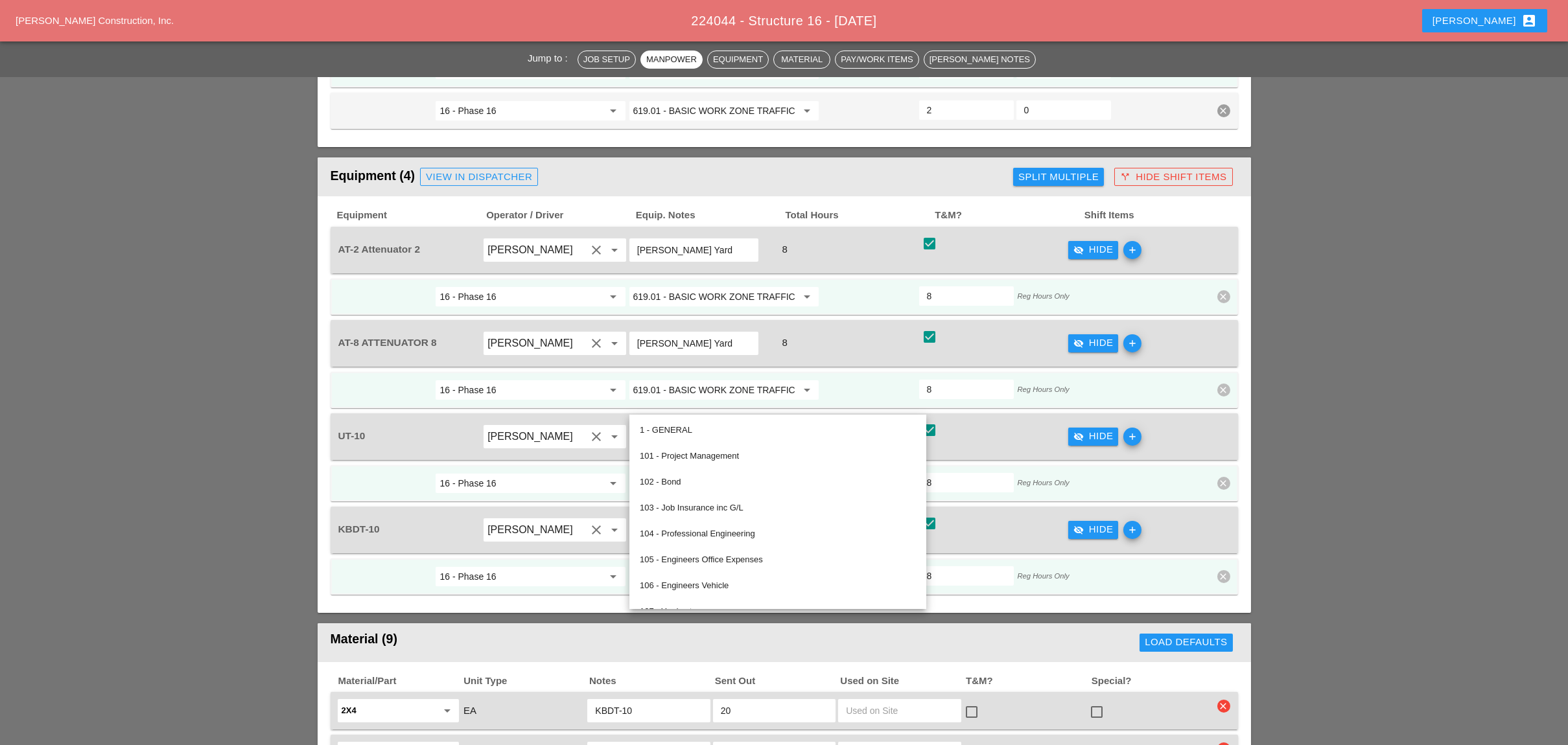
paste input "06.9000001 - CONC MED BARR TRNS (CAST IN PLACE)"
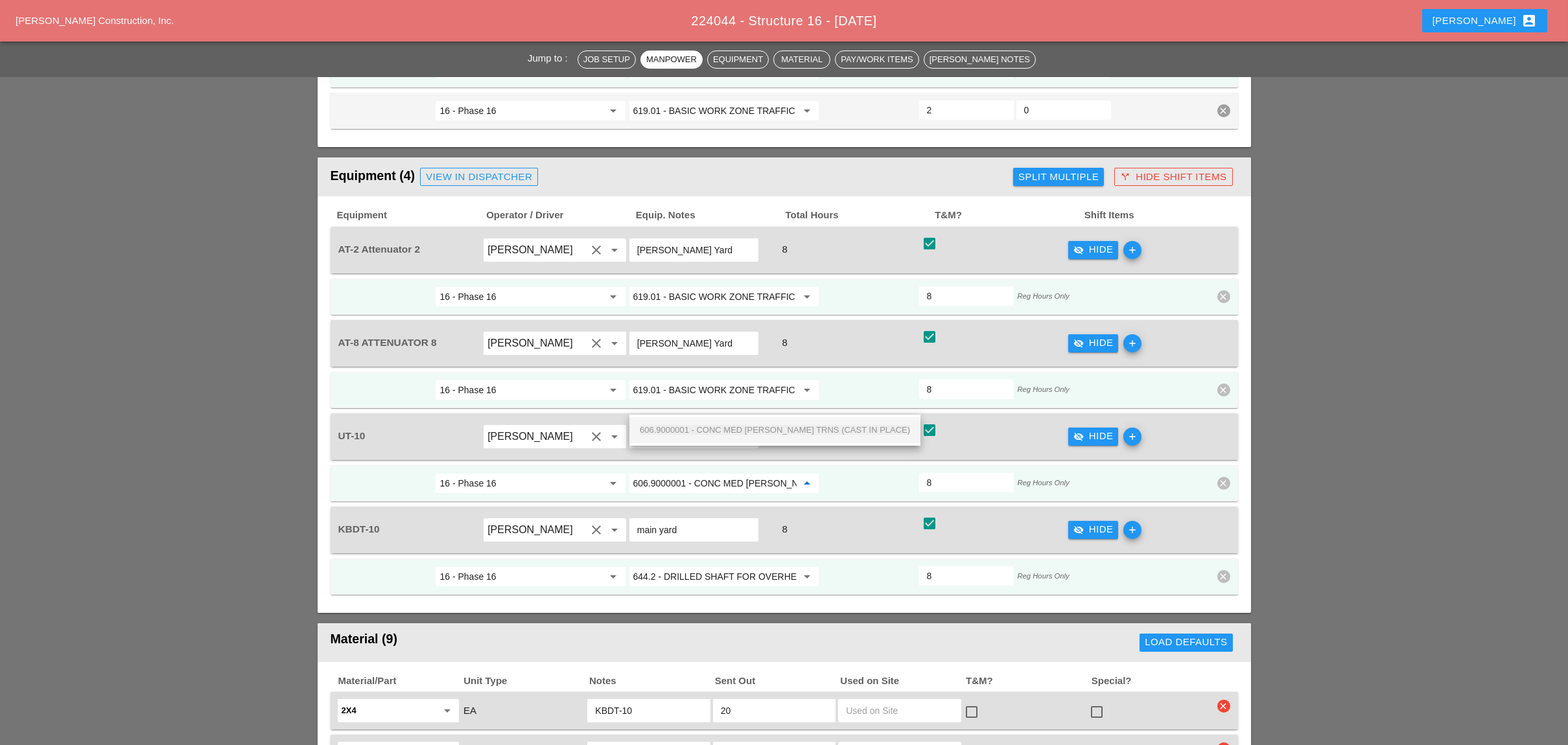
scroll to position [0, 79]
click at [693, 426] on span "606.9000001 - CONC MED BARR TRNS (CAST IN PLACE)" at bounding box center [775, 430] width 270 height 10
type input "606.9000001 - CONC MED BARR TRNS (CAST IN PLACE)"
click at [687, 566] on input "644.2 - DRILLED SHAFT FOR OVERHEAD SIGN STRUCTUR" at bounding box center [715, 576] width 164 height 21
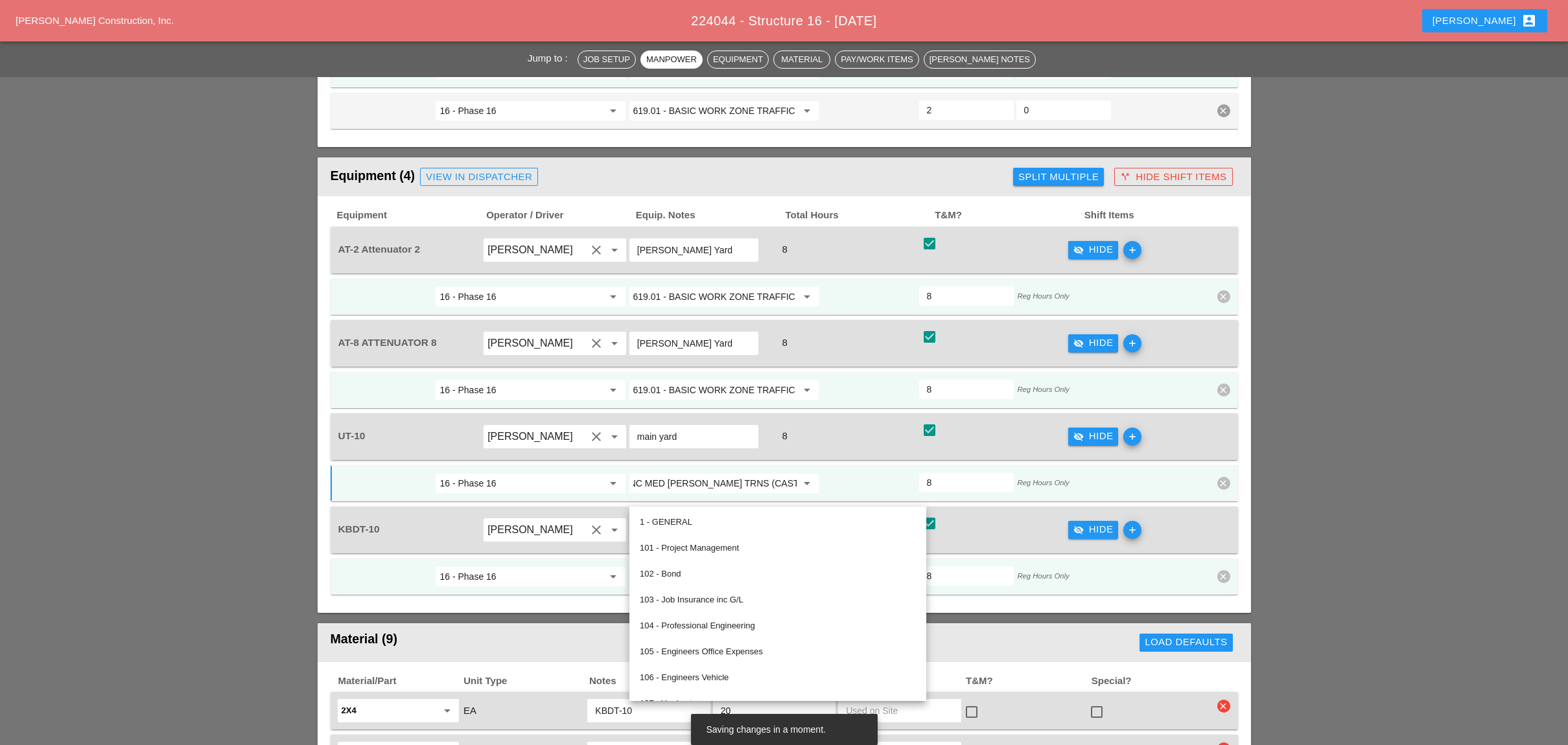
scroll to position [0, 0]
paste input "06.9000001 - CONC MED BARR TRNS (CAST IN PLACE)"
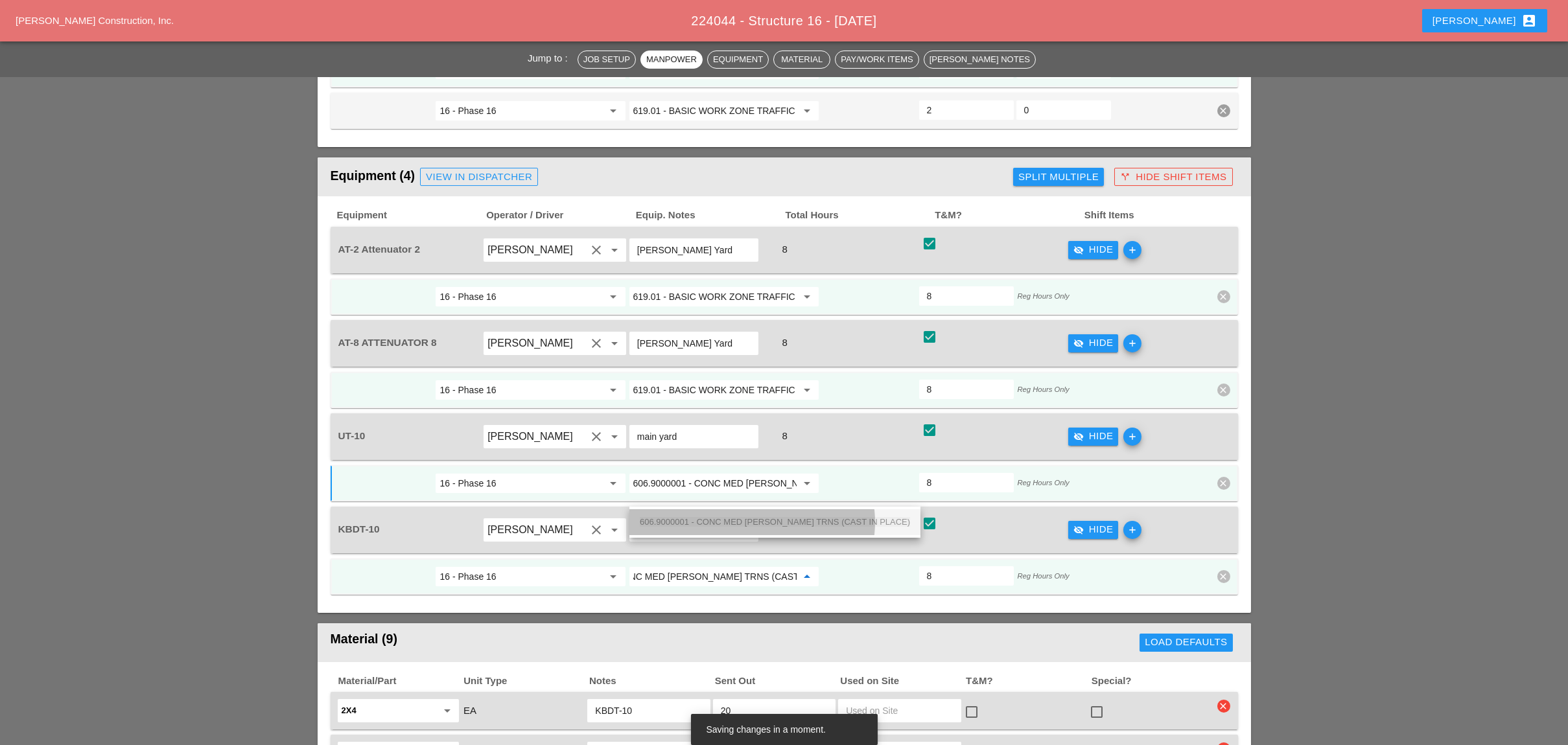
click at [691, 520] on span "606.9000001 - CONC MED BARR TRNS (CAST IN PLACE)" at bounding box center [775, 522] width 270 height 10
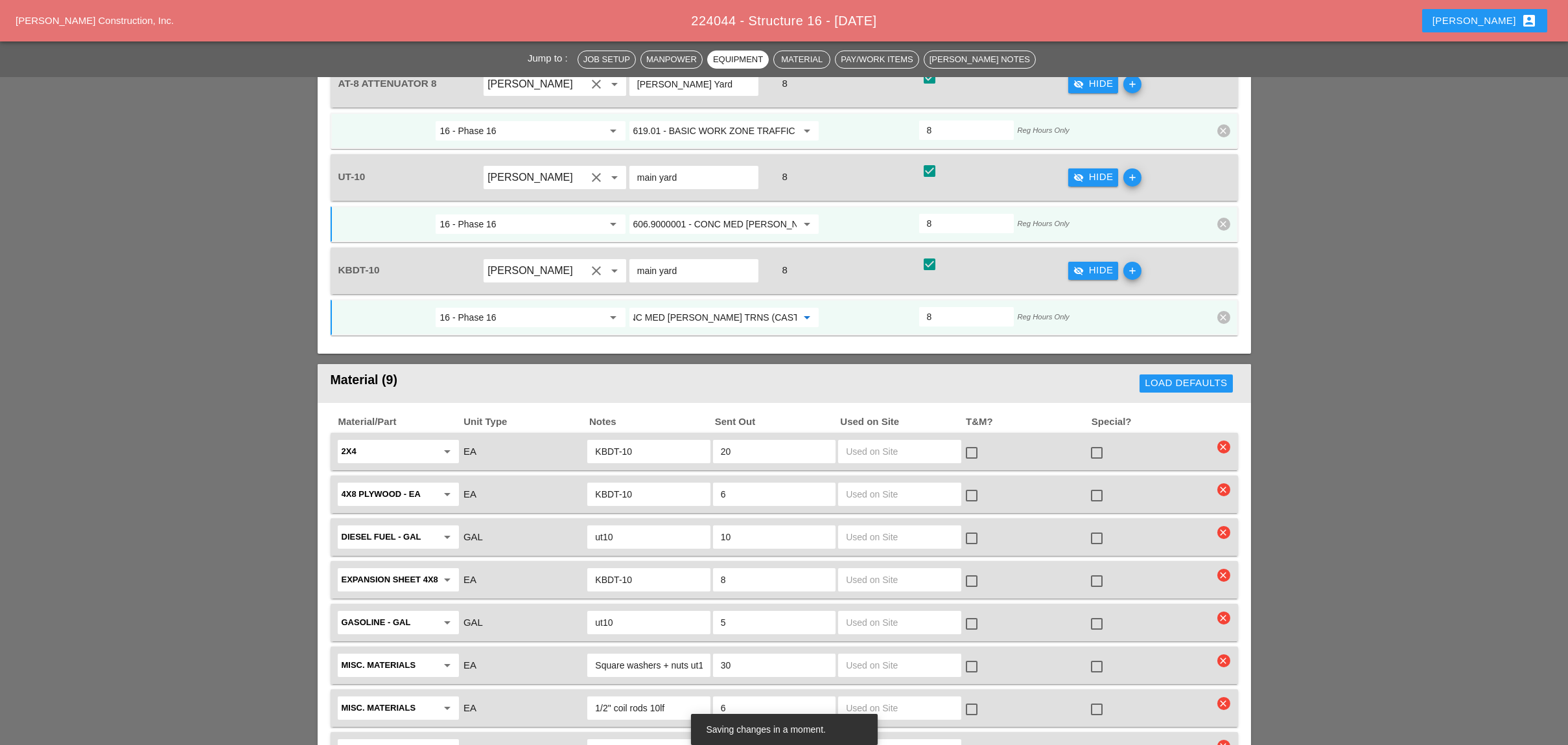
scroll to position [2073, 0]
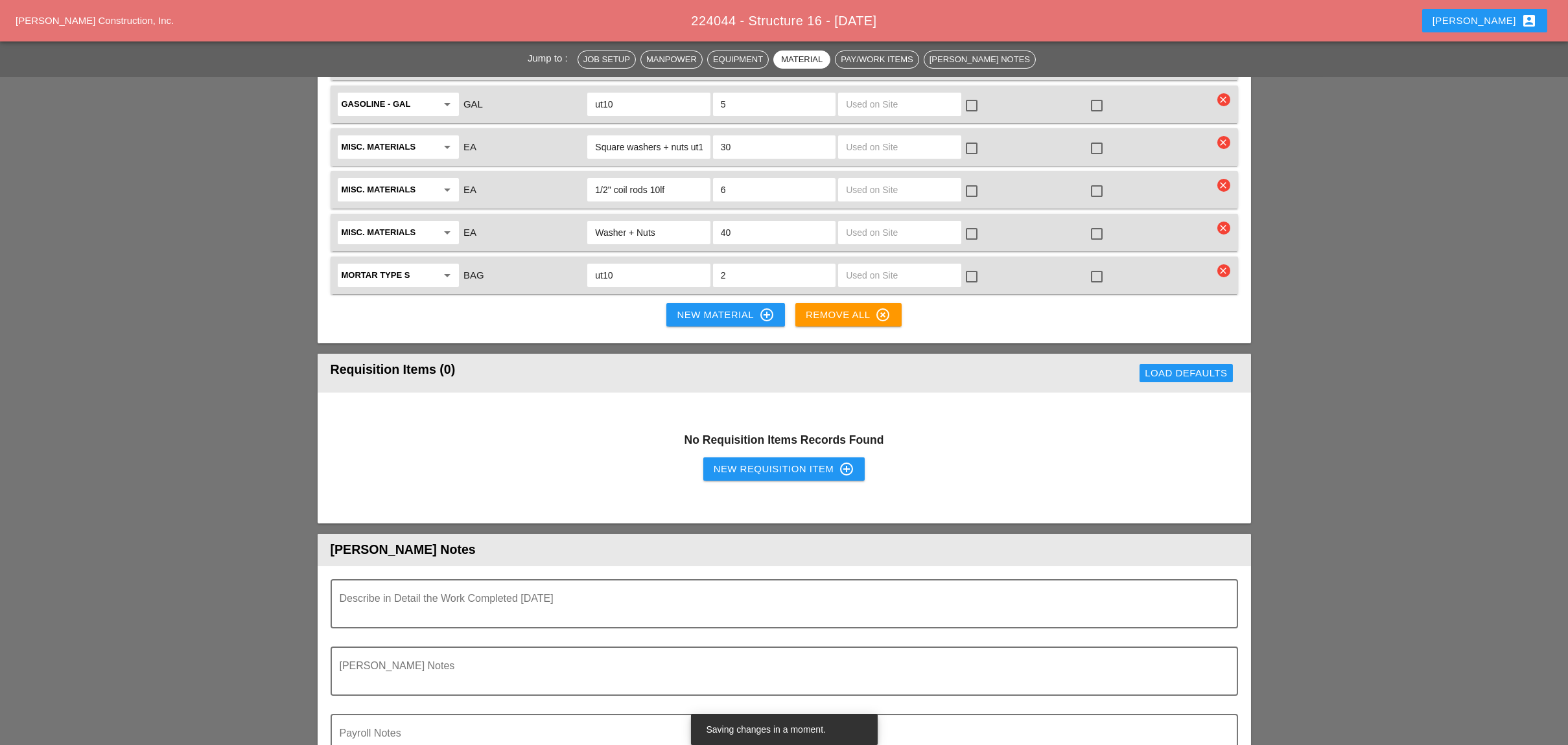
type input "606.9000001 - CONC MED BARR TRNS (CAST IN PLACE)"
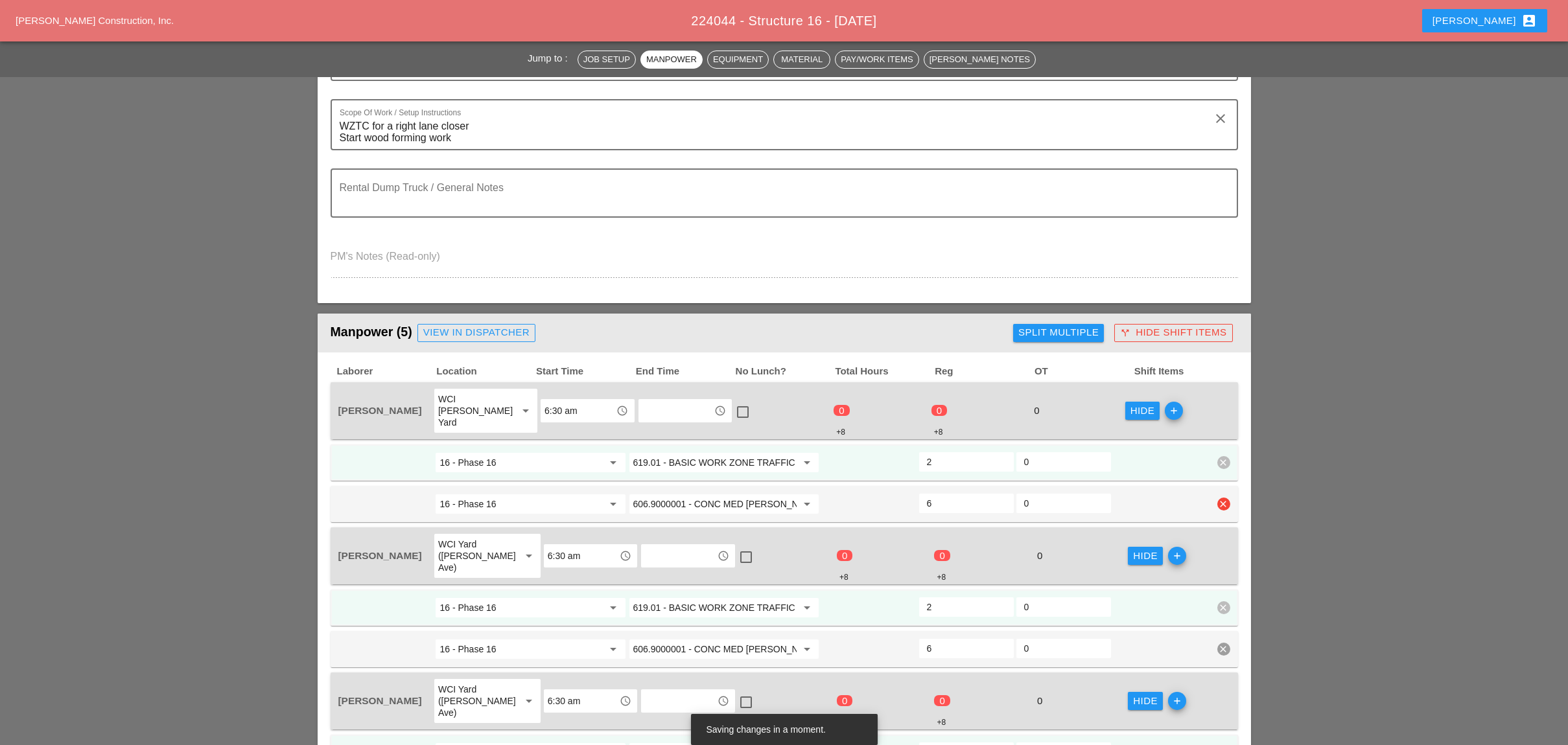
scroll to position [86, 0]
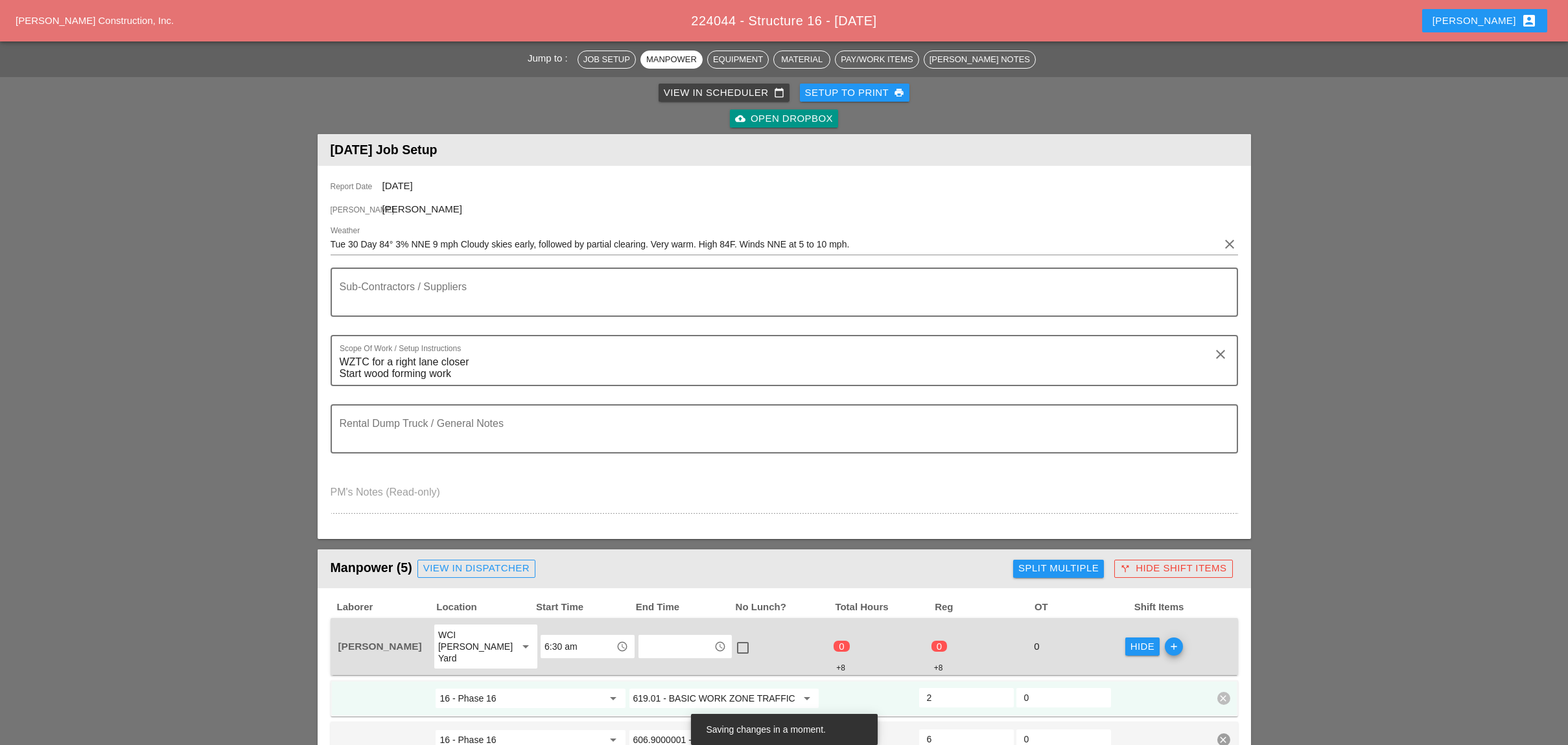
click at [682, 90] on div "View in Scheduler calendar_today" at bounding box center [724, 93] width 121 height 15
click at [677, 88] on div "View in Scheduler calendar_today" at bounding box center [724, 93] width 121 height 15
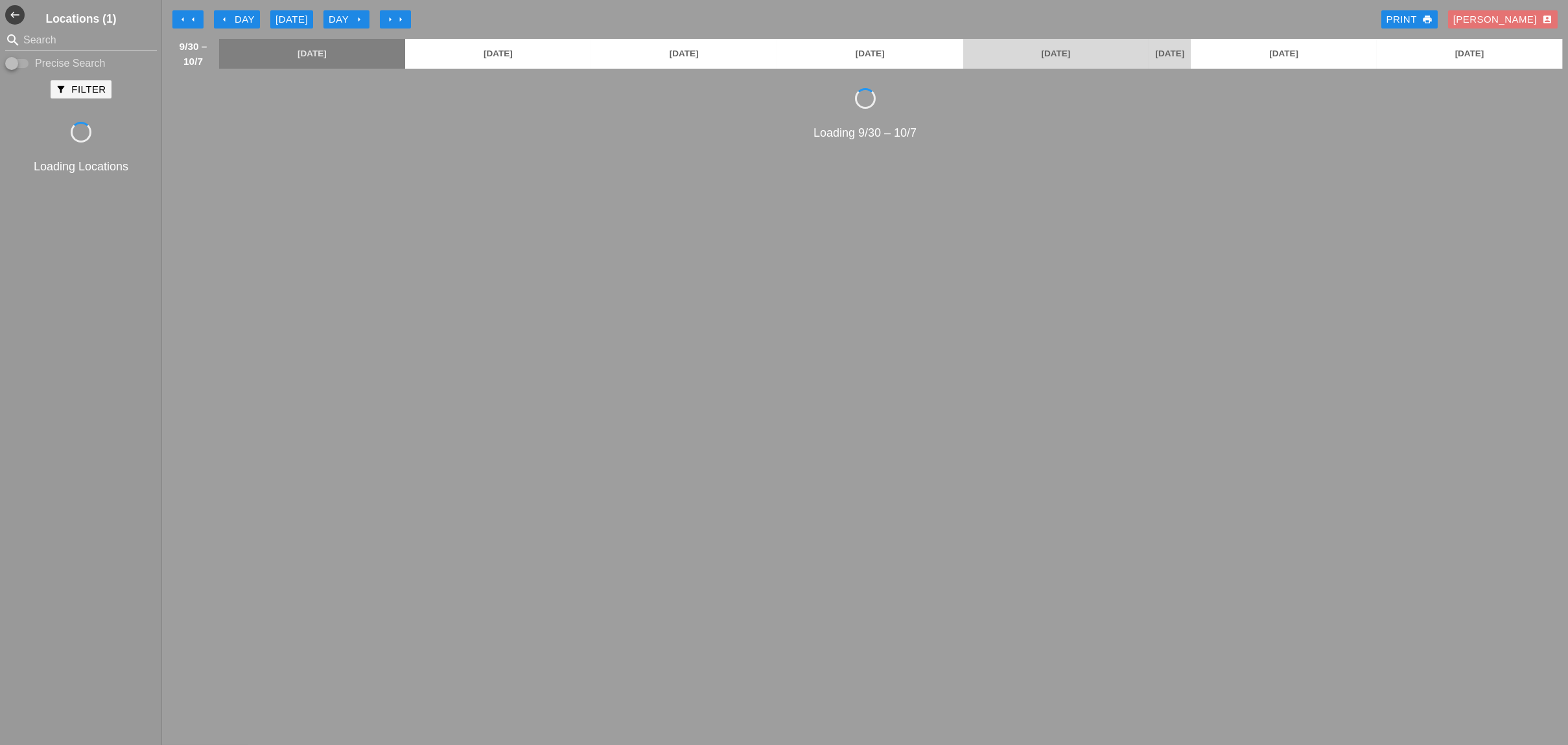
click at [242, 19] on div "arrow_left Day" at bounding box center [236, 19] width 36 height 15
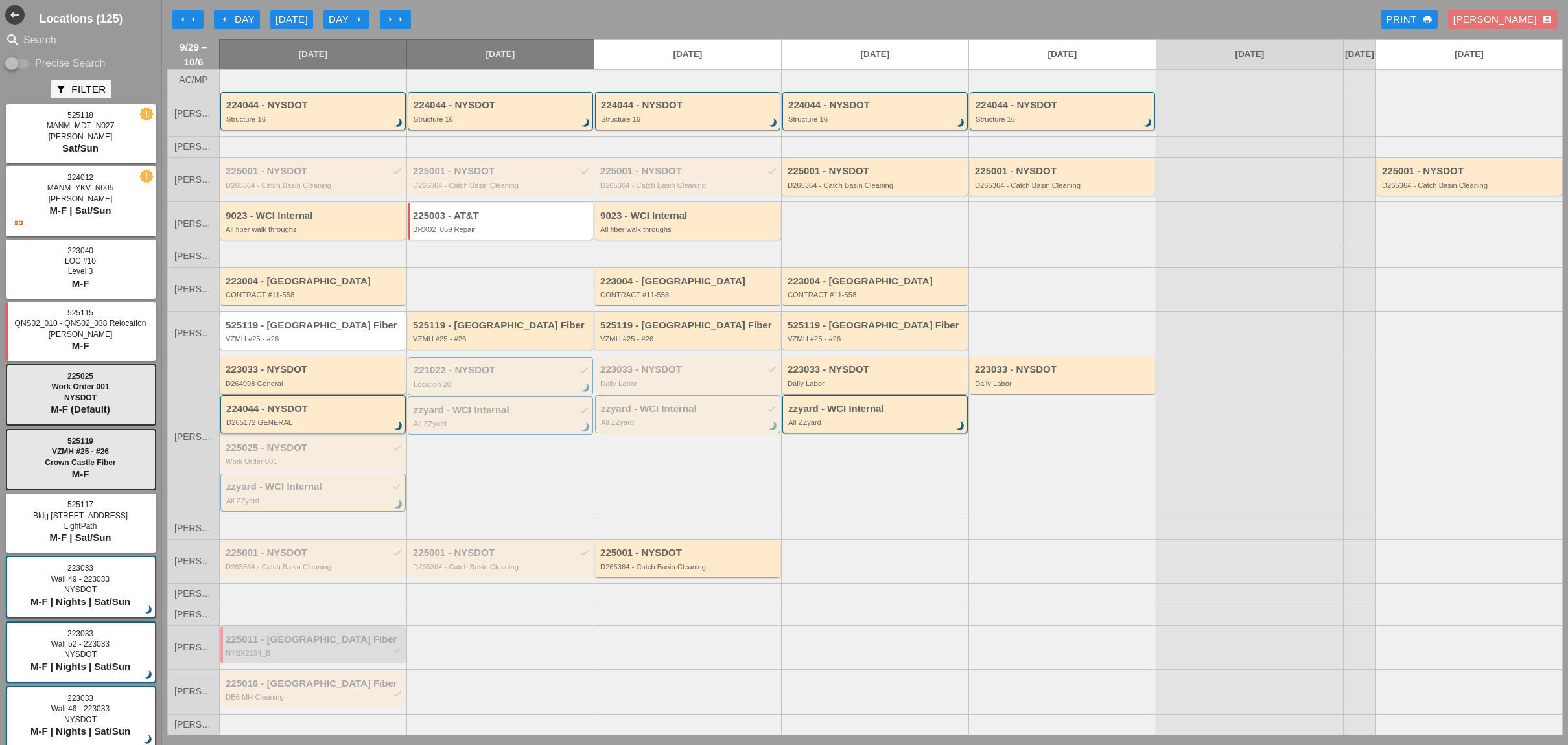
click at [310, 421] on div "224044 - NYSDOT D265172 GENERAL brightness_3" at bounding box center [314, 415] width 175 height 23
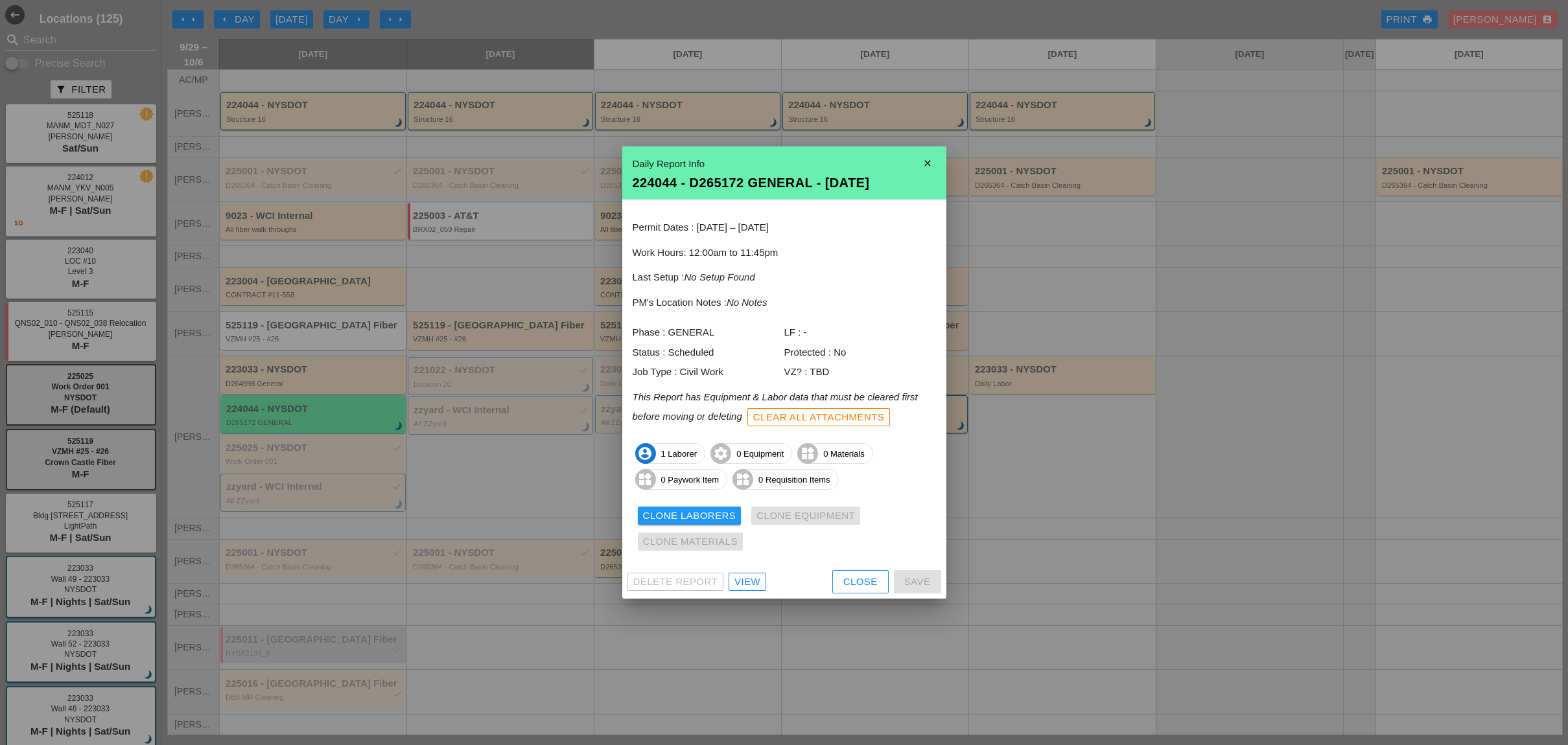
click at [757, 583] on div "View" at bounding box center [747, 581] width 26 height 15
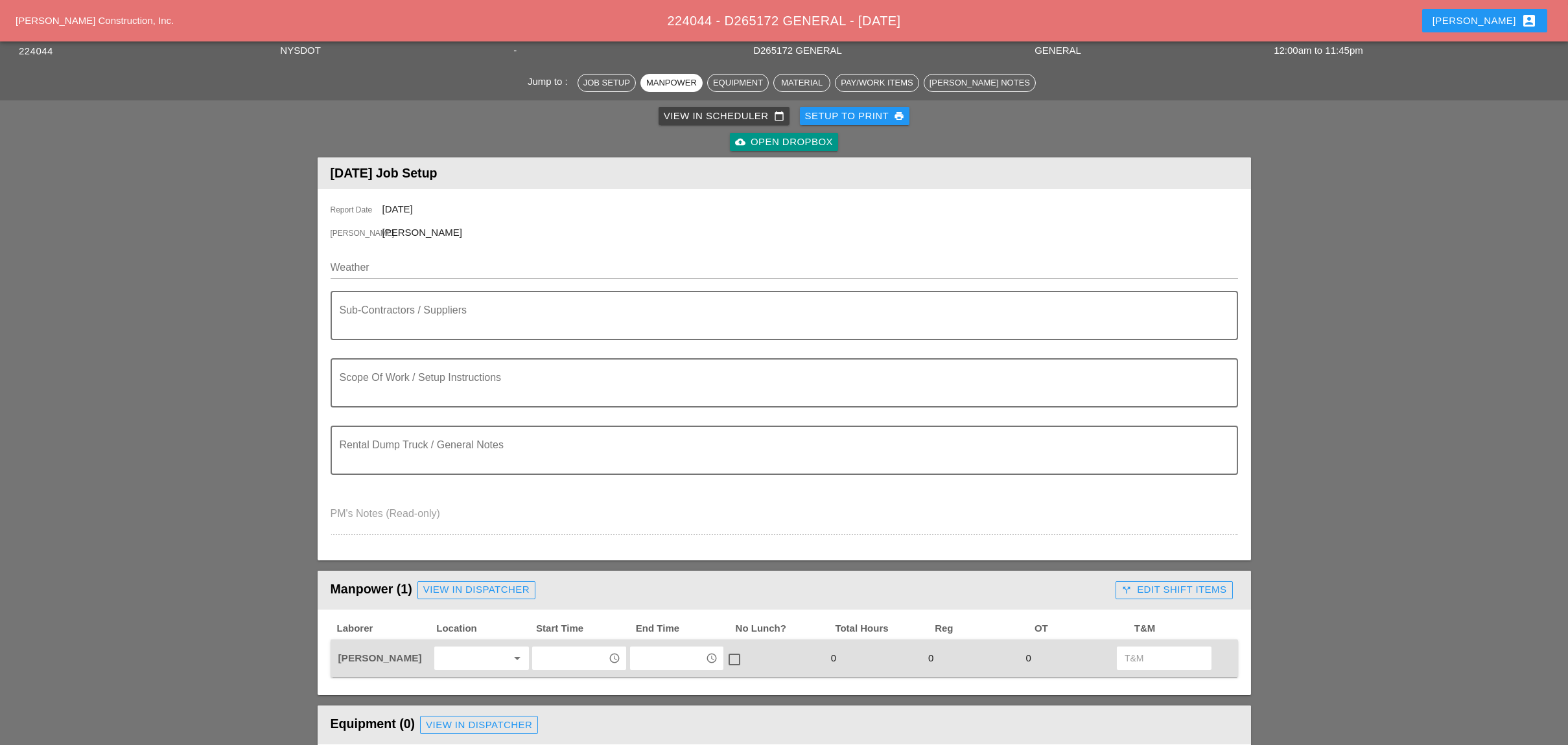
scroll to position [345, 0]
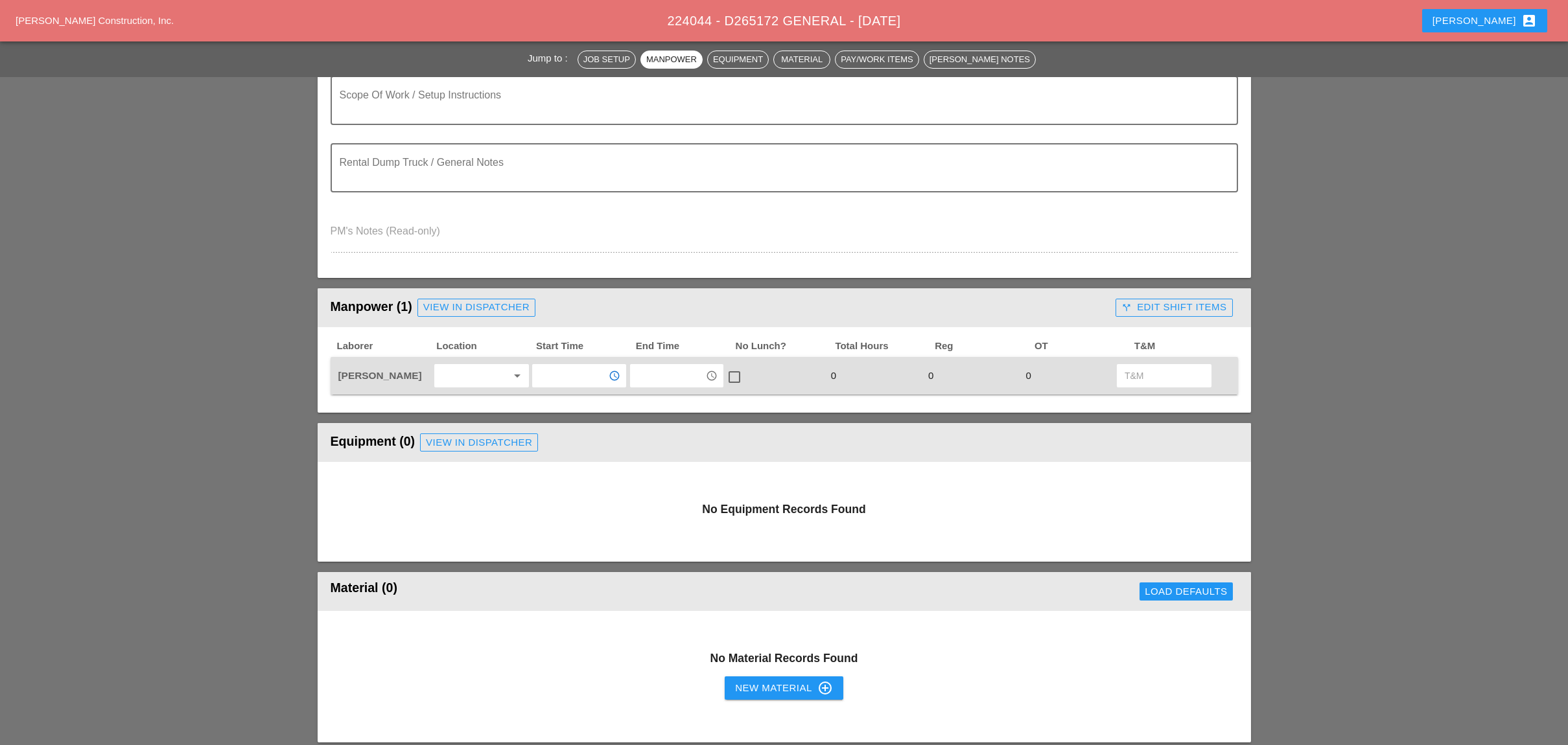
click at [555, 376] on input "text" at bounding box center [569, 376] width 68 height 21
click at [573, 449] on div "12 :00 pm (Noon)" at bounding box center [580, 451] width 75 height 16
type input "12:00 pm (Noon)"
click at [647, 373] on input "text" at bounding box center [667, 376] width 68 height 21
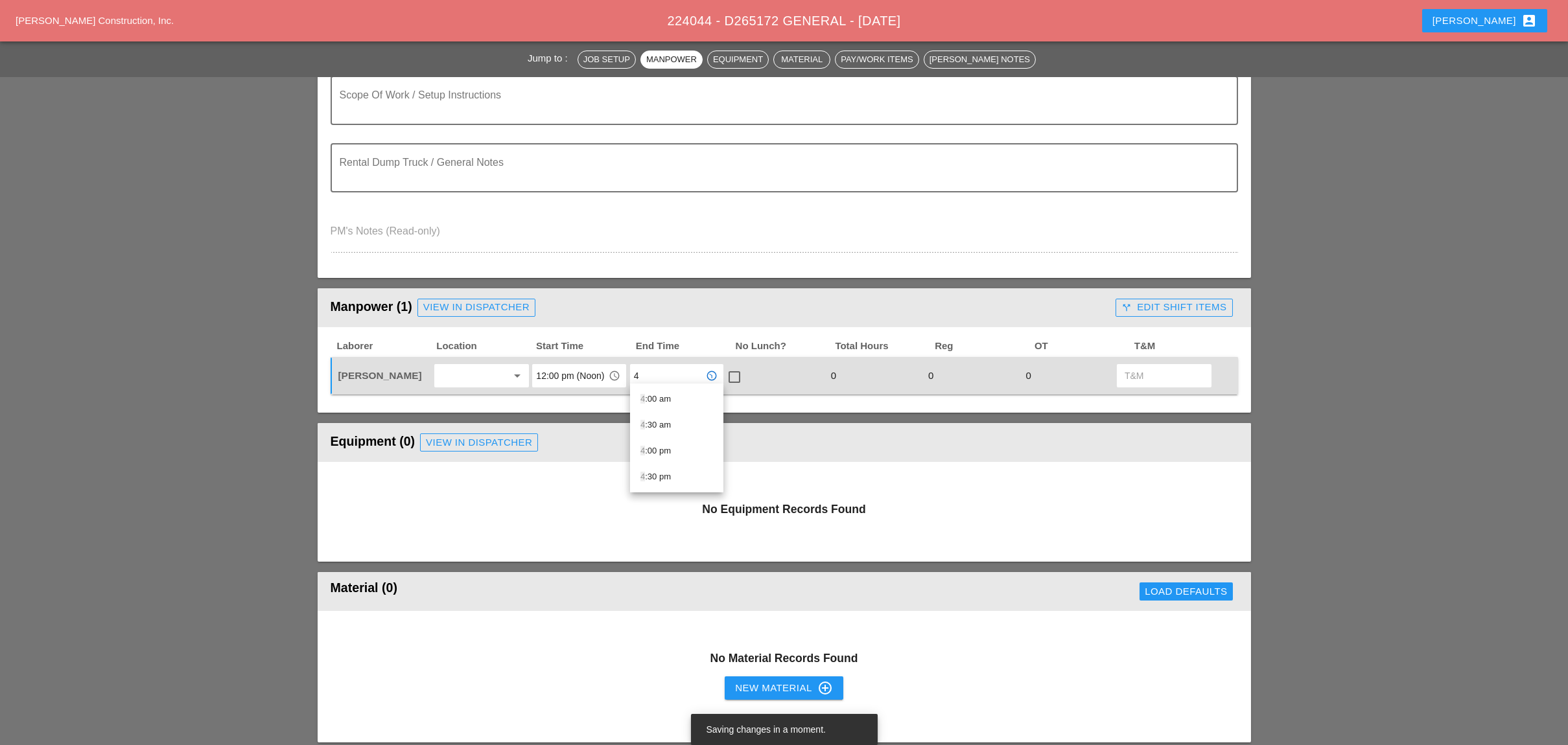
click at [657, 452] on div "4 :00 pm" at bounding box center [677, 451] width 73 height 16
type input "4:00 pm"
click at [727, 371] on div at bounding box center [734, 377] width 22 height 22
checkbox input "true"
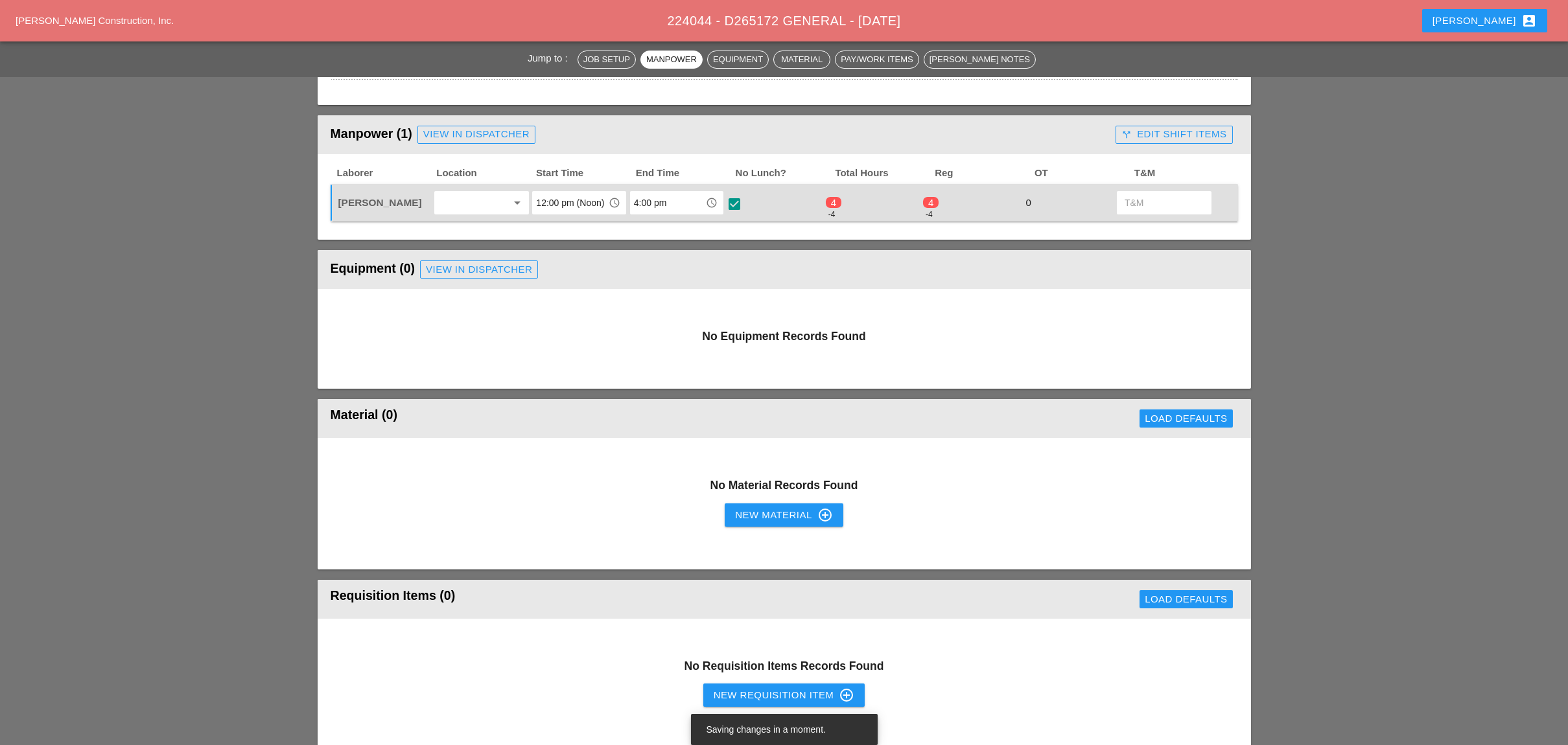
scroll to position [432, 0]
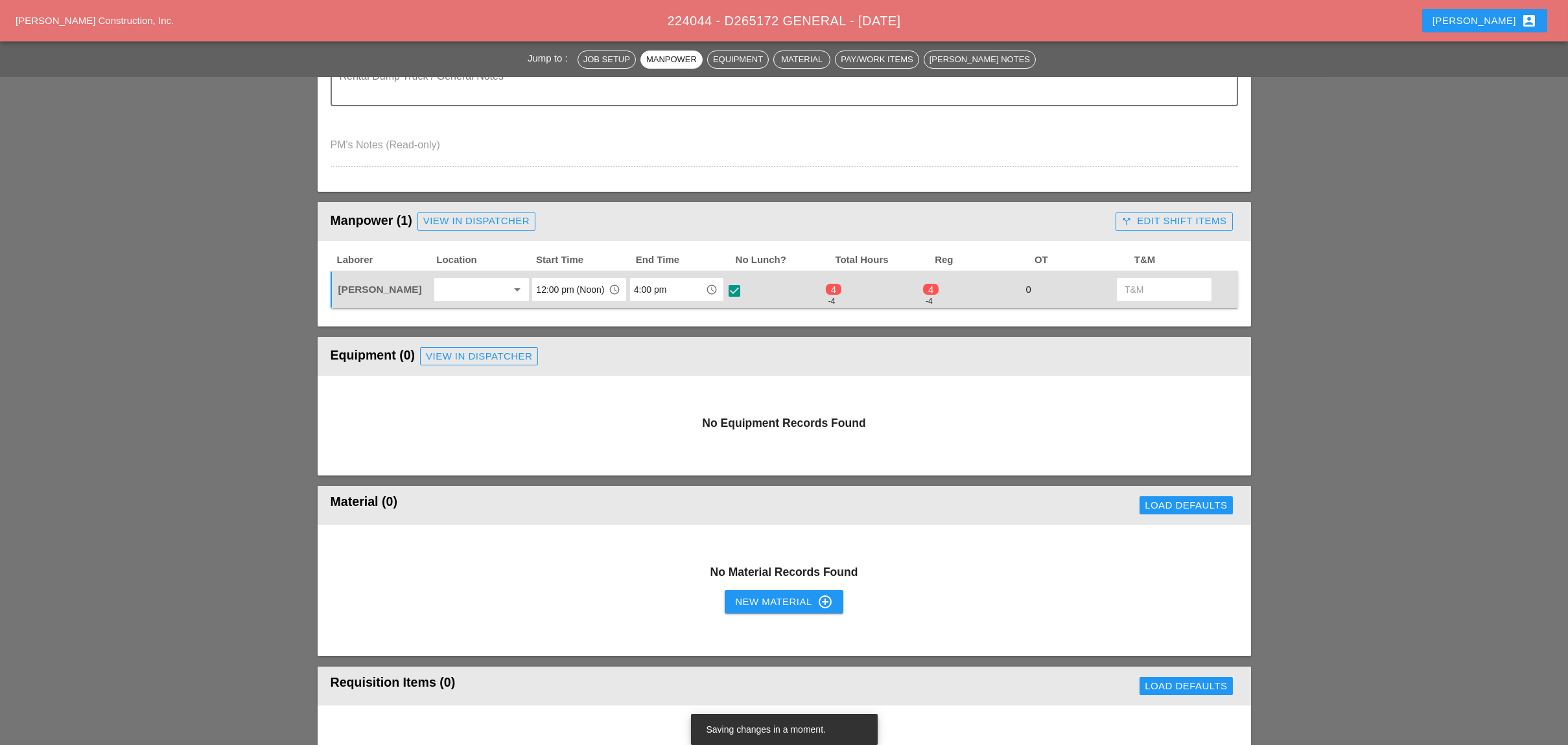
click at [1184, 215] on div "call_split Edit Shift Items" at bounding box center [1174, 221] width 105 height 15
drag, startPoint x: 1148, startPoint y: 284, endPoint x: 972, endPoint y: 312, distance: 178.2
click at [1147, 284] on div "visibility Default" at bounding box center [1152, 289] width 61 height 15
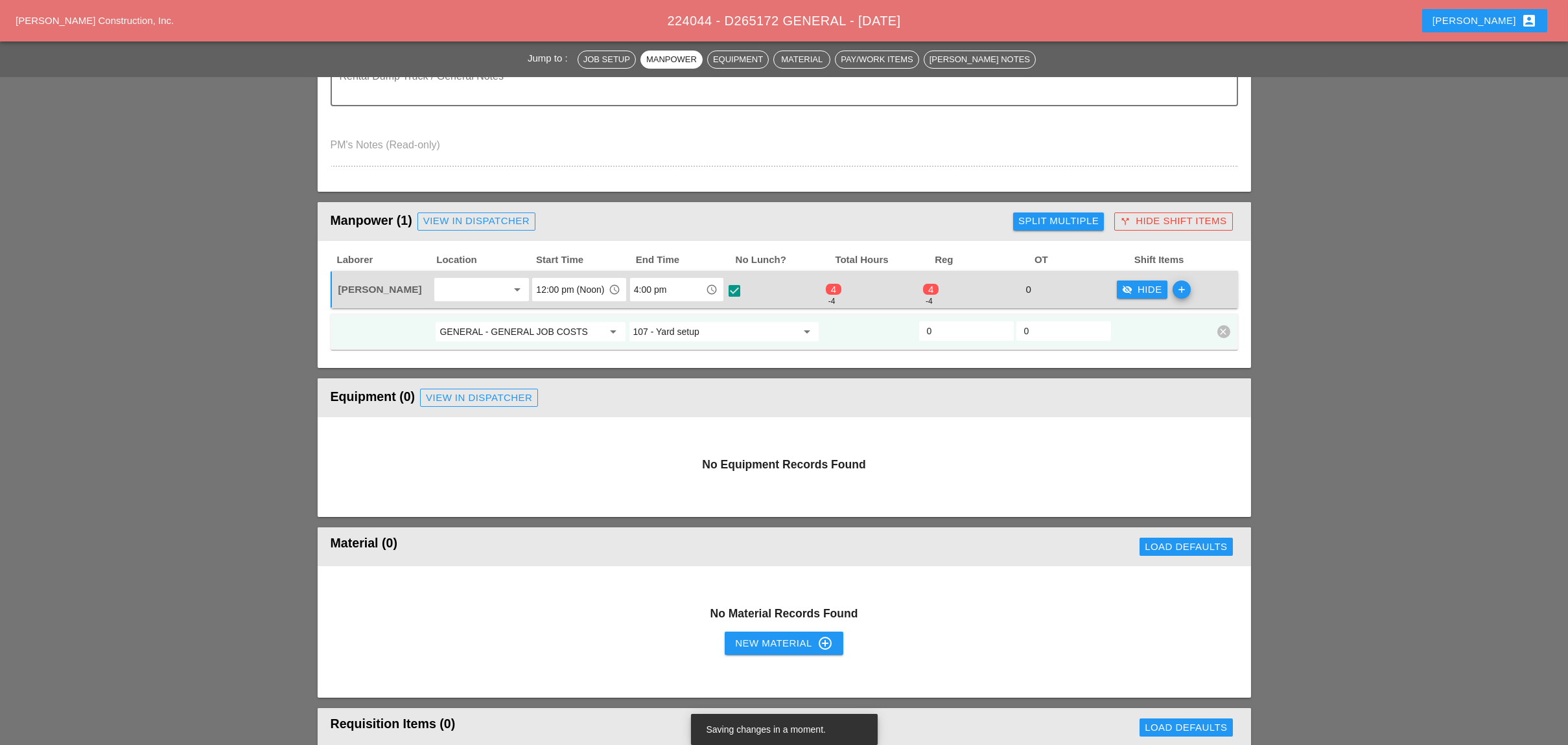
click at [662, 328] on input "107 - Yard setup" at bounding box center [715, 332] width 164 height 21
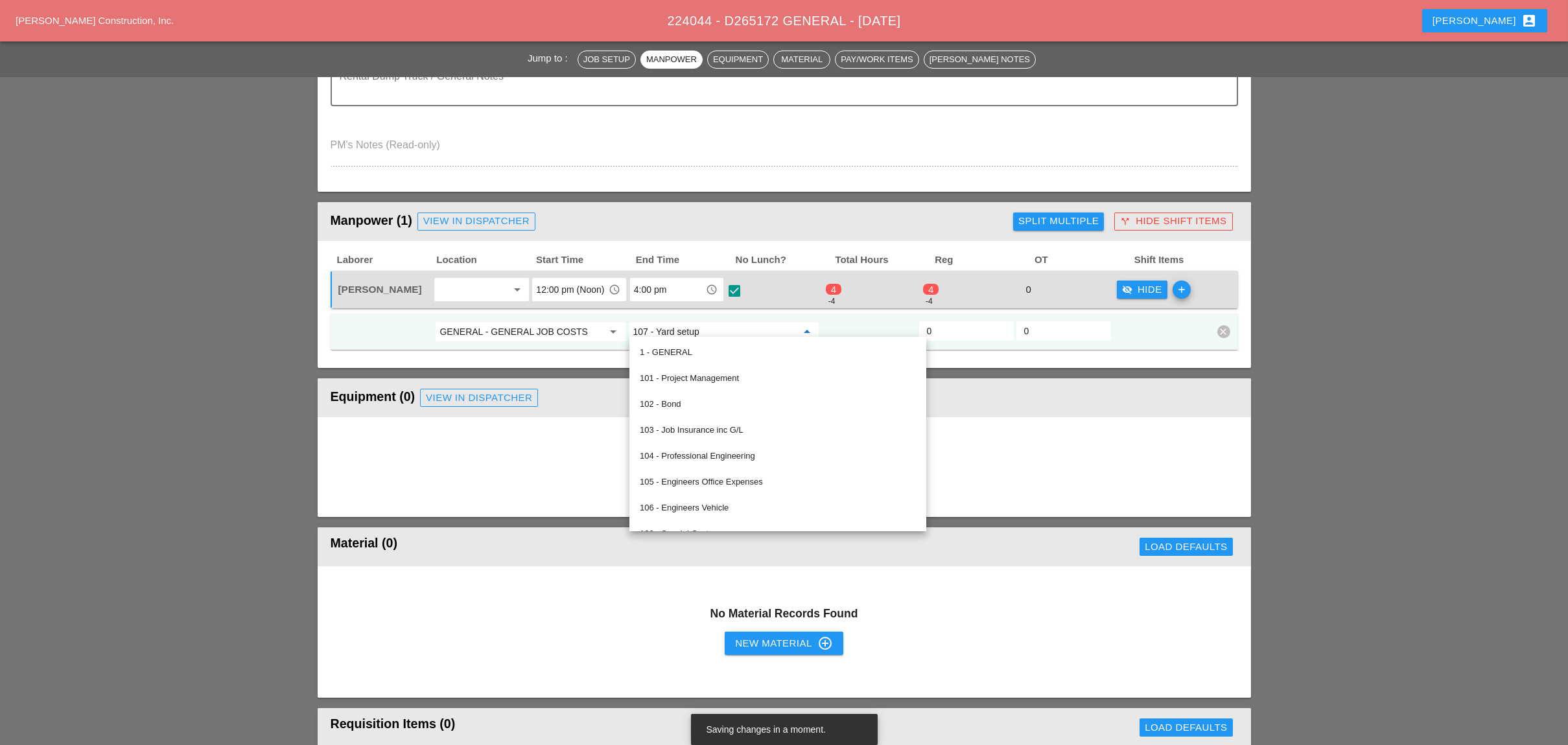
drag, startPoint x: 663, startPoint y: 349, endPoint x: 678, endPoint y: 350, distance: 15.0
click at [664, 350] on div "1 - GENERAL" at bounding box center [777, 352] width 276 height 16
type input "1 - GENERAL"
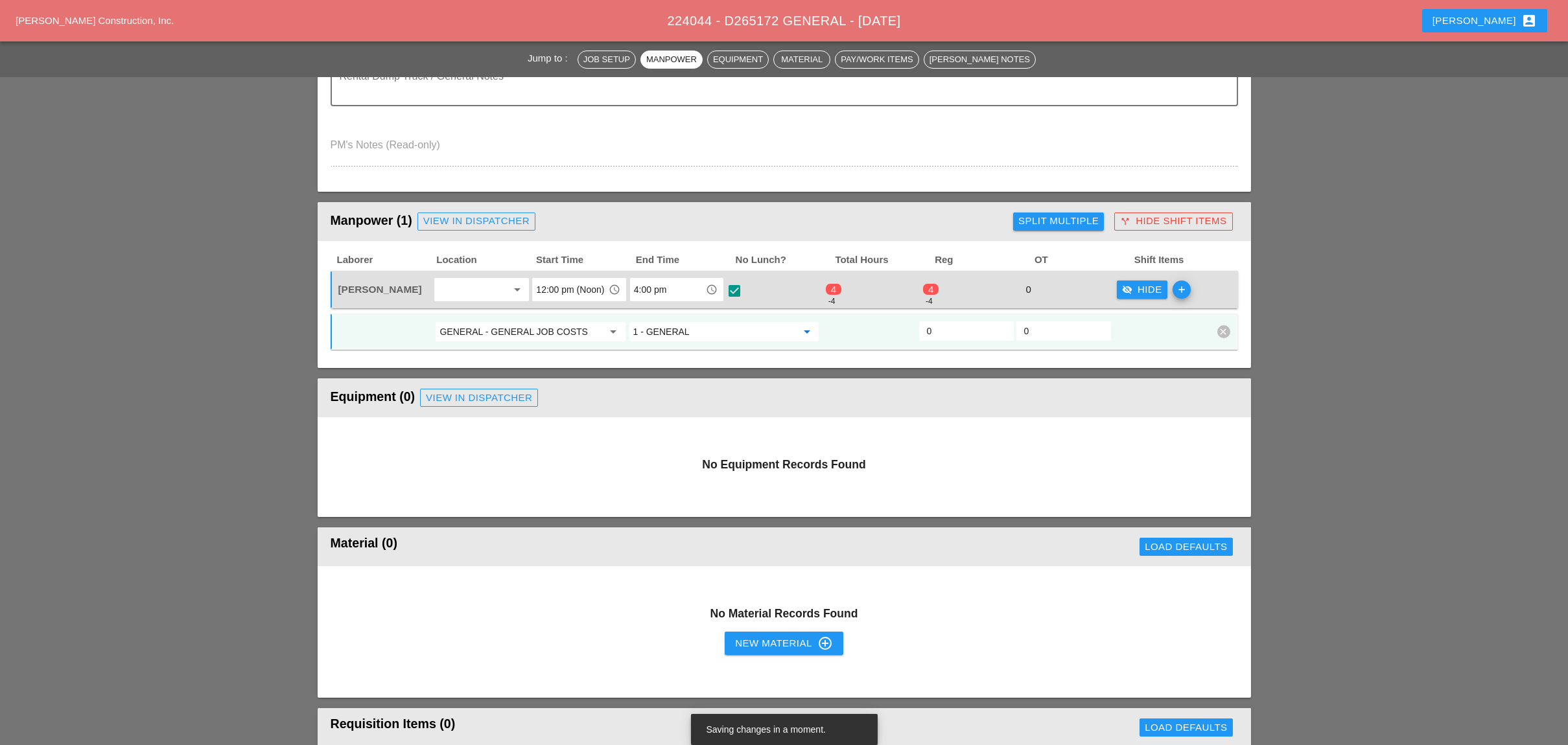
click at [949, 321] on input "0" at bounding box center [966, 331] width 79 height 21
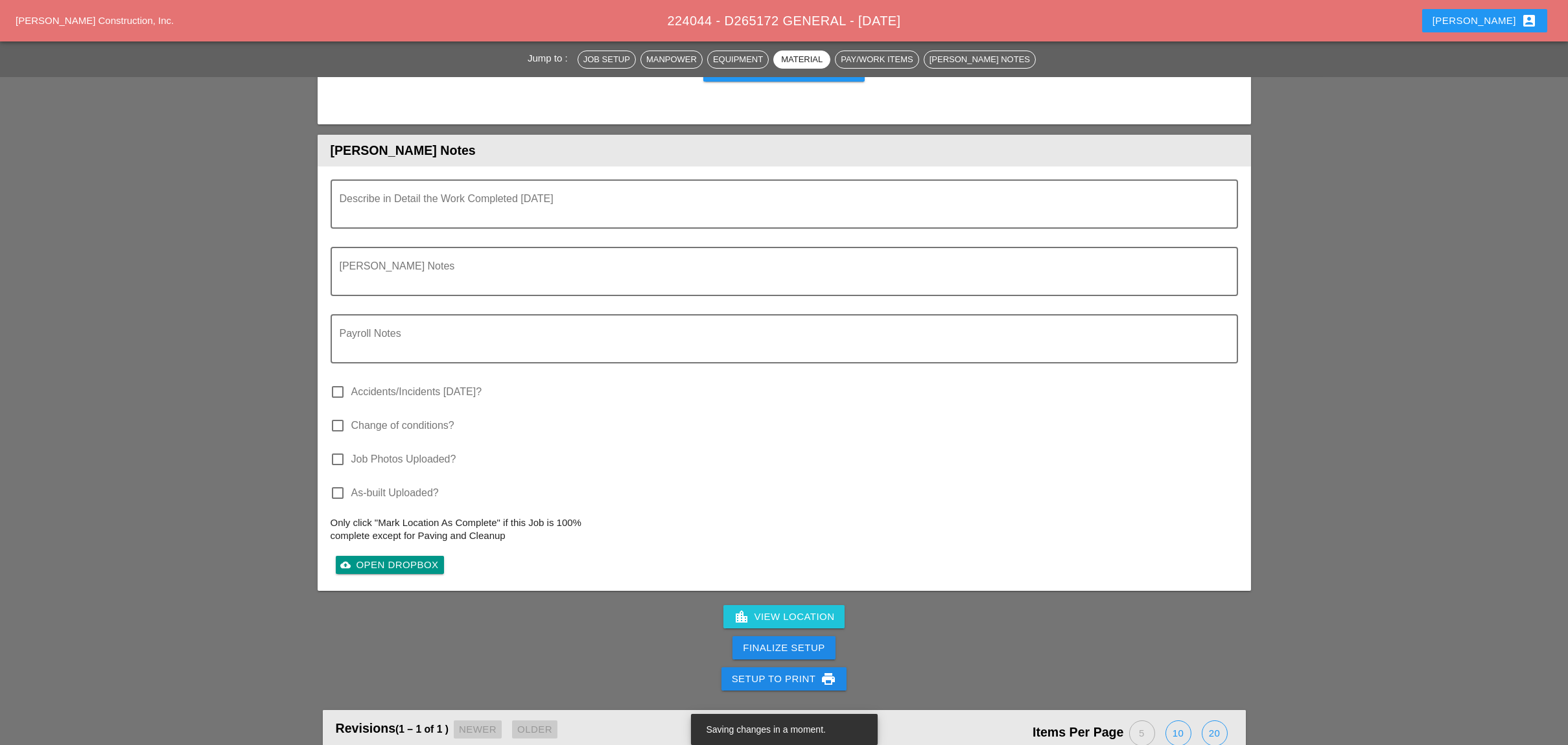
scroll to position [1209, 0]
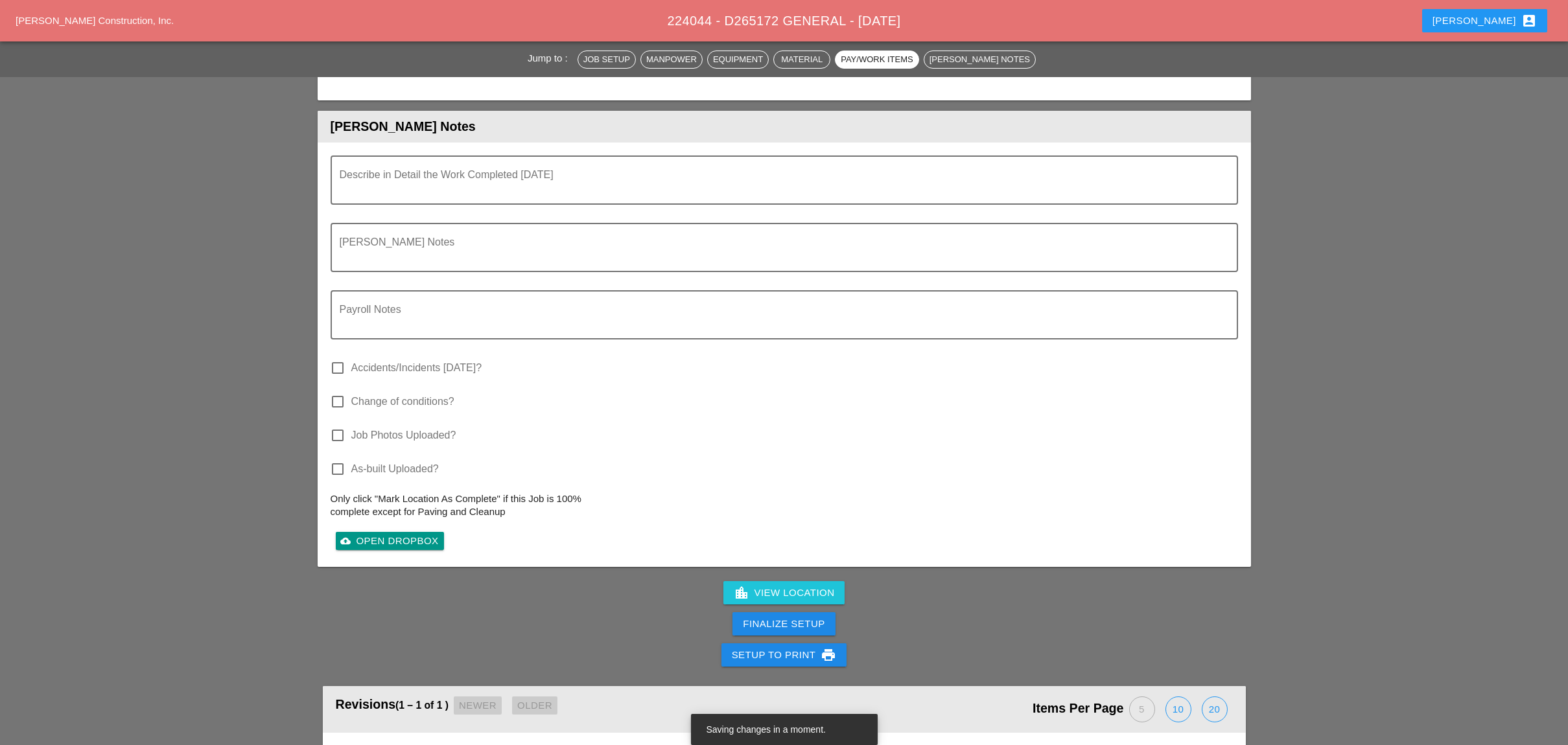
type input "4"
click at [791, 617] on div "Finalize Setup" at bounding box center [784, 624] width 82 height 15
click at [793, 617] on div "Complete This Report" at bounding box center [784, 624] width 127 height 15
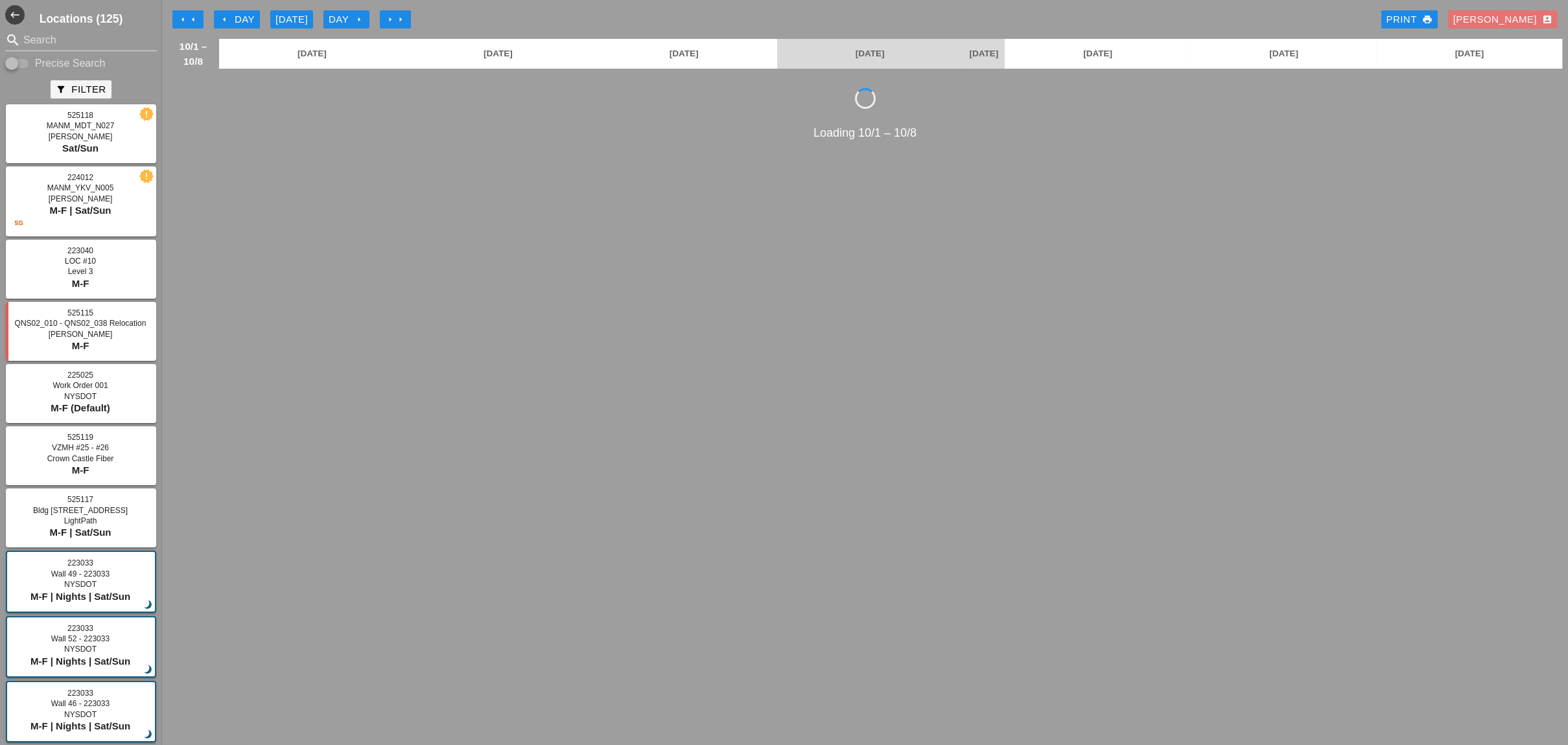
click at [293, 22] on div "[DATE]" at bounding box center [292, 19] width 32 height 15
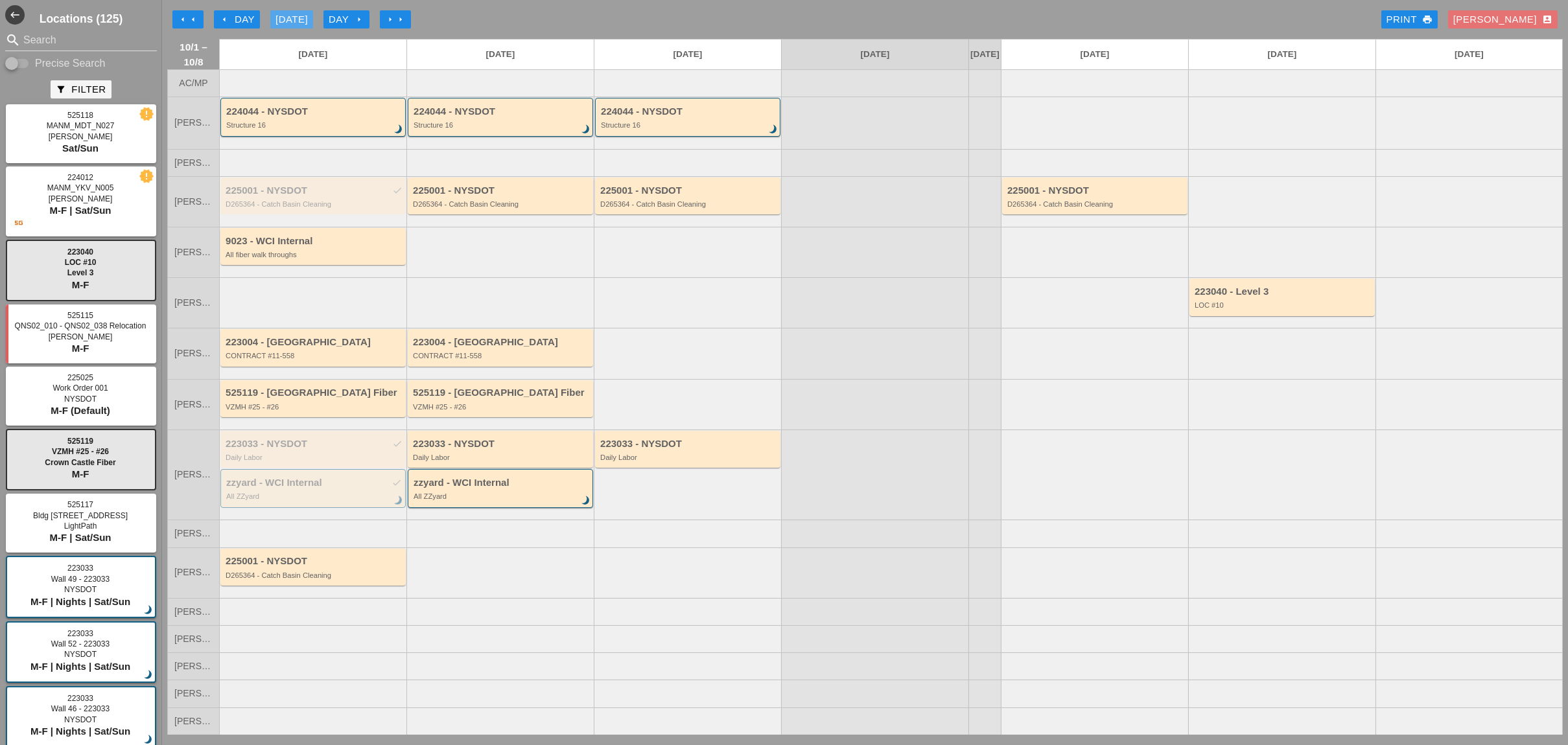
click at [293, 22] on div "[DATE]" at bounding box center [292, 19] width 32 height 15
click at [234, 20] on div "arrow_left Day" at bounding box center [236, 19] width 36 height 15
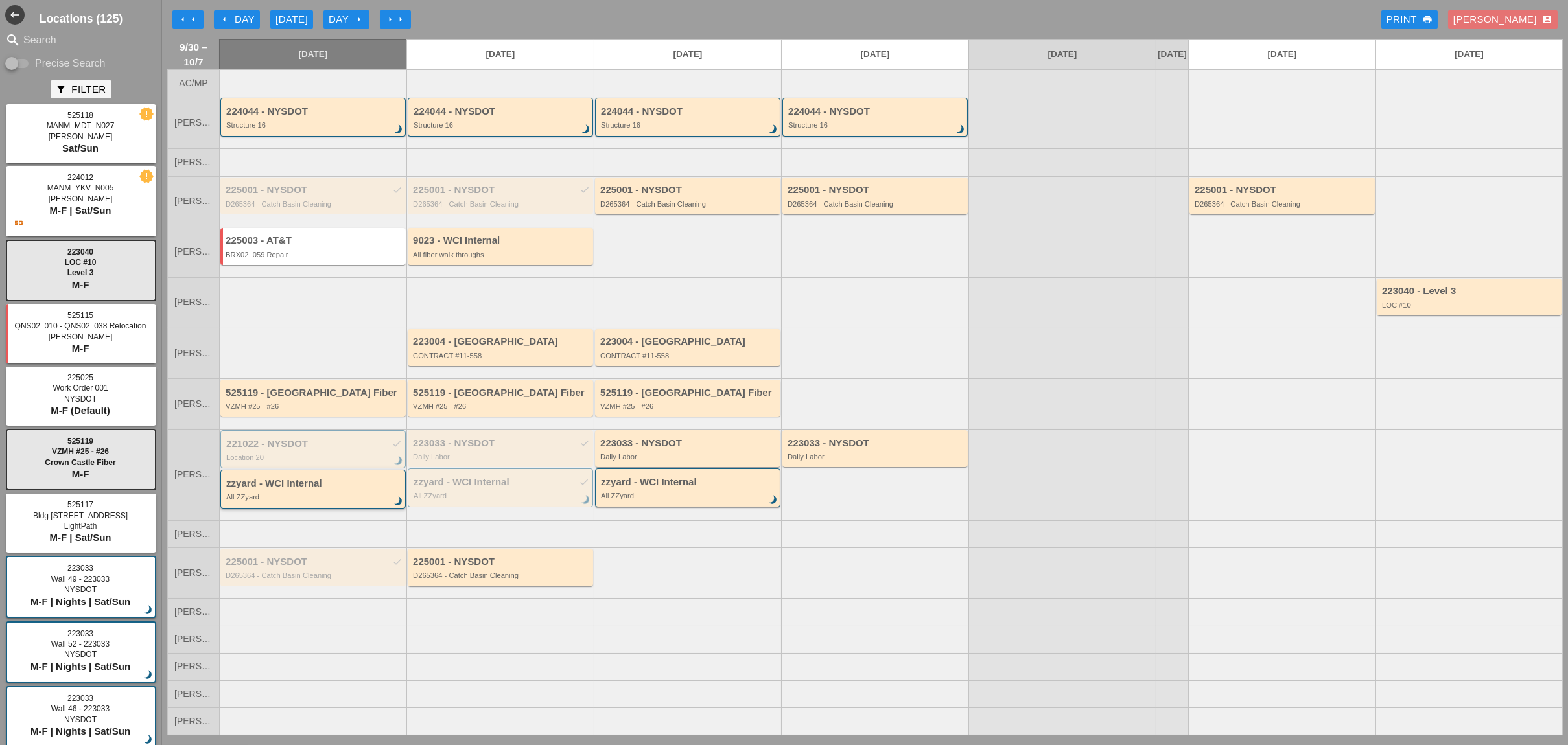
click at [275, 500] on div "All ZZyard" at bounding box center [314, 497] width 175 height 8
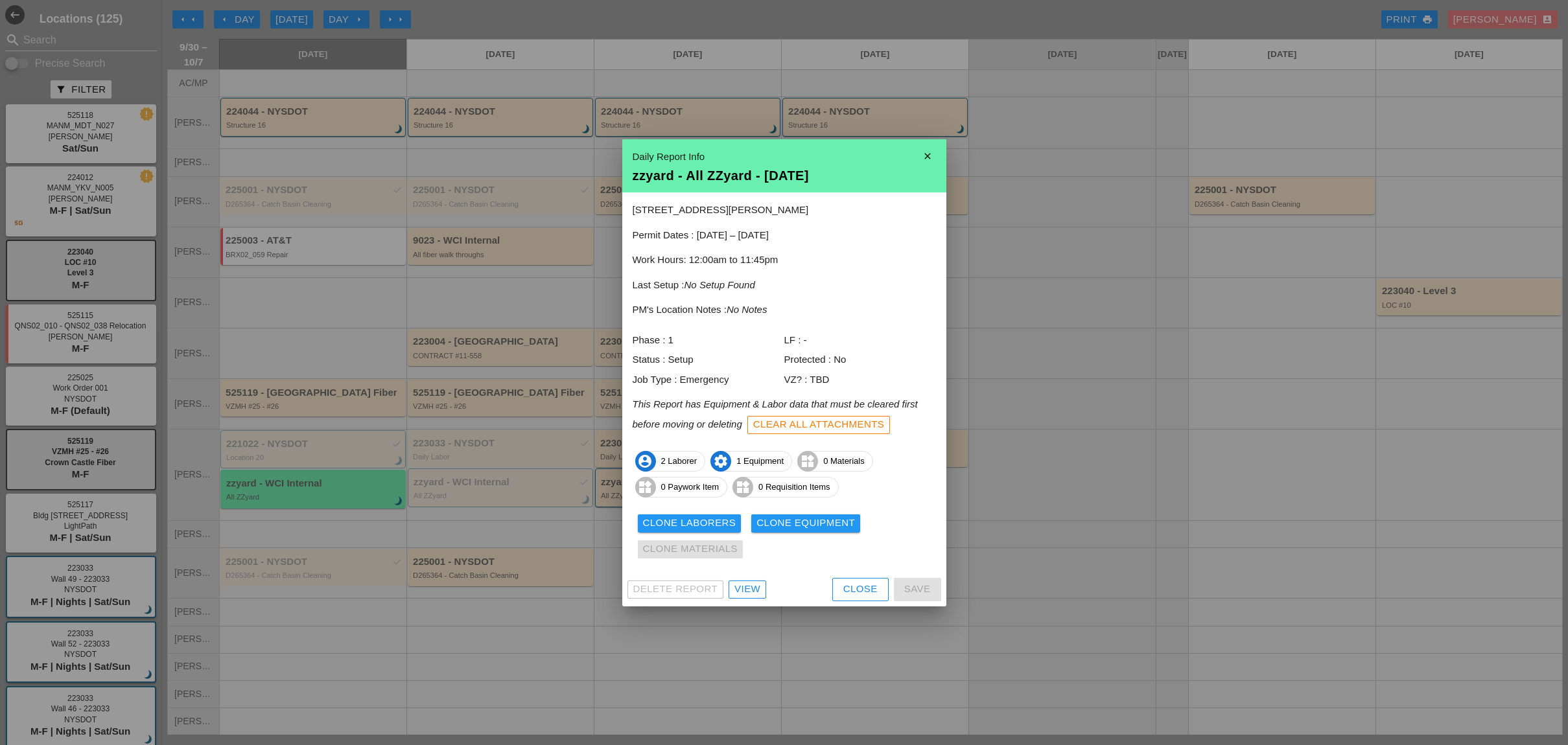
click at [739, 585] on div "View" at bounding box center [747, 589] width 26 height 15
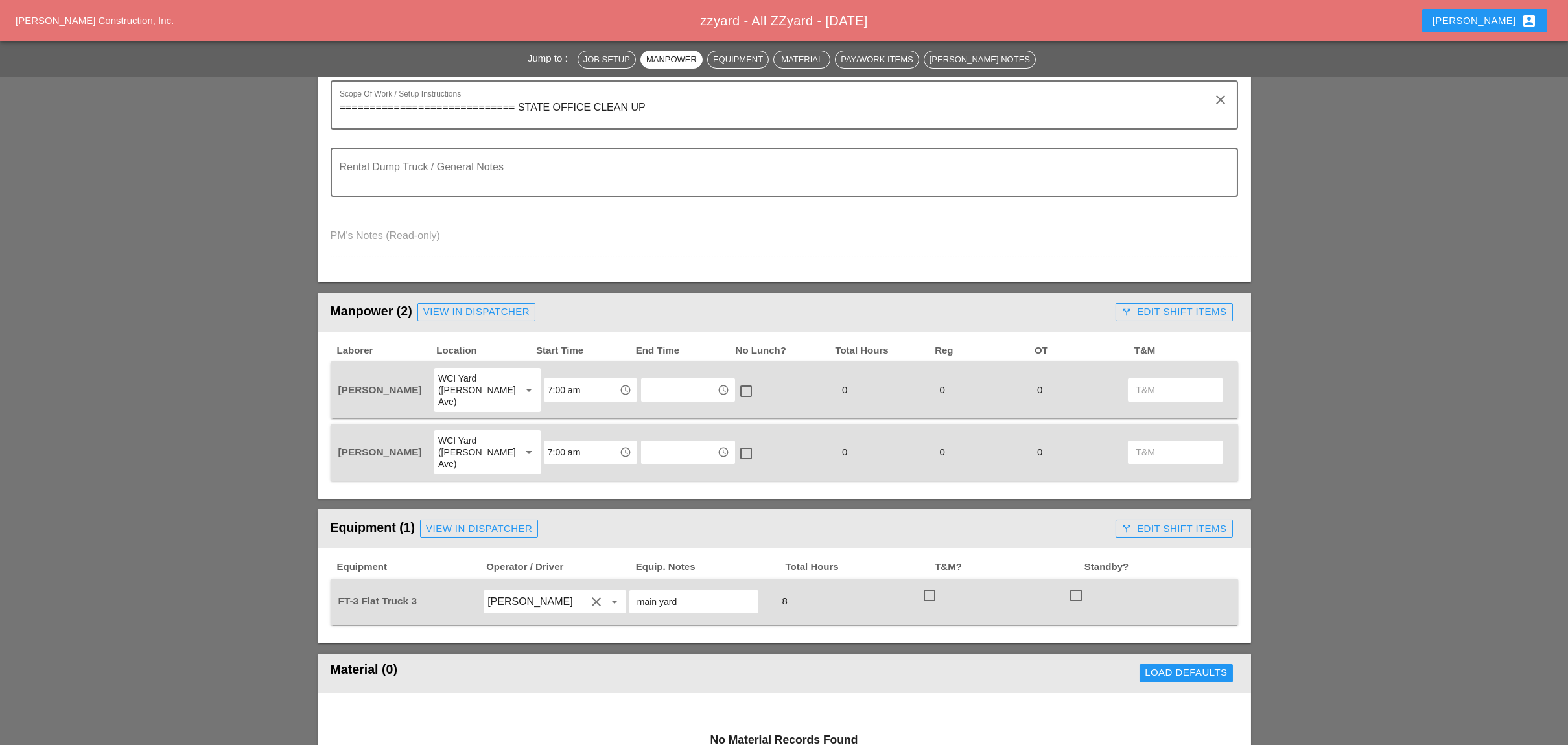
scroll to position [345, 0]
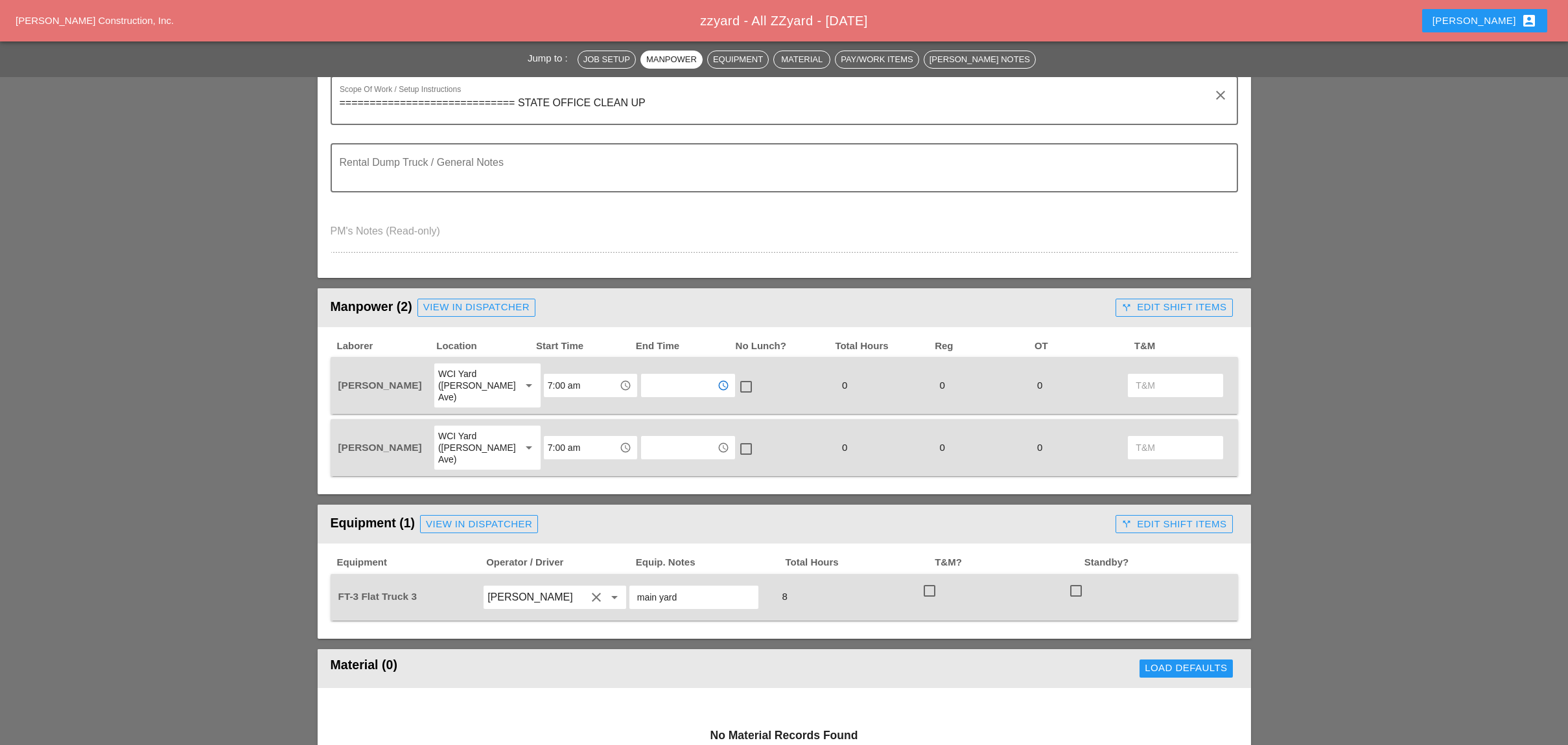
click at [645, 375] on input "text" at bounding box center [678, 385] width 68 height 21
click at [653, 469] on div "3 :00 pm" at bounding box center [677, 472] width 73 height 16
type input "3:00 pm"
click at [647, 437] on input "text" at bounding box center [678, 448] width 68 height 21
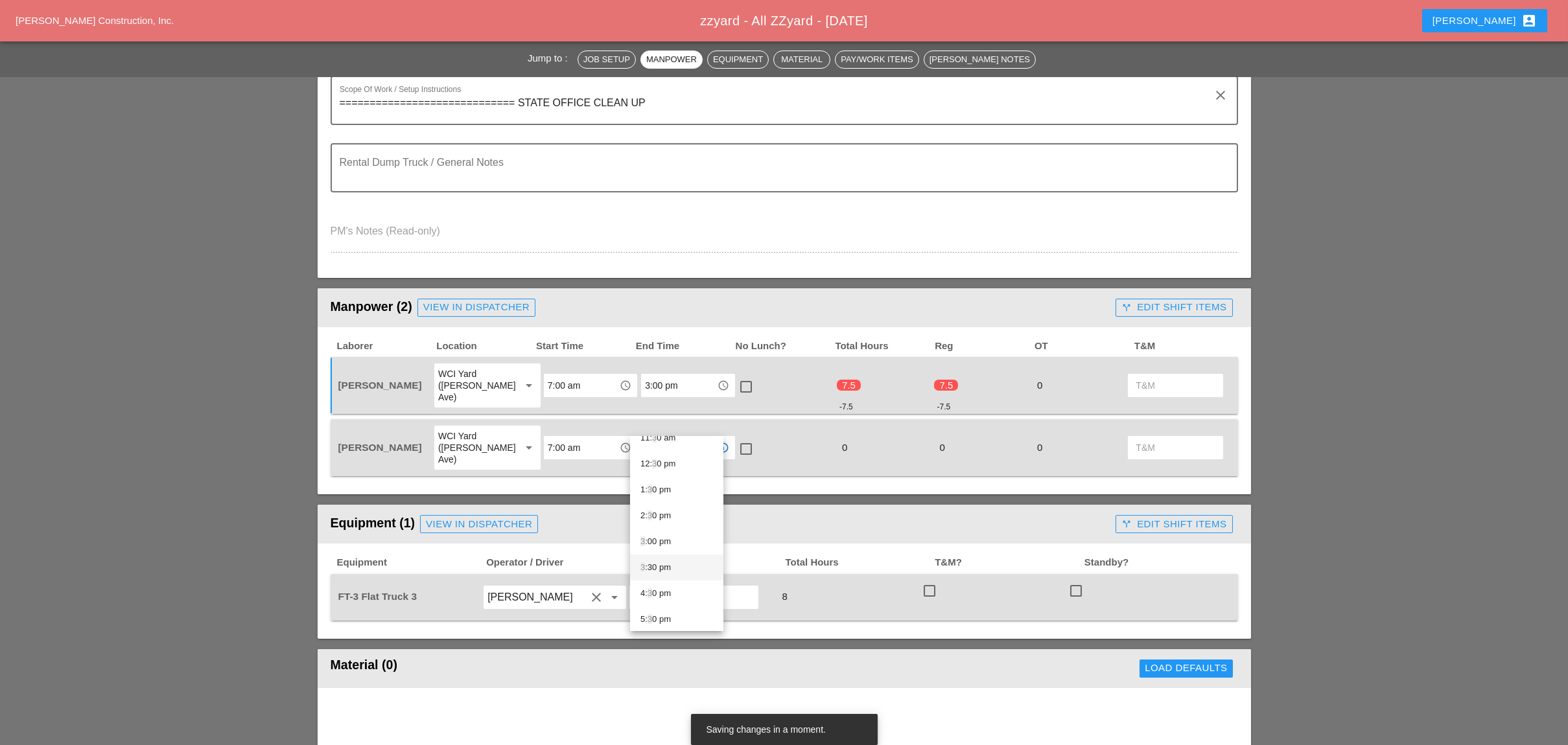
scroll to position [328, 0]
click at [647, 534] on div "3 :00 pm" at bounding box center [677, 538] width 73 height 16
type input "3:00 pm"
click at [735, 438] on div at bounding box center [746, 449] width 22 height 22
click at [735, 376] on div at bounding box center [746, 387] width 22 height 22
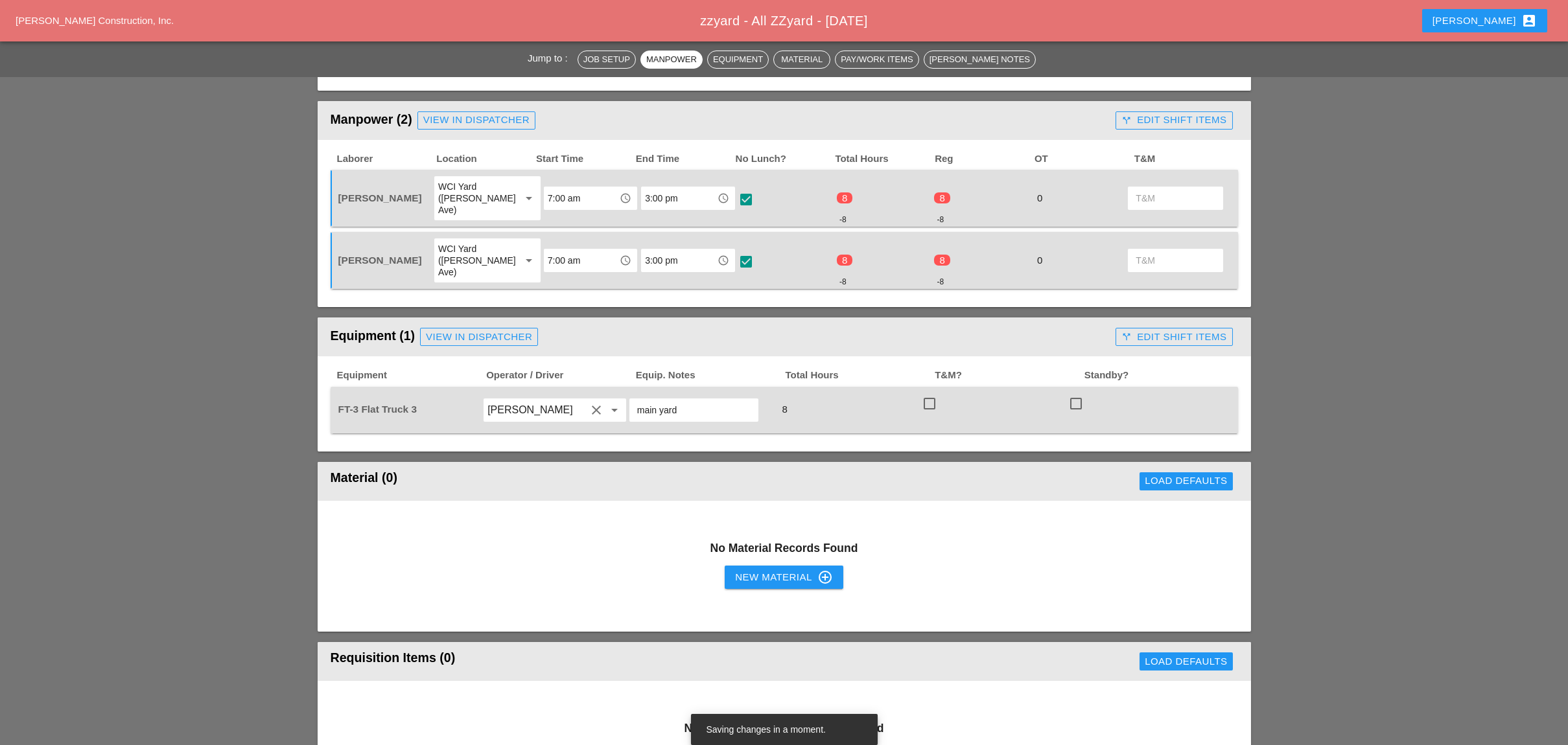
scroll to position [604, 0]
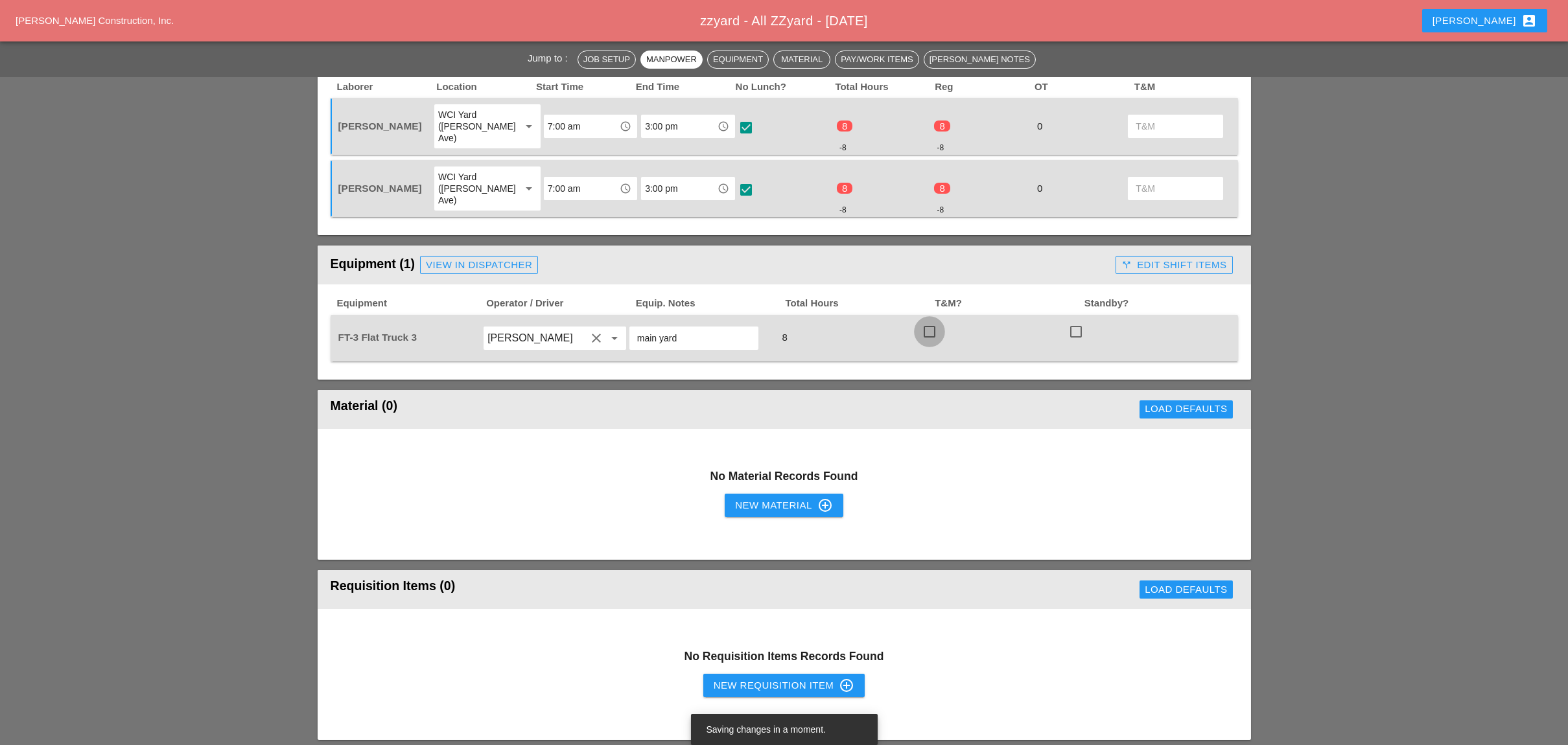
click at [931, 321] on div at bounding box center [929, 332] width 22 height 22
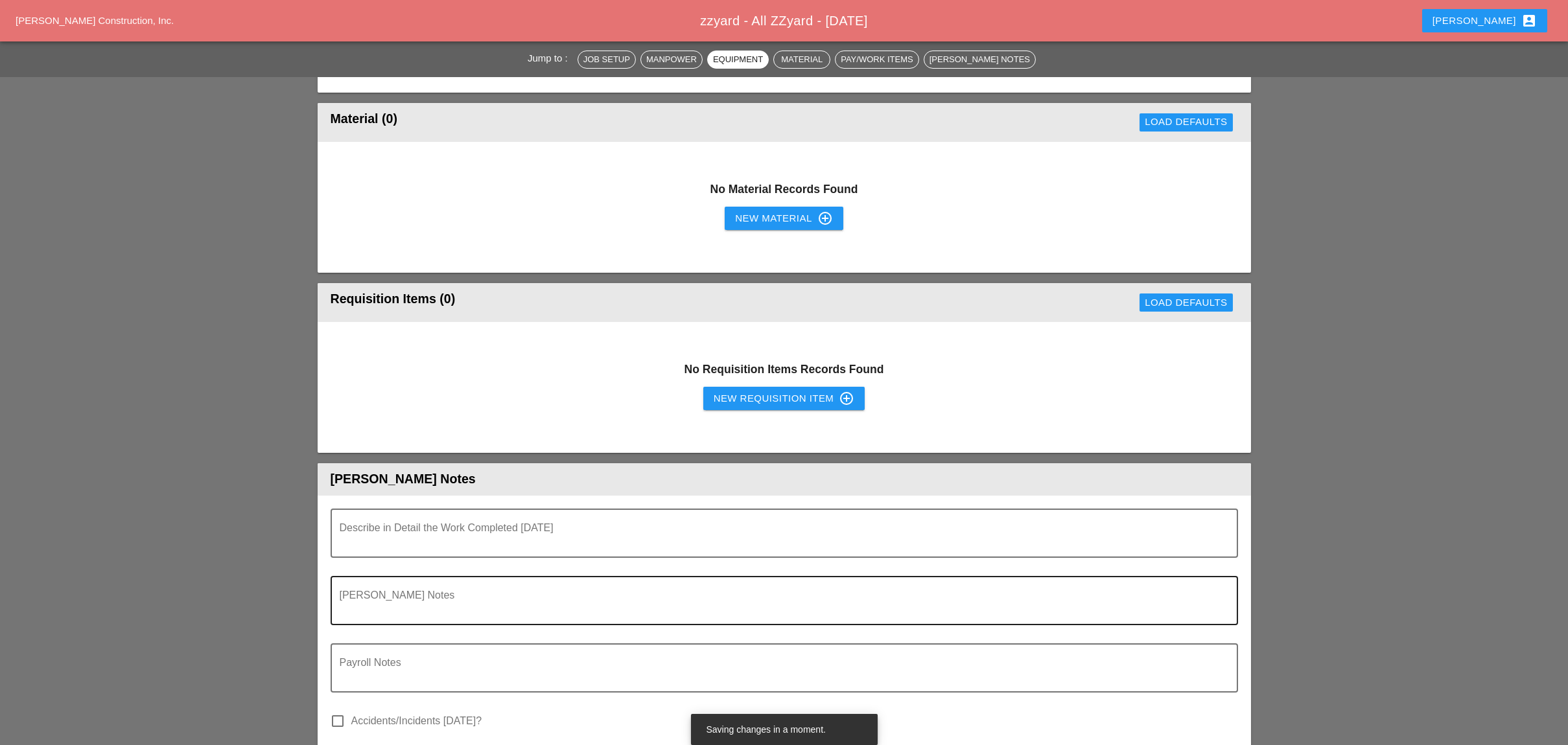
scroll to position [949, 0]
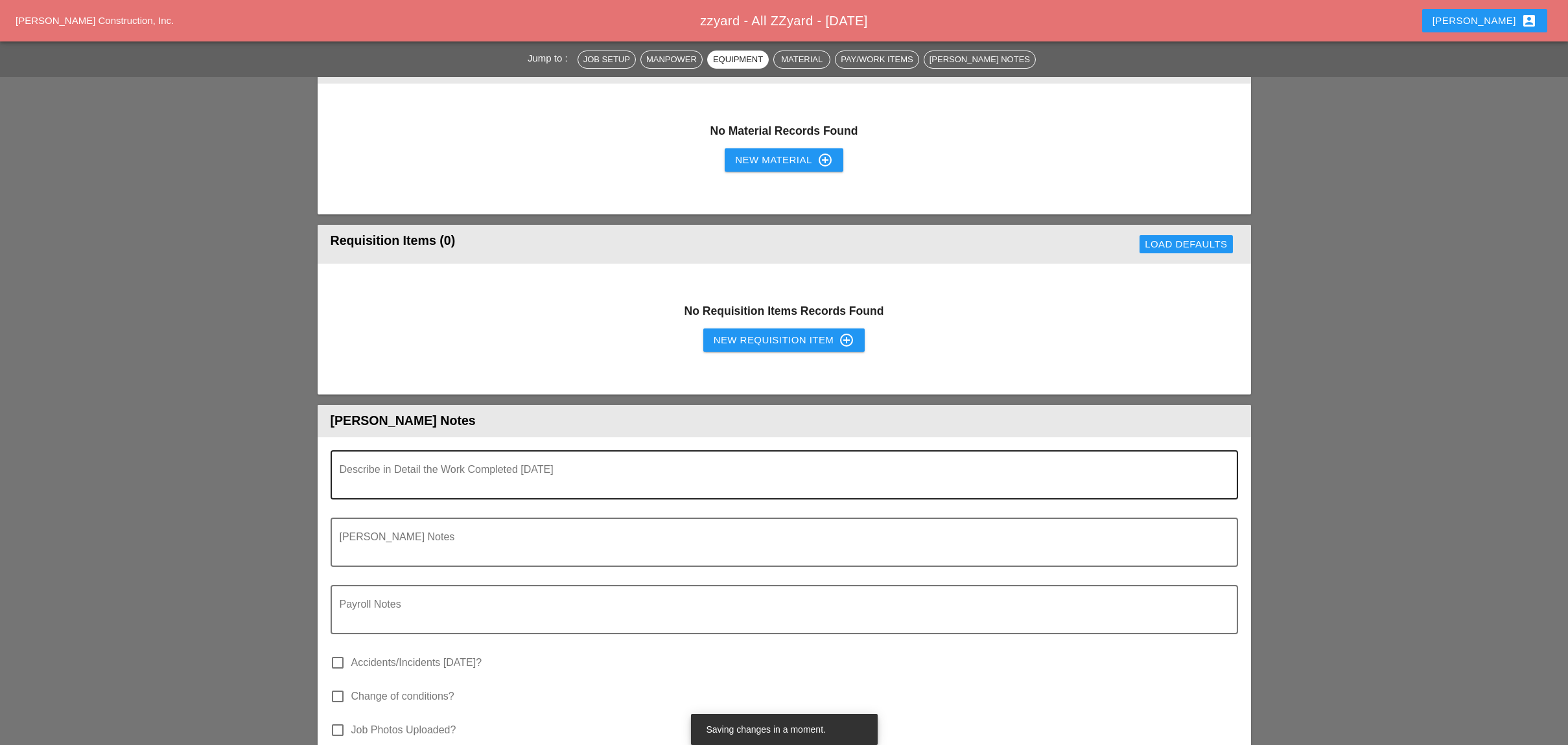
click at [434, 467] on textarea "Describe in Detail the Work Completed Today" at bounding box center [778, 483] width 878 height 31
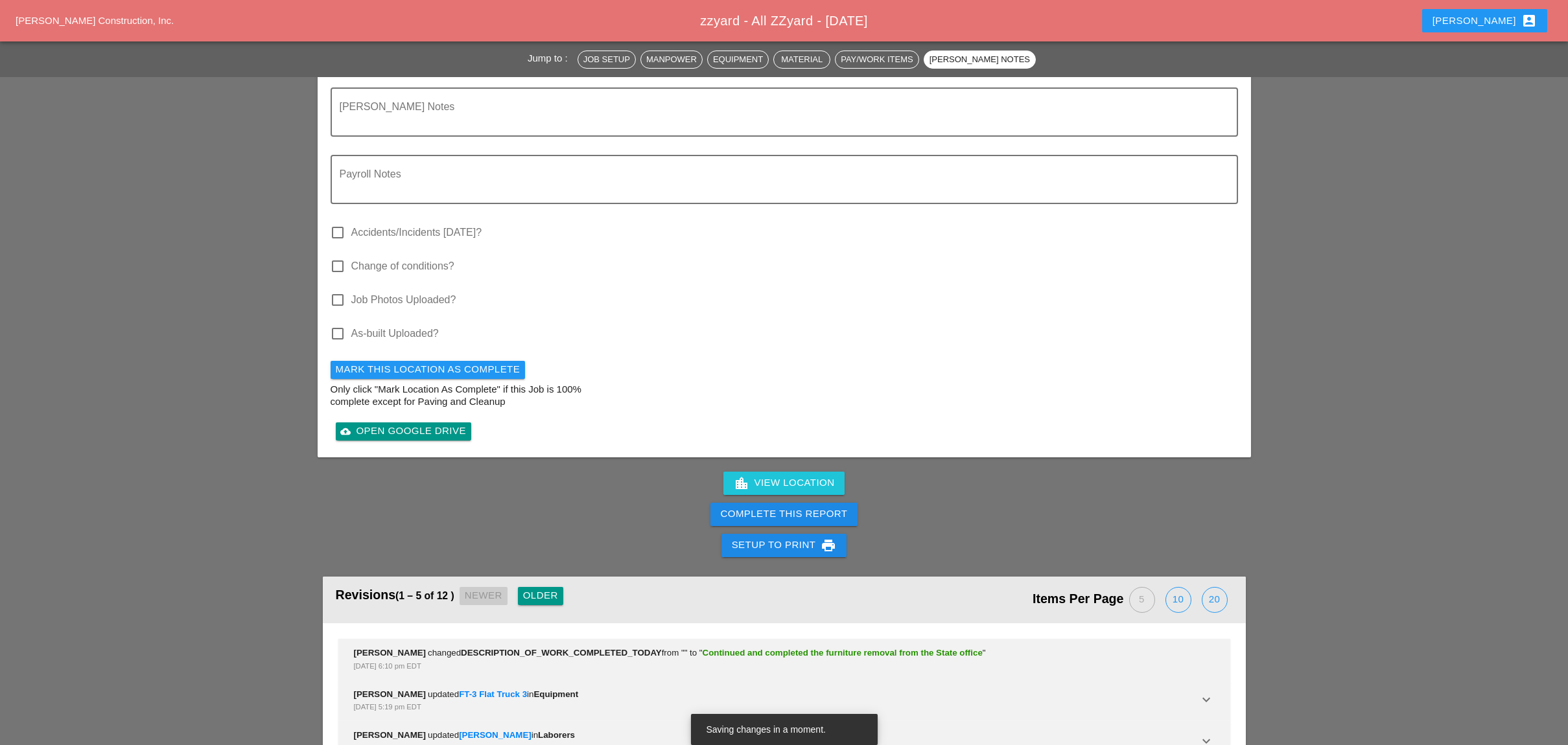
scroll to position [1382, 0]
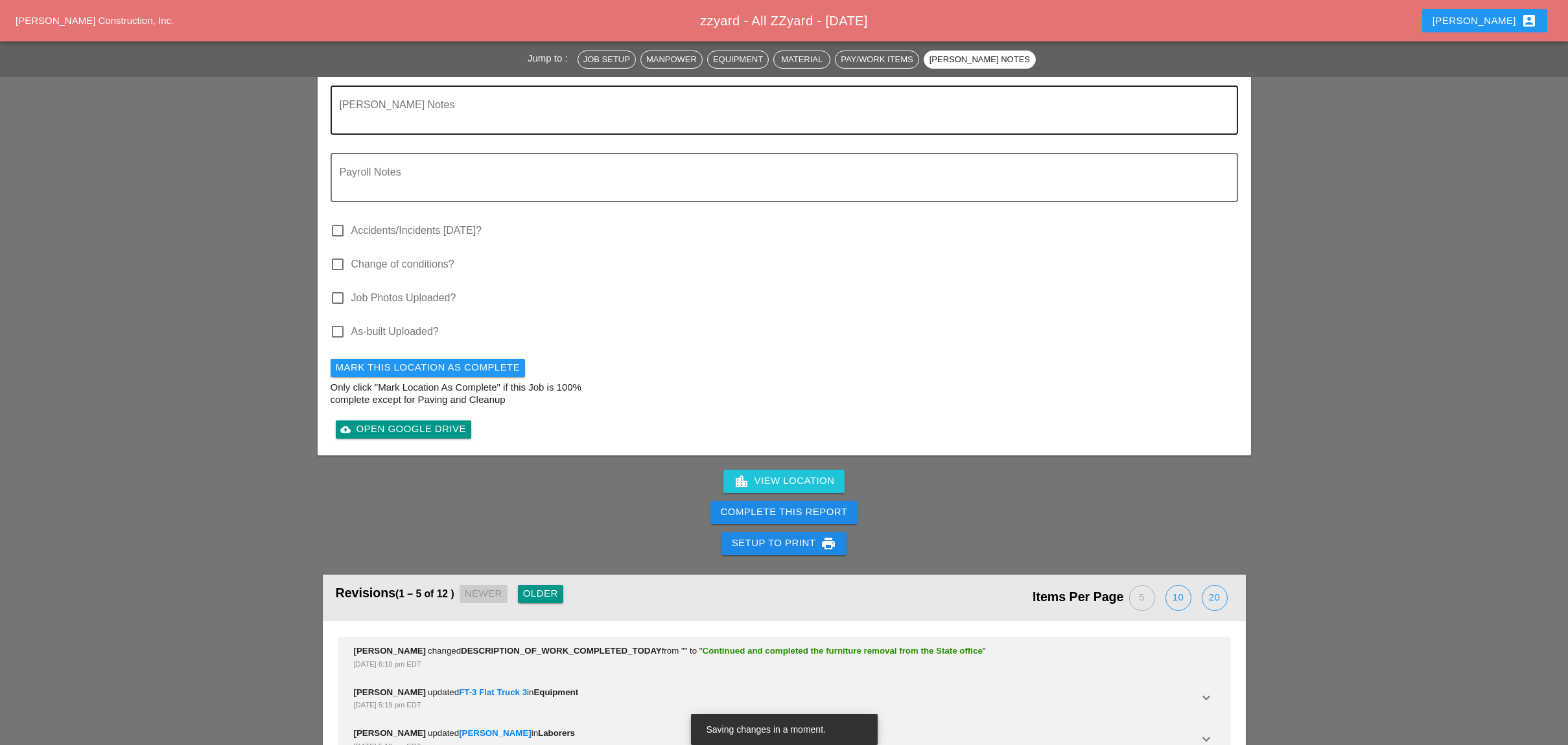
type textarea "Continued and completed the furniture removal from the State office"
click at [798, 501] on button "Complete This Report" at bounding box center [784, 513] width 148 height 23
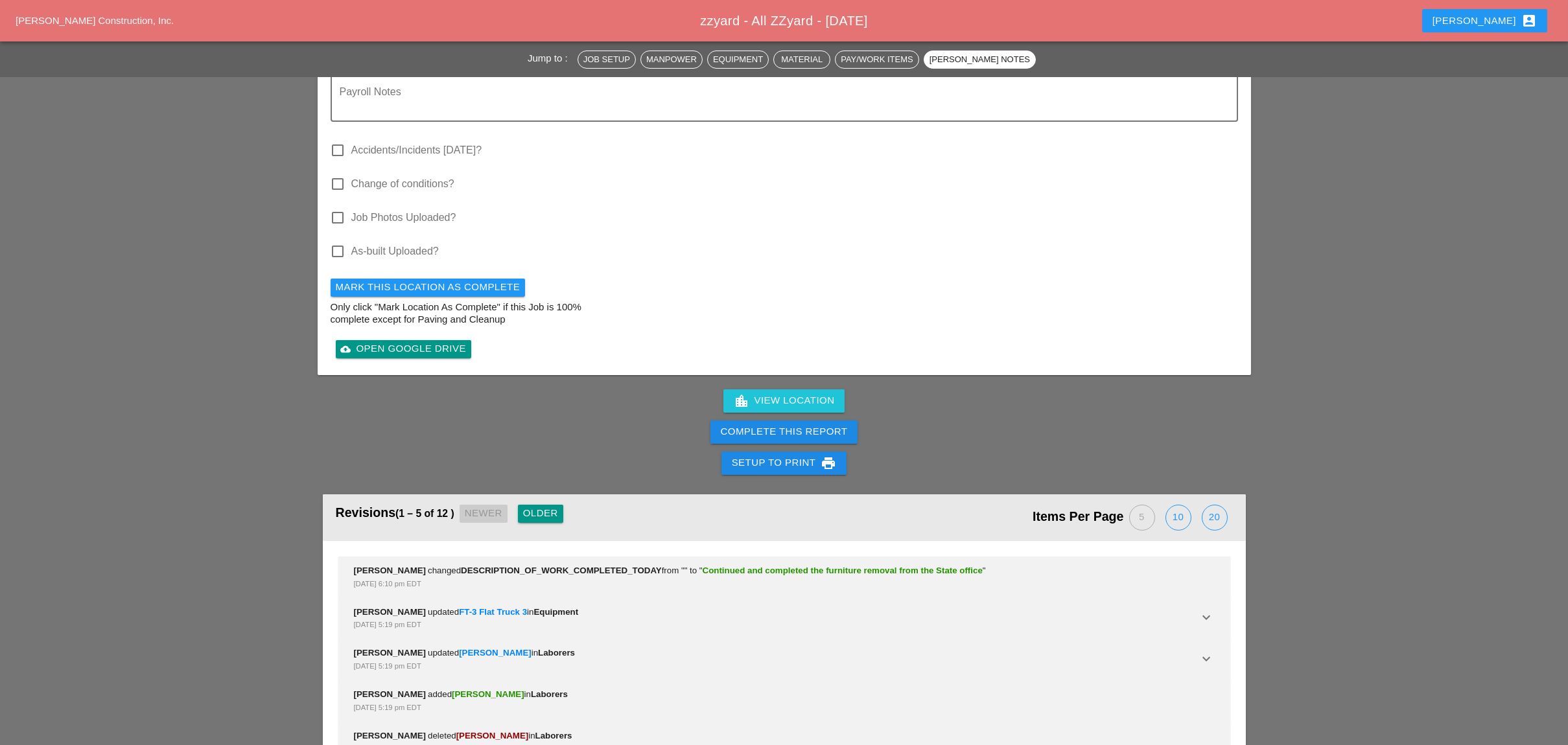
scroll to position [1468, 0]
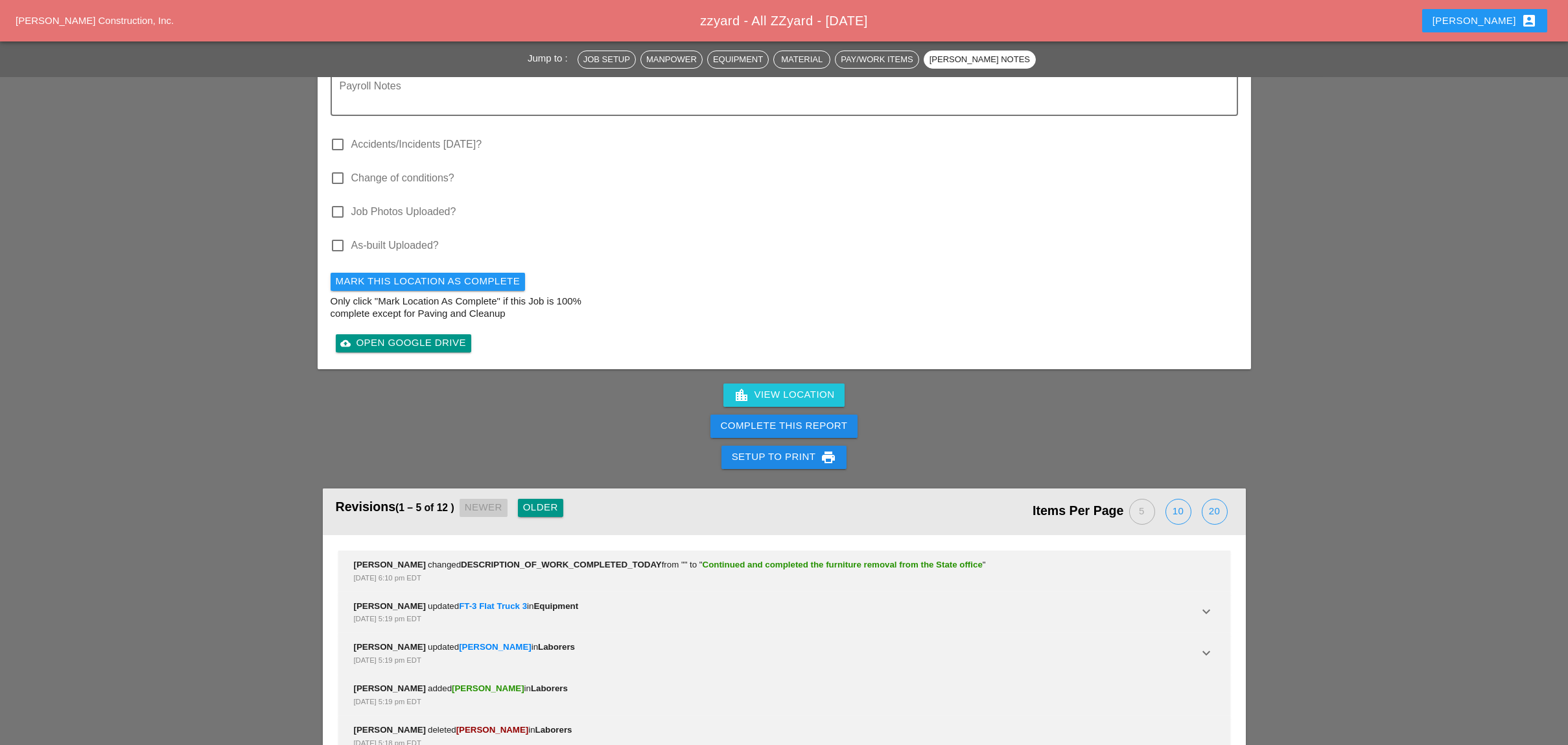
click at [781, 419] on div "Complete This Report" at bounding box center [784, 426] width 127 height 15
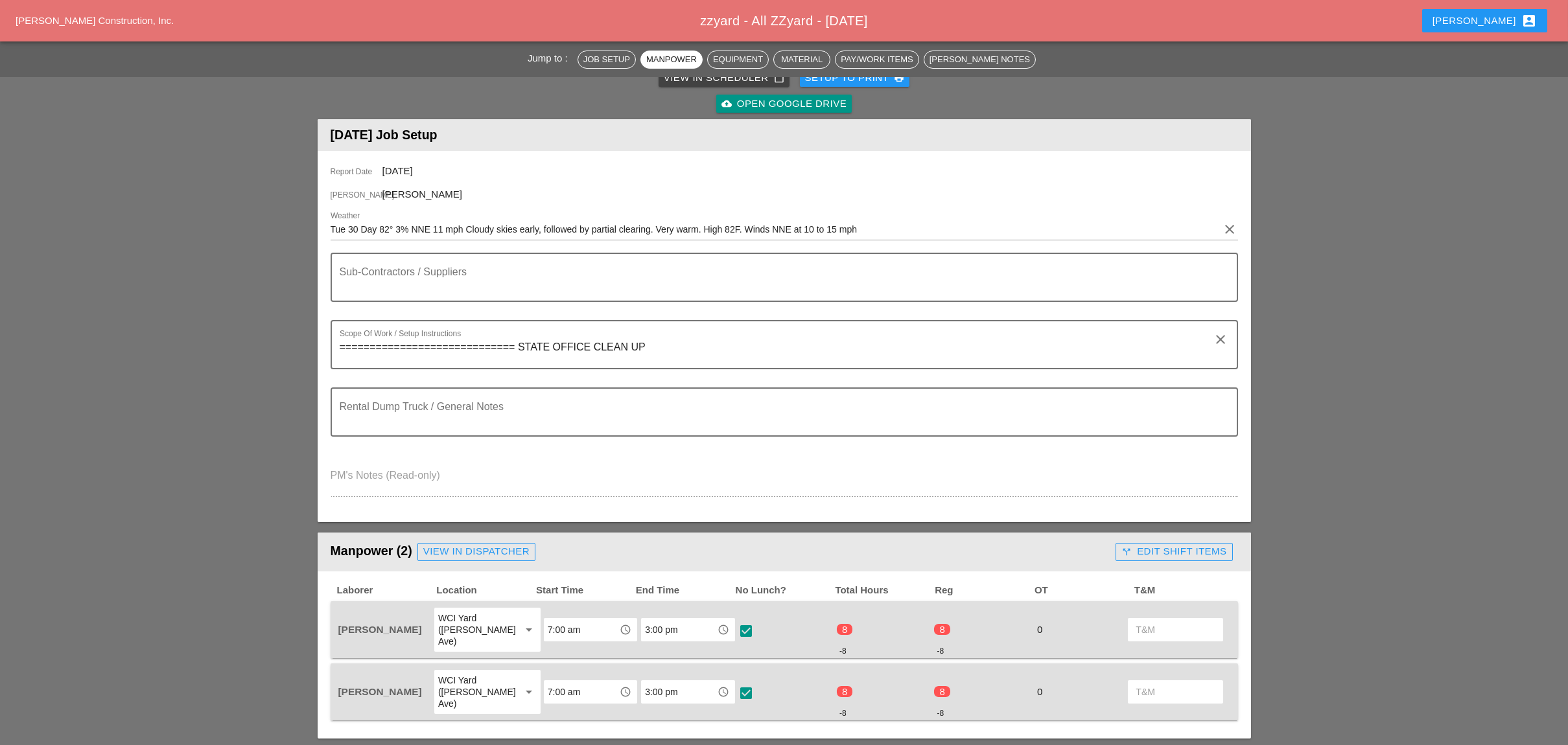
scroll to position [0, 0]
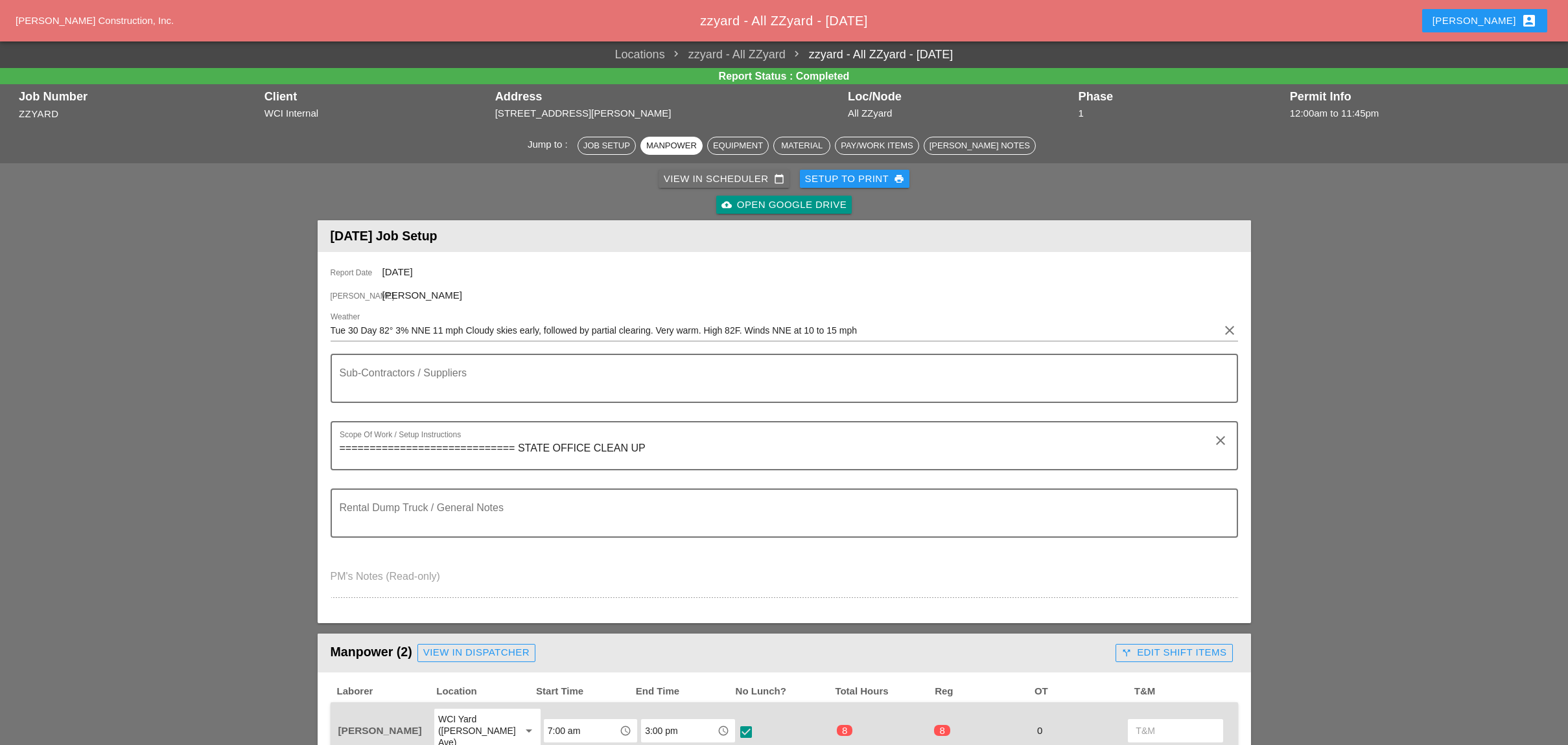
click at [682, 178] on div "View in Scheduler calendar_today" at bounding box center [724, 179] width 121 height 15
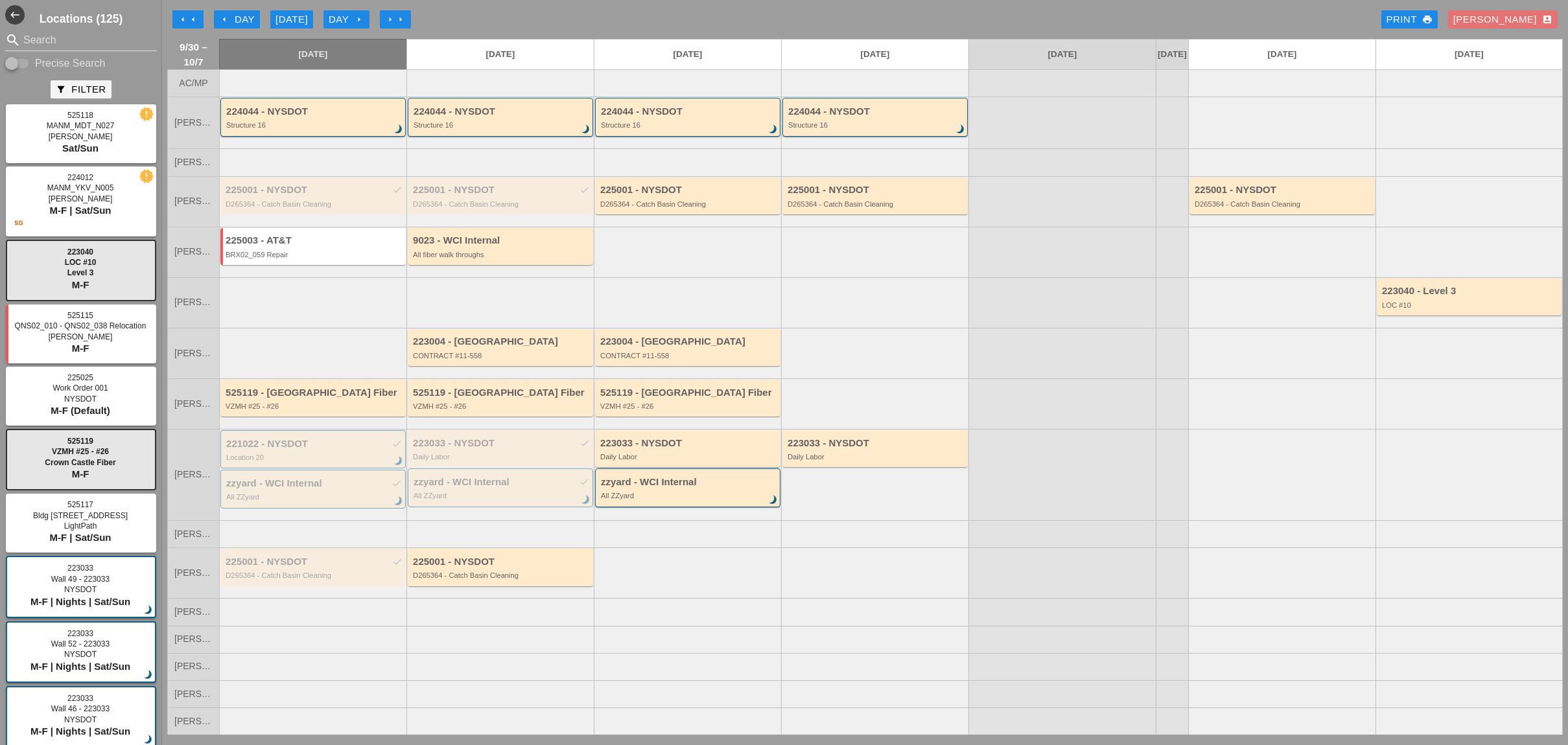
click at [243, 17] on div "arrow_left Day" at bounding box center [236, 19] width 36 height 15
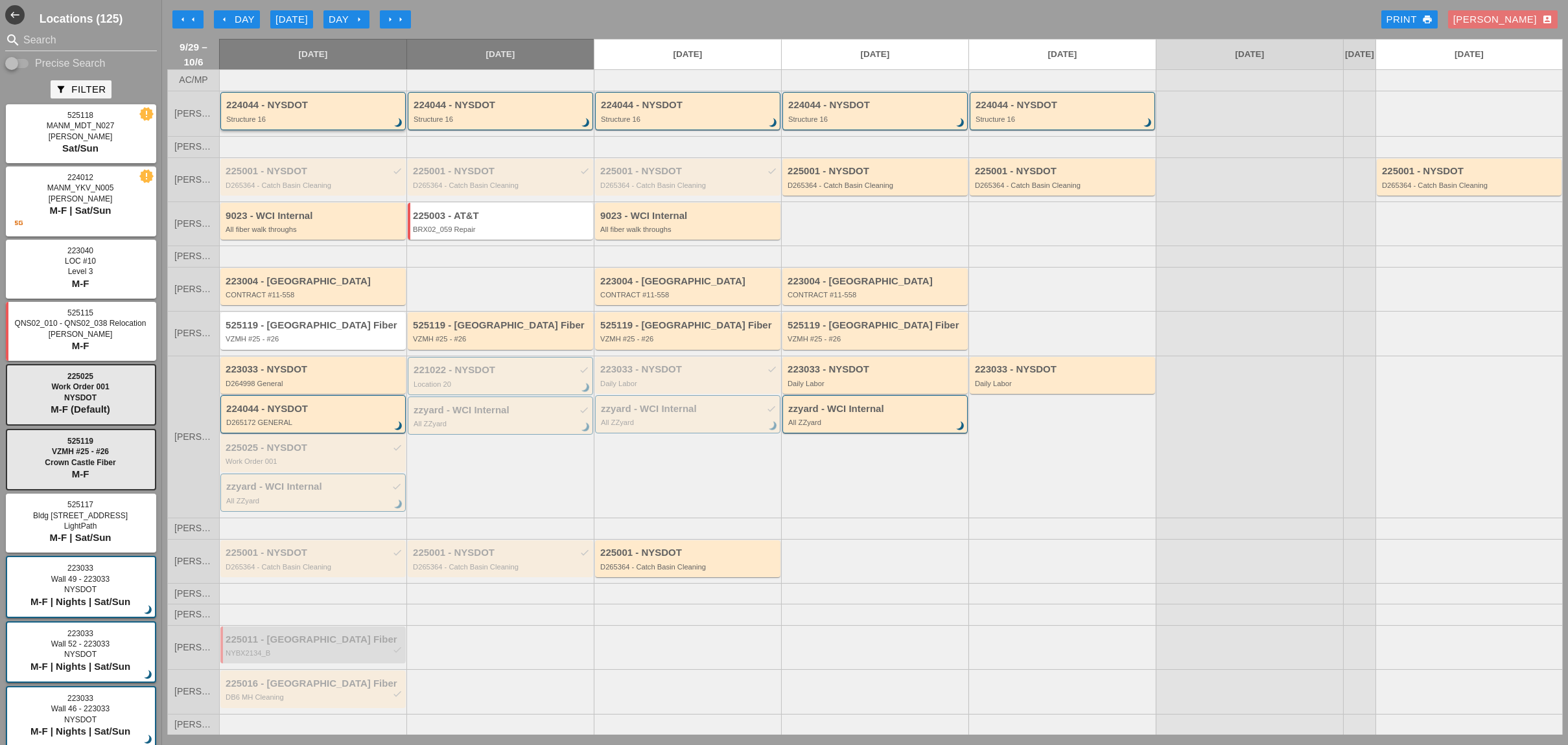
click at [297, 123] on div "Structure 16" at bounding box center [314, 119] width 175 height 8
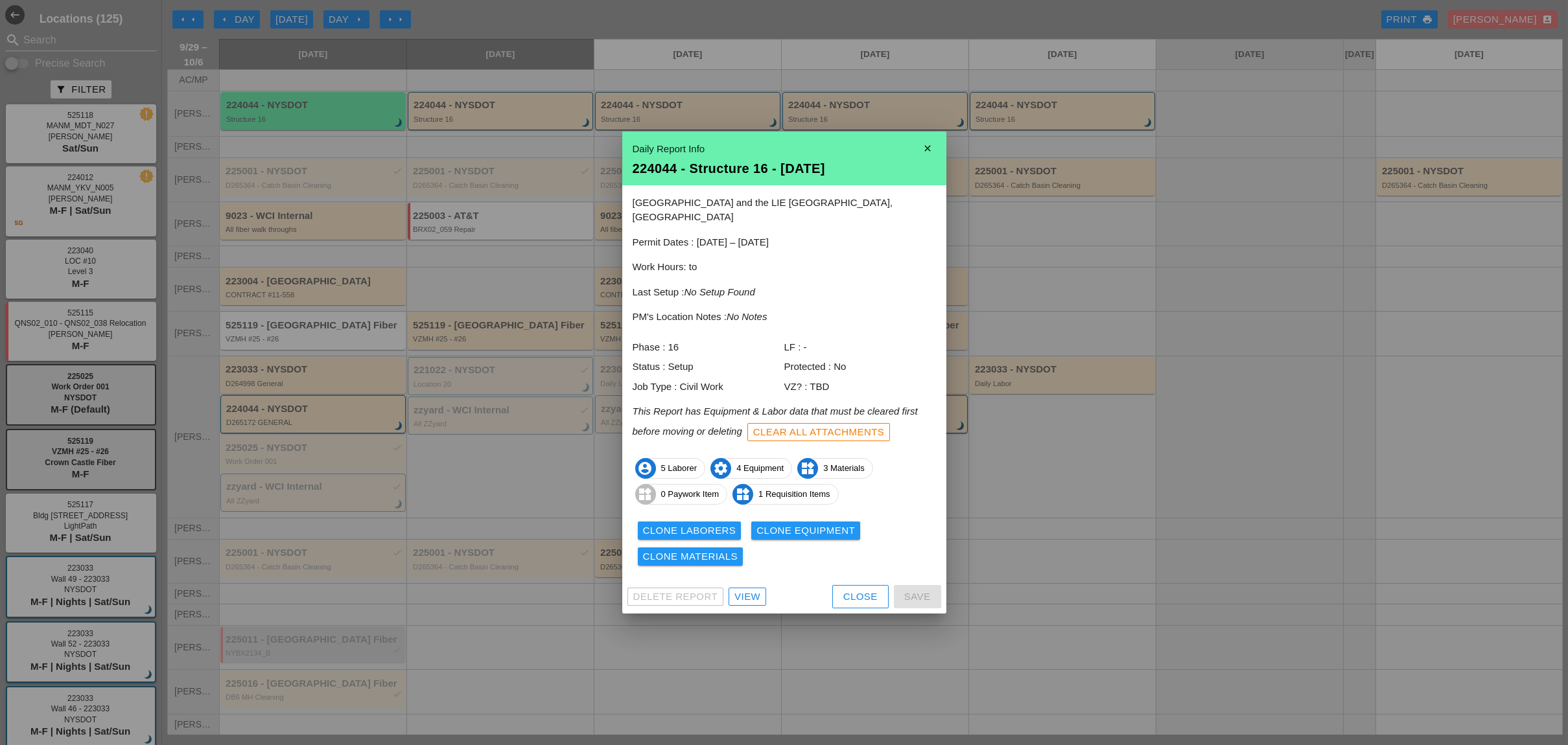
click at [746, 589] on div "View" at bounding box center [747, 596] width 26 height 15
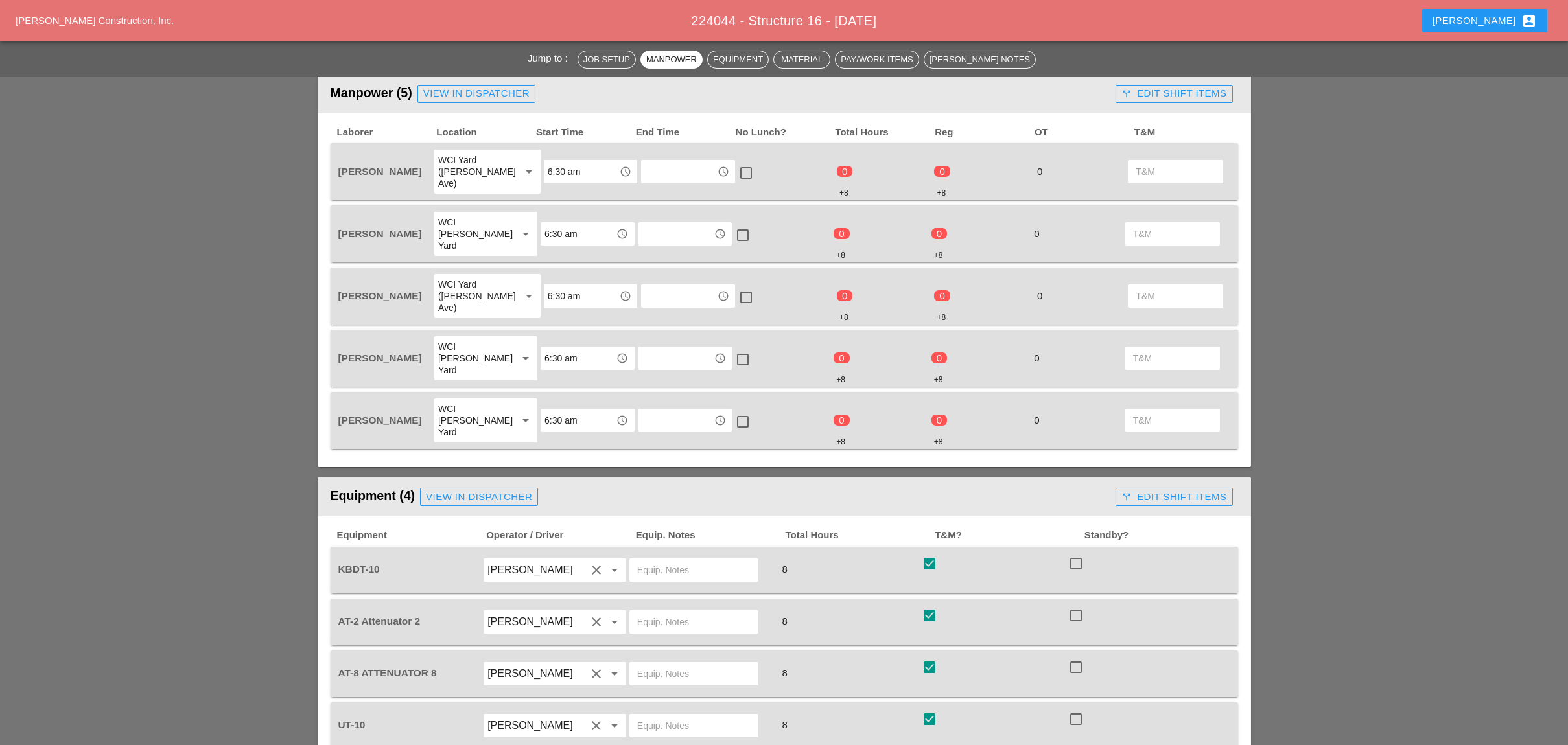
scroll to position [604, 0]
click at [1202, 91] on div "call_split Edit Shift Items" at bounding box center [1174, 97] width 105 height 15
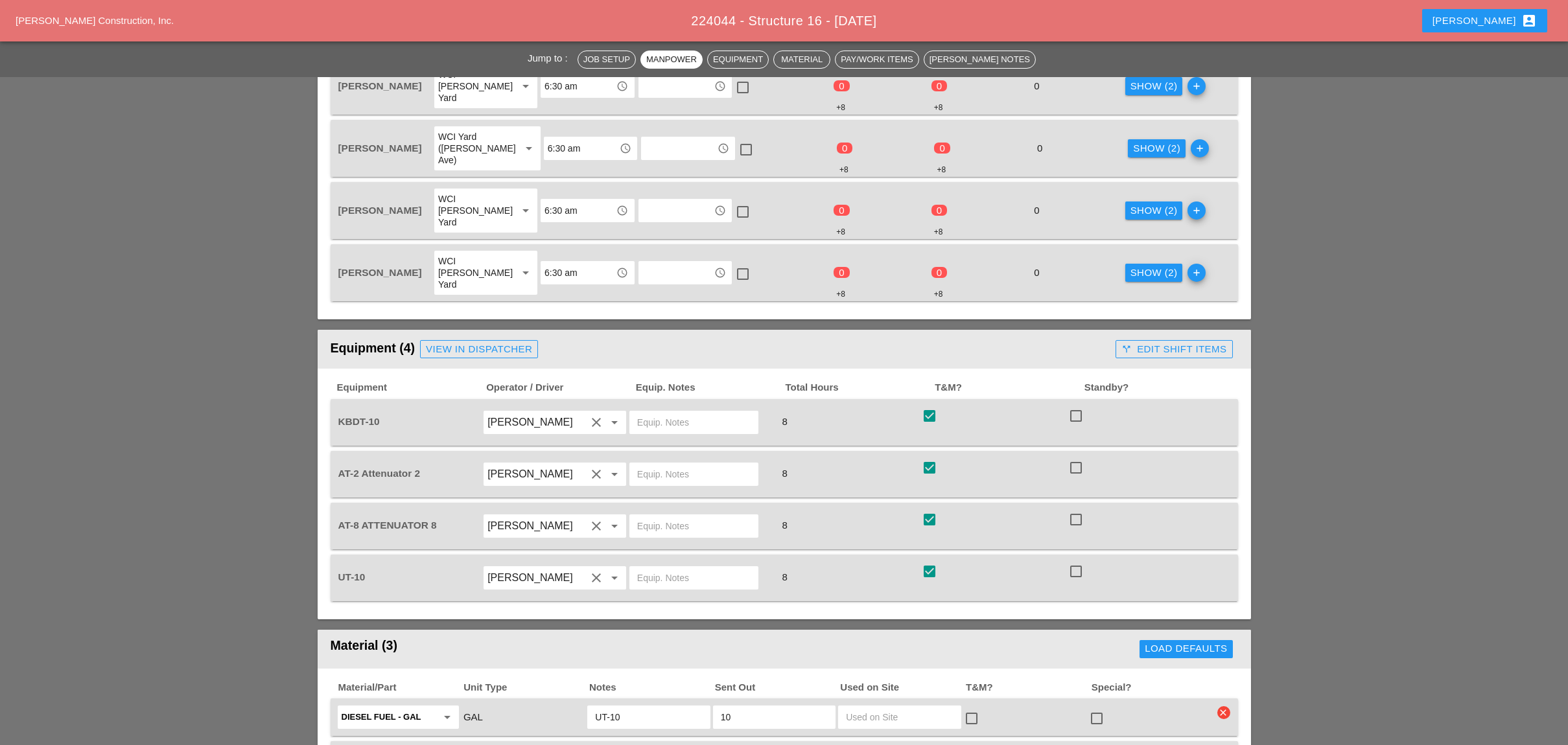
scroll to position [777, 0]
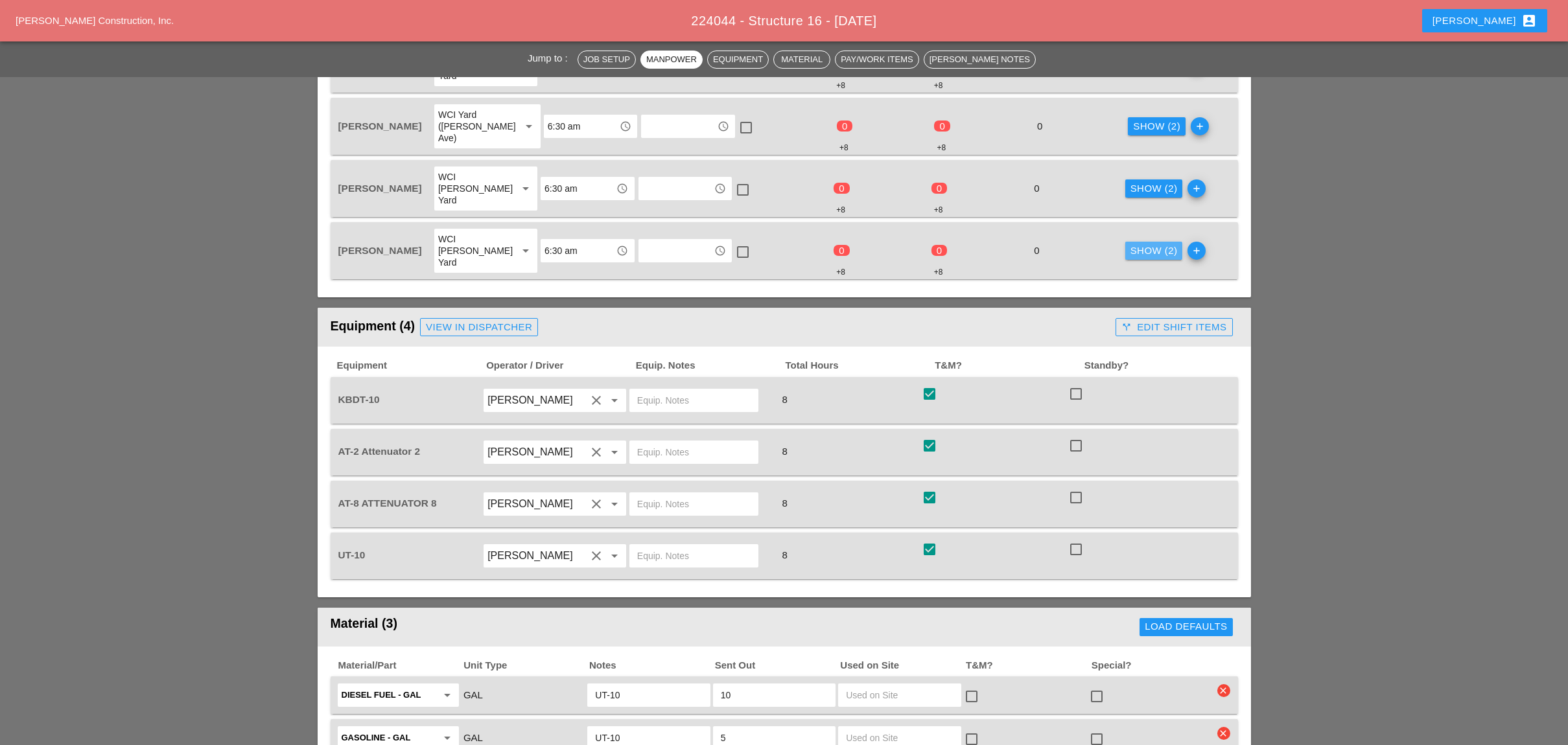
click at [1139, 243] on div "Show (2)" at bounding box center [1154, 250] width 47 height 15
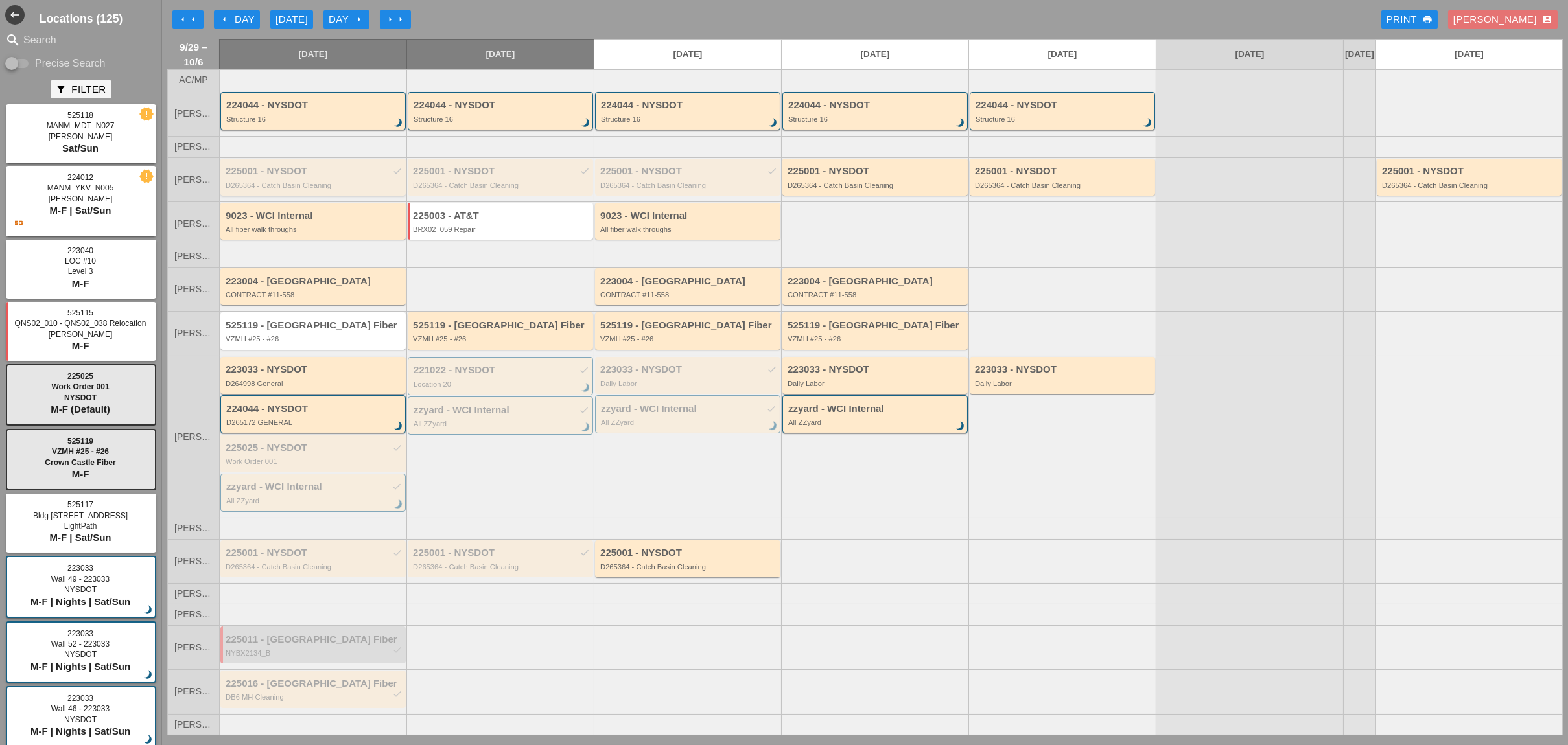
click at [299, 188] on div "D265364 - Catch Basin Cleaning" at bounding box center [314, 185] width 177 height 8
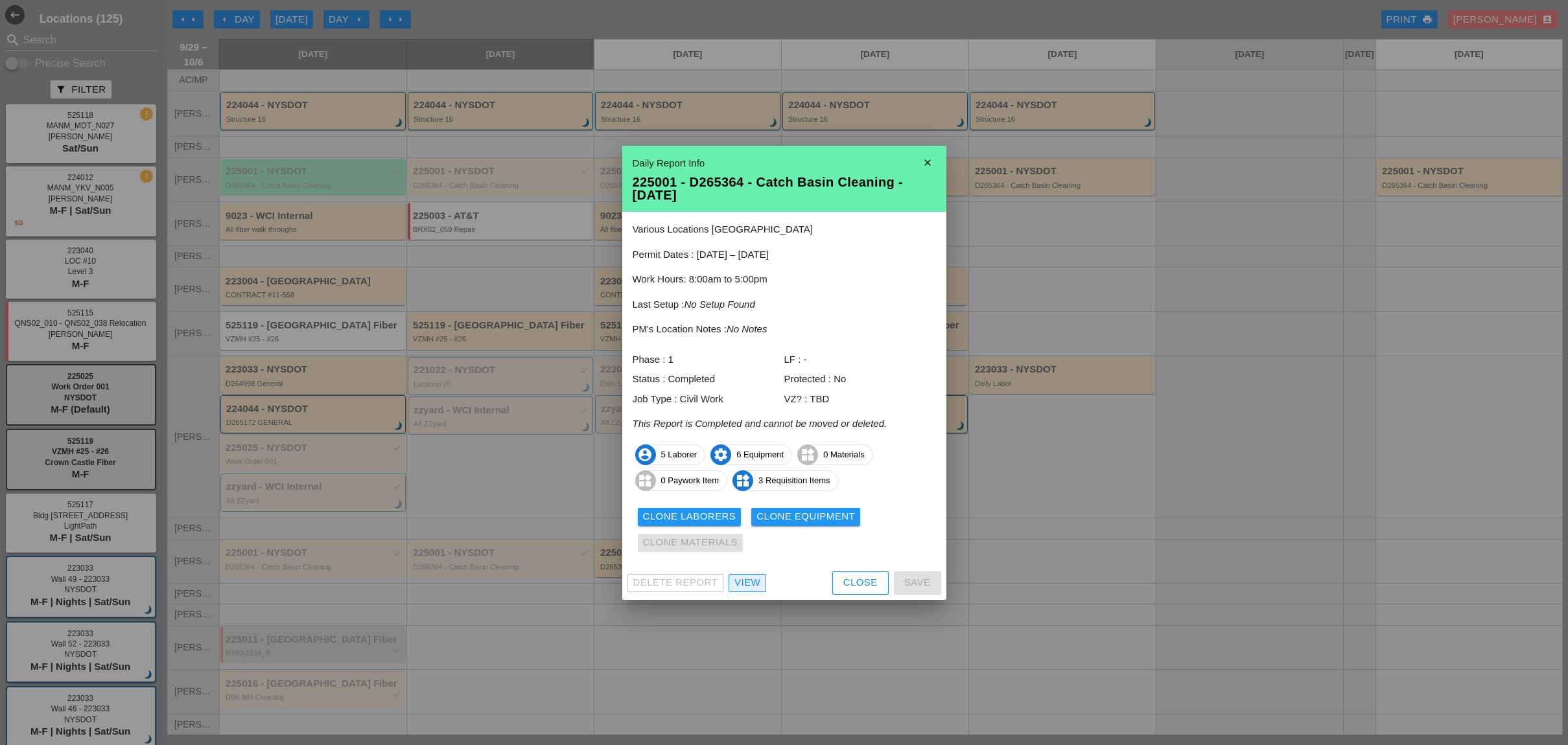
drag, startPoint x: 760, startPoint y: 578, endPoint x: 816, endPoint y: 561, distance: 58.5
click at [760, 578] on div "View" at bounding box center [747, 582] width 26 height 15
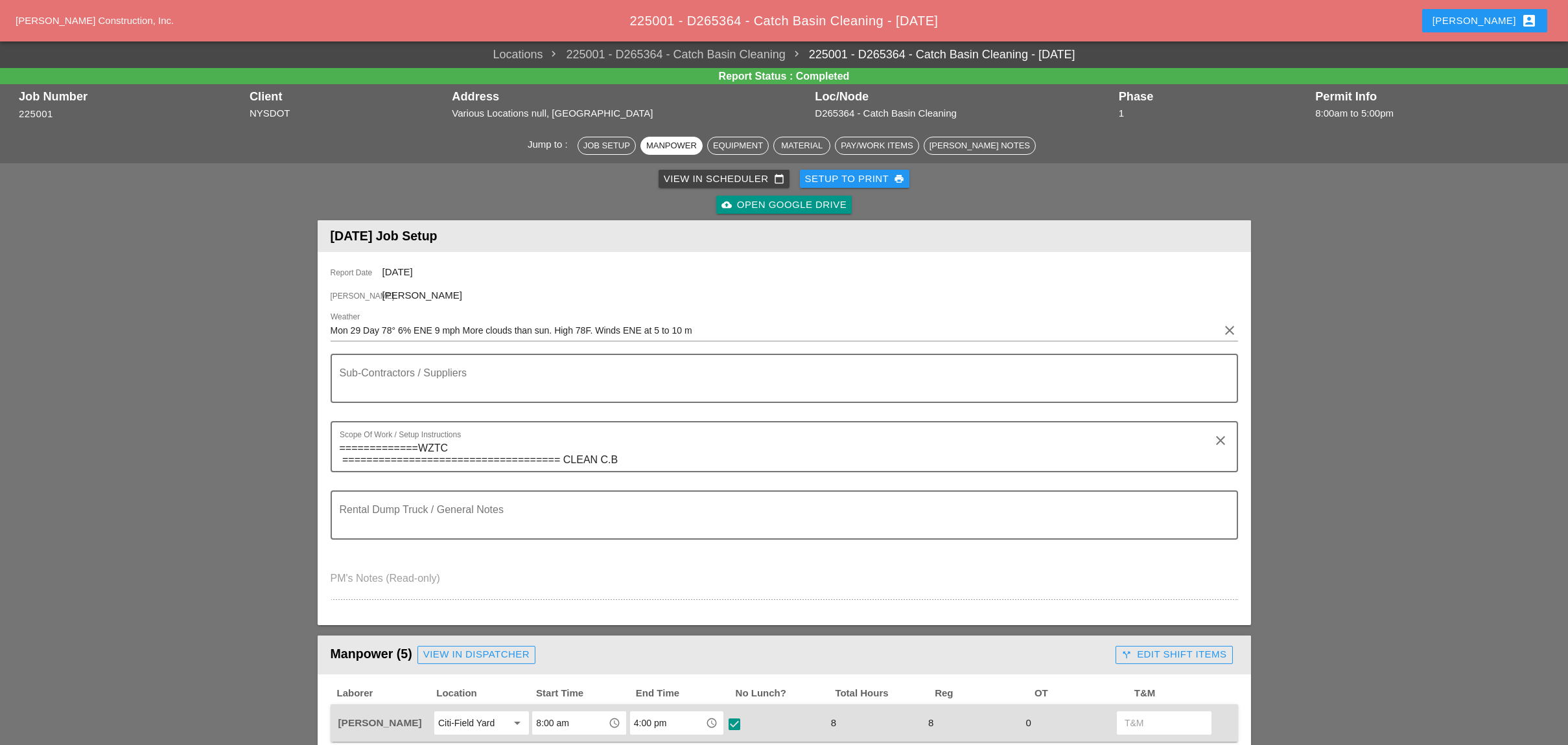
scroll to position [432, 0]
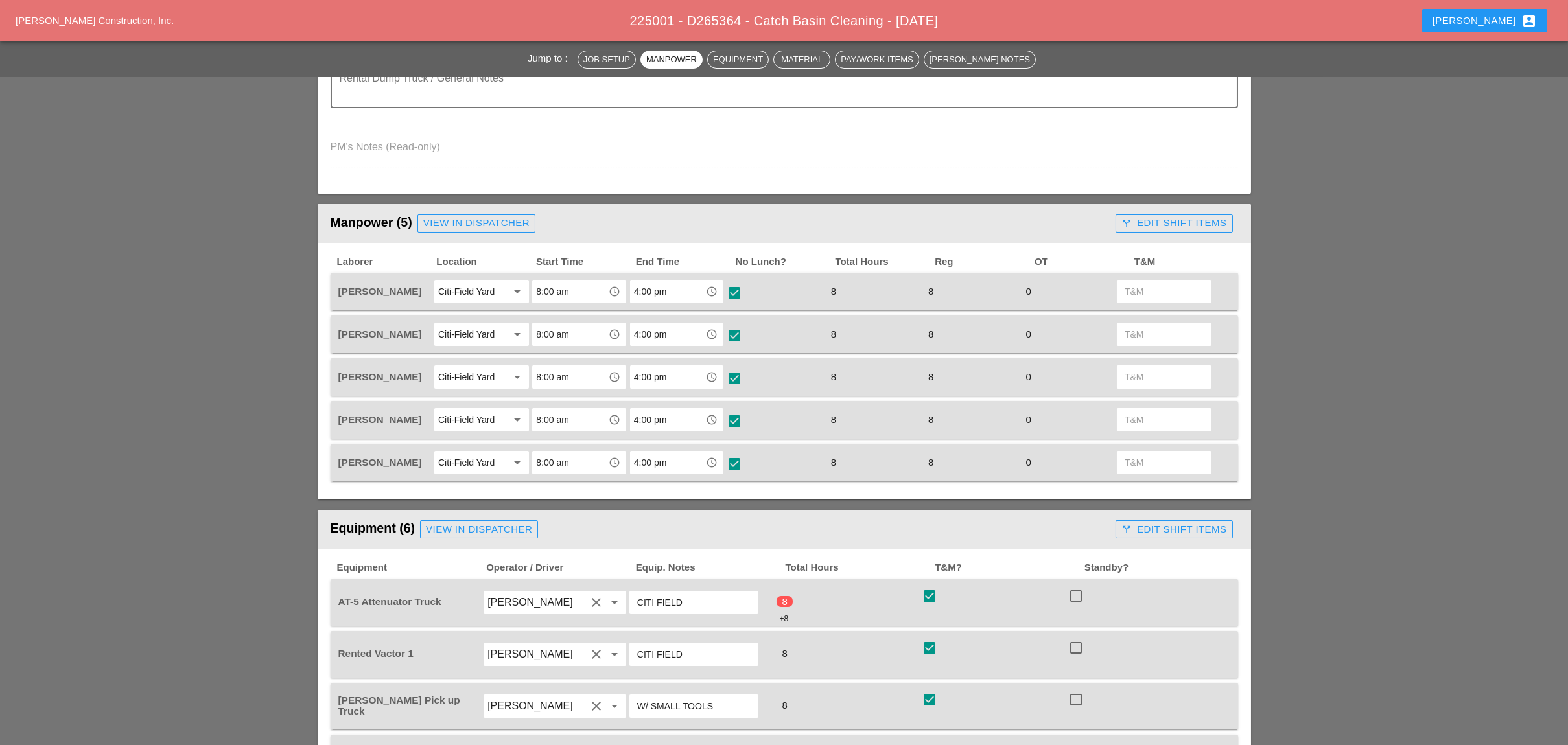
click at [1149, 227] on div "call_split Edit Shift Items" at bounding box center [1174, 223] width 127 height 26
click at [1143, 227] on div "call_split Edit Shift Items" at bounding box center [1174, 223] width 127 height 26
click at [1145, 218] on div "call_split Edit Shift Items" at bounding box center [1174, 223] width 105 height 15
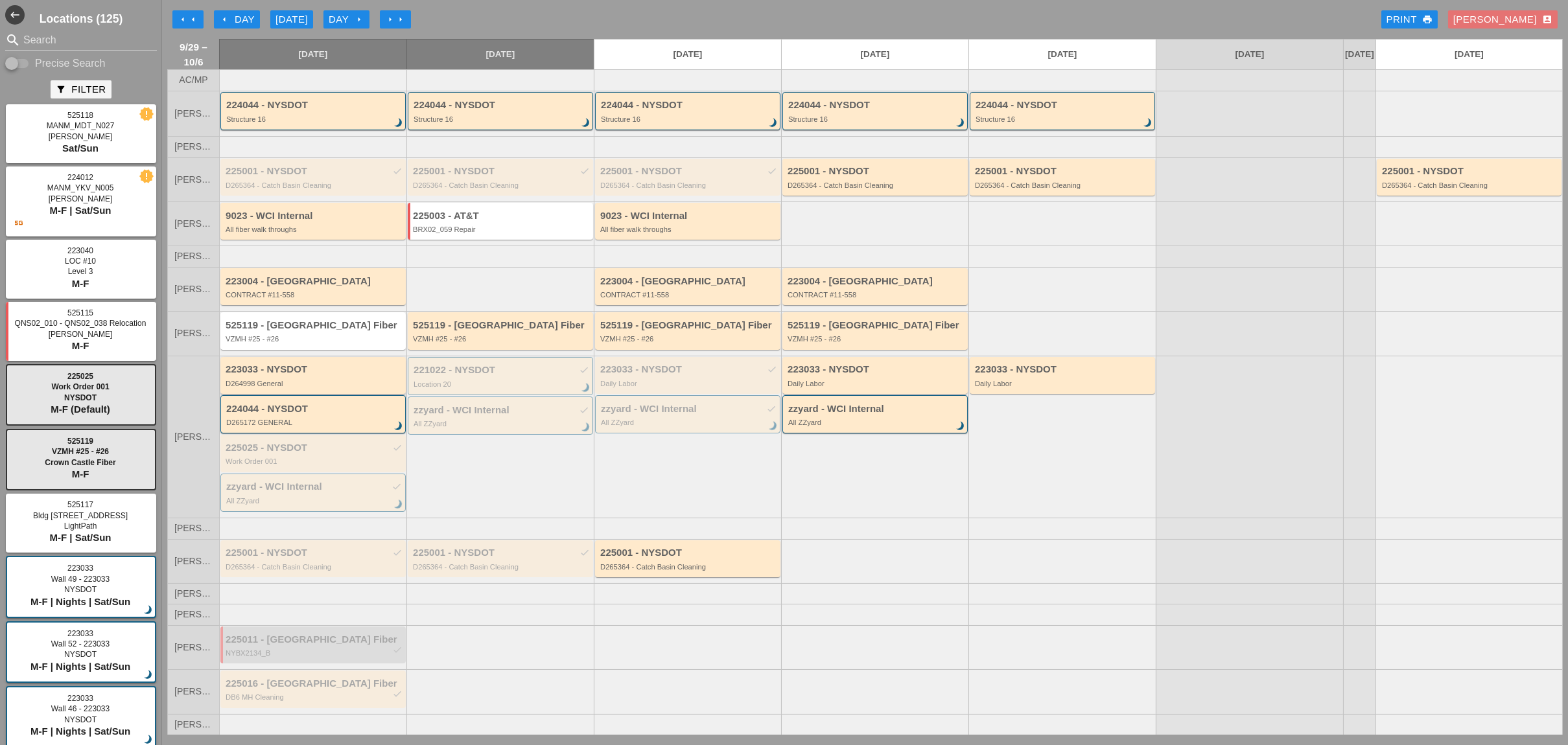
click at [295, 385] on div "D264998 General" at bounding box center [314, 384] width 177 height 8
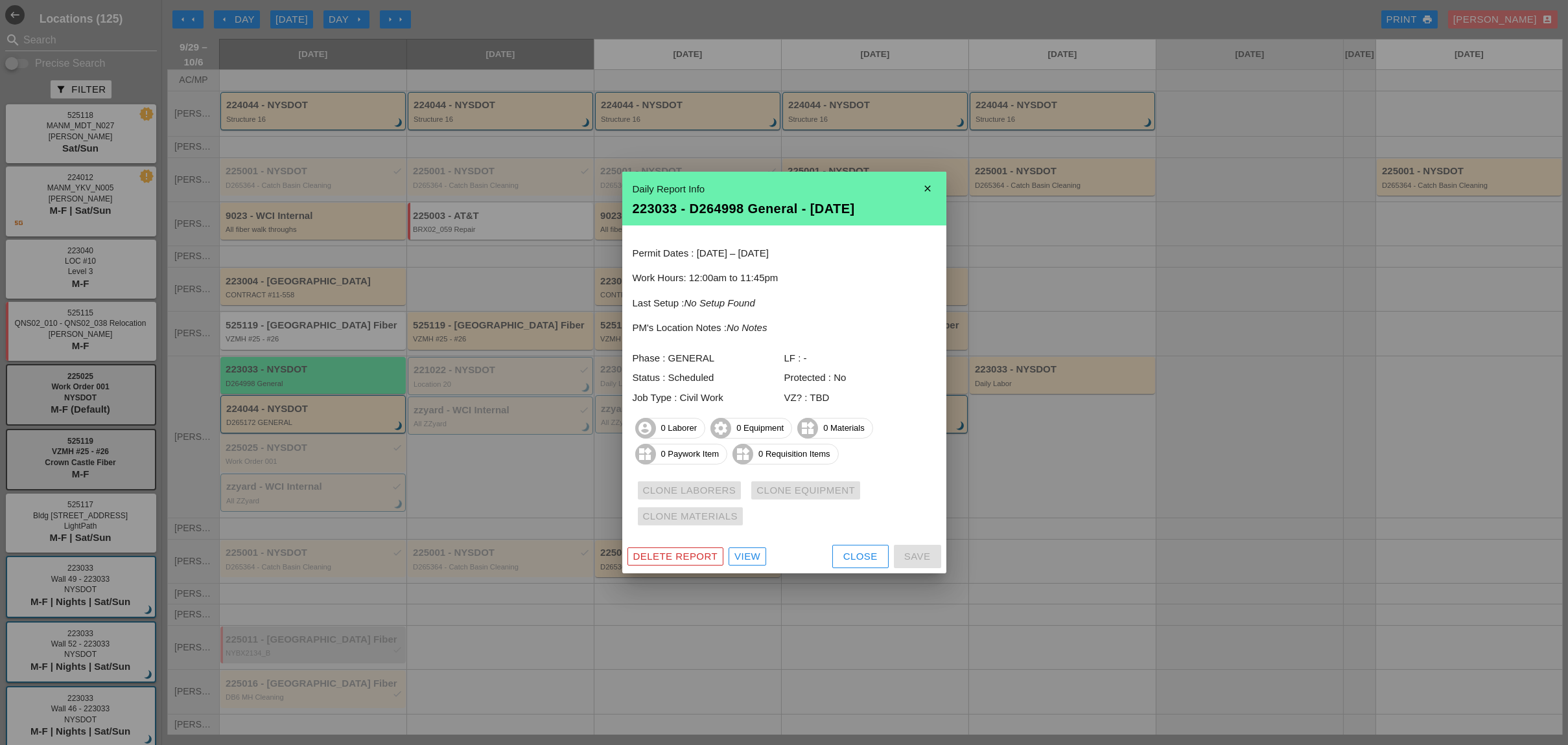
click at [841, 552] on button "Close" at bounding box center [860, 556] width 56 height 23
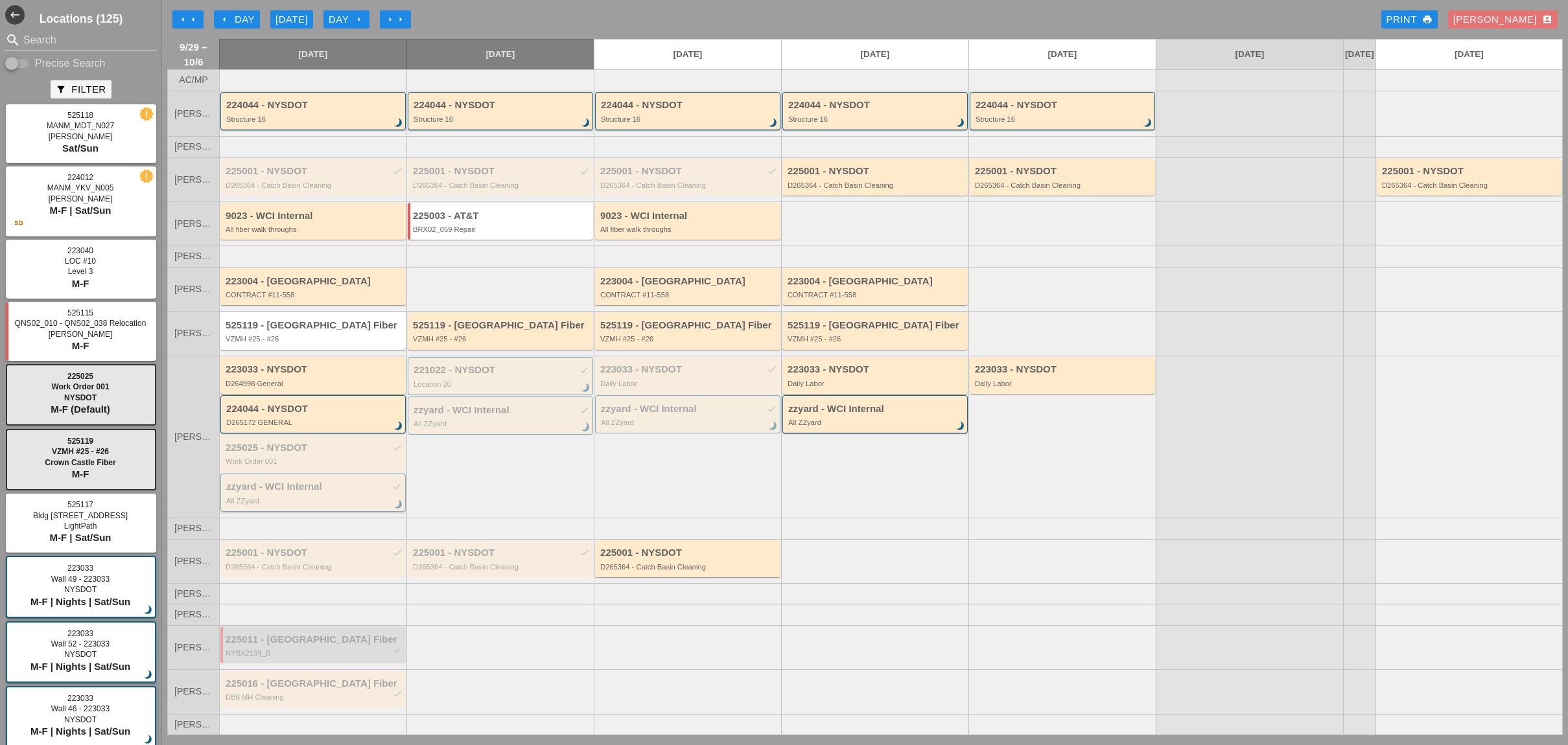
click at [314, 493] on div "zzyard - WCI Internal check" at bounding box center [314, 487] width 175 height 11
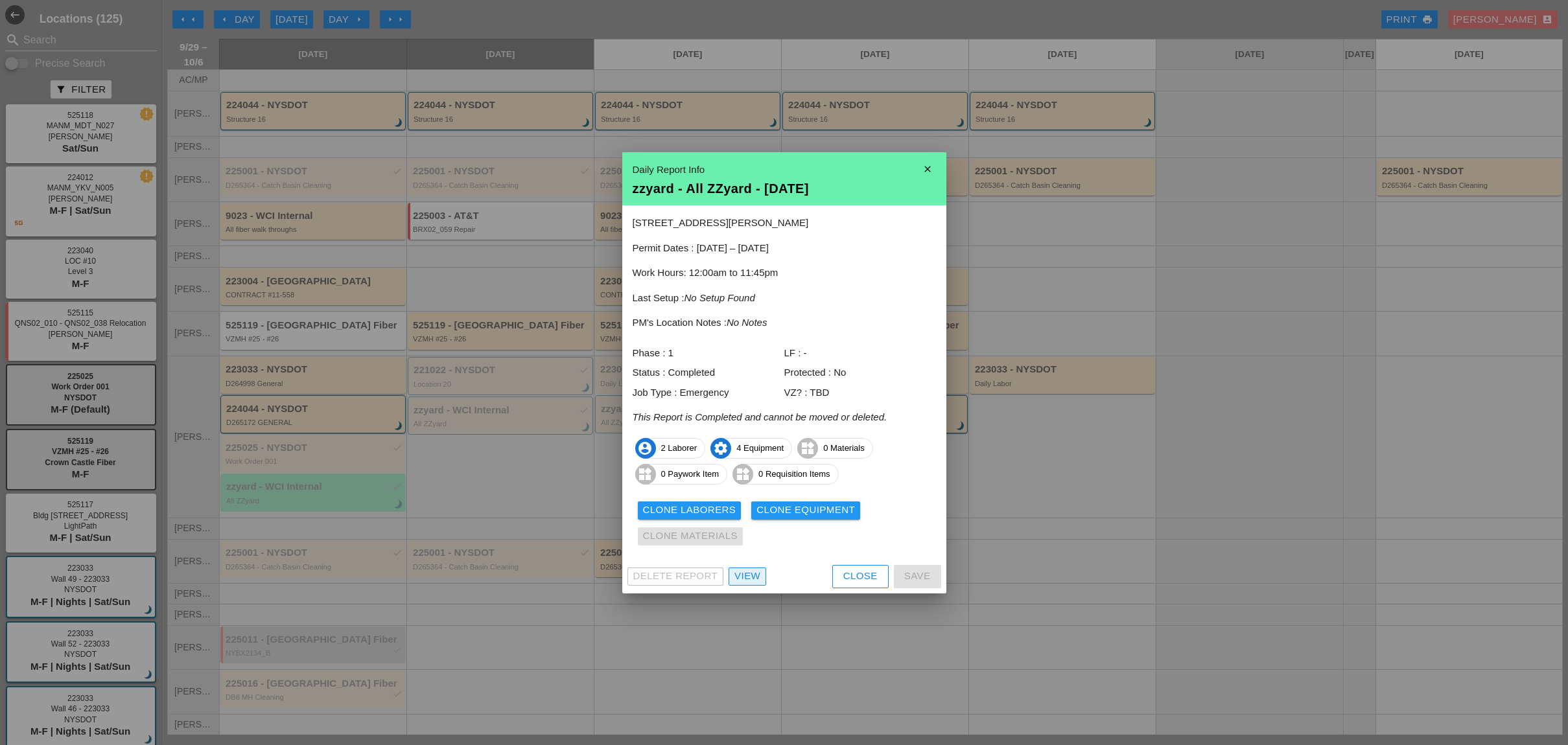
click at [739, 569] on div "View" at bounding box center [747, 576] width 26 height 15
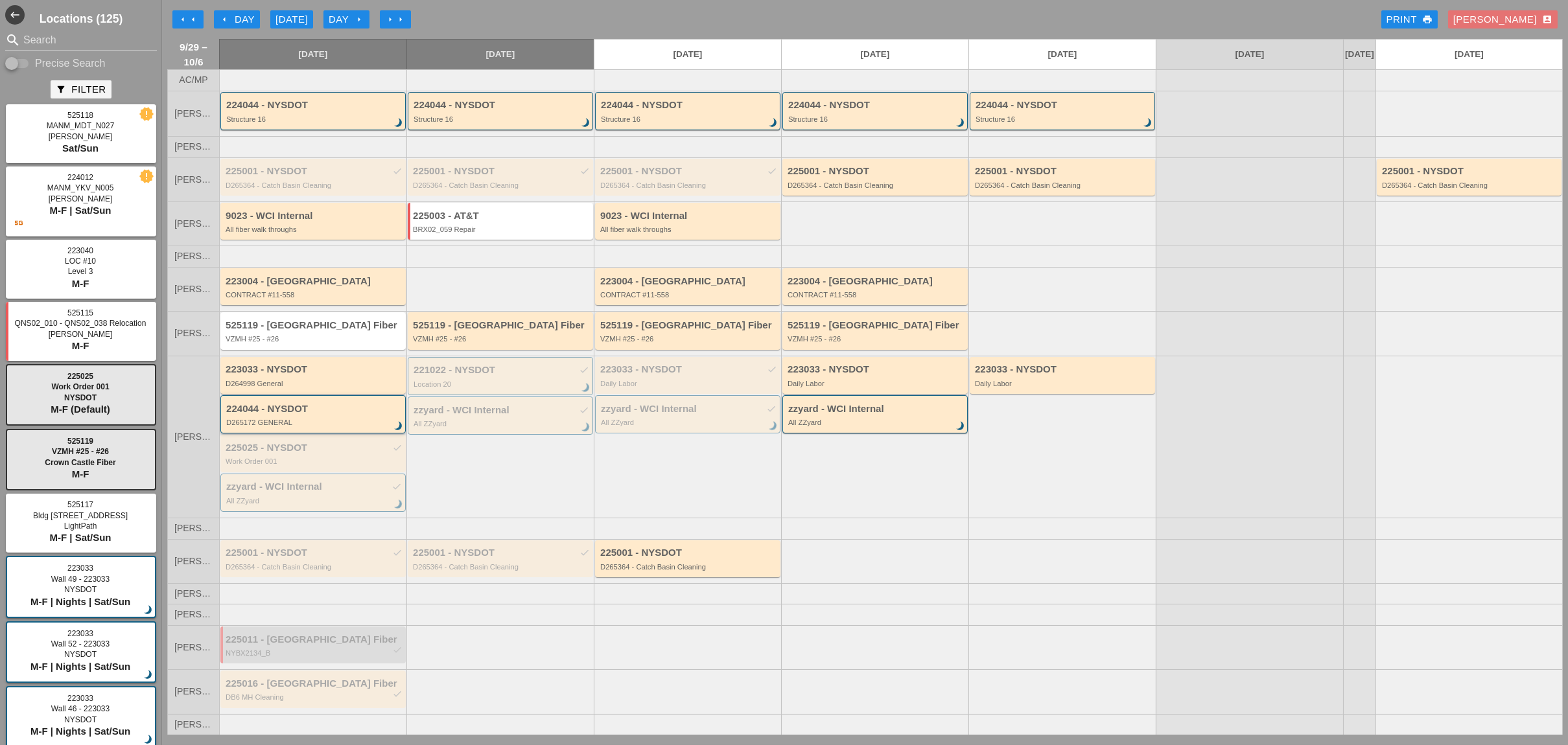
click at [269, 394] on div "223033 - NYSDOT D264998 General" at bounding box center [312, 375] width 185 height 37
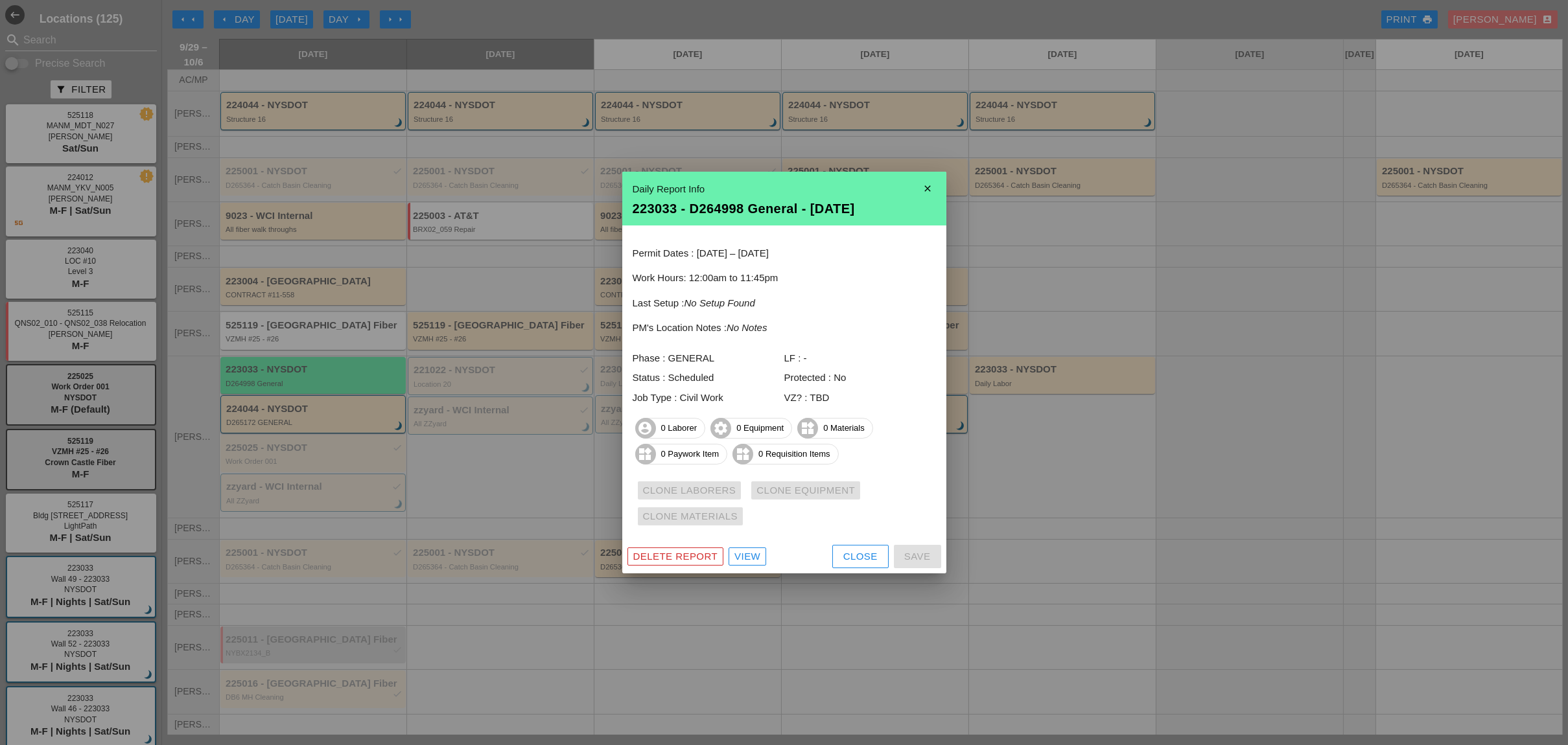
click at [749, 560] on div "View" at bounding box center [747, 556] width 26 height 15
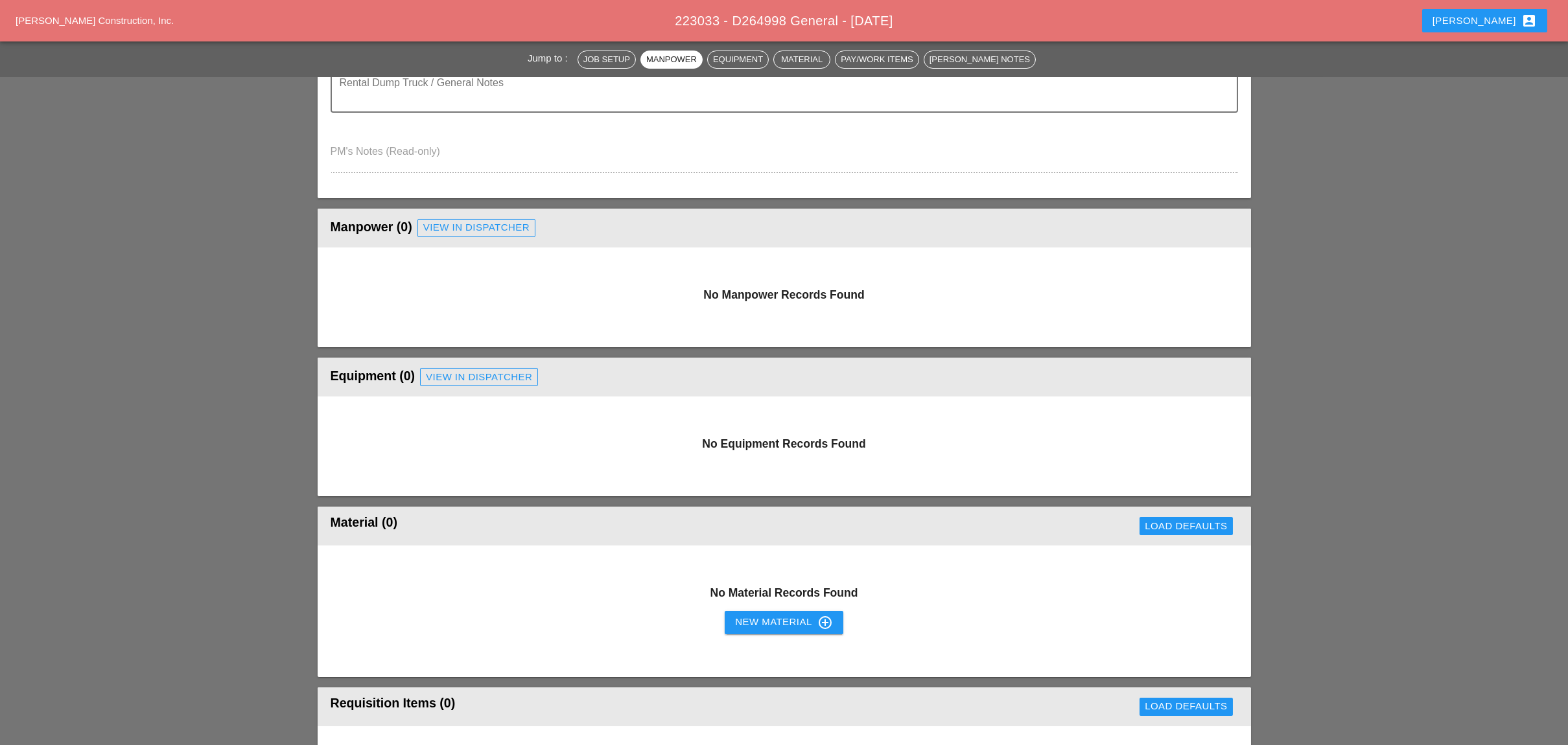
scroll to position [432, 0]
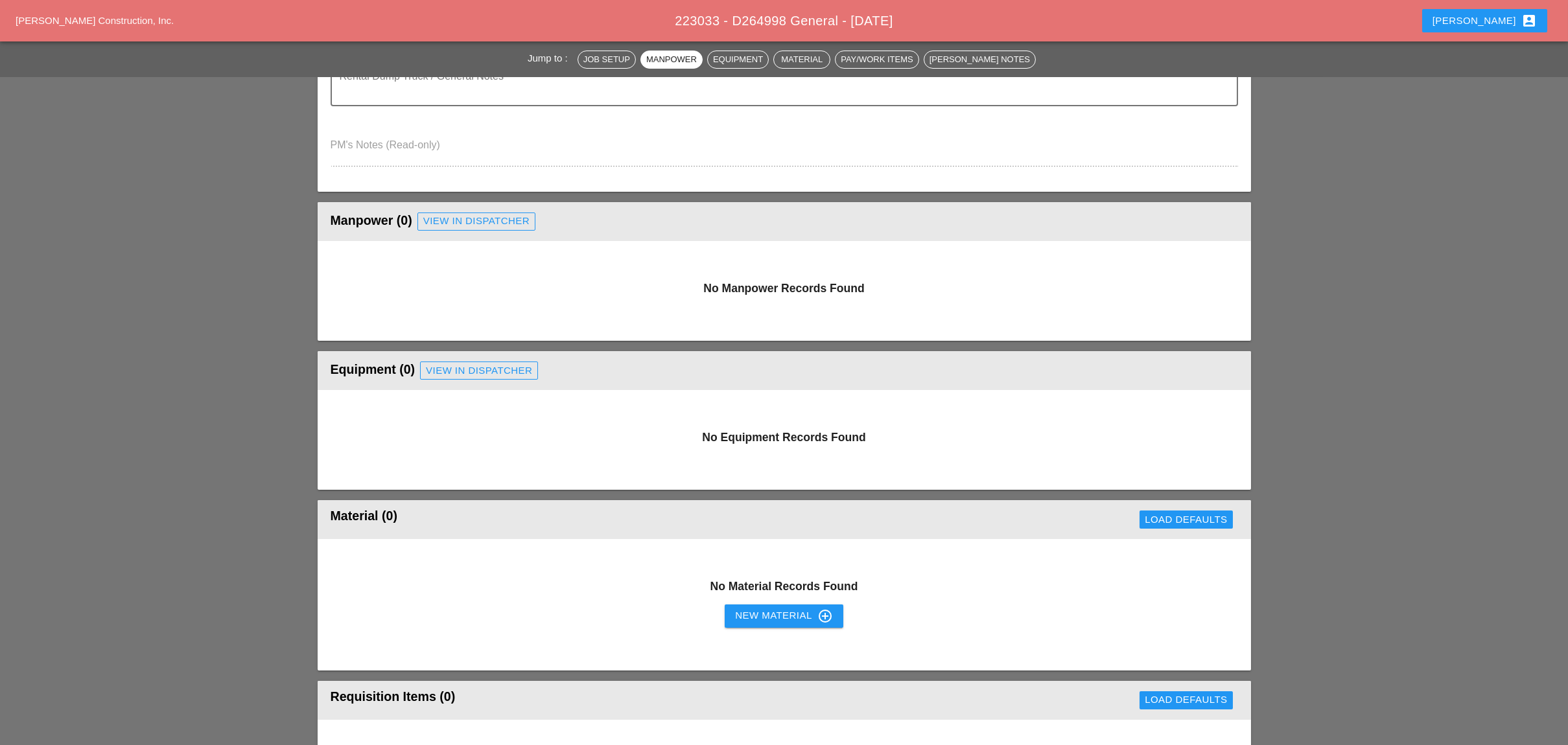
click at [493, 214] on div "View in Dispatcher" at bounding box center [477, 221] width 106 height 15
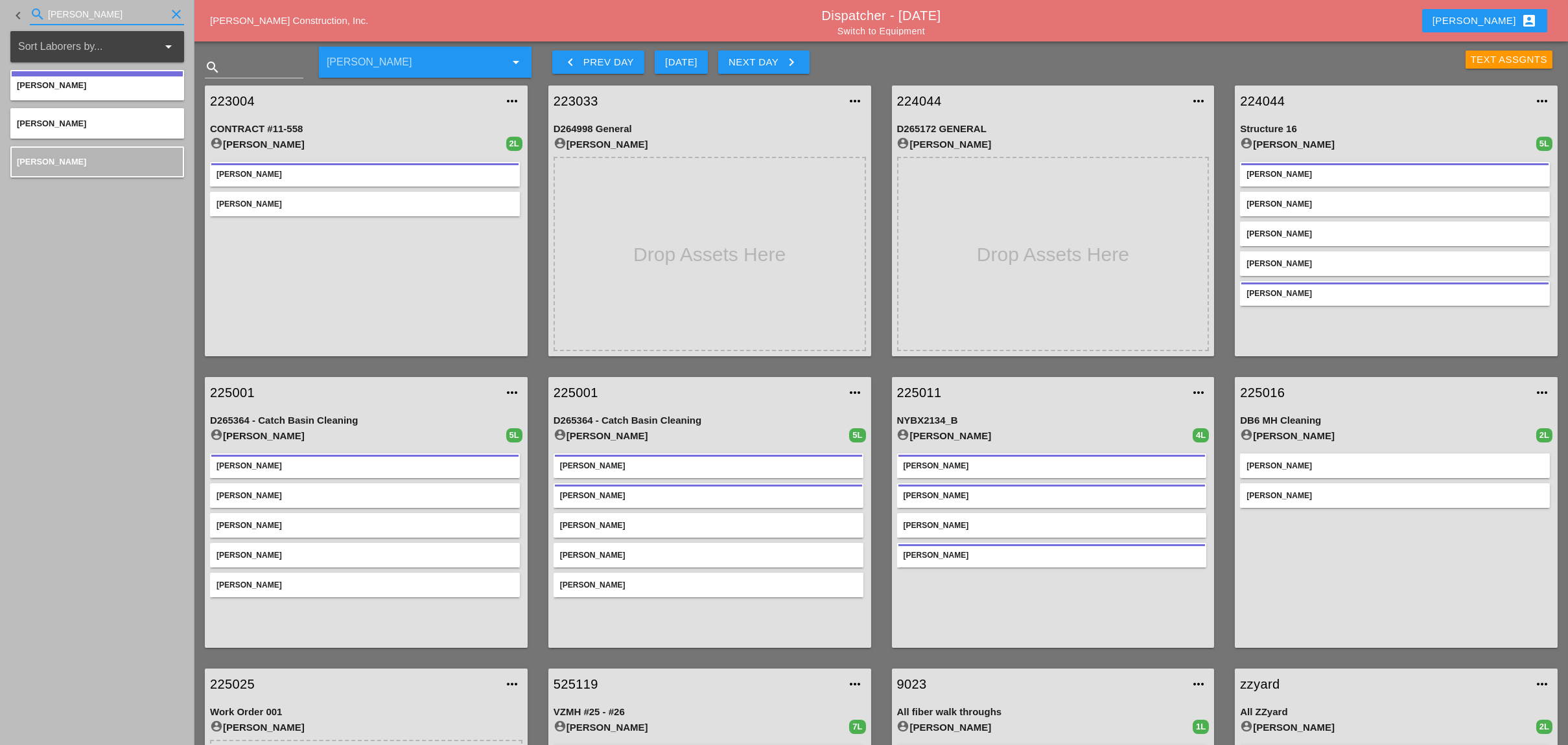
type input "[PERSON_NAME]"
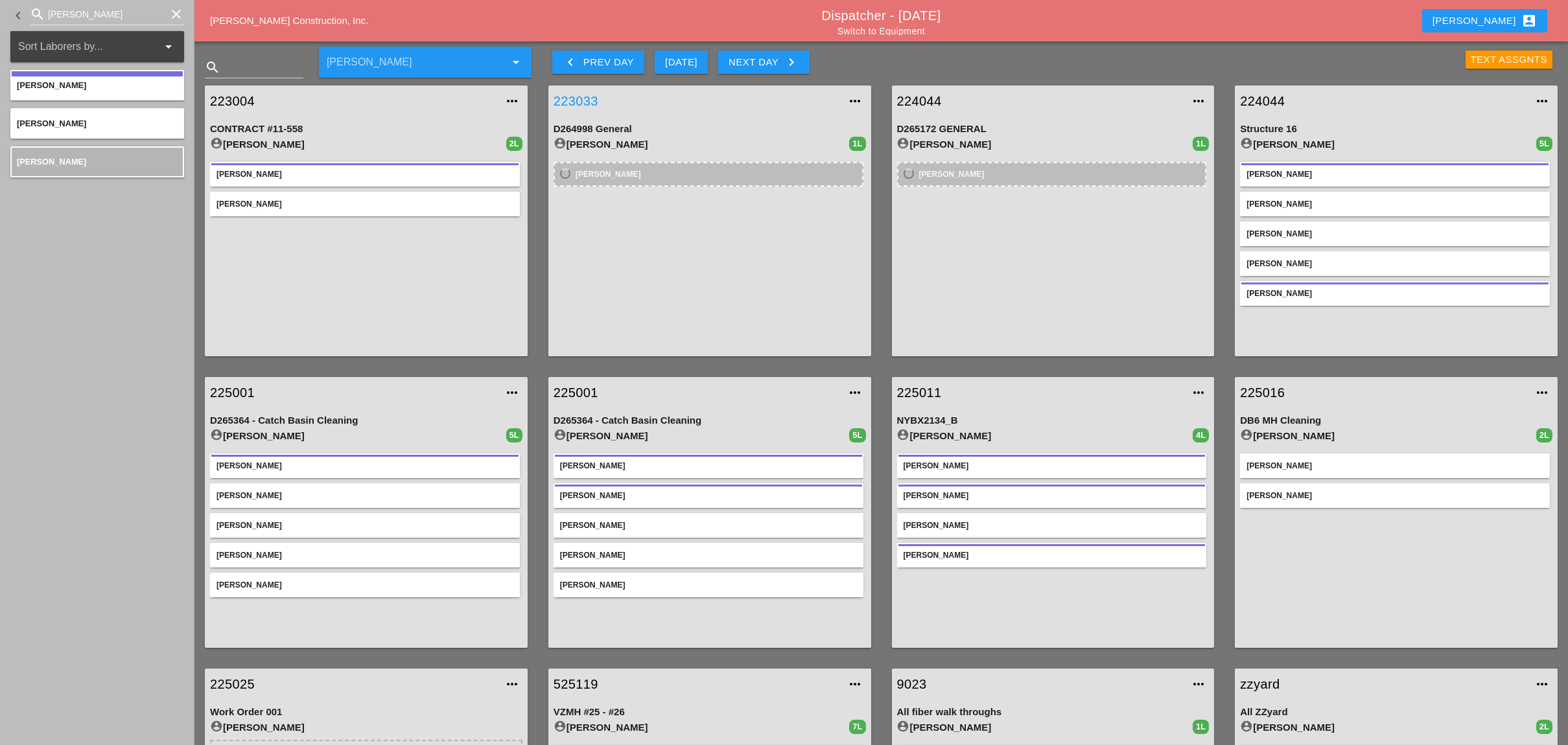
click at [573, 99] on link "223033" at bounding box center [696, 101] width 286 height 19
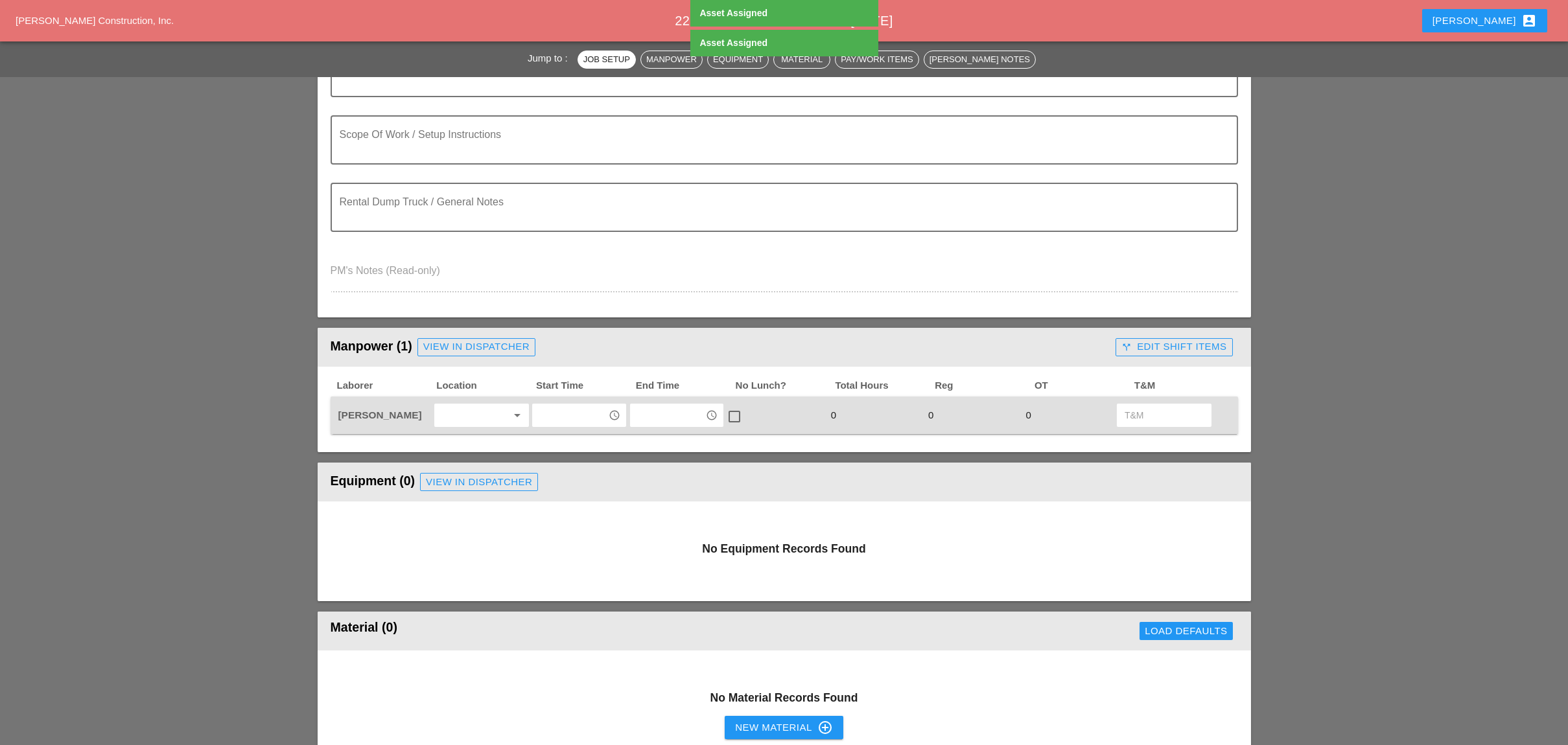
scroll to position [345, 0]
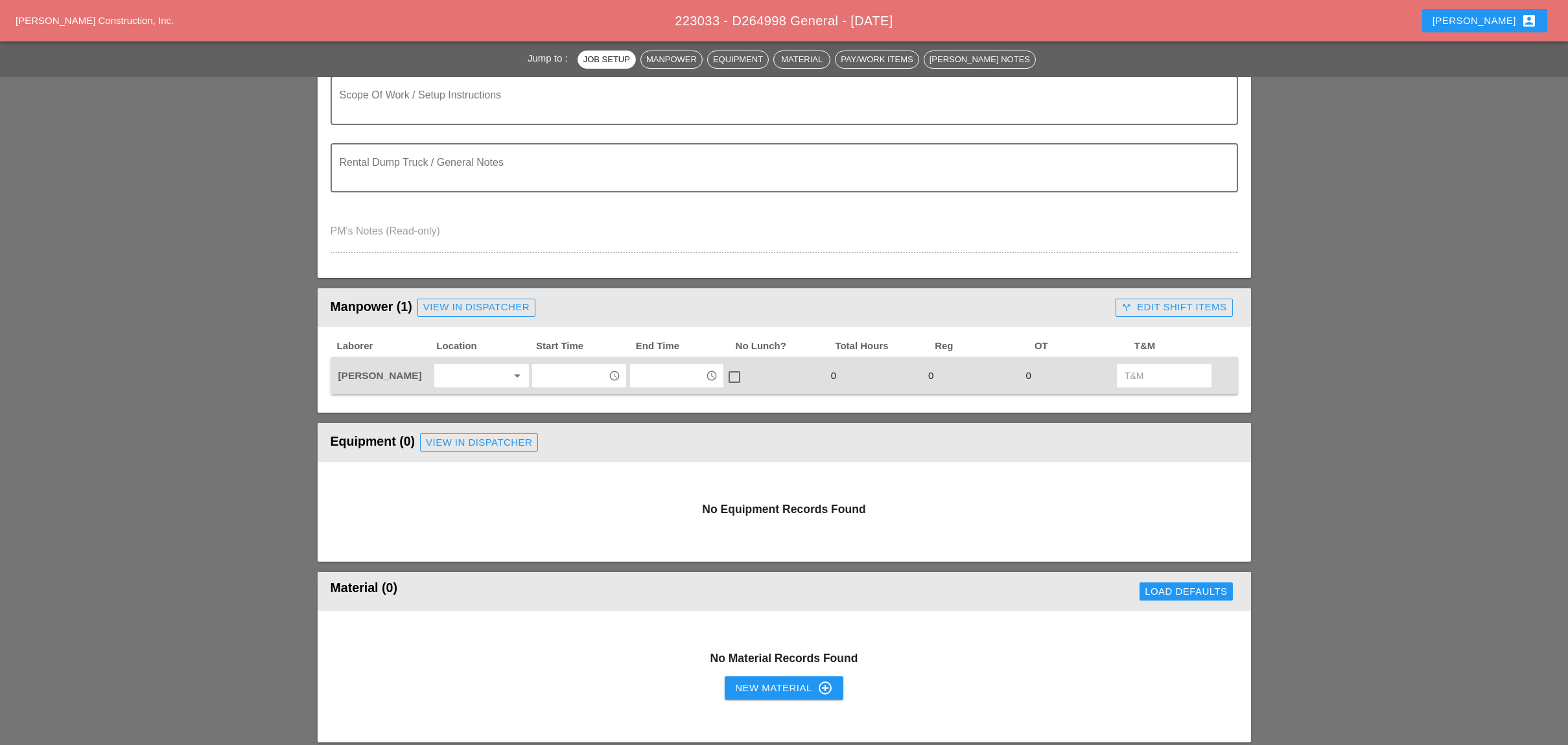
click at [549, 370] on input "text" at bounding box center [569, 376] width 68 height 21
drag, startPoint x: 562, startPoint y: 400, endPoint x: 623, endPoint y: 382, distance: 63.6
click at [563, 400] on div "7 :00 am" at bounding box center [579, 399] width 73 height 16
type input "7:00 am"
click at [636, 376] on input "text" at bounding box center [667, 376] width 68 height 21
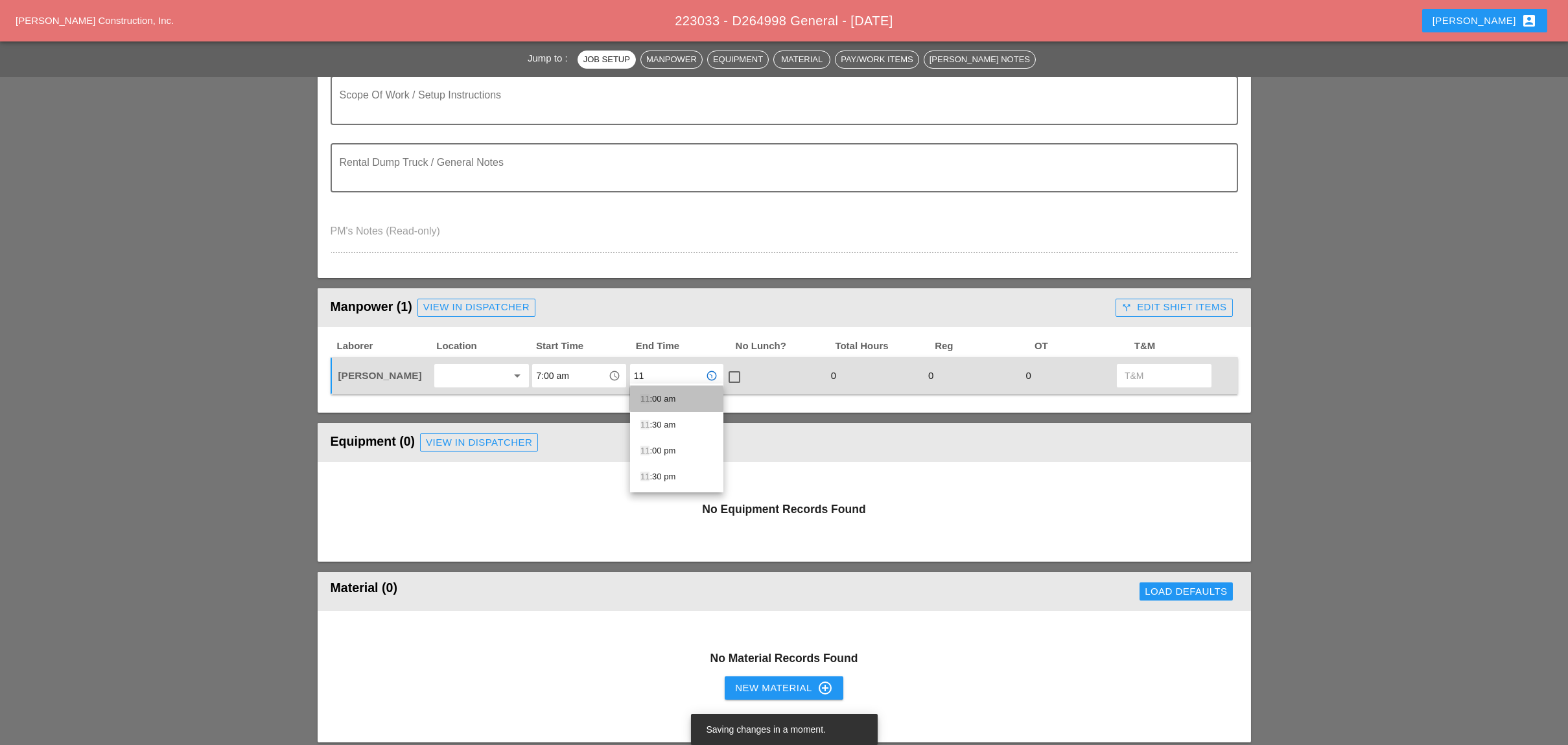
click at [656, 397] on div "11 :00 am" at bounding box center [677, 399] width 73 height 16
type input "11:00 am"
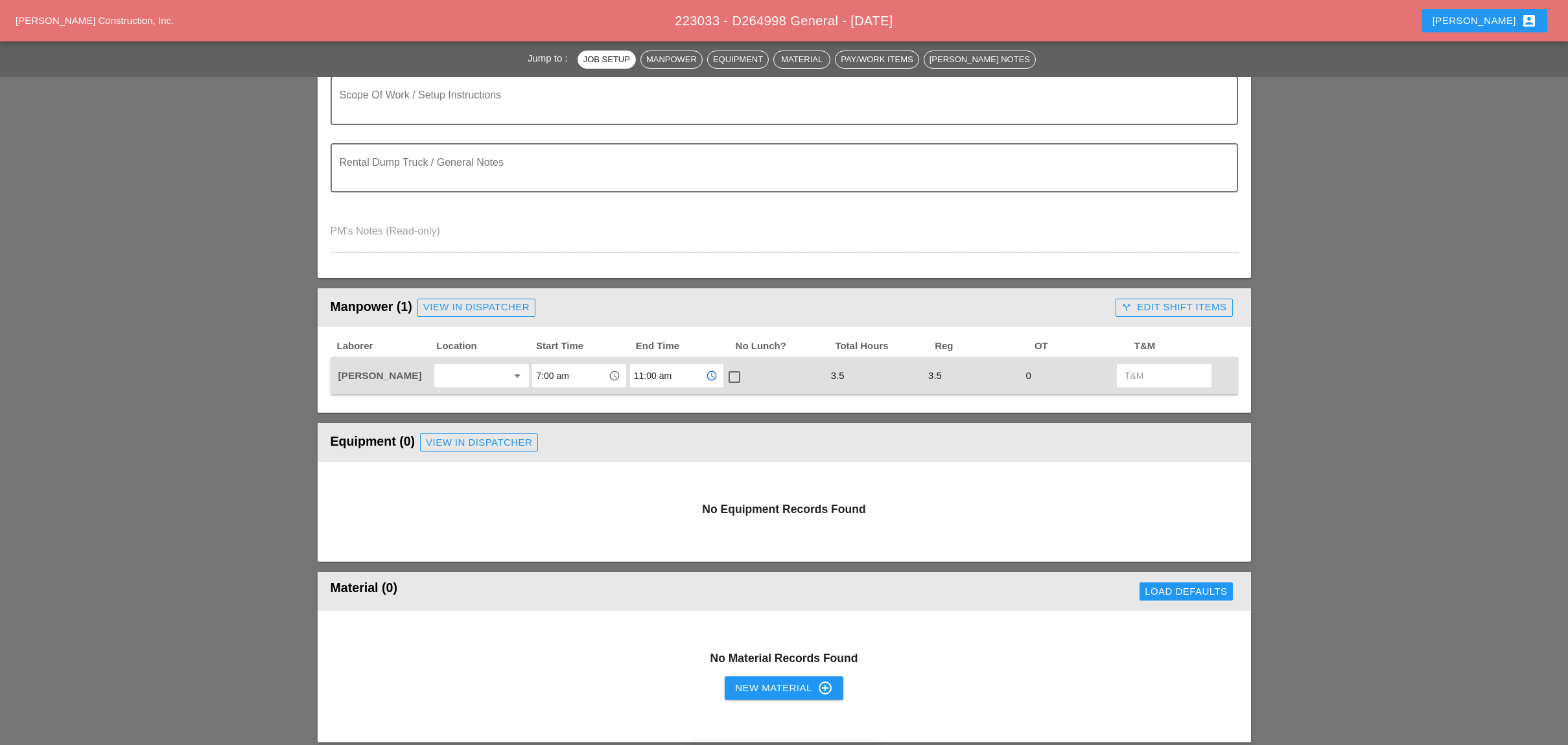
click at [554, 371] on input "7:00 am" at bounding box center [569, 376] width 68 height 21
drag, startPoint x: 554, startPoint y: 397, endPoint x: 574, endPoint y: 391, distance: 20.9
click at [557, 397] on div "8 :00 am" at bounding box center [579, 399] width 73 height 16
type input "8:00 am"
click at [643, 371] on input "11:00 am" at bounding box center [667, 376] width 68 height 21
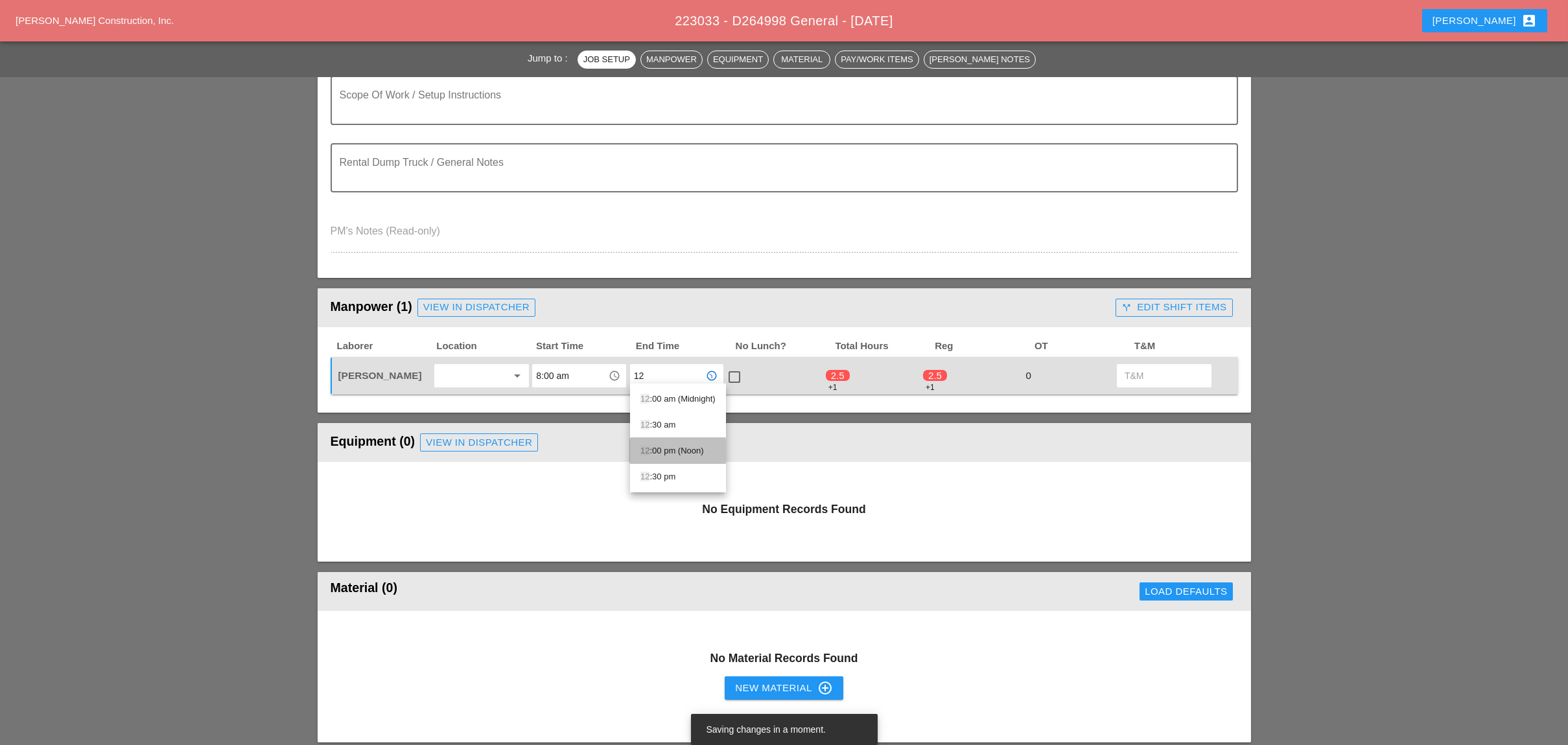
click at [667, 444] on div "12 :00 pm (Noon)" at bounding box center [678, 451] width 75 height 16
type input "12:00 pm (Noon)"
click at [736, 371] on div at bounding box center [734, 377] width 22 height 22
checkbox input "true"
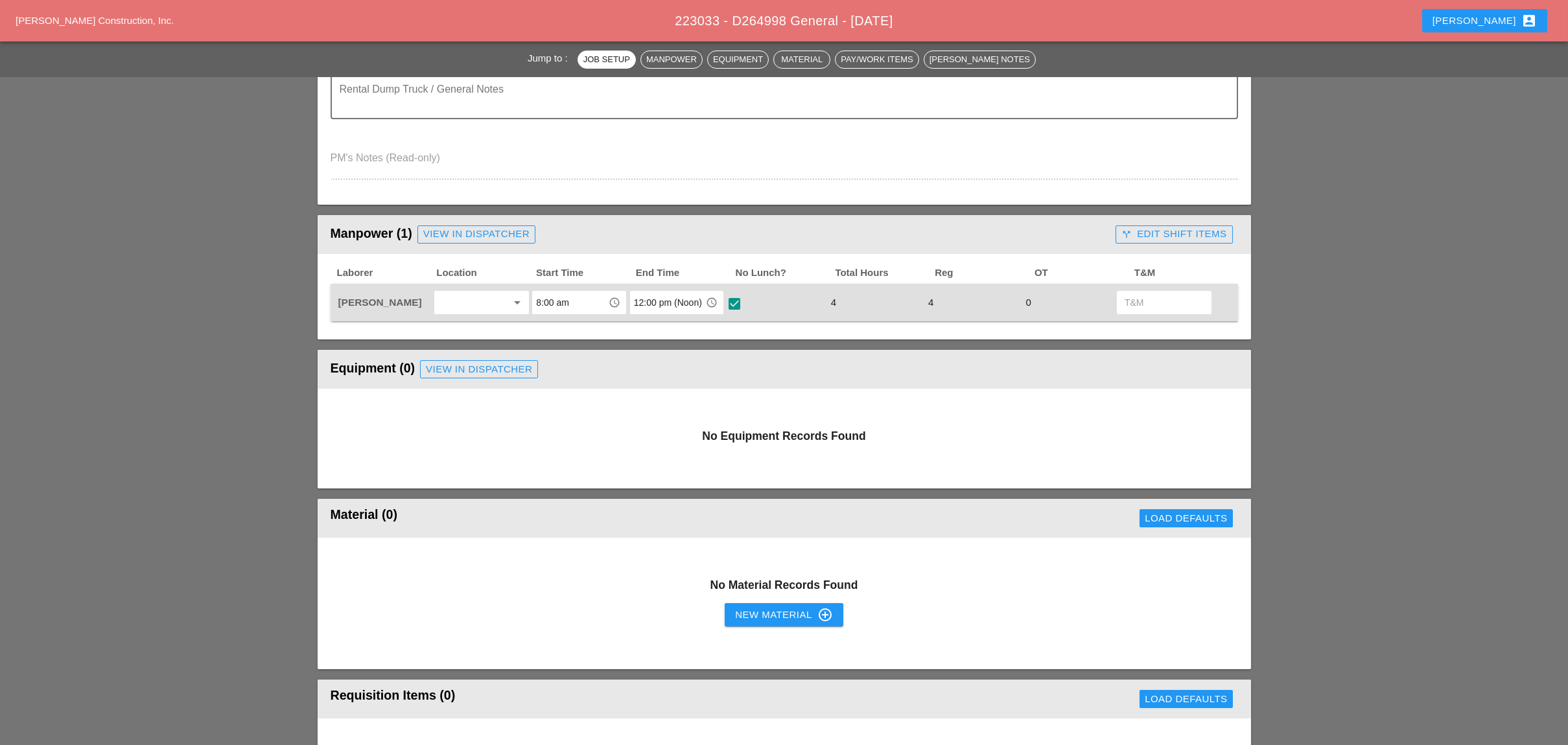
scroll to position [519, 0]
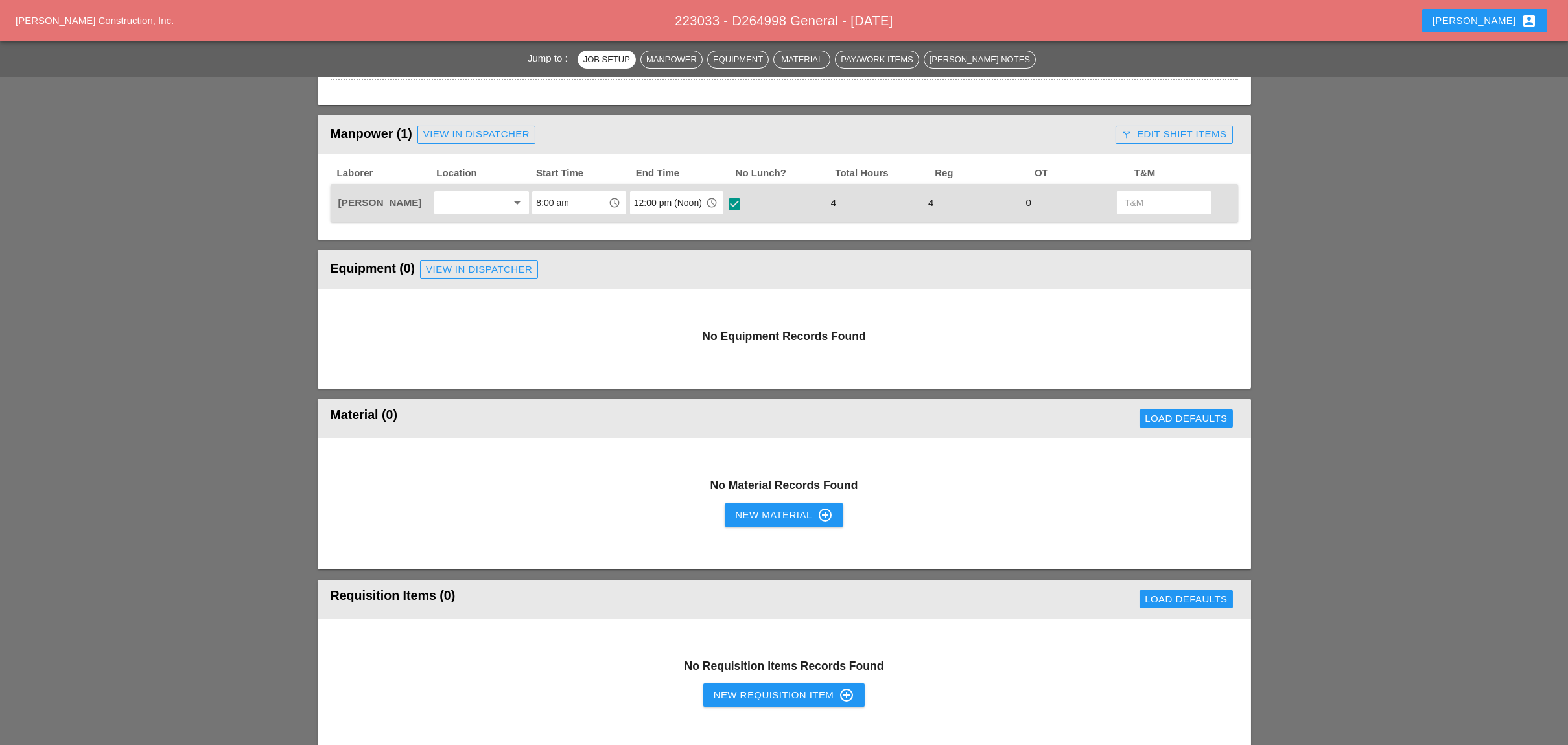
drag, startPoint x: 1166, startPoint y: 130, endPoint x: 1151, endPoint y: 139, distance: 17.5
click at [1167, 130] on div "call_split Edit Shift Items" at bounding box center [1174, 134] width 105 height 15
drag, startPoint x: 1139, startPoint y: 195, endPoint x: 1083, endPoint y: 217, distance: 60.2
click at [1141, 196] on div "visibility Default" at bounding box center [1152, 202] width 61 height 15
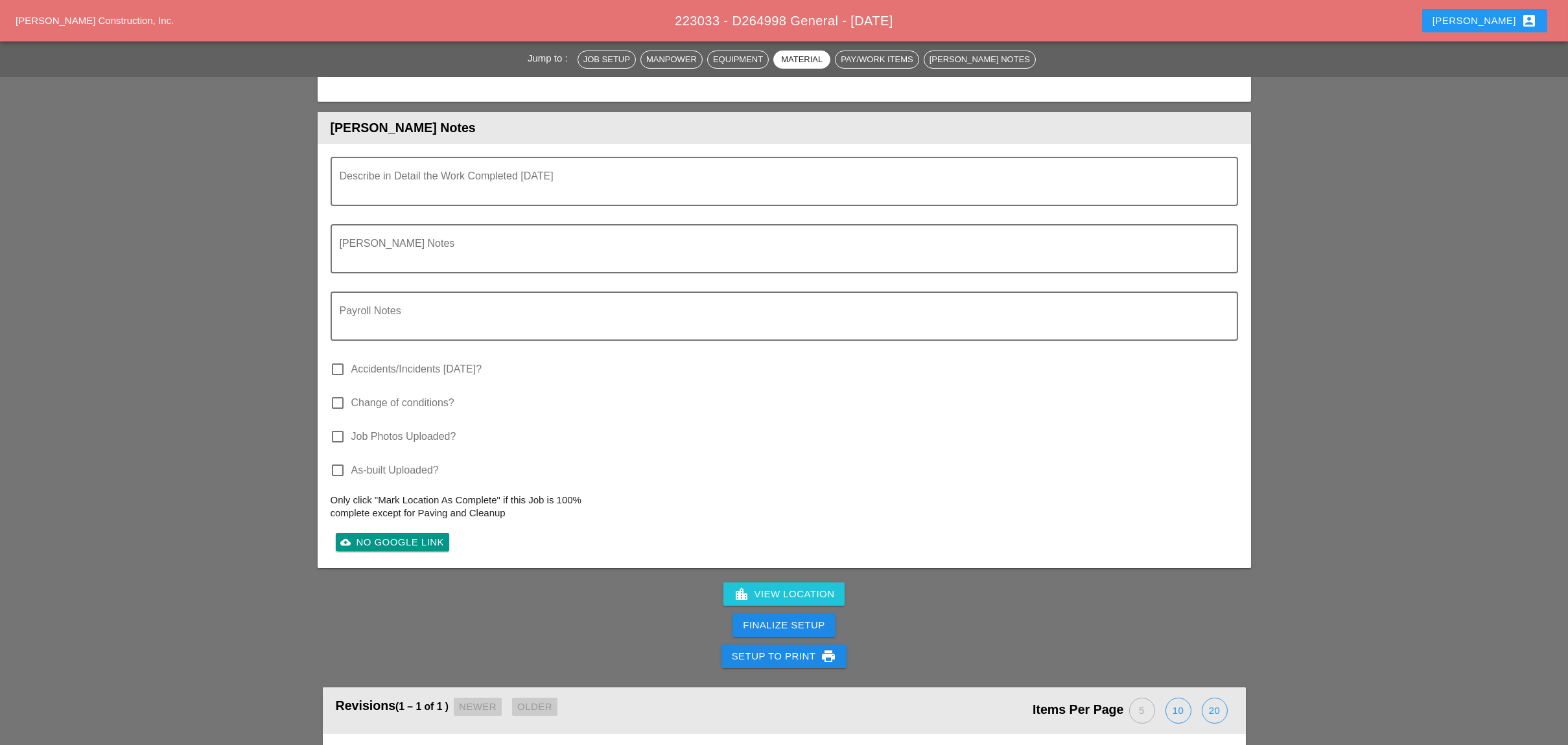
scroll to position [1275, 0]
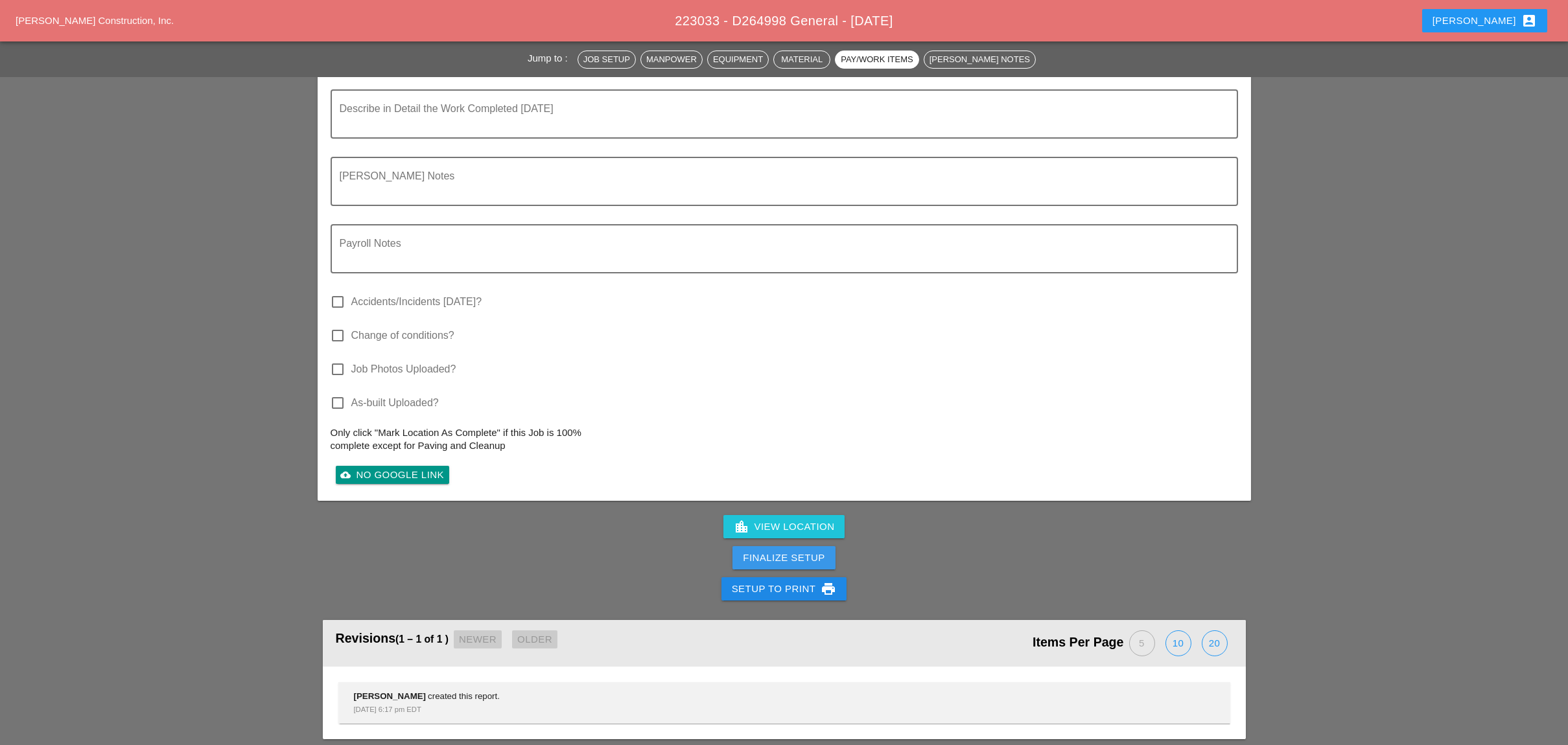
click at [794, 550] on div "Finalize Setup" at bounding box center [784, 557] width 82 height 15
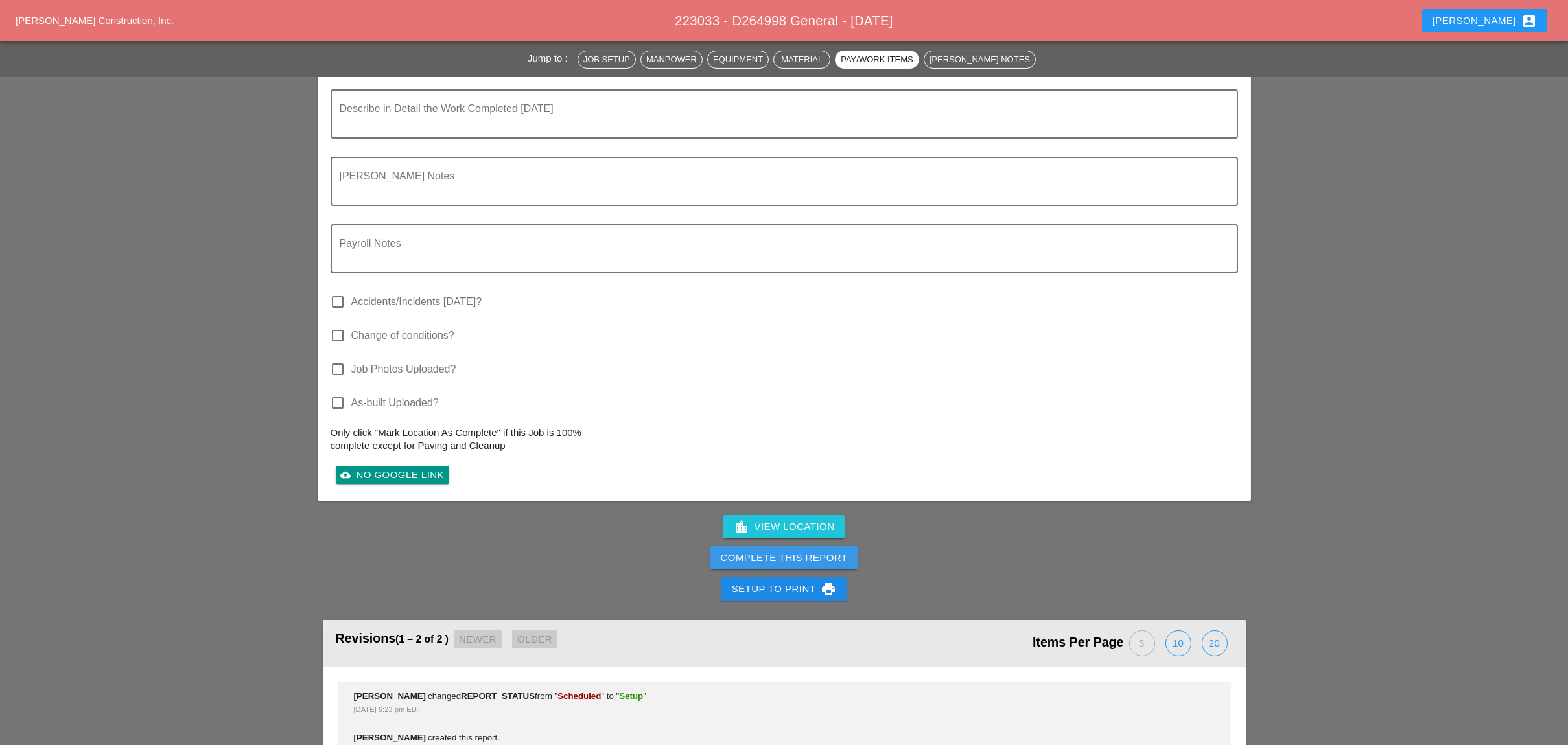
click at [797, 550] on div "Complete This Report" at bounding box center [784, 557] width 127 height 15
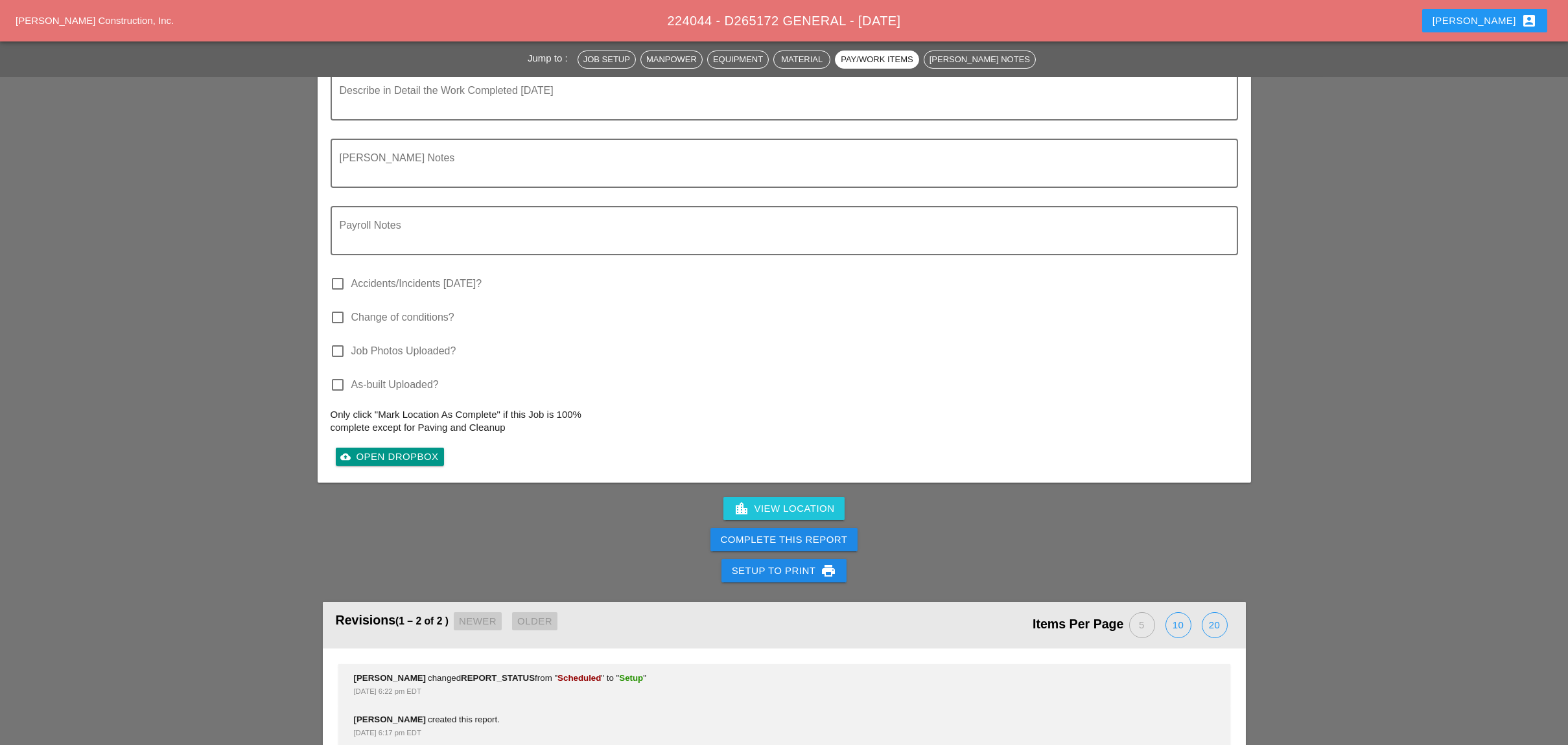
scroll to position [1275, 0]
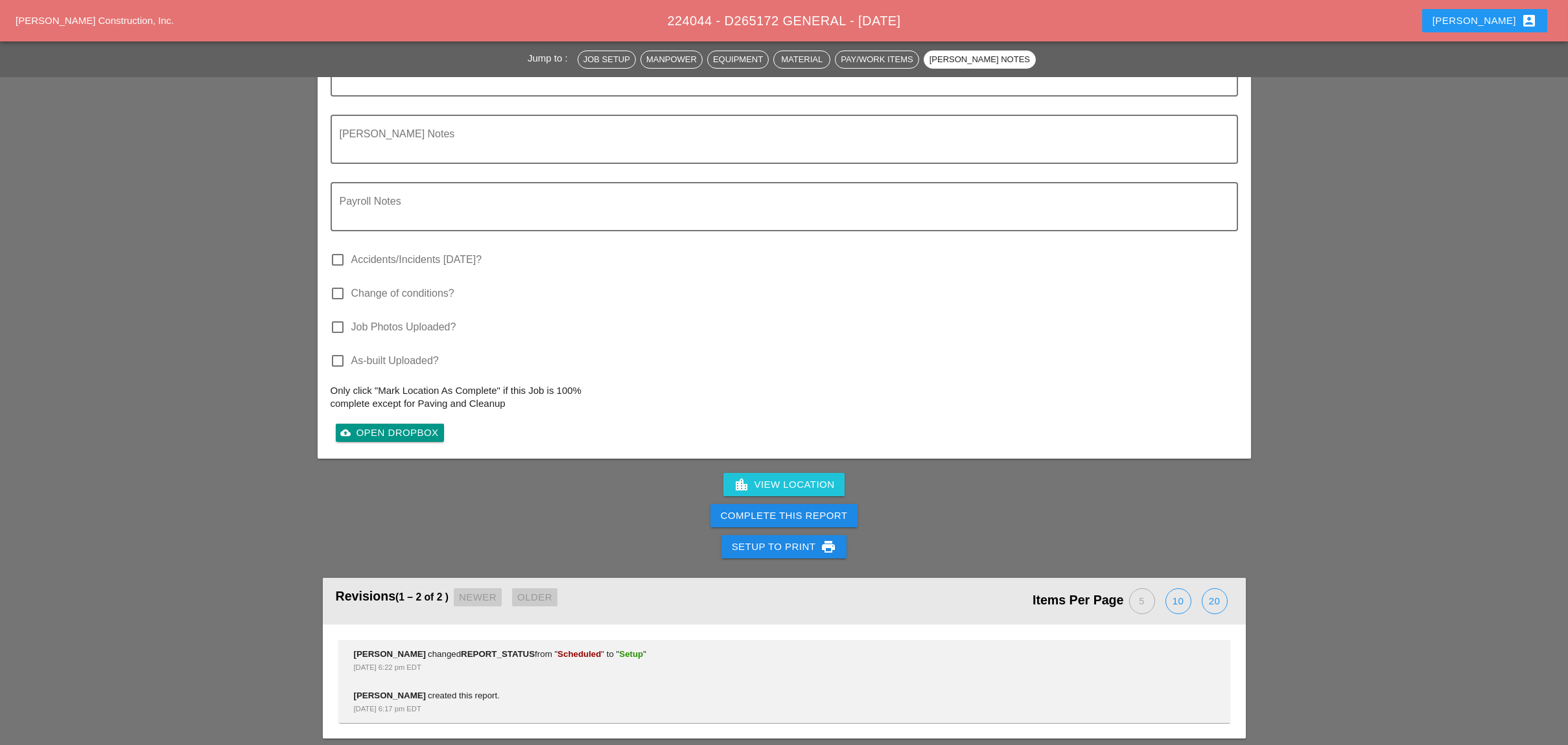
click at [821, 509] on div "Complete This Report" at bounding box center [784, 516] width 127 height 15
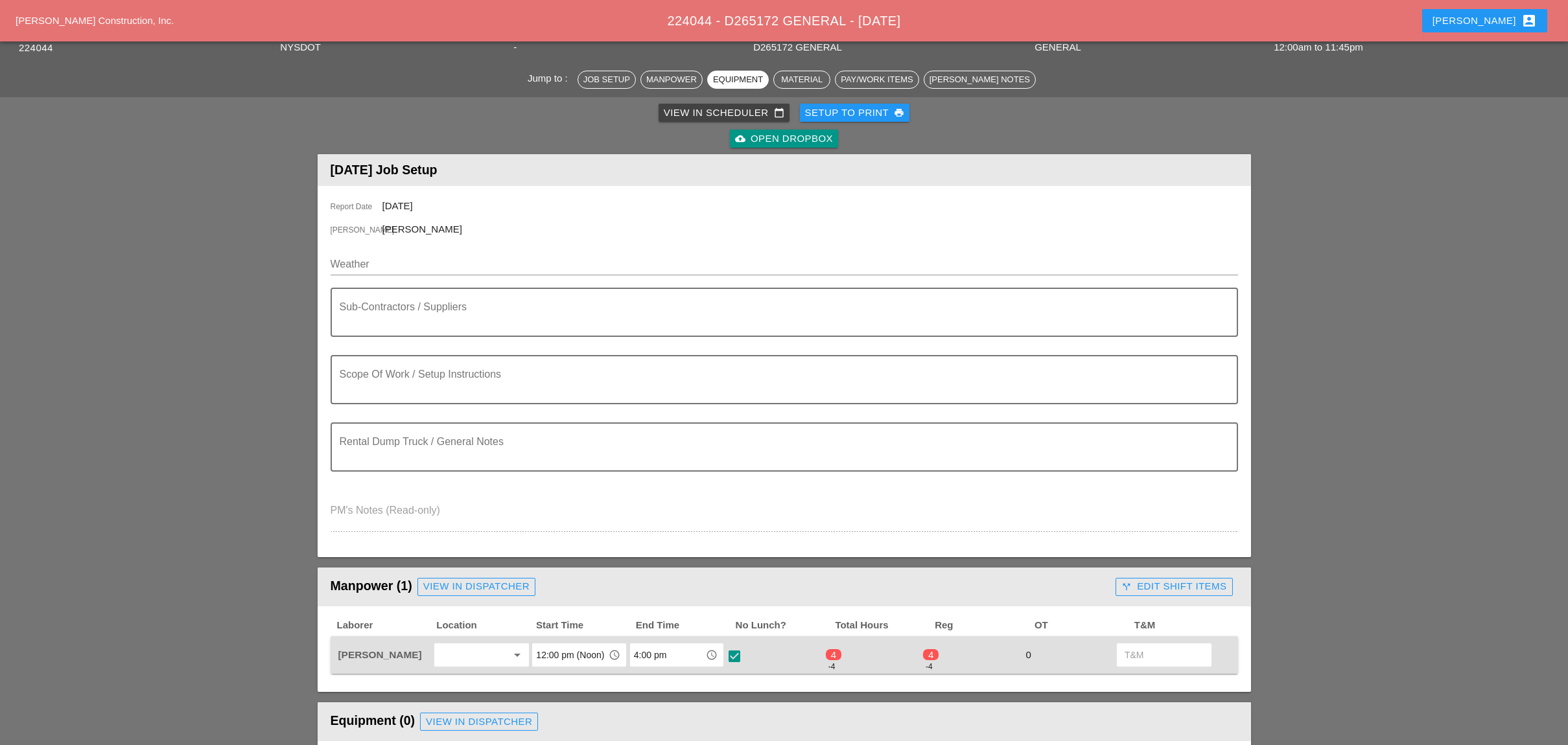
scroll to position [0, 0]
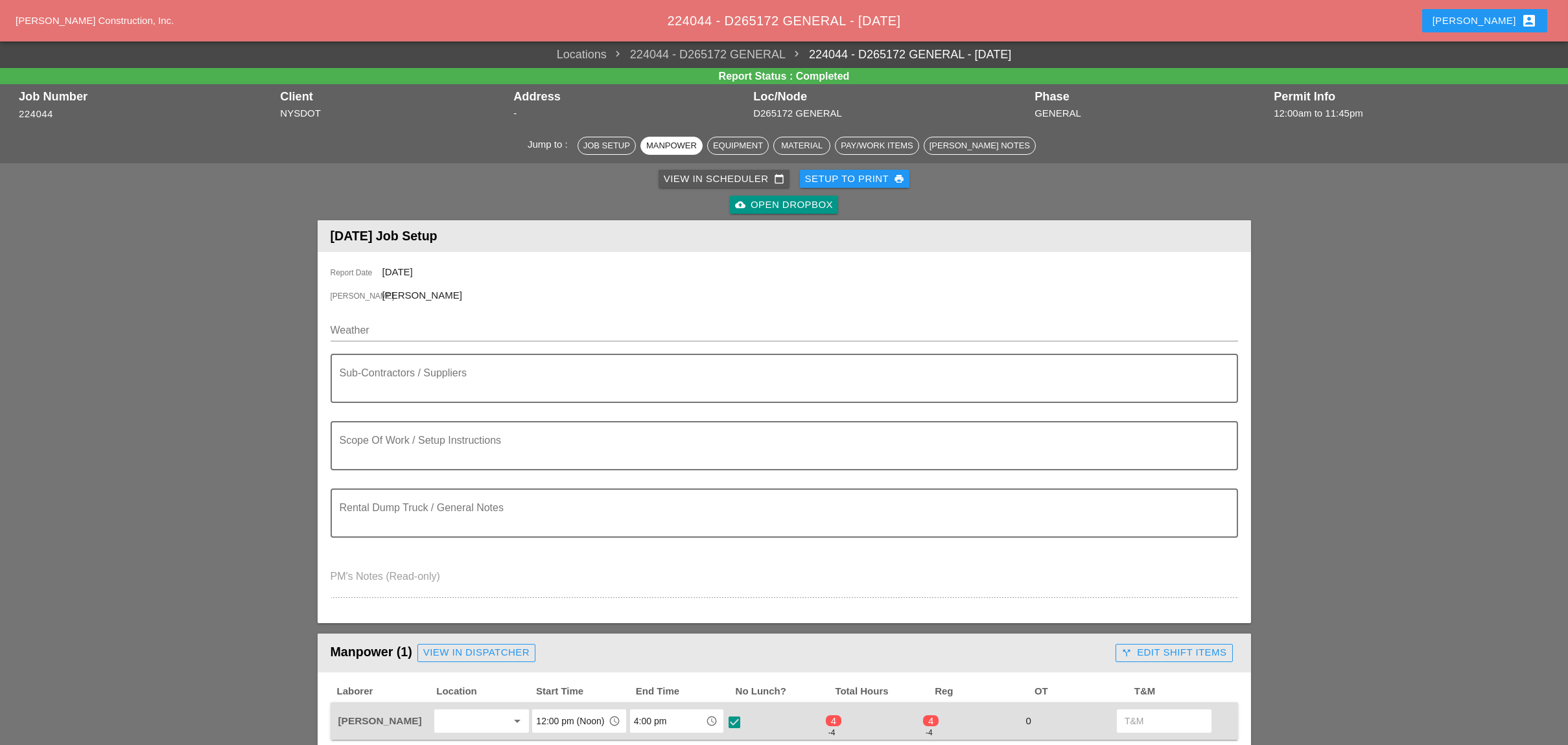
drag, startPoint x: 728, startPoint y: 178, endPoint x: 688, endPoint y: 162, distance: 43.1
click at [727, 178] on div "View in Scheduler calendar_today" at bounding box center [724, 179] width 121 height 15
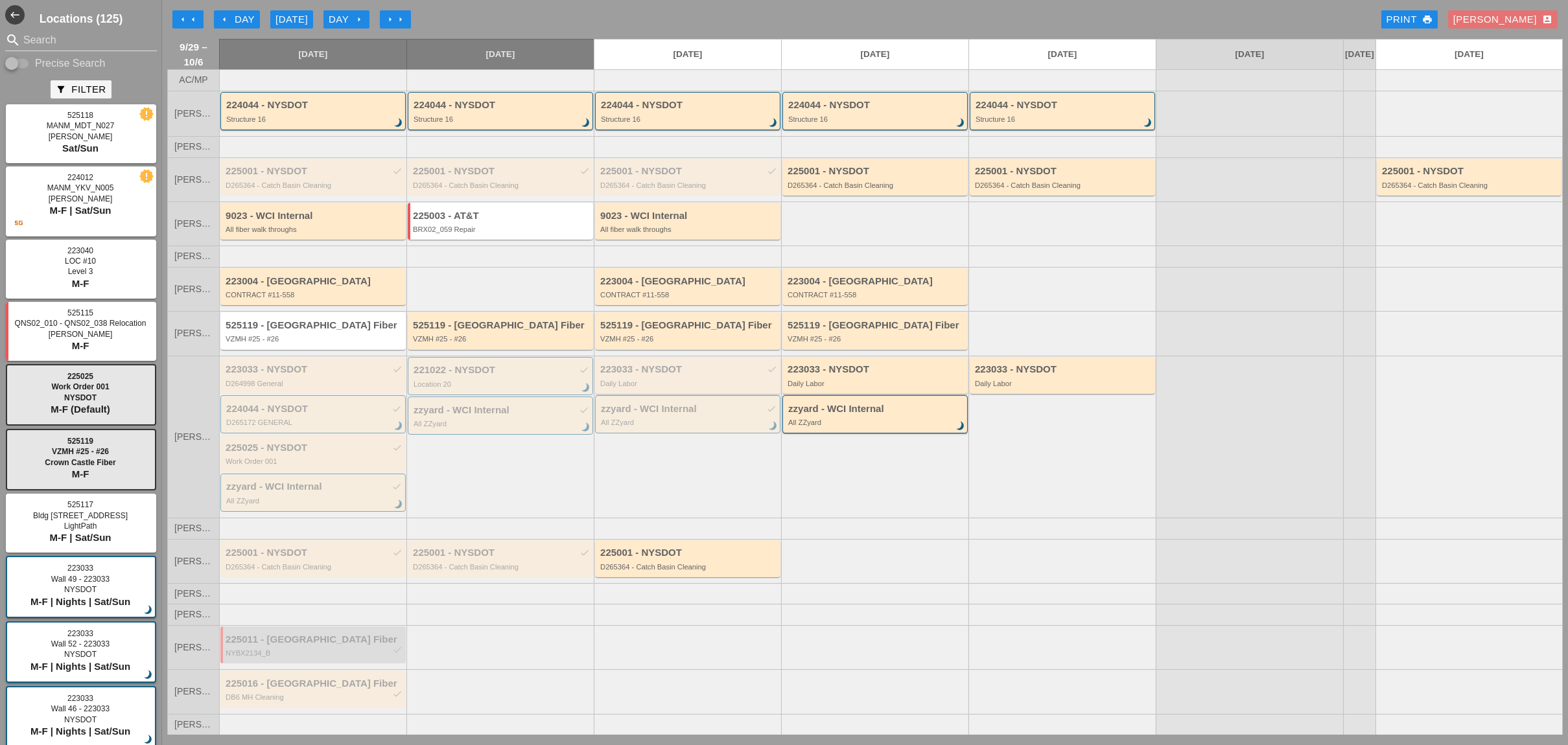
click at [665, 380] on div "223033 - NYSDOT check Daily Labor" at bounding box center [688, 376] width 177 height 23
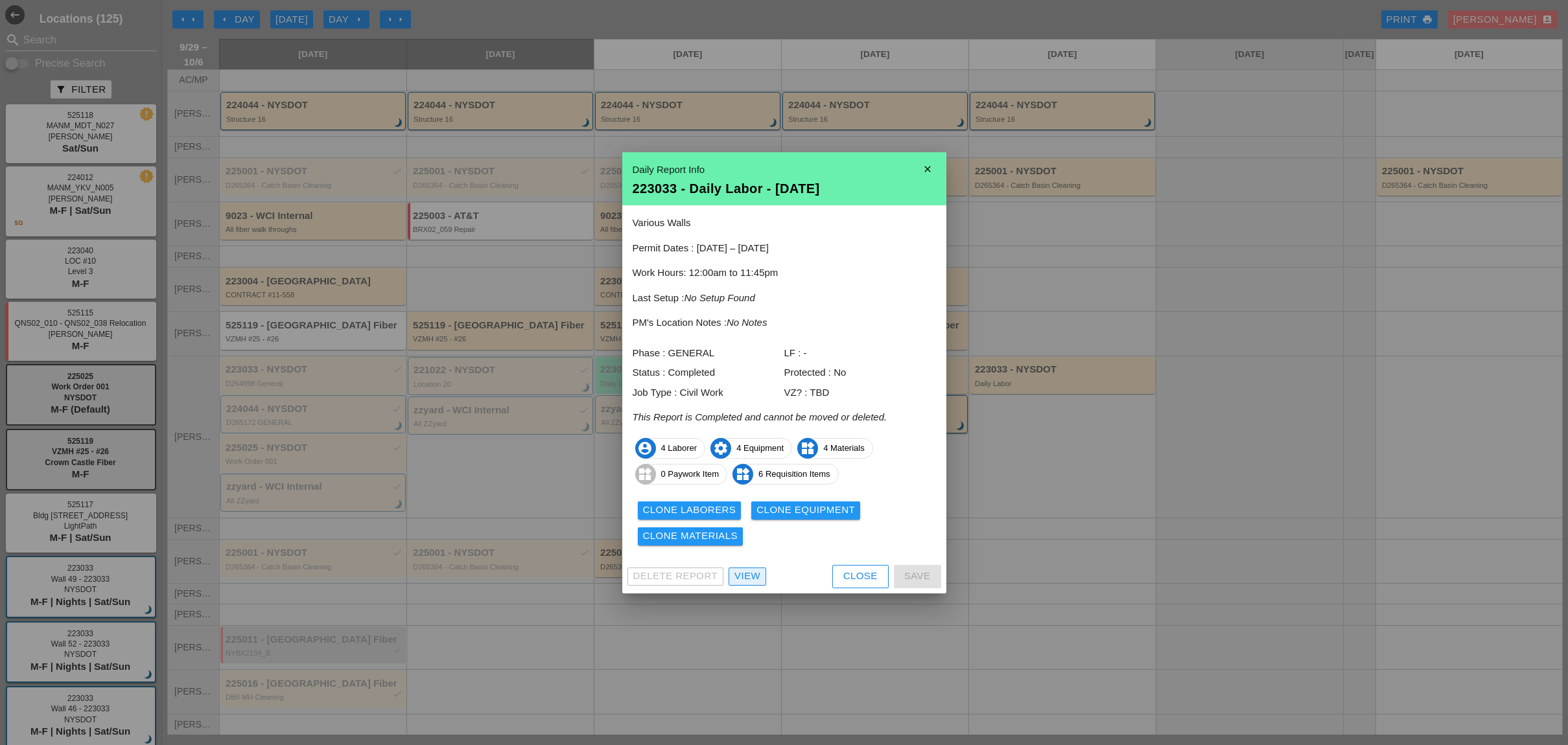
drag, startPoint x: 749, startPoint y: 581, endPoint x: 764, endPoint y: 517, distance: 65.7
click at [749, 580] on div "View" at bounding box center [747, 576] width 26 height 15
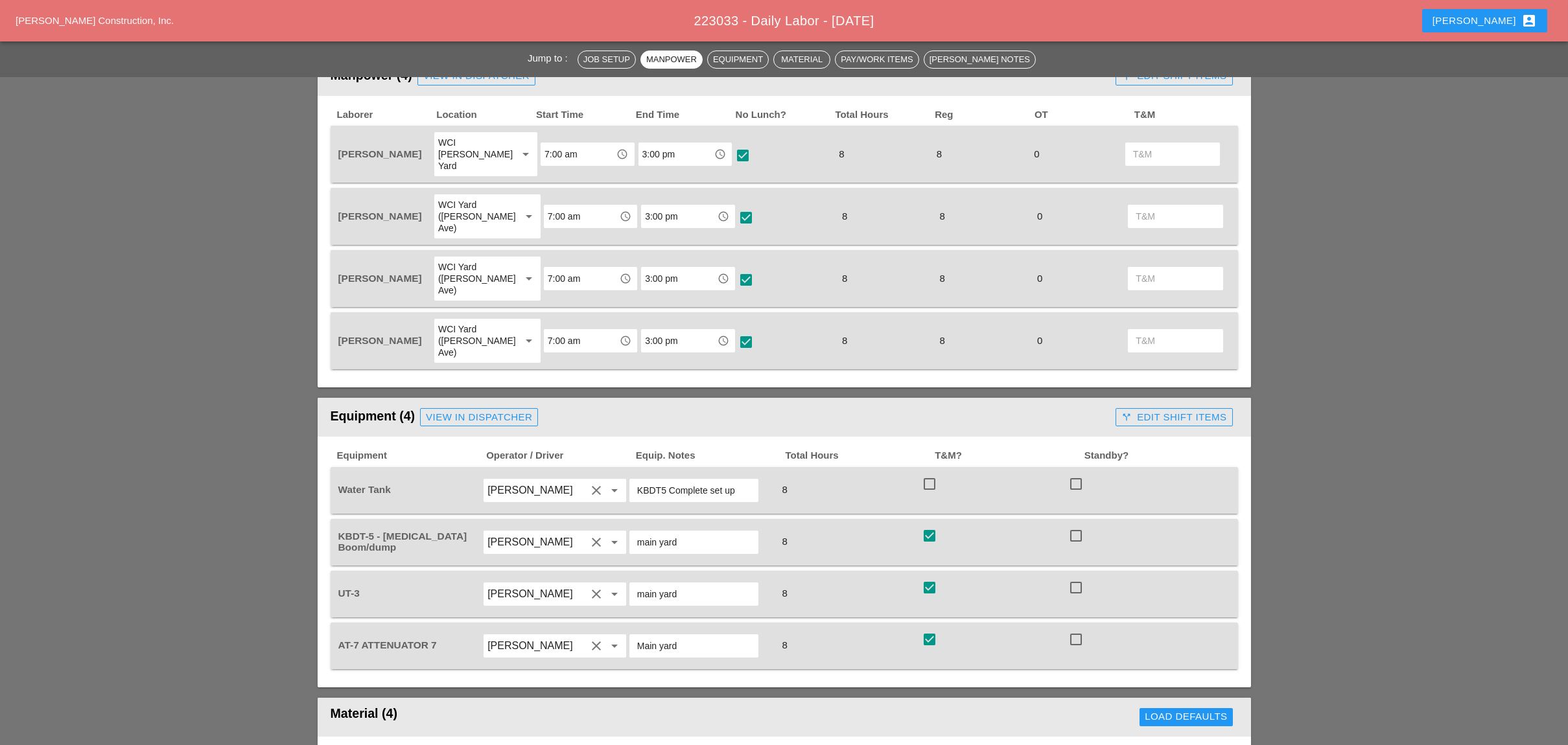
scroll to position [519, 0]
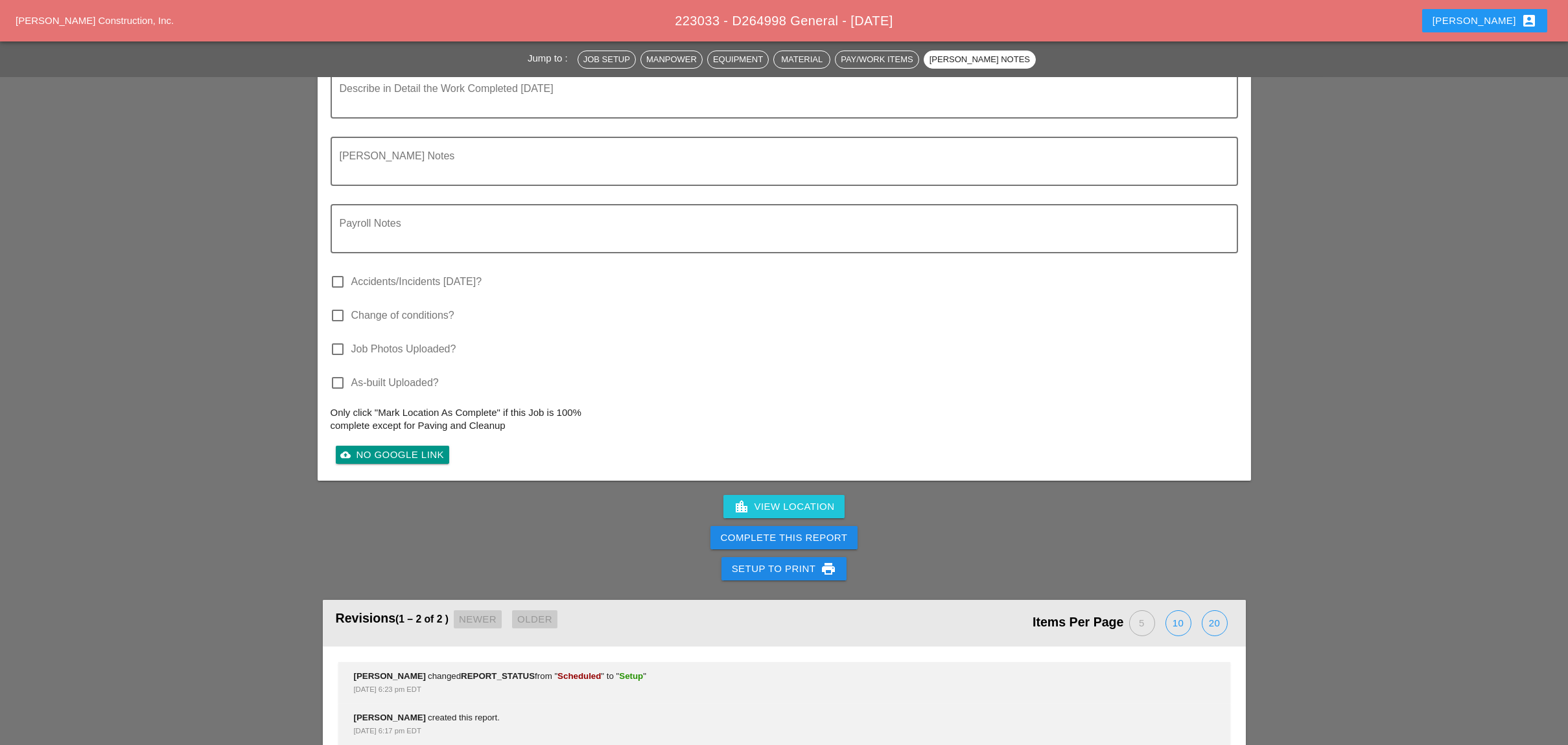
scroll to position [1275, 0]
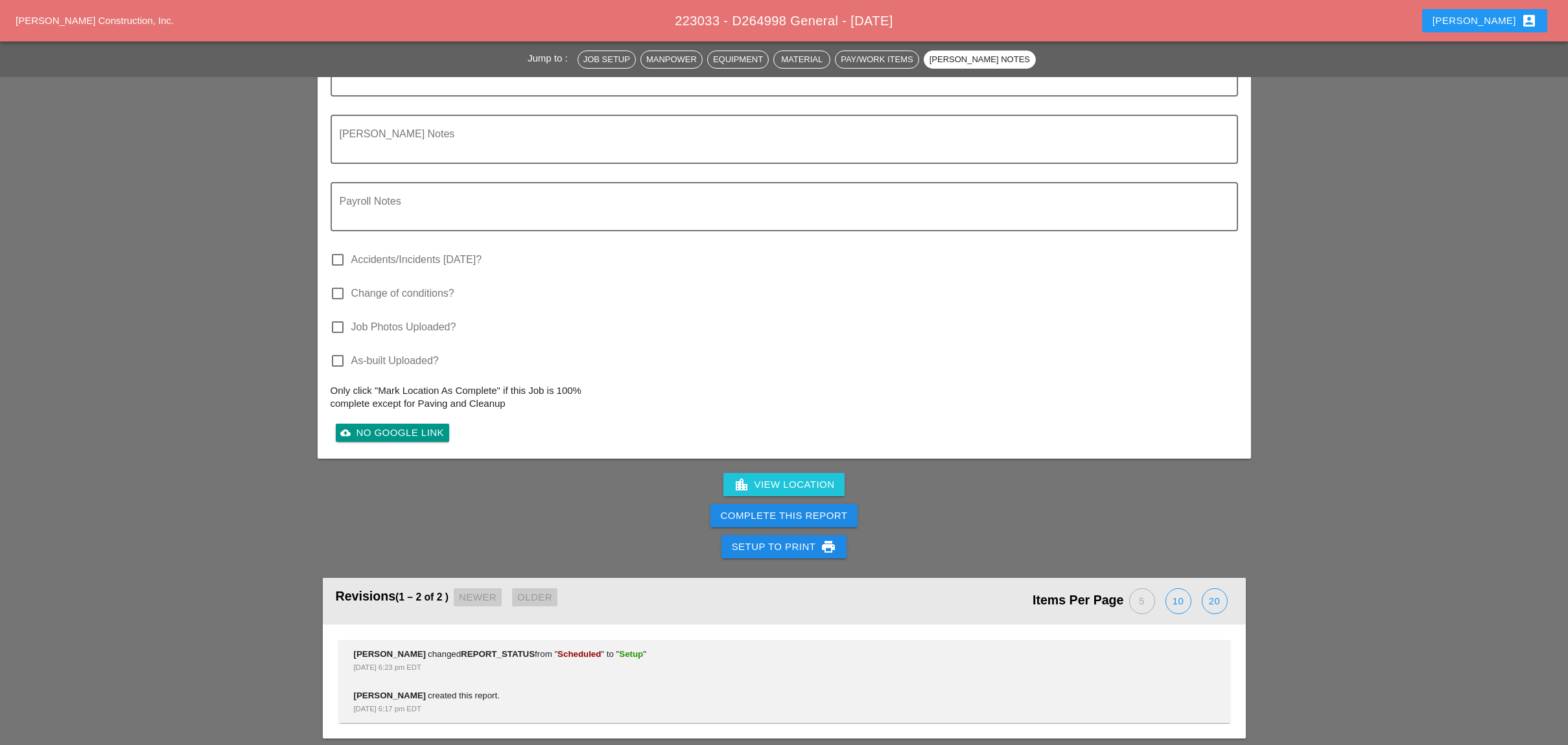
click at [810, 509] on div "Complete This Report" at bounding box center [784, 516] width 127 height 15
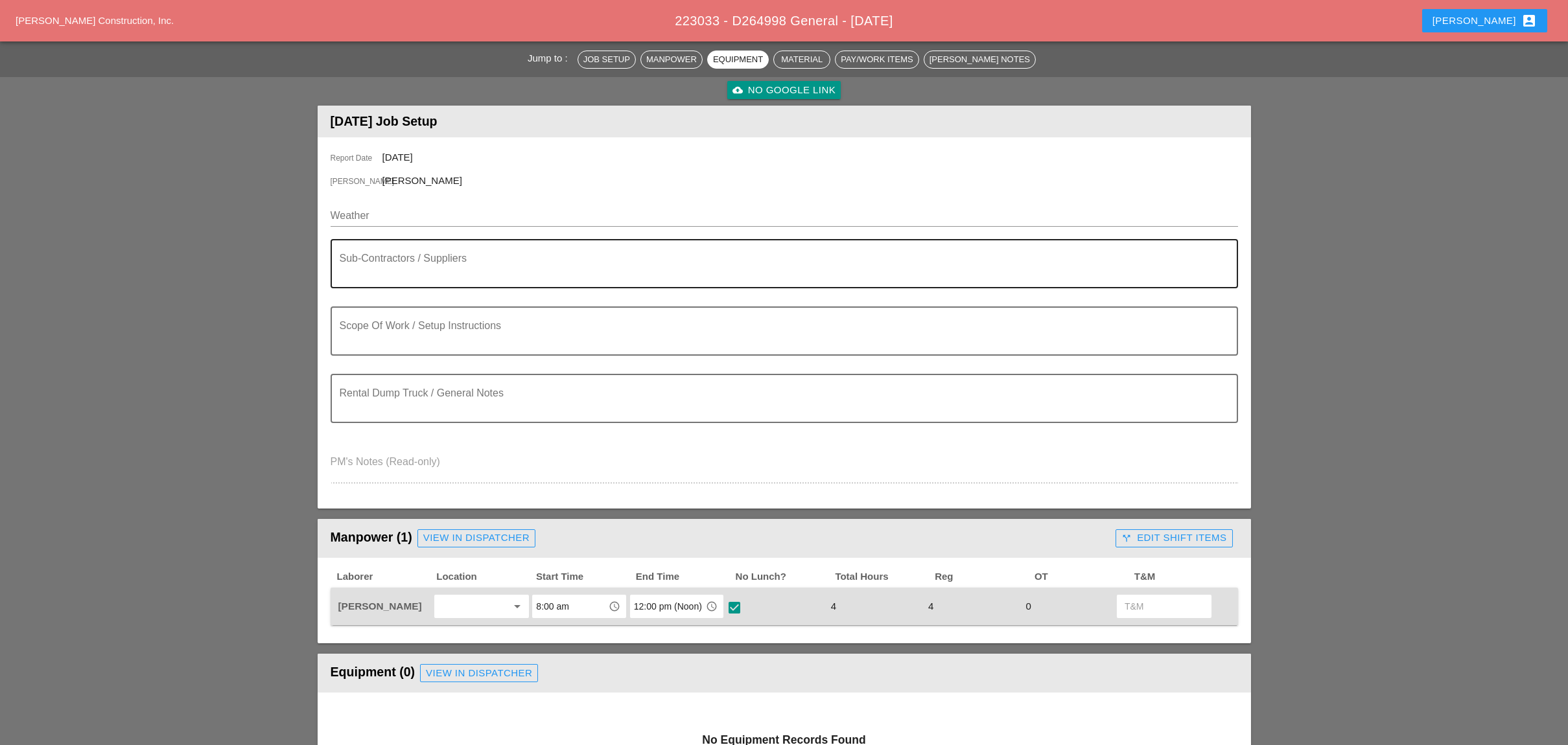
scroll to position [0, 0]
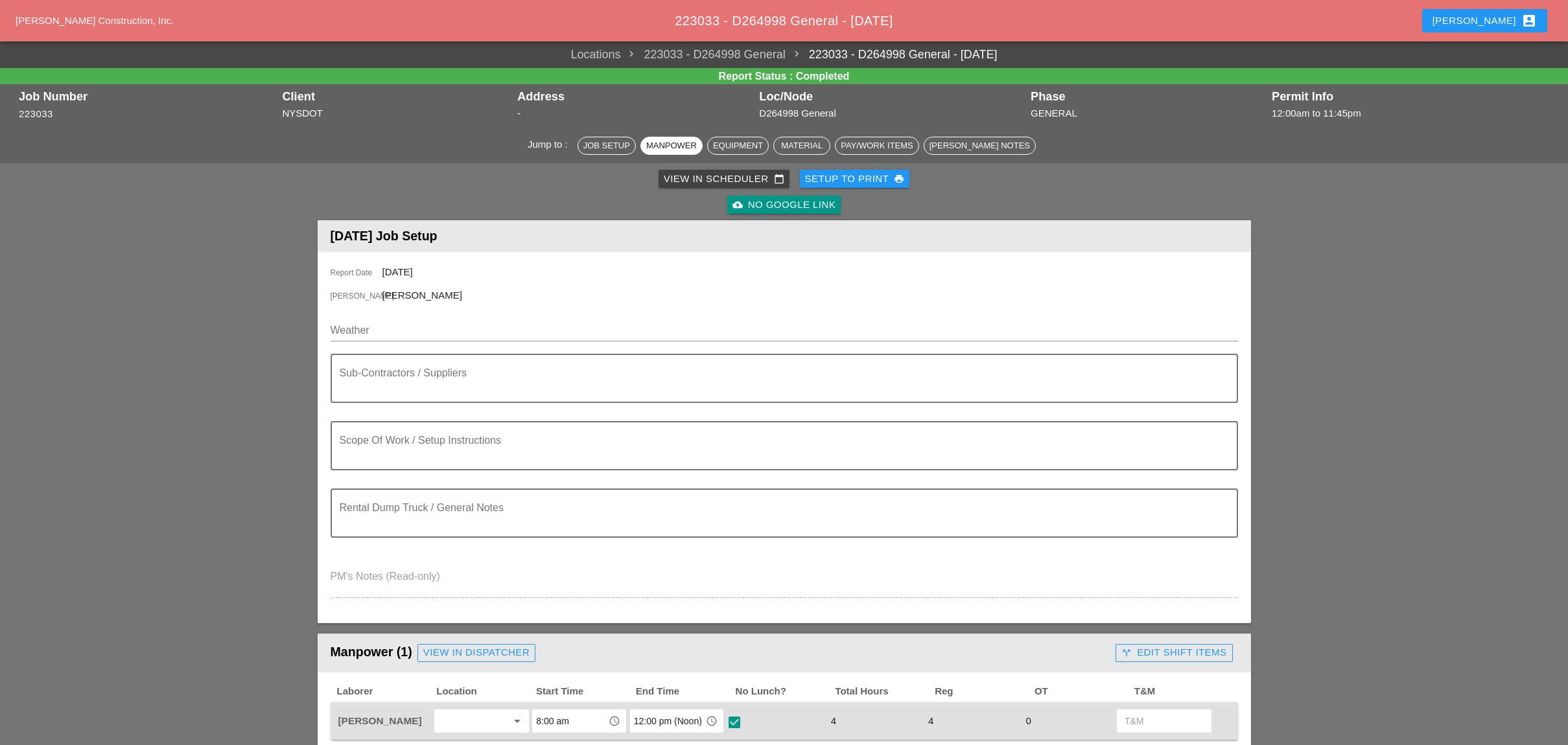
drag, startPoint x: 715, startPoint y: 184, endPoint x: 716, endPoint y: 175, distance: 9.1
click at [716, 184] on div "View in Scheduler calendar_today" at bounding box center [724, 179] width 121 height 15
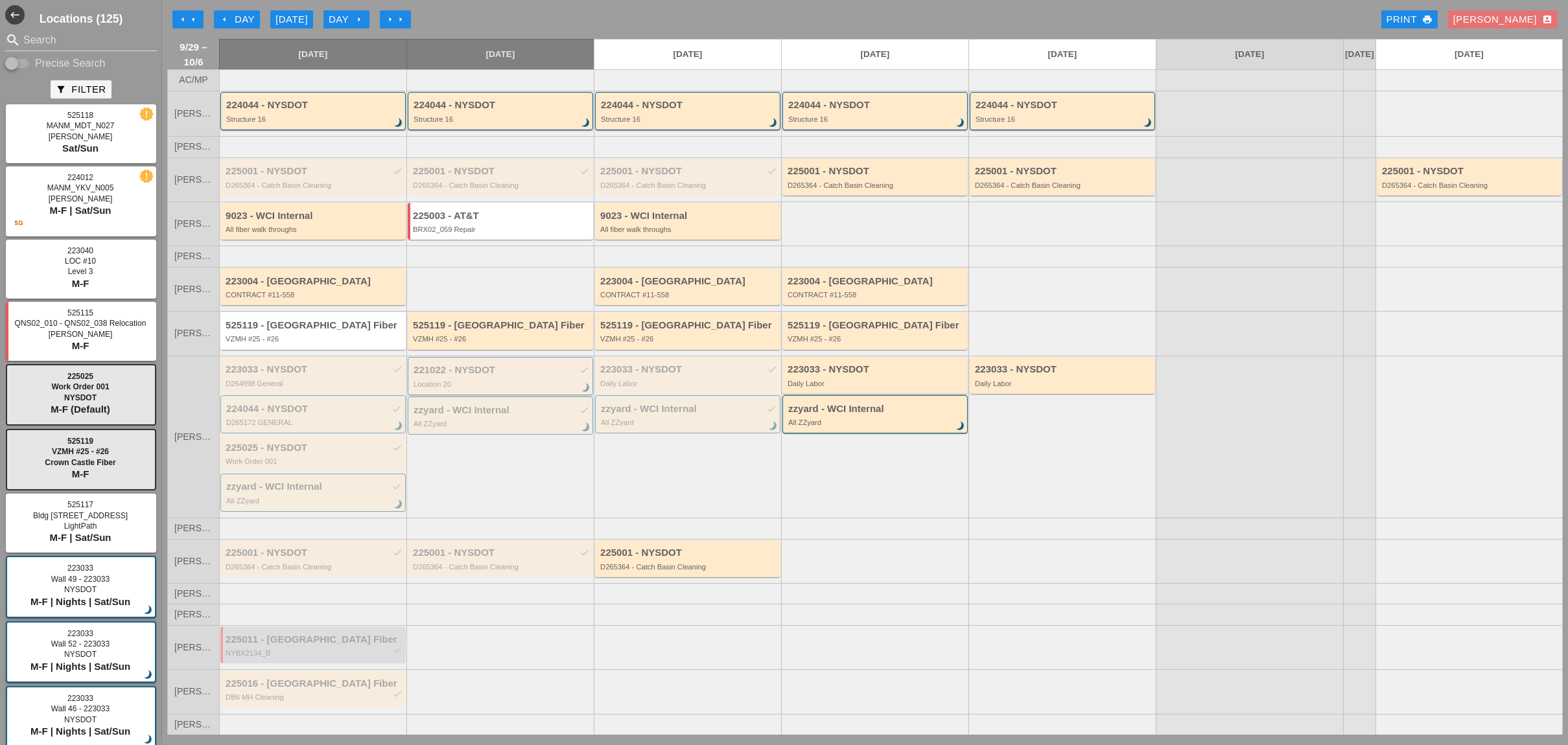
click at [468, 382] on div "221022 - NYSDOT check Location 20 brightness_3" at bounding box center [501, 376] width 175 height 23
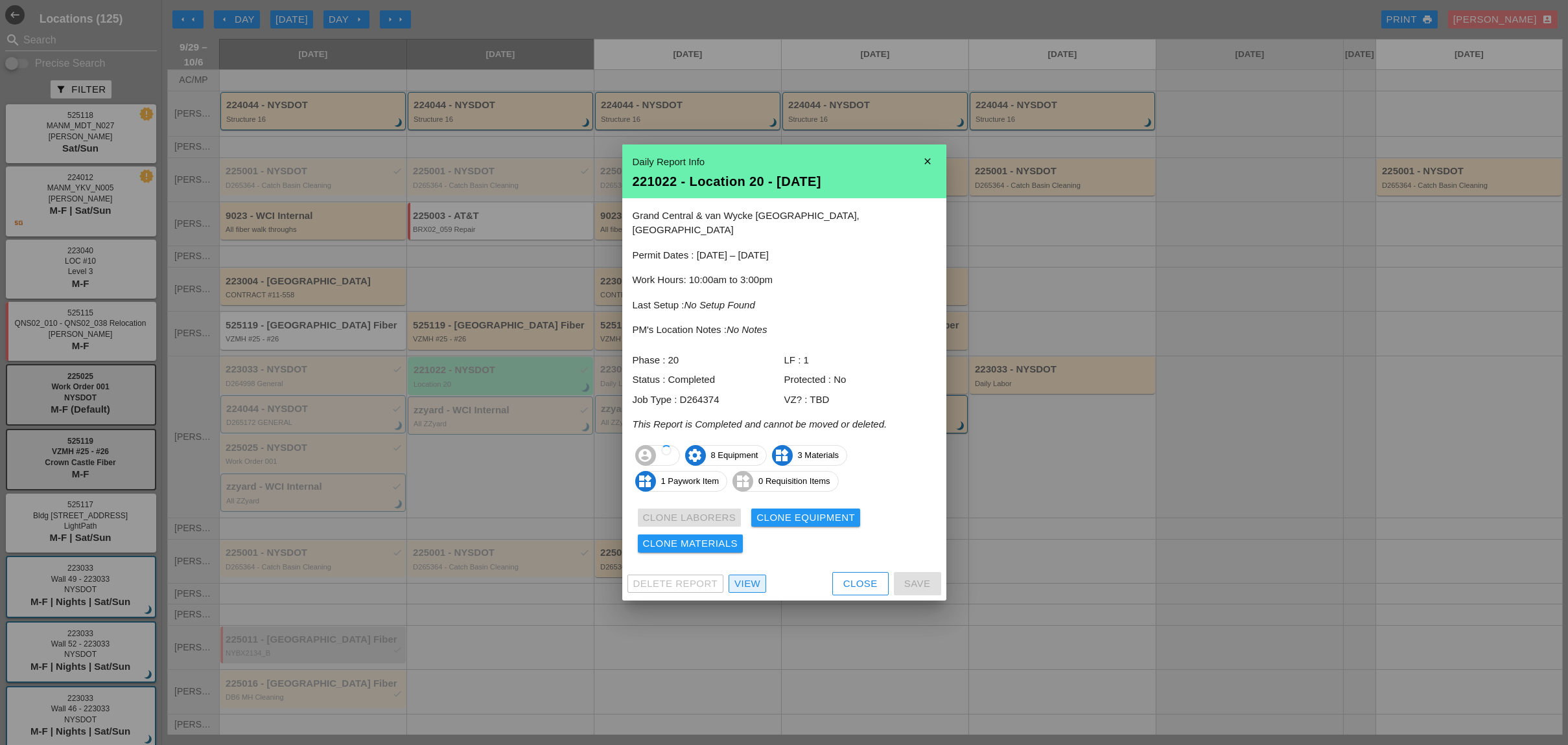
click at [745, 576] on div "View" at bounding box center [747, 583] width 26 height 15
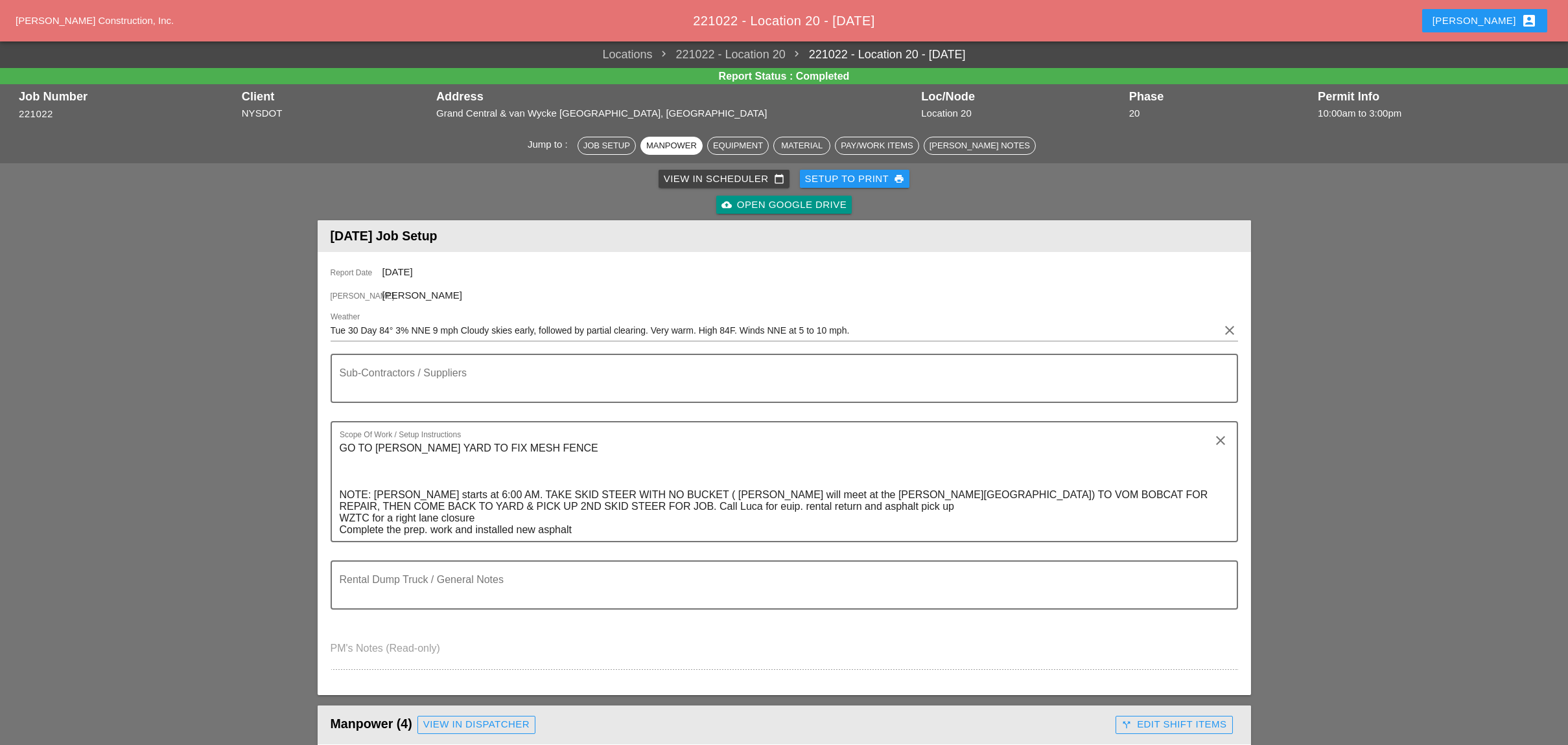
click at [706, 181] on div "View in Scheduler calendar_today" at bounding box center [724, 179] width 121 height 15
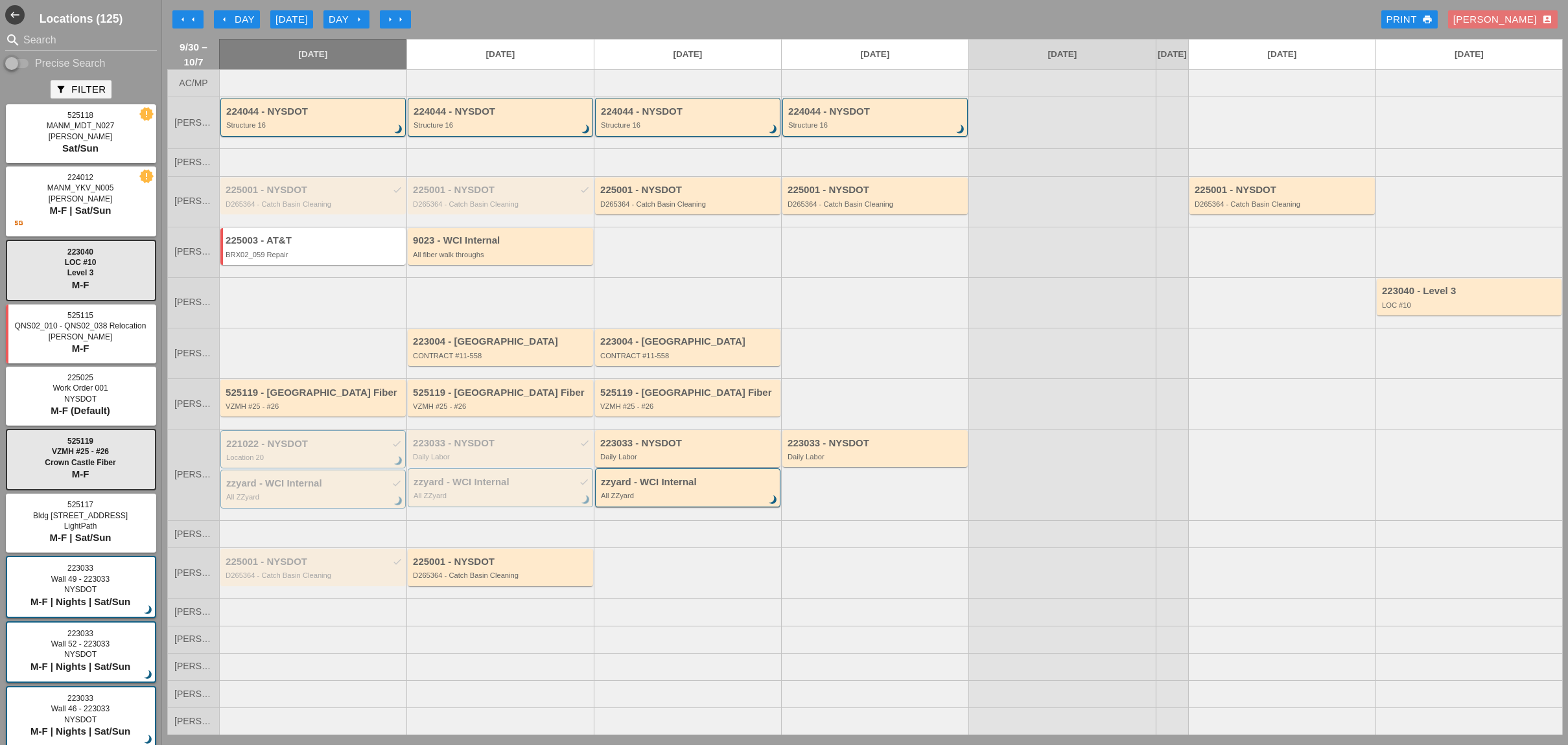
click at [27, 63] on input "Precise Search" at bounding box center [18, 64] width 25 height 16
checkbox input "true"
click at [34, 38] on input "Search" at bounding box center [81, 40] width 116 height 21
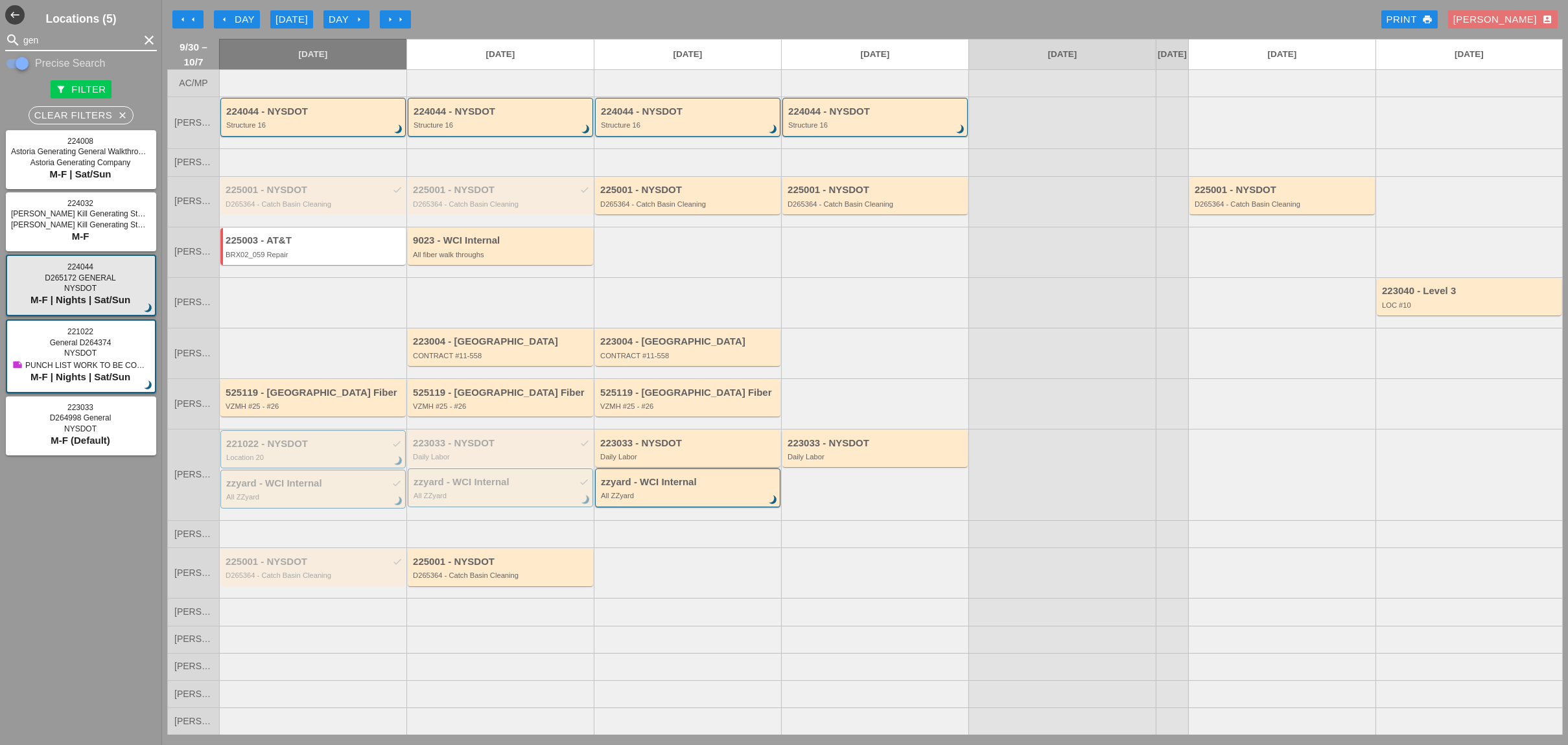
type input "gen"
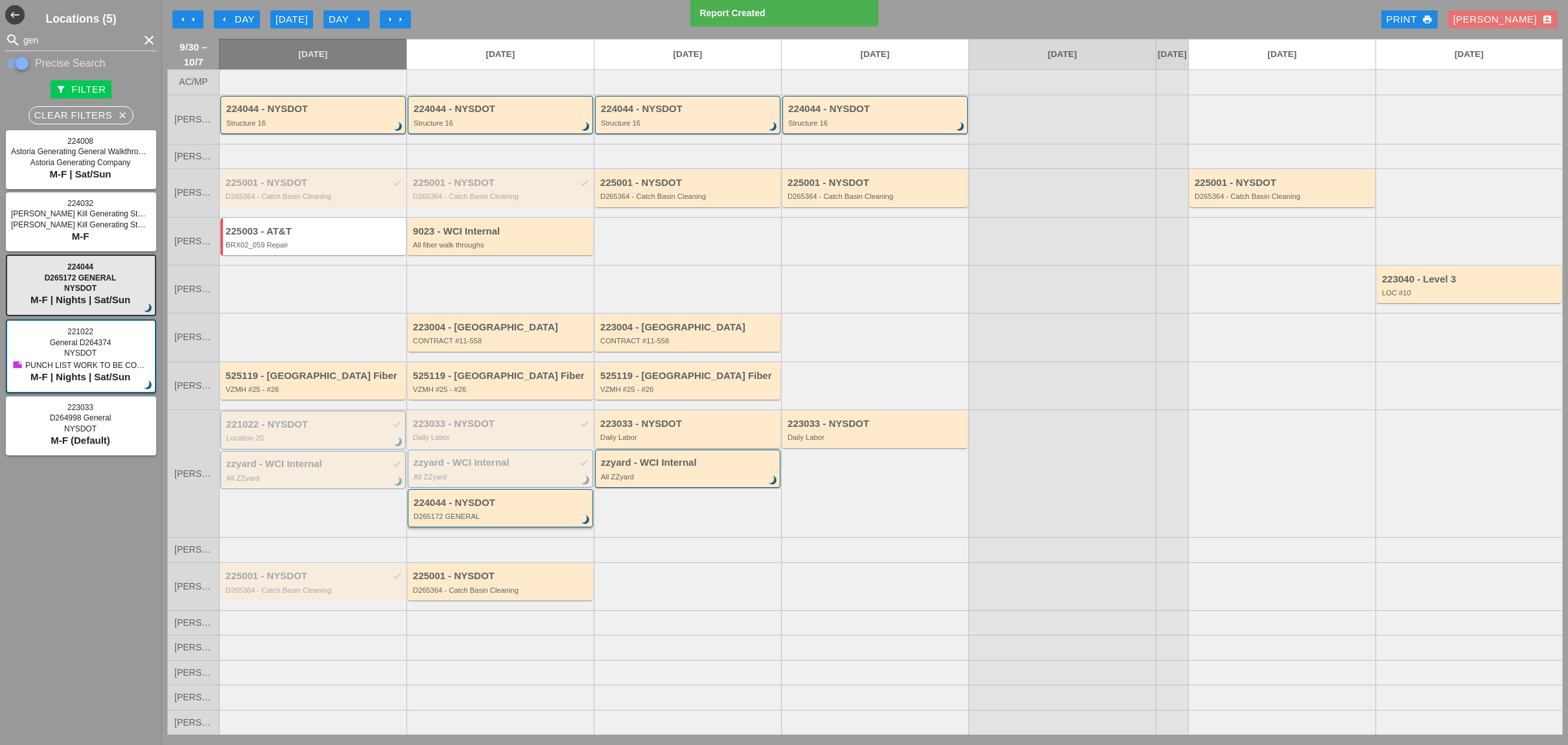
click at [475, 519] on div "D265172 GENERAL" at bounding box center [501, 517] width 175 height 8
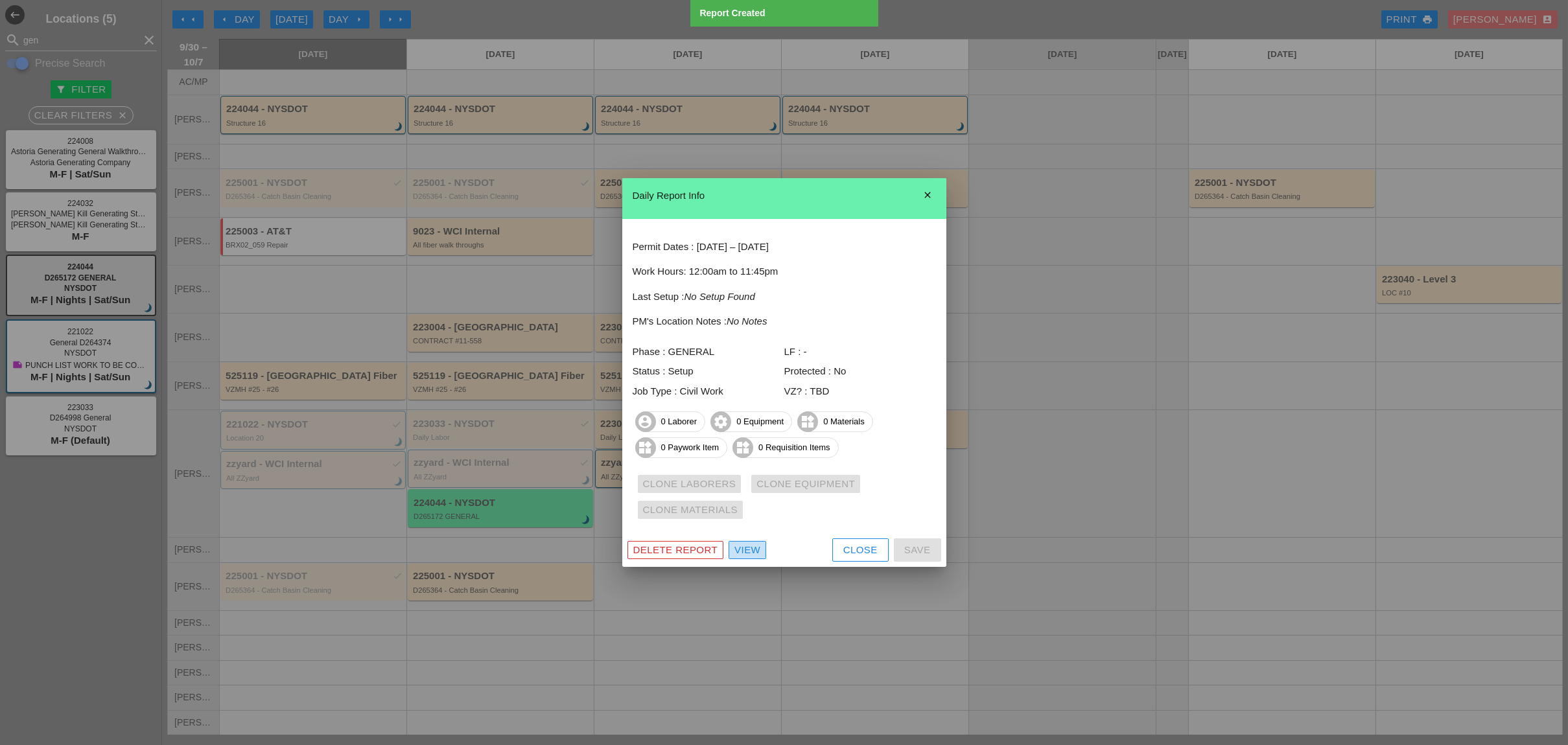
click at [752, 552] on div "View" at bounding box center [747, 550] width 26 height 15
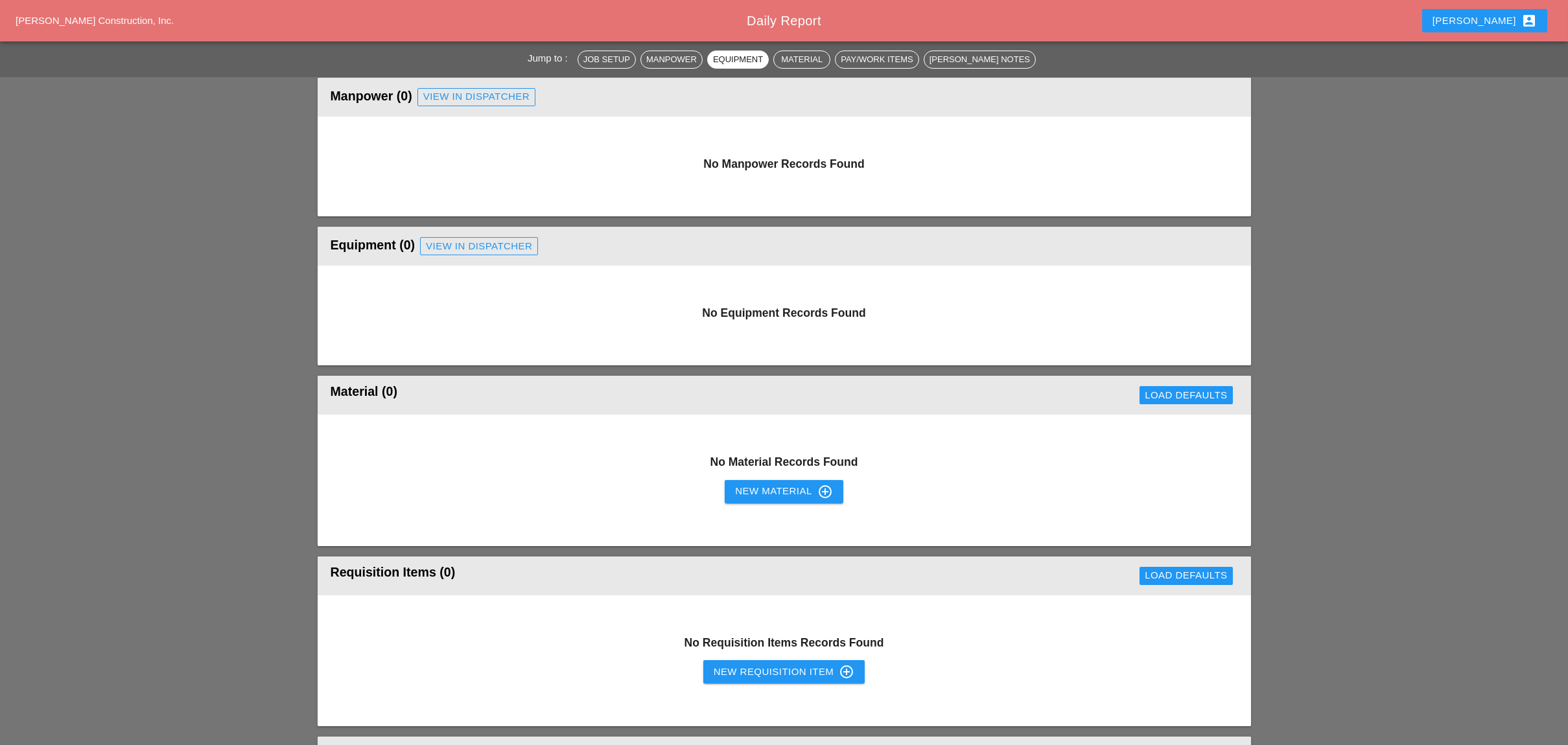
scroll to position [519, 0]
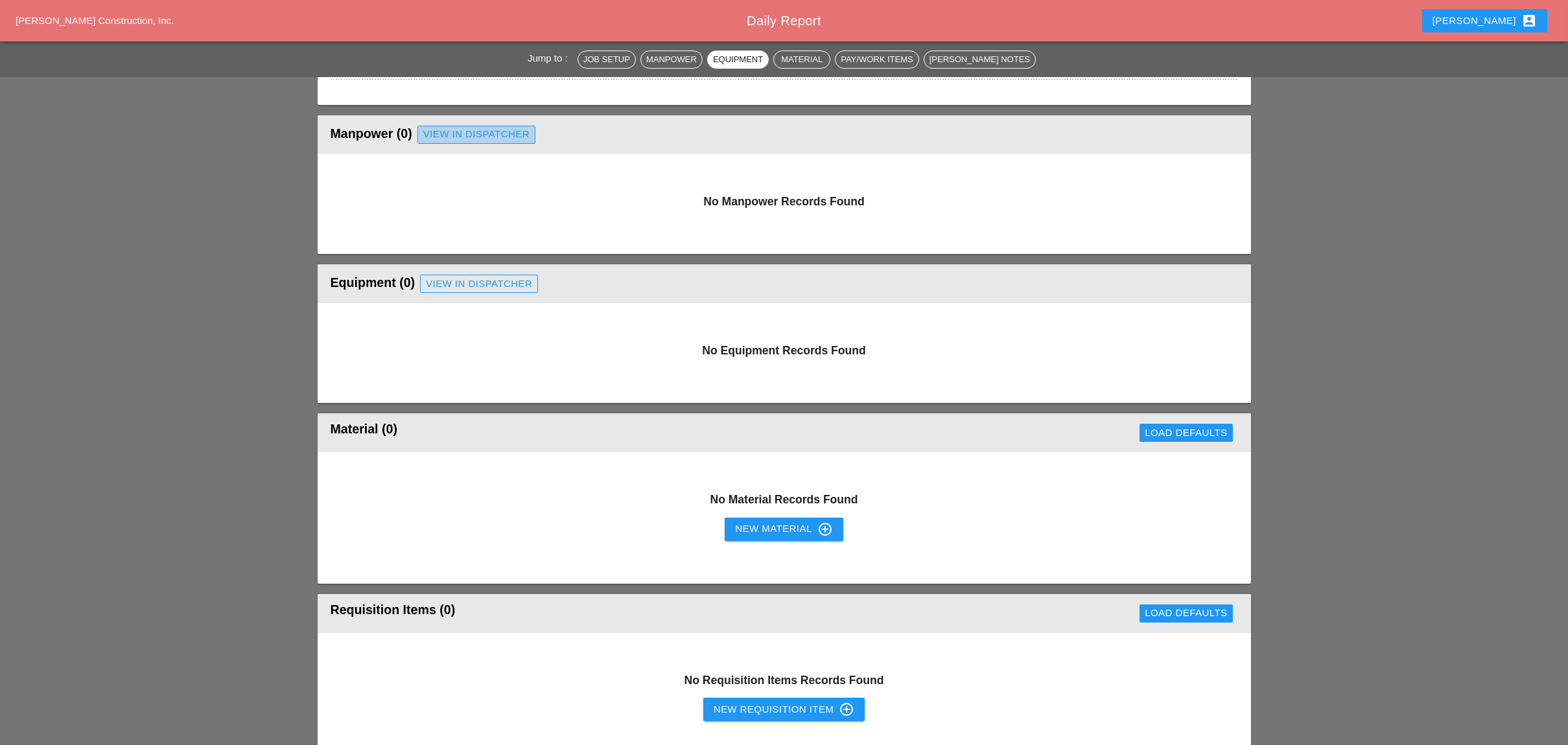
click at [496, 130] on div "View in Dispatcher" at bounding box center [477, 134] width 106 height 15
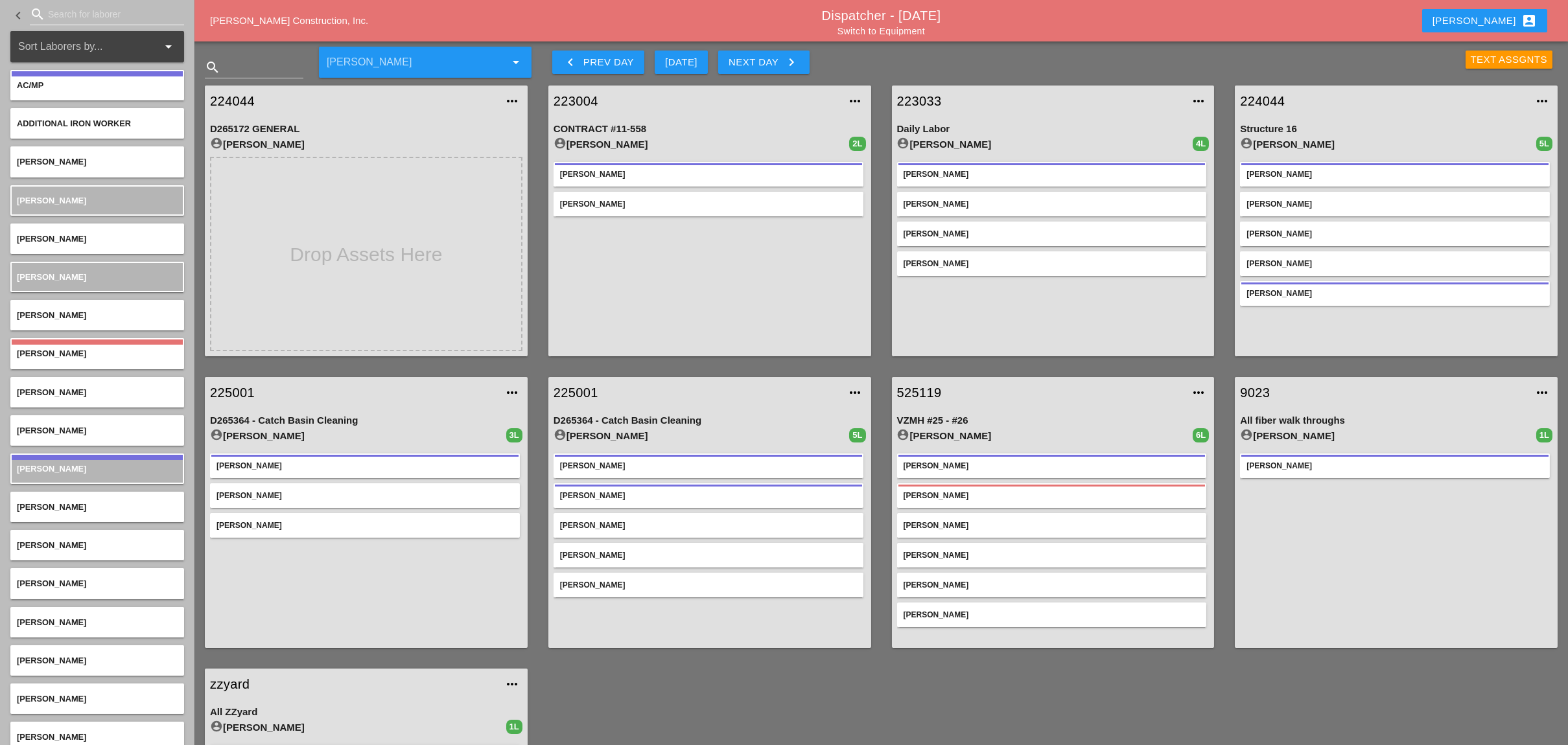
click at [90, 16] on input "Search for laborer" at bounding box center [107, 14] width 118 height 21
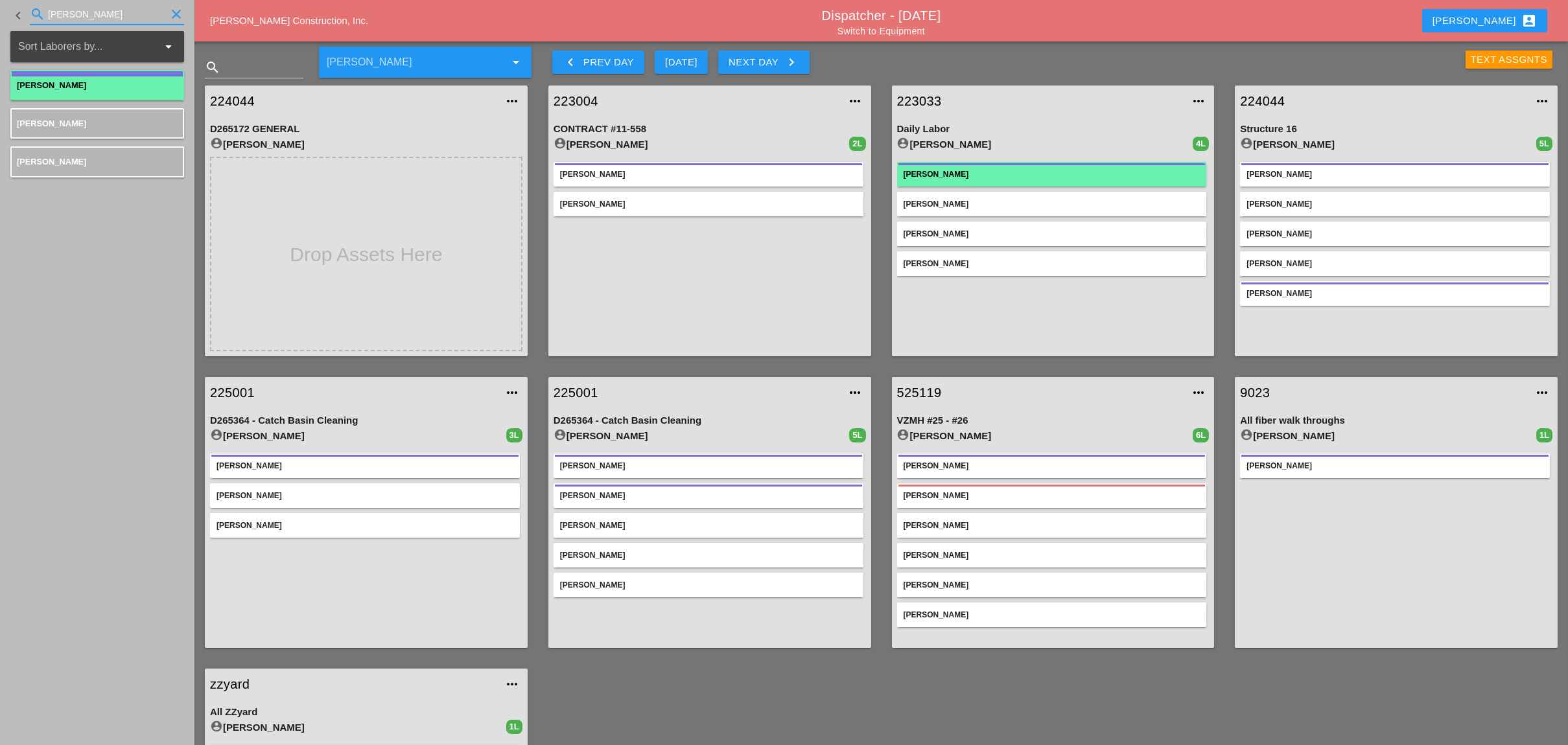
type input "luca"
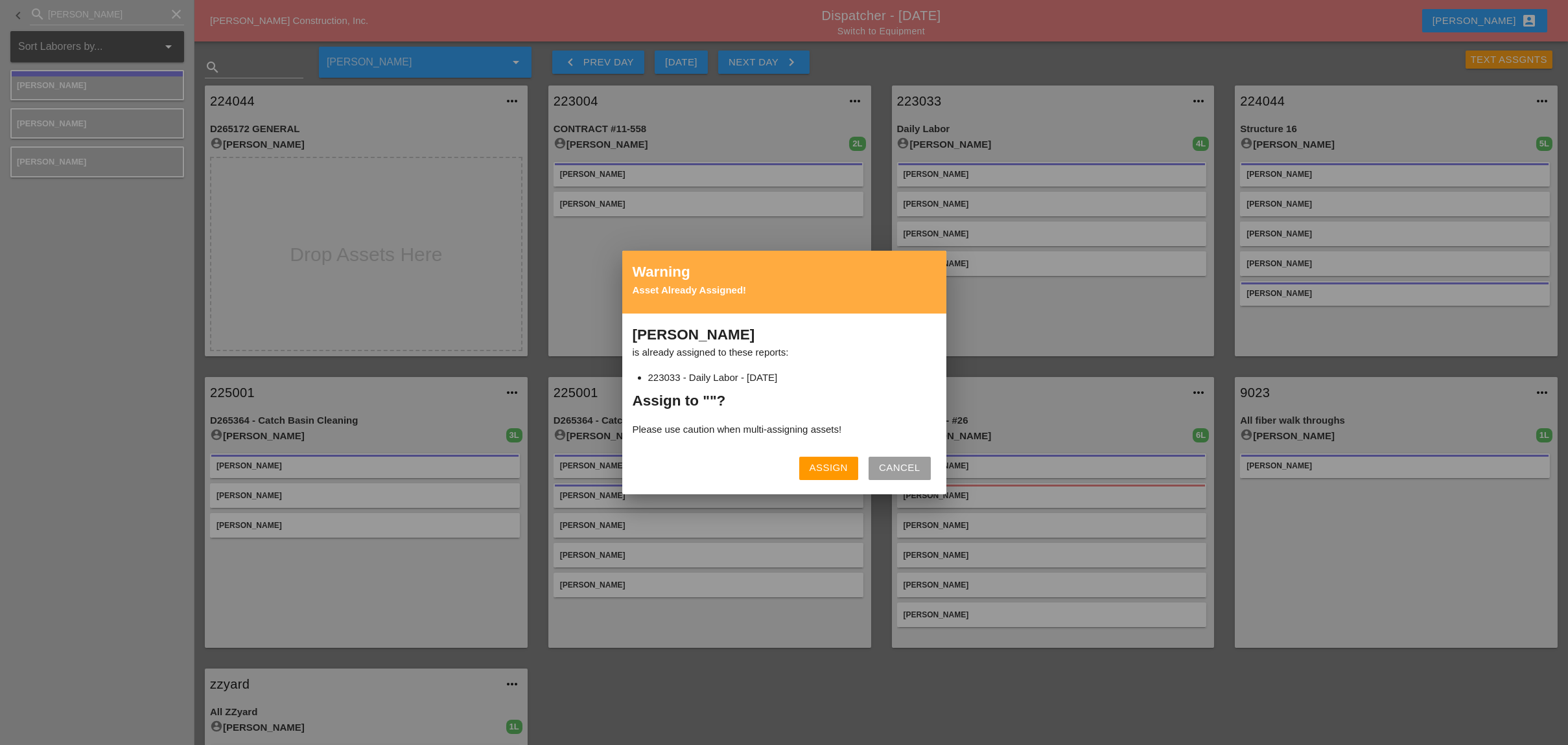
click at [837, 467] on div "Assign" at bounding box center [828, 468] width 38 height 15
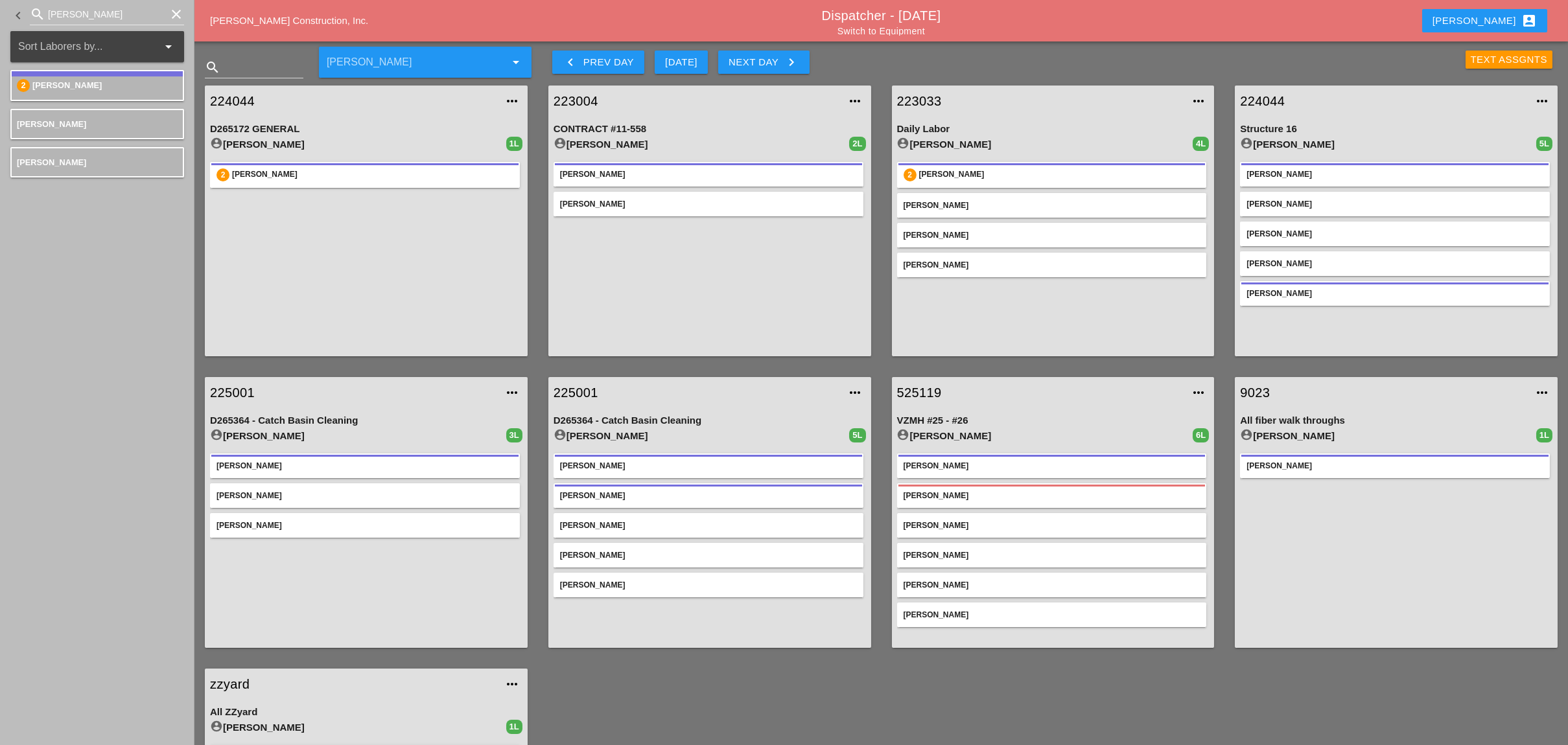
click at [253, 99] on link "224044" at bounding box center [353, 101] width 286 height 19
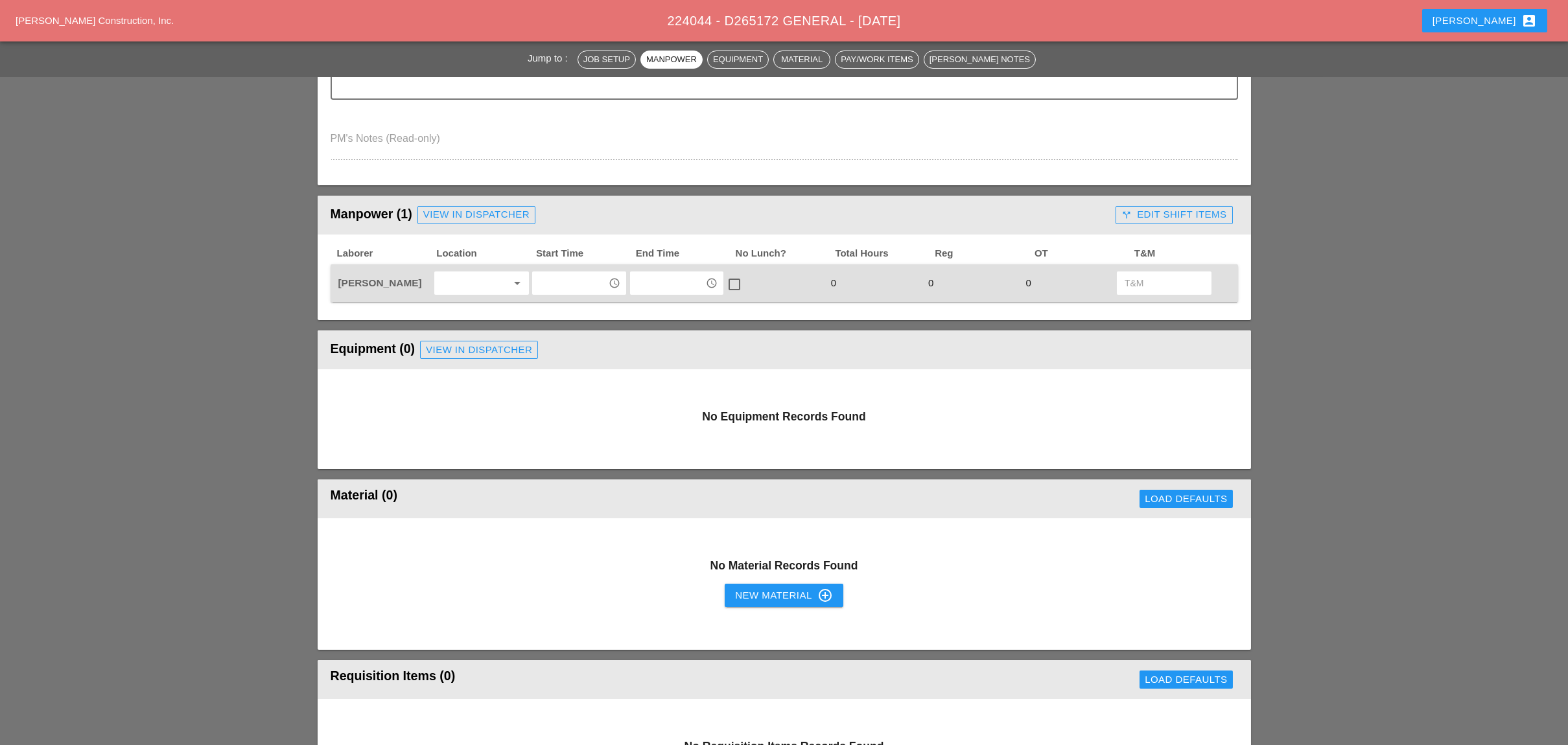
scroll to position [432, 0]
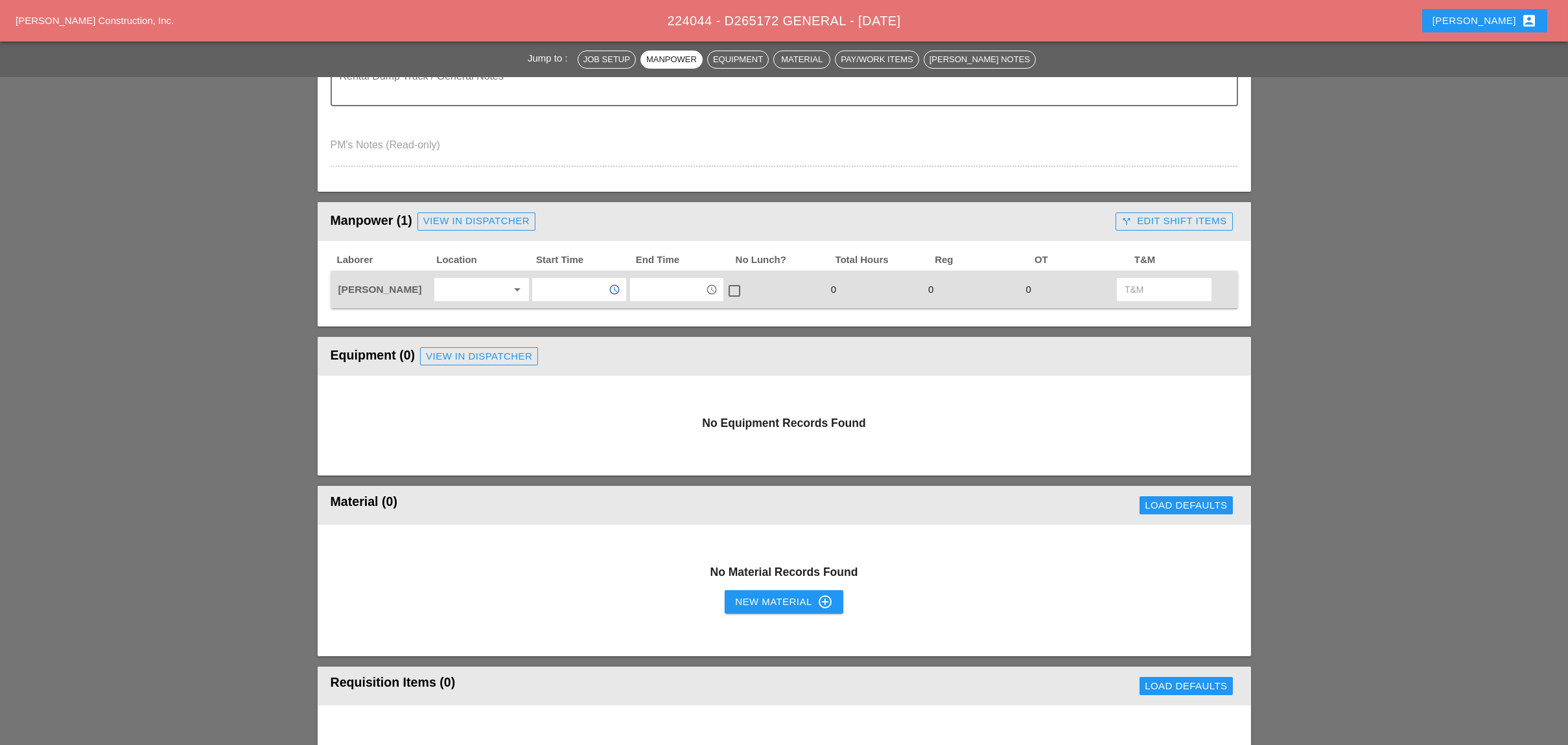
click at [569, 281] on input "text" at bounding box center [569, 289] width 68 height 21
click at [563, 391] on div "3 :00 pm" at bounding box center [579, 399] width 73 height 16
type input "3:00 pm"
click at [640, 284] on input "text" at bounding box center [667, 289] width 68 height 21
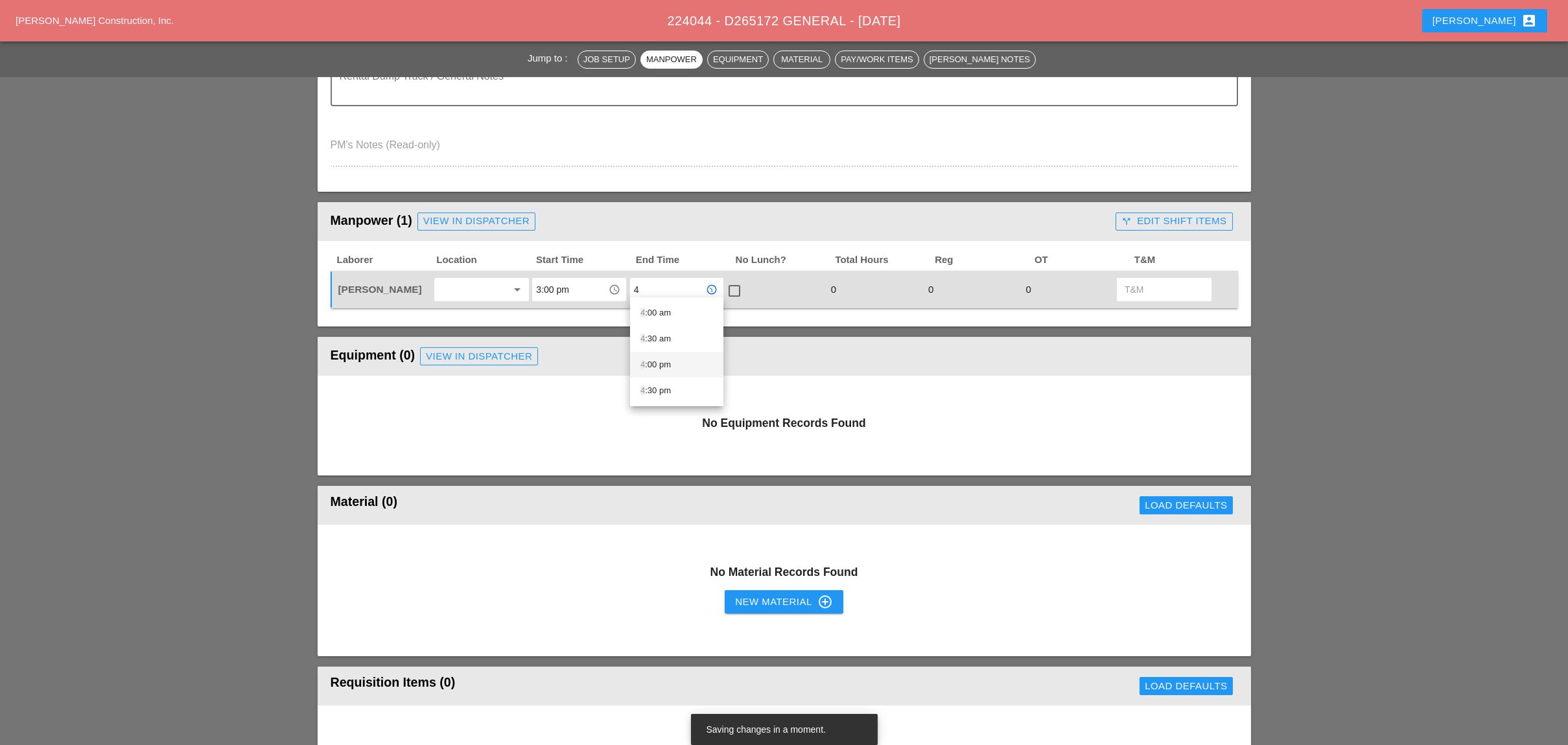
click at [654, 357] on div "4 :00 pm" at bounding box center [677, 365] width 73 height 16
type input "4:00 pm"
click at [734, 287] on div at bounding box center [734, 291] width 22 height 22
click at [736, 286] on div at bounding box center [734, 291] width 22 height 22
checkbox input "false"
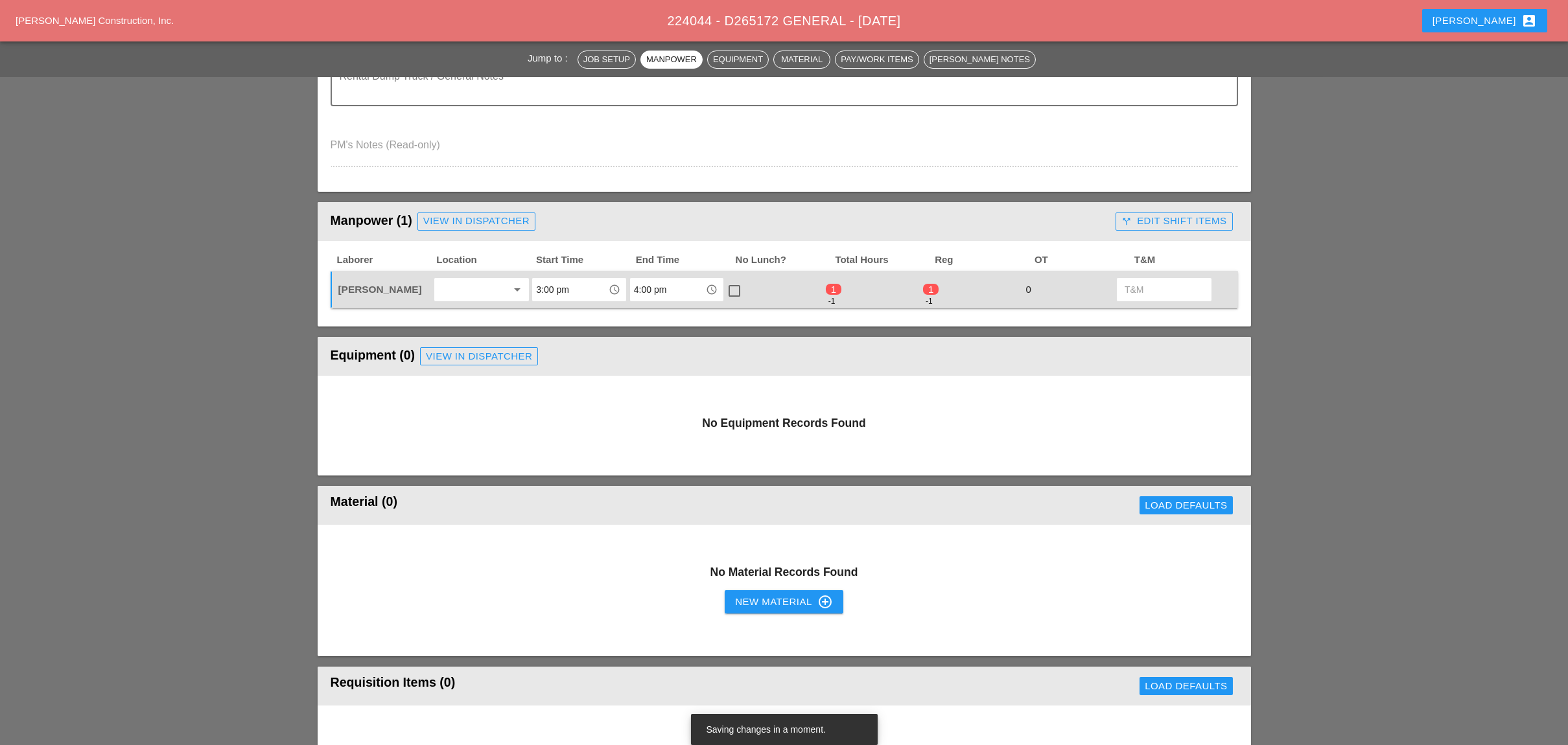
click at [667, 285] on input "4:00 pm" at bounding box center [667, 289] width 68 height 21
click at [659, 456] on div "4:30 am" at bounding box center [678, 460] width 75 height 16
drag, startPoint x: 677, startPoint y: 285, endPoint x: 608, endPoint y: 284, distance: 69.0
click at [608, 284] on div "Luca Gambardella arrow_drop_down 3:00 pm access_time 4:30 am access_time check_…" at bounding box center [774, 289] width 877 height 27
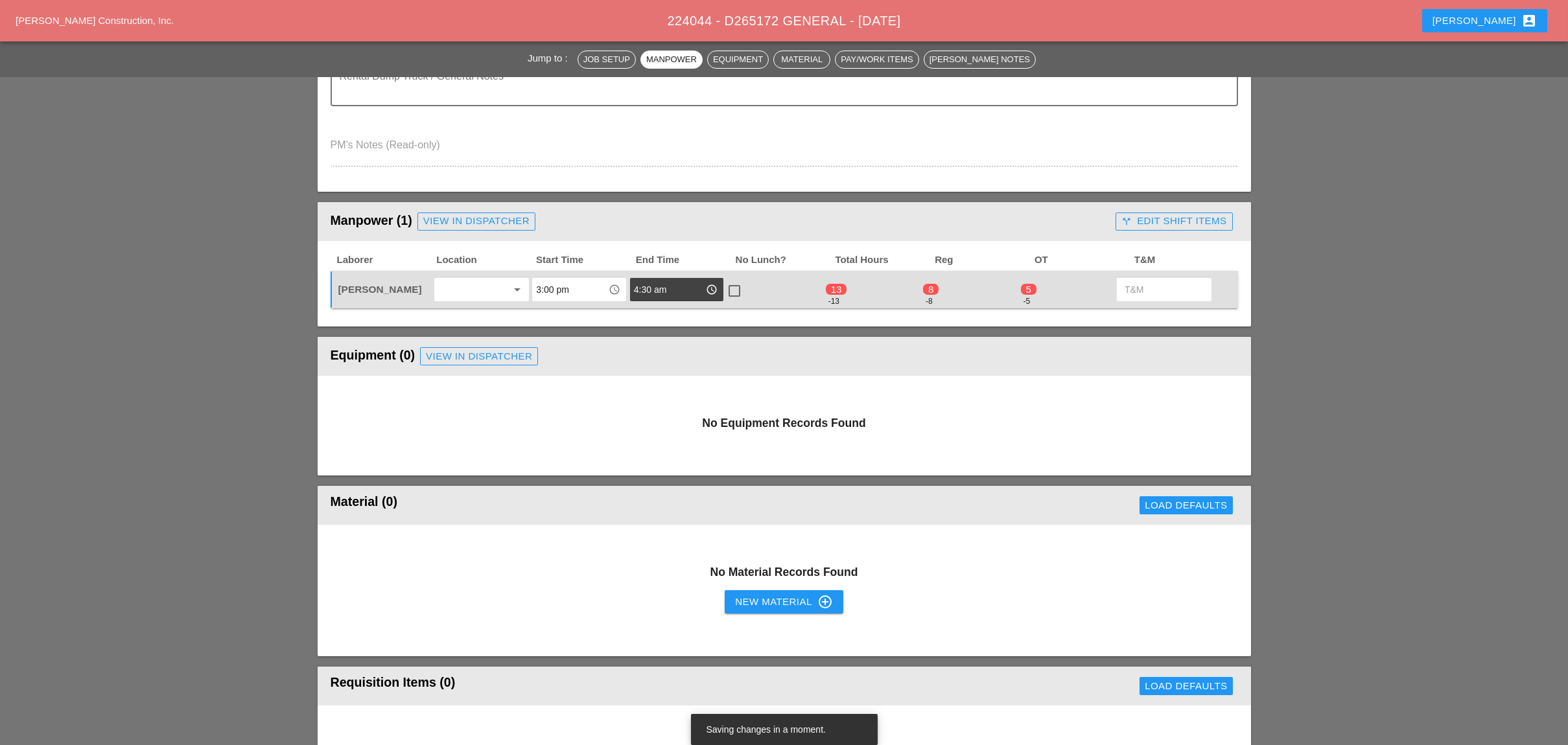
click at [653, 284] on input "4:30 am" at bounding box center [667, 289] width 68 height 21
click at [666, 386] on div "4 :30 pm" at bounding box center [677, 391] width 73 height 16
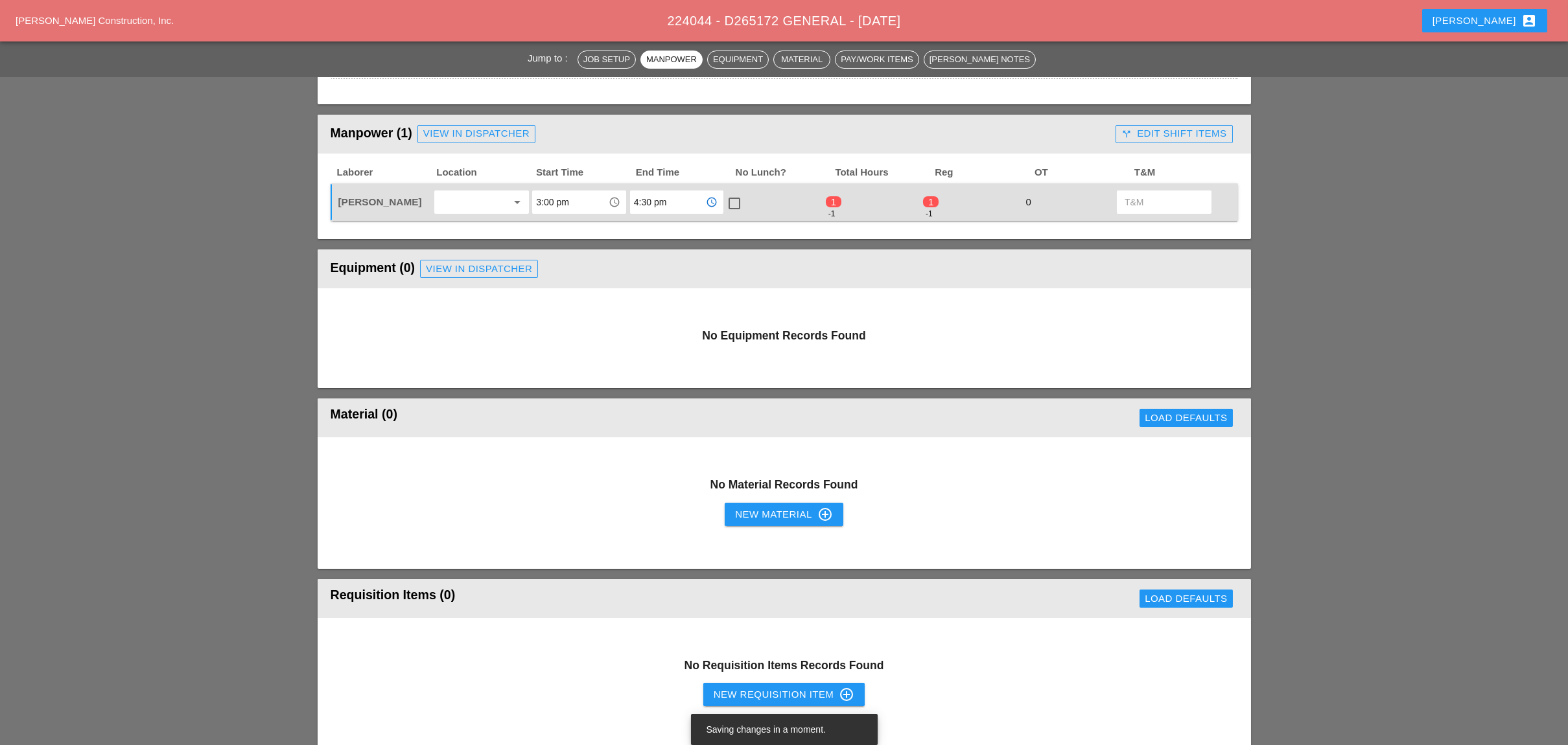
scroll to position [519, 0]
type input "4:30 pm"
click at [1144, 130] on div "call_split Edit Shift Items" at bounding box center [1174, 134] width 105 height 15
click at [1141, 200] on div "visibility Default" at bounding box center [1152, 202] width 61 height 15
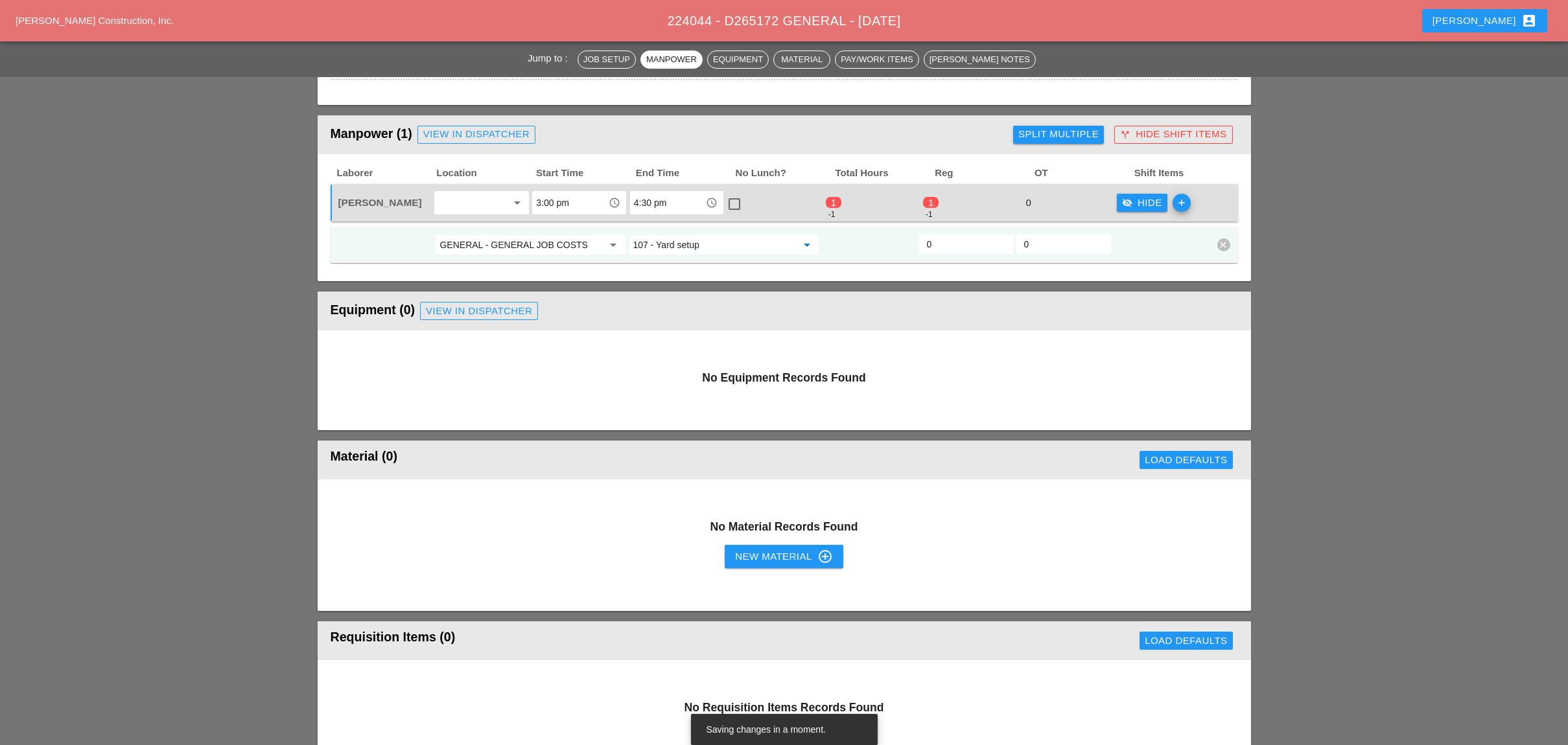
click at [680, 237] on input "107 - Yard setup" at bounding box center [715, 245] width 164 height 21
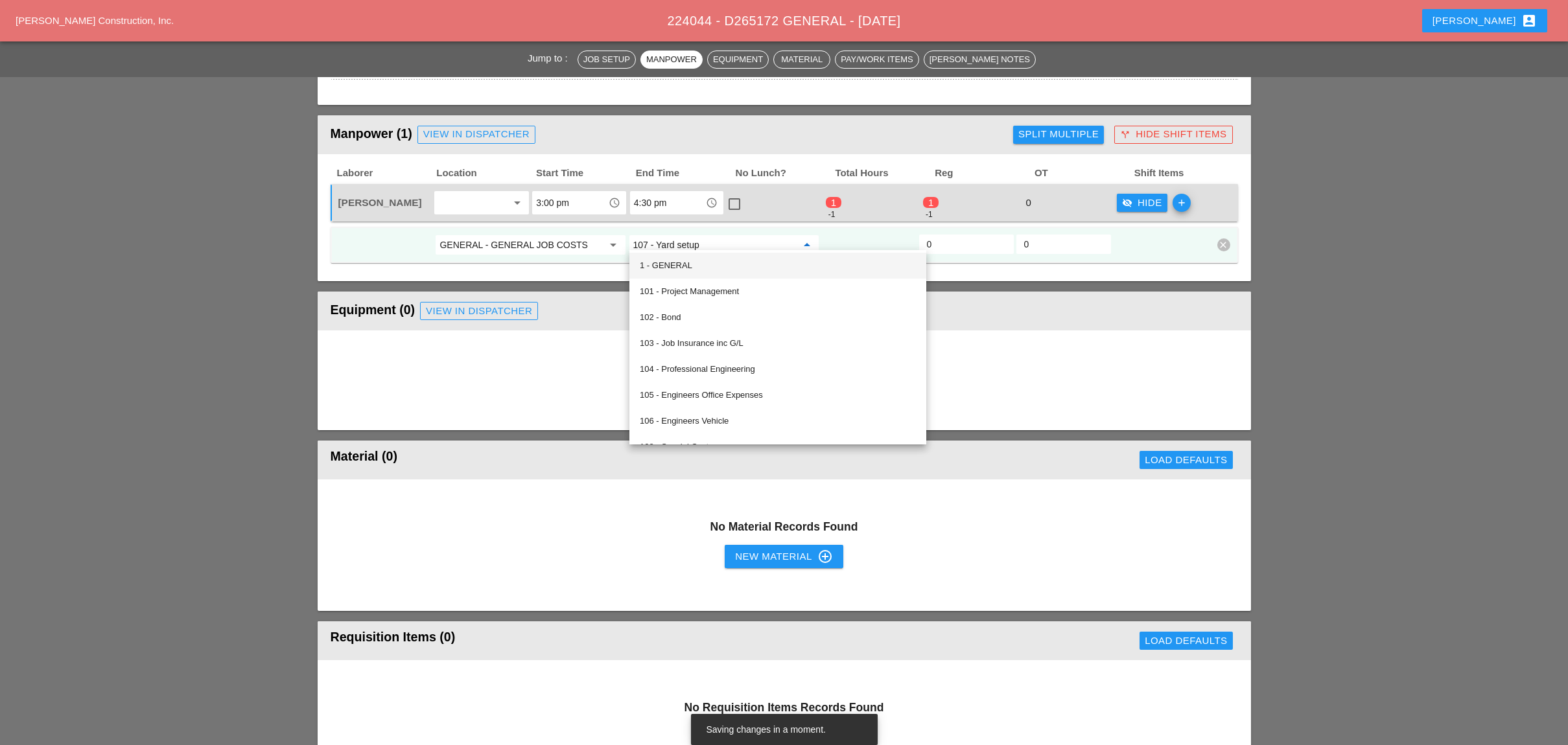
click at [681, 263] on div "1 - GENERAL" at bounding box center [777, 265] width 276 height 16
type input "1 - GENERAL"
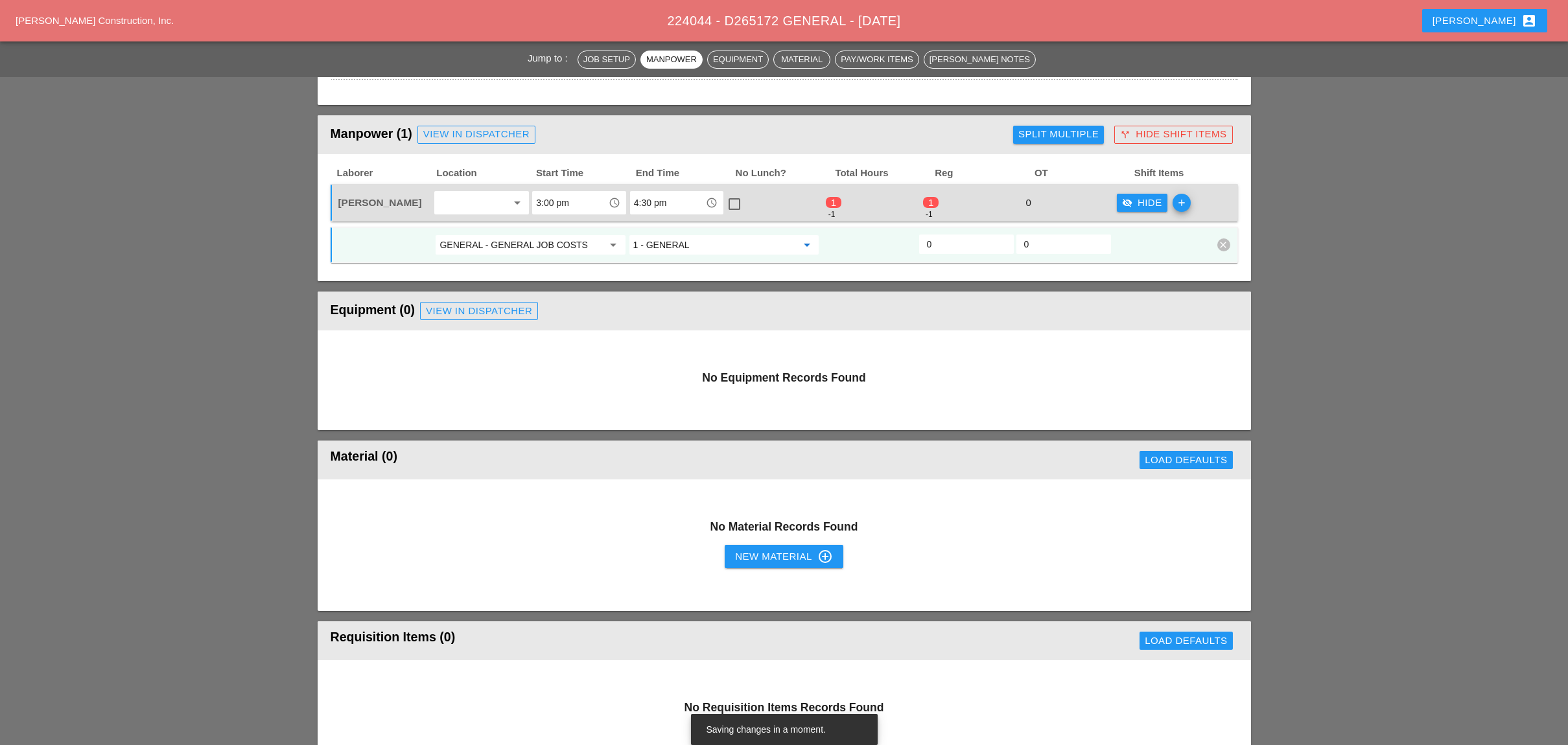
click at [940, 237] on input "0" at bounding box center [966, 244] width 79 height 21
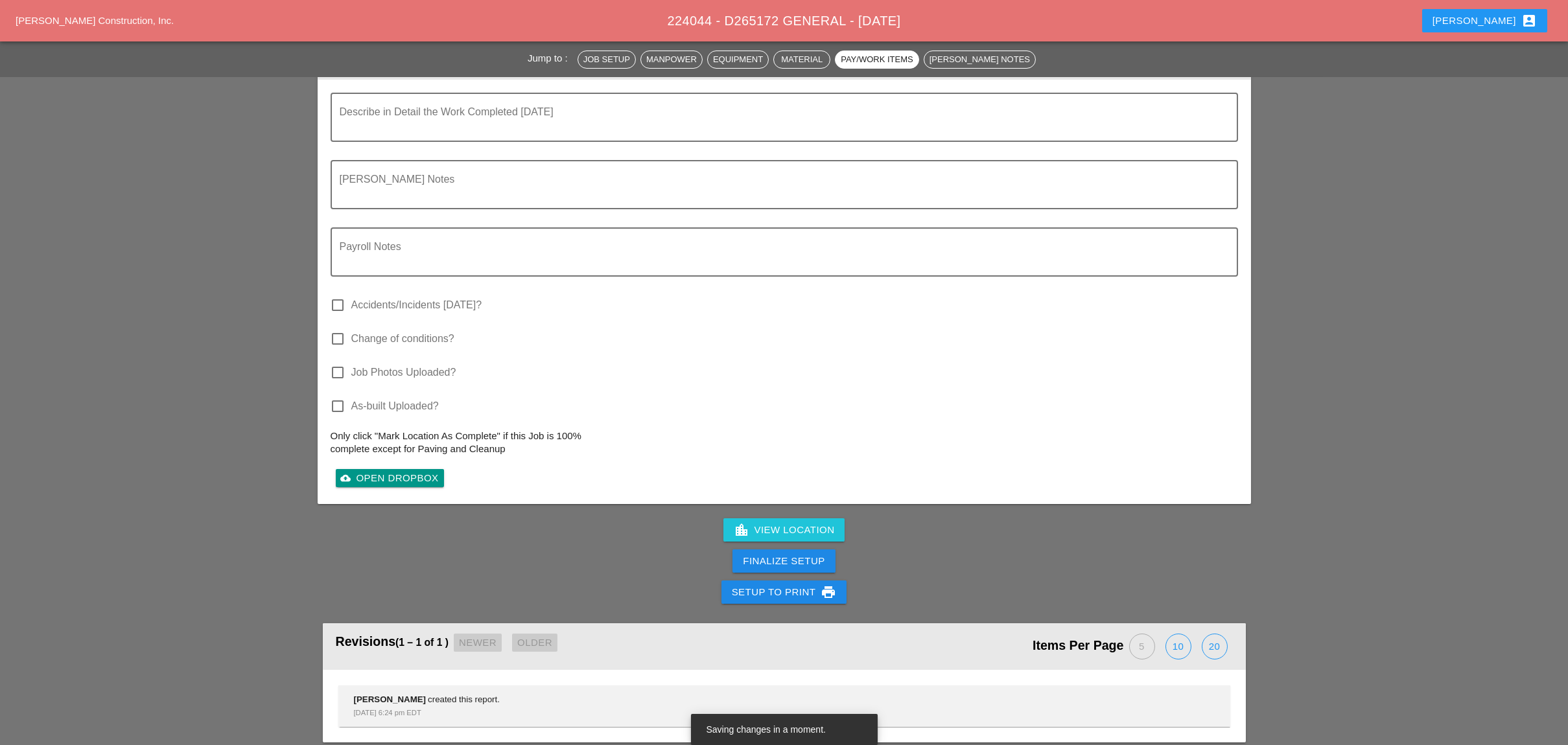
scroll to position [1275, 0]
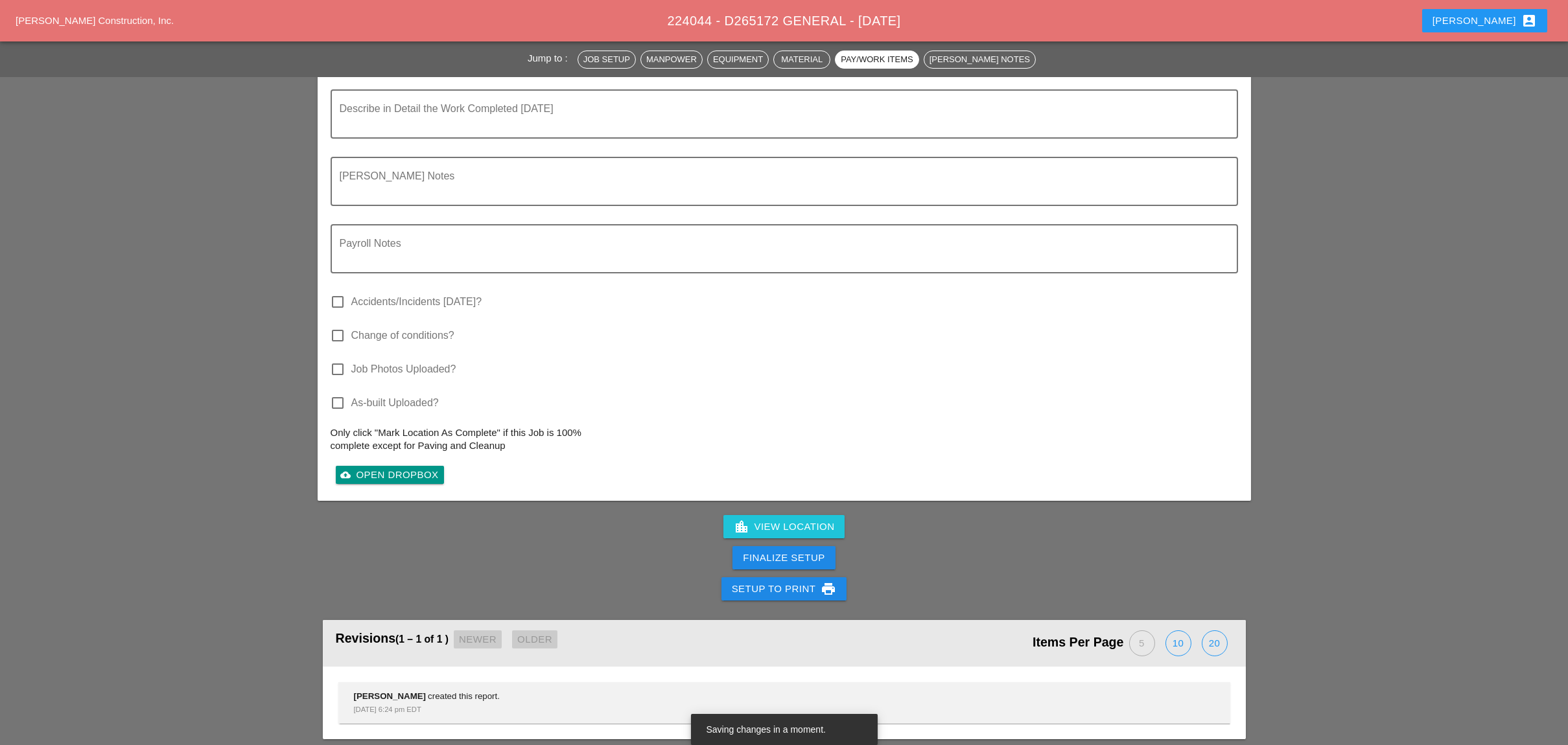
type input "1"
click at [791, 550] on div "Finalize Setup" at bounding box center [784, 557] width 82 height 15
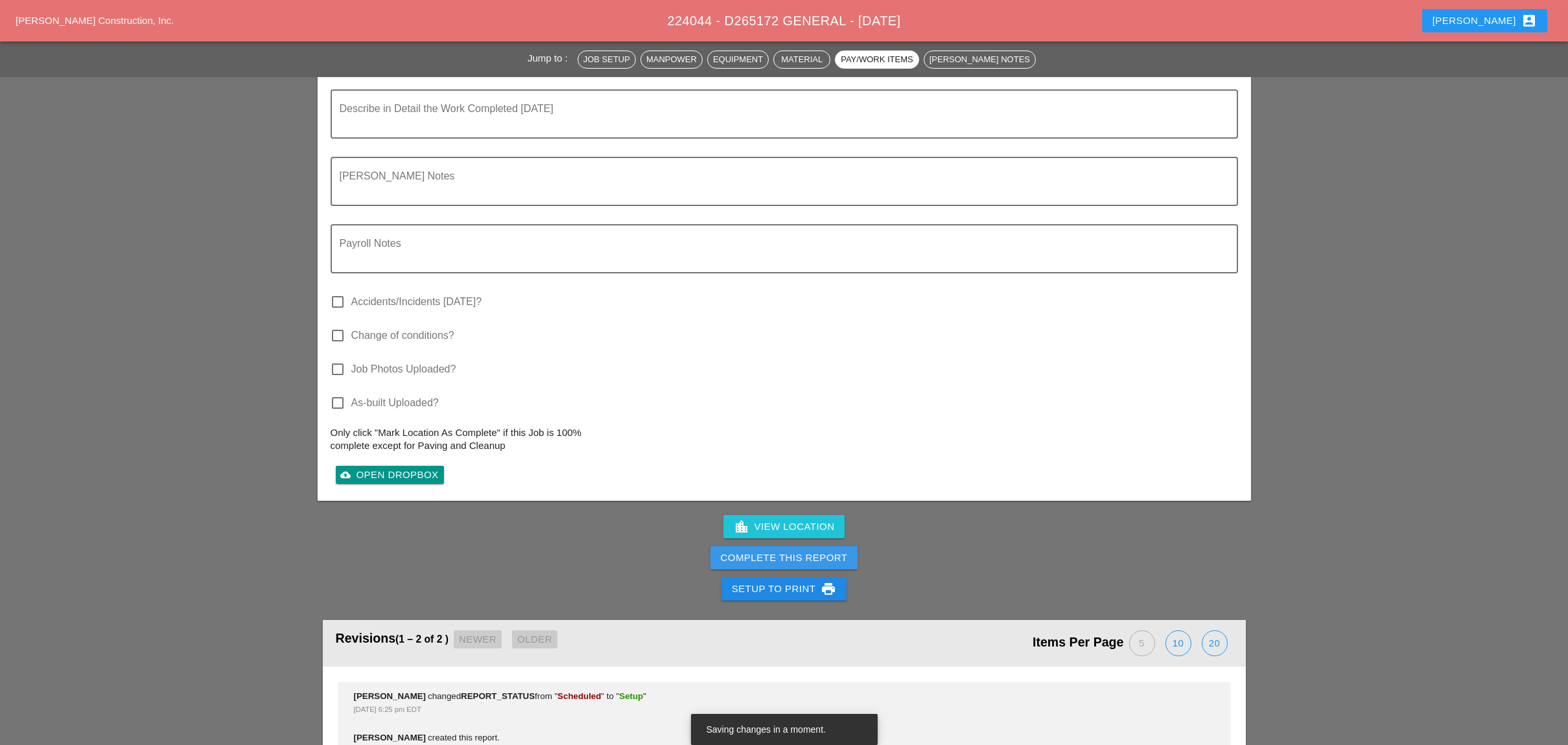
click at [793, 550] on div "Complete This Report" at bounding box center [784, 557] width 127 height 15
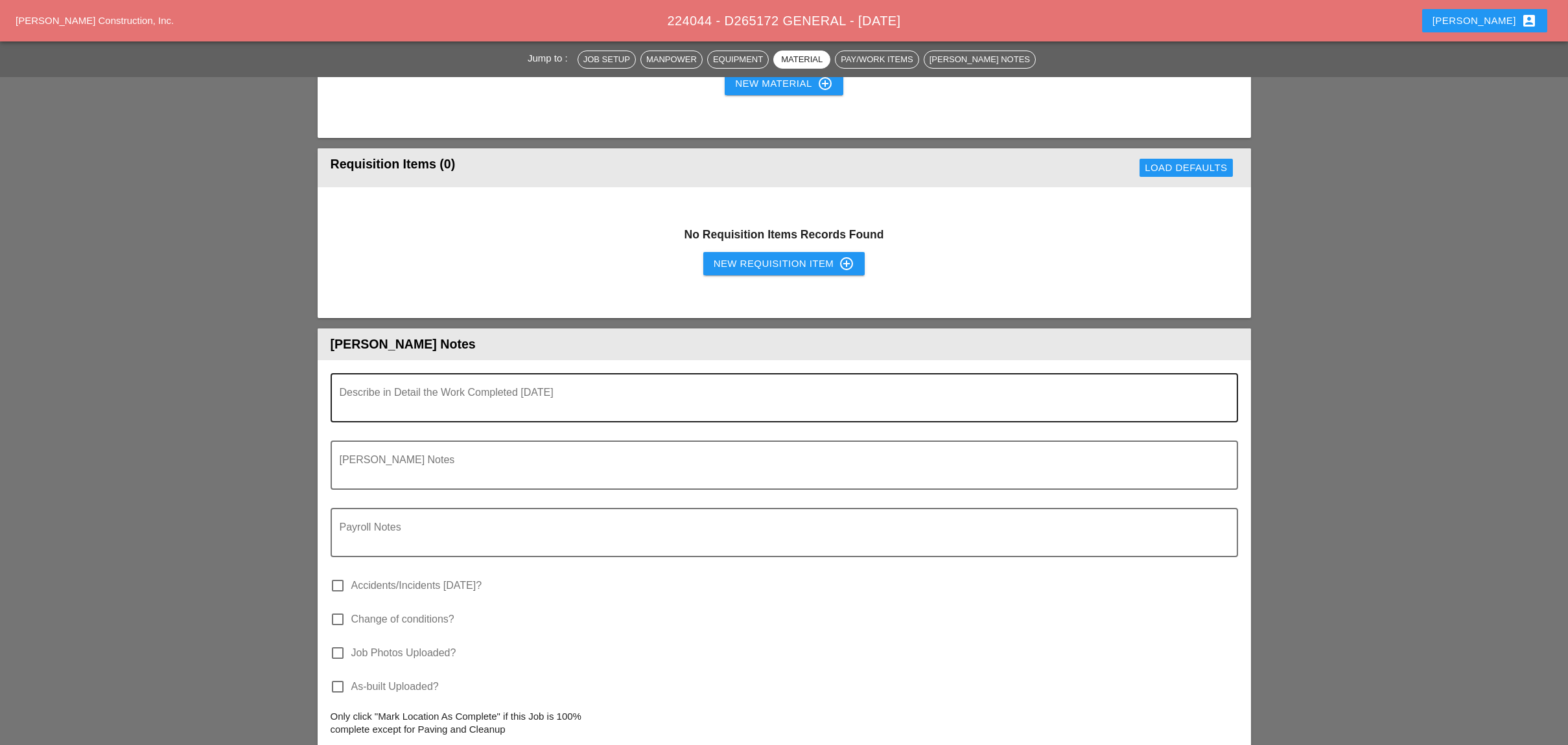
scroll to position [1275, 0]
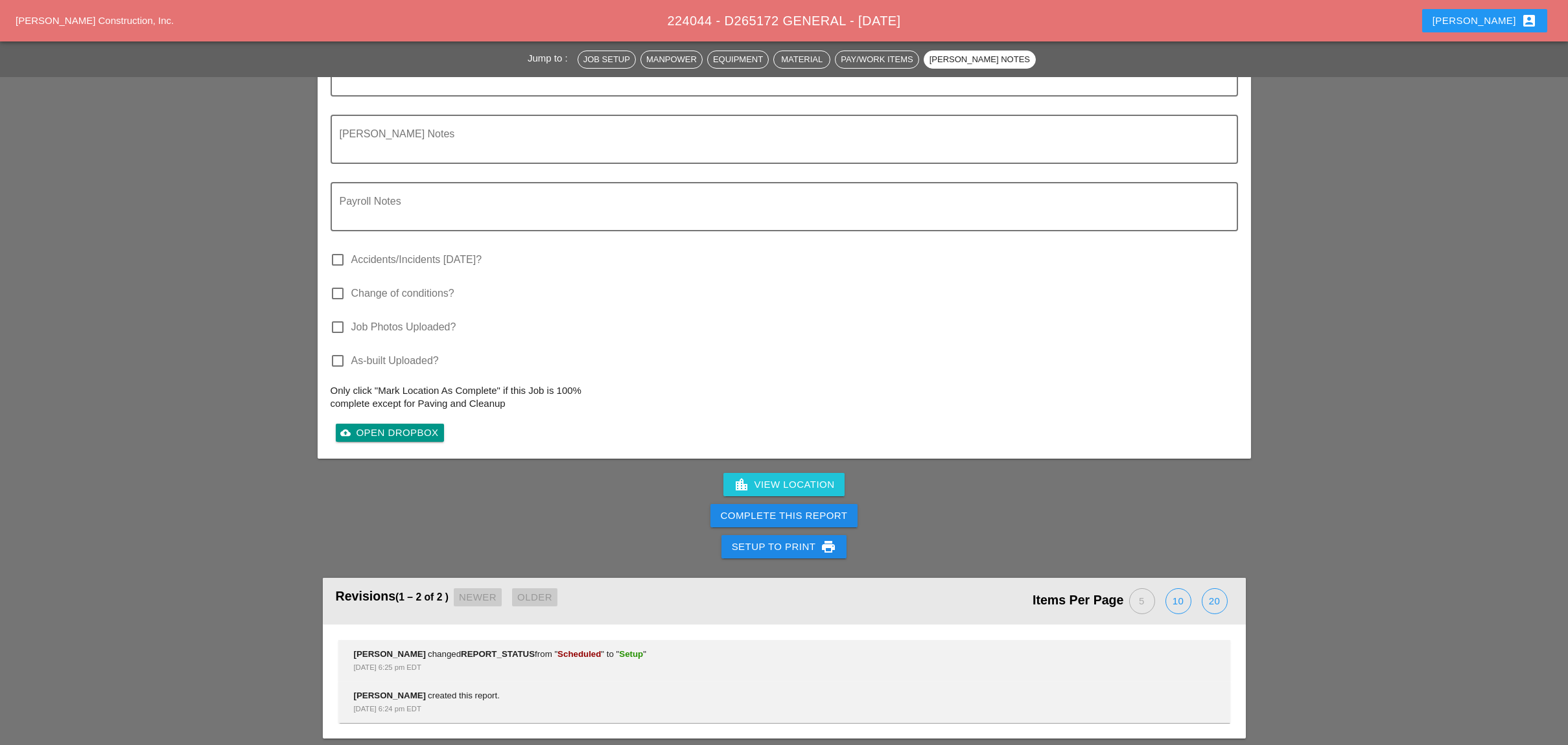
click at [778, 509] on div "Complete This Report" at bounding box center [784, 516] width 127 height 15
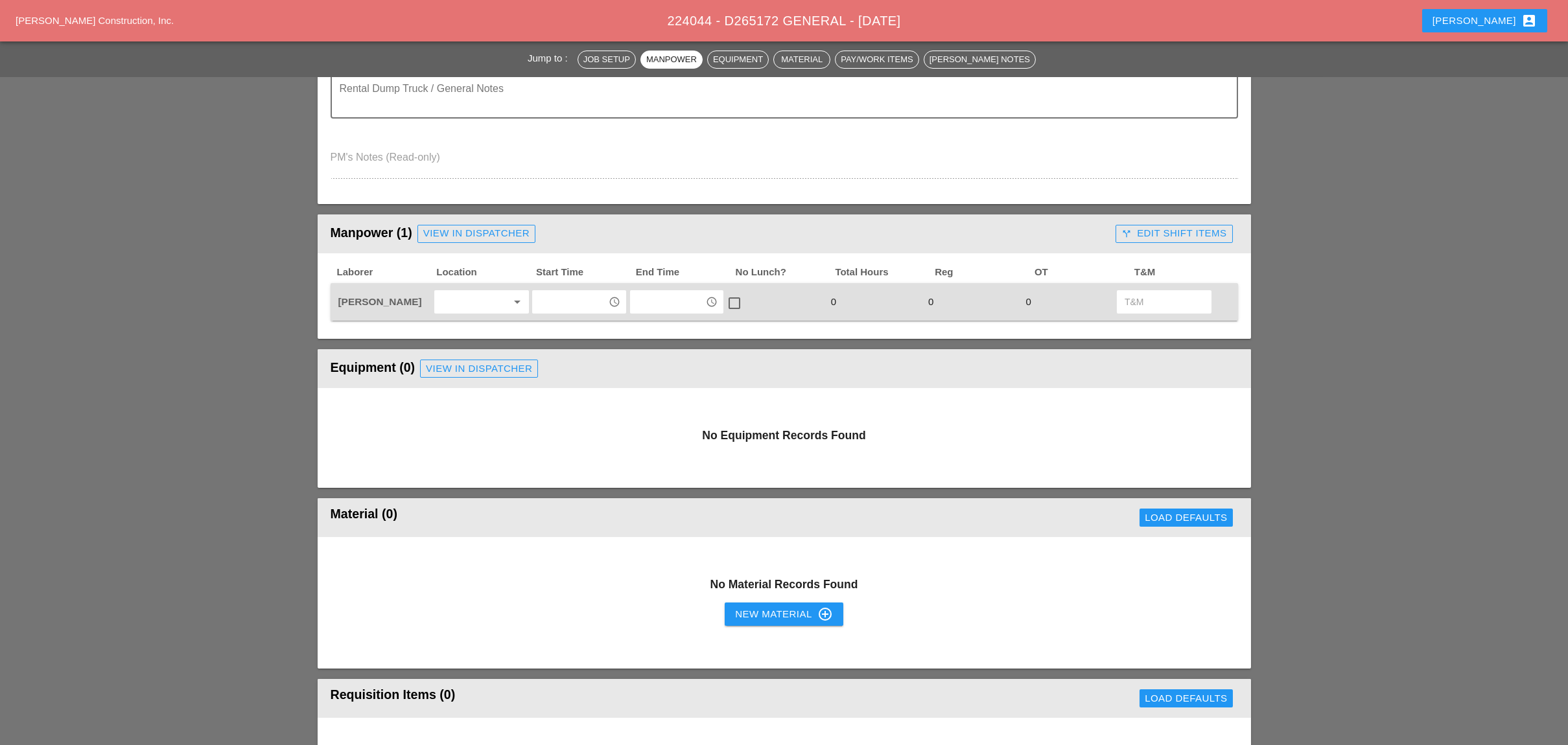
scroll to position [432, 0]
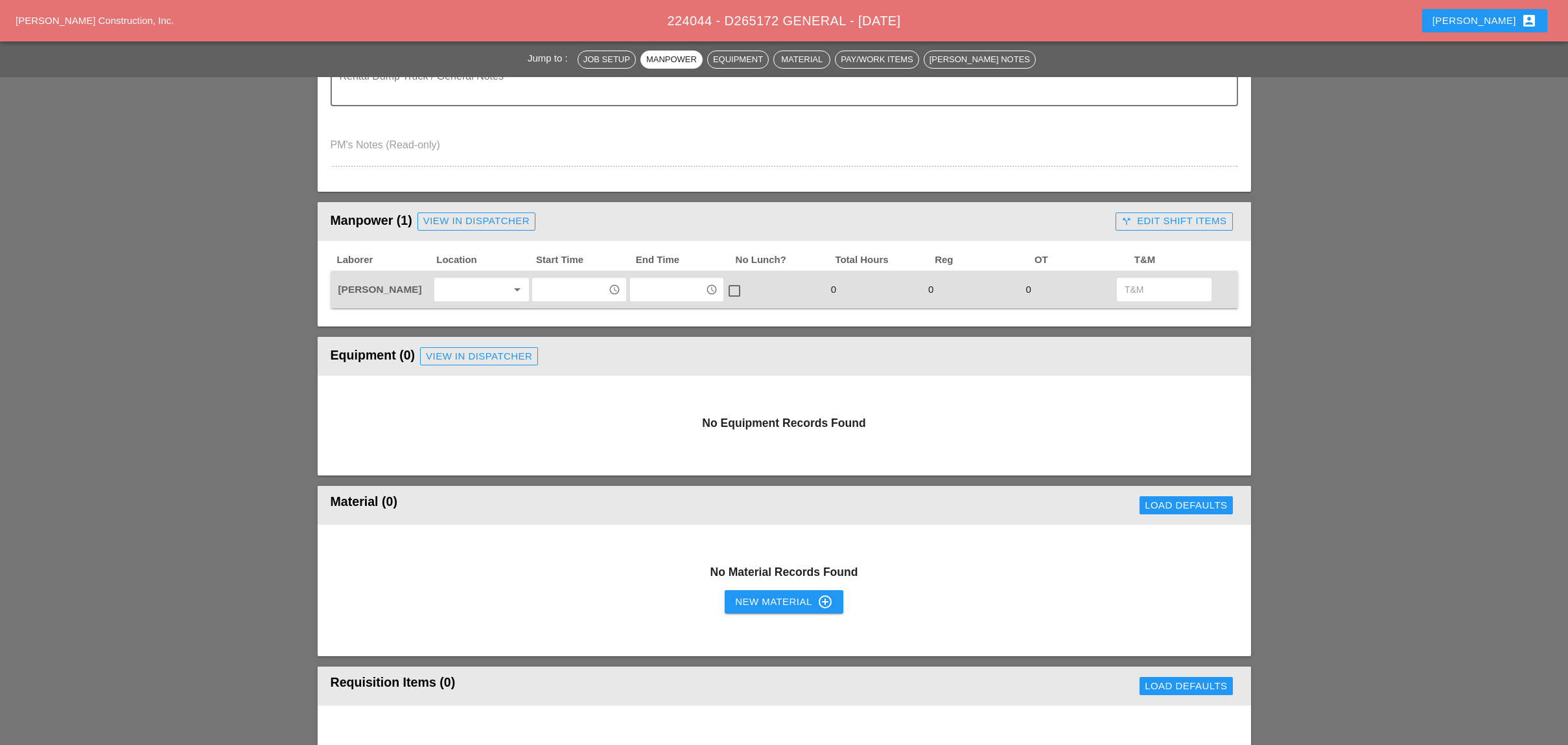
click at [564, 289] on input "text" at bounding box center [569, 289] width 68 height 21
click at [567, 468] on div "3 :00 pm" at bounding box center [579, 469] width 73 height 16
type input "3:00 pm"
click at [652, 285] on input "text" at bounding box center [667, 289] width 68 height 21
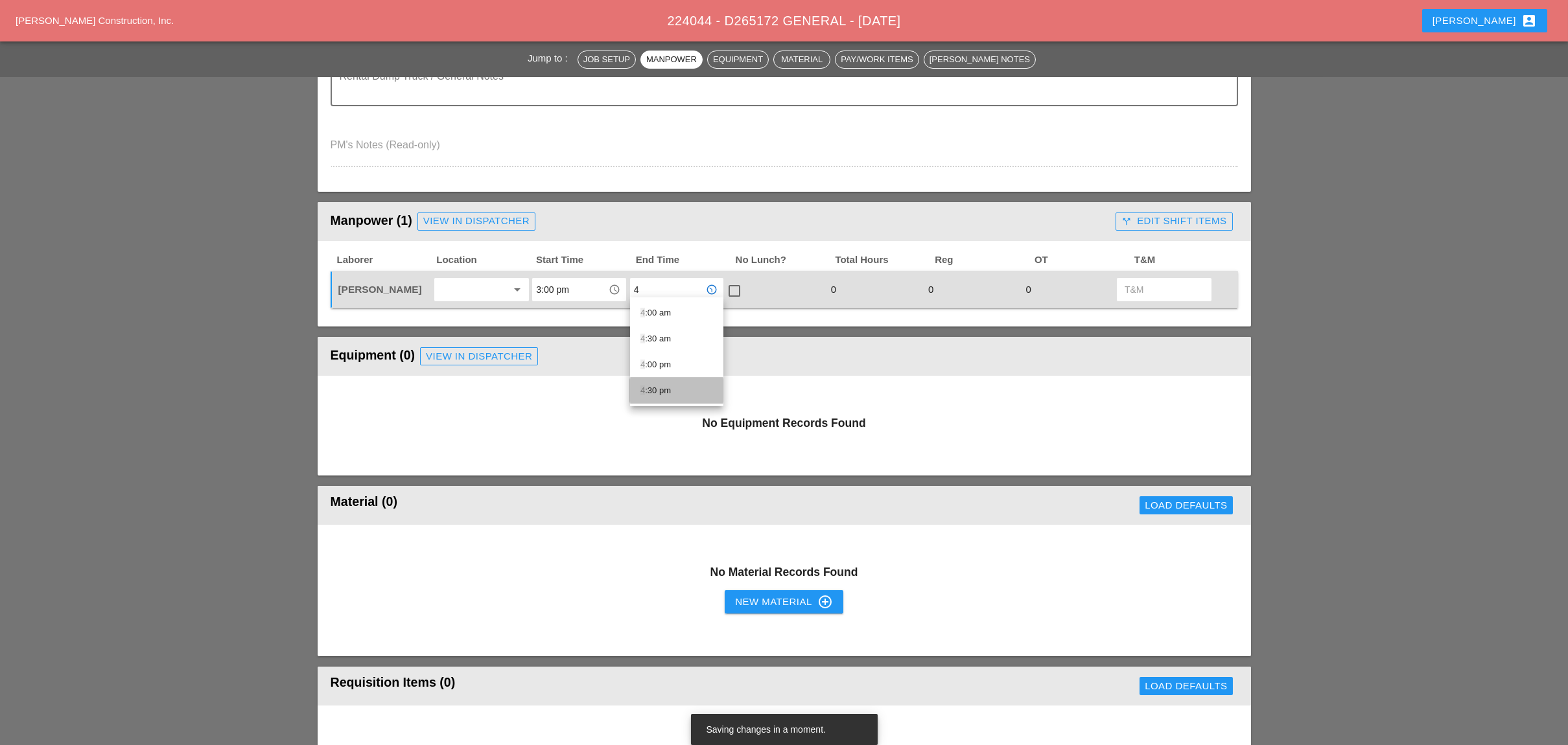
click at [651, 392] on div "4 :30 pm" at bounding box center [677, 391] width 73 height 16
type input "4:30 pm"
click at [732, 287] on div at bounding box center [734, 291] width 22 height 22
click at [734, 282] on div at bounding box center [734, 291] width 22 height 22
checkbox input "false"
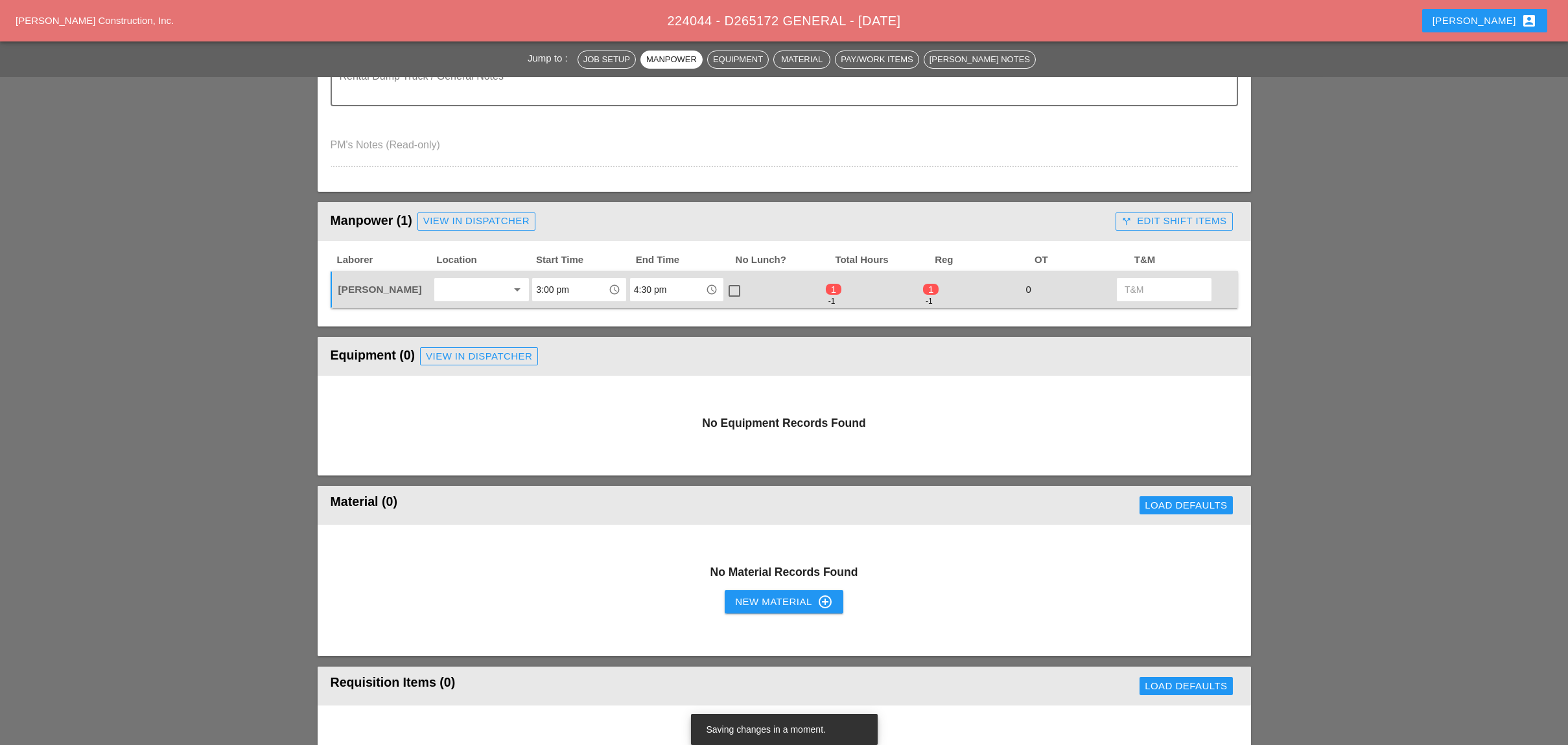
click at [1139, 219] on div "call_split Edit Shift Items" at bounding box center [1174, 221] width 105 height 15
click at [1128, 287] on icon "visibility" at bounding box center [1127, 289] width 10 height 10
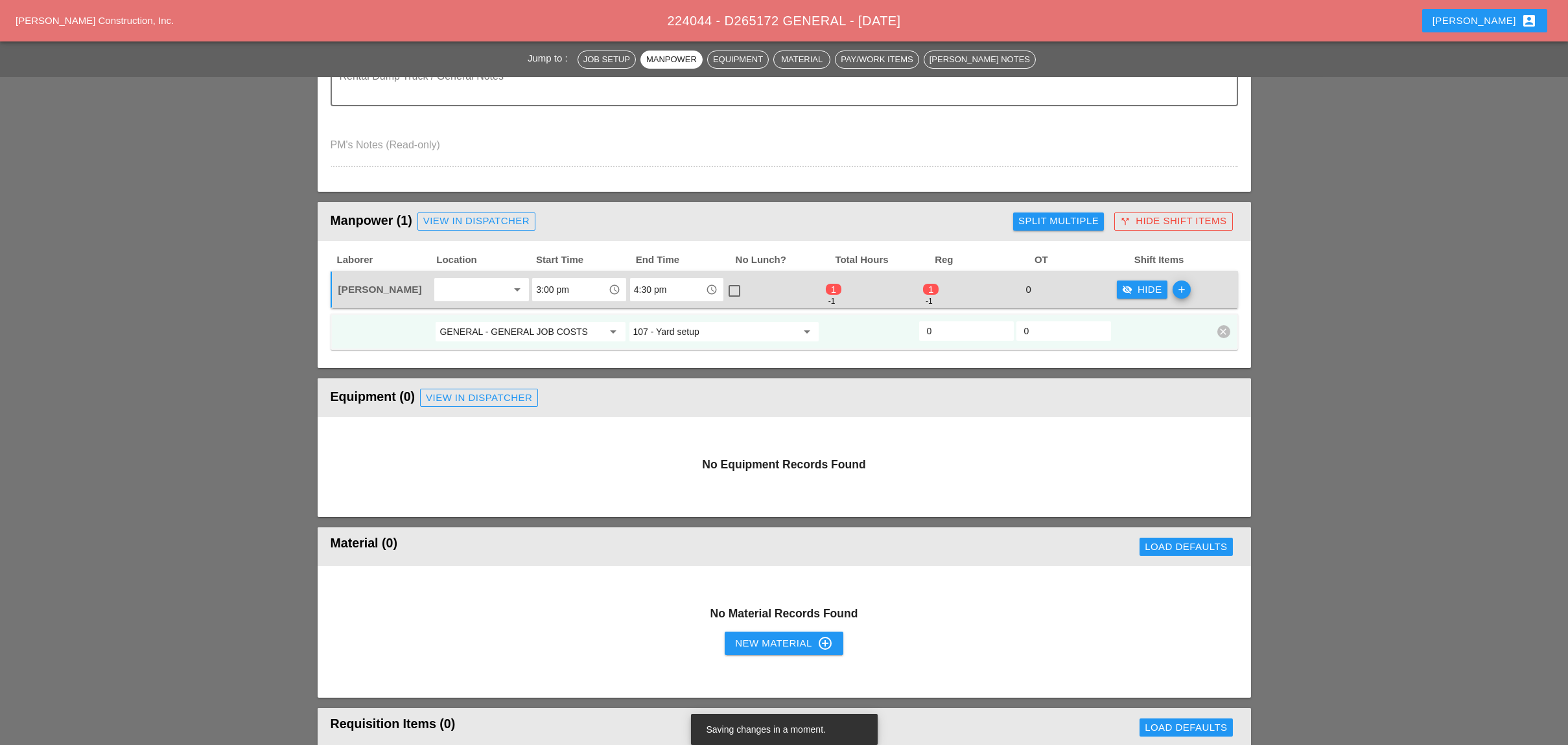
click at [662, 324] on input "107 - Yard setup" at bounding box center [715, 332] width 164 height 21
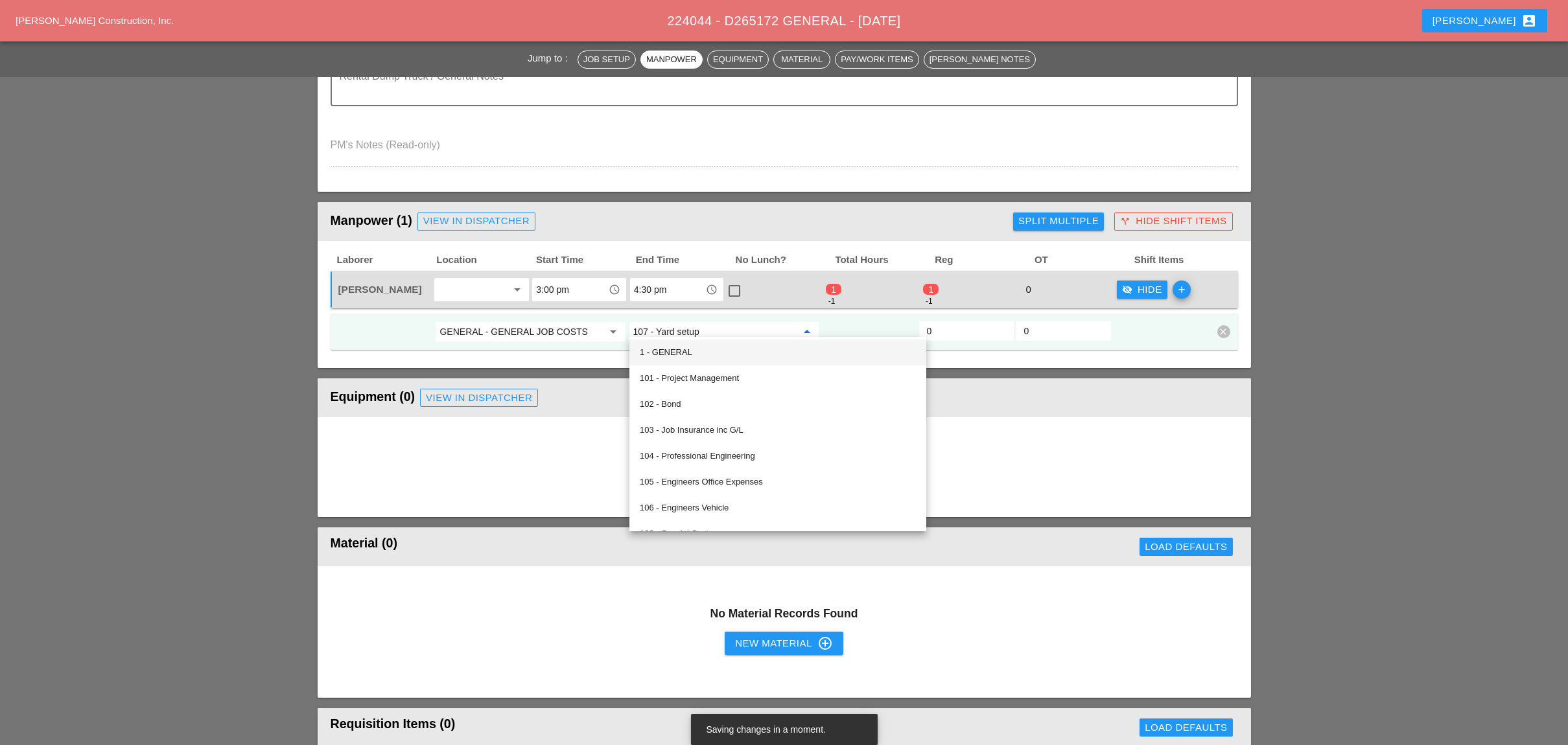
click at [673, 355] on div "1 - GENERAL" at bounding box center [777, 352] width 276 height 16
type input "1 - GENERAL"
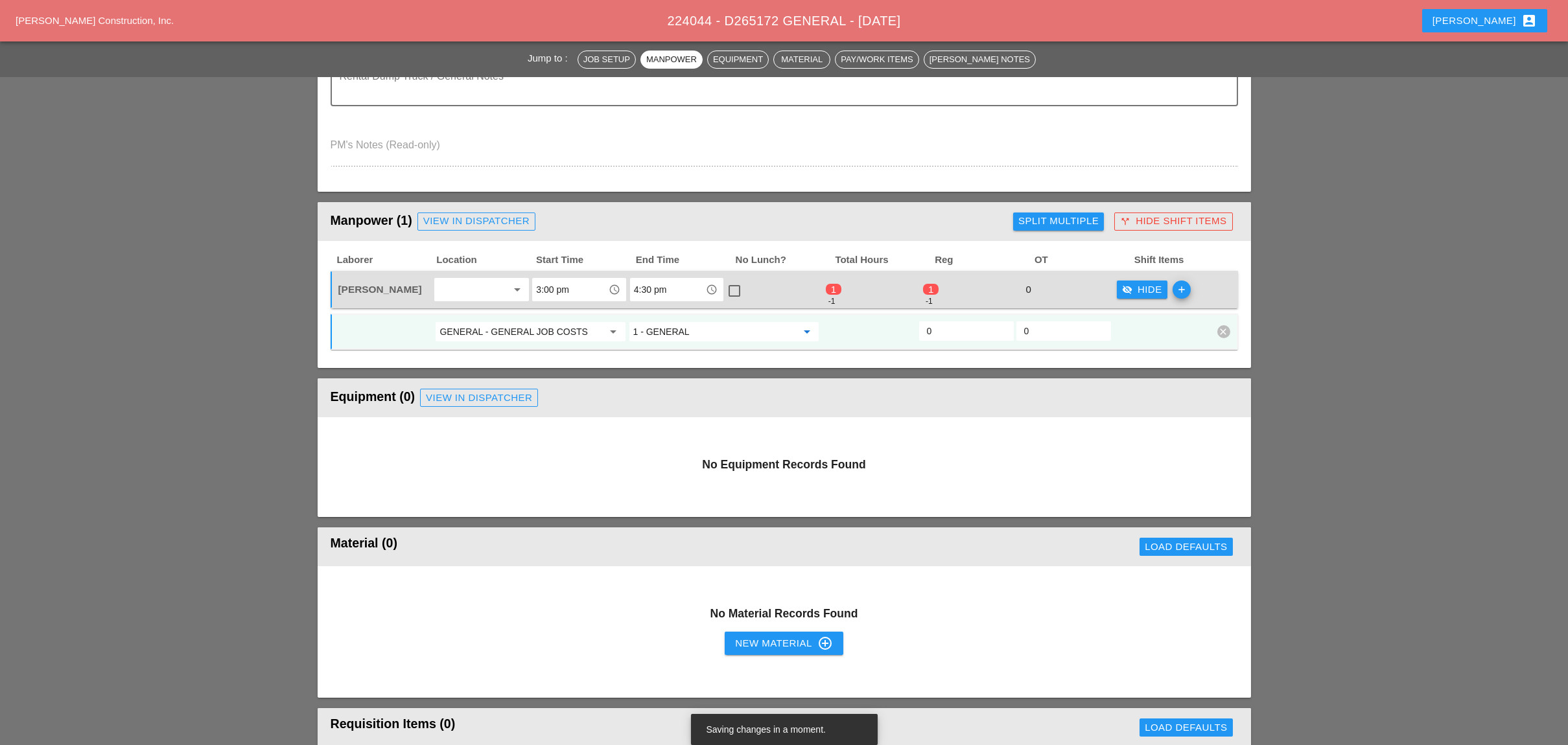
click at [936, 321] on input "0" at bounding box center [966, 331] width 79 height 21
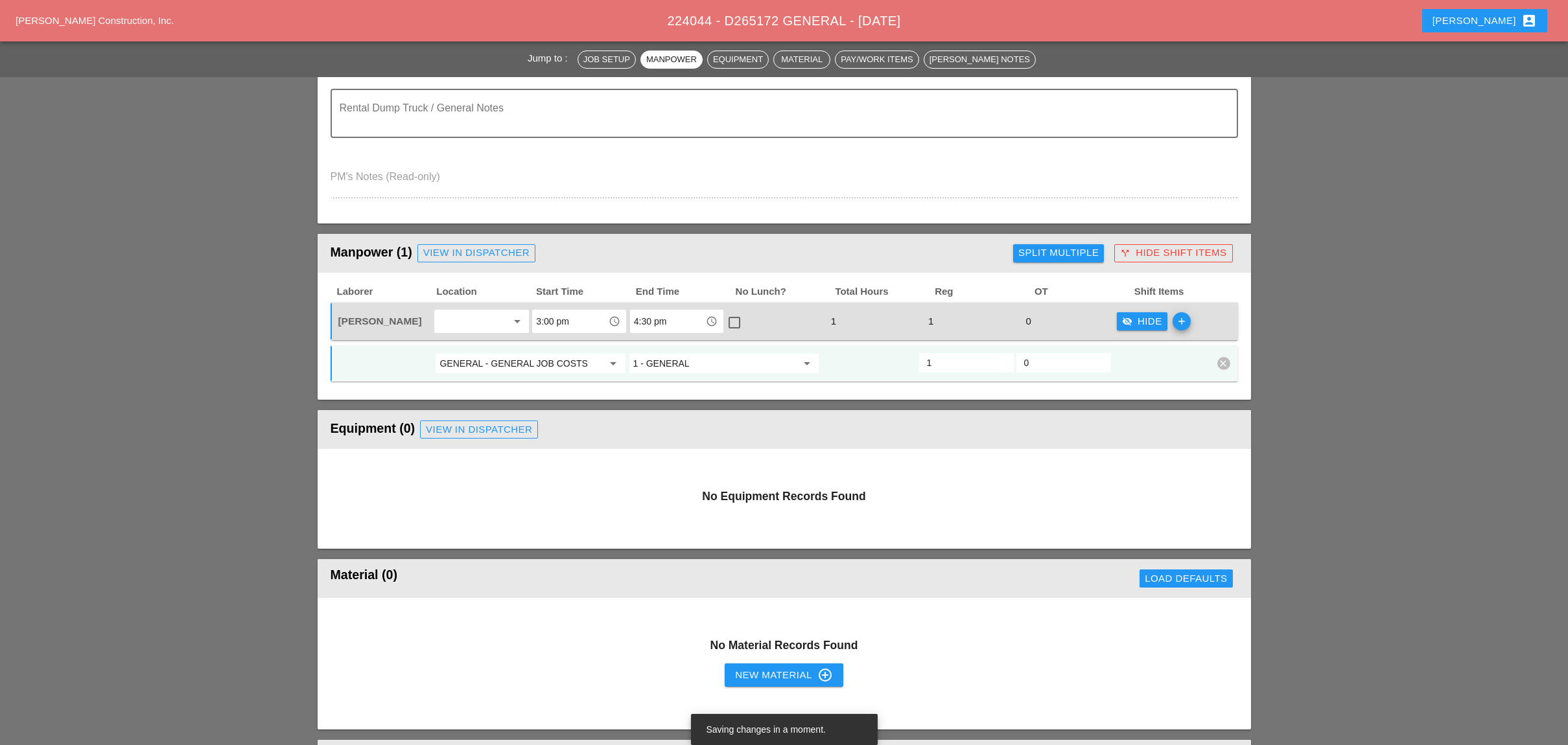
scroll to position [432, 0]
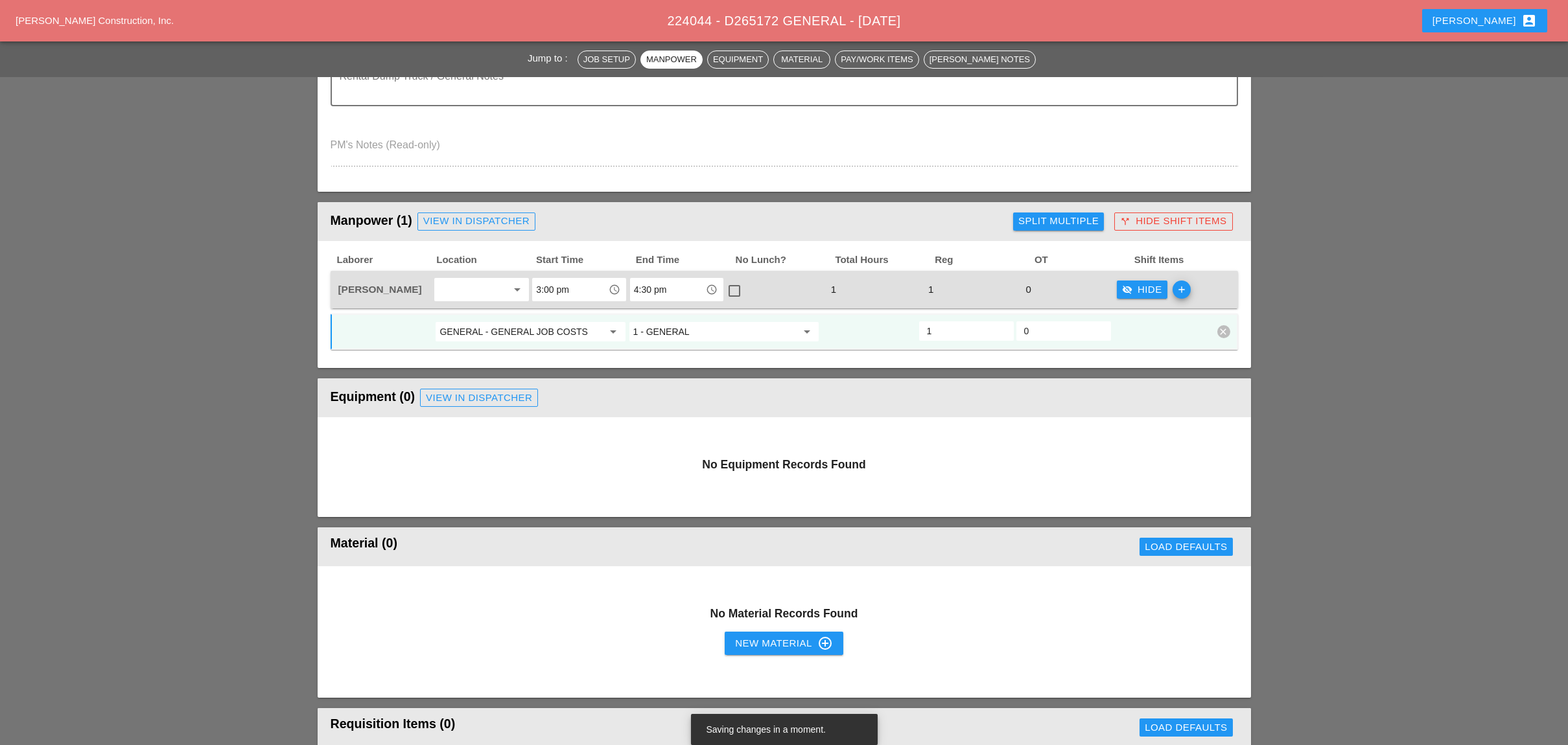
type input "1"
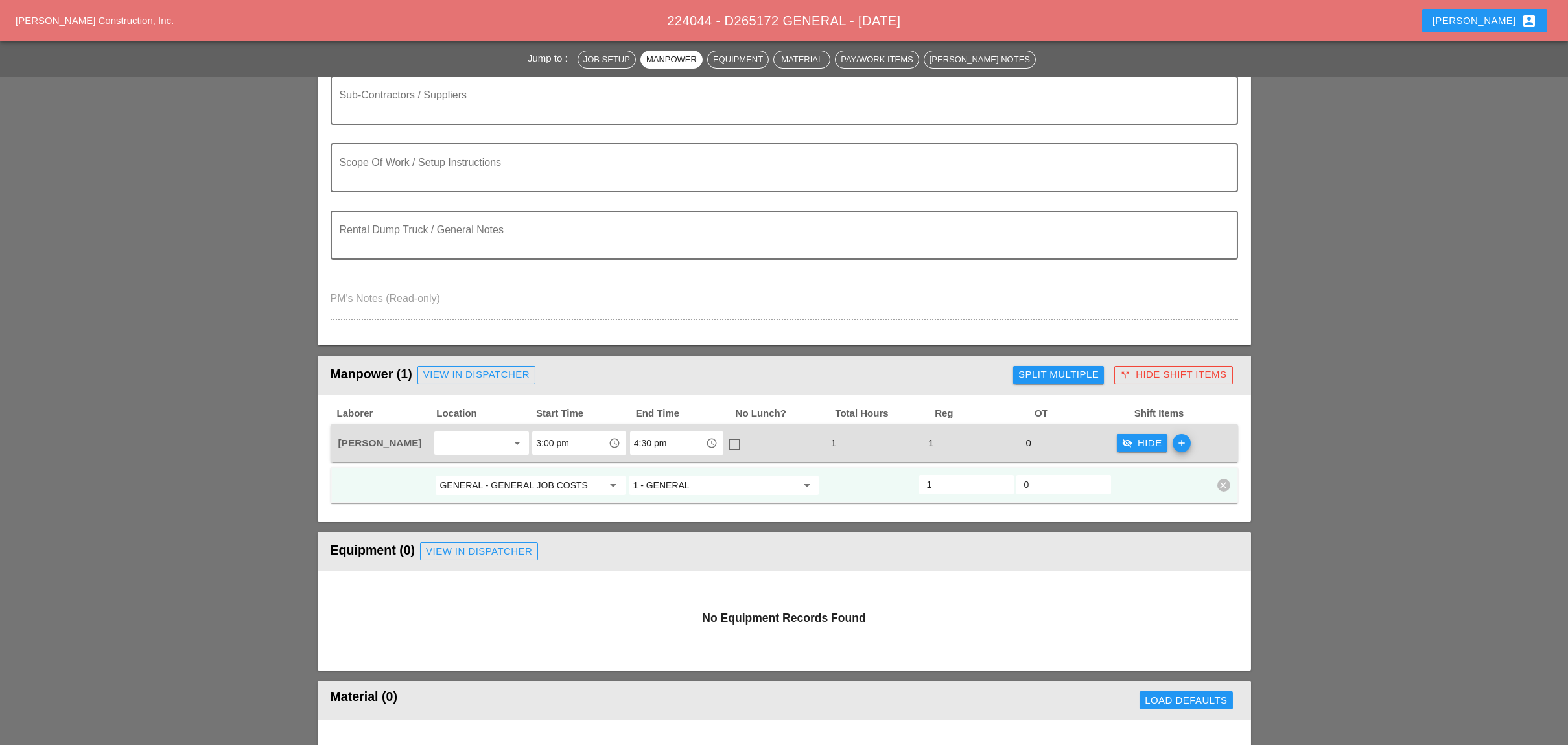
scroll to position [0, 0]
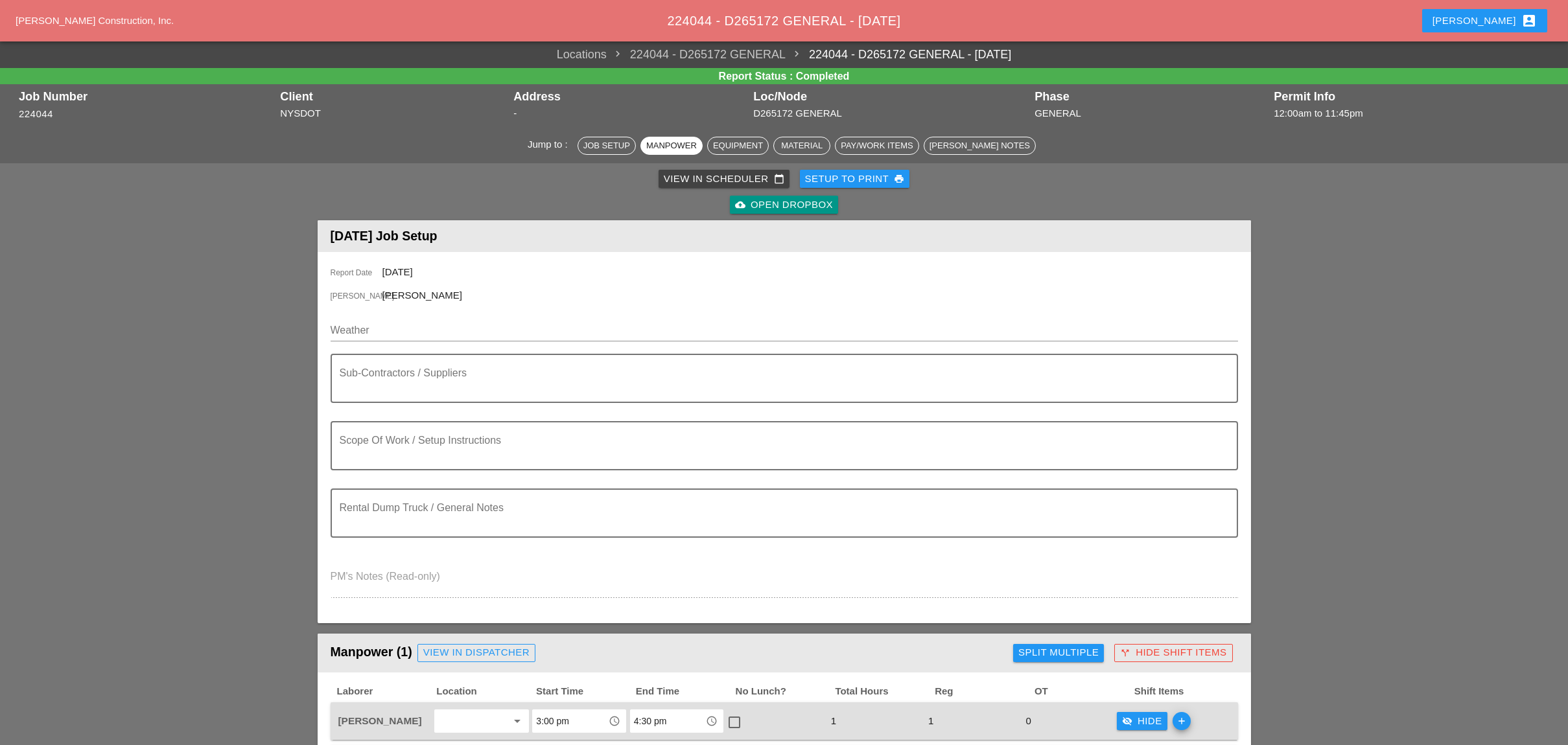
click at [682, 177] on div "View in Scheduler calendar_today" at bounding box center [724, 179] width 121 height 15
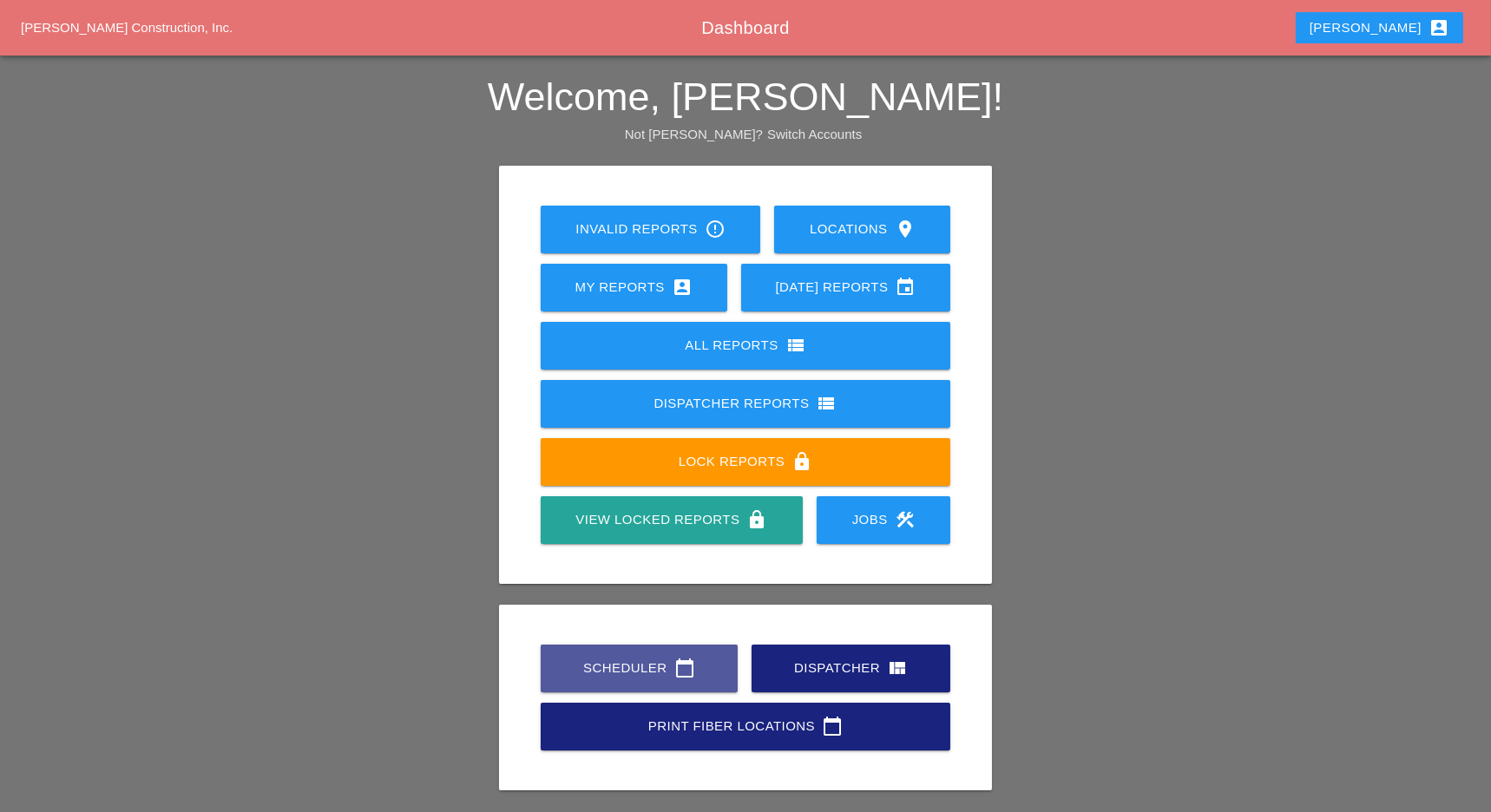
click at [623, 665] on div "Scheduler calendar_today" at bounding box center [639, 669] width 142 height 21
